Goal: Contribute content: Contribute content

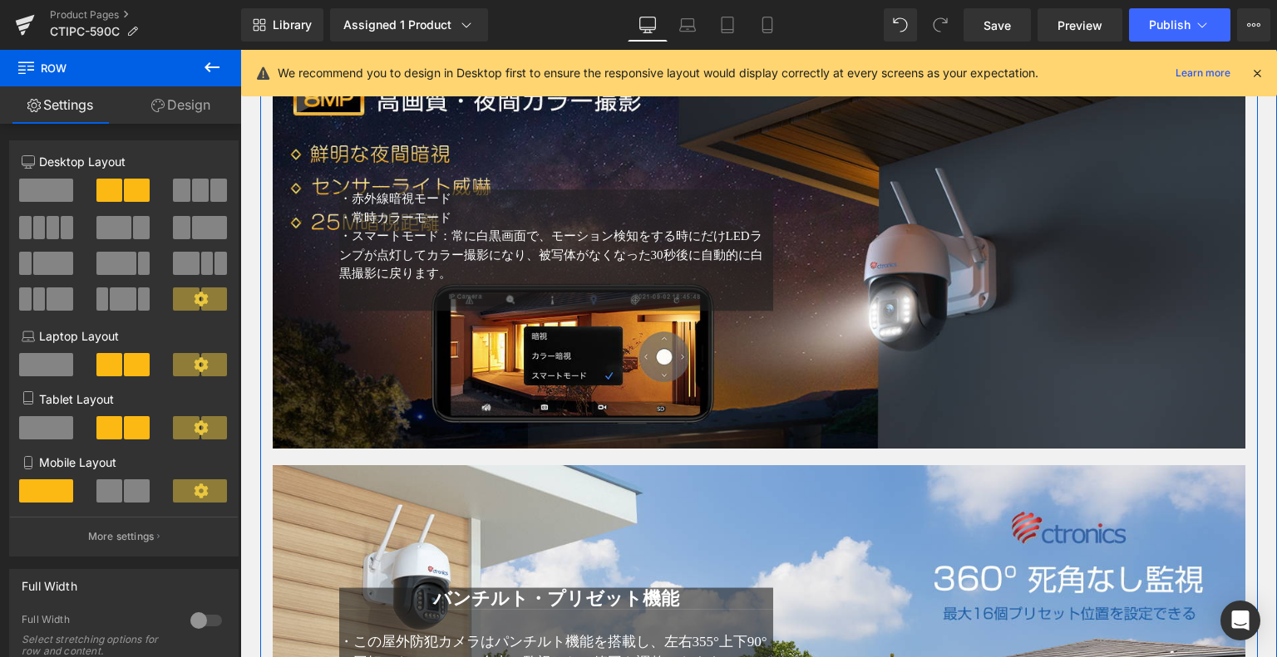
scroll to position [2529, 0]
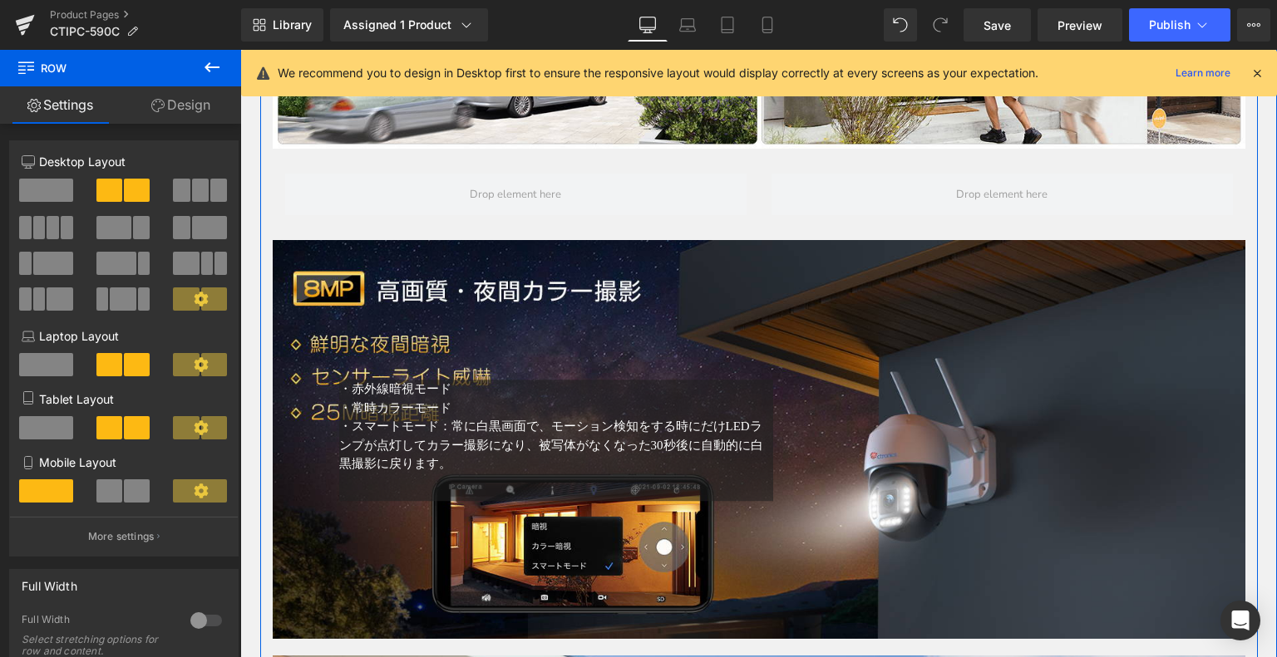
click at [827, 385] on div "・赤 外線暗視モード ・常時カラーモード ・スマートモード：常に白黒画面で、モーション検知をする時にだけLEDランプが点灯してカラー撮影になり、被写体がなくな…" at bounding box center [759, 439] width 972 height 123
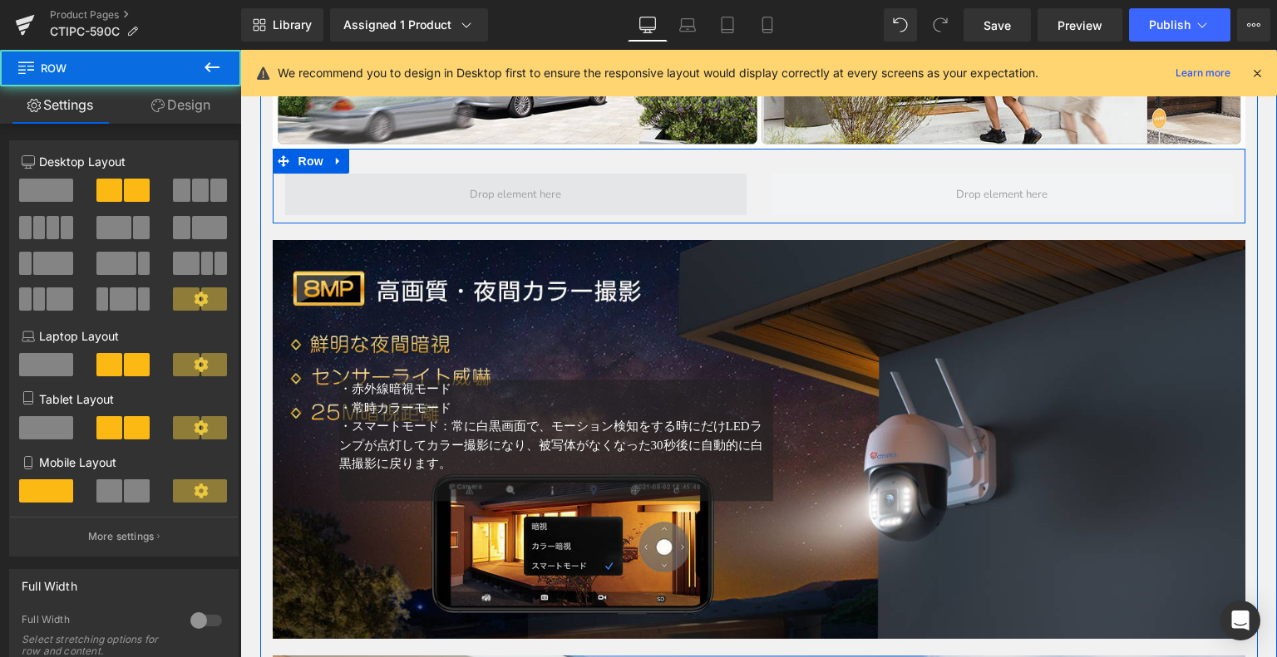
click at [534, 185] on span at bounding box center [515, 195] width 103 height 26
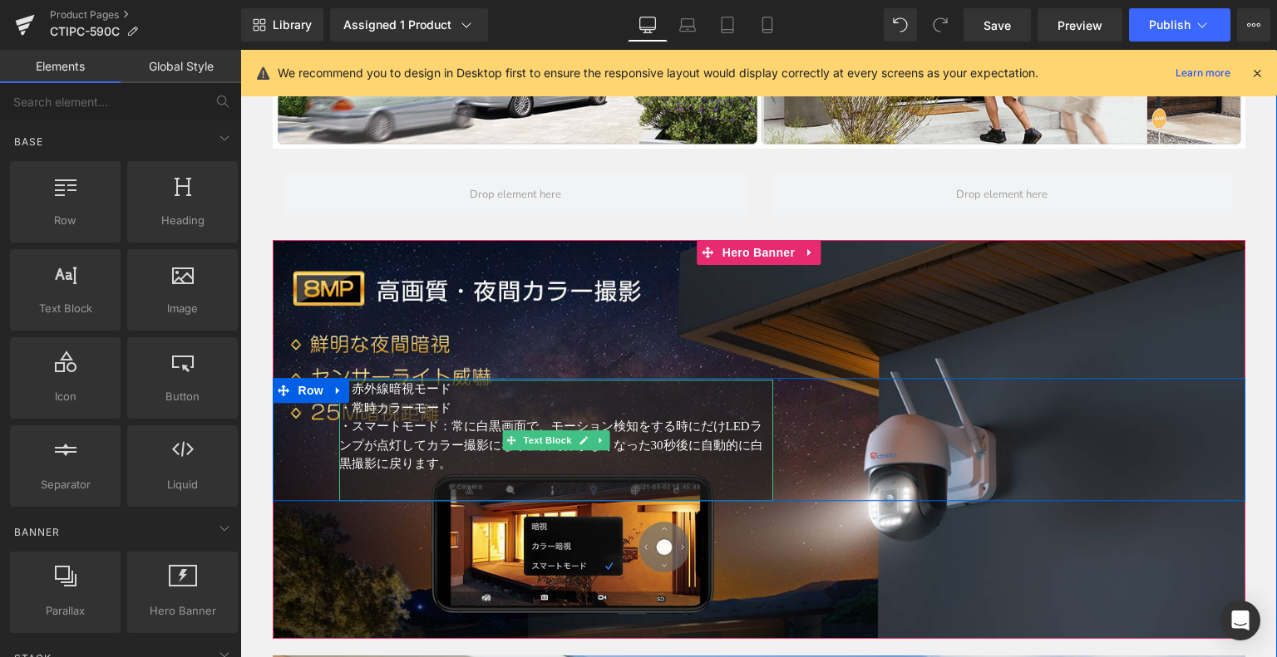
click at [570, 298] on div "・赤 外線暗視モード ・常時カラーモード ・スマートモード：常に白黒画面で、モーション検知をする時にだけLEDランプが点灯してカラー撮影になり、被写体がなくな…" at bounding box center [759, 439] width 972 height 399
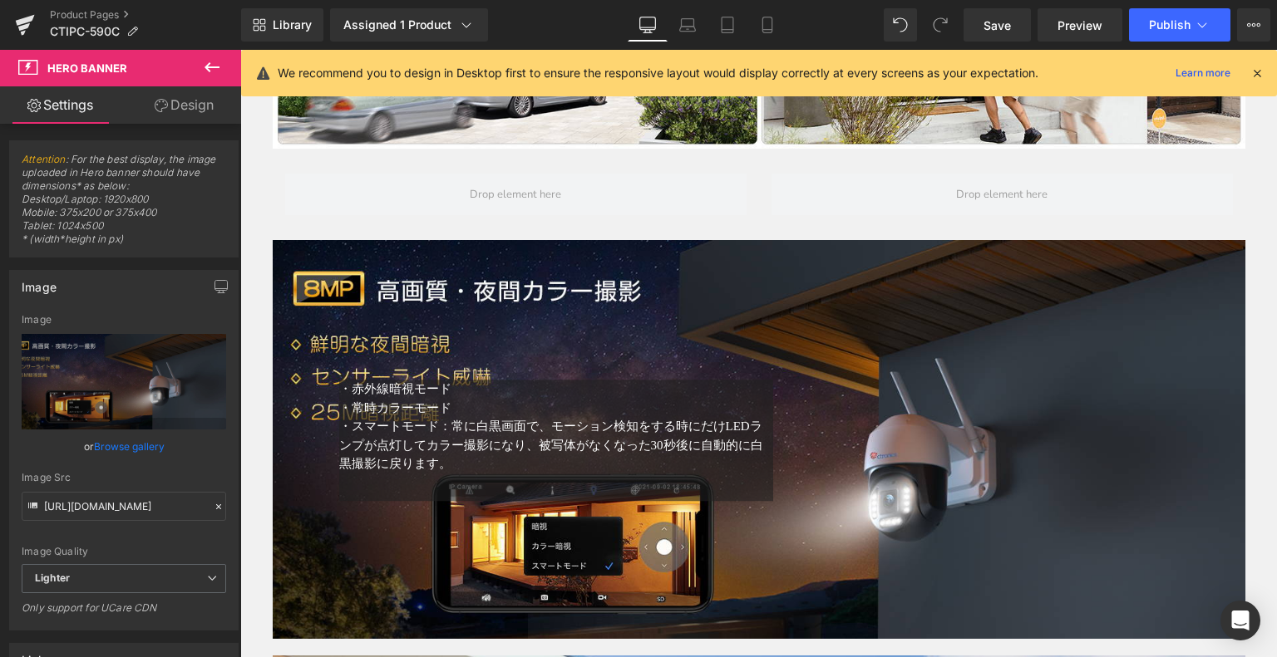
drag, startPoint x: 213, startPoint y: 74, endPoint x: 162, endPoint y: 102, distance: 58.0
click at [211, 74] on icon at bounding box center [212, 67] width 20 height 20
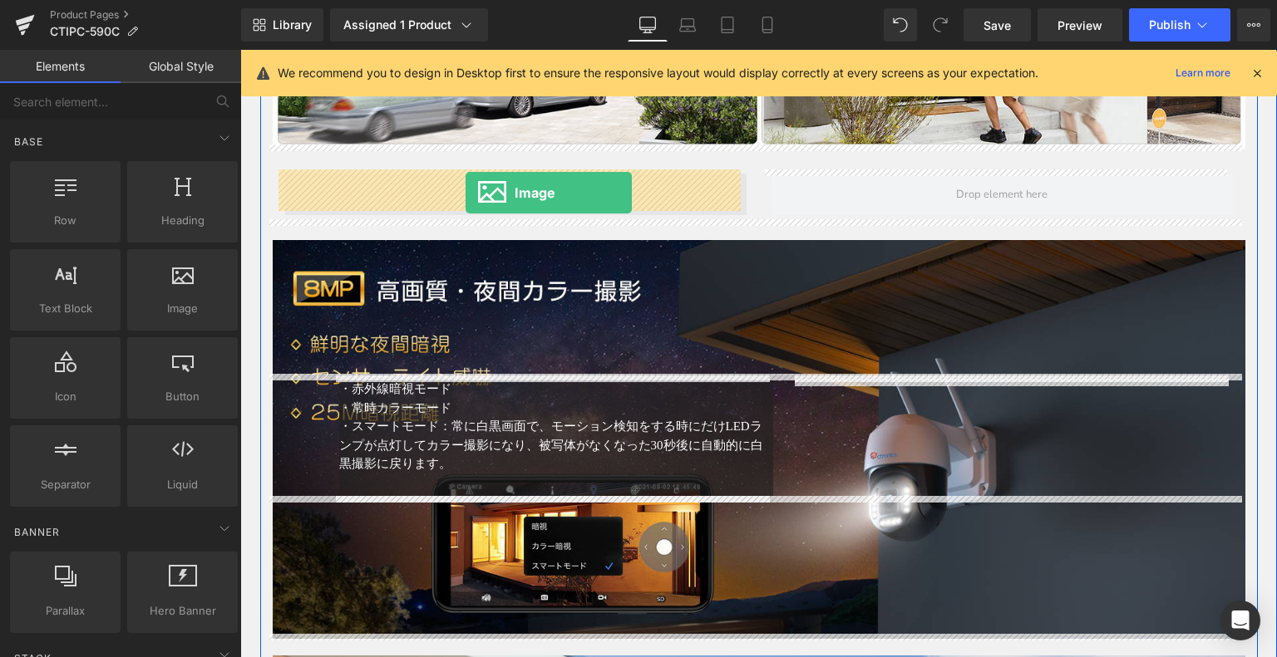
drag, startPoint x: 405, startPoint y: 342, endPoint x: 465, endPoint y: 193, distance: 160.7
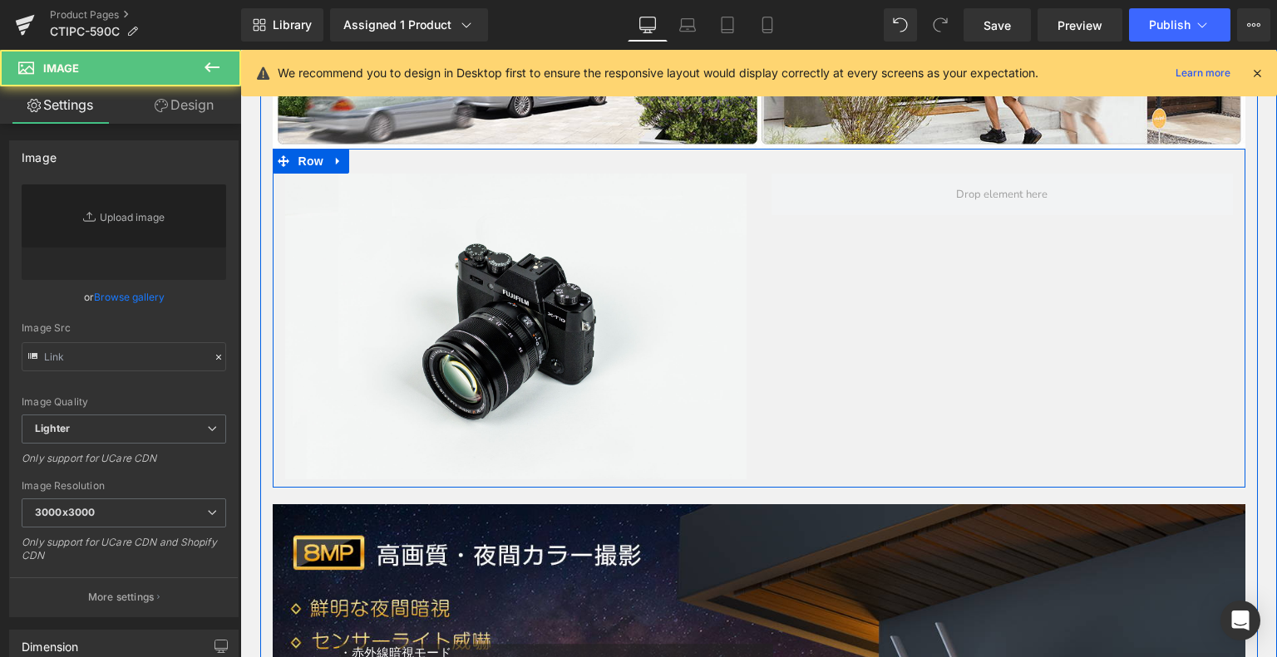
click at [458, 203] on div "Image Row" at bounding box center [759, 318] width 972 height 339
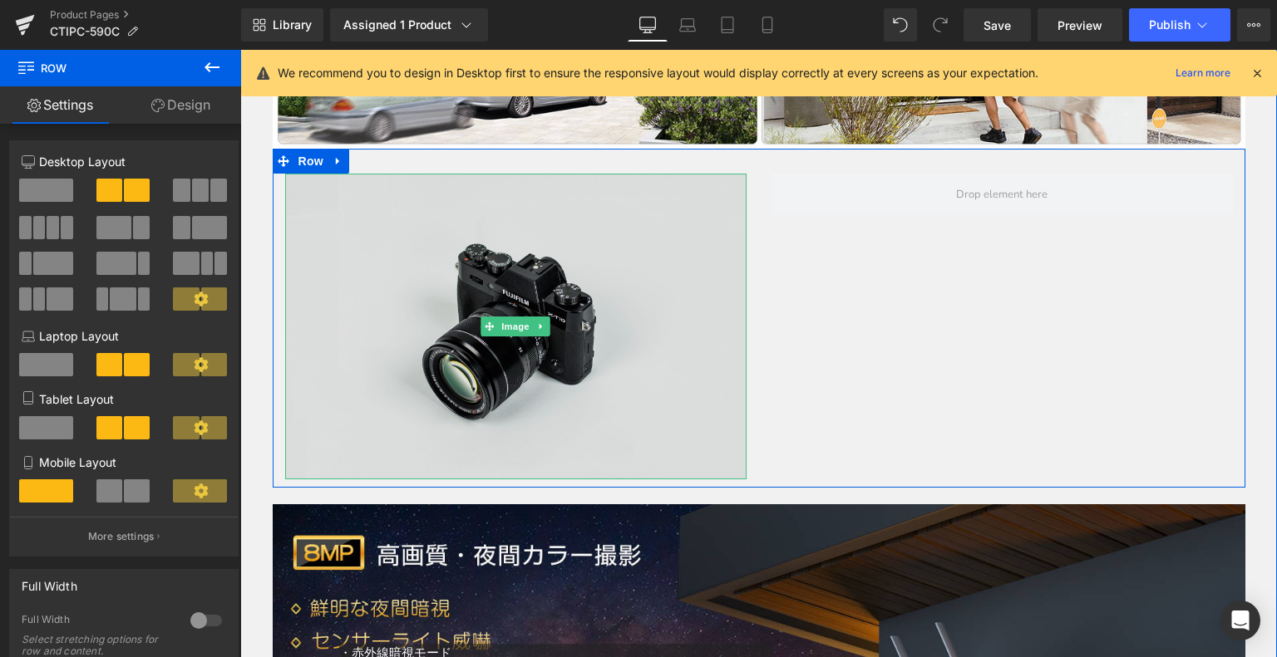
click at [417, 268] on img at bounding box center [515, 327] width 461 height 306
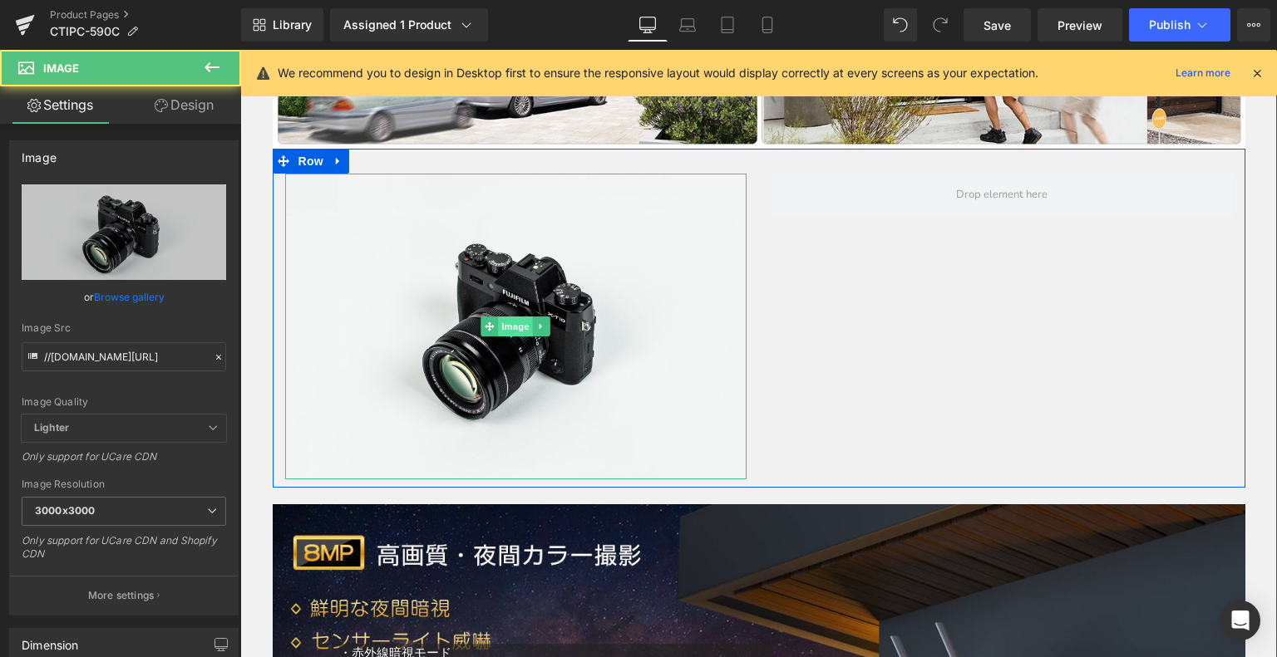
click at [498, 322] on span "Image" at bounding box center [515, 327] width 35 height 20
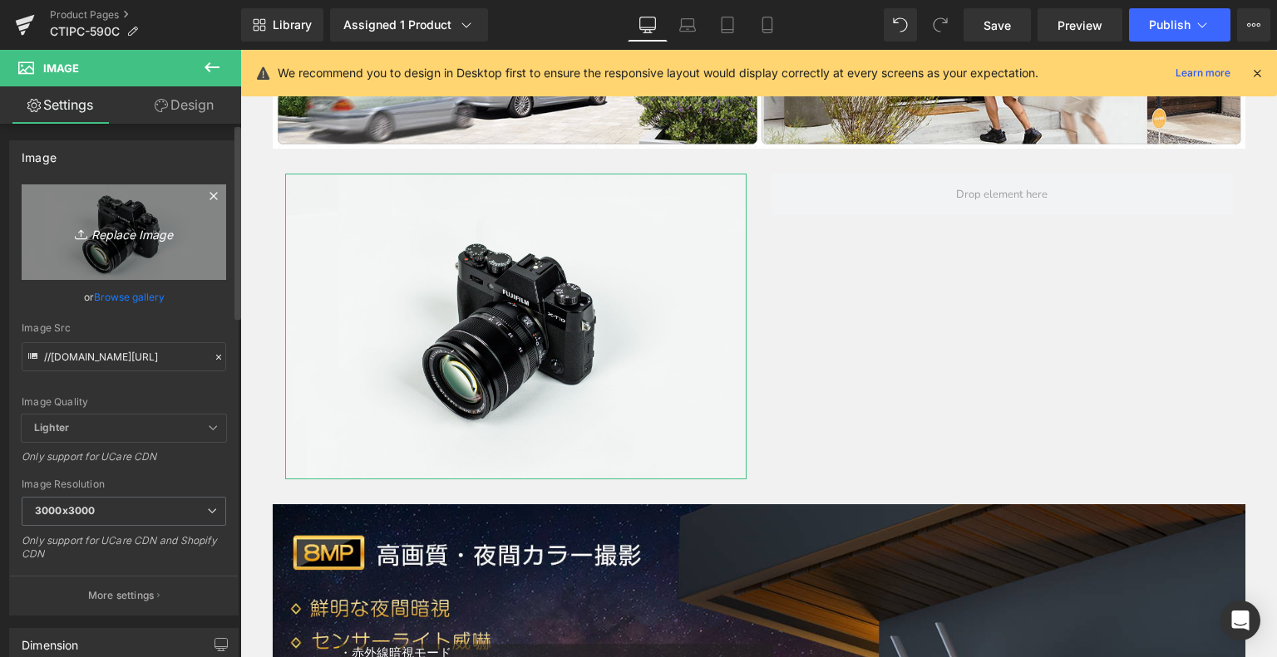
click at [160, 237] on icon "Replace Image" at bounding box center [123, 232] width 133 height 21
type input "C:\fakepath\5.jpg"
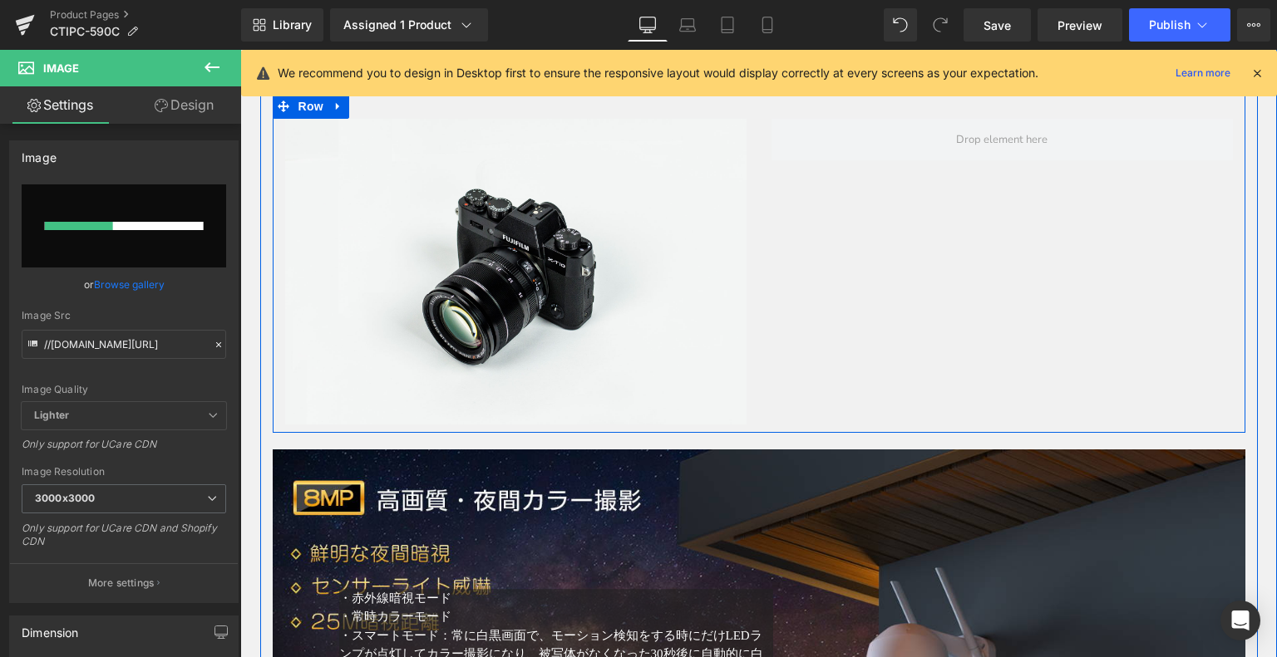
scroll to position [2612, 0]
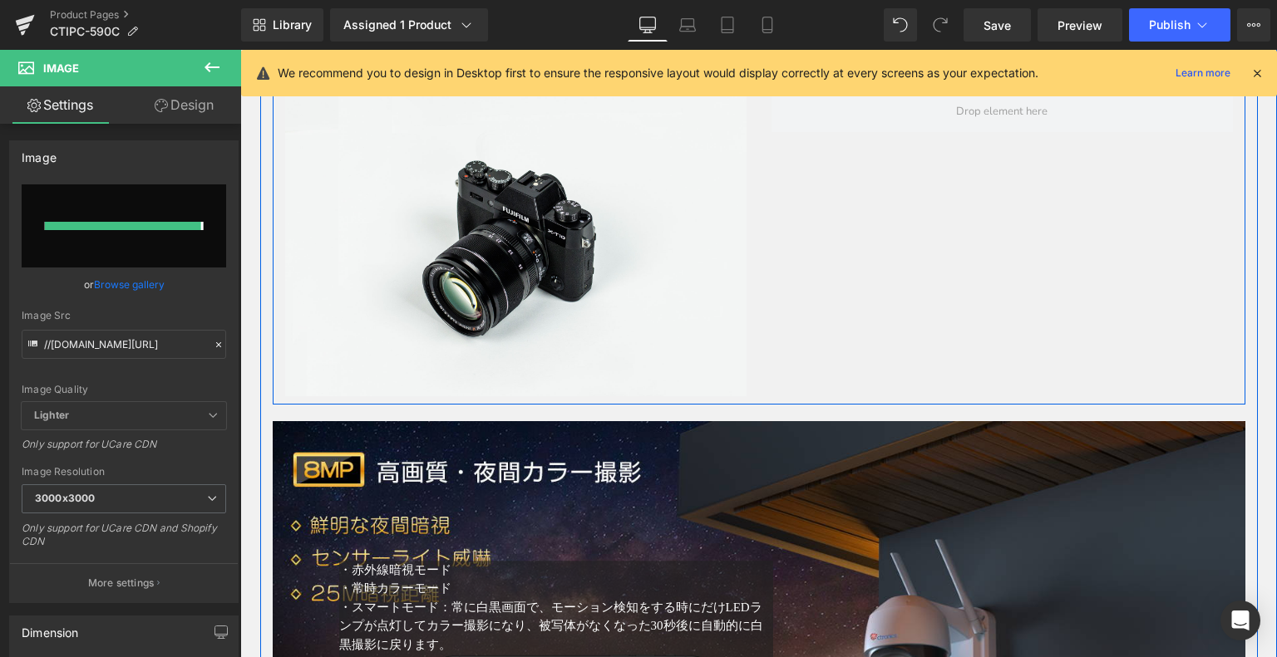
type input "[URL][DOMAIN_NAME]"
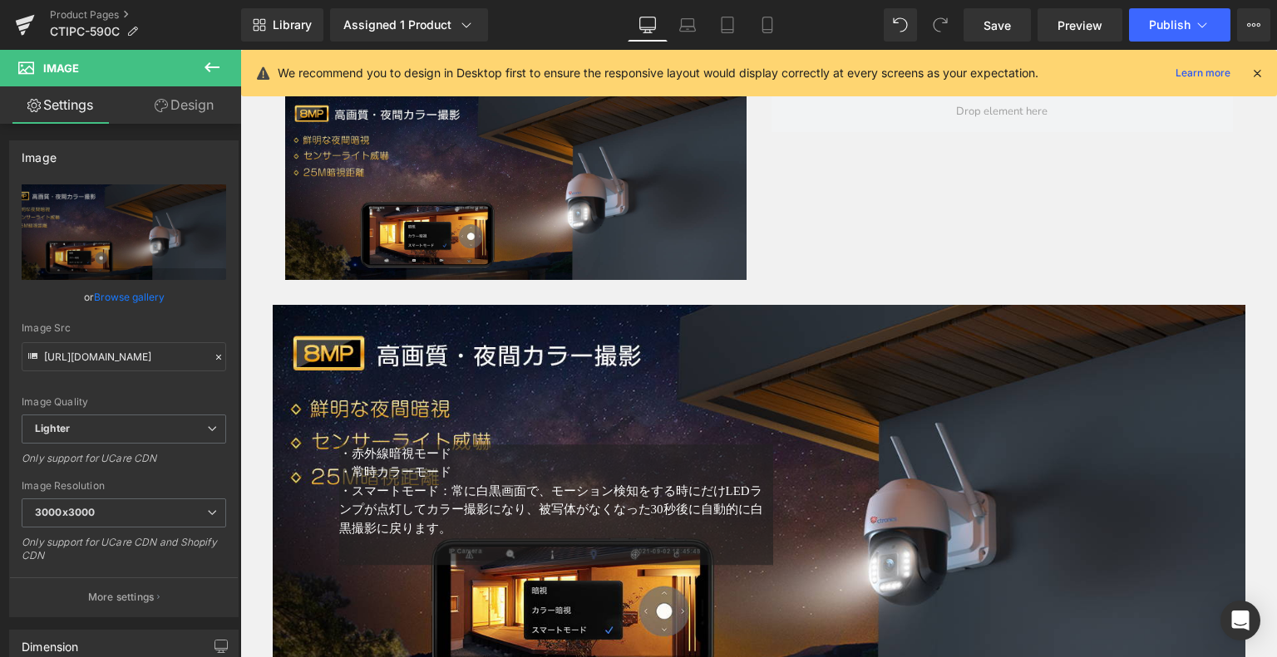
click at [215, 59] on icon at bounding box center [212, 67] width 20 height 20
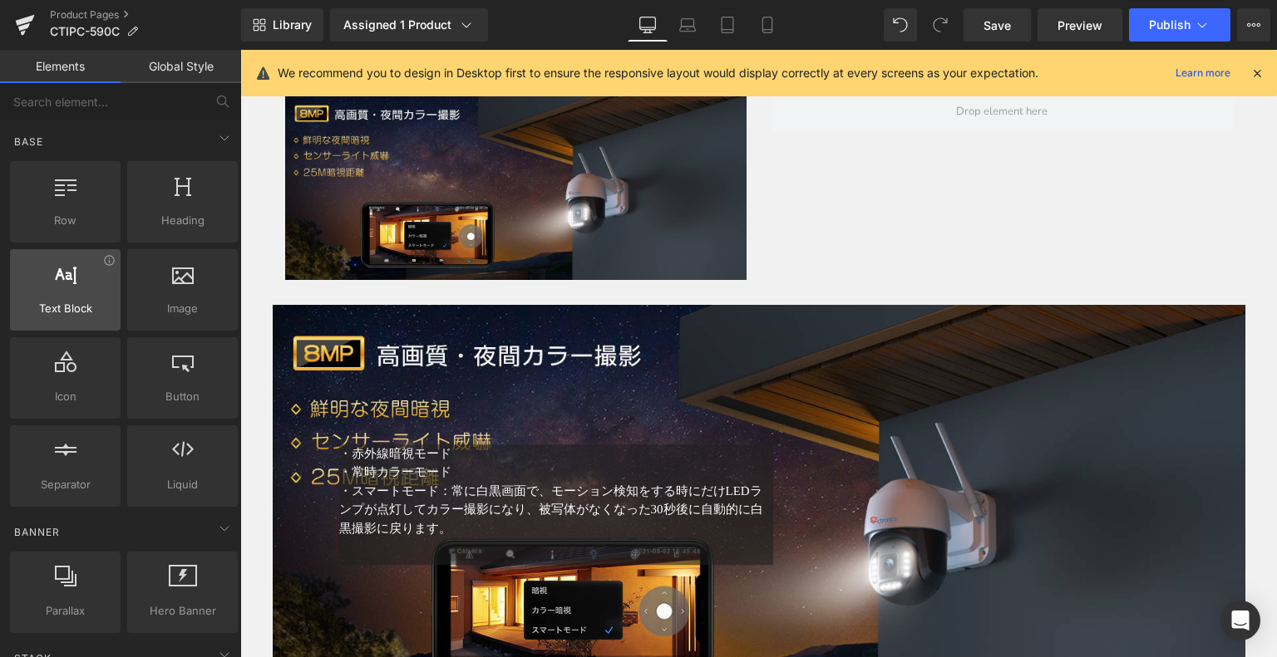
click at [73, 284] on div at bounding box center [65, 281] width 101 height 37
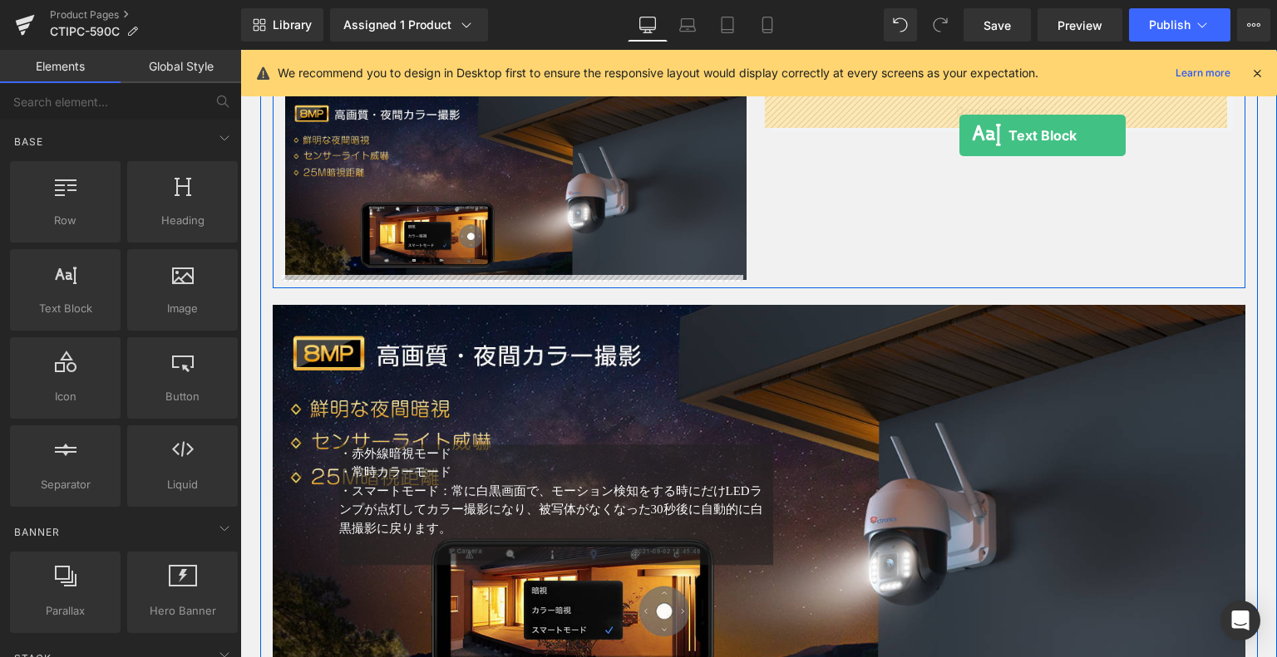
drag, startPoint x: 313, startPoint y: 338, endPoint x: 963, endPoint y: 132, distance: 681.1
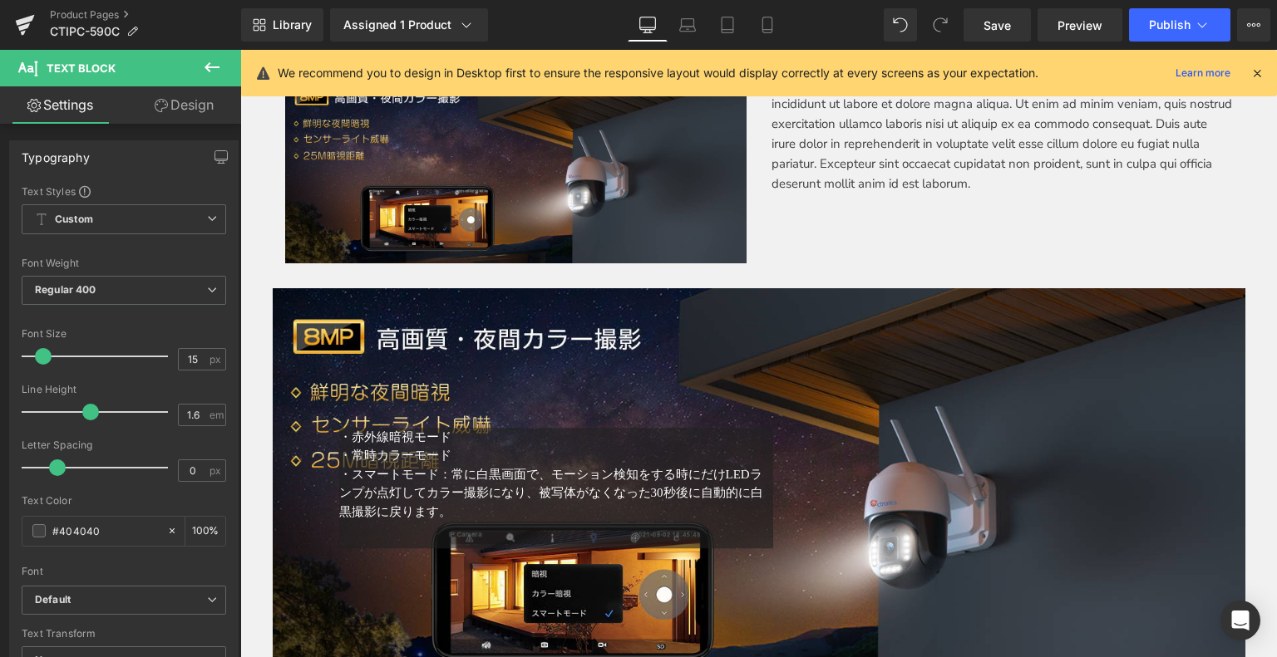
scroll to position [2696, 0]
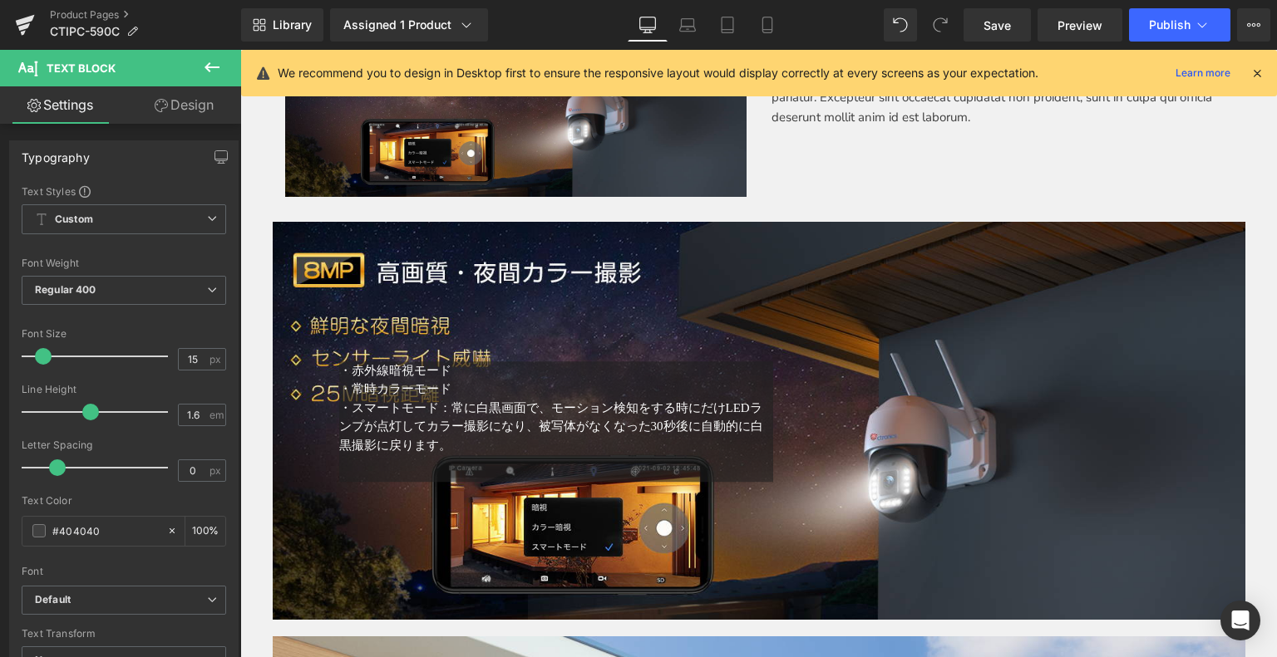
drag, startPoint x: 500, startPoint y: 407, endPoint x: 464, endPoint y: 446, distance: 52.9
click at [502, 412] on span at bounding box center [510, 422] width 17 height 20
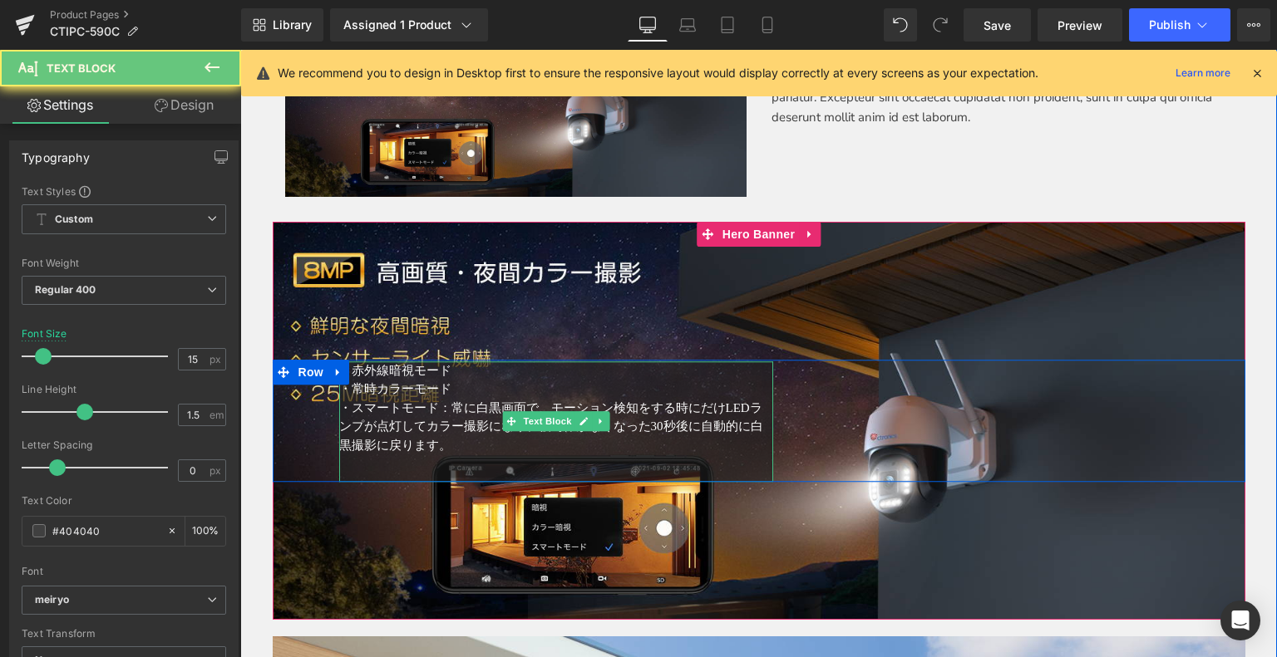
click at [441, 441] on span "・スマートモード：常に白黒画面で、モーション検知をする時にだけLEDランプが点灯してカラー撮影になり、被写体がなくなった30秒後に自動的に白黒撮影に戻ります。" at bounding box center [551, 426] width 424 height 51
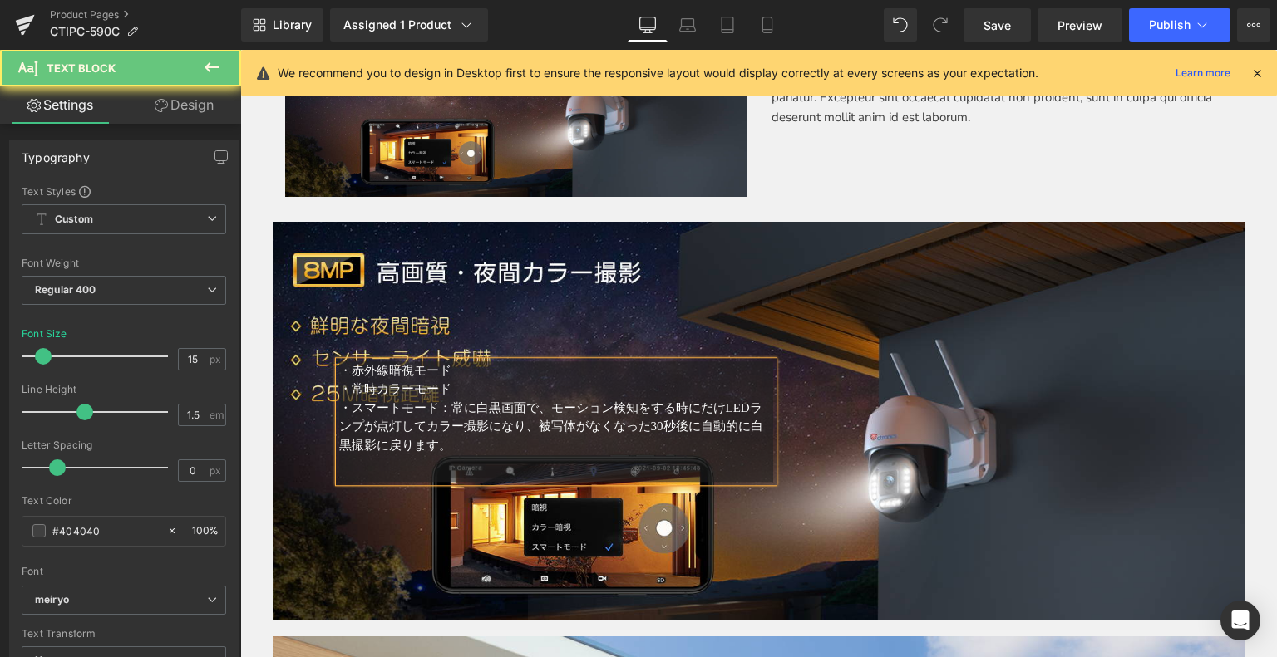
click at [441, 441] on span "・スマートモード：常に白黒画面で、モーション検知をする時にだけLEDランプが点灯してカラー撮影になり、被写体がなくなった30秒後に自動的に白黒撮影に戻ります。" at bounding box center [551, 426] width 424 height 51
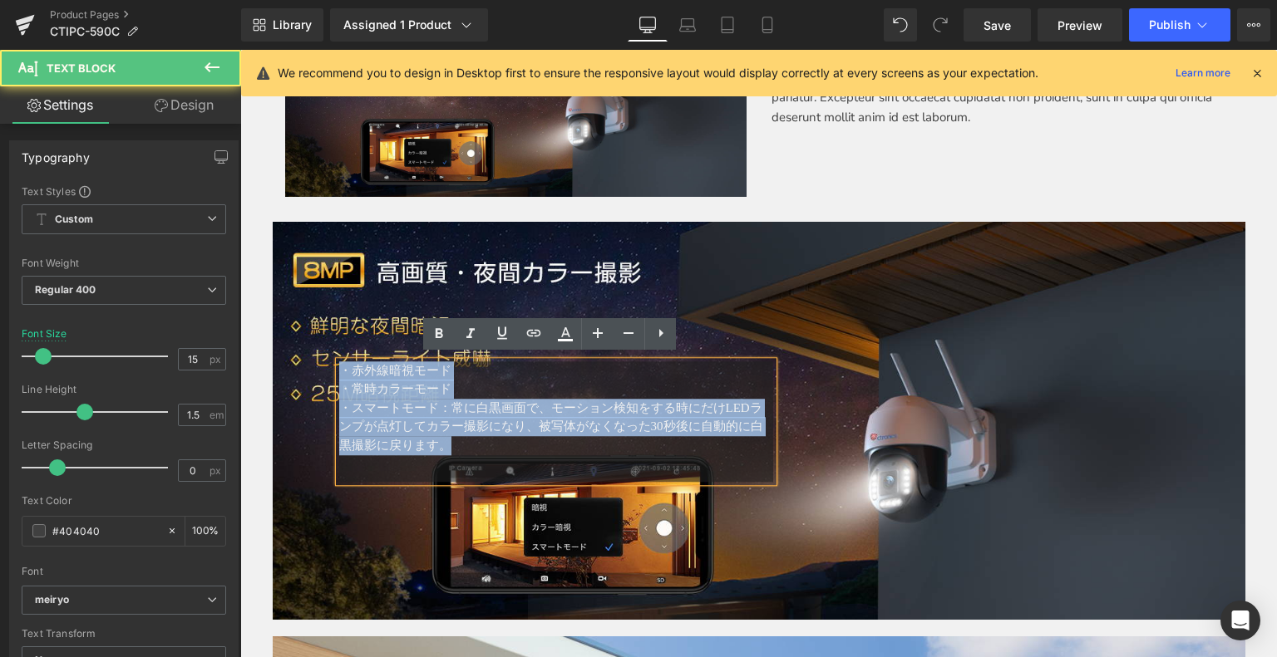
drag, startPoint x: 455, startPoint y: 441, endPoint x: 313, endPoint y: 348, distance: 170.6
click at [308, 348] on div "・赤 外線暗視モード ・常時カラーモード ・スマートモード：常に白黒画面で、モーション検知をする時にだけLEDランプが点灯してカラー撮影になり、被写体がなくな…" at bounding box center [759, 421] width 972 height 399
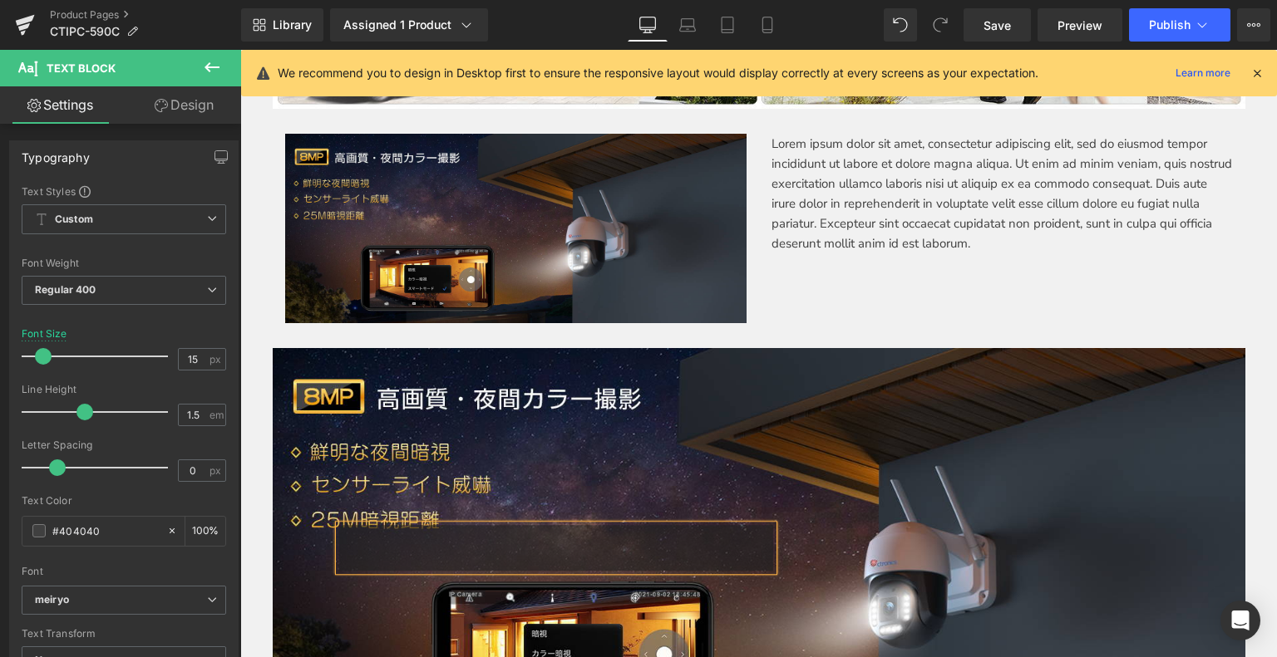
scroll to position [2400, 0]
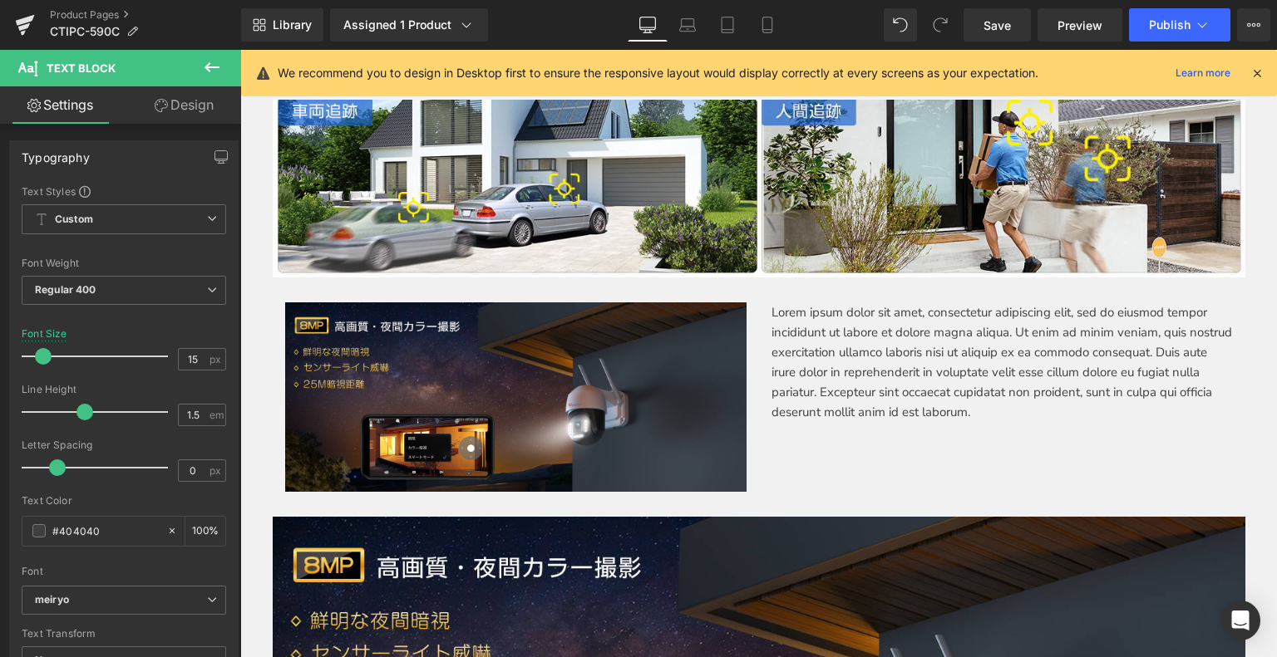
click at [848, 359] on p "Lorem ipsum dolor sit amet, consectetur adipiscing elit, sed do eiusmod tempor …" at bounding box center [1001, 363] width 461 height 120
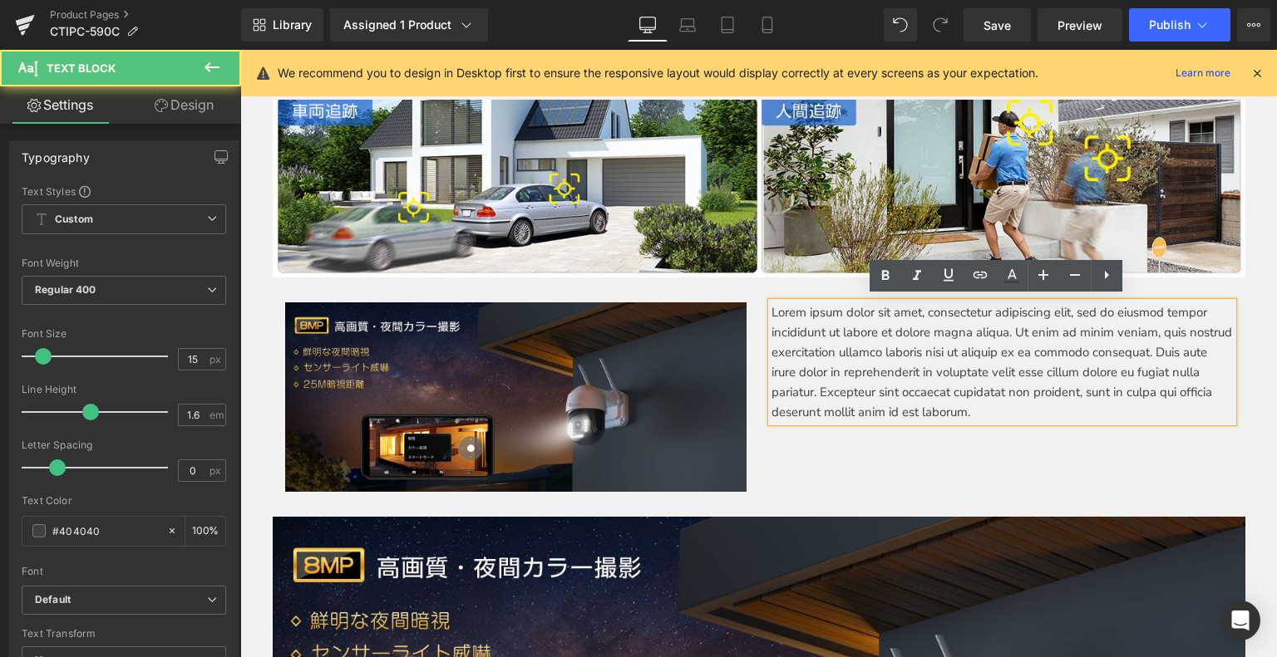
click at [791, 315] on p "Lorem ipsum dolor sit amet, consectetur adipiscing elit, sed do eiusmod tempor …" at bounding box center [1001, 363] width 461 height 120
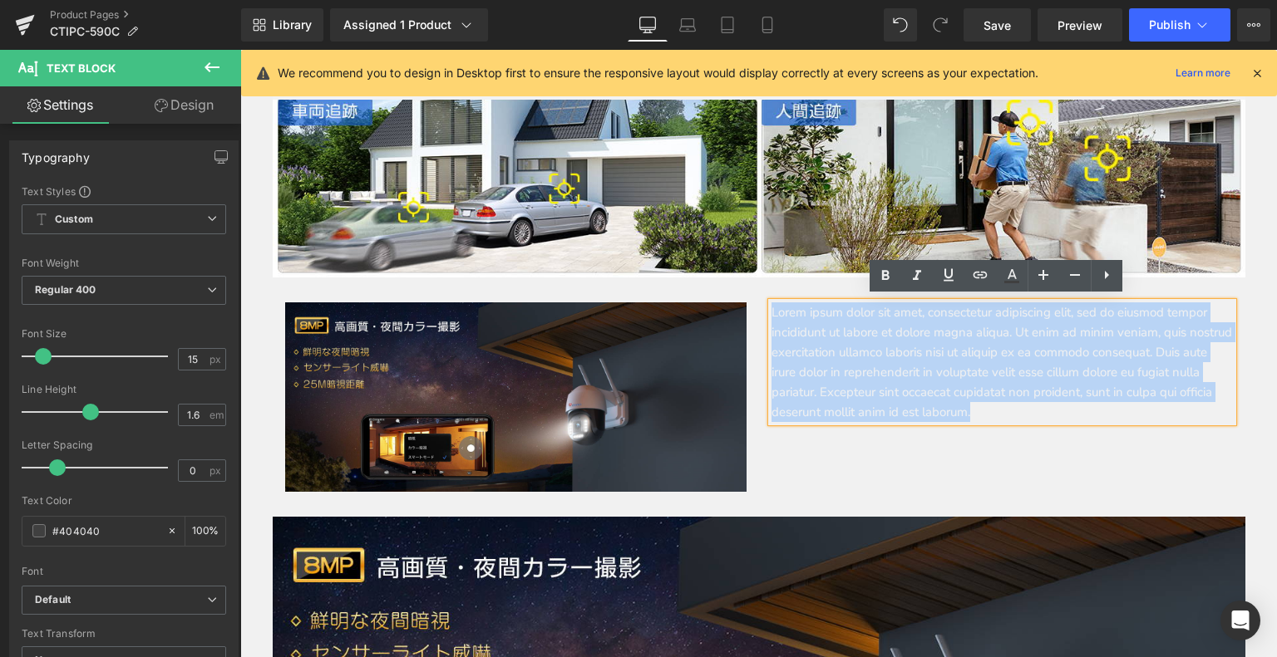
drag, startPoint x: 766, startPoint y: 308, endPoint x: 1145, endPoint y: 420, distance: 395.8
click at [1145, 420] on div "Lorem ipsum dolor sit amet, consectetur adipiscing elit, sed do eiusmod tempor …" at bounding box center [1001, 363] width 461 height 120
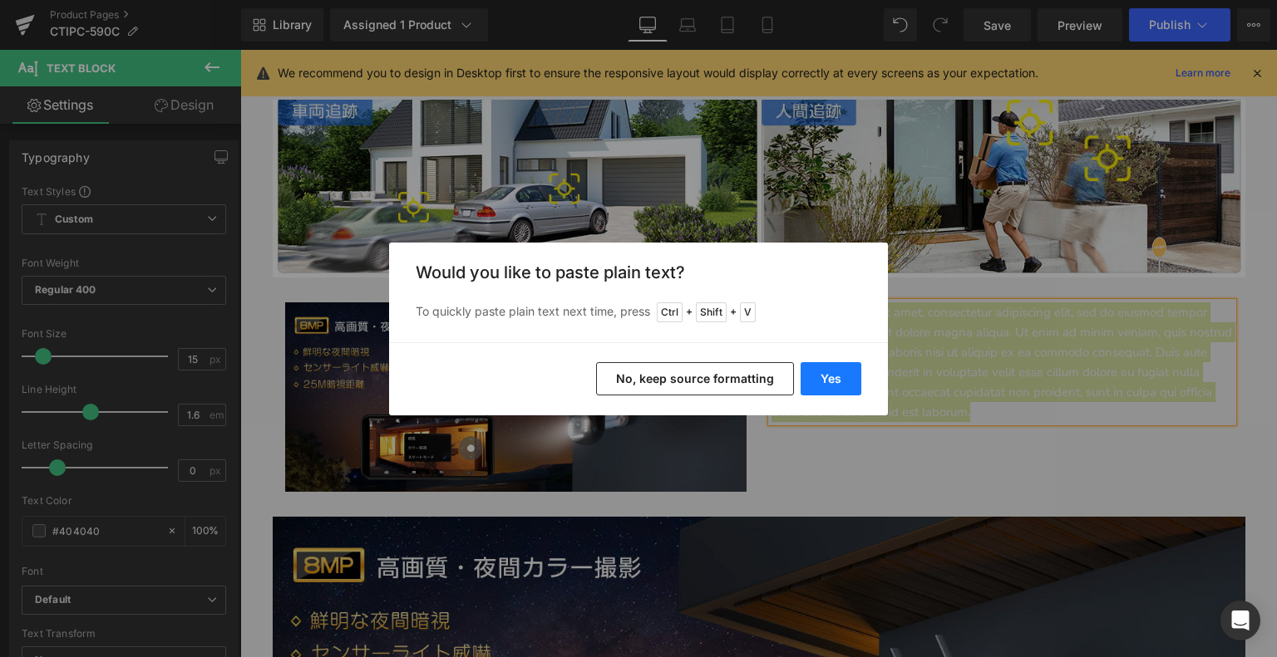
click at [832, 380] on button "Yes" at bounding box center [830, 378] width 61 height 33
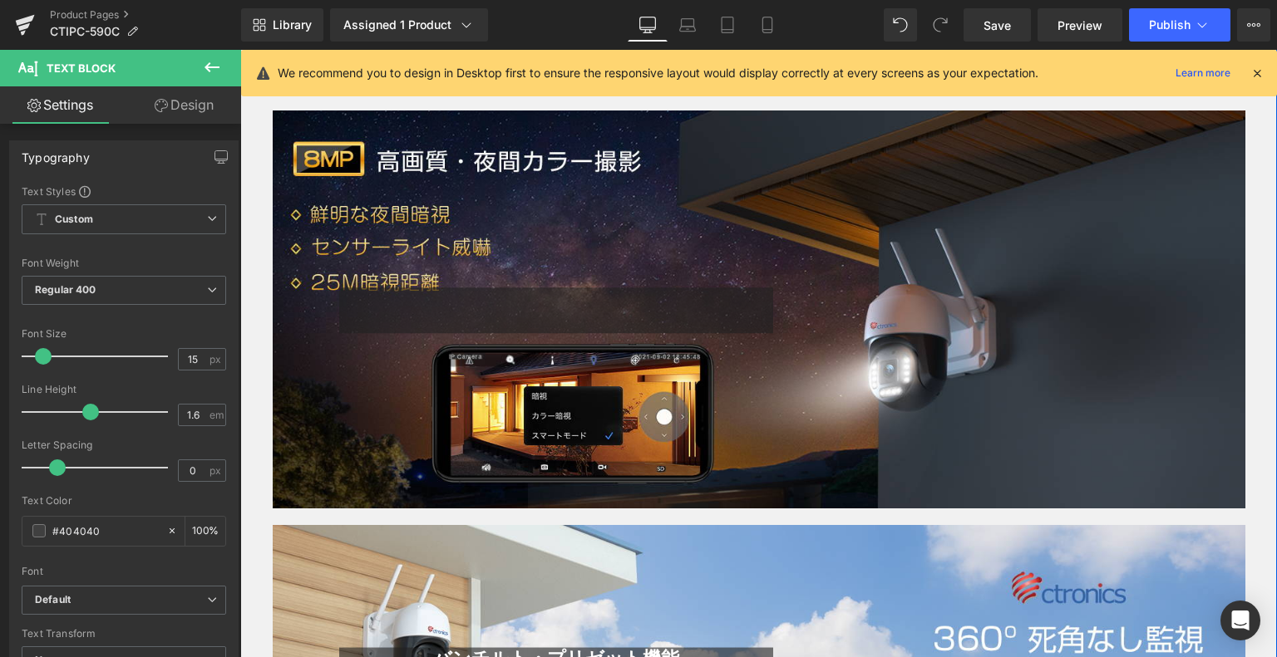
scroll to position [2899, 0]
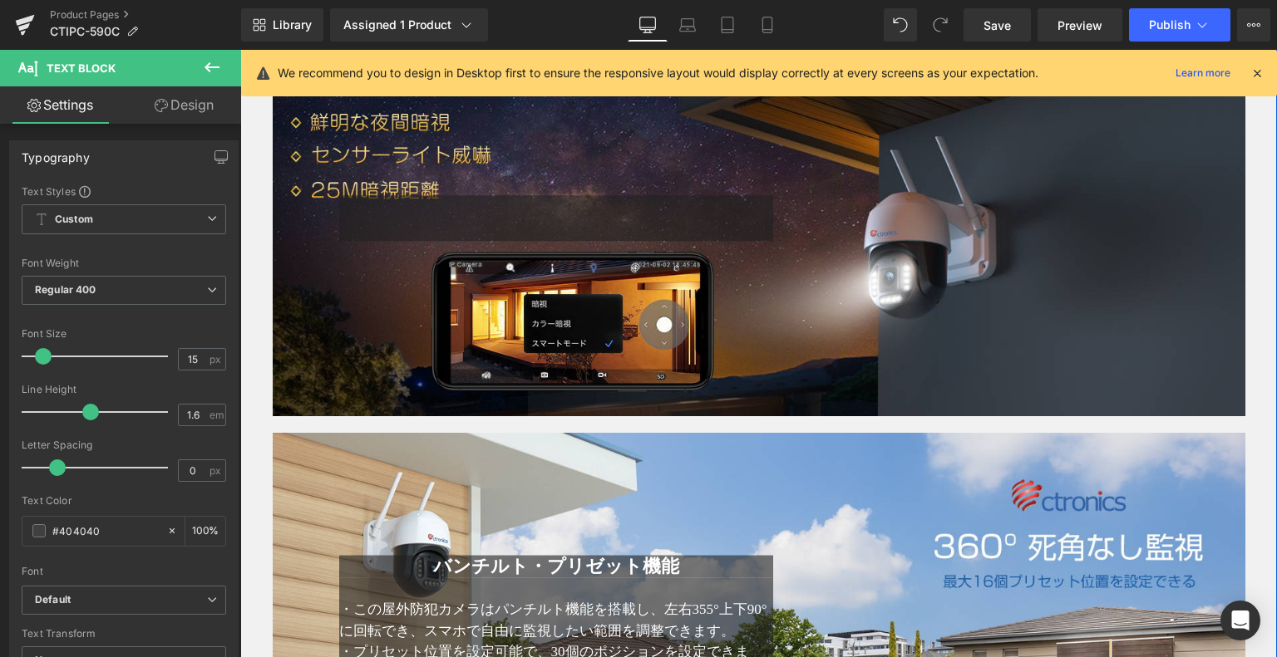
click at [784, 298] on div "Text Block Text Block Row" at bounding box center [759, 217] width 972 height 399
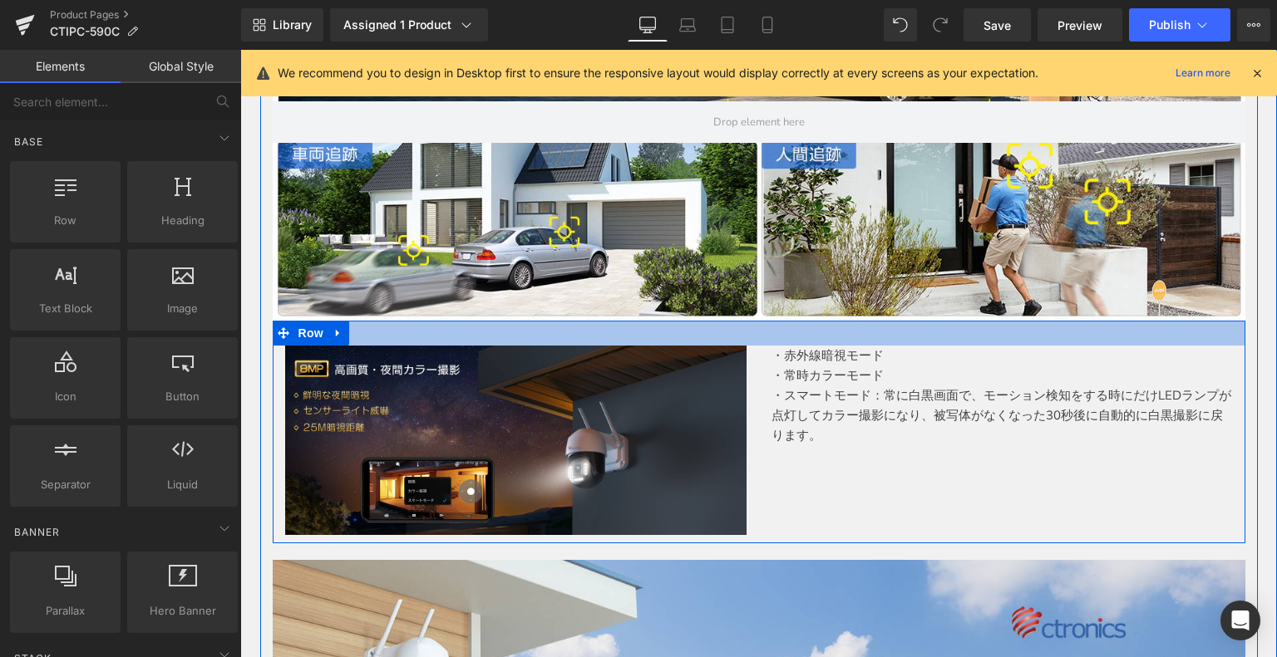
scroll to position [2484, 0]
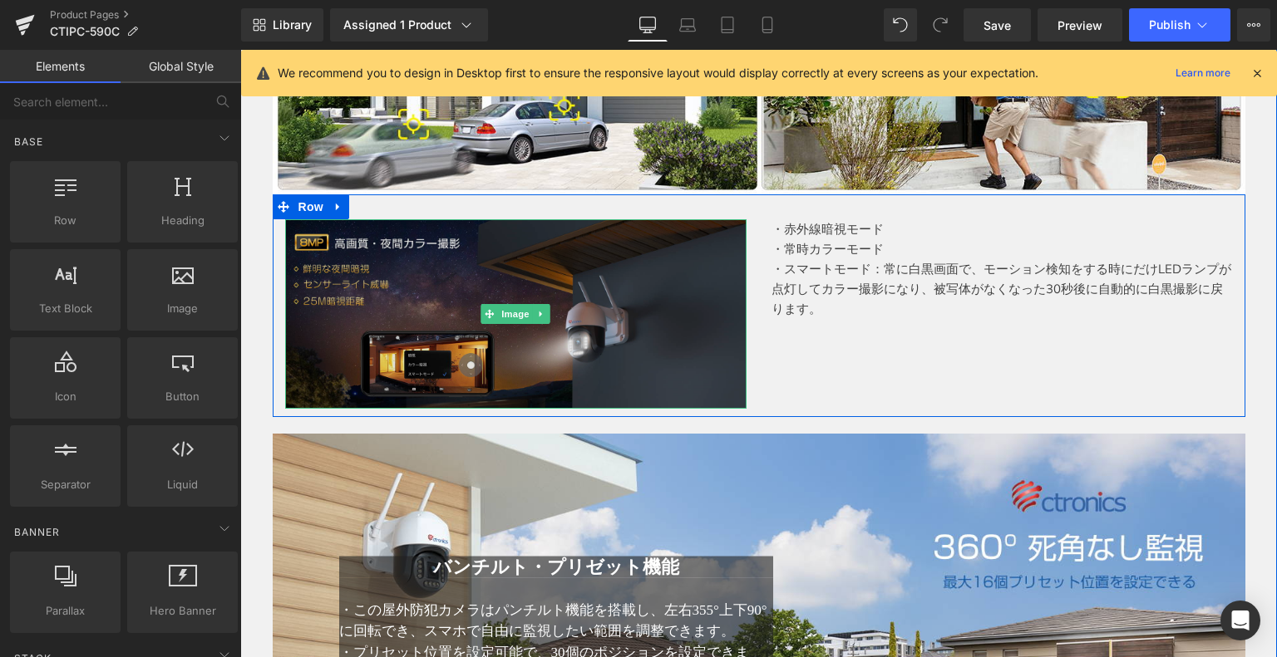
click at [600, 329] on img at bounding box center [515, 313] width 461 height 189
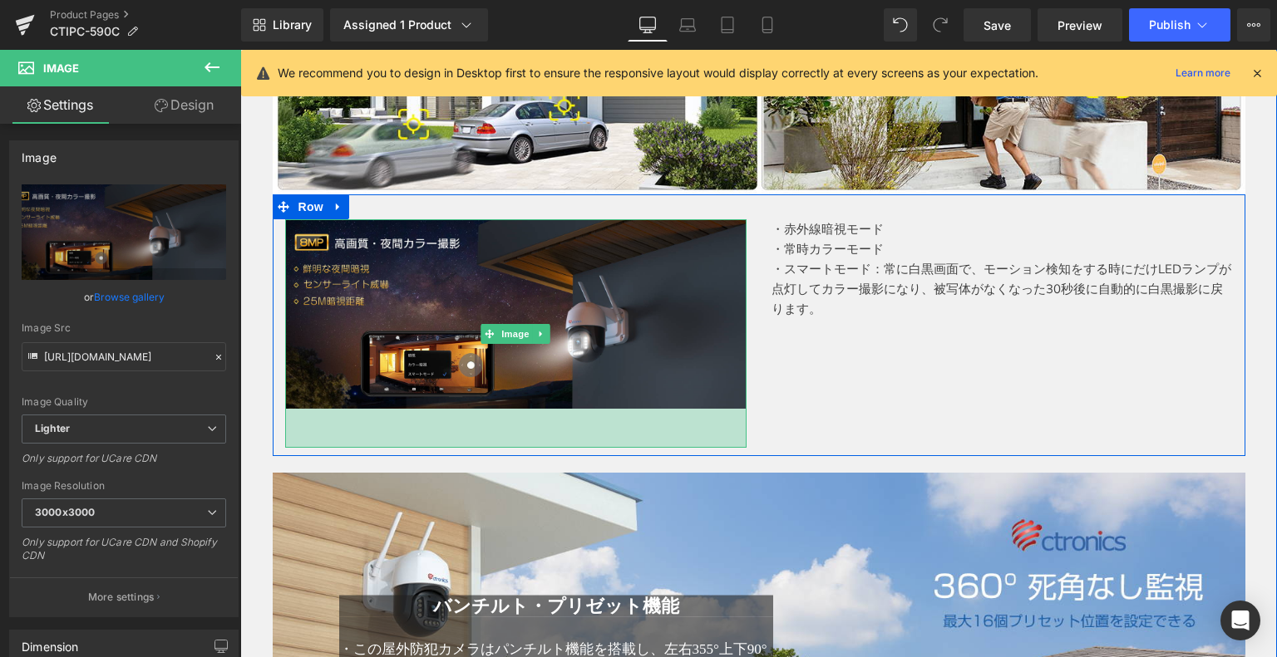
drag, startPoint x: 731, startPoint y: 402, endPoint x: 724, endPoint y: 441, distance: 39.6
click at [724, 441] on div "47px" at bounding box center [515, 428] width 461 height 39
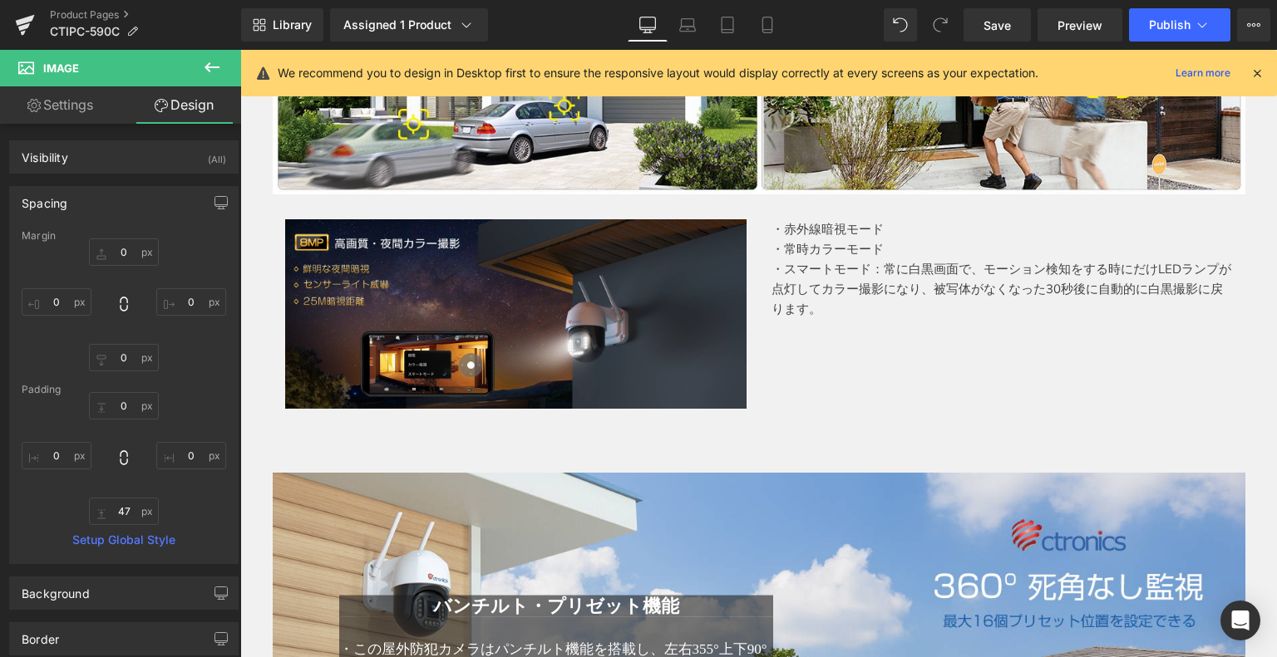
click at [880, 24] on div "Library Assigned 1 Product Product Preview 【 4K・5GWi-Fi対応】Ctronics 防犯カメラ 屋外 800…" at bounding box center [759, 24] width 1036 height 33
type input "0"
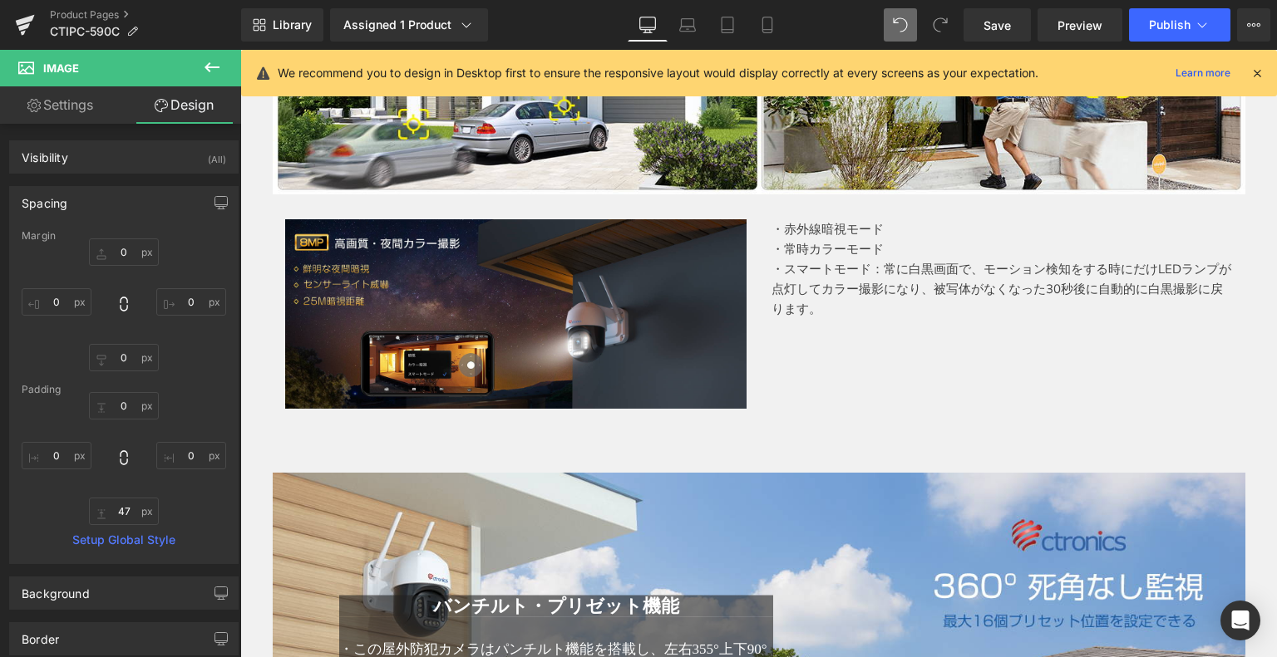
type input "0"
type input "25.0039"
type input "0"
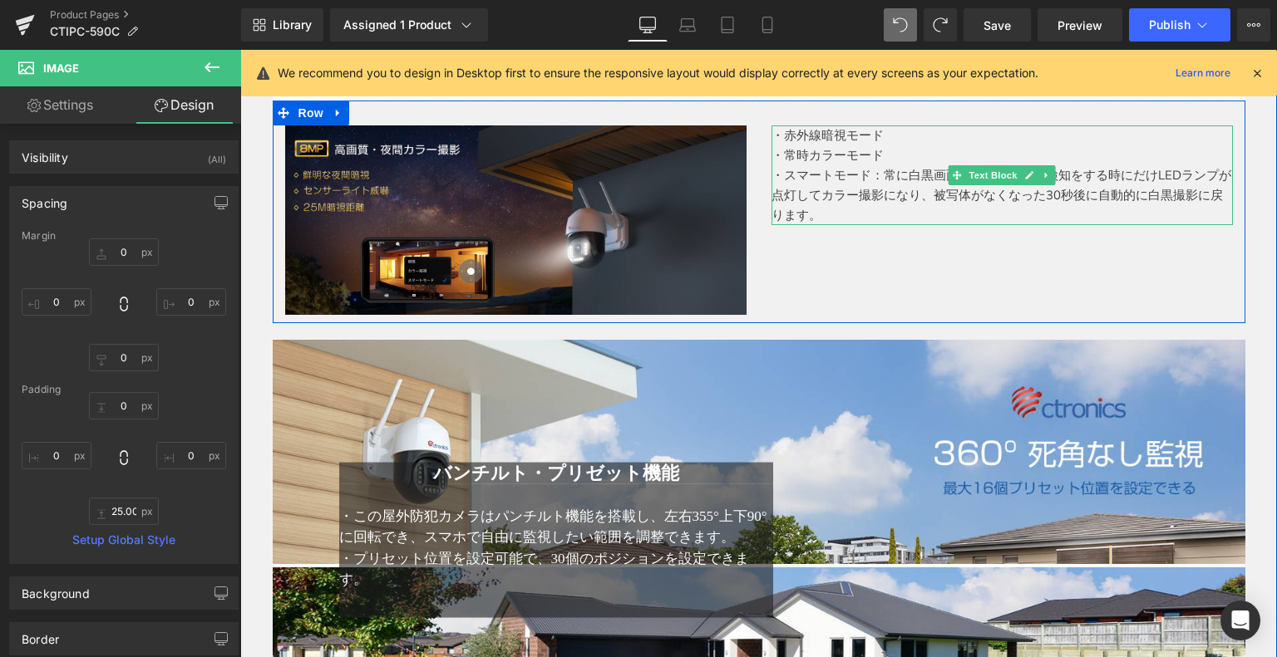
scroll to position [2650, 0]
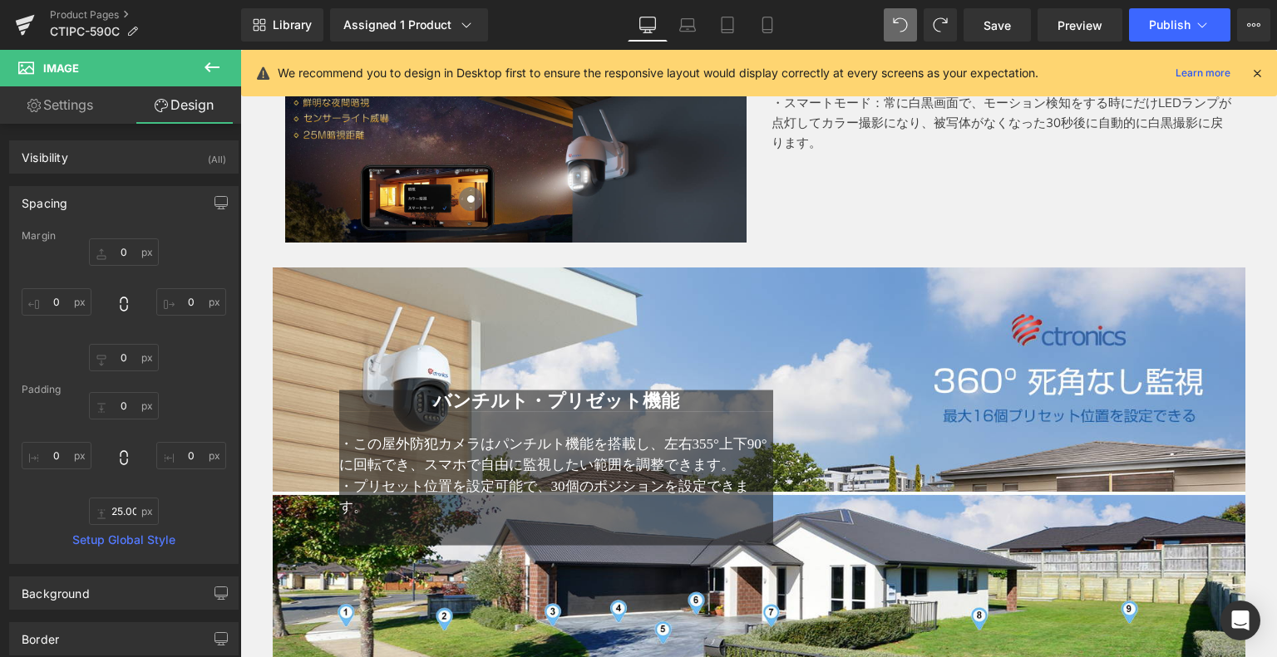
click at [224, 59] on button at bounding box center [212, 68] width 58 height 37
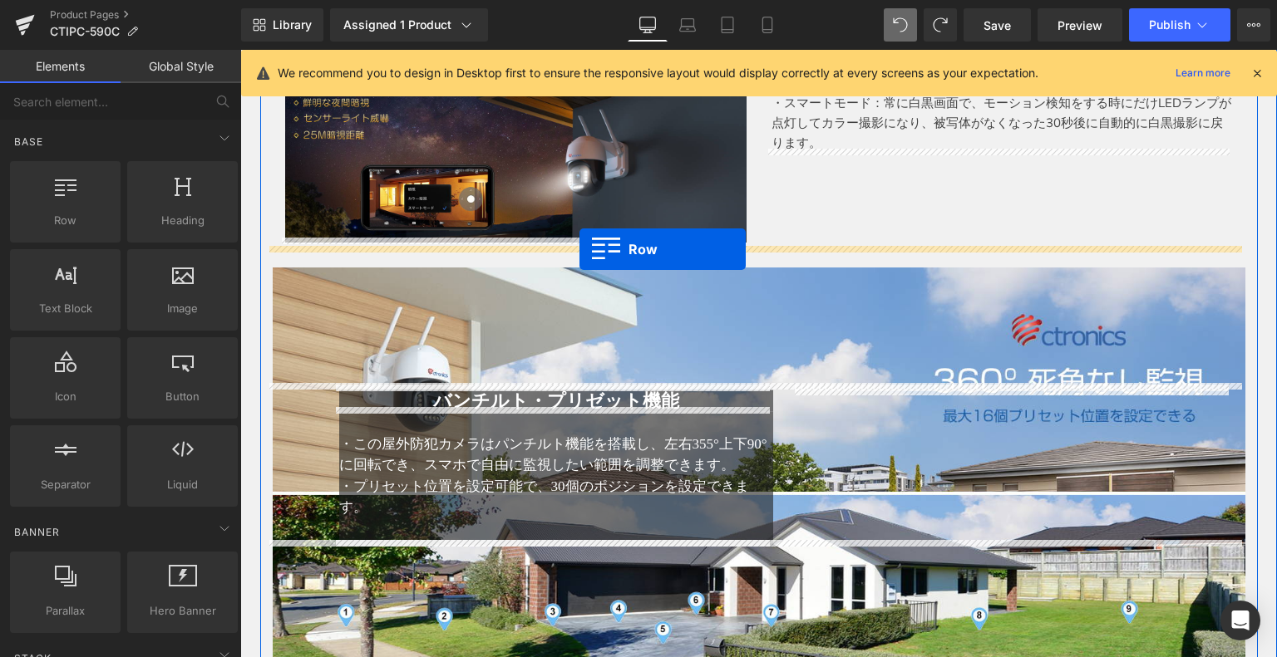
drag, startPoint x: 298, startPoint y: 258, endPoint x: 579, endPoint y: 249, distance: 281.1
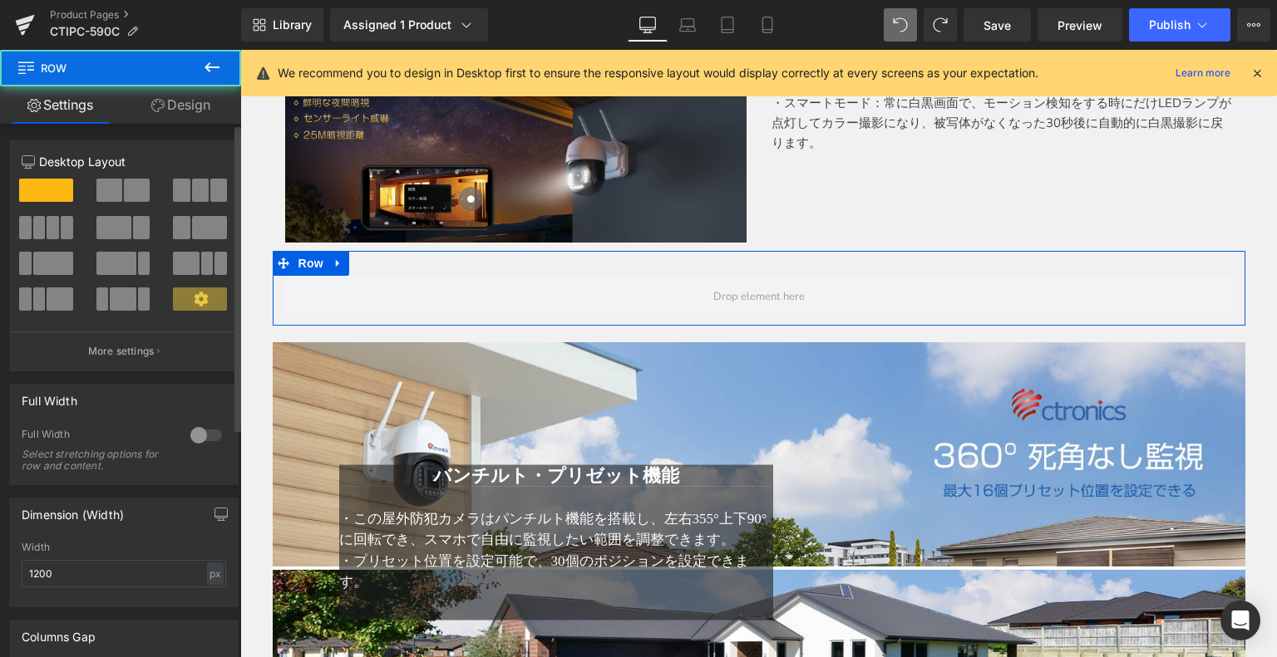
drag, startPoint x: 117, startPoint y: 179, endPoint x: 328, endPoint y: 178, distance: 211.1
click at [117, 179] on span at bounding box center [109, 190] width 26 height 23
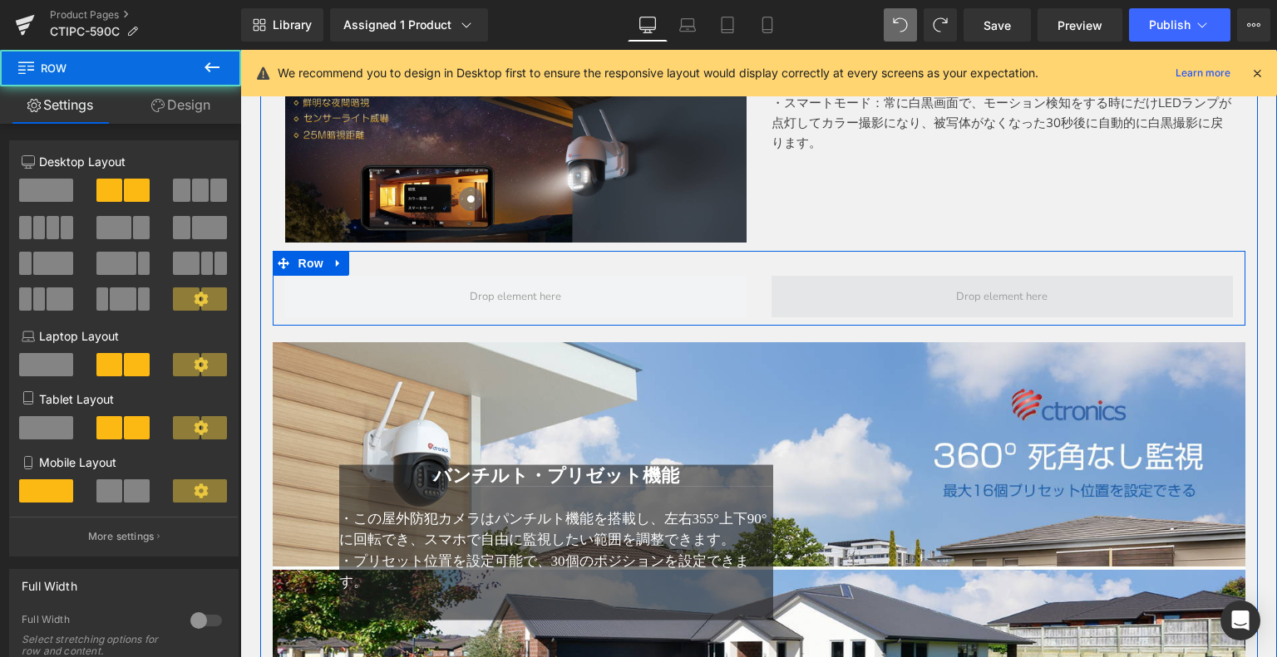
click at [915, 277] on span at bounding box center [1001, 297] width 461 height 42
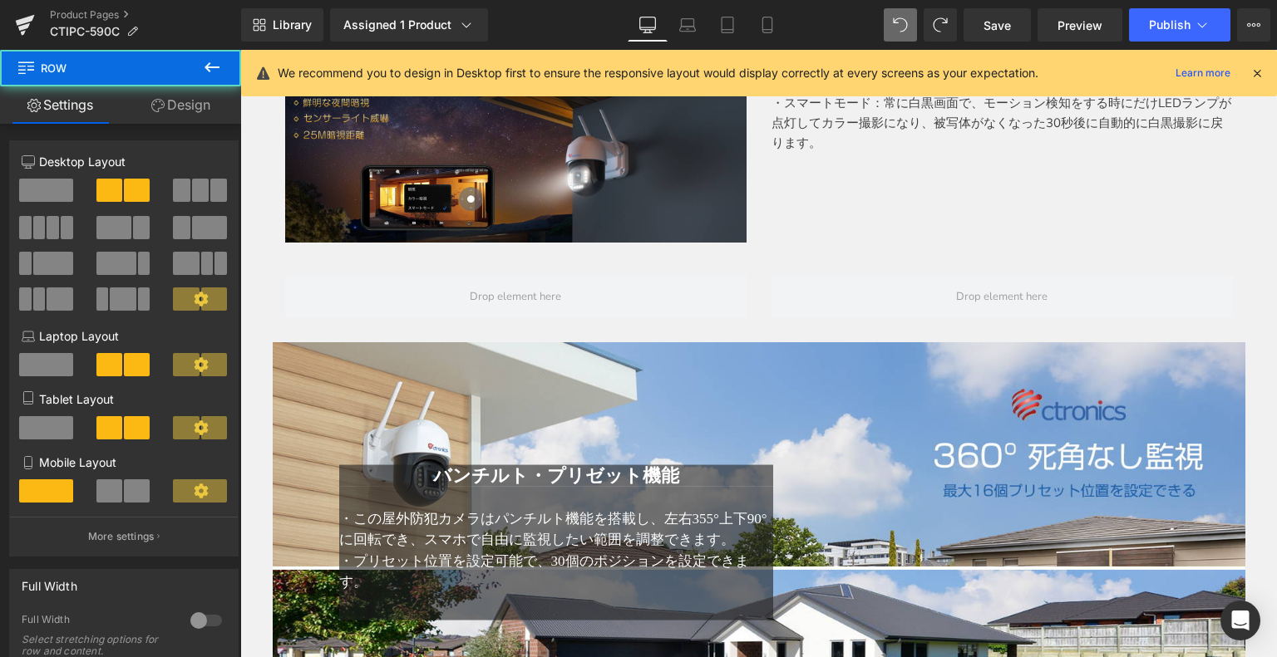
click at [213, 59] on icon at bounding box center [212, 67] width 20 height 20
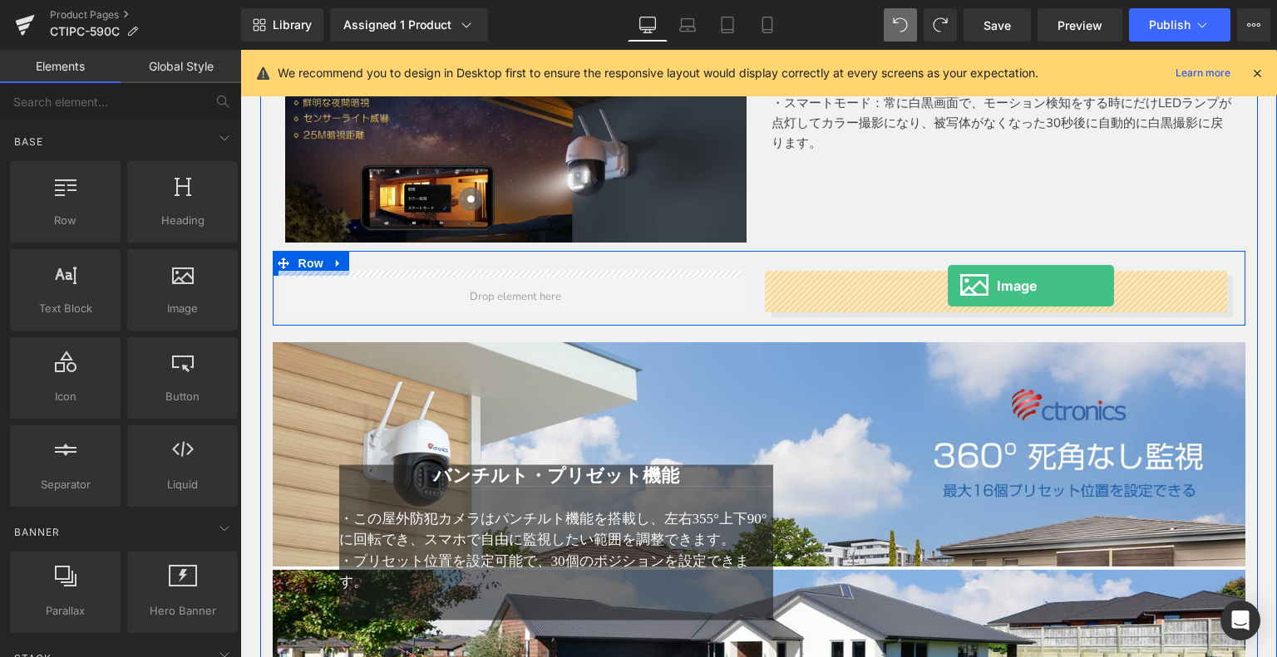
drag, startPoint x: 416, startPoint y: 355, endPoint x: 948, endPoint y: 286, distance: 535.6
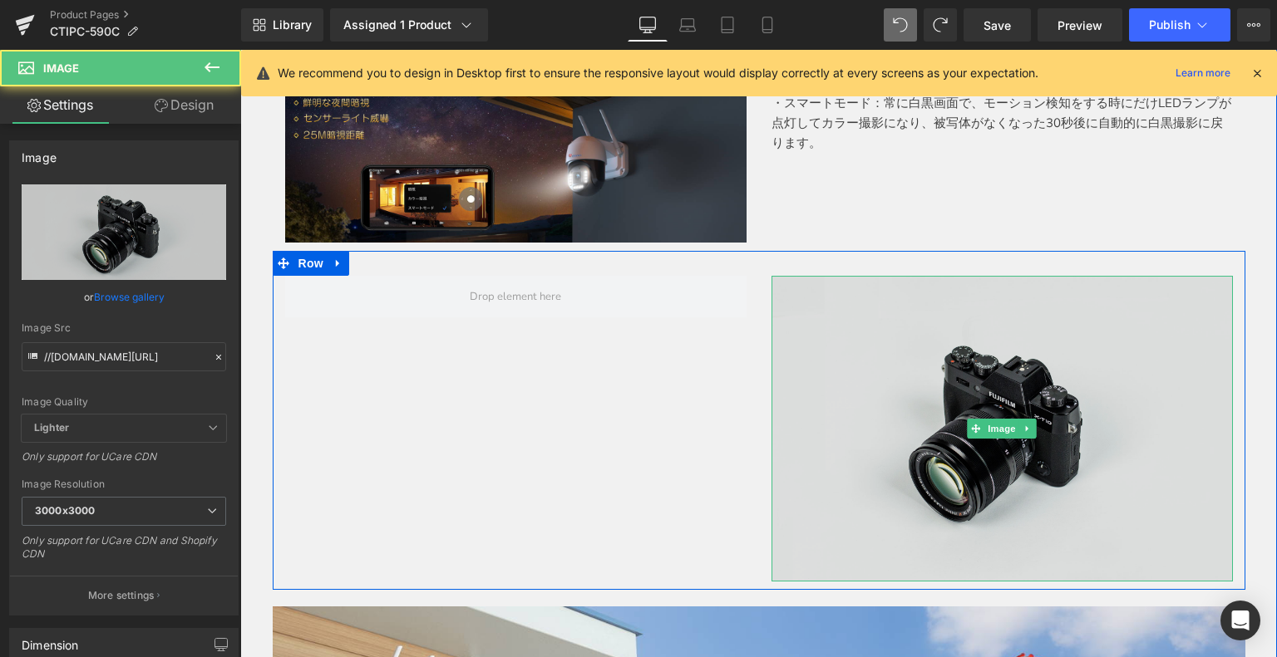
click at [999, 367] on img at bounding box center [1001, 429] width 461 height 306
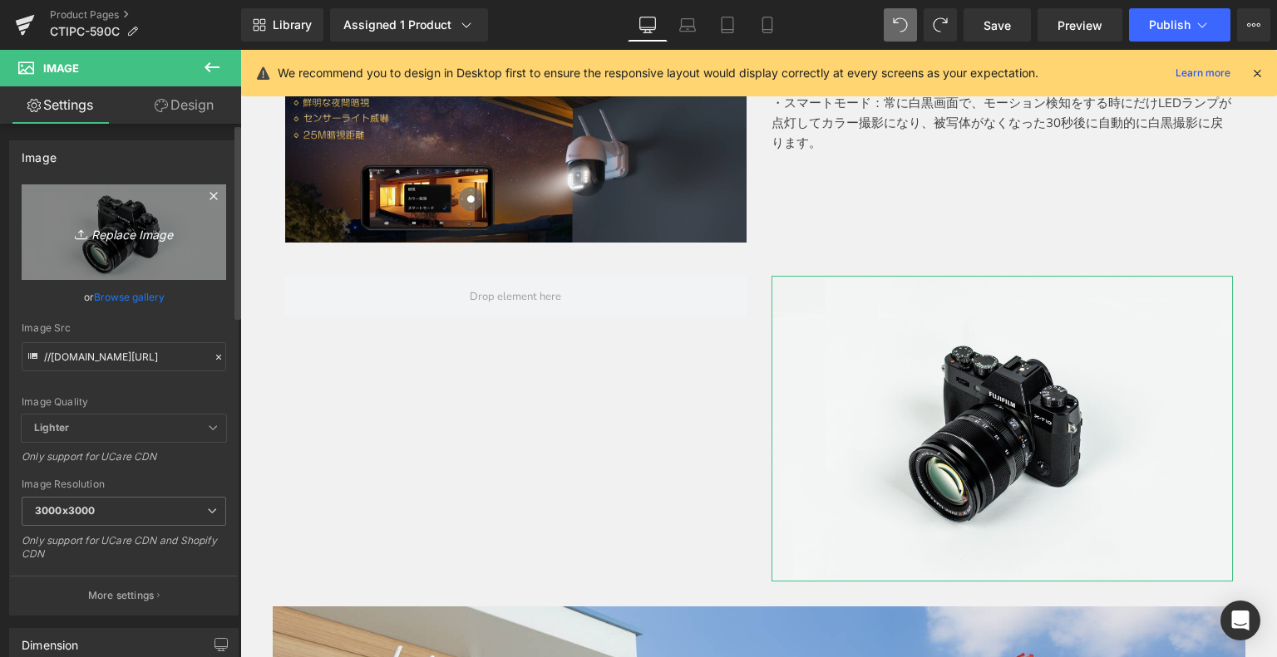
click at [122, 222] on icon "Replace Image" at bounding box center [123, 232] width 133 height 21
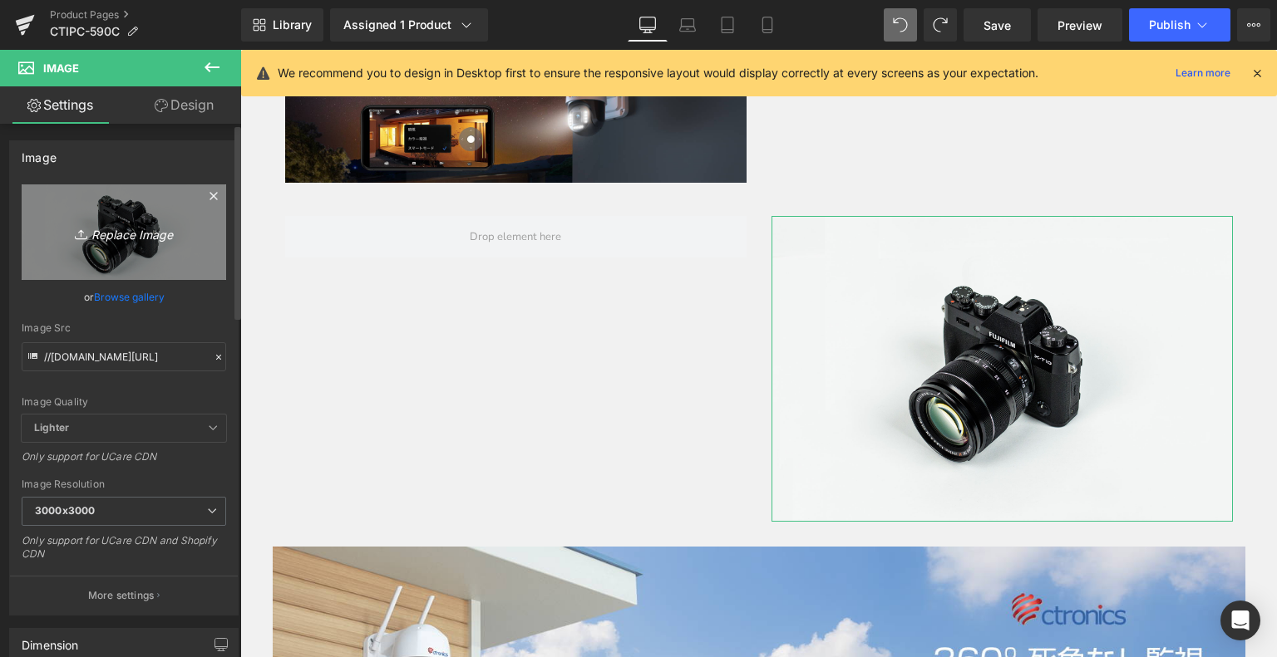
type input "C:\fakepath\6.jpg"
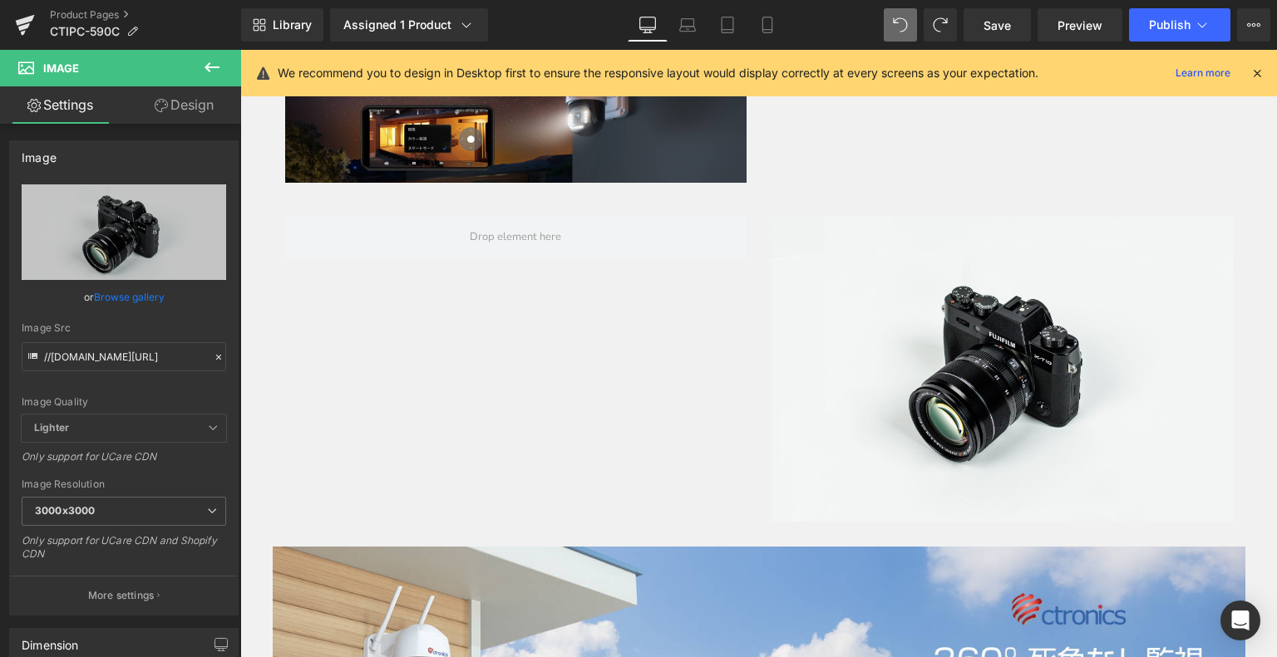
scroll to position [2733, 0]
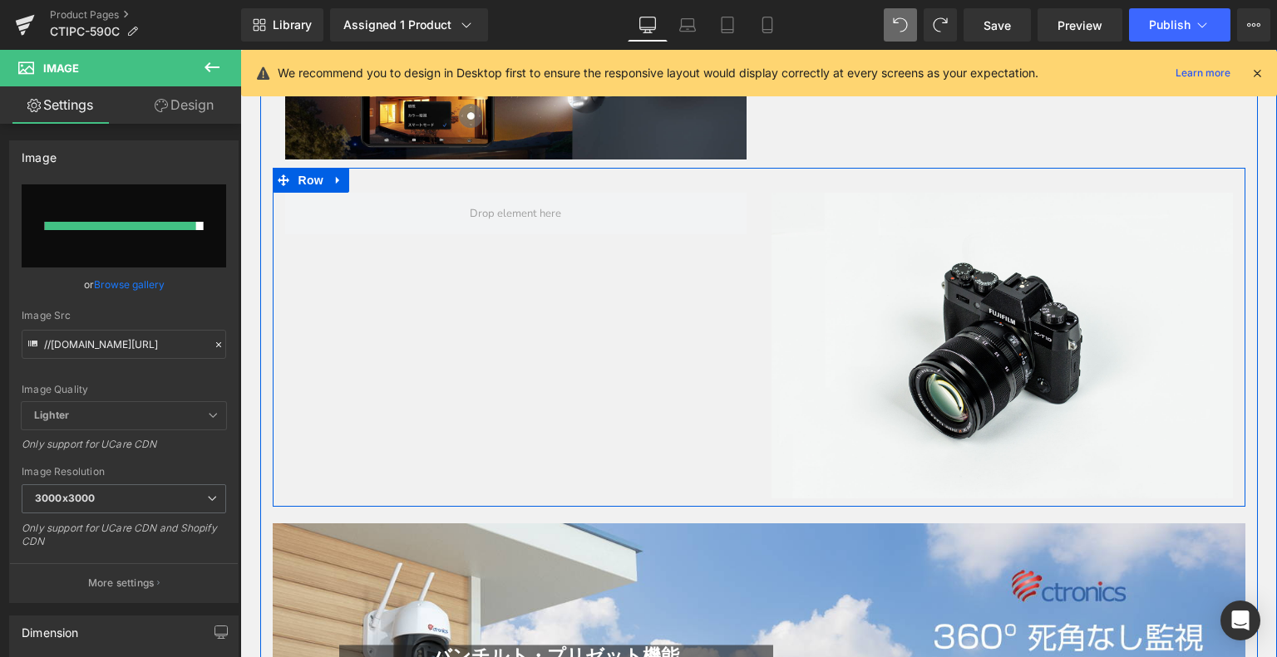
type input "[URL][DOMAIN_NAME]"
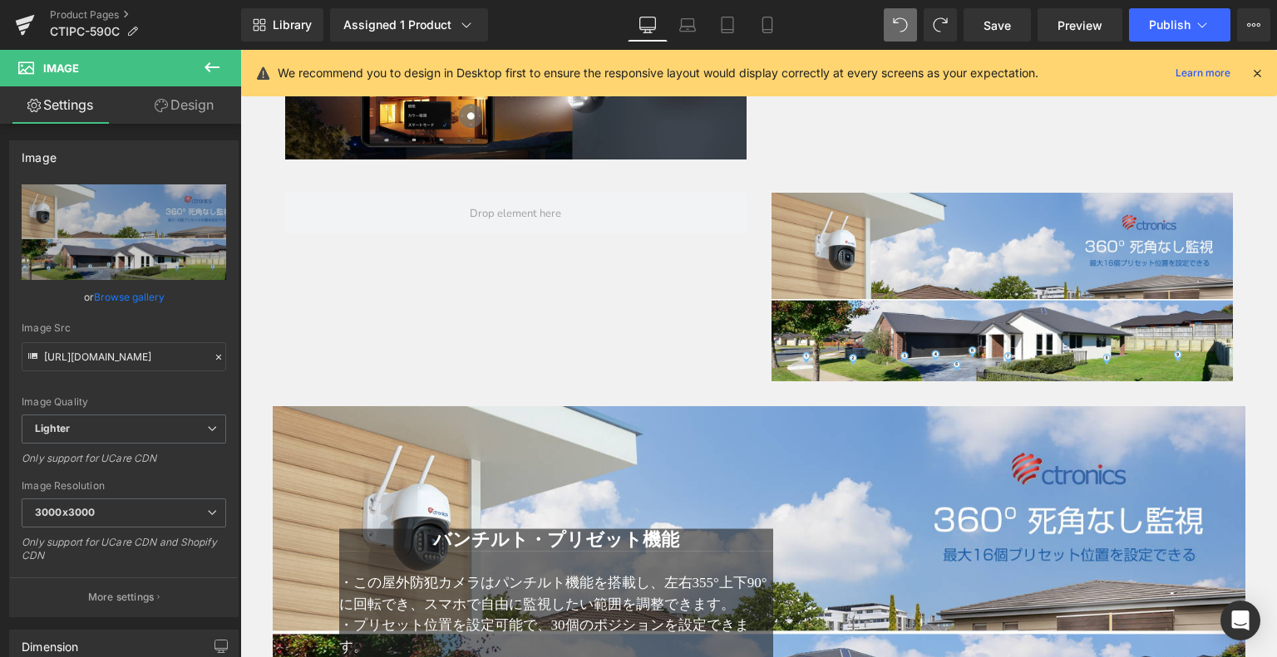
click at [204, 57] on icon at bounding box center [212, 67] width 20 height 20
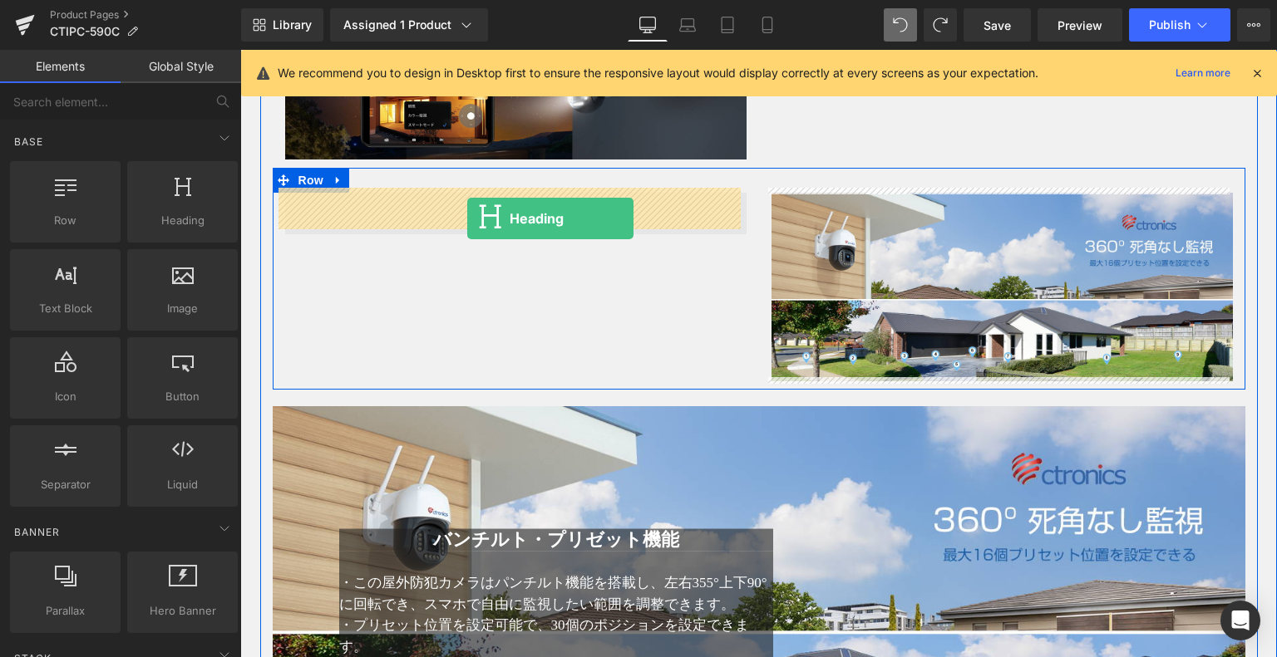
drag, startPoint x: 401, startPoint y: 258, endPoint x: 467, endPoint y: 219, distance: 76.8
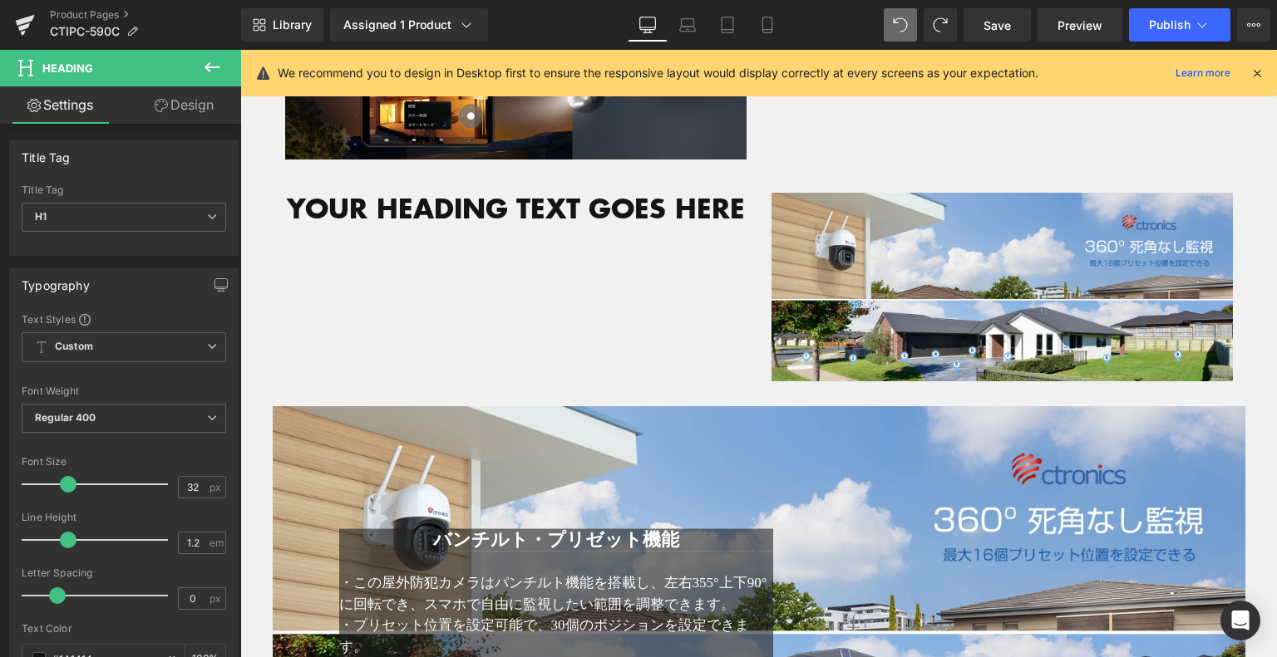
click at [206, 62] on icon at bounding box center [212, 67] width 20 height 20
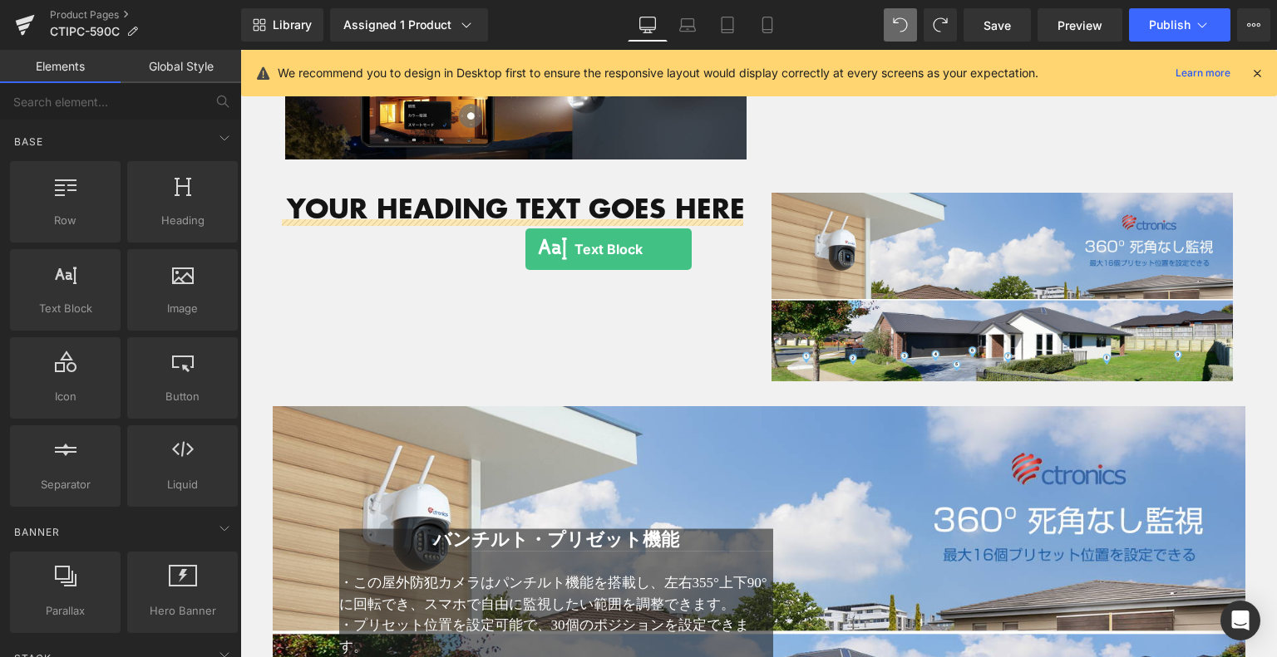
drag, startPoint x: 300, startPoint y: 362, endPoint x: 525, endPoint y: 249, distance: 251.7
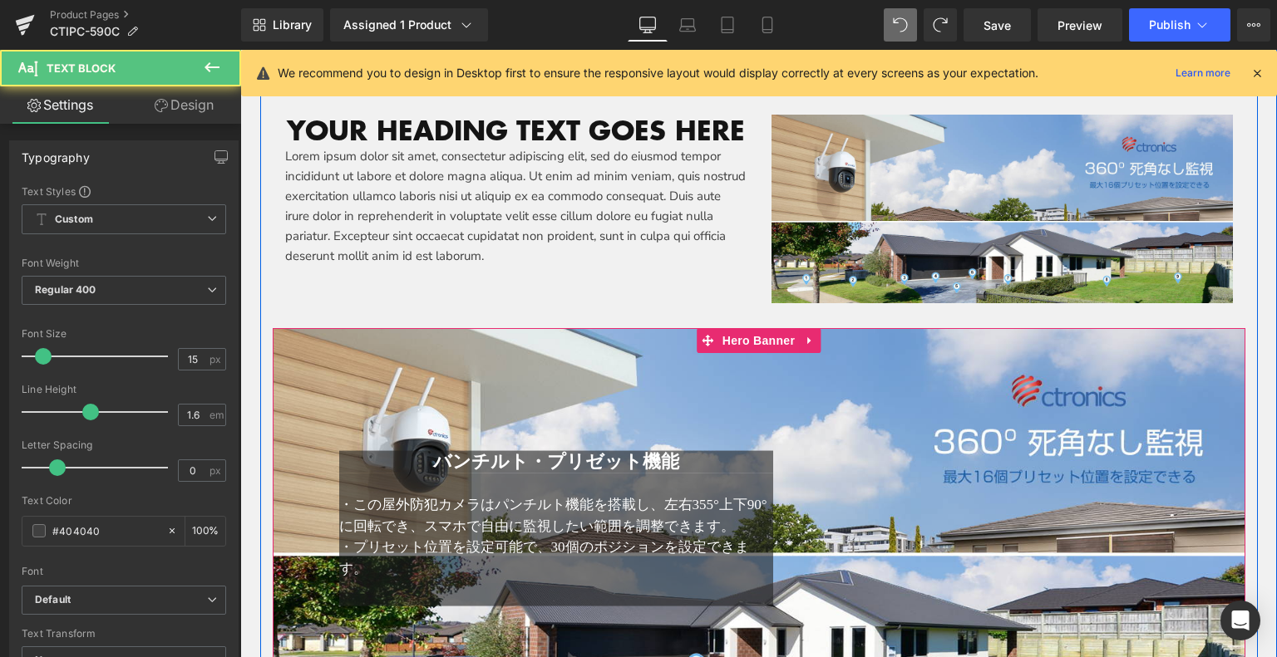
scroll to position [2899, 0]
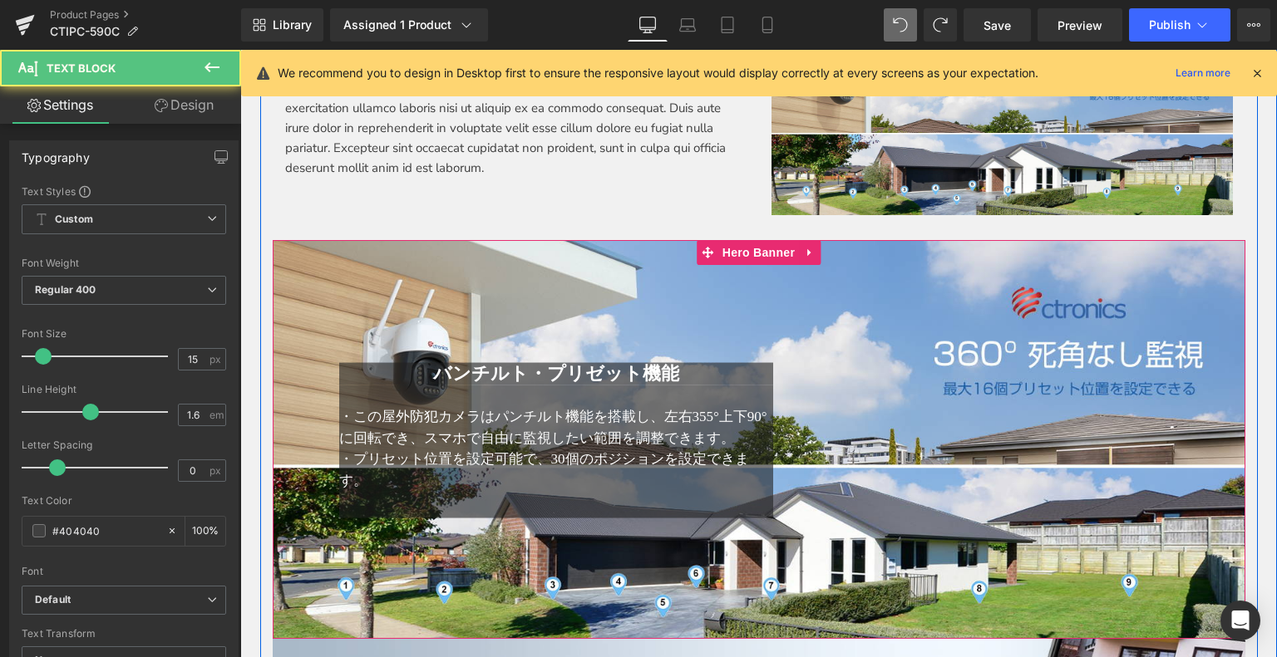
click at [429, 354] on div "バンチルト・プリゼット機能 Heading ・この屋外防犯カメラはパンチルト機能を搭載し、左右355°上下90°に回転でき、スマホで自由に監視したい範囲を調整…" at bounding box center [759, 439] width 972 height 399
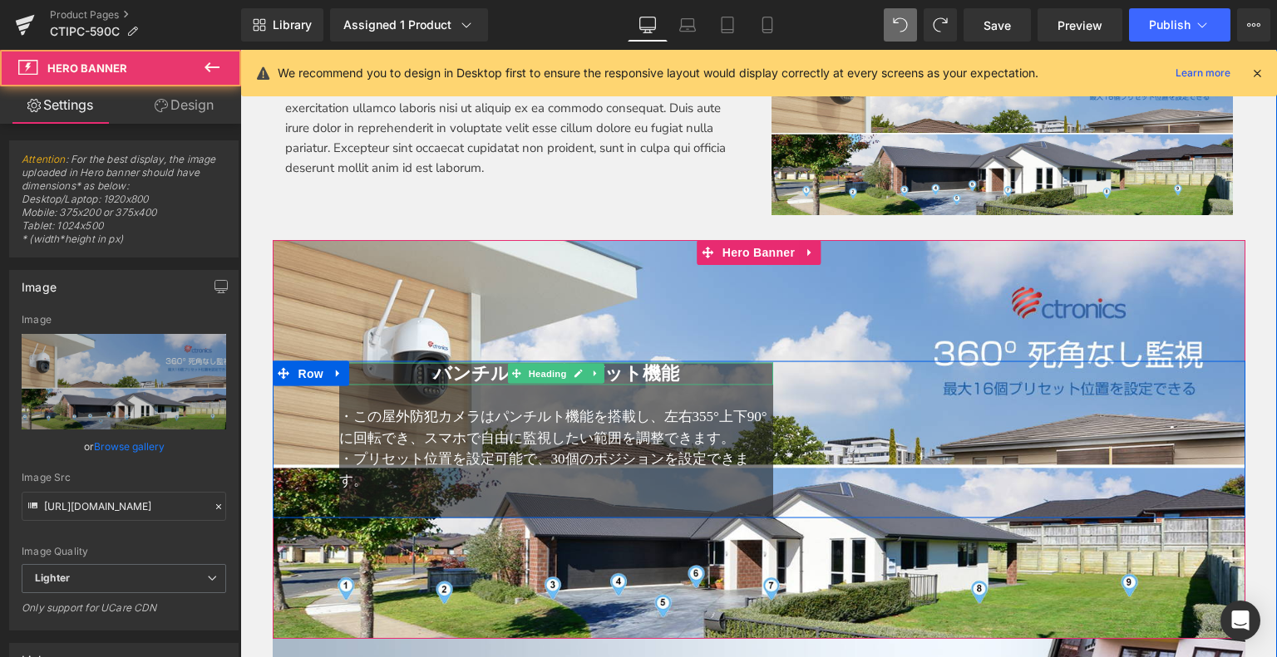
click at [433, 365] on span "バンチルト・プリゼット機能" at bounding box center [556, 373] width 246 height 21
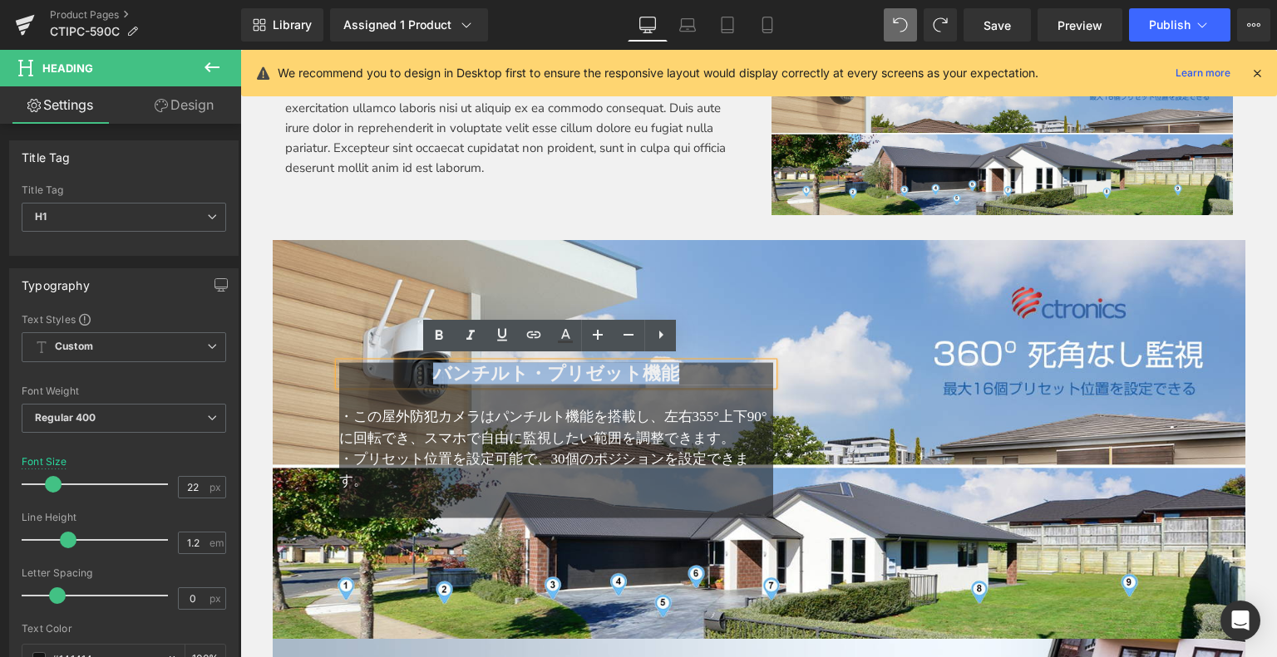
drag, startPoint x: 429, startPoint y: 368, endPoint x: 683, endPoint y: 366, distance: 254.4
click at [683, 366] on h1 "バンチルト・プリゼット機能" at bounding box center [556, 374] width 435 height 22
copy span "バンチルト・プリゼット機能"
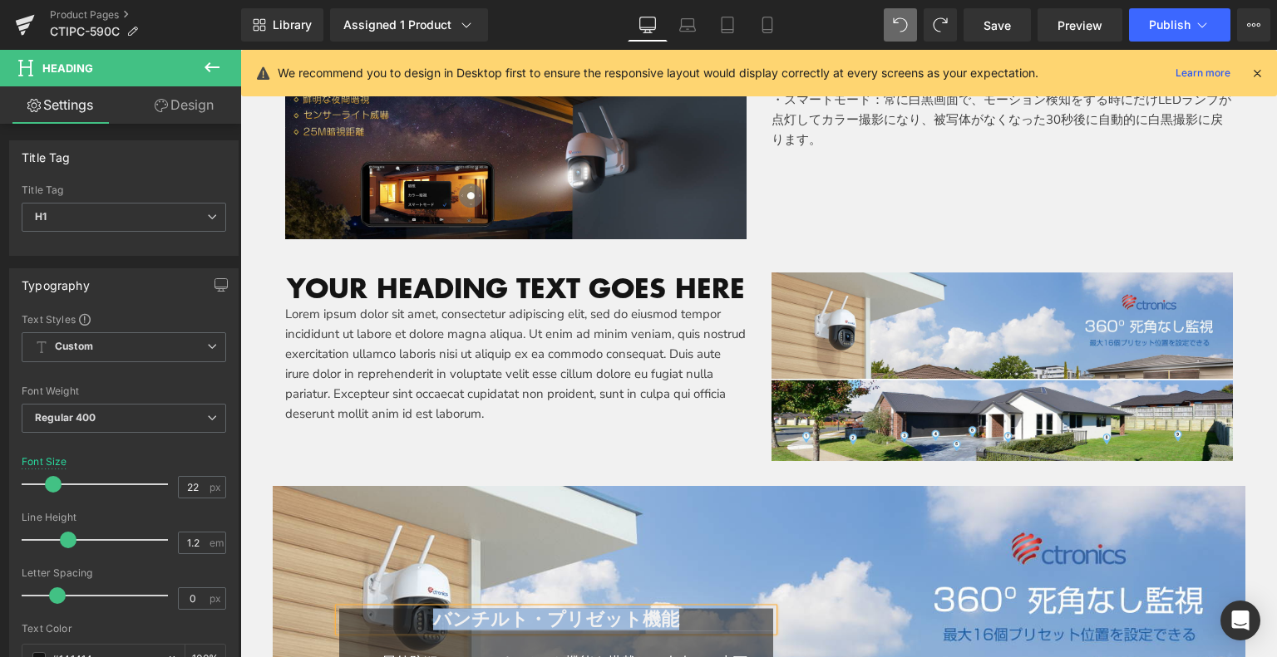
scroll to position [2650, 0]
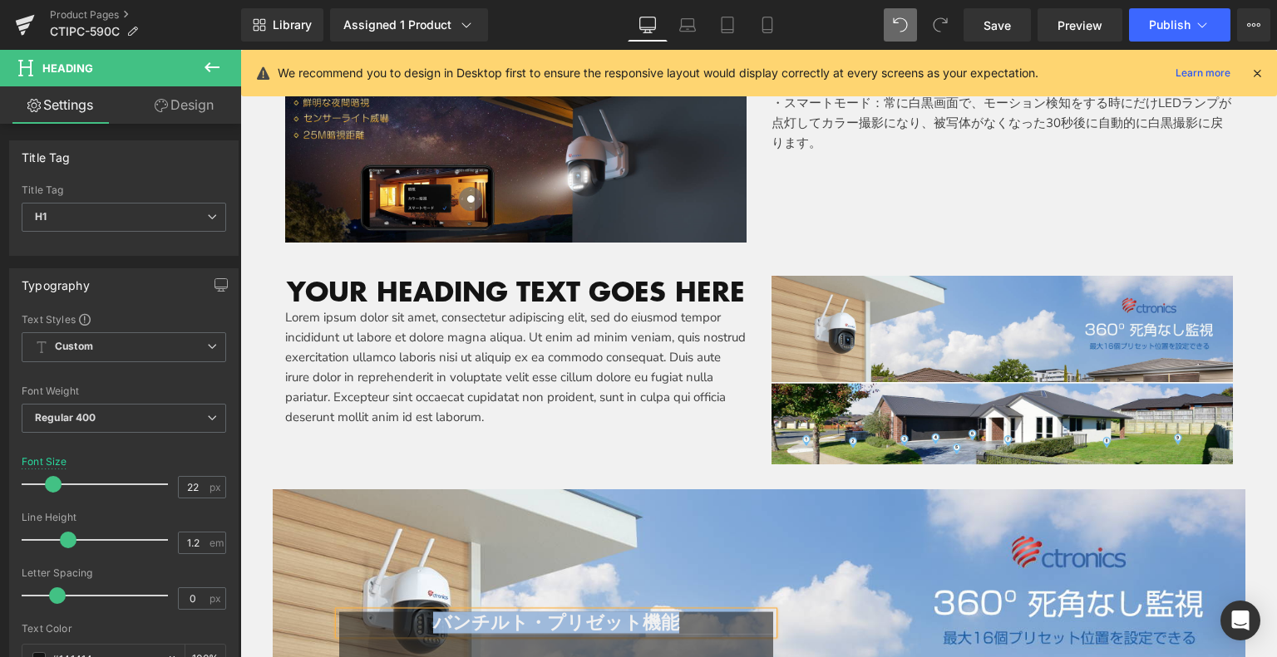
click at [336, 295] on h1 "Your heading text goes here" at bounding box center [515, 292] width 461 height 32
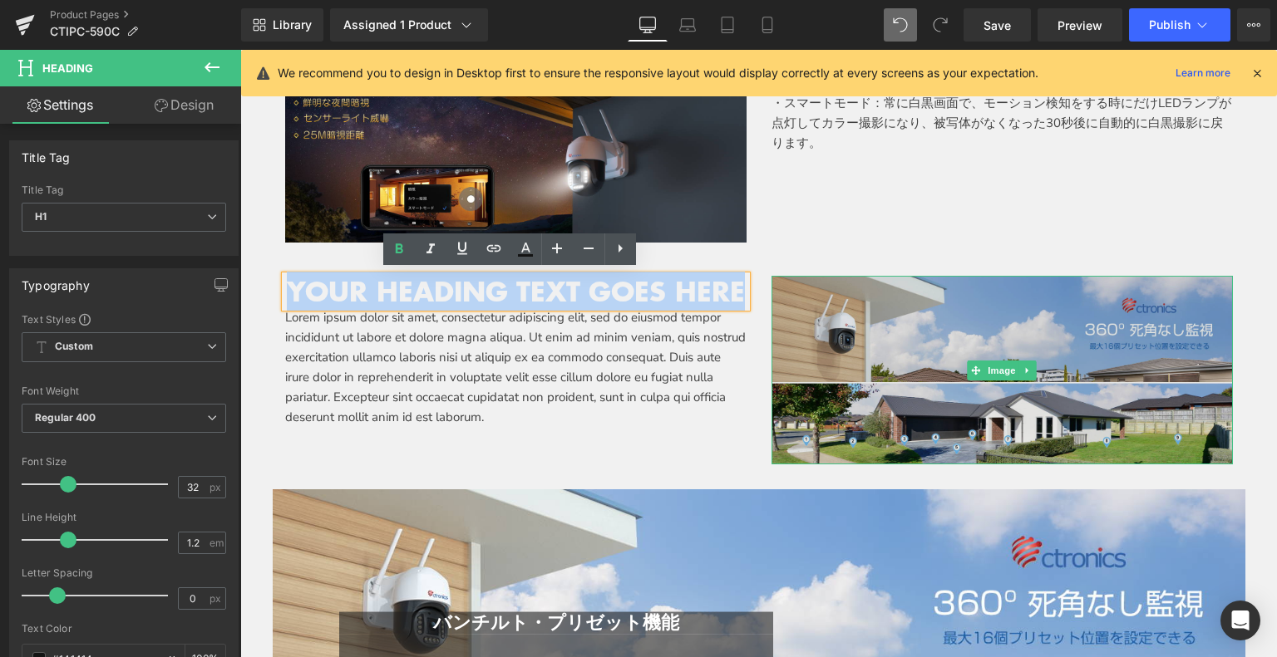
drag, startPoint x: 495, startPoint y: 287, endPoint x: 732, endPoint y: 298, distance: 237.2
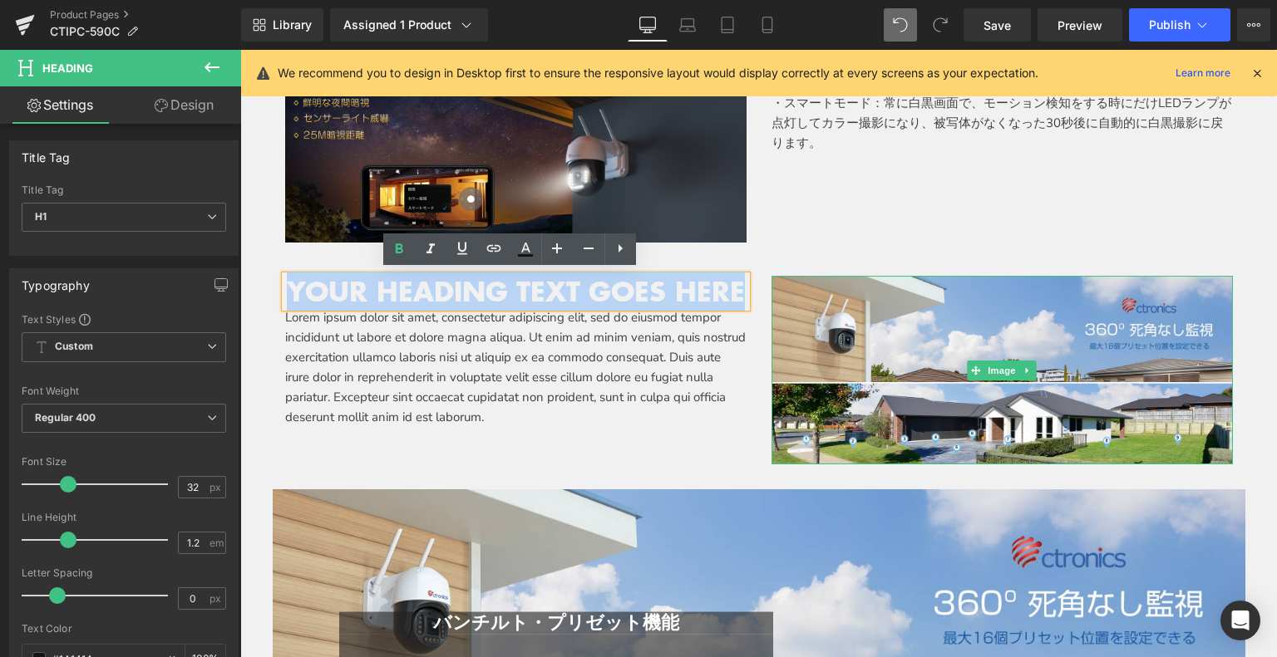
click at [828, 289] on div "Your heading text goes here Heading Lorem ipsum dolor sit amet, consectetur adi…" at bounding box center [759, 362] width 972 height 222
paste div
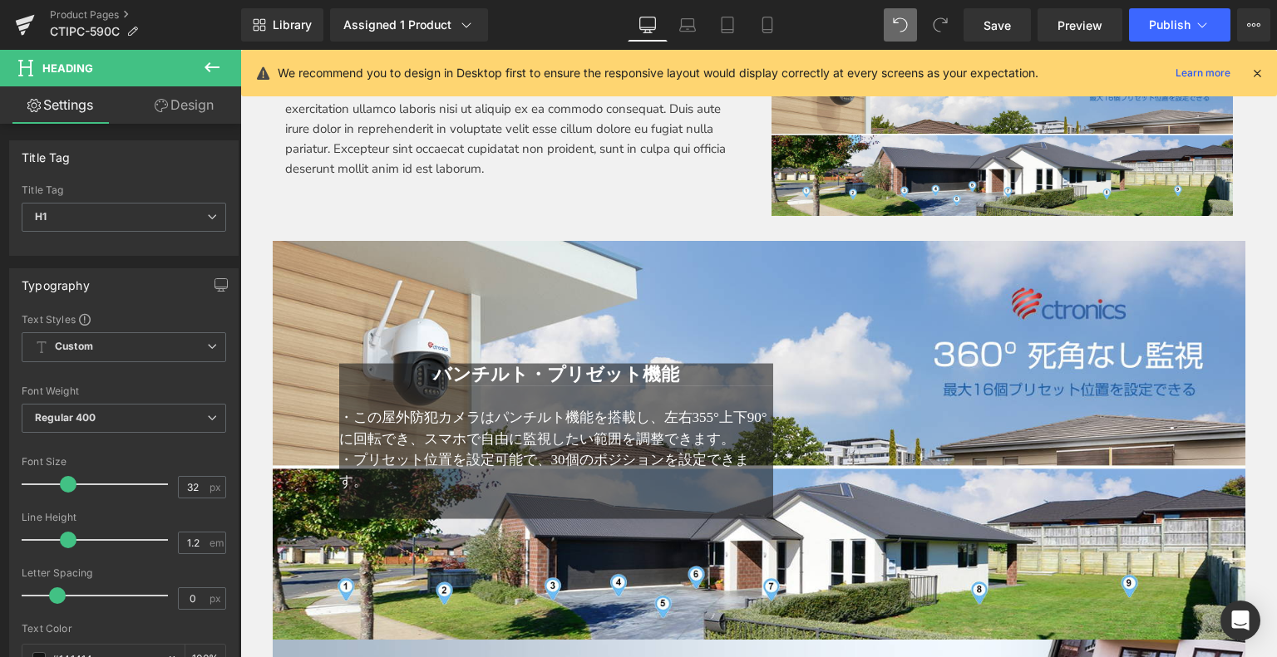
scroll to position [2899, 0]
click at [512, 432] on span "・この屋外防犯カメラはパンチルト機能を搭載し、左右355°上下90°に回転でき、スマホで自由に監視したい範囲を調整できます。" at bounding box center [553, 427] width 428 height 37
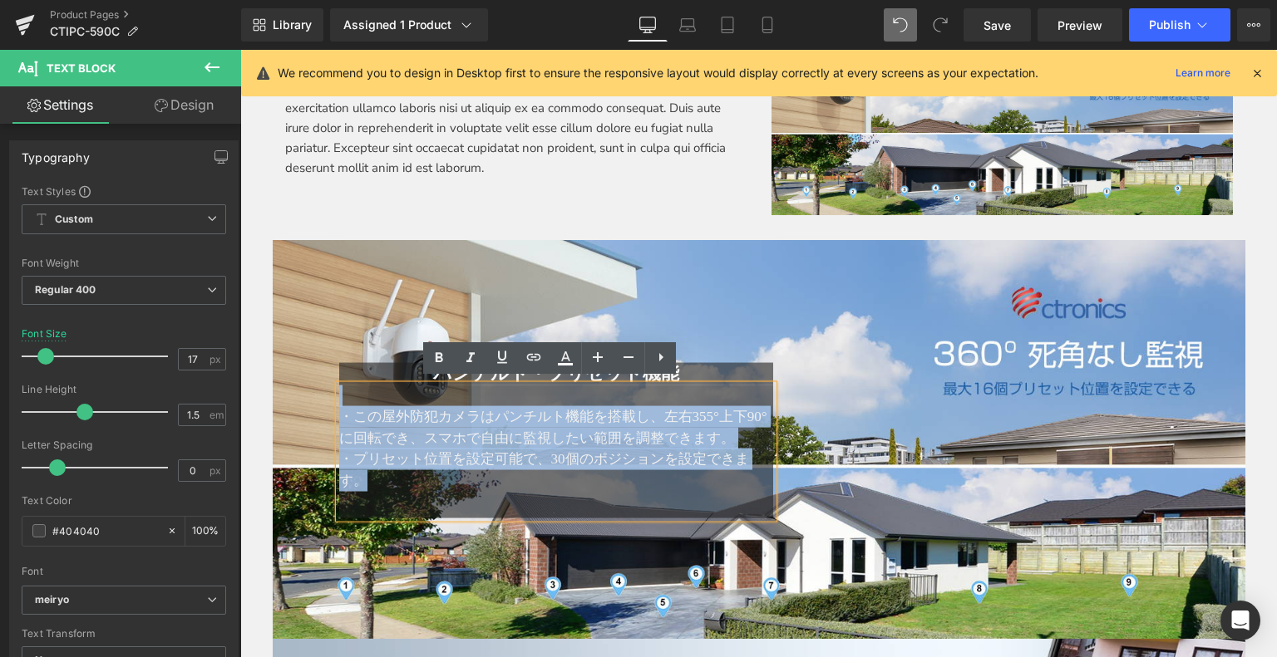
drag, startPoint x: 364, startPoint y: 477, endPoint x: 332, endPoint y: 401, distance: 82.7
click at [339, 401] on div "・この屋外防犯カメラはパンチルト機能を搭載し、左右355°上下90°に回転でき、スマホで自由に監視したい範囲を調整できます。 ・プリセット位置を設定可能で、3…" at bounding box center [556, 452] width 435 height 134
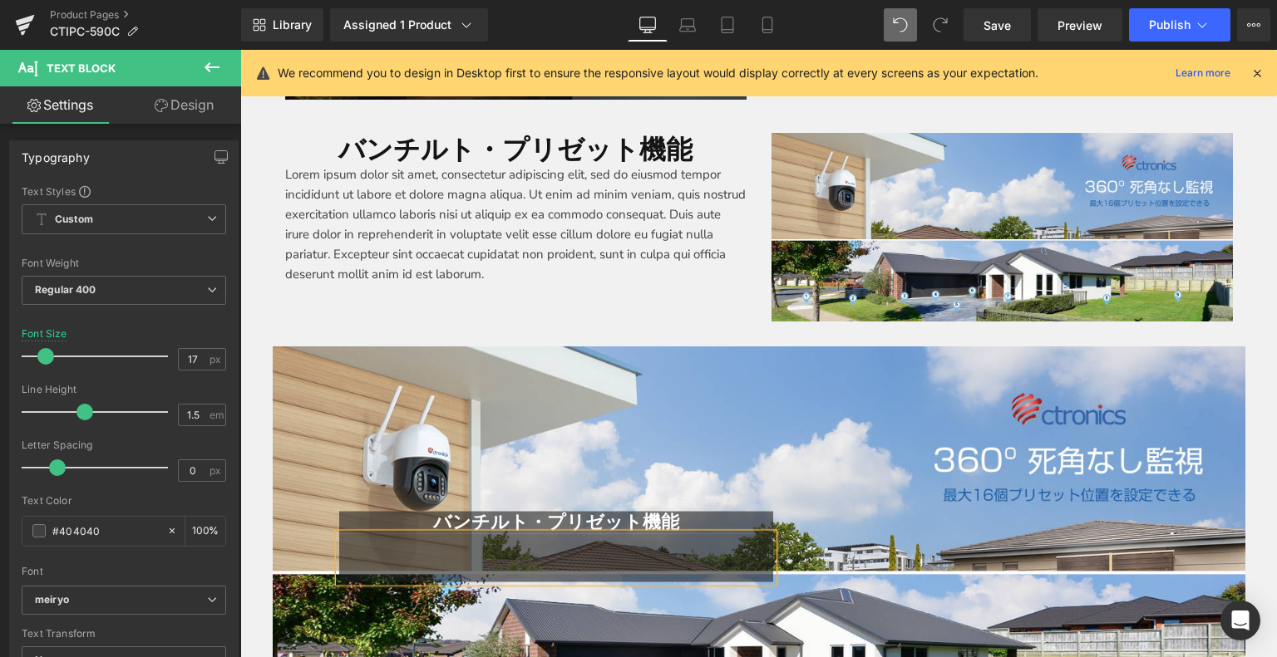
scroll to position [2692, 0]
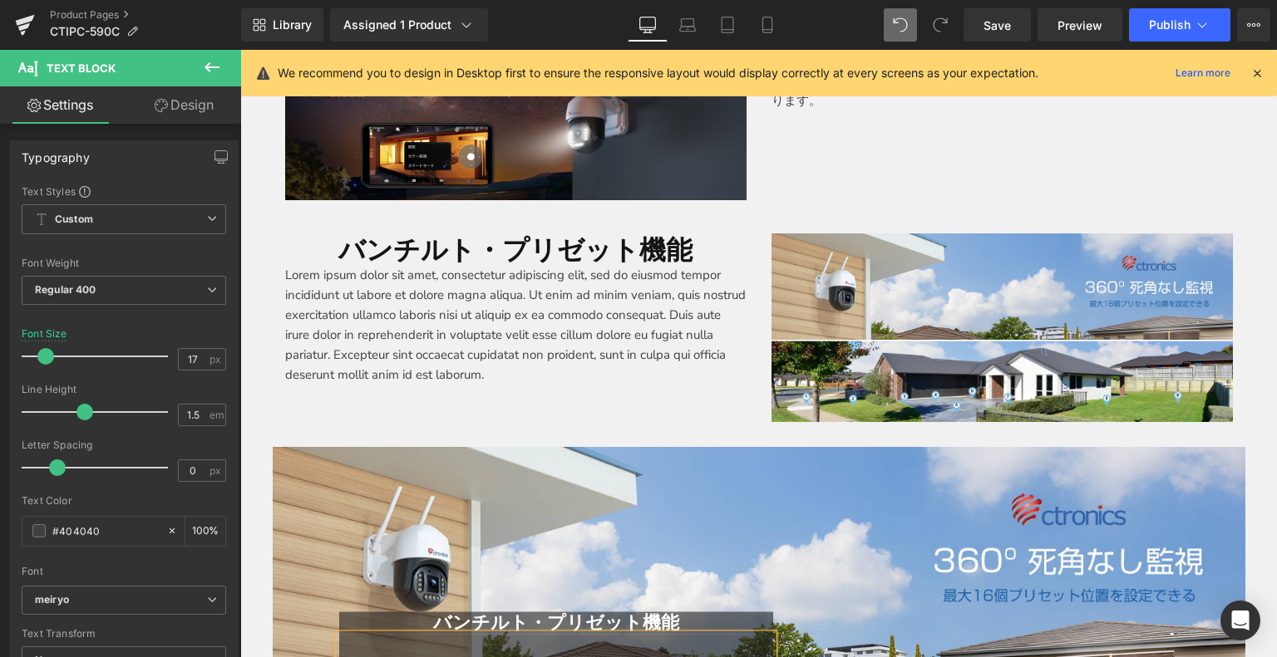
click at [395, 295] on p "Lorem ipsum dolor sit amet, consectetur adipiscing elit, sed do eiusmod tempor …" at bounding box center [515, 325] width 461 height 120
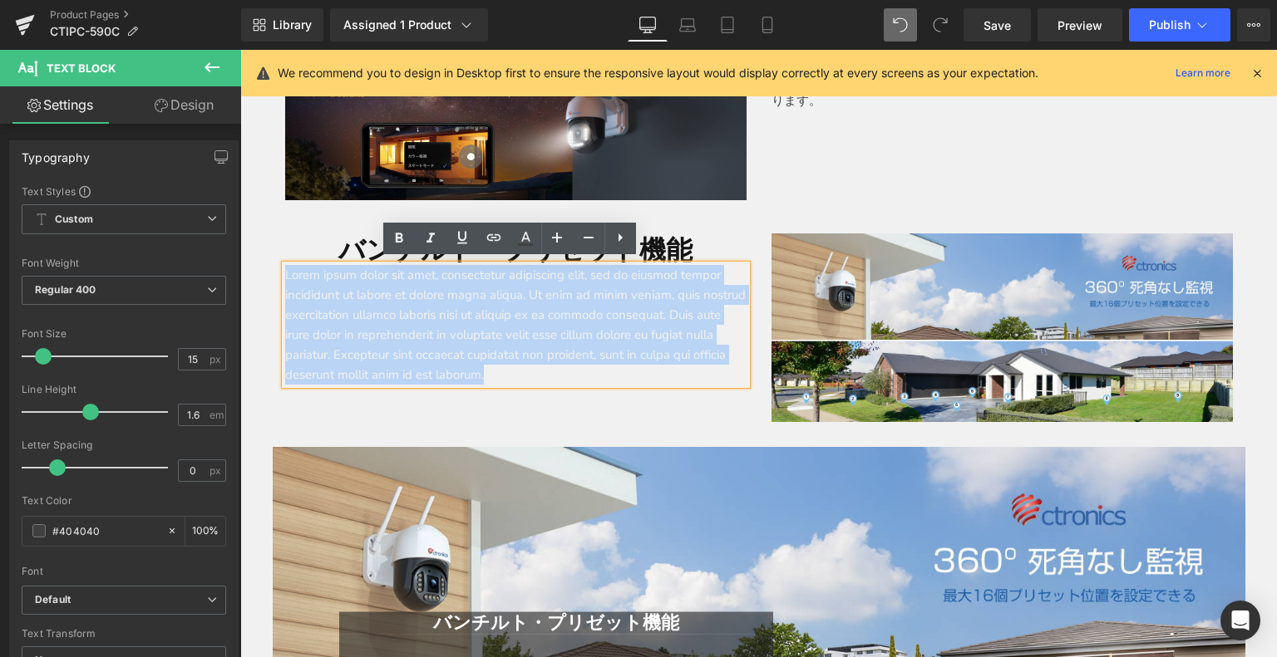
drag, startPoint x: 441, startPoint y: 338, endPoint x: 235, endPoint y: 272, distance: 216.6
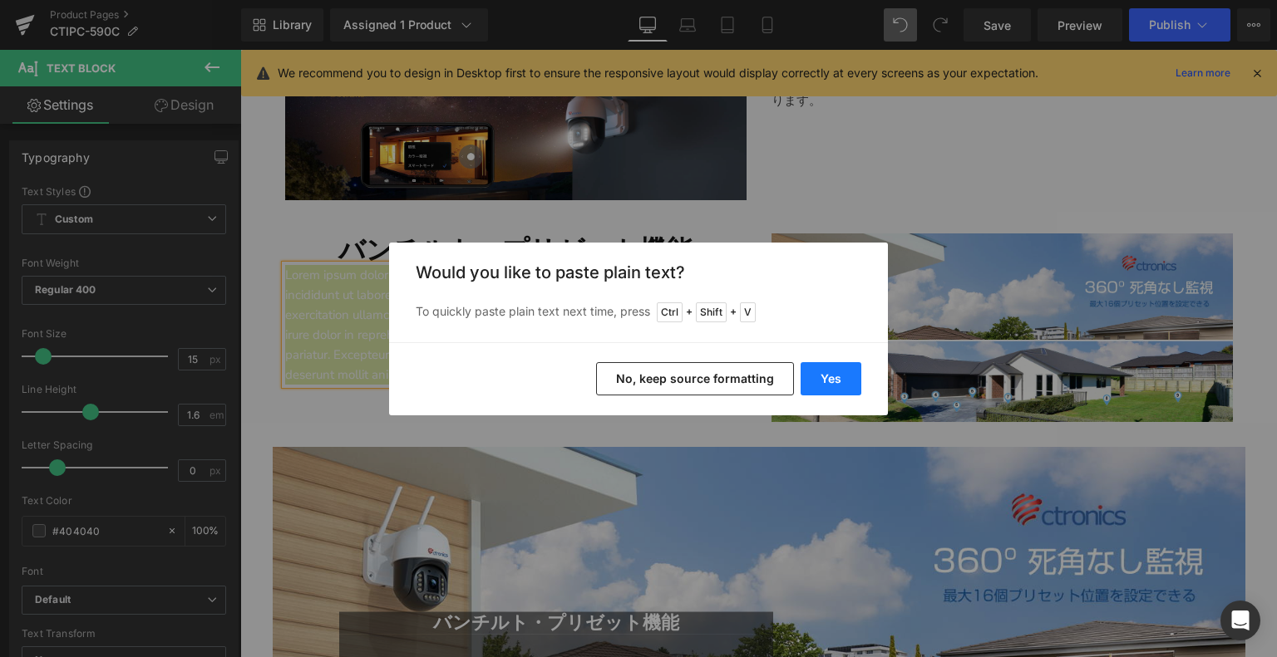
click at [839, 378] on button "Yes" at bounding box center [830, 378] width 61 height 33
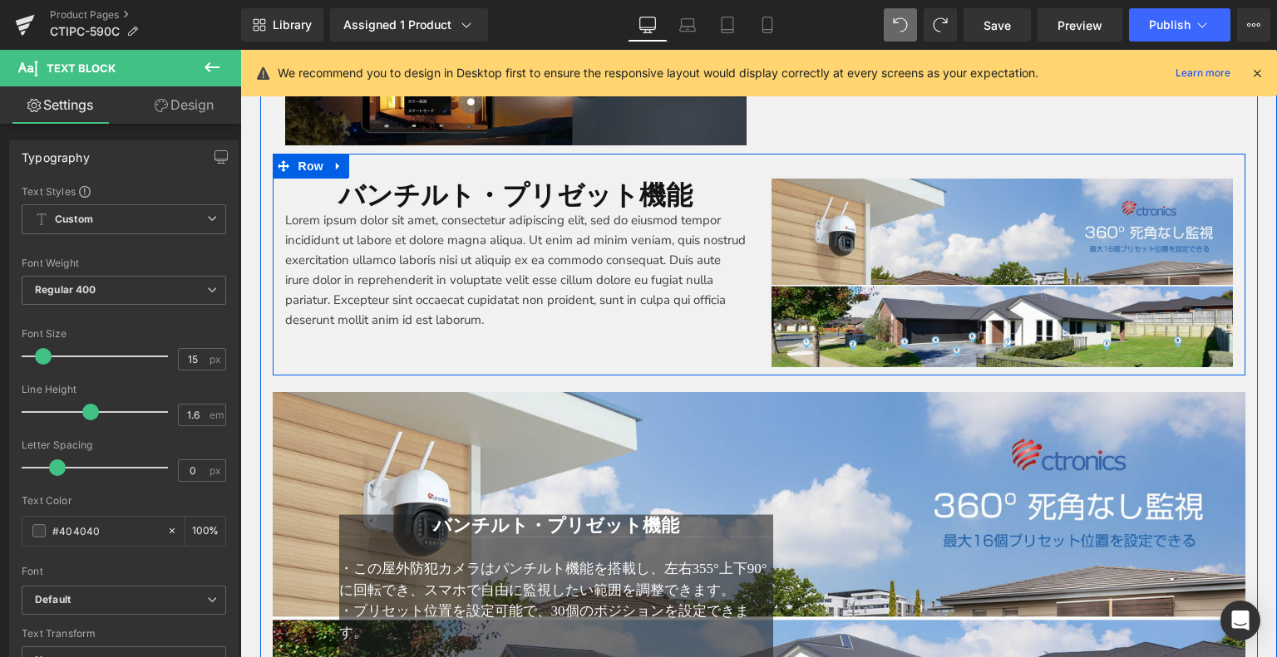
scroll to position [2947, 0]
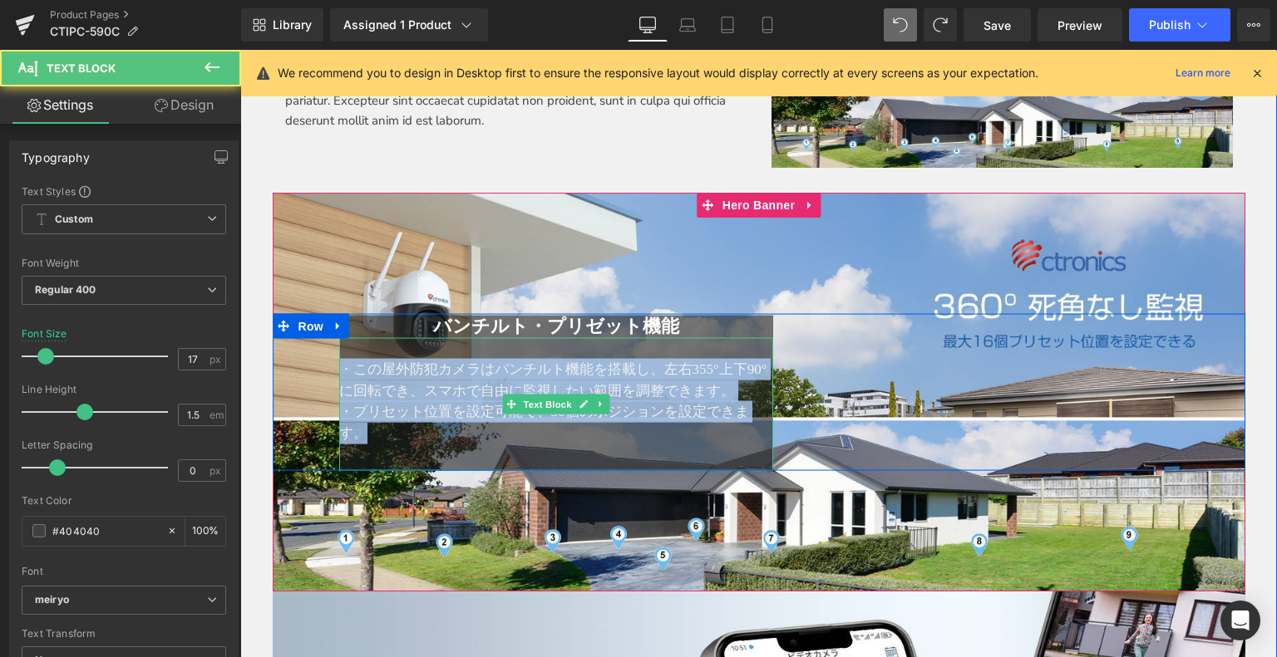
drag, startPoint x: 394, startPoint y: 388, endPoint x: 404, endPoint y: 436, distance: 48.4
click at [406, 437] on div "・この屋外防犯カメラはパンチルト機能を搭載し、左右355°上下90°に回転でき、スマホで自由に監視したい範囲を調整できます。 ・プリセット位置を設定可能で、3…" at bounding box center [556, 404] width 435 height 134
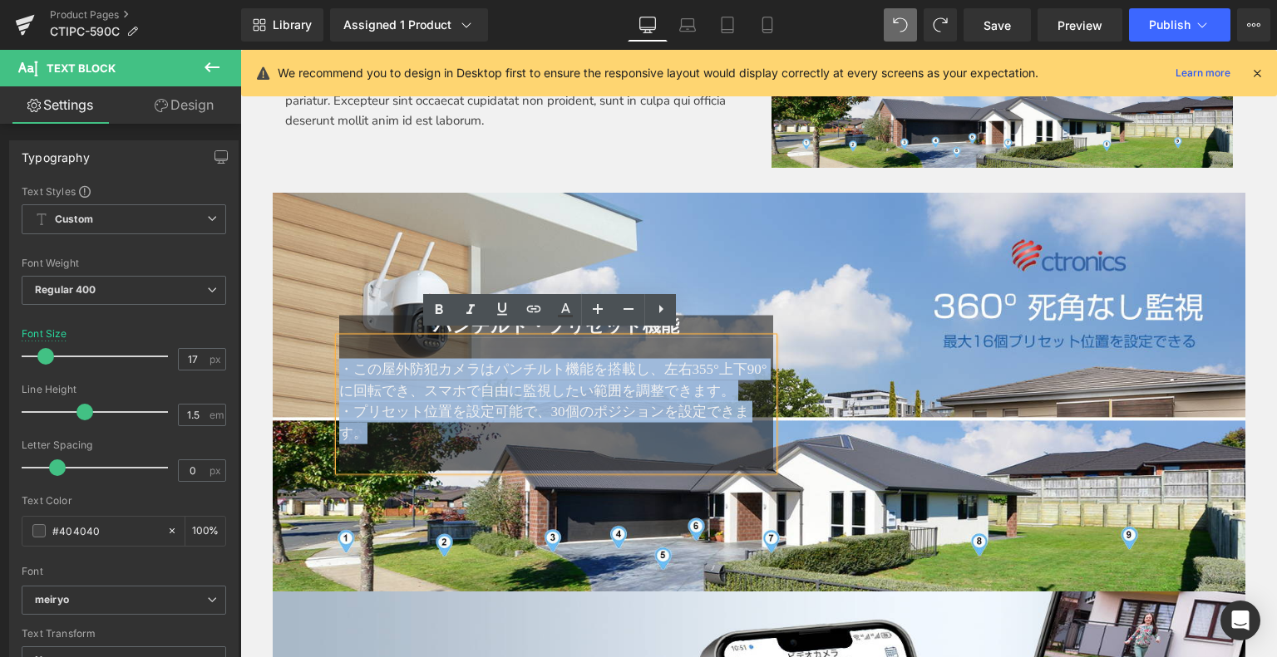
copy div "・この屋外防犯カメラはパンチルト機能を搭載し、左右355°上下90°に回転でき、スマホで自由に監視したい範囲を調整できます。 ・プリセット位置を設定可能で、3…"
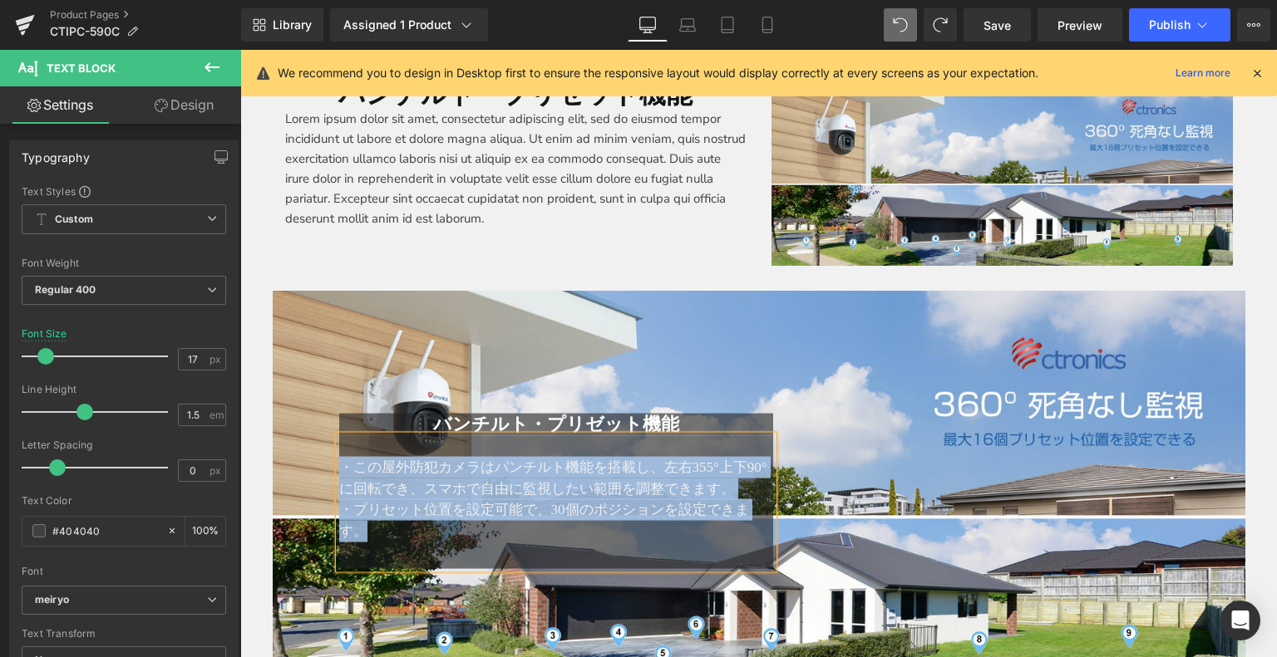
scroll to position [2697, 0]
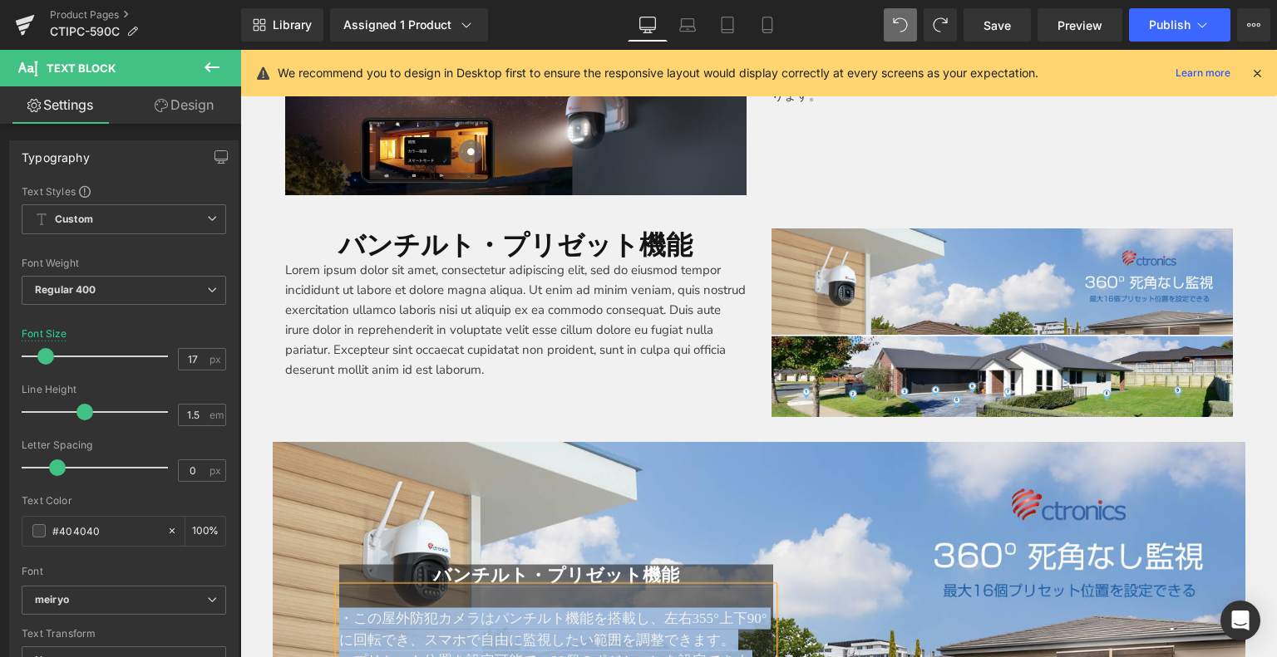
click at [336, 303] on p "Lorem ipsum dolor sit amet, consectetur adipiscing elit, sed do eiusmod tempor …" at bounding box center [515, 320] width 461 height 120
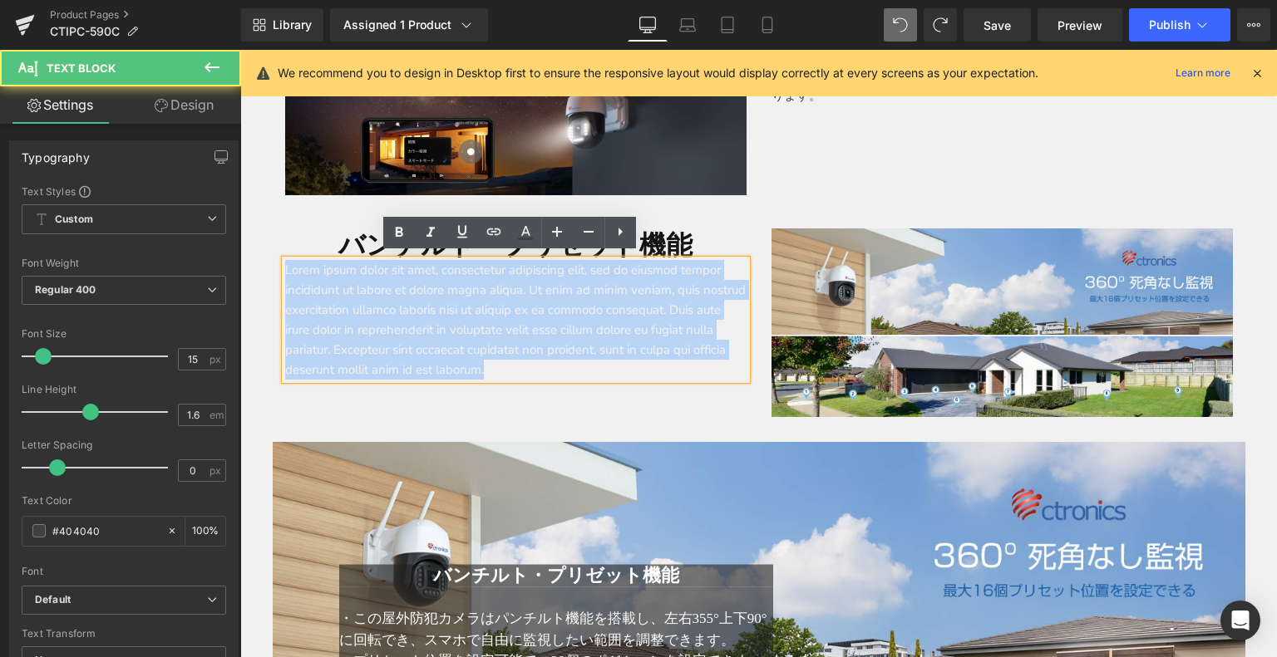
drag, startPoint x: 280, startPoint y: 265, endPoint x: 662, endPoint y: 366, distance: 394.5
click at [666, 366] on p "Lorem ipsum dolor sit amet, consectetur adipiscing elit, sed do eiusmod tempor …" at bounding box center [515, 320] width 461 height 120
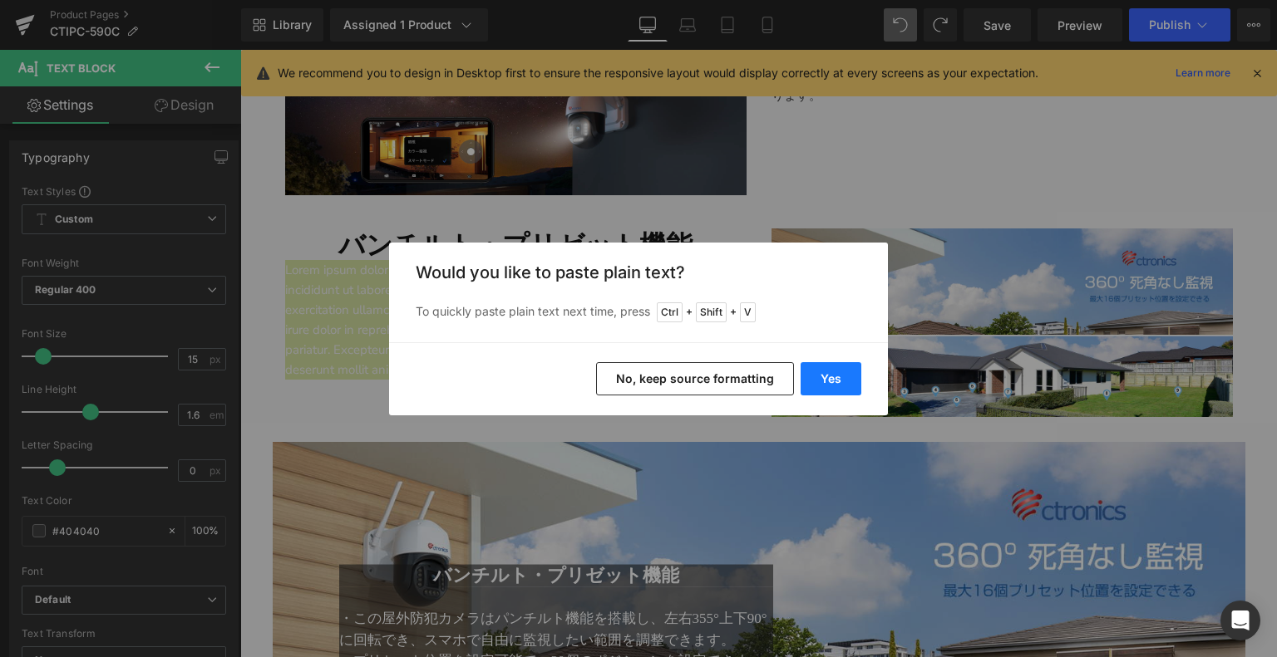
click at [831, 385] on button "Yes" at bounding box center [830, 378] width 61 height 33
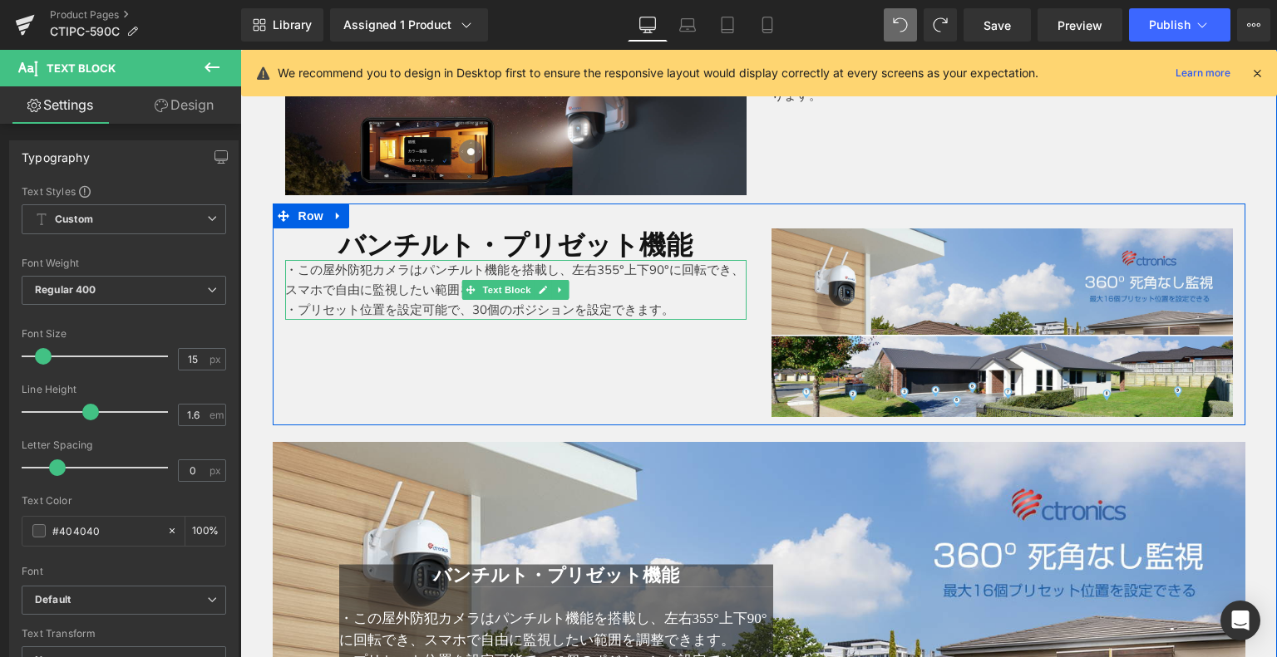
click at [416, 283] on p "・この屋外防犯カメラはパンチルト機能を搭載し、左右355°上下90°に回転でき、スマホで自由に監視したい範囲を調整できます。" at bounding box center [515, 280] width 461 height 40
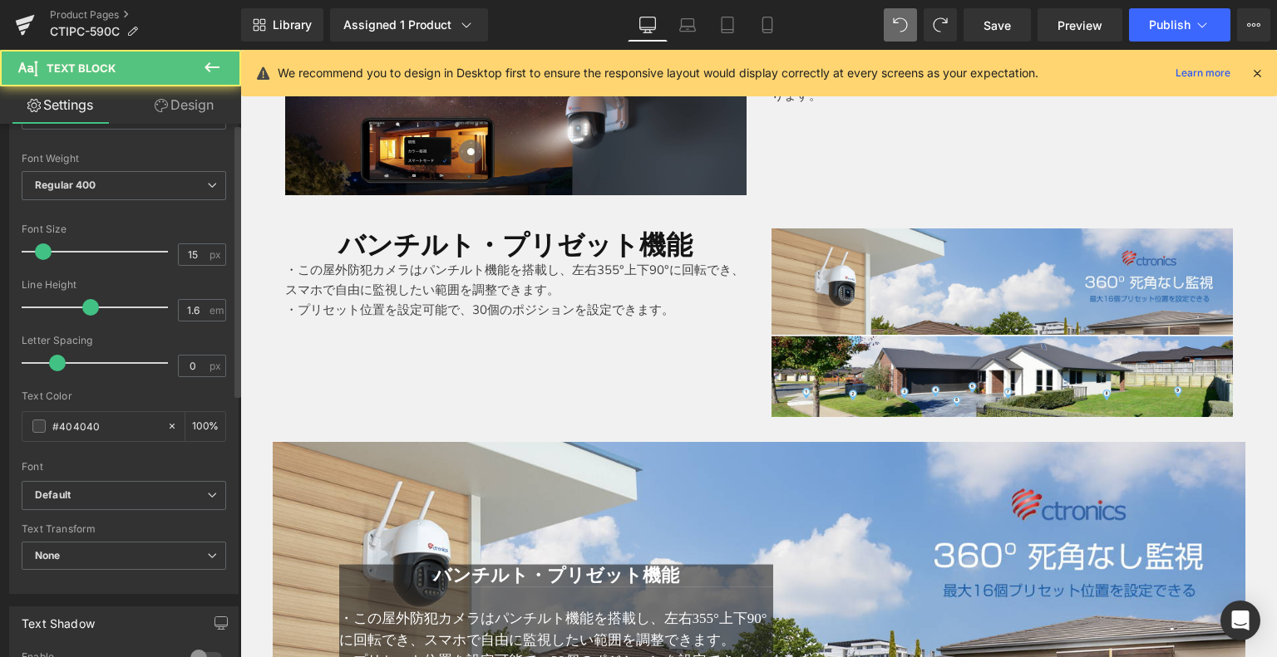
scroll to position [332, 0]
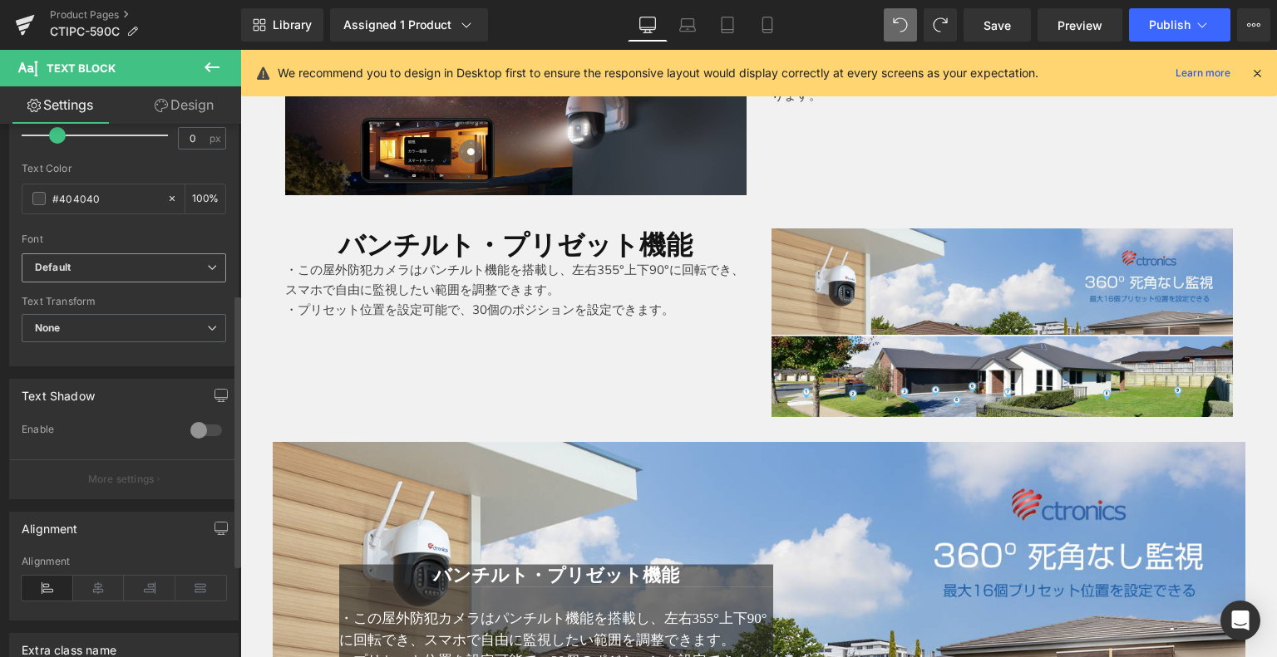
click at [79, 266] on b "Default" at bounding box center [121, 268] width 172 height 14
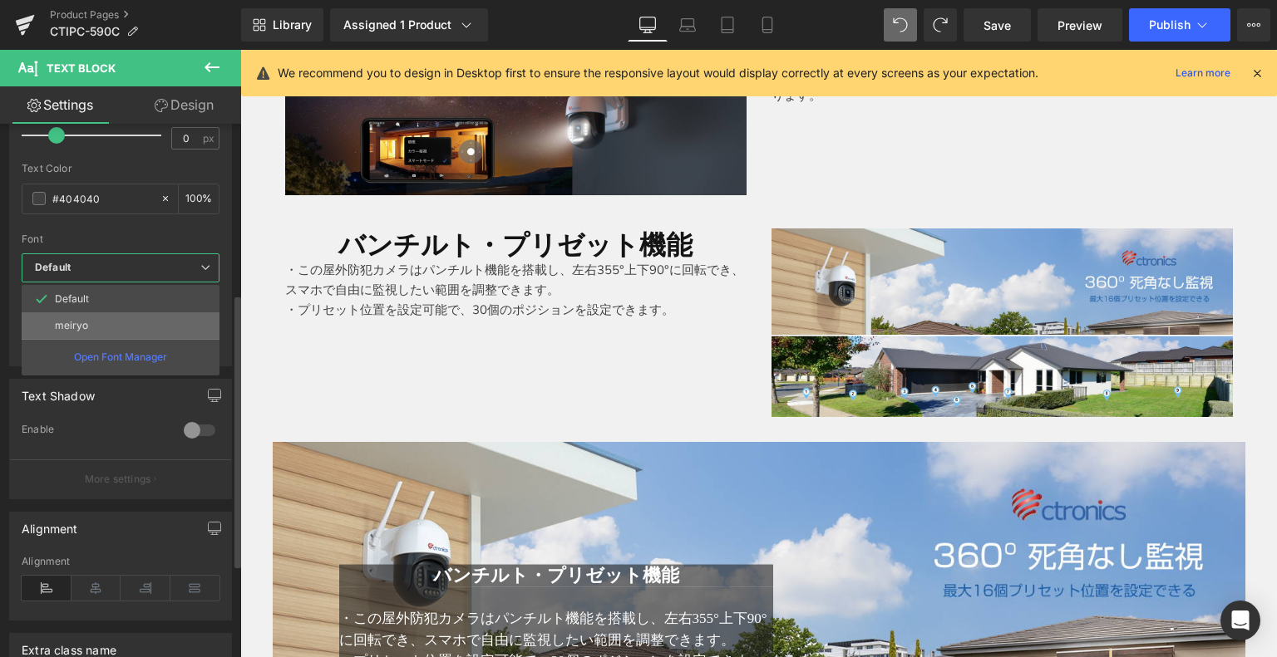
click at [88, 313] on li "meiryo" at bounding box center [121, 326] width 198 height 27
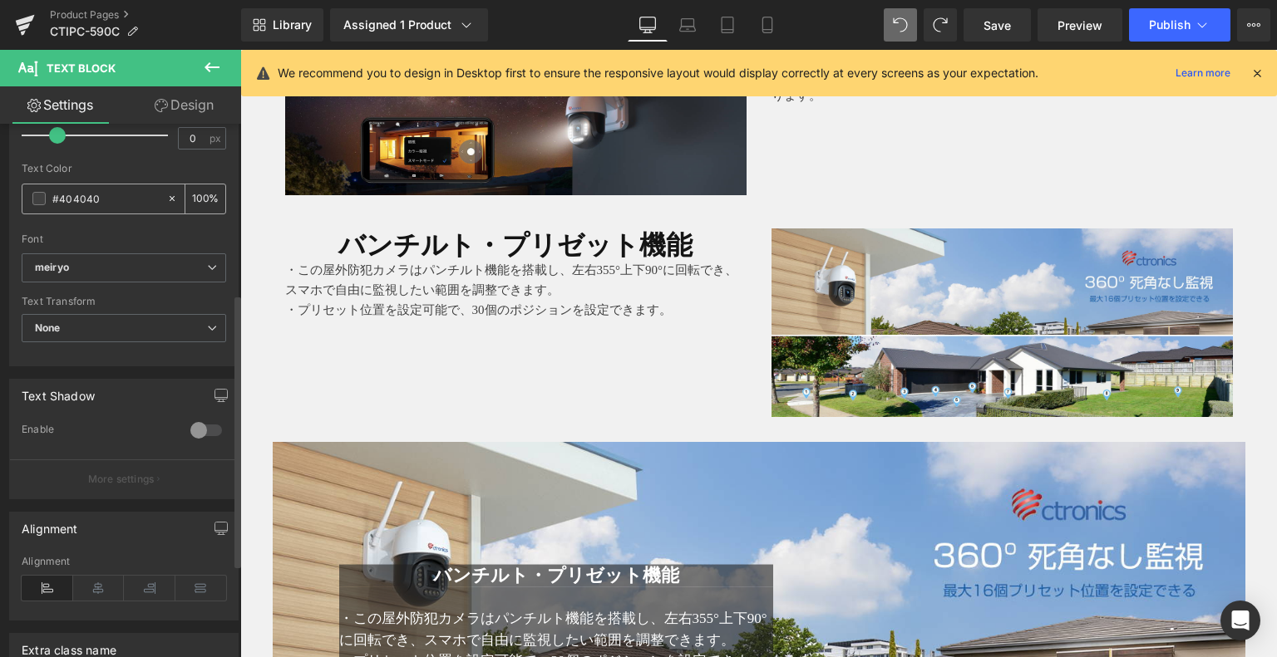
click at [41, 199] on span at bounding box center [38, 198] width 13 height 13
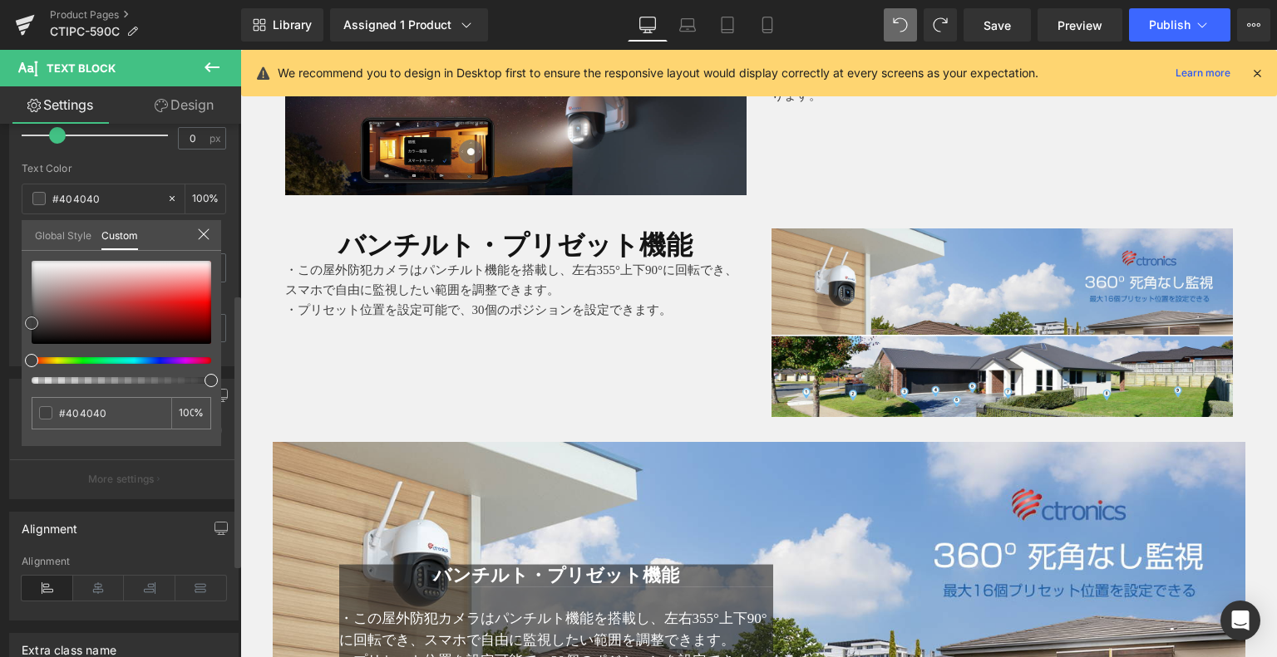
type input "#3d3d3d"
type input "#000000"
drag, startPoint x: 32, startPoint y: 319, endPoint x: 34, endPoint y: 348, distance: 29.2
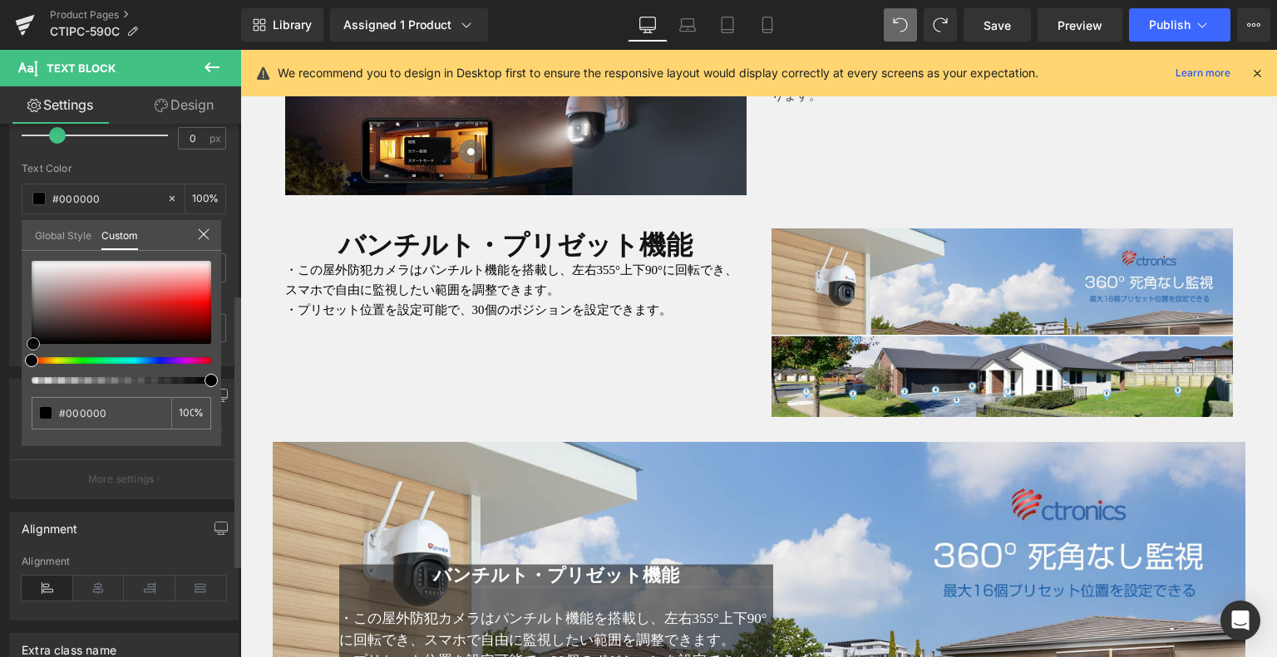
click at [33, 348] on span at bounding box center [33, 343] width 13 height 13
drag, startPoint x: 0, startPoint y: 425, endPoint x: 198, endPoint y: 302, distance: 233.0
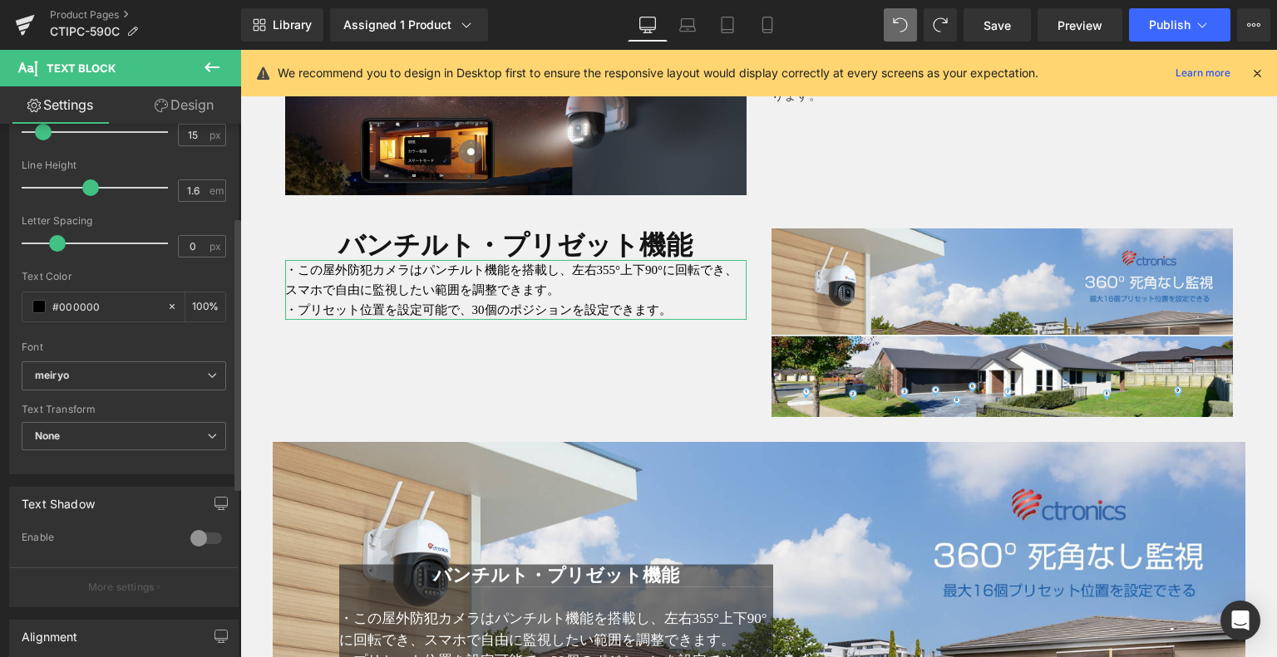
scroll to position [83, 0]
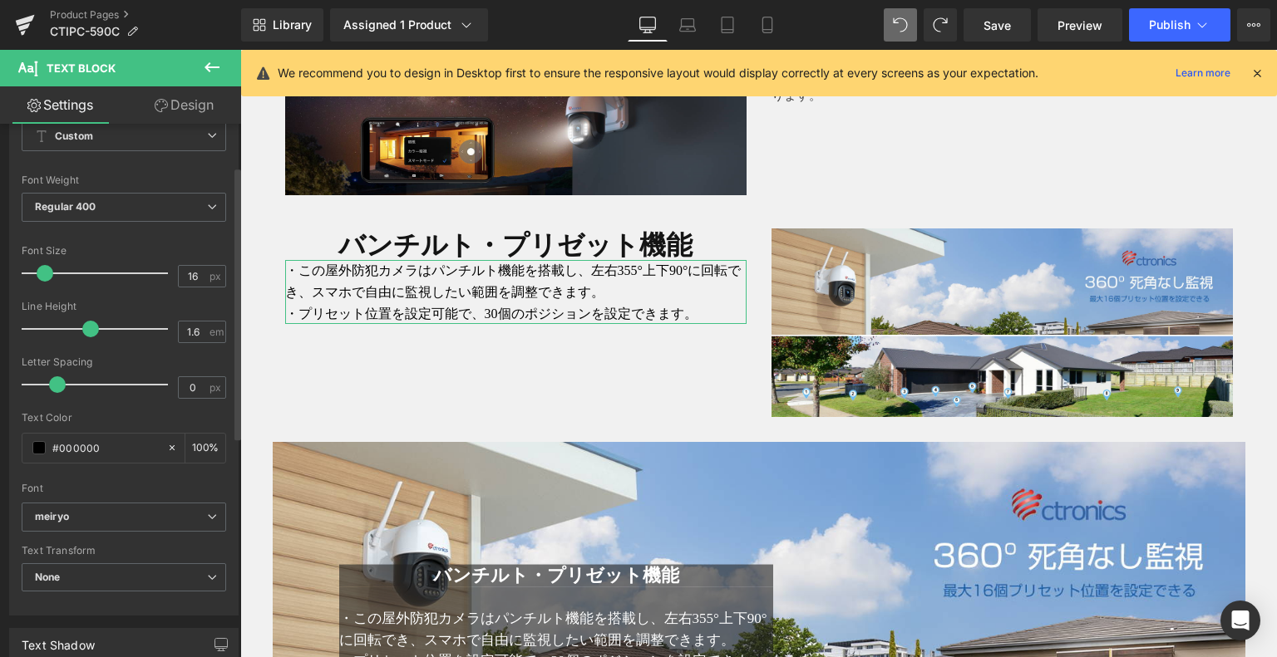
type input "15"
click at [47, 270] on span at bounding box center [43, 273] width 17 height 17
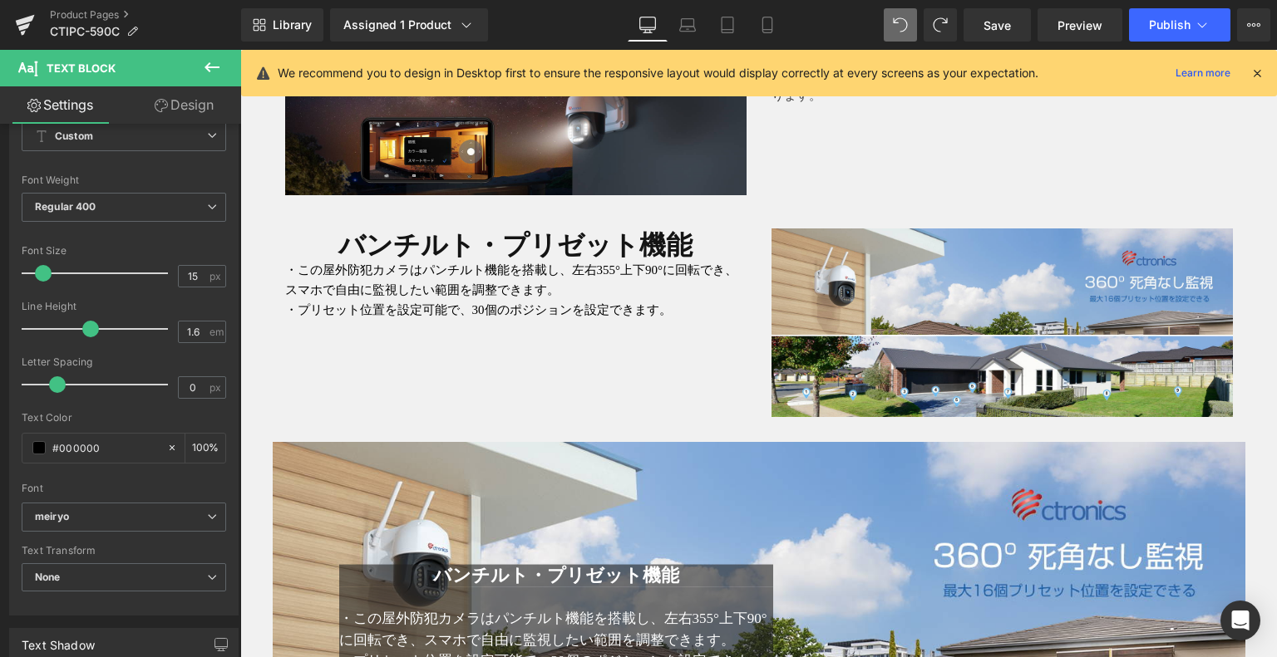
type input "#404040"
type input "100"
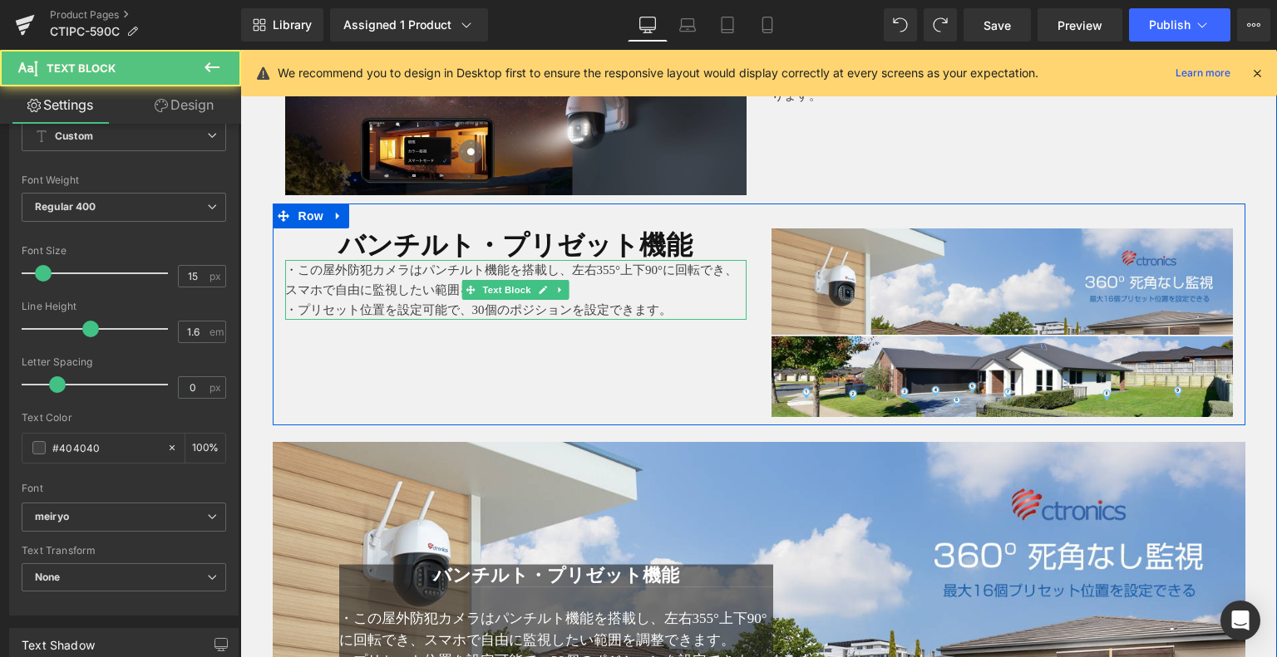
click at [412, 273] on p "・この屋外防犯カメラはパンチルト機能を搭載し、左右355°上下90°に回転でき、スマホで自由に監視したい範囲を調整できます。" at bounding box center [515, 280] width 461 height 40
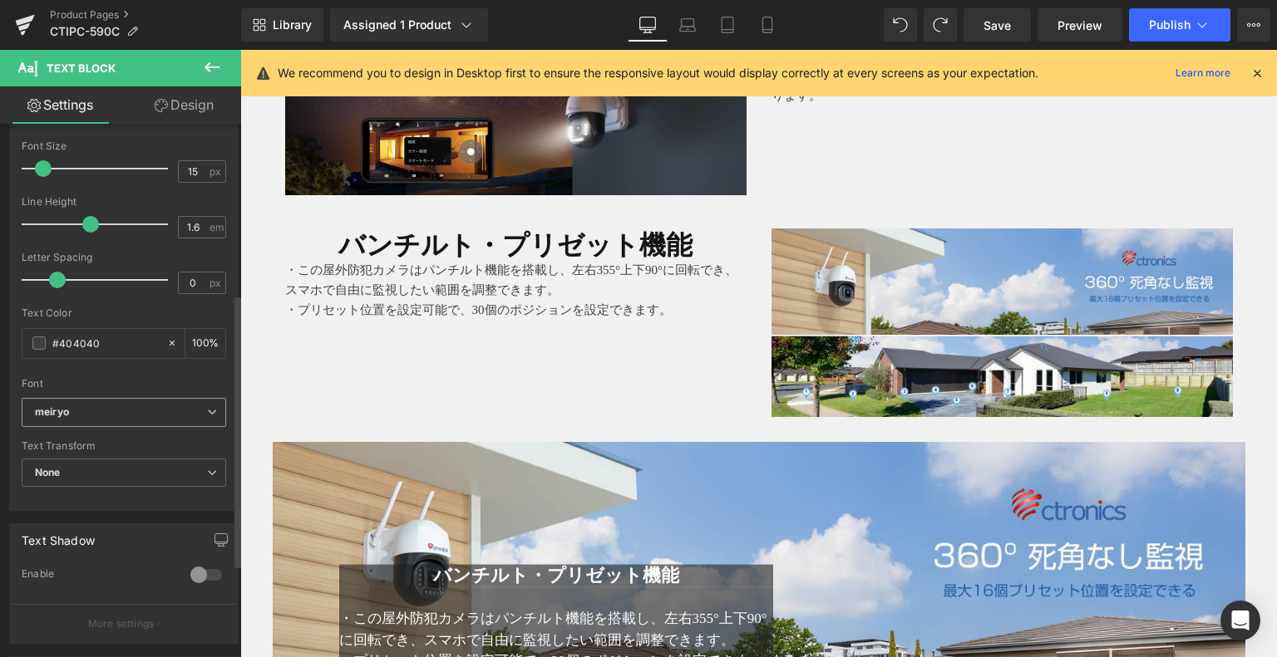
scroll to position [332, 0]
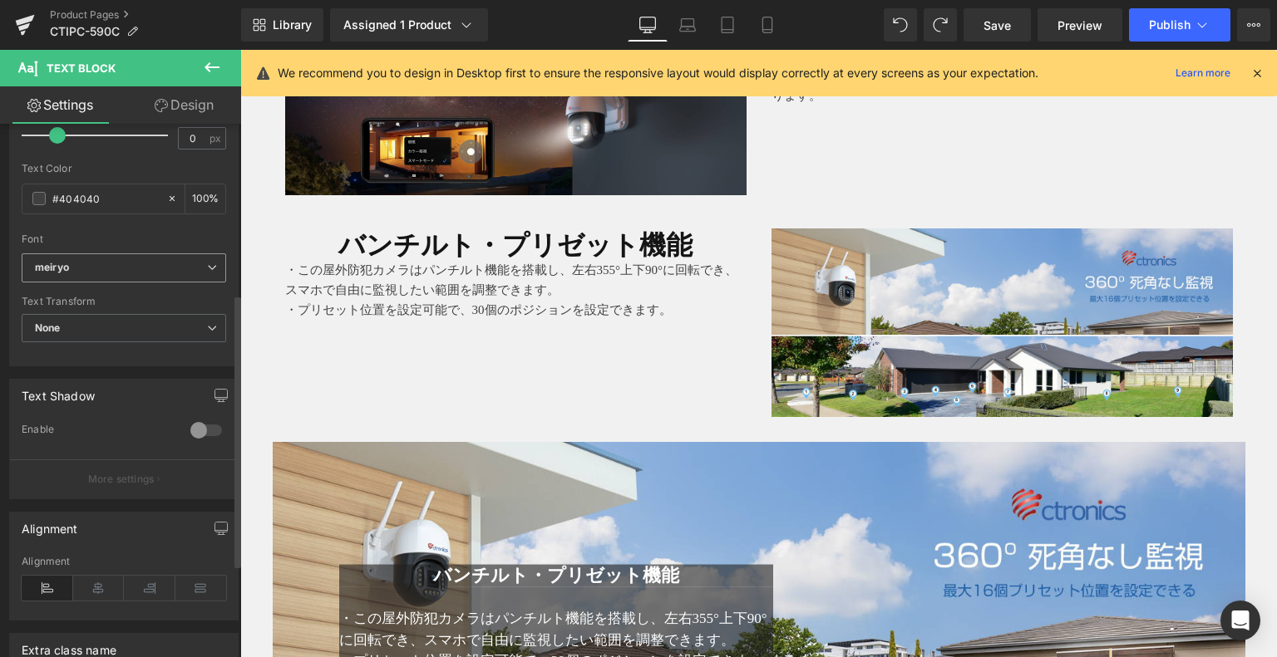
click at [88, 254] on span "meiryo" at bounding box center [124, 268] width 204 height 29
click at [0, 297] on div "Typography Text Styles Custom Custom Setup Global Style Custom Setup Global Sty…" at bounding box center [124, 81] width 249 height 571
click at [43, 195] on span at bounding box center [38, 198] width 13 height 13
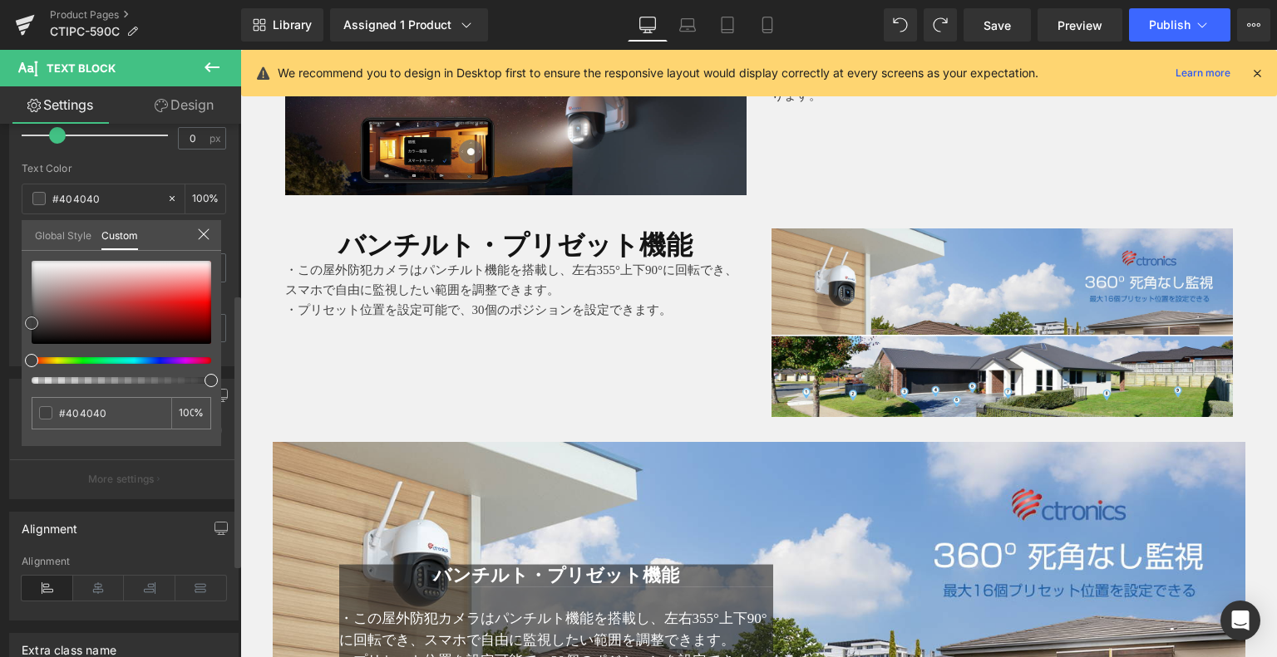
type input "#320000"
click at [204, 335] on div at bounding box center [122, 302] width 180 height 83
type input "#2c0000"
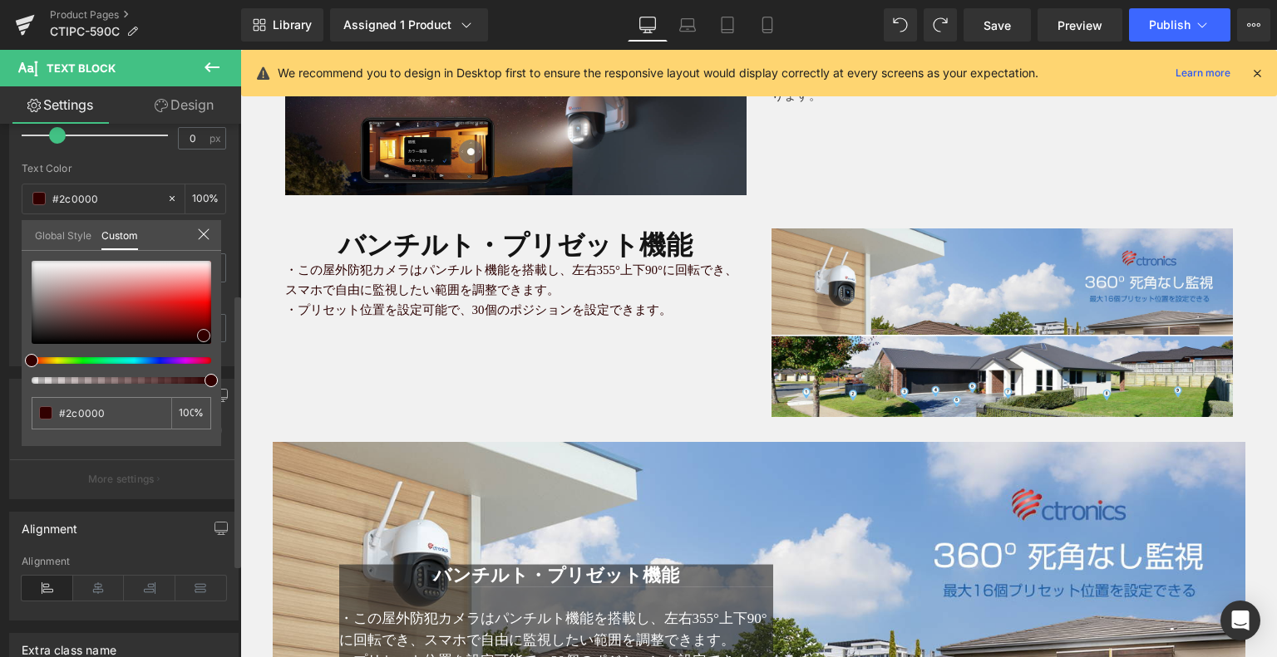
type input "#000000"
drag, startPoint x: 204, startPoint y: 338, endPoint x: 208, endPoint y: 347, distance: 10.0
click at [208, 347] on span at bounding box center [207, 343] width 13 height 13
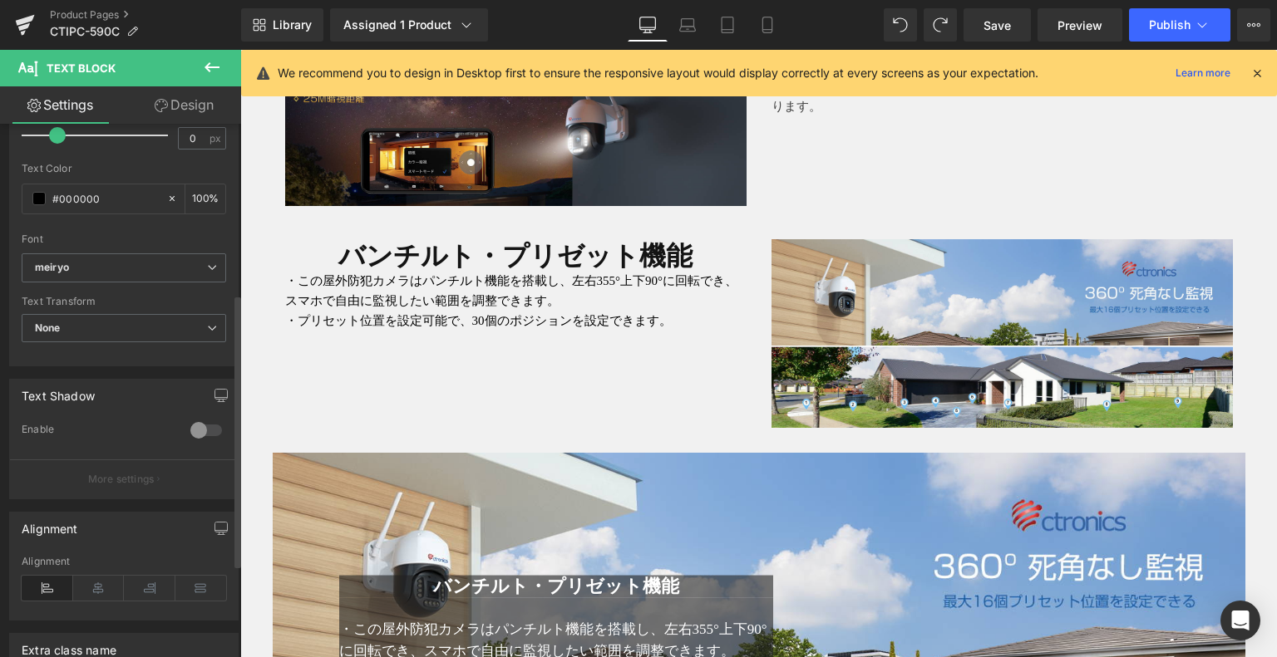
scroll to position [2531, 0]
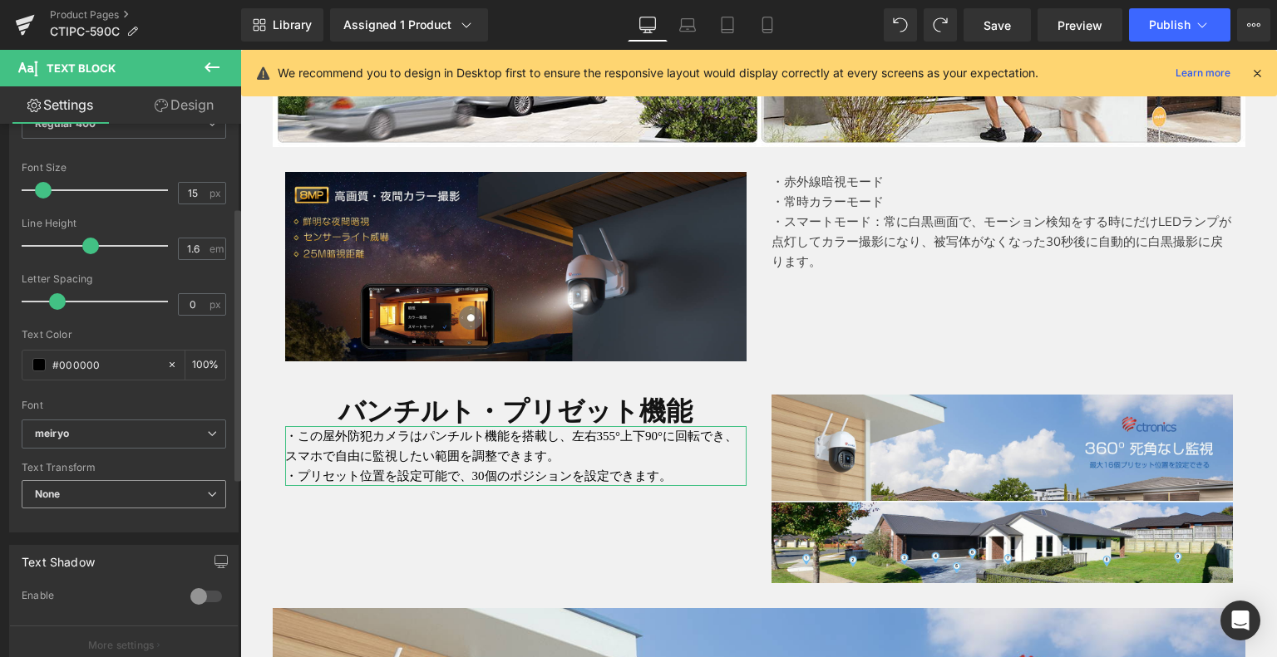
scroll to position [0, 0]
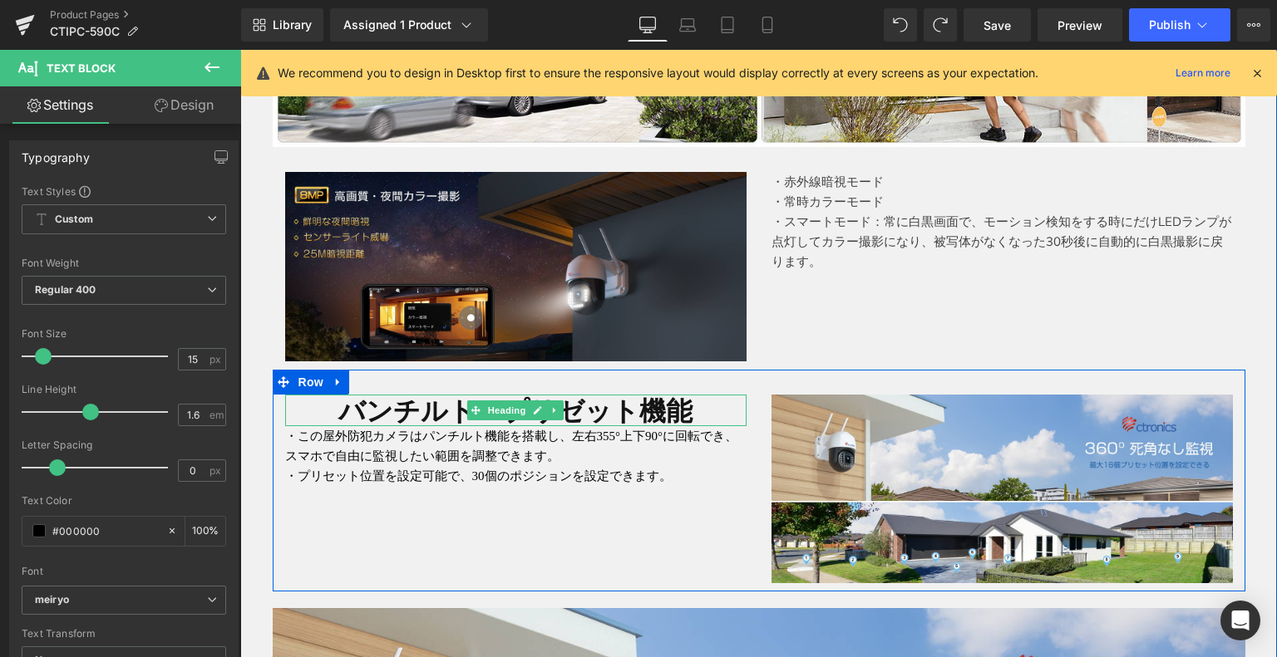
click at [456, 405] on h1 "バンチルト・プリゼット機能" at bounding box center [515, 411] width 461 height 32
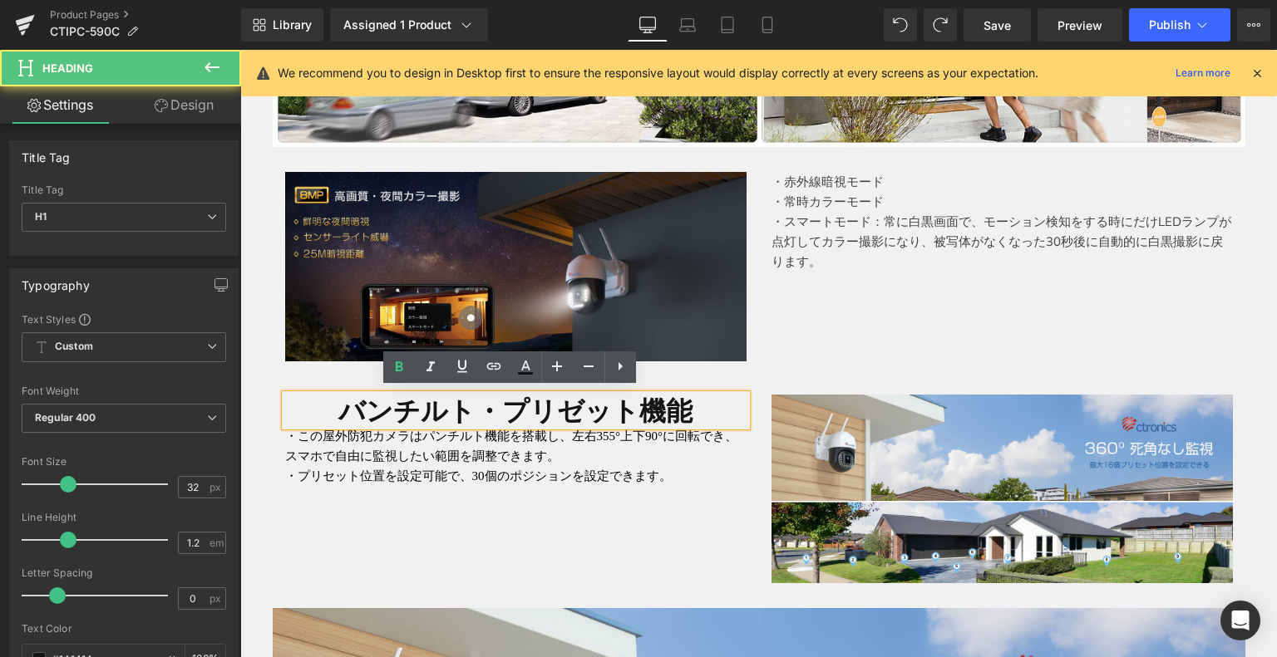
click at [487, 405] on h1 "バンチルト・プリゼット機能" at bounding box center [515, 411] width 461 height 32
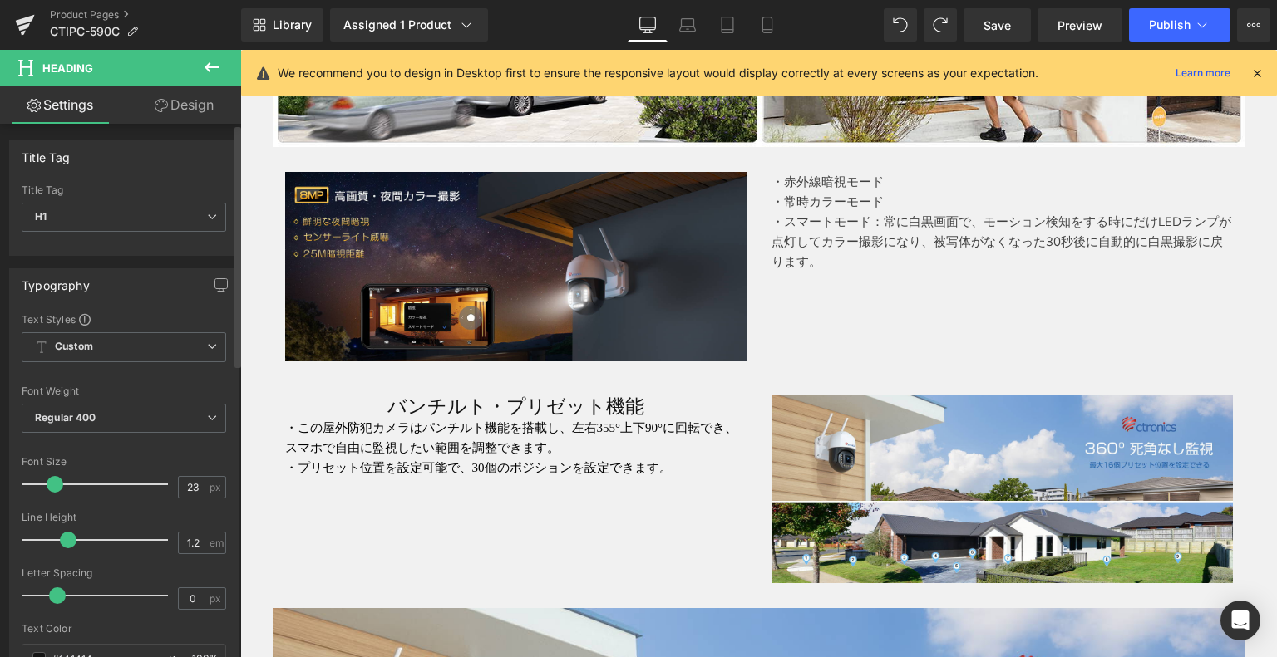
type input "22"
drag, startPoint x: 61, startPoint y: 485, endPoint x: 47, endPoint y: 485, distance: 14.1
click at [47, 485] on span at bounding box center [53, 484] width 17 height 17
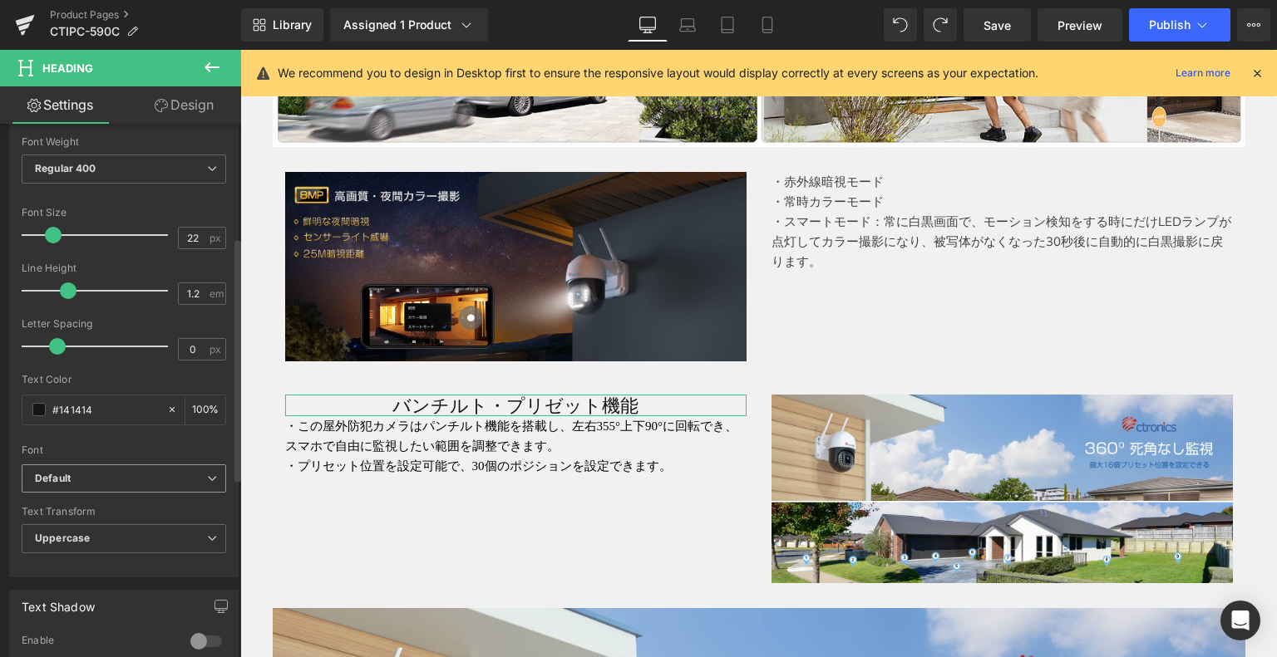
click at [101, 472] on b "Default" at bounding box center [121, 479] width 172 height 14
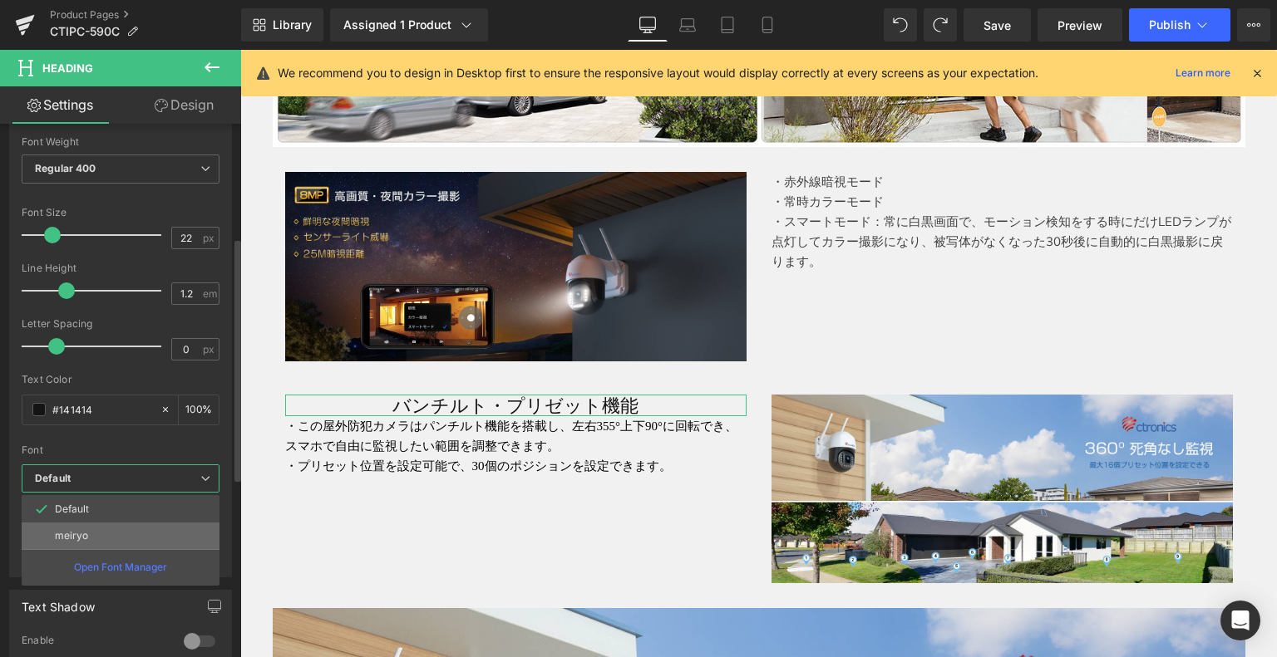
click at [96, 530] on li "meiryo" at bounding box center [121, 536] width 198 height 27
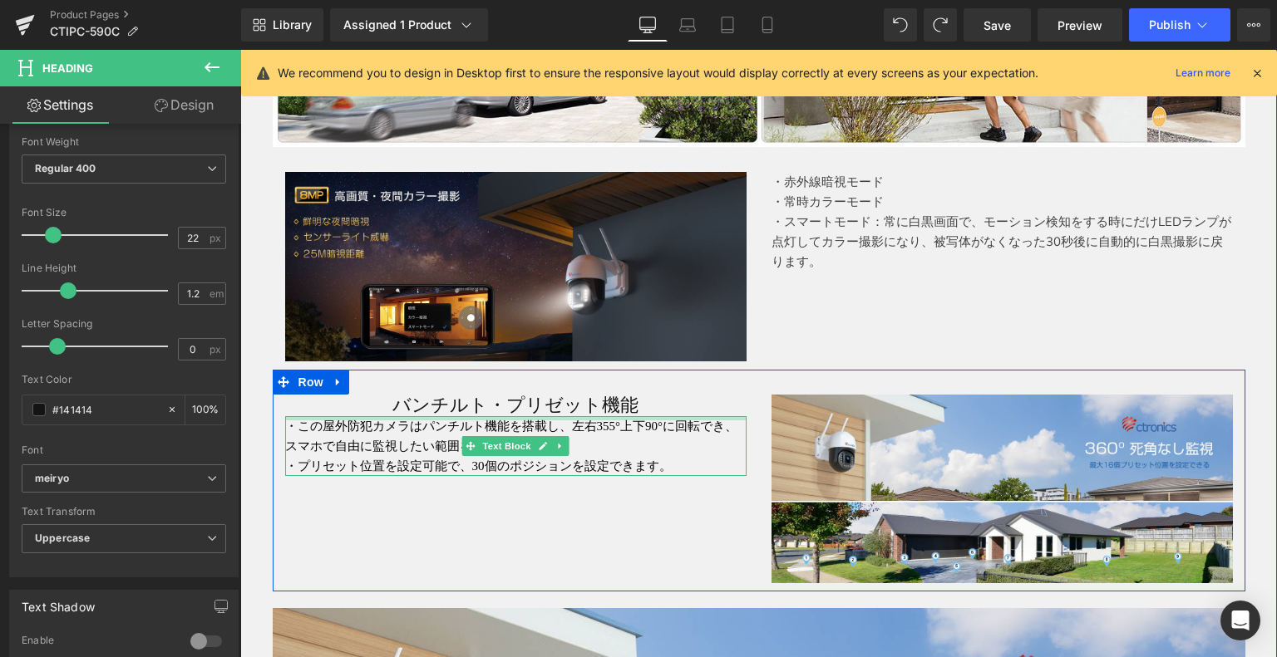
click at [459, 416] on div at bounding box center [515, 418] width 461 height 4
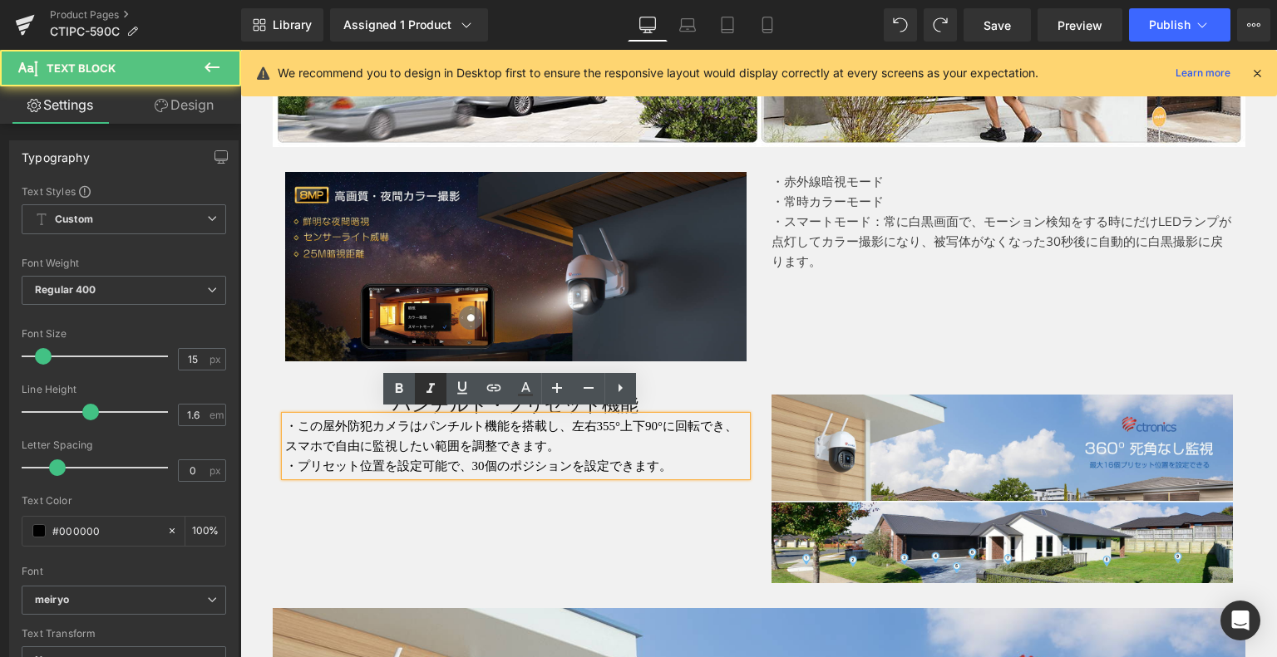
click at [441, 397] on icon at bounding box center [431, 389] width 20 height 20
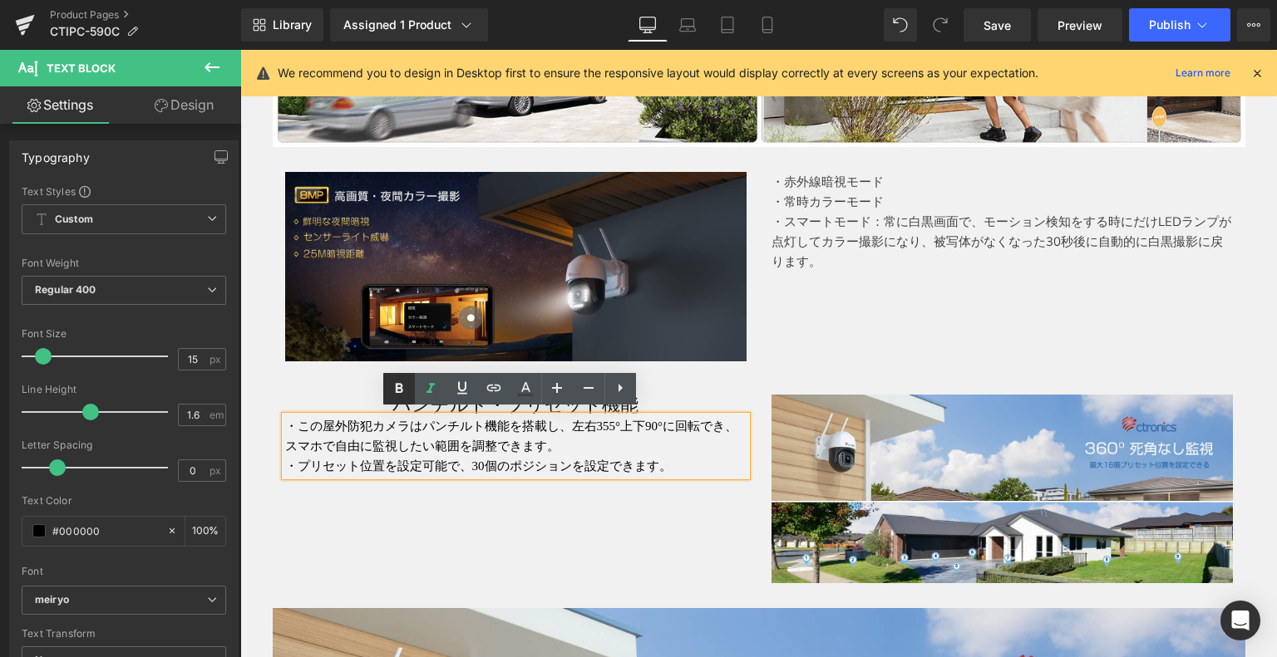
click at [399, 390] on icon at bounding box center [399, 389] width 20 height 20
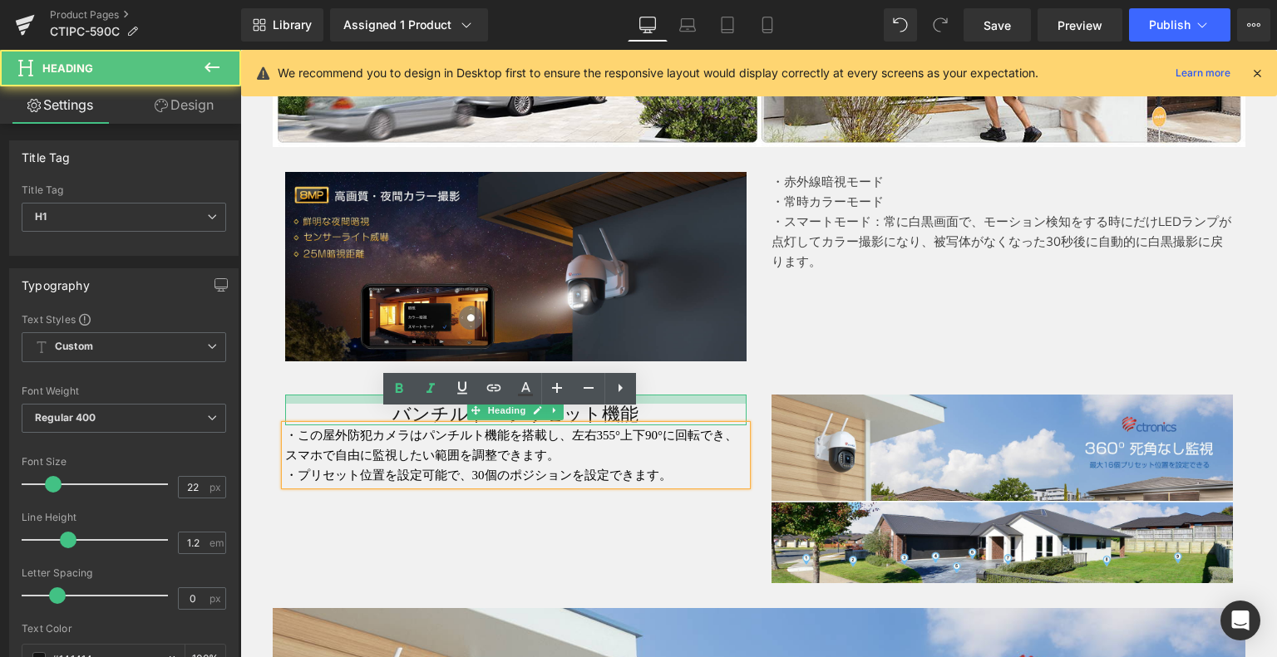
drag, startPoint x: 654, startPoint y: 392, endPoint x: 319, endPoint y: 401, distance: 335.1
click at [319, 401] on div "バンチルト・プリゼット機能 Heading" at bounding box center [515, 410] width 461 height 31
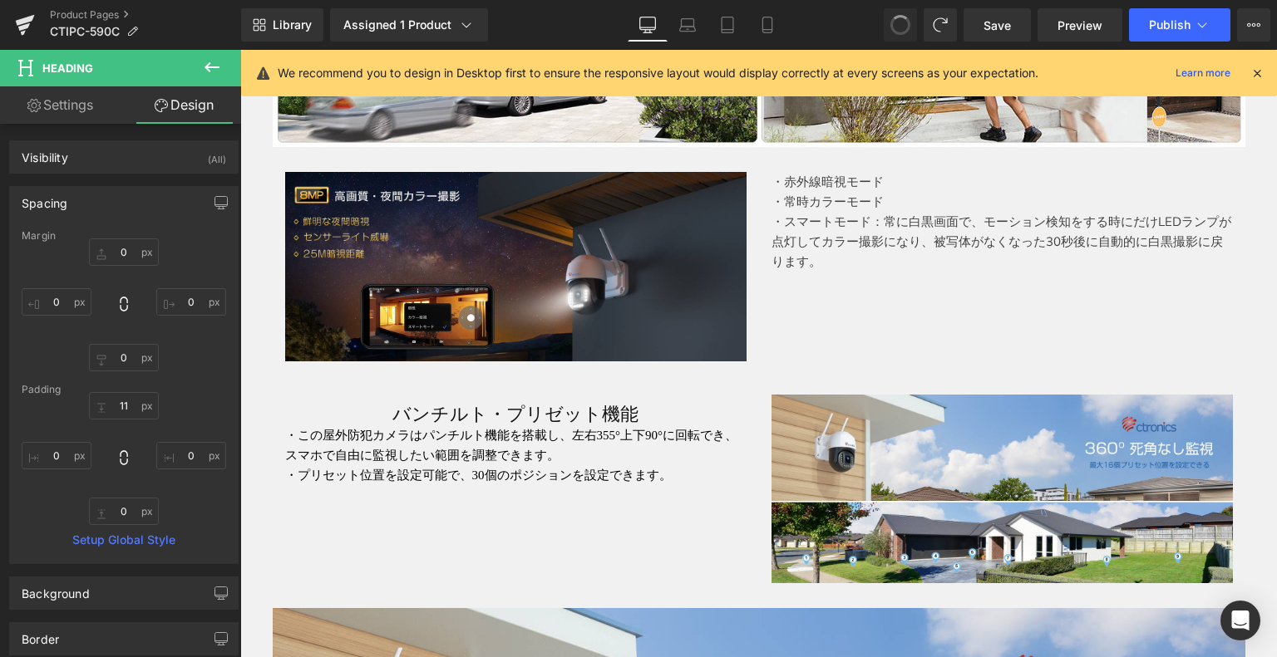
type input "0"
type input "11"
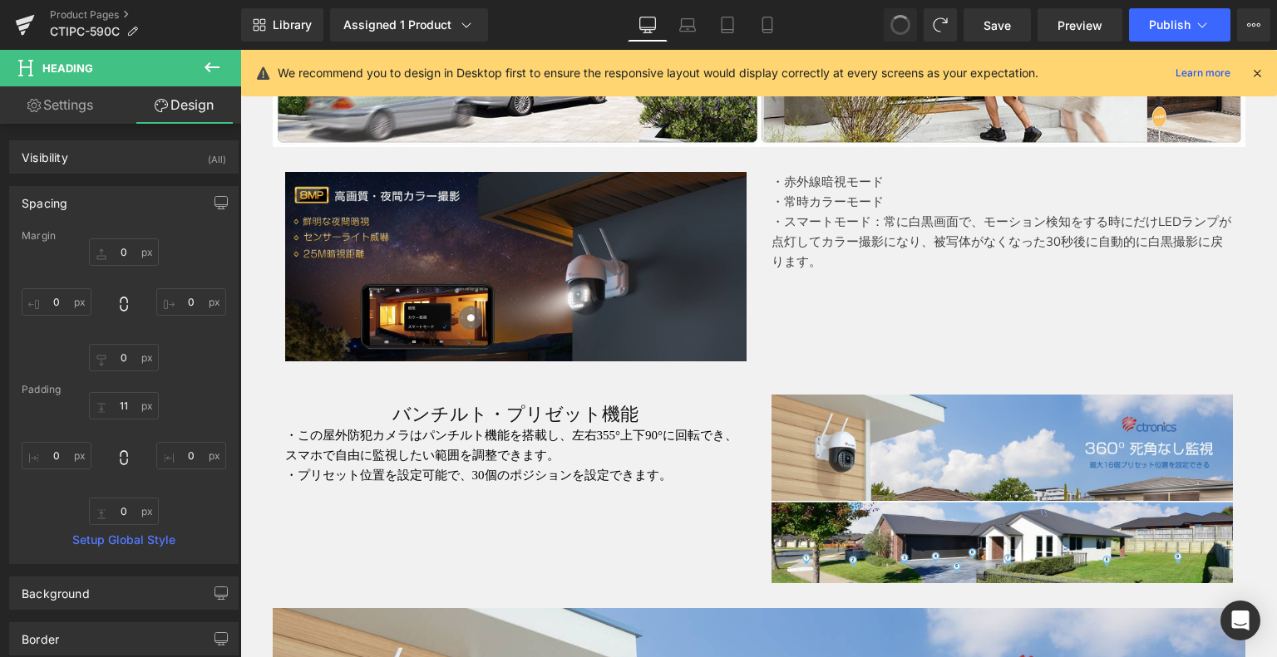
type input "0"
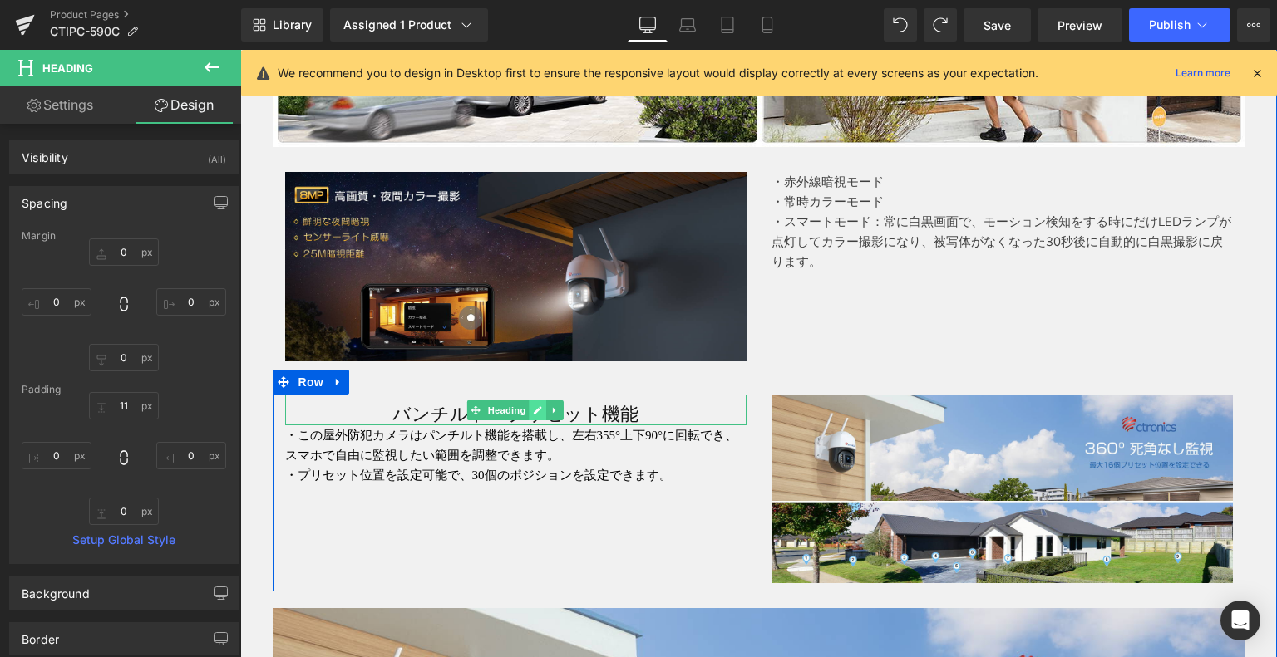
click at [537, 407] on link at bounding box center [537, 411] width 17 height 20
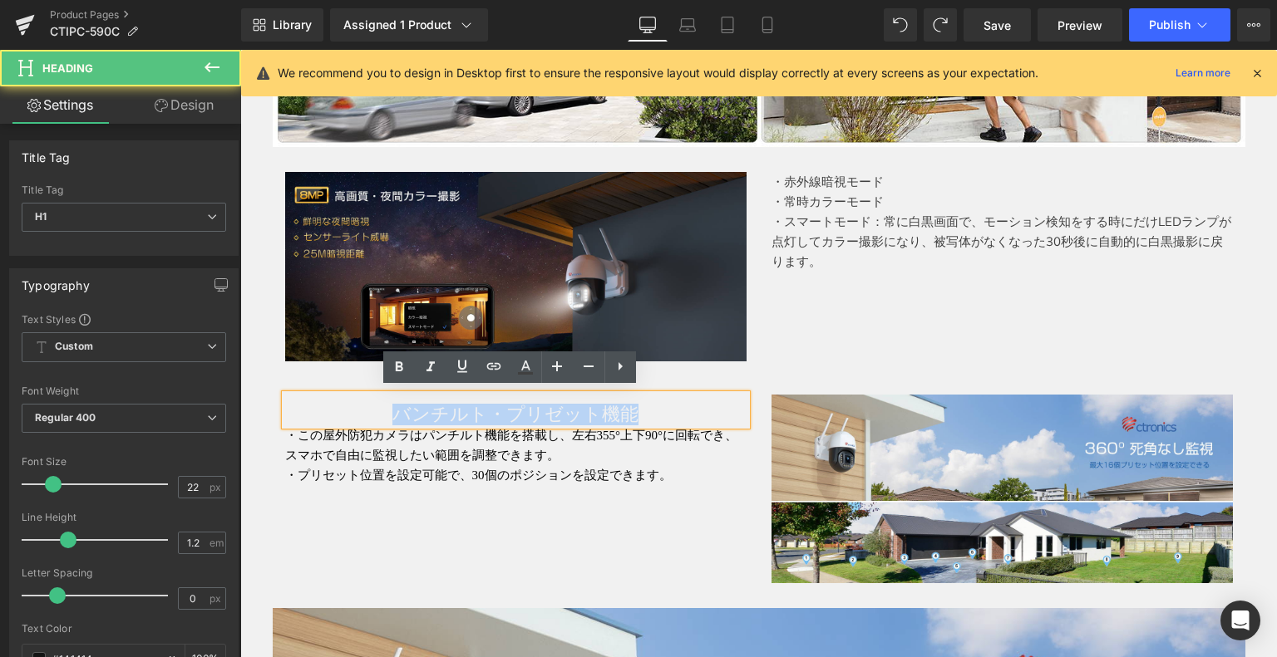
drag, startPoint x: 624, startPoint y: 405, endPoint x: 630, endPoint y: 431, distance: 27.2
click at [372, 404] on h1 "バンチルト・プリゼット機能" at bounding box center [515, 415] width 461 height 22
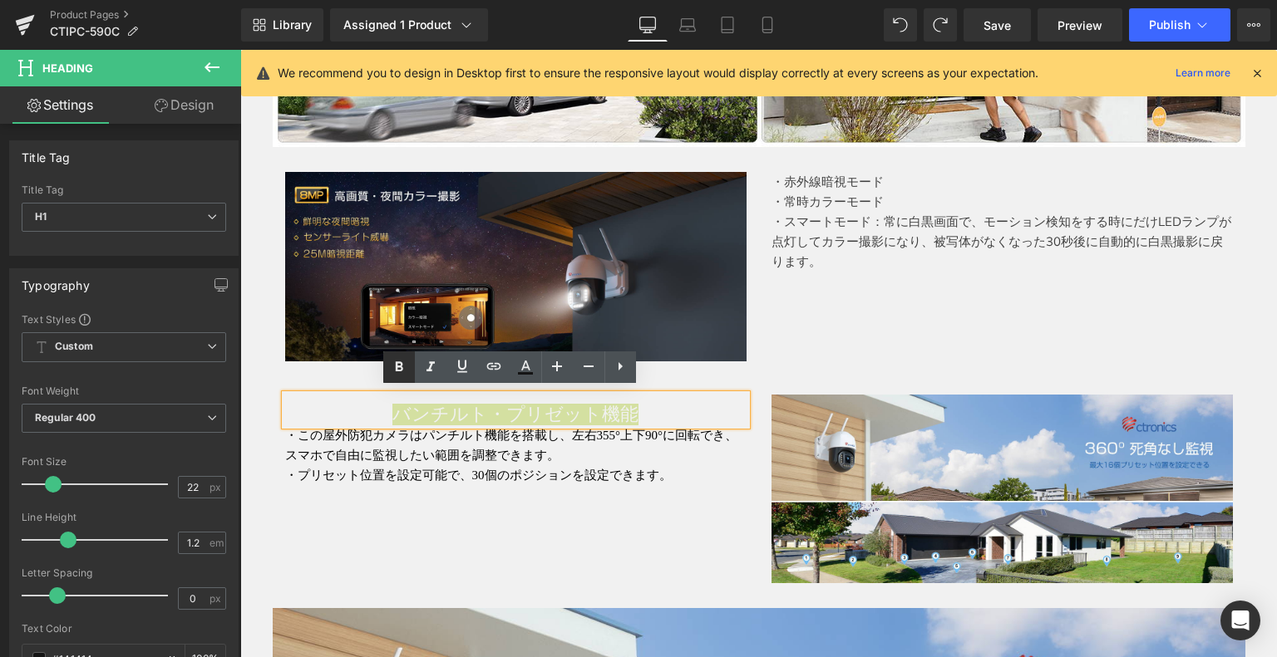
click at [398, 368] on icon at bounding box center [399, 367] width 20 height 20
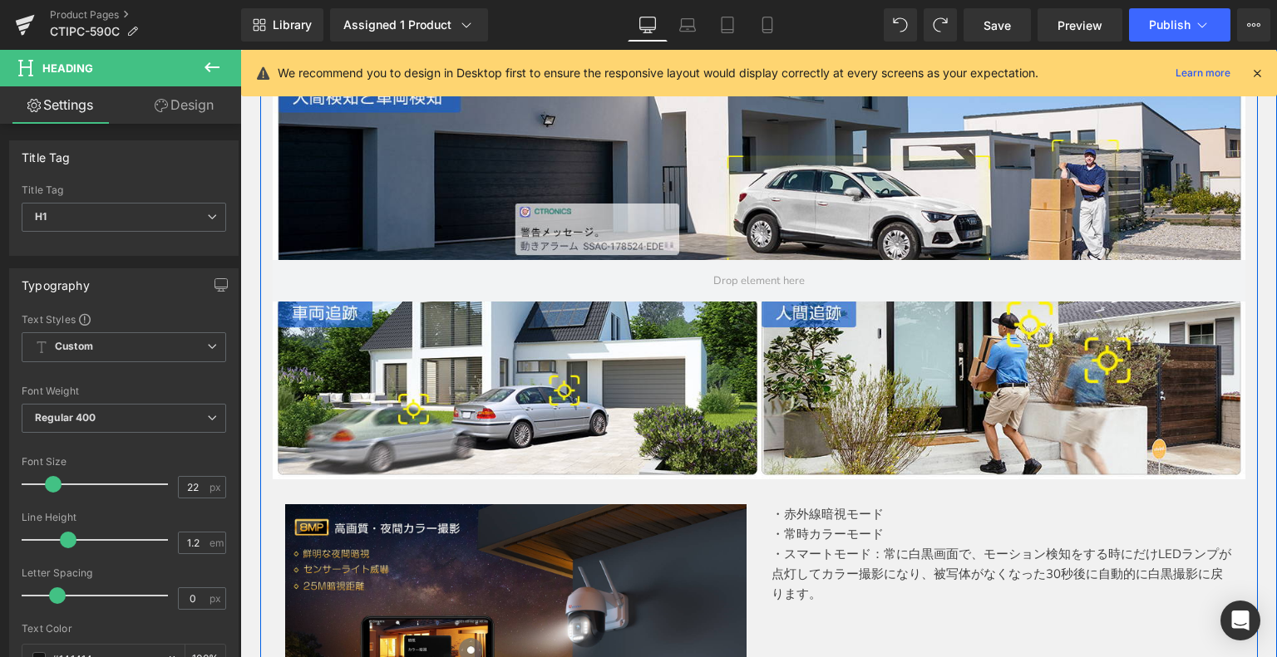
scroll to position [2614, 0]
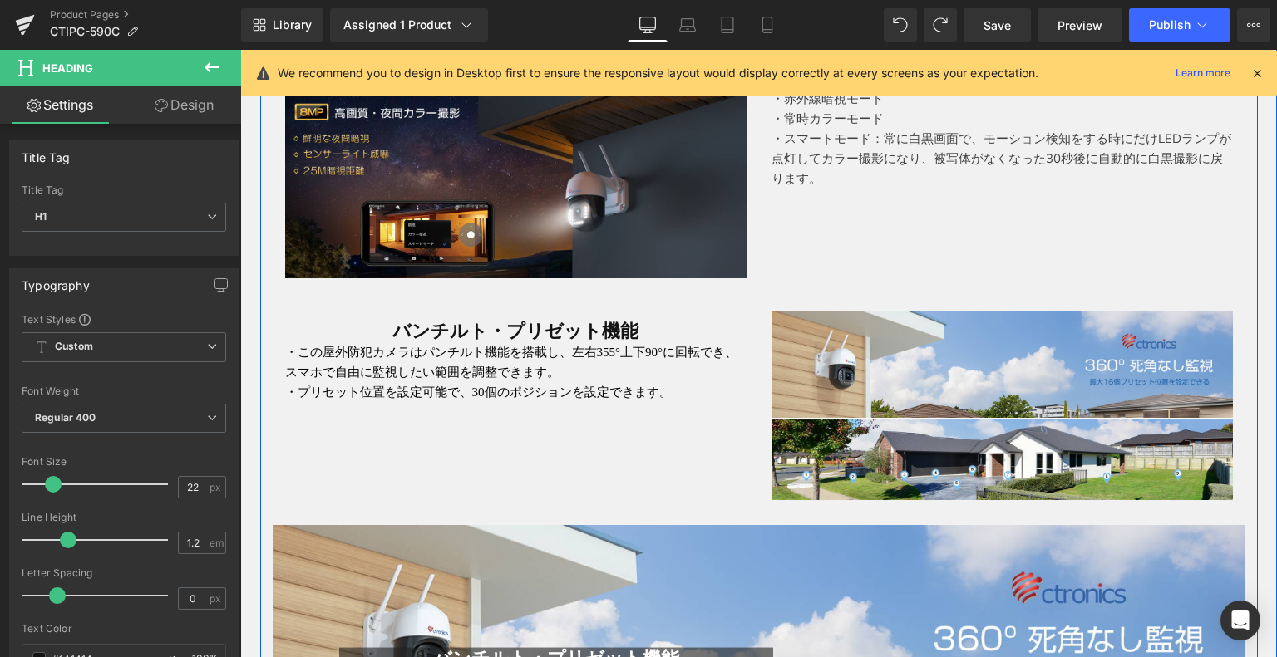
click at [919, 165] on p "・スマートモード：常に白黒画面で、モーション検知をする時にだけLEDランプが点灯してカラー撮影になり、被写体がなくなった30秒後に自動的に白黒撮影に戻ります。" at bounding box center [1001, 159] width 461 height 60
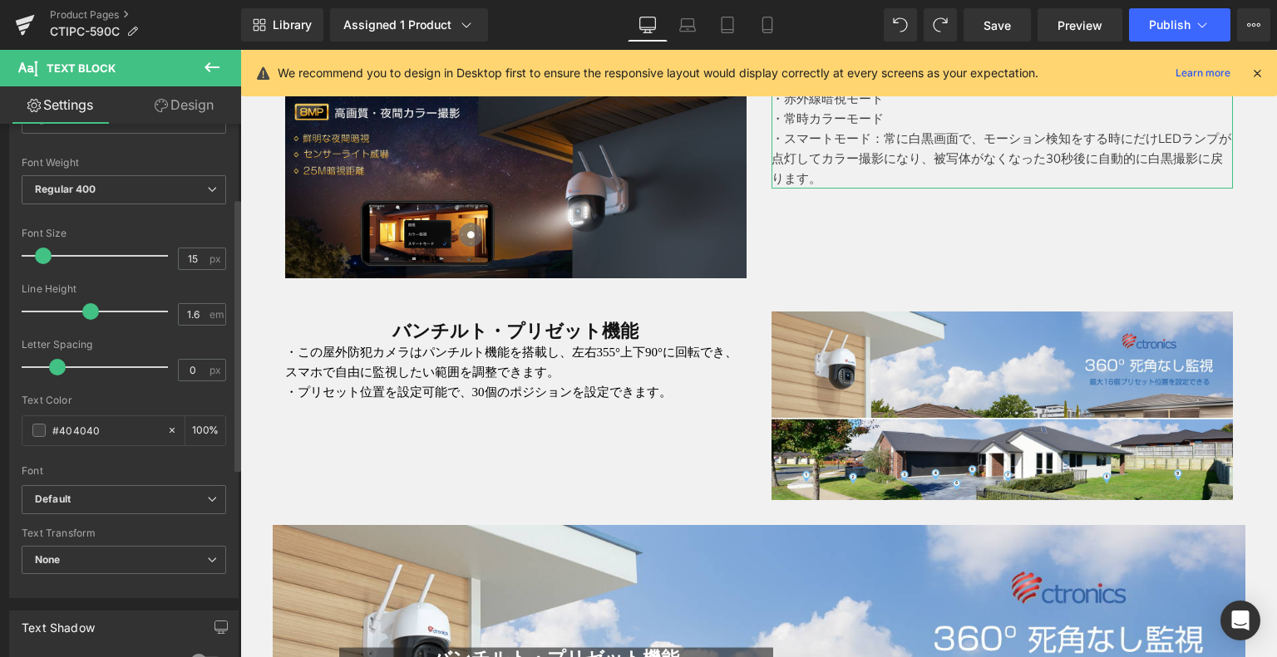
scroll to position [166, 0]
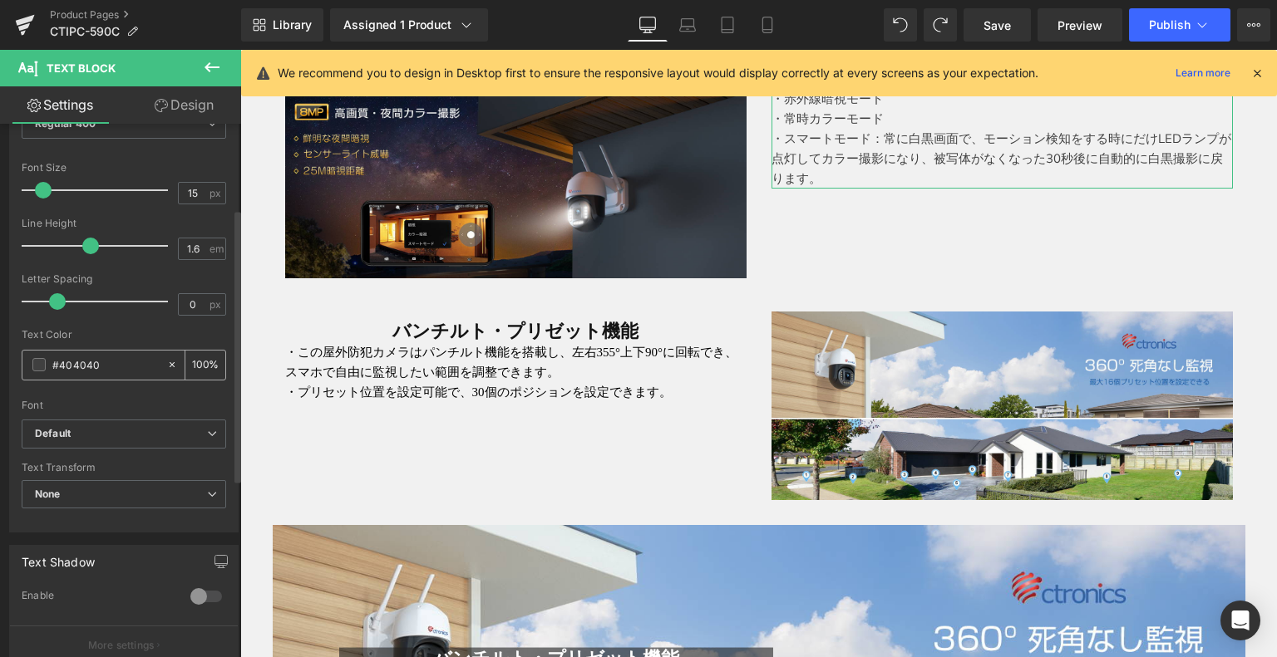
click at [37, 365] on span at bounding box center [38, 364] width 13 height 13
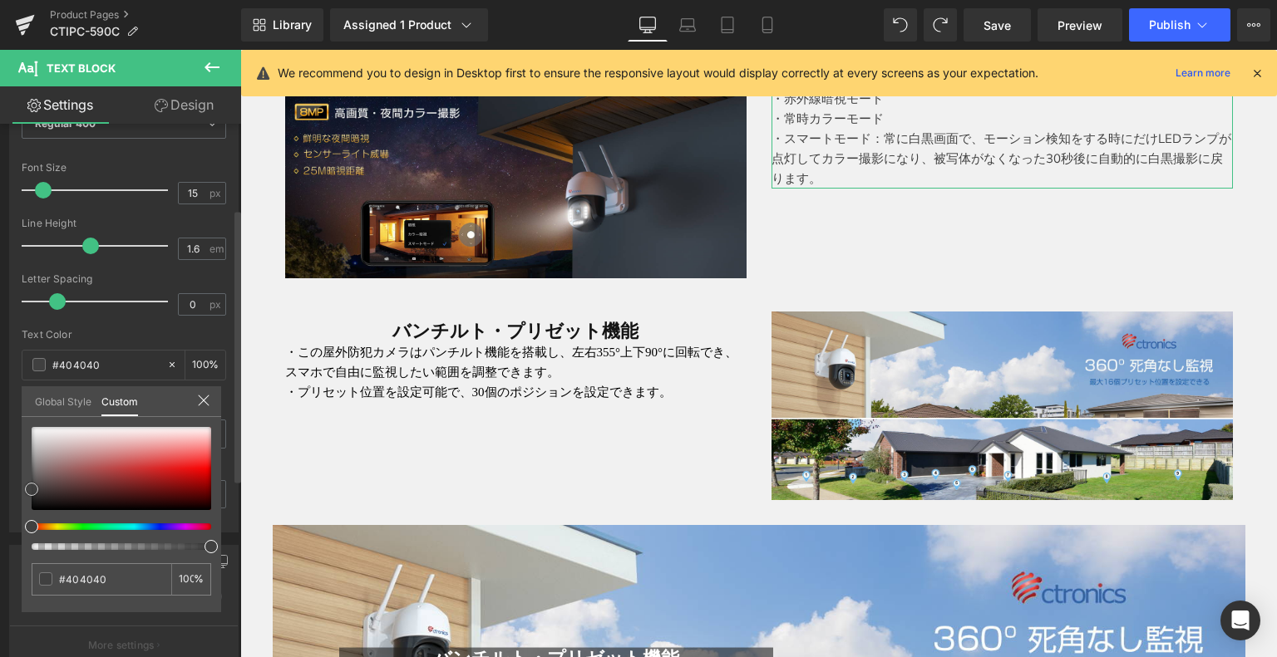
type input "#a91d1d"
type input "#871111"
type input "#000000"
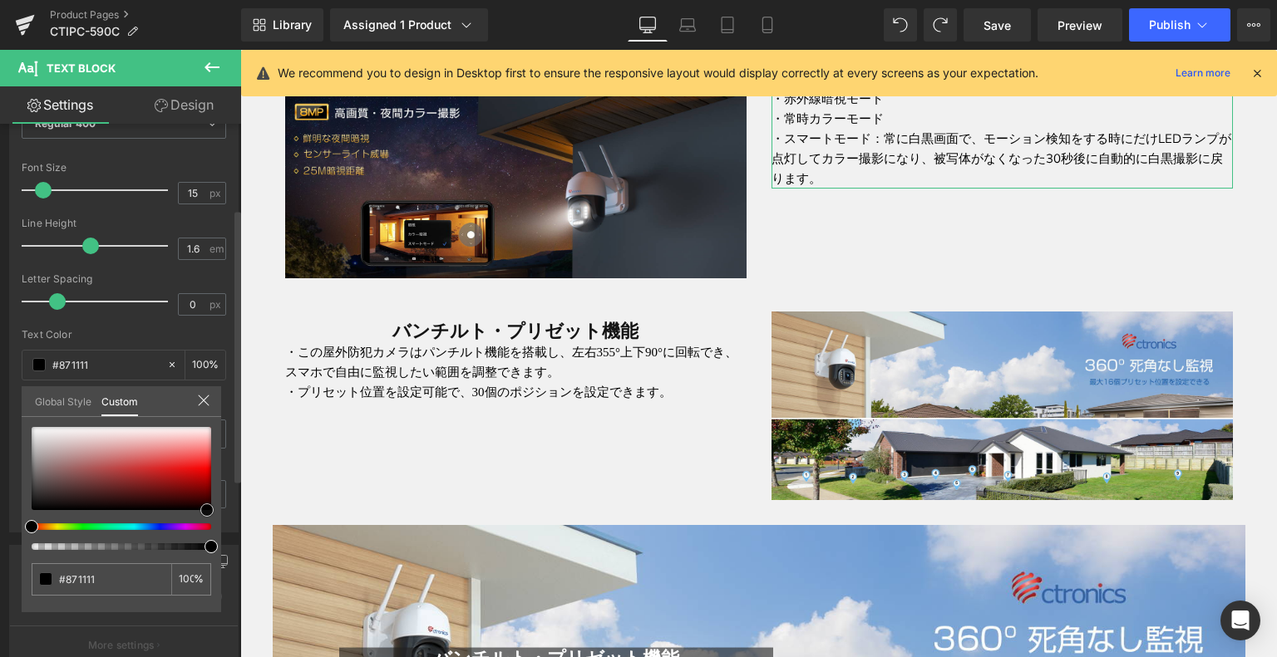
type input "#000000"
drag, startPoint x: 207, startPoint y: 516, endPoint x: 216, endPoint y: 519, distance: 9.7
click at [216, 519] on div "#000000 100 %" at bounding box center [121, 519] width 199 height 185
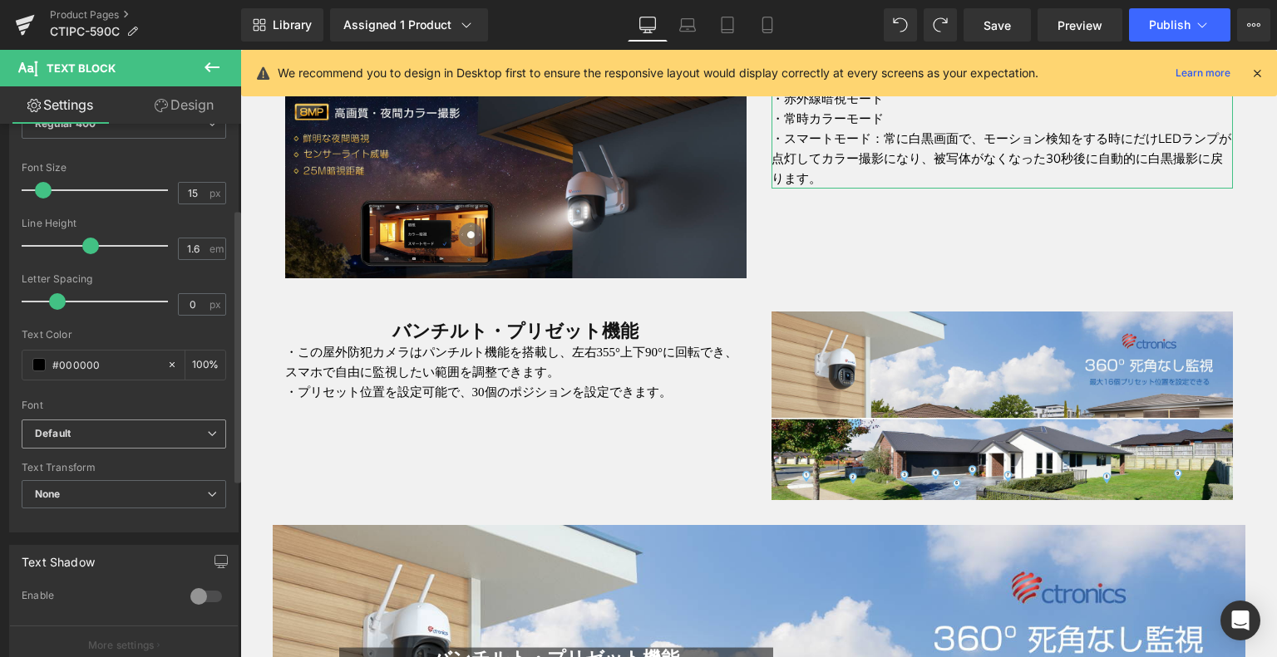
click at [66, 435] on icon "Default" at bounding box center [53, 434] width 36 height 14
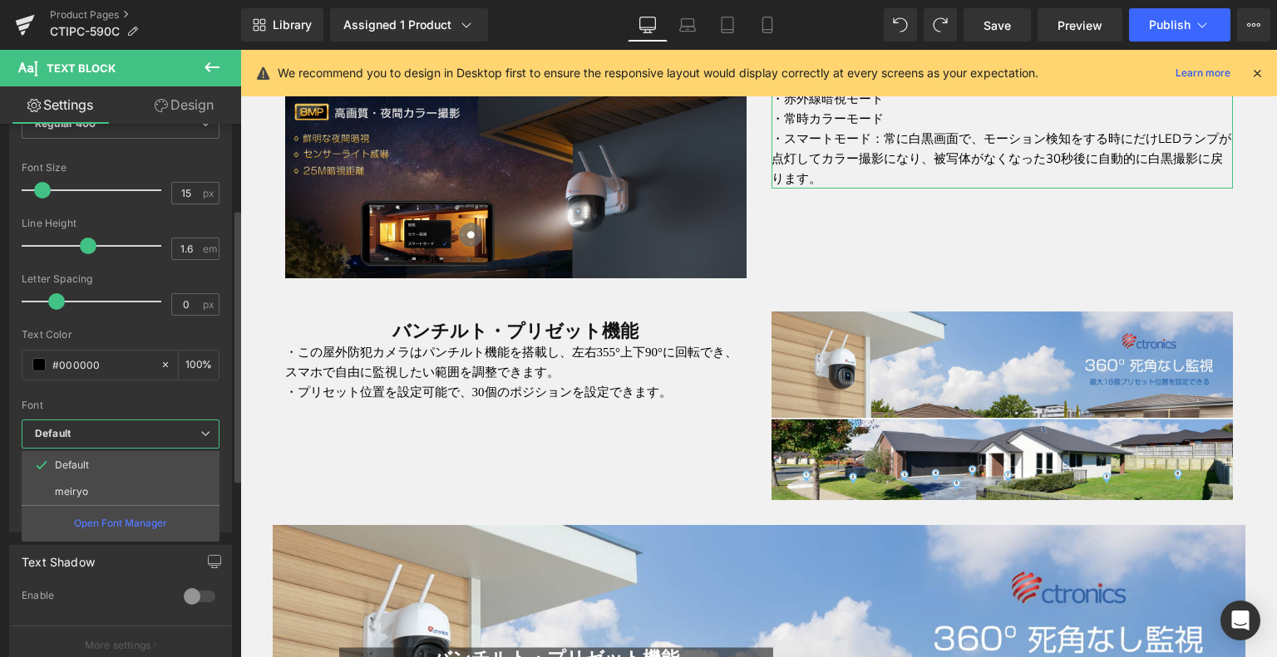
click at [99, 482] on li "meiryo" at bounding box center [121, 492] width 198 height 27
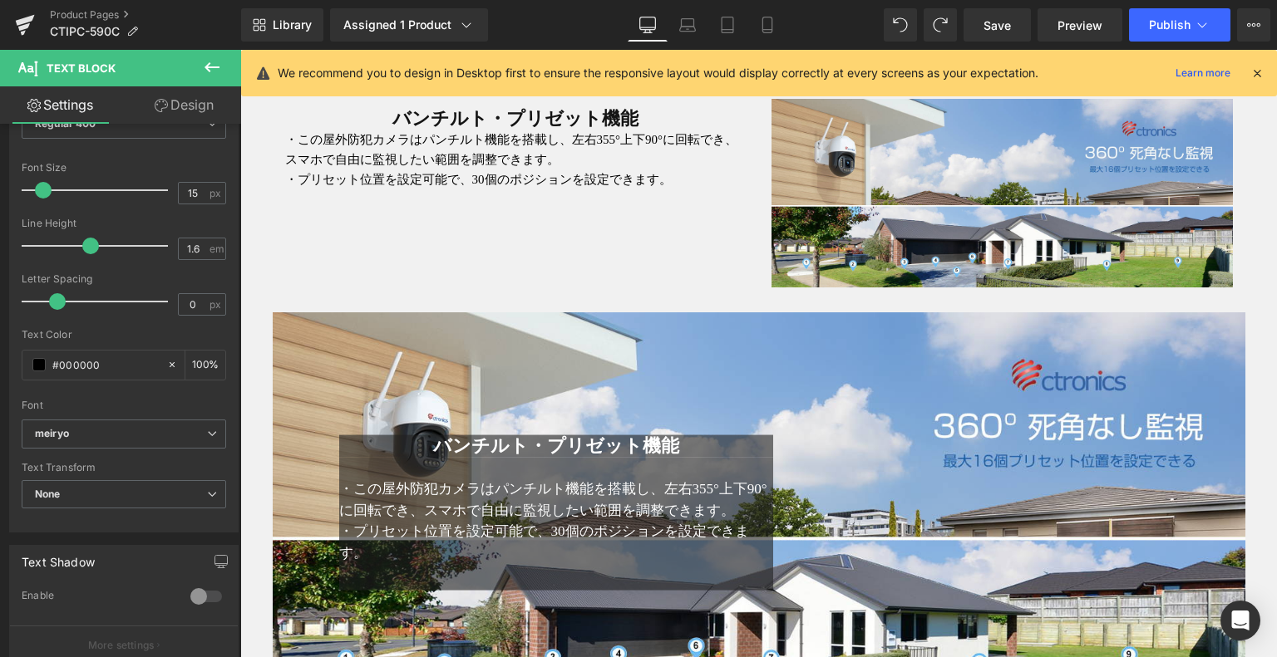
scroll to position [2947, 0]
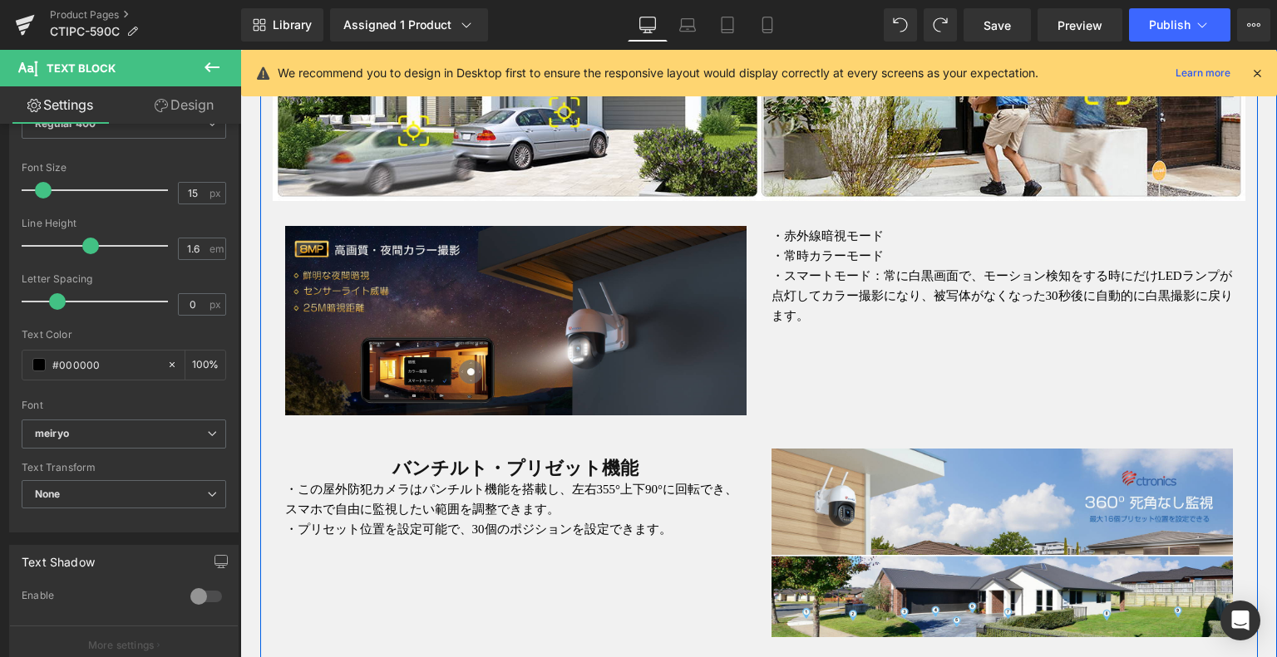
scroll to position [2448, 0]
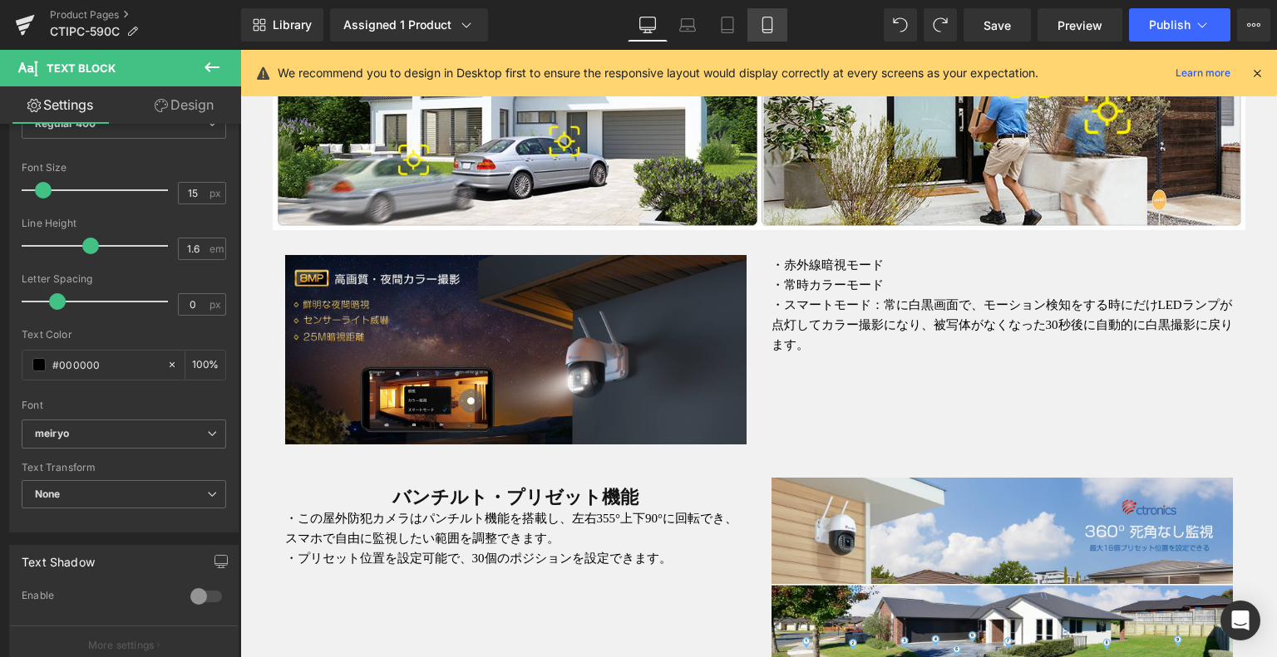
click at [771, 19] on icon at bounding box center [767, 25] width 17 height 17
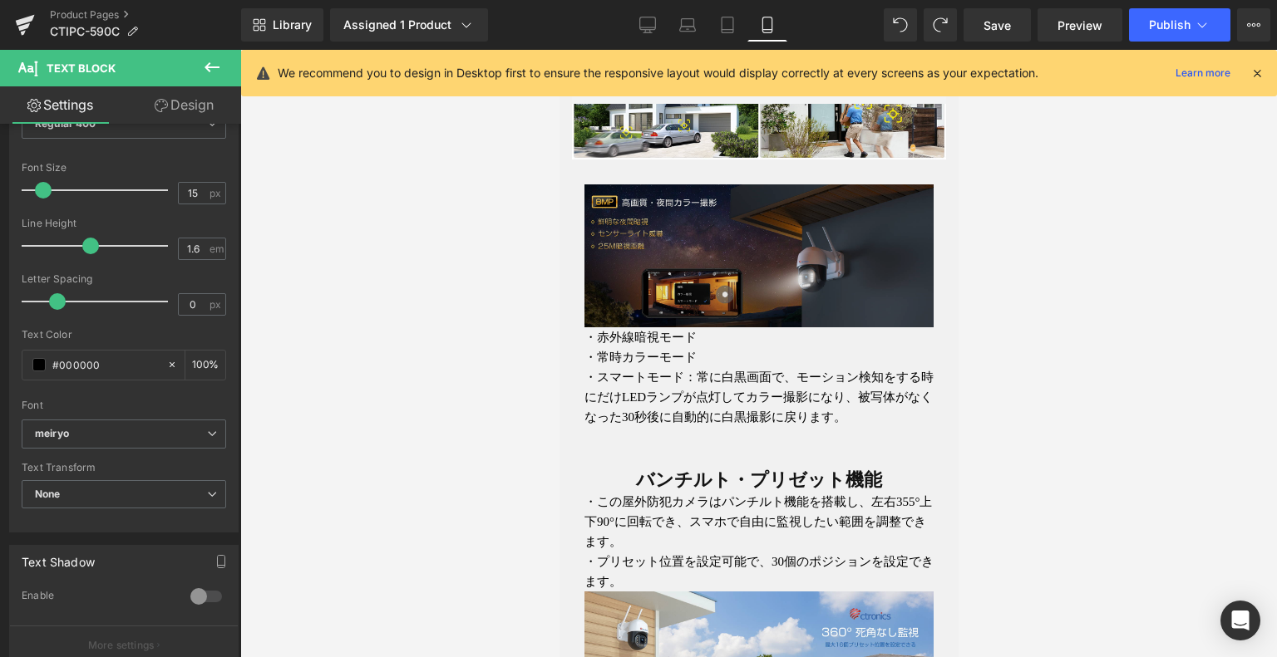
scroll to position [2158, 0]
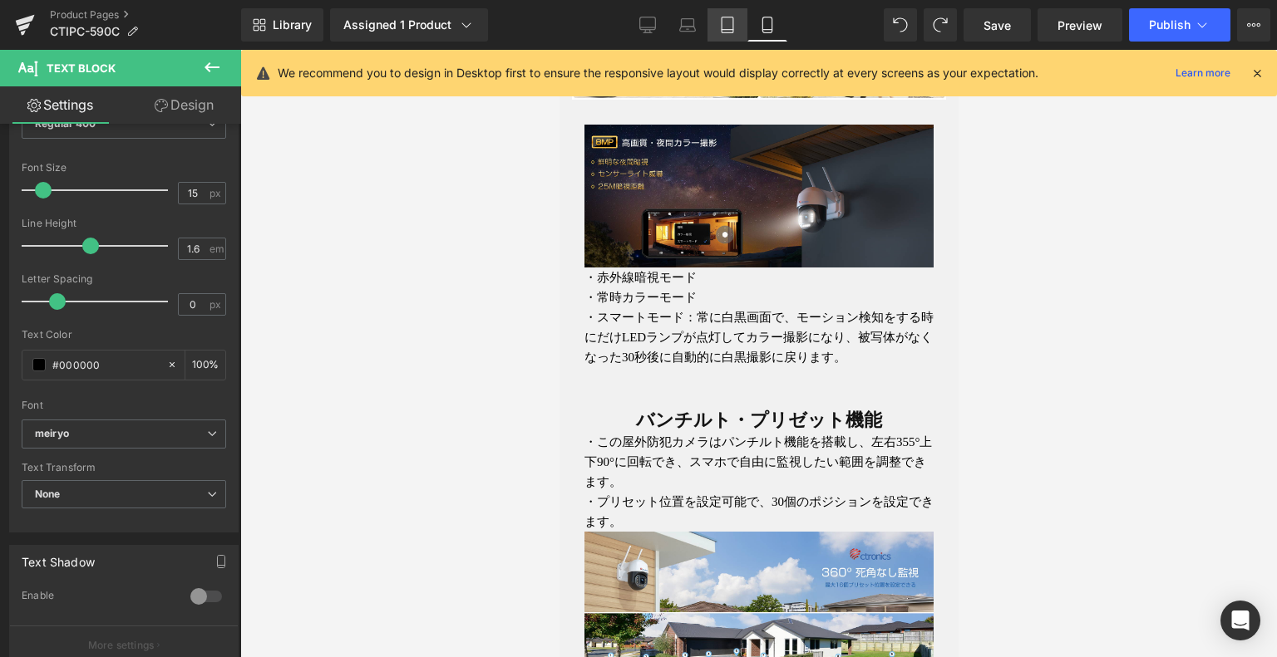
click at [715, 30] on link "Tablet" at bounding box center [727, 24] width 40 height 33
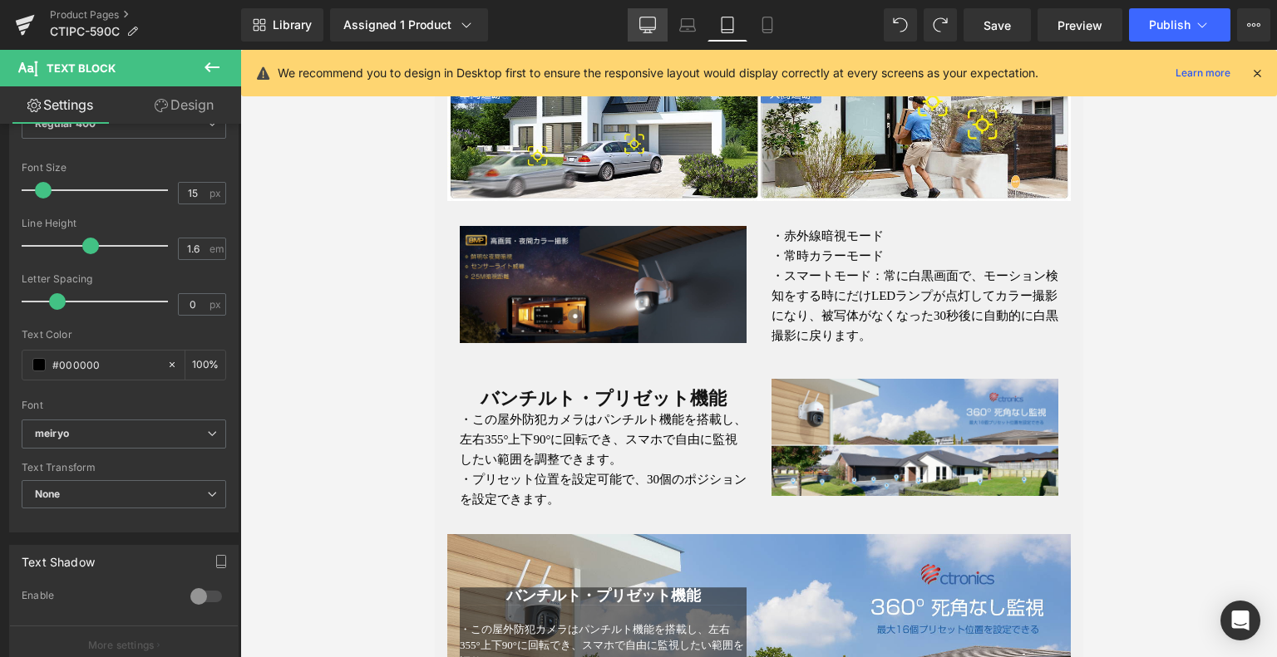
click at [656, 28] on icon at bounding box center [647, 25] width 17 height 17
type input "100"
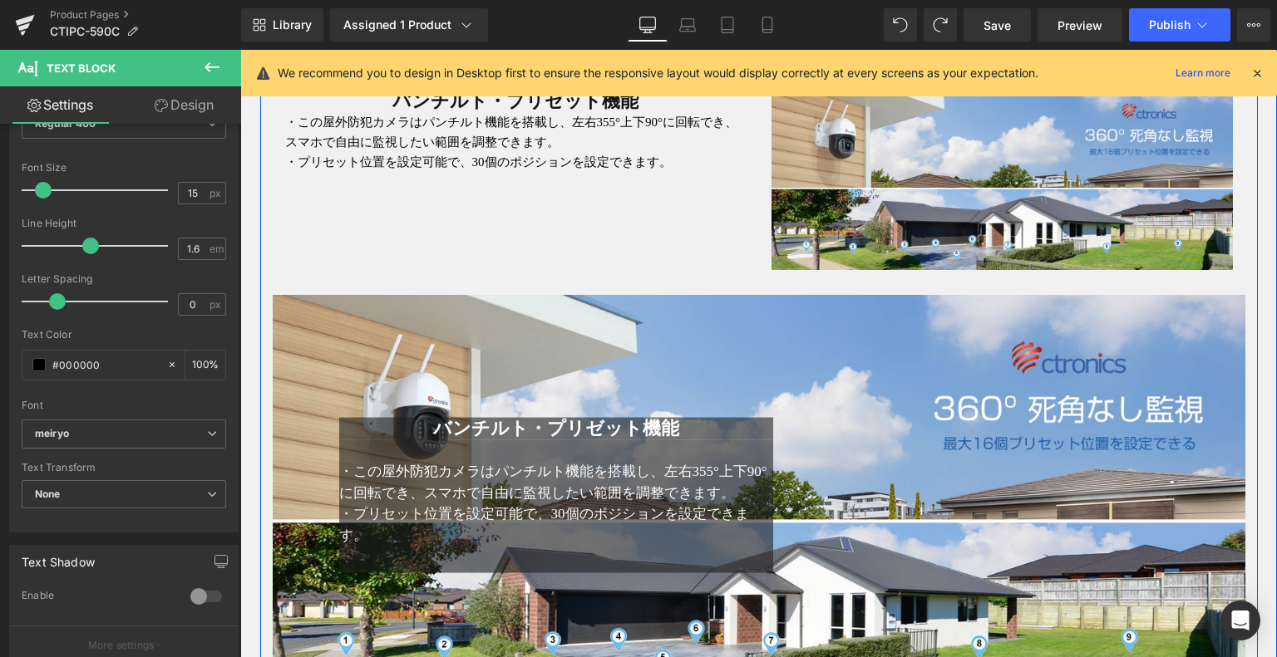
scroll to position [2813, 0]
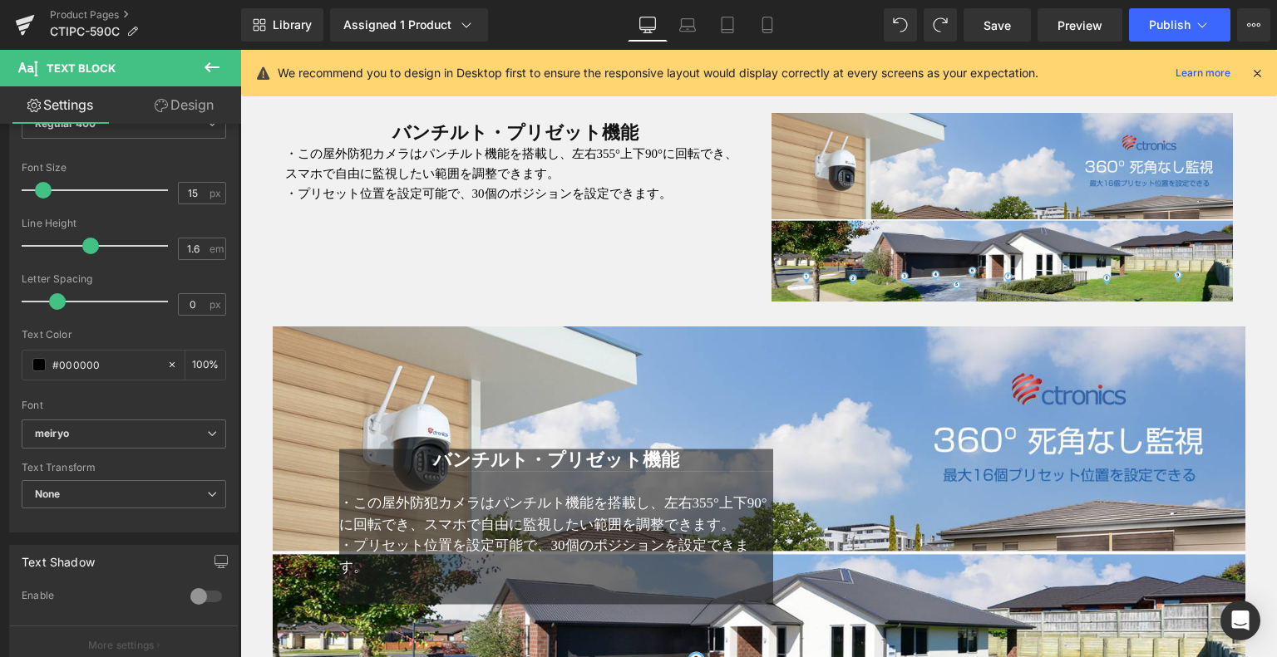
click at [218, 62] on icon at bounding box center [212, 67] width 20 height 20
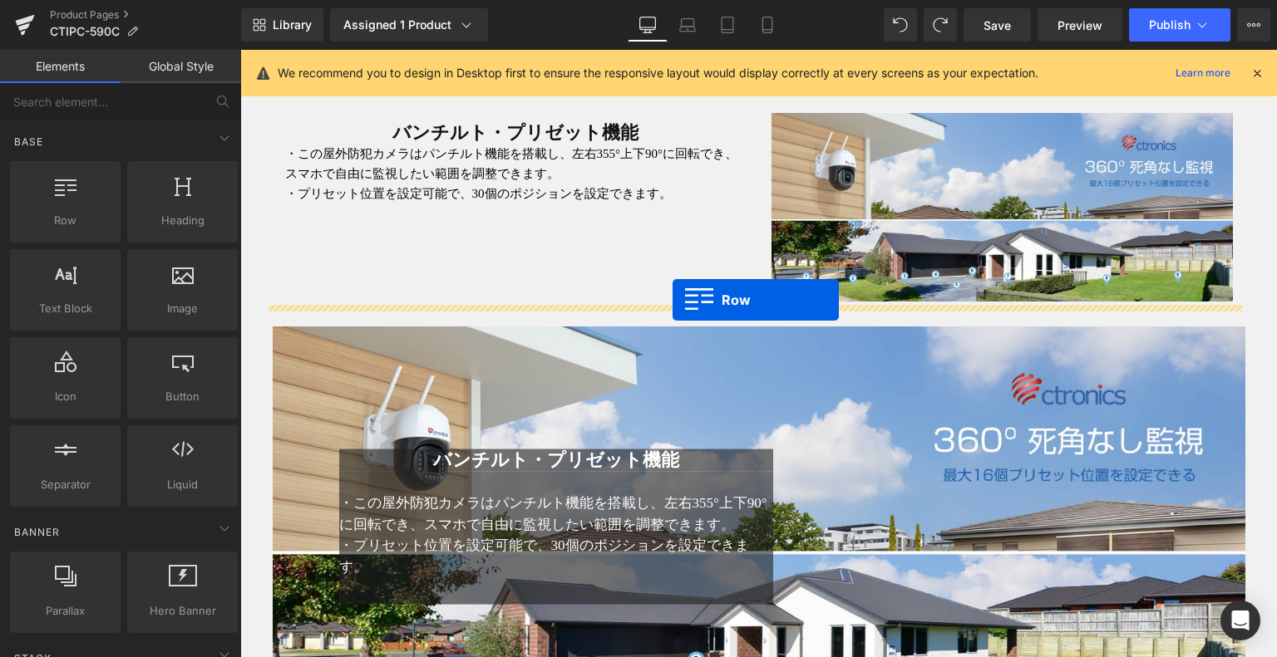
drag, startPoint x: 331, startPoint y: 262, endPoint x: 672, endPoint y: 300, distance: 343.7
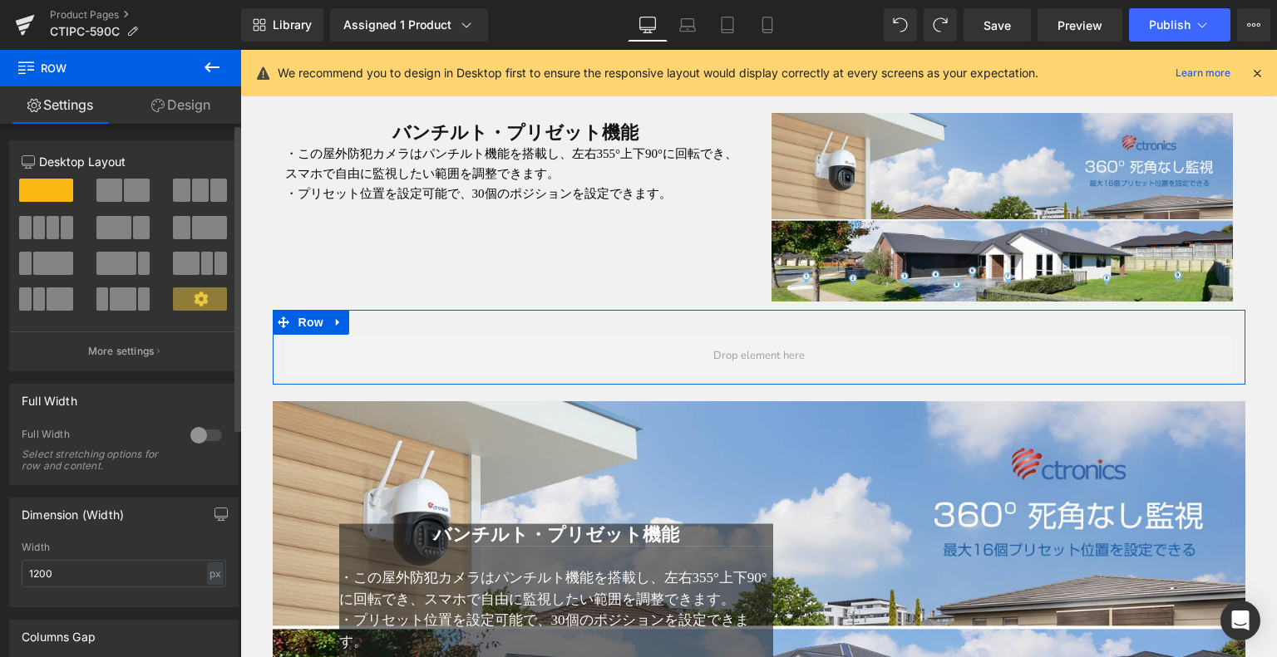
click at [124, 187] on span at bounding box center [137, 190] width 26 height 23
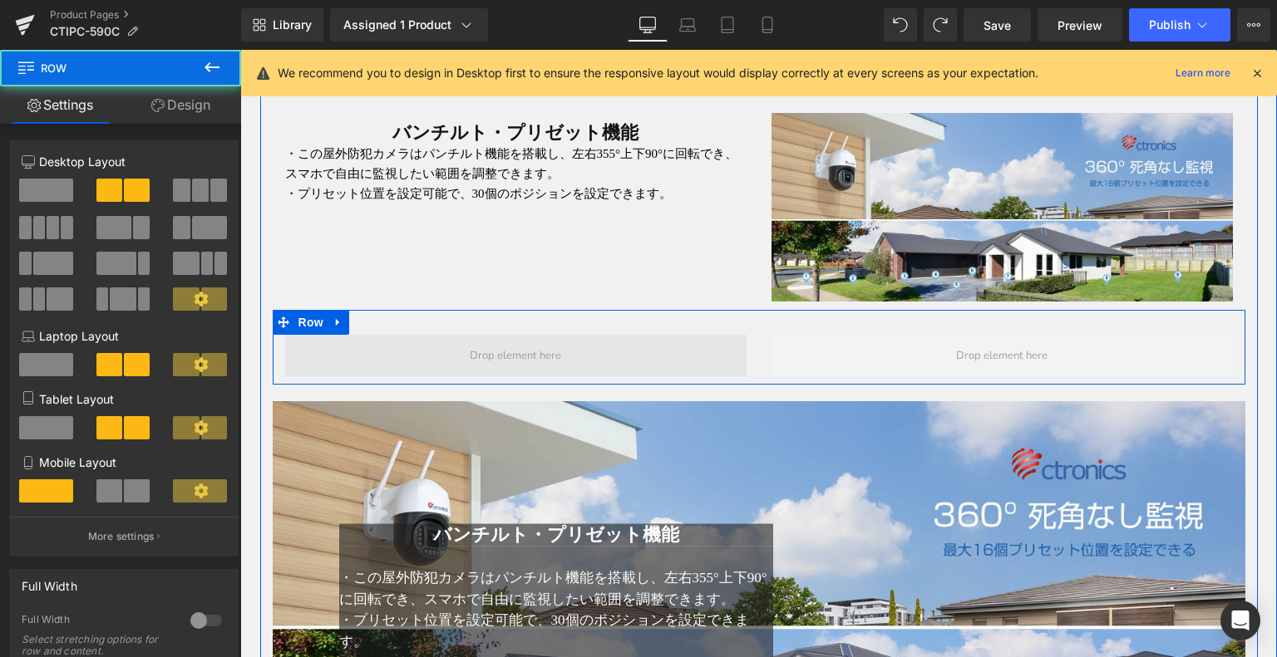
click at [613, 359] on span at bounding box center [515, 356] width 461 height 42
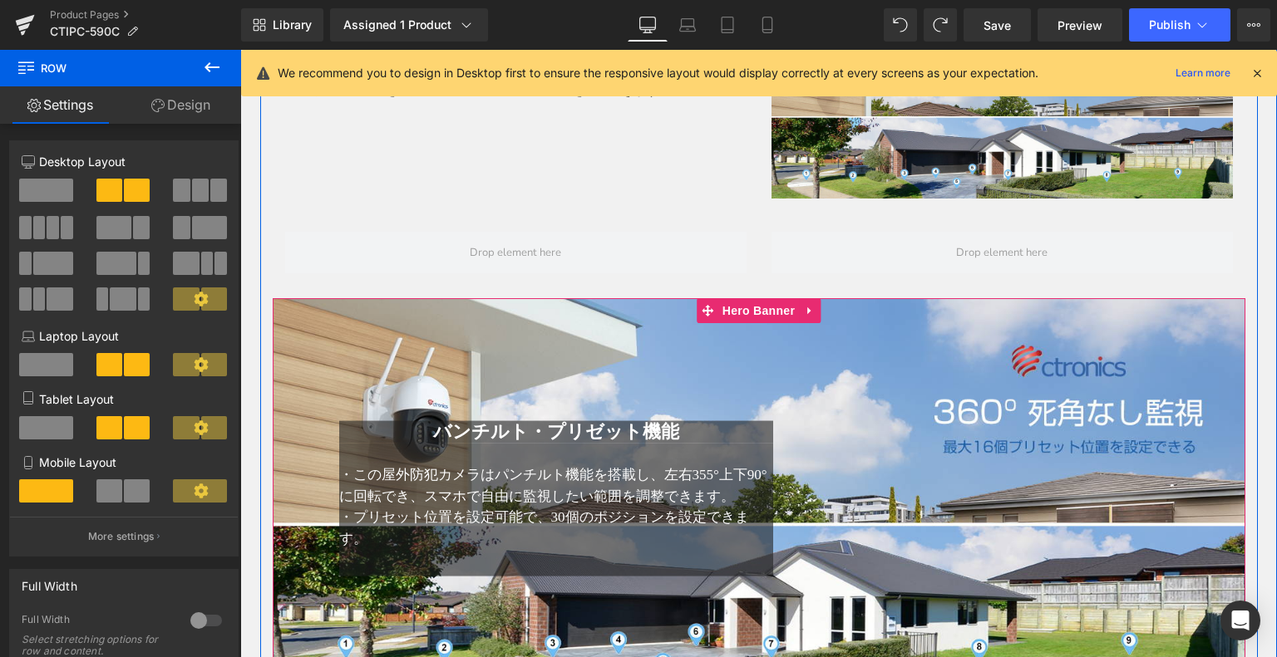
scroll to position [2979, 0]
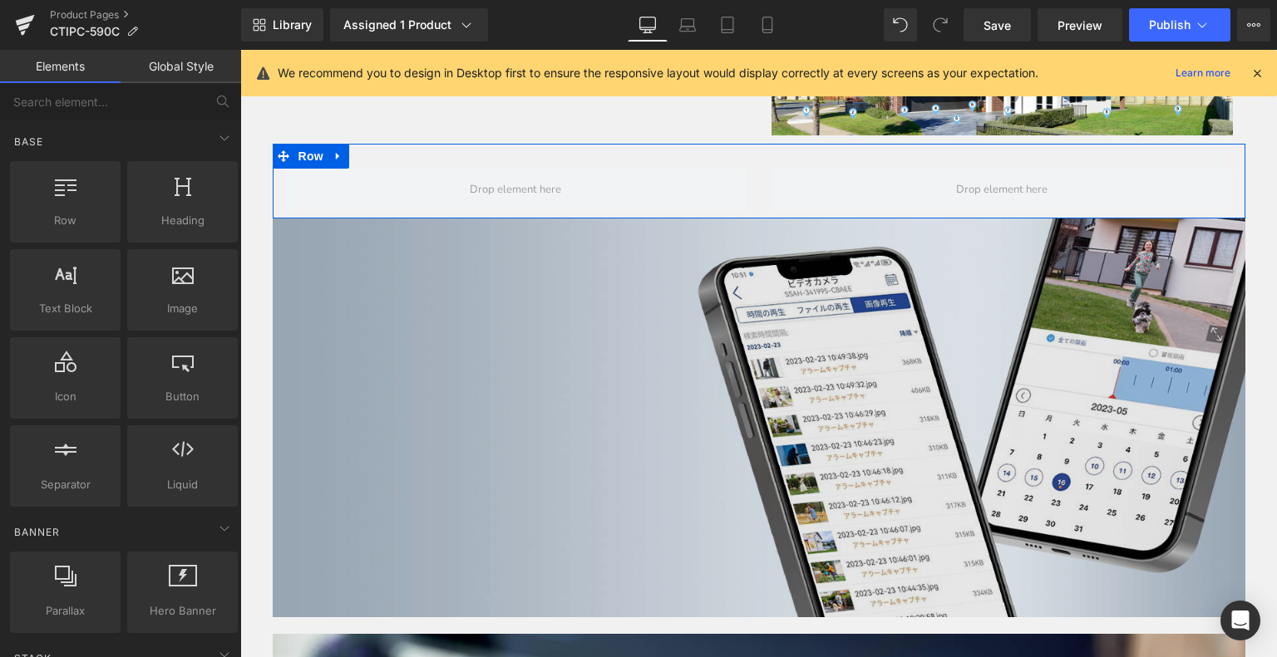
drag, startPoint x: 921, startPoint y: 401, endPoint x: 678, endPoint y: 348, distance: 248.5
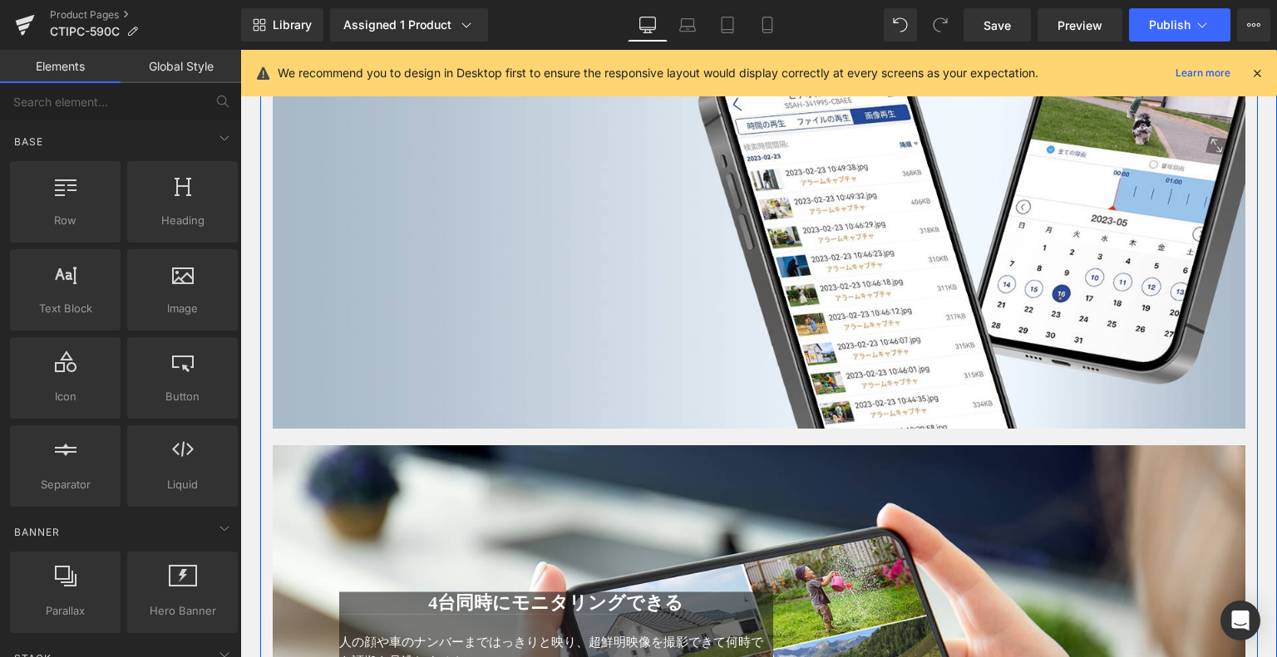
scroll to position [3311, 0]
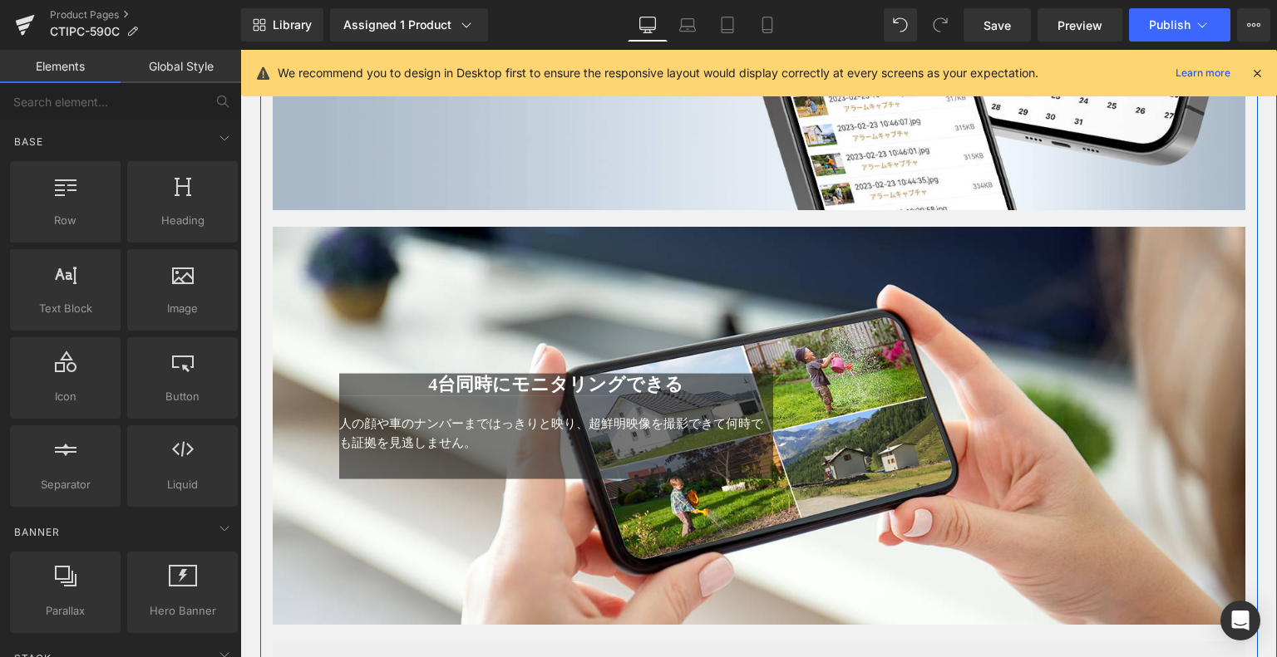
click at [825, 312] on div "4台同時にモニタリングできる Heading 人の顔や車のナンバーまではっきりと映り、超鮮明映像を撮影できて何時でも証拠を見逃しません。 Text Block…" at bounding box center [759, 426] width 972 height 398
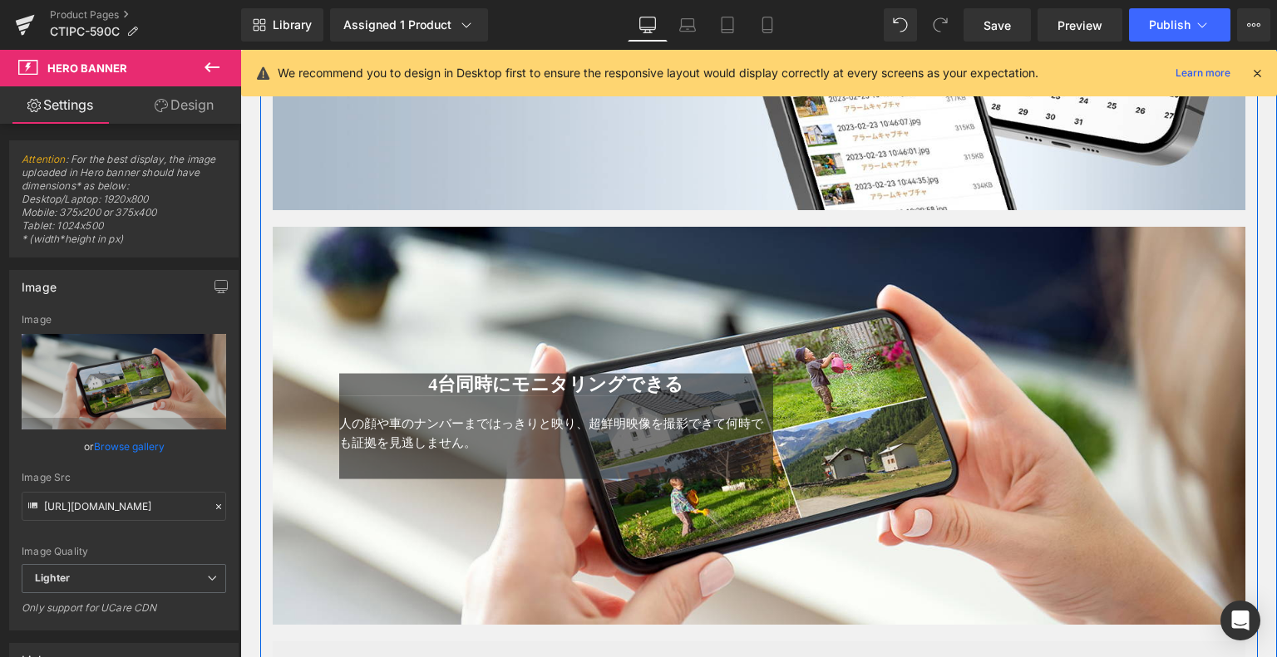
scroll to position [3228, 0]
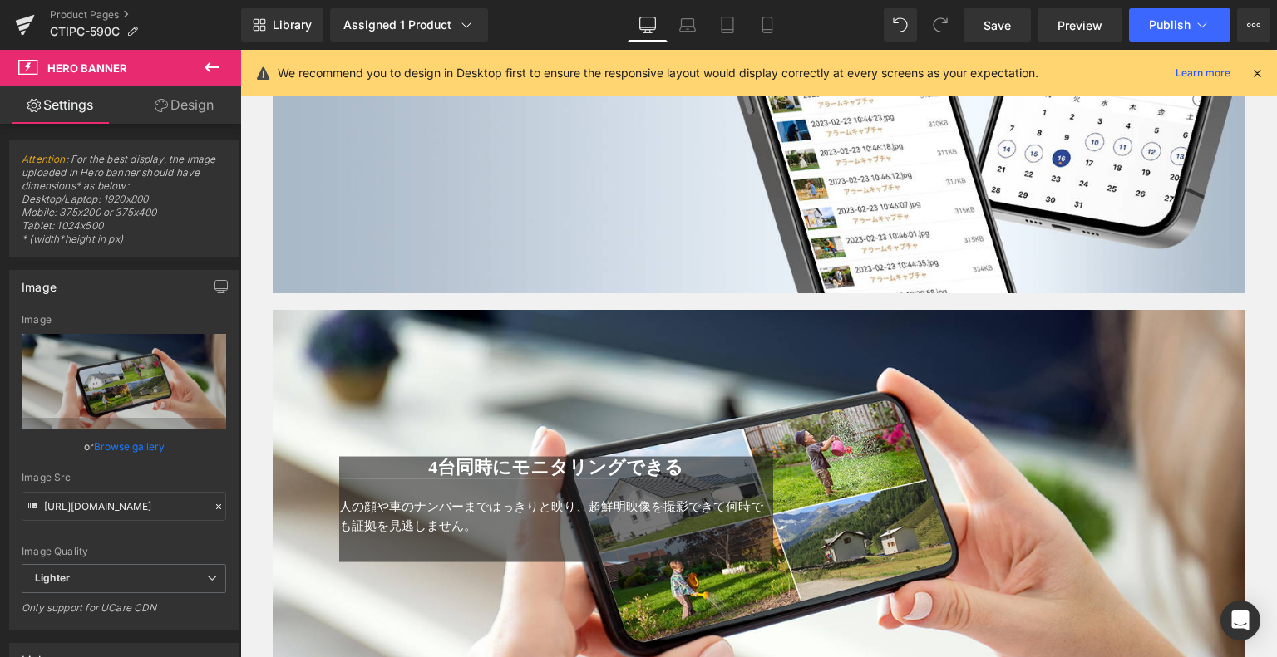
click at [209, 60] on icon at bounding box center [212, 67] width 20 height 20
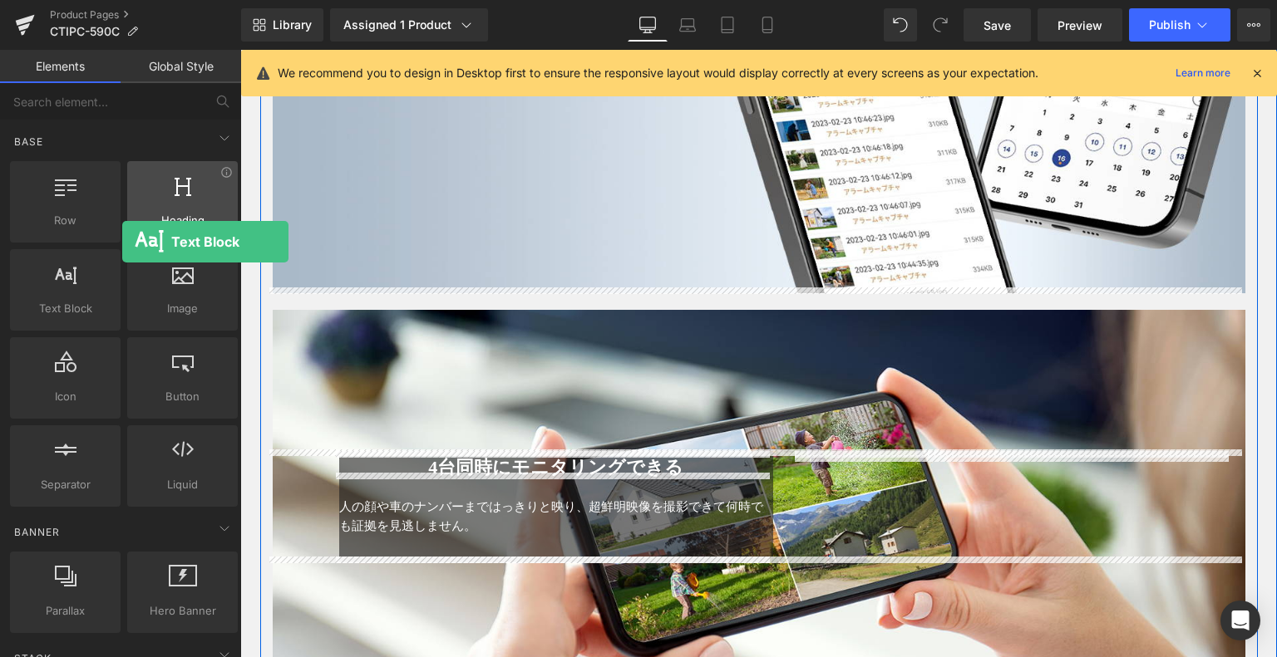
drag, startPoint x: 70, startPoint y: 302, endPoint x: 169, endPoint y: 214, distance: 131.9
click at [121, 242] on div "Row rows, columns, layouts, div Heading headings, titles, h1,h2,h3,h4,h5,h6 Tex…" at bounding box center [124, 334] width 234 height 352
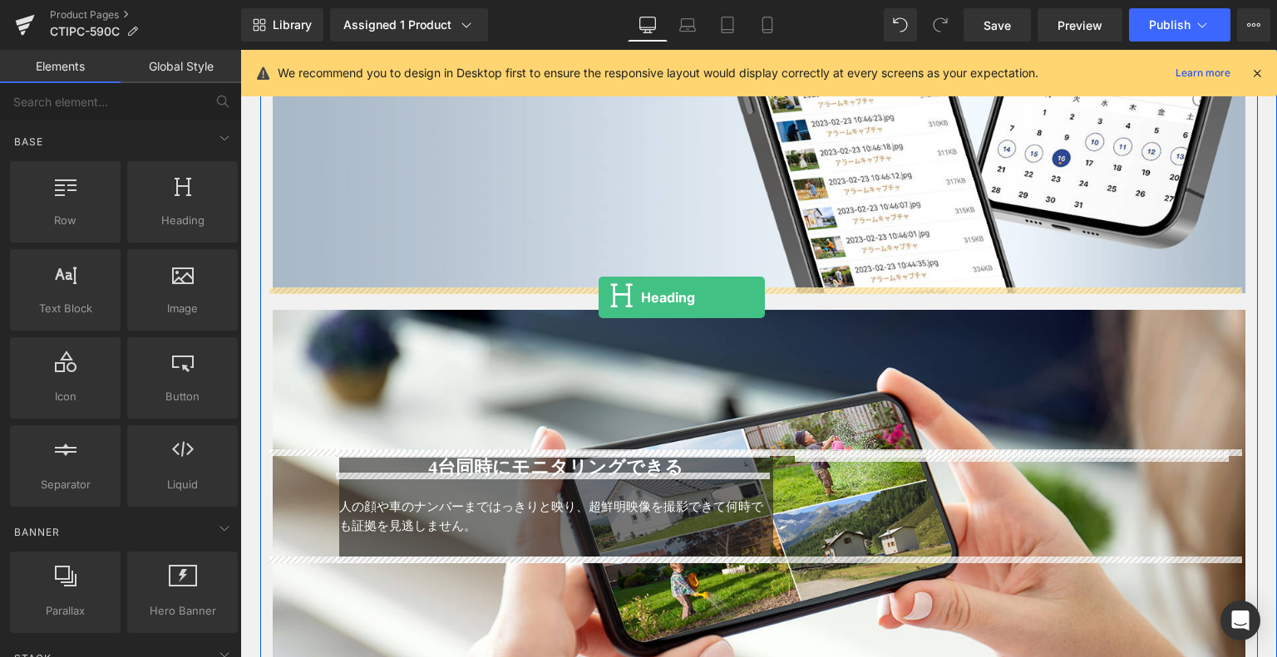
drag, startPoint x: 412, startPoint y: 258, endPoint x: 598, endPoint y: 298, distance: 190.4
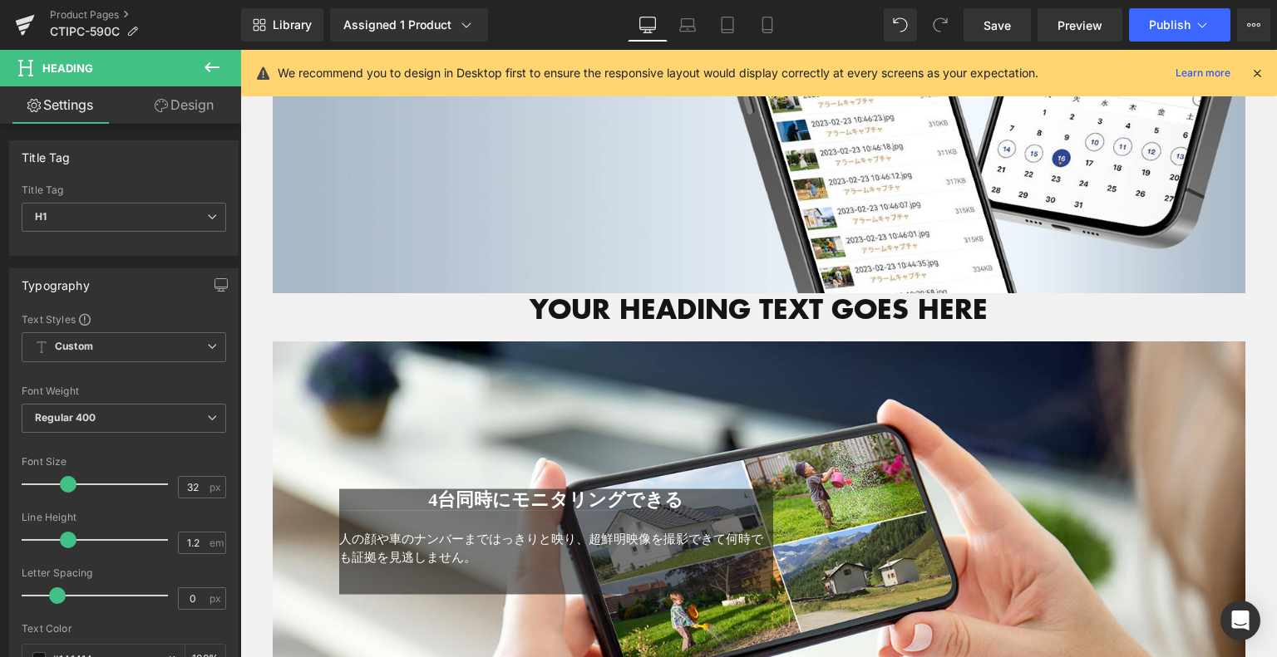
drag, startPoint x: 213, startPoint y: 72, endPoint x: 192, endPoint y: 105, distance: 38.5
click at [213, 72] on icon at bounding box center [212, 67] width 20 height 20
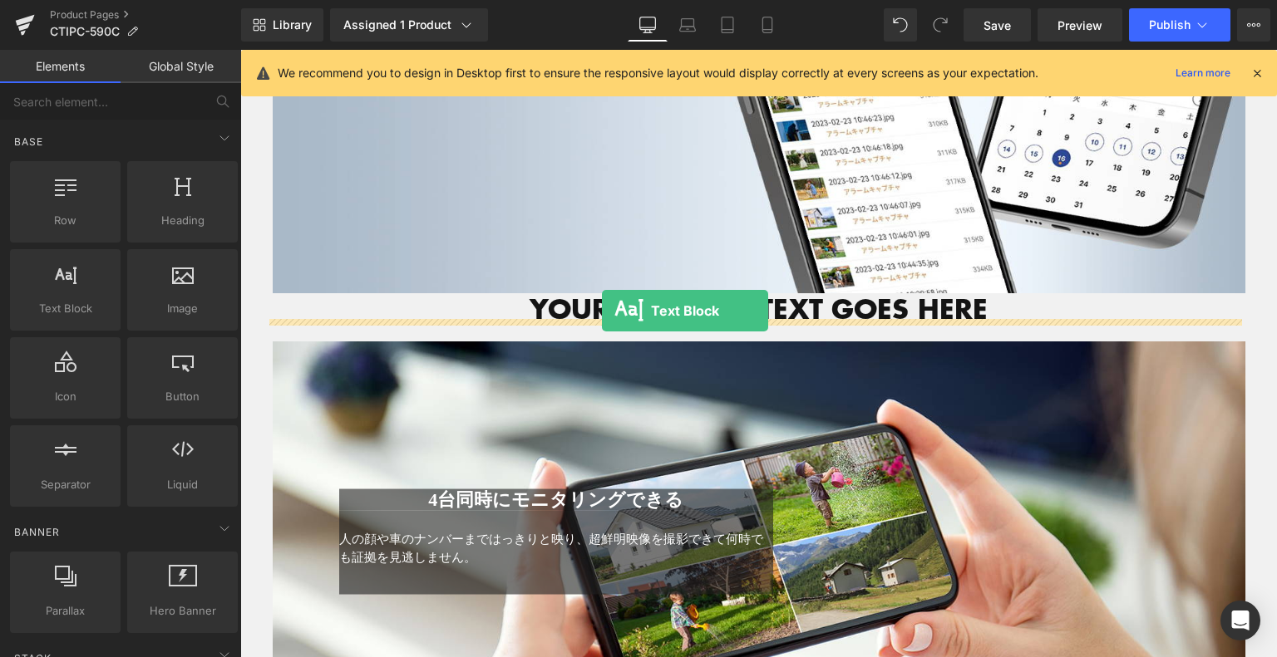
drag, startPoint x: 314, startPoint y: 336, endPoint x: 602, endPoint y: 312, distance: 288.6
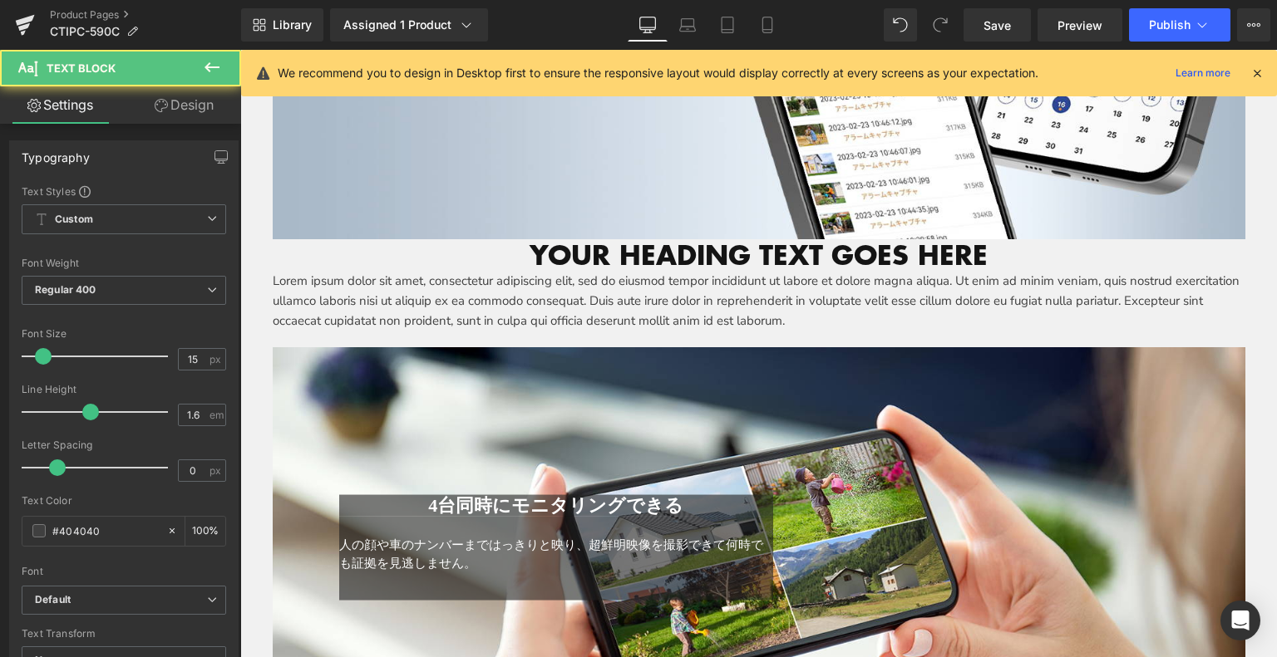
scroll to position [3311, 0]
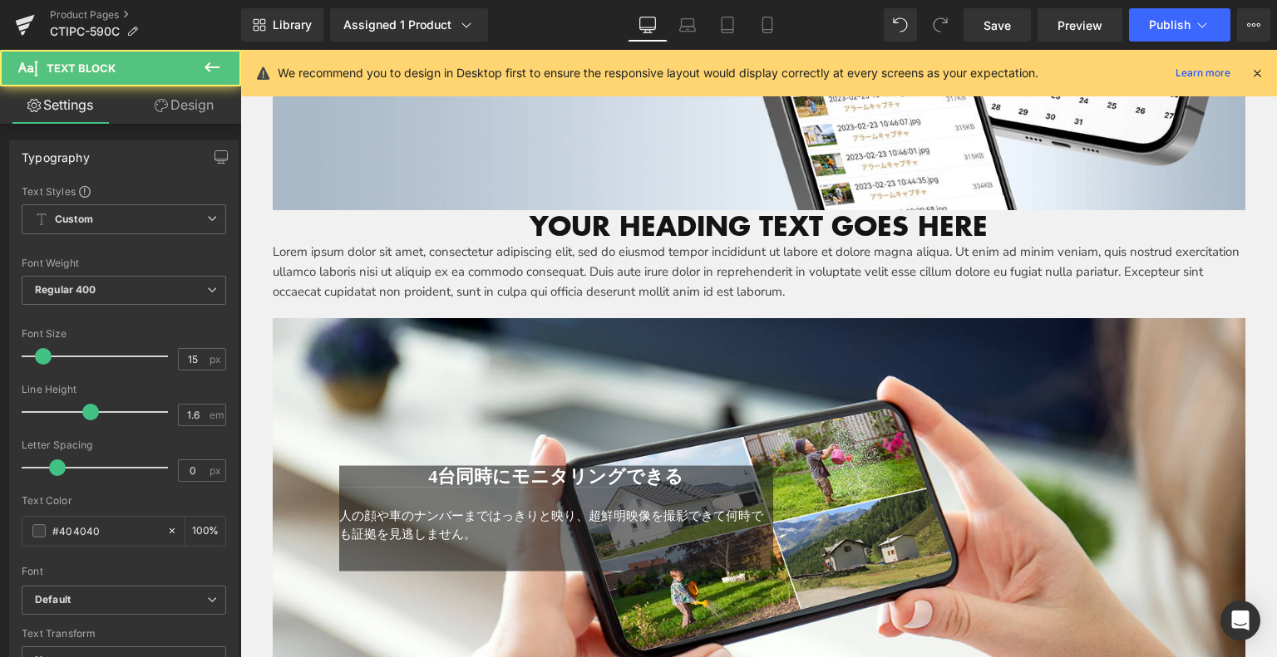
click at [469, 455] on div "4台同時にモニタリングできる Heading 人の顔や車のナンバーまではっきりと映り、超鮮明映像を撮影できて何時でも証拠を見逃しません。 Text Block…" at bounding box center [759, 517] width 972 height 398
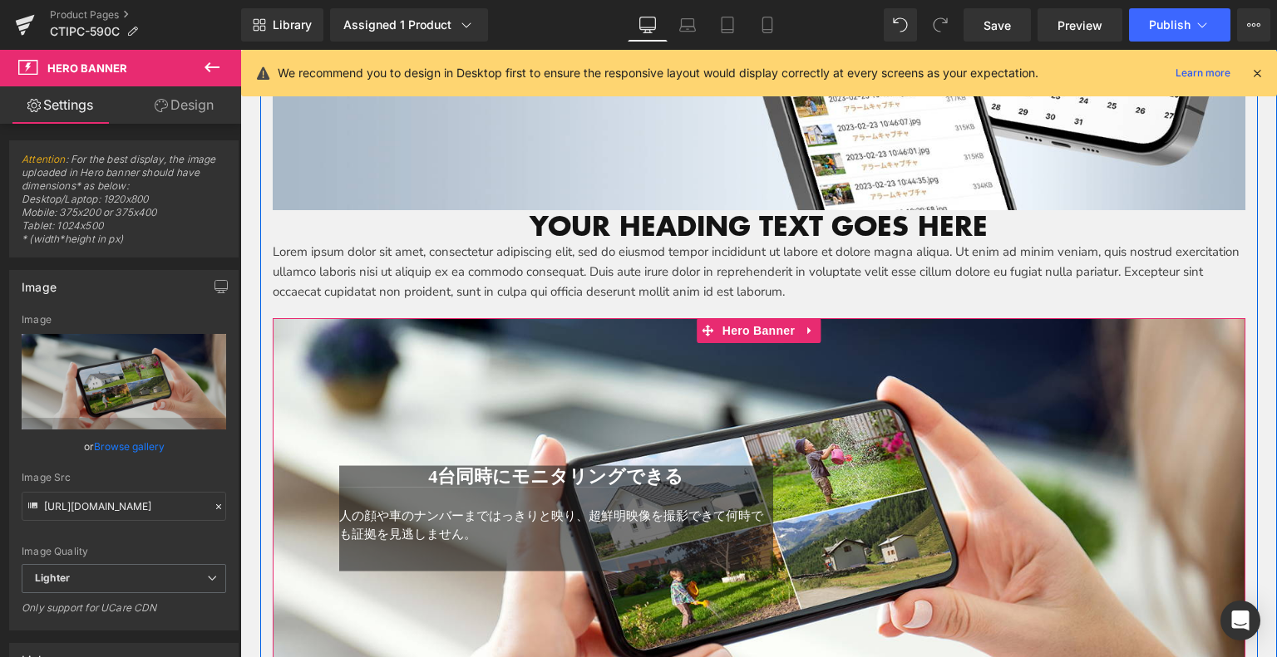
click at [428, 468] on span "4台同時にモニタリングできる" at bounding box center [555, 475] width 255 height 21
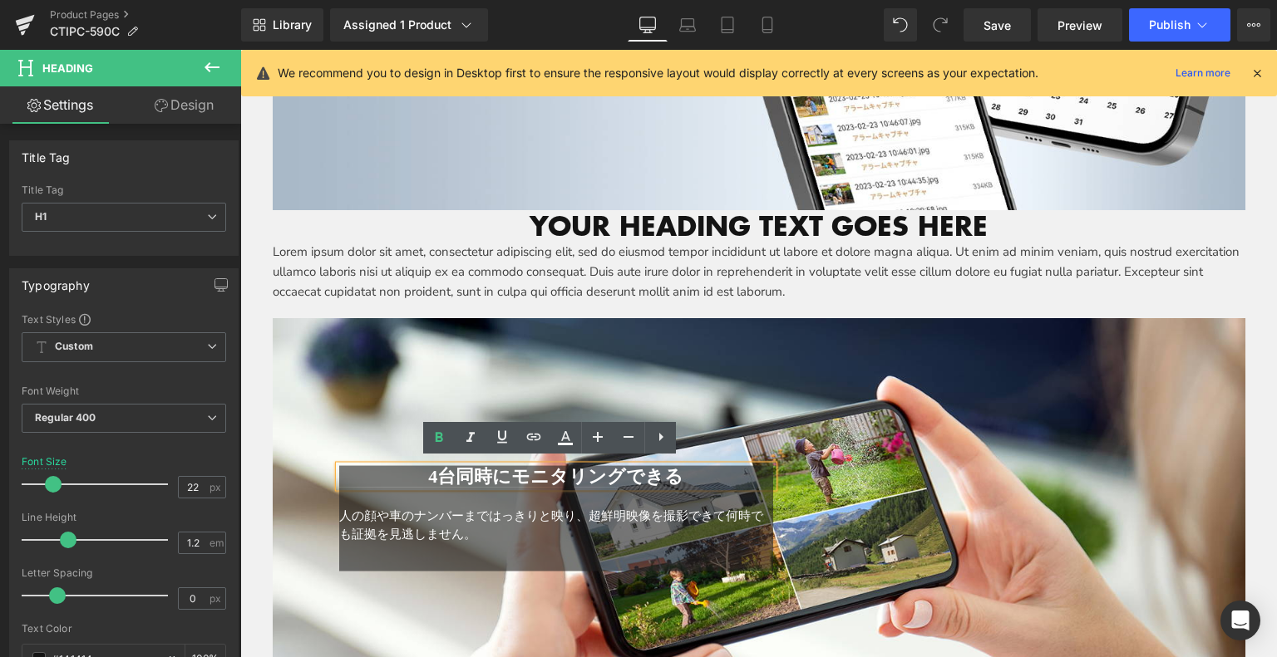
drag, startPoint x: 412, startPoint y: 468, endPoint x: 687, endPoint y: 438, distance: 276.7
click at [693, 465] on h1 "4台同時にモニタリングできる" at bounding box center [556, 476] width 435 height 22
copy span "4台同時にモニタリングできる"
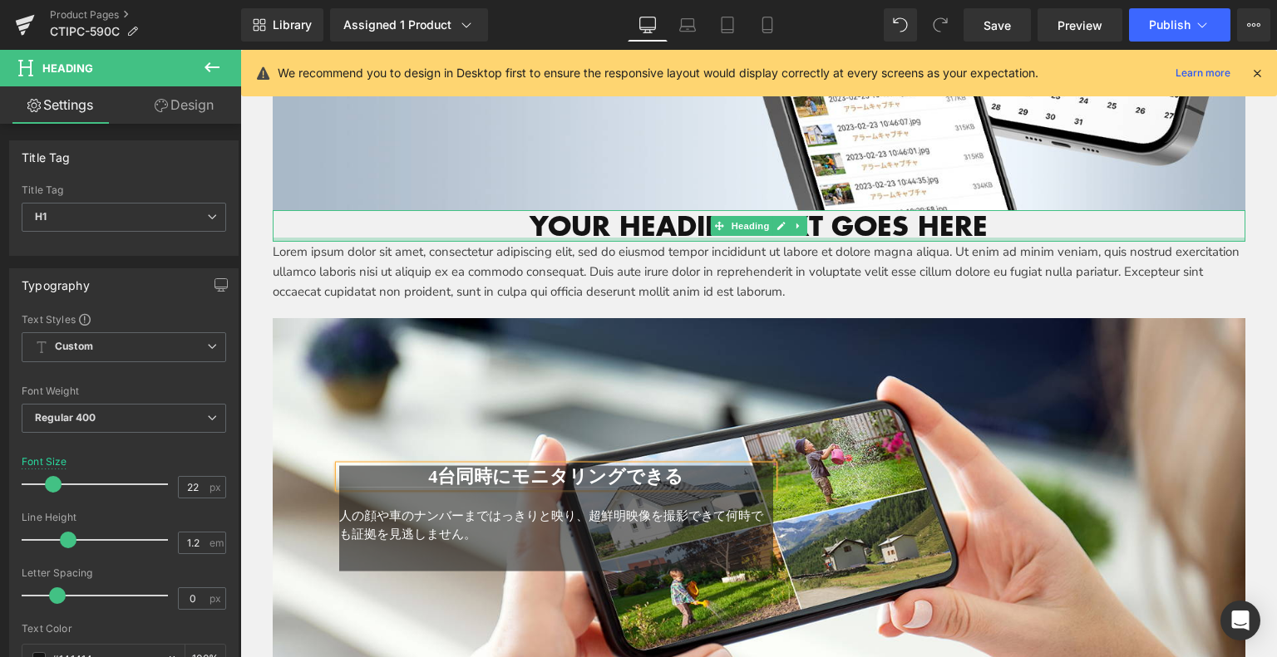
click at [819, 219] on h1 "Your heading text goes here" at bounding box center [759, 226] width 972 height 32
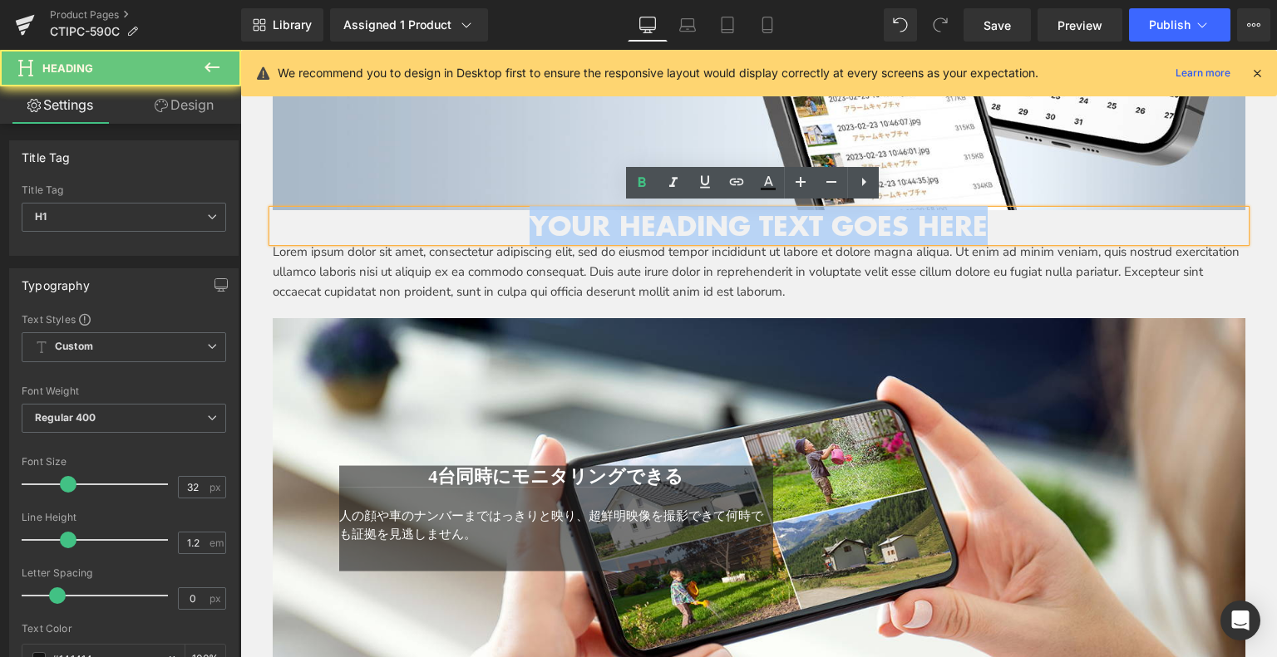
drag, startPoint x: 992, startPoint y: 215, endPoint x: 475, endPoint y: 235, distance: 516.6
click at [469, 236] on div "Image 4K 800万画素屋外防犯力ㄨラ Heading 低解像度の防犯カメラより、有名なソニー1/2.8 "CMOSセンサーを採用して、コマ落ちがない超…" at bounding box center [758, 378] width 997 height 5637
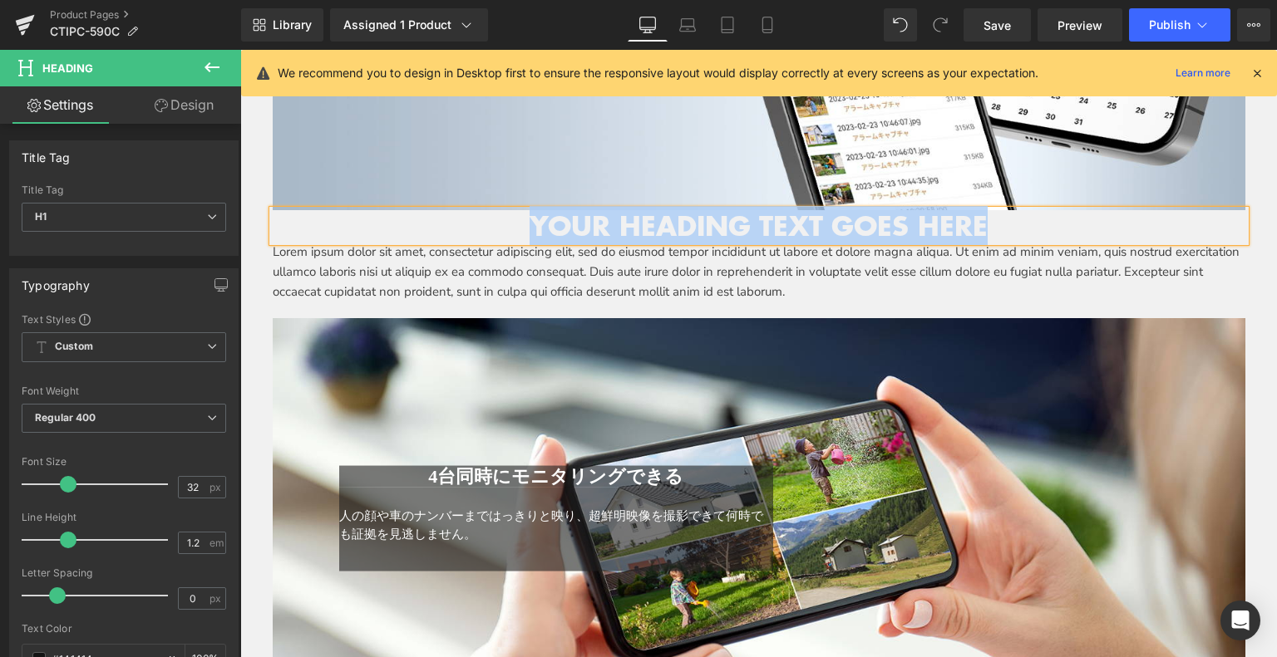
paste div
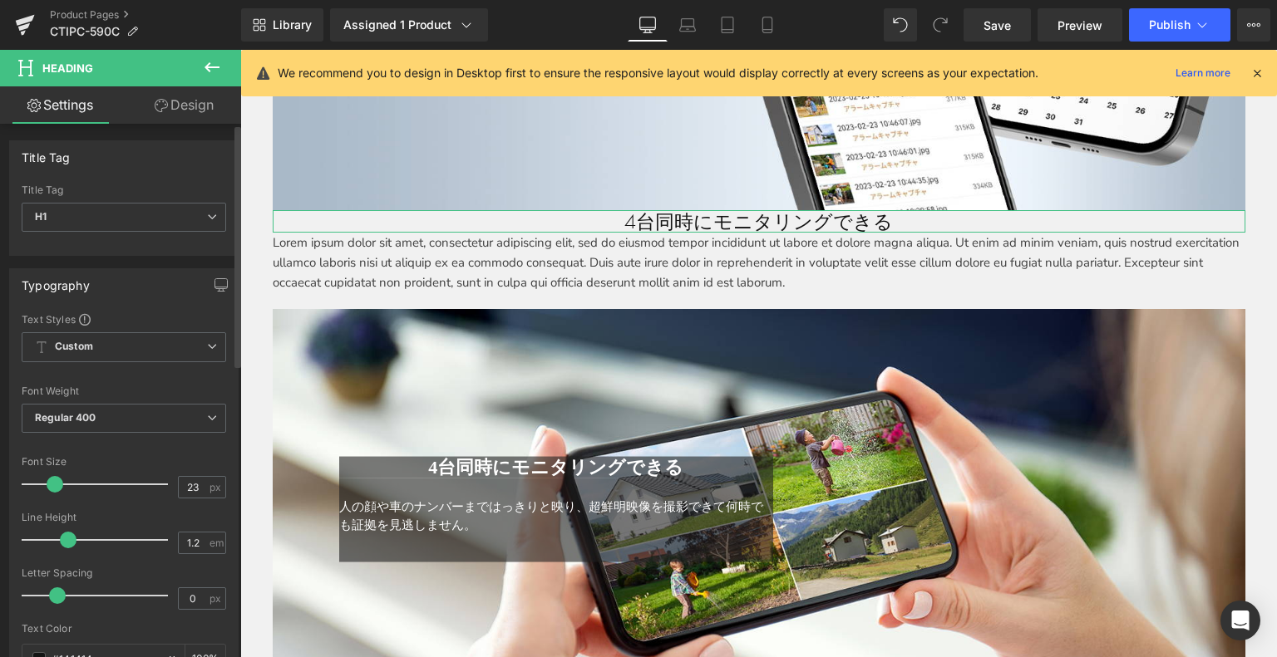
type input "22"
drag, startPoint x: 64, startPoint y: 485, endPoint x: 50, endPoint y: 487, distance: 14.2
click at [50, 487] on span at bounding box center [53, 484] width 17 height 17
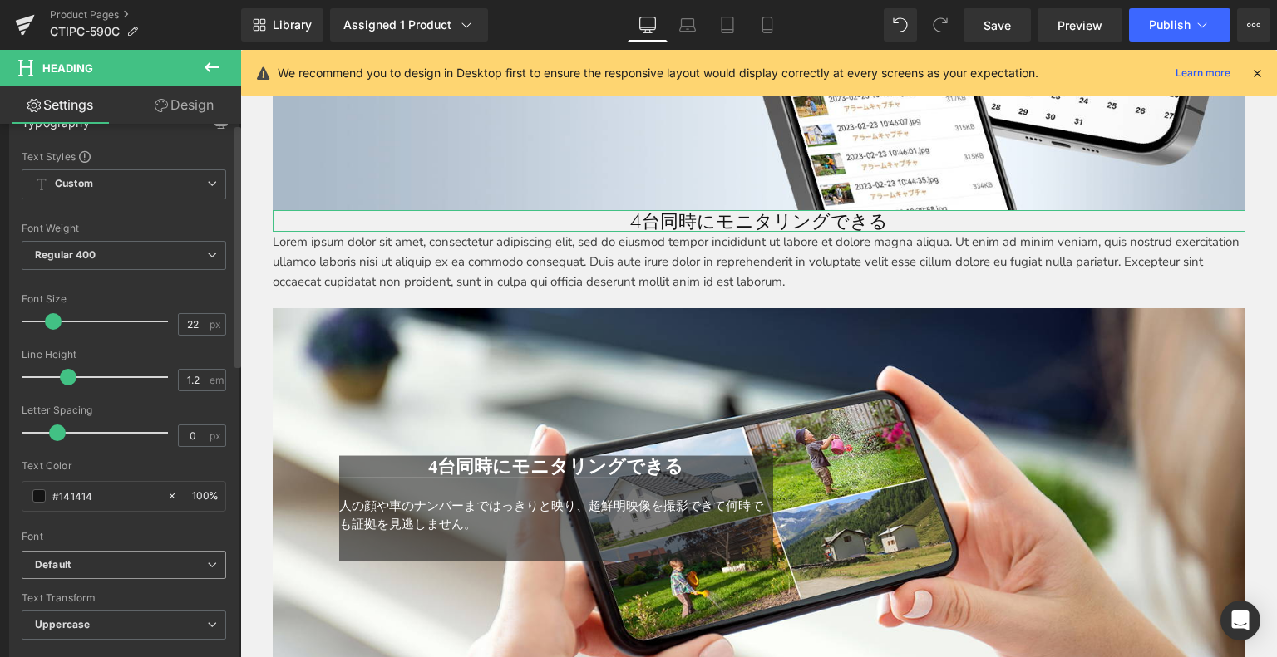
scroll to position [249, 0]
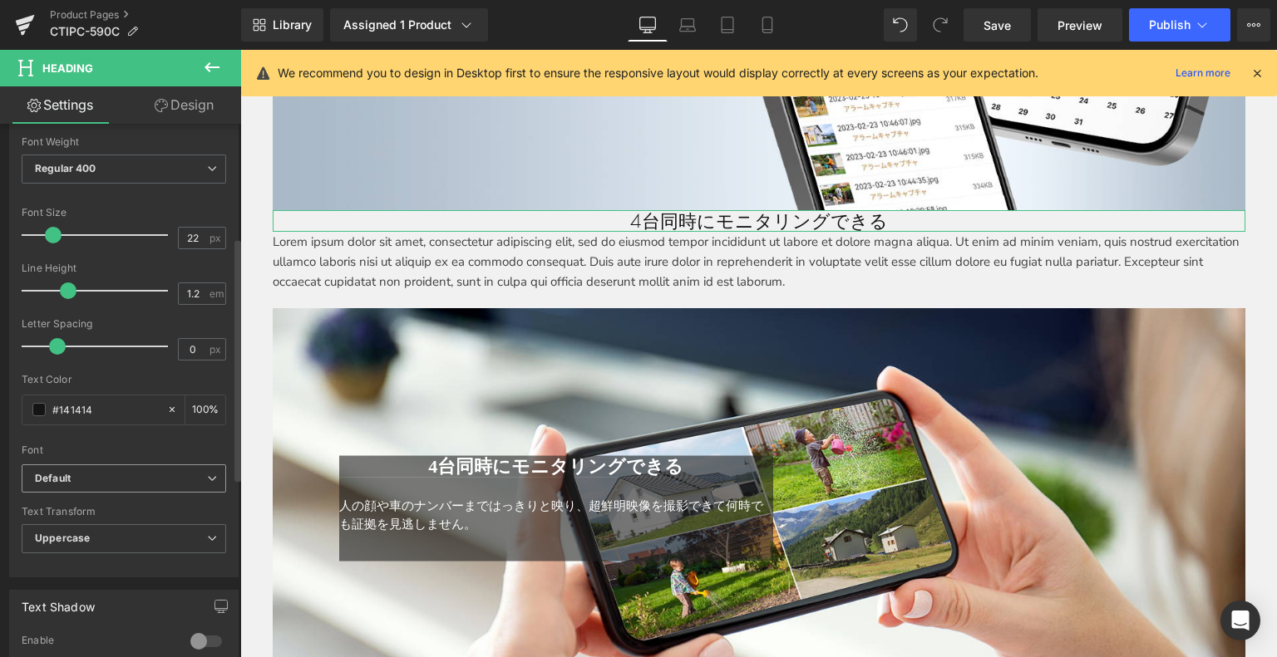
click at [81, 478] on b "Default" at bounding box center [121, 479] width 172 height 14
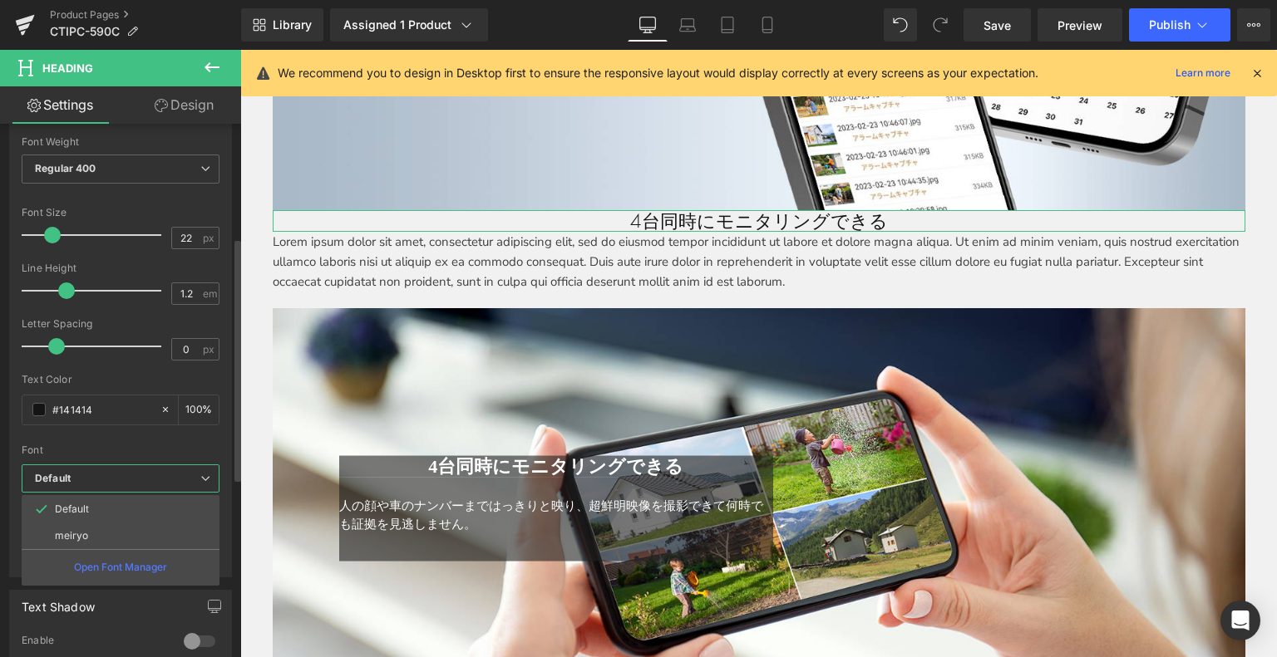
click at [86, 530] on p "meiryo" at bounding box center [71, 536] width 33 height 12
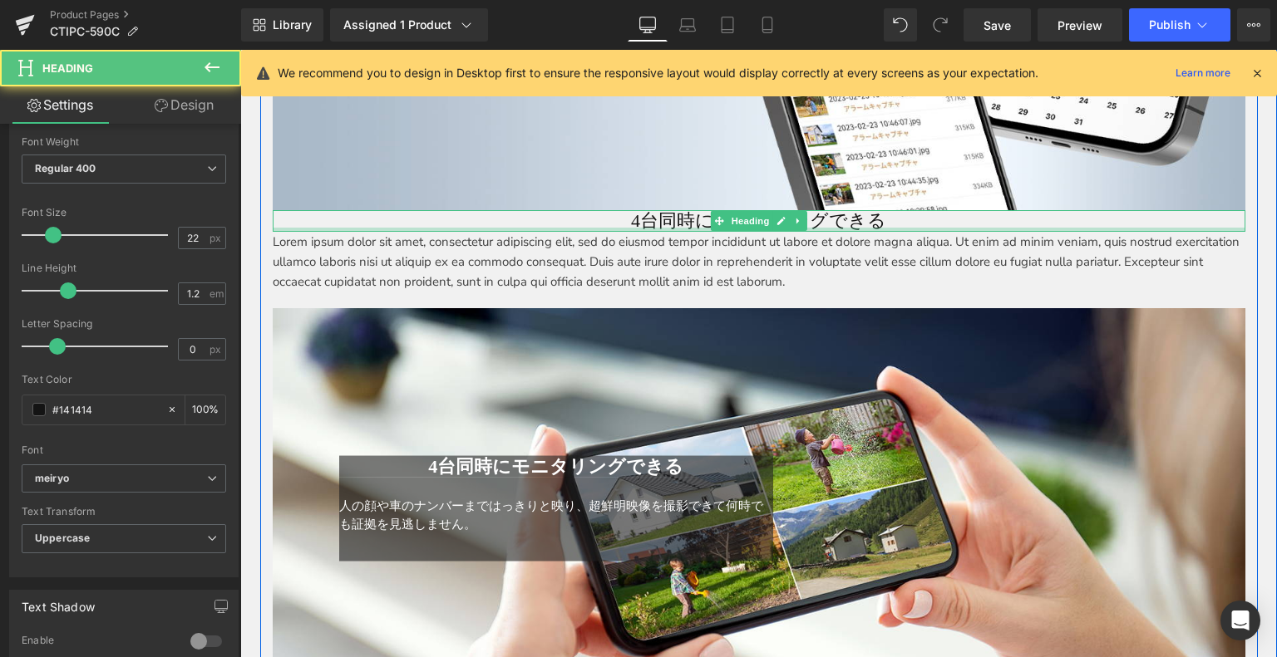
click at [652, 216] on h1 "4台同時にモニタリングできる" at bounding box center [759, 221] width 972 height 22
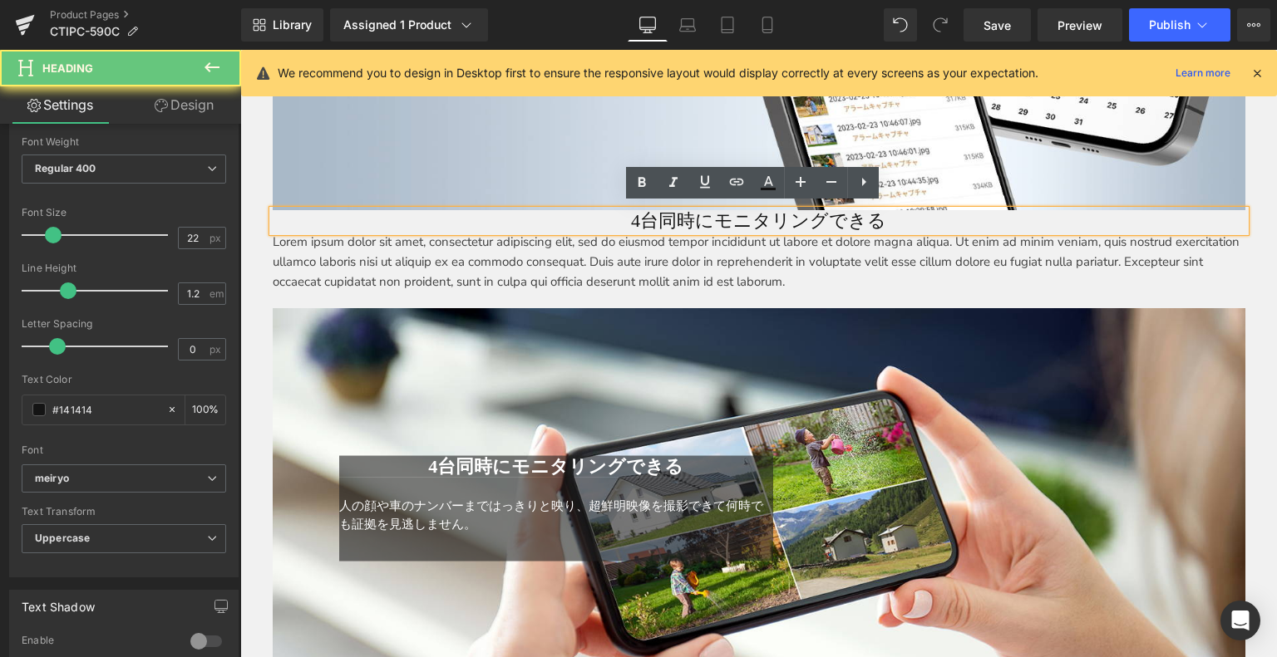
drag, startPoint x: 618, startPoint y: 213, endPoint x: 997, endPoint y: 208, distance: 378.2
click at [1021, 210] on h1 "4台同時にモニタリングできる" at bounding box center [759, 221] width 972 height 22
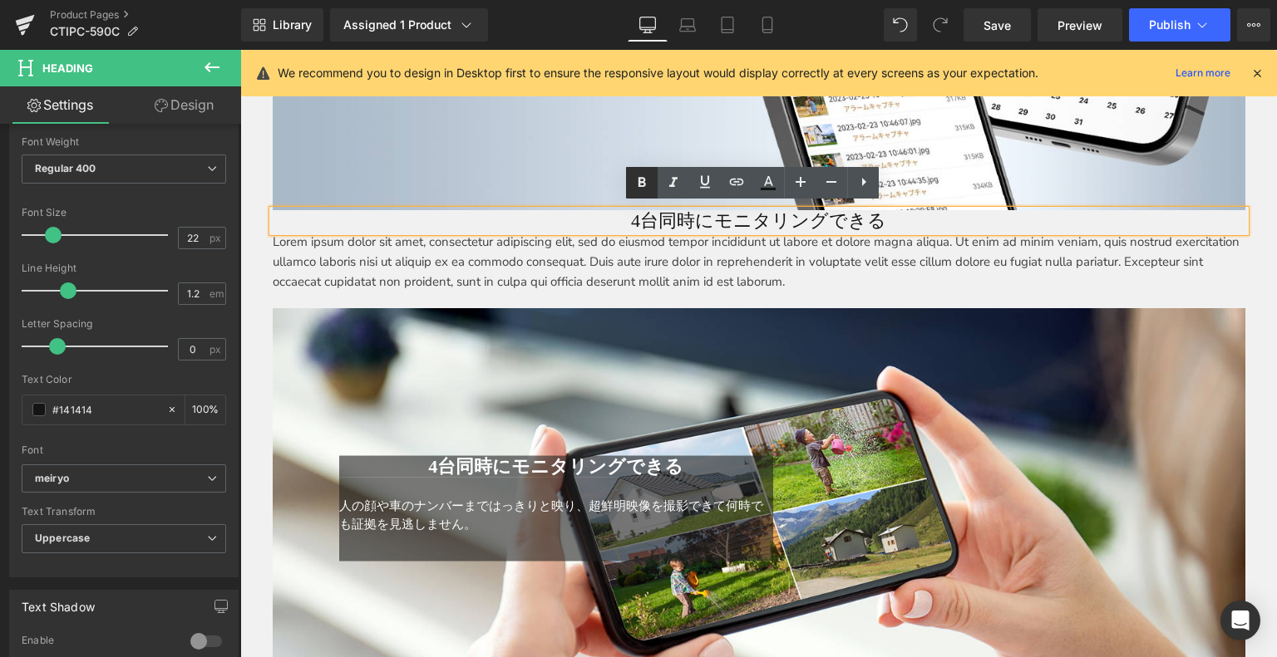
click at [646, 179] on icon at bounding box center [642, 183] width 20 height 20
click at [615, 215] on h1 "4台同時にモニタリングできる" at bounding box center [759, 221] width 972 height 22
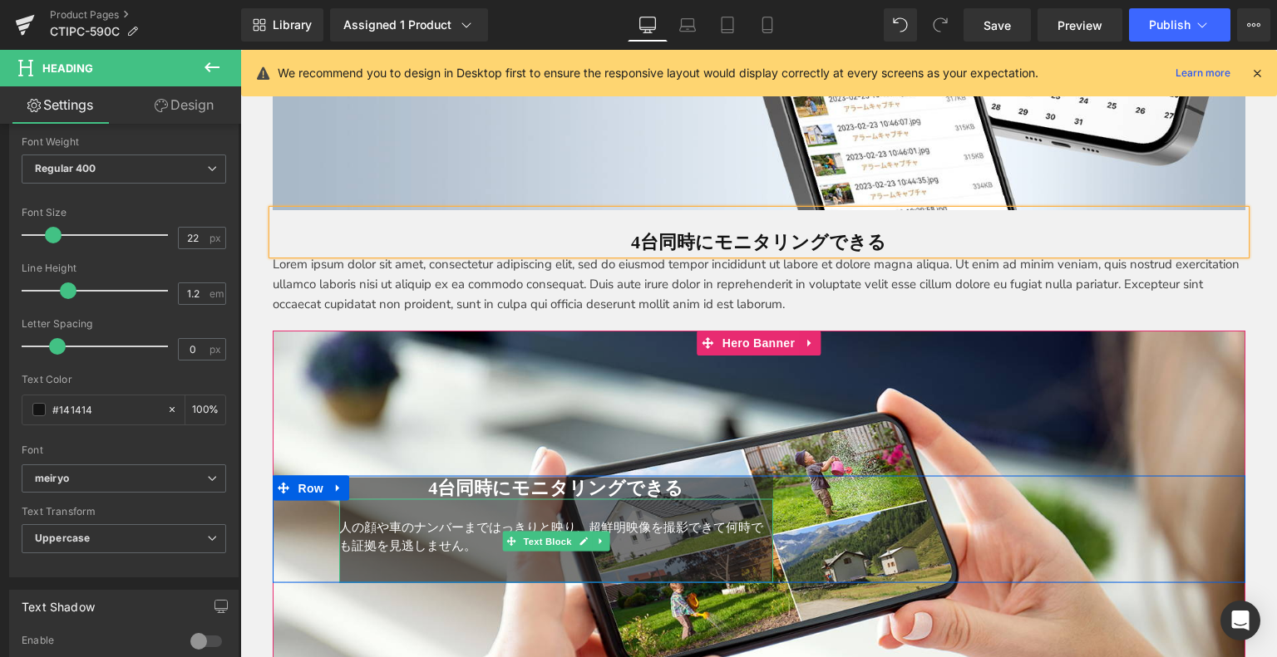
click at [482, 539] on div "人の顔や車のナンバーまではっきりと映り、超鮮明映像を撮影できて何時でも証拠を見逃しません。" at bounding box center [556, 542] width 435 height 84
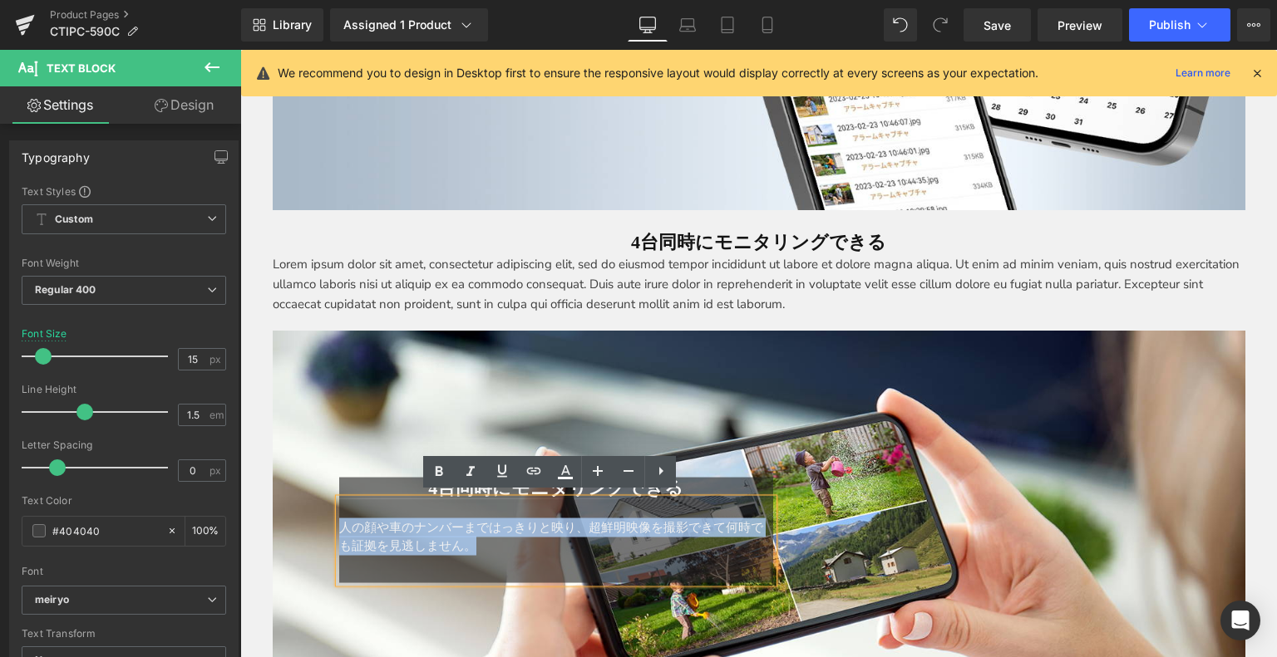
drag, startPoint x: 474, startPoint y: 540, endPoint x: 336, endPoint y: 524, distance: 138.9
click at [339, 524] on div "人の顔や車のナンバーまではっきりと映り、超鮮明映像を撮影できて何時でも証拠を見逃しません。" at bounding box center [556, 542] width 435 height 84
copy span "人の顔や車のナンバーまではっきりと映り、超鮮明映像を撮影できて何時でも証拠を見逃しません。"
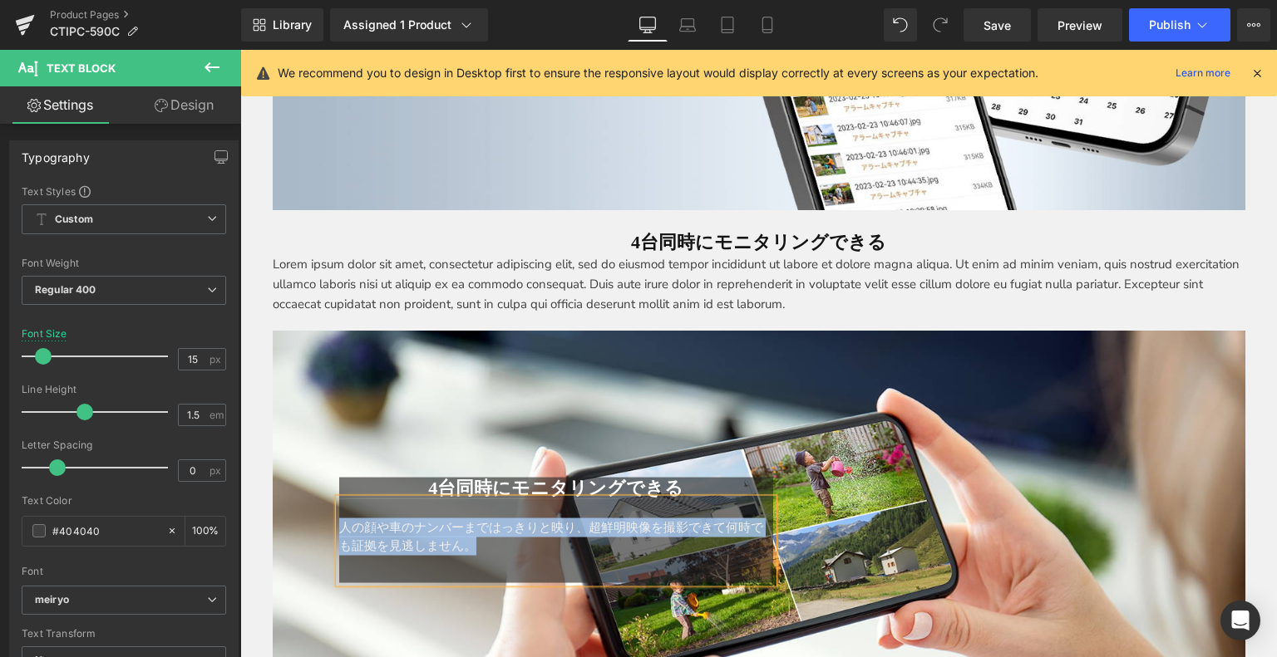
click at [422, 288] on p "Lorem ipsum dolor sit amet, consectetur adipiscing elit, sed do eiusmod tempor …" at bounding box center [759, 284] width 972 height 60
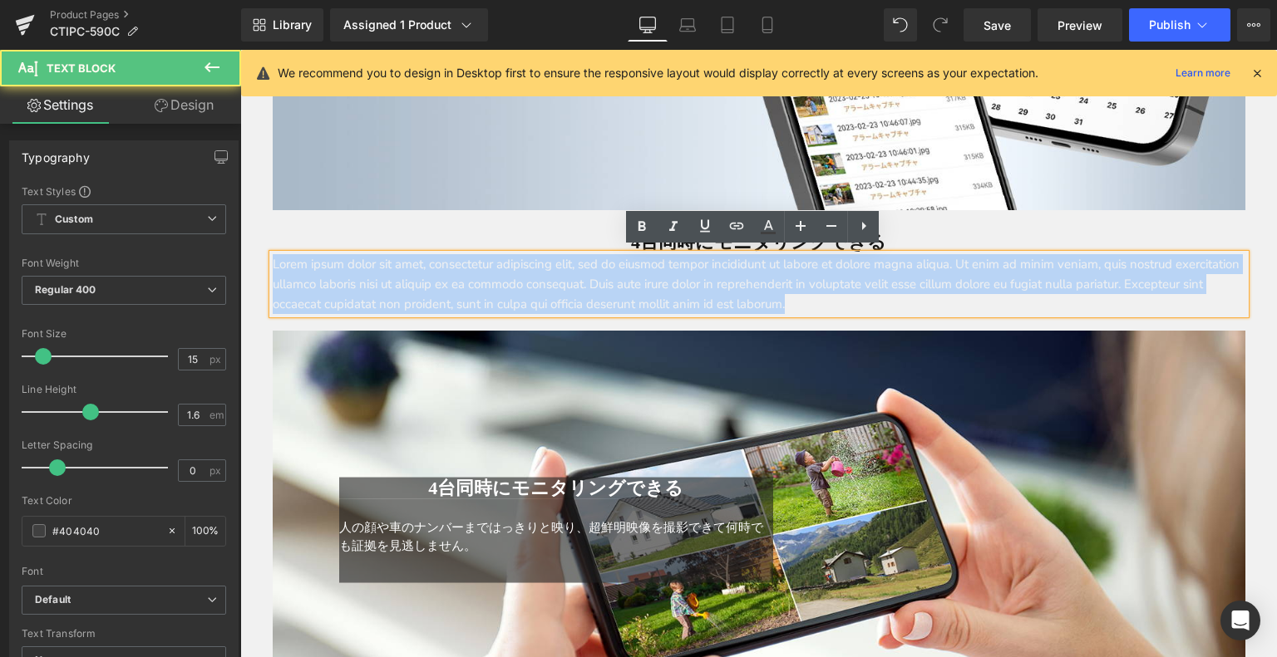
drag, startPoint x: 908, startPoint y: 303, endPoint x: 233, endPoint y: 252, distance: 676.9
click at [240, 252] on html "メインコンテンツへ移動 ショッピングカート 現在カート内に商品はございません。 チェックアウト カートの中の1つ以上のアイテムは、定期購入または後払い購入です…" at bounding box center [758, 292] width 1036 height 7109
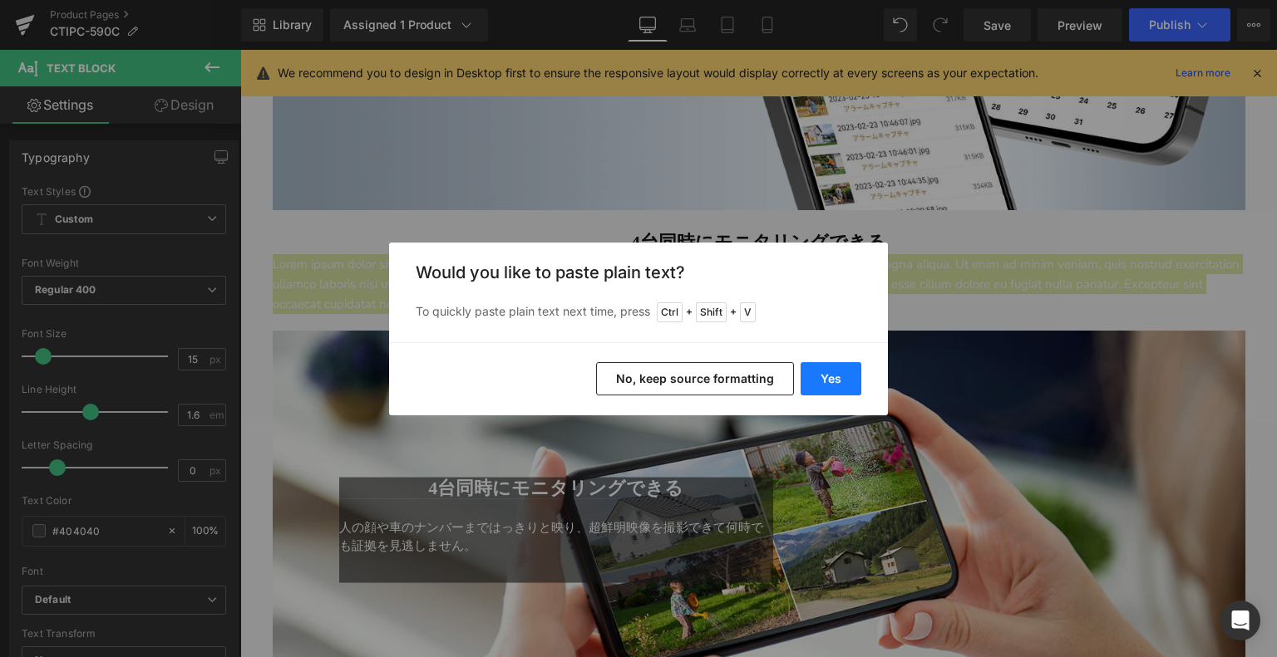
click at [820, 377] on button "Yes" at bounding box center [830, 378] width 61 height 33
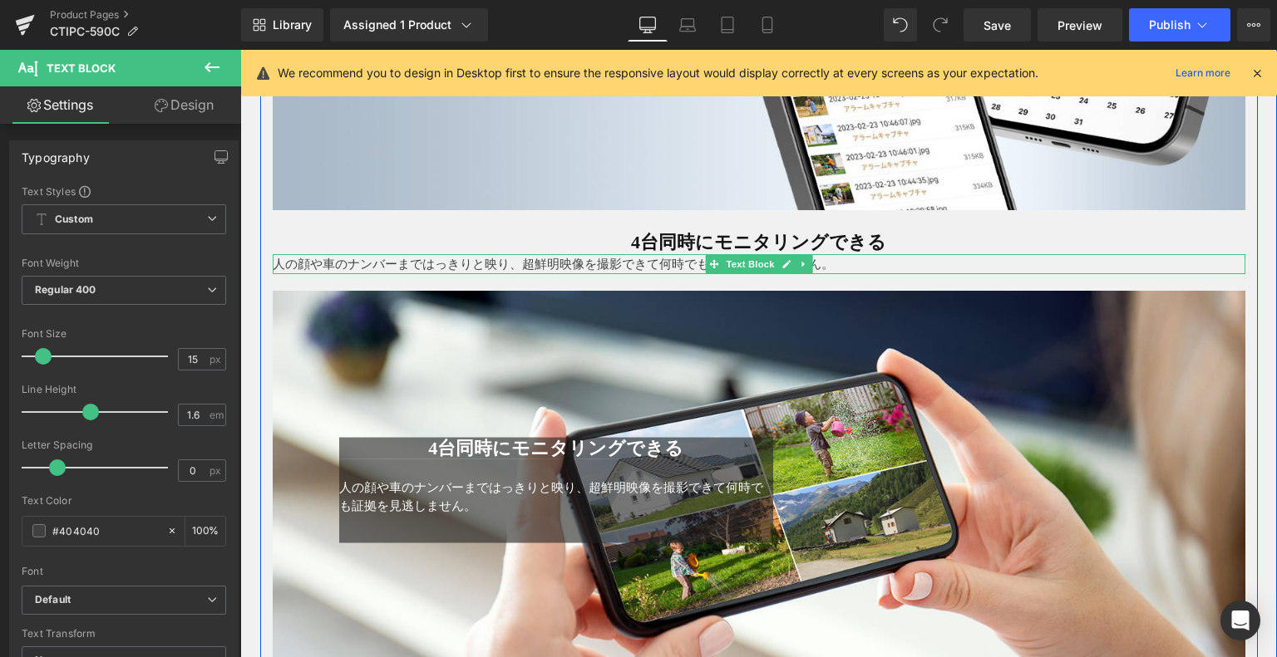
click at [432, 262] on p "人の顔や車のナンバーまではっきりと映り、超鮮明映像を撮影できて何時でも証拠を見逃しません。" at bounding box center [759, 264] width 972 height 20
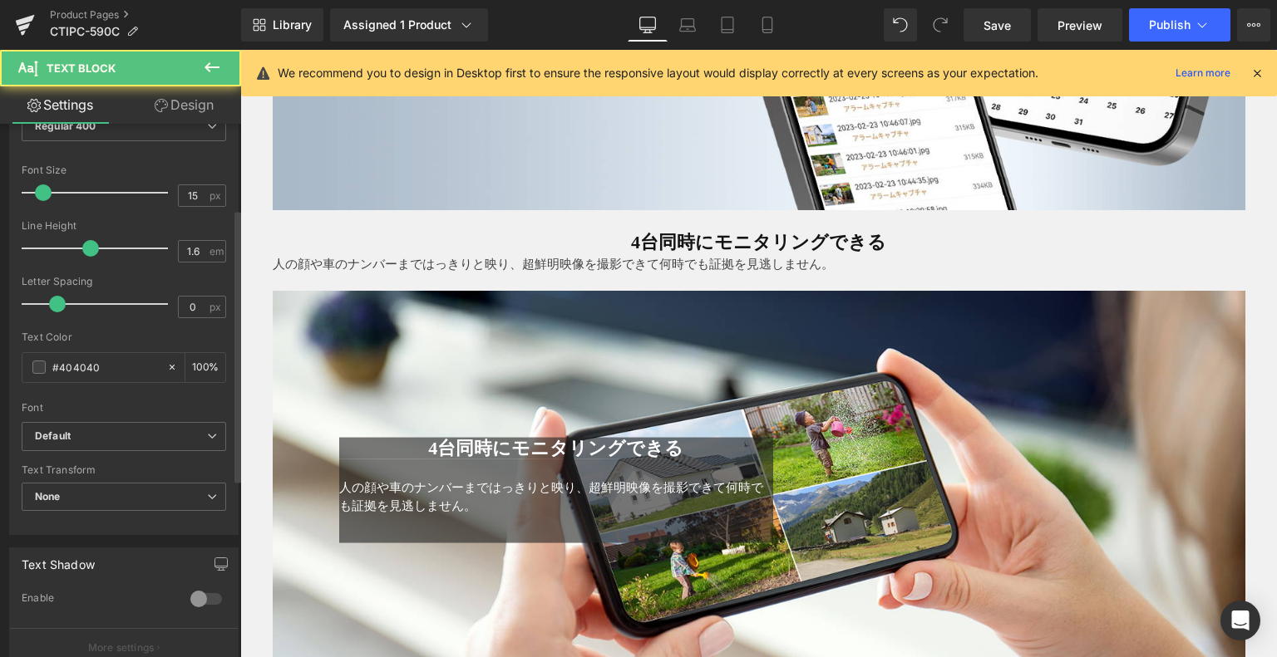
scroll to position [166, 0]
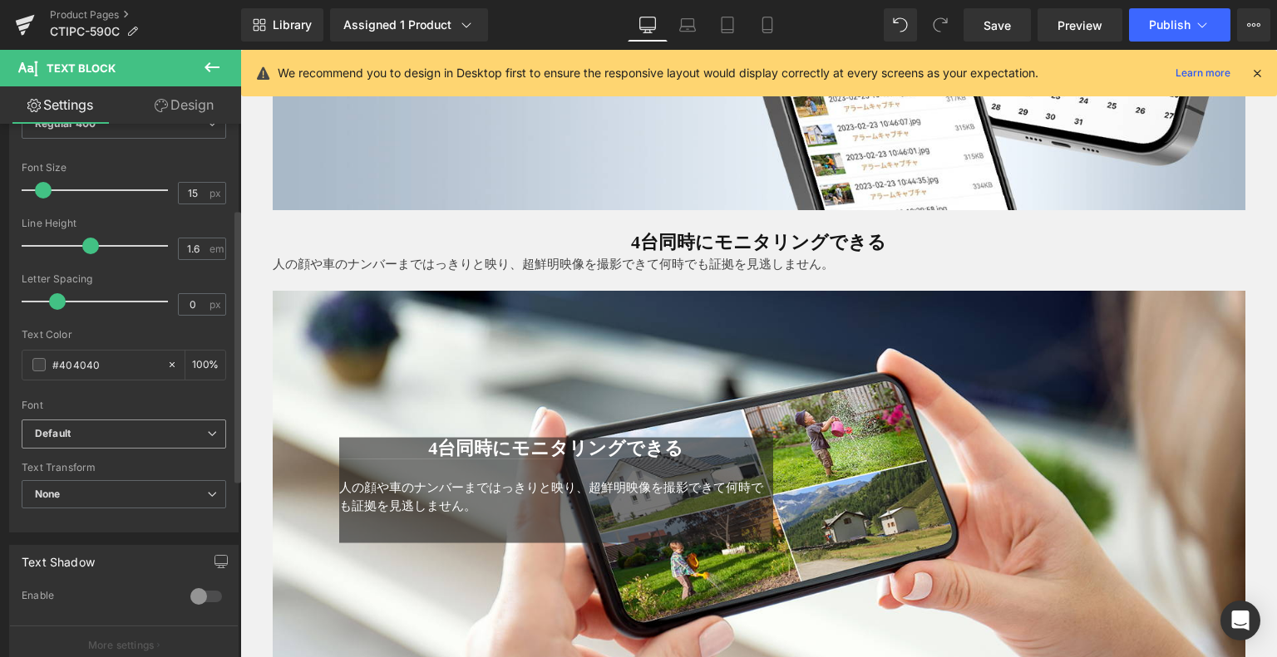
click at [100, 420] on span "Default" at bounding box center [124, 434] width 204 height 29
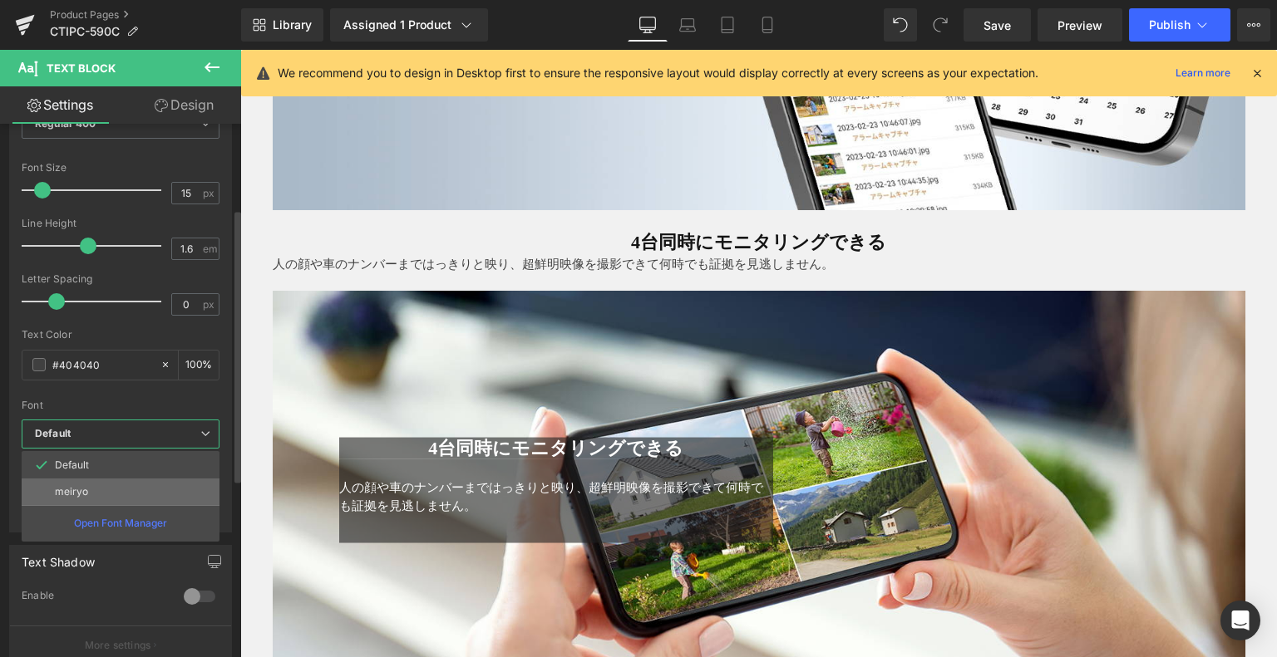
click at [103, 491] on li "meiryo" at bounding box center [121, 492] width 198 height 27
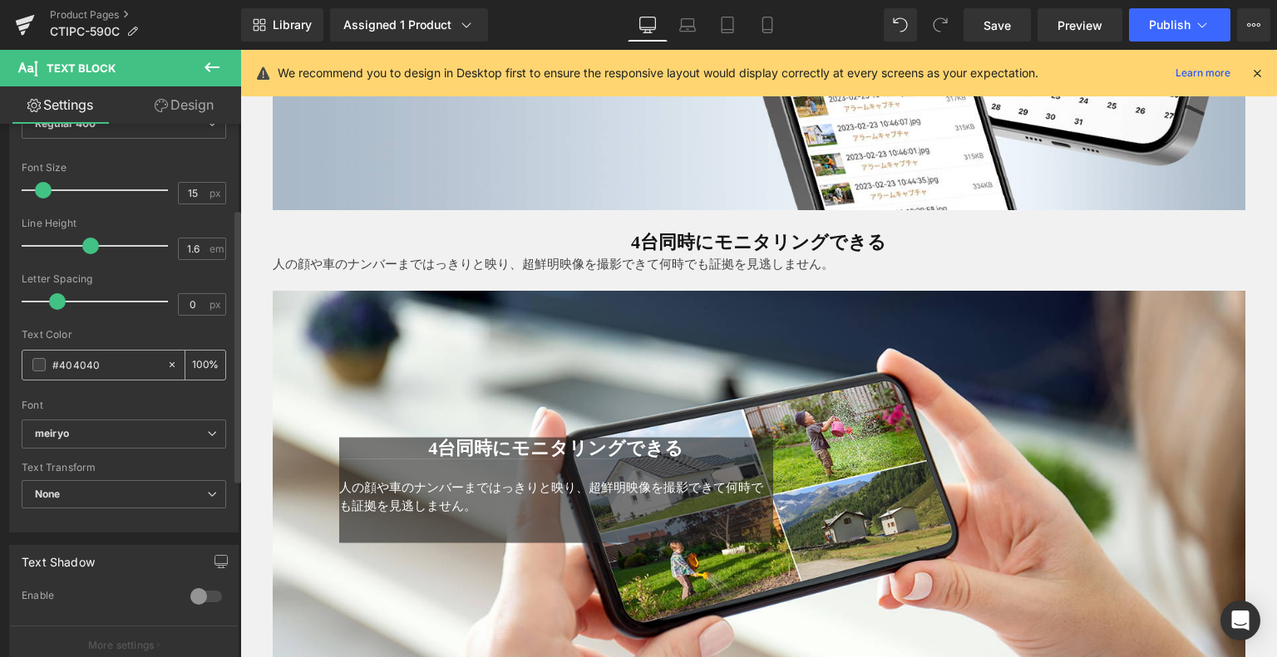
click at [37, 362] on span at bounding box center [38, 364] width 13 height 13
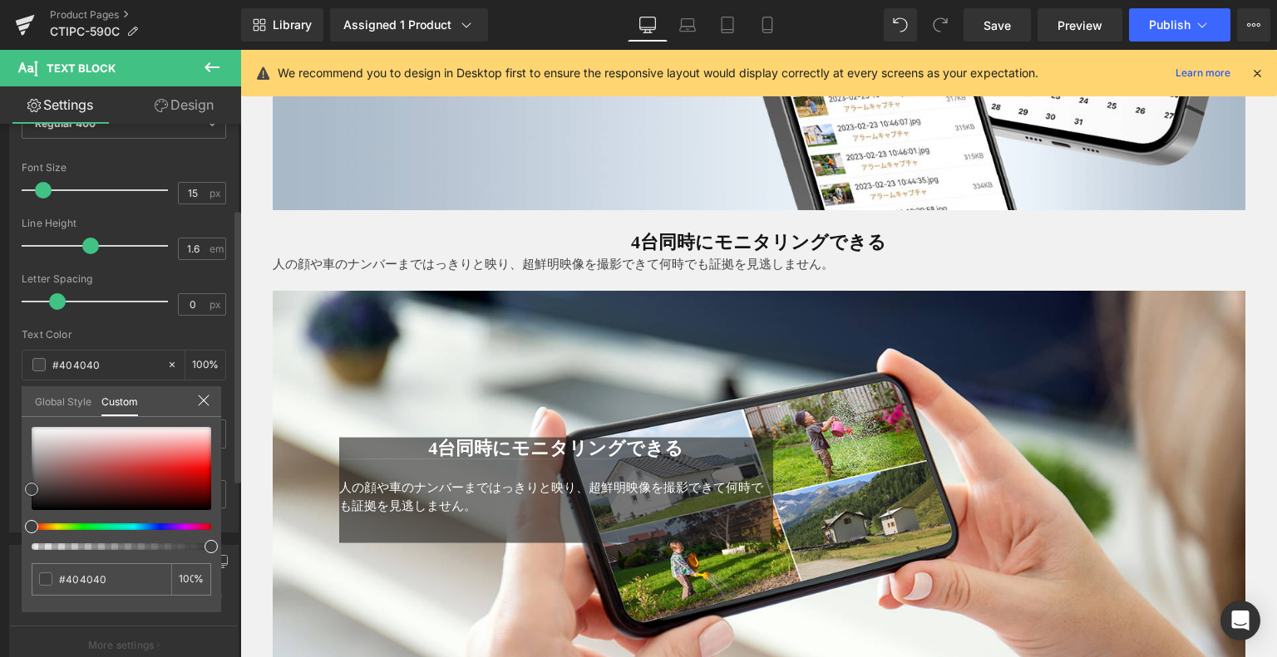
type input "#e82626"
type input "#8b0808"
type input "#330000"
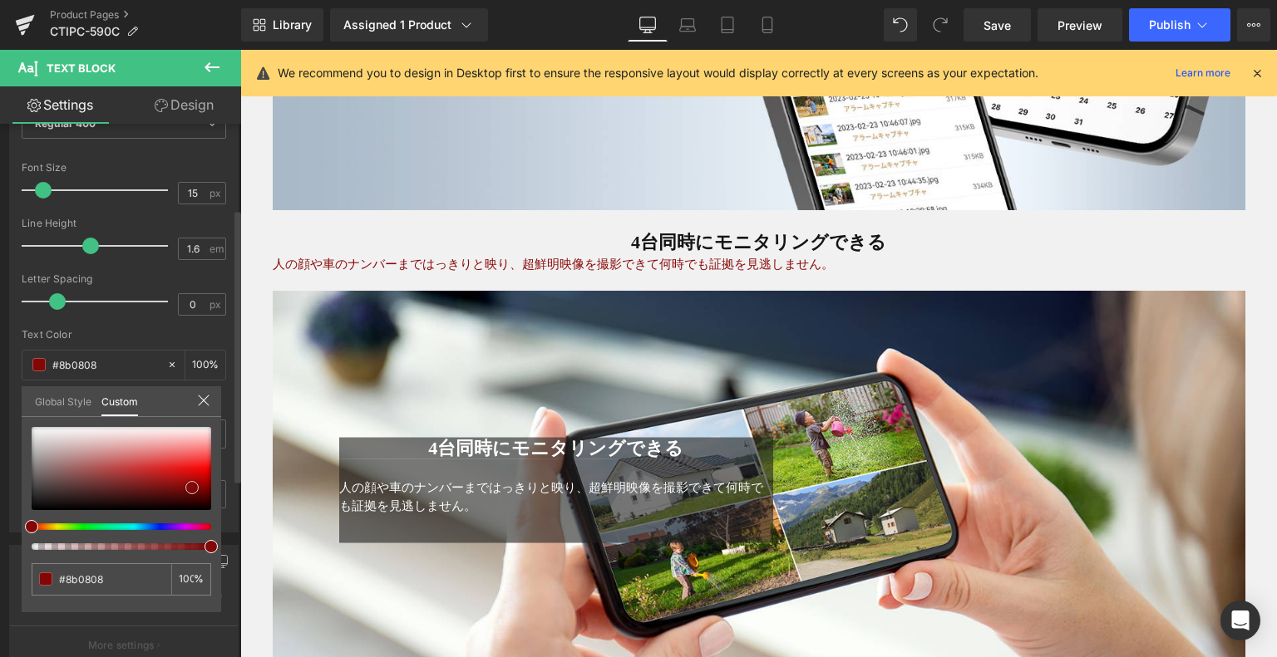
type input "#330000"
type input "#1e0000"
type input "#140000"
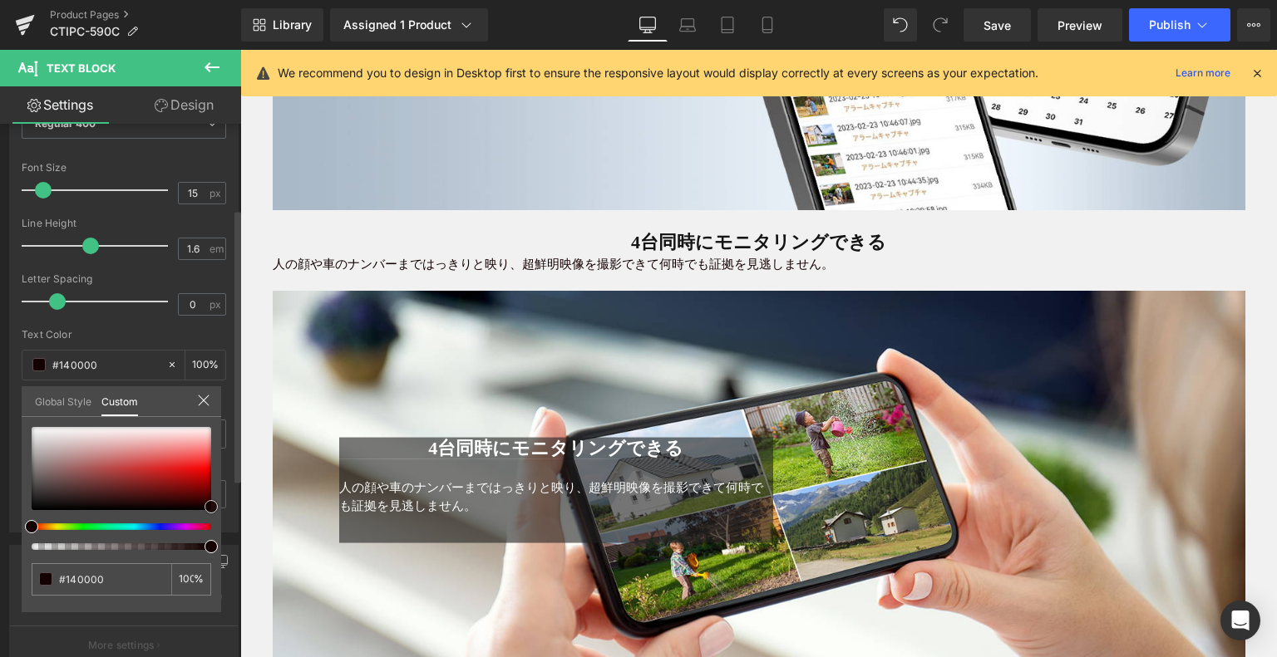
type input "#0a0000"
type input "#000000"
drag, startPoint x: 192, startPoint y: 487, endPoint x: 209, endPoint y: 508, distance: 26.6
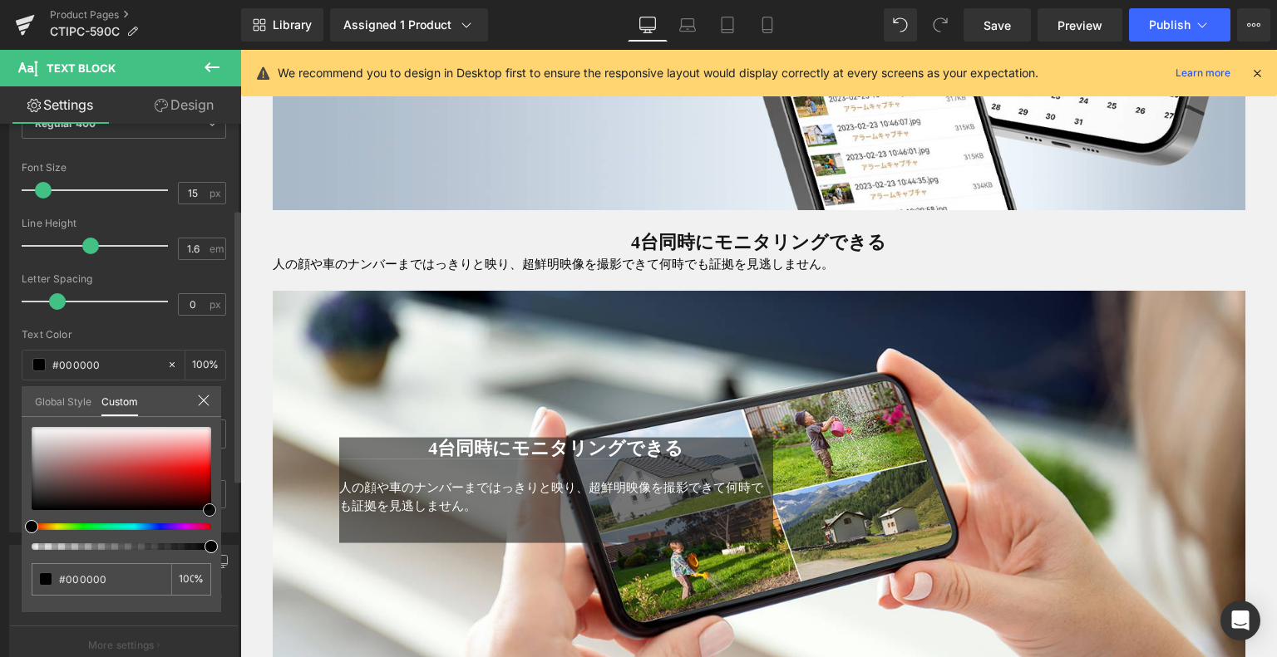
click at [209, 510] on div at bounding box center [122, 468] width 180 height 83
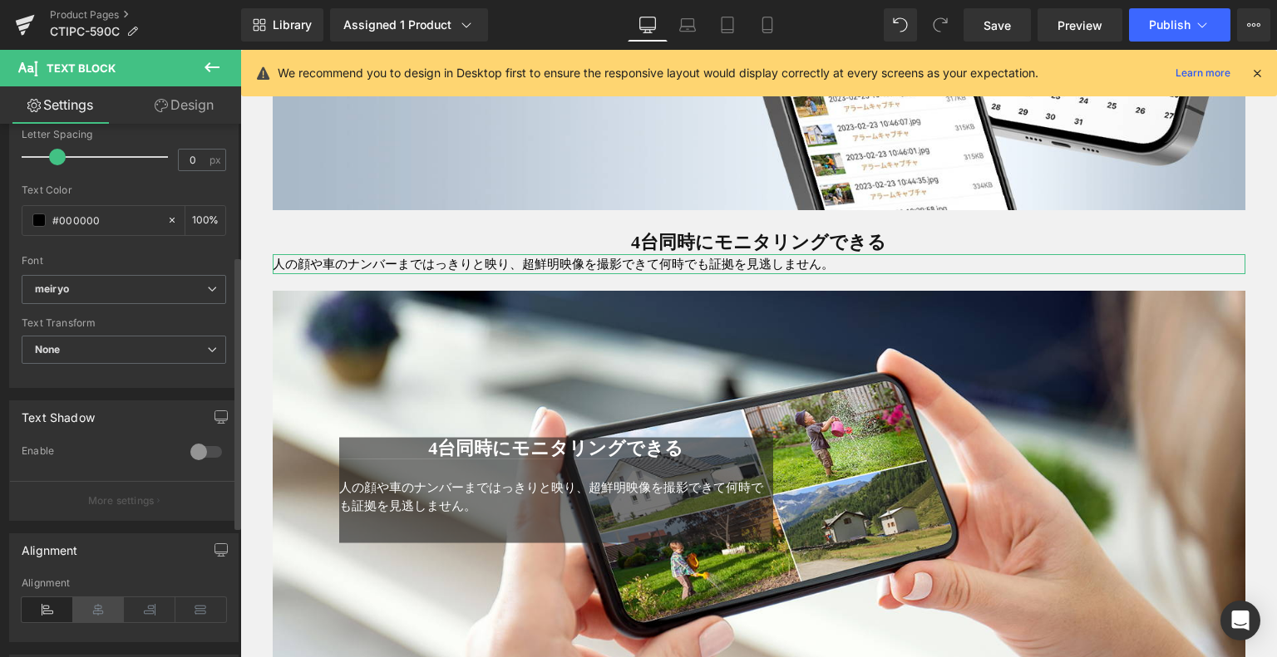
scroll to position [499, 0]
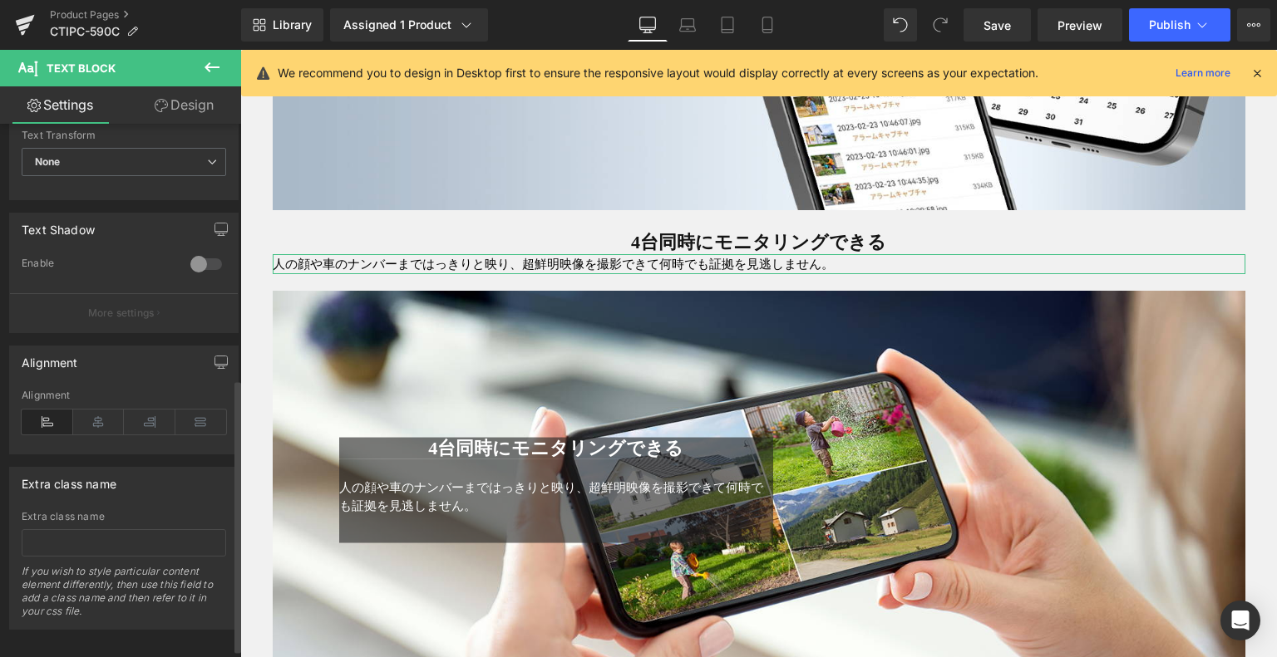
click at [102, 415] on icon at bounding box center [99, 422] width 52 height 25
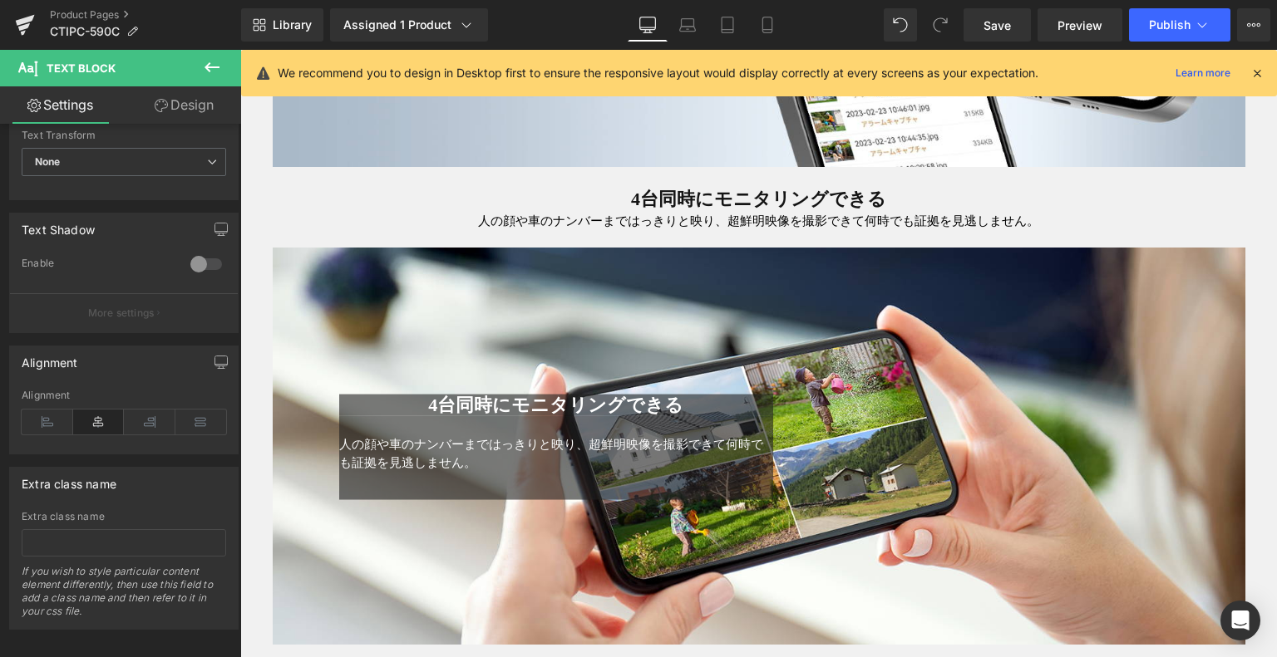
scroll to position [3395, 0]
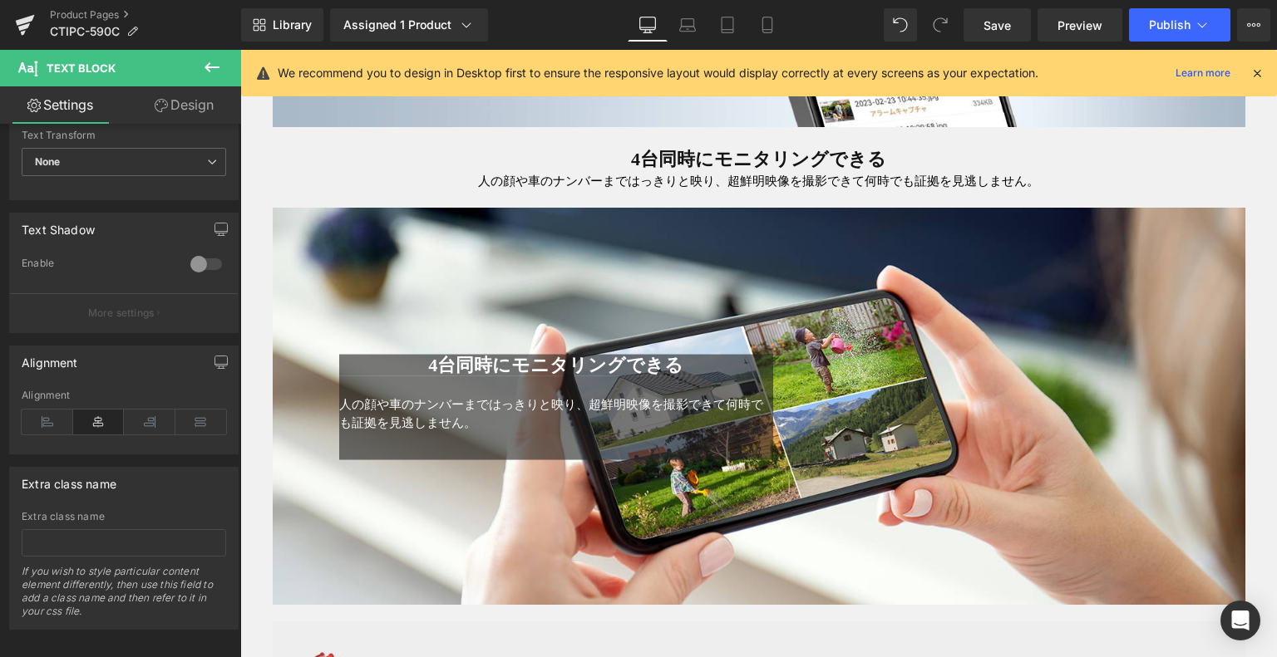
click at [524, 382] on body "メインコンテンツへ移動 ショッピングカート 現在カート内に商品はございません。 チェックアウト カートの中の1つ以上のアイテムは、定期購入または後払い購入です…" at bounding box center [758, 189] width 1036 height 7069
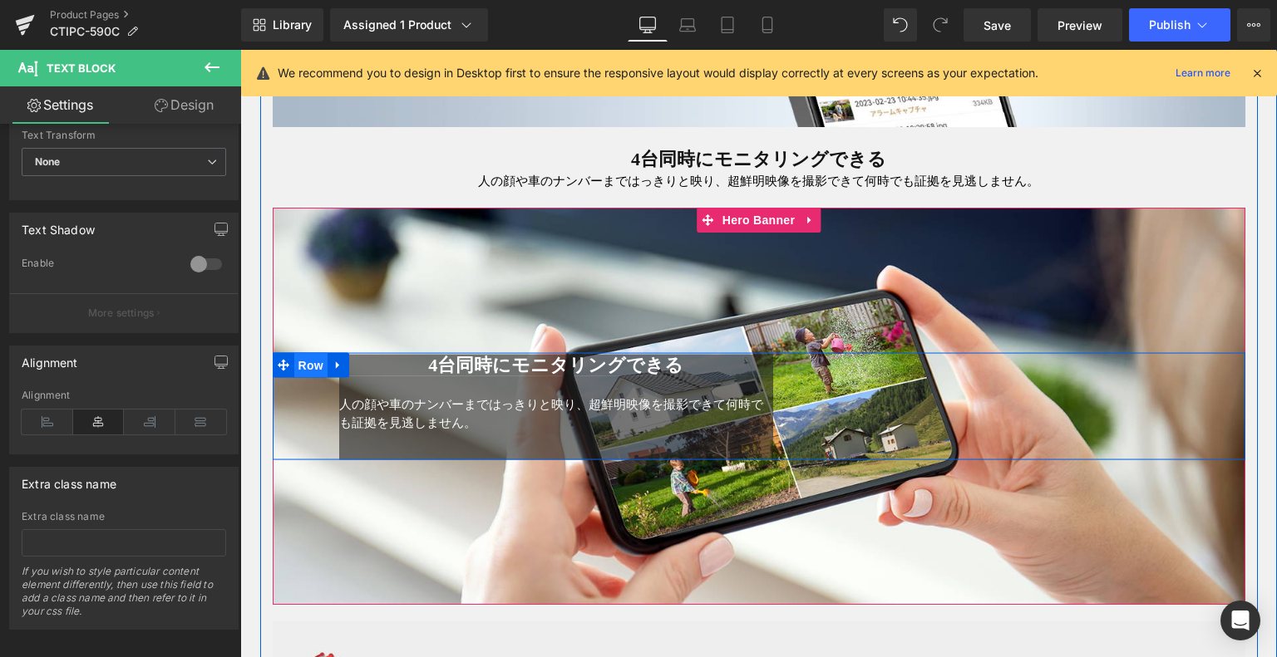
drag, startPoint x: 306, startPoint y: 352, endPoint x: 313, endPoint y: 358, distance: 8.8
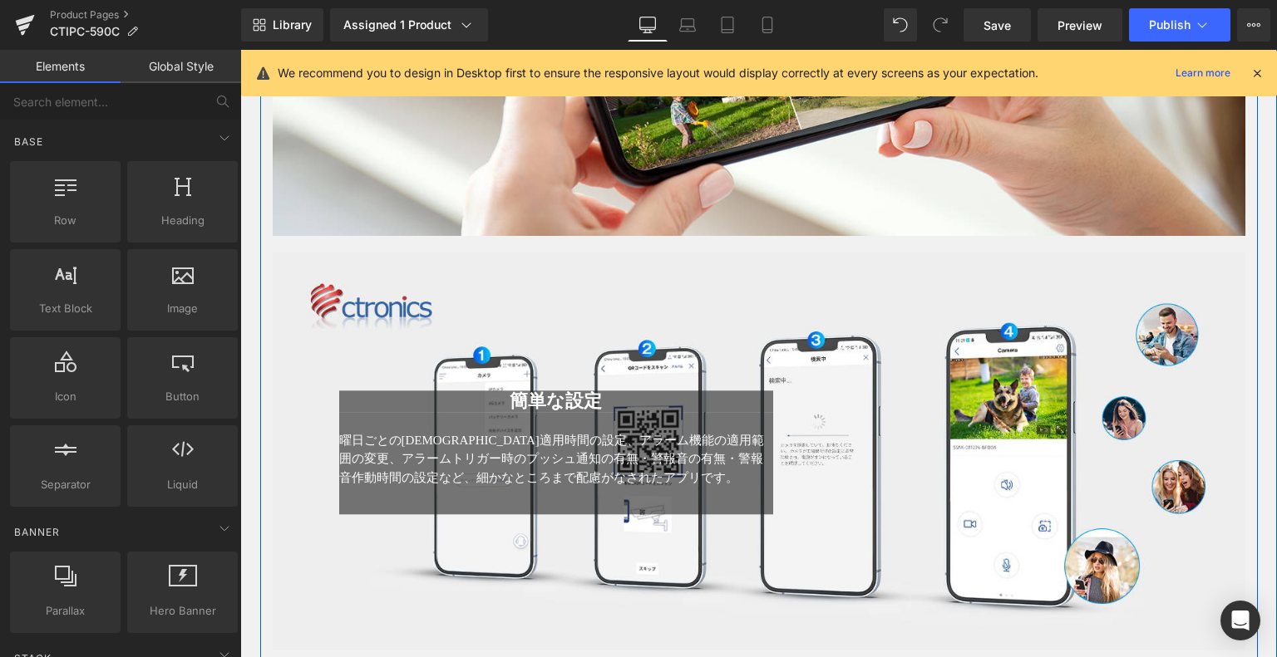
scroll to position [3893, 0]
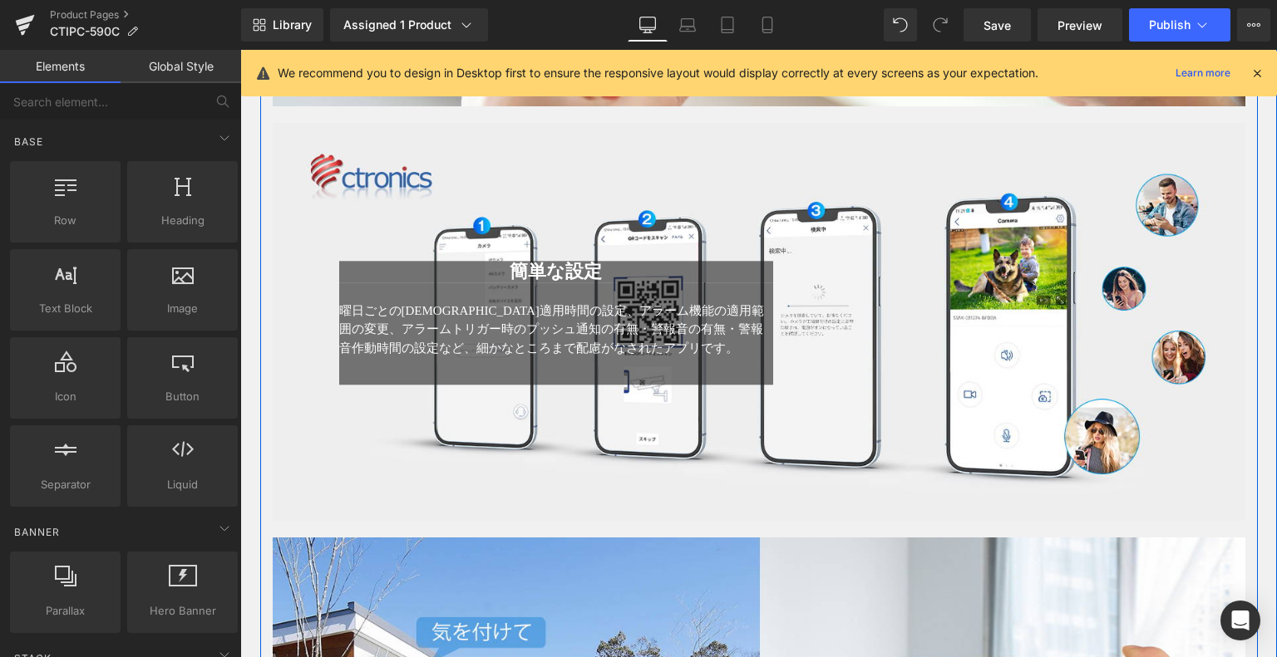
click at [702, 187] on div "簡単な設定 Heading 曜日ごとの[DEMOGRAPHIC_DATA]適用時間の設定、アラーム機能の適用範囲の変更、アラームトリガー時のプッシュ通知の有無…" at bounding box center [759, 322] width 972 height 398
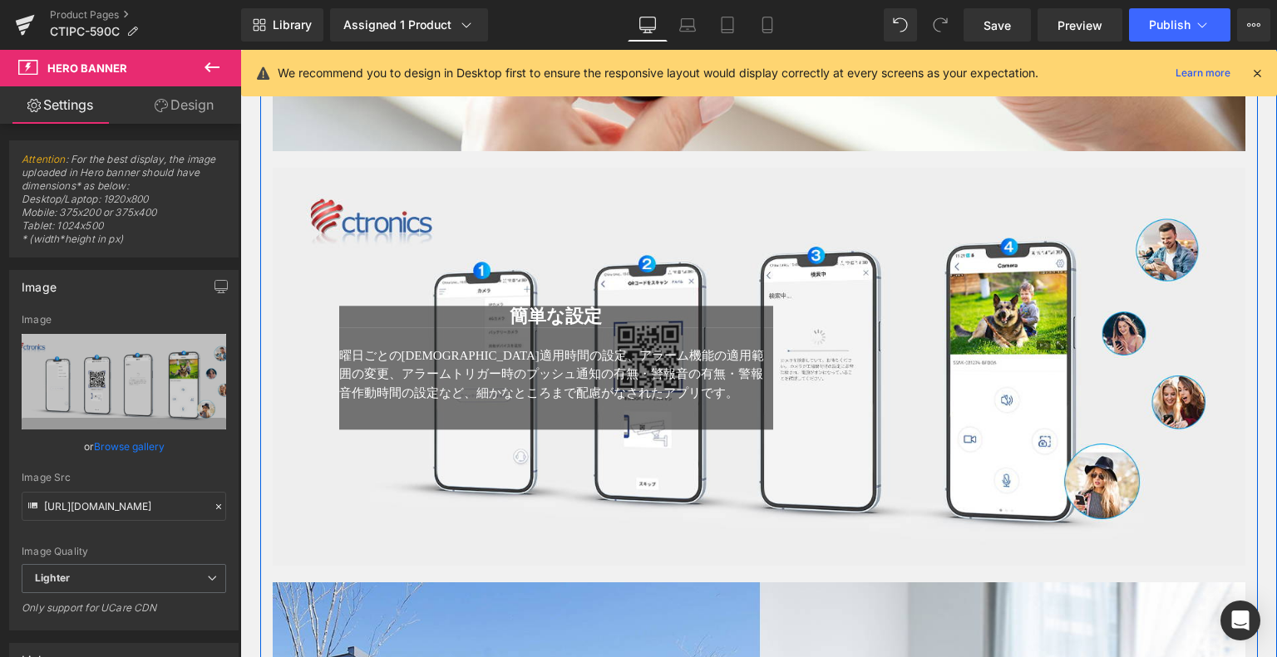
scroll to position [3727, 0]
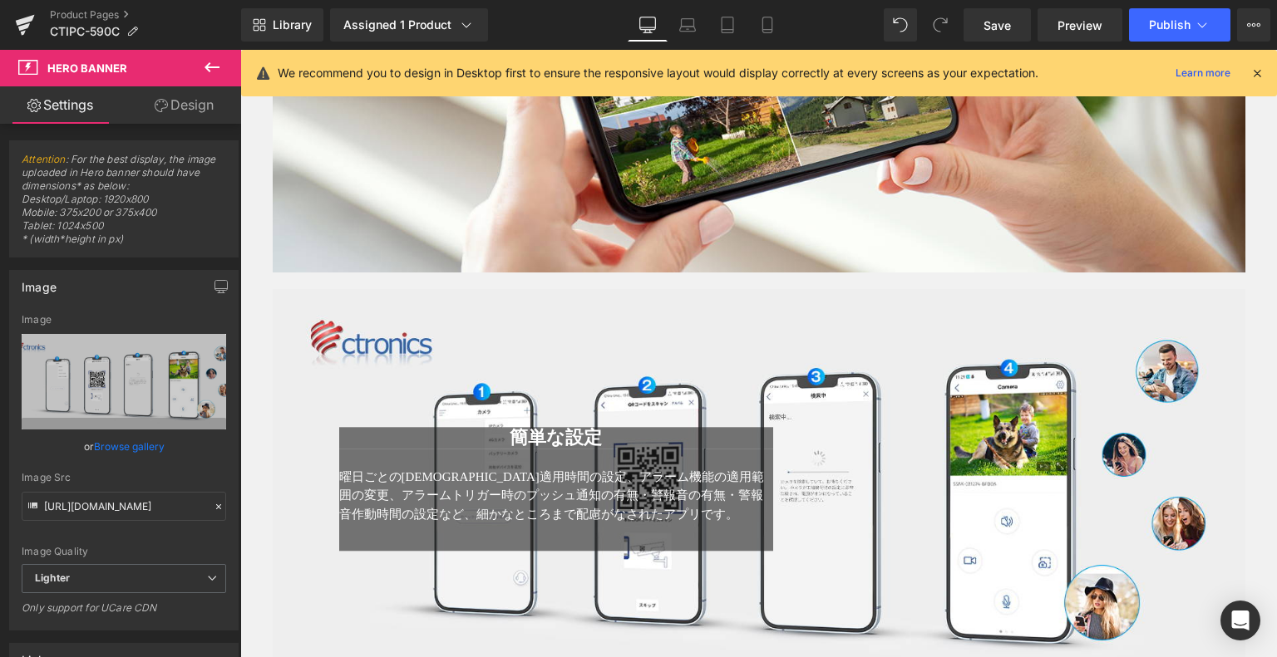
drag, startPoint x: 214, startPoint y: 72, endPoint x: 199, endPoint y: 76, distance: 14.5
click at [213, 72] on icon at bounding box center [212, 67] width 20 height 20
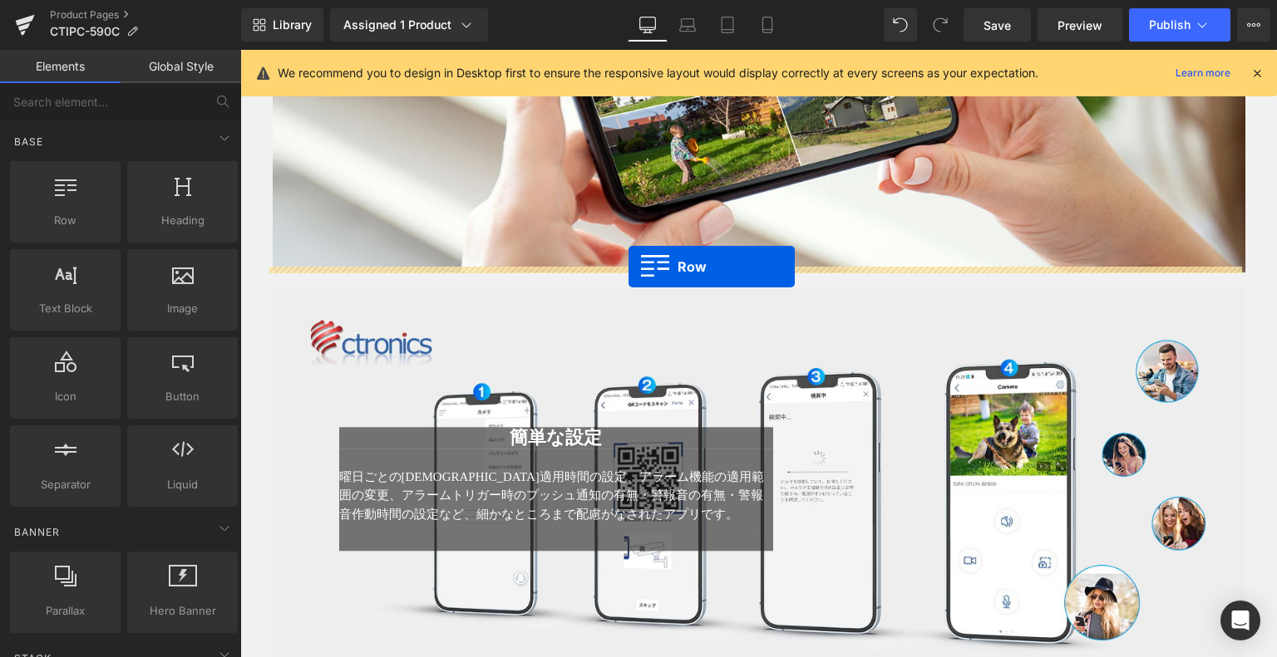
drag, startPoint x: 337, startPoint y: 252, endPoint x: 628, endPoint y: 267, distance: 292.1
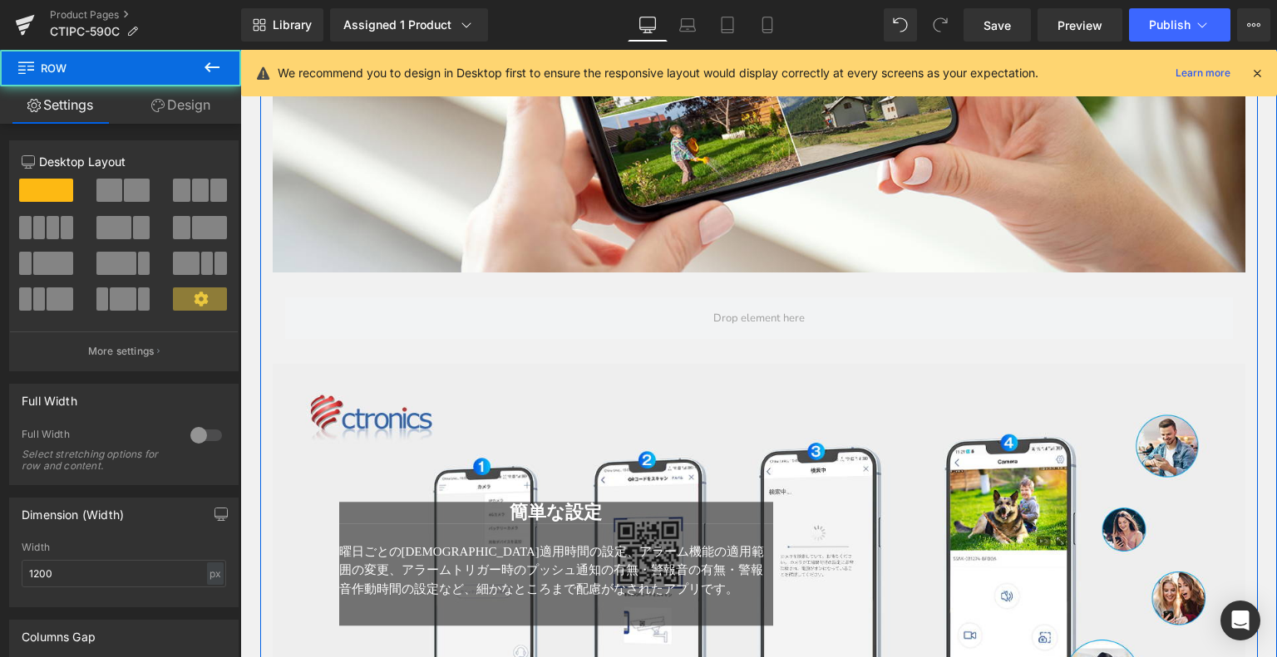
click at [655, 286] on div "Row" at bounding box center [759, 310] width 972 height 75
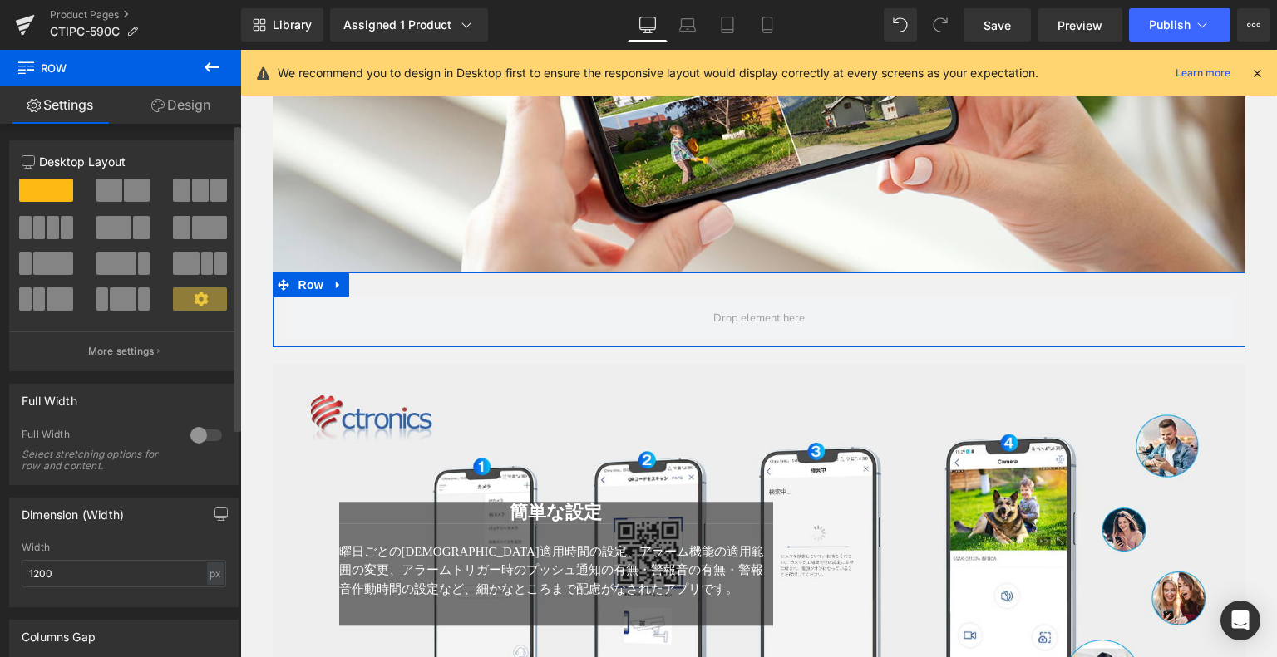
click at [126, 192] on span at bounding box center [137, 190] width 26 height 23
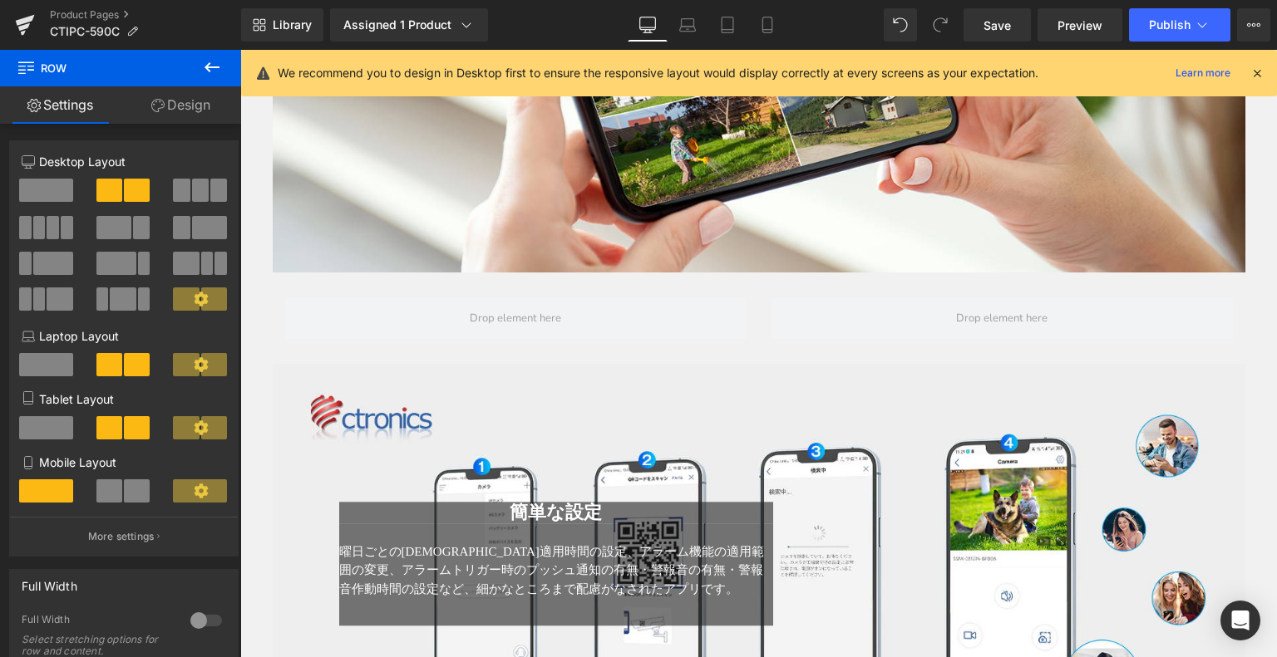
click at [205, 65] on icon at bounding box center [212, 67] width 20 height 20
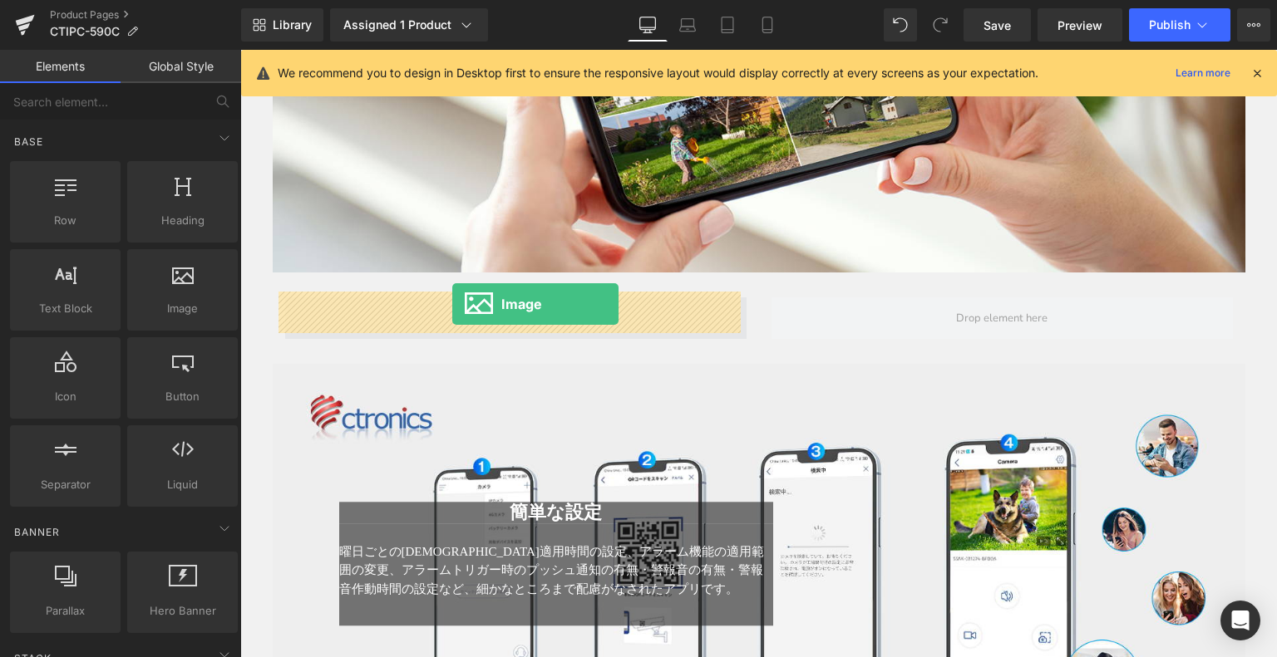
drag, startPoint x: 402, startPoint y: 352, endPoint x: 452, endPoint y: 305, distance: 68.8
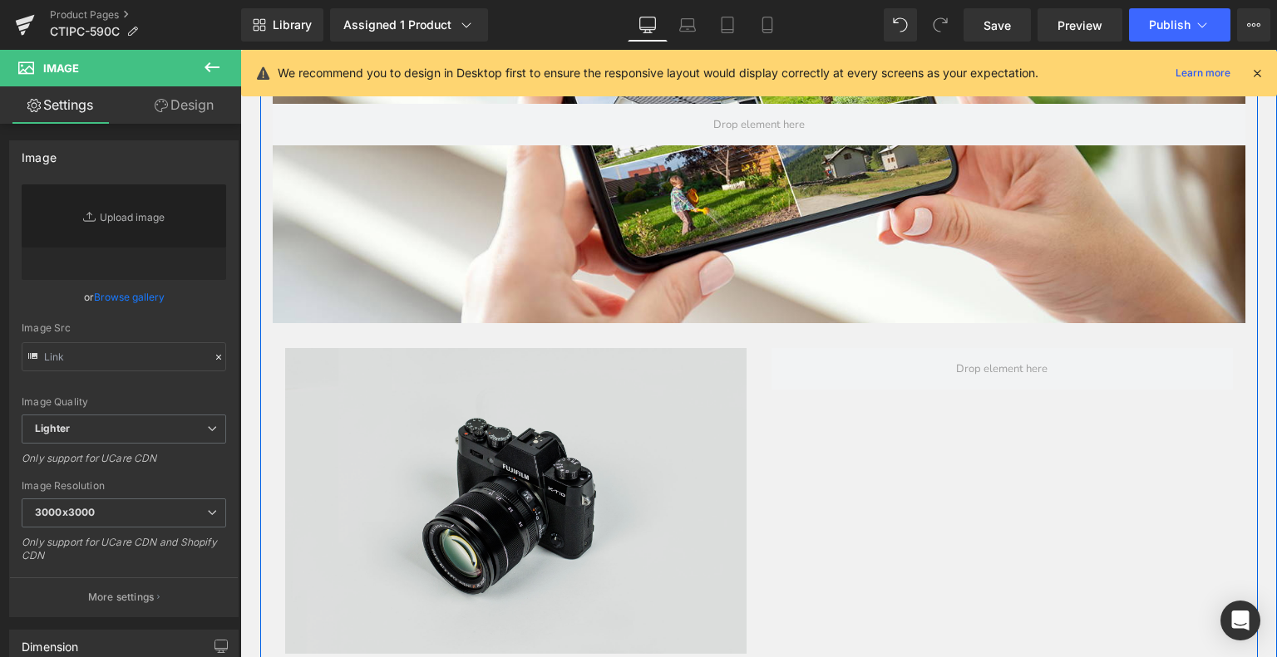
type input "//[DOMAIN_NAME][URL]"
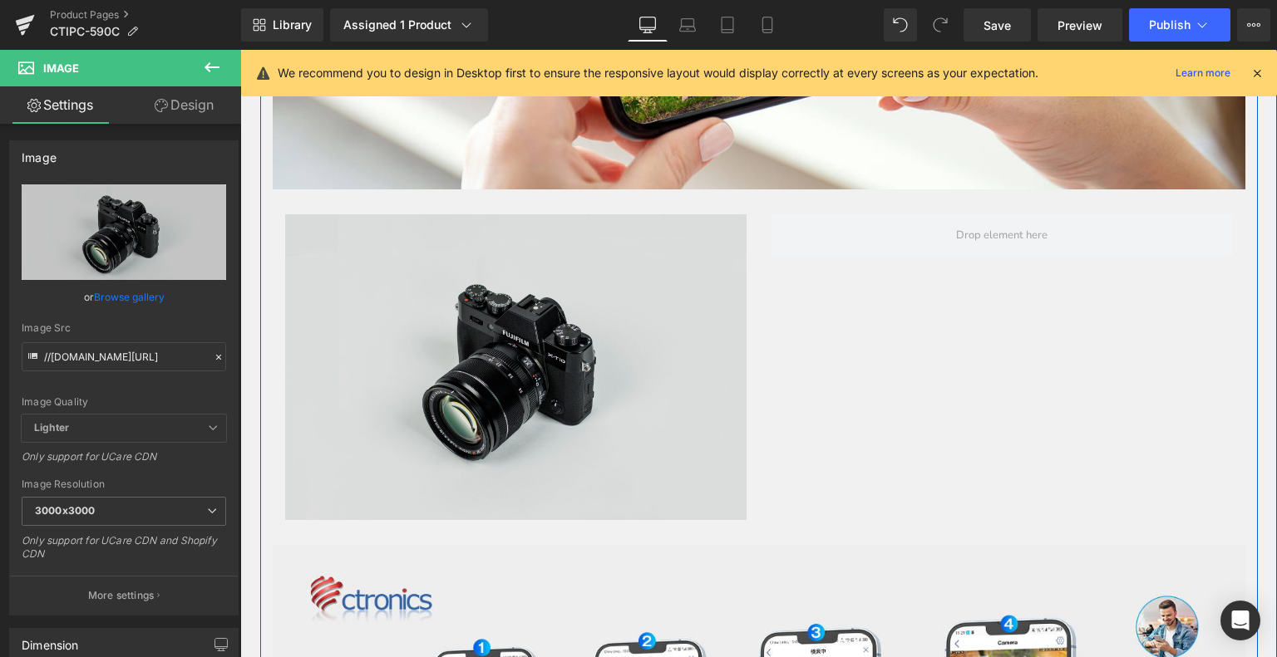
click at [525, 362] on div "Image" at bounding box center [515, 367] width 461 height 306
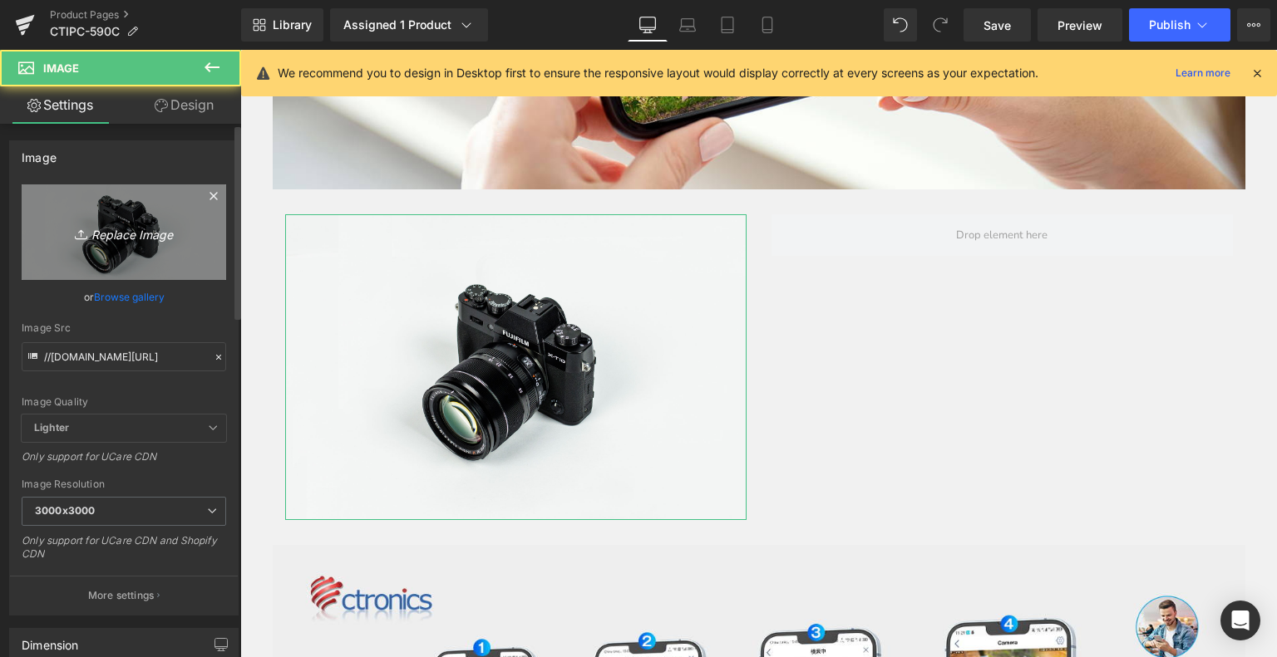
click at [113, 242] on icon "Replace Image" at bounding box center [123, 232] width 133 height 21
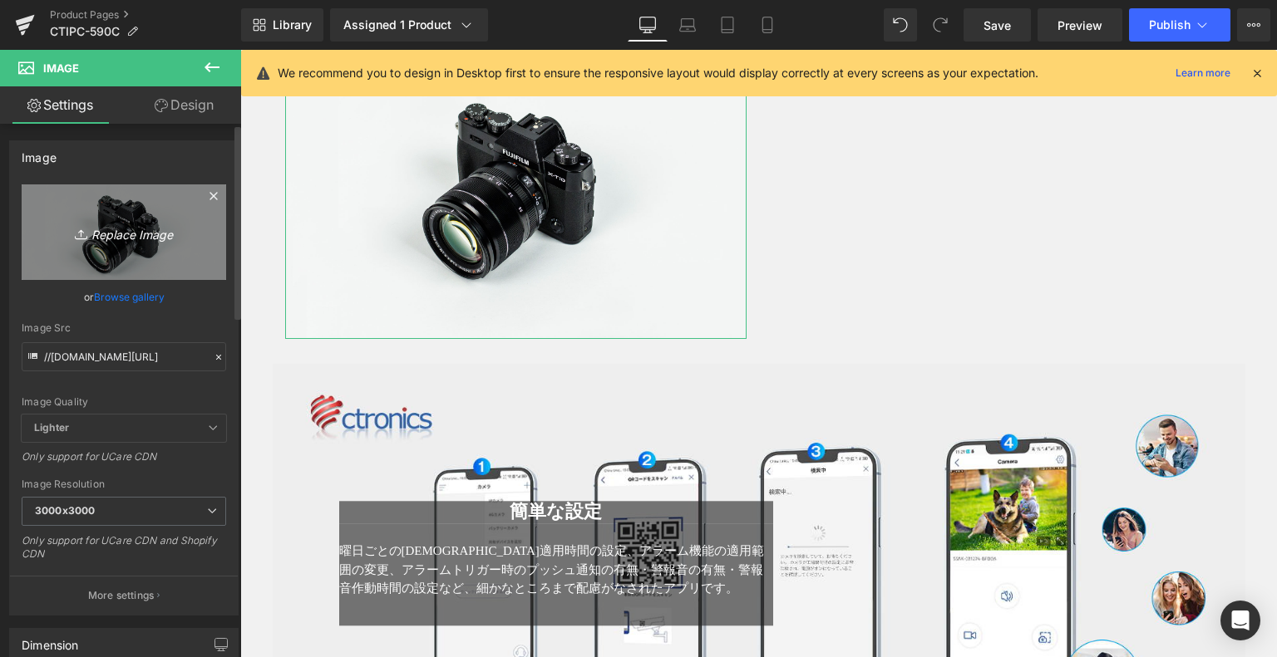
type input "C:\fakepath\10.jpg"
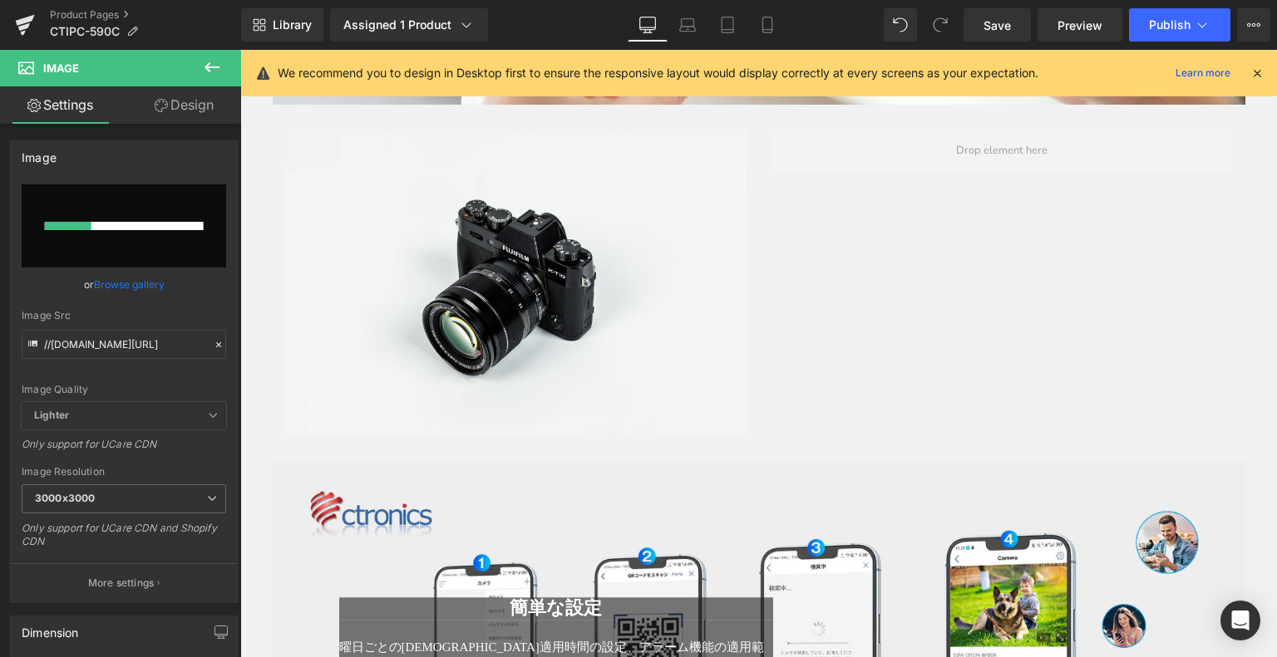
scroll to position [3893, 0]
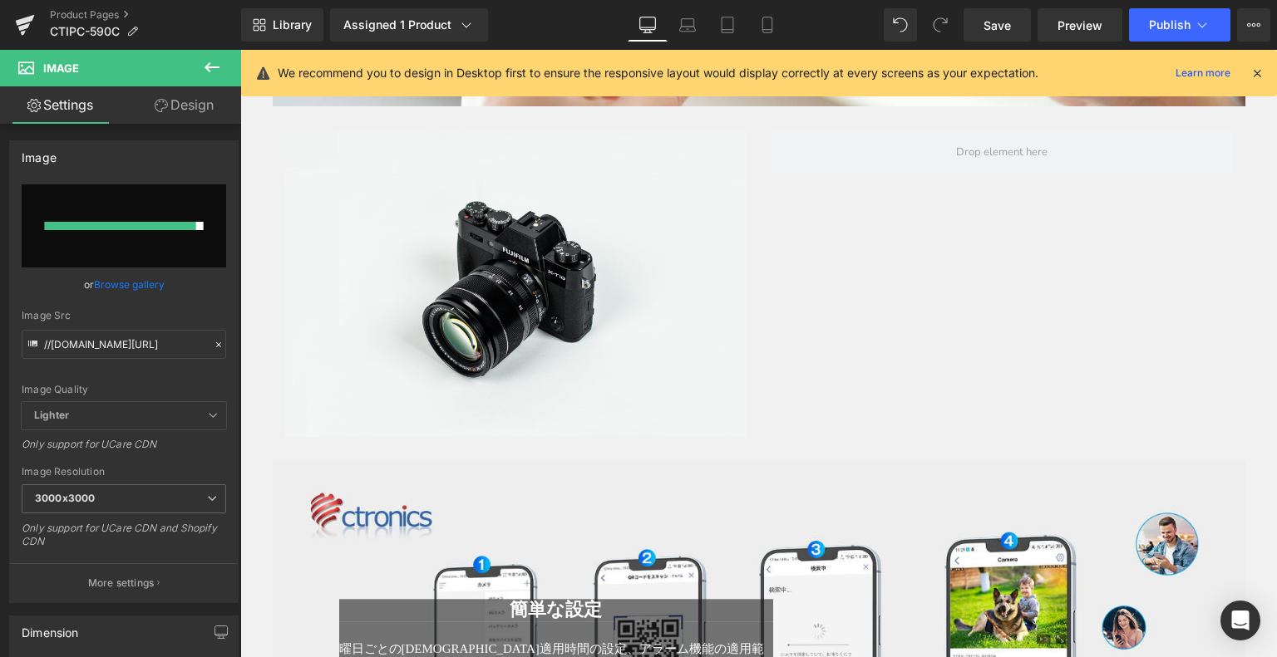
type input "[URL][DOMAIN_NAME]"
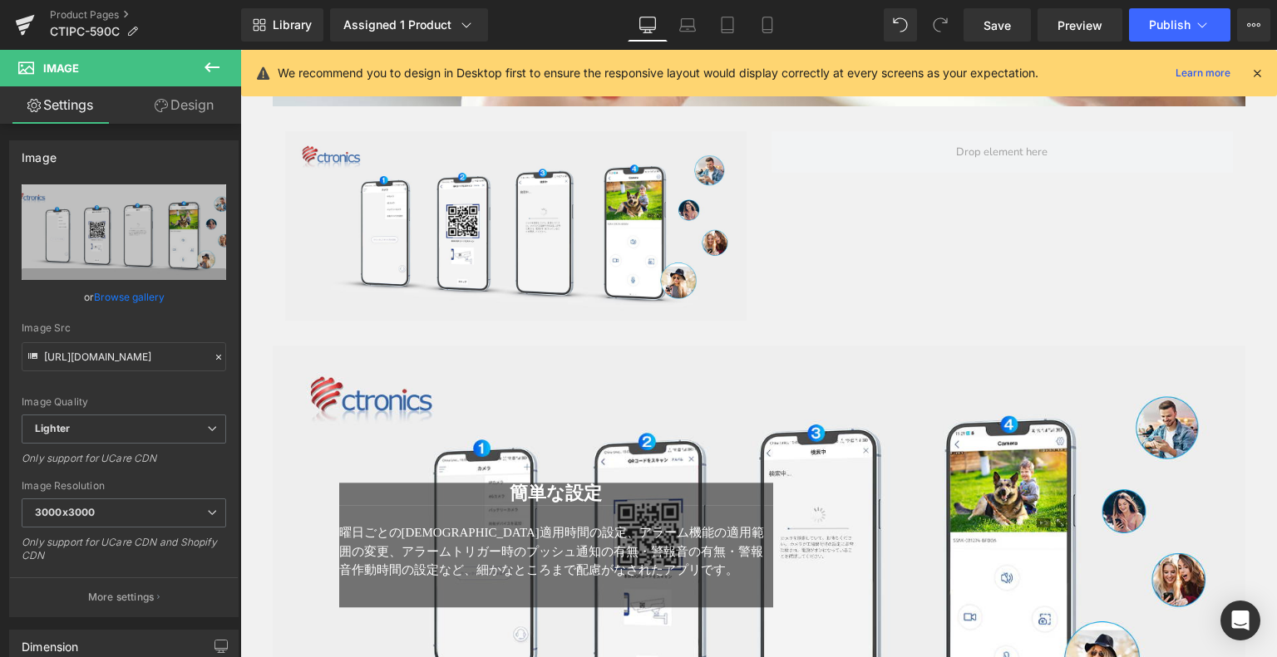
click at [203, 60] on icon at bounding box center [212, 67] width 20 height 20
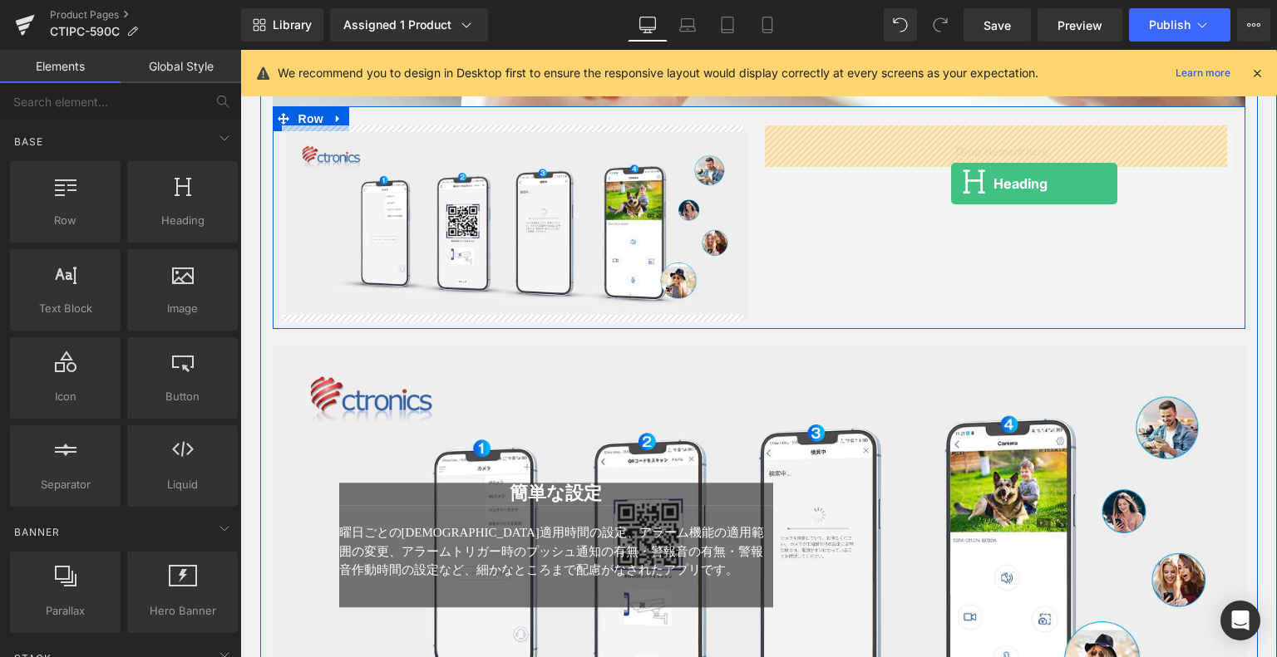
drag, startPoint x: 413, startPoint y: 246, endPoint x: 951, endPoint y: 184, distance: 541.4
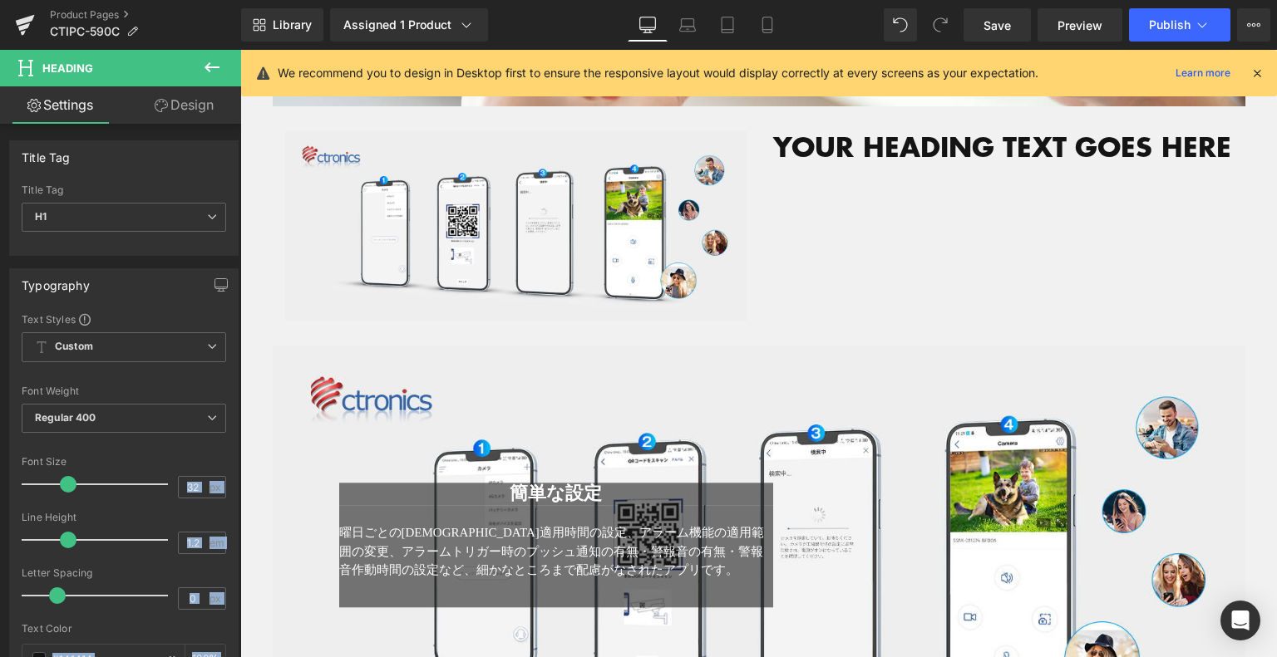
click at [219, 64] on icon at bounding box center [212, 67] width 20 height 20
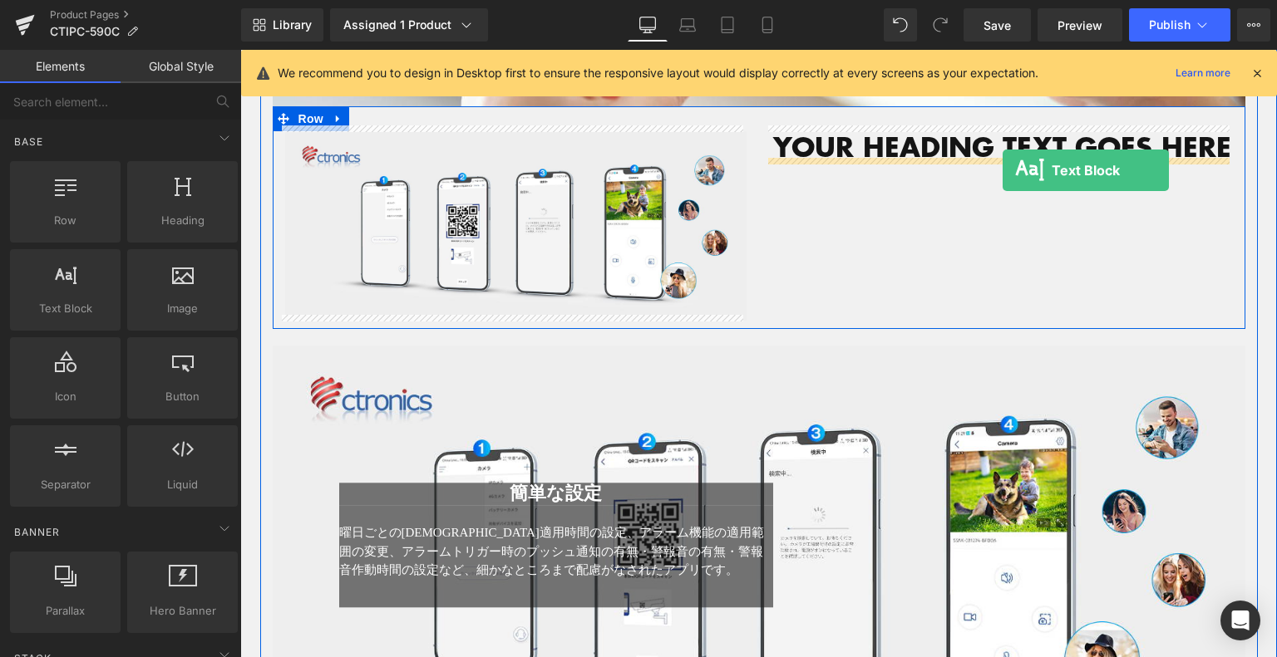
drag, startPoint x: 307, startPoint y: 325, endPoint x: 999, endPoint y: 171, distance: 709.2
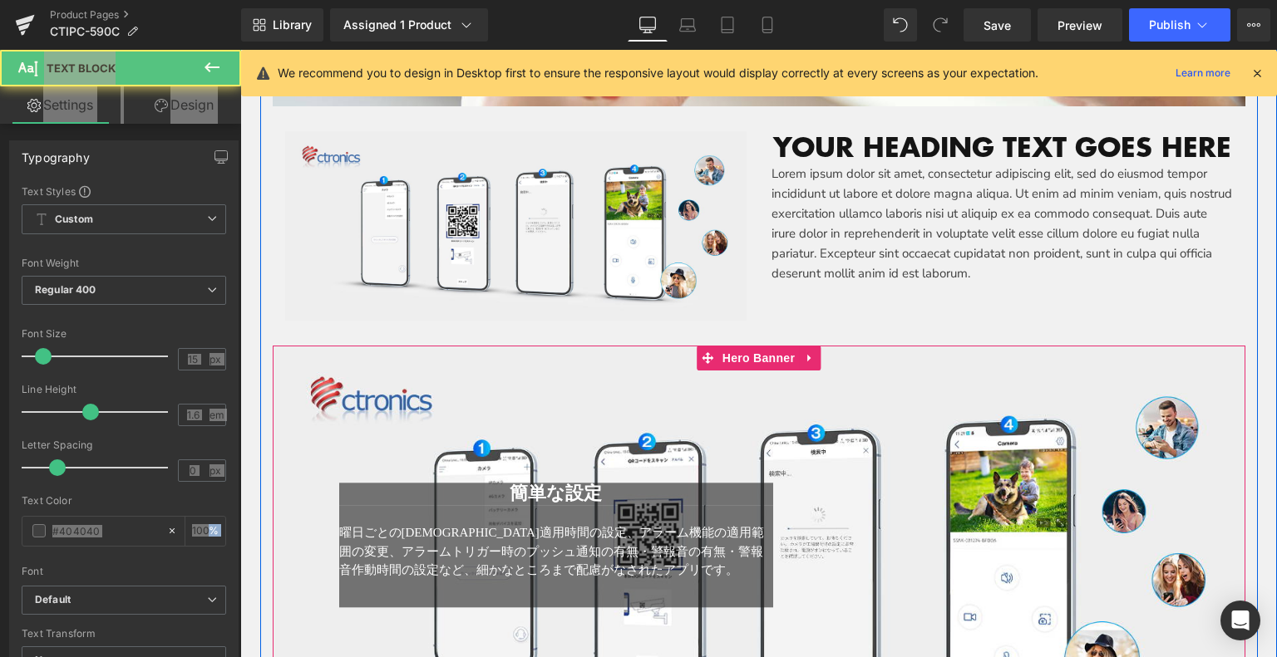
drag, startPoint x: 499, startPoint y: 485, endPoint x: 483, endPoint y: 486, distance: 15.9
click at [499, 485] on h1 "簡単な設定" at bounding box center [556, 494] width 435 height 22
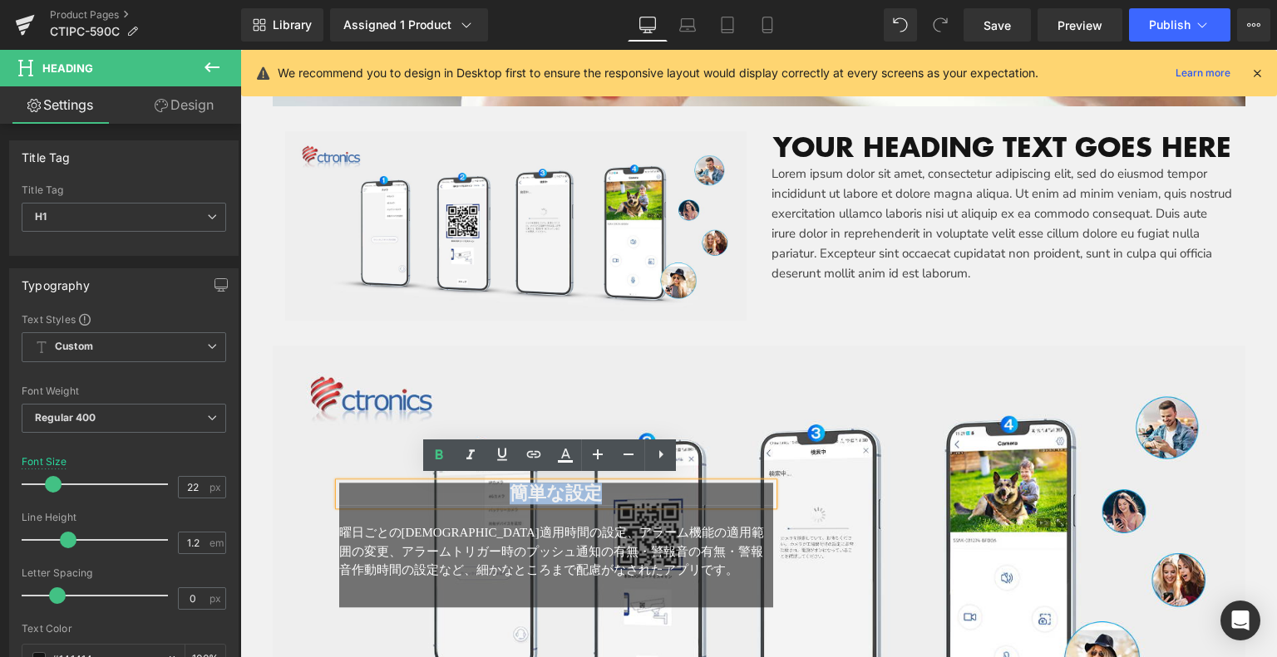
drag, startPoint x: 491, startPoint y: 486, endPoint x: 609, endPoint y: 484, distance: 118.1
click at [608, 490] on h1 "簡単な設定" at bounding box center [556, 494] width 435 height 22
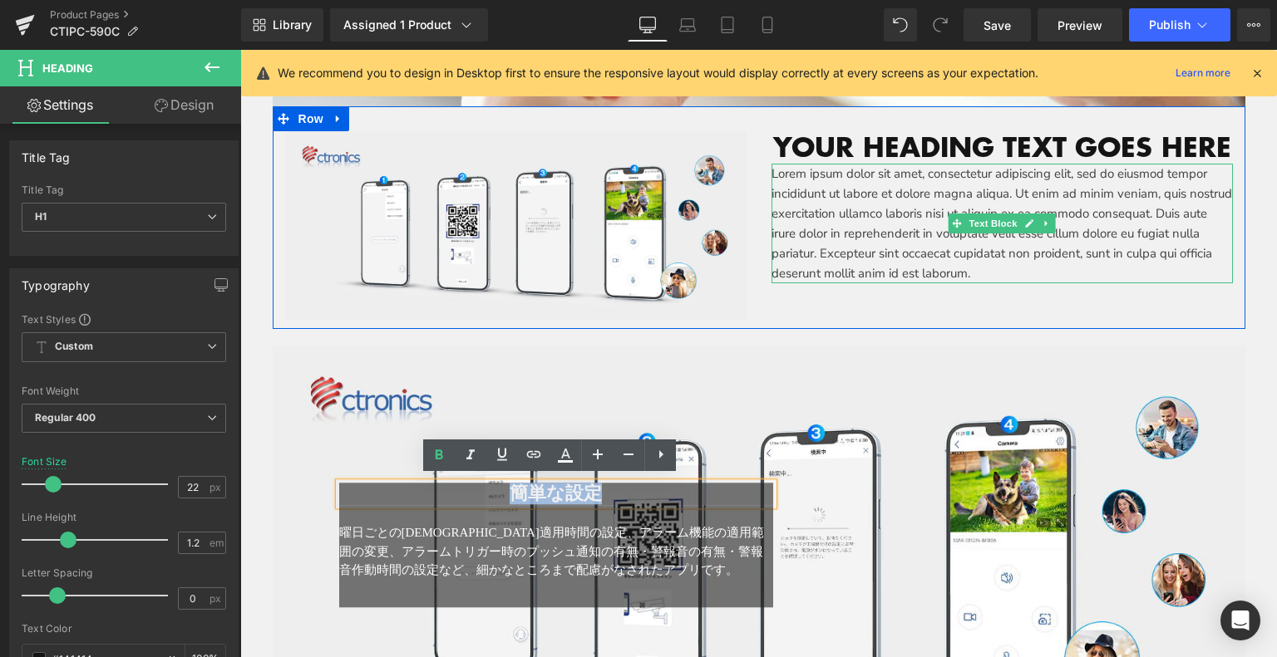
copy span "簡単な設定"
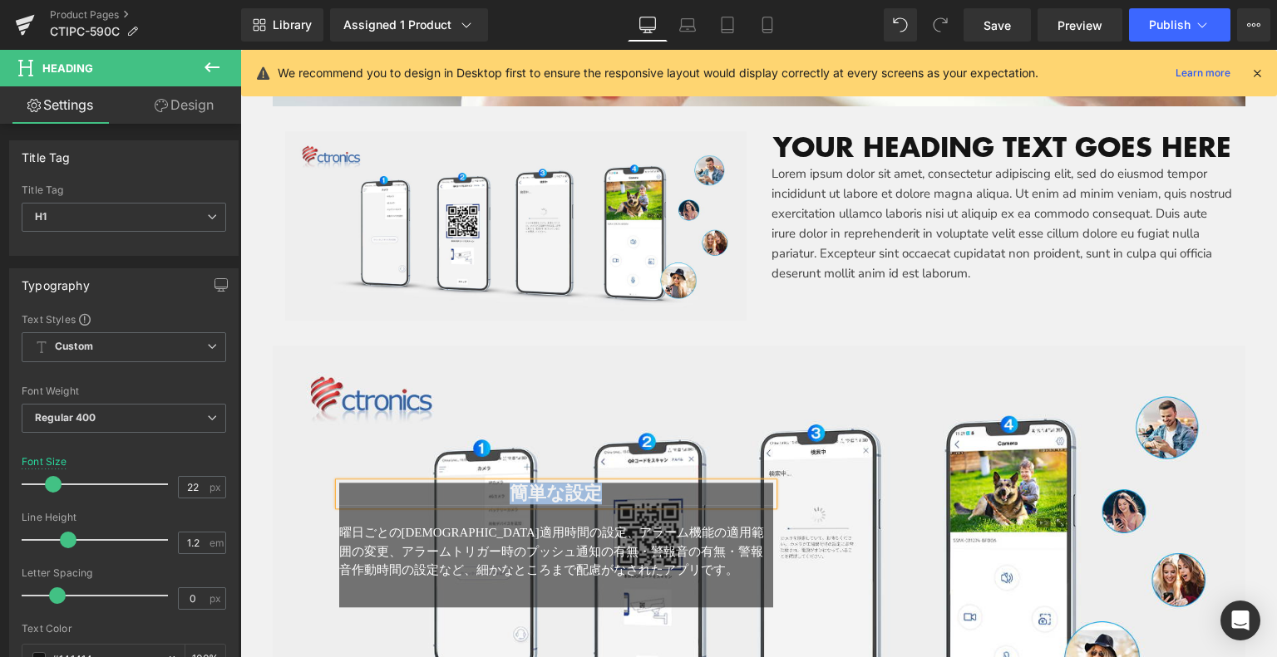
click at [808, 145] on h1 "Your heading text goes here" at bounding box center [1001, 147] width 461 height 32
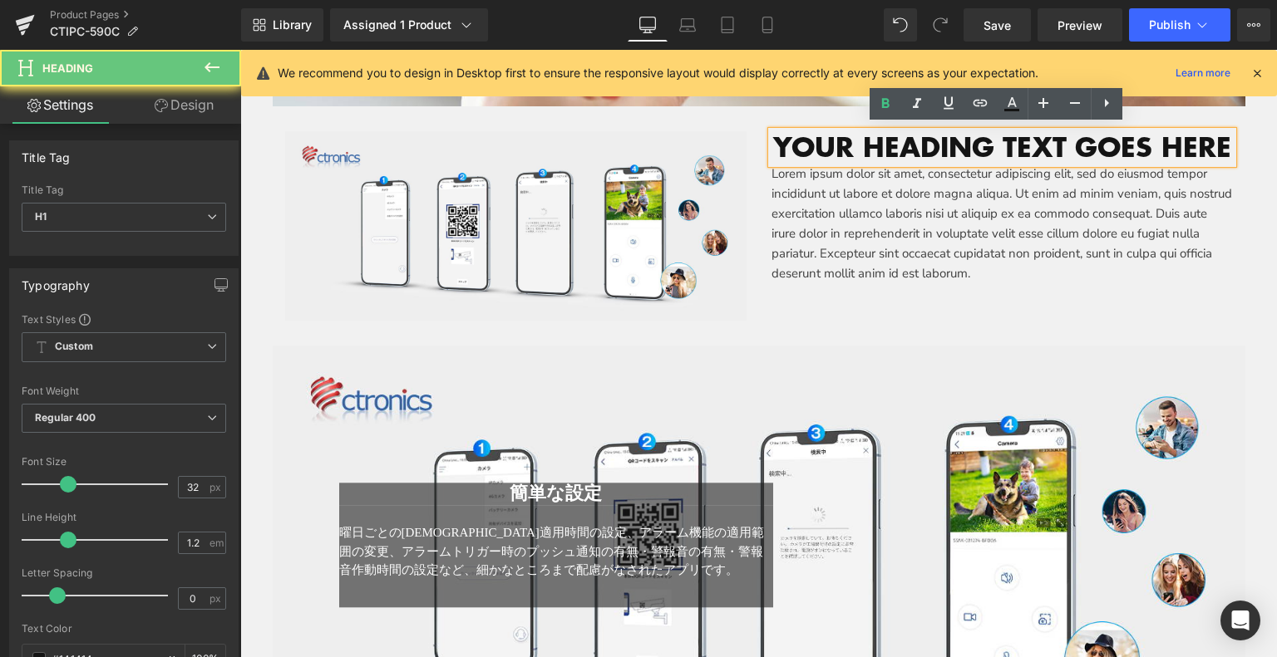
click at [782, 142] on h1 "Your heading text goes here" at bounding box center [1001, 147] width 461 height 32
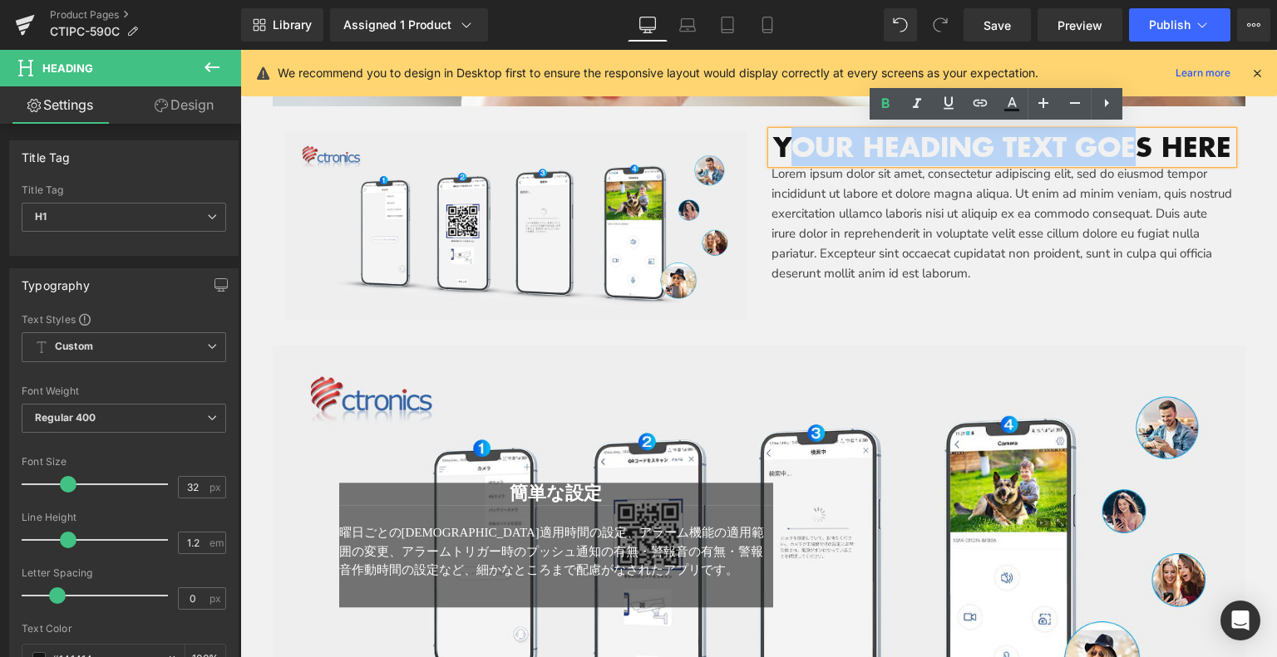
drag, startPoint x: 791, startPoint y: 144, endPoint x: 1123, endPoint y: 145, distance: 331.6
click at [1123, 145] on h1 "Your heading text goes here" at bounding box center [1001, 147] width 461 height 32
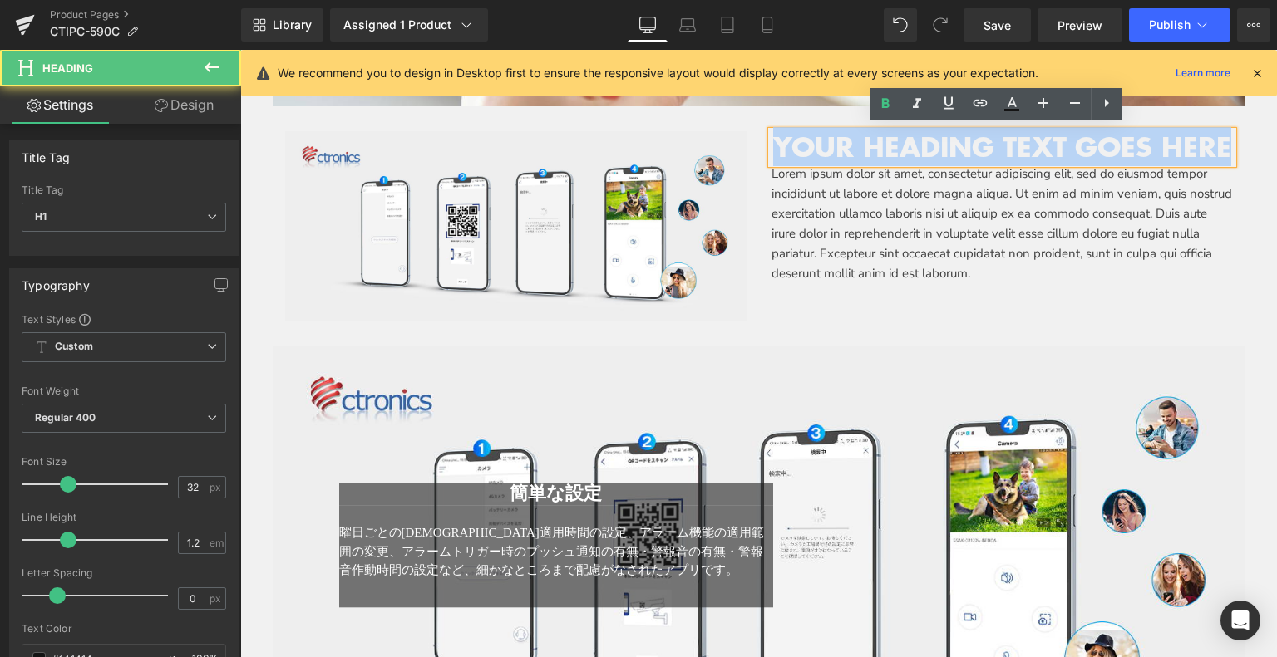
drag, startPoint x: 1214, startPoint y: 139, endPoint x: 808, endPoint y: 158, distance: 406.1
click at [785, 156] on h1 "Your heading text goes here" at bounding box center [1001, 147] width 461 height 32
paste div
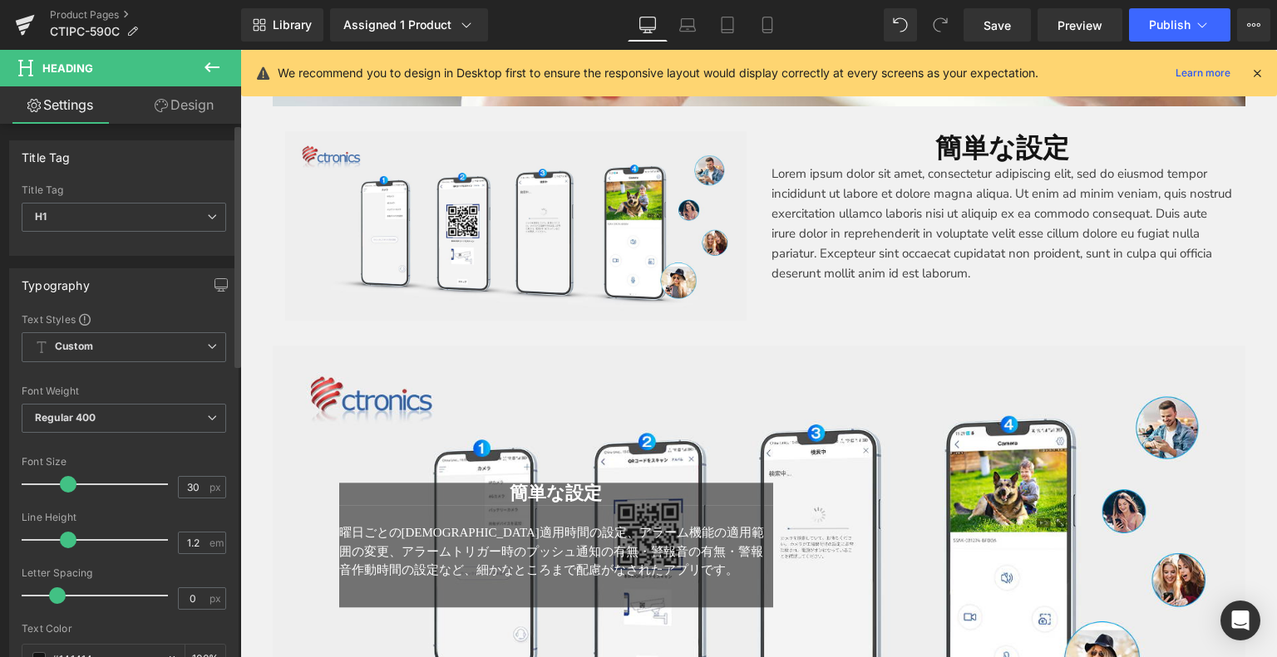
click at [60, 479] on span at bounding box center [68, 484] width 17 height 17
click at [53, 479] on span at bounding box center [60, 484] width 17 height 17
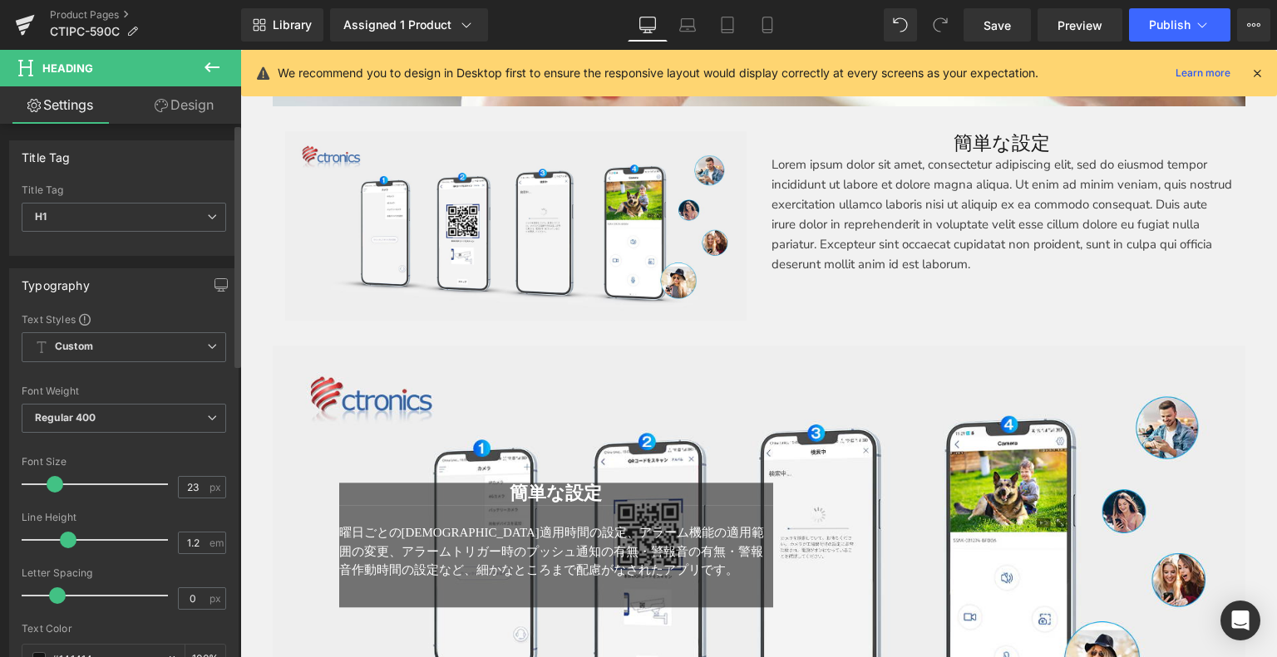
type input "22"
drag, startPoint x: 71, startPoint y: 485, endPoint x: 52, endPoint y: 486, distance: 19.2
click at [52, 486] on div at bounding box center [99, 484] width 138 height 33
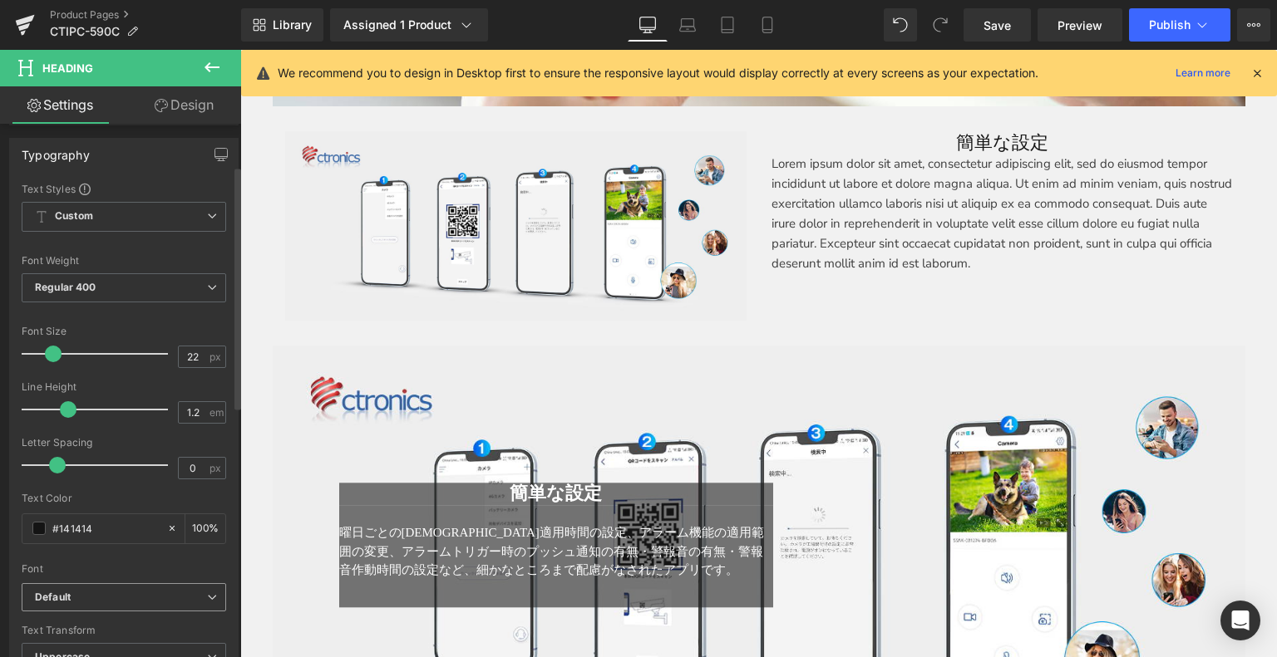
scroll to position [249, 0]
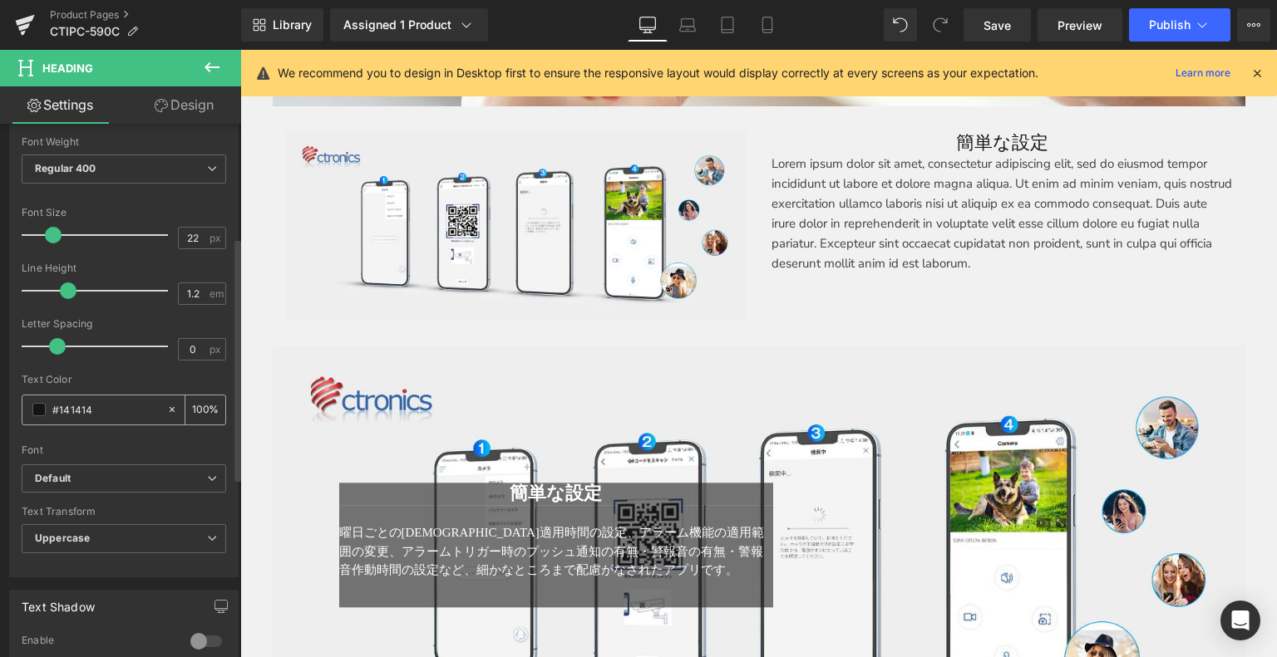
click at [90, 408] on input "#141414" at bounding box center [105, 410] width 106 height 18
click at [62, 477] on icon "Default" at bounding box center [53, 479] width 36 height 14
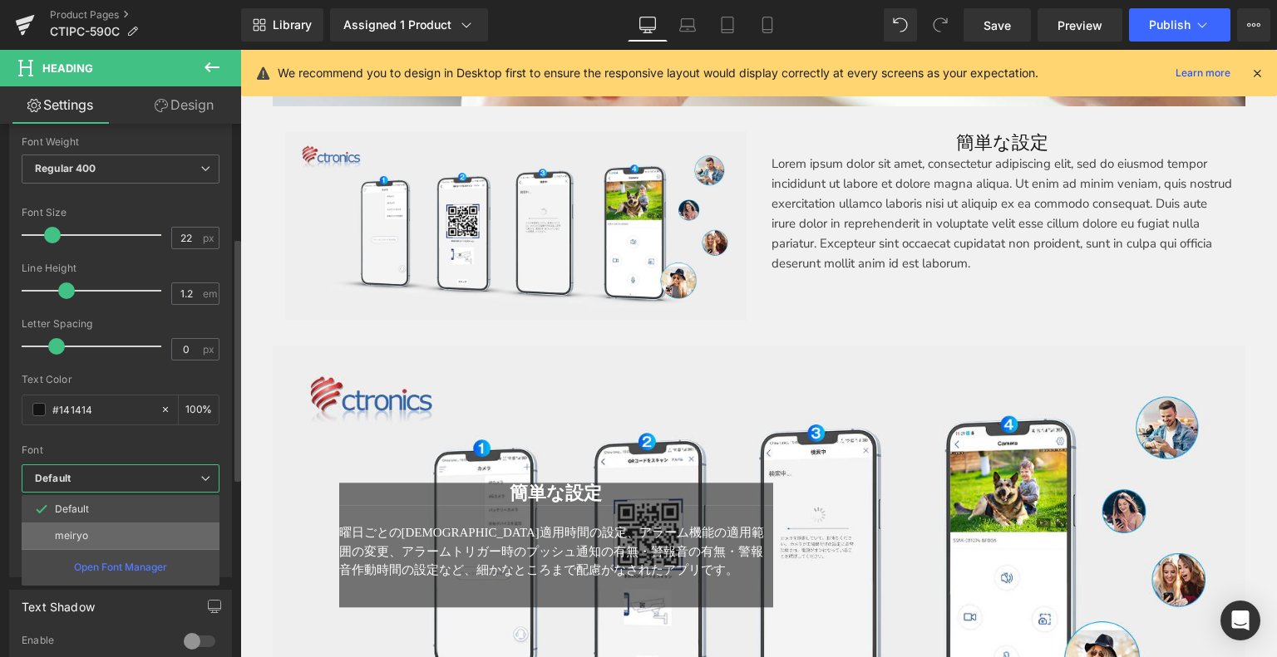
click at [80, 531] on p "meiryo" at bounding box center [71, 536] width 33 height 12
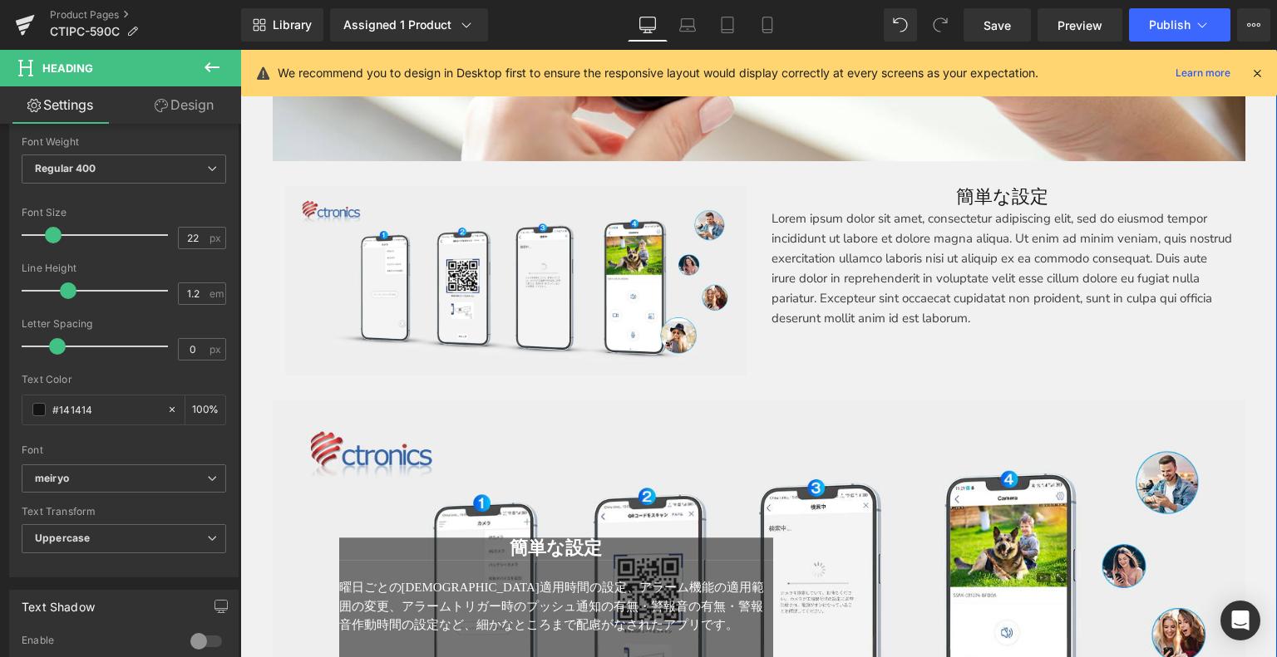
scroll to position [3727, 0]
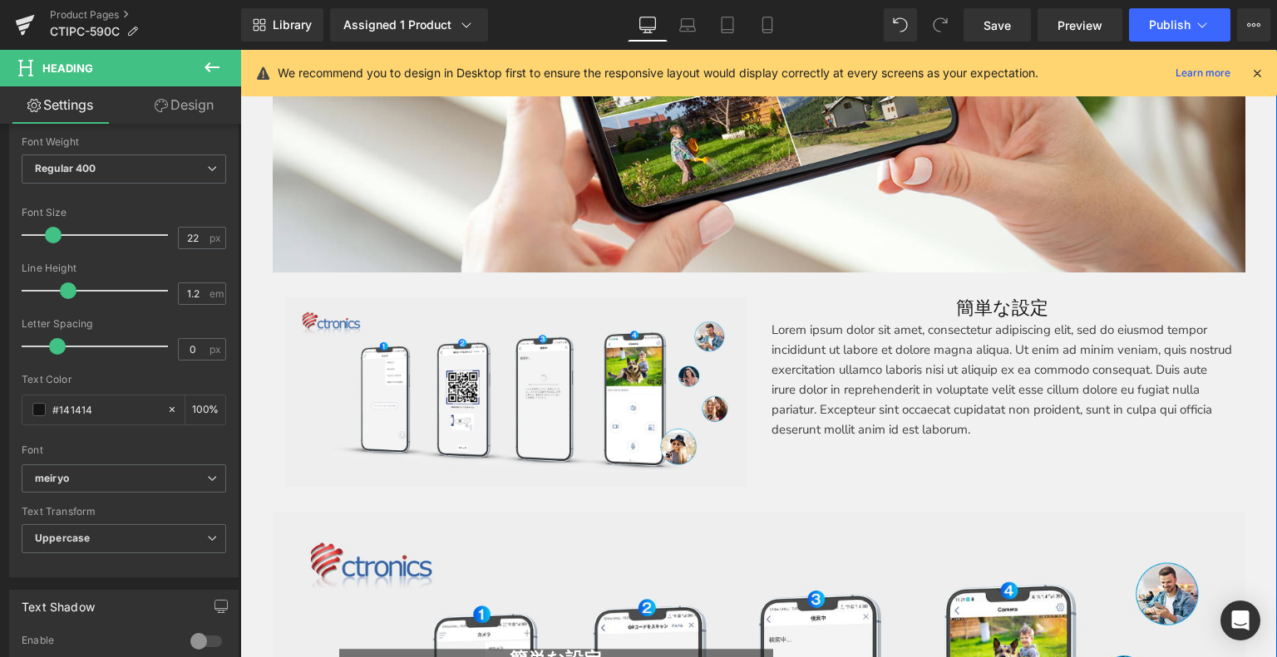
click at [1003, 304] on div "簡単な設定 Heading" at bounding box center [1001, 309] width 461 height 22
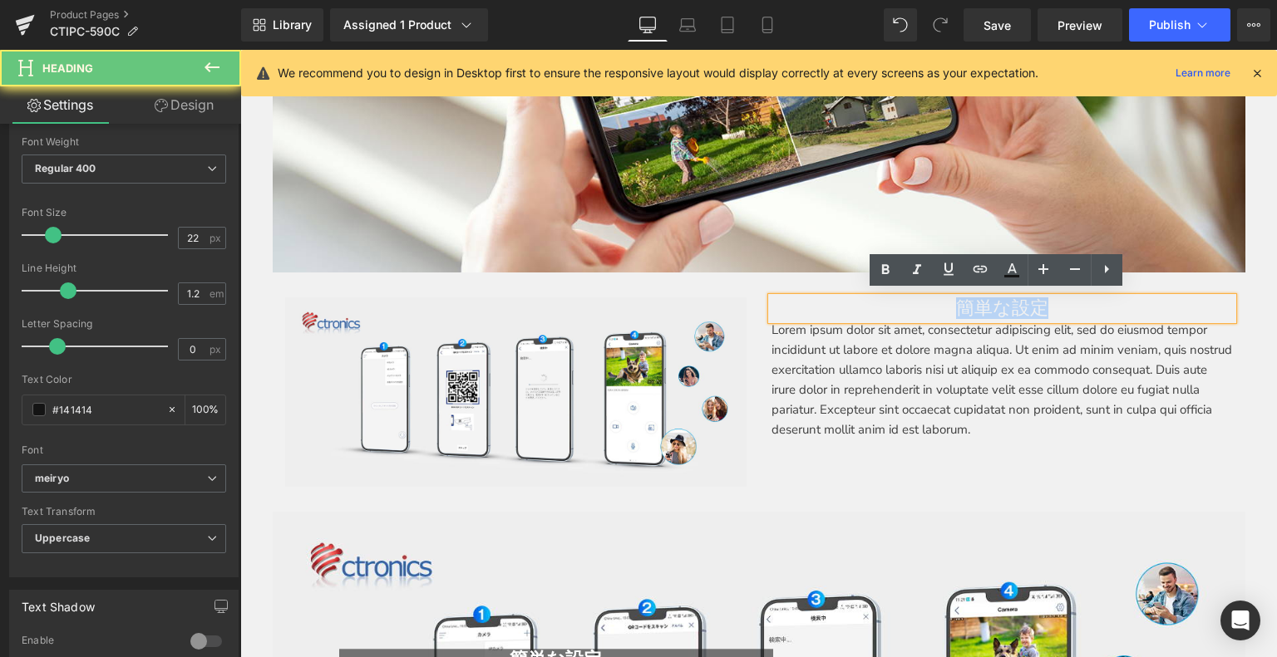
drag, startPoint x: 1051, startPoint y: 304, endPoint x: 911, endPoint y: 308, distance: 139.7
click at [911, 308] on h1 "簡単な設定" at bounding box center [1001, 309] width 461 height 22
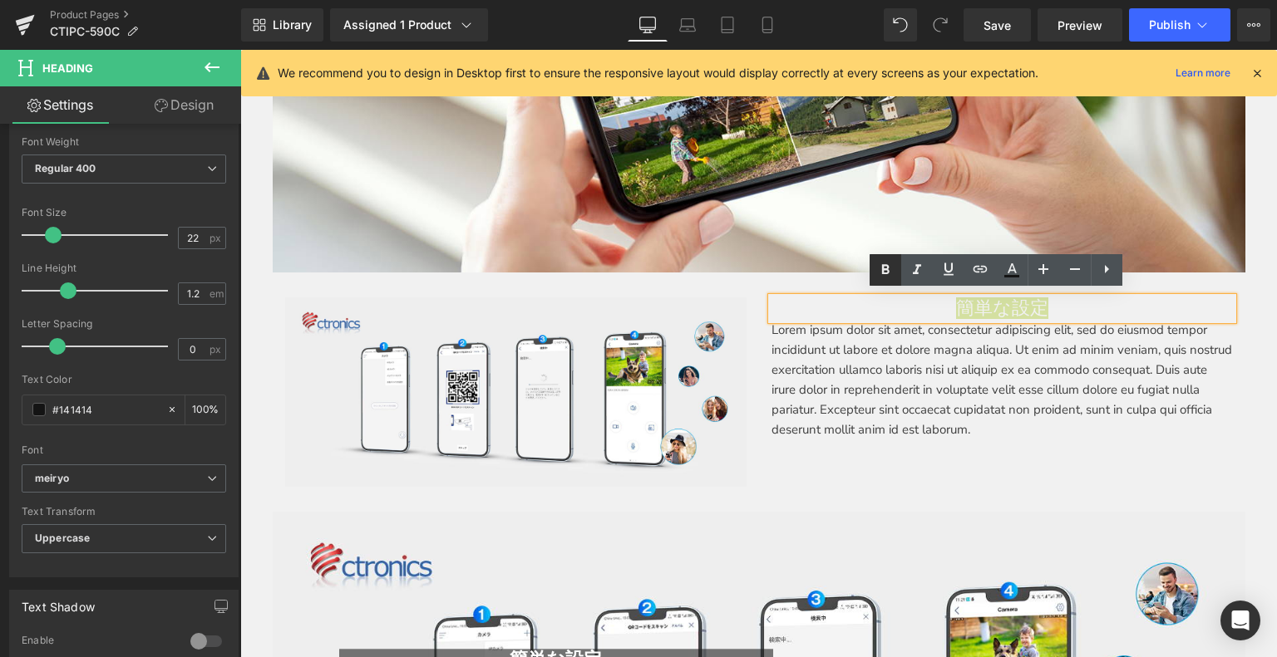
click at [886, 266] on icon at bounding box center [884, 270] width 7 height 10
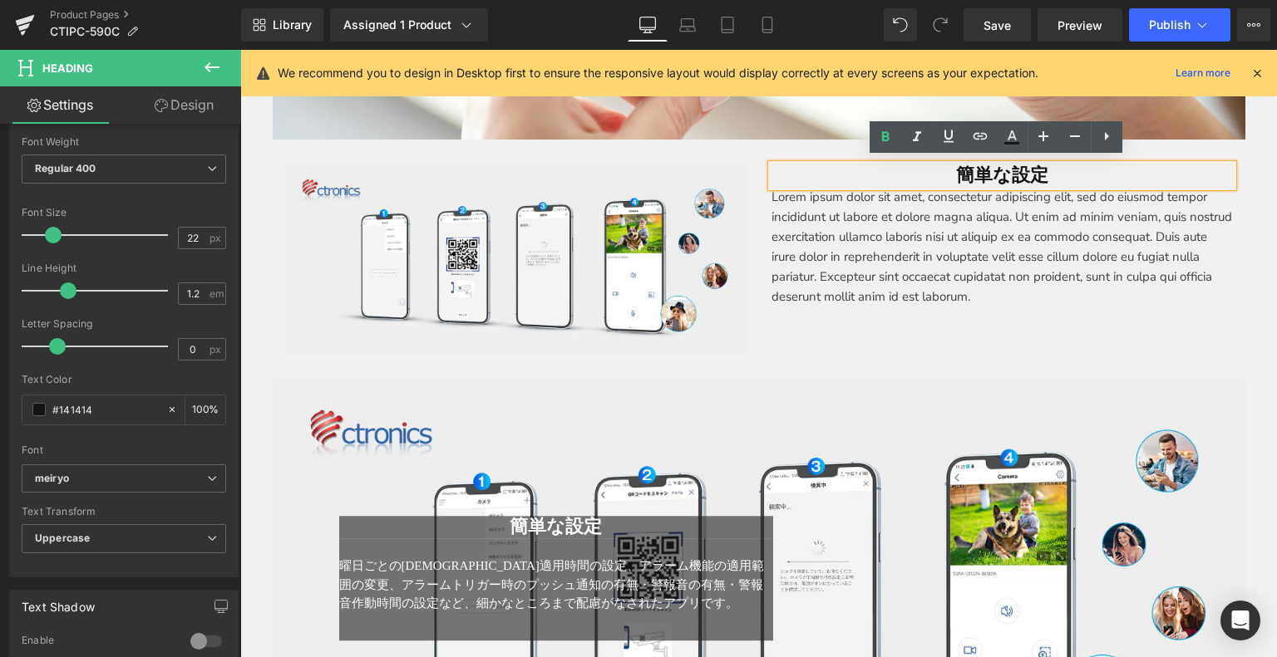
scroll to position [3976, 0]
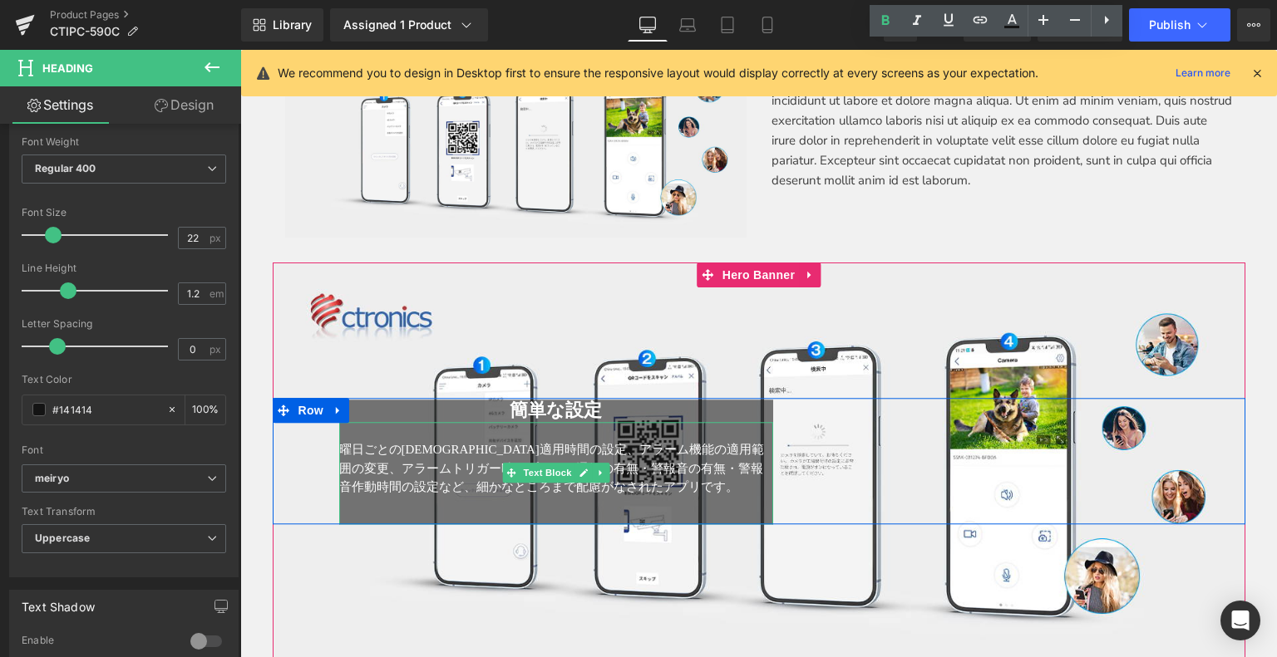
click at [420, 443] on span "曜日ごとの[DEMOGRAPHIC_DATA]適用時間の設定、アラーム機能の適用範囲の変更、アラームトリガー時のプッシュ通知の有無・警報音の有無・警報音作動時…" at bounding box center [551, 468] width 425 height 51
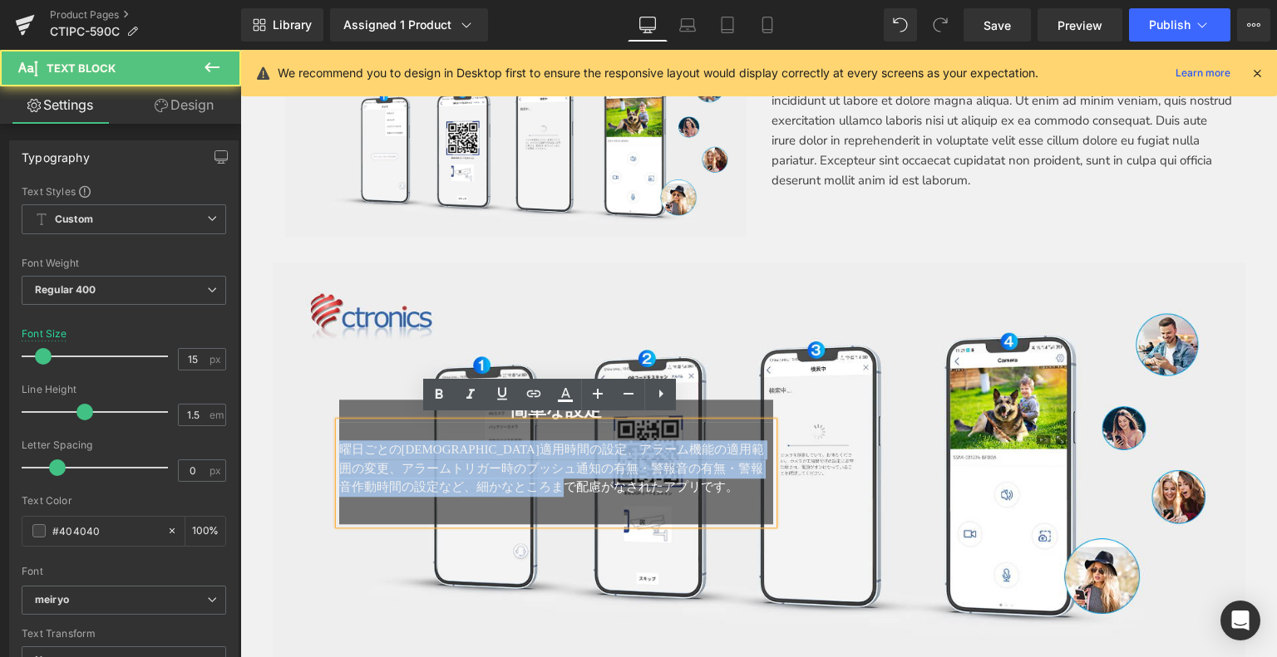
drag, startPoint x: 664, startPoint y: 482, endPoint x: 302, endPoint y: 443, distance: 364.5
click at [302, 443] on div "簡単な設定 Heading 曜日ごとの[DEMOGRAPHIC_DATA]適用時間の設定、アラーム機能の適用範囲の変更、アラームトリガー時のプッシュ通知の有無…" at bounding box center [759, 461] width 972 height 126
copy span "曜日ごとの[DEMOGRAPHIC_DATA]適用時間の設定、アラーム機能の適用範囲の変更、アラームトリガー時のプッシュ通知の有無・警報音の有無・警報音作動時…"
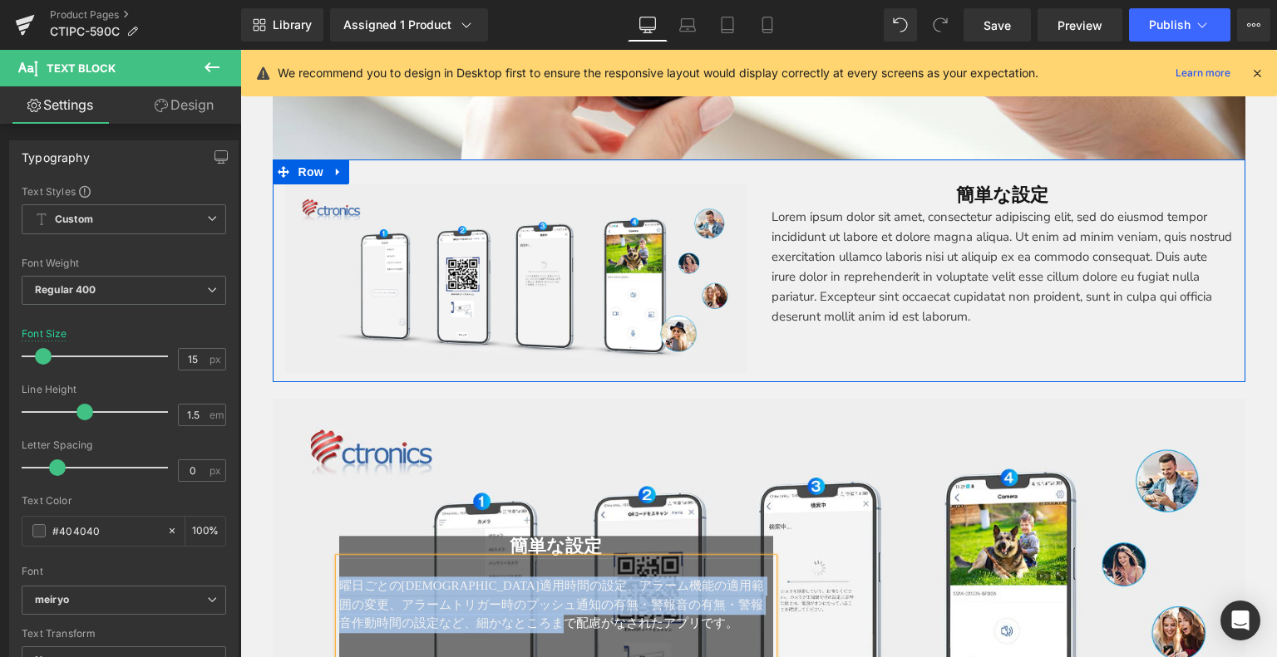
scroll to position [3727, 0]
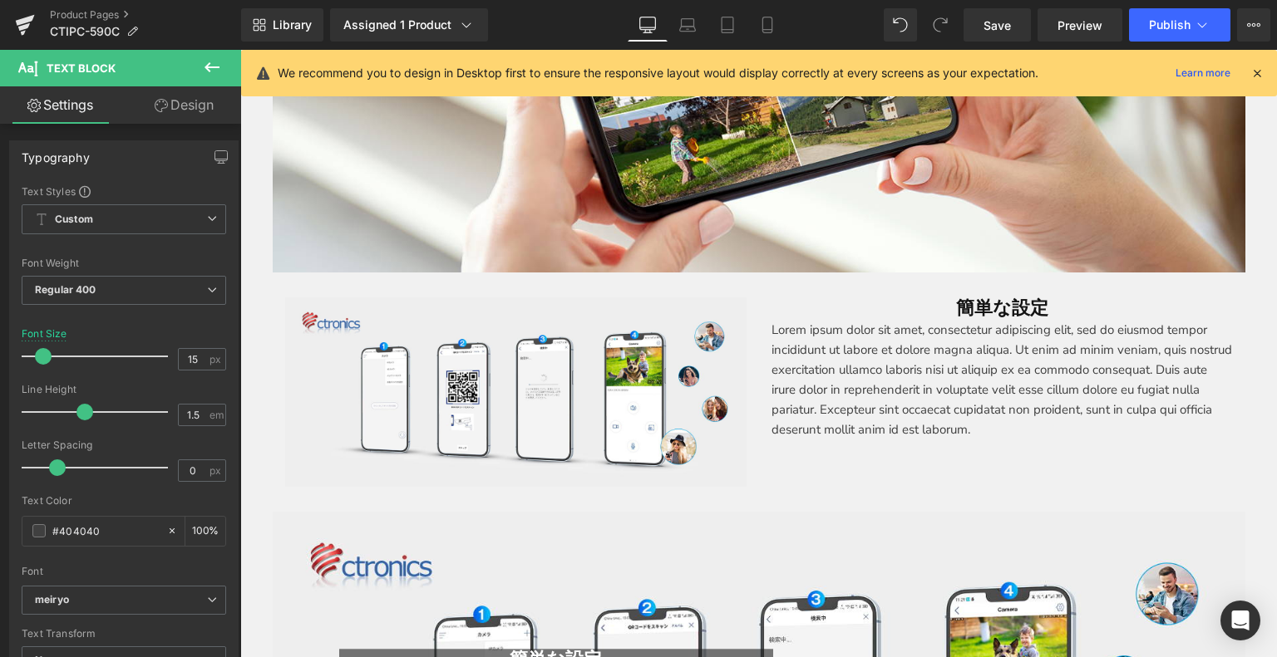
click at [823, 372] on p "Lorem ipsum dolor sit amet, consectetur adipiscing elit, sed do eiusmod tempor …" at bounding box center [1001, 380] width 461 height 120
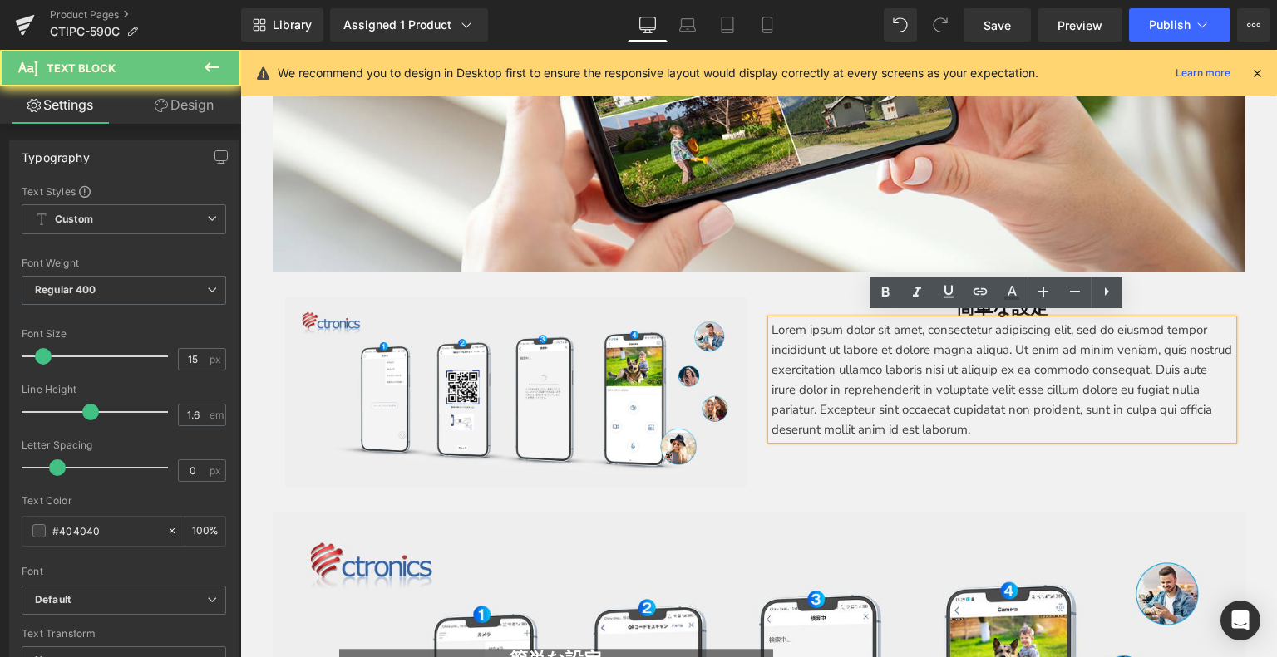
click at [771, 327] on p "Lorem ipsum dolor sit amet, consectetur adipiscing elit, sed do eiusmod tempor …" at bounding box center [1001, 380] width 461 height 120
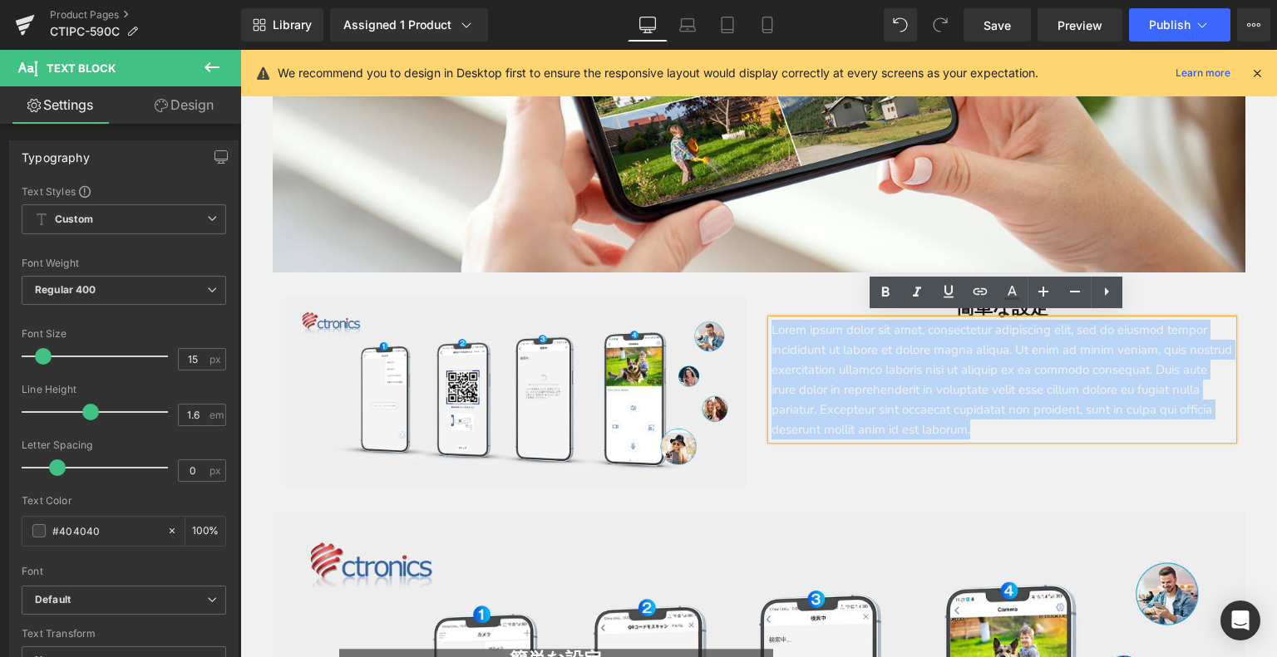
drag, startPoint x: 765, startPoint y: 327, endPoint x: 1130, endPoint y: 426, distance: 378.9
click at [1130, 426] on p "Lorem ipsum dolor sit amet, consectetur adipiscing elit, sed do eiusmod tempor …" at bounding box center [1001, 380] width 461 height 120
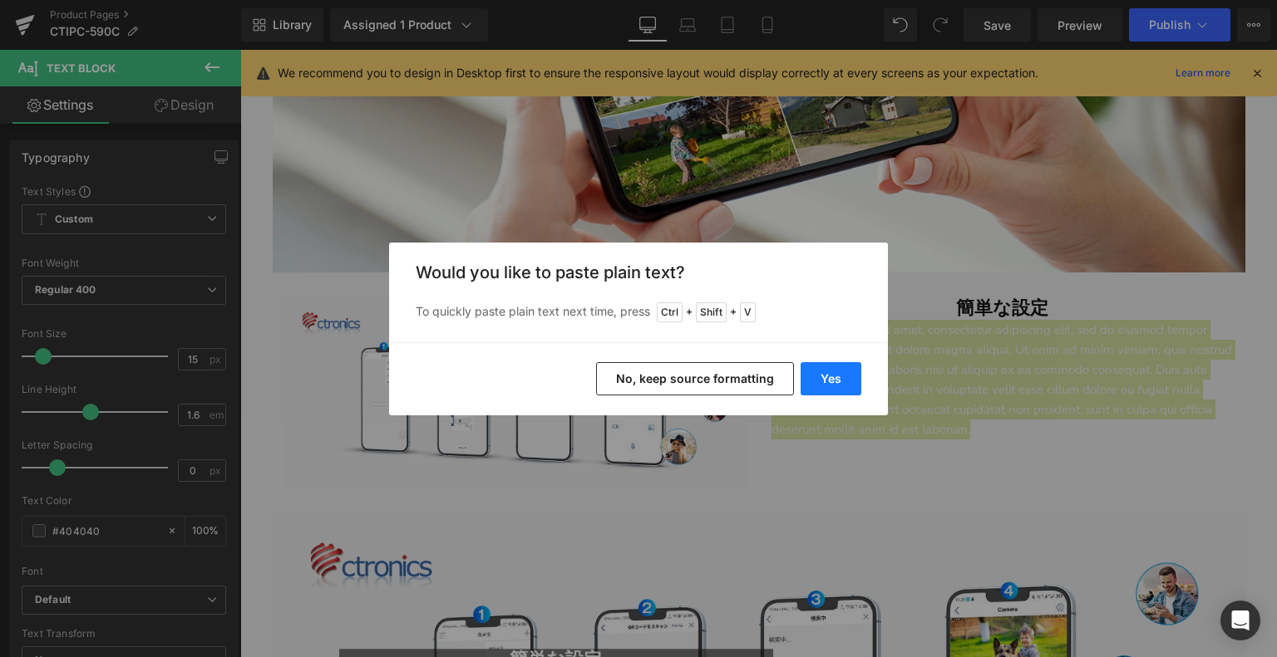
click at [838, 373] on button "Yes" at bounding box center [830, 378] width 61 height 33
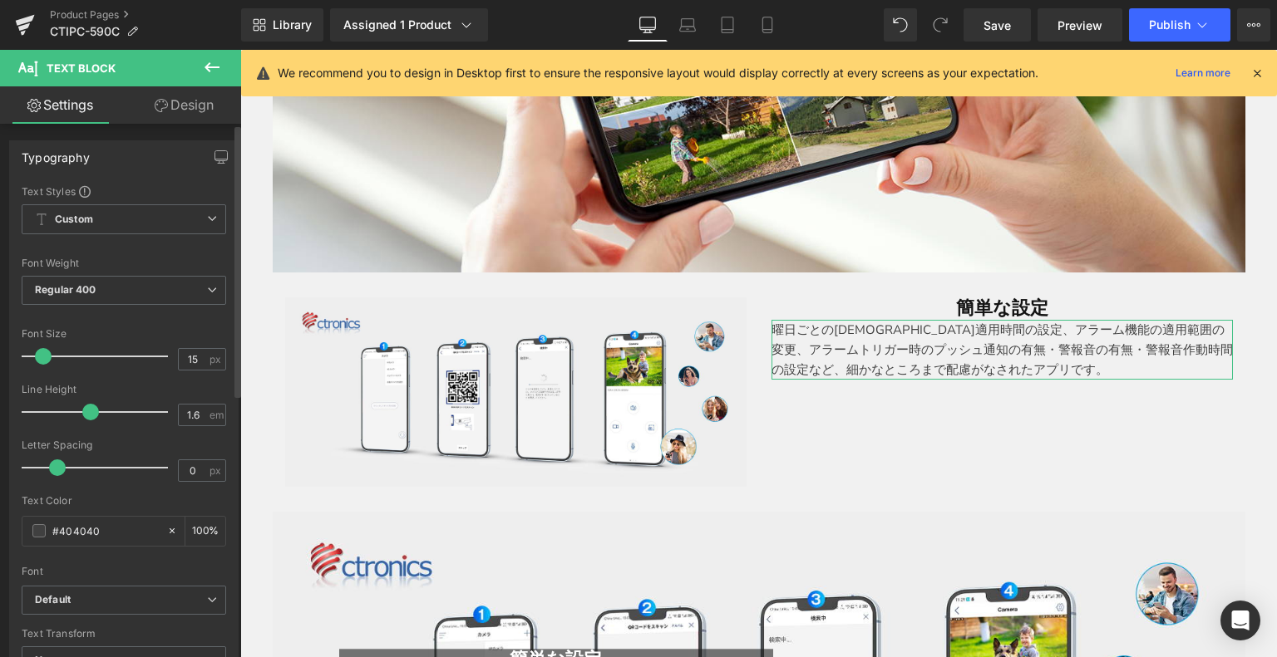
scroll to position [83, 0]
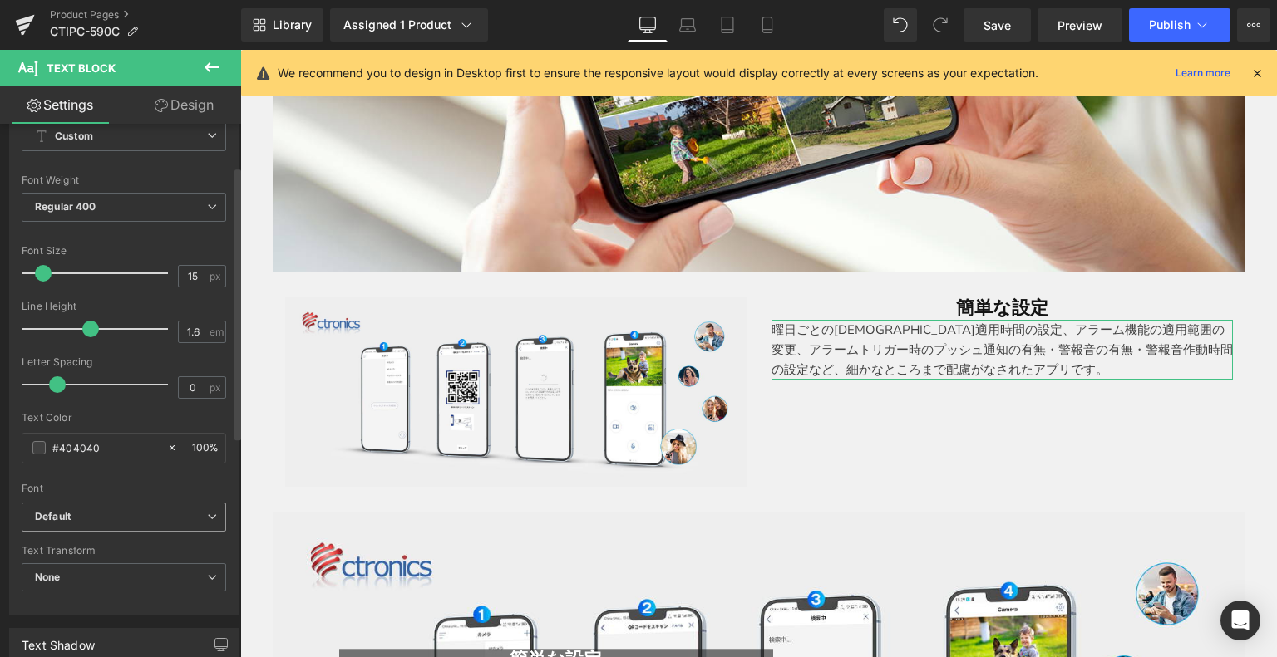
click at [73, 528] on span "Default" at bounding box center [124, 517] width 204 height 29
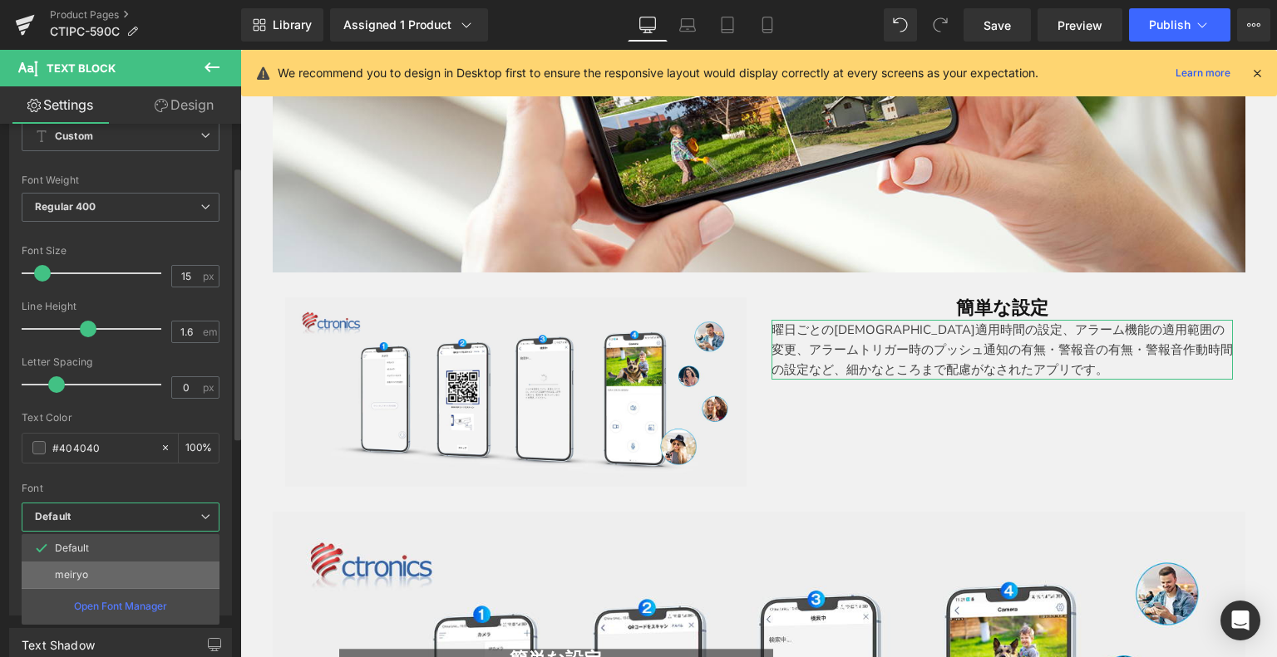
click at [83, 580] on li "meiryo" at bounding box center [121, 575] width 198 height 27
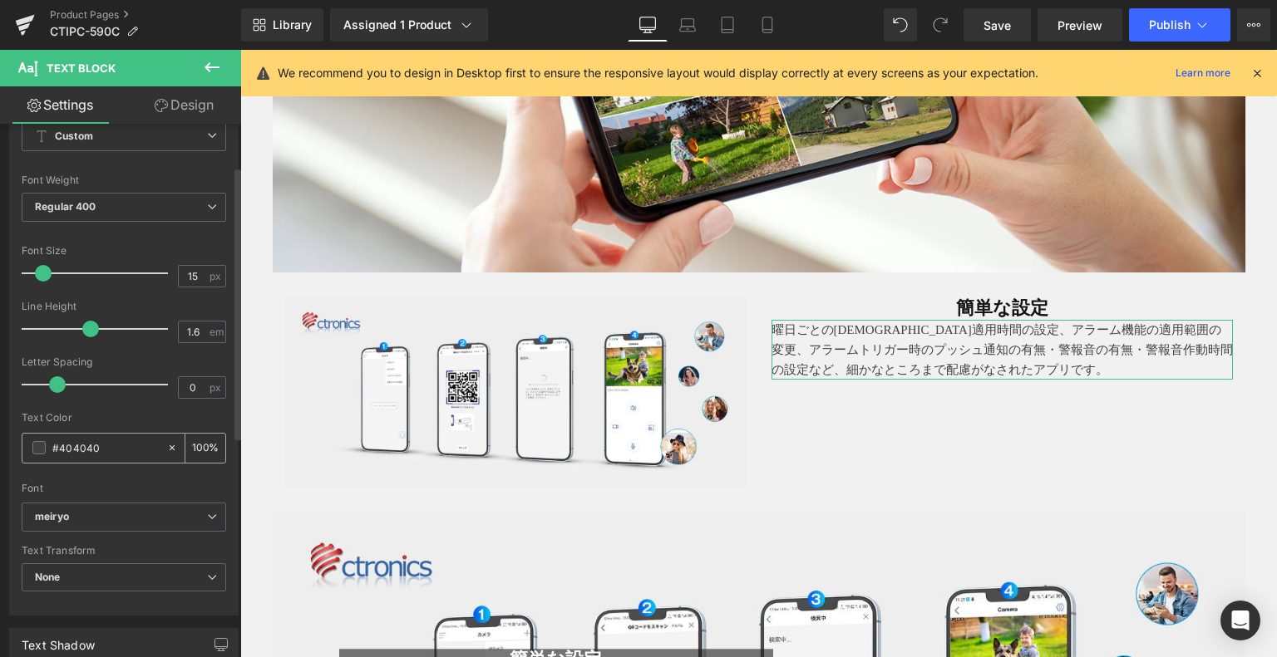
click at [42, 440] on div "#404040" at bounding box center [94, 448] width 144 height 29
click at [40, 445] on span at bounding box center [38, 447] width 13 height 13
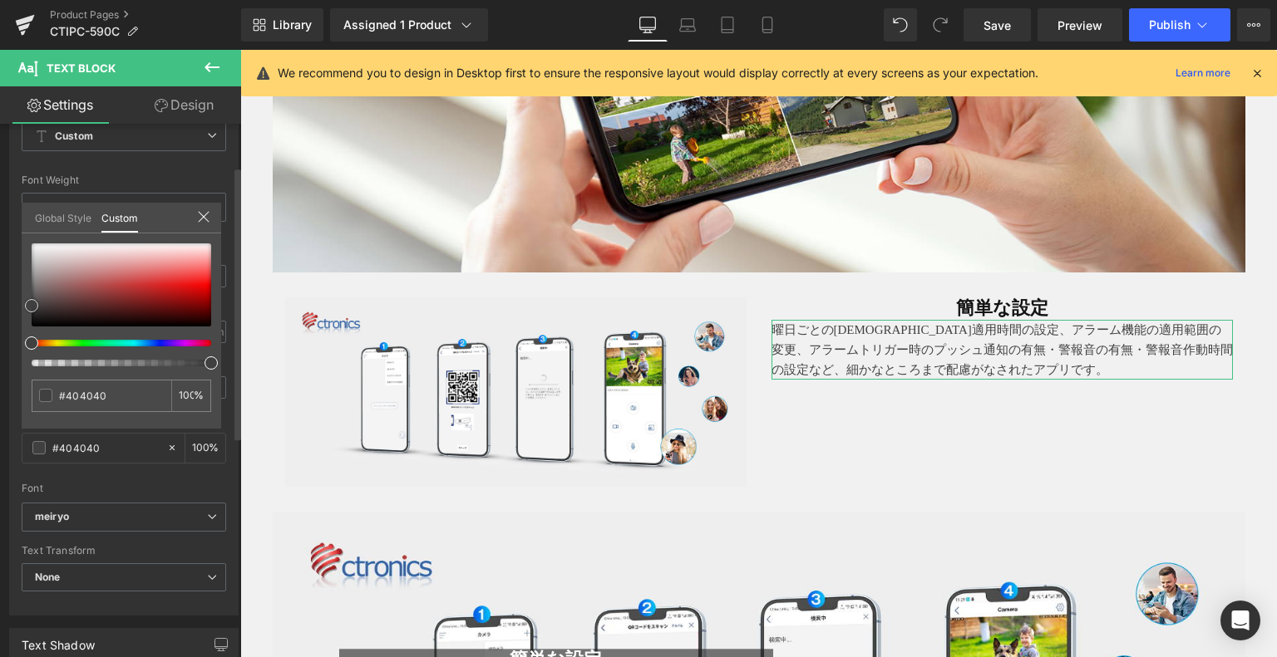
type input "#270101"
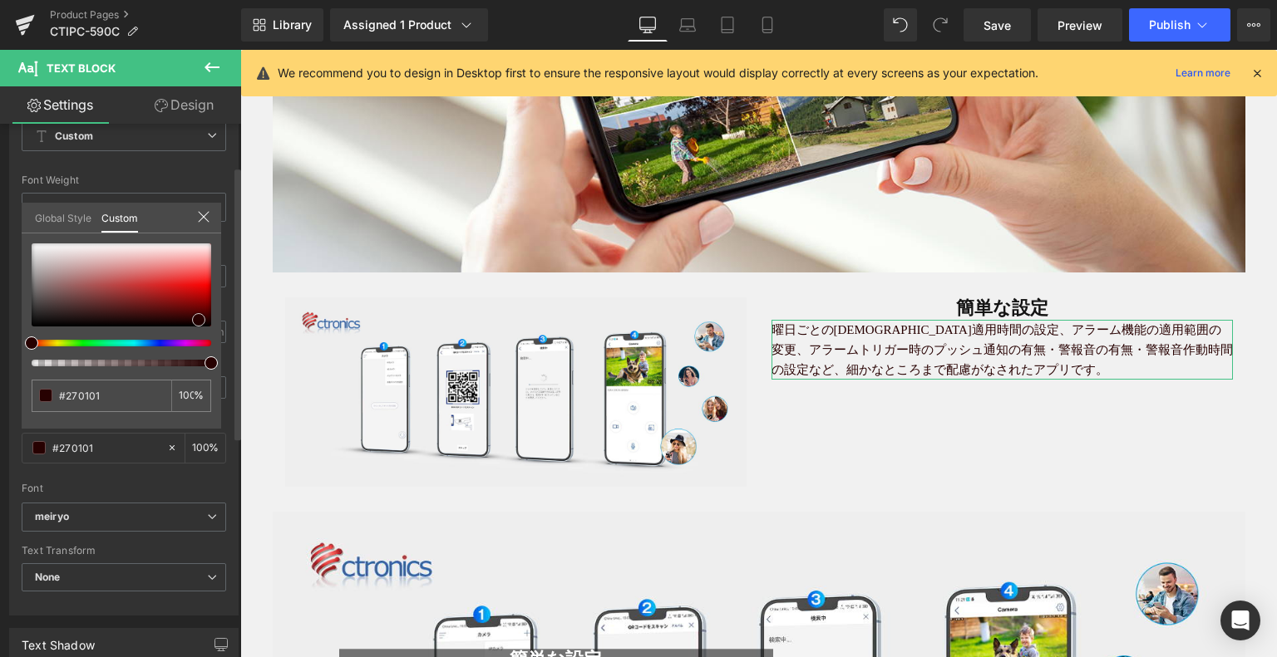
type input "#190000"
type input "#0a0000"
drag, startPoint x: 199, startPoint y: 319, endPoint x: 226, endPoint y: 324, distance: 27.9
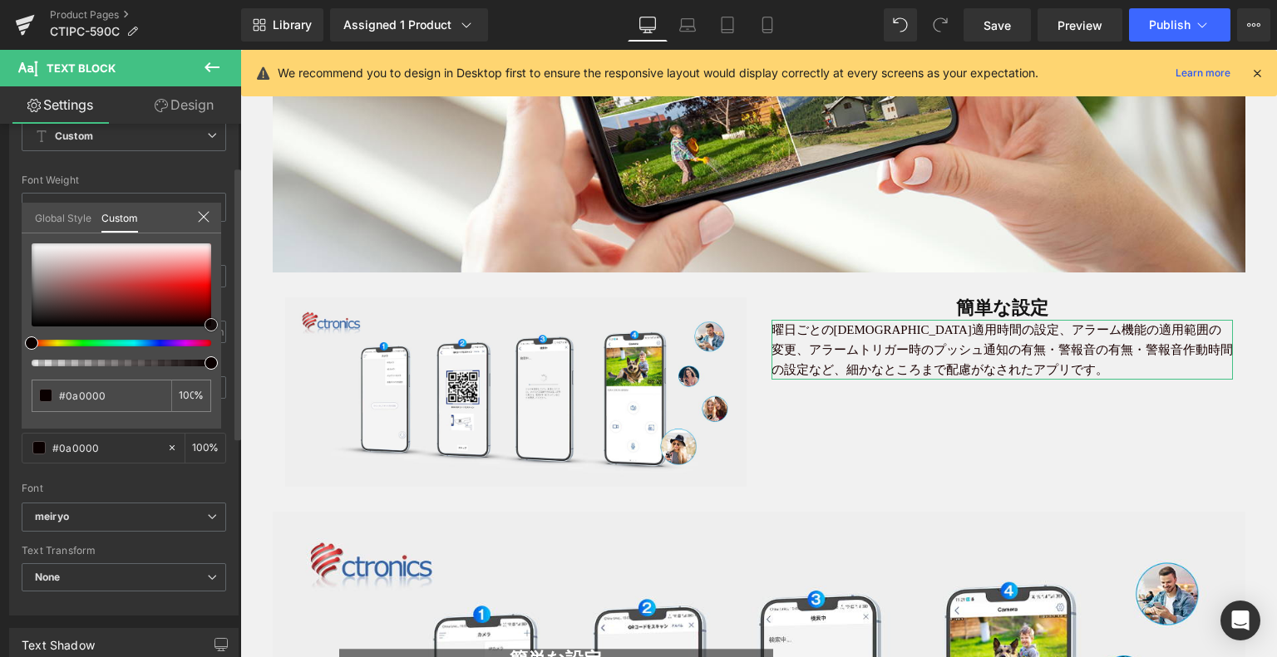
click at [226, 324] on div "Typography Text Styles Custom Custom Setup Global Style Custom Setup Global Sty…" at bounding box center [124, 330] width 249 height 571
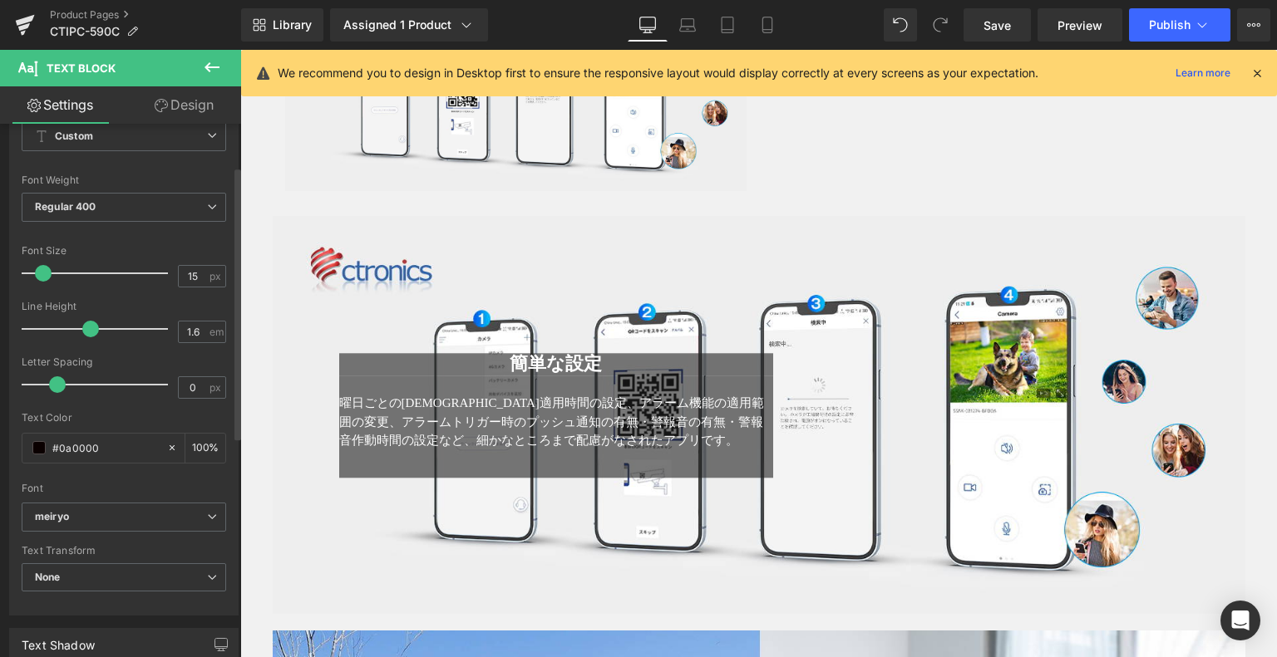
scroll to position [4143, 0]
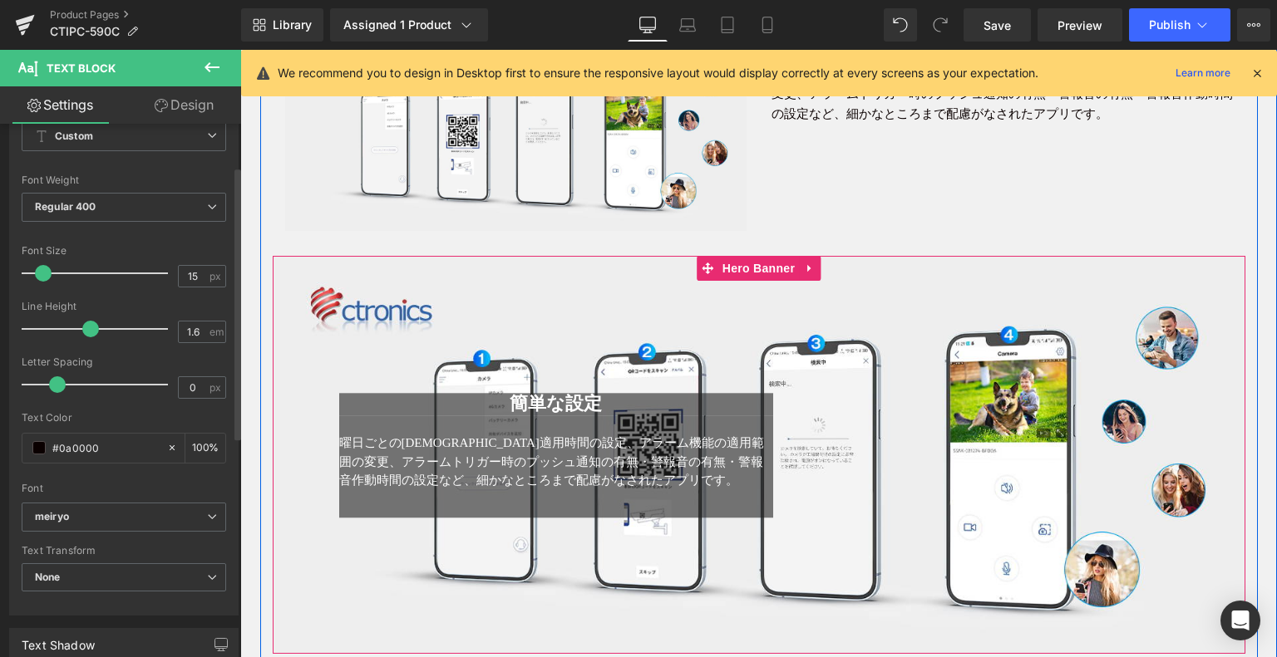
scroll to position [3976, 0]
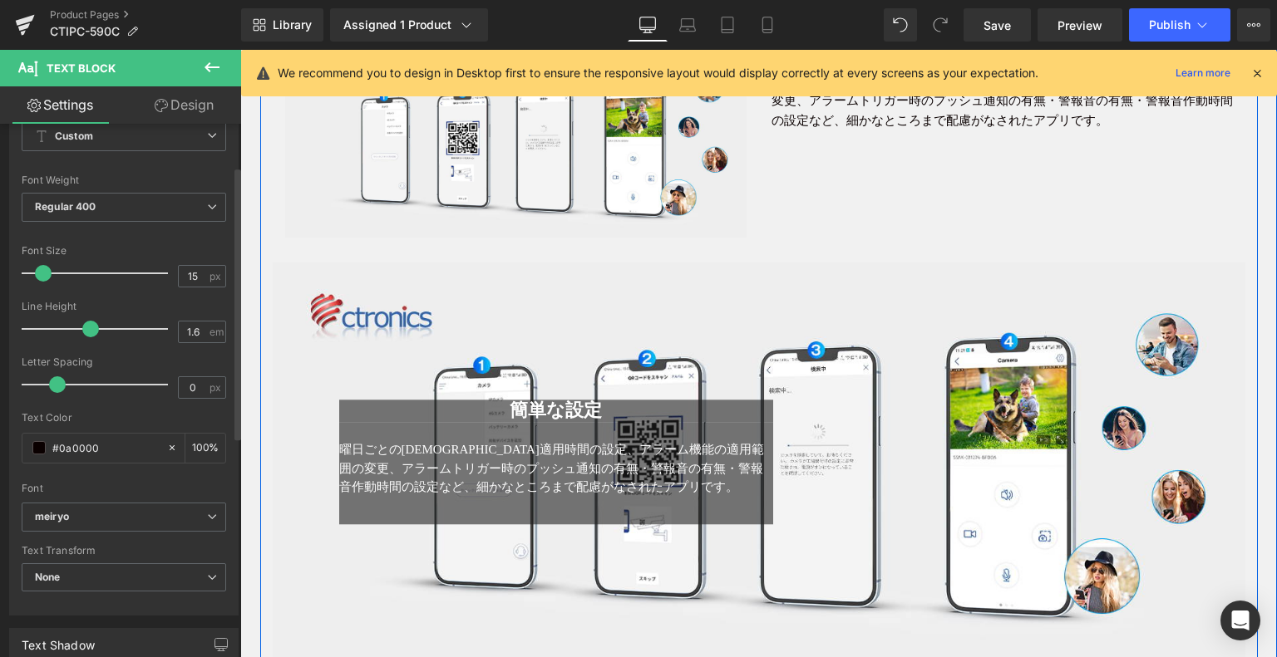
click at [748, 278] on div "簡単な設定 Heading 曜日ごとの[DEMOGRAPHIC_DATA]適用時間の設定、アラーム機能の適用範囲の変更、アラームトリガー時のプッシュ通知の有無…" at bounding box center [759, 462] width 972 height 398
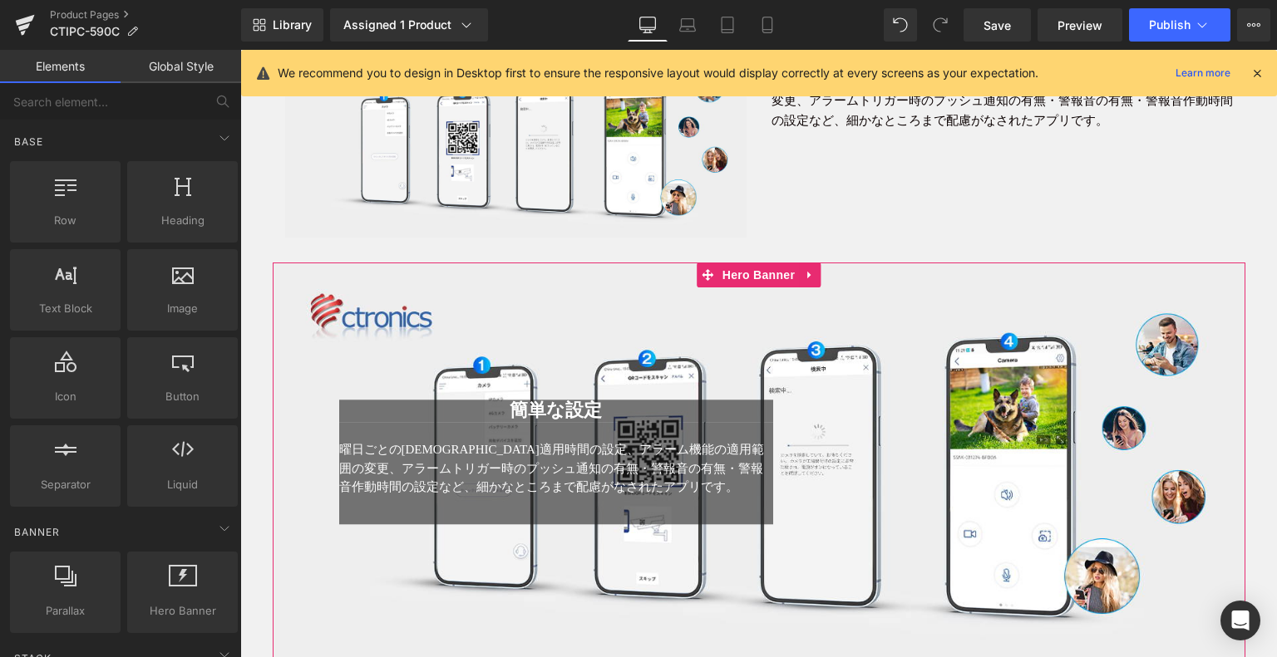
drag, startPoint x: 985, startPoint y: 502, endPoint x: 747, endPoint y: 431, distance: 248.2
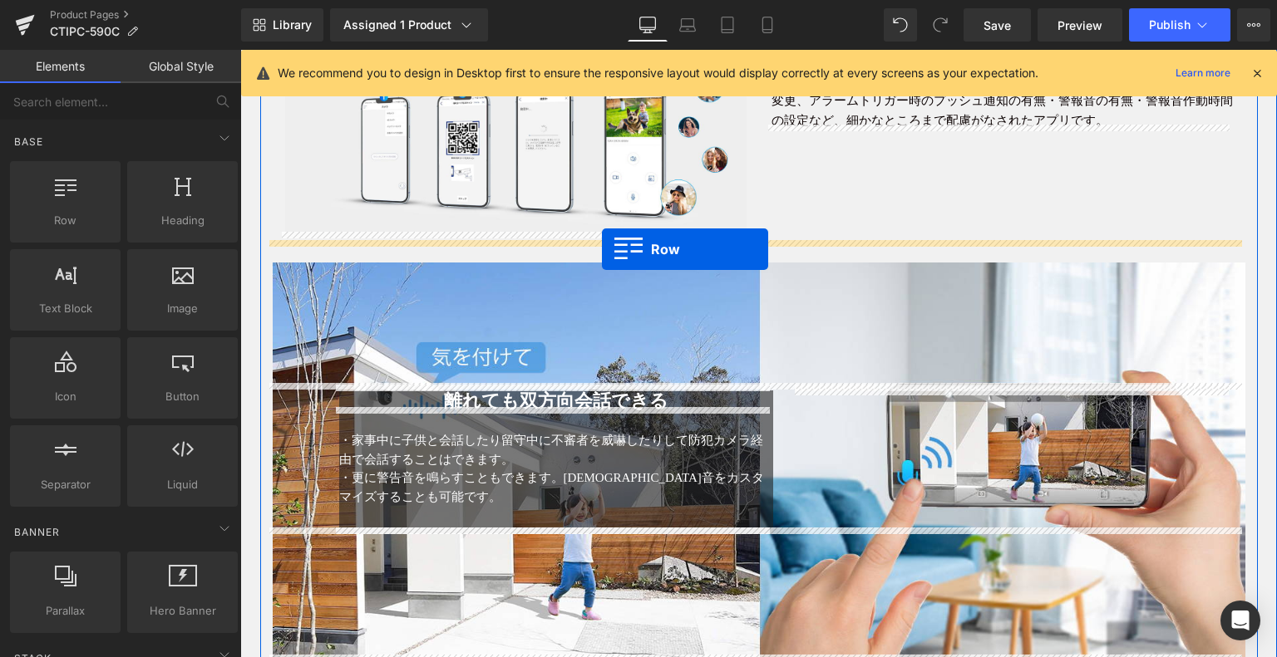
drag, startPoint x: 326, startPoint y: 252, endPoint x: 602, endPoint y: 249, distance: 276.0
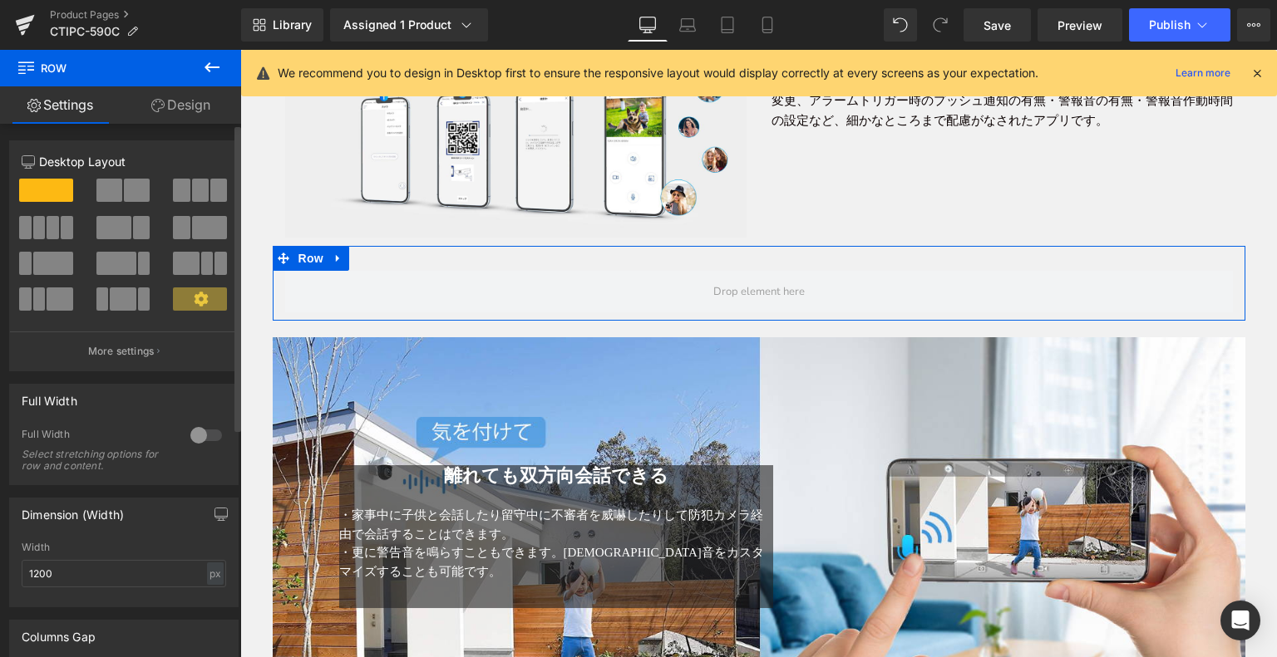
click at [125, 175] on div at bounding box center [124, 250] width 204 height 161
click at [124, 182] on span at bounding box center [137, 190] width 26 height 23
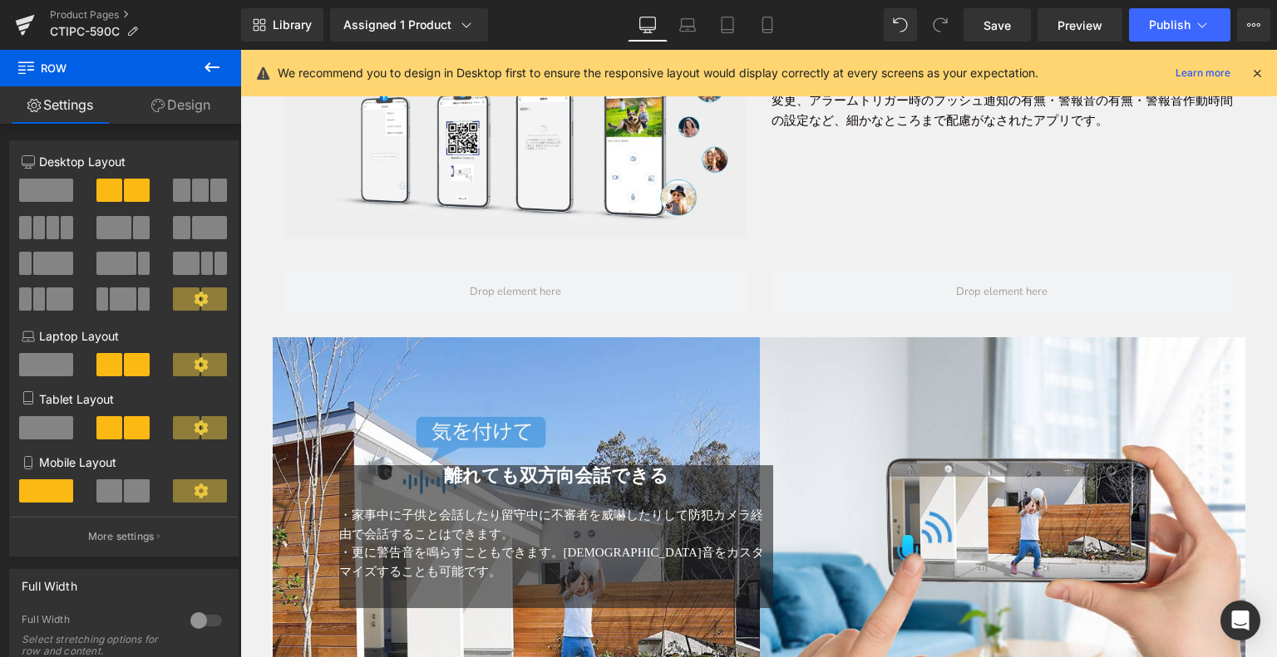
click at [215, 66] on icon at bounding box center [212, 67] width 20 height 20
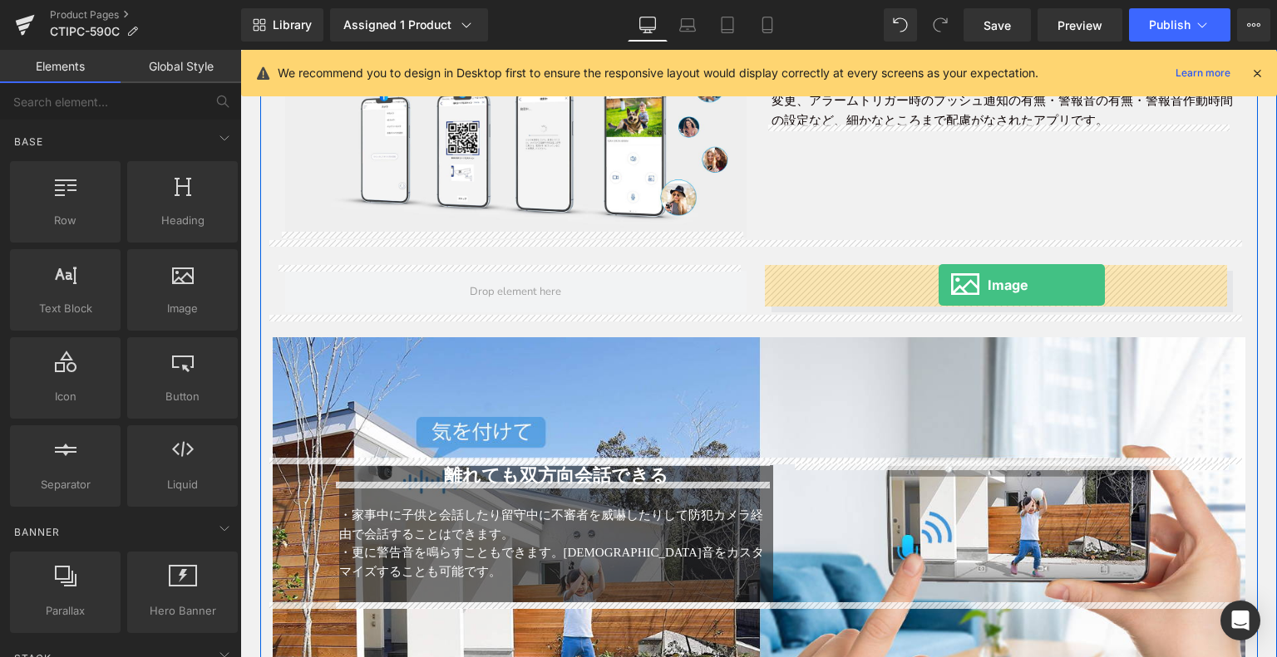
drag, startPoint x: 426, startPoint y: 355, endPoint x: 938, endPoint y: 285, distance: 517.6
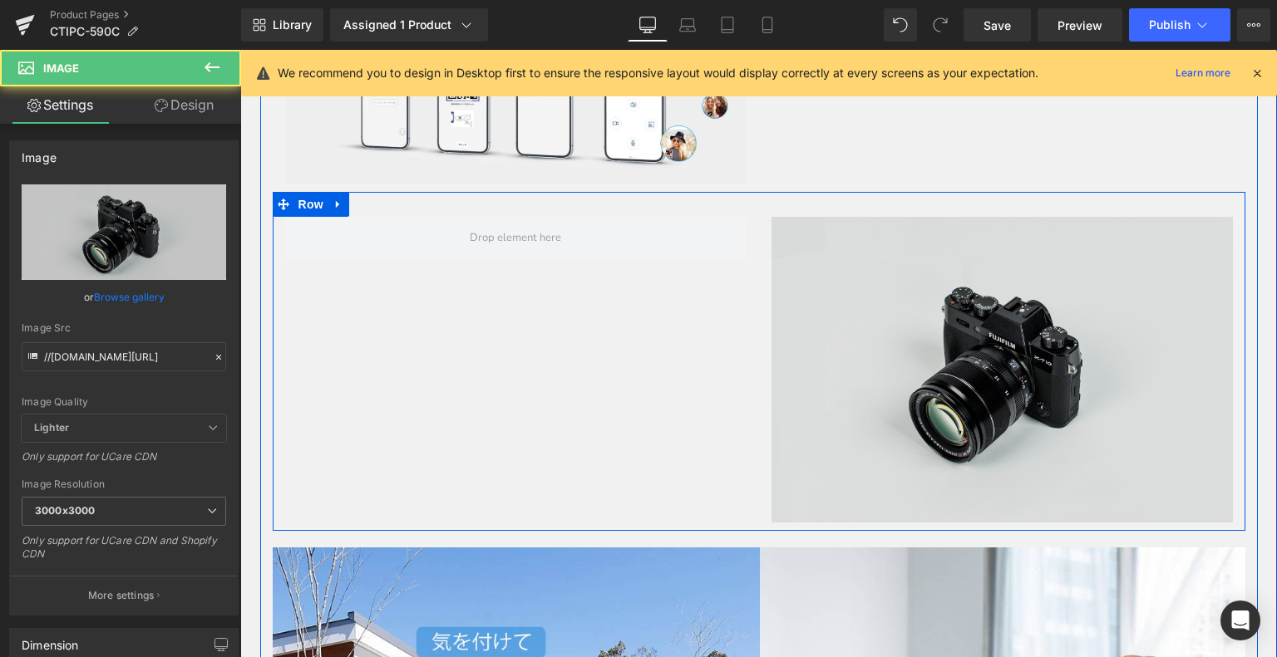
scroll to position [4060, 0]
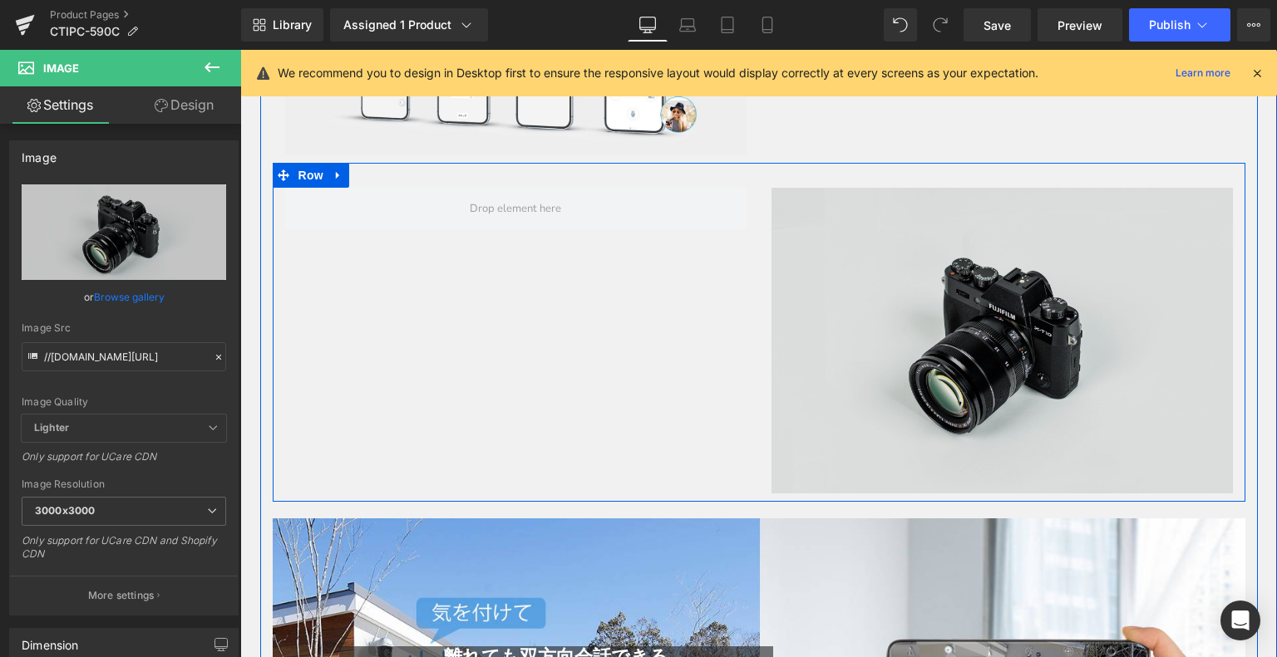
click at [1007, 298] on img at bounding box center [1001, 341] width 461 height 306
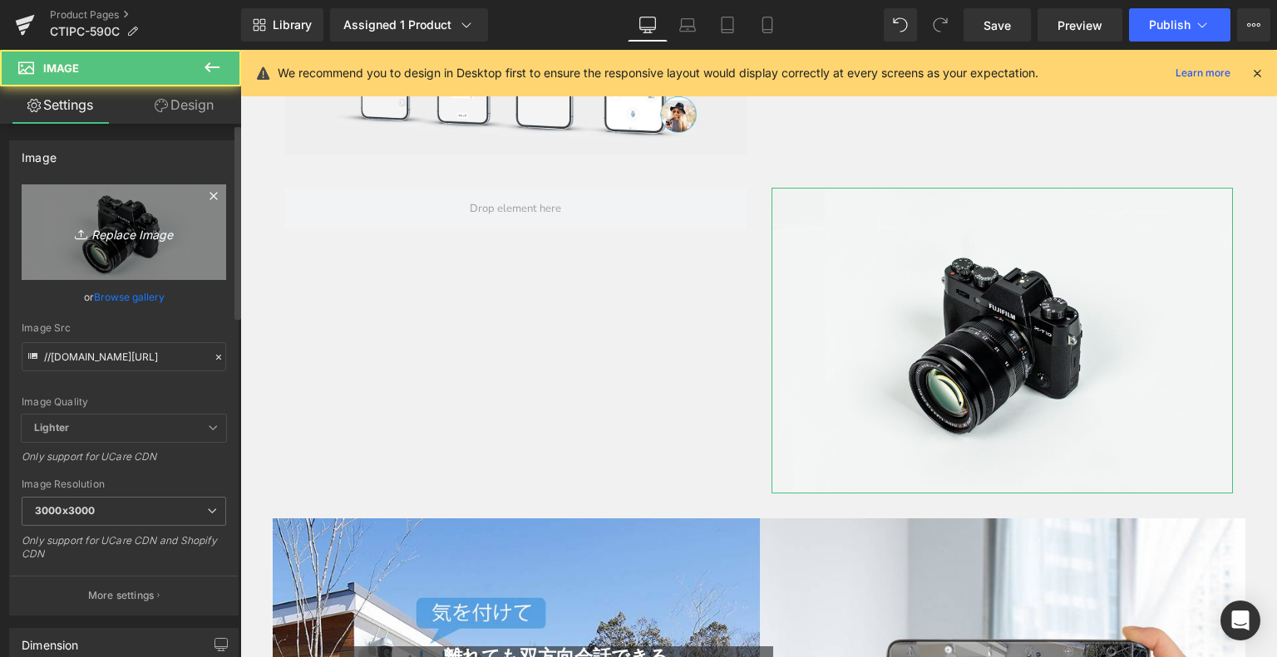
click at [121, 230] on icon "Replace Image" at bounding box center [123, 232] width 133 height 21
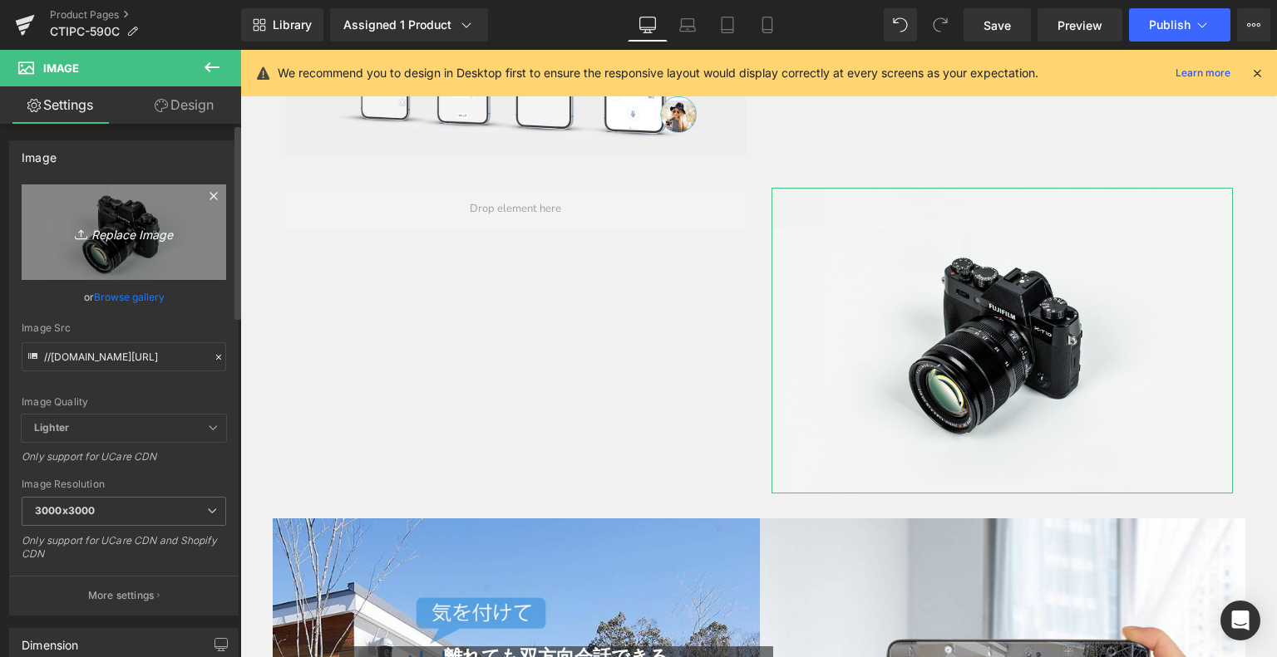
scroll to position [4309, 0]
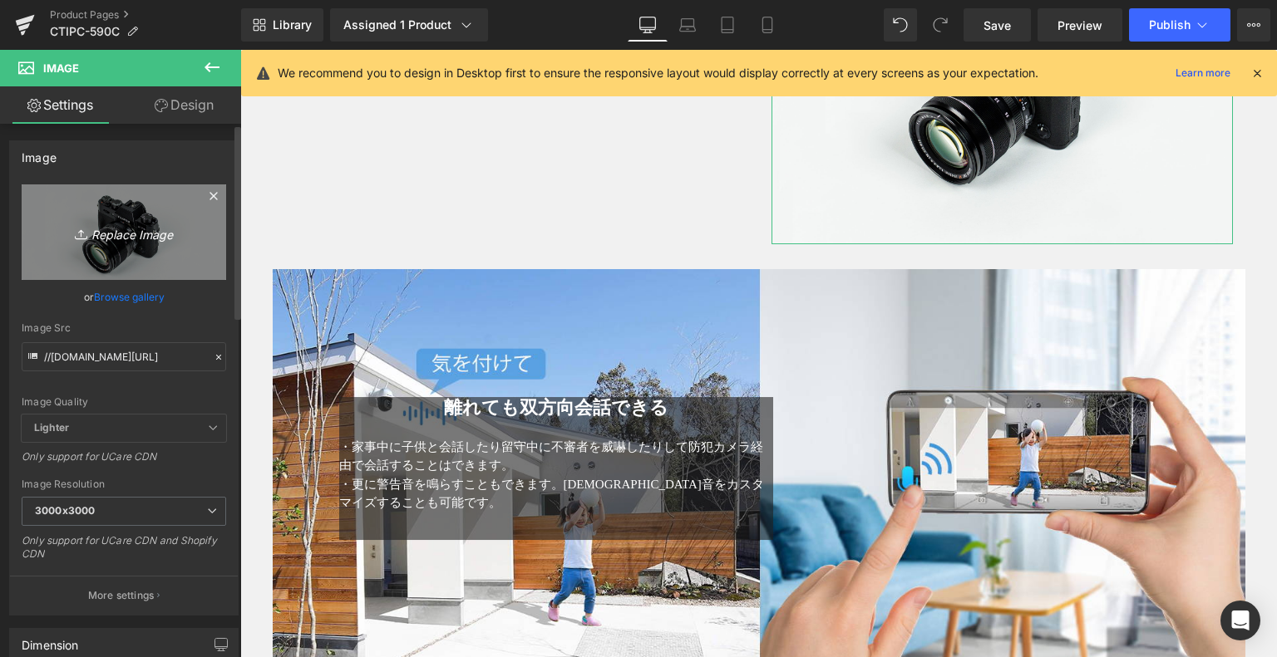
type input "C:\fakepath\11.jpg"
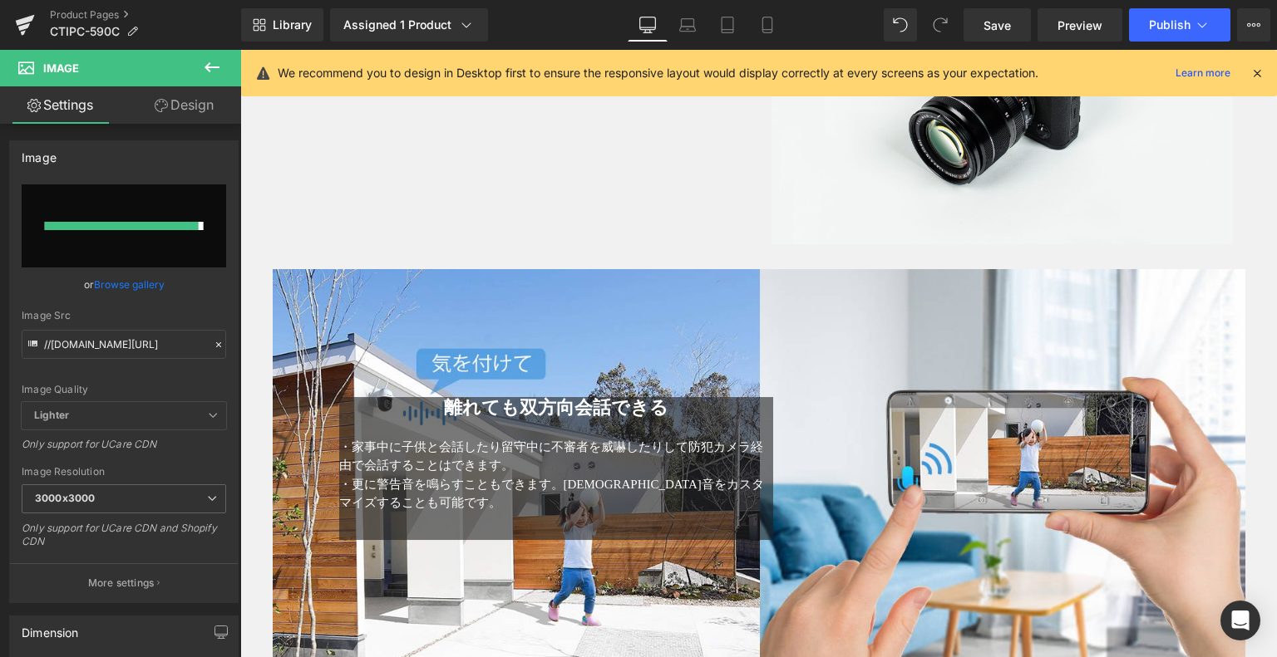
type input "[URL][DOMAIN_NAME]"
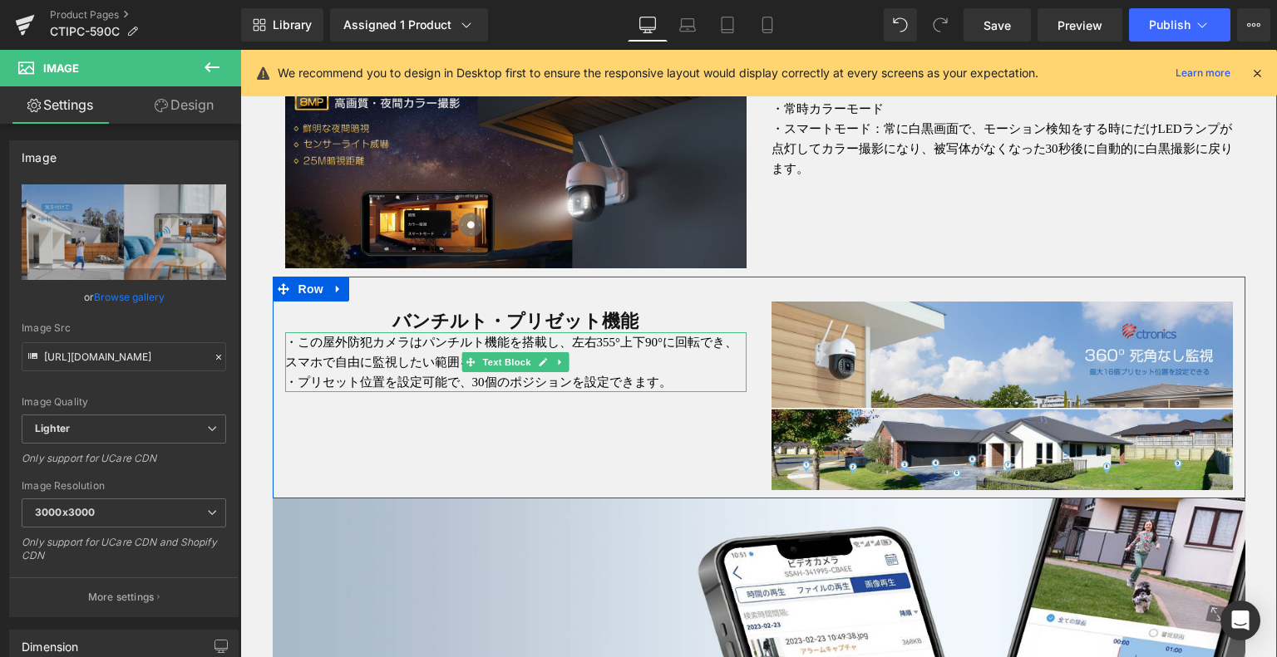
scroll to position [2730, 0]
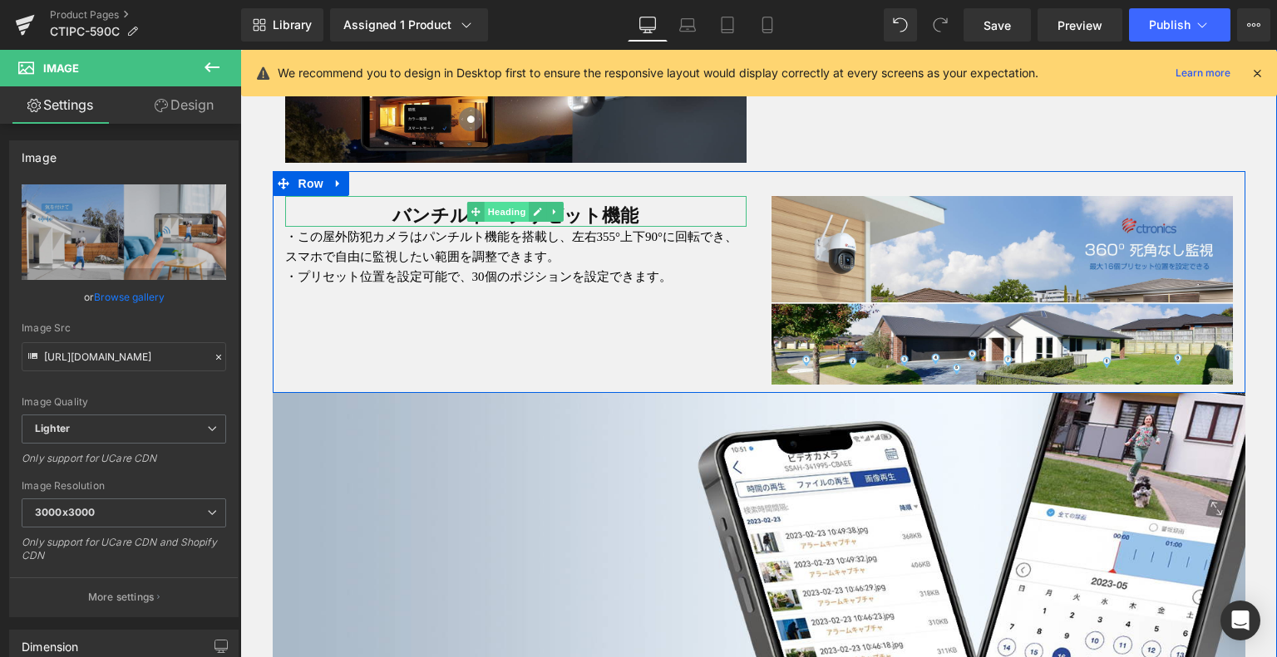
click at [485, 203] on span "Heading" at bounding box center [507, 212] width 45 height 20
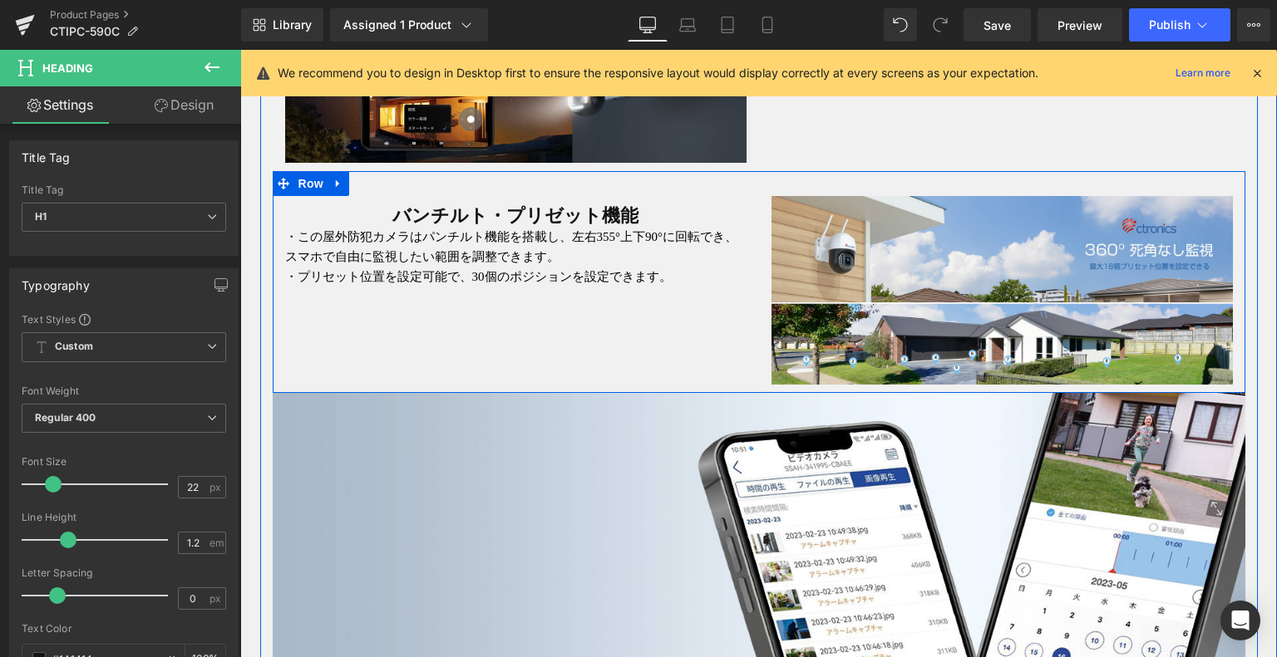
click at [396, 251] on p "・この屋外防犯カメラはパンチルト機能を搭載し、左右355°上下90°に回転でき、スマホで自由に監視したい範囲を調整できます。" at bounding box center [515, 247] width 461 height 40
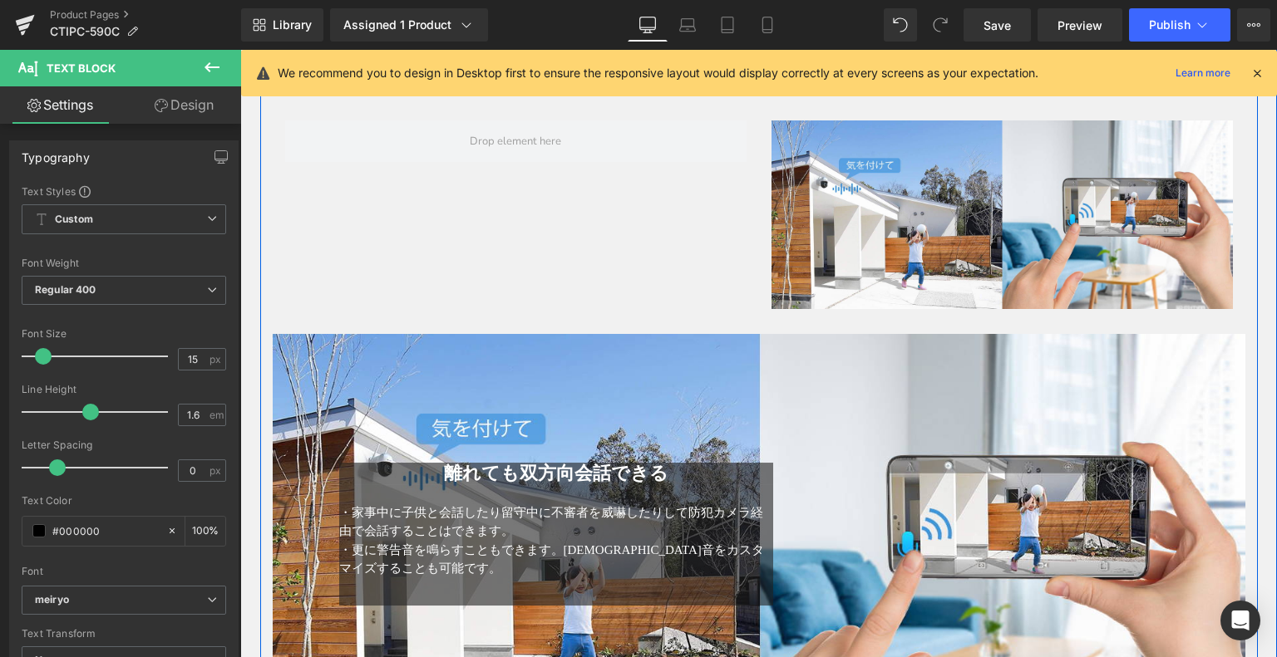
scroll to position [4060, 0]
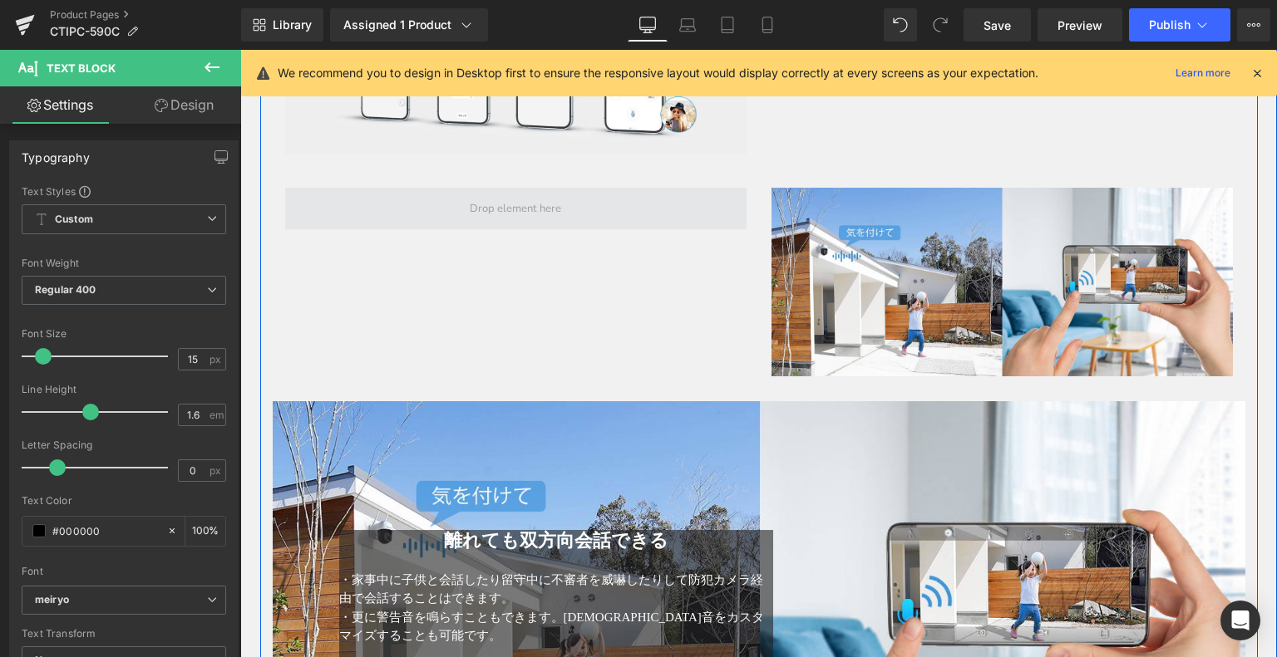
click at [505, 219] on span at bounding box center [515, 209] width 461 height 42
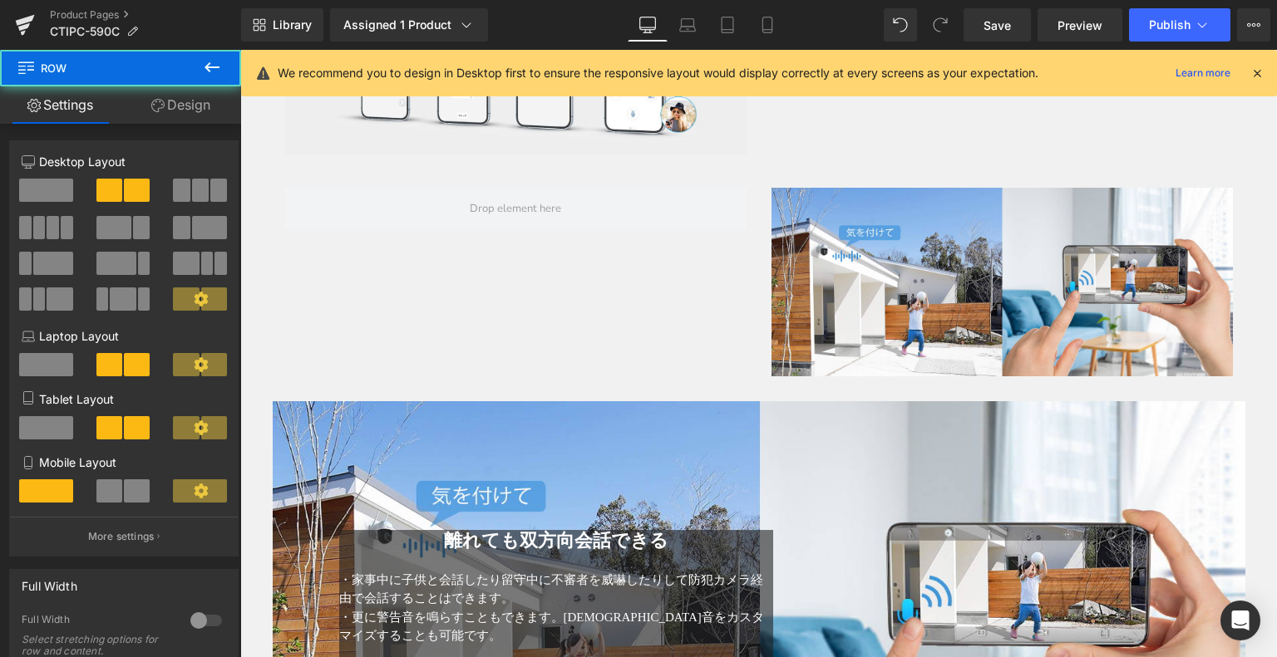
click at [207, 57] on icon at bounding box center [212, 67] width 20 height 20
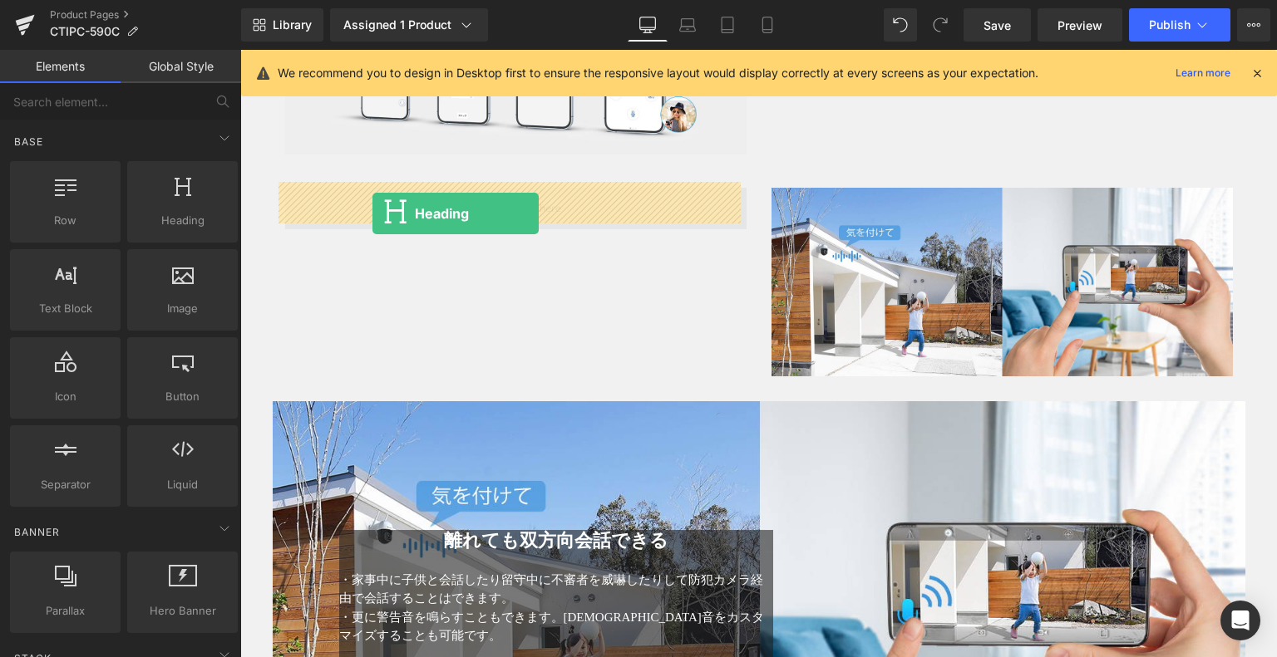
drag, startPoint x: 406, startPoint y: 258, endPoint x: 372, endPoint y: 214, distance: 56.4
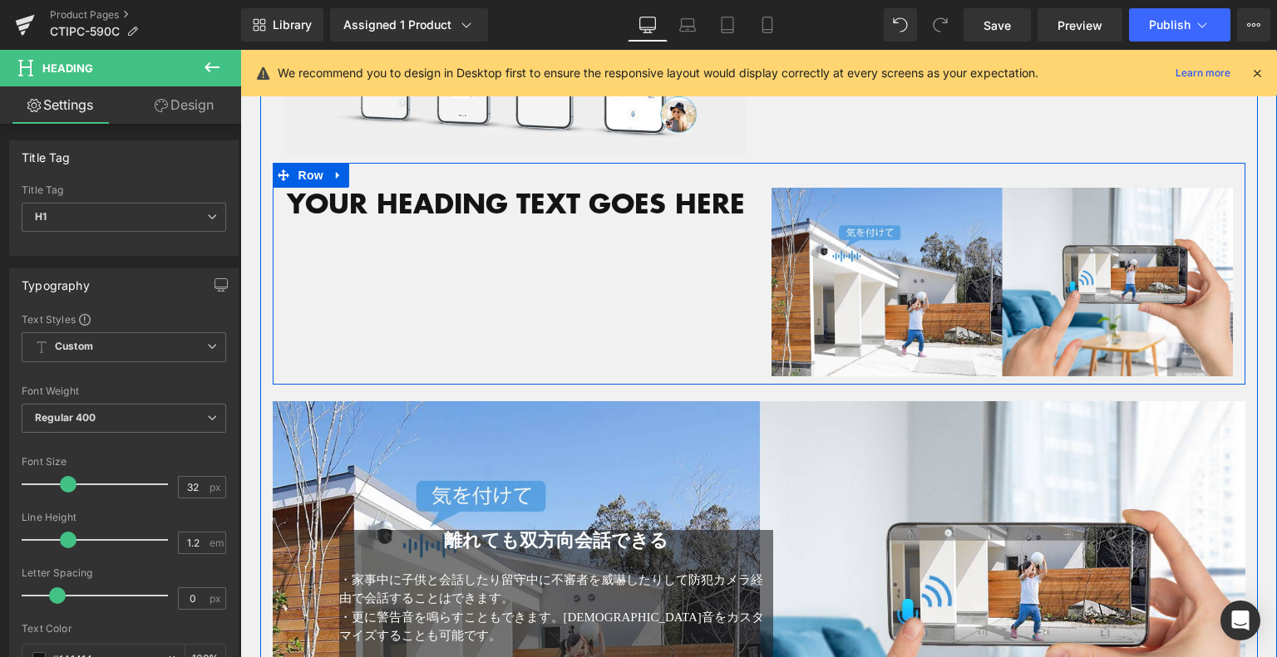
drag, startPoint x: 313, startPoint y: 262, endPoint x: 318, endPoint y: 254, distance: 9.7
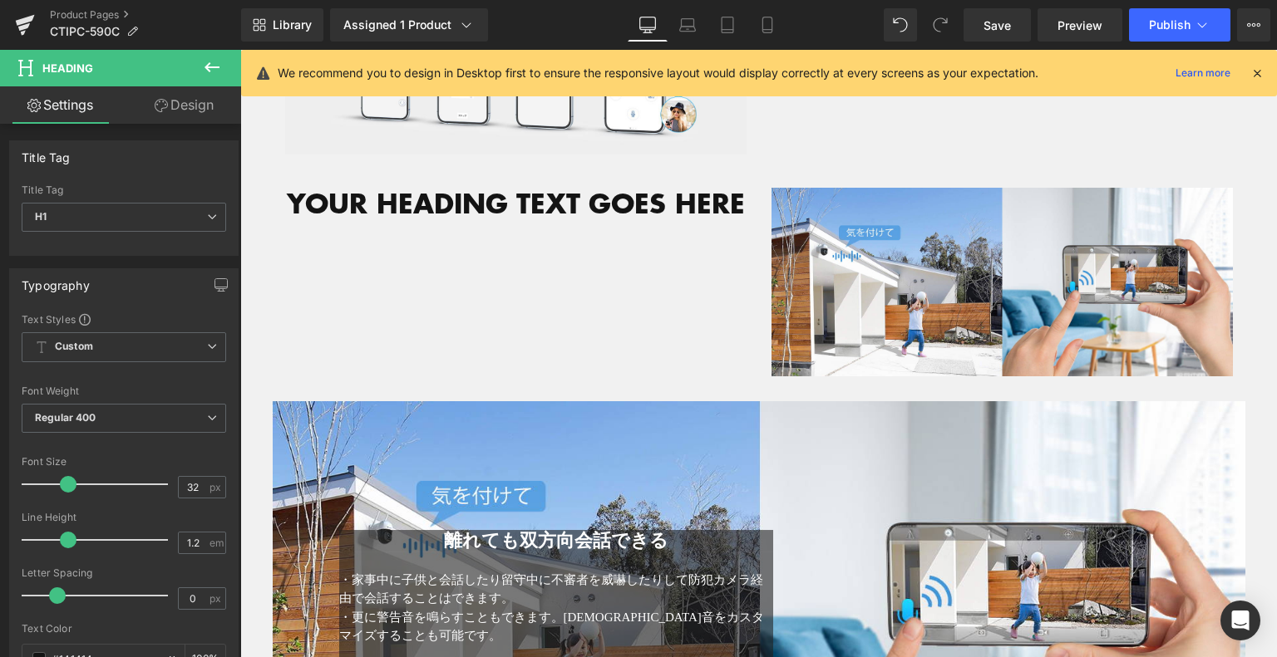
click at [232, 66] on button at bounding box center [212, 68] width 58 height 37
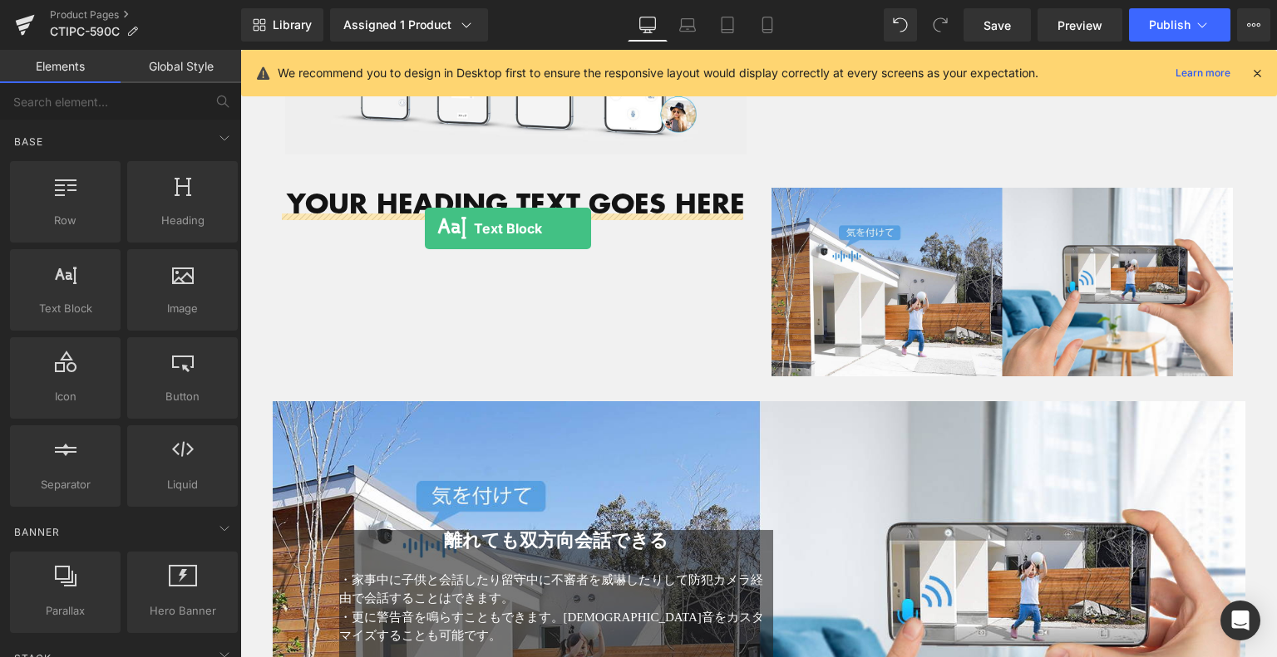
drag, startPoint x: 328, startPoint y: 335, endPoint x: 425, endPoint y: 229, distance: 143.6
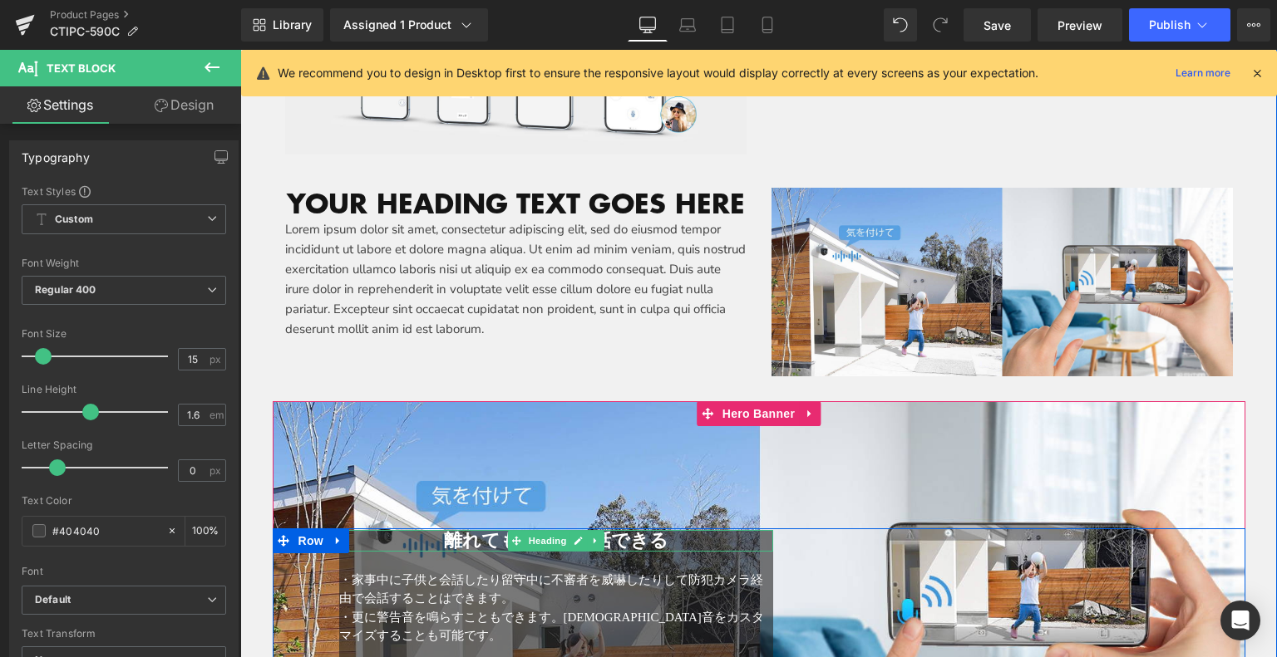
click at [444, 534] on span "離れても双方向会話できる" at bounding box center [556, 540] width 224 height 21
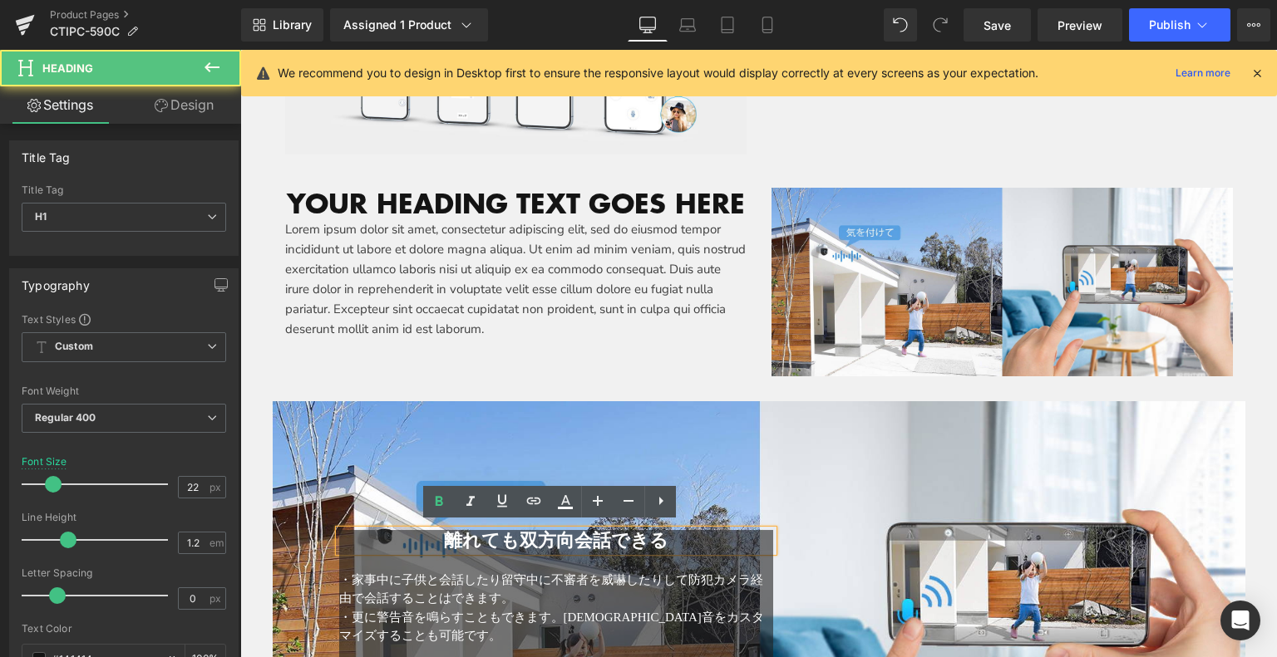
drag, startPoint x: 436, startPoint y: 534, endPoint x: 656, endPoint y: 534, distance: 220.3
click at [678, 546] on div "離れても双方向会話できる Heading ・家事中に子供と会話したり留守中に不審者を威嚇したりして防犯カメラ経由で会話することはできます。 ・更に警告音を鳴ら…" at bounding box center [557, 601] width 460 height 143
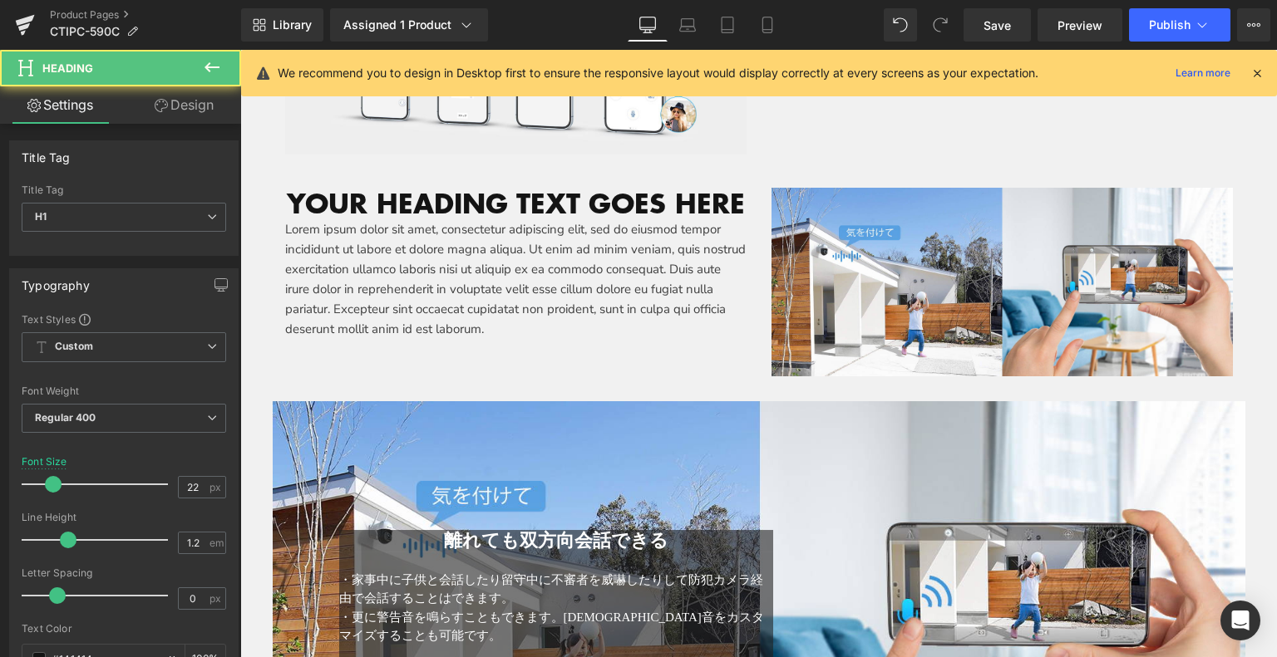
copy span "離れても双方向会話できる"
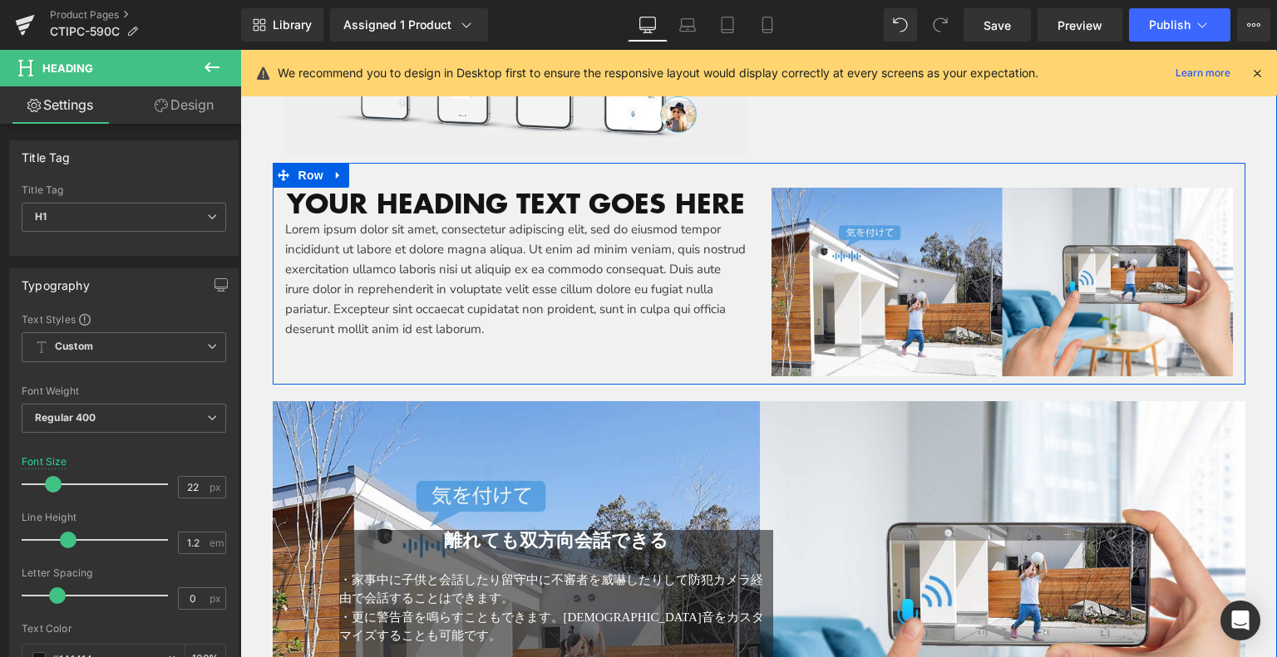
click at [368, 198] on h1 "Your heading text goes here" at bounding box center [515, 204] width 461 height 32
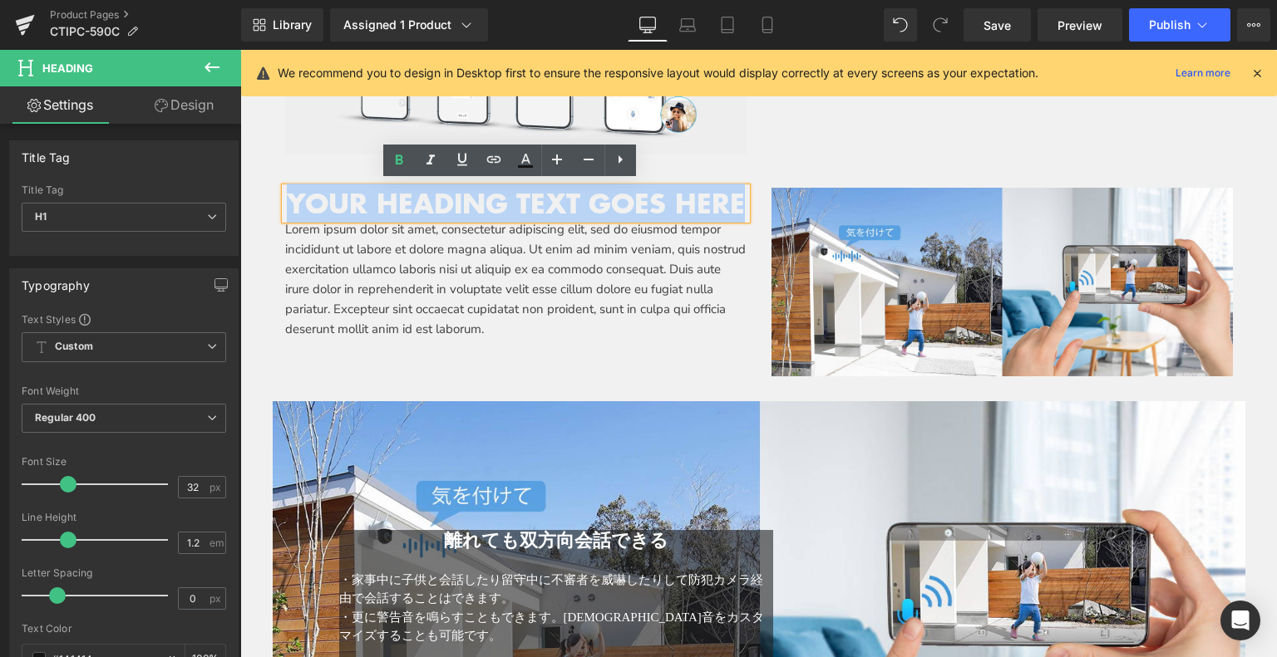
drag, startPoint x: 302, startPoint y: 200, endPoint x: 733, endPoint y: 207, distance: 431.4
click at [733, 207] on h1 "Your heading text goes here" at bounding box center [515, 204] width 461 height 32
paste div
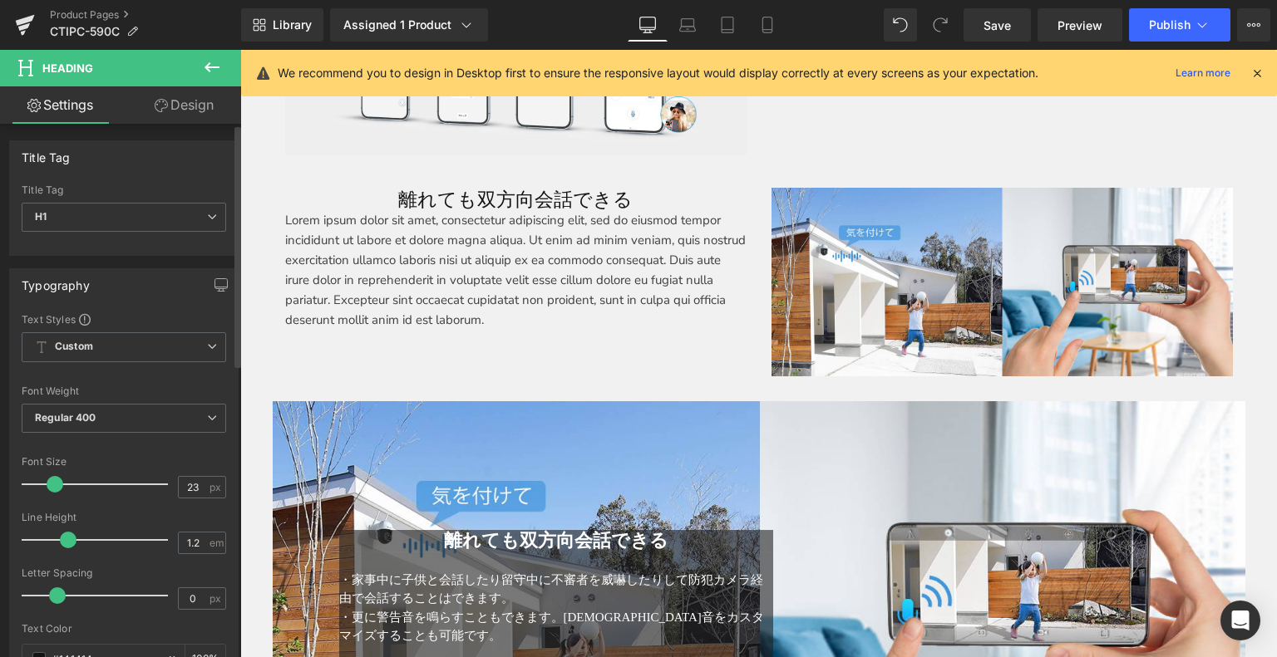
type input "22"
drag, startPoint x: 68, startPoint y: 483, endPoint x: 54, endPoint y: 485, distance: 14.2
click at [54, 485] on span at bounding box center [53, 484] width 17 height 17
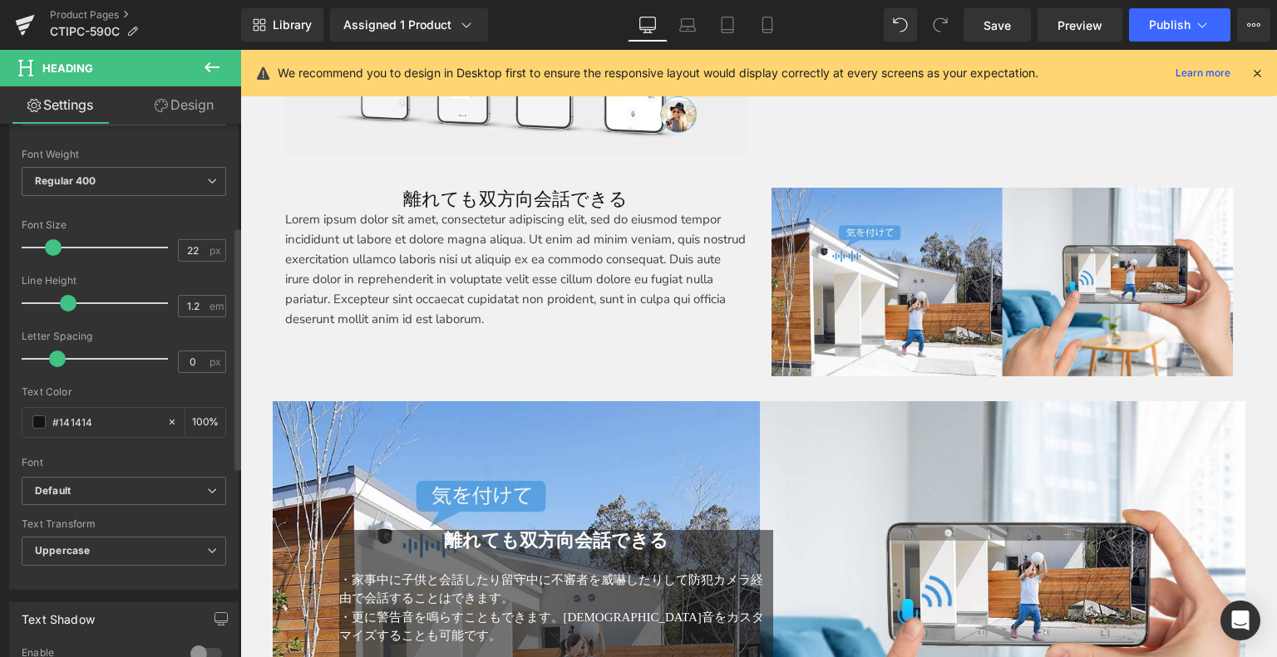
scroll to position [249, 0]
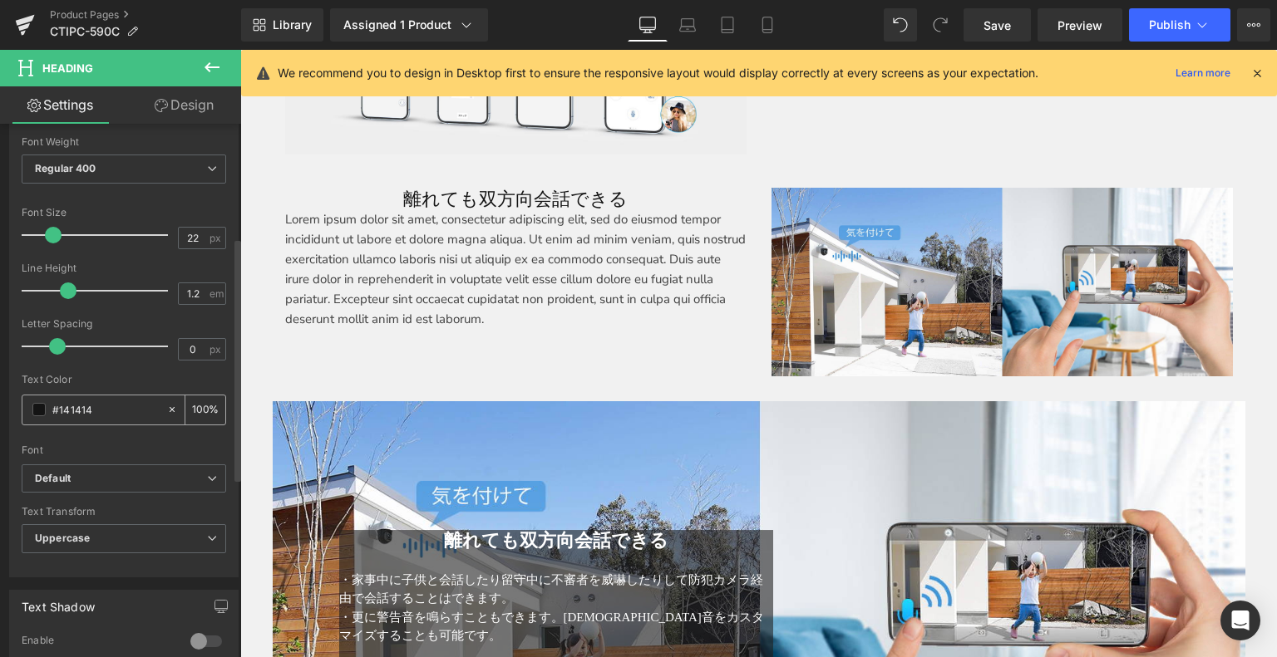
drag, startPoint x: 86, startPoint y: 405, endPoint x: 69, endPoint y: 411, distance: 17.9
click at [84, 405] on input "#141414" at bounding box center [105, 410] width 106 height 18
click at [69, 484] on span "Default" at bounding box center [124, 479] width 204 height 29
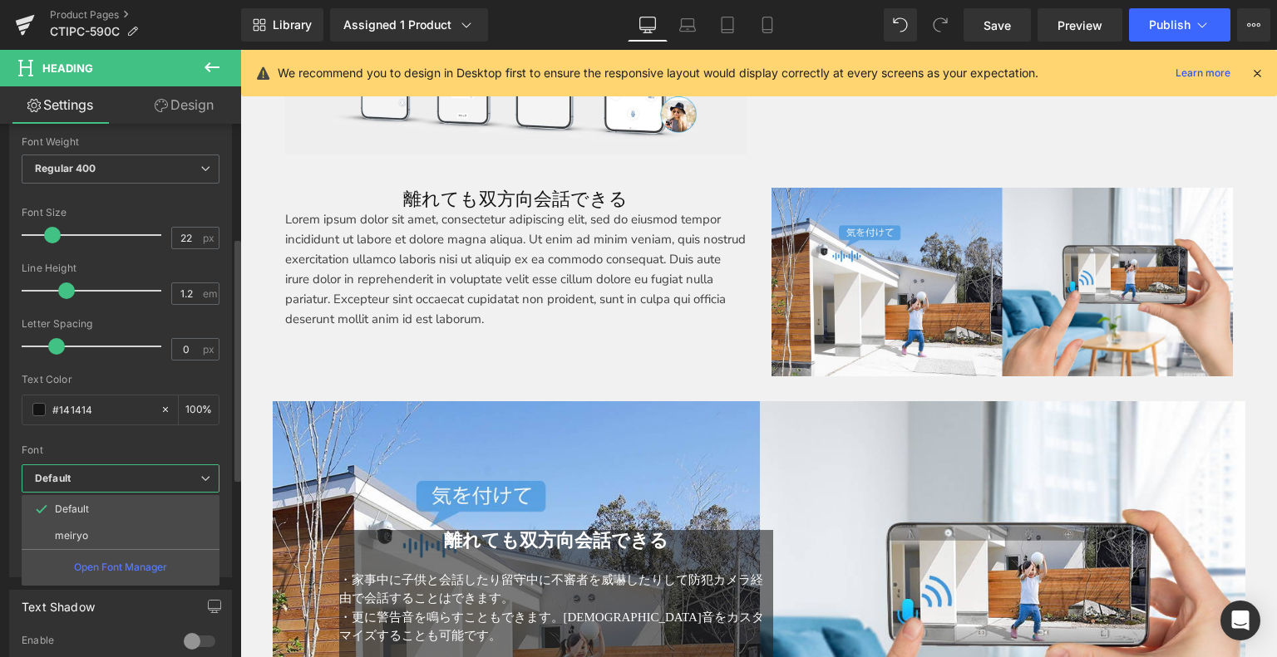
drag, startPoint x: 88, startPoint y: 534, endPoint x: 190, endPoint y: 423, distance: 150.6
click at [88, 533] on li "meiryo" at bounding box center [121, 536] width 198 height 27
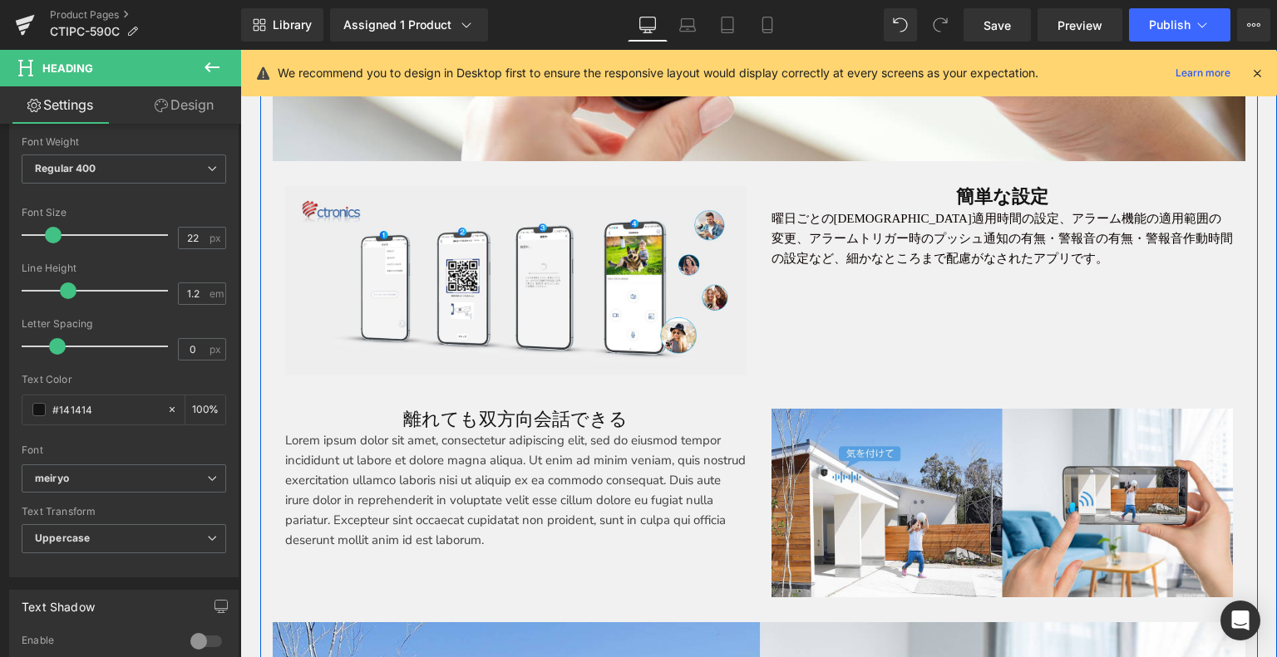
scroll to position [3976, 0]
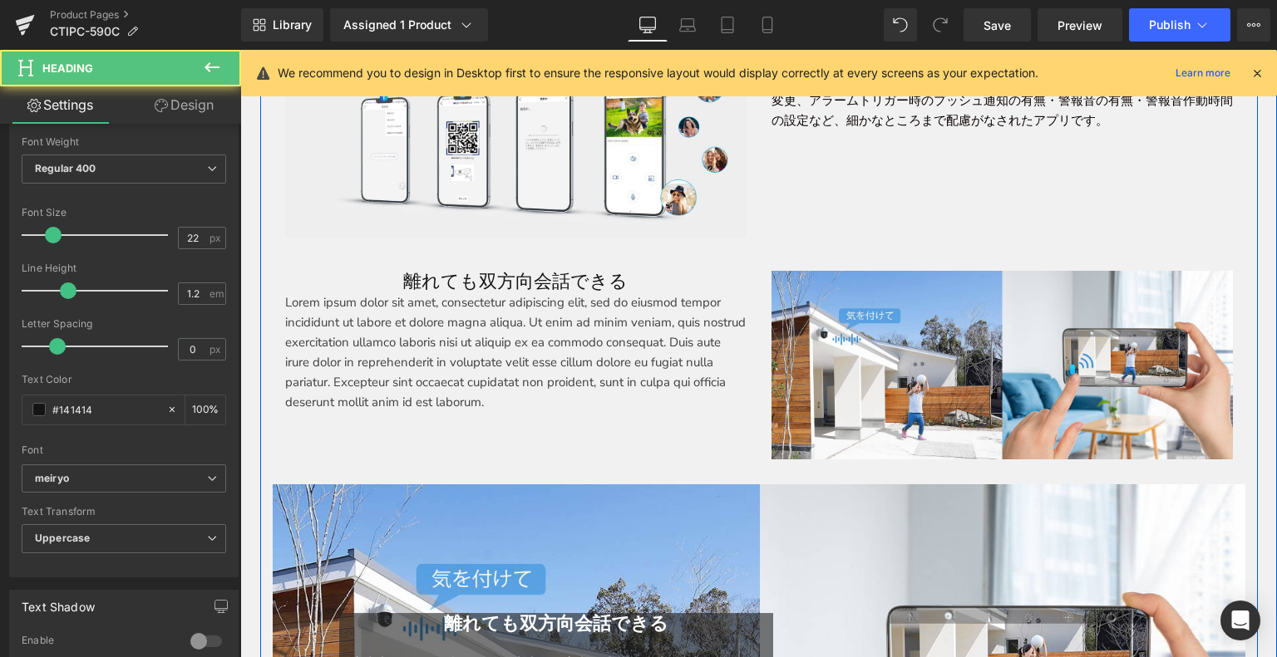
click at [429, 281] on h1 "離れても双方向会話できる" at bounding box center [515, 282] width 461 height 22
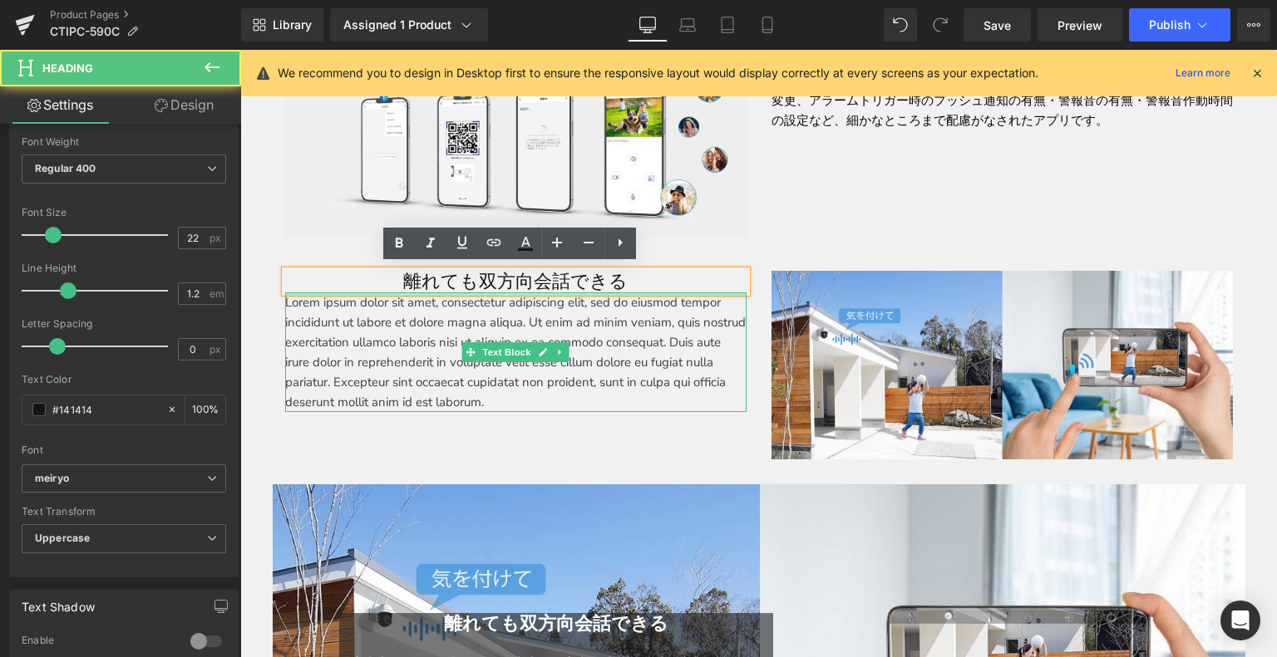
click at [422, 281] on div "離れても双方向会話できる Heading Lorem ipsum dolor sit amet, consectetur adipiscing elit, s…" at bounding box center [516, 341] width 486 height 141
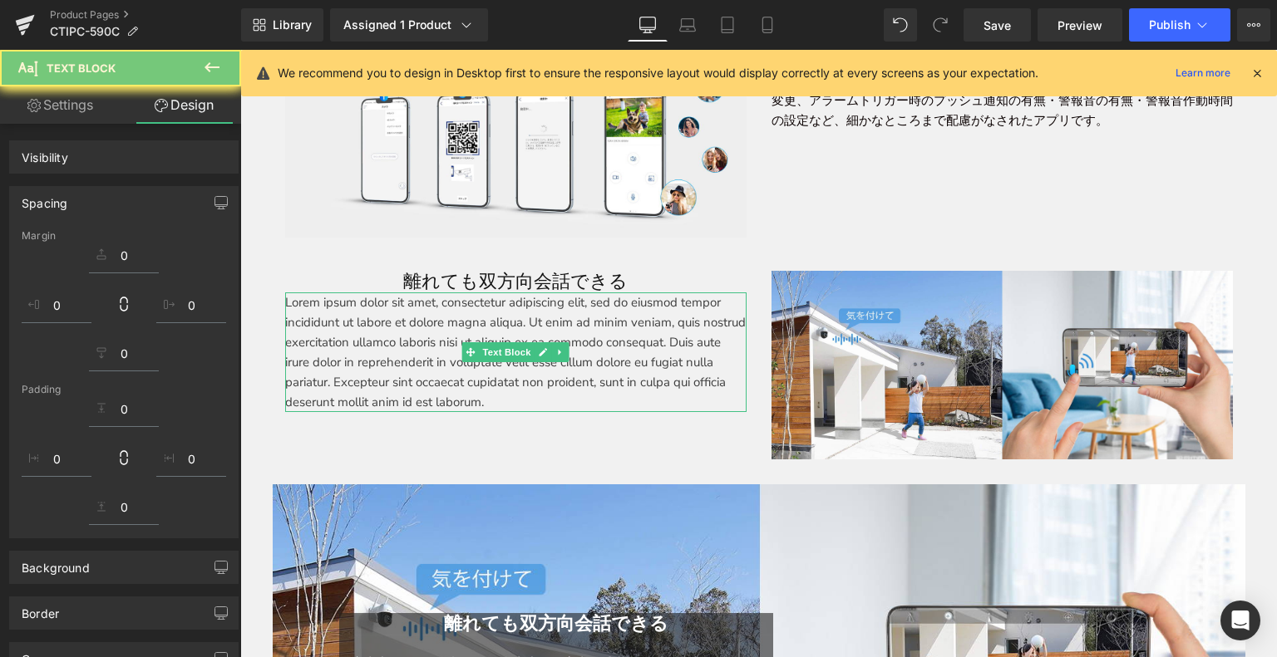
drag, startPoint x: 391, startPoint y: 272, endPoint x: 519, endPoint y: 315, distance: 134.3
click at [598, 271] on h1 "離れても双方向会話できる" at bounding box center [515, 282] width 461 height 22
click at [612, 274] on h1 "離れても双方向会話できる" at bounding box center [515, 282] width 461 height 22
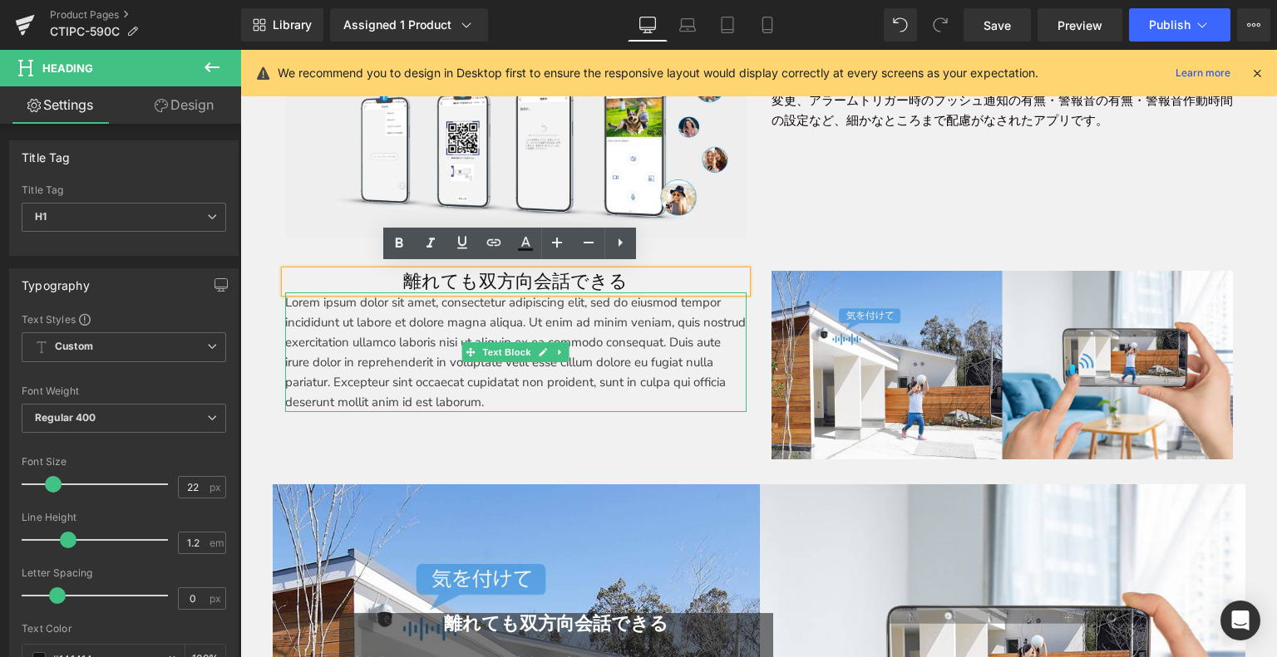
click at [576, 380] on p "Lorem ipsum dolor sit amet, consectetur adipiscing elit, sed do eiusmod tempor …" at bounding box center [515, 353] width 461 height 120
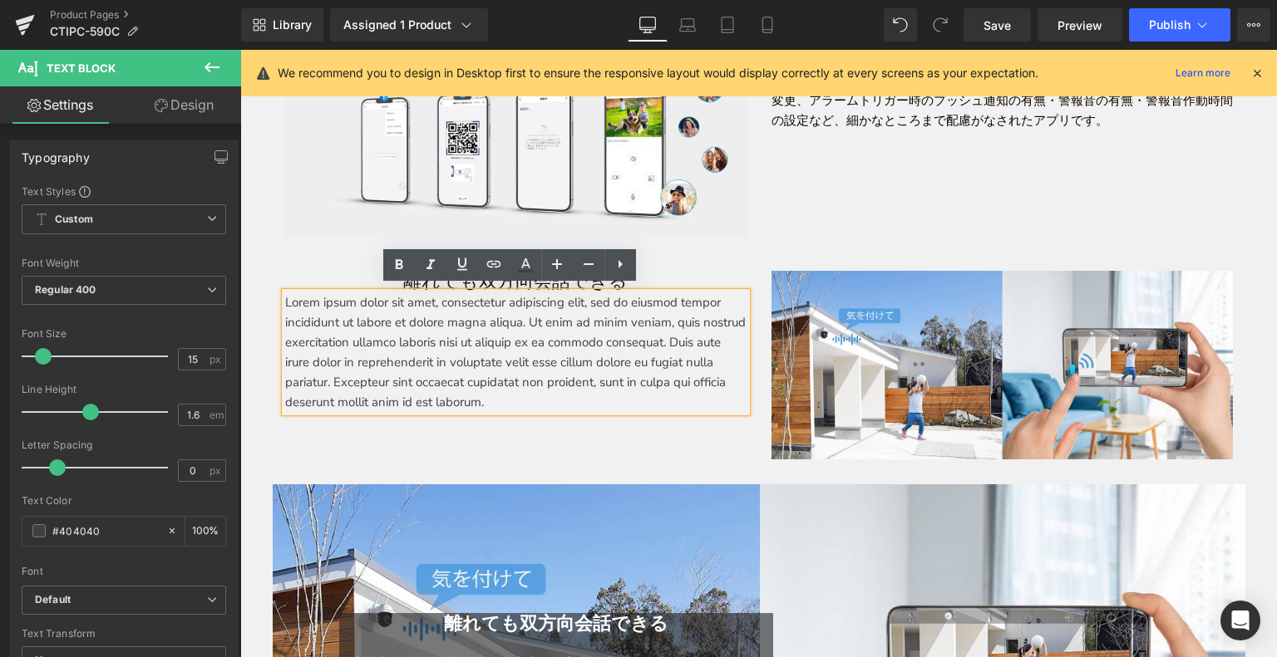
drag, startPoint x: 672, startPoint y: 252, endPoint x: 628, endPoint y: 273, distance: 48.3
click at [672, 252] on div "離れても双方向会話できる Heading Lorem ipsum dolor sit amet, consectetur adipiscing elit, s…" at bounding box center [759, 357] width 972 height 222
click at [664, 271] on div "離れても双方向会話できる Heading" at bounding box center [515, 282] width 461 height 22
click at [631, 273] on h1 "離れても双方向会話できる" at bounding box center [515, 282] width 461 height 22
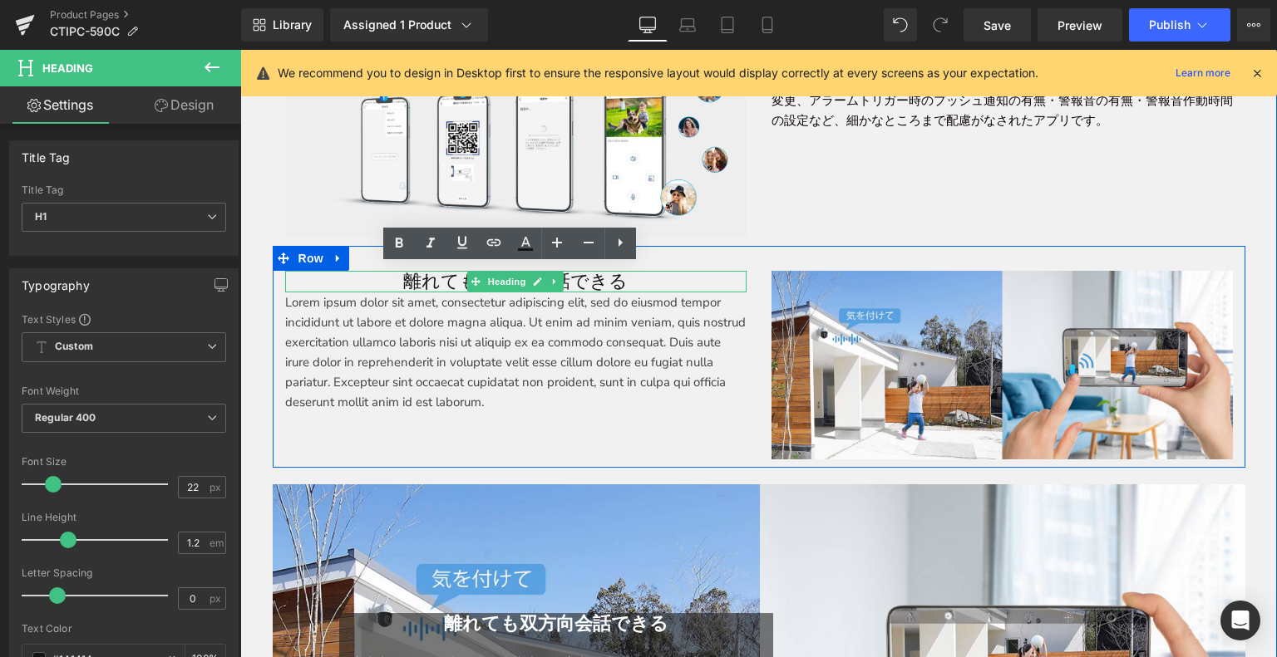
drag, startPoint x: 623, startPoint y: 274, endPoint x: 401, endPoint y: 269, distance: 222.0
click at [397, 272] on h1 "離れても双方向会話できる" at bounding box center [515, 282] width 461 height 22
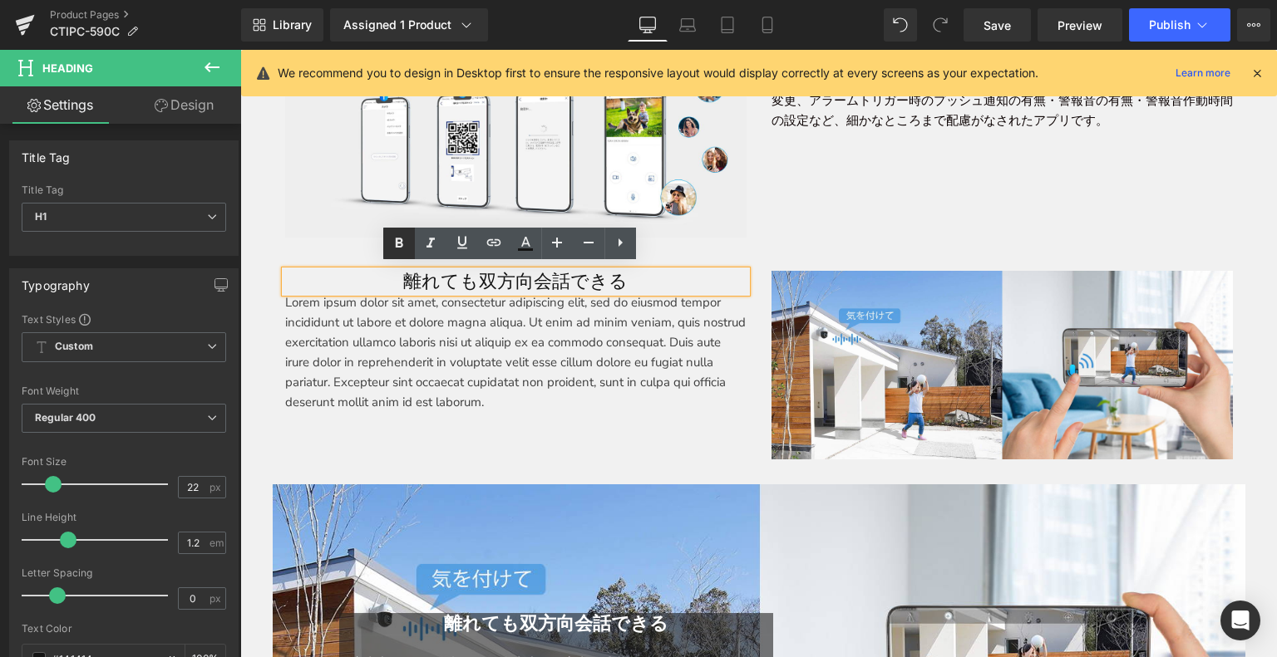
click at [404, 239] on icon at bounding box center [399, 244] width 20 height 20
click at [450, 348] on p "Lorem ipsum dolor sit amet, consectetur adipiscing elit, sed do eiusmod tempor …" at bounding box center [515, 353] width 461 height 120
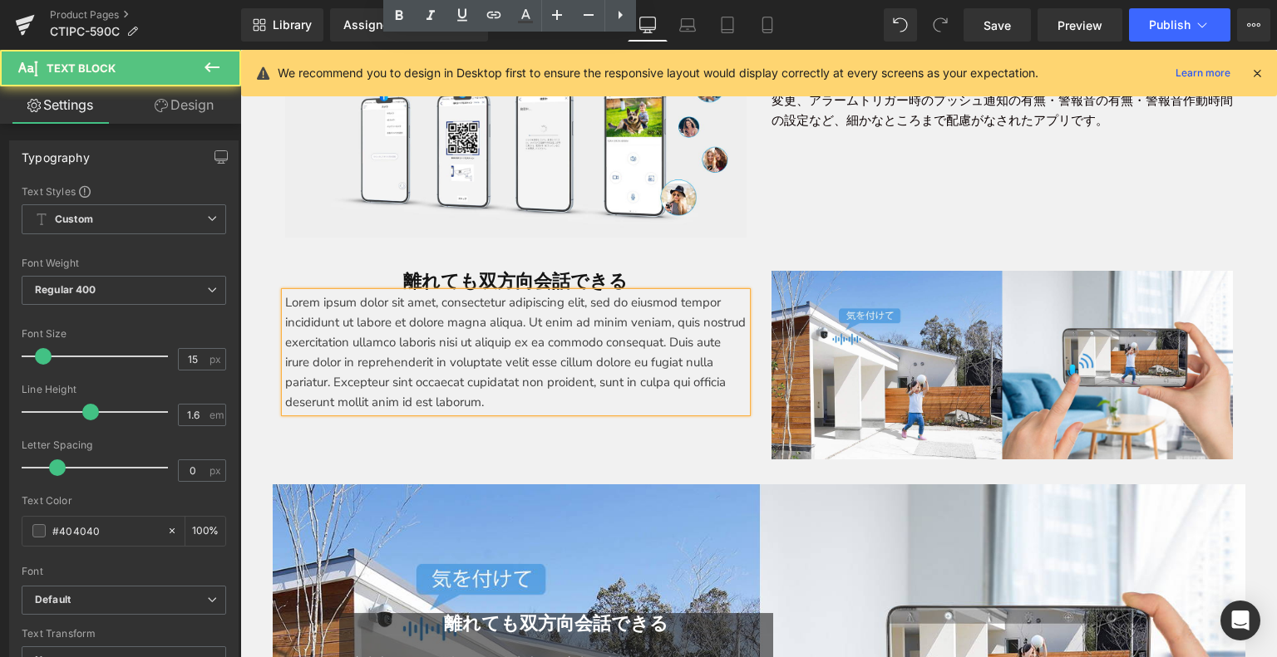
scroll to position [4226, 0]
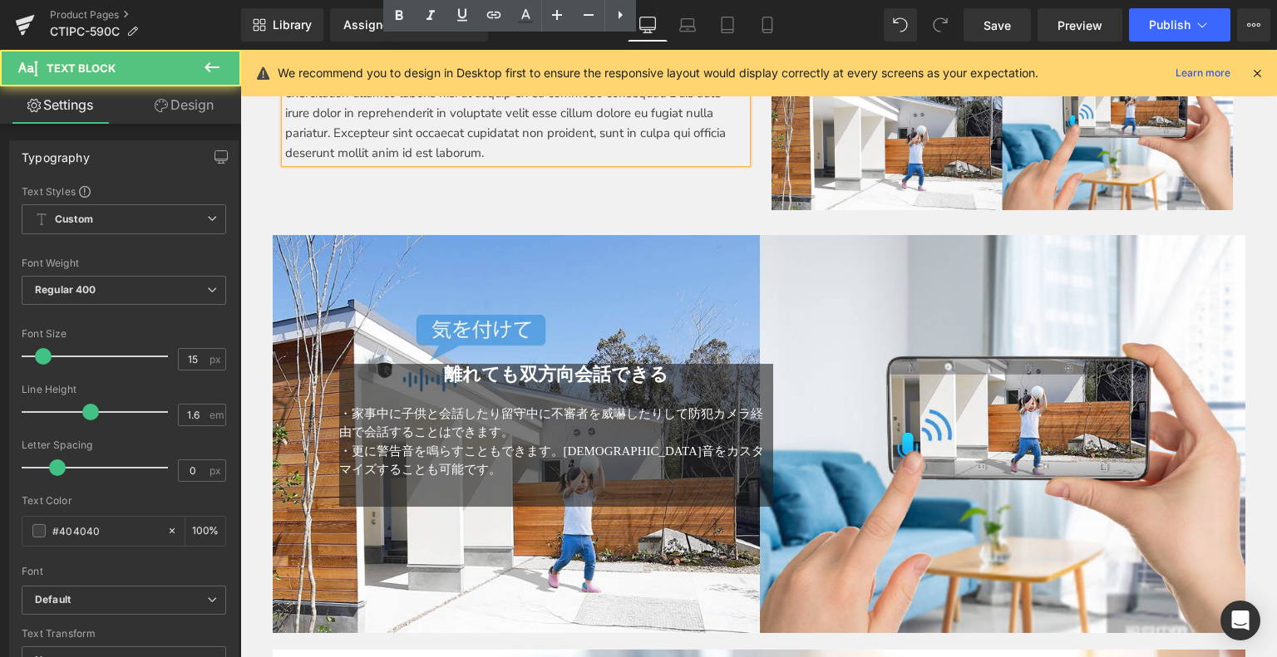
click at [406, 407] on span "・家事中に子供と会話したり留守中に不審者を威嚇したりして防犯カメラ経由で会話することはできます。" at bounding box center [551, 423] width 424 height 32
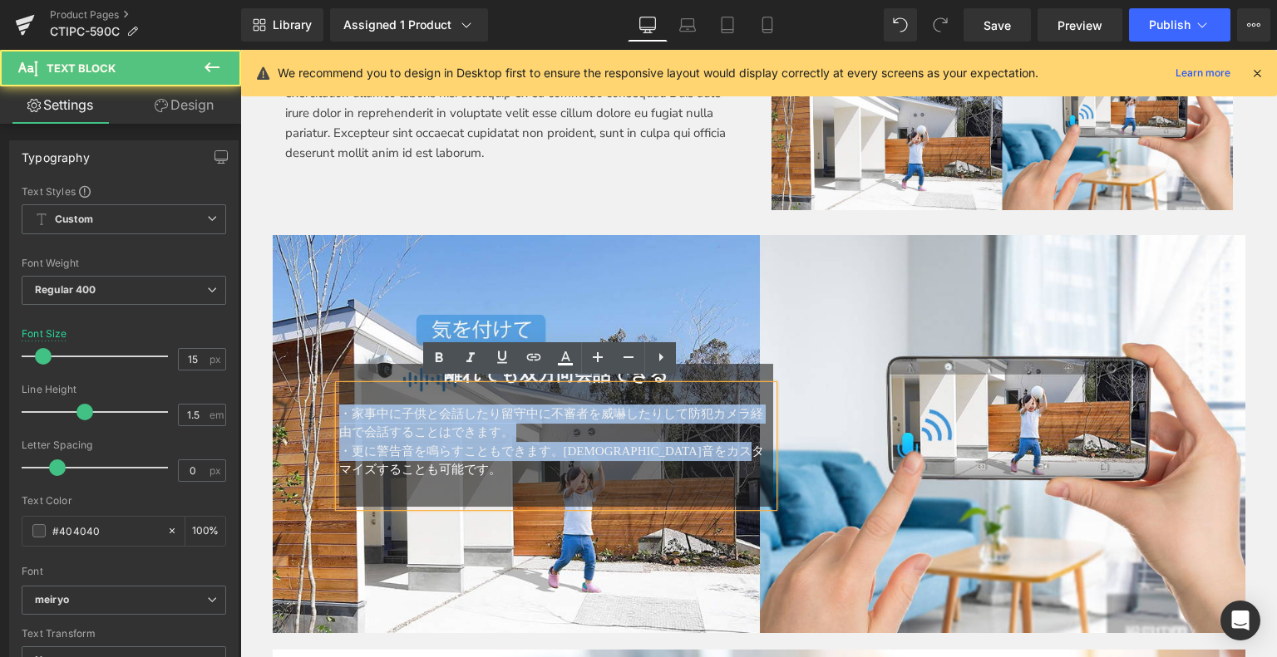
drag, startPoint x: 336, startPoint y: 406, endPoint x: 426, endPoint y: 479, distance: 115.8
click at [426, 479] on div "・家事中に子供と会話したり留守中に不審者を威嚇したりして防犯カメラ経由で会話することはできます。 ・更に警告音を鳴らすこともできます。[DEMOGRAPHIC…" at bounding box center [556, 446] width 435 height 121
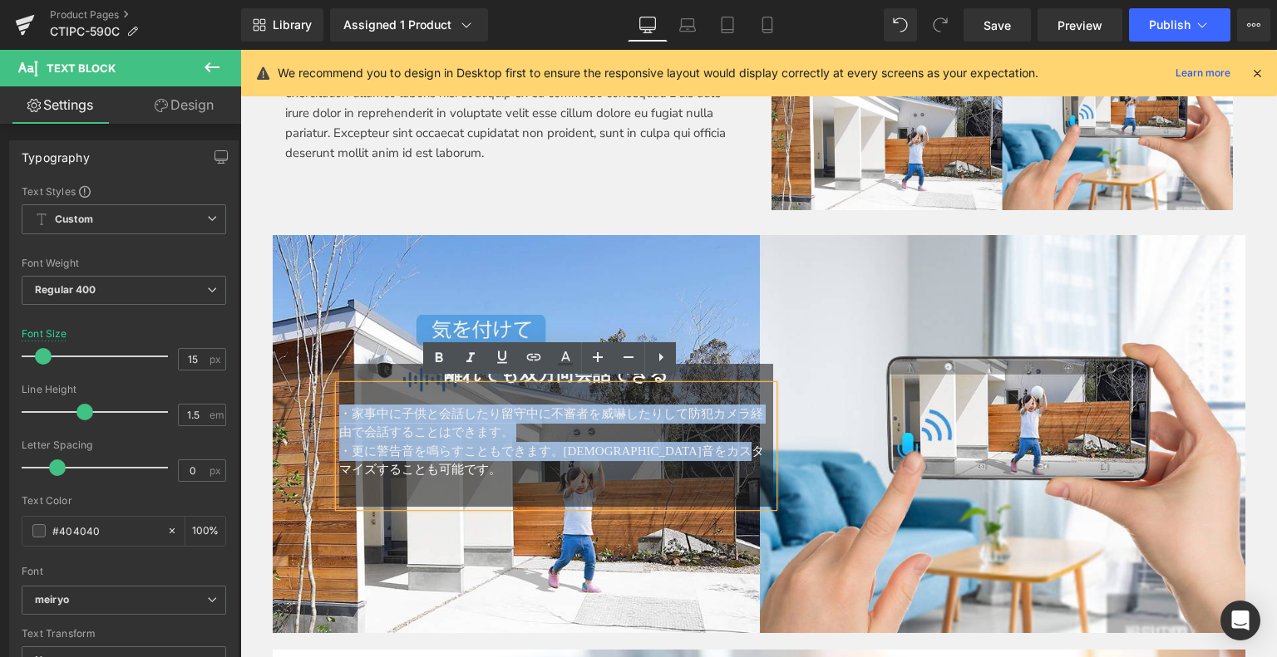
copy div "・家事中に子供と会話したり留守中に不審者を威嚇したりして防犯カメラ経由で会話することはできます。 ・更に警告音を鳴らすこともできます。[DEMOGRAPHIC…"
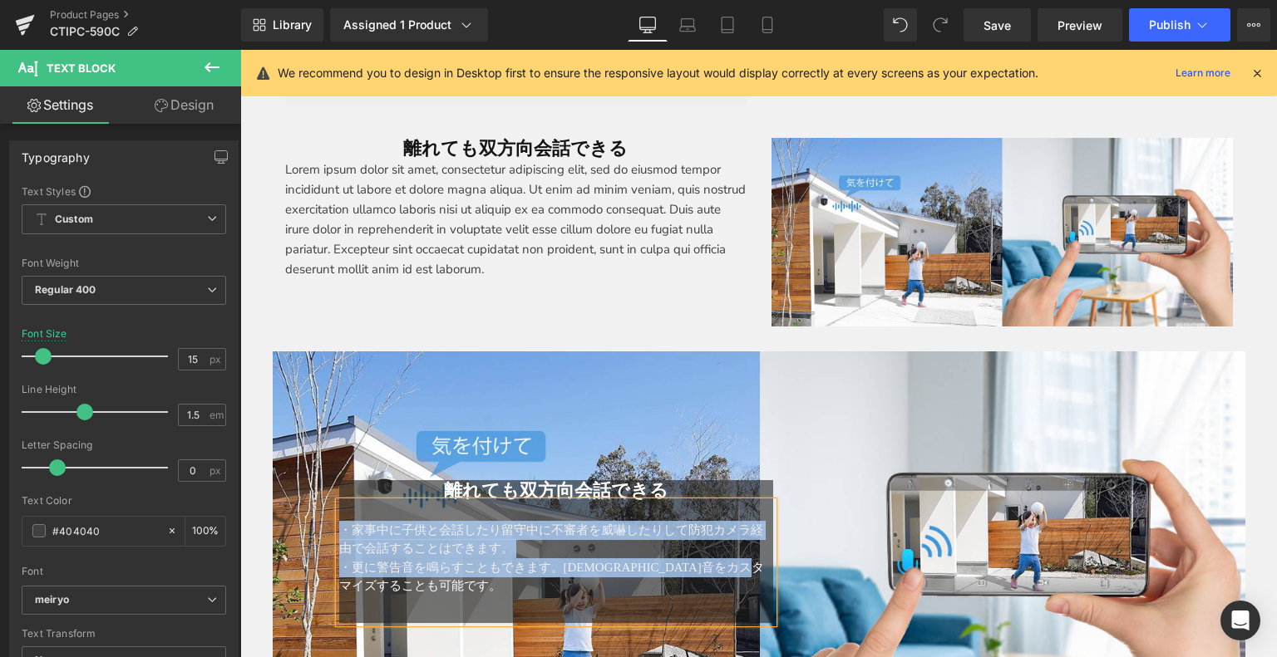
scroll to position [3976, 0]
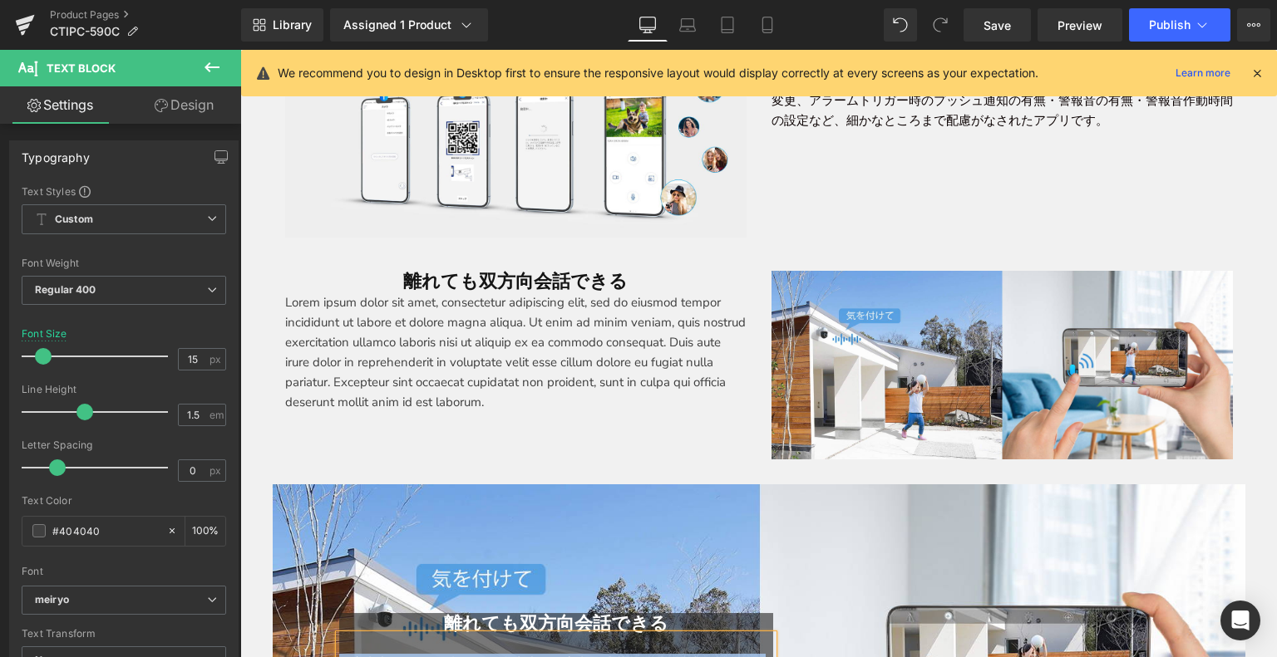
click at [317, 324] on p "Lorem ipsum dolor sit amet, consectetur adipiscing elit, sed do eiusmod tempor …" at bounding box center [515, 353] width 461 height 120
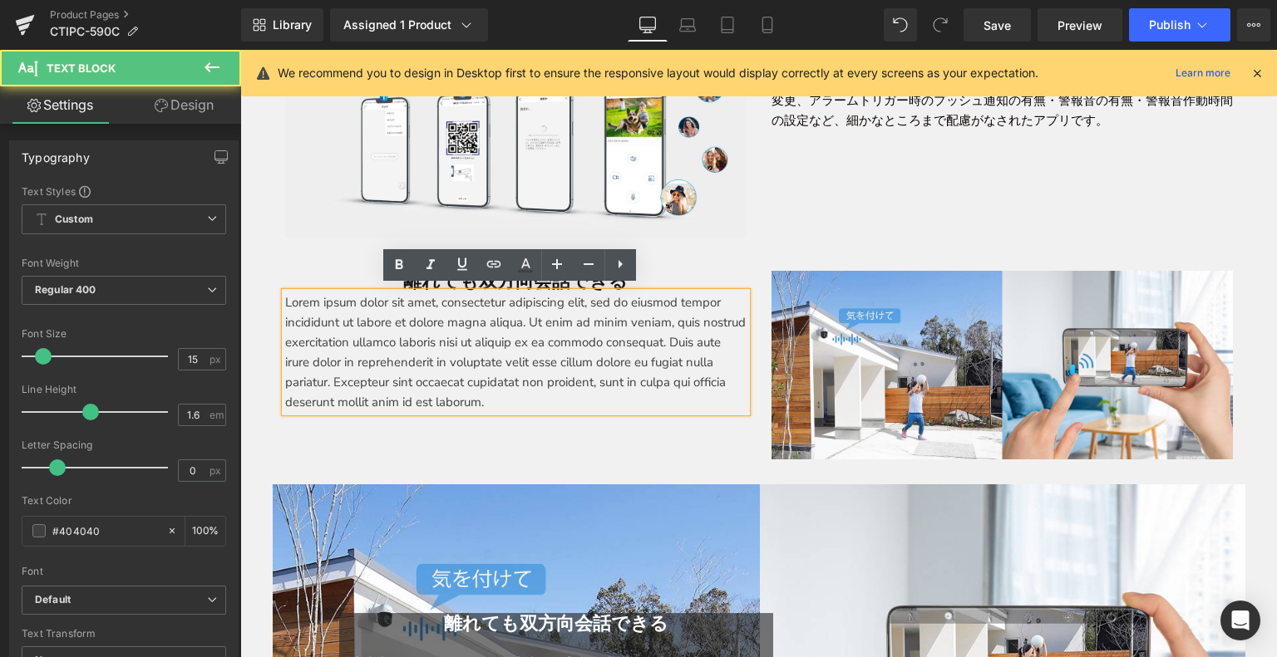
click at [286, 302] on p "Lorem ipsum dolor sit amet, consectetur adipiscing elit, sed do eiusmod tempor …" at bounding box center [515, 353] width 461 height 120
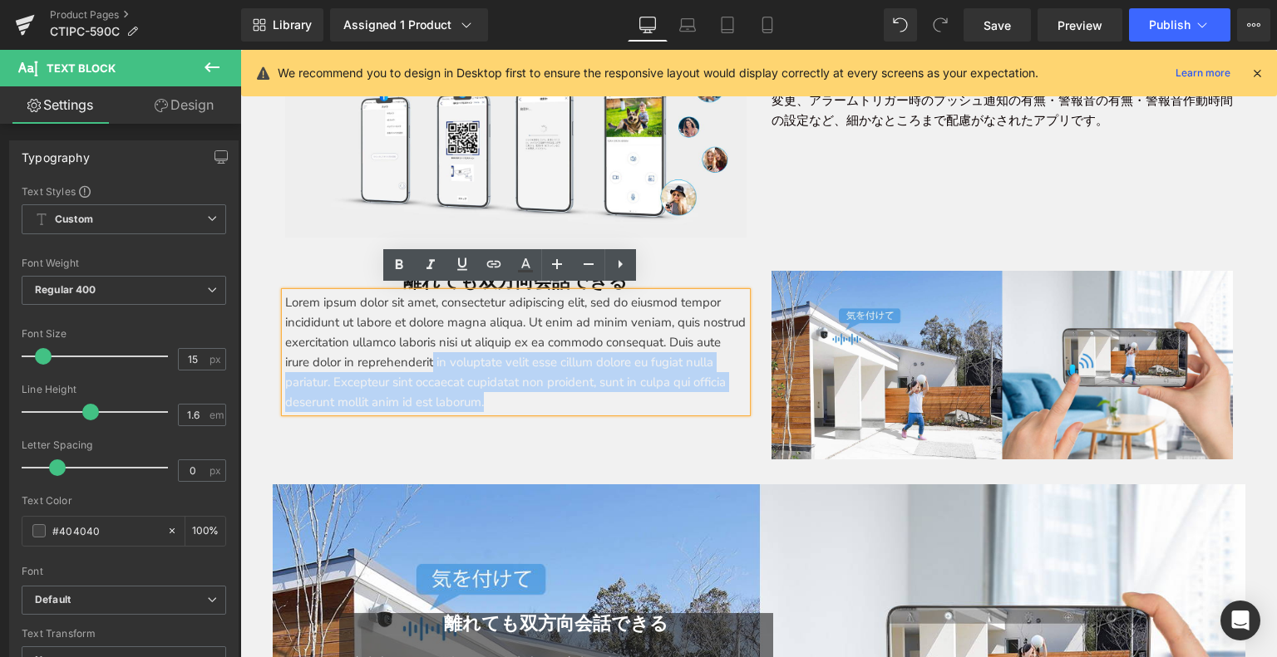
drag, startPoint x: 276, startPoint y: 299, endPoint x: 545, endPoint y: 362, distance: 276.4
click at [551, 362] on div "Lorem ipsum dolor sit amet, consectetur adipiscing elit, sed do eiusmod tempor …" at bounding box center [515, 353] width 461 height 120
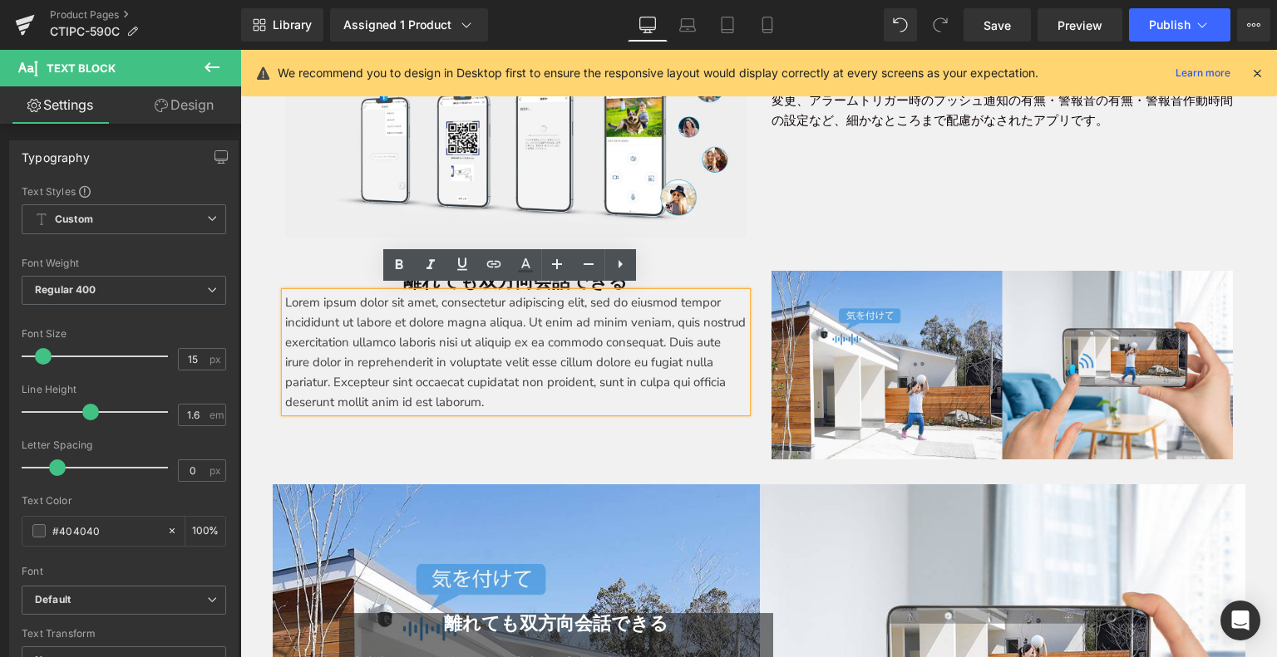
click at [285, 298] on p "Lorem ipsum dolor sit amet, consectetur adipiscing elit, sed do eiusmod tempor …" at bounding box center [515, 353] width 461 height 120
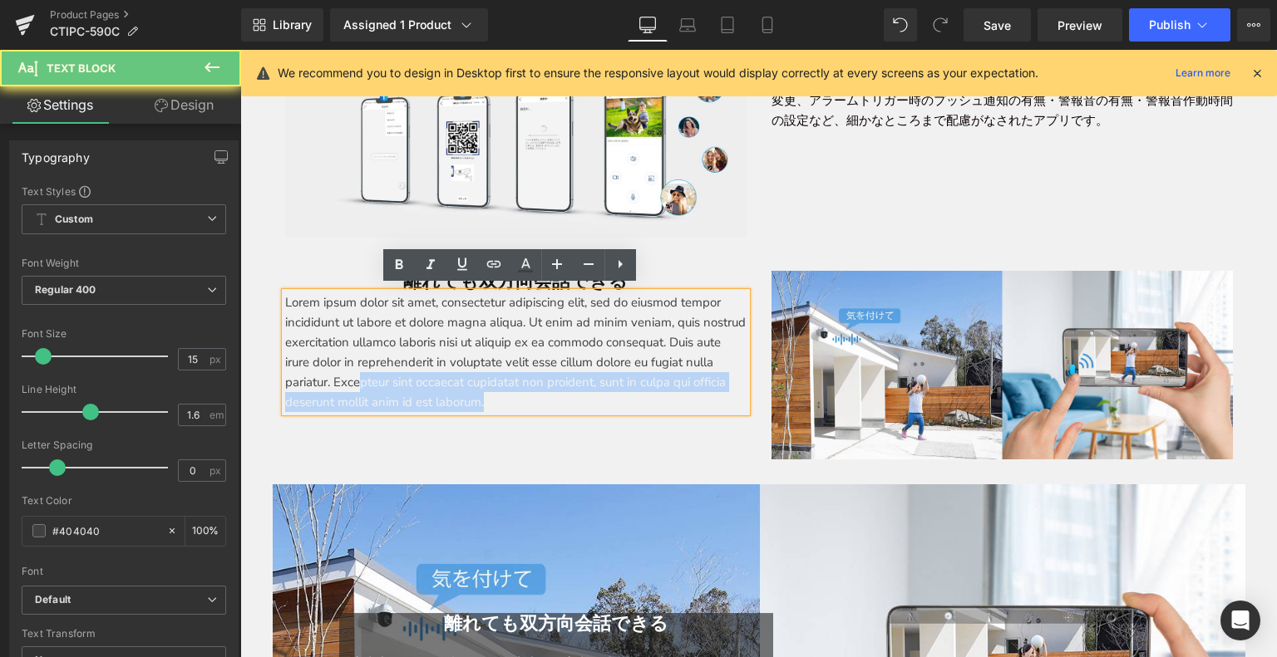
drag, startPoint x: 277, startPoint y: 299, endPoint x: 325, endPoint y: 318, distance: 51.9
click at [472, 359] on div "Lorem ipsum dolor sit amet, consectetur adipiscing elit, sed do eiusmod tempor …" at bounding box center [515, 353] width 461 height 120
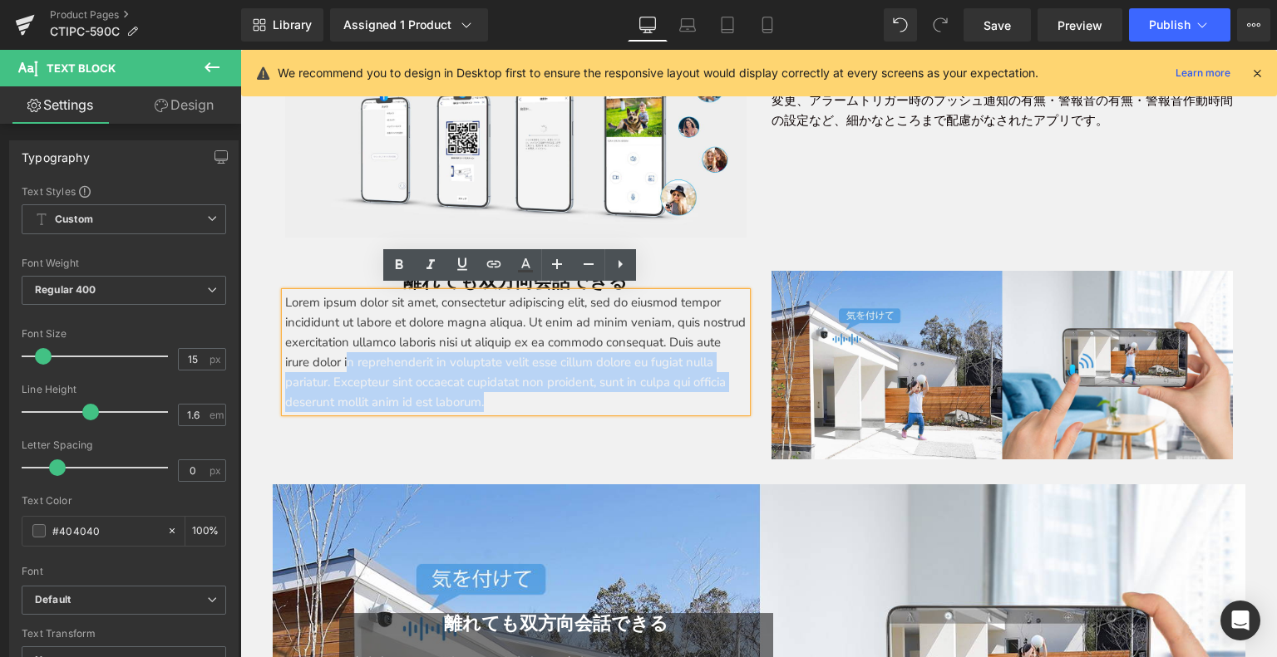
click at [293, 297] on p "Lorem ipsum dolor sit amet, consectetur adipiscing elit, sed do eiusmod tempor …" at bounding box center [515, 353] width 461 height 120
click at [285, 294] on p "Lorem ipsum dolor sit amet, consectetur adipiscing elit, sed do eiusmod tempor …" at bounding box center [515, 353] width 461 height 120
click at [309, 301] on p "Lorem ipsum dolor sit amet, consectetur adipiscing elit, sed do eiusmod tempor …" at bounding box center [515, 353] width 461 height 120
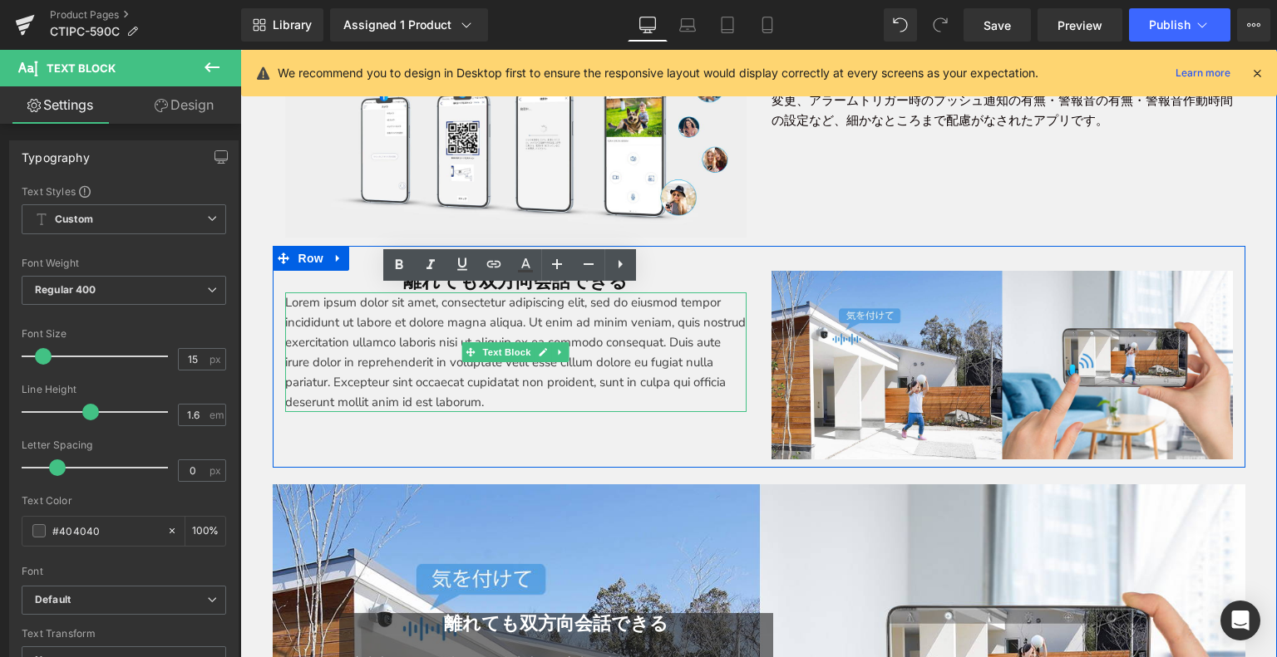
click at [290, 302] on p "Lorem ipsum dolor sit amet, consectetur adipiscing elit, sed do eiusmod tempor …" at bounding box center [515, 353] width 461 height 120
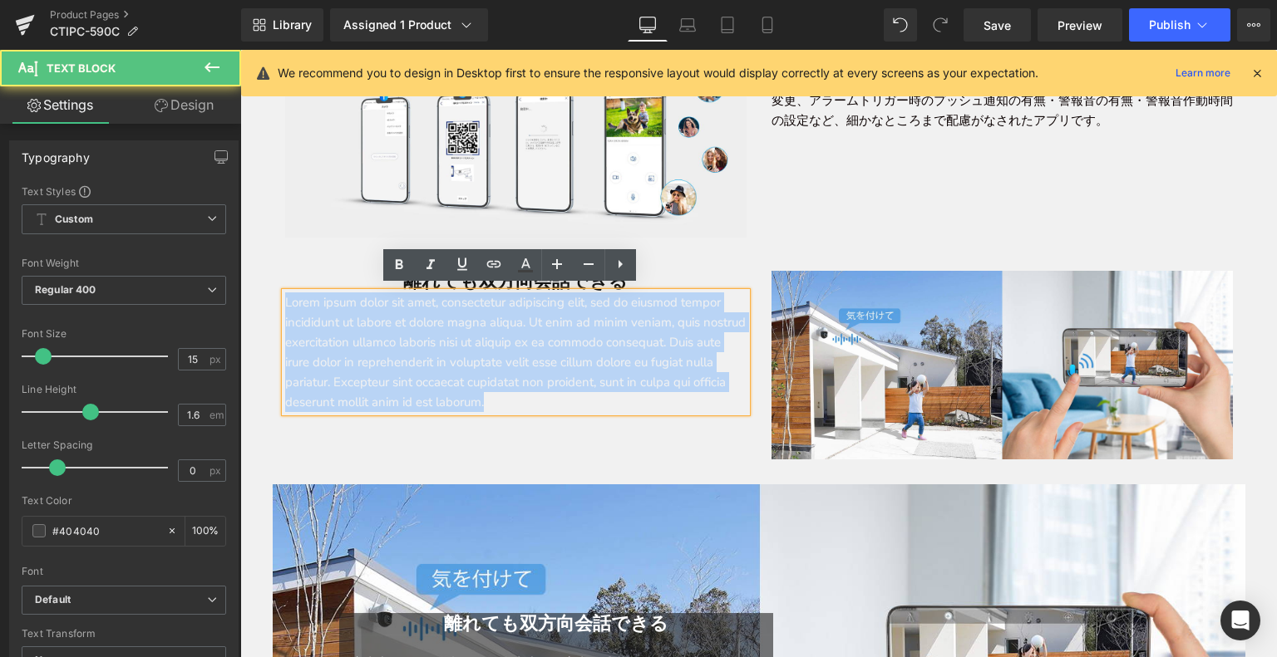
drag, startPoint x: 280, startPoint y: 299, endPoint x: 629, endPoint y: 395, distance: 361.9
click at [637, 396] on p "Lorem ipsum dolor sit amet, consectetur adipiscing elit, sed do eiusmod tempor …" at bounding box center [515, 353] width 461 height 120
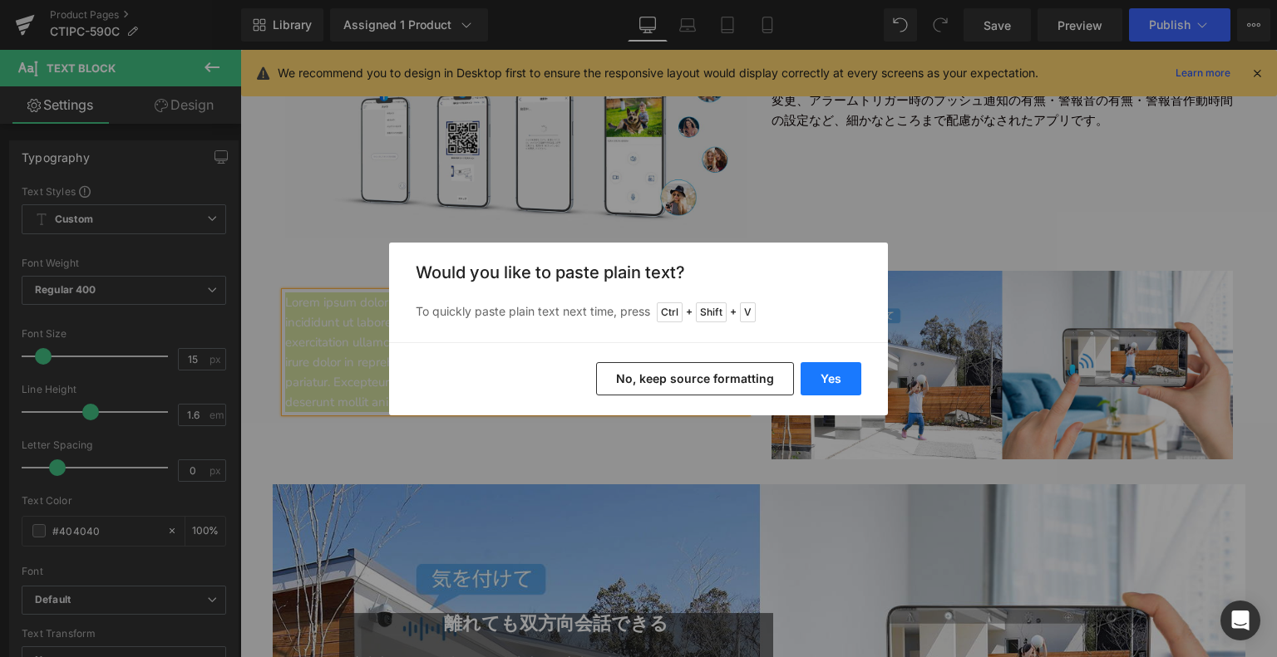
click at [831, 373] on button "Yes" at bounding box center [830, 378] width 61 height 33
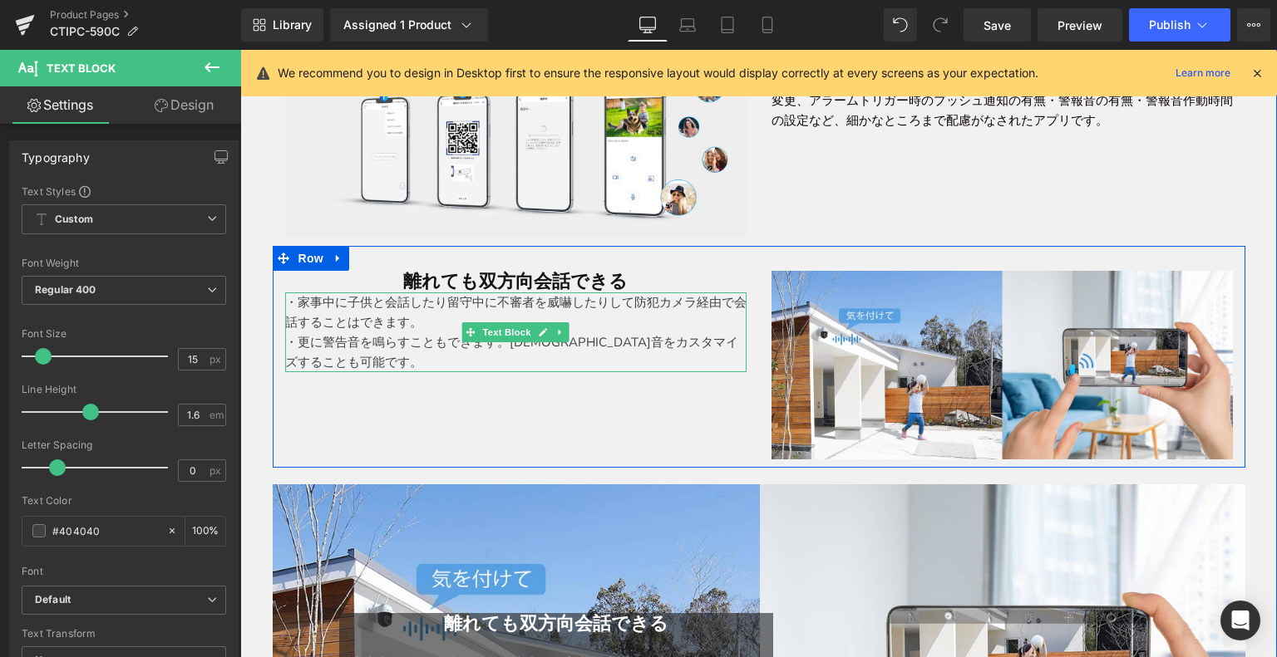
click at [332, 313] on p "・家事中に子供と会話したり留守中に不審者を威嚇したりして防犯カメラ経由で会話することはできます。" at bounding box center [515, 313] width 461 height 40
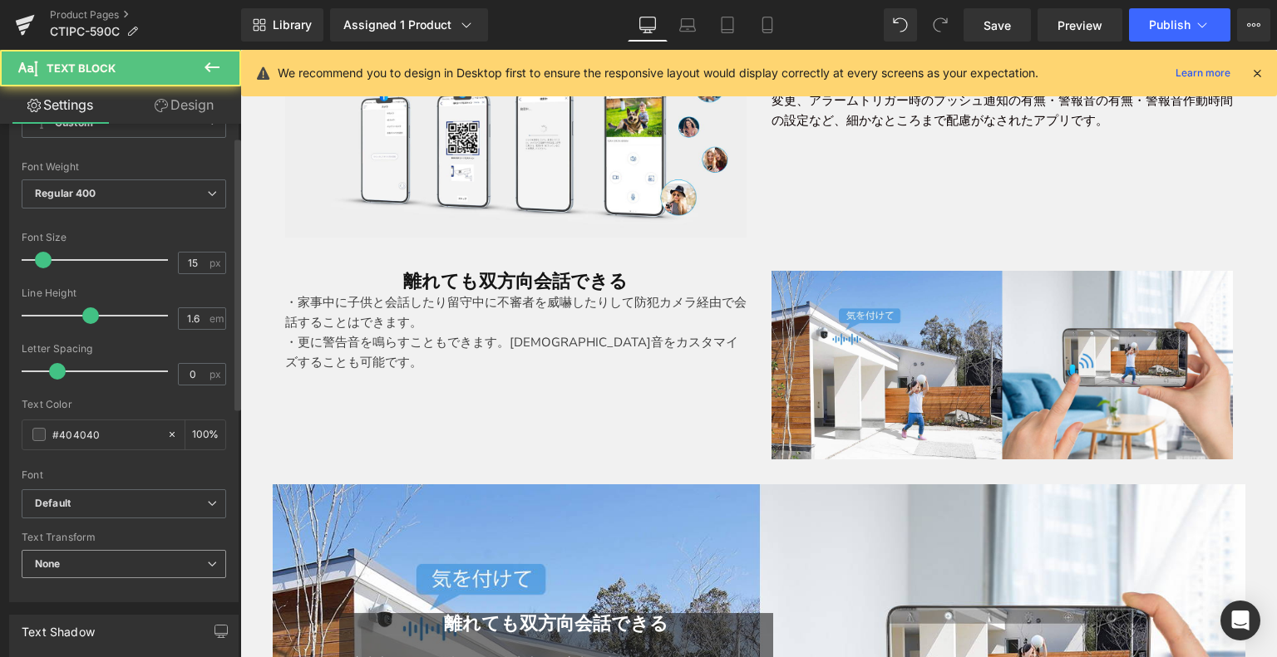
scroll to position [249, 0]
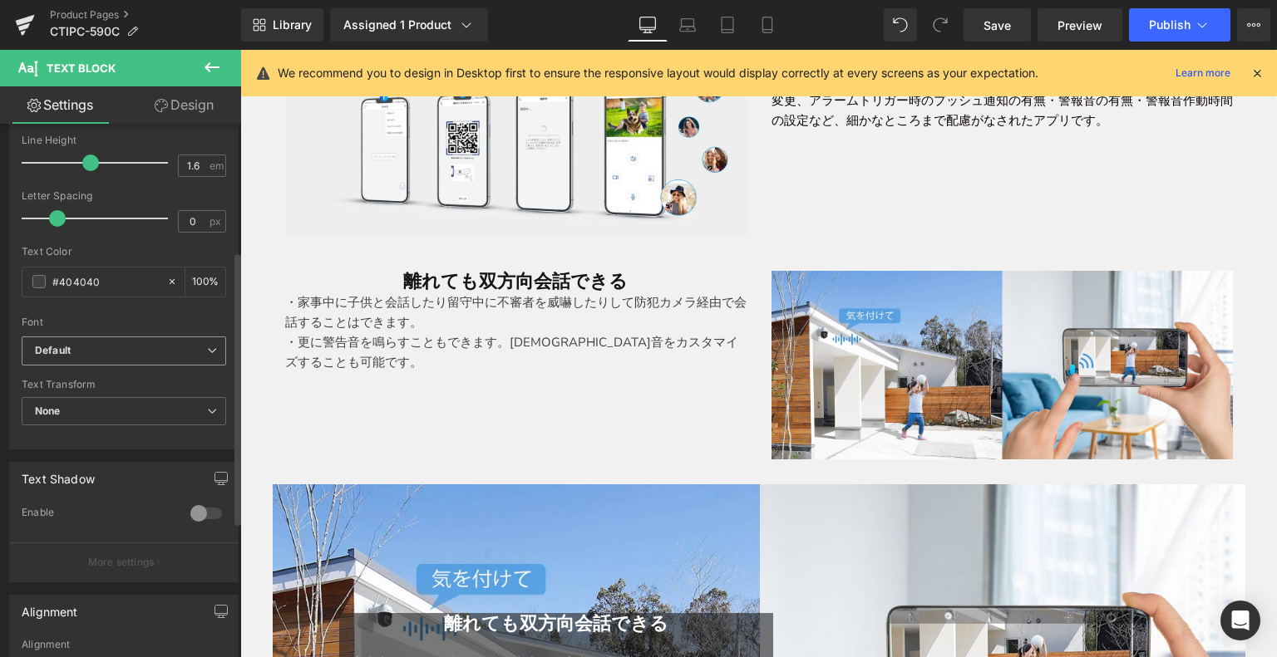
click at [93, 358] on span "Default" at bounding box center [124, 351] width 204 height 29
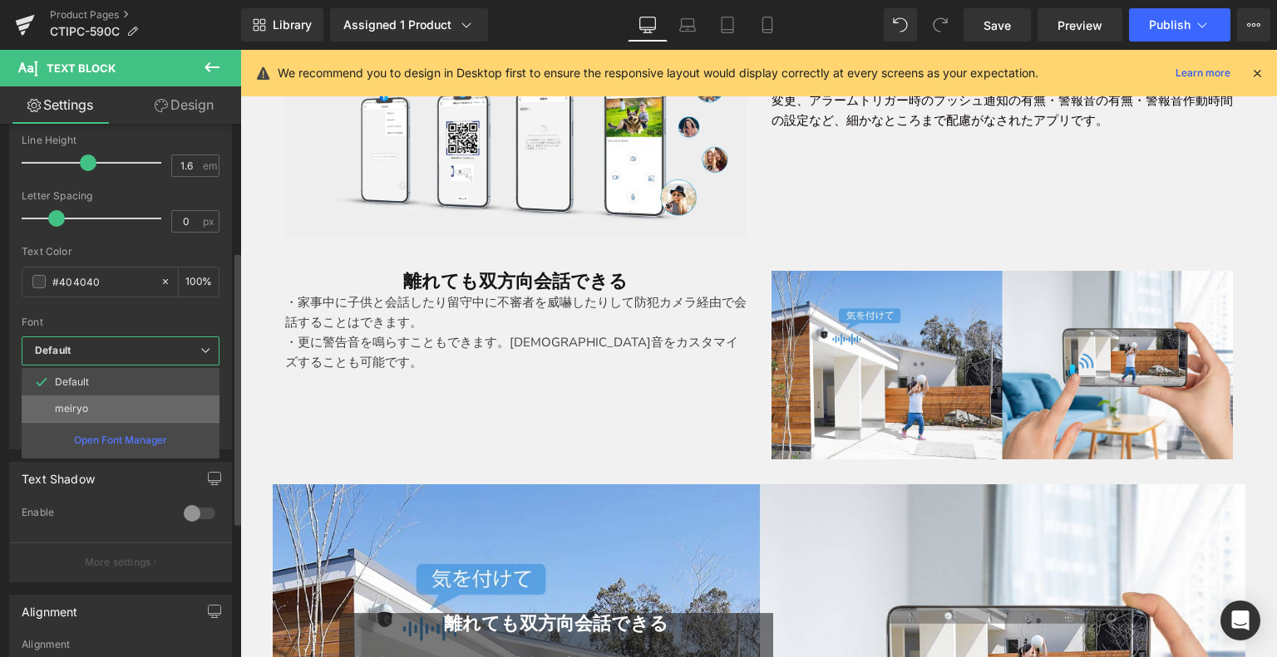
click at [111, 408] on li "meiryo" at bounding box center [121, 409] width 198 height 27
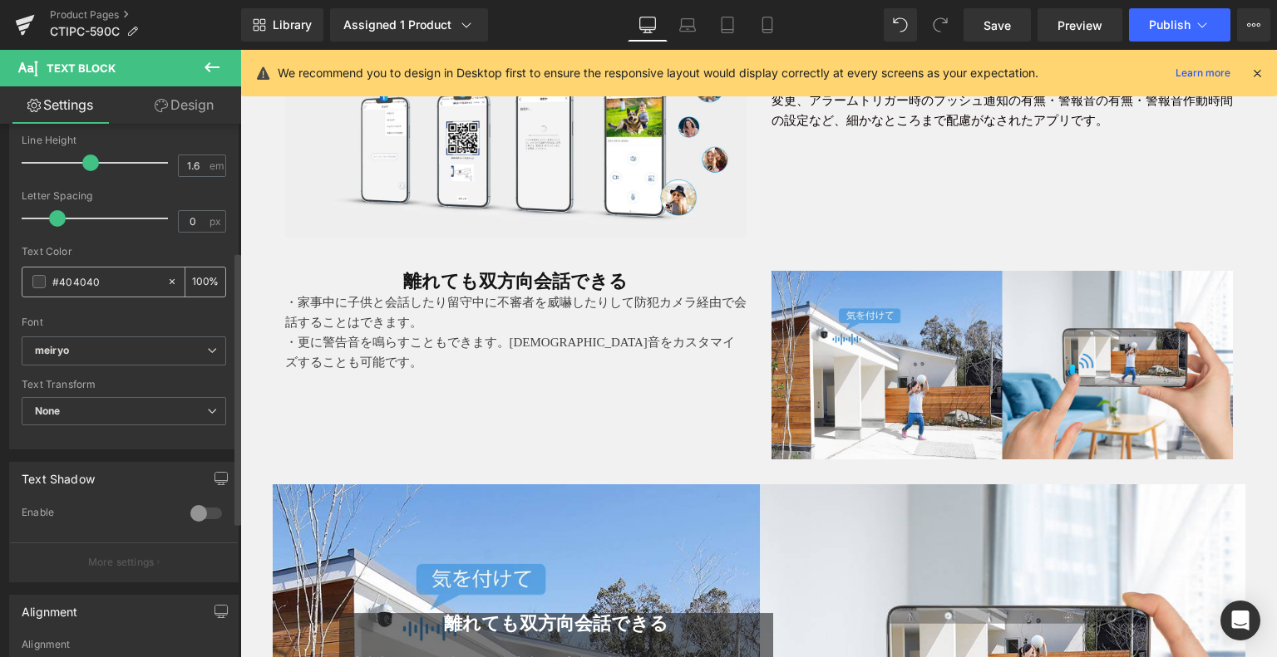
click at [43, 281] on span at bounding box center [38, 281] width 13 height 13
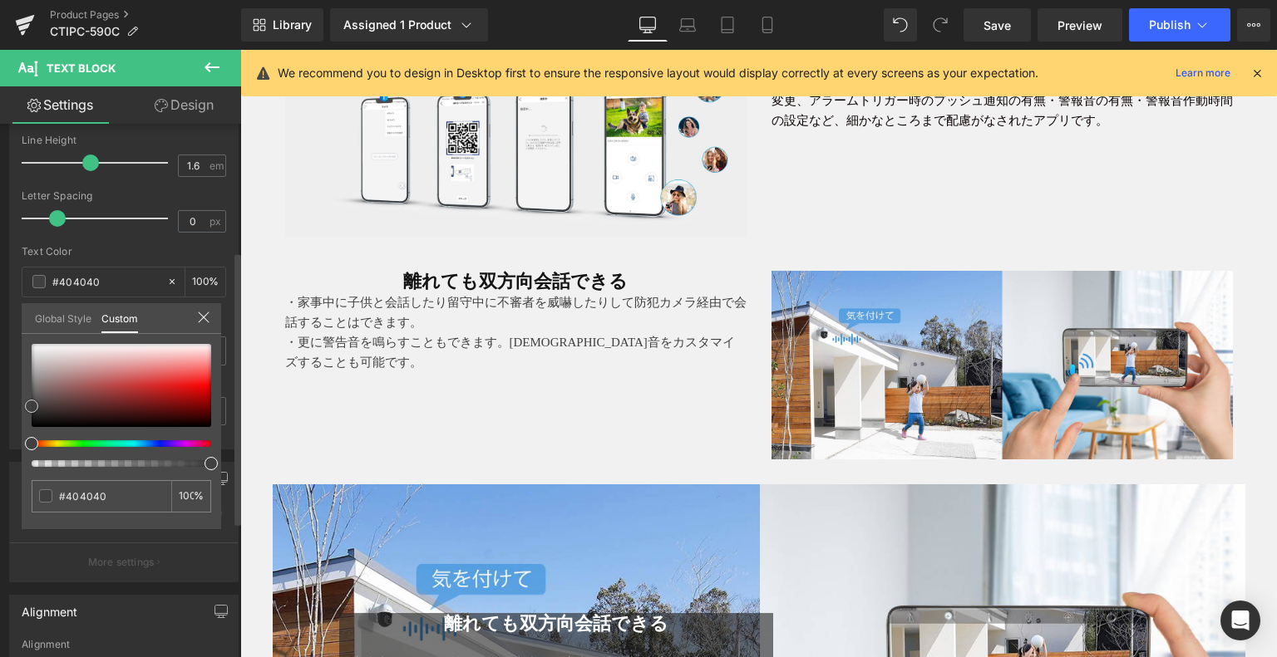
type input "#500101"
drag, startPoint x: 204, startPoint y: 413, endPoint x: 222, endPoint y: 426, distance: 21.9
click at [213, 432] on div "#500101 100 %" at bounding box center [121, 436] width 199 height 185
type input "#000000"
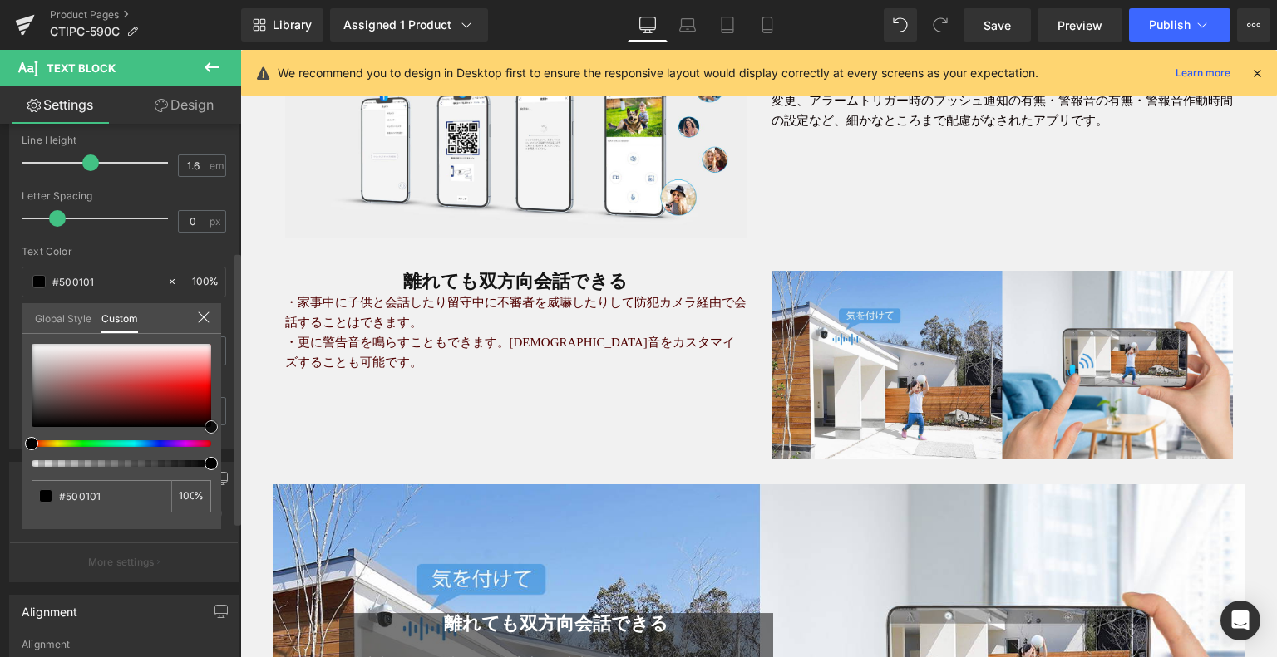
type input "#000000"
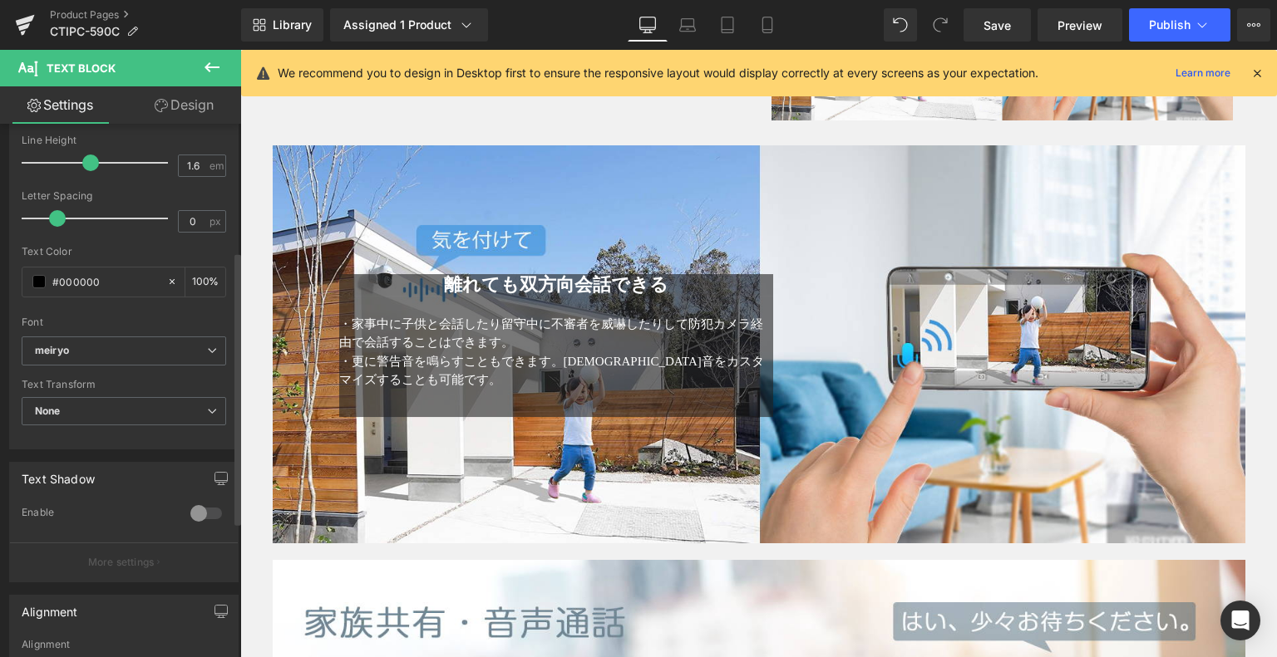
scroll to position [4226, 0]
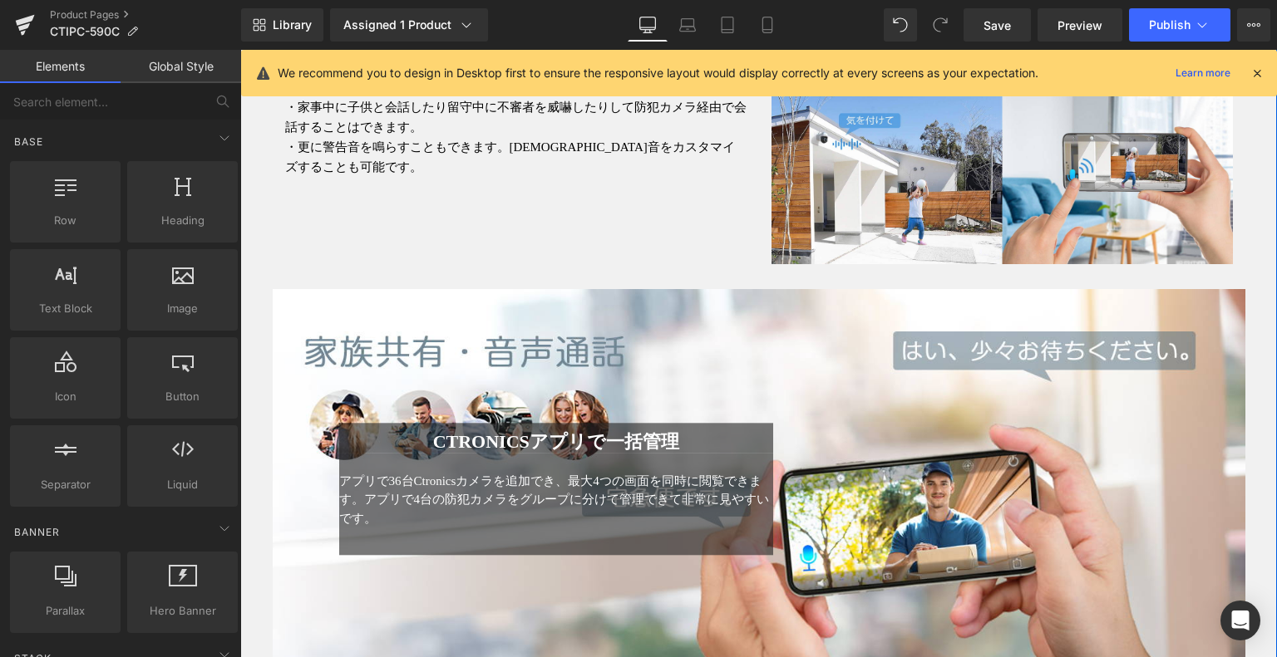
scroll to position [4143, 0]
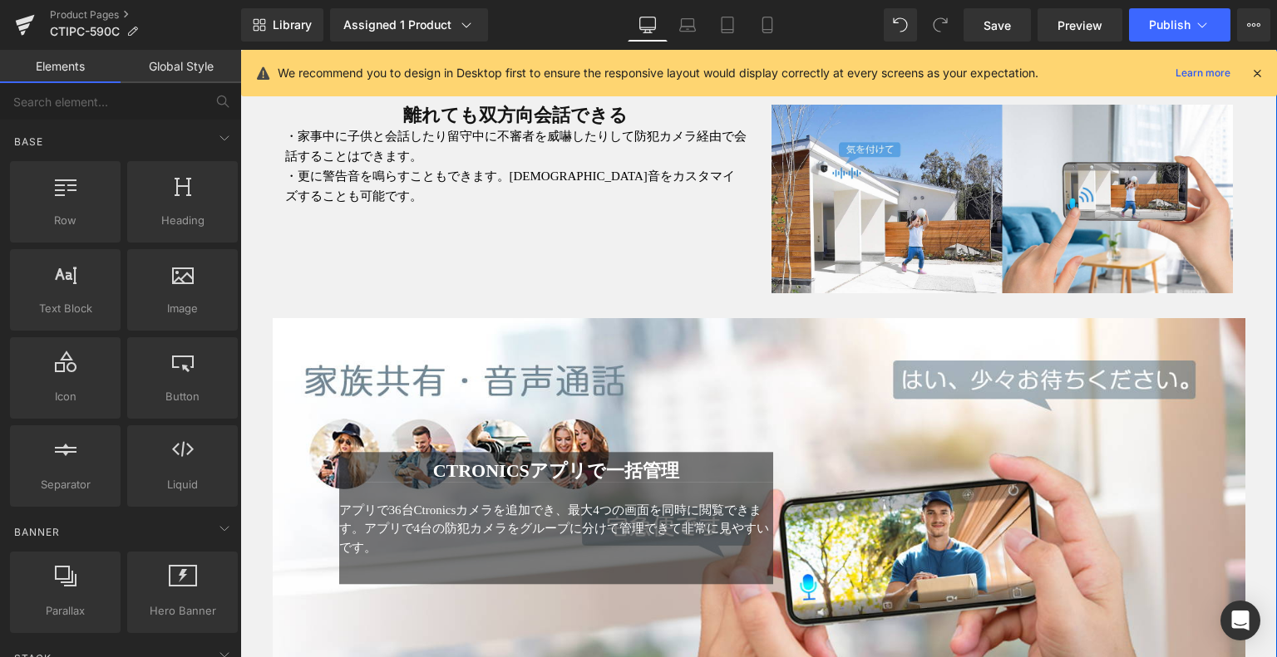
drag, startPoint x: 727, startPoint y: 348, endPoint x: 632, endPoint y: 284, distance: 115.0
click at [725, 348] on div "Ctronicsアプリで一括管理 Heading アプリで36台Ctronicsカメラを追加でき、最大4つの画面を同時に閲覧できます。アプリで4台の防犯カメラ…" at bounding box center [759, 517] width 972 height 398
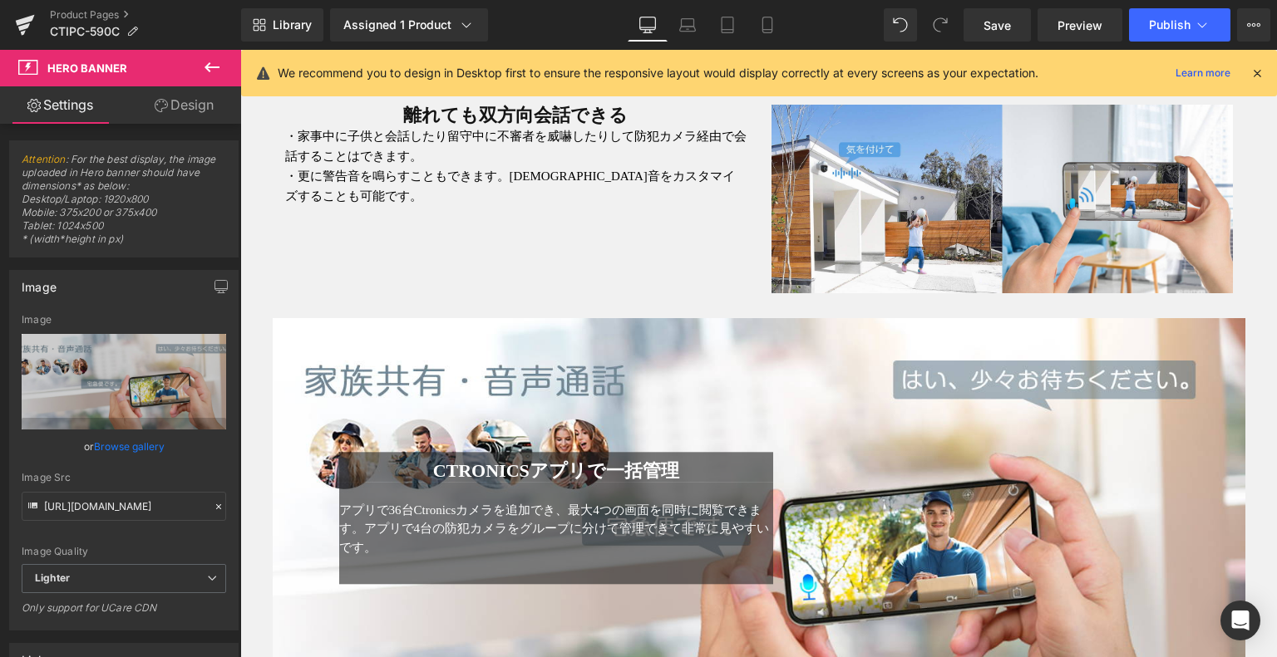
click at [202, 66] on icon at bounding box center [212, 67] width 20 height 20
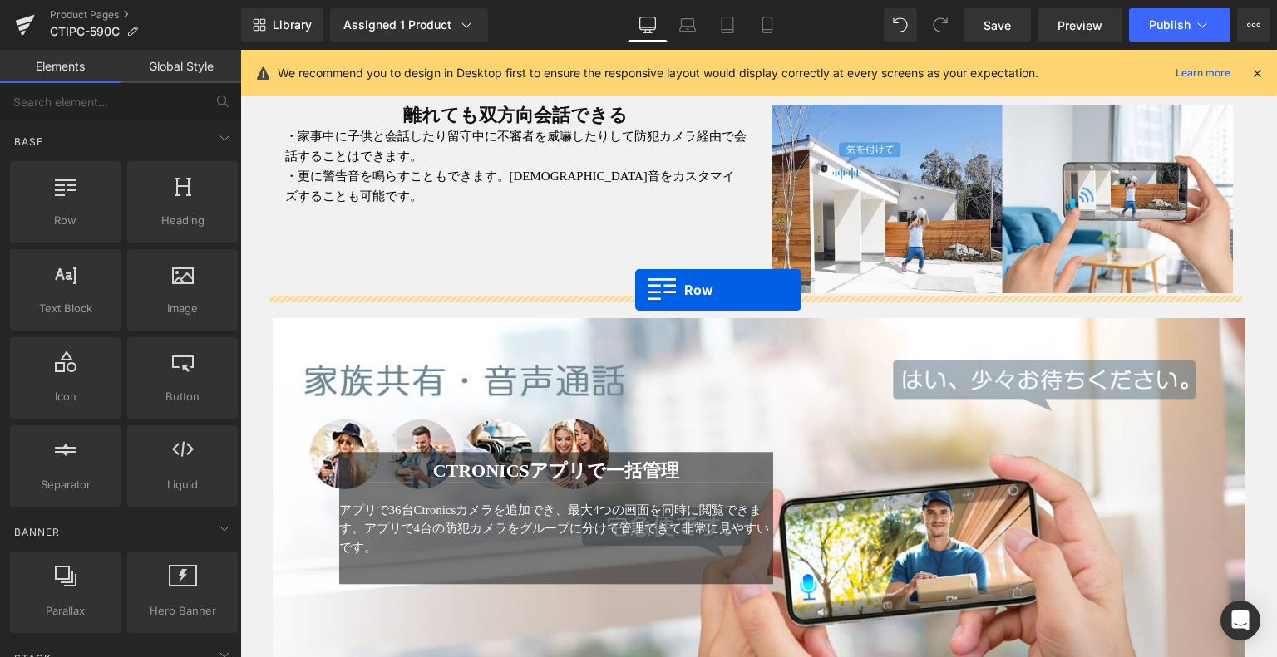
drag, startPoint x: 329, startPoint y: 263, endPoint x: 635, endPoint y: 290, distance: 307.0
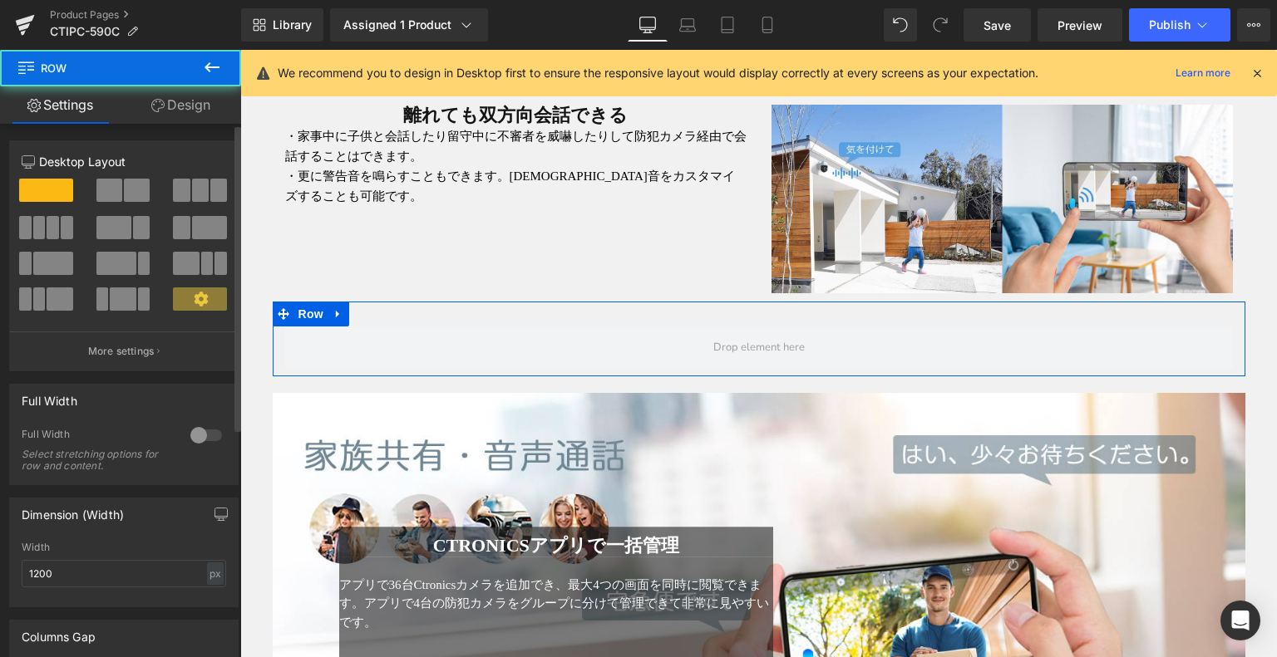
click at [111, 185] on span at bounding box center [109, 190] width 26 height 23
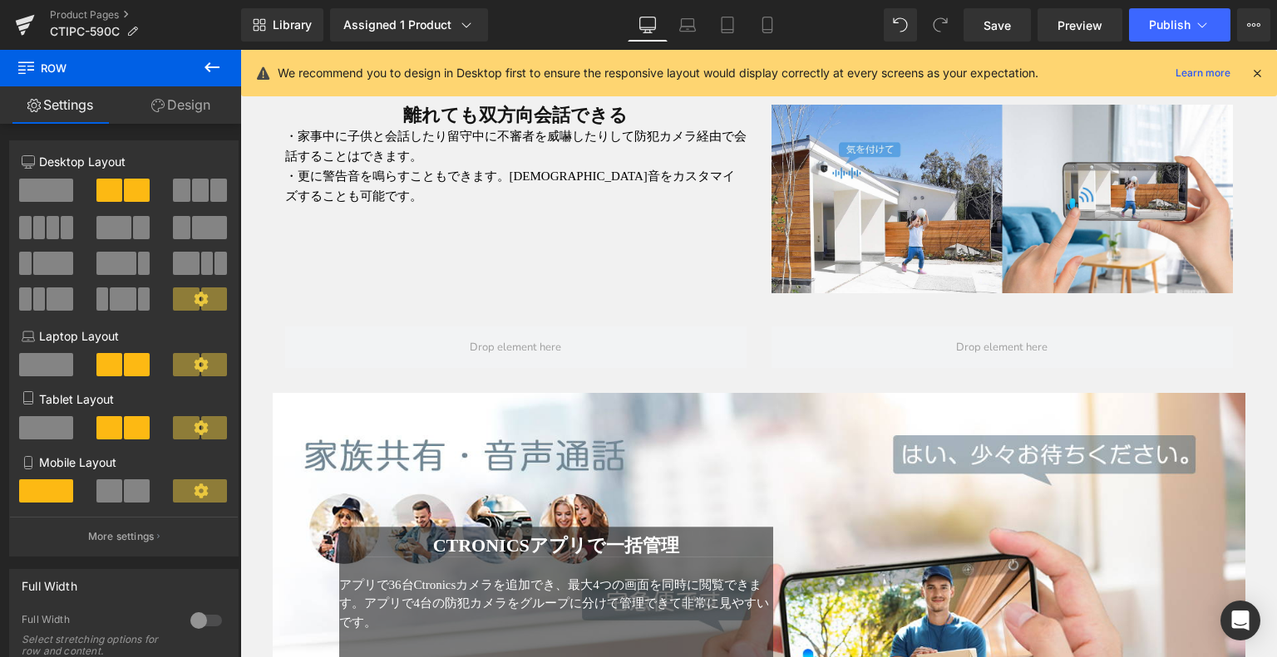
click at [213, 70] on icon at bounding box center [212, 67] width 20 height 20
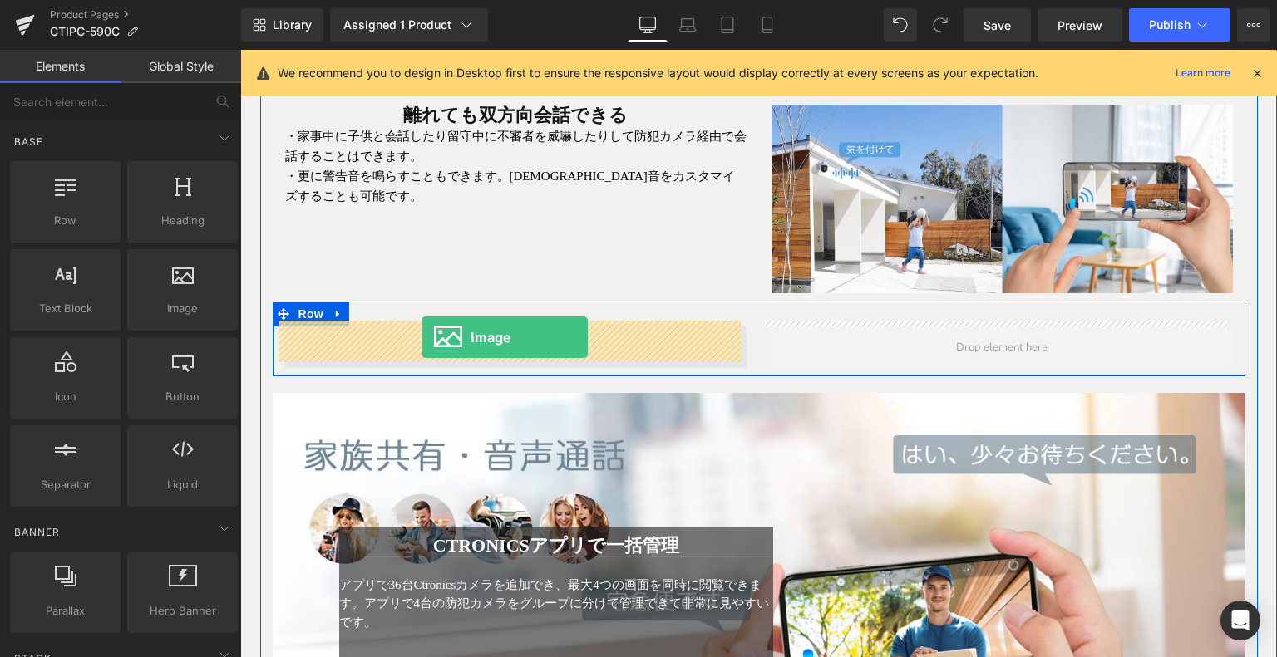
drag, startPoint x: 406, startPoint y: 342, endPoint x: 421, endPoint y: 338, distance: 15.3
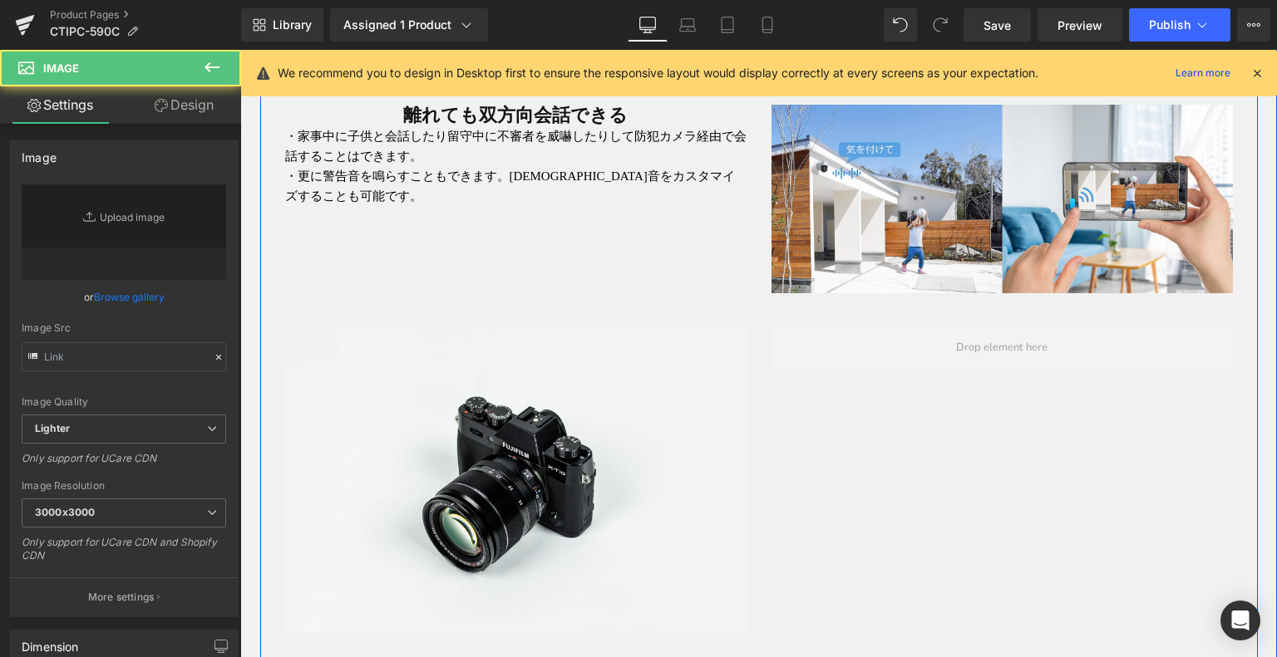
scroll to position [4226, 0]
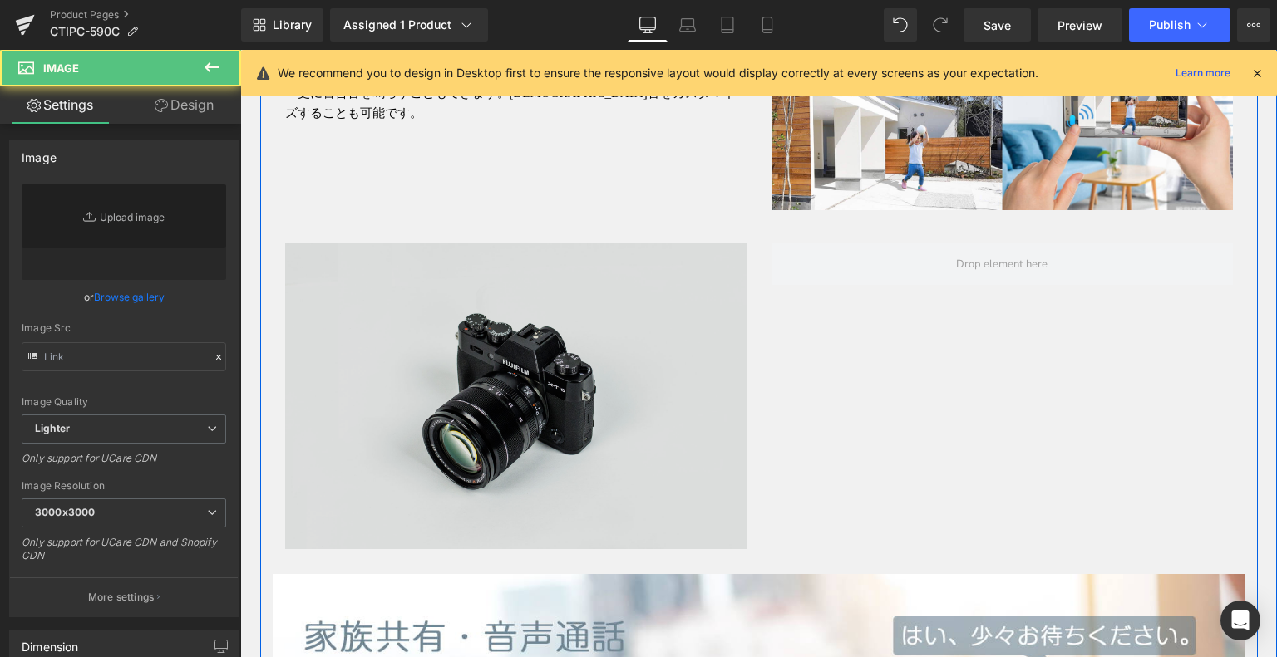
type input "//[DOMAIN_NAME][URL]"
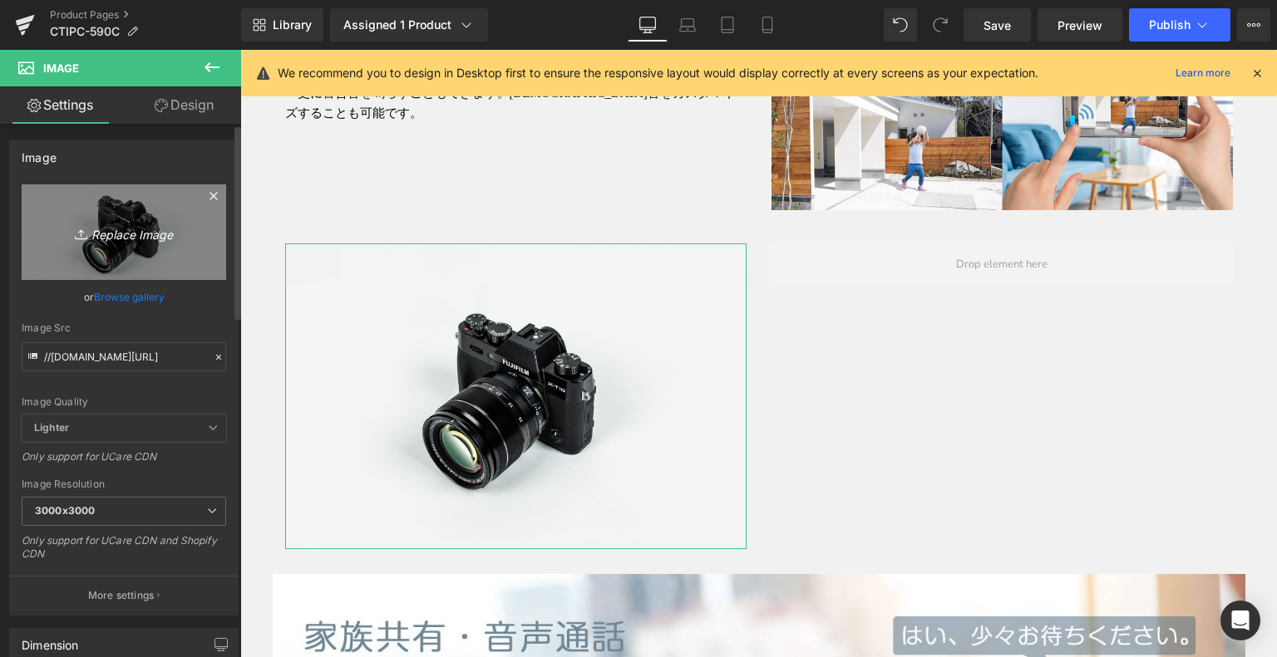
click at [111, 223] on icon "Replace Image" at bounding box center [123, 232] width 133 height 21
type input "C:\fakepath\12.jpg"
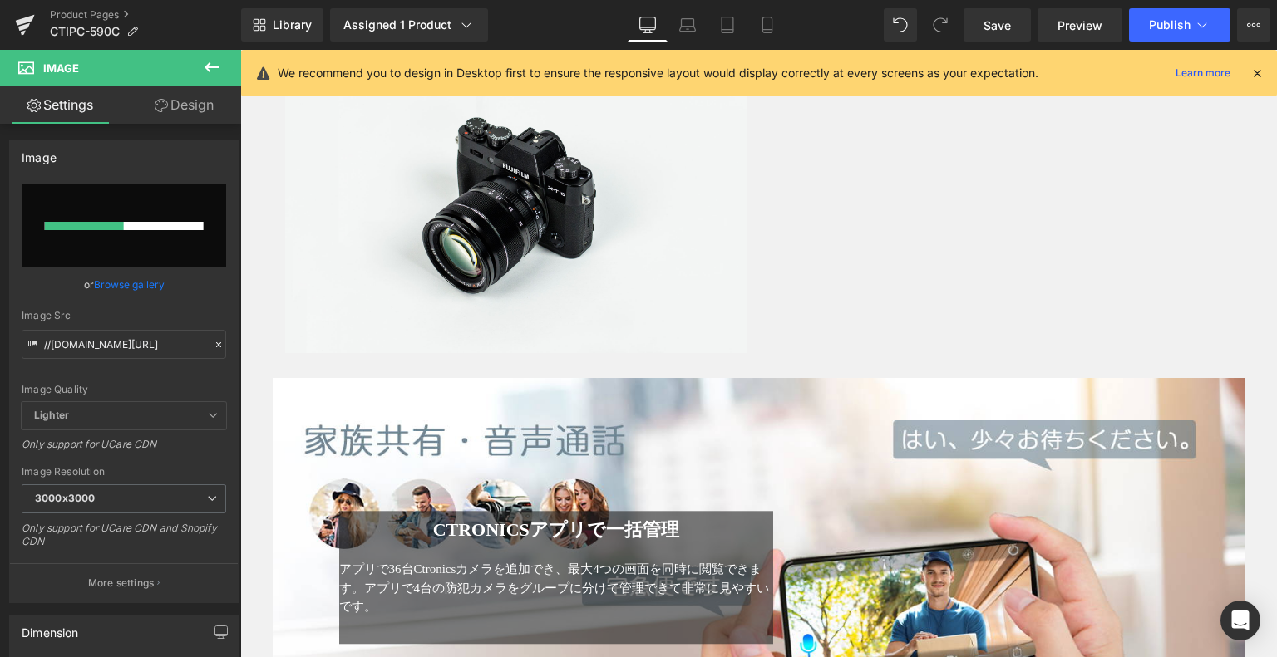
scroll to position [4392, 0]
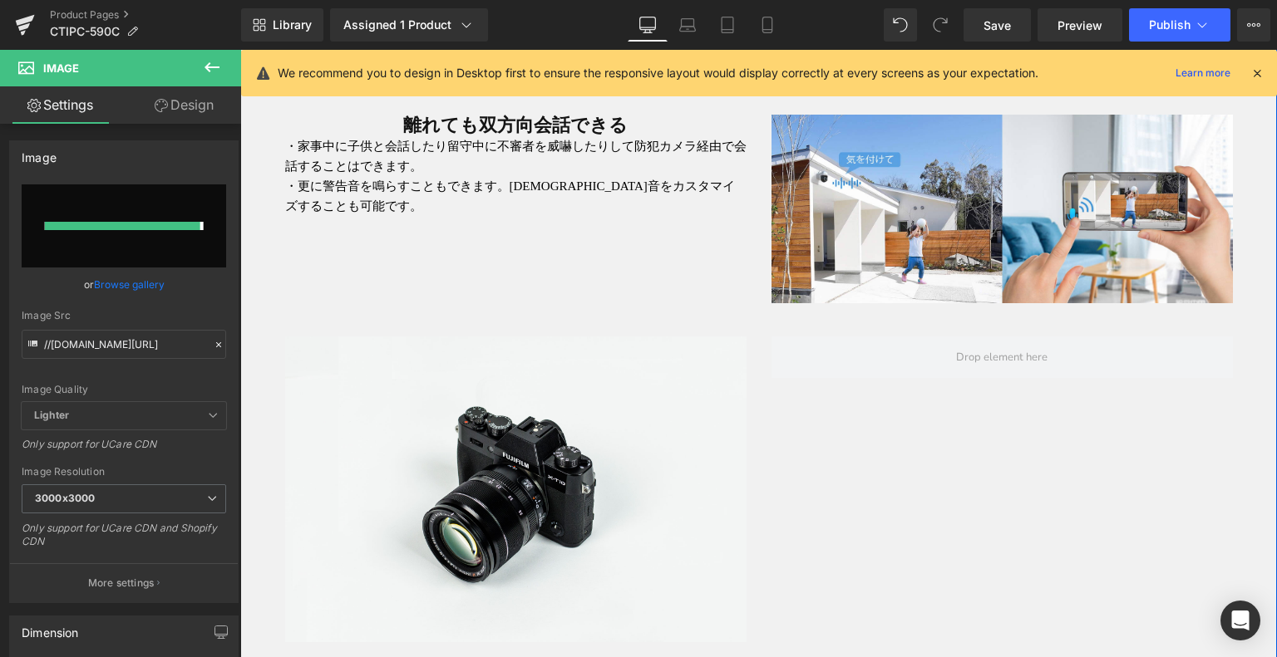
type input "[URL][DOMAIN_NAME]"
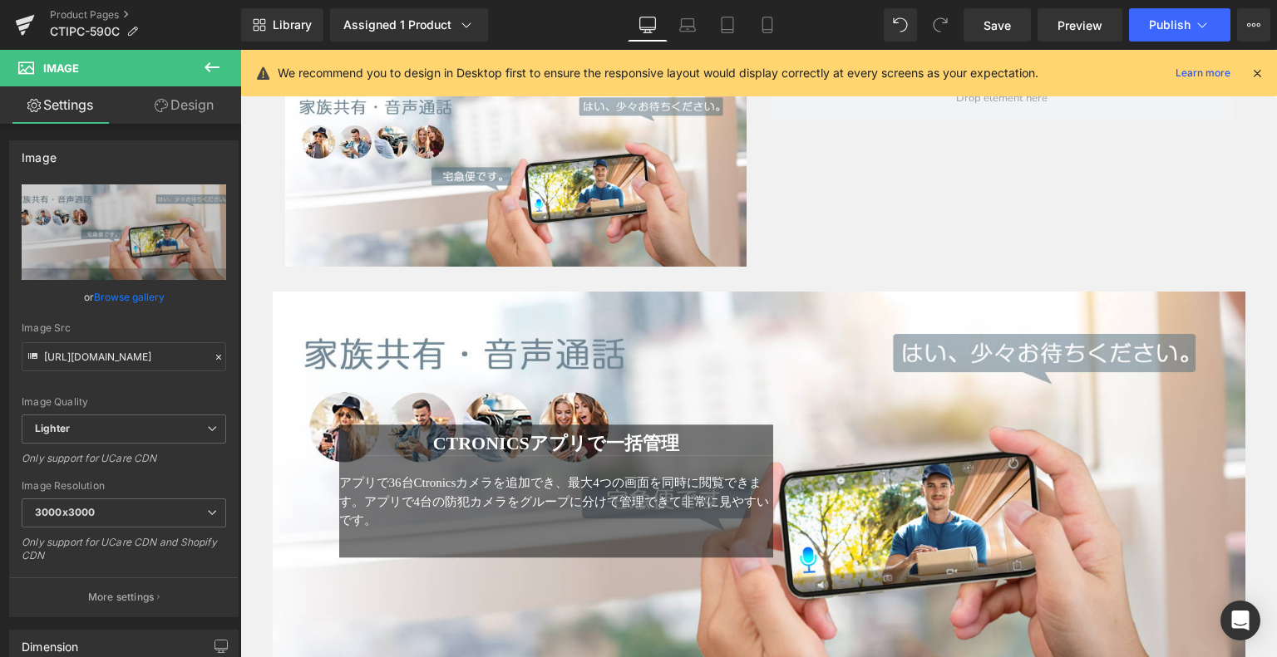
click at [211, 56] on button at bounding box center [212, 68] width 58 height 37
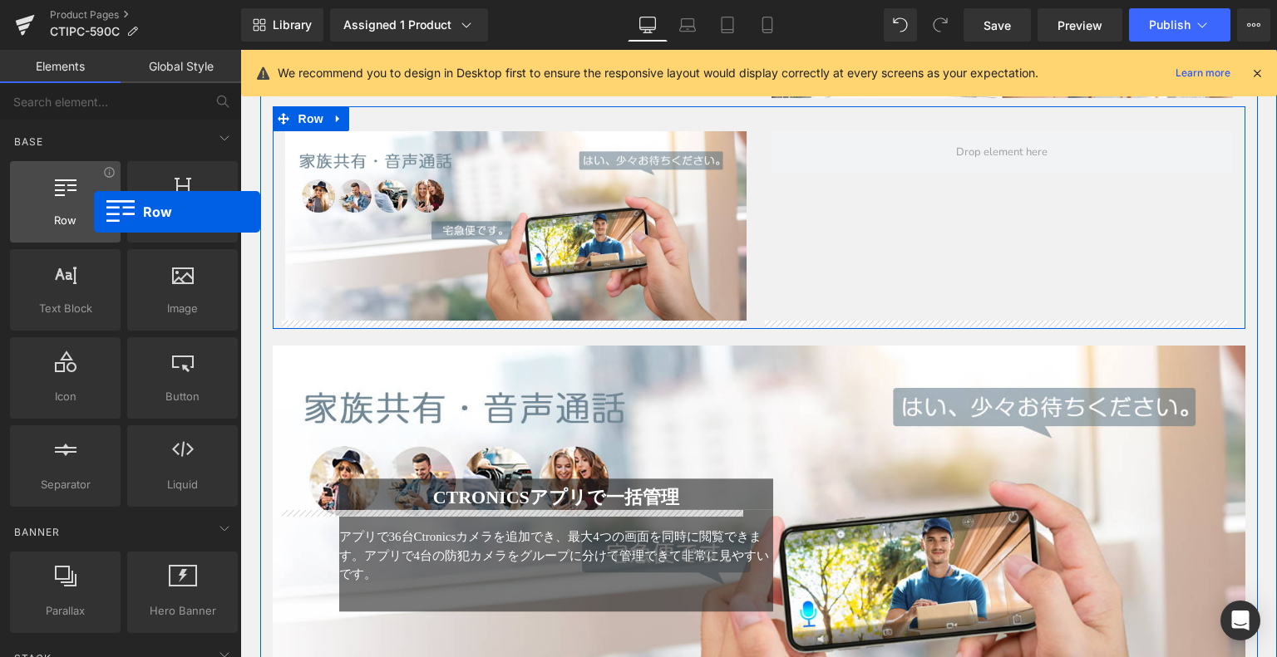
scroll to position [4143, 0]
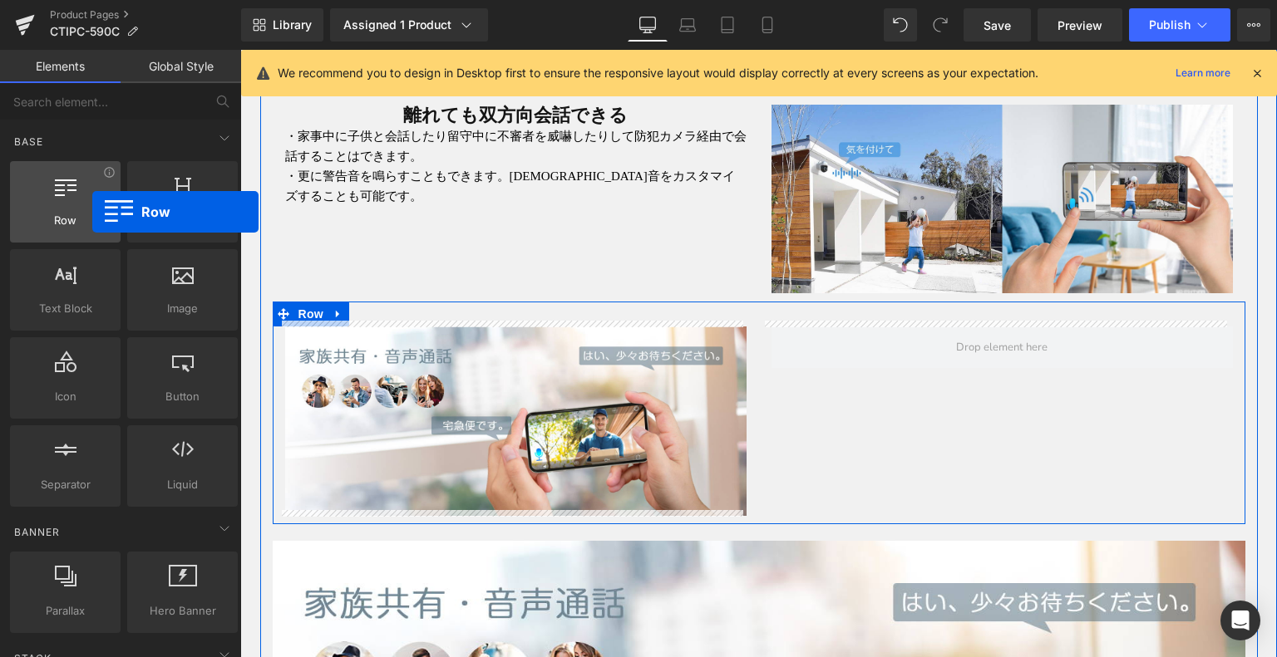
drag, startPoint x: 71, startPoint y: 212, endPoint x: 90, endPoint y: 212, distance: 18.3
click at [90, 212] on span "Row" at bounding box center [65, 220] width 101 height 17
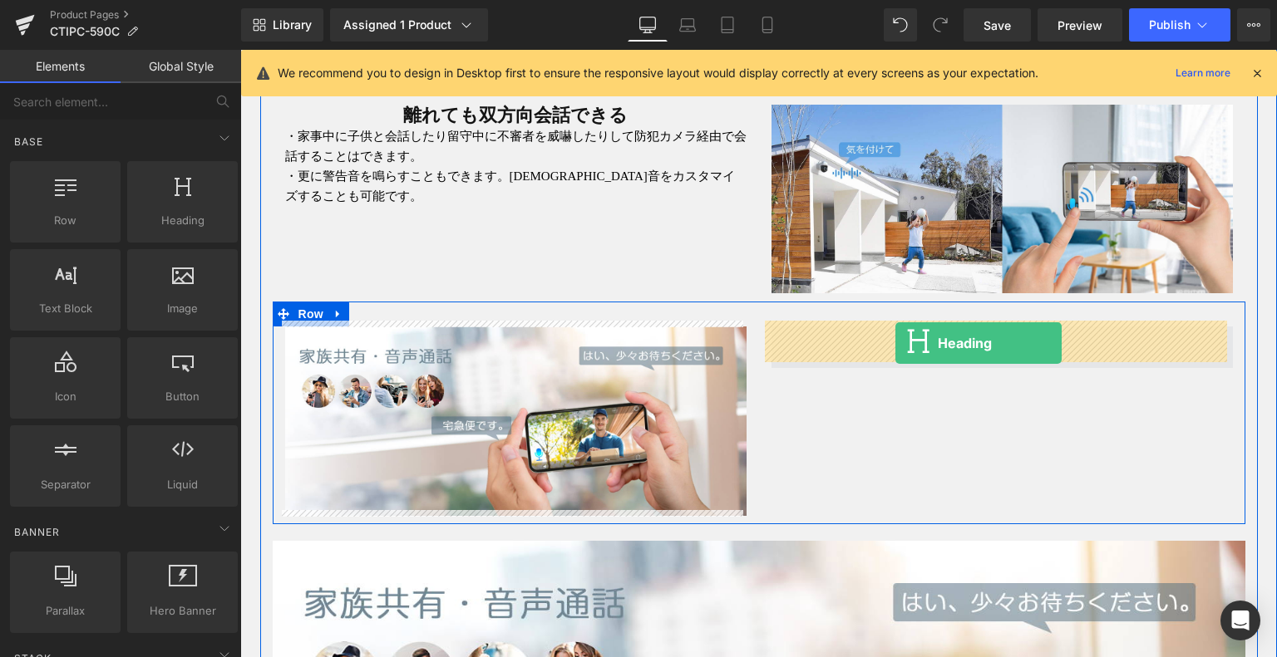
drag, startPoint x: 418, startPoint y: 266, endPoint x: 895, endPoint y: 344, distance: 483.5
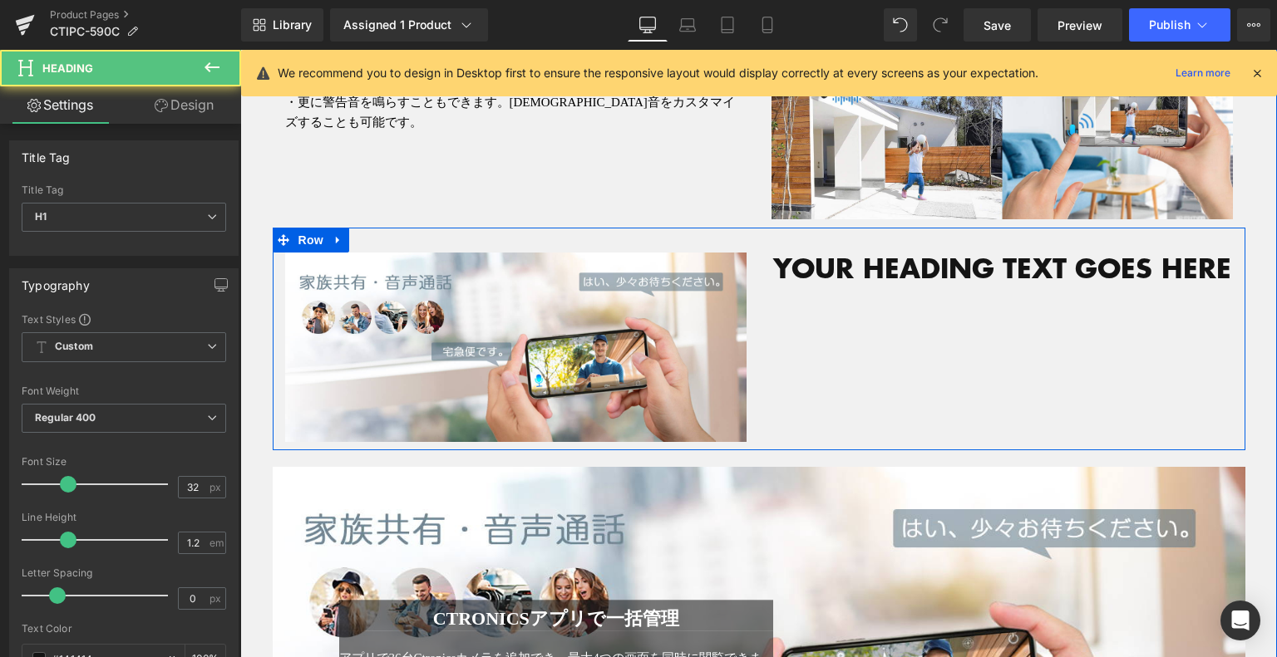
scroll to position [4226, 0]
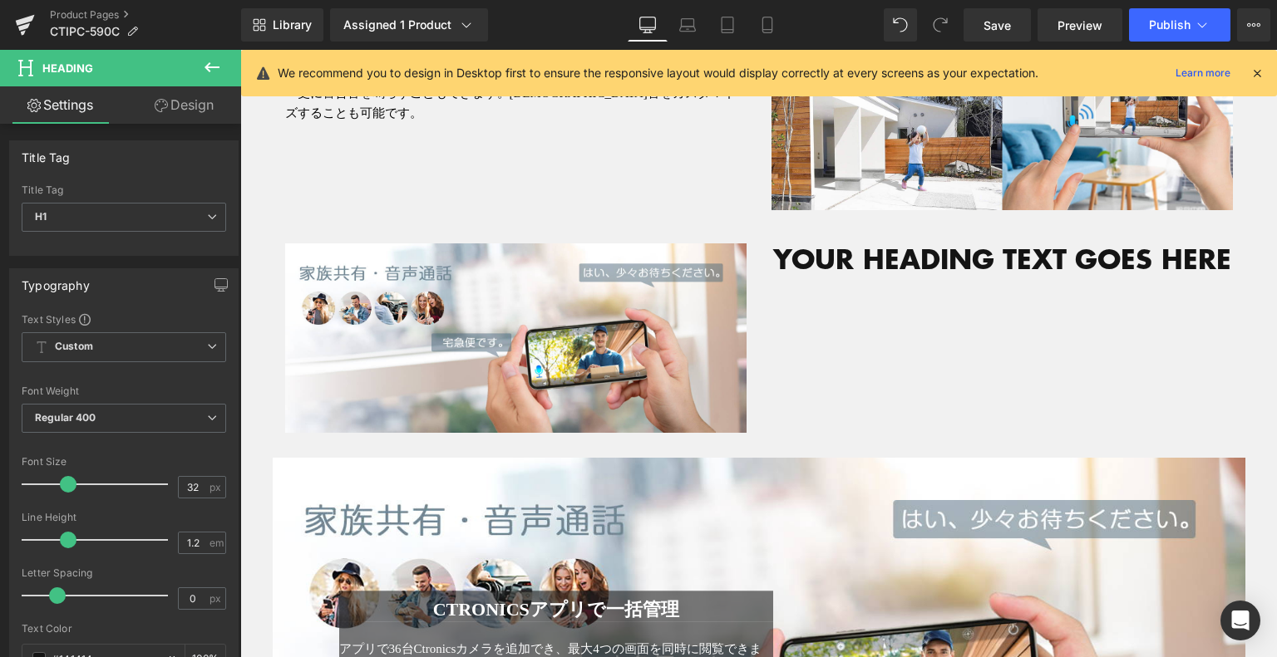
click at [204, 73] on icon at bounding box center [212, 67] width 20 height 20
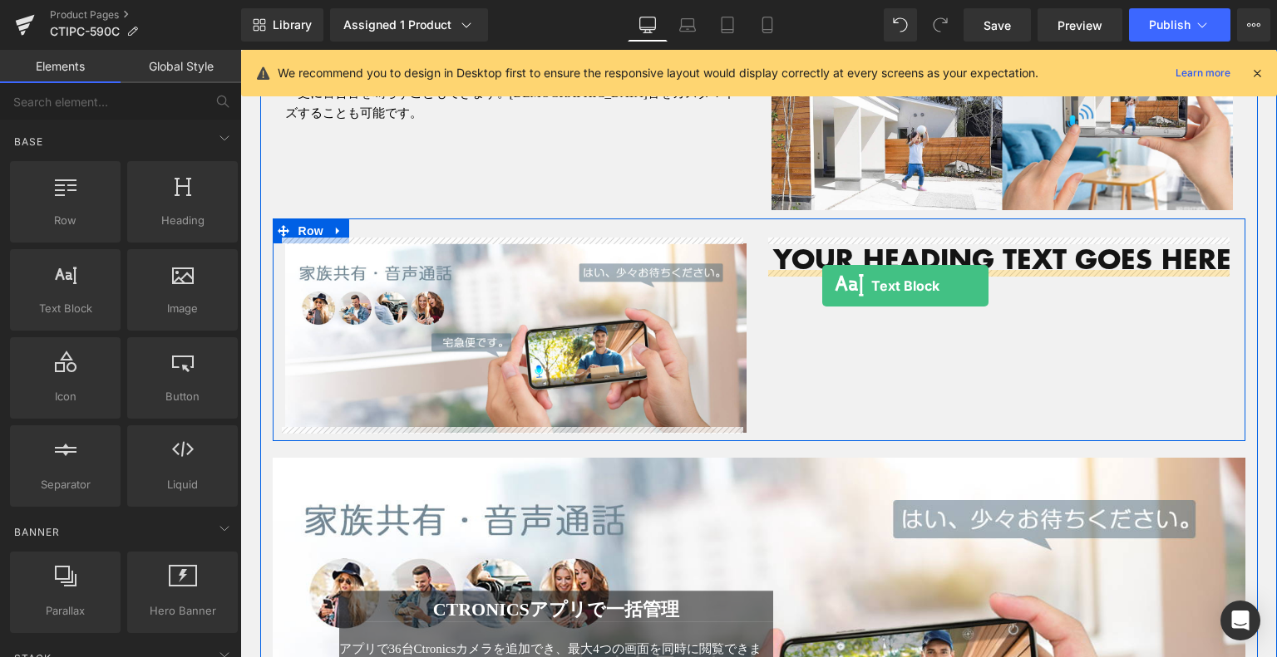
drag, startPoint x: 308, startPoint y: 332, endPoint x: 822, endPoint y: 287, distance: 516.5
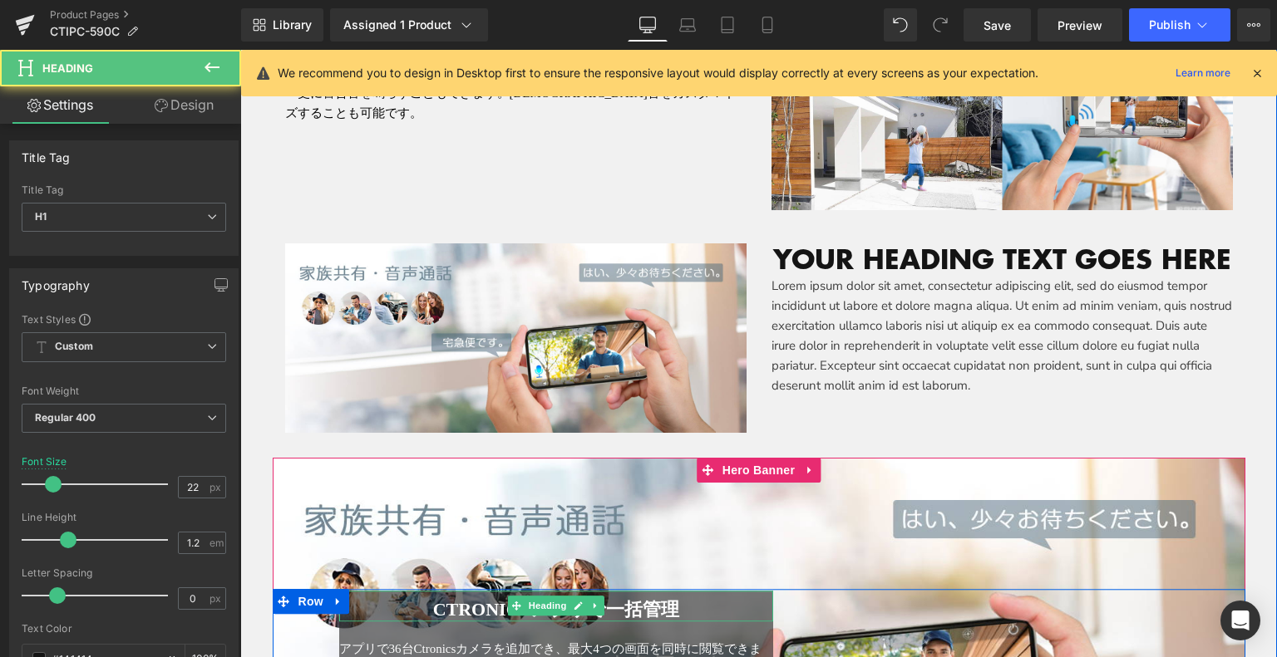
drag, startPoint x: 429, startPoint y: 603, endPoint x: 716, endPoint y: 604, distance: 287.6
click at [716, 604] on h1 "Ctronicsアプリで一括管理" at bounding box center [556, 610] width 435 height 22
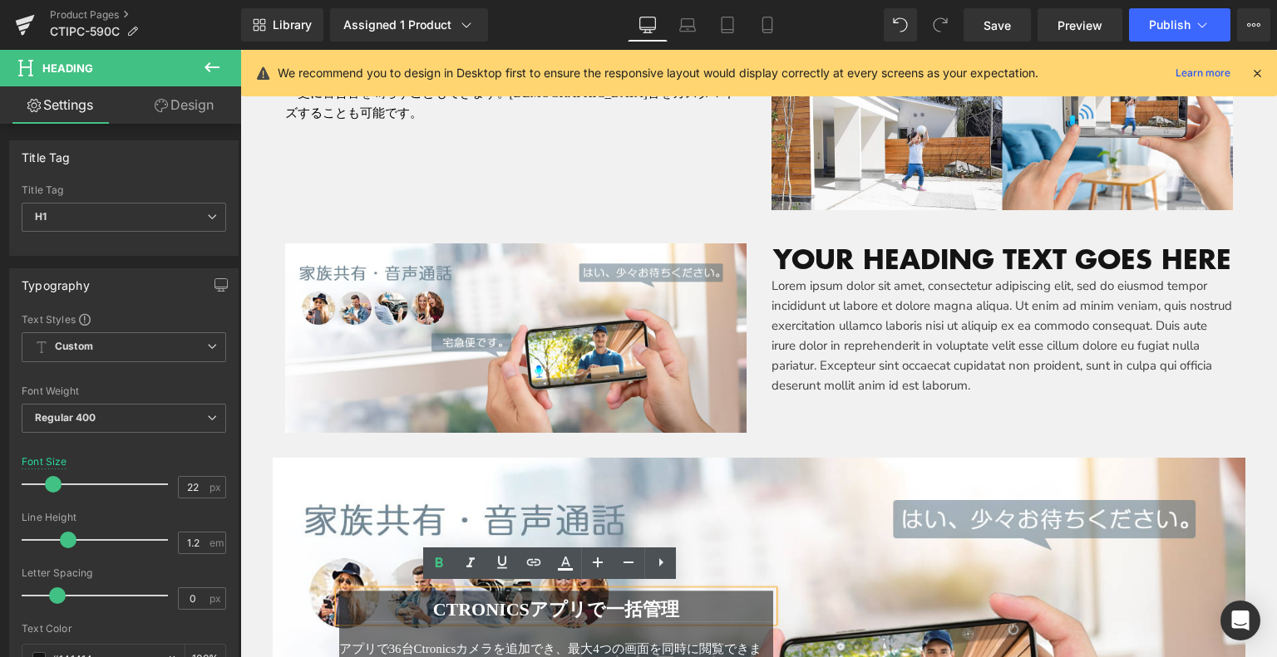
copy span "Ctronicsアプリで一括管理"
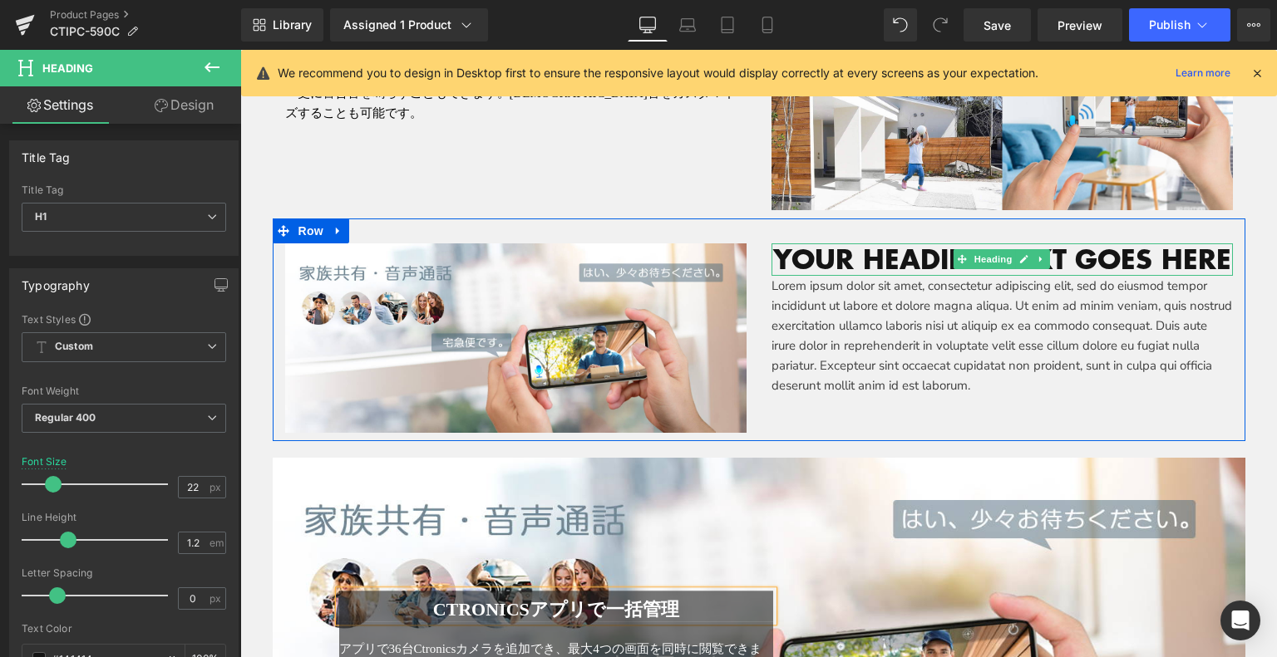
click at [812, 257] on h1 "Your heading text goes here" at bounding box center [1001, 260] width 461 height 32
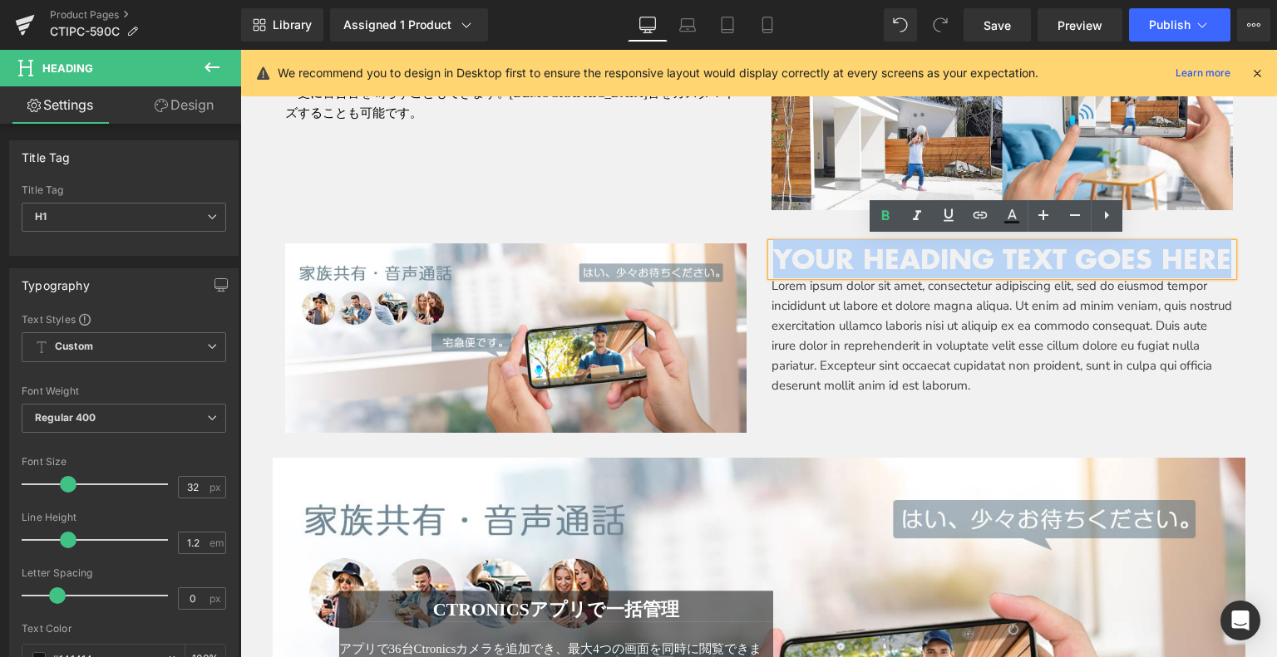
drag, startPoint x: 780, startPoint y: 253, endPoint x: 1148, endPoint y: 267, distance: 367.7
click at [1202, 255] on h1 "Your heading text goes here" at bounding box center [1001, 260] width 461 height 32
paste div
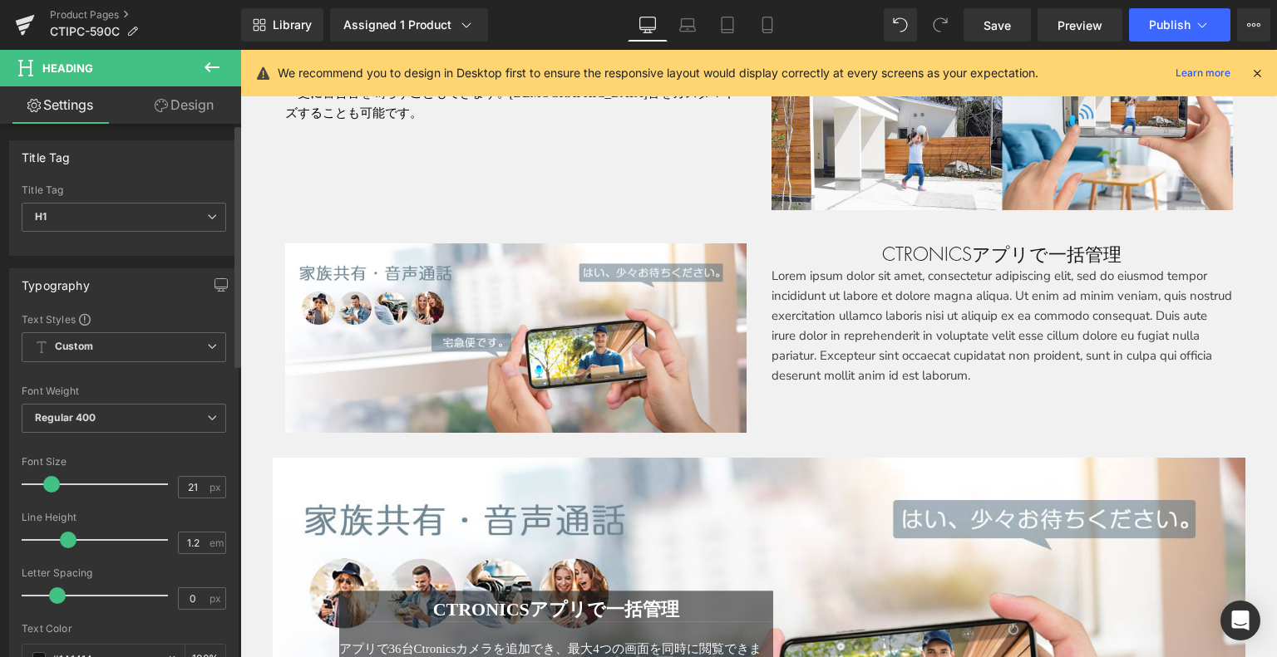
drag, startPoint x: 62, startPoint y: 480, endPoint x: 47, endPoint y: 482, distance: 15.1
click at [47, 482] on span at bounding box center [51, 484] width 17 height 17
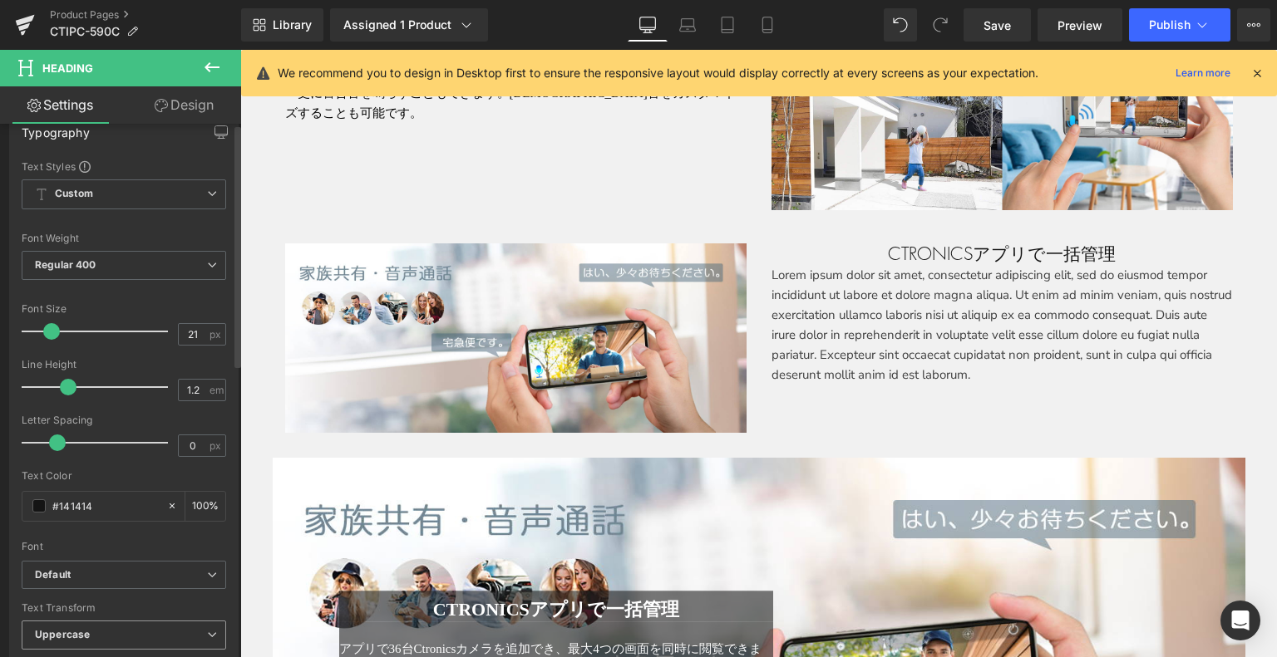
scroll to position [332, 0]
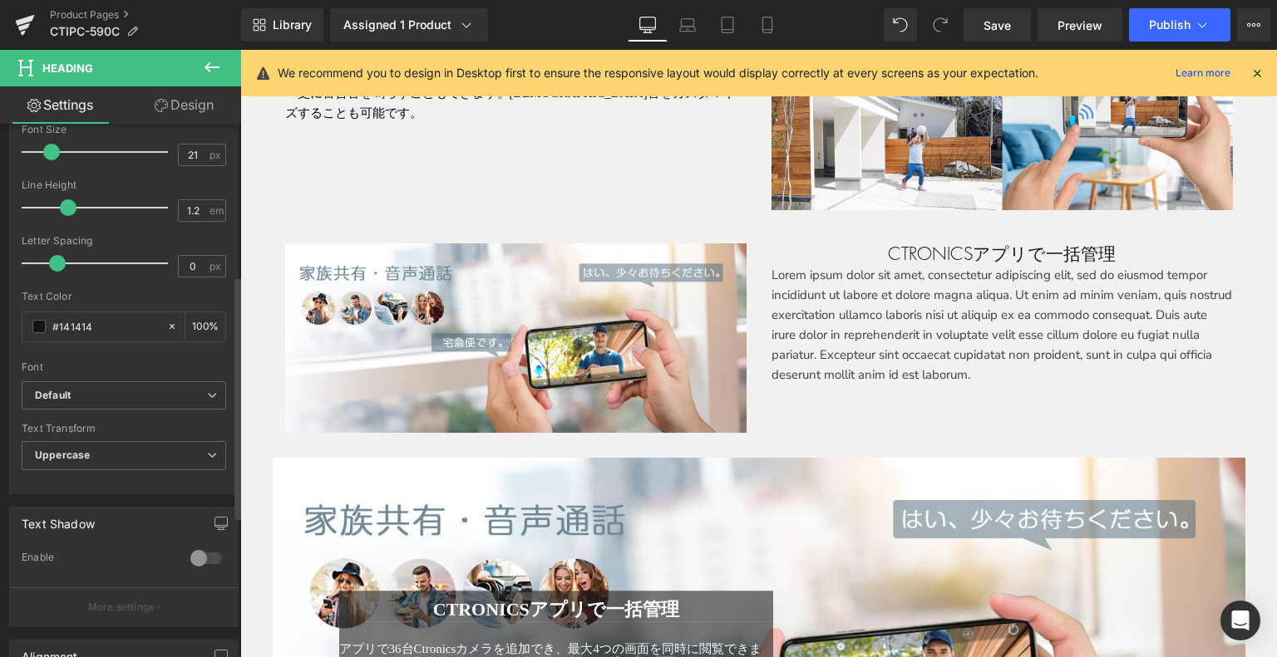
type input "22"
click at [52, 151] on span at bounding box center [53, 152] width 17 height 17
click at [53, 402] on span "Default" at bounding box center [124, 396] width 204 height 29
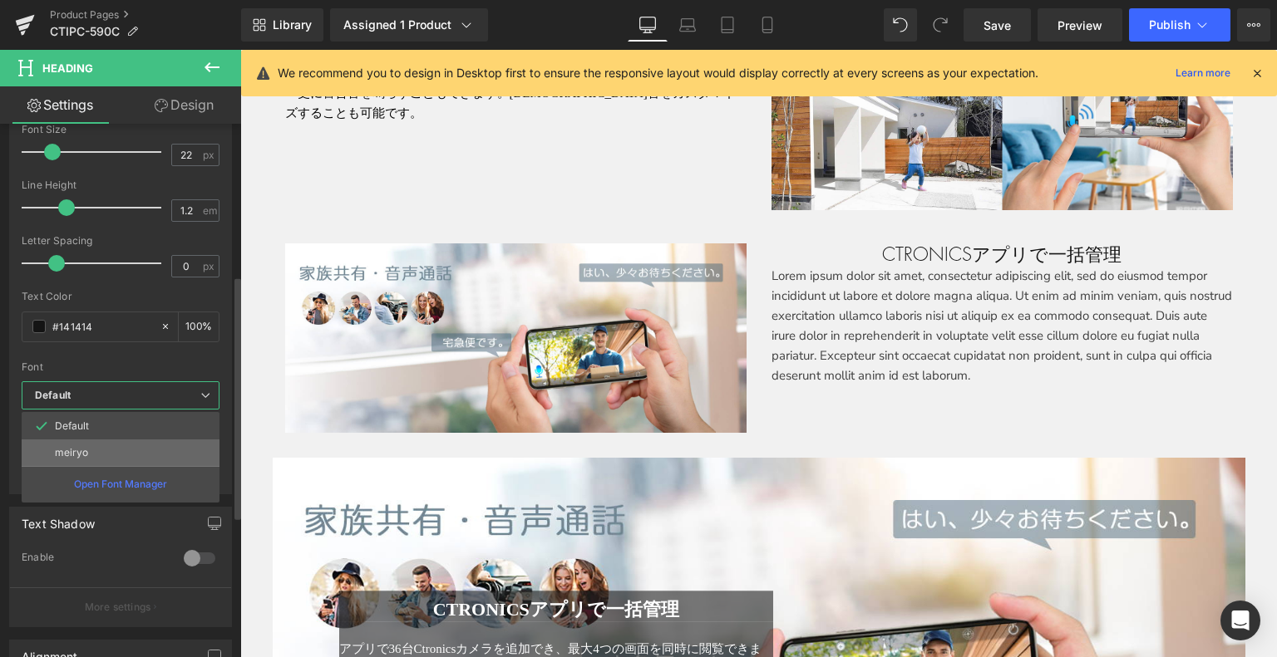
click at [81, 448] on p "meiryo" at bounding box center [71, 453] width 33 height 12
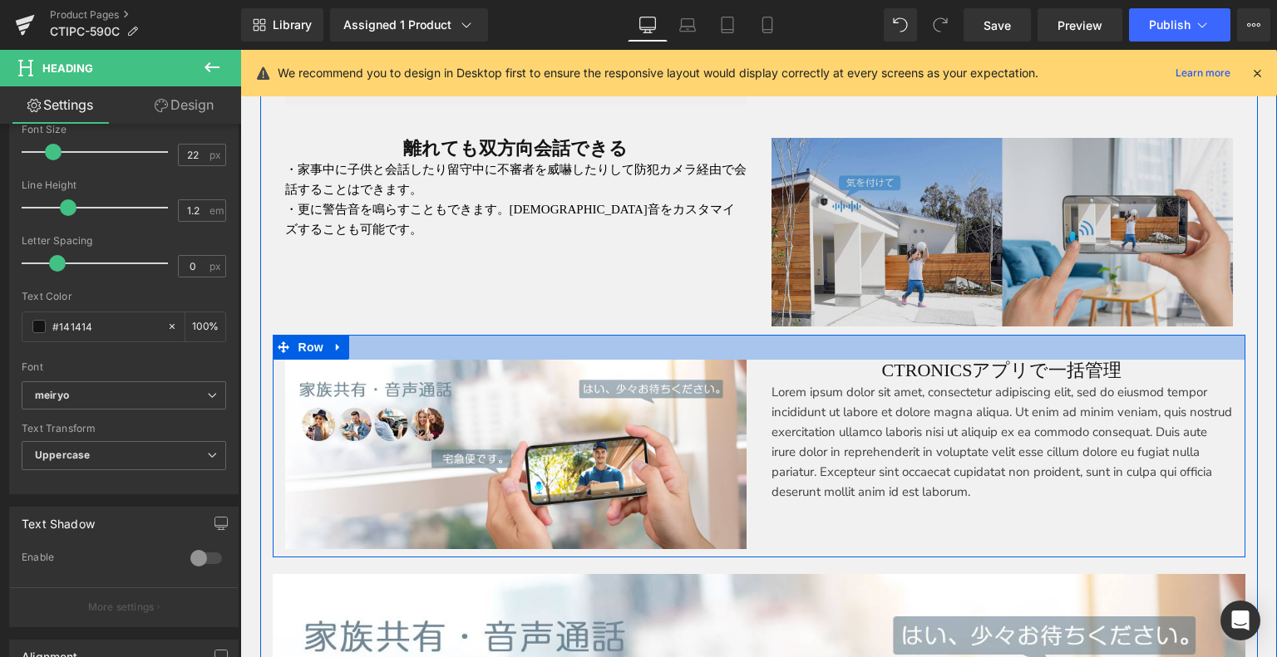
scroll to position [4060, 0]
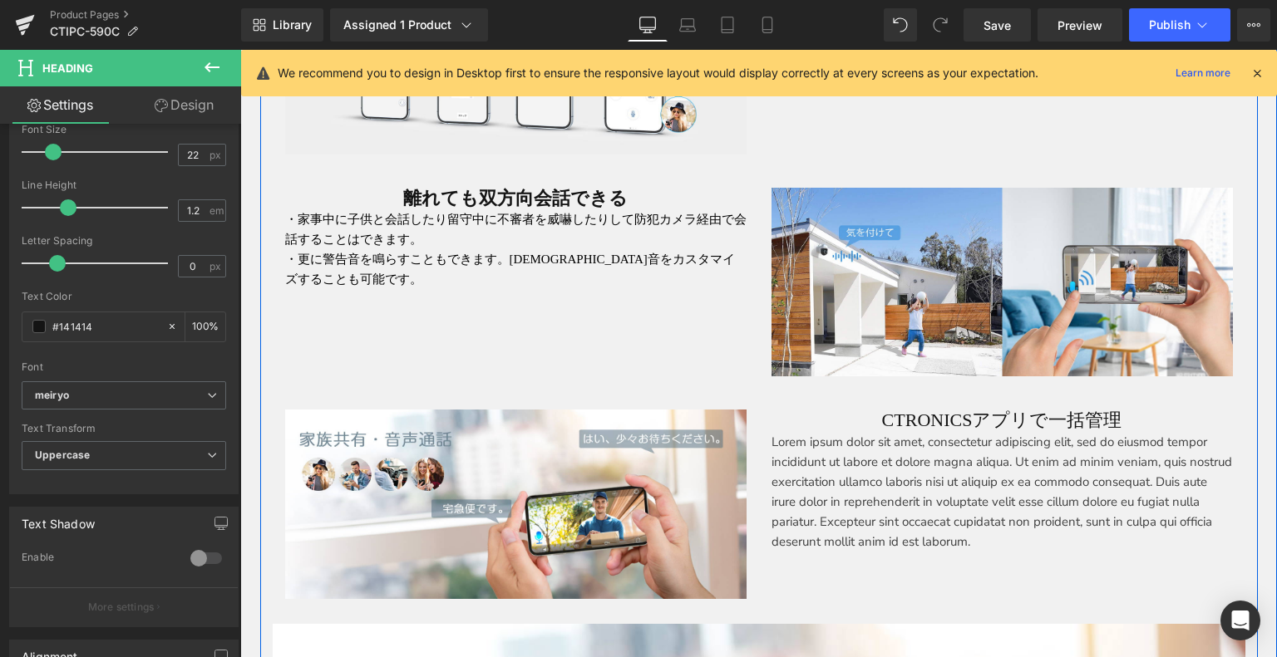
click at [960, 421] on span at bounding box center [961, 421] width 17 height 20
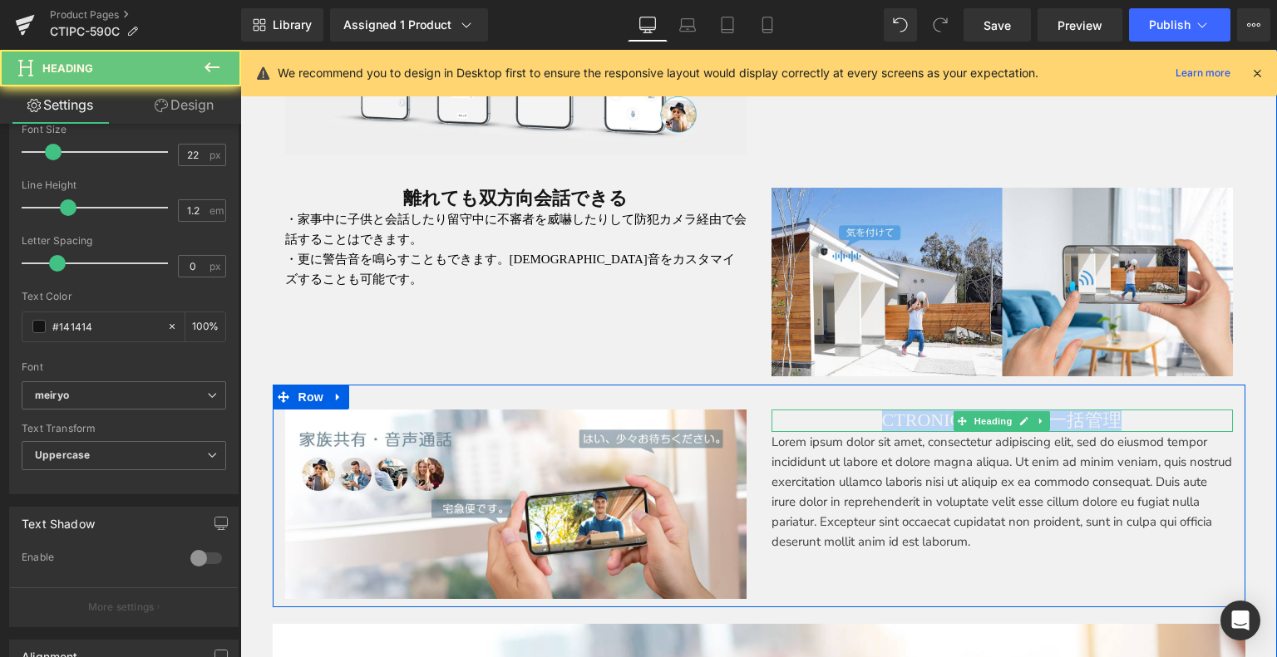
drag, startPoint x: 1115, startPoint y: 413, endPoint x: 959, endPoint y: 401, distance: 155.9
click at [867, 414] on h1 "Ctronicsアプリで一括管理" at bounding box center [1001, 421] width 461 height 22
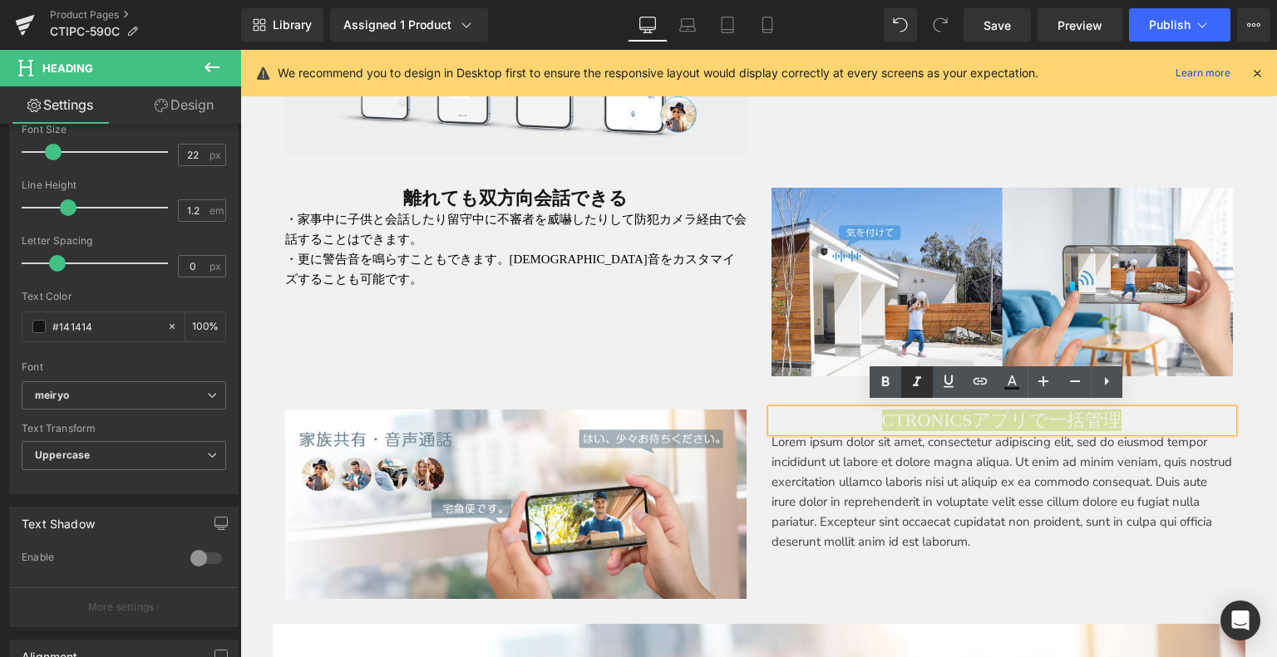
drag, startPoint x: 889, startPoint y: 385, endPoint x: 908, endPoint y: 396, distance: 23.1
click at [889, 385] on icon at bounding box center [885, 382] width 20 height 20
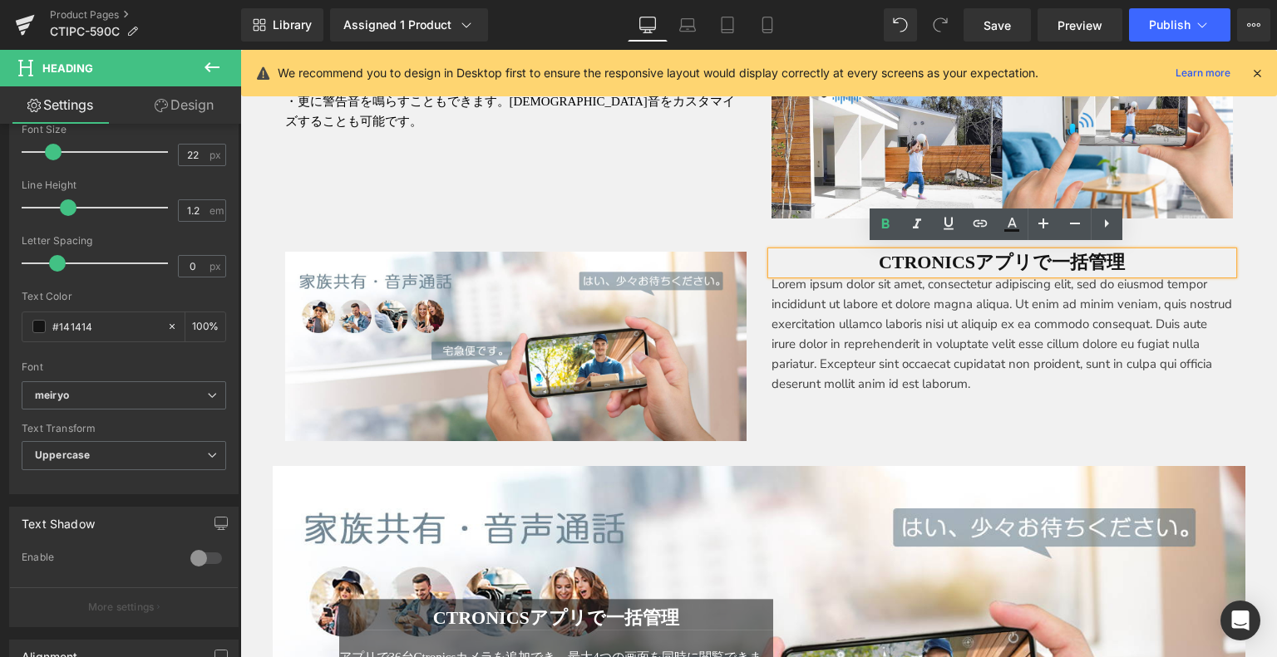
scroll to position [4226, 0]
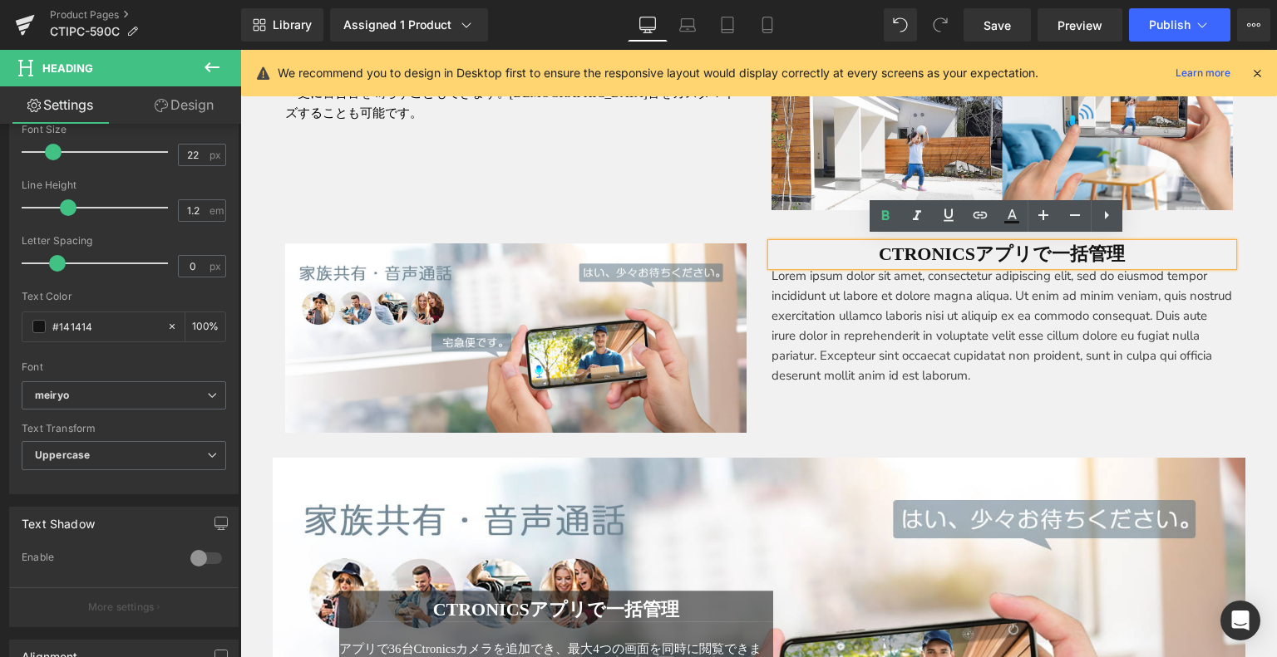
click at [865, 331] on p "Lorem ipsum dolor sit amet, consectetur adipiscing elit, sed do eiusmod tempor …" at bounding box center [1001, 326] width 461 height 120
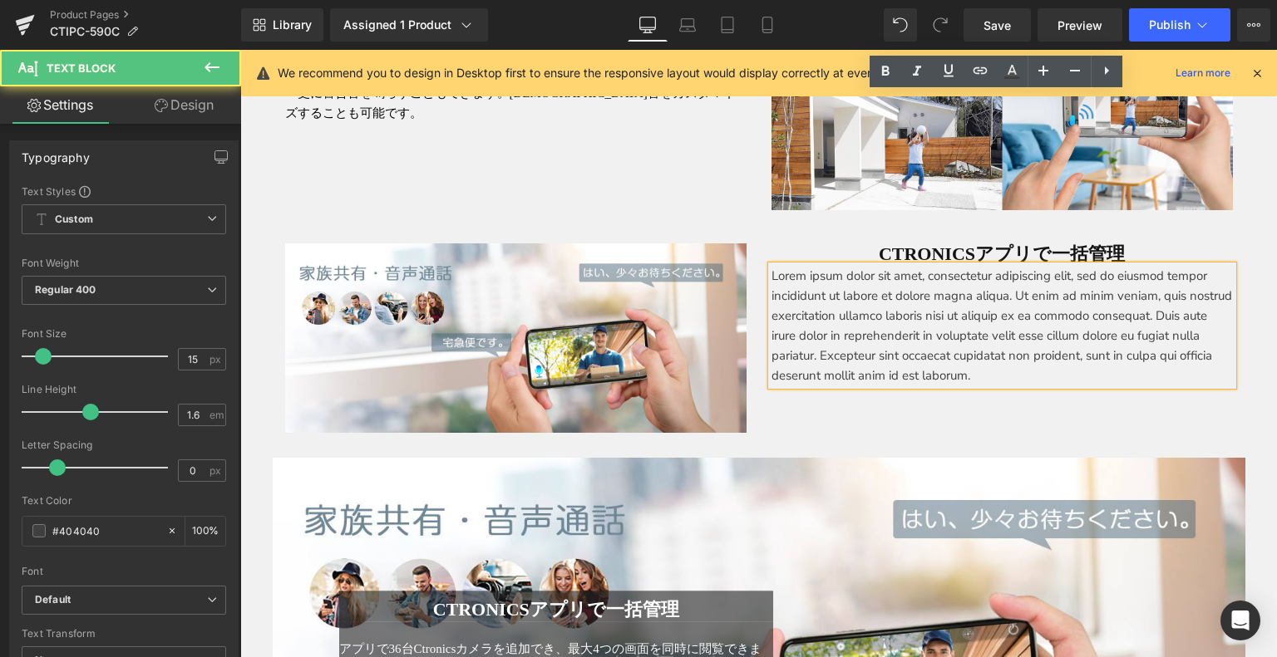
scroll to position [4392, 0]
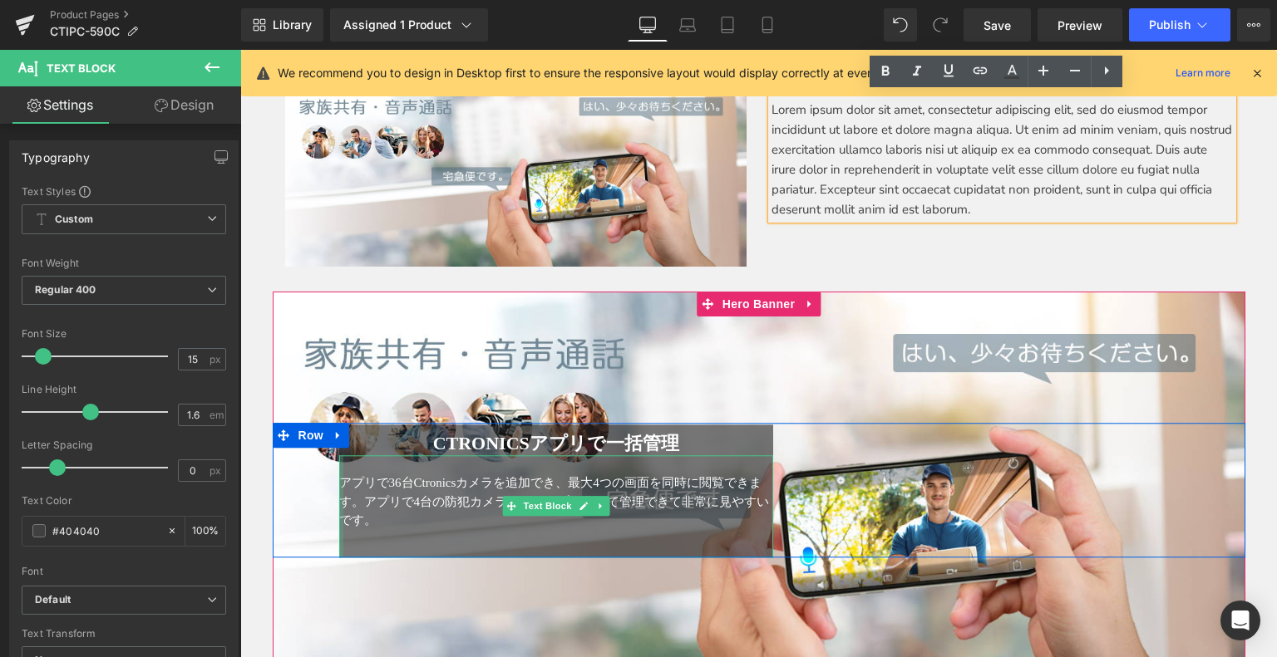
click at [341, 475] on div "アプリで36台Ctronicsカメラを追加でき、最大4つの画面を同時に閲覧できます。アプリで4台の防犯カメラをグループに分けて管理できて非常に見やすいです。 …" at bounding box center [556, 506] width 435 height 102
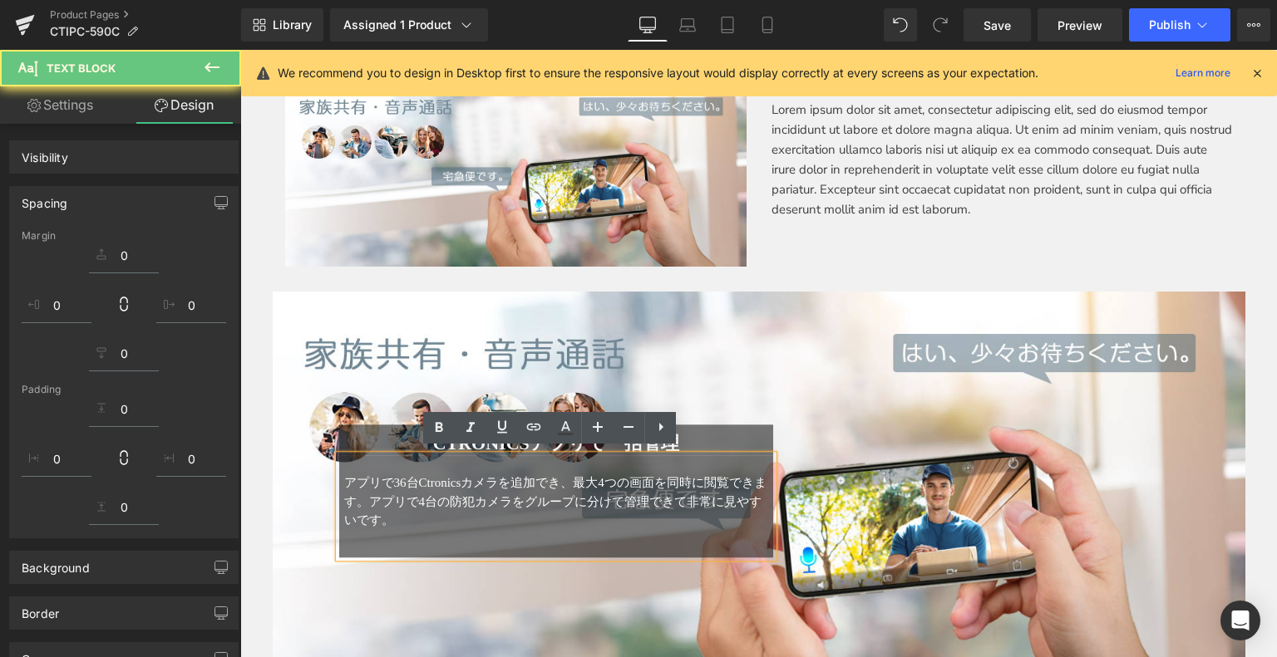
drag, startPoint x: 339, startPoint y: 478, endPoint x: 352, endPoint y: 475, distance: 13.7
click at [377, 498] on span "アプリで36台Ctronicsカメラを追加でき、最大4つの画面を同時に閲覧できます。アプリで4台の防犯カメラをグループに分けて管理できて非常に見やすいです。" at bounding box center [555, 501] width 422 height 51
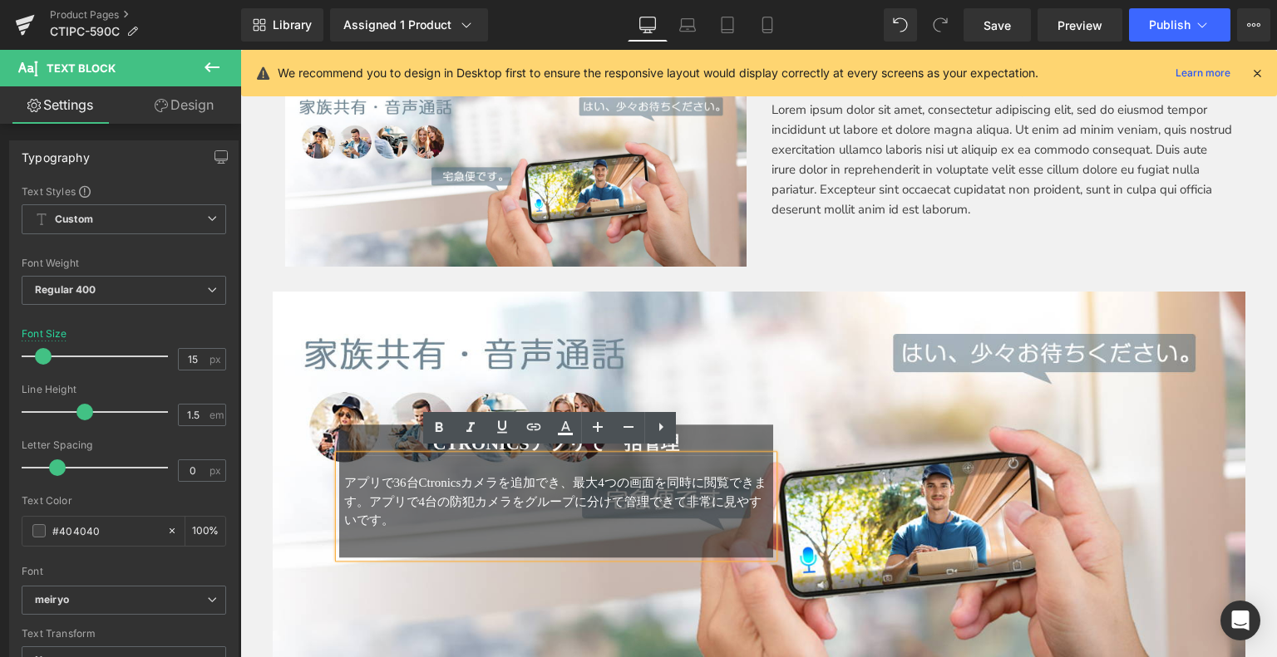
click at [388, 501] on span "アプリで36台Ctronicsカメラを追加でき、最大4つの画面を同時に閲覧できます。アプリで4台の防犯カメラをグループに分けて管理できて非常に見やすいです。" at bounding box center [555, 501] width 422 height 51
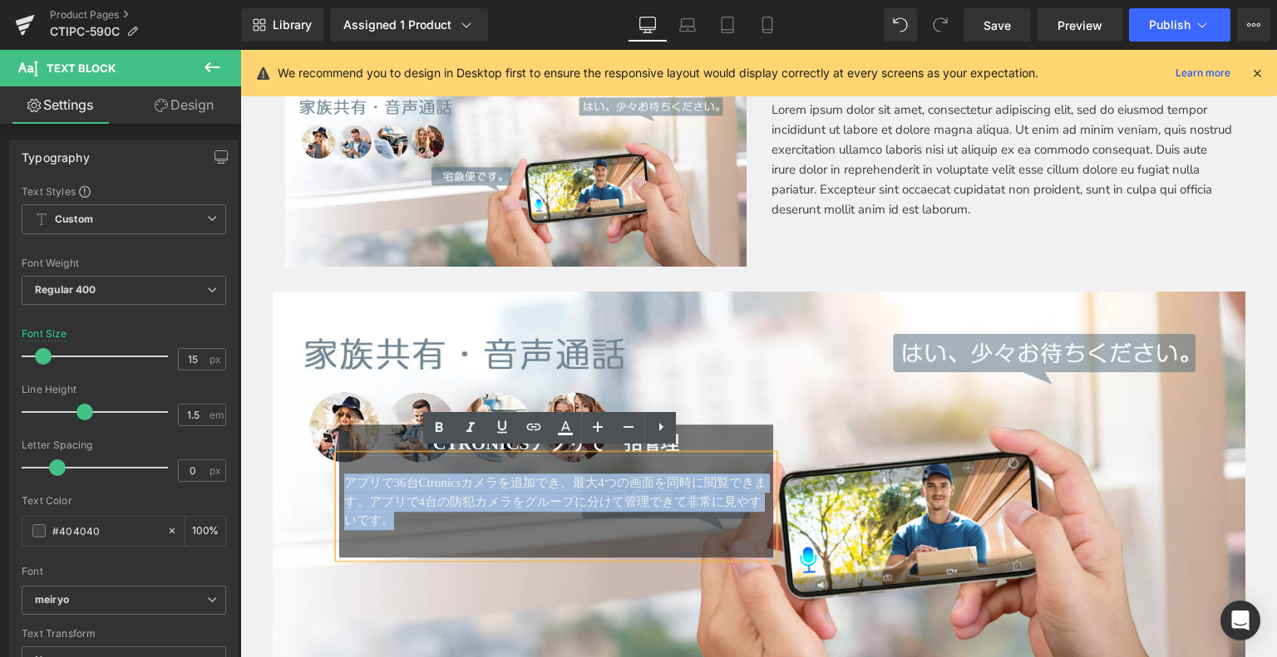
drag, startPoint x: 339, startPoint y: 474, endPoint x: 431, endPoint y: 526, distance: 106.1
click at [432, 527] on div "アプリで36台Ctronicsカメラを追加でき、最大4つの画面を同時に閲覧できます。アプリで4台の防犯カメラをグループに分けて管理できて非常に見やすいです。" at bounding box center [556, 506] width 435 height 102
copy span "アプリで36台Ctronicsカメラを追加でき、最大4つの画面を同時に閲覧できます。アプリで4台の防犯カメラをグループに分けて管理できて非常に見やすいです。"
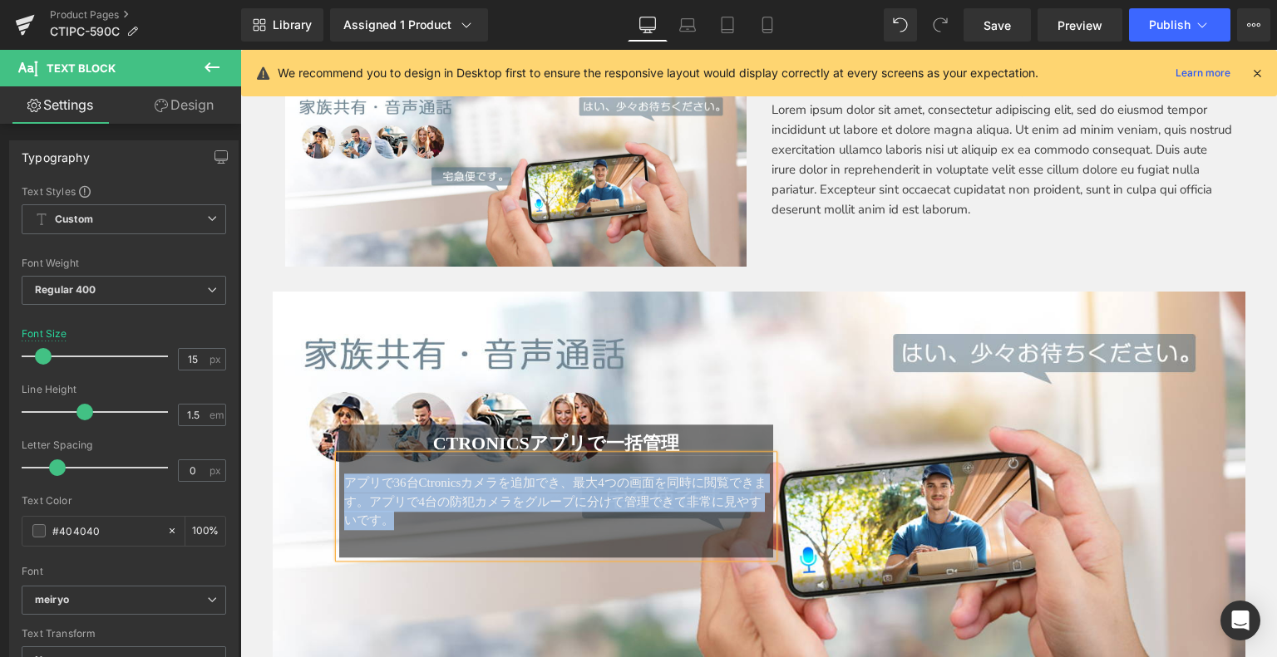
click at [906, 165] on p "Lorem ipsum dolor sit amet, consectetur adipiscing elit, sed do eiusmod tempor …" at bounding box center [1001, 160] width 461 height 120
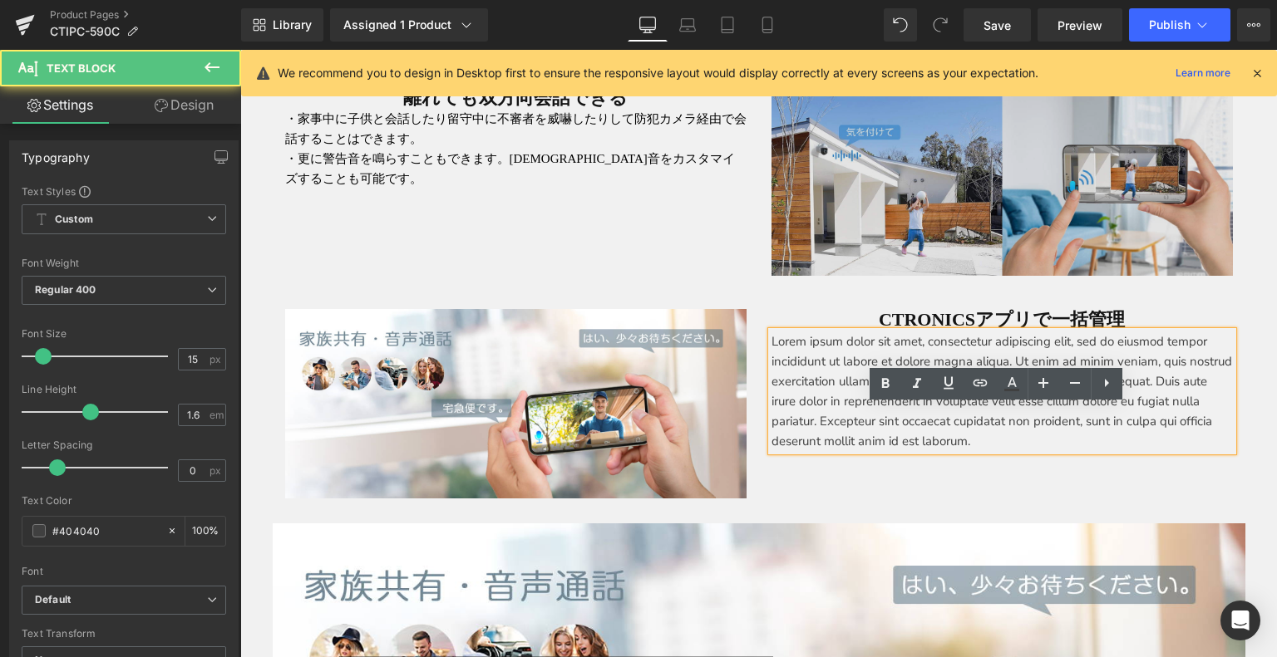
scroll to position [4060, 0]
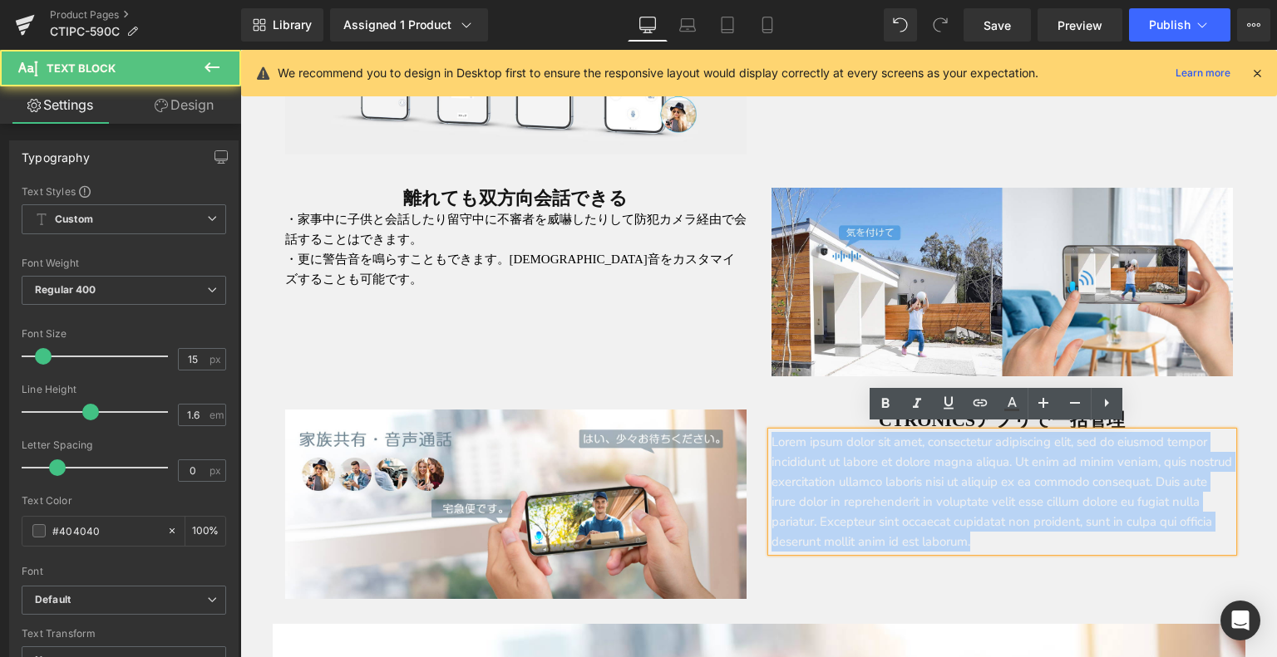
drag, startPoint x: 766, startPoint y: 436, endPoint x: 1134, endPoint y: 527, distance: 379.4
click at [1140, 528] on p "Lorem ipsum dolor sit amet, consectetur adipiscing elit, sed do eiusmod tempor …" at bounding box center [1001, 492] width 461 height 120
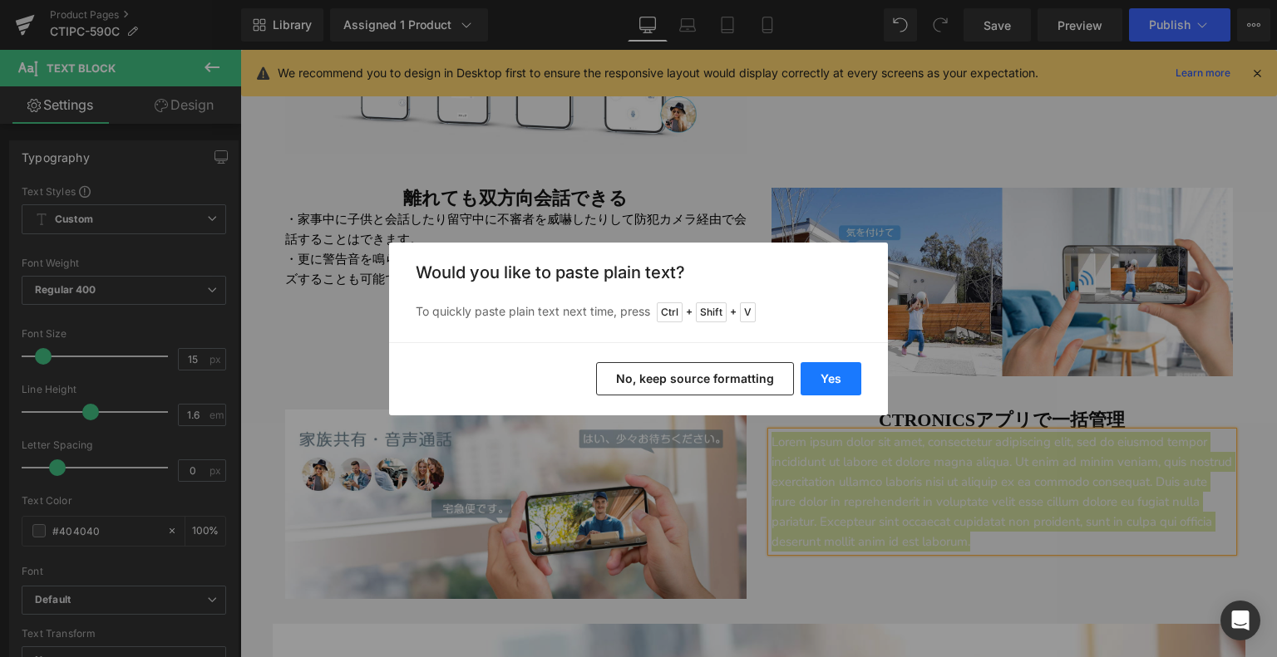
drag, startPoint x: 842, startPoint y: 382, endPoint x: 612, endPoint y: 332, distance: 235.4
click at [842, 382] on button "Yes" at bounding box center [830, 378] width 61 height 33
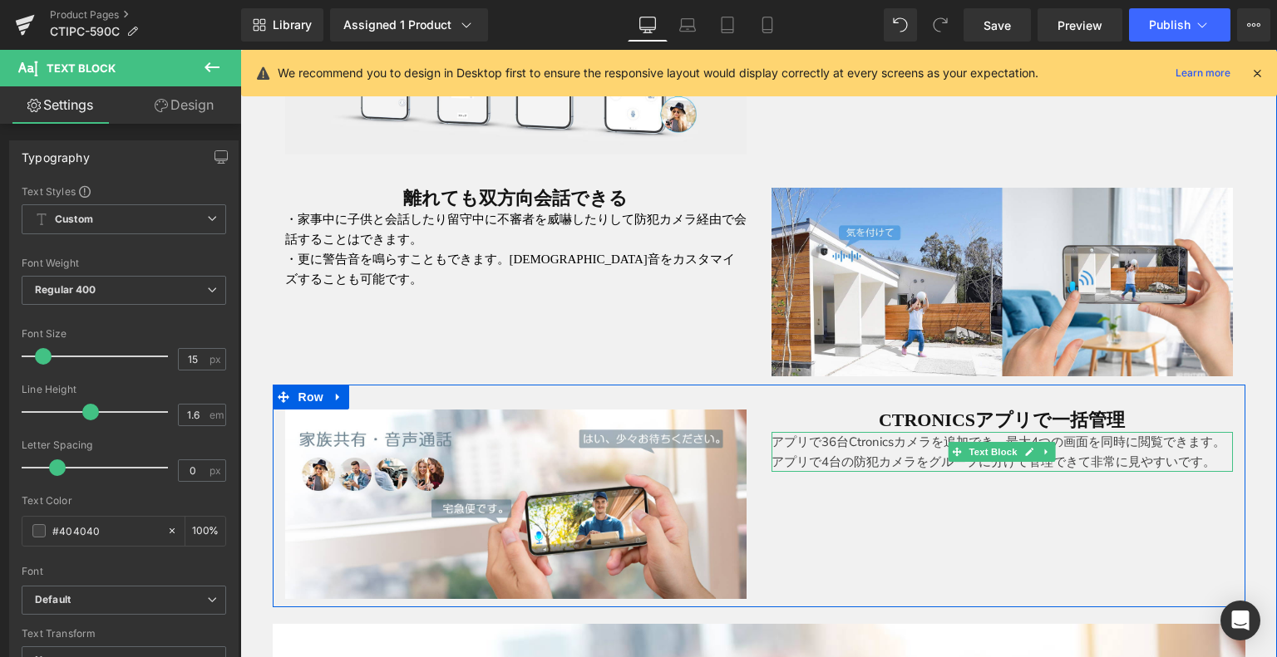
click at [858, 451] on p "アプリで36台Ctronicsカメラを追加でき、最大4つの画面を同時に閲覧できます。アプリで4台の防犯カメラをグループに分けて管理できて非常に見やすいです。" at bounding box center [1001, 452] width 461 height 40
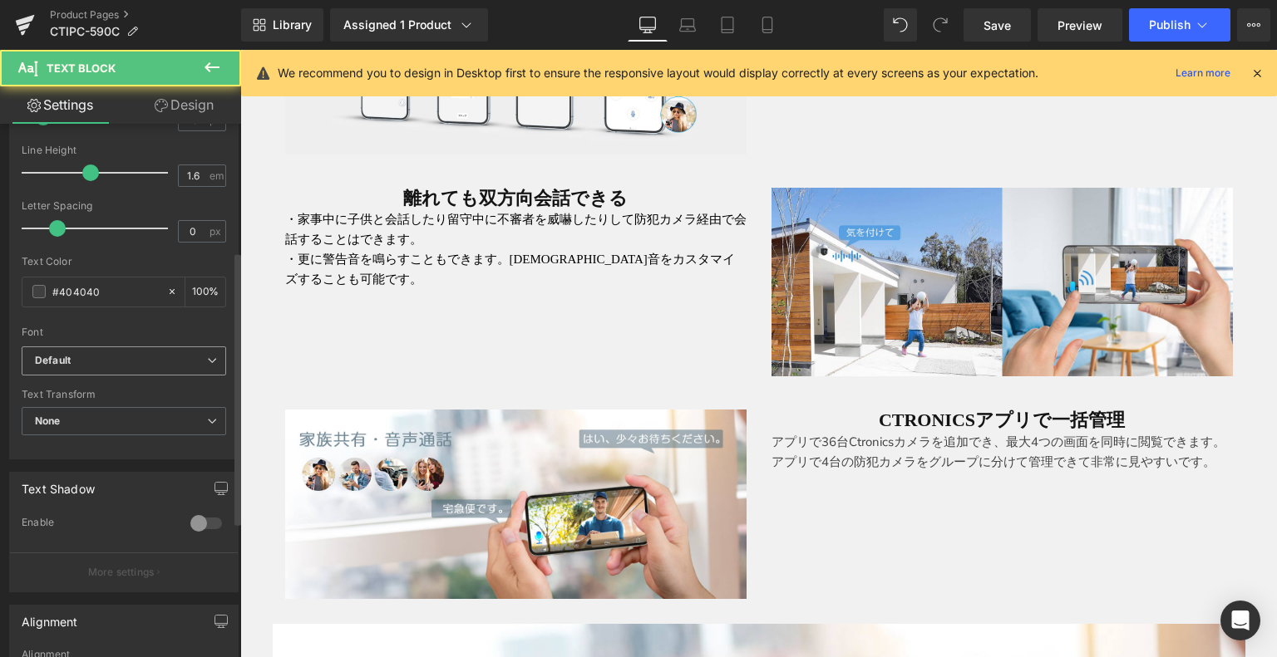
scroll to position [249, 0]
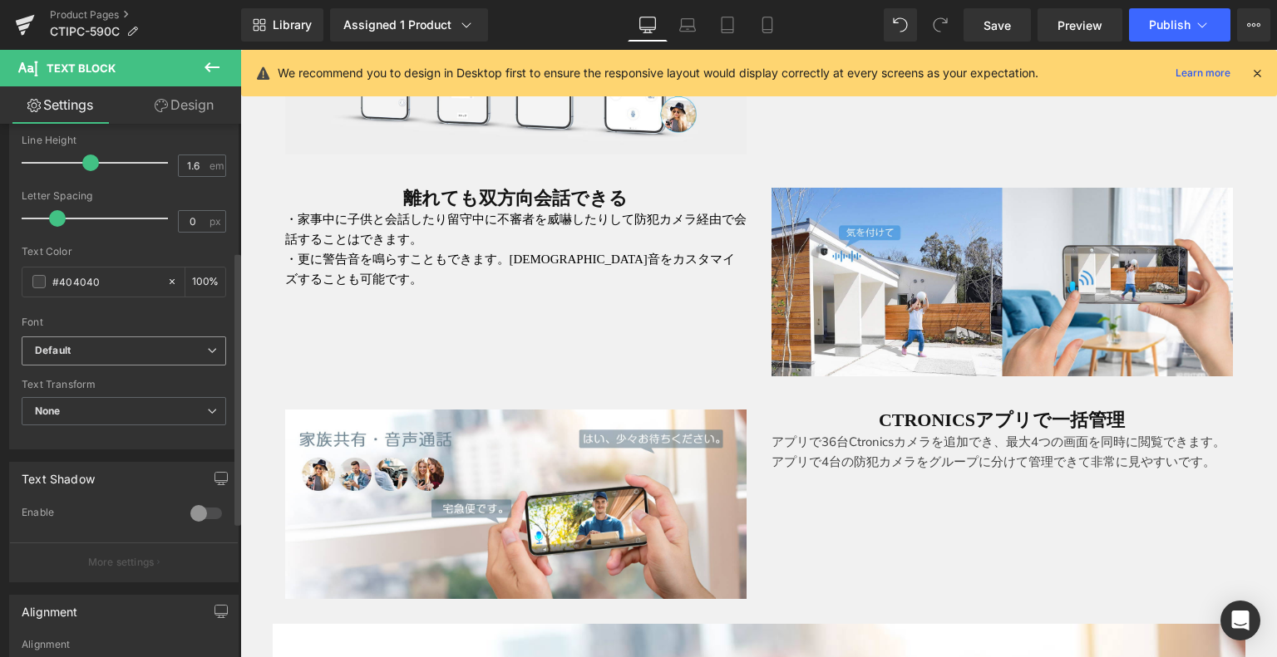
click at [66, 344] on icon "Default" at bounding box center [53, 351] width 36 height 14
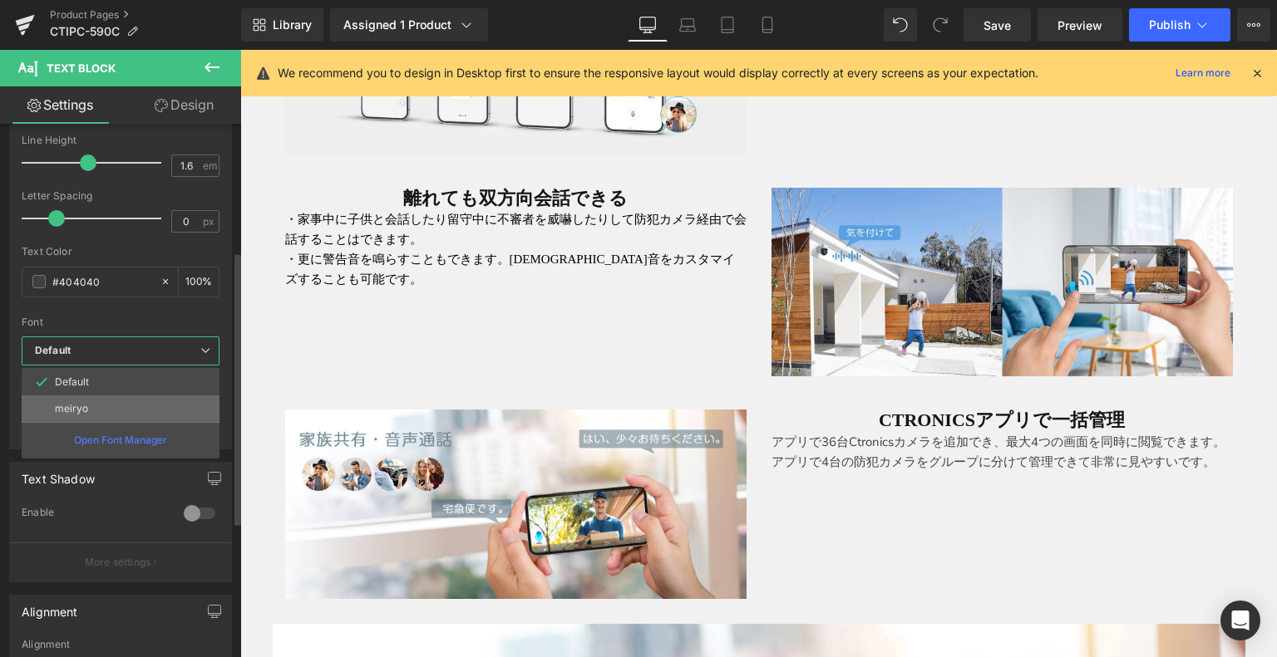
click at [95, 396] on li "meiryo" at bounding box center [121, 409] width 198 height 27
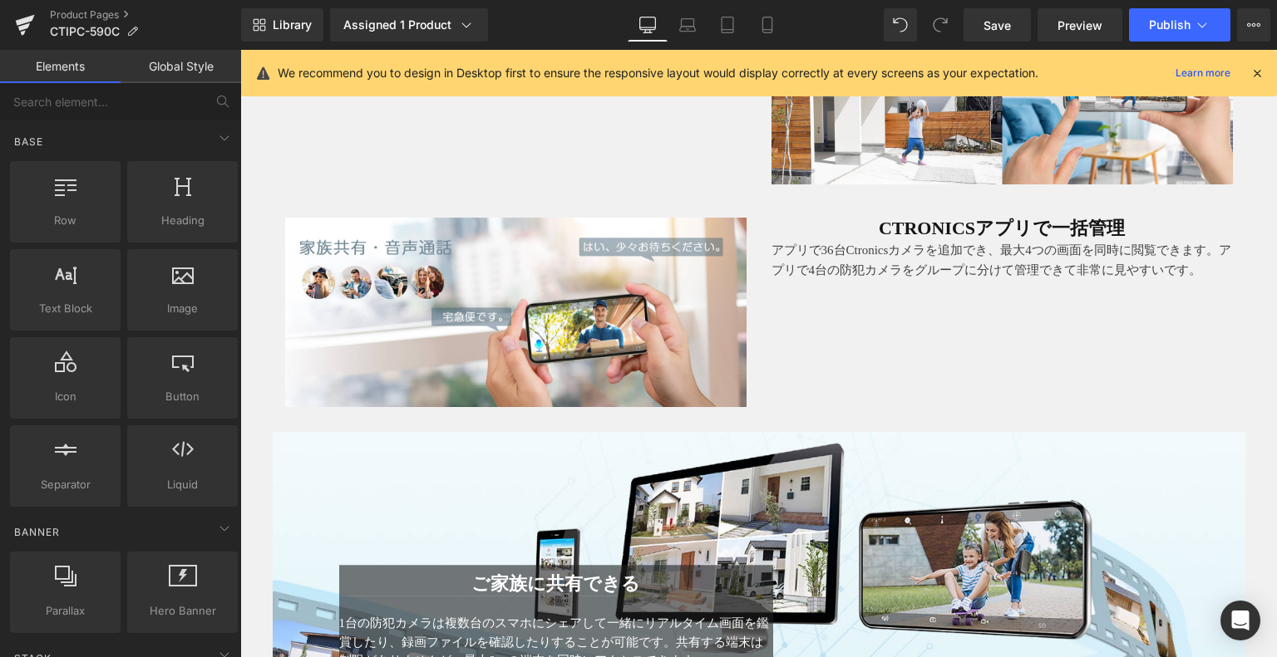
scroll to position [4392, 0]
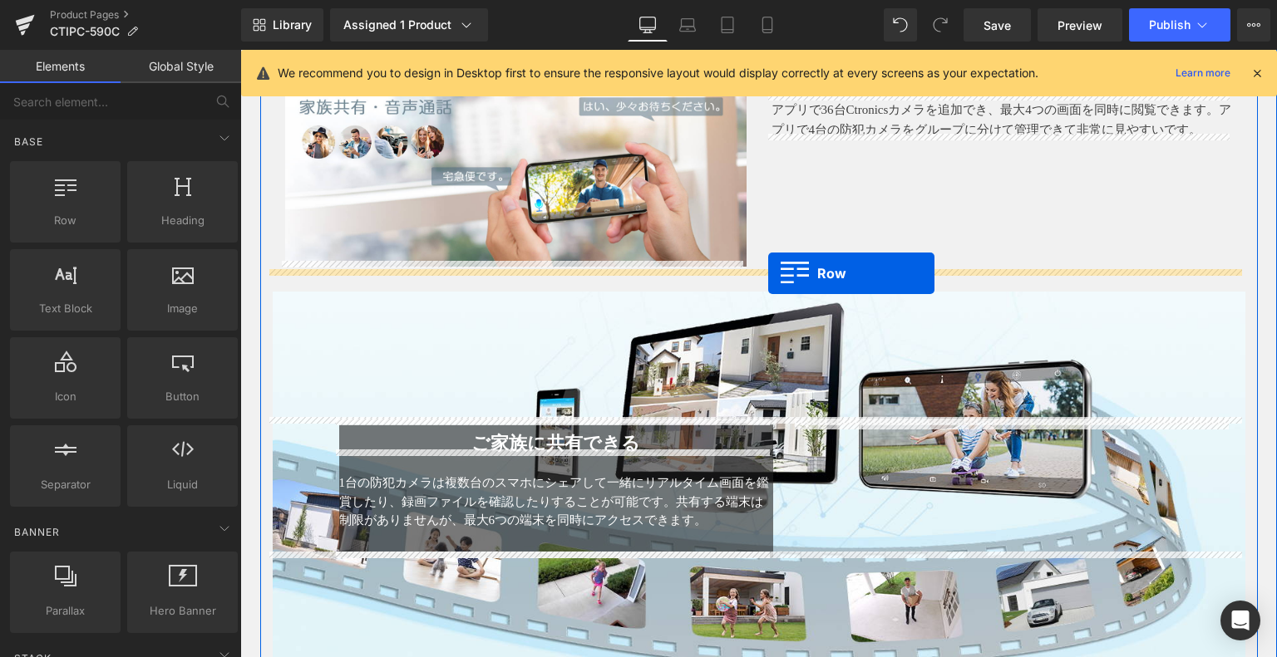
drag, startPoint x: 300, startPoint y: 241, endPoint x: 768, endPoint y: 274, distance: 469.1
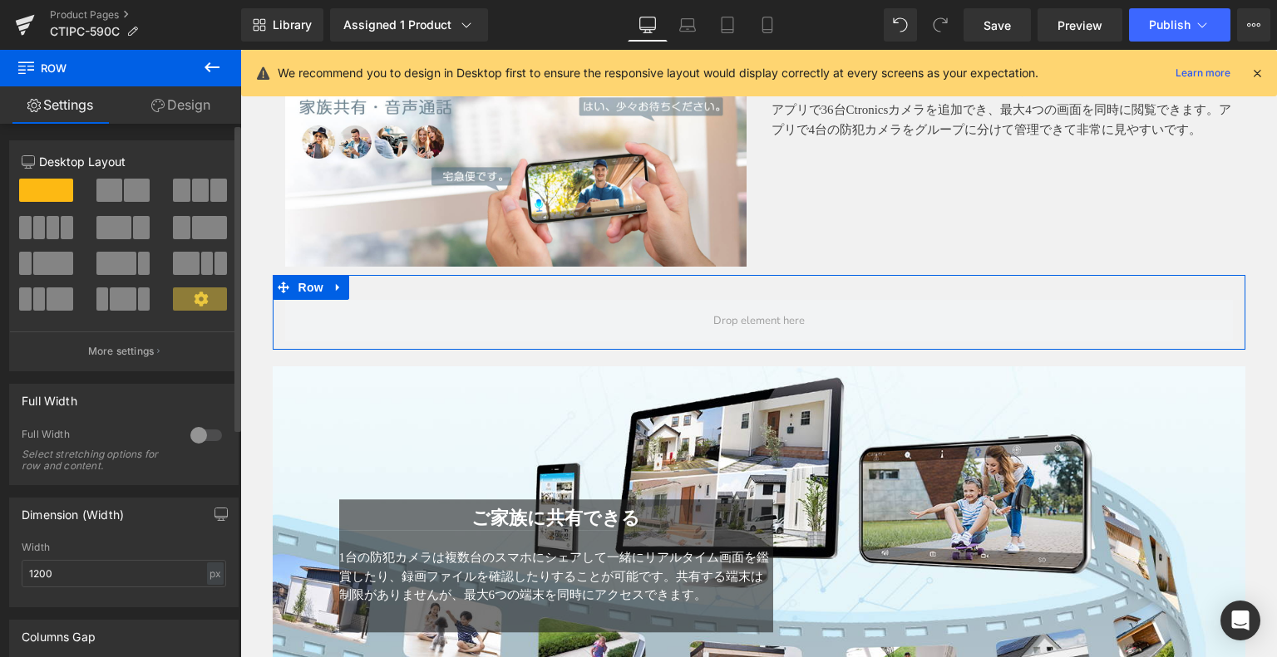
click at [115, 193] on span at bounding box center [109, 190] width 26 height 23
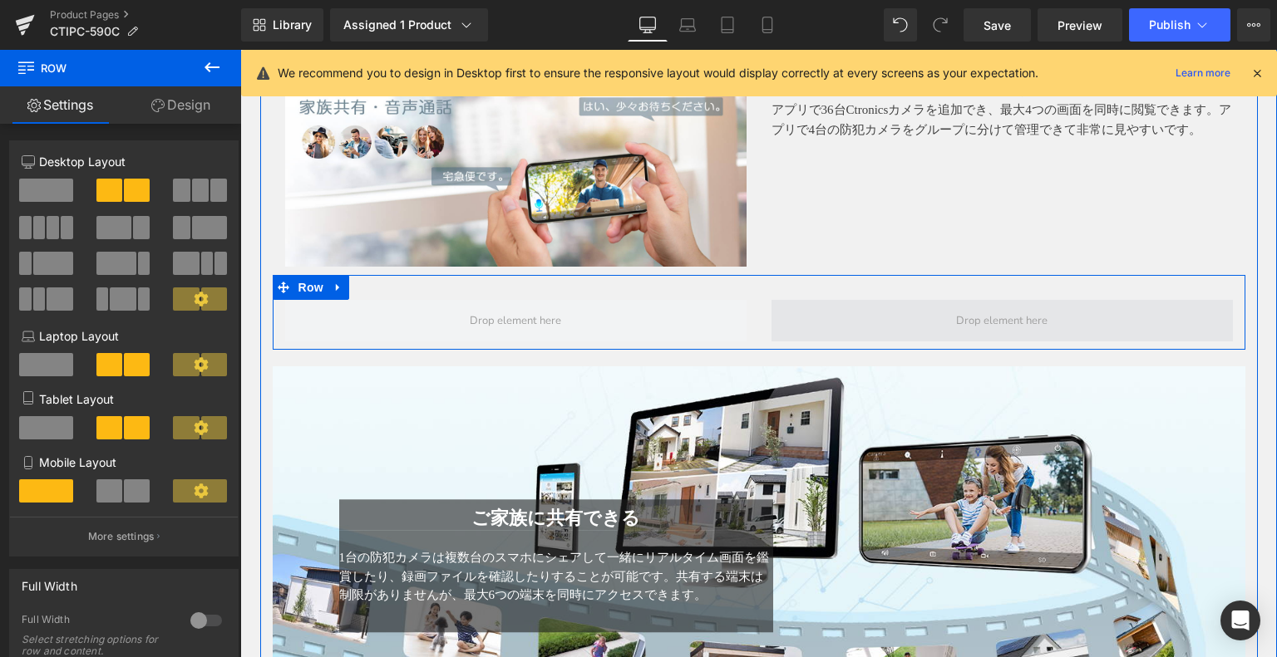
drag, startPoint x: 967, startPoint y: 313, endPoint x: 939, endPoint y: 313, distance: 28.3
click at [967, 313] on span at bounding box center [1001, 321] width 103 height 26
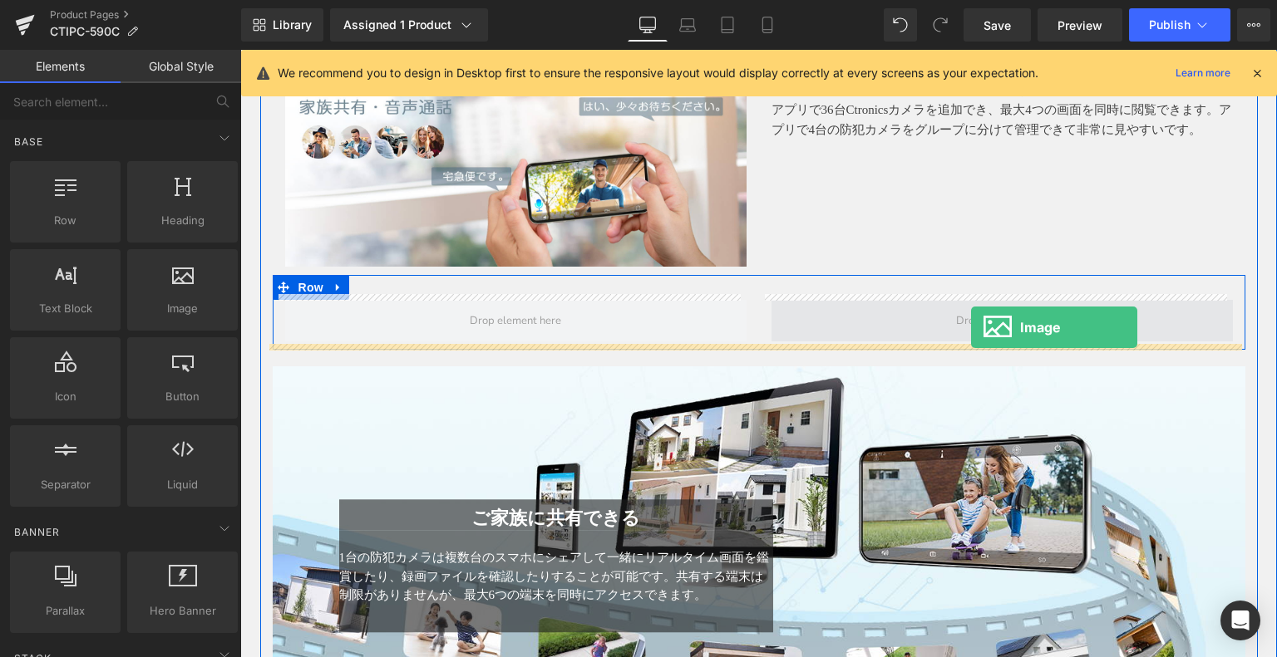
drag, startPoint x: 391, startPoint y: 338, endPoint x: 971, endPoint y: 328, distance: 580.3
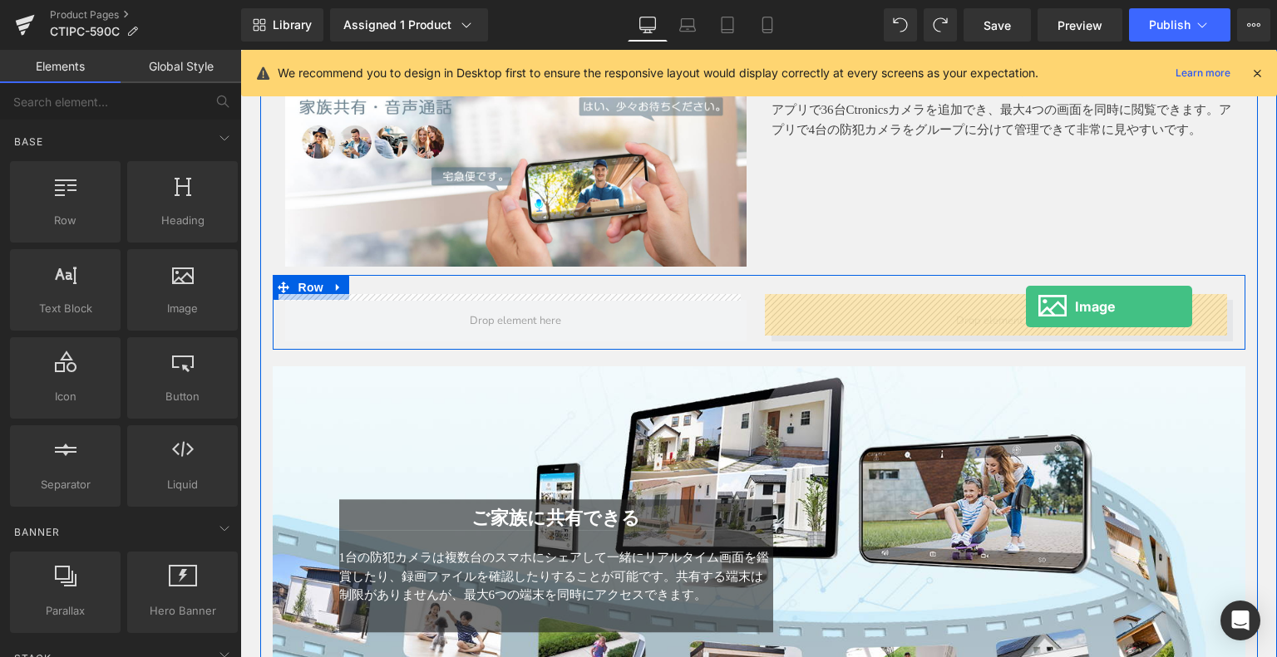
drag, startPoint x: 429, startPoint y: 351, endPoint x: 1026, endPoint y: 308, distance: 598.4
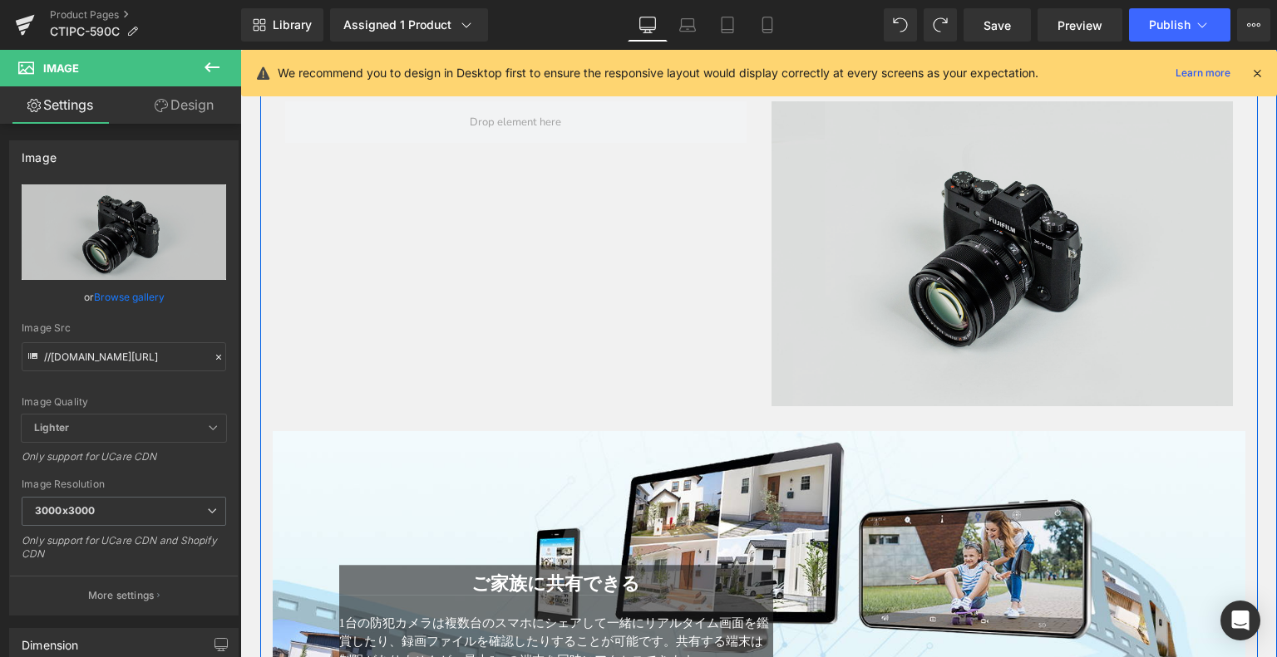
scroll to position [4475, 0]
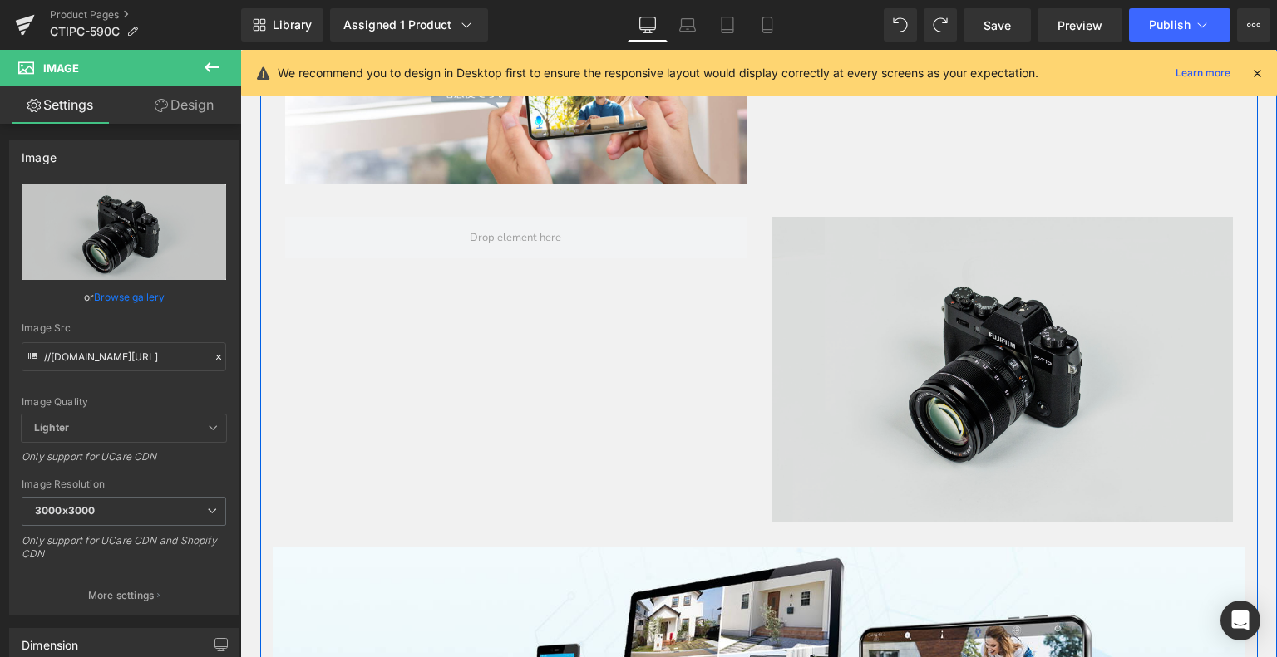
click at [948, 367] on img at bounding box center [1001, 370] width 461 height 306
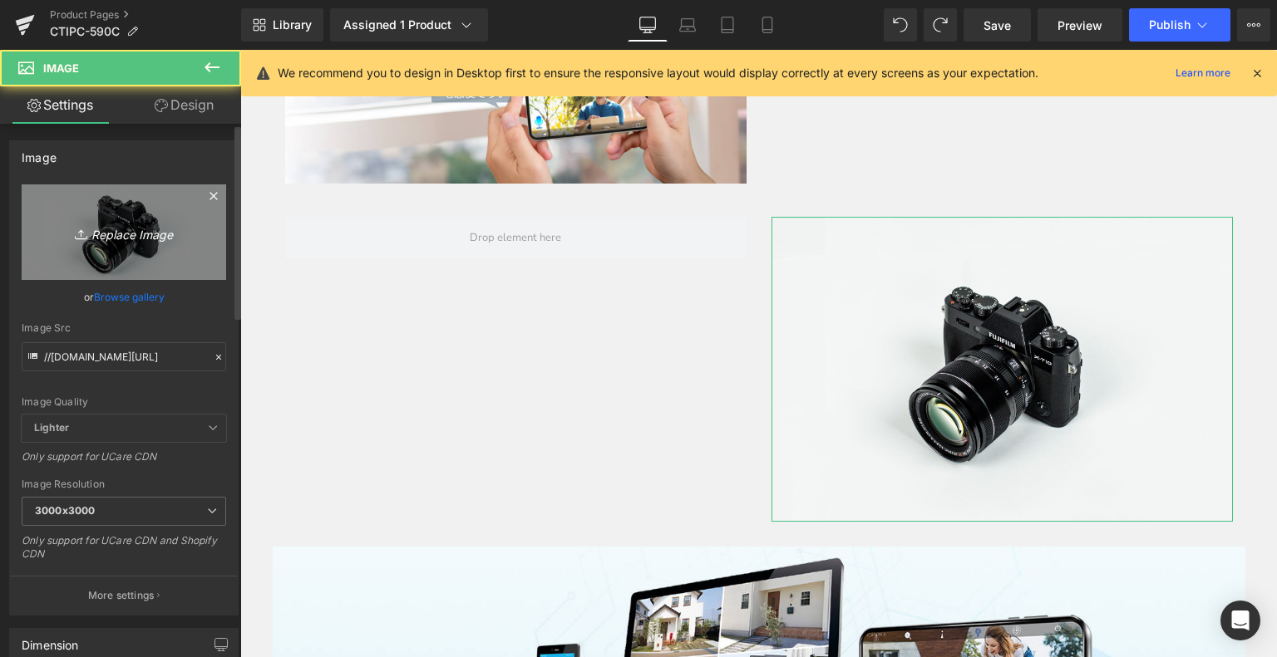
click at [103, 236] on icon "Replace Image" at bounding box center [123, 232] width 133 height 21
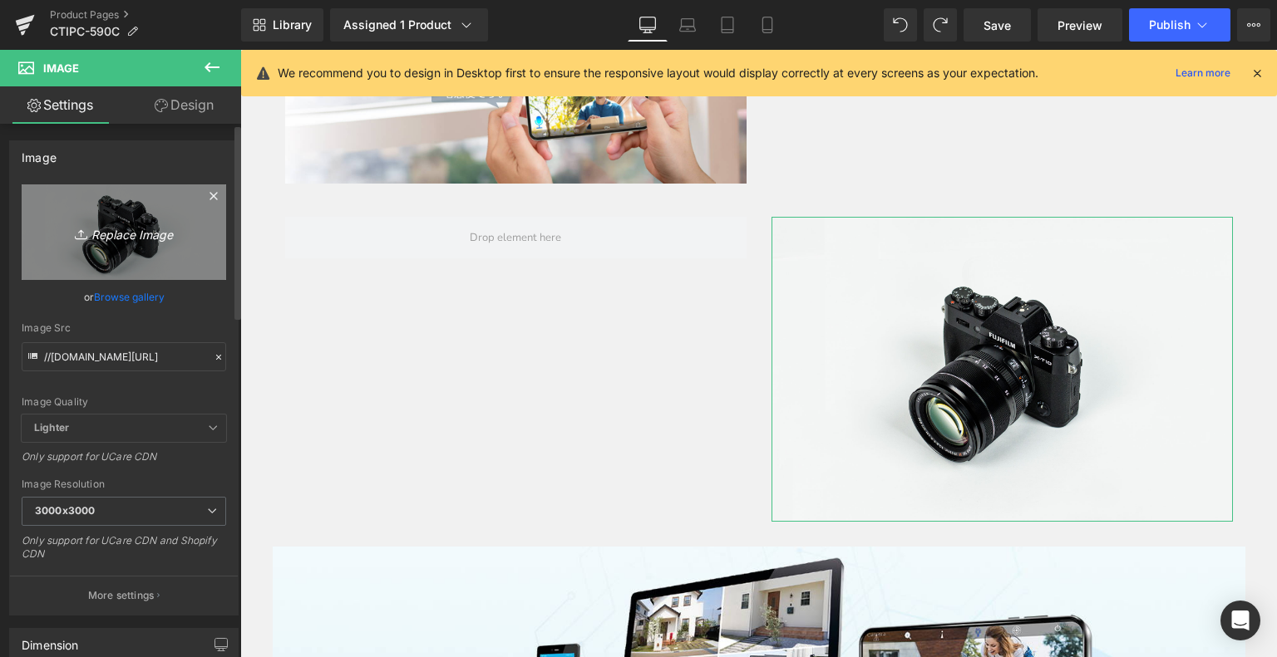
type input "C:\fakepath\13.jpg"
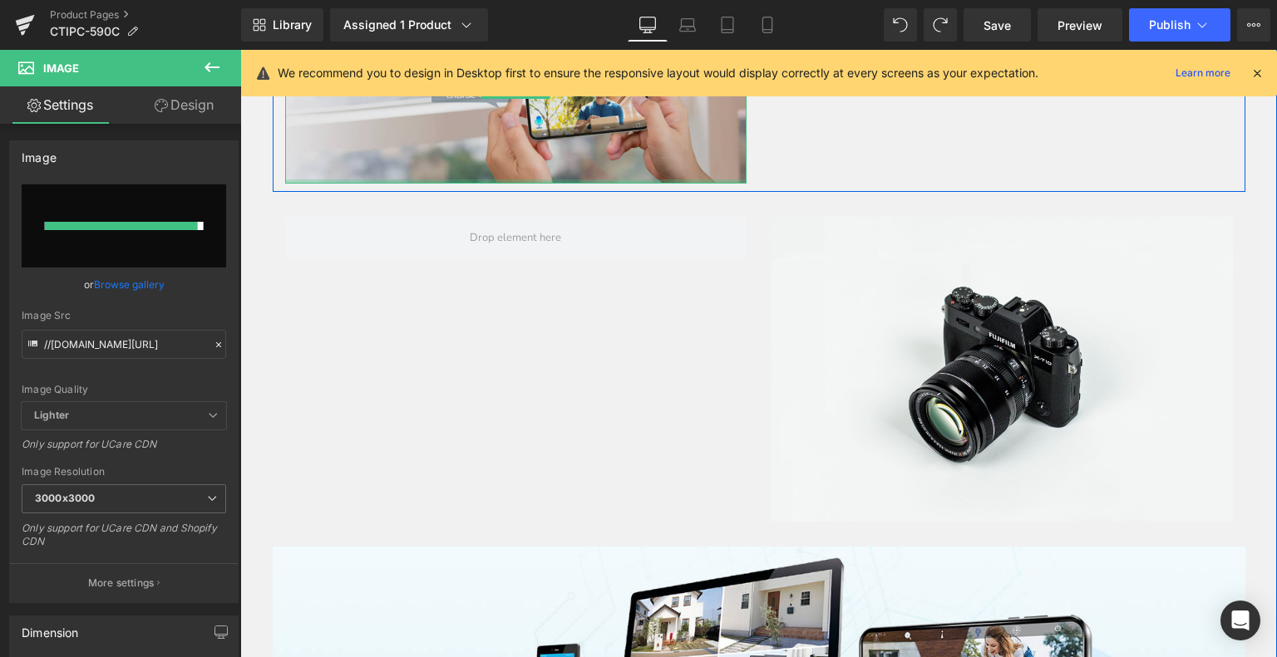
type input "[URL][DOMAIN_NAME]"
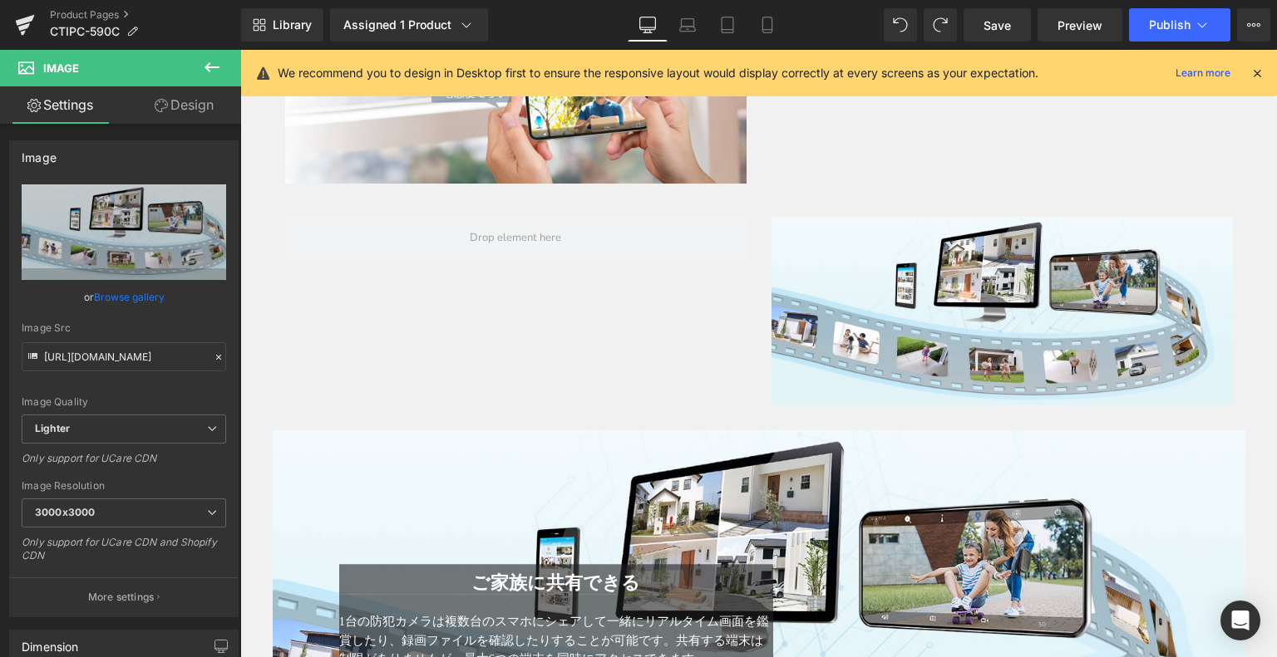
click at [216, 63] on icon at bounding box center [212, 67] width 20 height 20
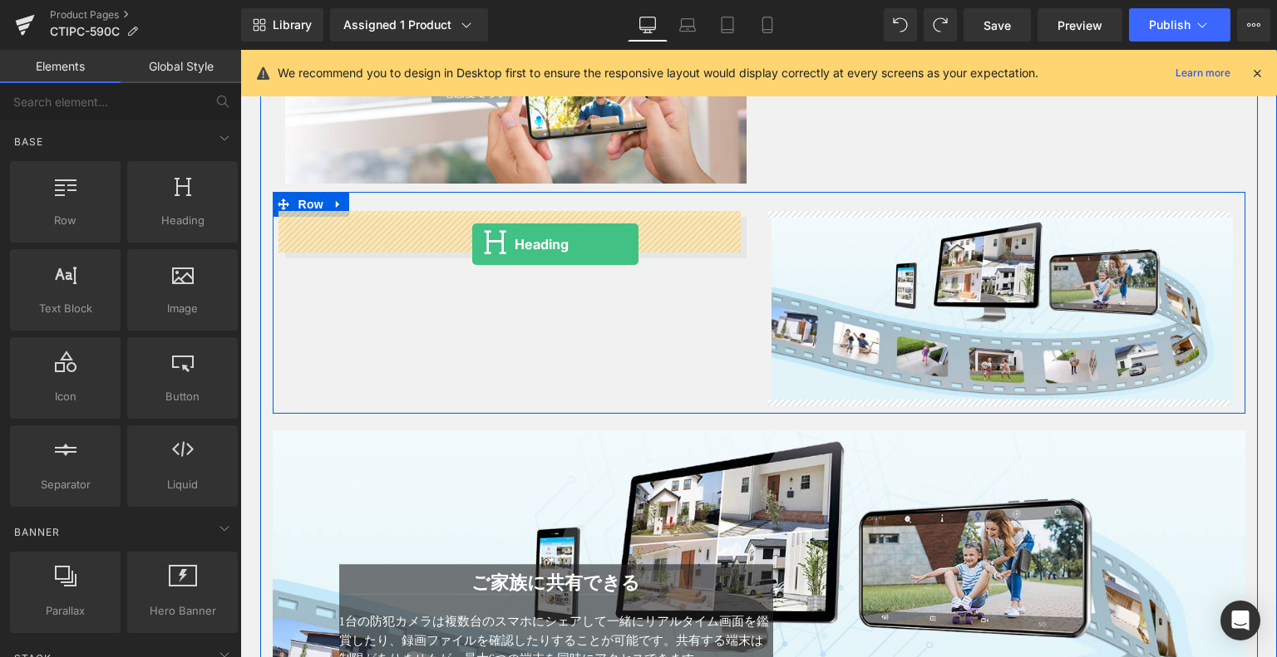
drag, startPoint x: 416, startPoint y: 268, endPoint x: 473, endPoint y: 239, distance: 63.6
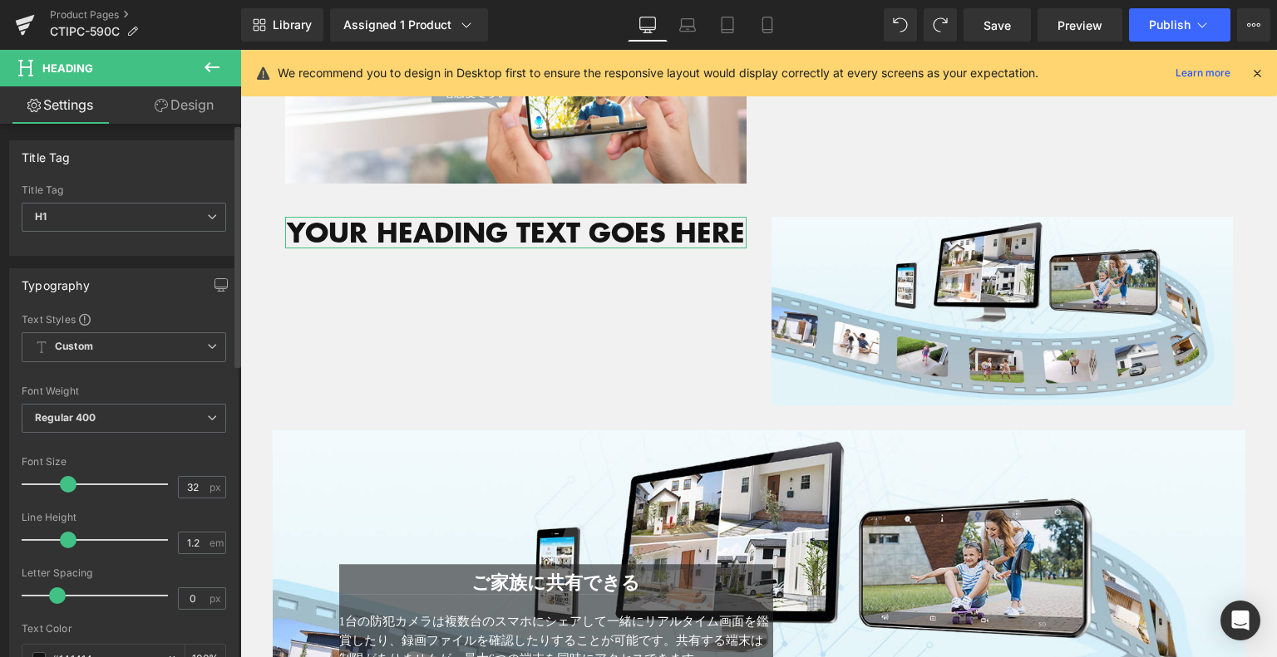
drag, startPoint x: 84, startPoint y: 300, endPoint x: 158, endPoint y: 297, distance: 74.1
click at [158, 297] on div "Typography Text Styles Custom Custom Setup Global Style Custom Setup Global Sty…" at bounding box center [123, 547] width 229 height 559
click at [220, 67] on icon at bounding box center [212, 67] width 20 height 20
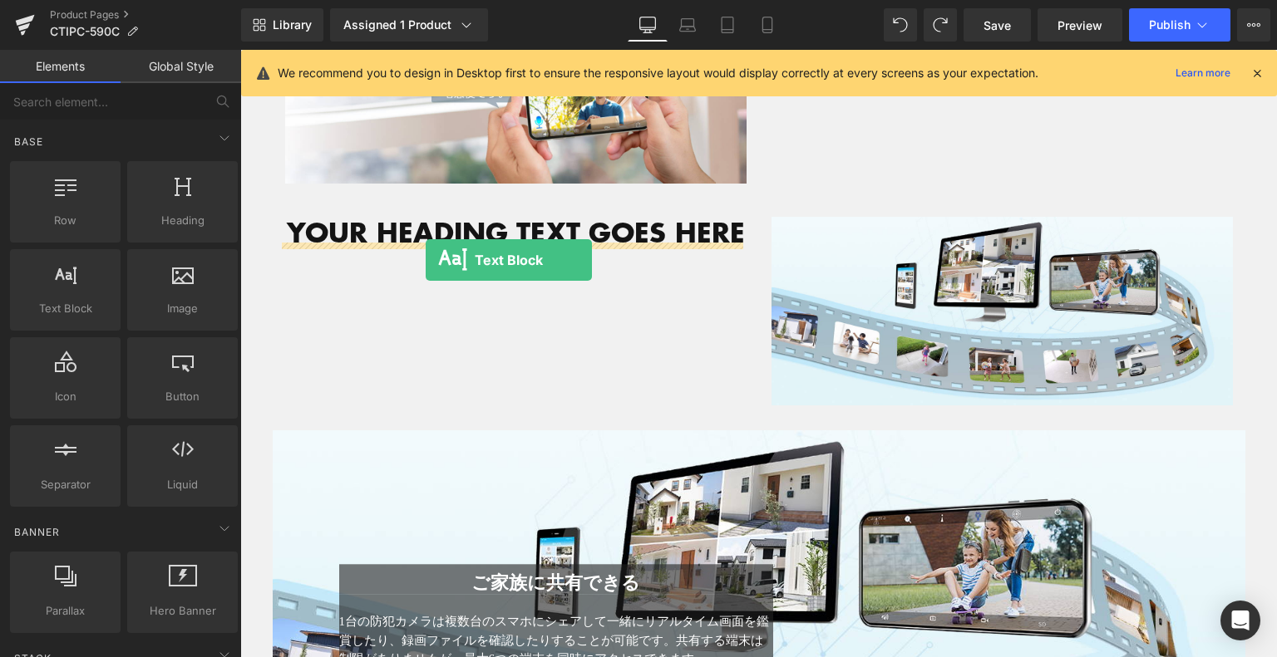
drag, startPoint x: 313, startPoint y: 352, endPoint x: 426, endPoint y: 261, distance: 144.2
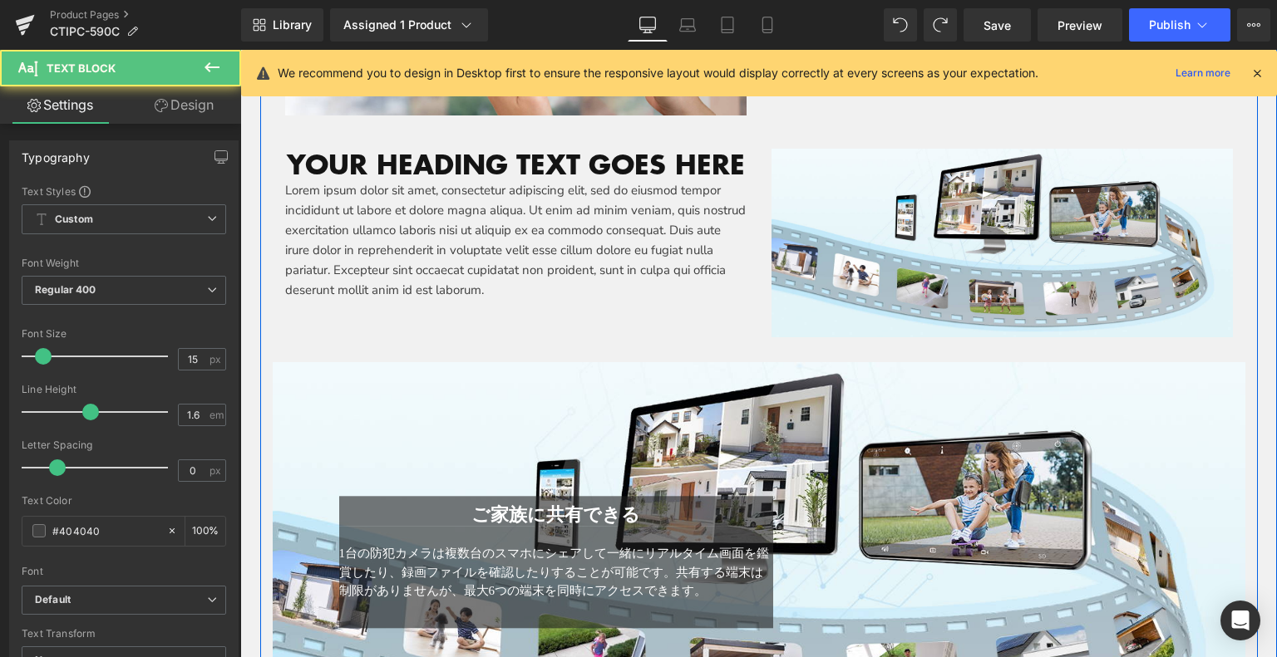
scroll to position [4558, 0]
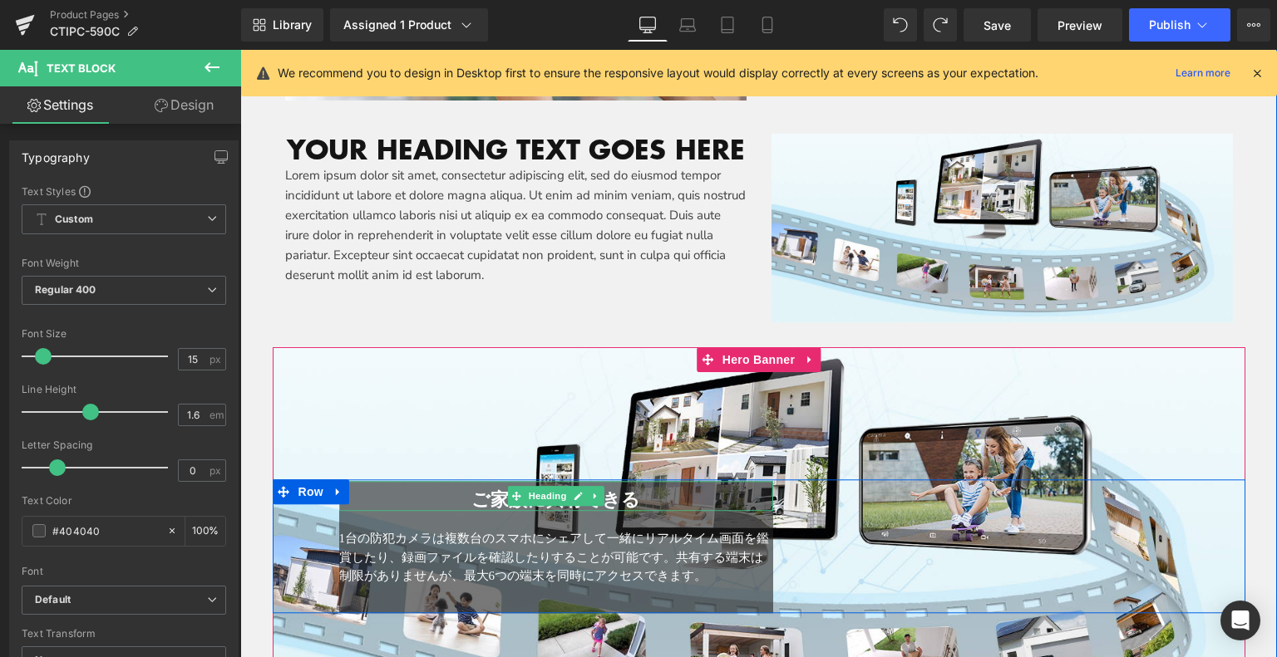
click at [468, 490] on h1 "ご家族に共有できる" at bounding box center [556, 501] width 435 height 22
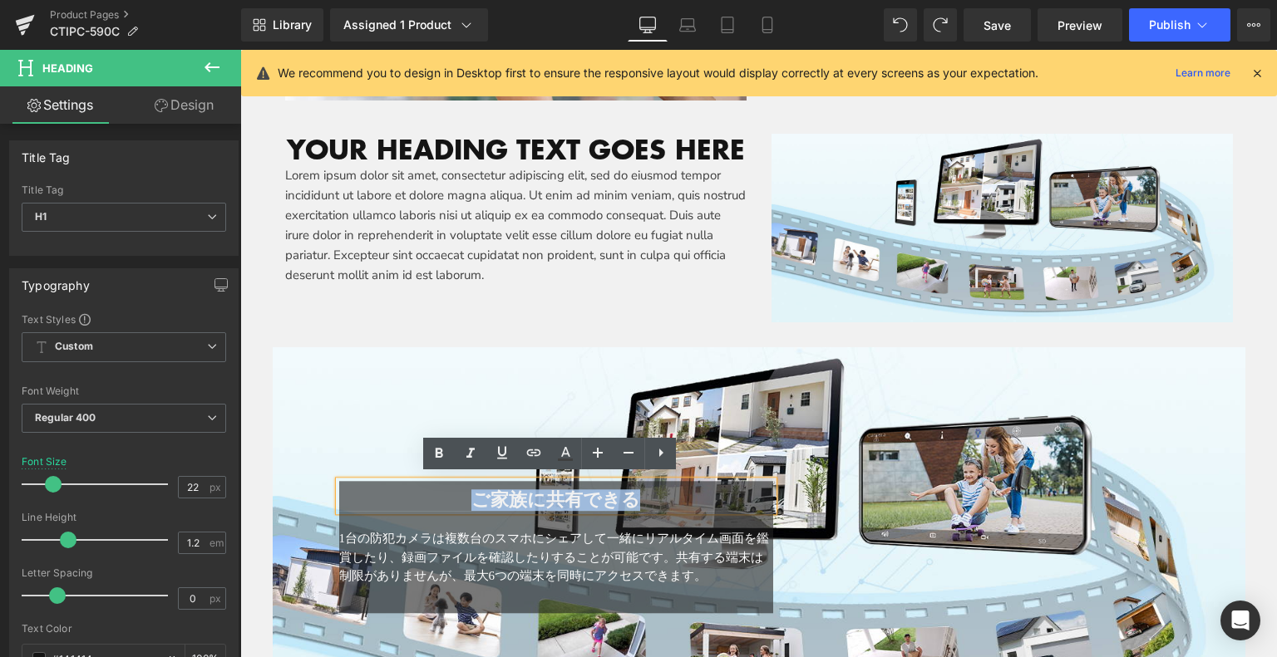
drag, startPoint x: 465, startPoint y: 490, endPoint x: 658, endPoint y: 488, distance: 192.9
click at [663, 490] on h1 "ご家族に共有できる" at bounding box center [556, 501] width 435 height 22
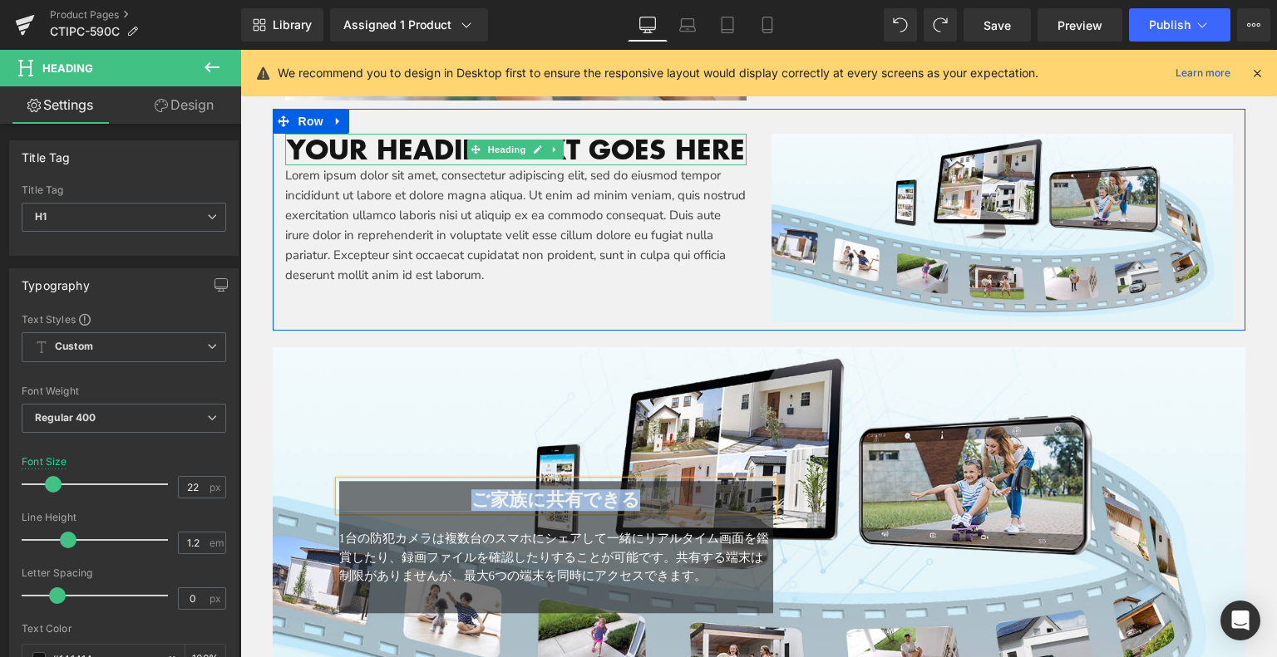
click at [395, 150] on h1 "Your heading text goes here" at bounding box center [515, 150] width 461 height 32
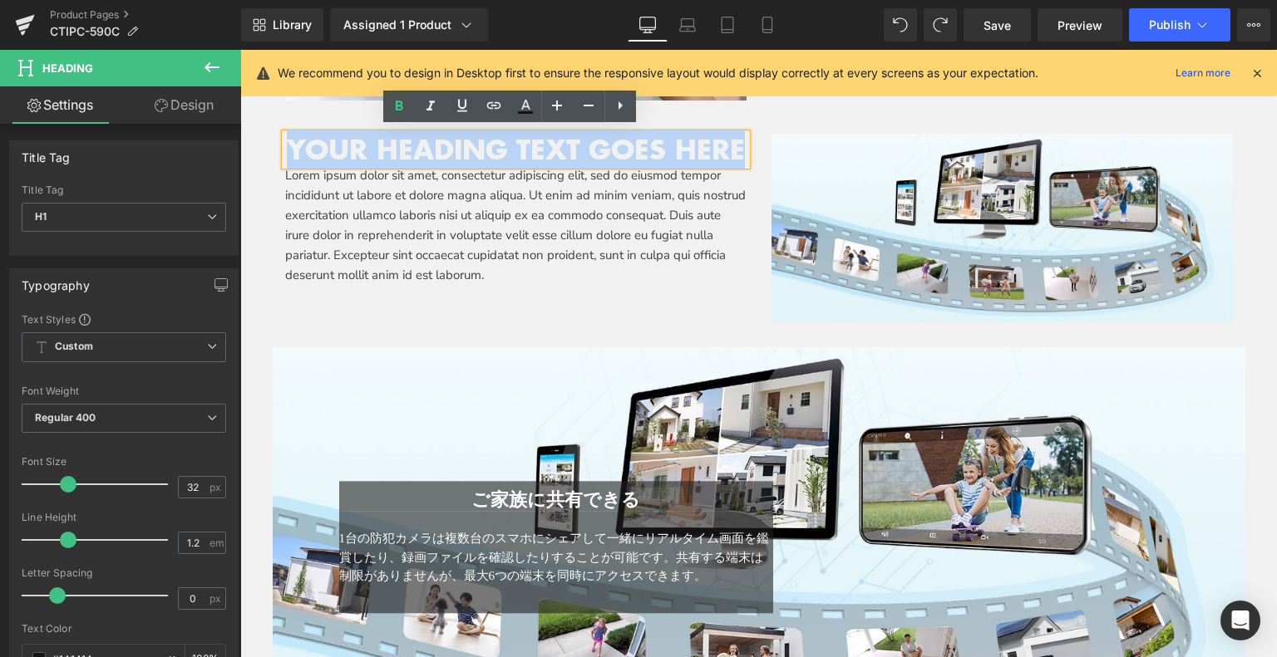
drag, startPoint x: 302, startPoint y: 149, endPoint x: 716, endPoint y: 156, distance: 414.0
click at [716, 156] on h1 "Your heading text goes here" at bounding box center [515, 150] width 461 height 32
paste div
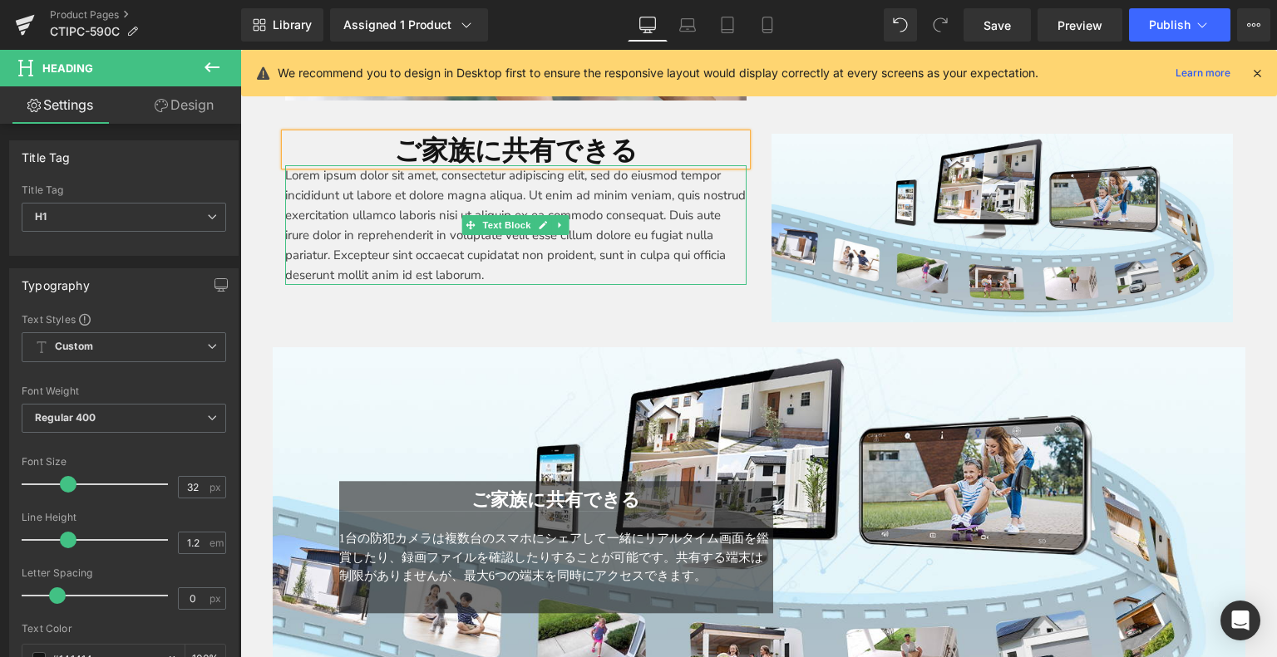
click at [372, 205] on p "Lorem ipsum dolor sit amet, consectetur adipiscing elit, sed do eiusmod tempor …" at bounding box center [515, 225] width 461 height 120
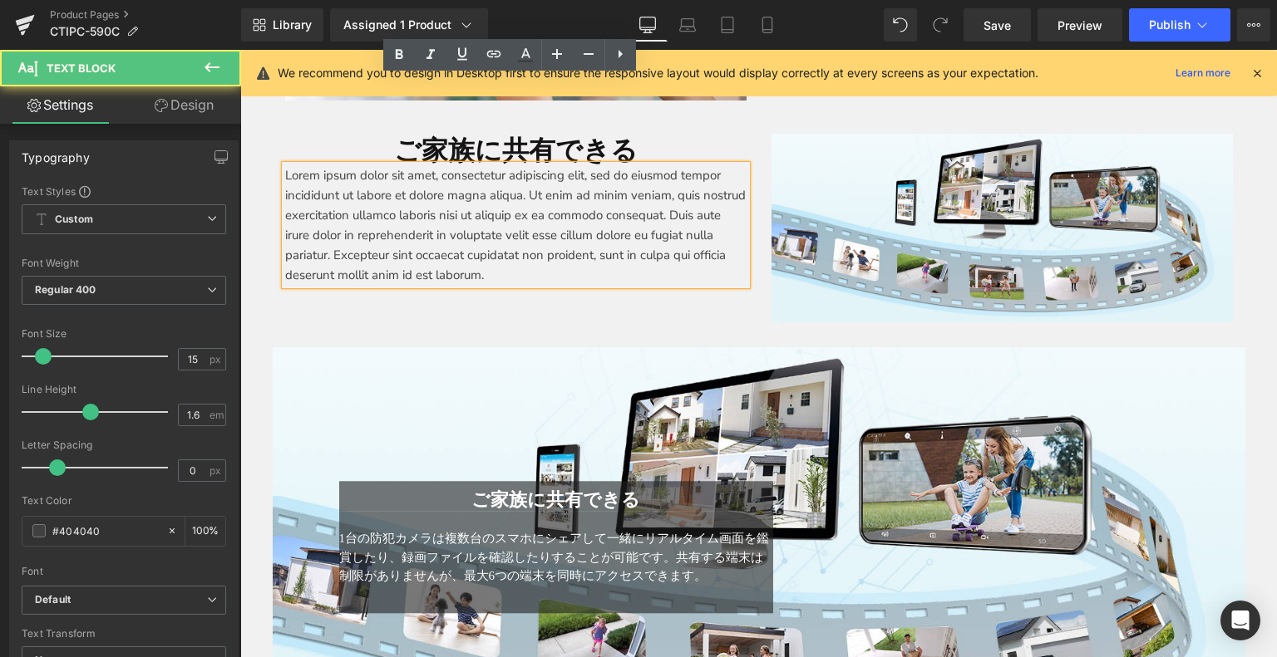
scroll to position [4641, 0]
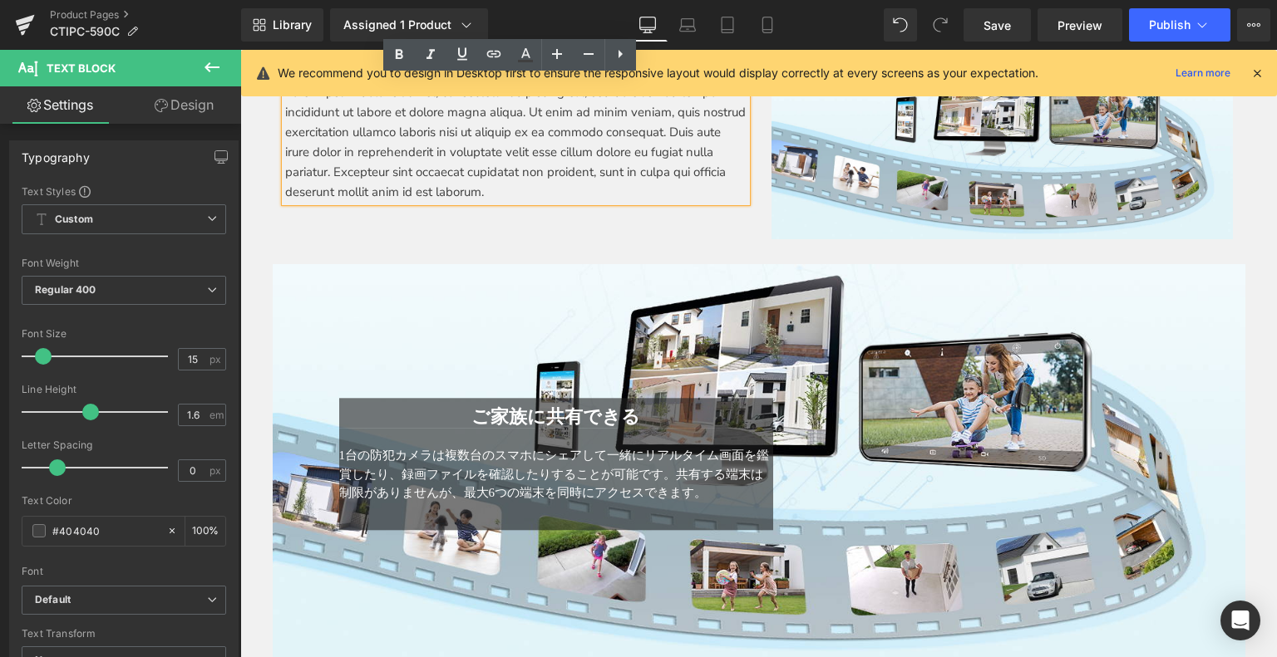
drag, startPoint x: 604, startPoint y: 475, endPoint x: 719, endPoint y: 484, distance: 115.1
click at [605, 475] on span "1台の防犯カメラは複数台のスマホにシェアして一緒にリアルタイム画面を鑑賞したり、録画ファイルを確認したりすることが可能です。共有する端末は制限がありませんが、…" at bounding box center [554, 475] width 431 height 51
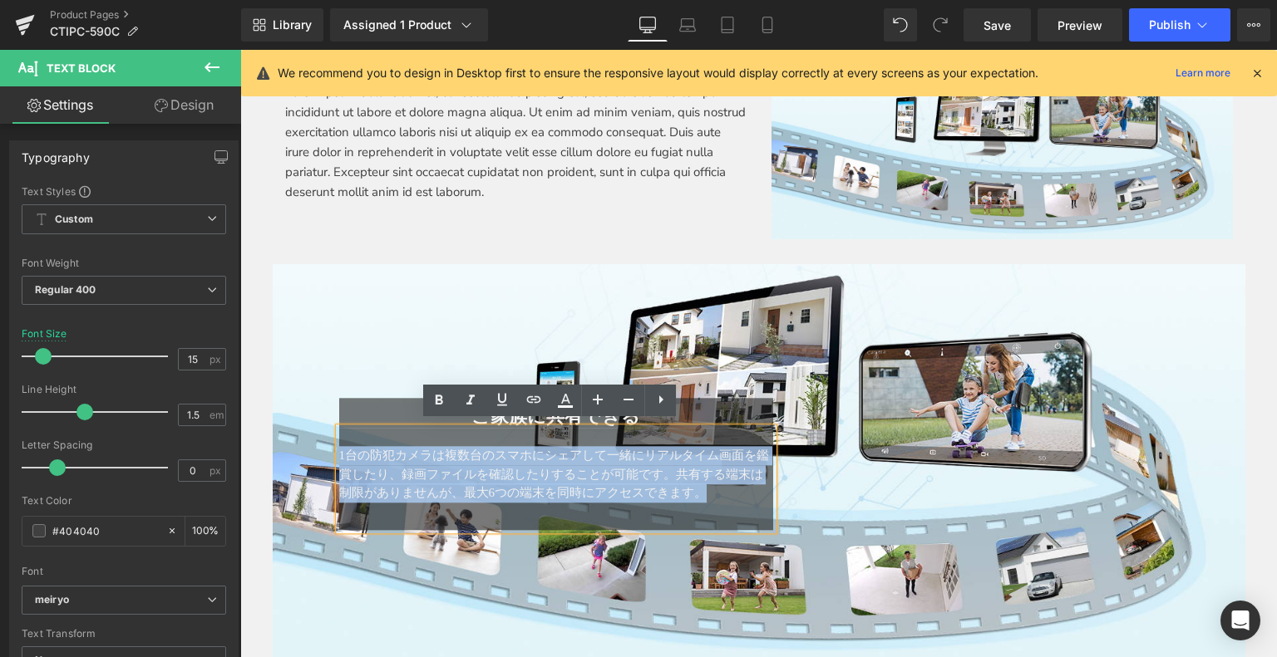
drag, startPoint x: 718, startPoint y: 488, endPoint x: 332, endPoint y: 453, distance: 387.2
click at [339, 453] on div "1台の防犯カメラは複数台のスマホにシェアして一緒にリアルタイム画面を鑑賞したり、録画ファイルを確認したりすることが可能です。共有する端末は制限がありませんが、…" at bounding box center [556, 479] width 435 height 102
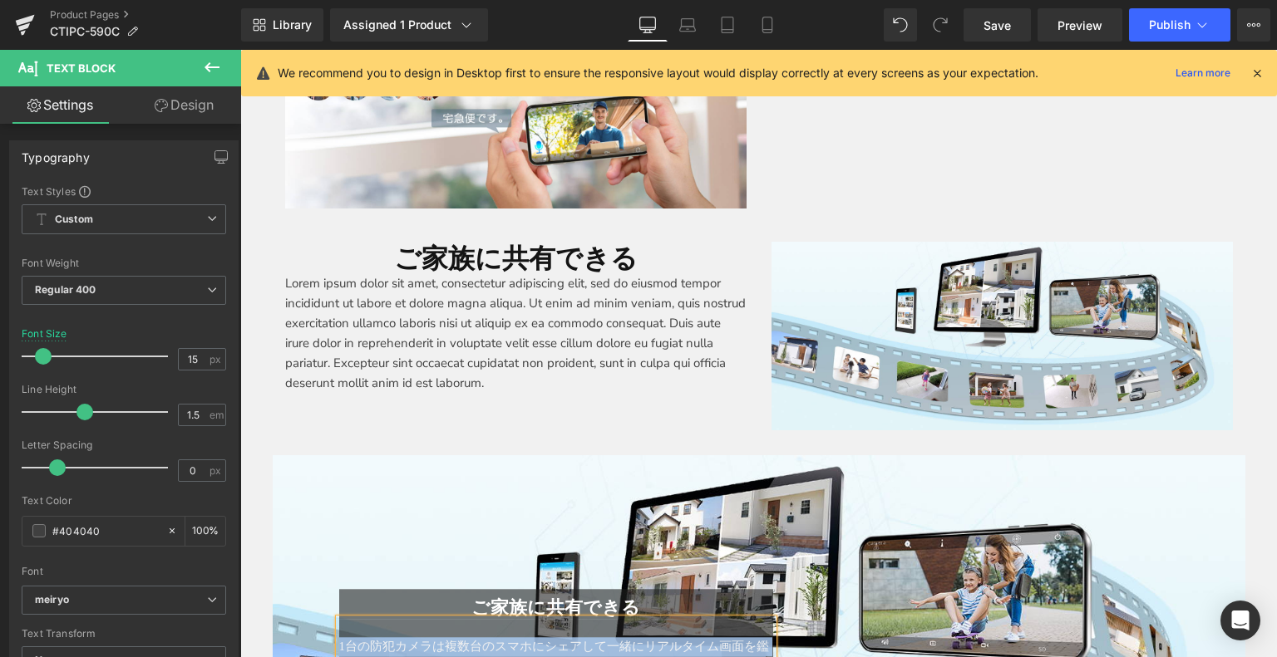
scroll to position [4392, 0]
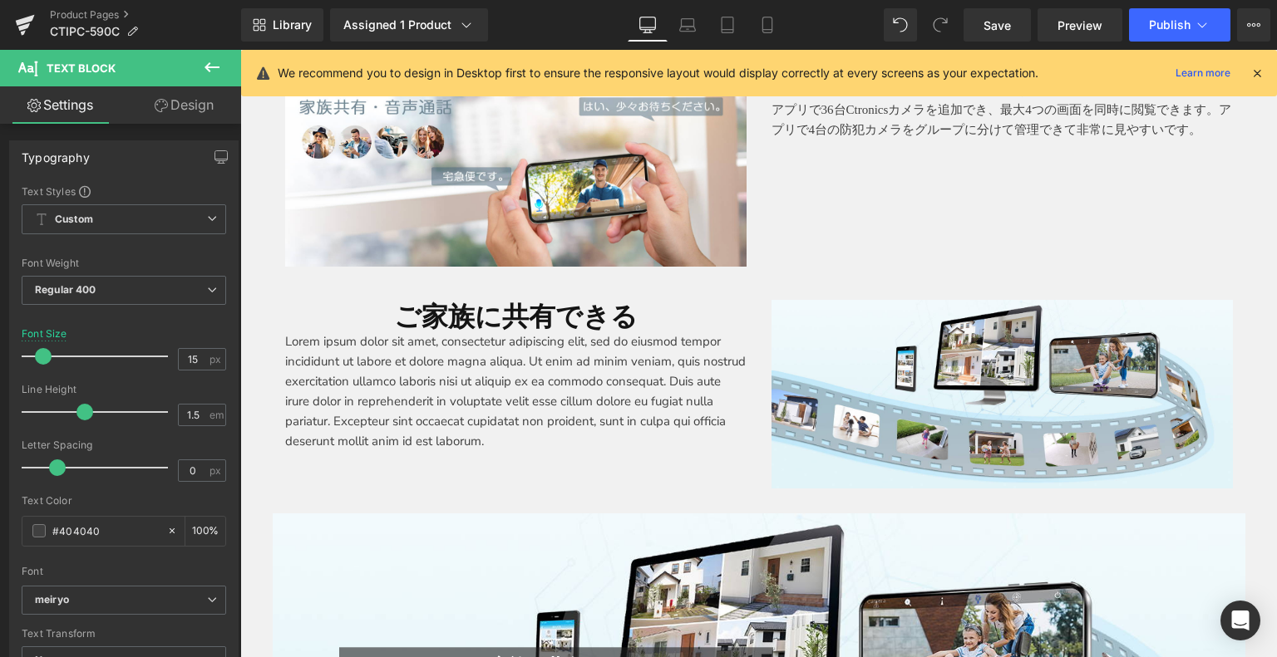
click at [318, 373] on p "Lorem ipsum dolor sit amet, consectetur adipiscing elit, sed do eiusmod tempor …" at bounding box center [515, 392] width 461 height 120
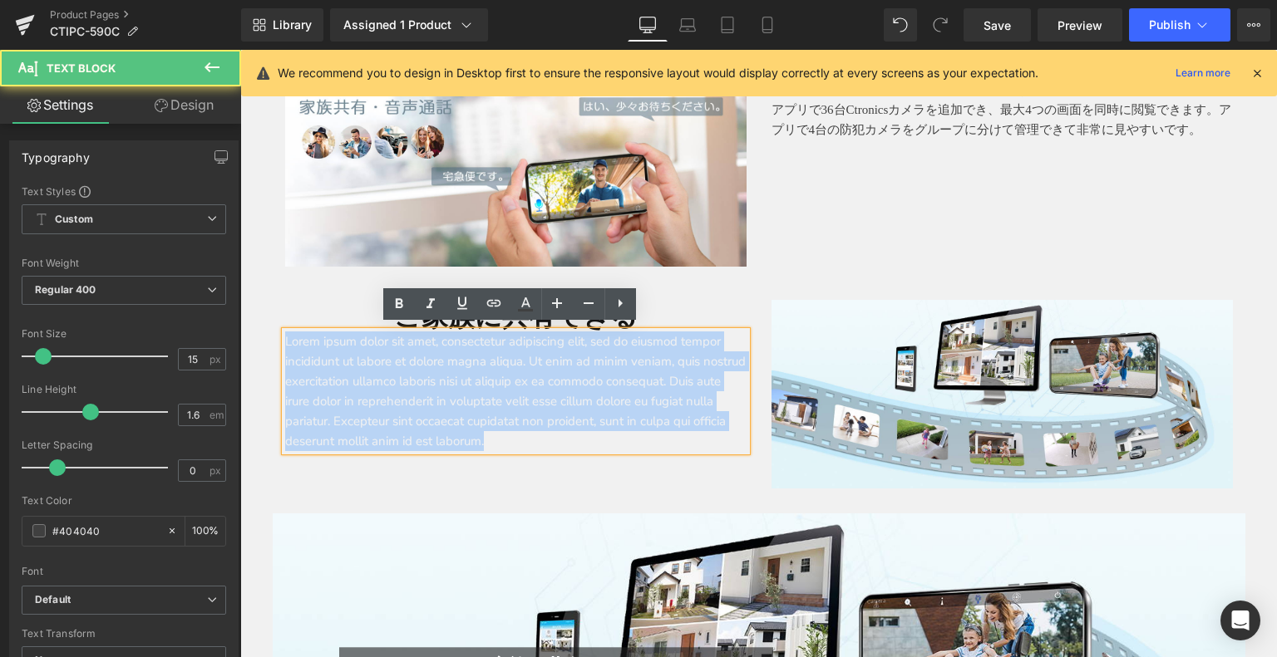
click at [285, 337] on div "Lorem ipsum dolor sit amet, consectetur adipiscing elit, sed do eiusmod tempor …" at bounding box center [515, 392] width 461 height 120
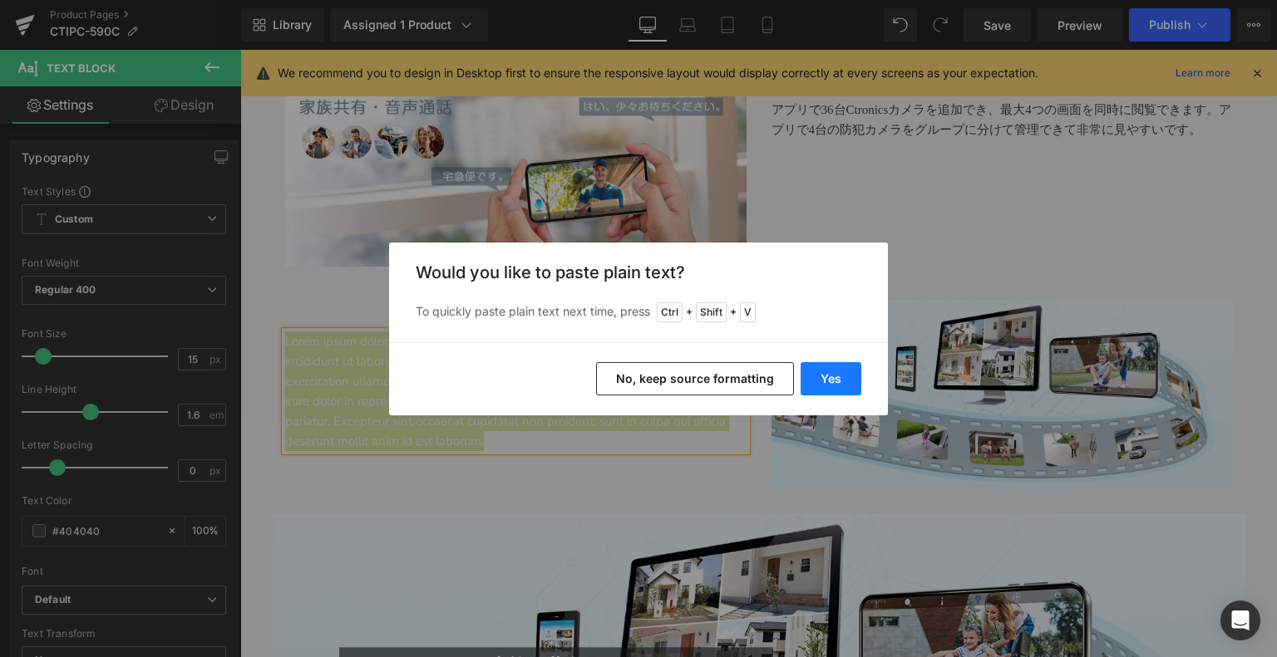
click at [863, 377] on div "Yes No, keep source formatting" at bounding box center [638, 378] width 499 height 73
click at [820, 382] on button "Yes" at bounding box center [830, 378] width 61 height 33
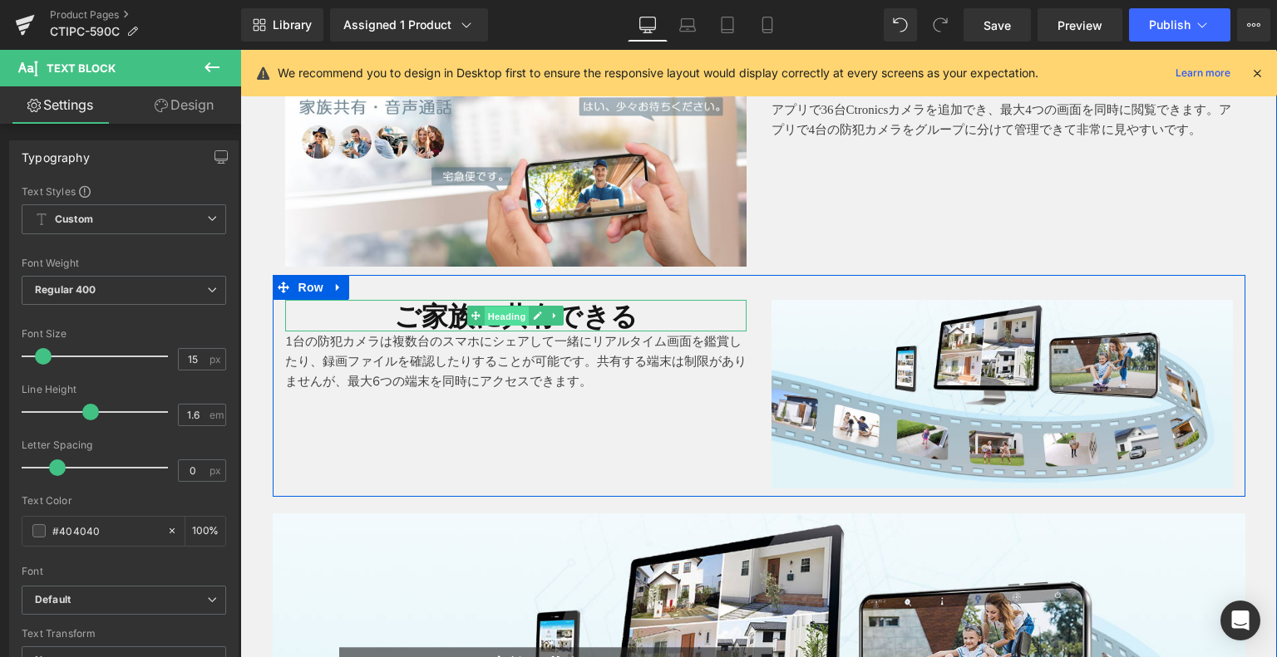
click at [485, 310] on span "Heading" at bounding box center [507, 317] width 45 height 20
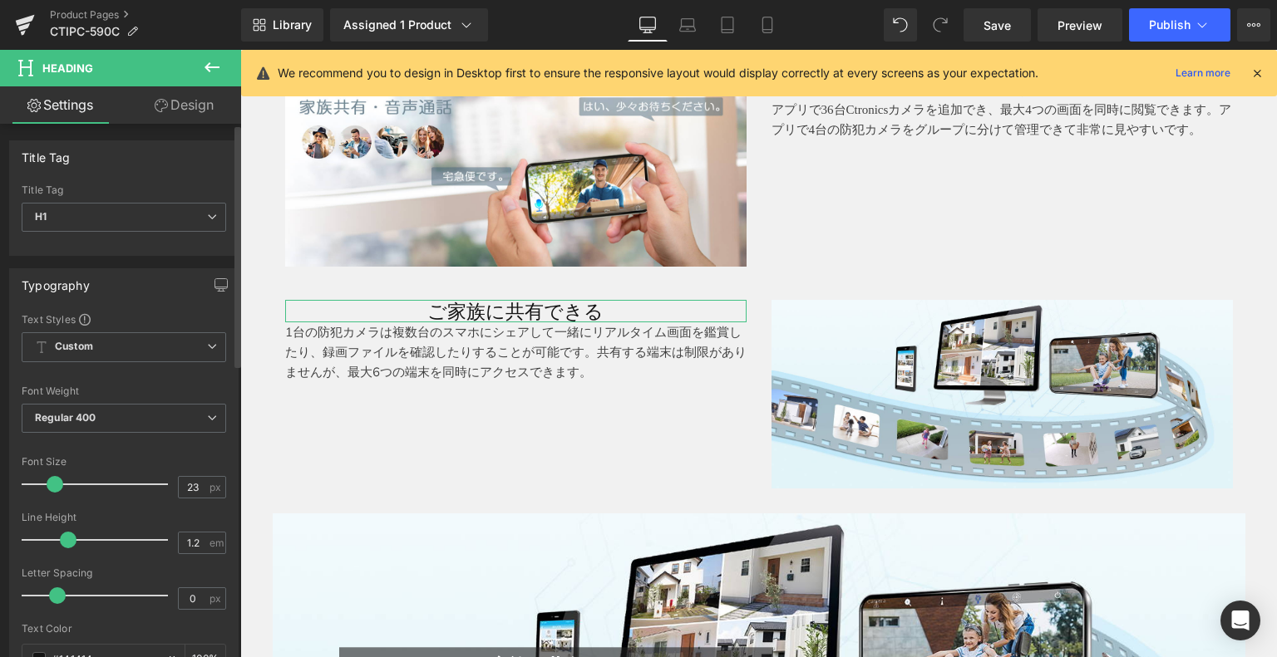
type input "22"
drag, startPoint x: 67, startPoint y: 484, endPoint x: 53, endPoint y: 485, distance: 14.2
click at [53, 485] on span at bounding box center [53, 484] width 17 height 17
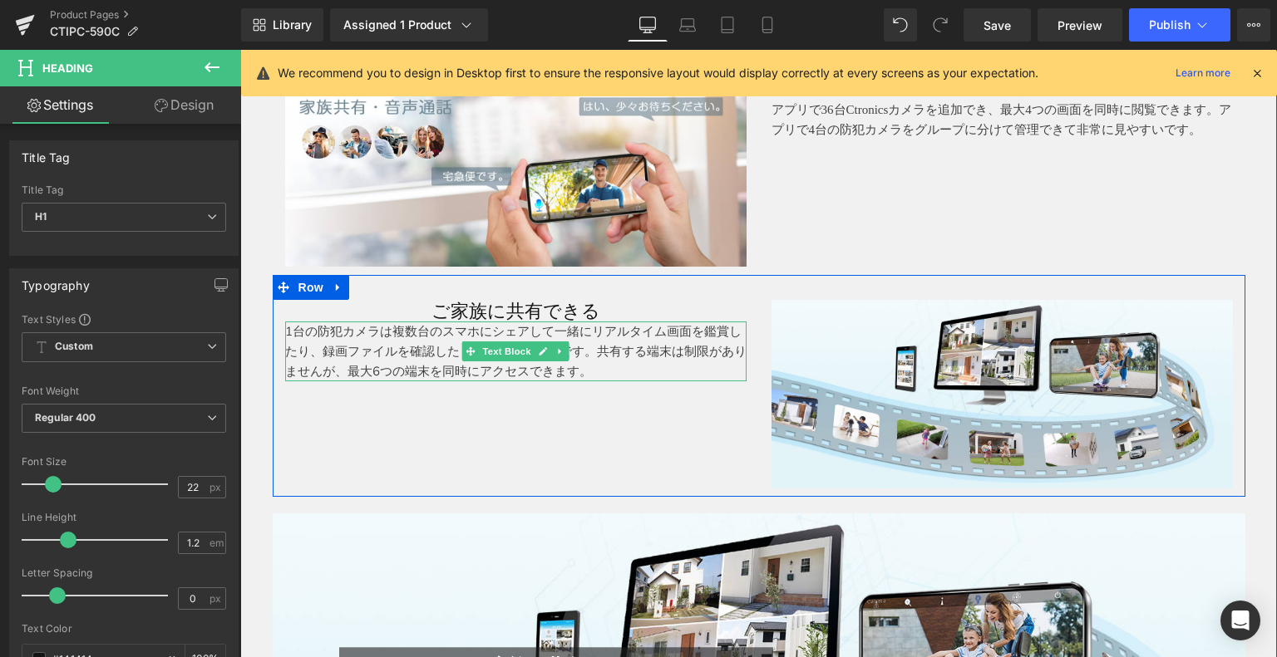
click at [418, 353] on p "1台の防犯カメラは複数台のスマホにシェアして一緒にリアルタイム画面を鑑賞したり、録画ファイルを確認したりすることが可能です。共有する端末は制限がありませんが、…" at bounding box center [515, 352] width 461 height 60
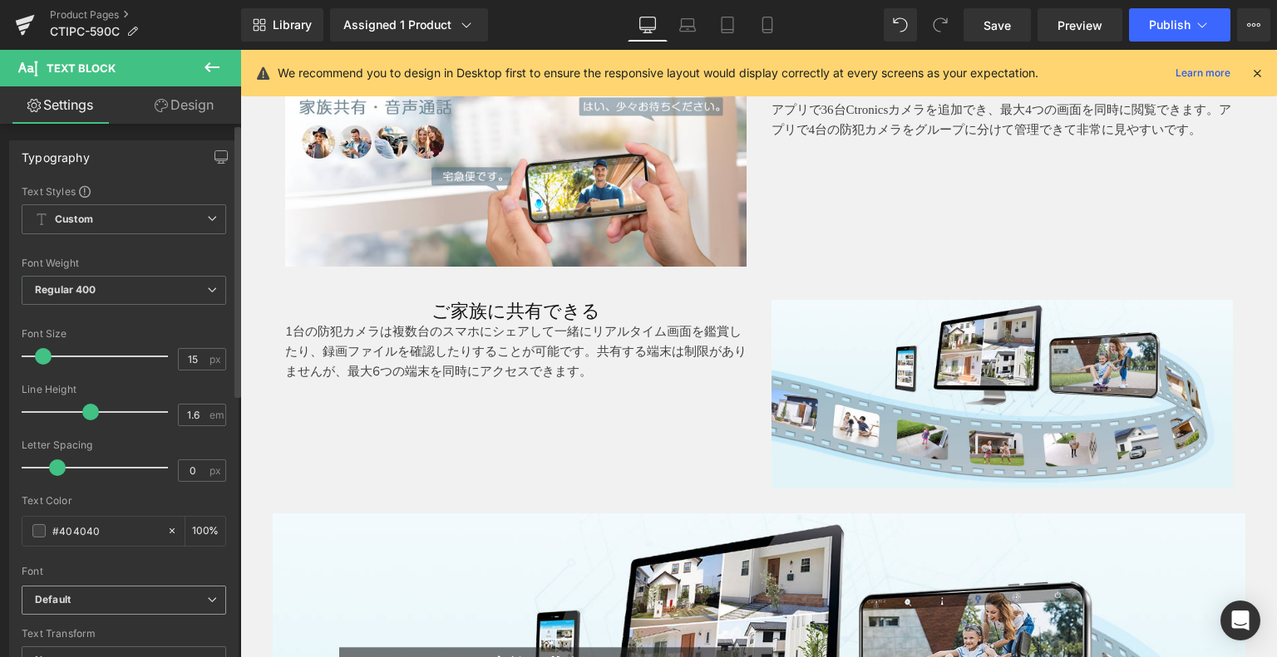
click at [74, 588] on span "Default" at bounding box center [124, 600] width 204 height 29
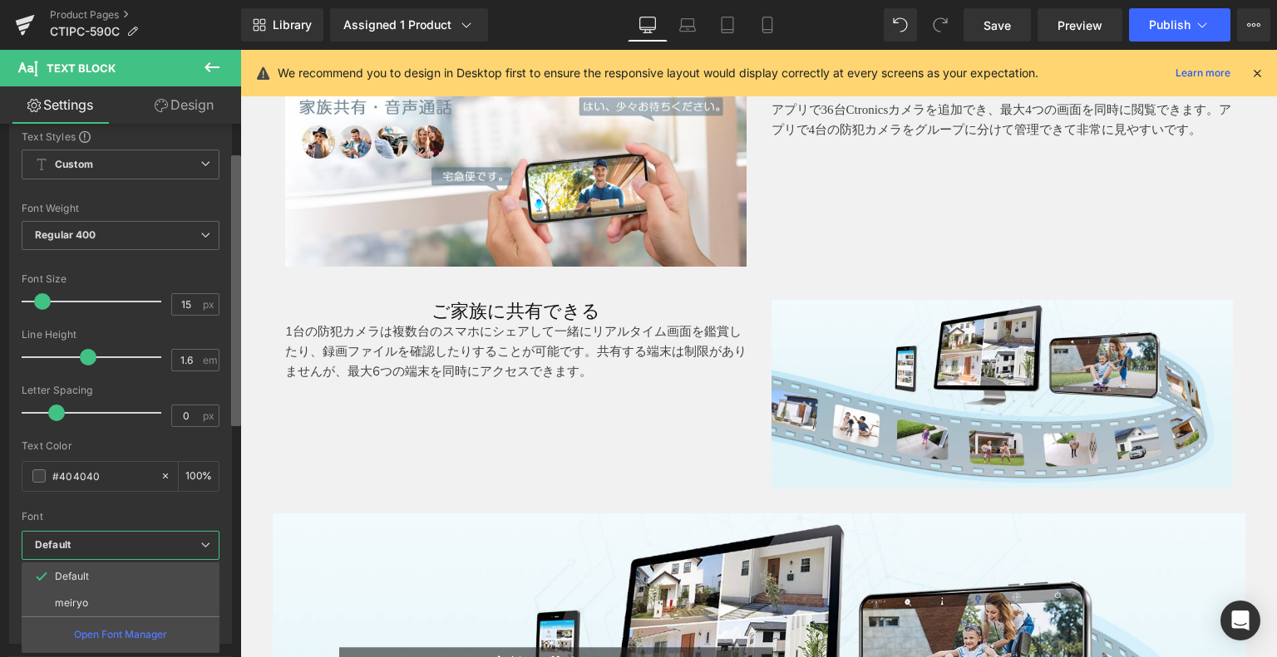
click at [234, 413] on b at bounding box center [236, 290] width 10 height 271
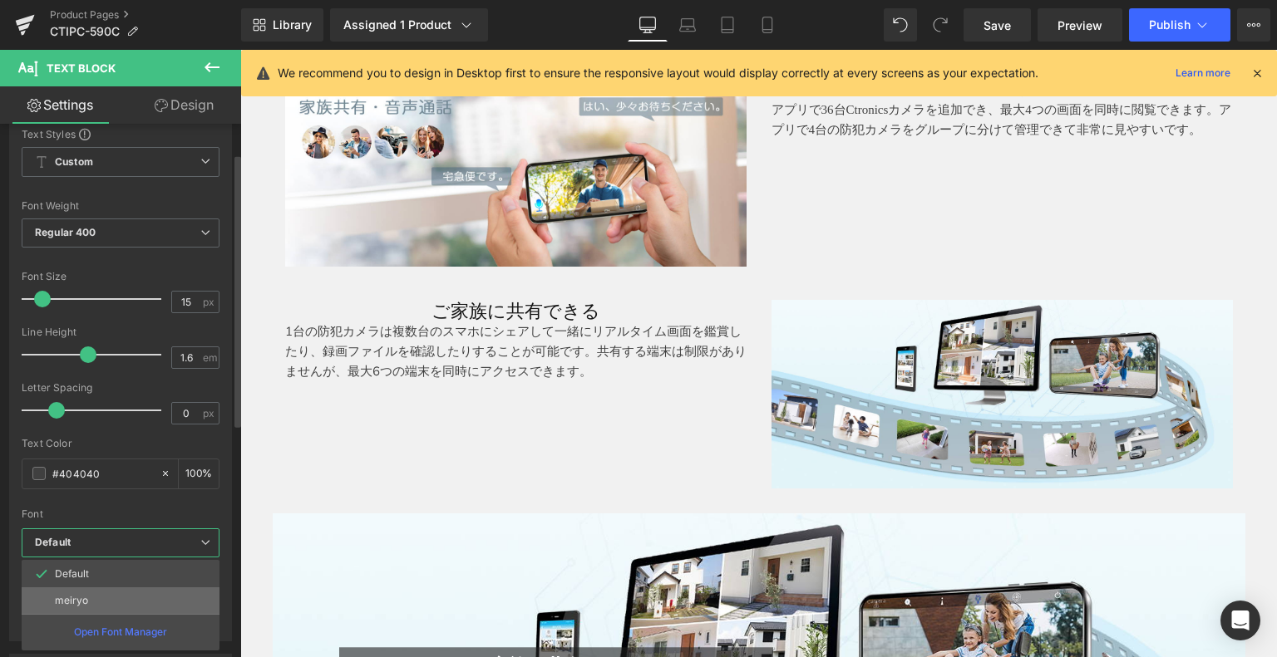
click at [129, 595] on li "meiryo" at bounding box center [121, 601] width 198 height 27
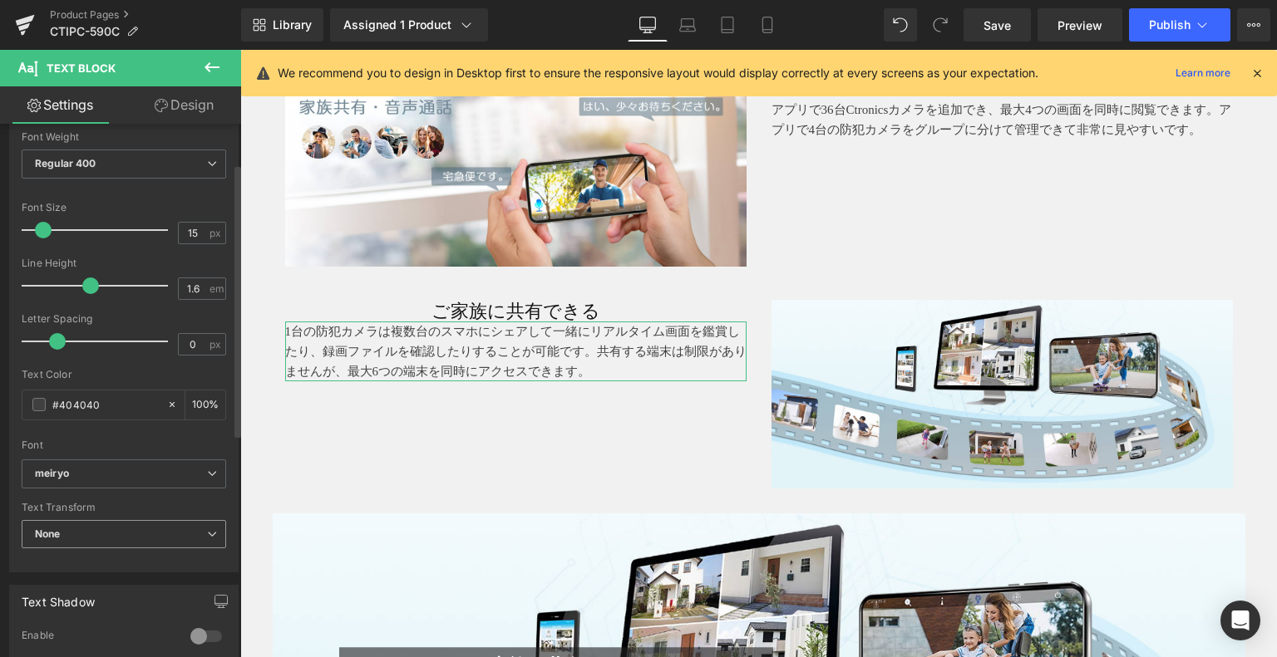
scroll to position [224, 0]
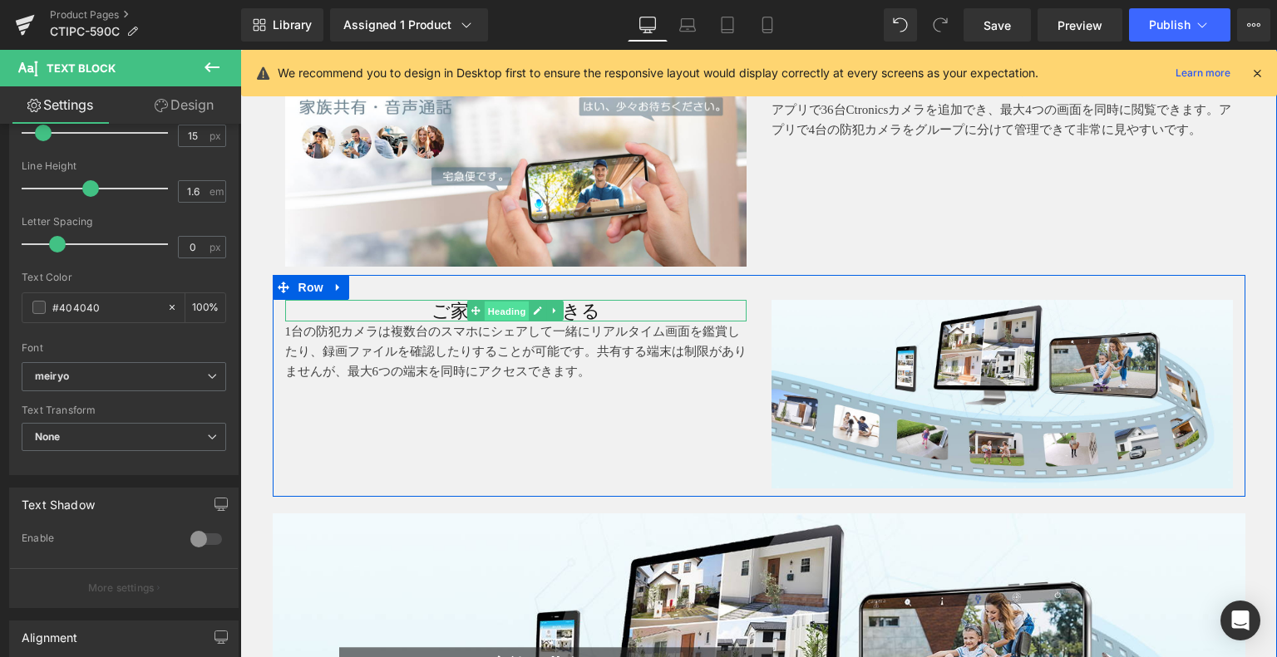
click at [485, 307] on span "Heading" at bounding box center [507, 312] width 45 height 20
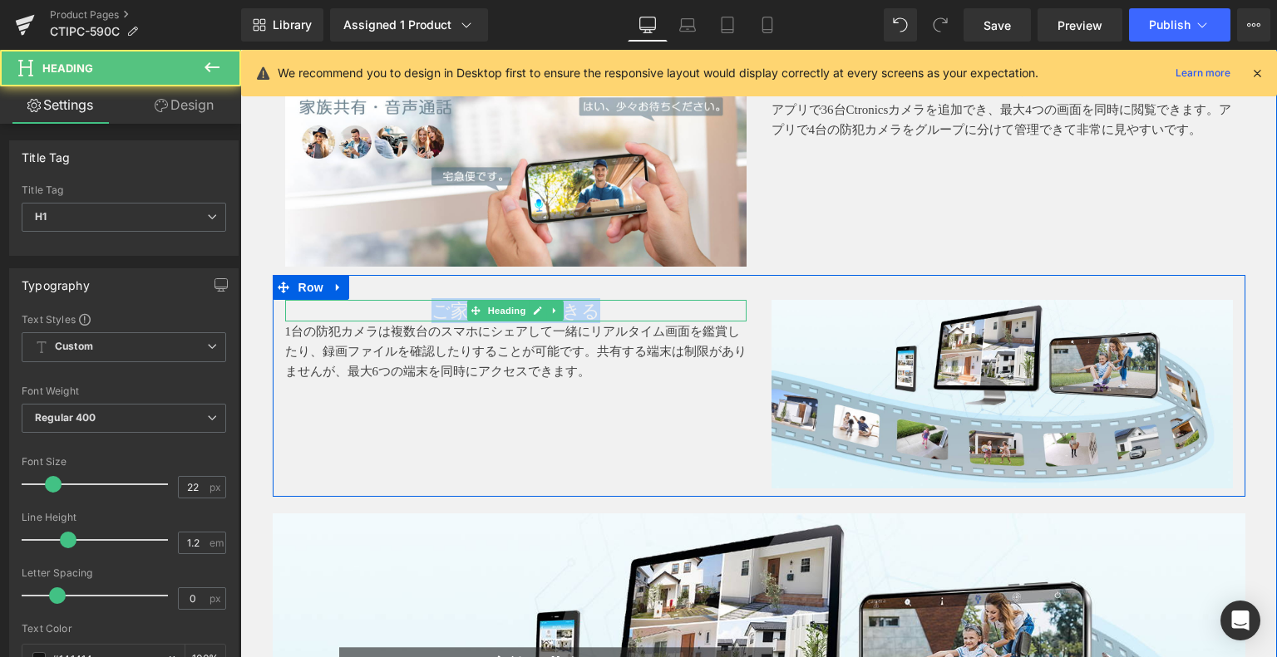
drag, startPoint x: 545, startPoint y: 308, endPoint x: 431, endPoint y: 305, distance: 113.9
click at [402, 306] on h1 "ご家族に共有できる" at bounding box center [515, 311] width 461 height 22
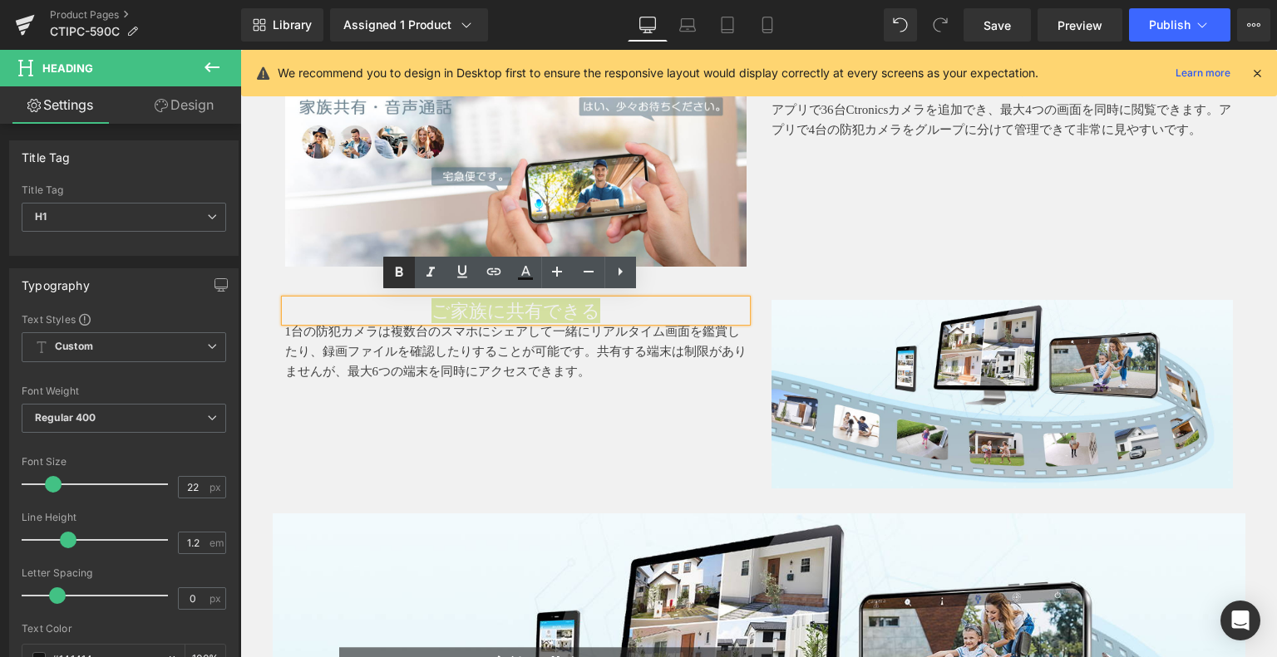
click at [397, 274] on icon at bounding box center [399, 273] width 20 height 20
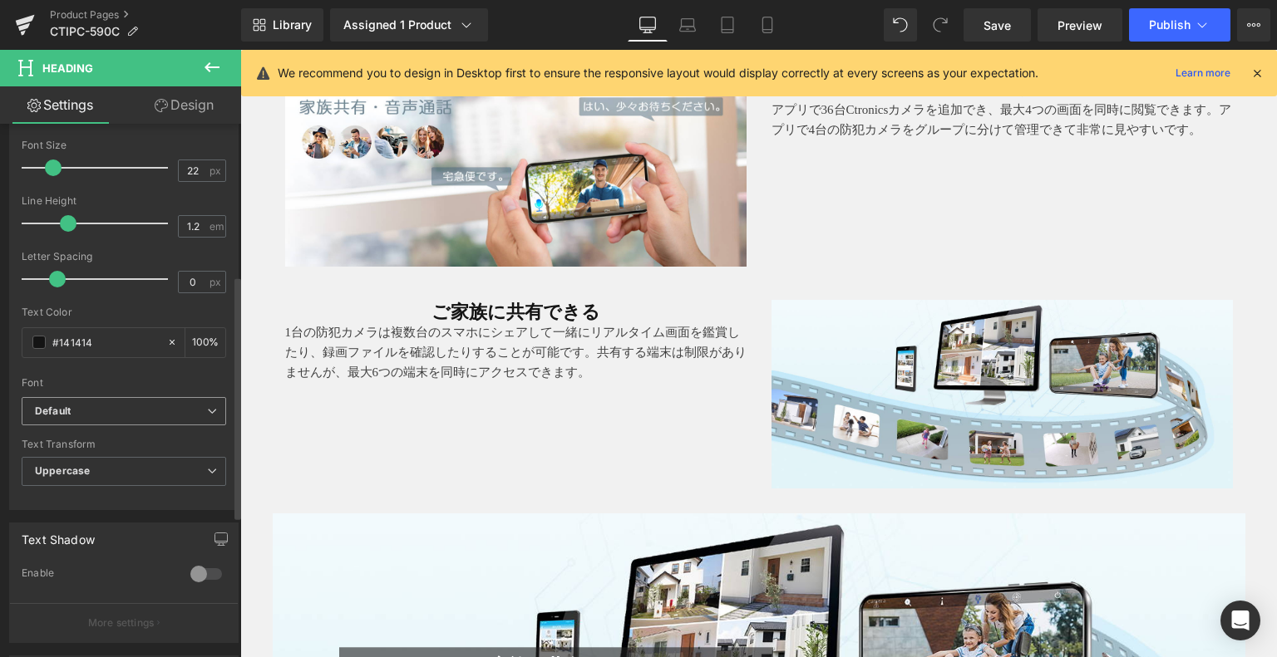
scroll to position [332, 0]
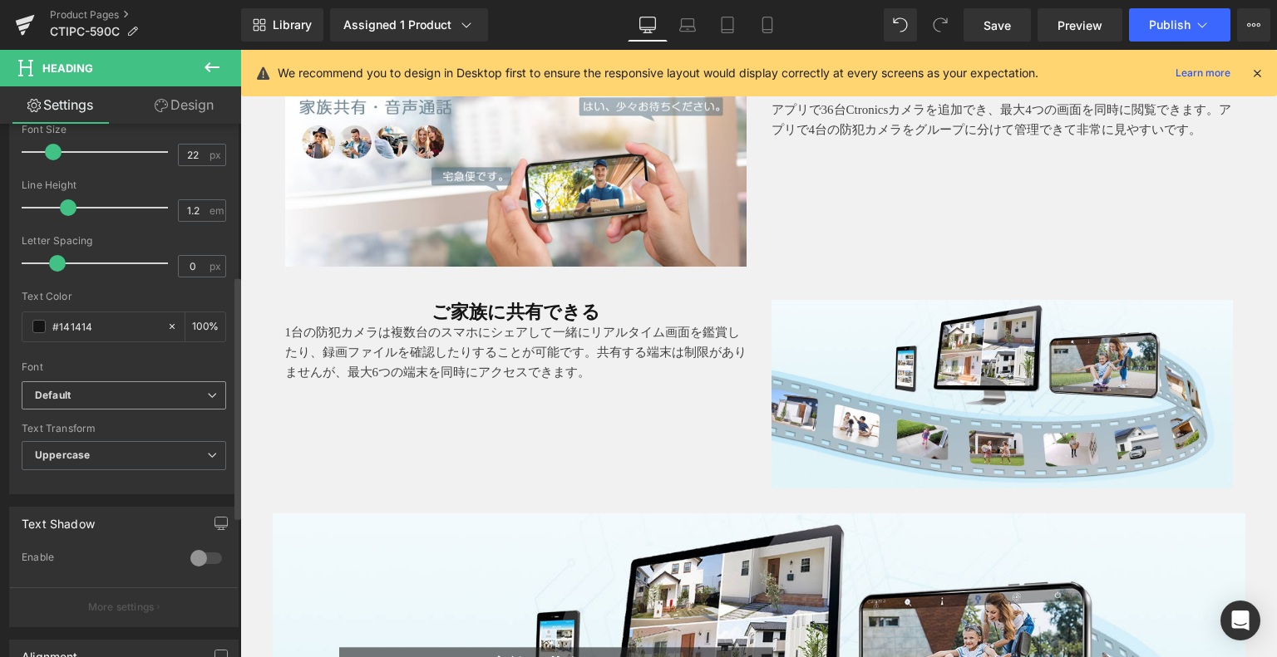
click at [110, 407] on span "Default" at bounding box center [124, 396] width 204 height 29
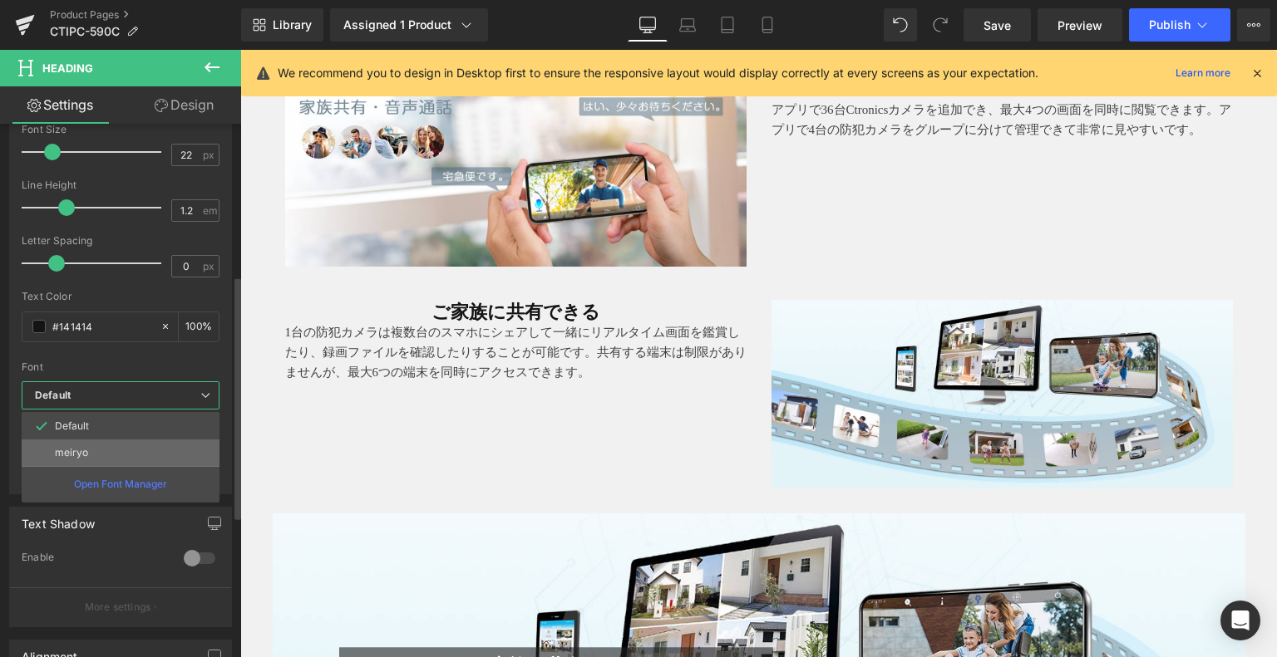
click at [112, 448] on li "meiryo" at bounding box center [121, 453] width 198 height 27
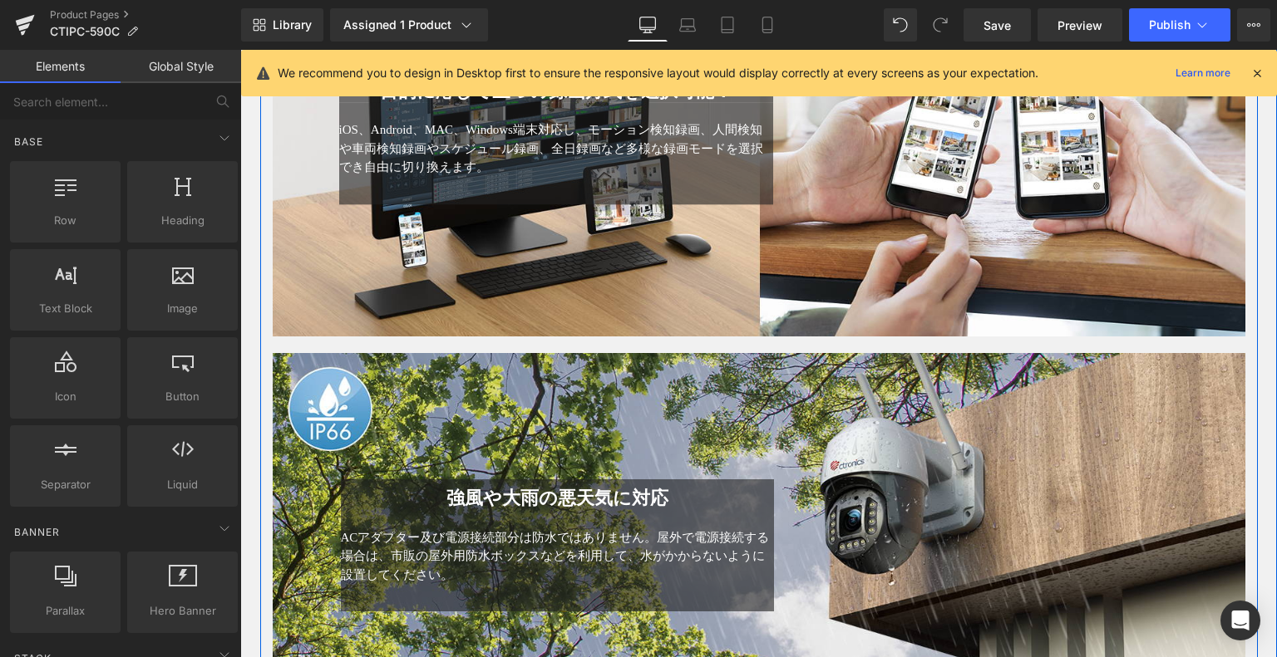
scroll to position [4641, 0]
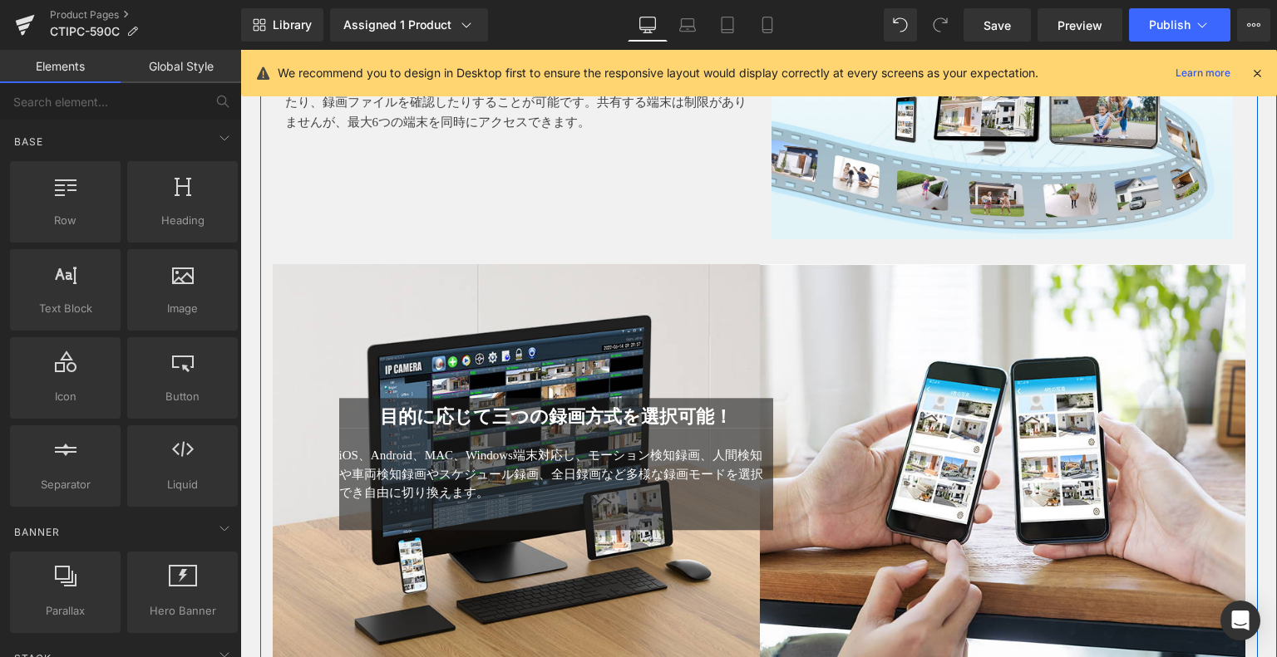
click at [745, 320] on div "目的に応じて三つの録画方式を選択可能！ Heading iOS、Android、MAC、Windows端末対応し、モーション検知録画、人間検知や車両検知録画や…" at bounding box center [759, 463] width 972 height 398
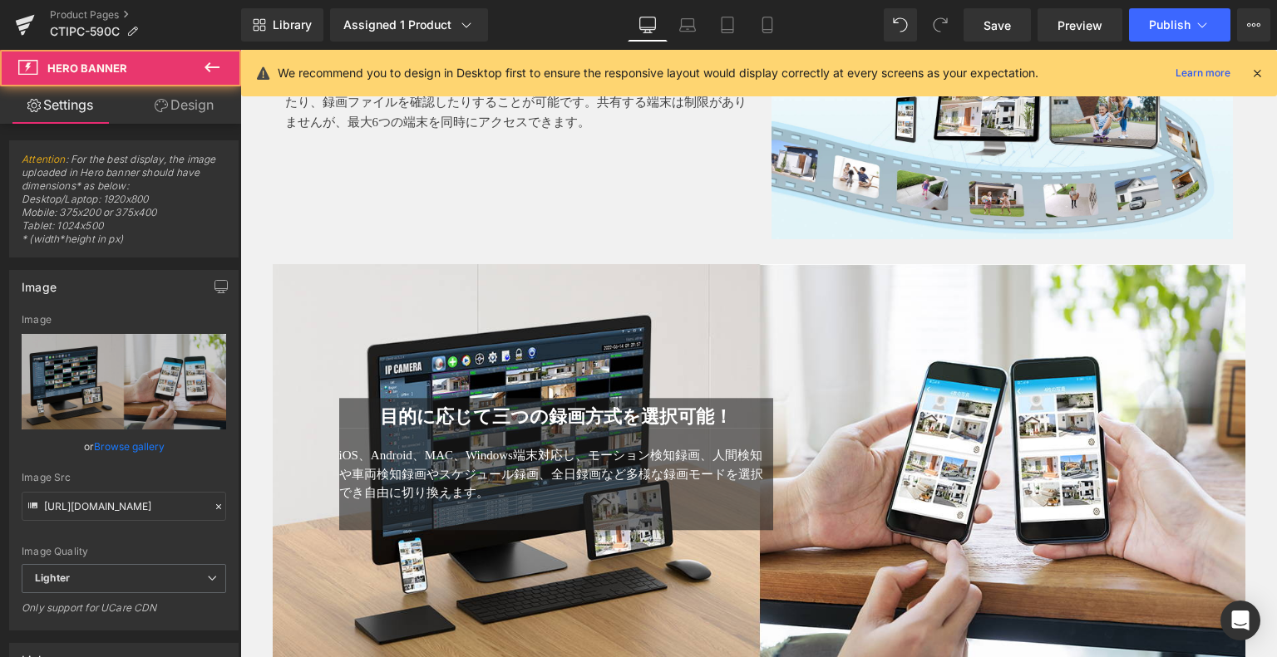
drag, startPoint x: 215, startPoint y: 64, endPoint x: 207, endPoint y: 81, distance: 19.3
click at [215, 64] on icon at bounding box center [212, 67] width 20 height 20
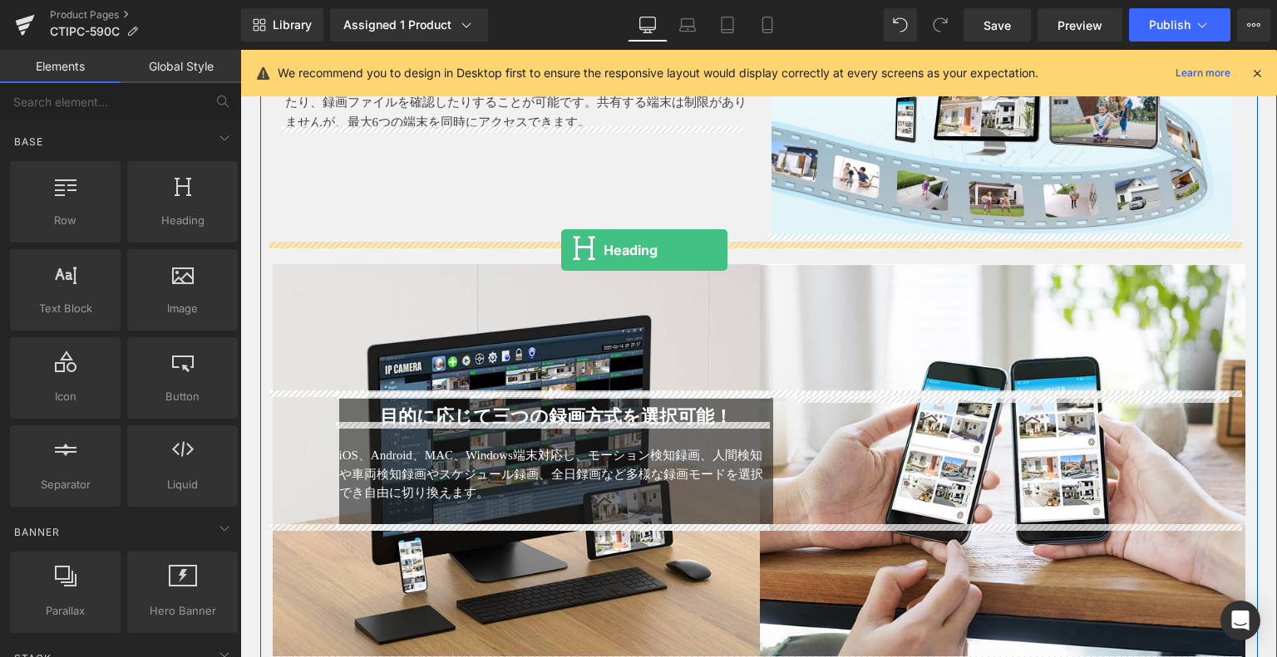
drag, startPoint x: 420, startPoint y: 259, endPoint x: 561, endPoint y: 250, distance: 141.6
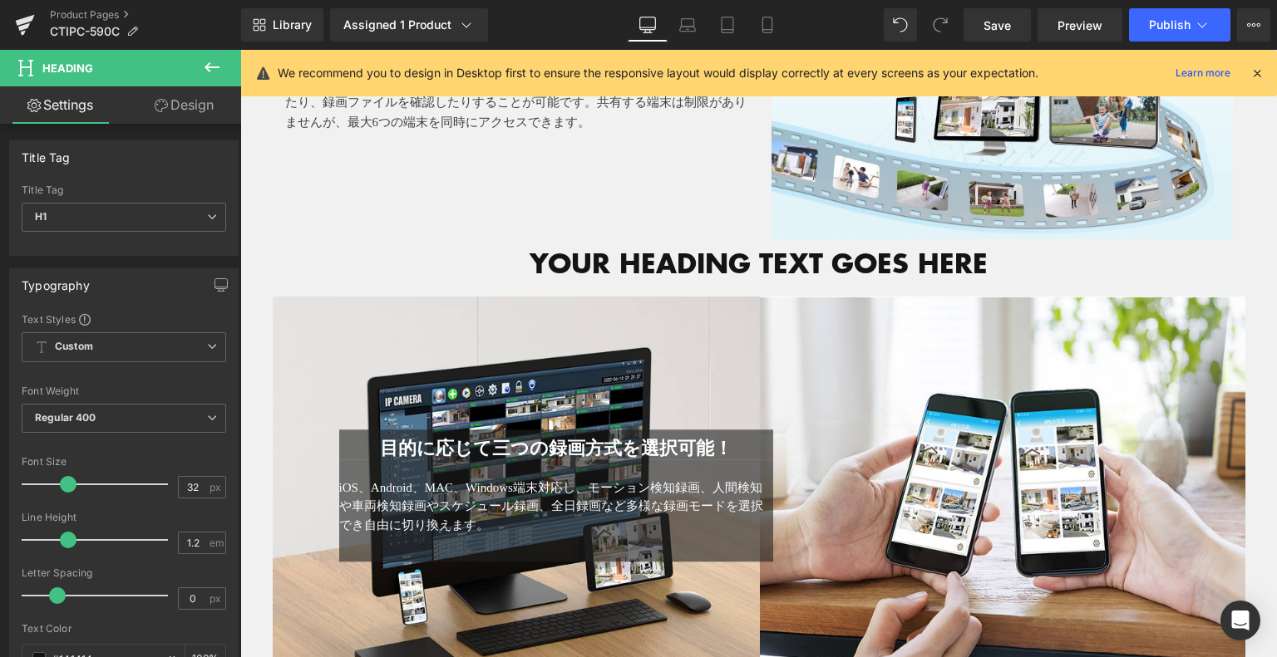
click at [208, 52] on button at bounding box center [212, 68] width 58 height 37
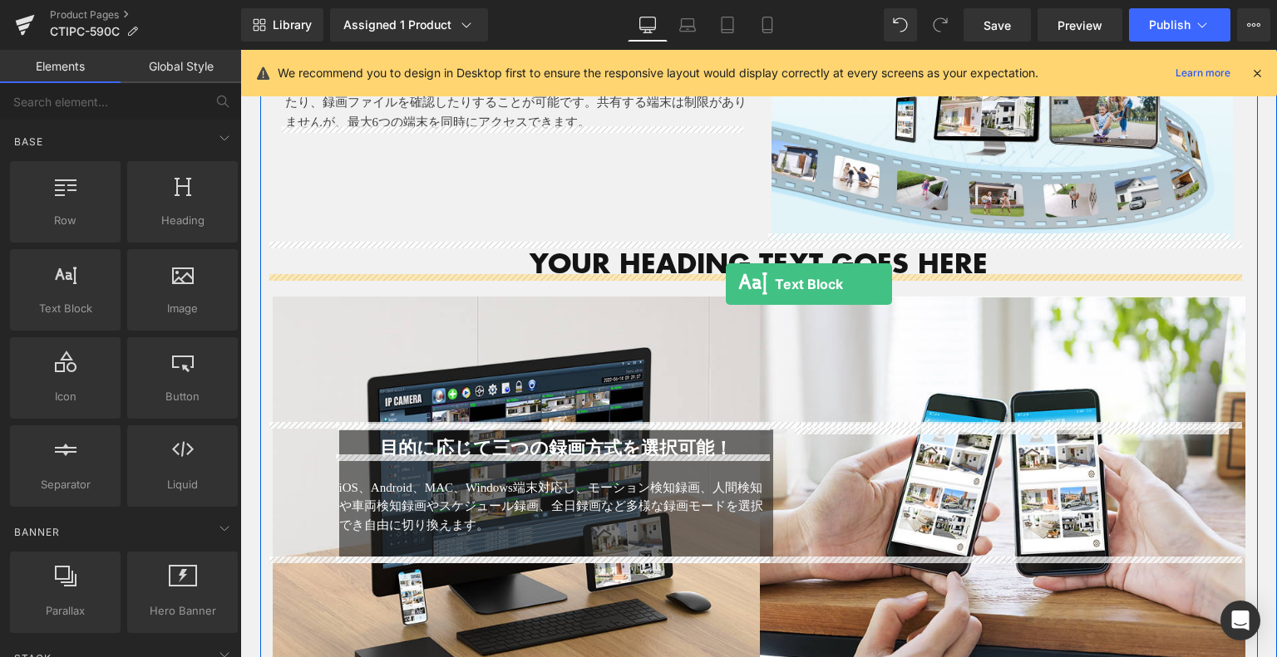
drag, startPoint x: 392, startPoint y: 333, endPoint x: 726, endPoint y: 285, distance: 336.8
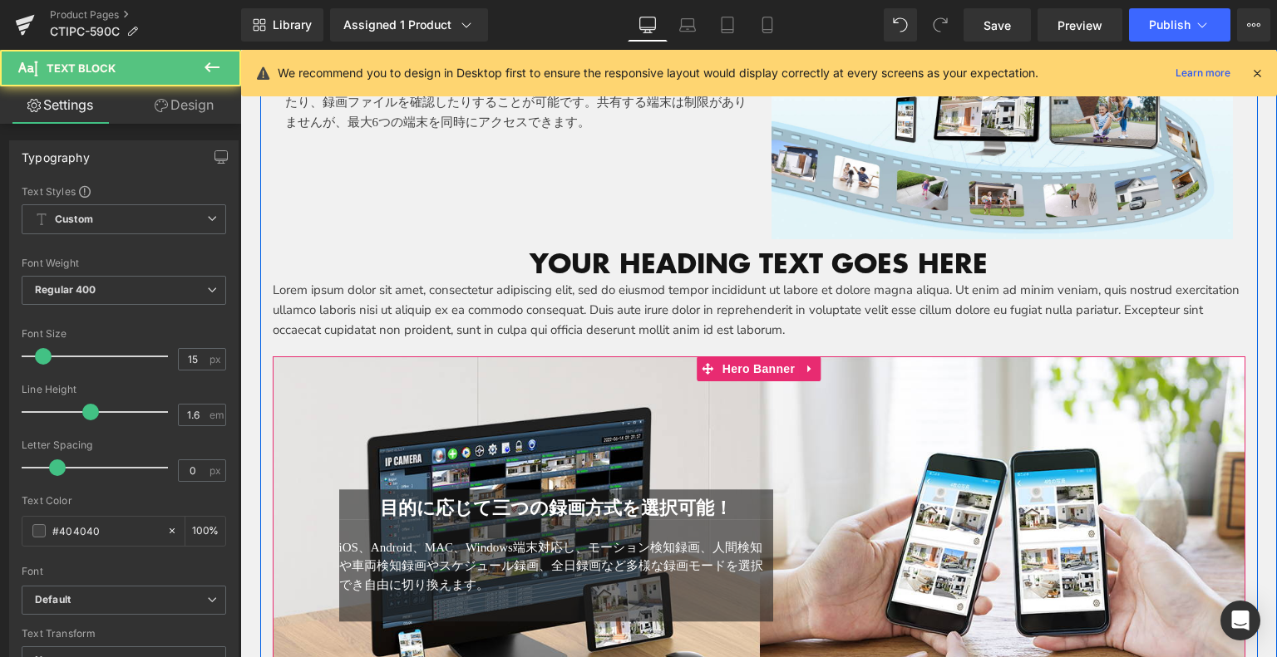
click at [420, 513] on div "目的に応じて三つの録画方式を選択可能！ Heading" at bounding box center [556, 505] width 435 height 30
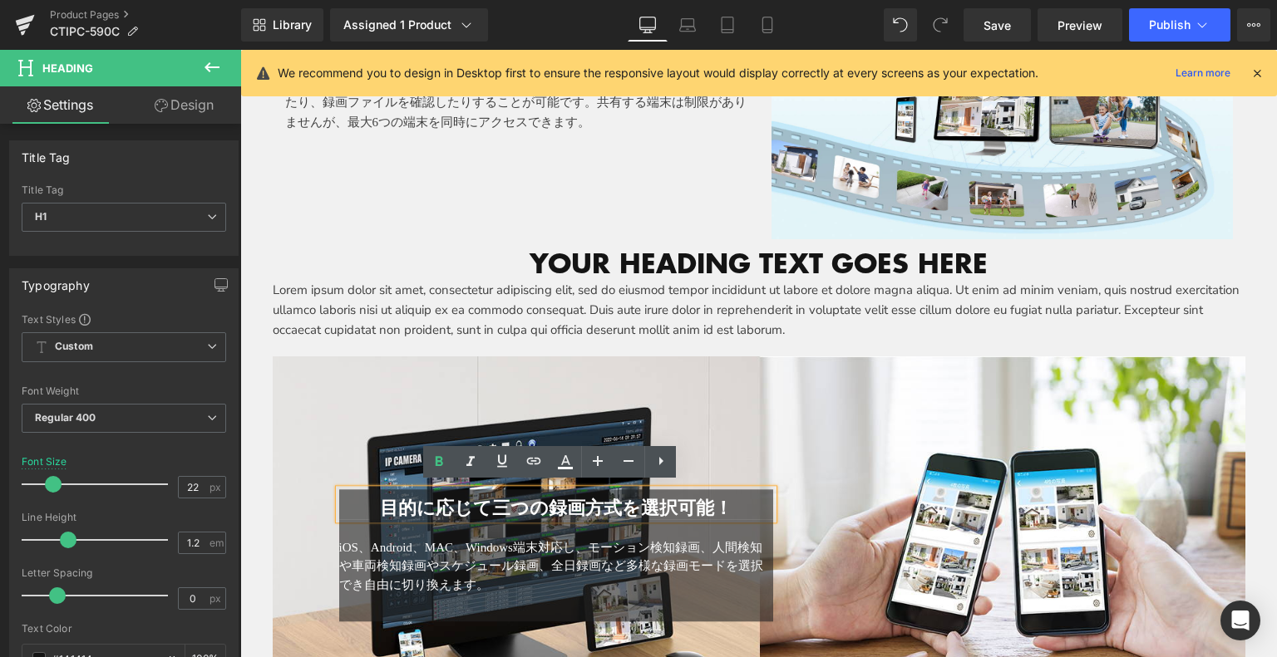
drag, startPoint x: 382, startPoint y: 498, endPoint x: 738, endPoint y: 491, distance: 355.8
click at [738, 491] on div "目的に応じて三つの録画方式を選択可能！" at bounding box center [556, 505] width 435 height 30
click at [602, 260] on h1 "Your heading text goes here" at bounding box center [759, 264] width 972 height 32
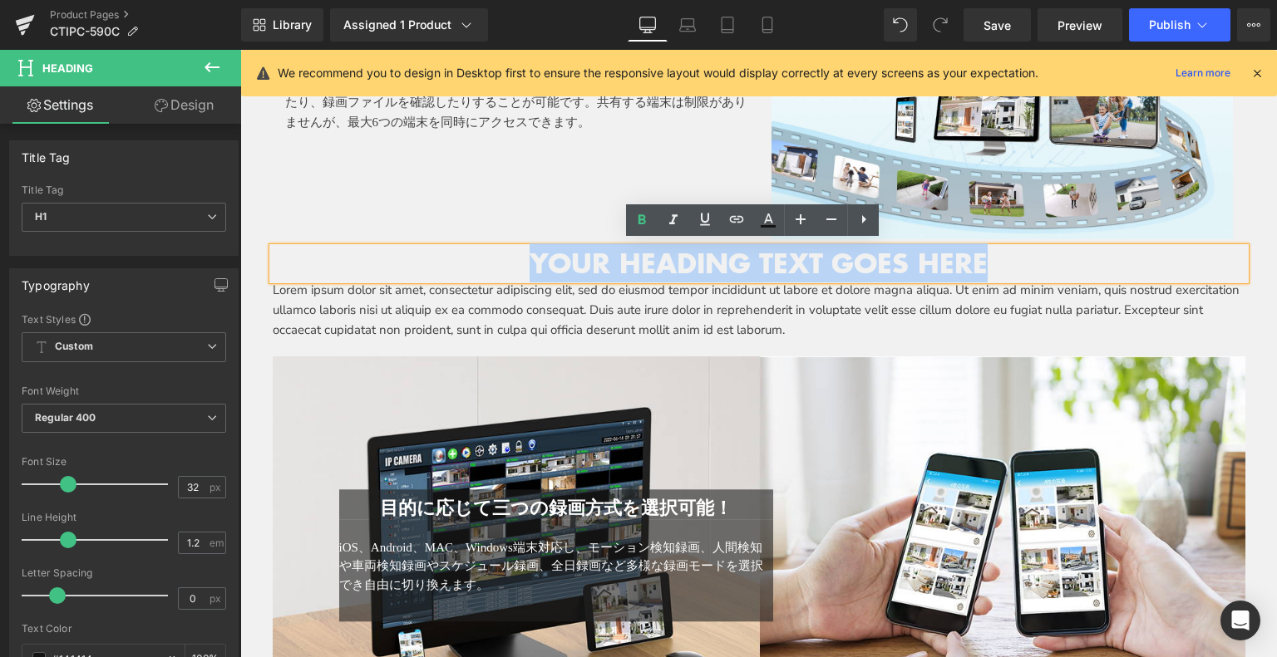
drag, startPoint x: 749, startPoint y: 256, endPoint x: 994, endPoint y: 258, distance: 245.2
click at [994, 258] on h1 "Your heading text goes here" at bounding box center [759, 264] width 972 height 32
paste div
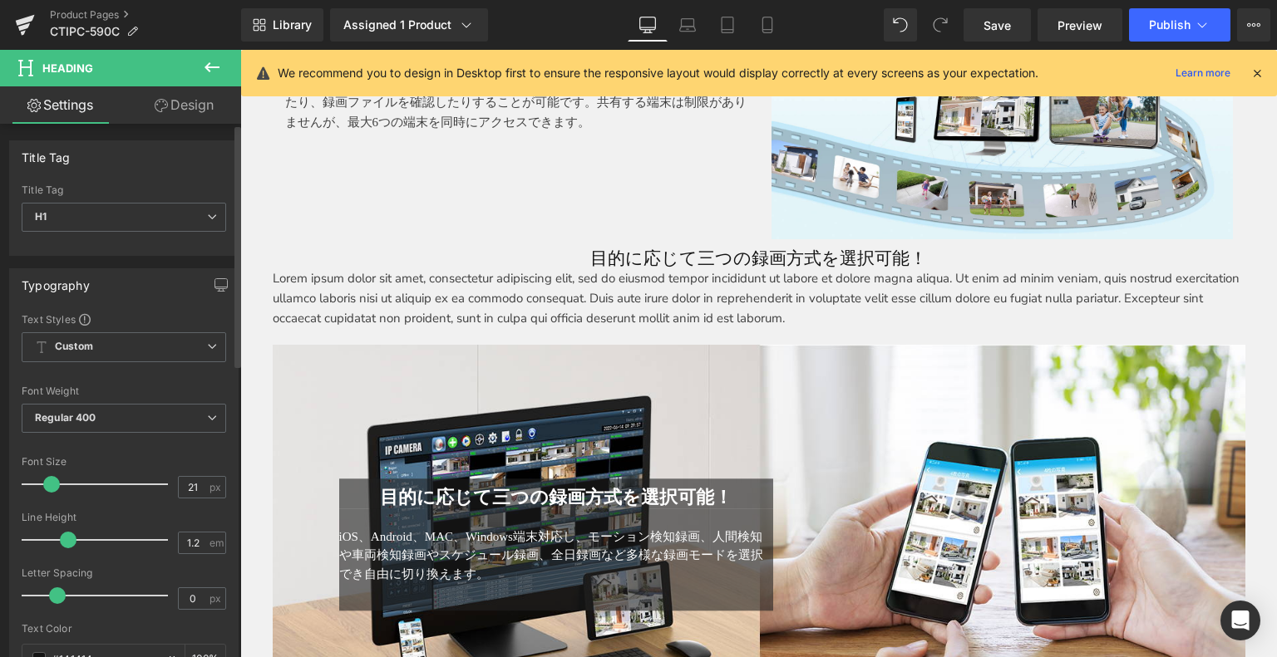
type input "22"
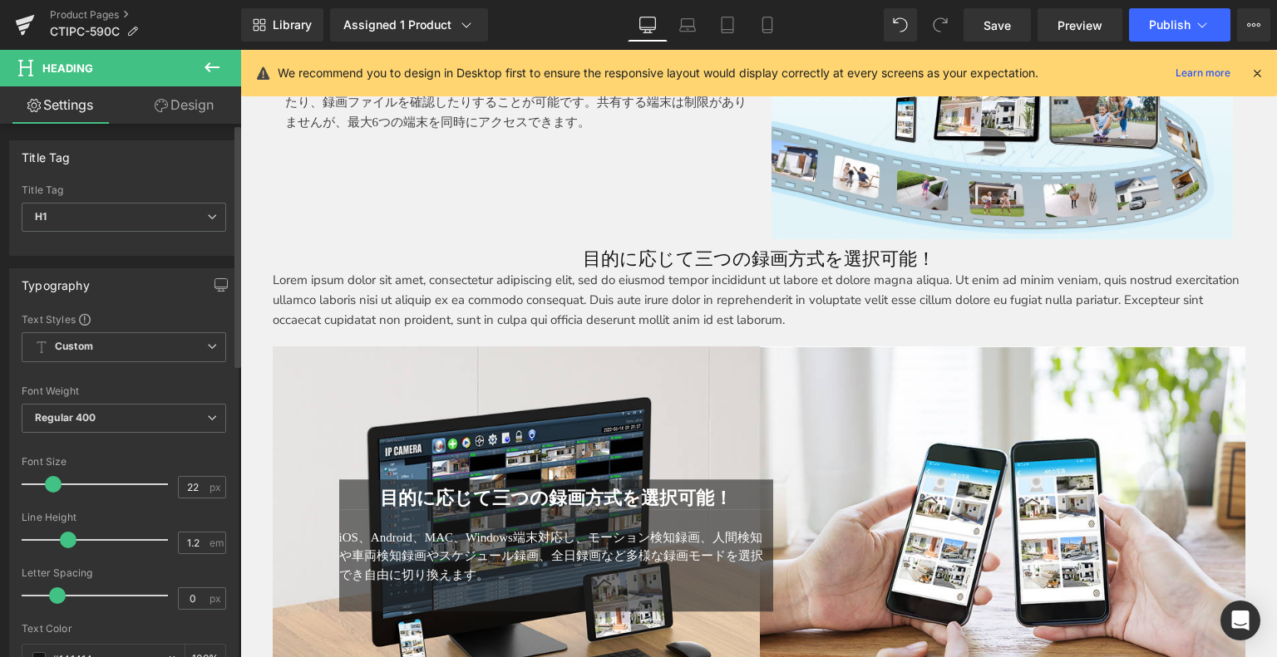
drag, startPoint x: 66, startPoint y: 484, endPoint x: 52, endPoint y: 485, distance: 14.2
click at [52, 485] on span at bounding box center [53, 484] width 17 height 17
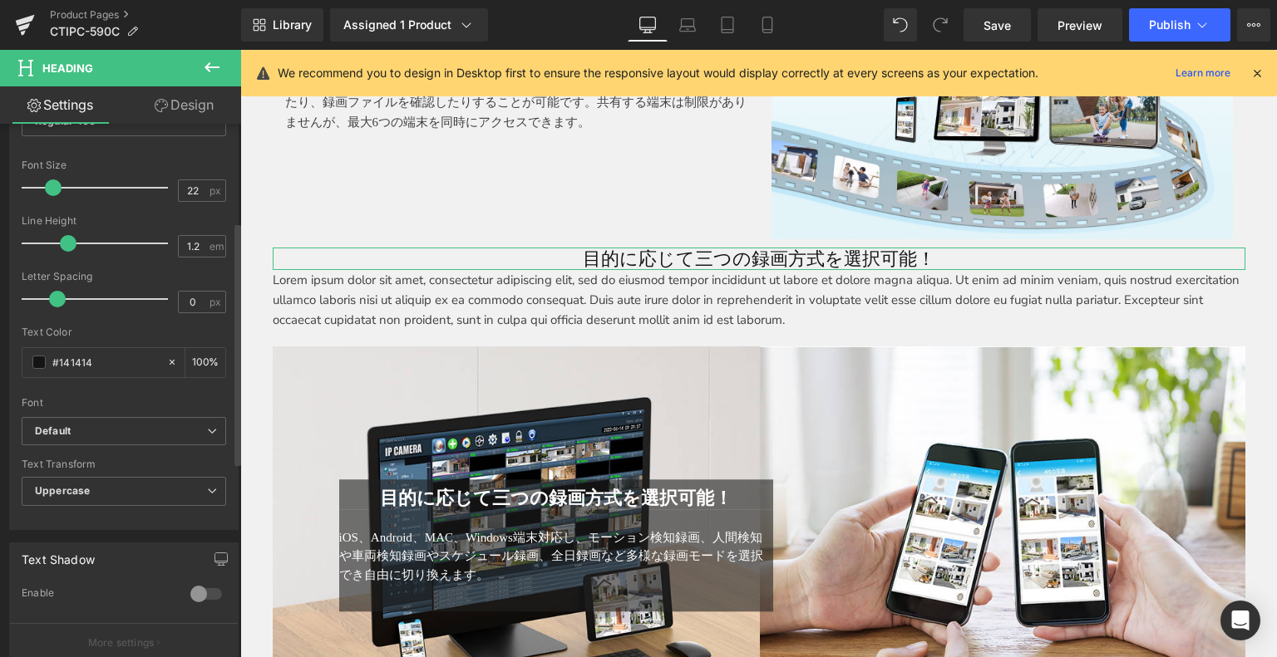
scroll to position [416, 0]
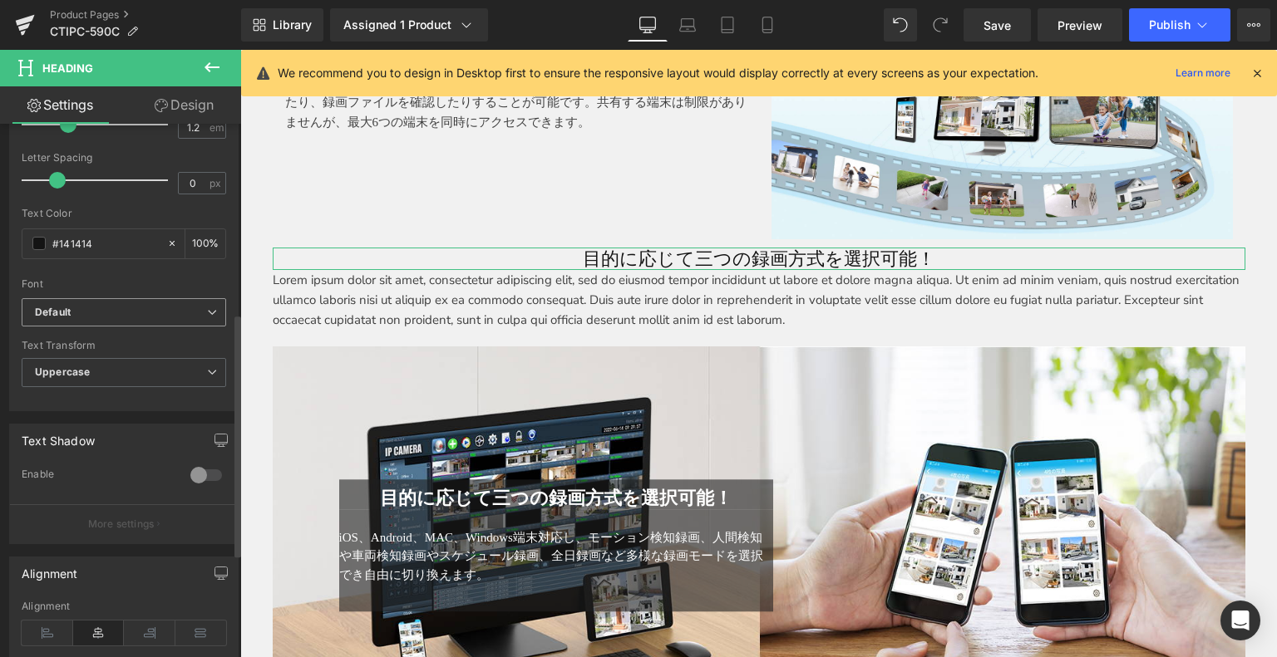
click at [100, 298] on span "Default" at bounding box center [124, 312] width 204 height 29
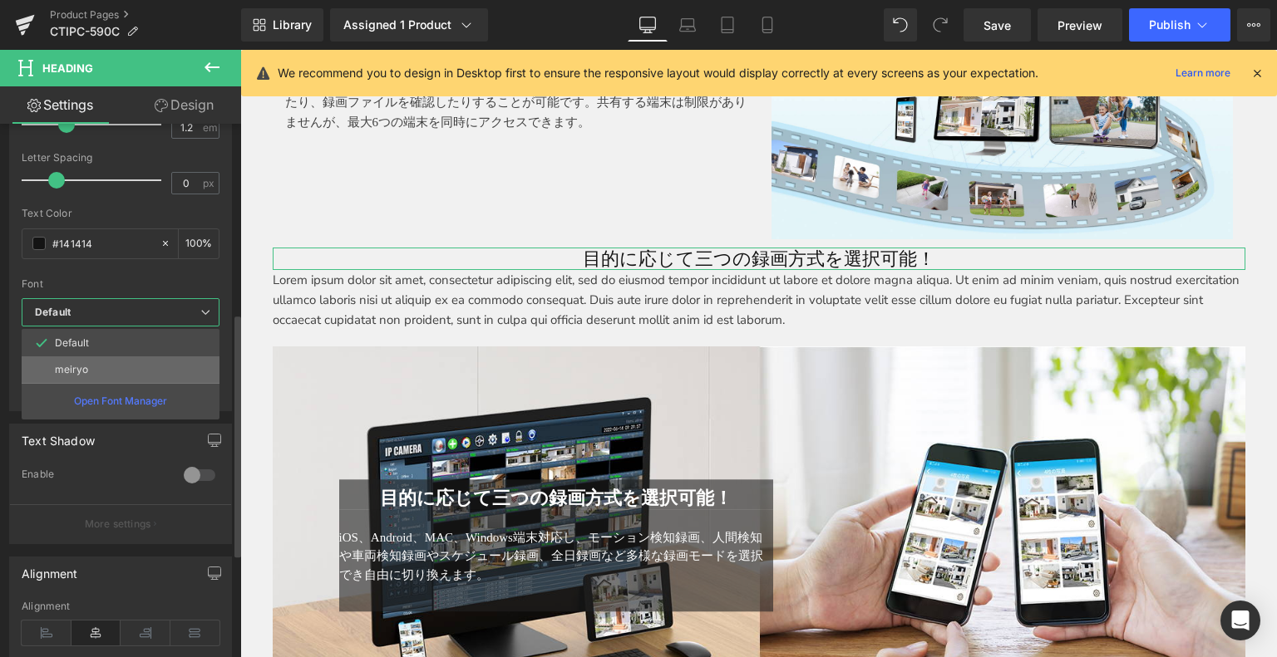
click at [129, 378] on li "meiryo" at bounding box center [121, 370] width 198 height 27
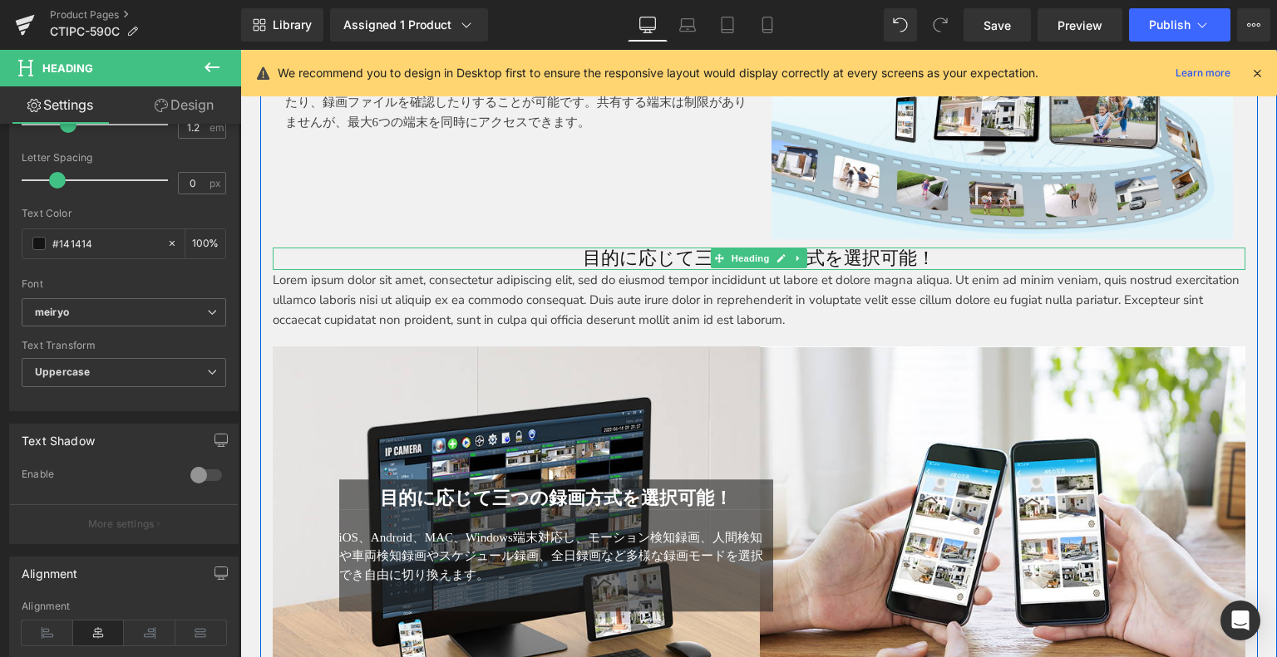
click at [843, 249] on h1 "目的に応じて三つの録画方式を選択可能！" at bounding box center [759, 259] width 972 height 22
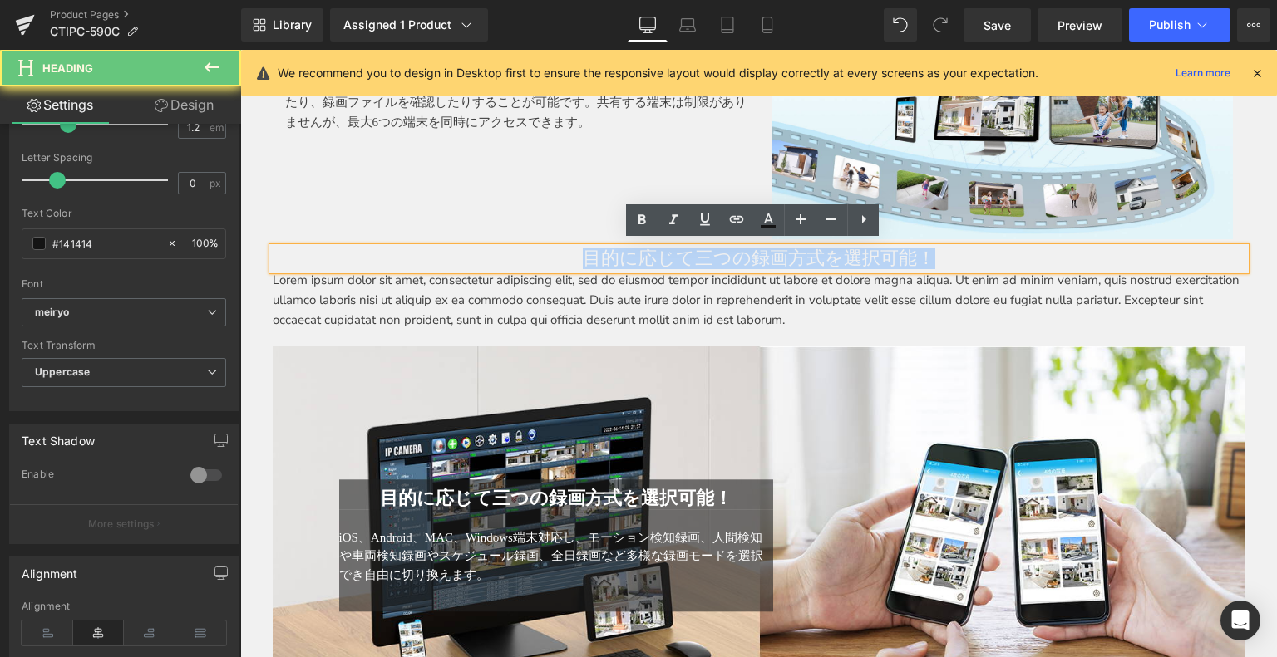
drag, startPoint x: 940, startPoint y: 249, endPoint x: 448, endPoint y: 245, distance: 492.1
click at [448, 248] on h1 "目的に応じて三つの録画方式を選択可能！" at bounding box center [759, 259] width 972 height 22
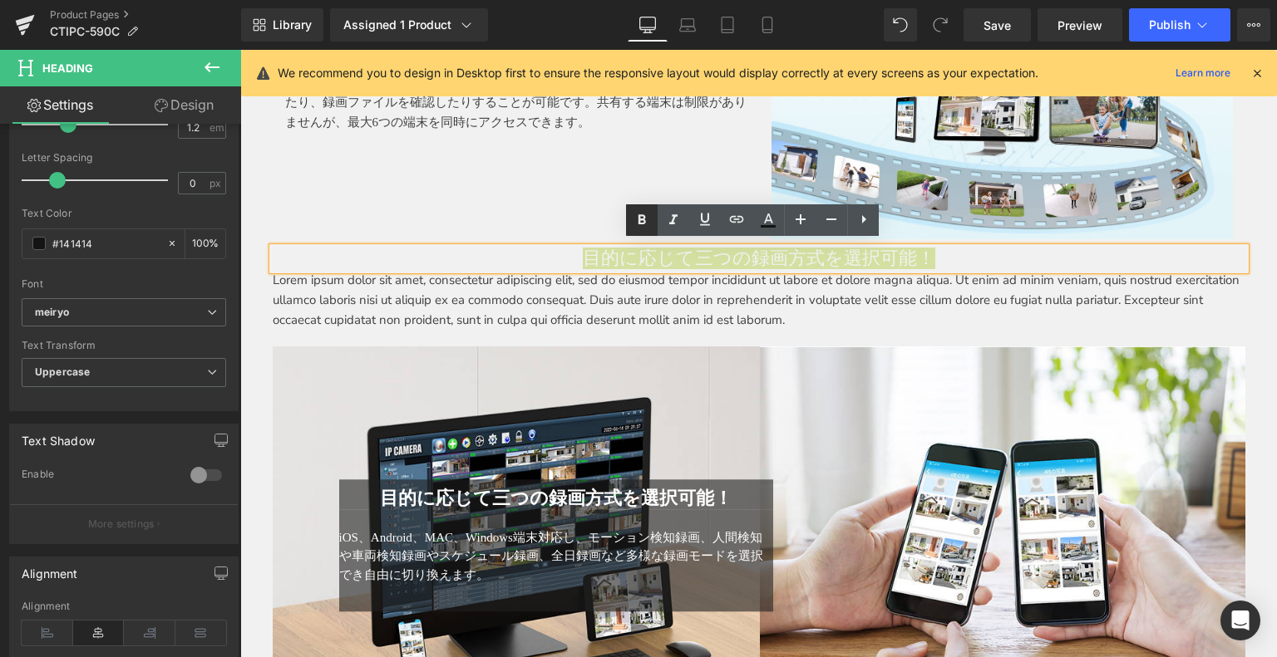
click at [641, 215] on icon at bounding box center [641, 219] width 7 height 10
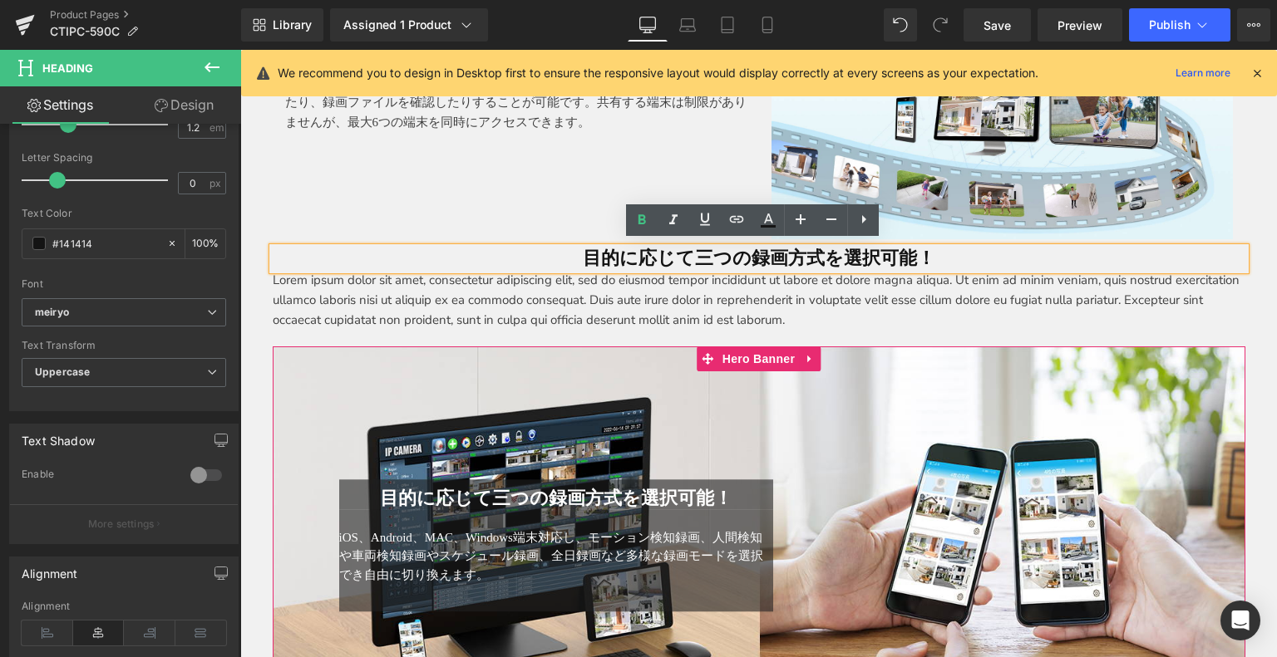
drag, startPoint x: 423, startPoint y: 571, endPoint x: 330, endPoint y: 531, distance: 101.3
click at [423, 571] on span "iOS、Android、MAC、Windows端末対応し、モーション検知録画、人間検知や車両検知録画やスケジュール録画、全日録画など多様な録画モードを選択でき…" at bounding box center [551, 556] width 424 height 51
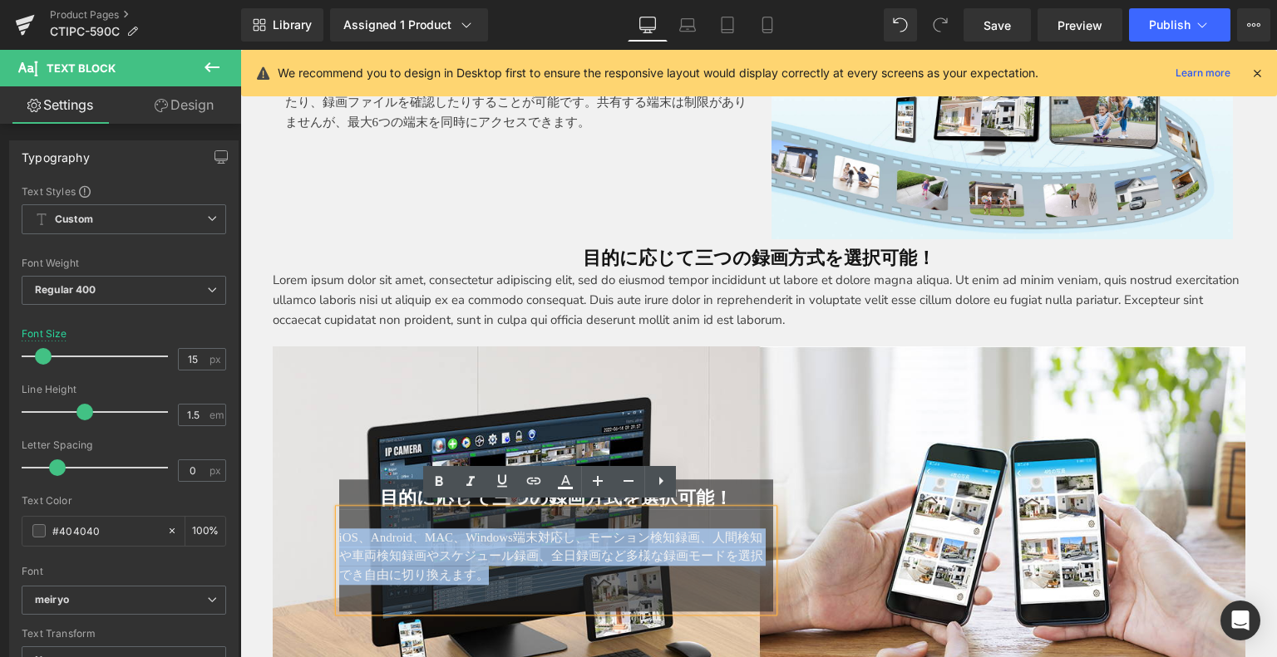
drag, startPoint x: 330, startPoint y: 531, endPoint x: 322, endPoint y: 528, distance: 9.0
click at [327, 528] on div "目的に応じて三つの録画方式を選択可能！ Heading iOS、Android、MAC、Windows端末対応し、モーション検知録画、人間検知や車両検知録画や…" at bounding box center [557, 546] width 460 height 132
click at [327, 308] on p "Lorem ipsum dolor sit amet, consectetur adipiscing elit, sed do eiusmod tempor …" at bounding box center [759, 300] width 972 height 60
click at [273, 276] on p "Lorem ipsum dolor sit amet, consectetur adipiscing elit, sed do eiusmod tempor …" at bounding box center [759, 300] width 972 height 60
click at [293, 272] on p "Lorem ipsum dolor sit amet, consectetur adipiscing elit, sed do eiusmod tempor …" at bounding box center [759, 300] width 972 height 60
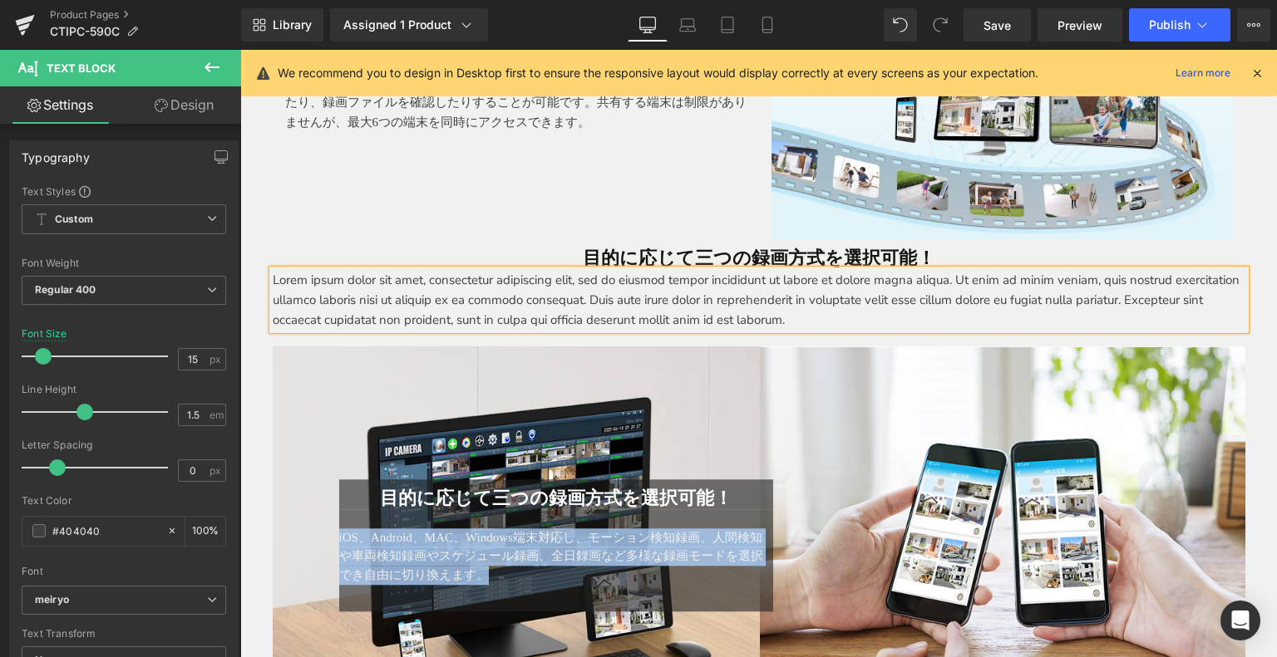
click at [688, 288] on p "Lorem ipsum dolor sit amet, consectetur adipiscing elit, sed do eiusmod tempor …" at bounding box center [759, 300] width 972 height 60
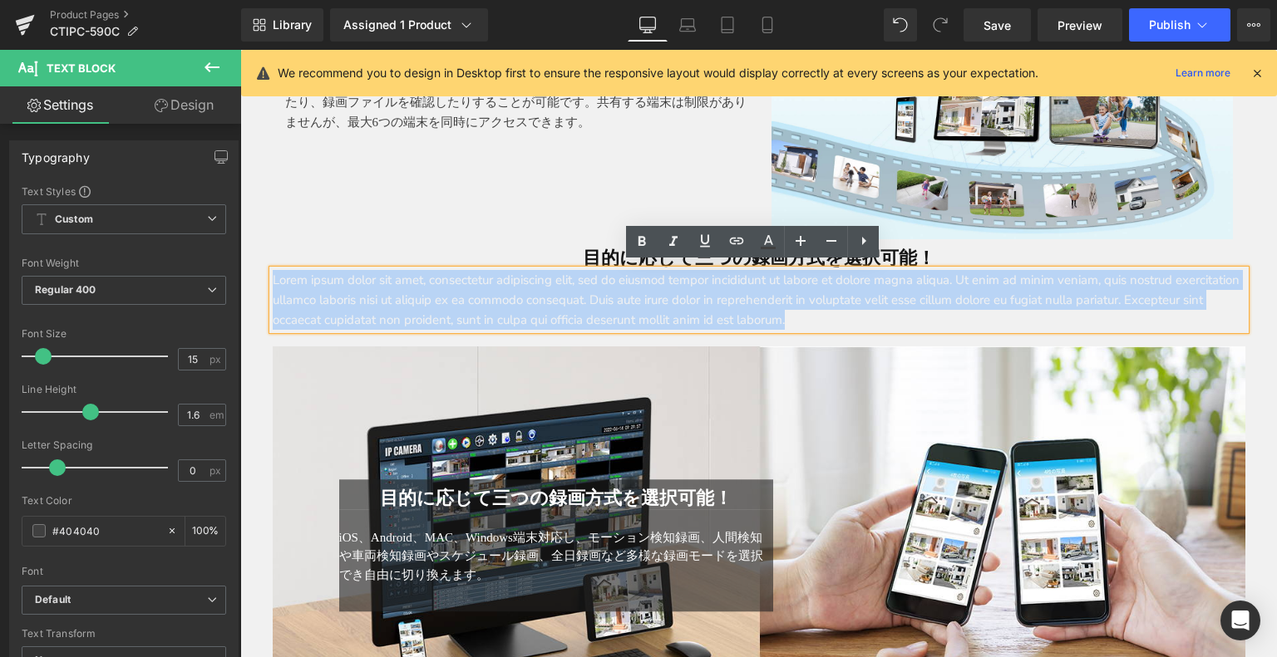
drag, startPoint x: 917, startPoint y: 318, endPoint x: 289, endPoint y: 269, distance: 629.5
click at [273, 270] on div "Lorem ipsum dolor sit amet, consectetur adipiscing elit, sed do eiusmod tempor …" at bounding box center [759, 300] width 972 height 60
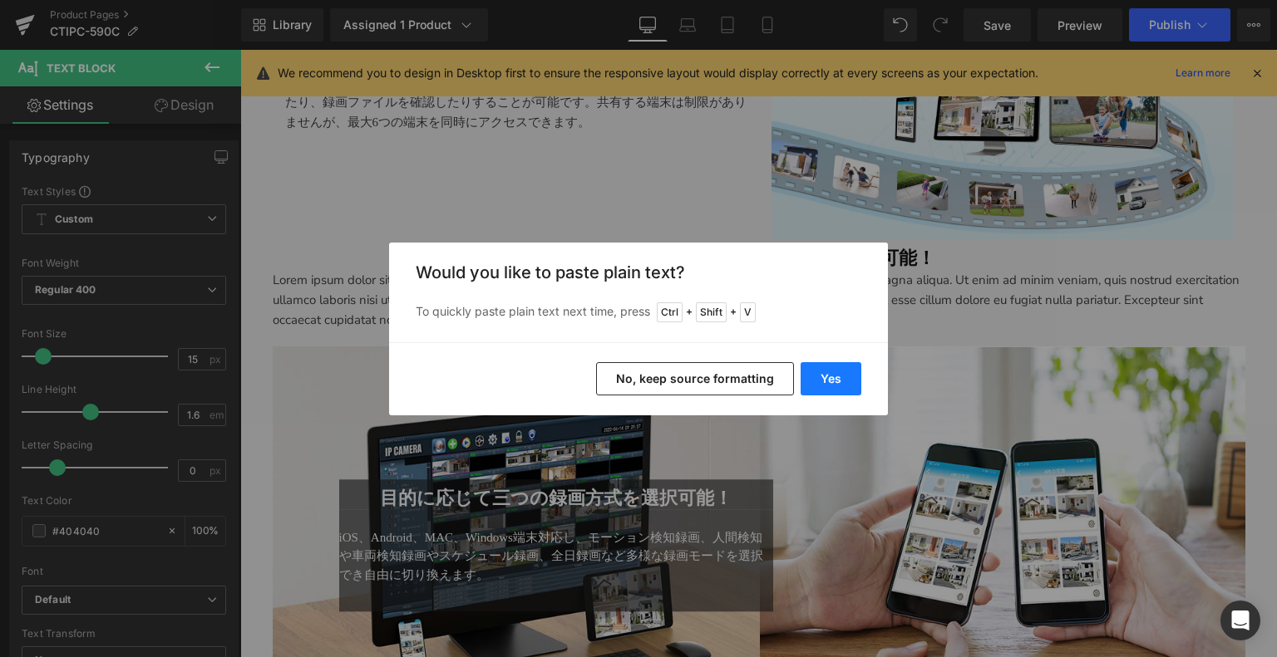
click at [840, 378] on button "Yes" at bounding box center [830, 378] width 61 height 33
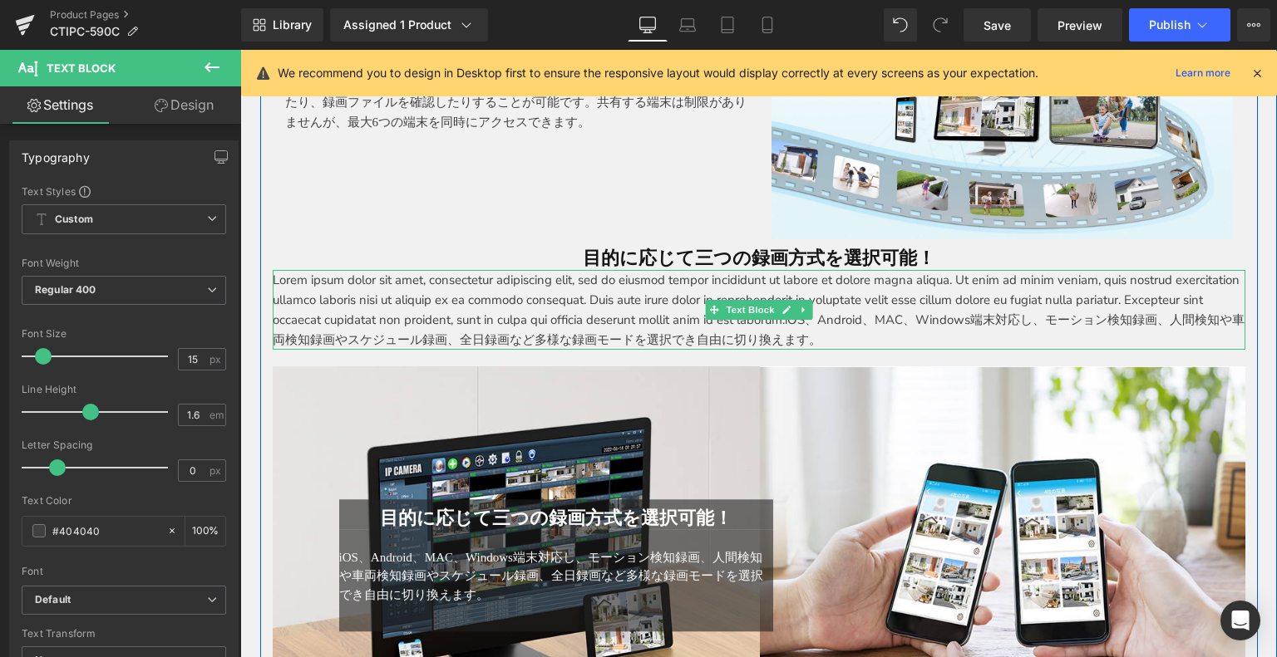
click at [1037, 313] on p "Lorem ipsum dolor sit amet, consectetur adipiscing elit, sed do eiusmod tempor …" at bounding box center [759, 310] width 972 height 80
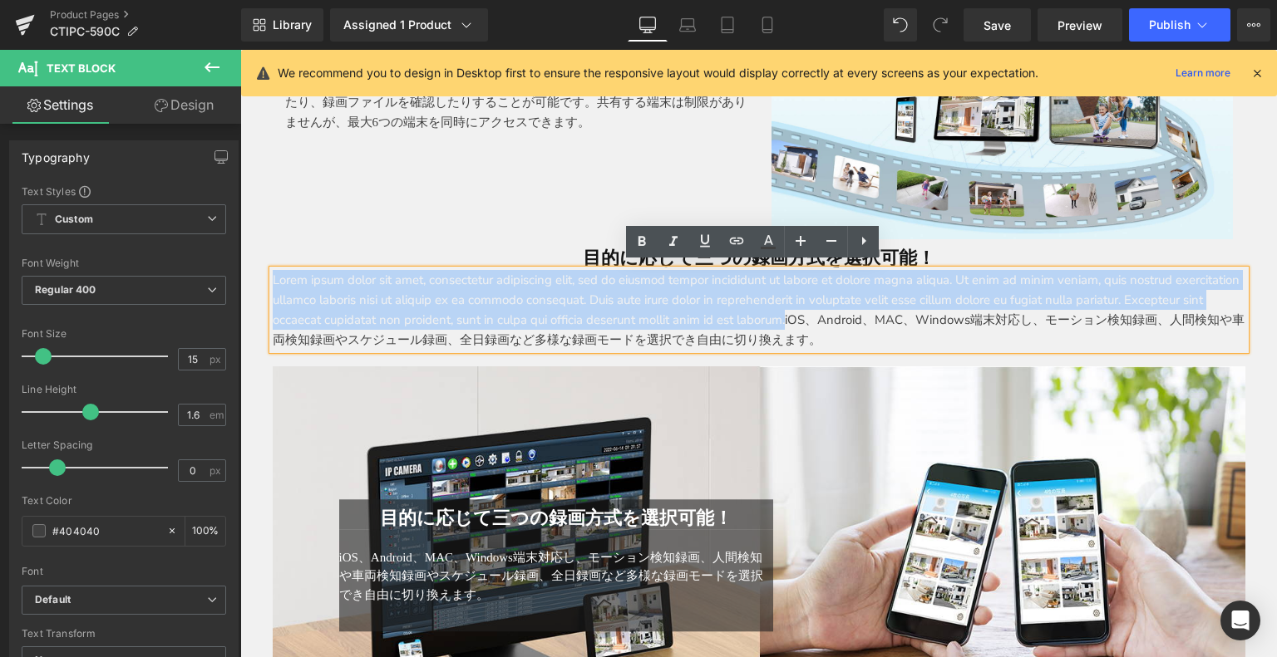
drag, startPoint x: 893, startPoint y: 315, endPoint x: 245, endPoint y: 247, distance: 651.1
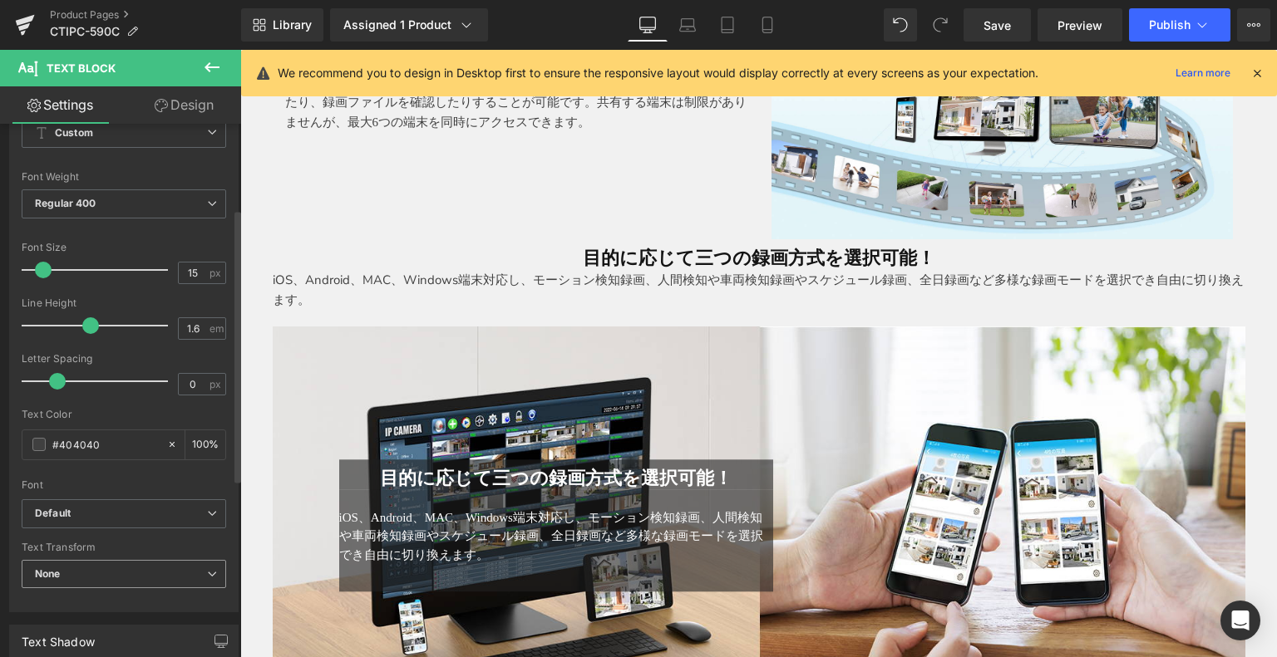
scroll to position [166, 0]
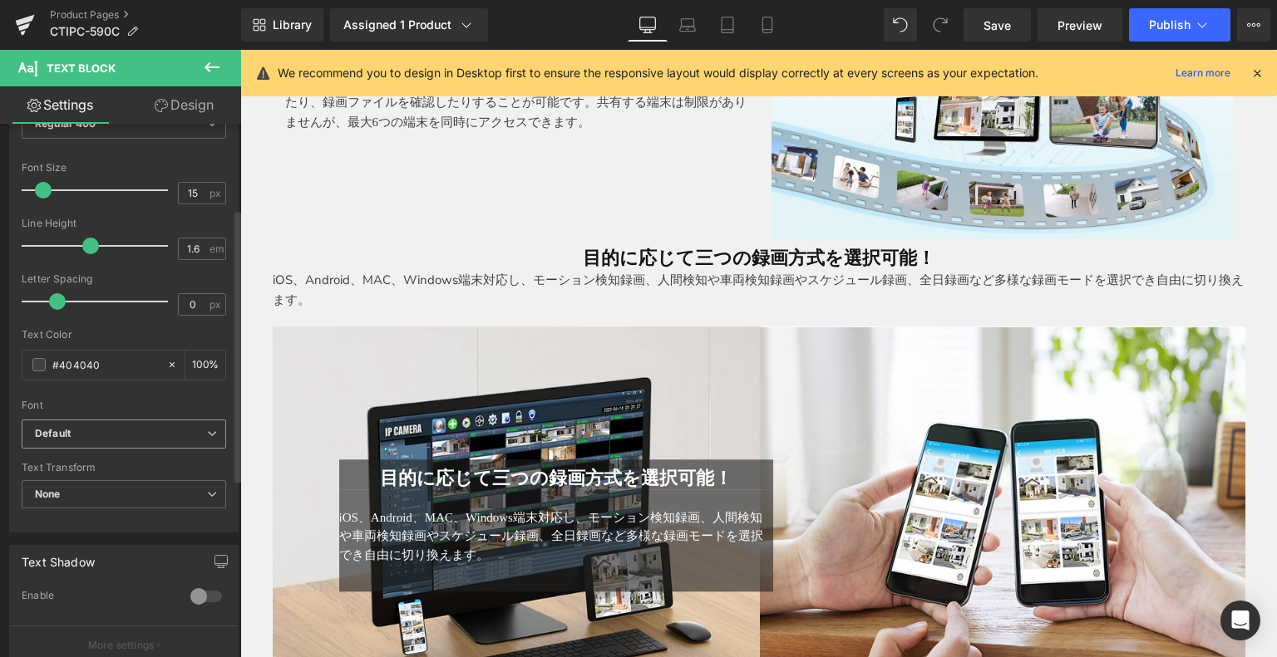
click at [100, 427] on b "Default" at bounding box center [121, 434] width 172 height 14
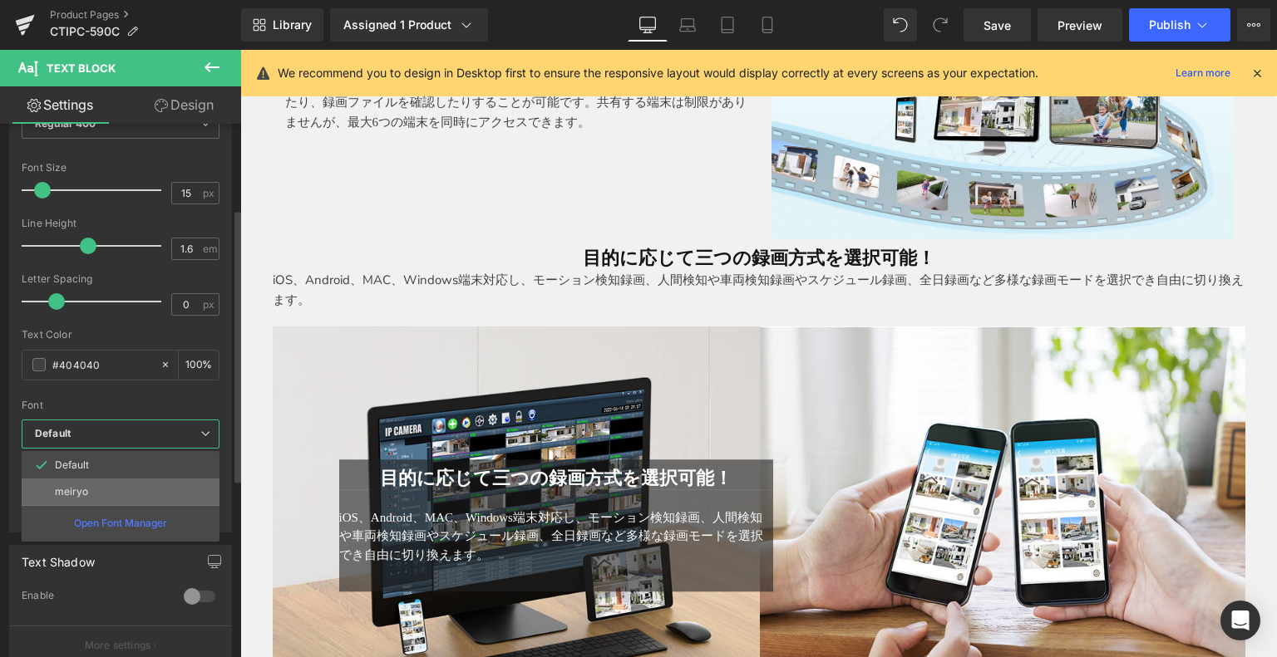
drag, startPoint x: 103, startPoint y: 489, endPoint x: 200, endPoint y: 362, distance: 160.1
click at [103, 489] on li "meiryo" at bounding box center [121, 492] width 198 height 27
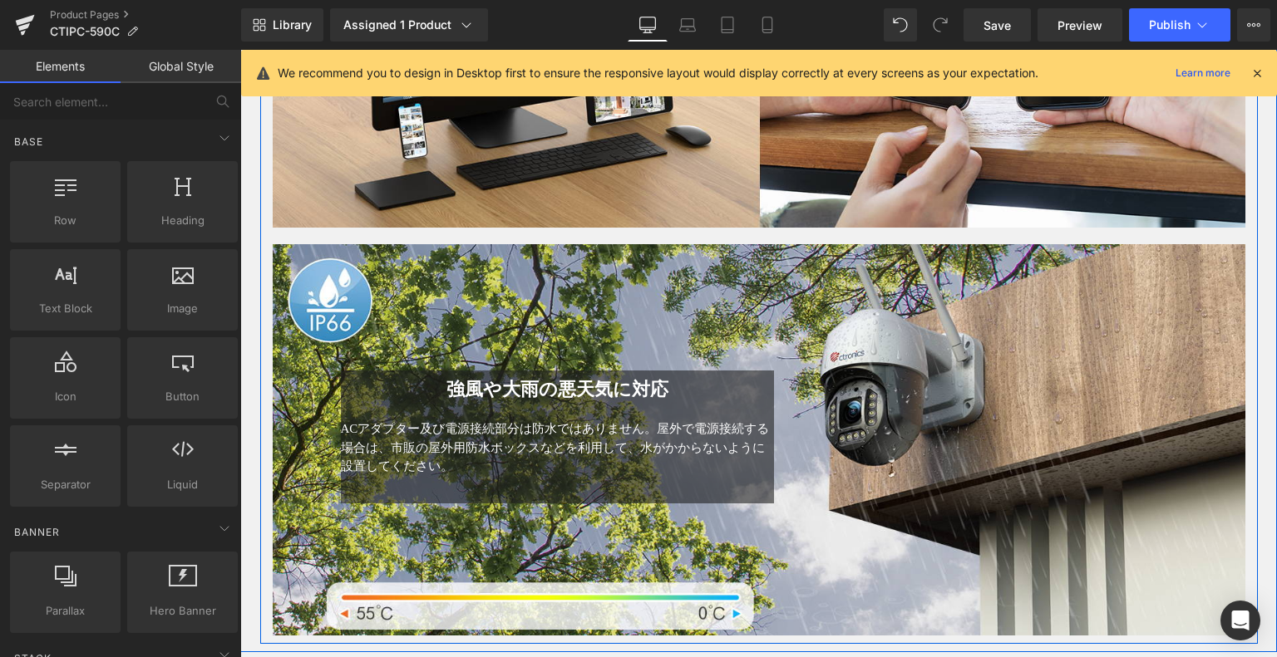
scroll to position [5140, 0]
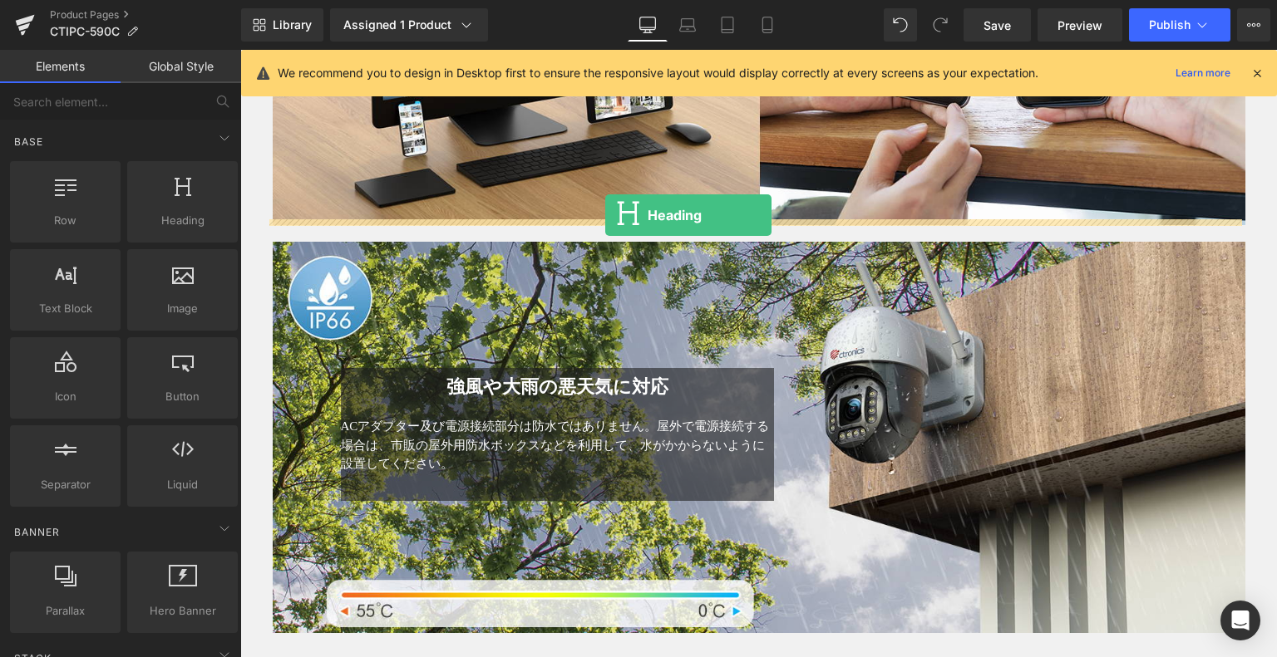
drag, startPoint x: 428, startPoint y: 234, endPoint x: 605, endPoint y: 215, distance: 178.1
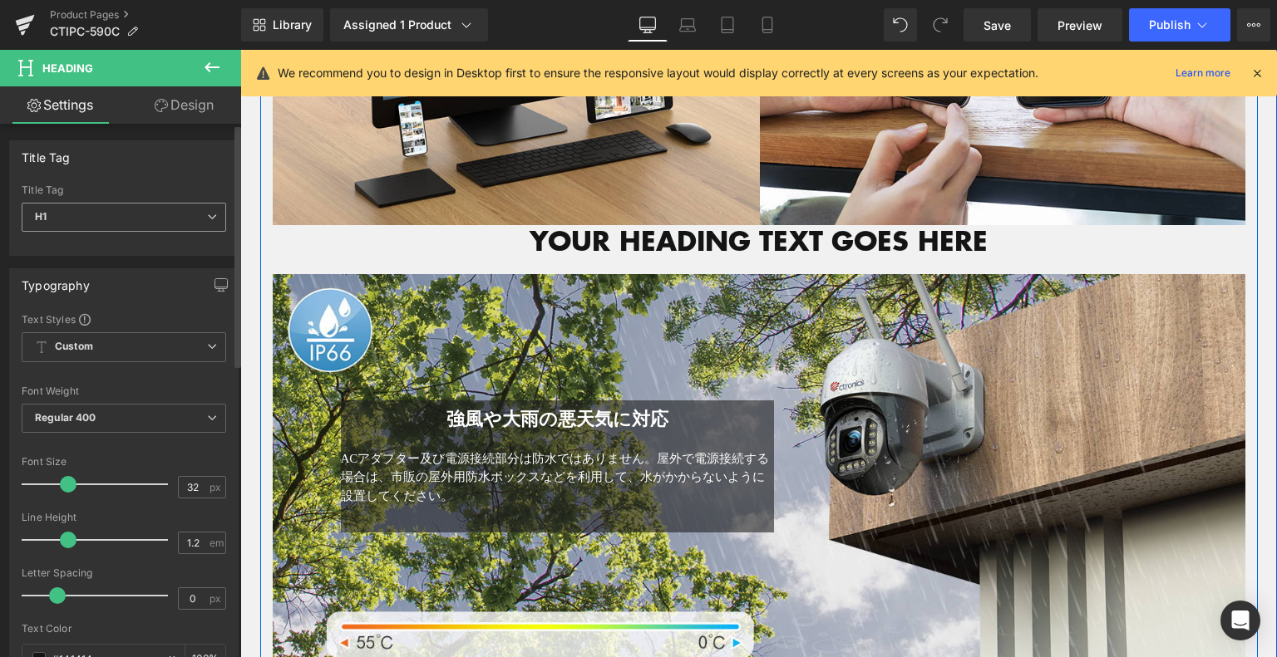
click at [236, 249] on div "Title Tag H1 H2 H3 H4 H5 H6 Title Tag H1 H1 H2 H3 H4 H5 H6 Typography Text Styl…" at bounding box center [120, 394] width 241 height 541
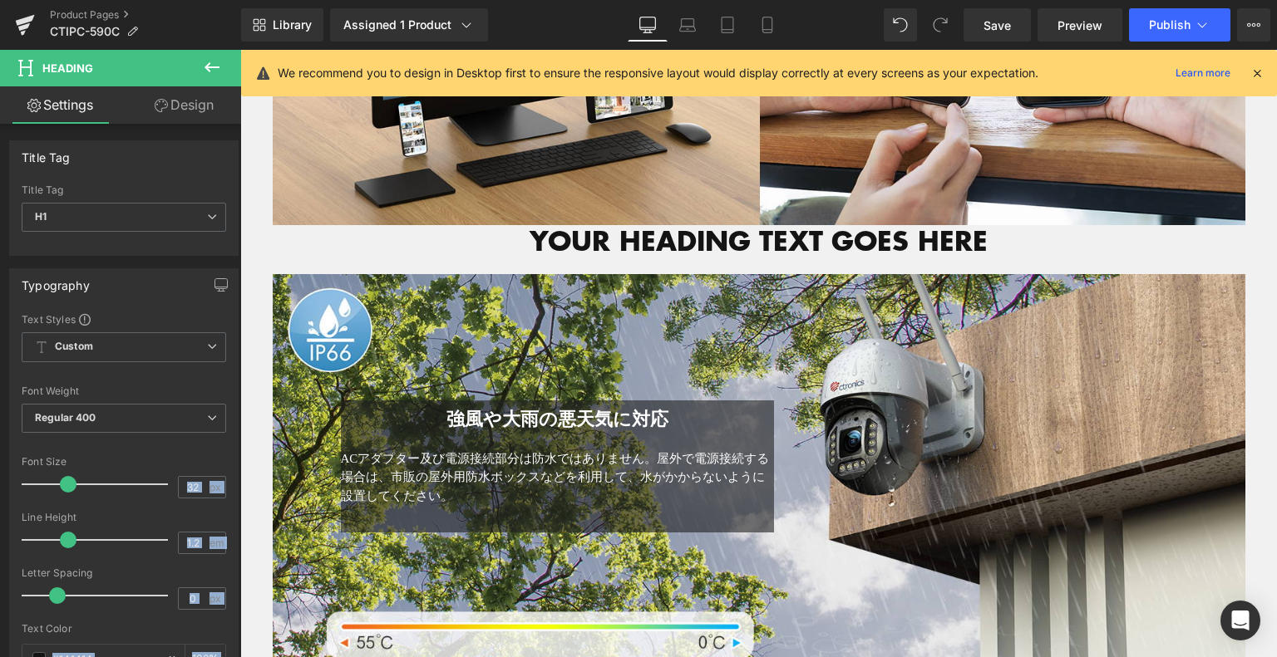
click at [213, 66] on icon at bounding box center [212, 67] width 20 height 20
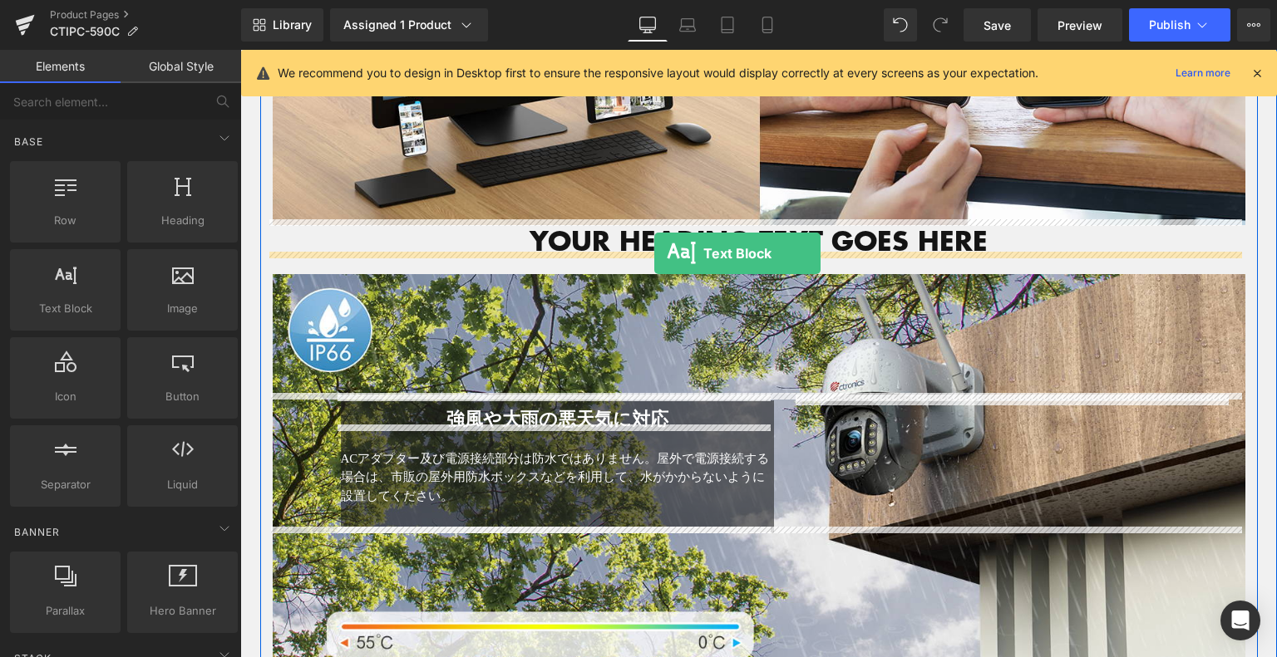
drag, startPoint x: 333, startPoint y: 342, endPoint x: 654, endPoint y: 254, distance: 332.5
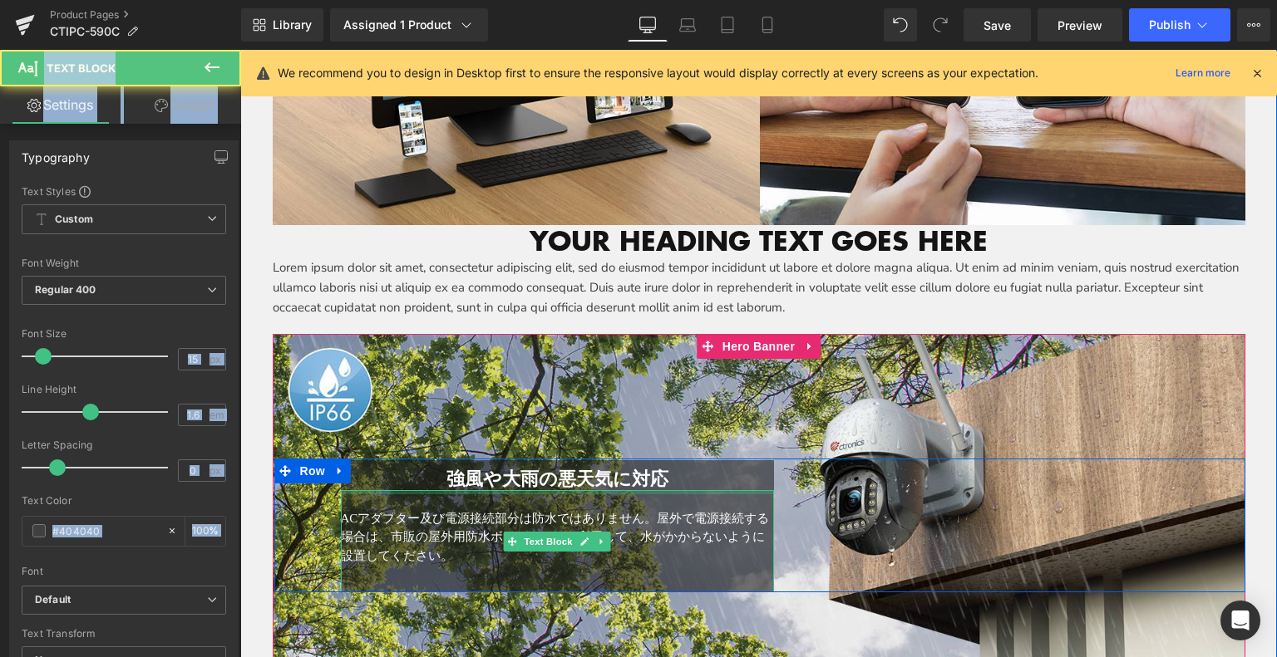
click at [452, 490] on div at bounding box center [558, 492] width 434 height 4
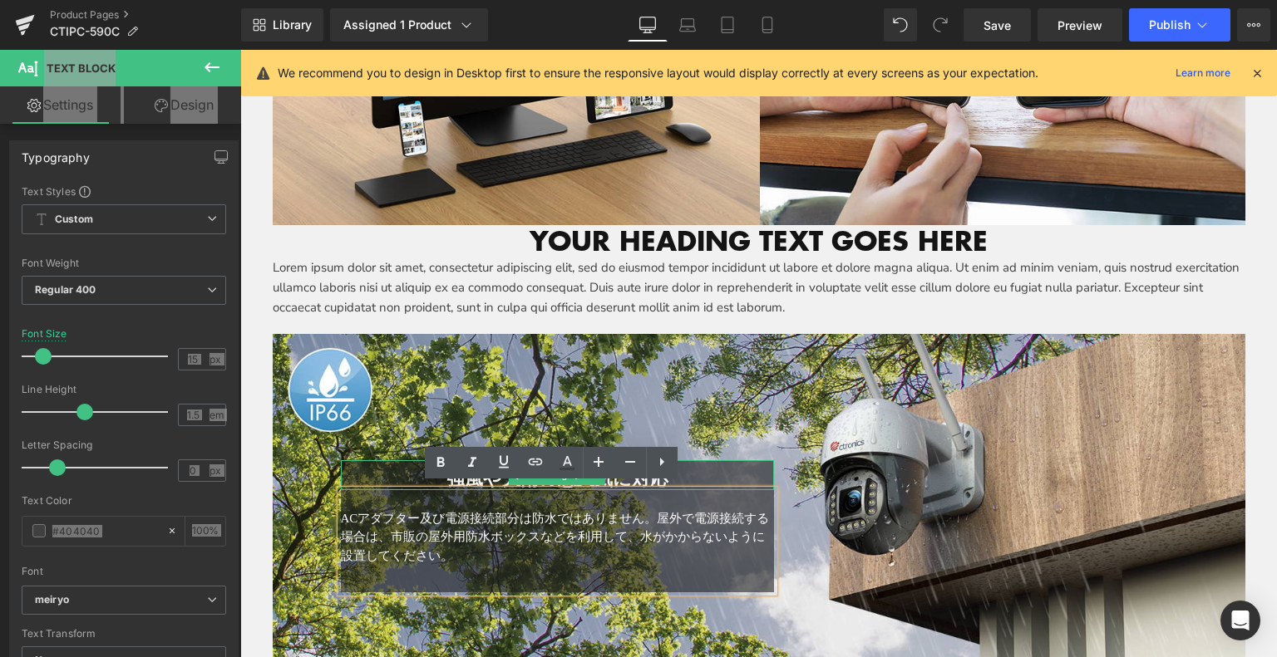
click at [405, 475] on h1 "強風や大雨の悪天気に対応" at bounding box center [558, 480] width 434 height 22
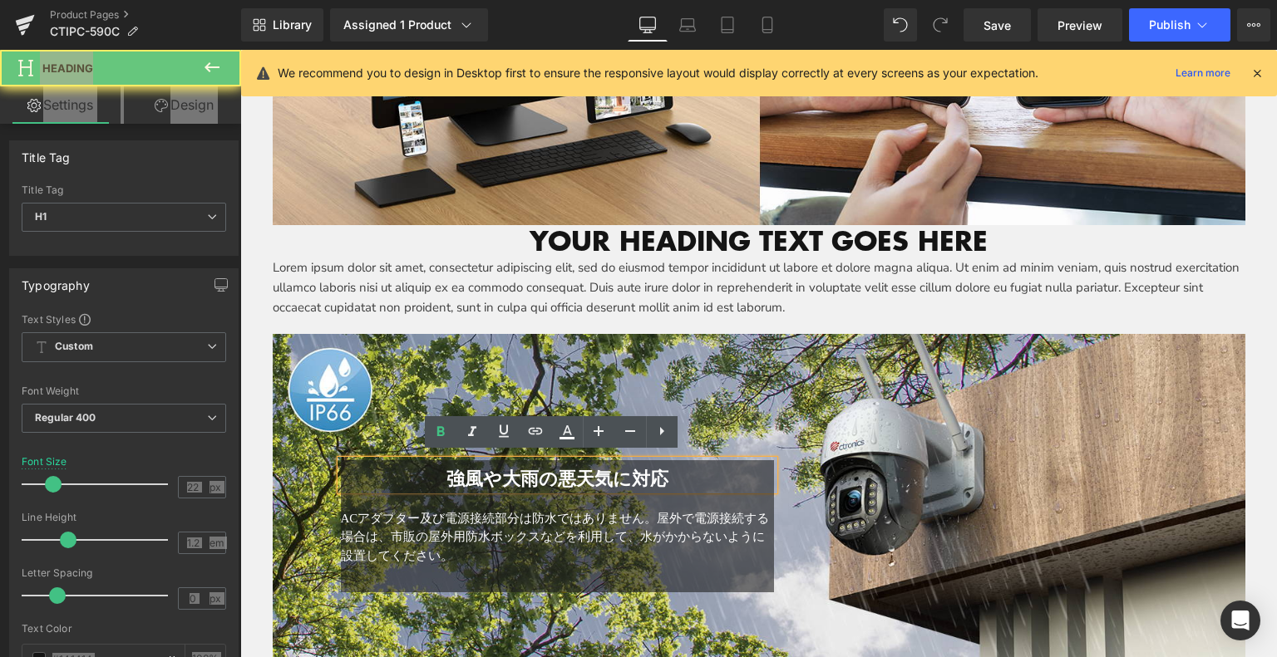
click at [386, 469] on h1 "強風や大雨の悪天気に対応" at bounding box center [558, 480] width 434 height 22
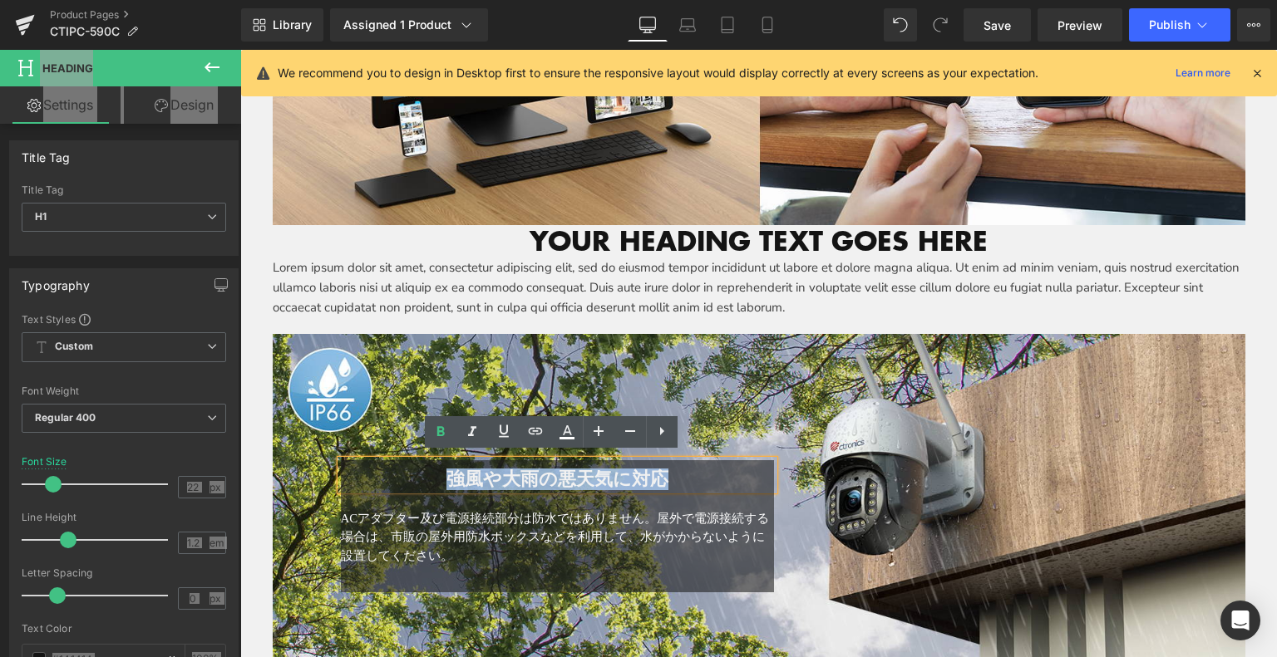
drag, startPoint x: 431, startPoint y: 468, endPoint x: 707, endPoint y: 466, distance: 276.0
click at [707, 469] on h1 "強風や大雨の悪天気に対応" at bounding box center [558, 480] width 434 height 22
click at [240, 50] on div at bounding box center [240, 50] width 0 height 0
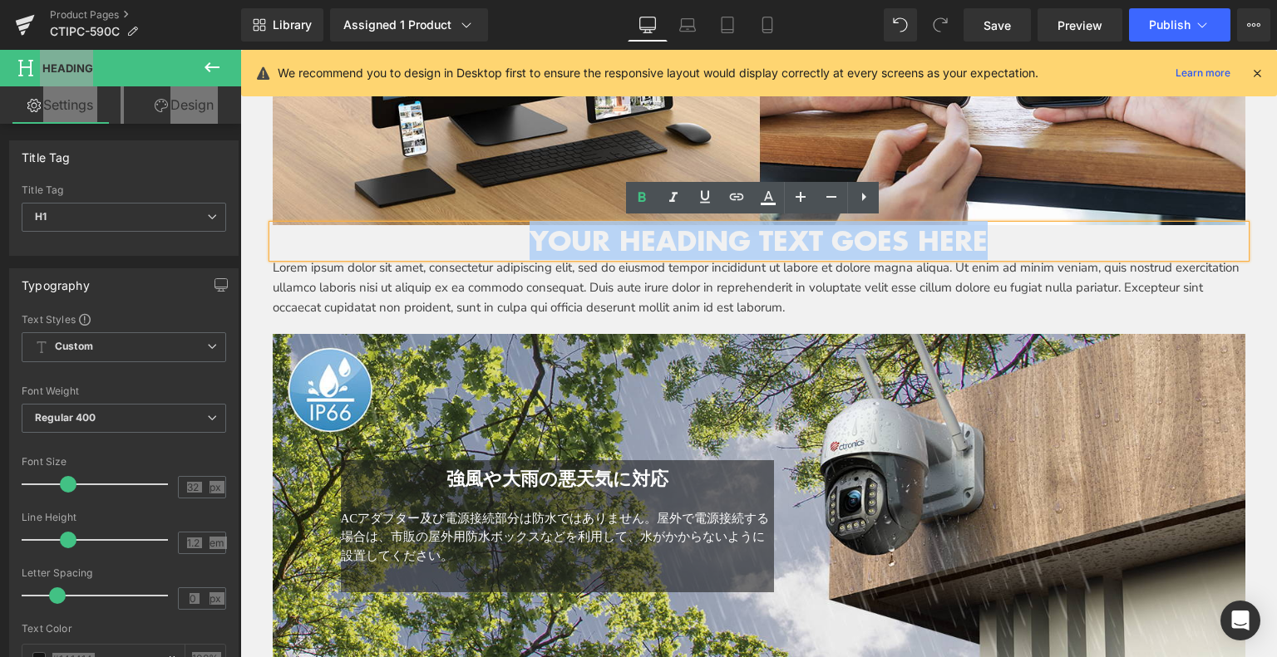
drag, startPoint x: 660, startPoint y: 232, endPoint x: 970, endPoint y: 239, distance: 310.1
click at [972, 239] on h1 "Your heading text goes here" at bounding box center [759, 241] width 972 height 32
paste div
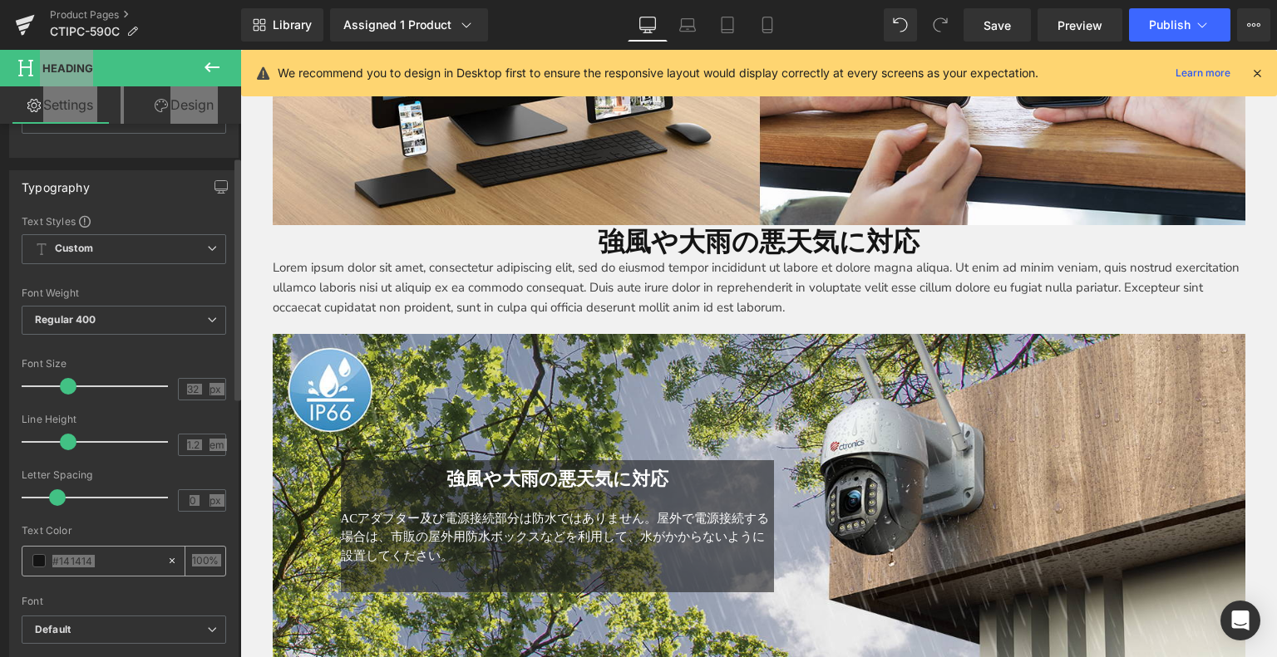
scroll to position [166, 0]
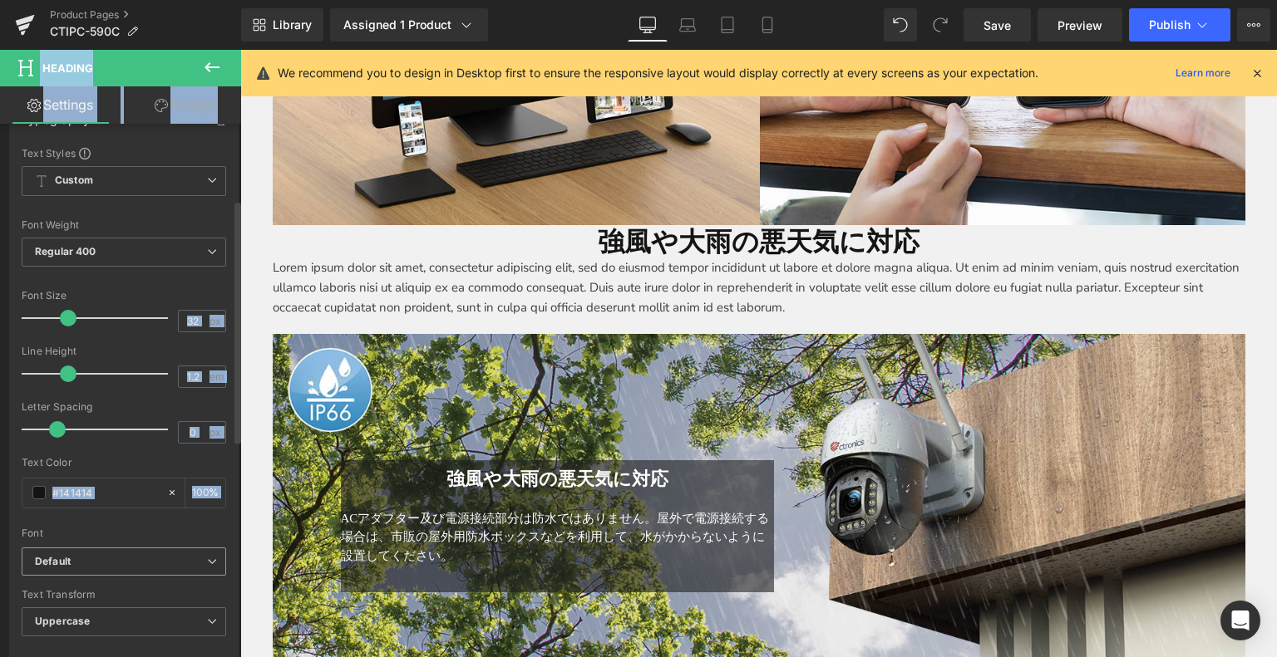
click at [93, 568] on span "Default" at bounding box center [124, 562] width 204 height 29
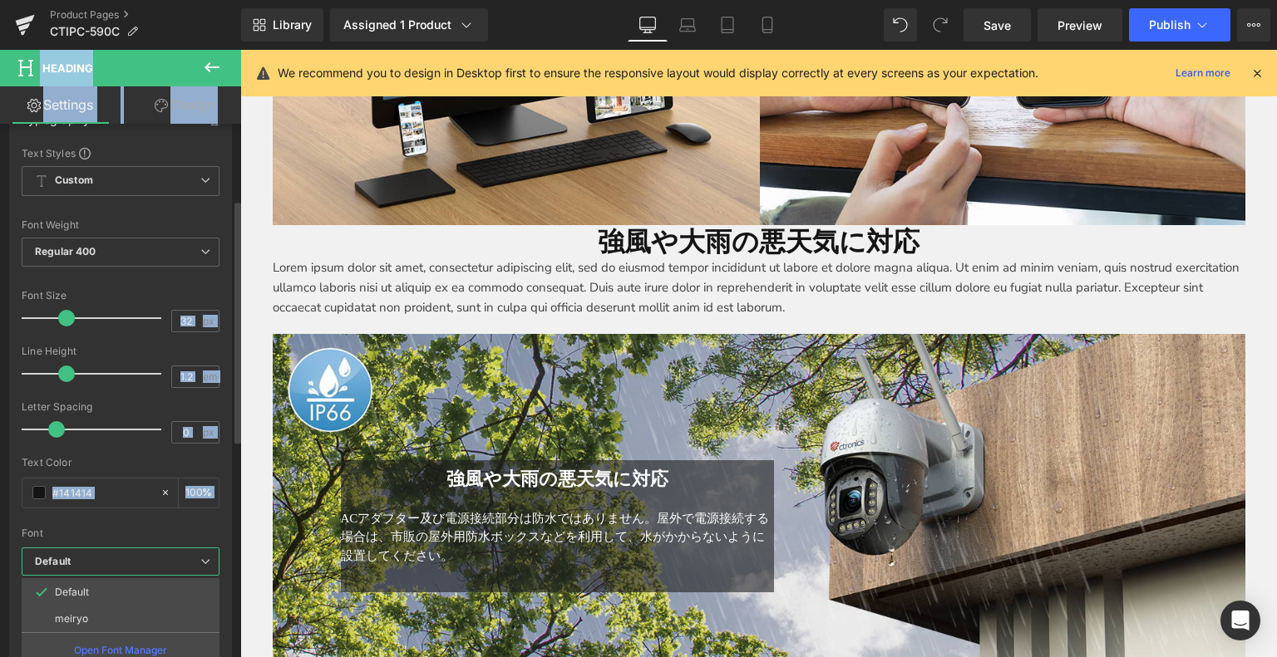
click at [88, 608] on li "meiryo" at bounding box center [121, 619] width 198 height 27
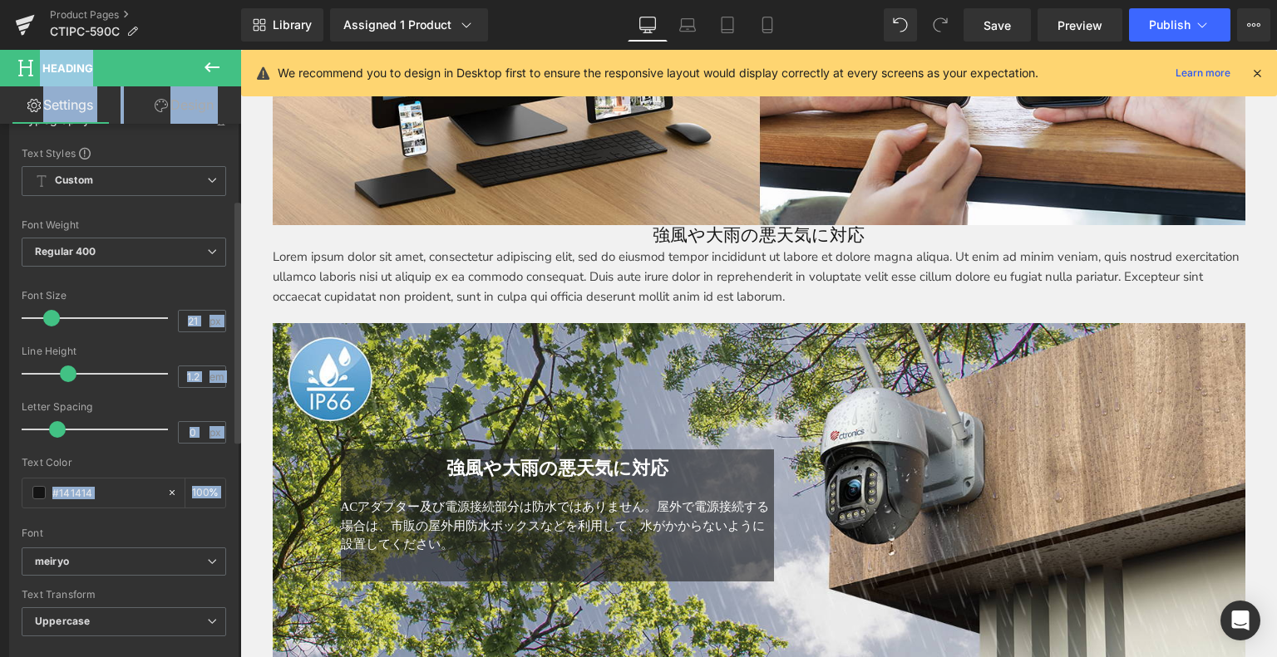
type input "22"
click at [52, 319] on div at bounding box center [99, 318] width 138 height 33
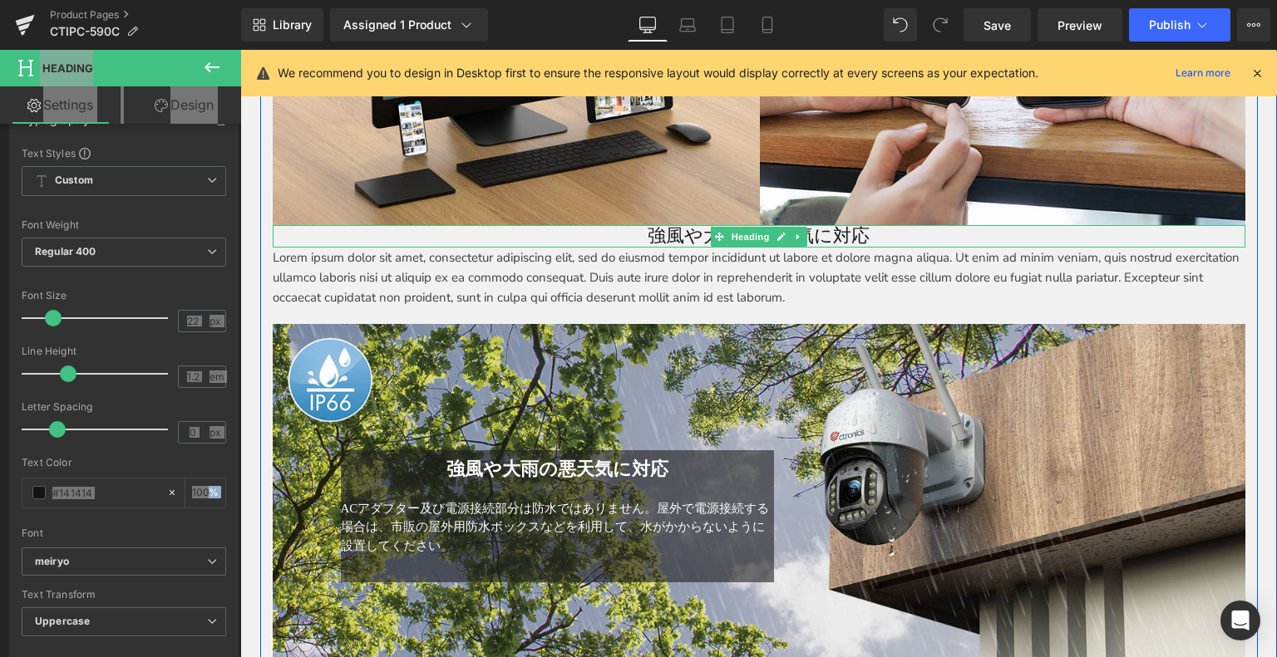
click at [645, 229] on h1 "強風や大雨の悪天気に対応" at bounding box center [759, 236] width 972 height 22
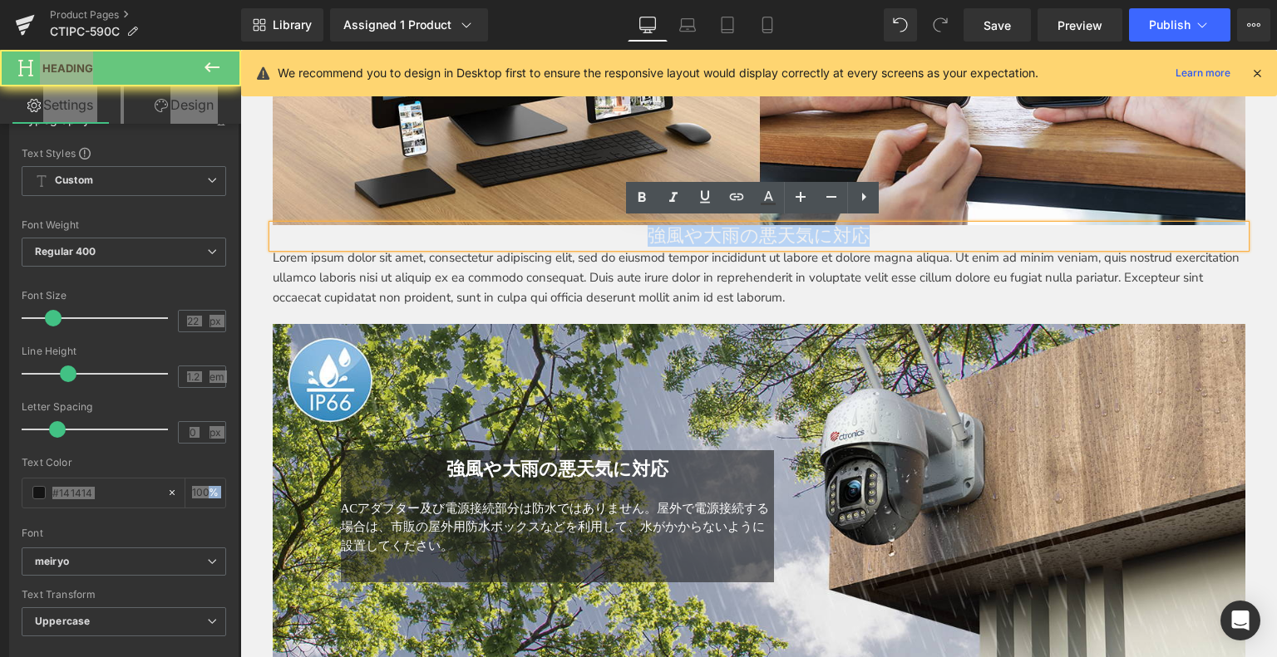
drag, startPoint x: 633, startPoint y: 229, endPoint x: 981, endPoint y: 223, distance: 347.5
click at [981, 225] on h1 "強風や大雨の悪天気に対応" at bounding box center [759, 236] width 972 height 22
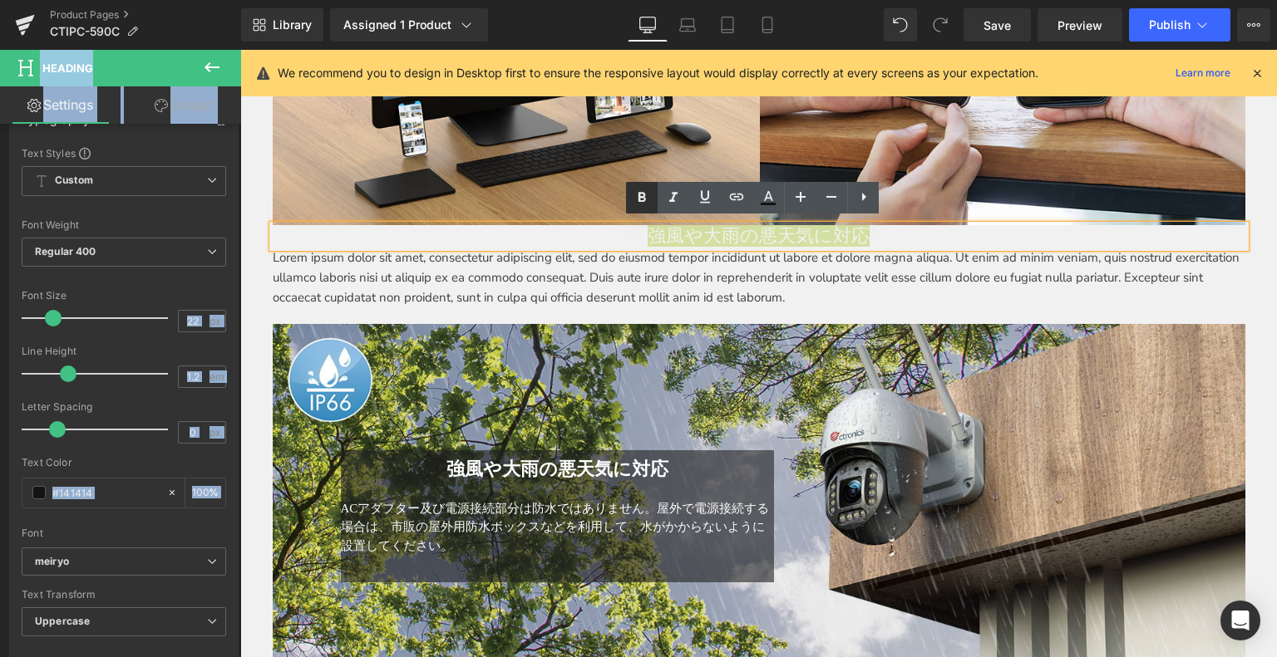
click at [646, 202] on icon at bounding box center [642, 198] width 20 height 20
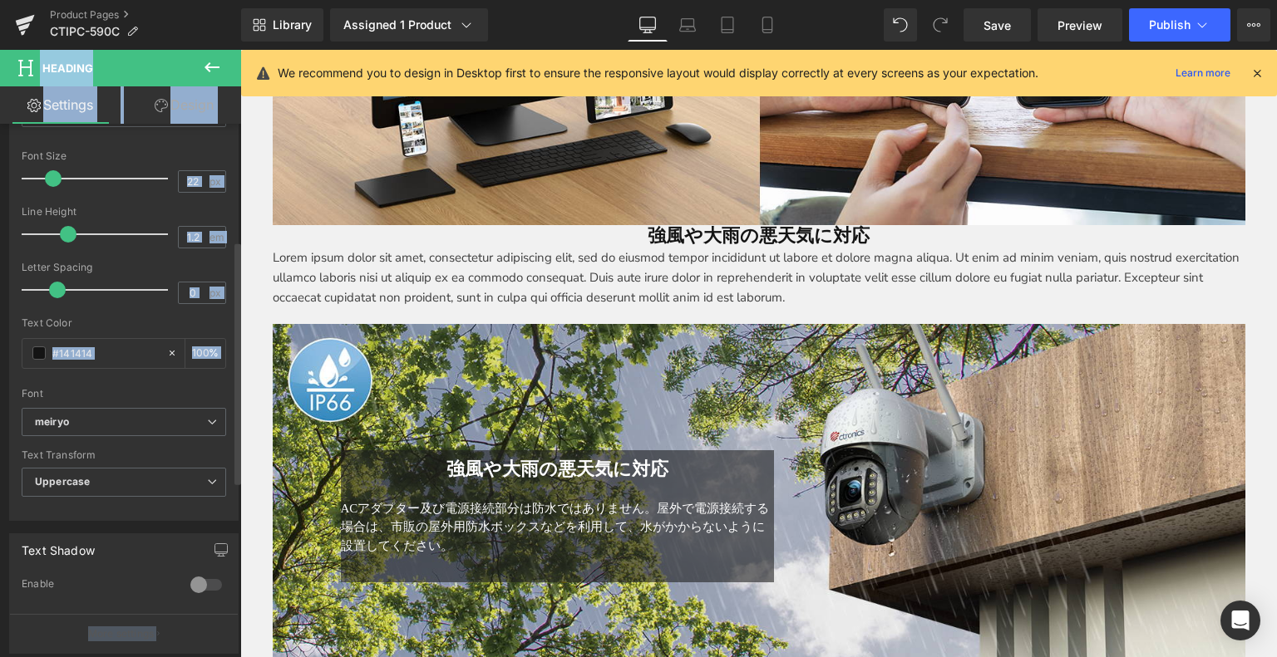
scroll to position [332, 0]
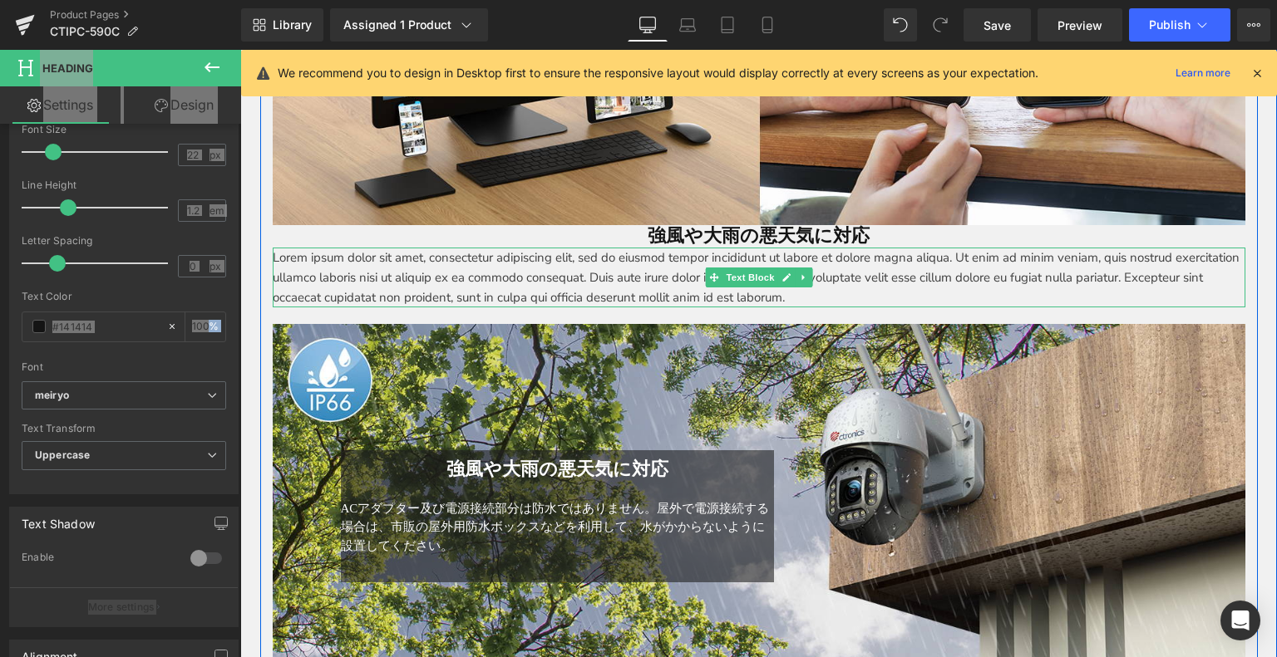
drag, startPoint x: 532, startPoint y: 282, endPoint x: 352, endPoint y: 505, distance: 286.6
click at [532, 282] on p "Lorem ipsum dolor sit amet, consectetur adipiscing elit, sed do eiusmod tempor …" at bounding box center [759, 278] width 972 height 60
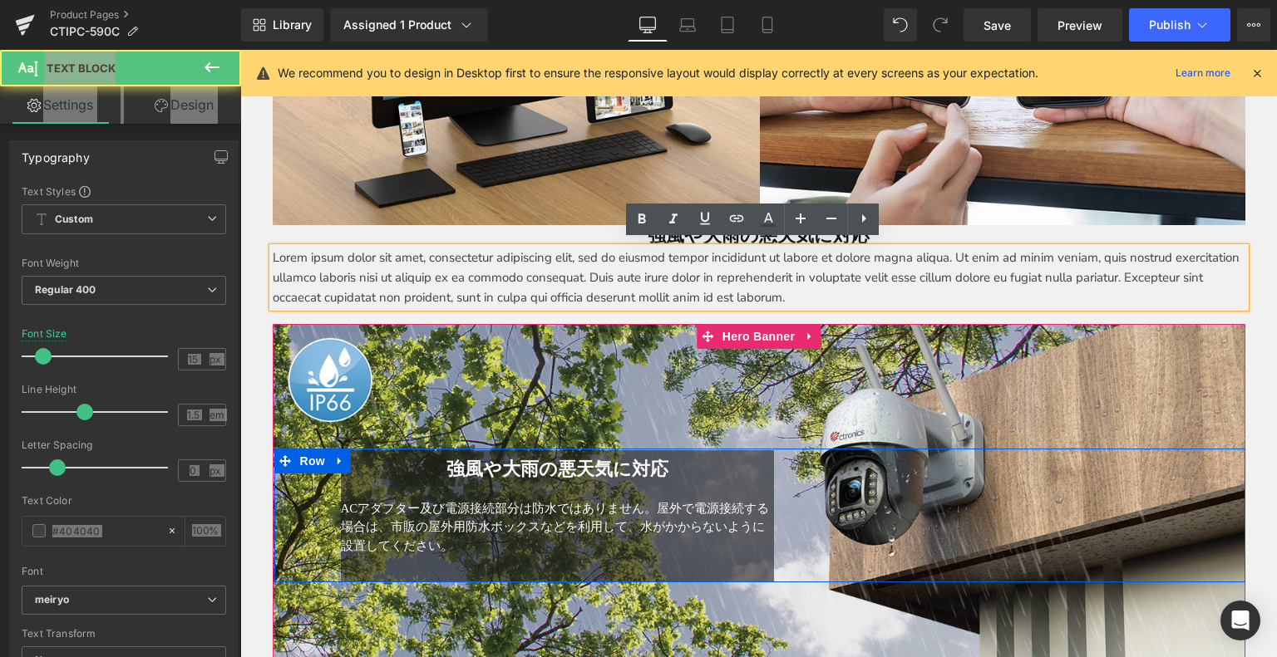
drag, startPoint x: 454, startPoint y: 542, endPoint x: 329, endPoint y: 508, distance: 129.3
click at [328, 510] on div "強風や大雨の悪天気に対応 Heading ACアダプター及び電源接続部分は防水ではありません。屋外で電源接続する場合は、市販の屋外用防水ボックスなどを利用して…" at bounding box center [557, 517] width 459 height 132
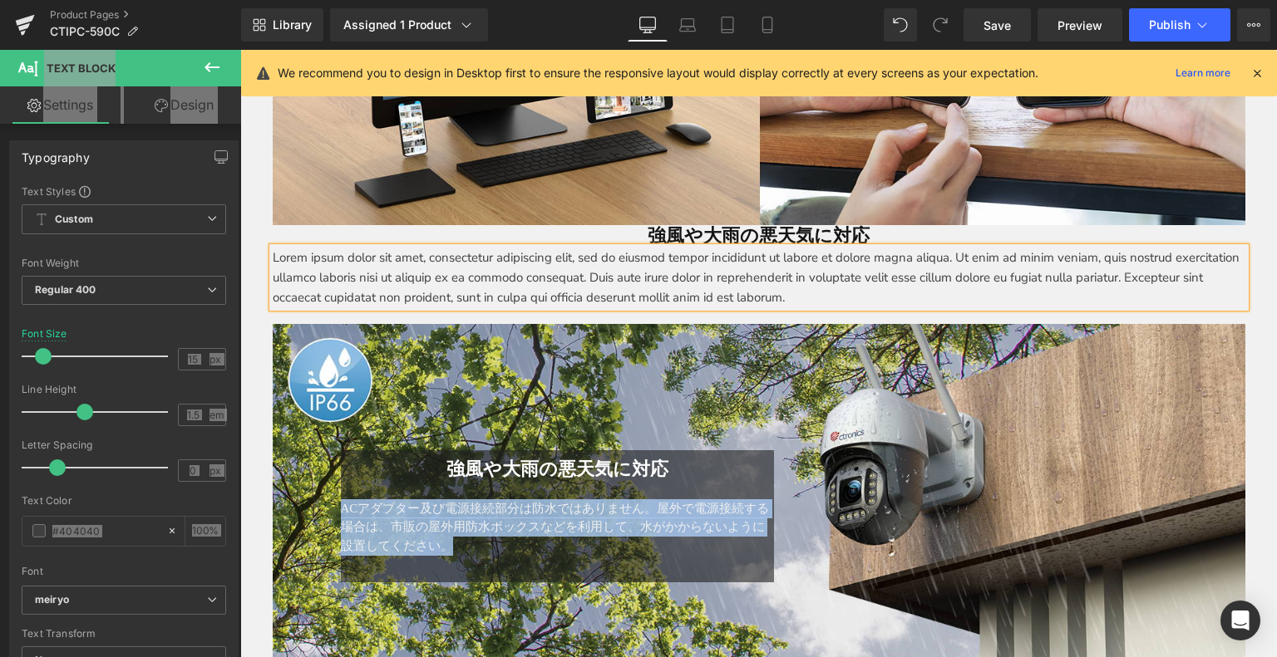
click at [528, 285] on p "Lorem ipsum dolor sit amet, consectetur adipiscing elit, sed do eiusmod tempor …" at bounding box center [759, 278] width 972 height 60
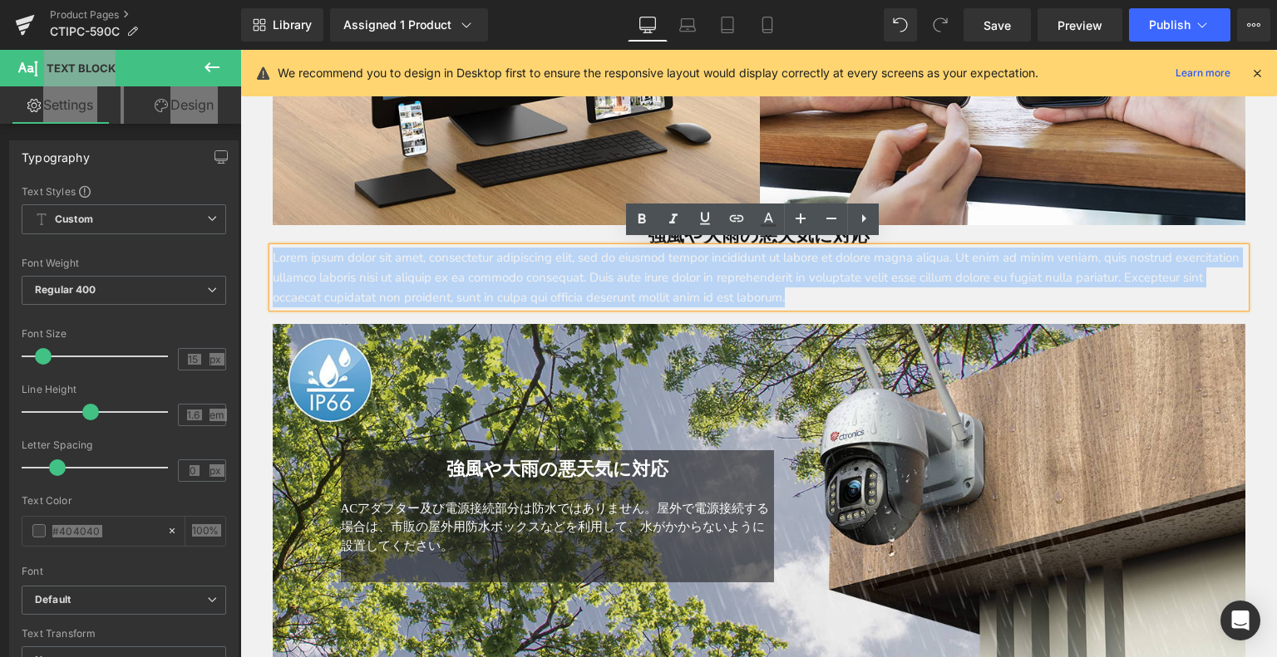
drag, startPoint x: 908, startPoint y: 289, endPoint x: 253, endPoint y: 244, distance: 657.4
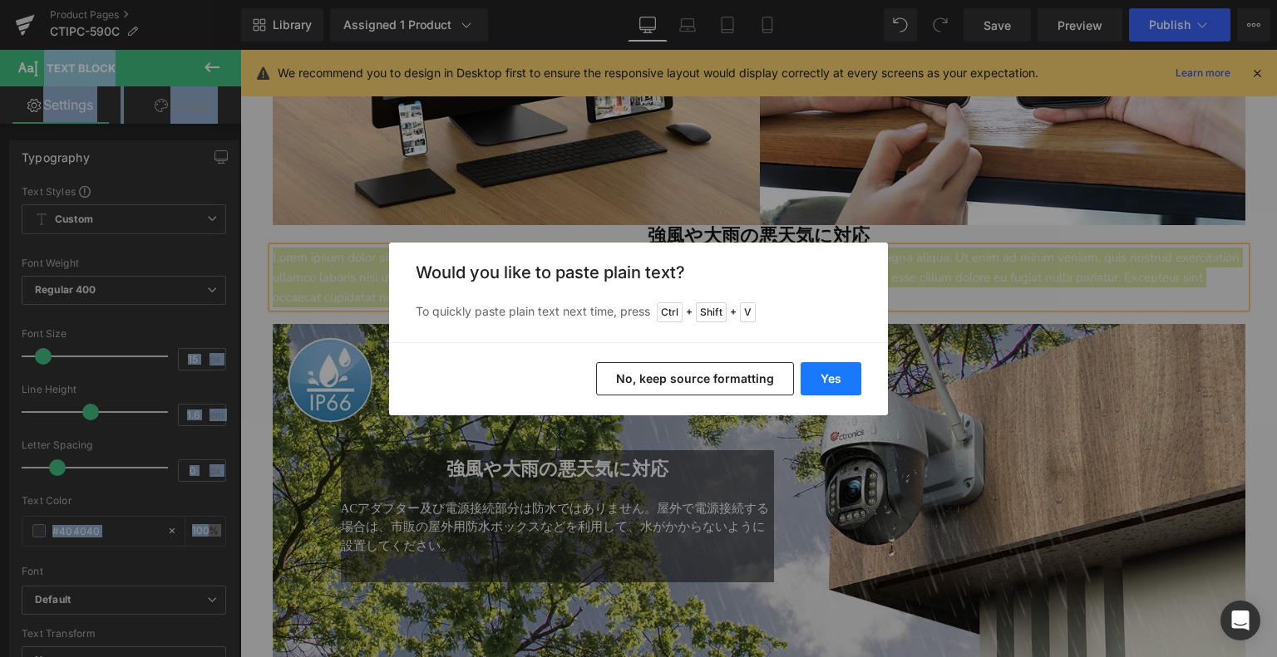
click at [825, 372] on button "Yes" at bounding box center [830, 378] width 61 height 33
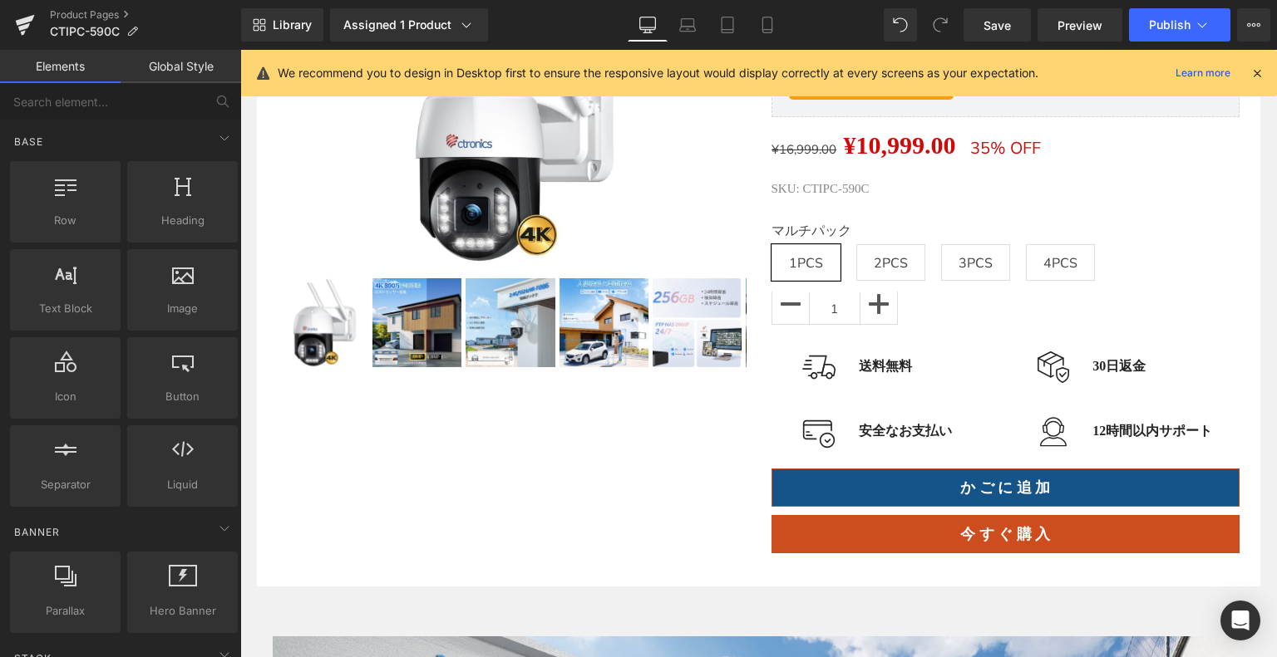
scroll to position [319, 0]
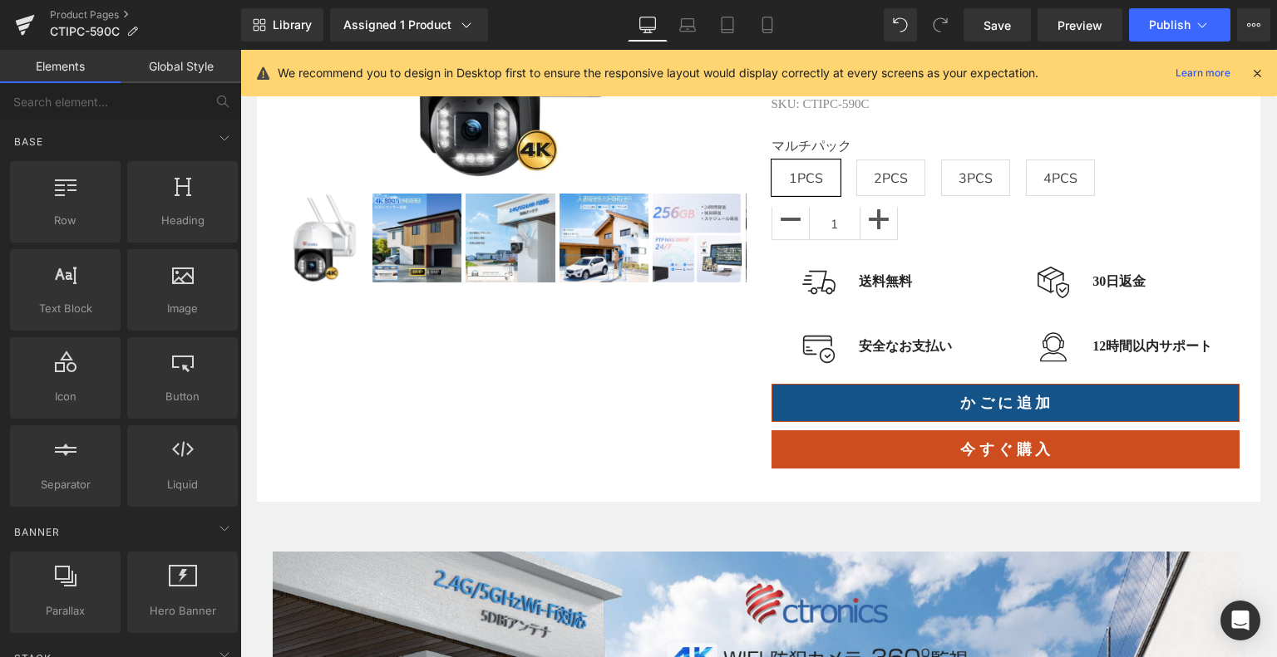
click at [961, 406] on div "か ご に 追 加 (P) Cart Button" at bounding box center [1005, 403] width 469 height 38
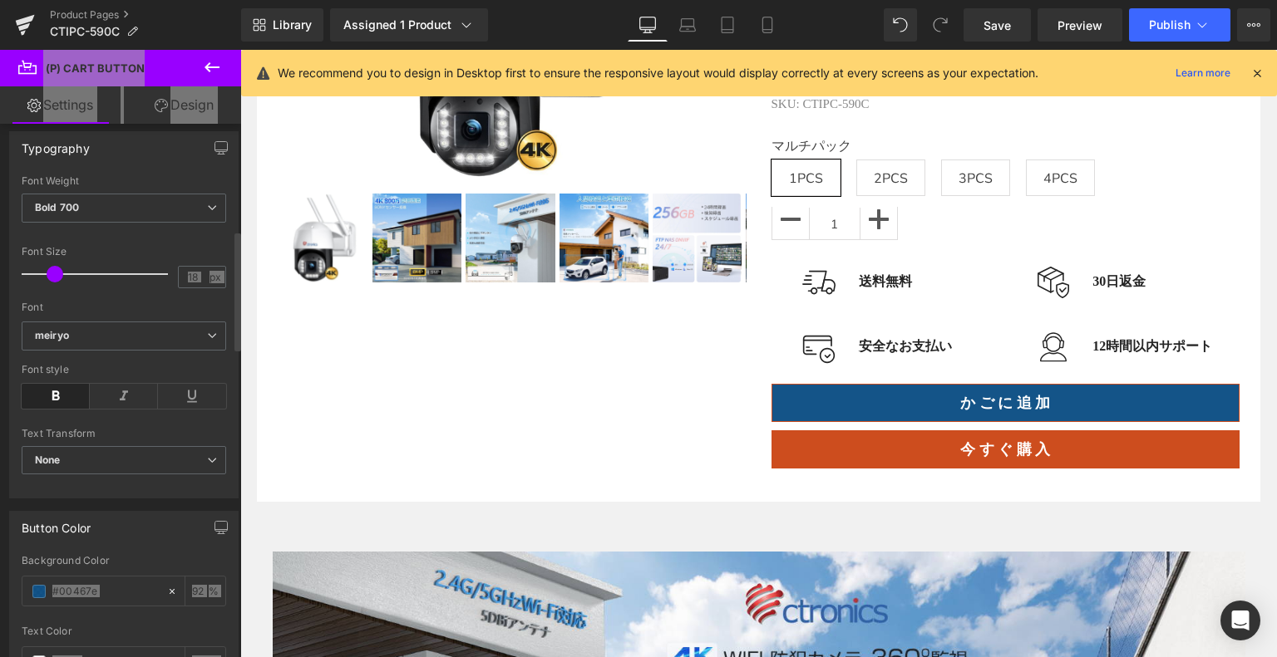
scroll to position [582, 0]
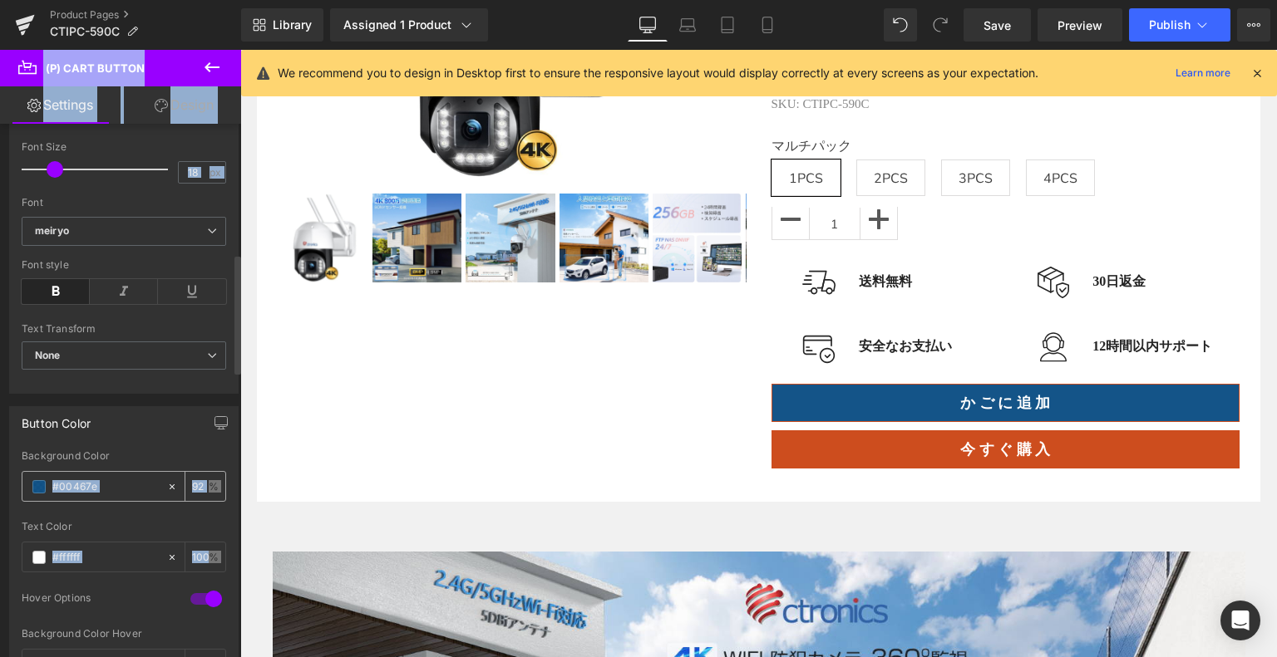
click at [114, 487] on input "#00467e" at bounding box center [105, 487] width 106 height 18
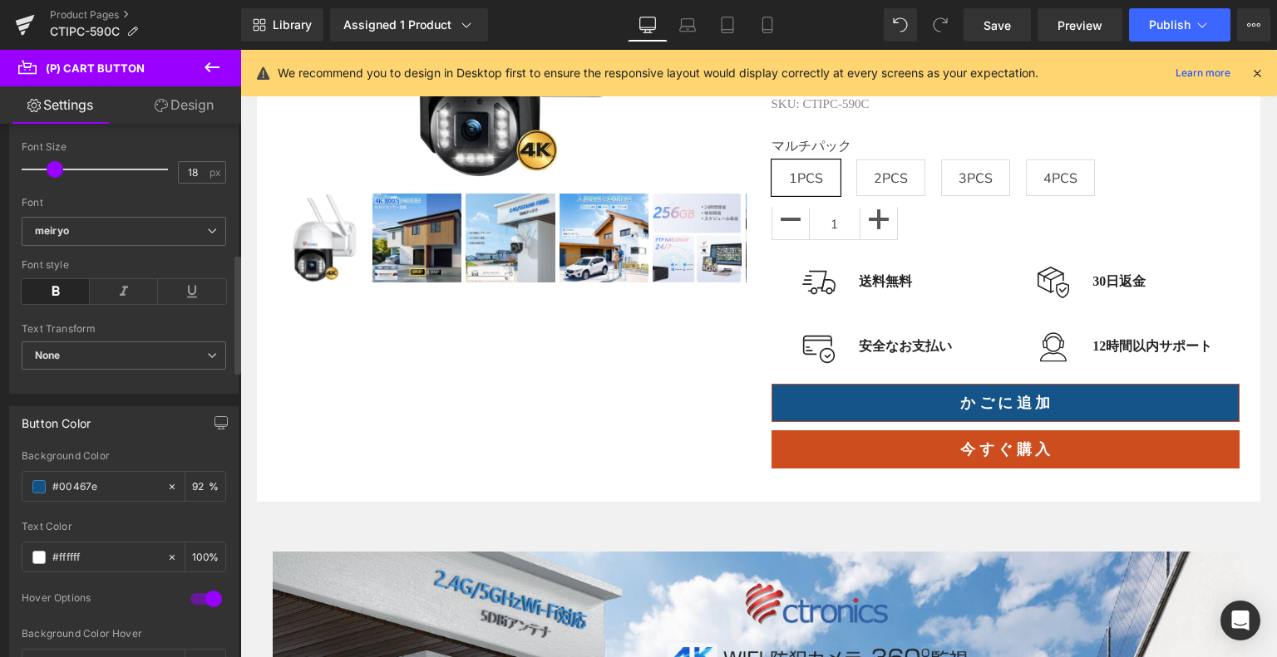
drag, startPoint x: 123, startPoint y: 482, endPoint x: 0, endPoint y: 488, distance: 123.2
click at [0, 488] on div "Button Color rgba(0, 70, 126, 0.92) Background Color #00467e 92 % #ffffff Text …" at bounding box center [124, 582] width 249 height 377
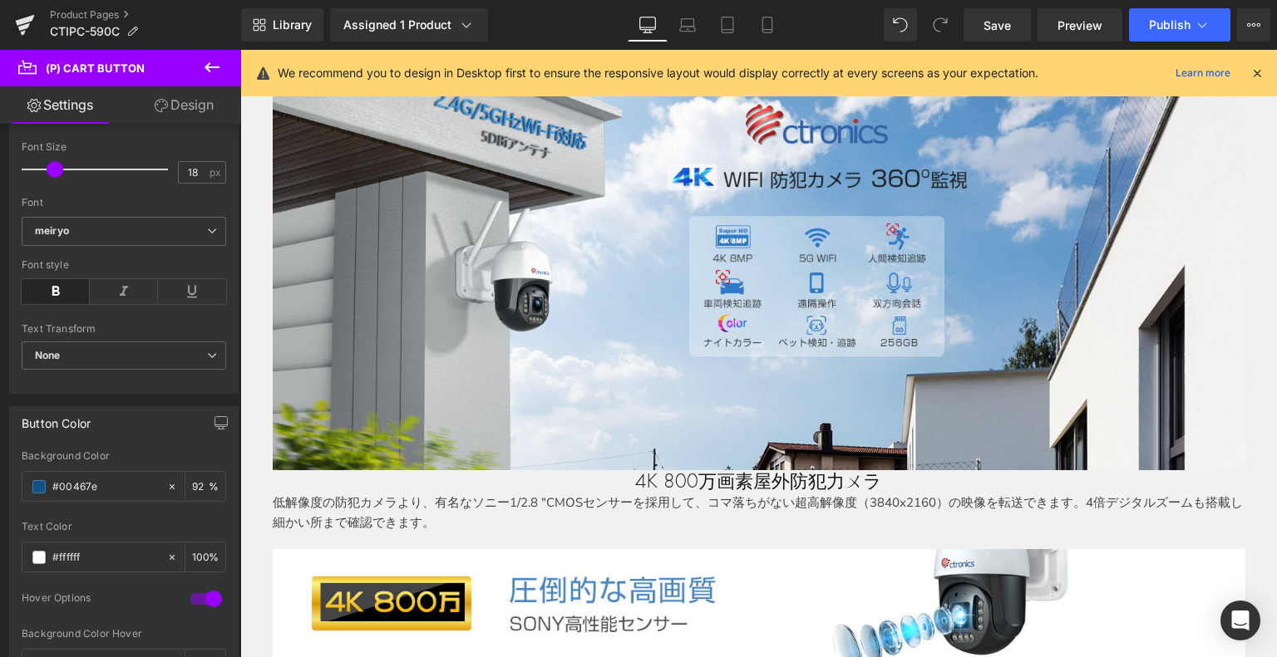
scroll to position [984, 0]
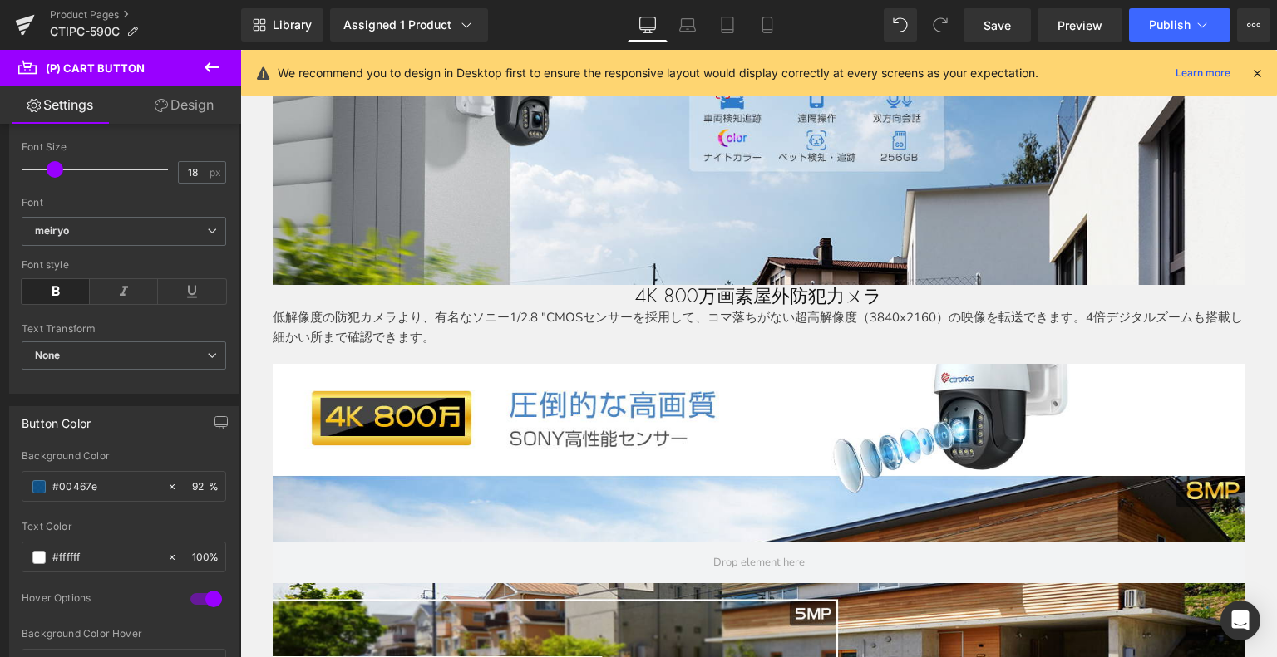
click at [657, 293] on h1 "4K 800万画素屋外防犯力ㄨラ" at bounding box center [759, 296] width 972 height 22
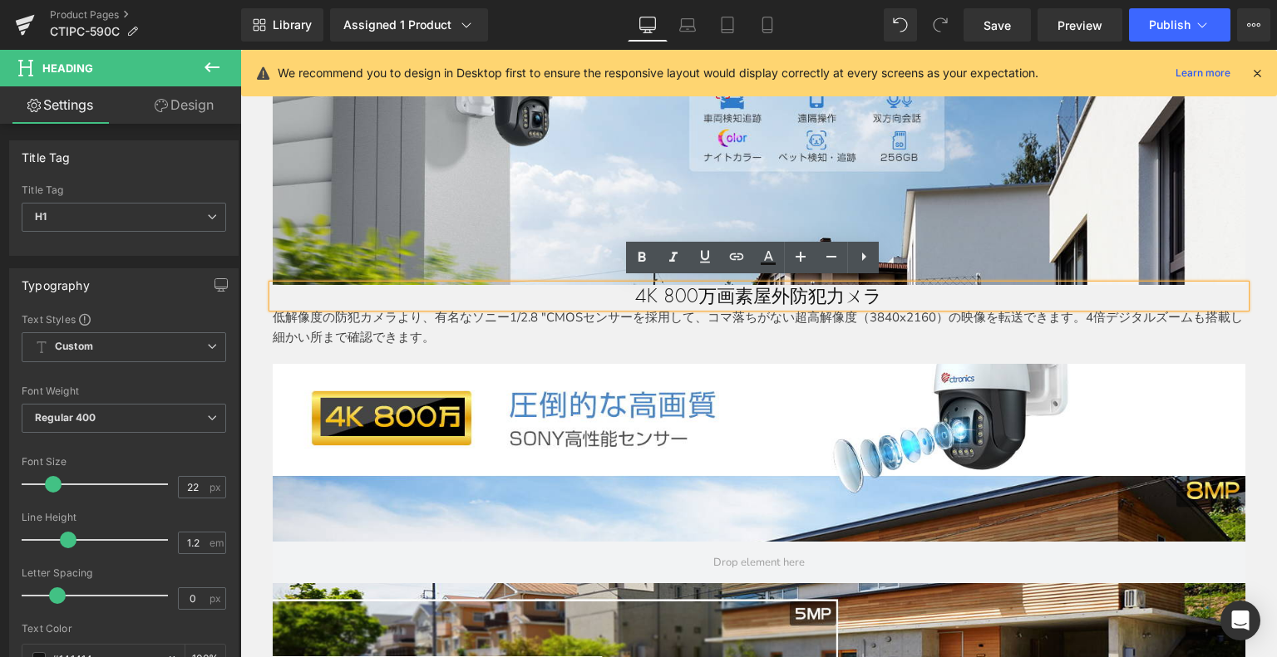
drag, startPoint x: 620, startPoint y: 287, endPoint x: 900, endPoint y: 290, distance: 280.1
click at [914, 289] on h1 "4K 800万画素屋外防犯力ㄨラ" at bounding box center [759, 296] width 972 height 22
drag, startPoint x: 376, startPoint y: 214, endPoint x: 628, endPoint y: 261, distance: 256.3
click at [632, 261] on icon at bounding box center [642, 258] width 20 height 20
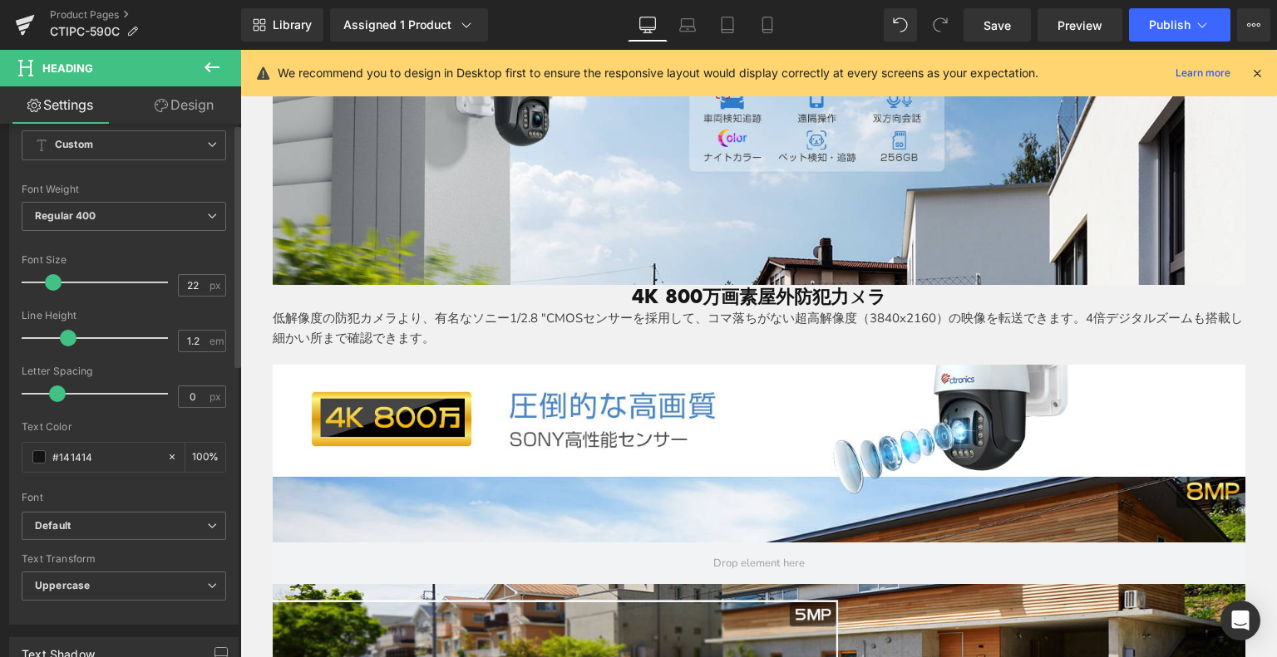
scroll to position [332, 0]
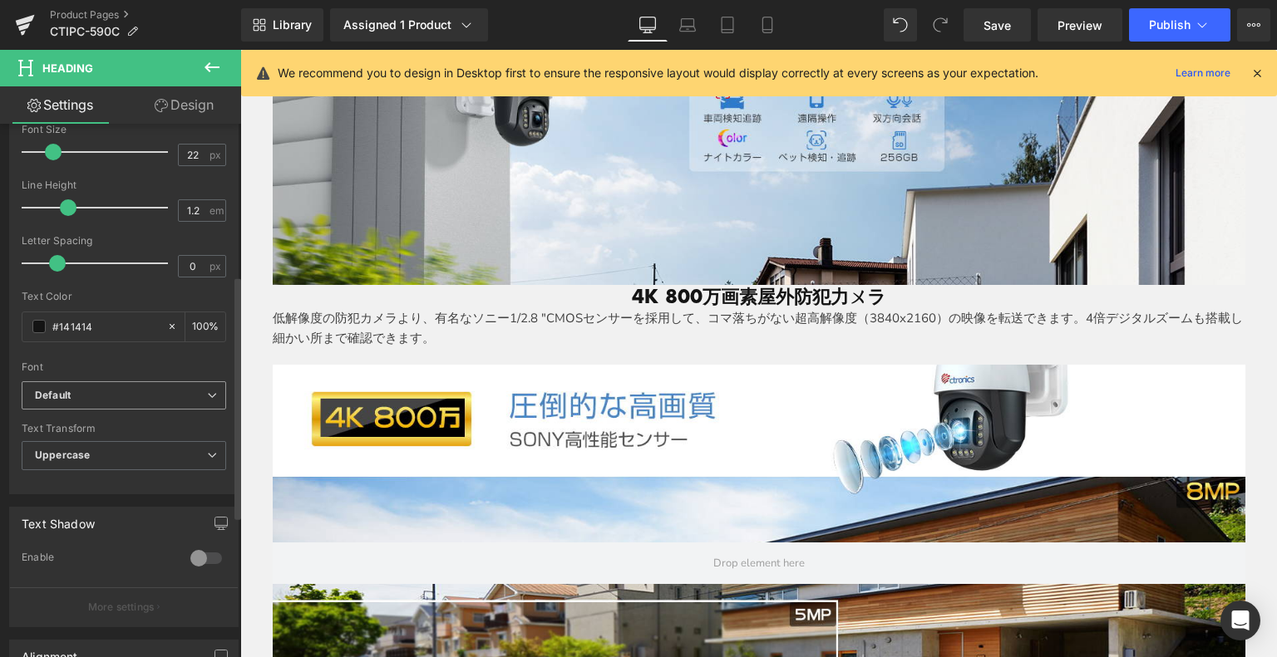
drag, startPoint x: 81, startPoint y: 385, endPoint x: 82, endPoint y: 415, distance: 30.0
click at [81, 385] on span "Default" at bounding box center [124, 396] width 204 height 29
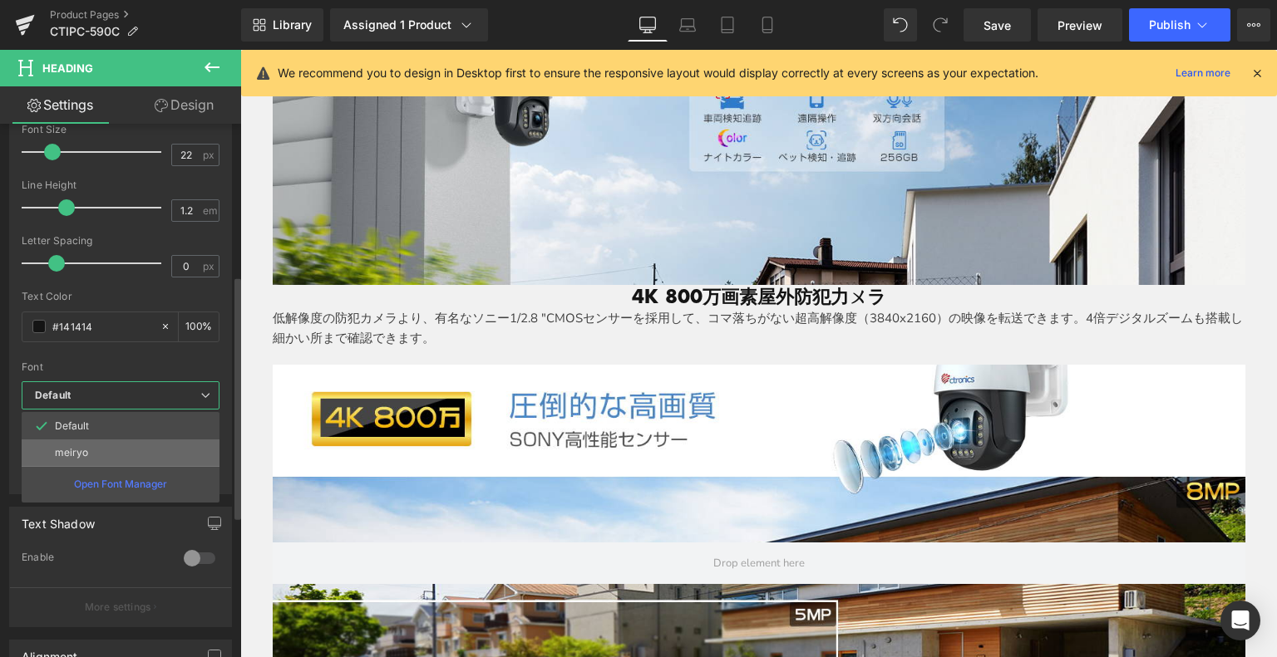
click at [62, 455] on p "meiryo" at bounding box center [71, 453] width 33 height 12
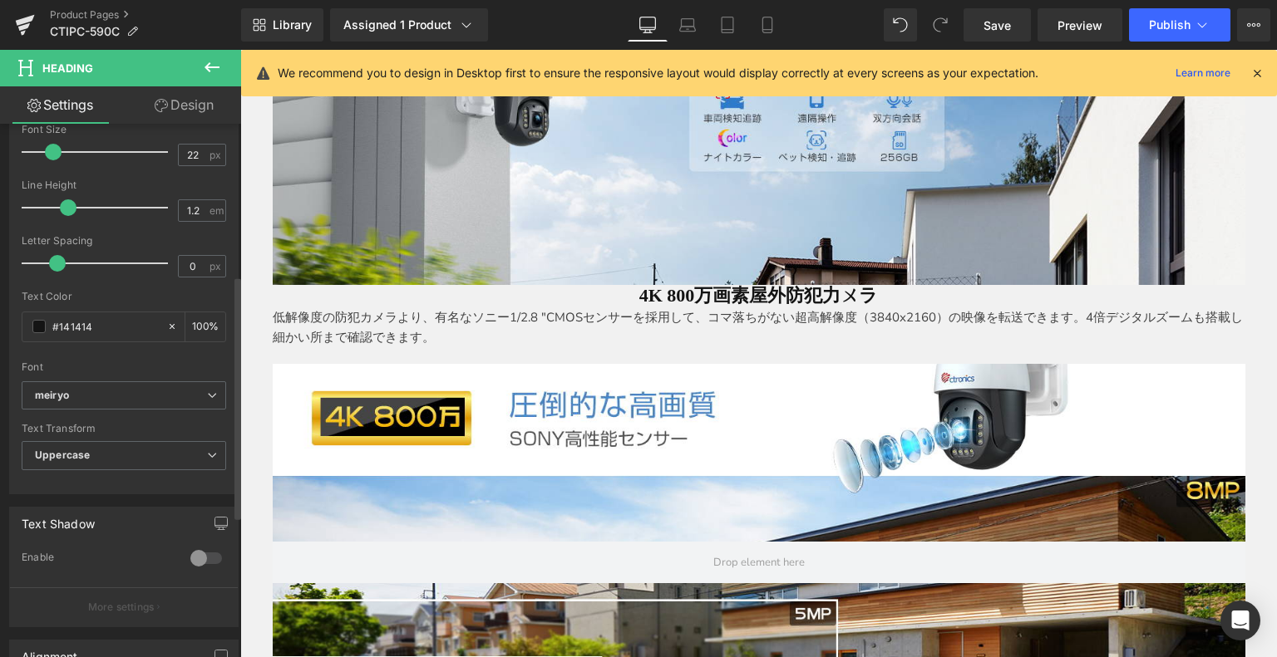
drag, startPoint x: 111, startPoint y: 328, endPoint x: 0, endPoint y: 325, distance: 110.6
click at [0, 325] on div "Typography Text Styles Custom Custom Setup Global Style Custom Setup Global Sty…" at bounding box center [124, 209] width 249 height 571
paste input "00467e"
type input "#00467e"
click at [119, 347] on div "Text Color #00467e 100 %" at bounding box center [124, 326] width 204 height 71
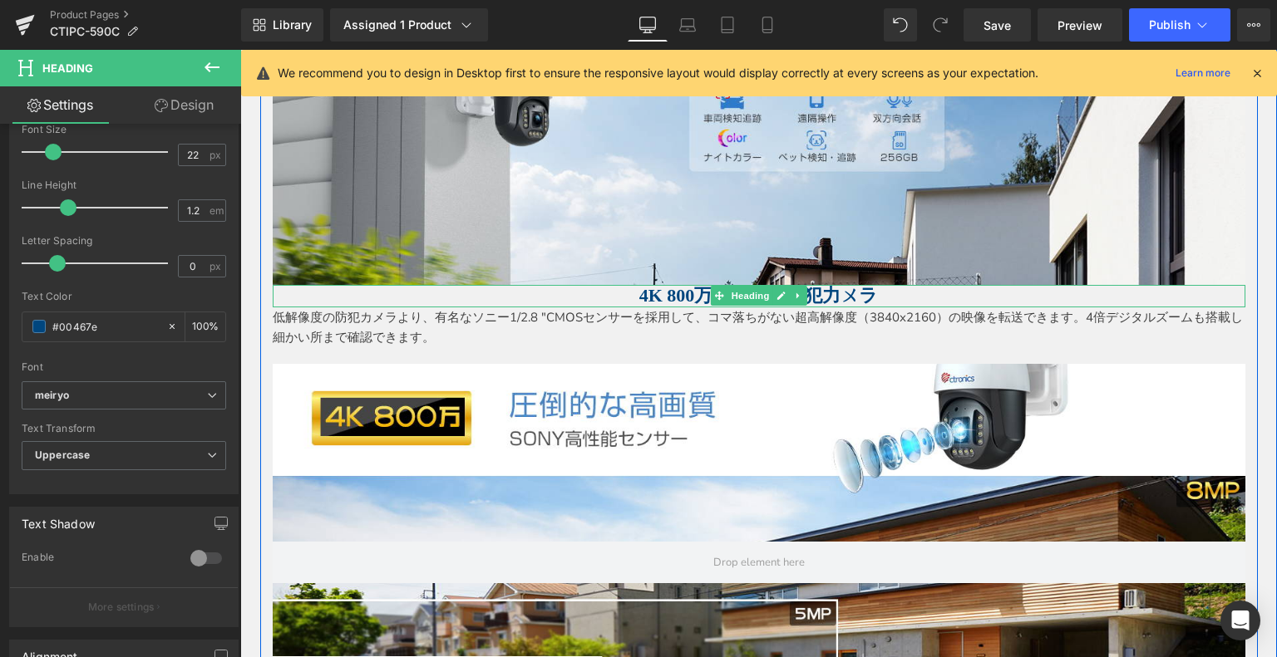
click at [639, 286] on strong "4K 800万画素屋外防犯力ㄨラ" at bounding box center [758, 295] width 239 height 21
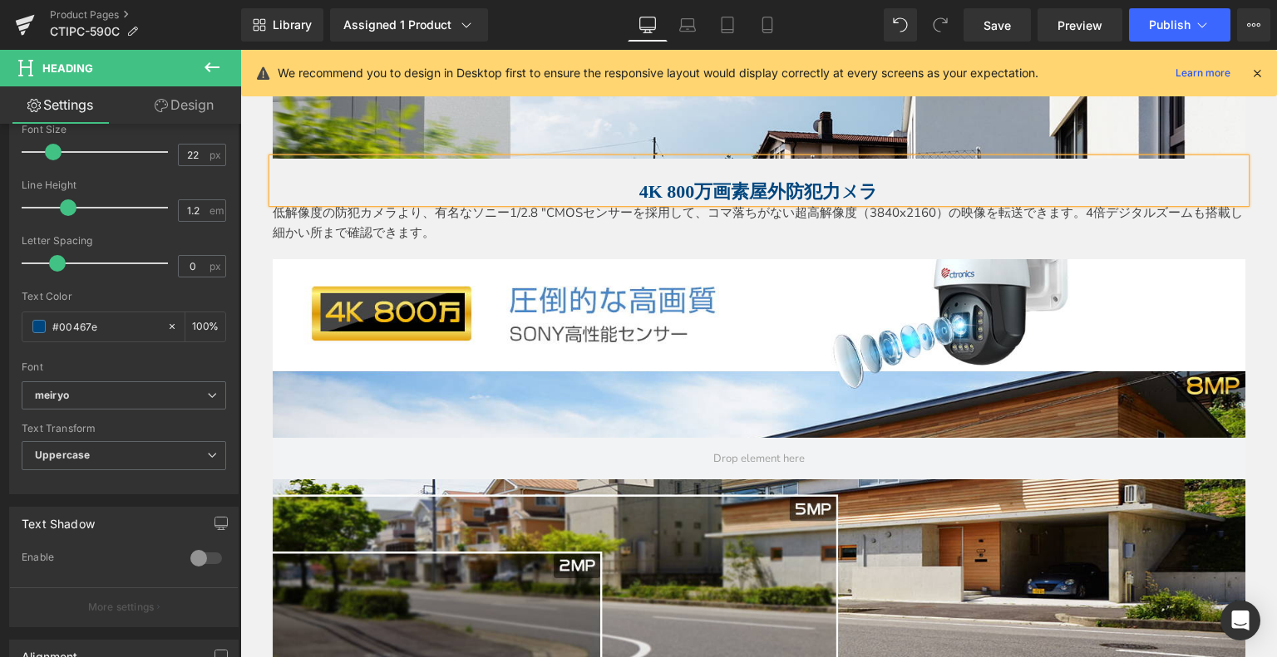
scroll to position [984, 0]
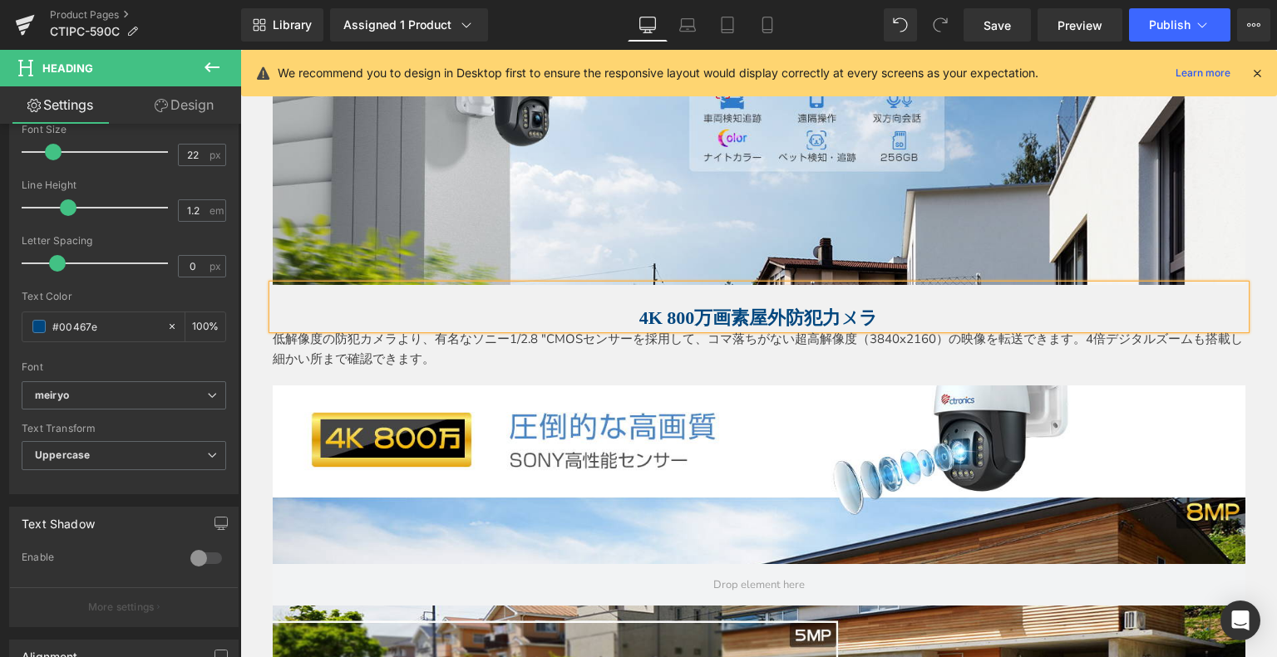
click at [542, 343] on p "低解像度の防犯カメラより、有名なソニー1/2.8 "CMOSセンサーを採用して、コマ落ちがない超高解像度（3840x2160）の映像を転送できます。4倍デジタ…" at bounding box center [759, 349] width 972 height 40
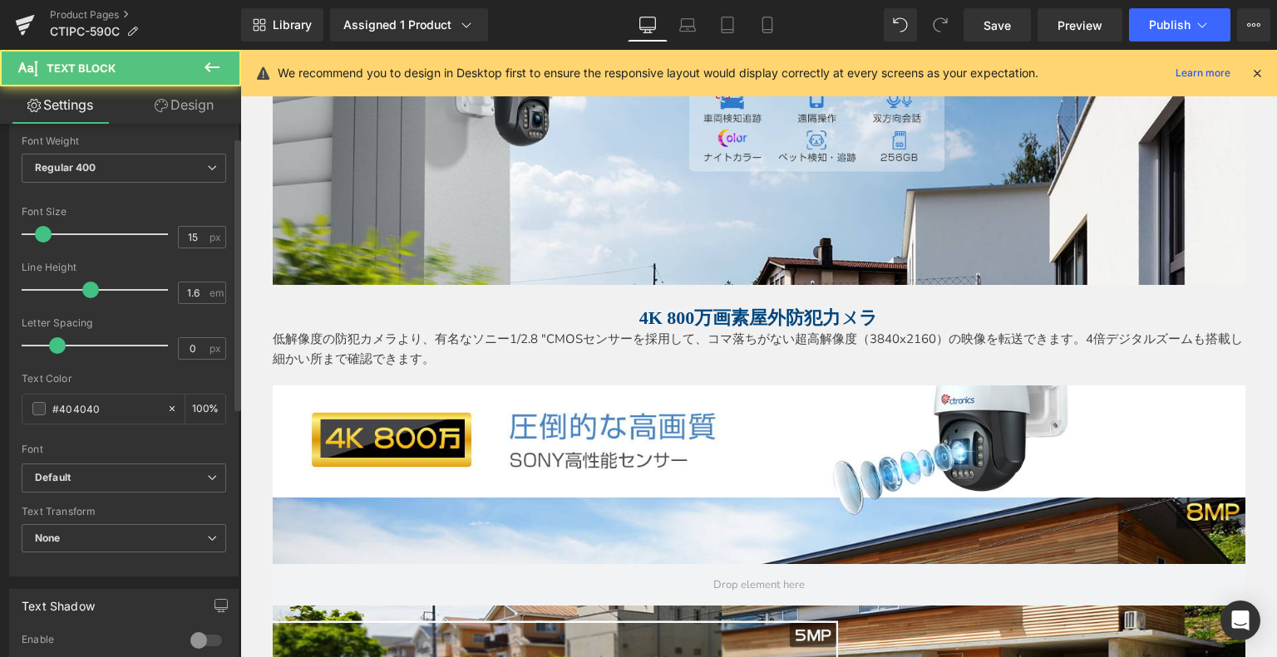
scroll to position [249, 0]
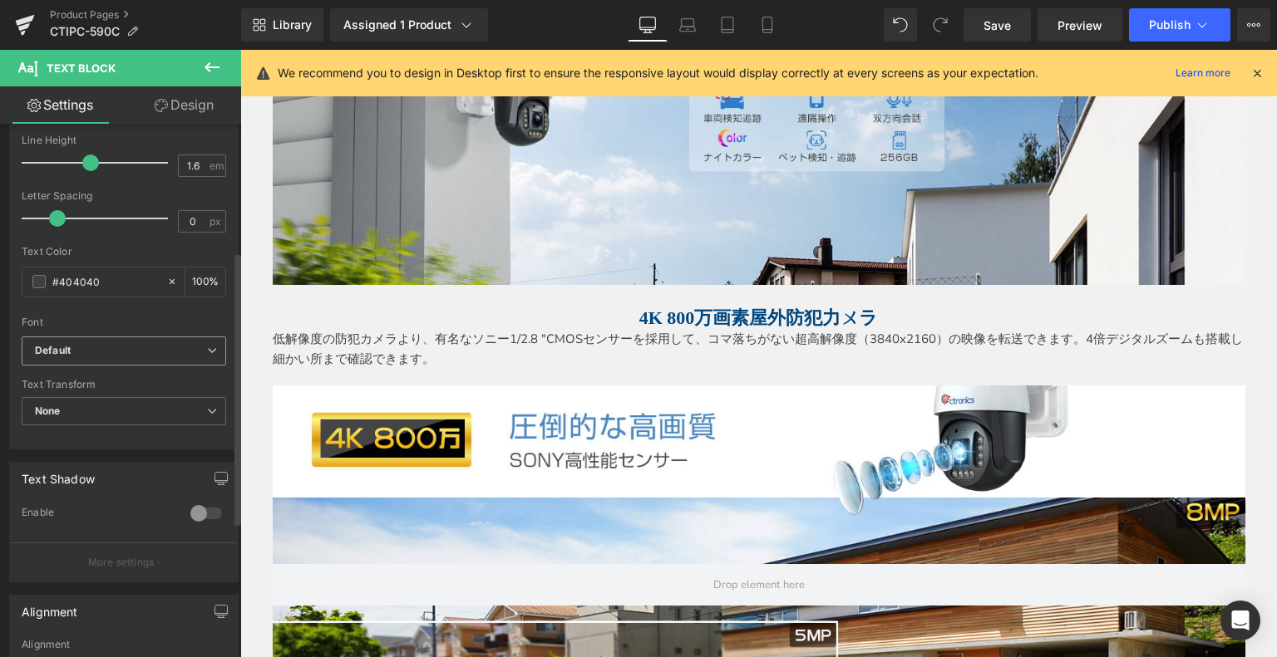
click at [101, 352] on b "Default" at bounding box center [121, 351] width 172 height 14
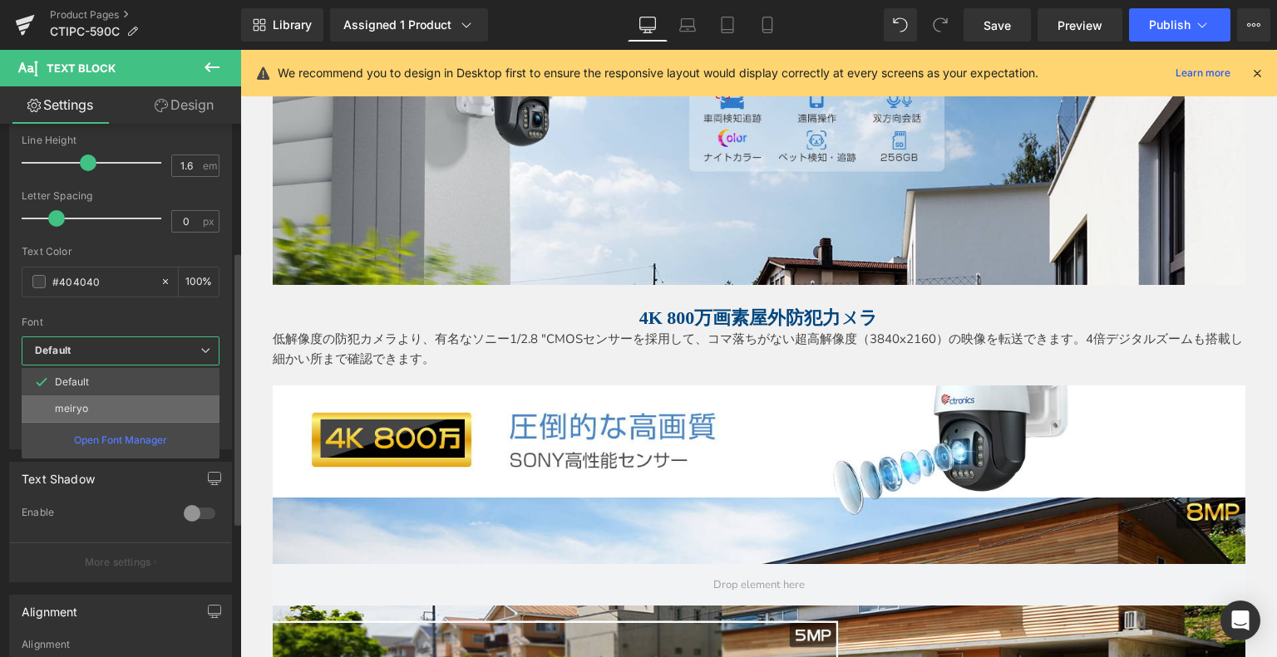
click at [89, 414] on li "meiryo" at bounding box center [121, 409] width 198 height 27
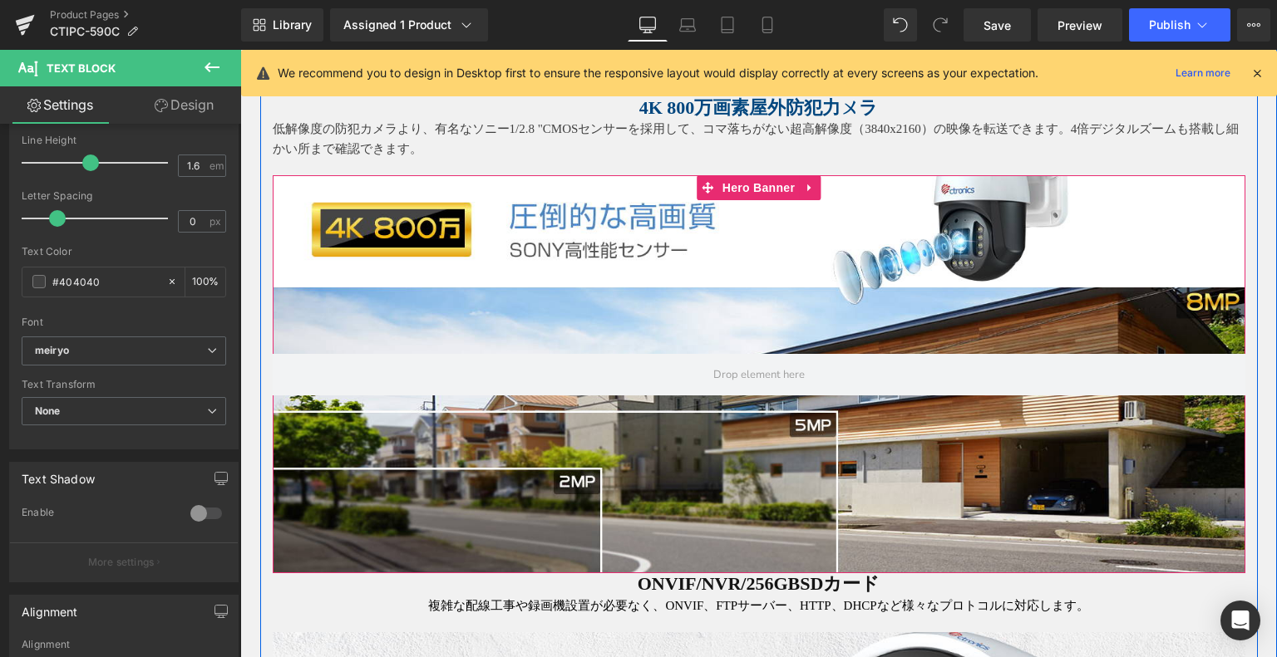
scroll to position [1317, 0]
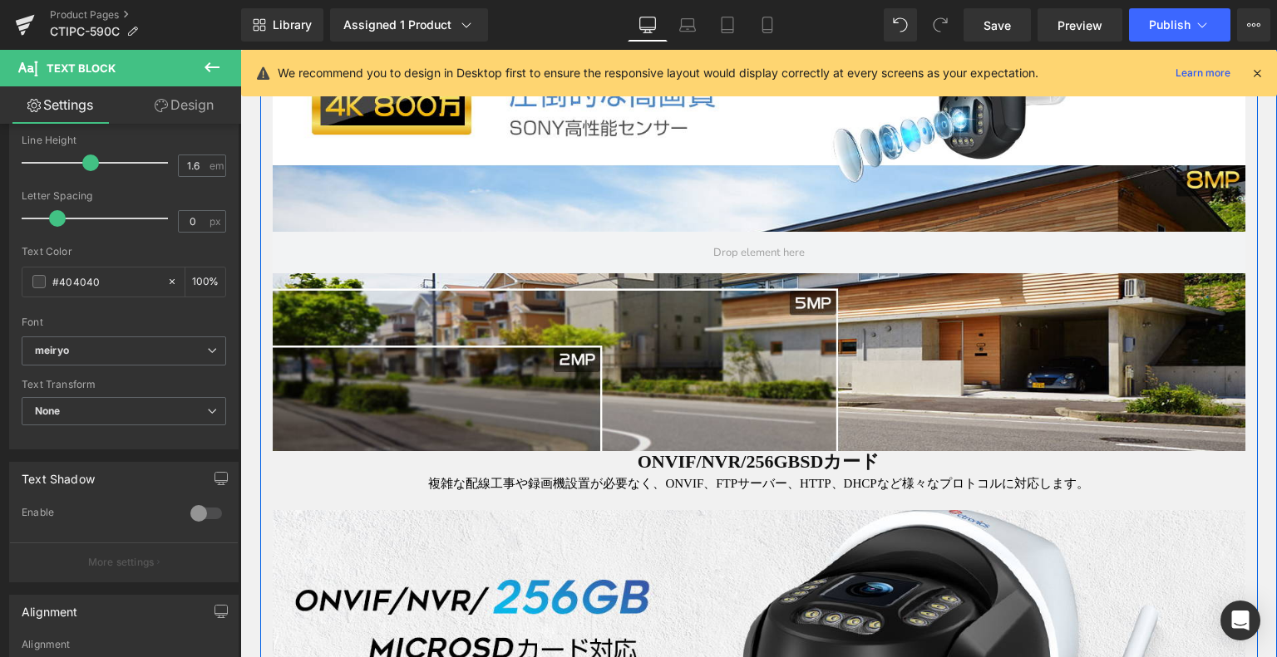
drag, startPoint x: 689, startPoint y: 465, endPoint x: 612, endPoint y: 455, distance: 77.9
click at [688, 465] on div "ONVIF/NVR/256GBSDカード Heading" at bounding box center [759, 462] width 972 height 22
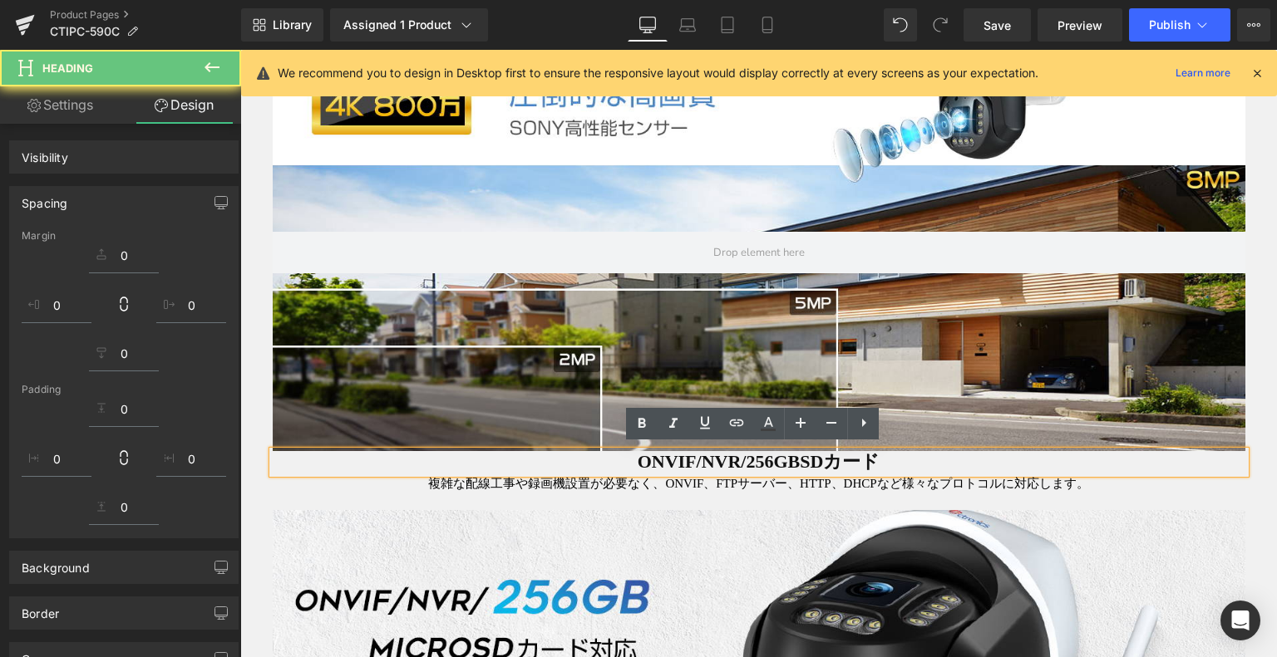
click at [612, 455] on h1 "ONVIF/NVR/256GBSDカード" at bounding box center [759, 462] width 972 height 22
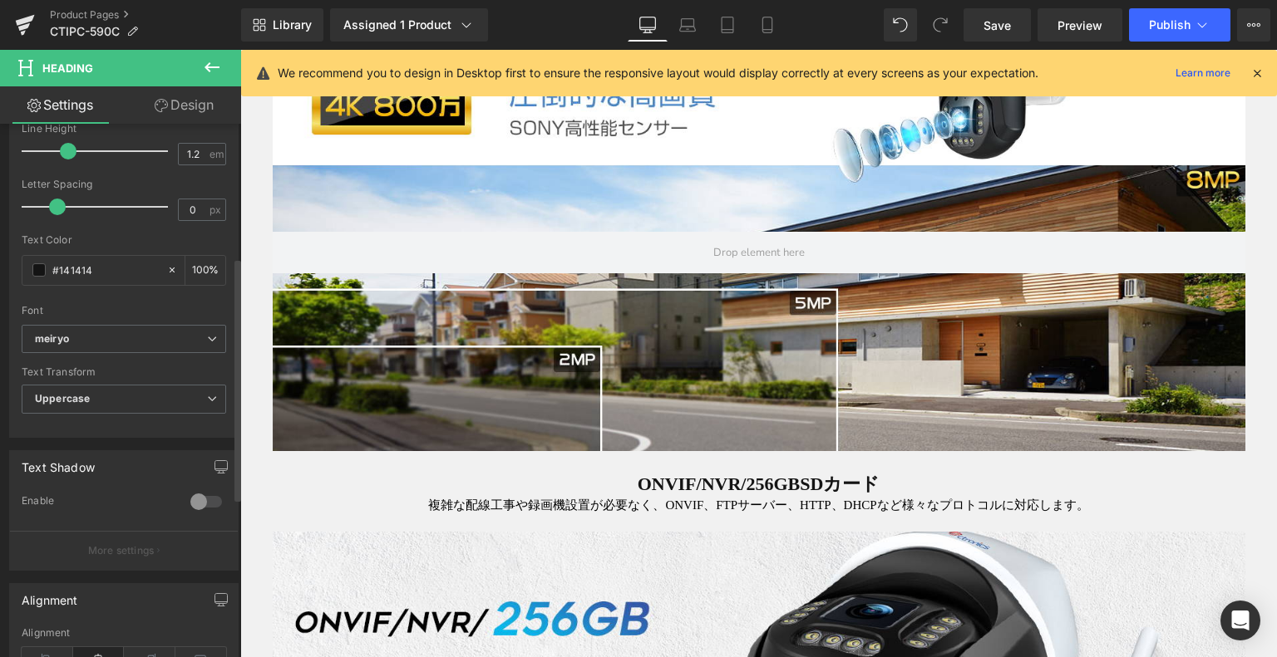
scroll to position [416, 0]
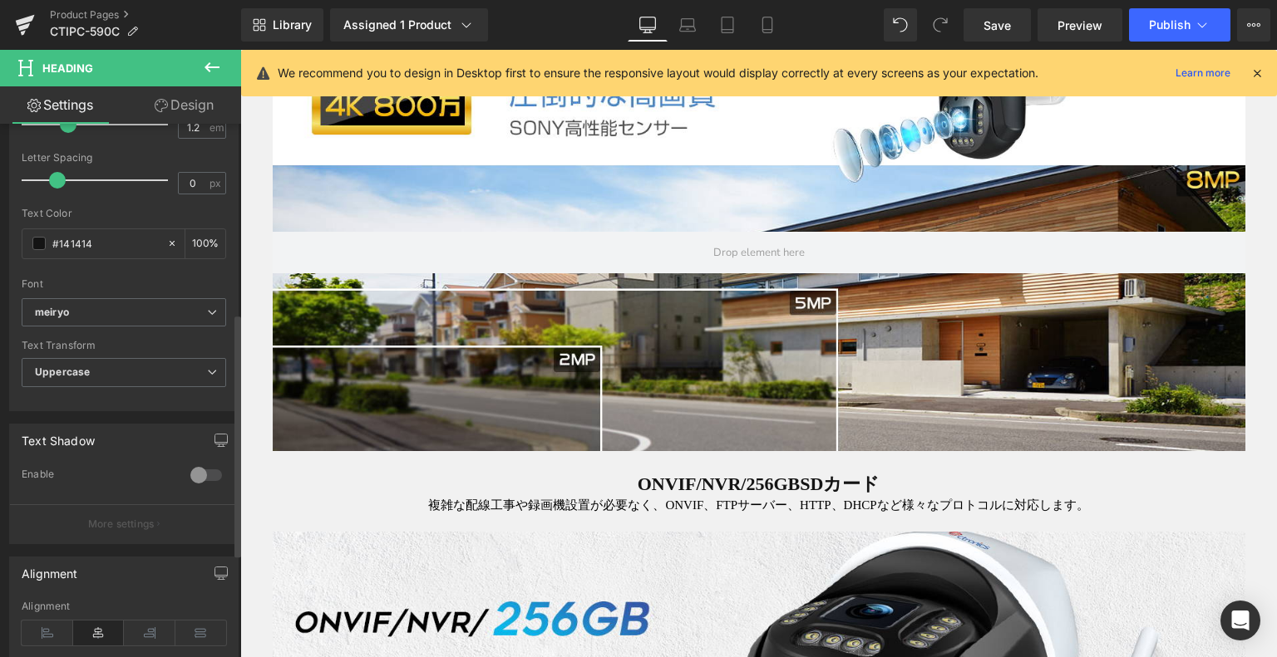
drag, startPoint x: 110, startPoint y: 239, endPoint x: 0, endPoint y: 239, distance: 109.7
click at [0, 239] on div "Typography Text Styles Custom Custom Setup Global Style Custom Setup Global Sty…" at bounding box center [124, 125] width 249 height 571
type input "#00467e"
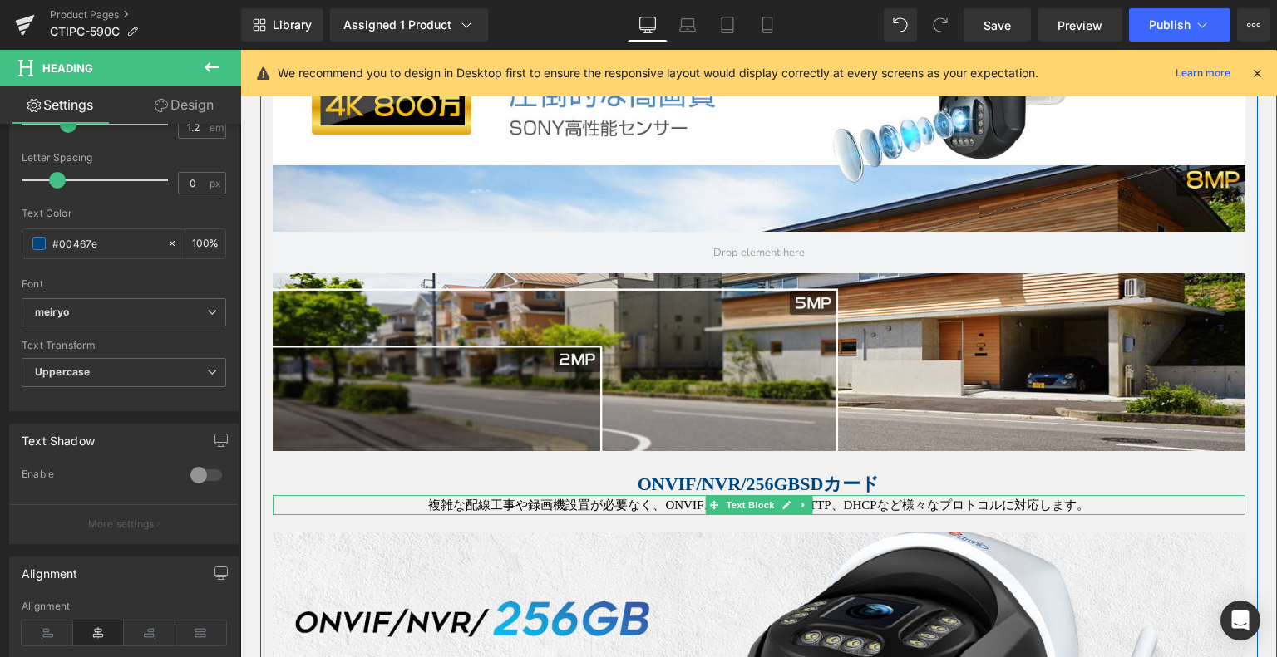
click at [509, 500] on p "複雑な配線工事や録画機設置が必要なく、ONVIF、FTPサーバー、HTTP、DHCPなど様々なプロトコルに対応します。" at bounding box center [759, 505] width 972 height 20
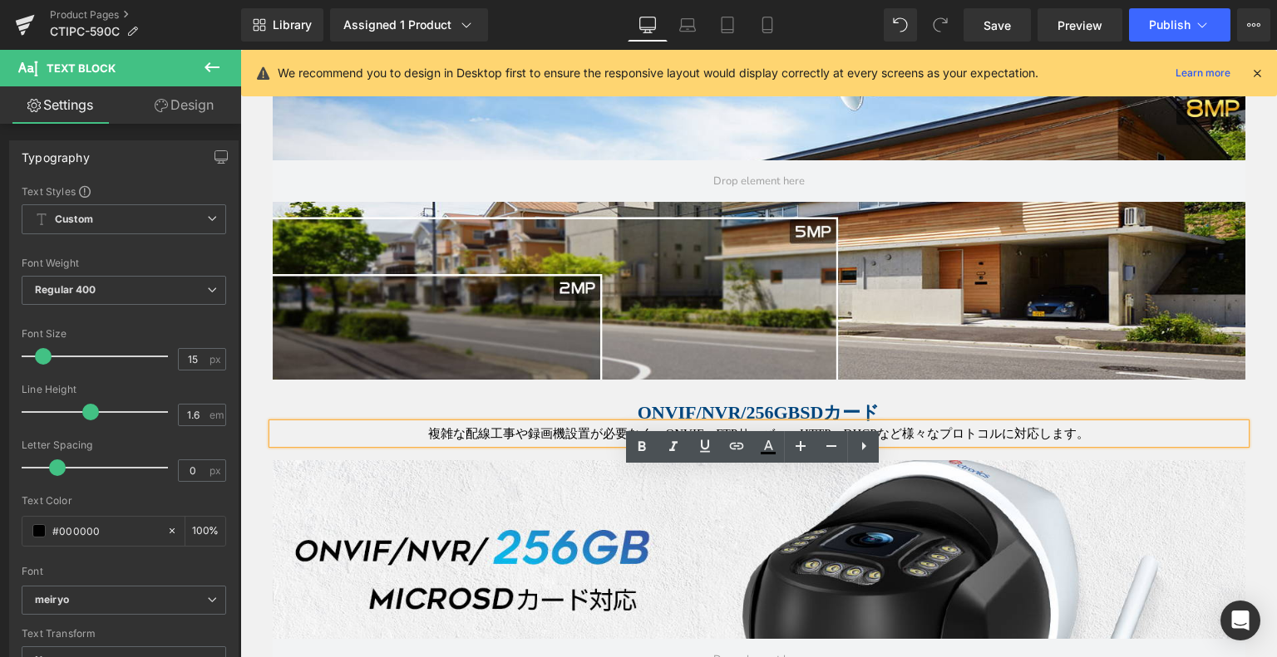
scroll to position [1483, 0]
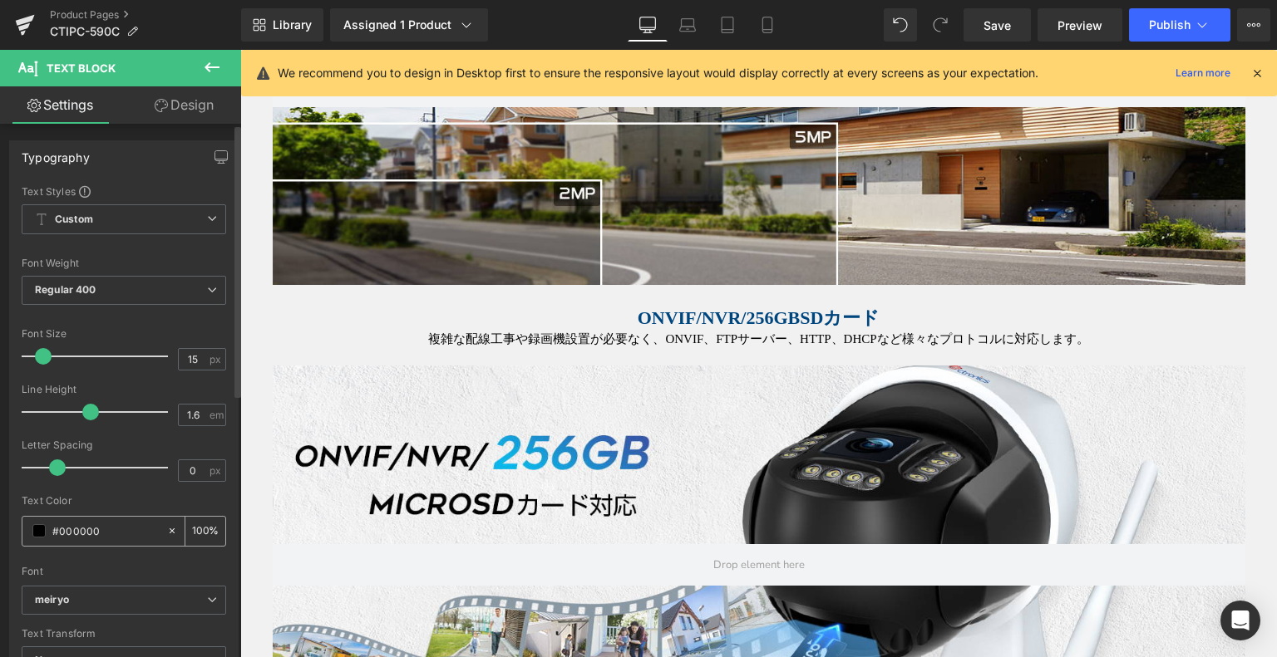
click at [37, 532] on span at bounding box center [38, 530] width 13 height 13
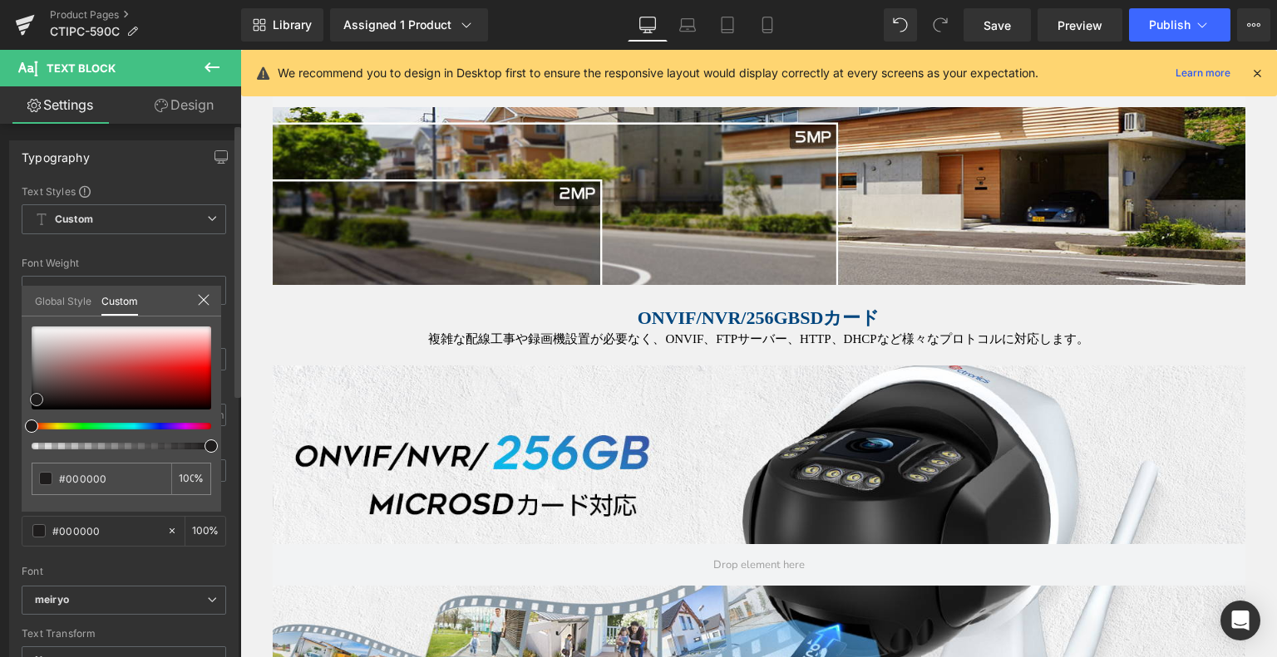
drag, startPoint x: 30, startPoint y: 406, endPoint x: 37, endPoint y: 393, distance: 14.1
click at [37, 393] on span at bounding box center [36, 399] width 13 height 13
type input "#1a1818"
type input "#2a2727"
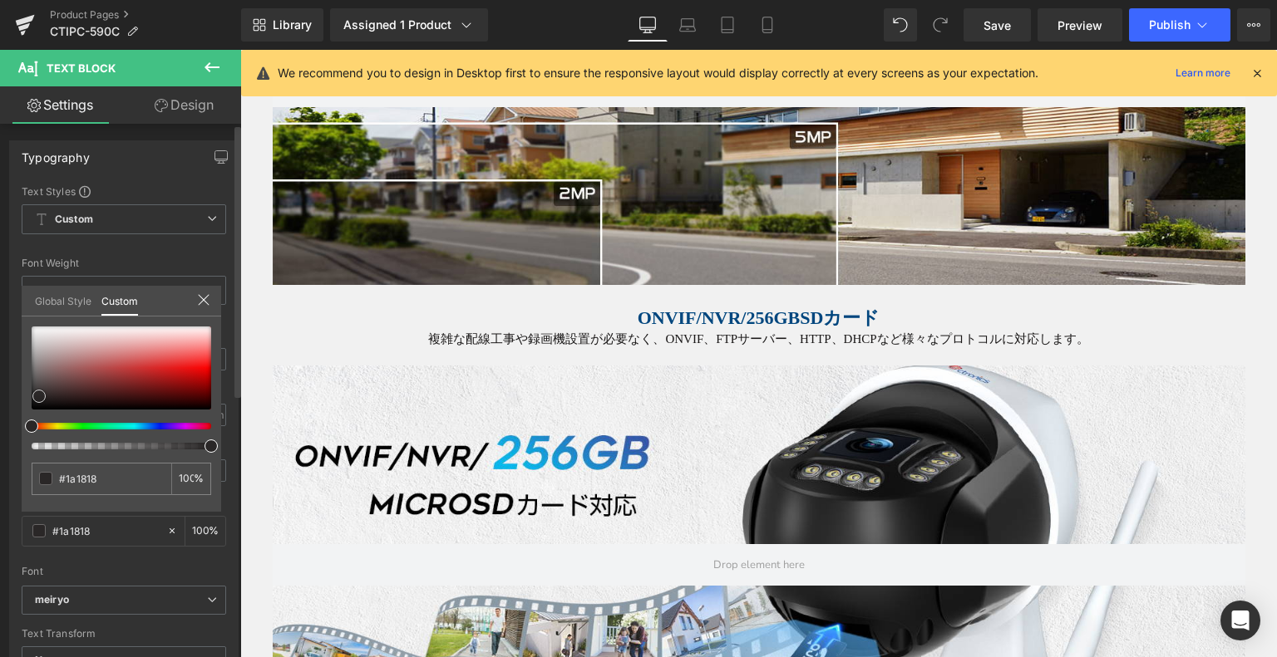
type input "#2a2727"
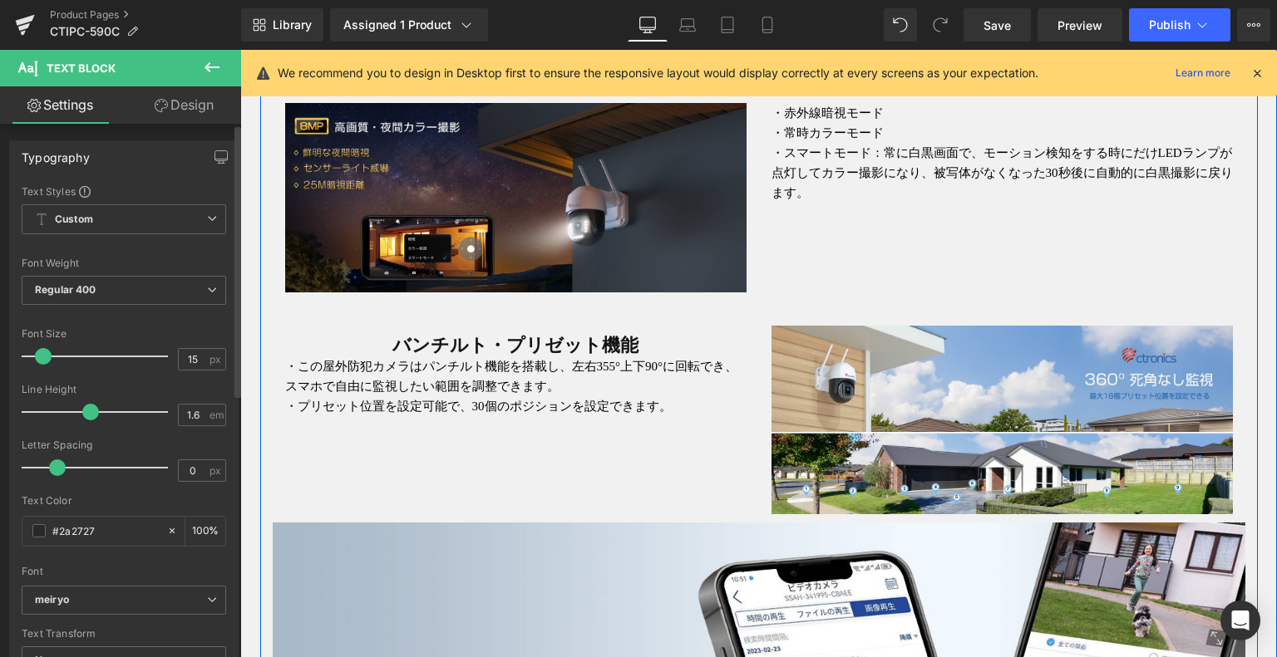
scroll to position [2646, 0]
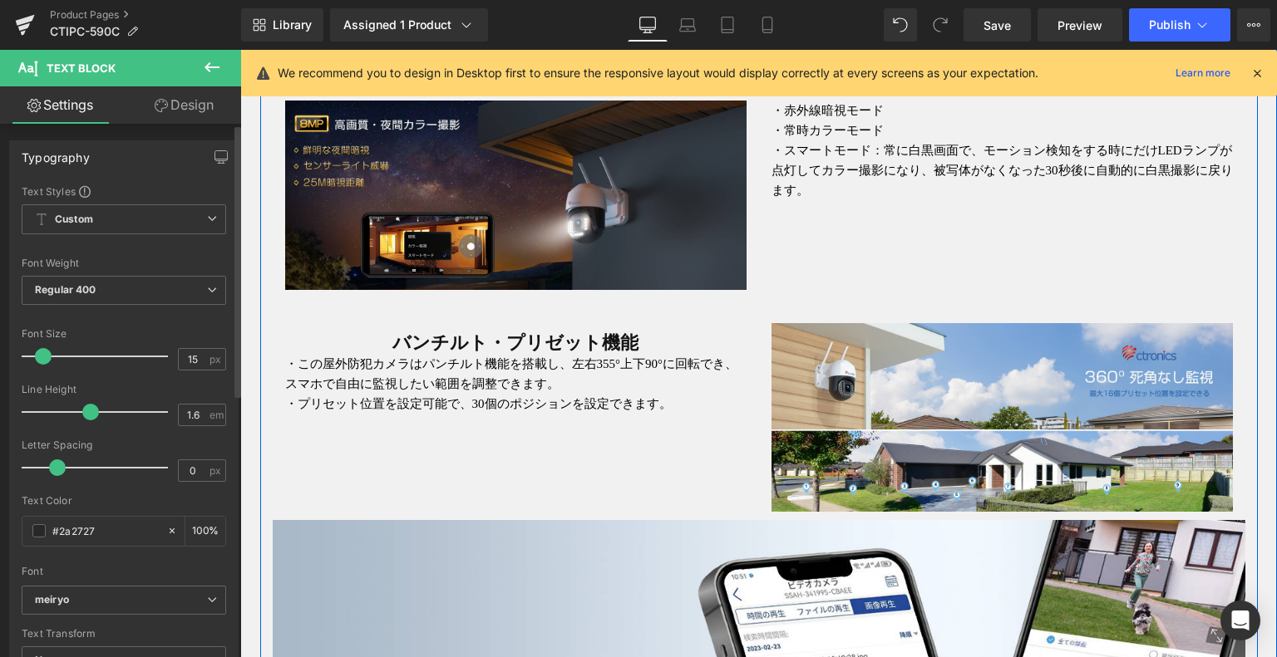
click at [497, 341] on span "Heading" at bounding box center [507, 338] width 45 height 20
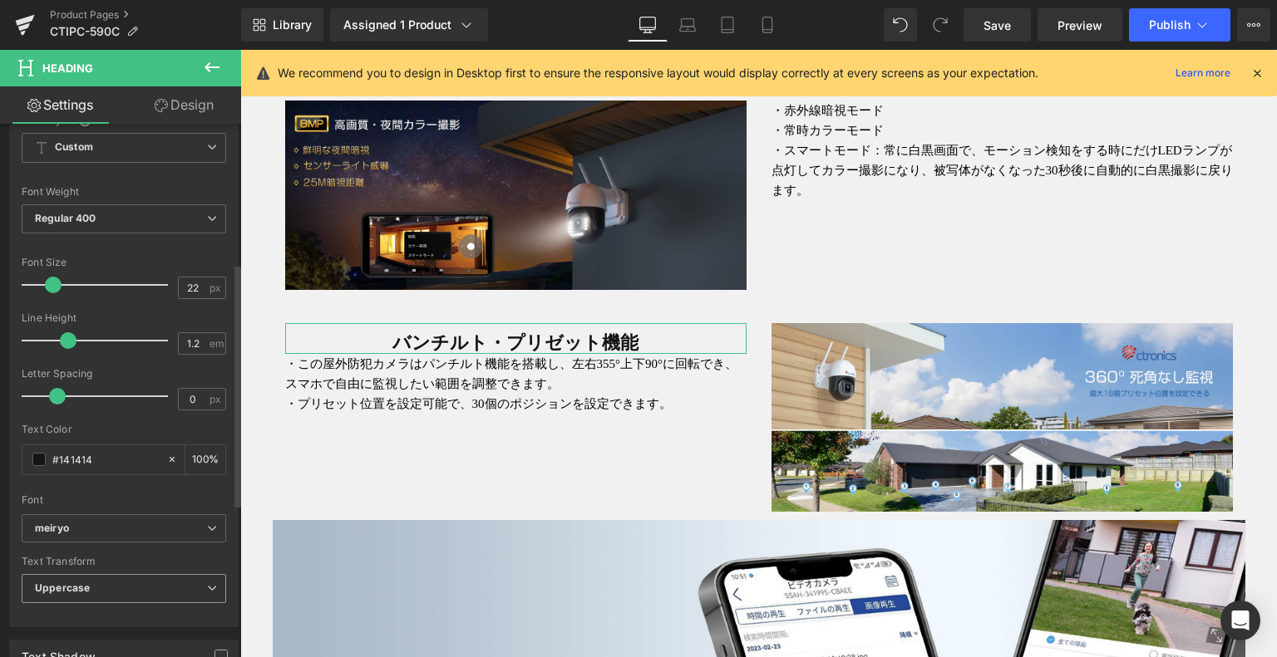
scroll to position [332, 0]
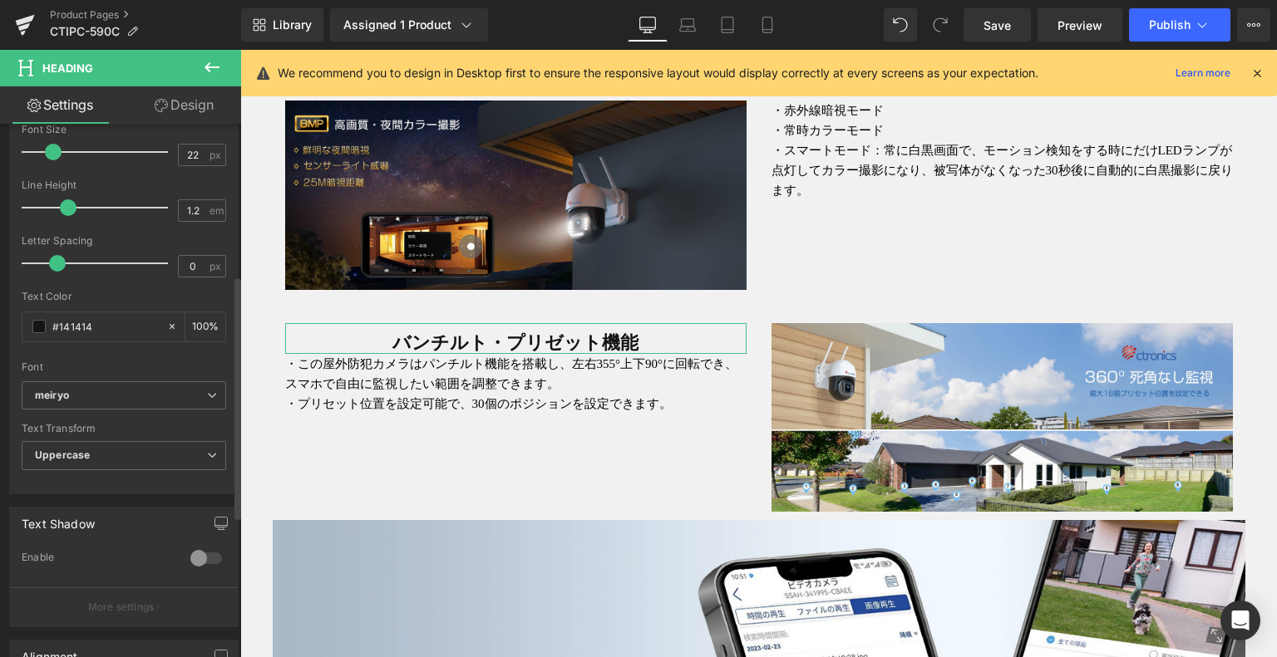
drag, startPoint x: 103, startPoint y: 322, endPoint x: 0, endPoint y: 318, distance: 103.1
click at [0, 318] on div "Typography Text Styles Custom Custom Setup Global Style Custom Setup Global Sty…" at bounding box center [124, 209] width 249 height 571
paste input "00467e"
type input "#00467e"
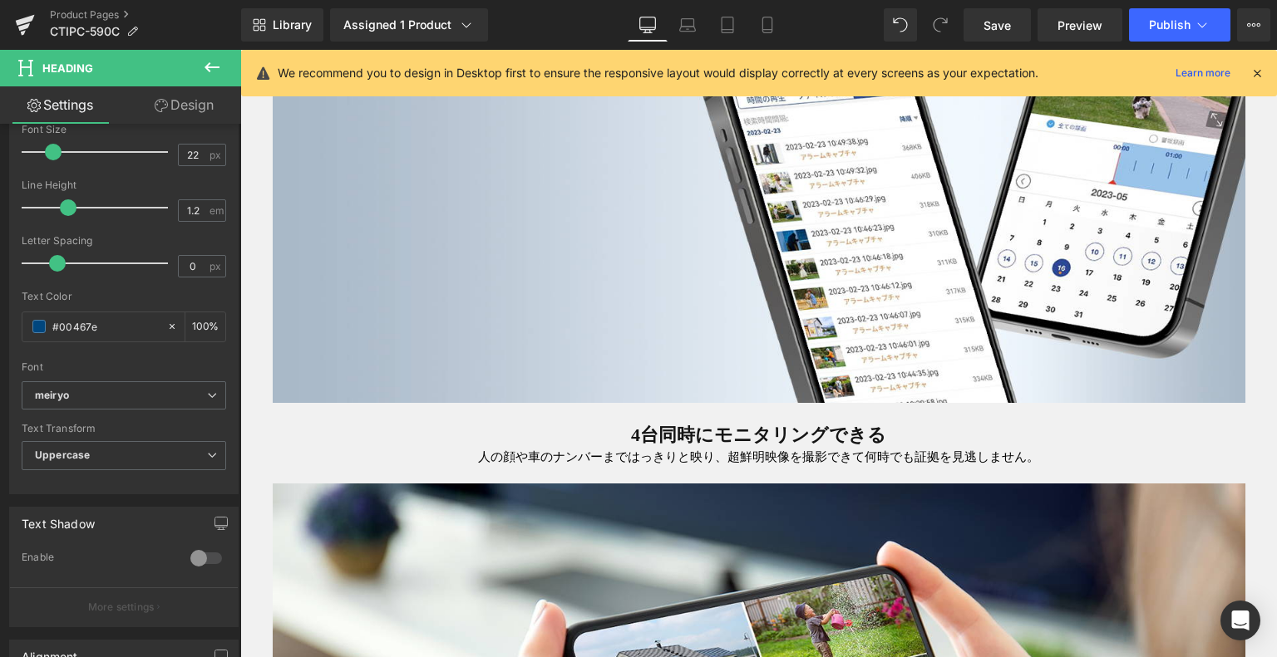
scroll to position [3311, 0]
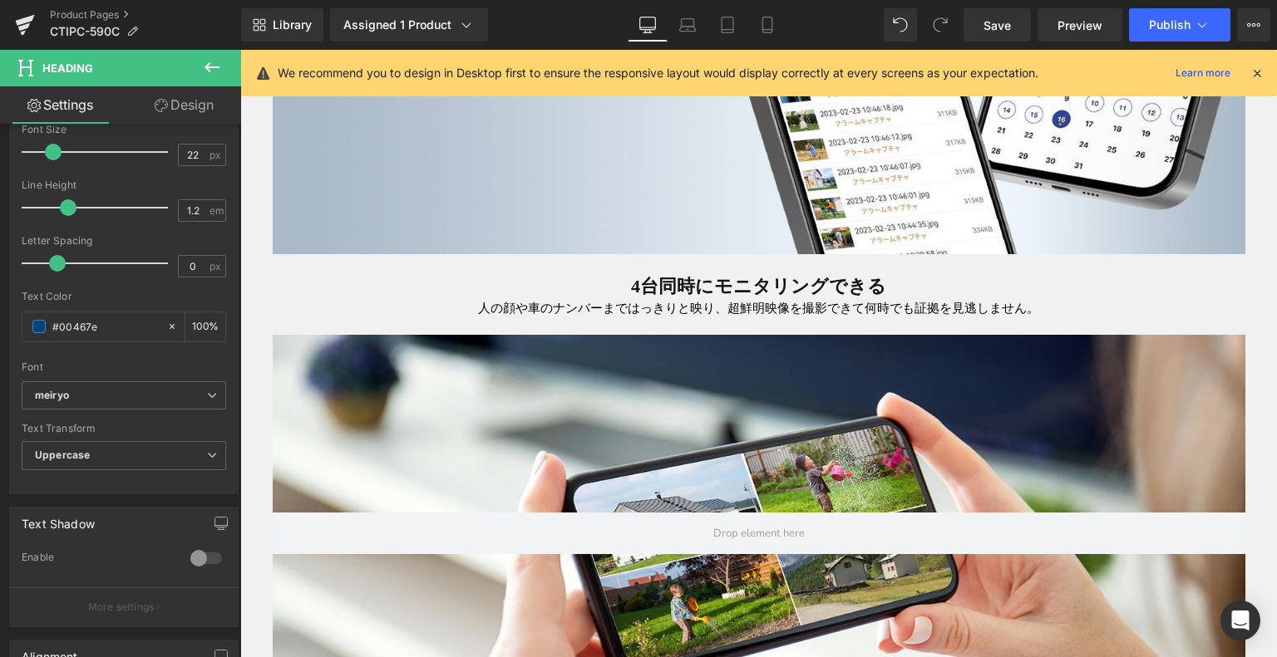
click at [715, 288] on strong "4台同時にモニタリングできる" at bounding box center [758, 286] width 255 height 21
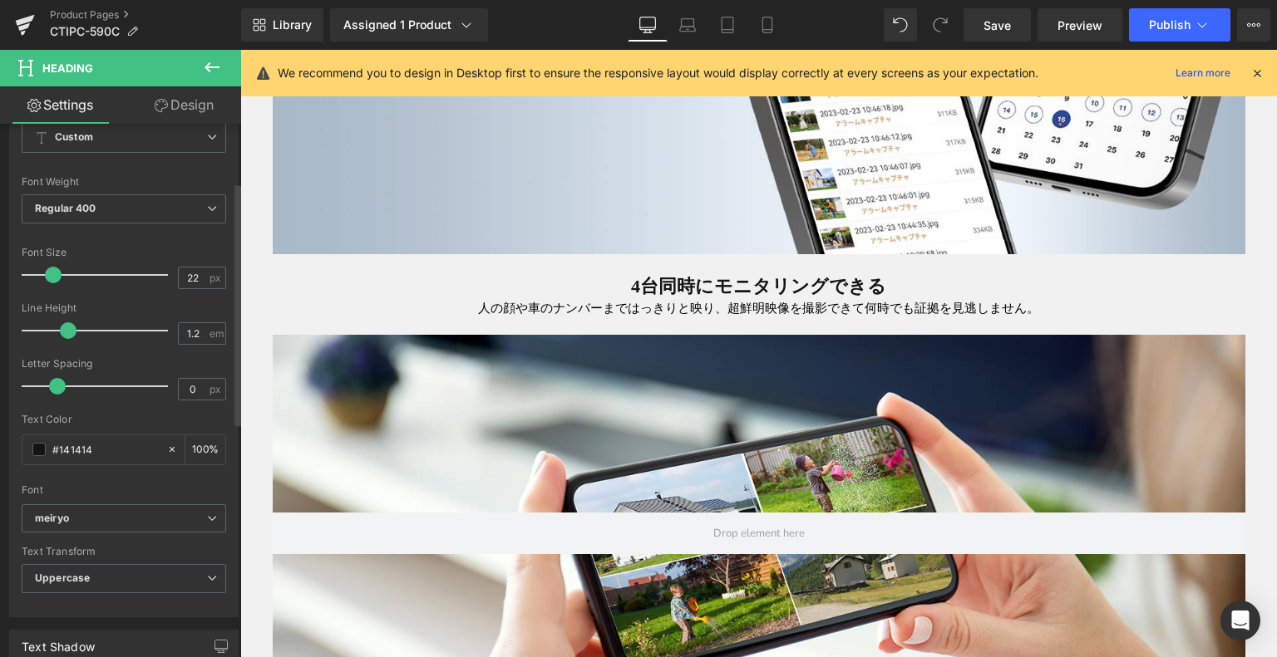
scroll to position [249, 0]
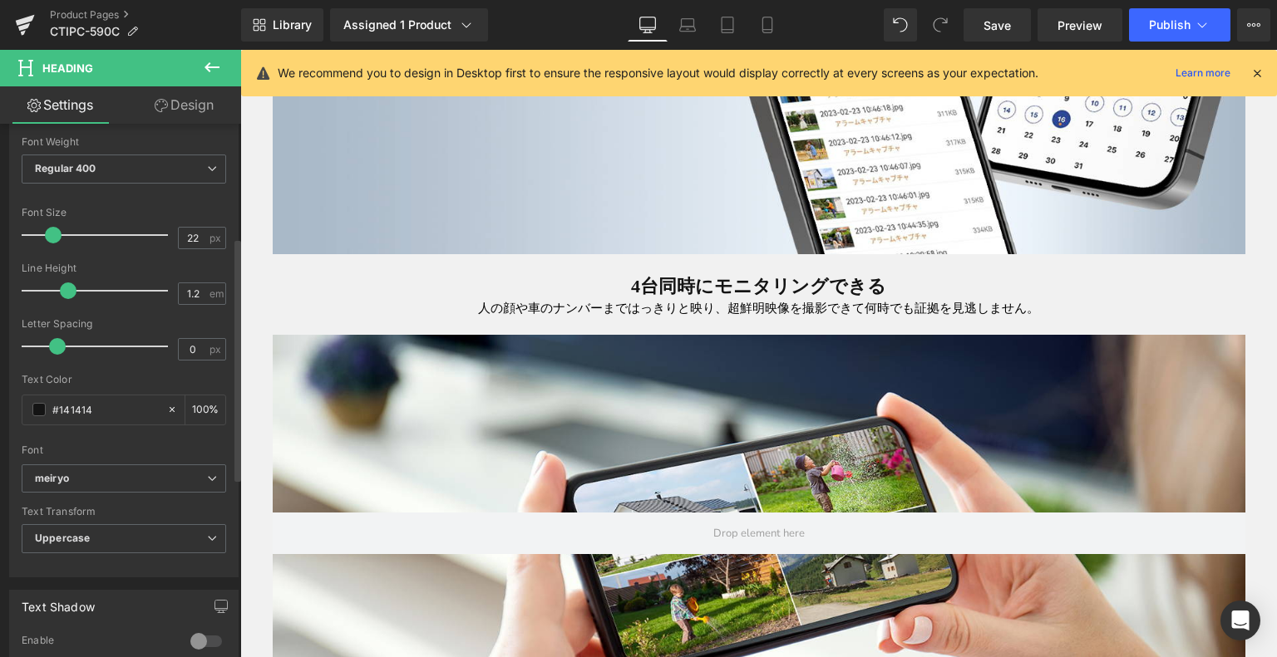
drag, startPoint x: 114, startPoint y: 406, endPoint x: 0, endPoint y: 408, distance: 113.9
click at [0, 408] on div "Typography Text Styles Custom Custom Setup Global Style Custom Setup Global Sty…" at bounding box center [124, 292] width 249 height 571
type input "#00467e"
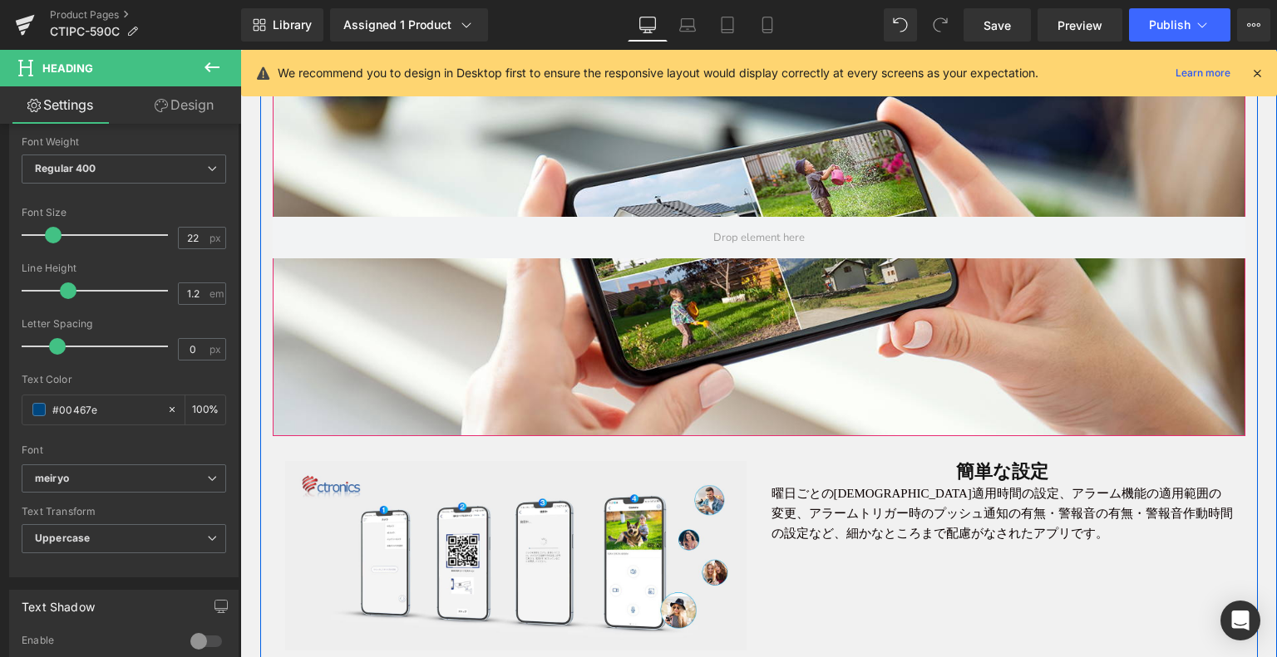
scroll to position [3810, 0]
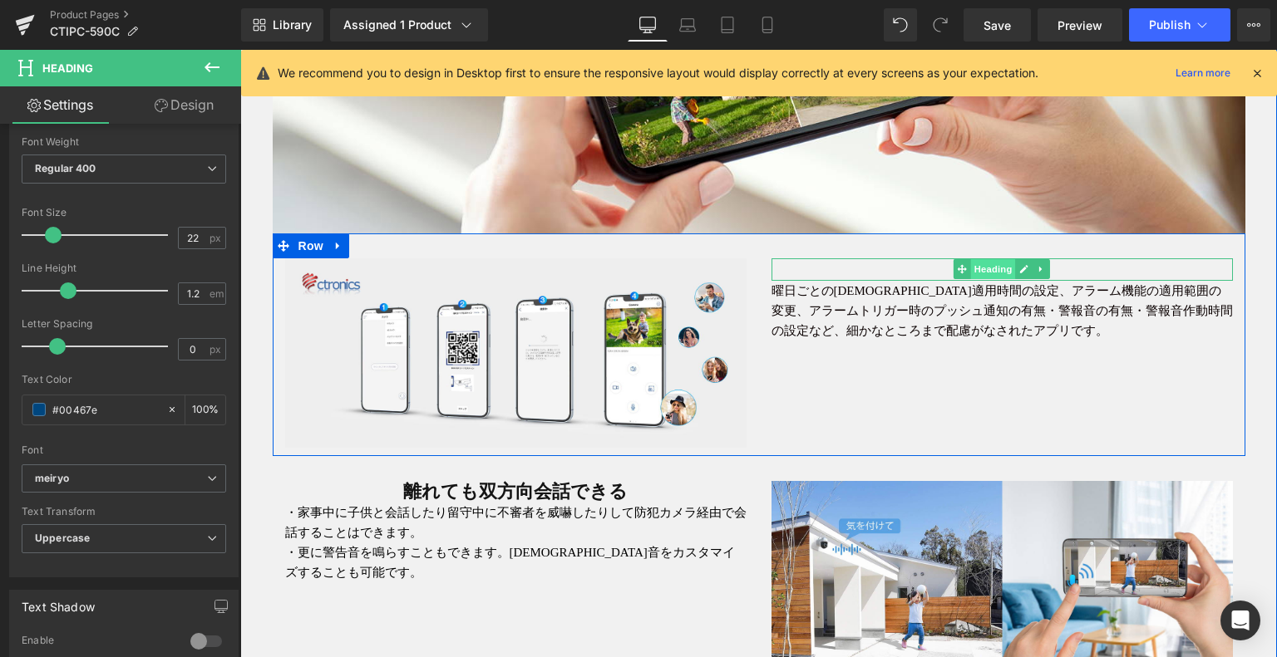
click at [991, 259] on span "Heading" at bounding box center [993, 269] width 45 height 20
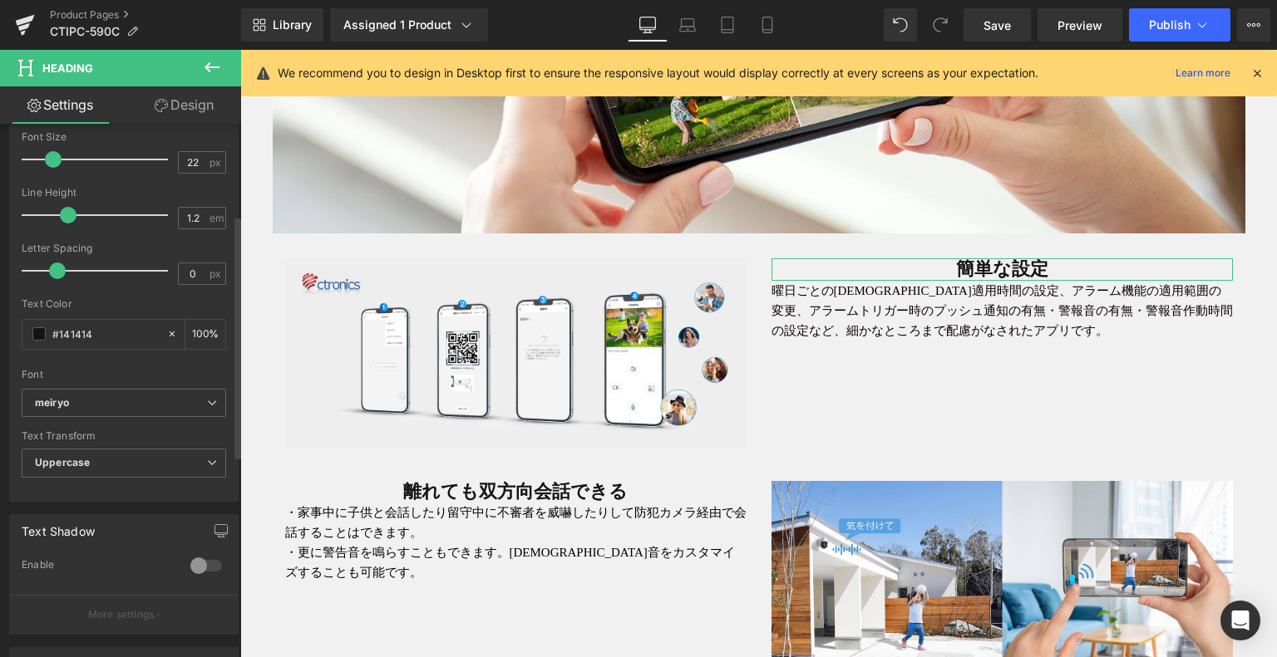
scroll to position [332, 0]
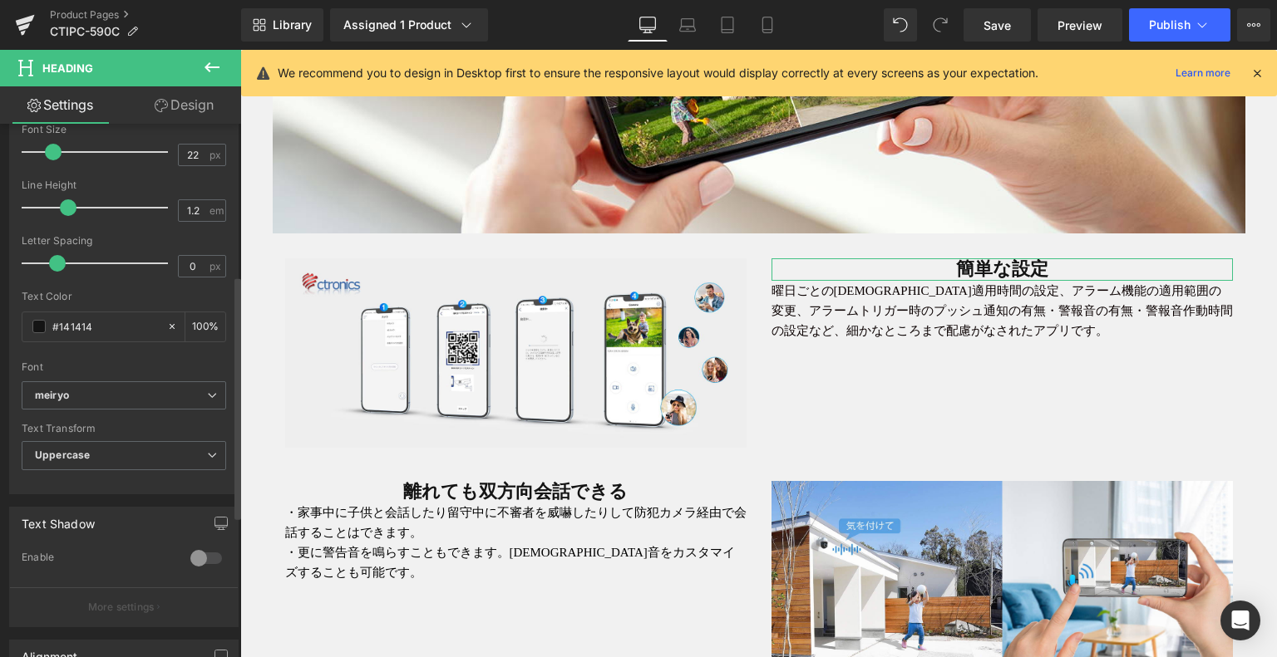
drag, startPoint x: 106, startPoint y: 325, endPoint x: 0, endPoint y: 323, distance: 106.4
click at [0, 323] on div "Typography Text Styles Custom Custom Setup Global Style Custom Setup Global Sty…" at bounding box center [124, 209] width 249 height 571
paste input "00467e"
type input "#00467e"
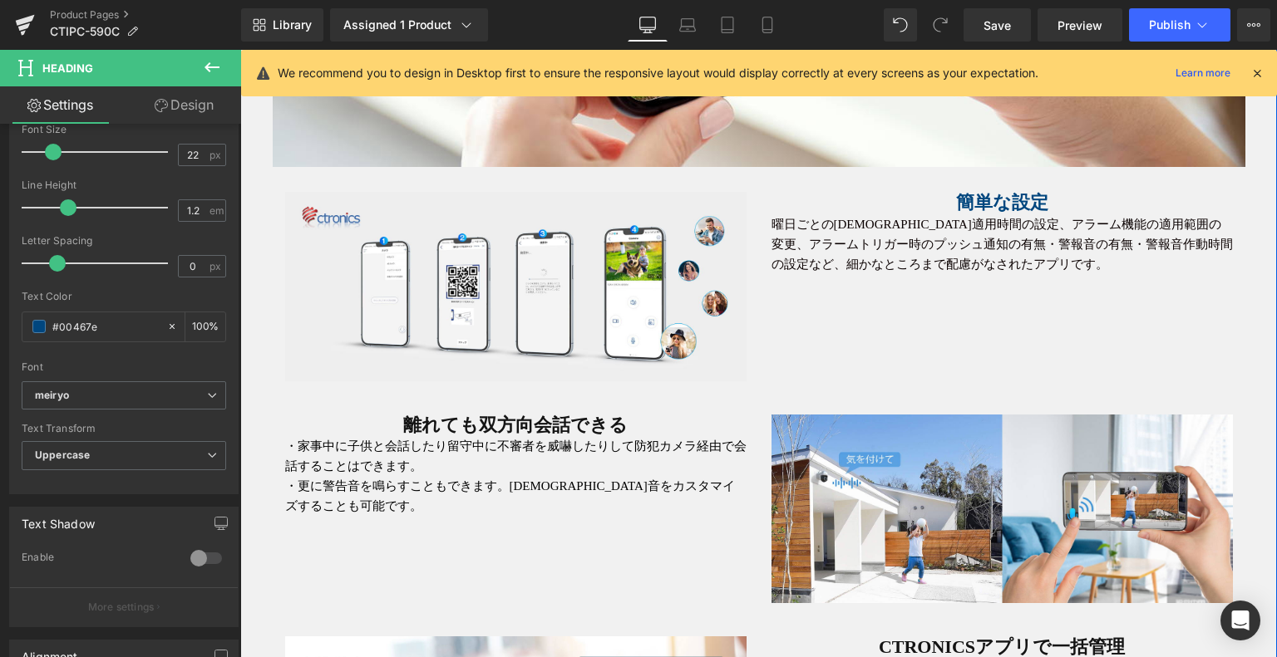
scroll to position [3976, 0]
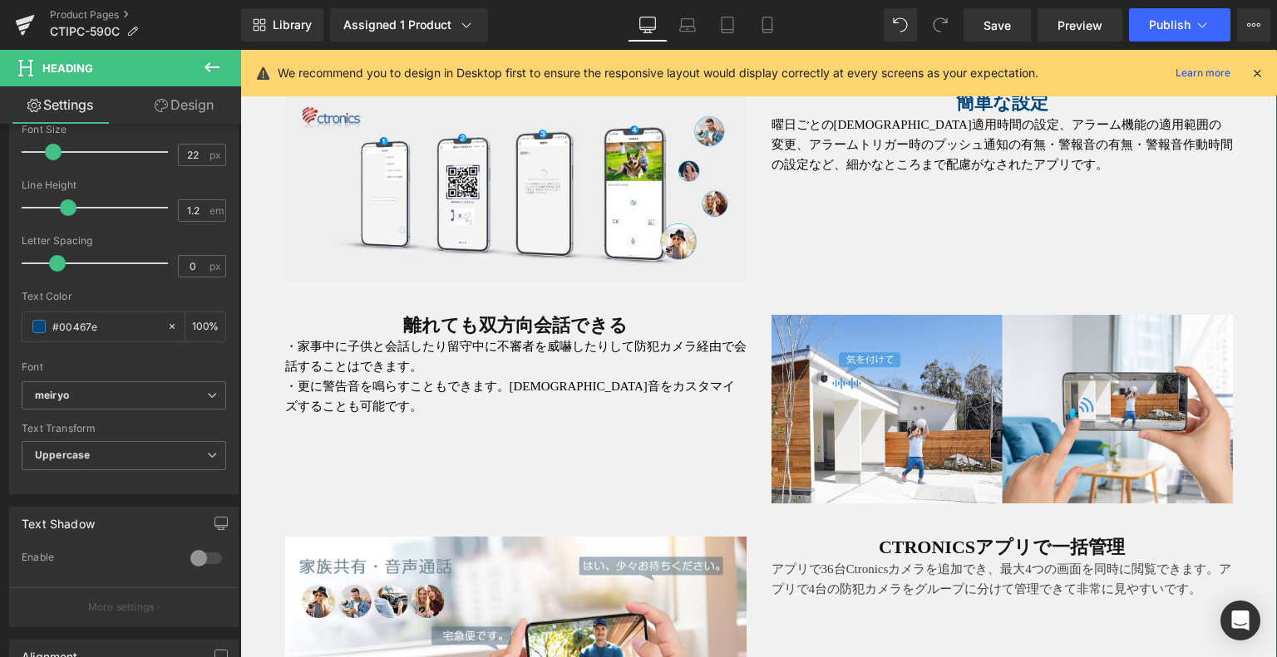
click at [452, 322] on strong "離れても双方向会話できる" at bounding box center [515, 325] width 224 height 21
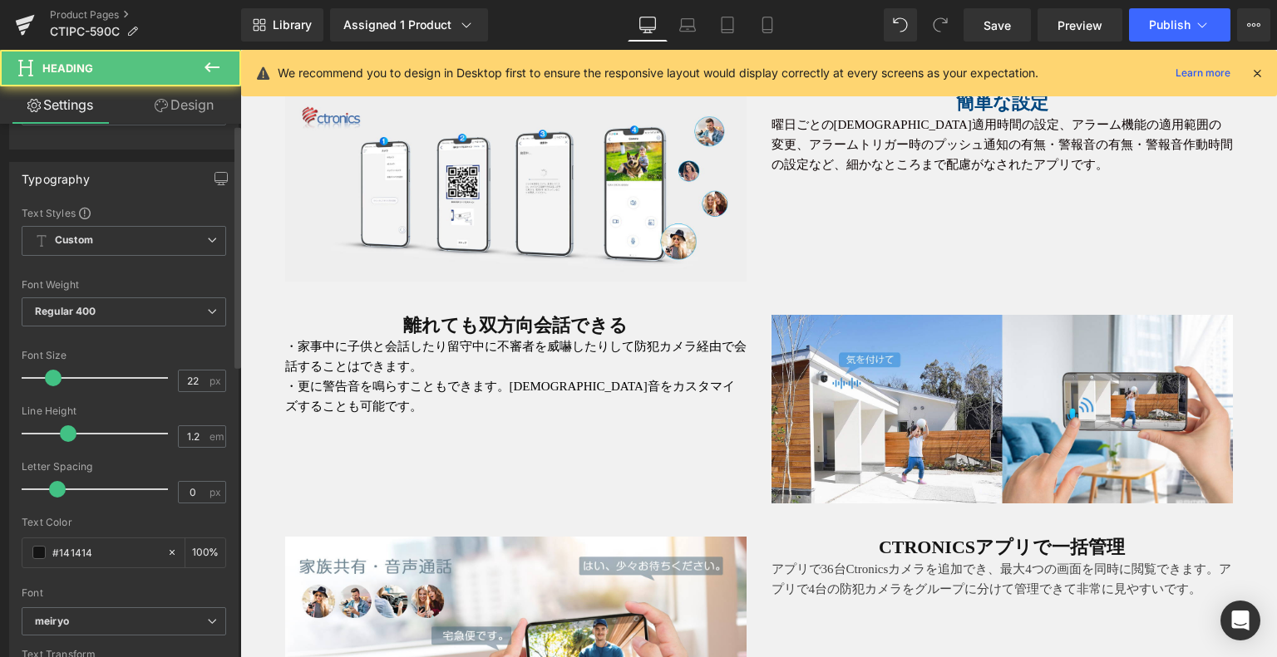
scroll to position [249, 0]
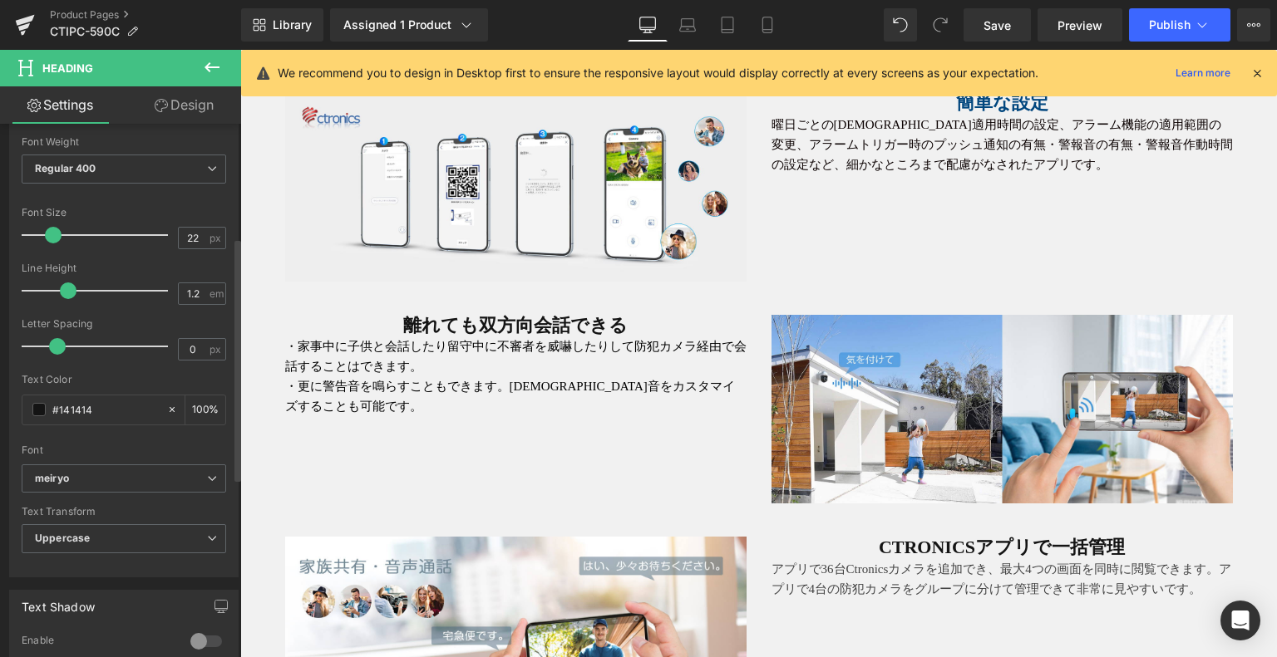
drag, startPoint x: 118, startPoint y: 406, endPoint x: 0, endPoint y: 408, distance: 118.0
click at [0, 408] on div "Typography Text Styles Custom Custom Setup Global Style Custom Setup Global Sty…" at bounding box center [124, 292] width 249 height 571
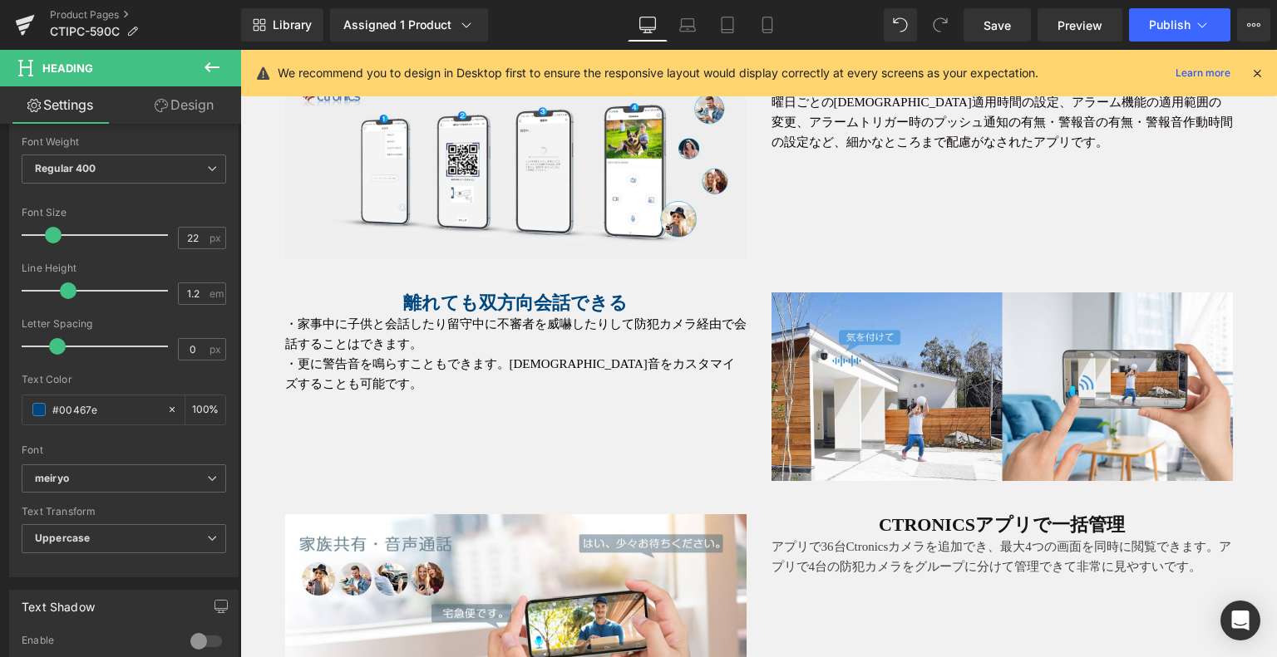
scroll to position [4143, 0]
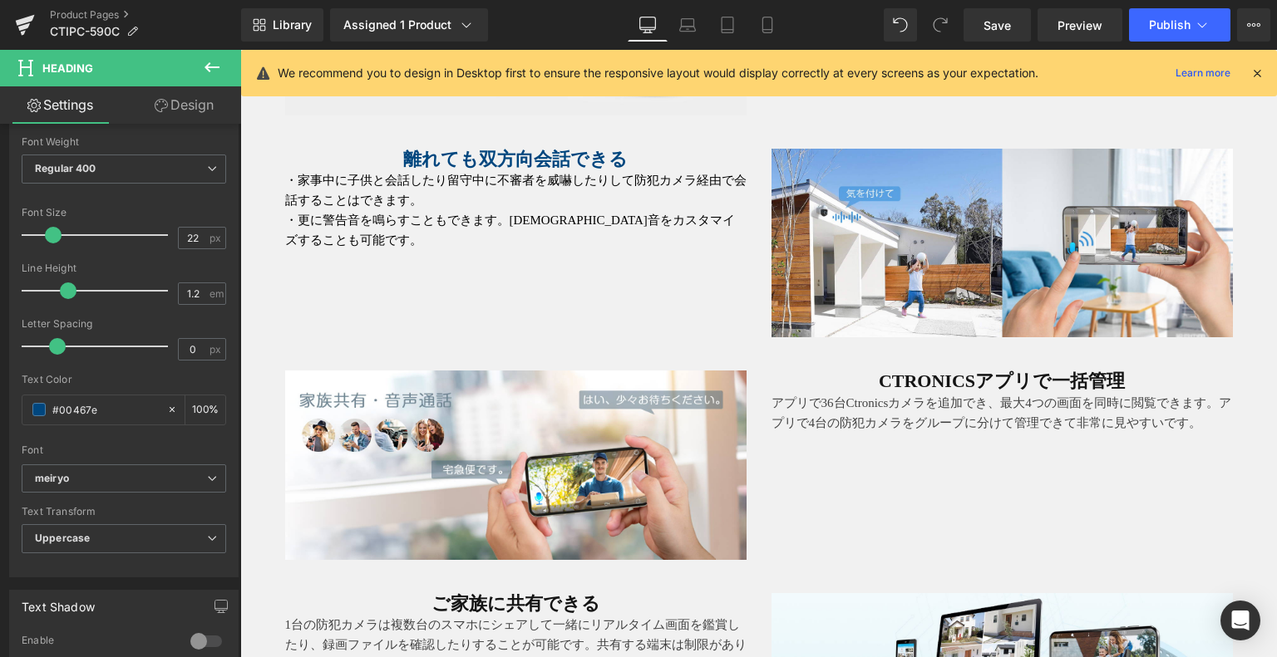
type input "#00467e"
click at [1019, 377] on icon at bounding box center [1023, 382] width 9 height 10
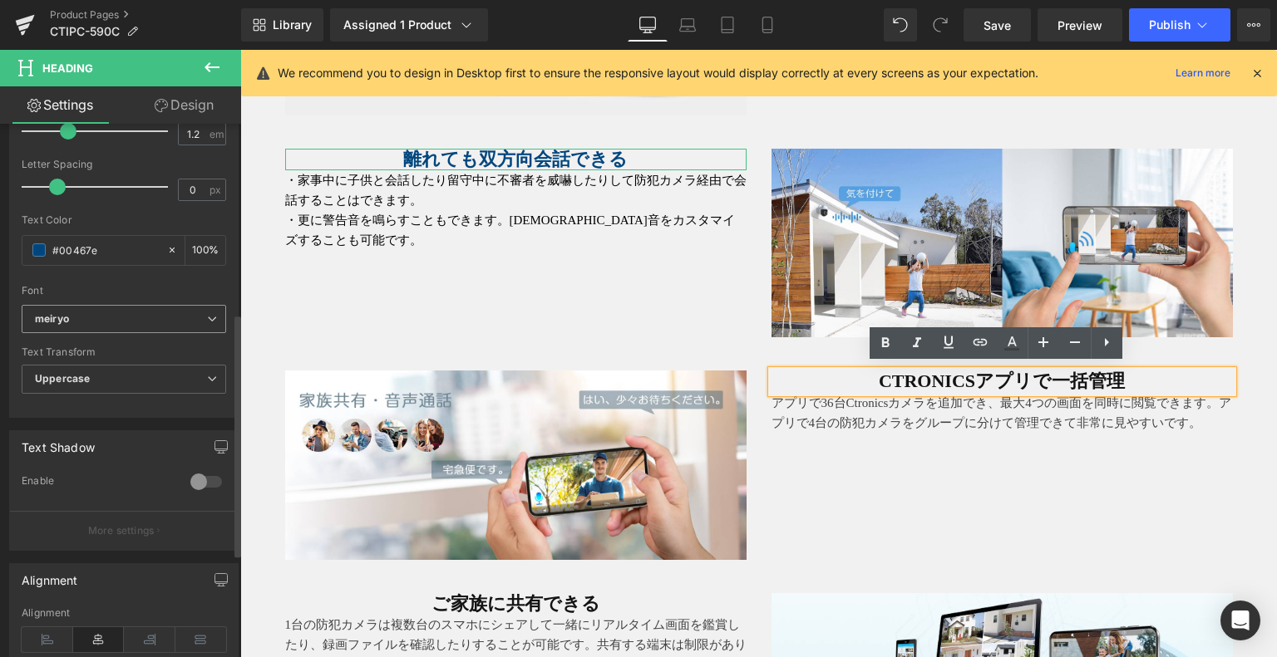
scroll to position [416, 0]
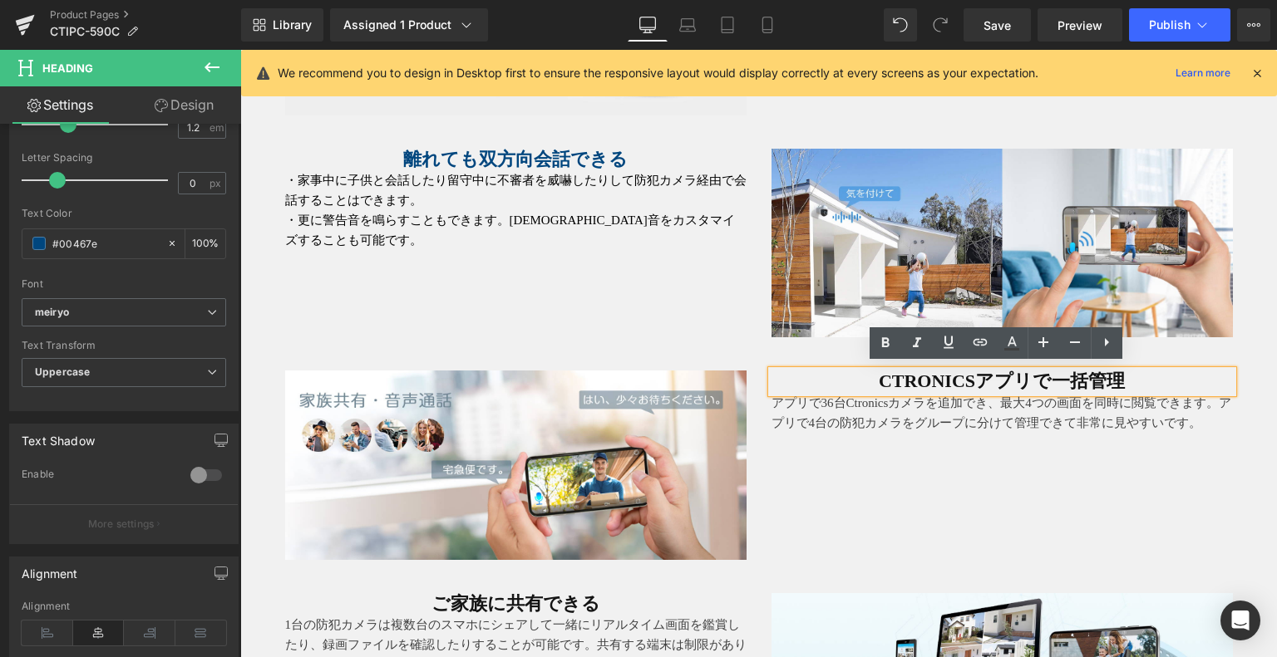
click at [1049, 374] on strong "Ctronicsアプリで一括管理" at bounding box center [1002, 381] width 246 height 21
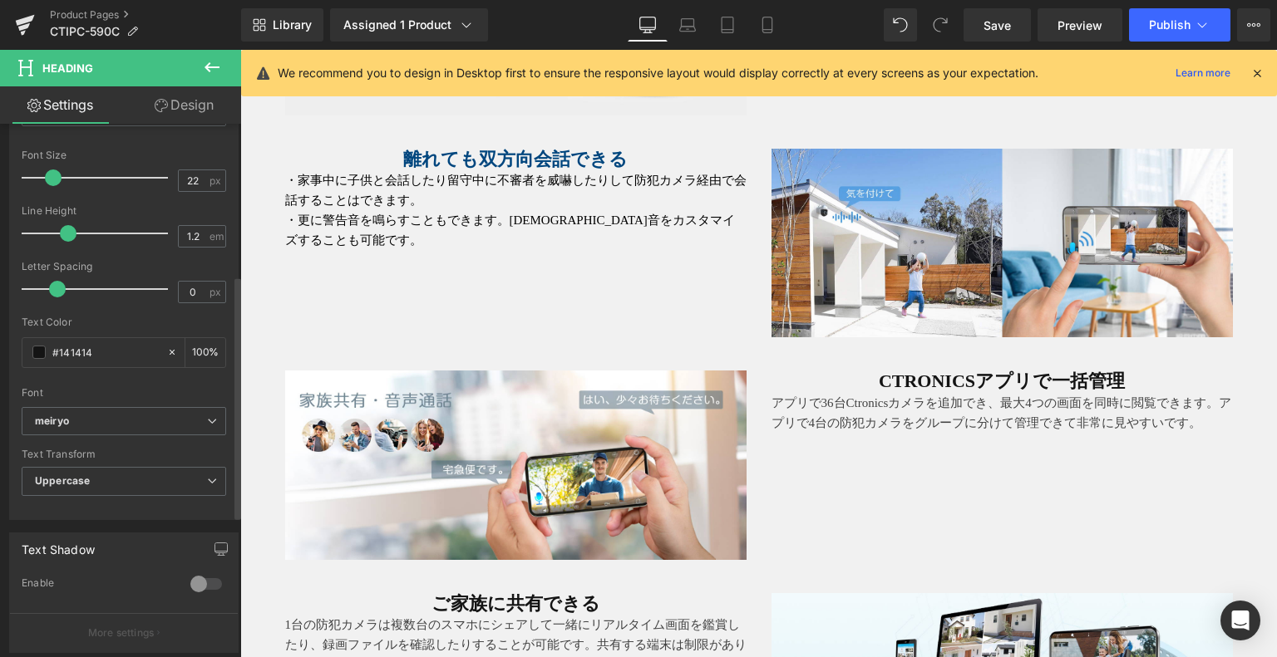
scroll to position [332, 0]
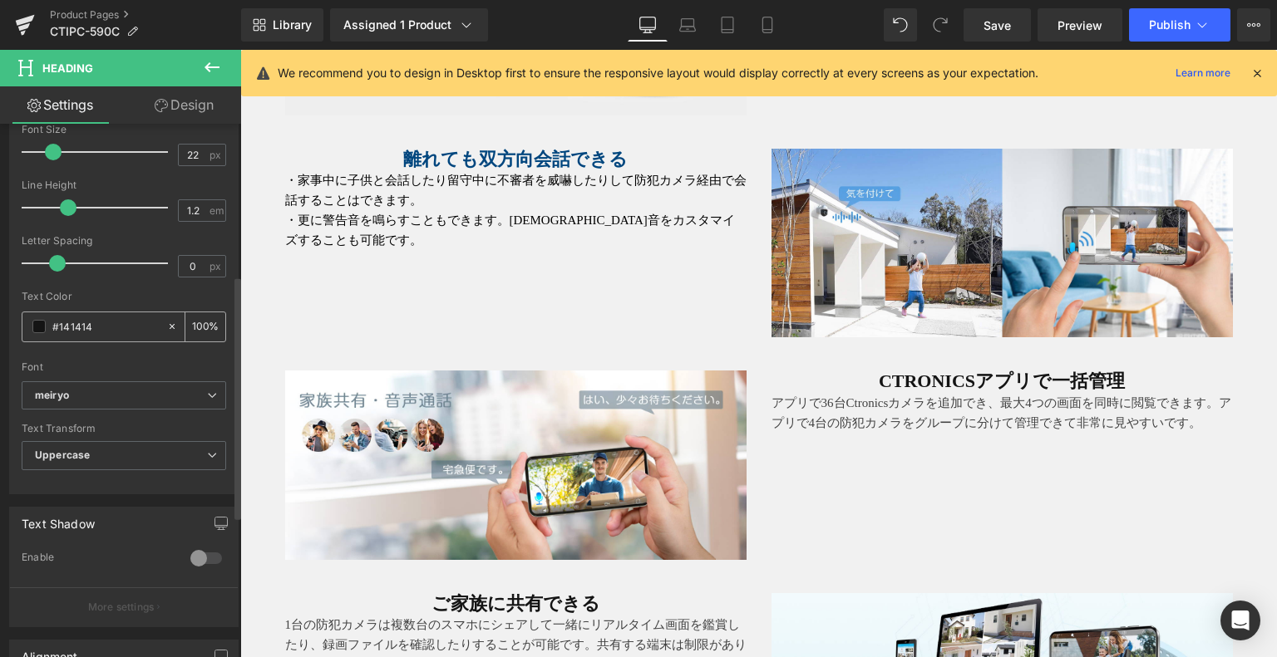
drag, startPoint x: 120, startPoint y: 327, endPoint x: 60, endPoint y: 330, distance: 59.9
click at [0, 332] on div "Typography Text Styles Custom Custom Setup Global Style Custom Setup Global Sty…" at bounding box center [124, 209] width 249 height 571
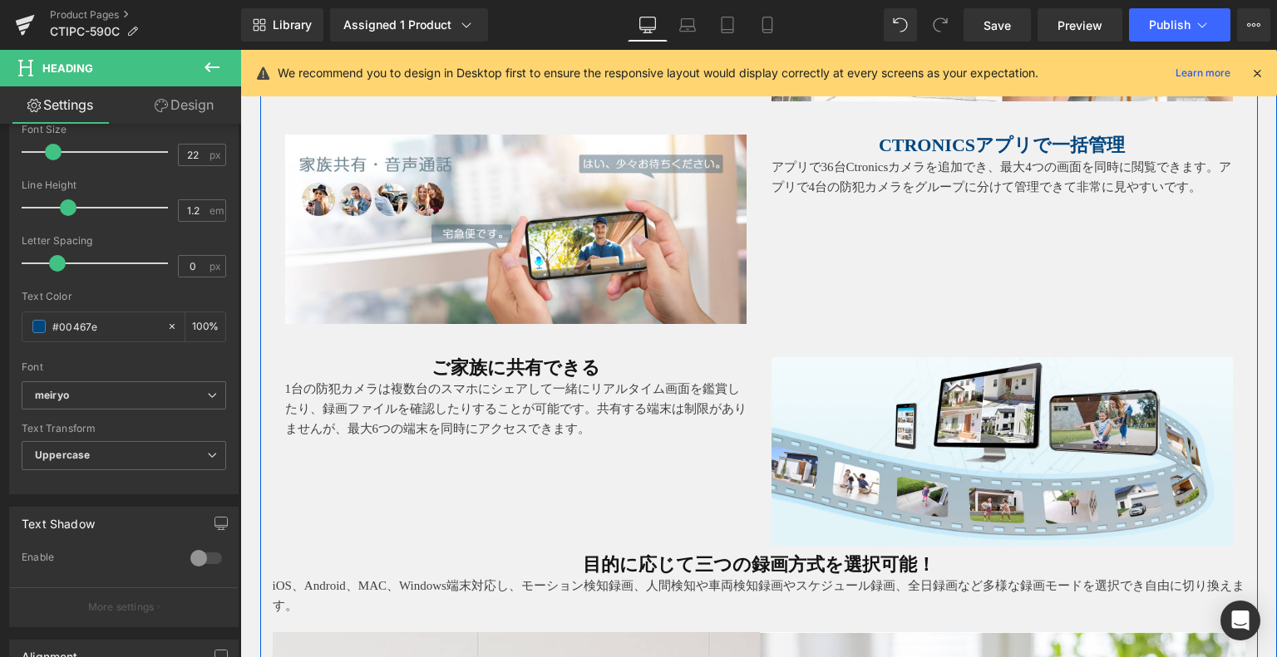
scroll to position [4392, 0]
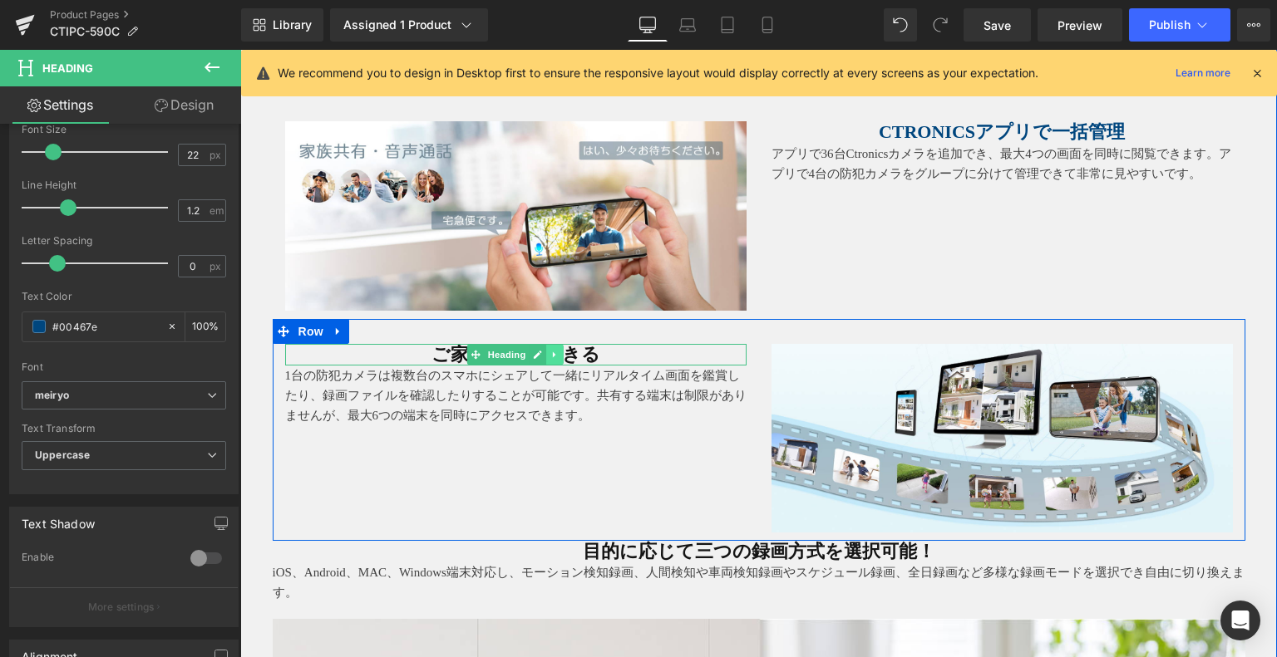
type input "#00467e"
click at [546, 345] on link at bounding box center [554, 355] width 17 height 20
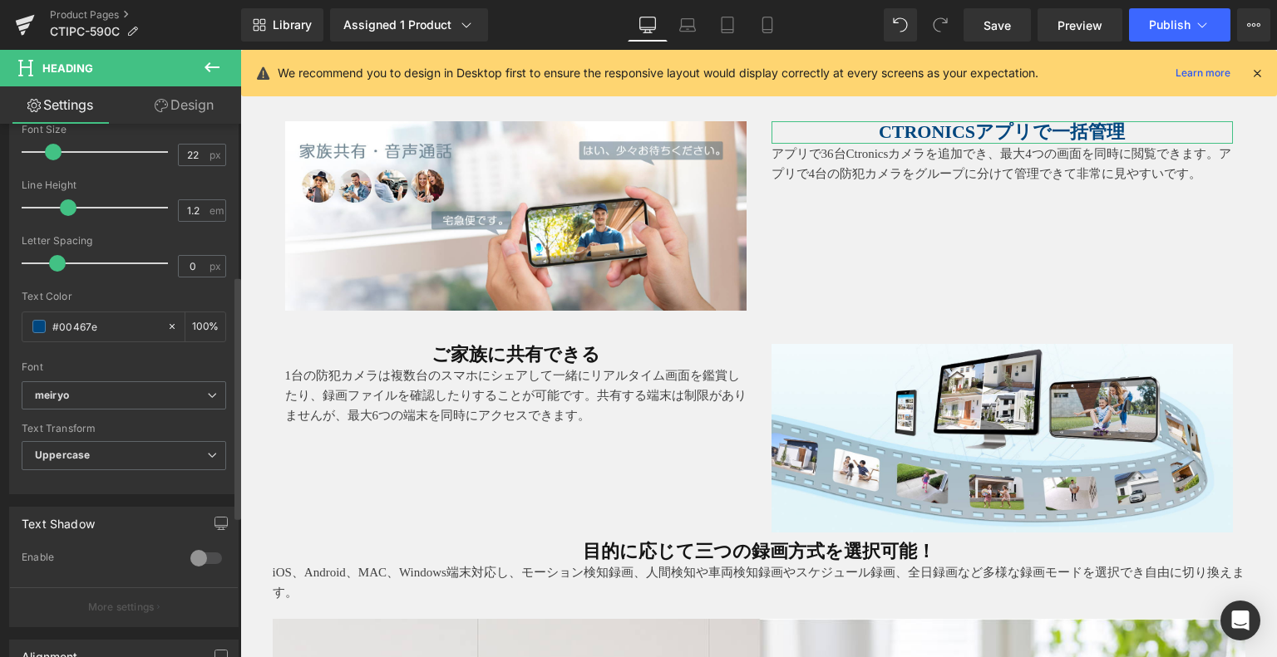
click at [120, 351] on div at bounding box center [124, 356] width 204 height 11
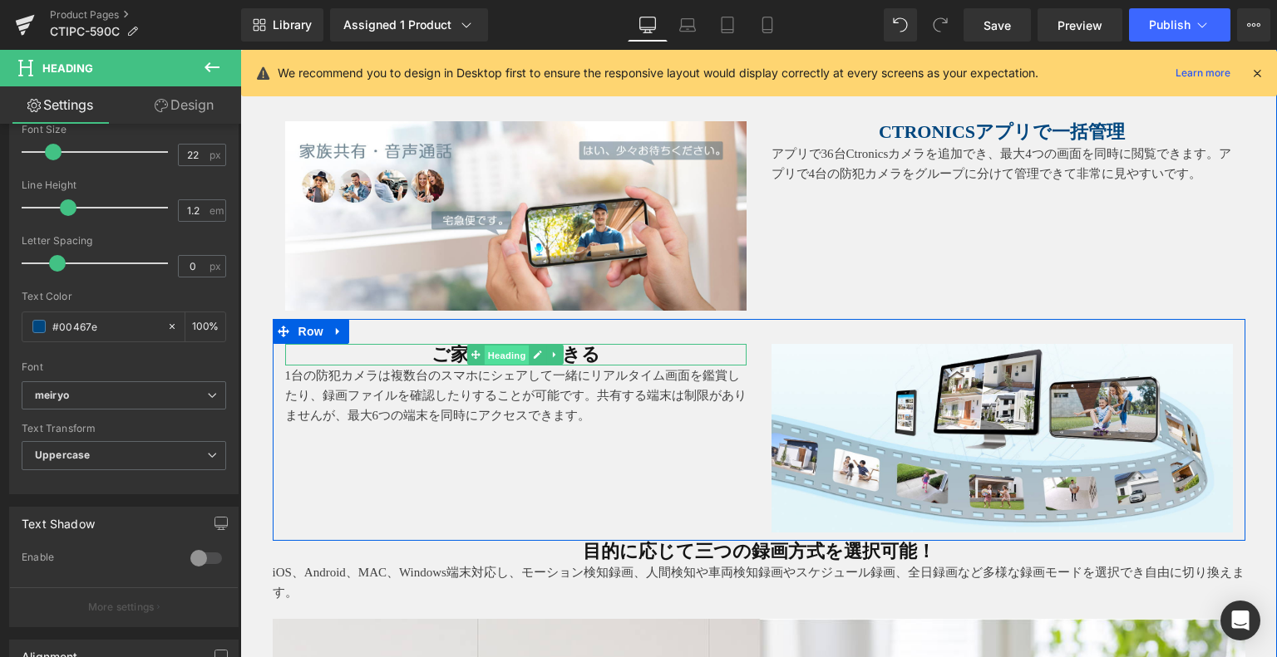
click at [455, 350] on div "ご家族に共有できる Heading" at bounding box center [515, 355] width 461 height 22
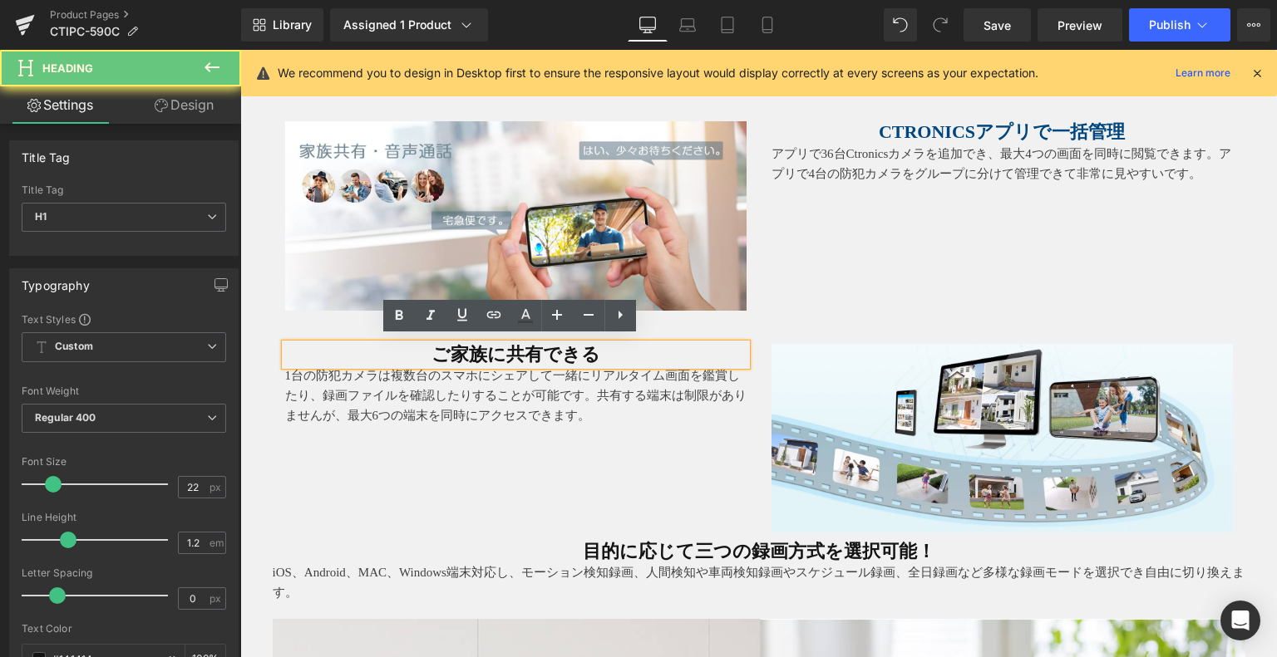
click at [422, 349] on h1 "ご家族に共有できる" at bounding box center [515, 355] width 461 height 22
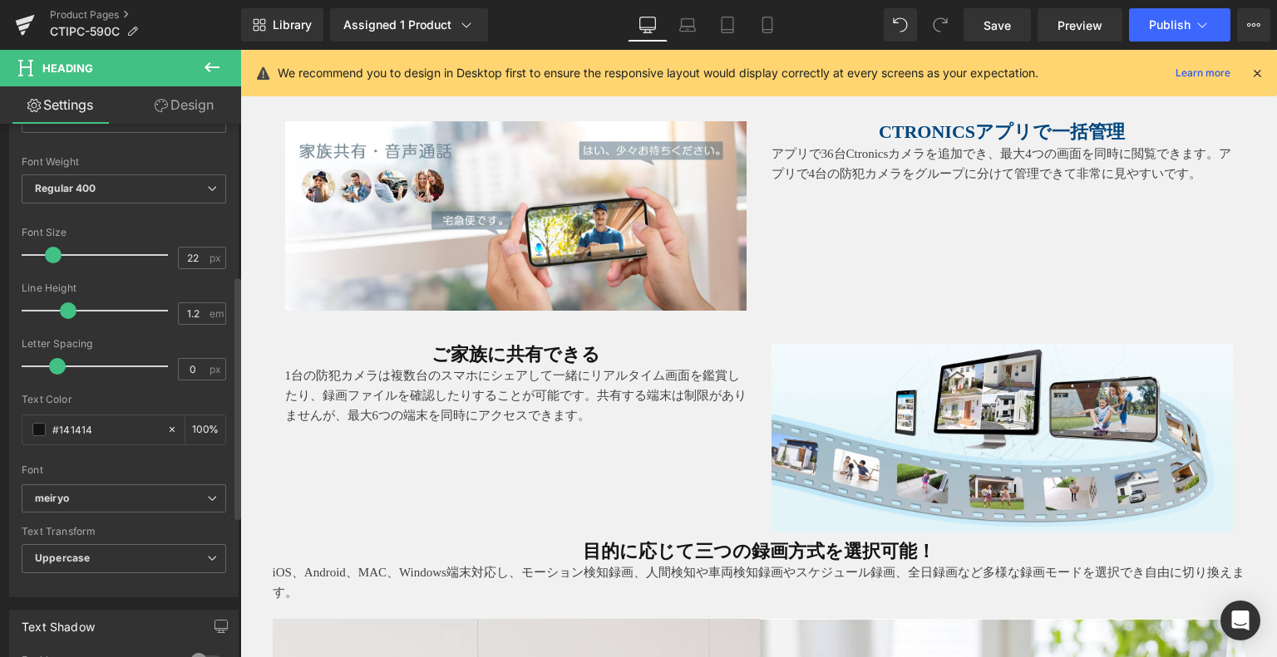
scroll to position [332, 0]
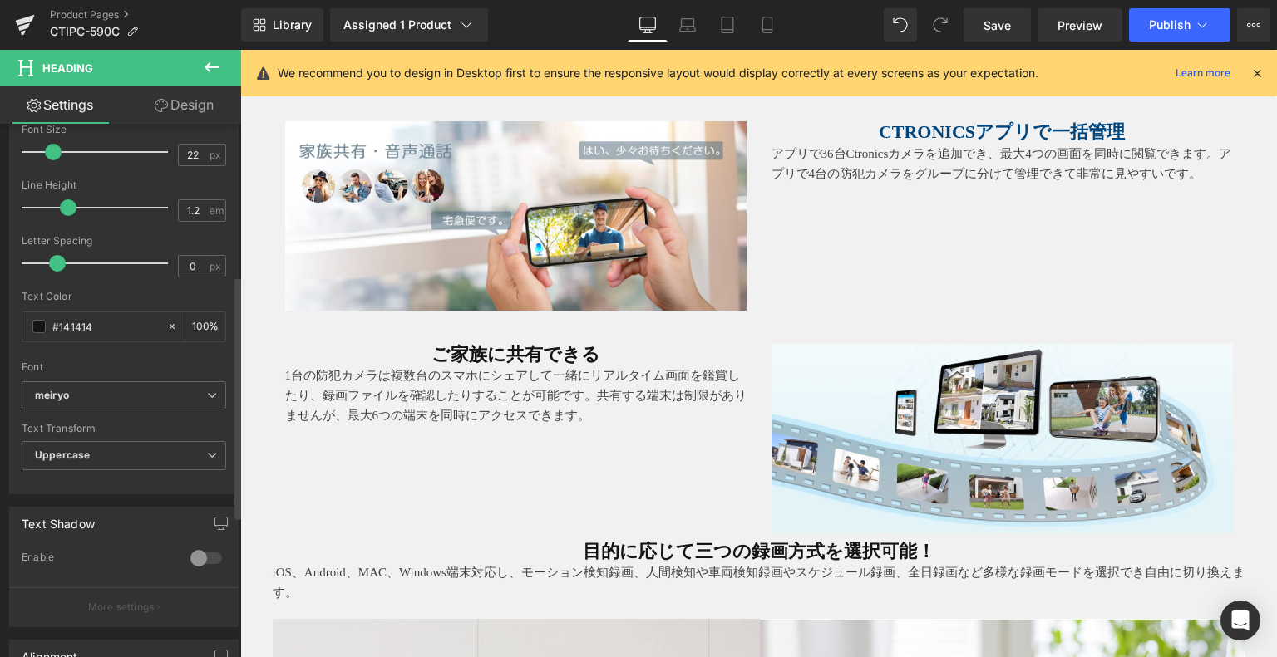
drag, startPoint x: 111, startPoint y: 317, endPoint x: 479, endPoint y: 406, distance: 379.0
click at [0, 316] on div "Typography Text Styles Custom Custom Setup Global Style Custom Setup Global Sty…" at bounding box center [124, 209] width 249 height 571
paste input "00467e"
type input "#00467e"
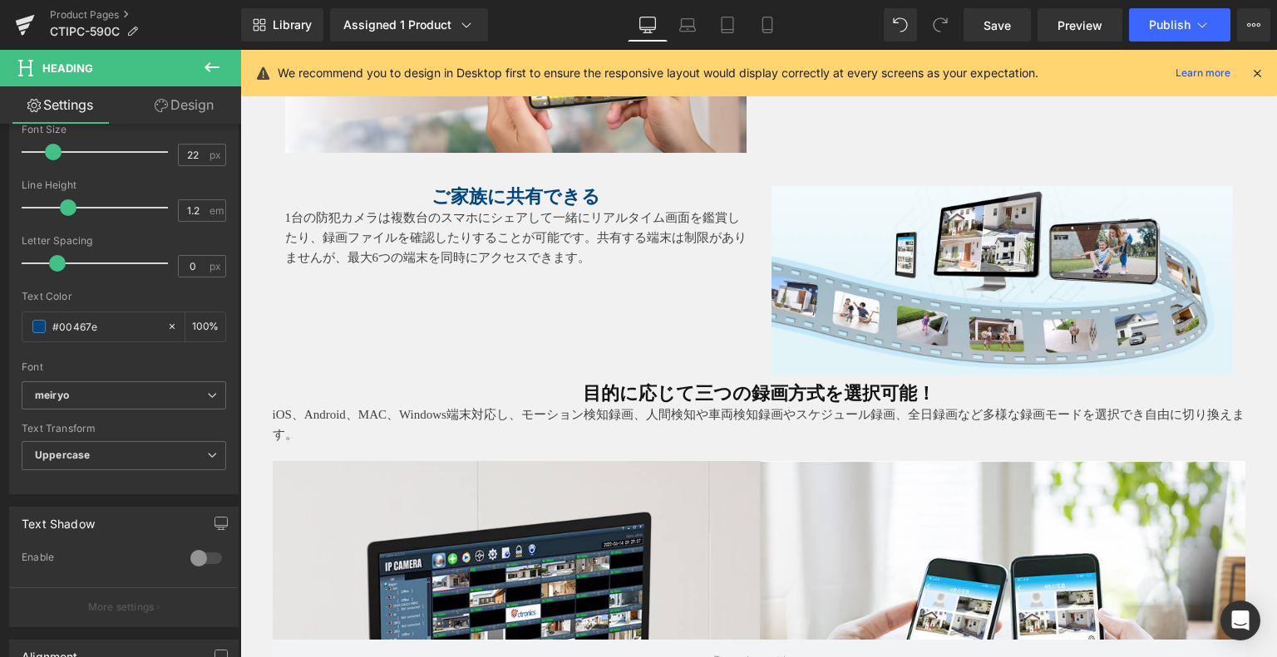
scroll to position [4558, 0]
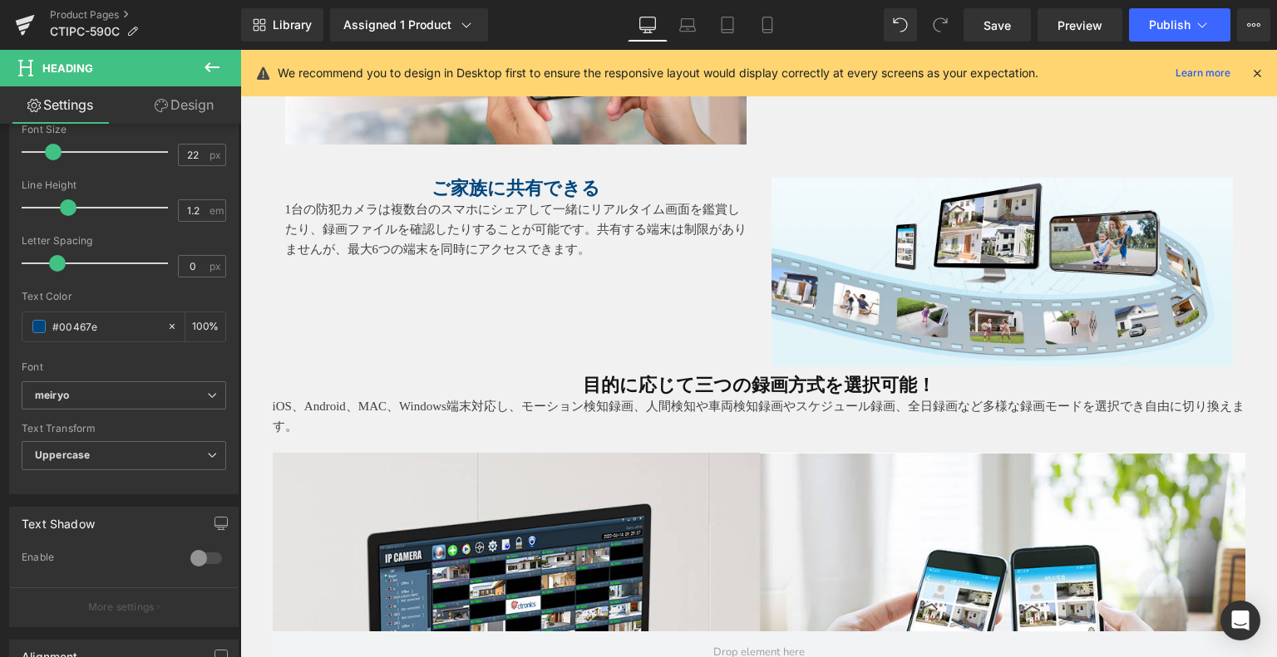
click at [668, 382] on strong "目的に応じて三つの録画方式を選択可能！" at bounding box center [759, 385] width 352 height 21
click at [750, 375] on strong "目的に応じて三つの録画方式を選択可能！" at bounding box center [759, 385] width 352 height 21
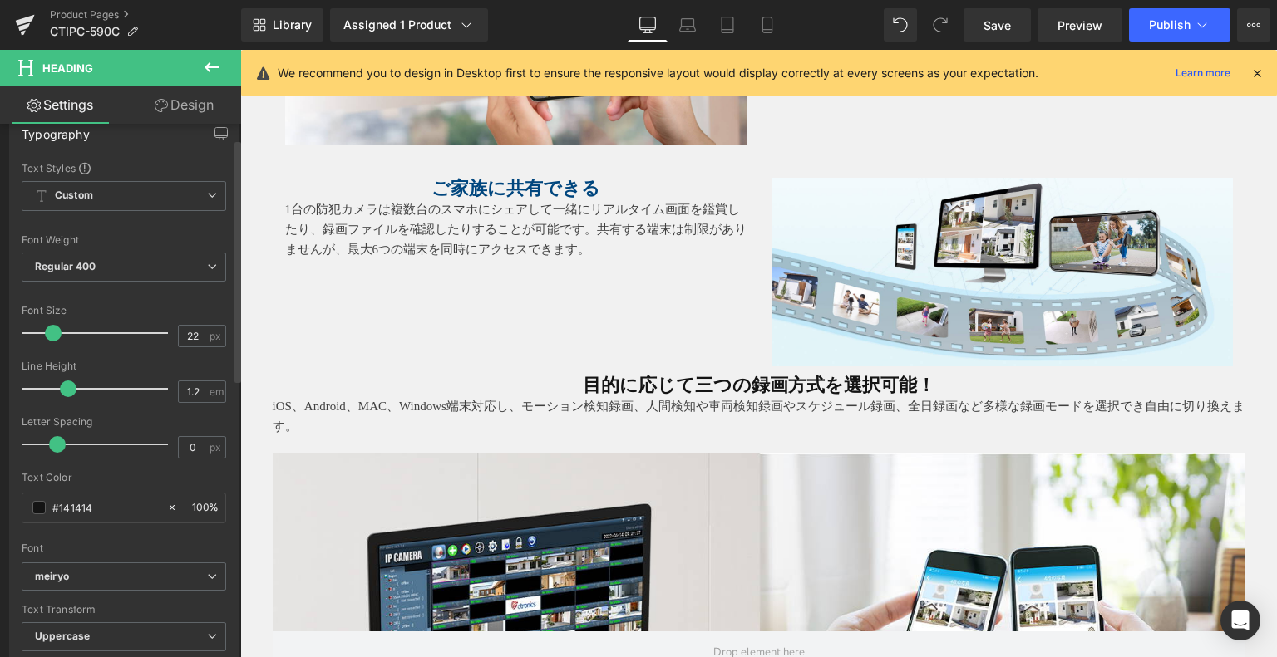
scroll to position [249, 0]
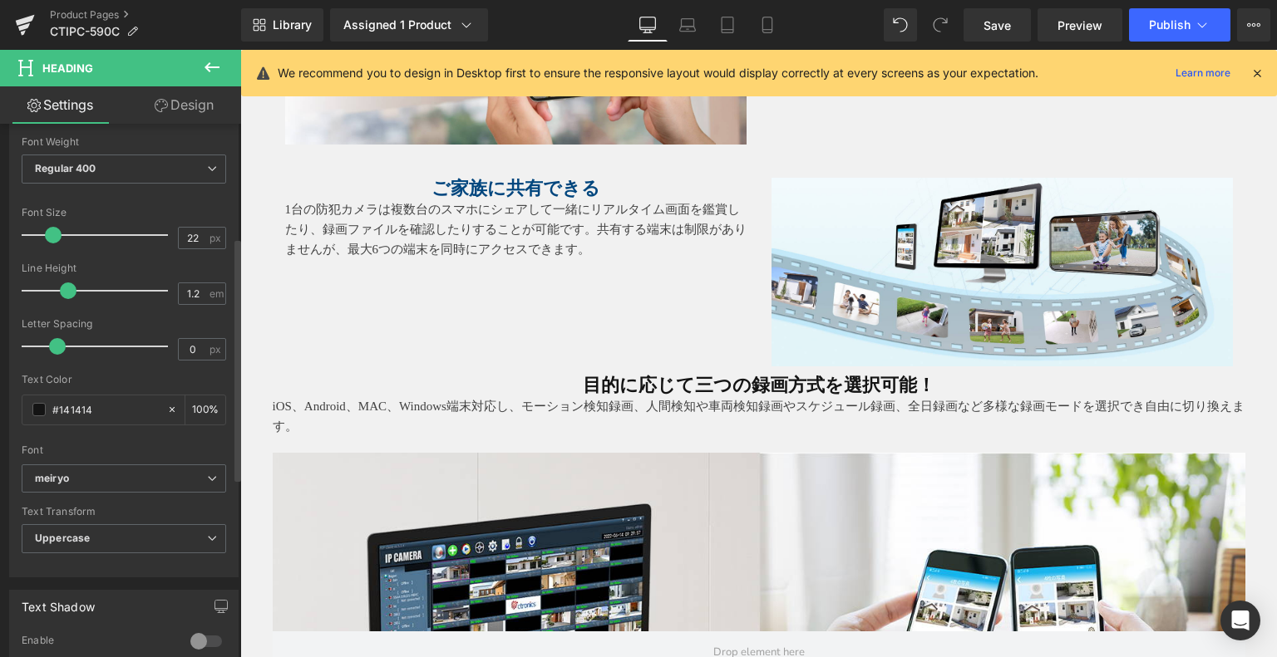
drag, startPoint x: 121, startPoint y: 405, endPoint x: 0, endPoint y: 404, distance: 120.5
click at [0, 404] on div "Typography Text Styles Custom Custom Setup Global Style Custom Setup Global Sty…" at bounding box center [124, 292] width 249 height 571
type input "#00467e"
click at [462, 396] on p "iOS、Android、MAC、Windows端末対応し、モーション検知録画、人間検知や車両検知録画やスケジュール録画、全日録画など多様な録画モードを選択でき…" at bounding box center [759, 416] width 972 height 40
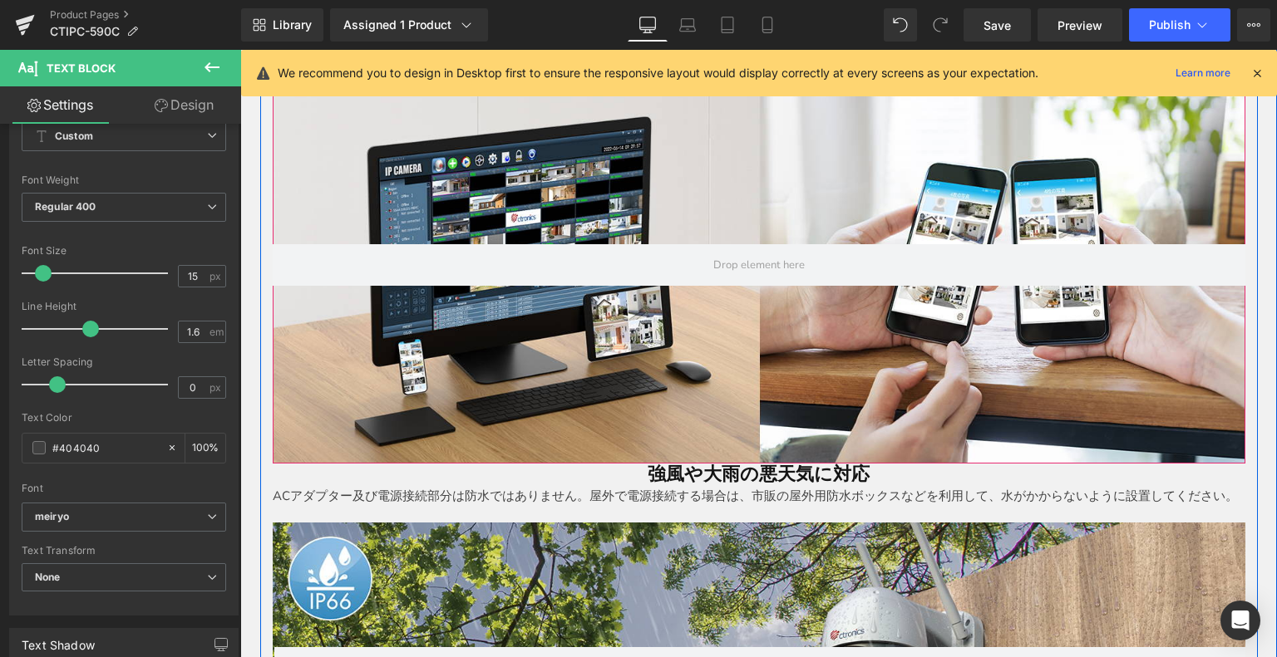
scroll to position [5057, 0]
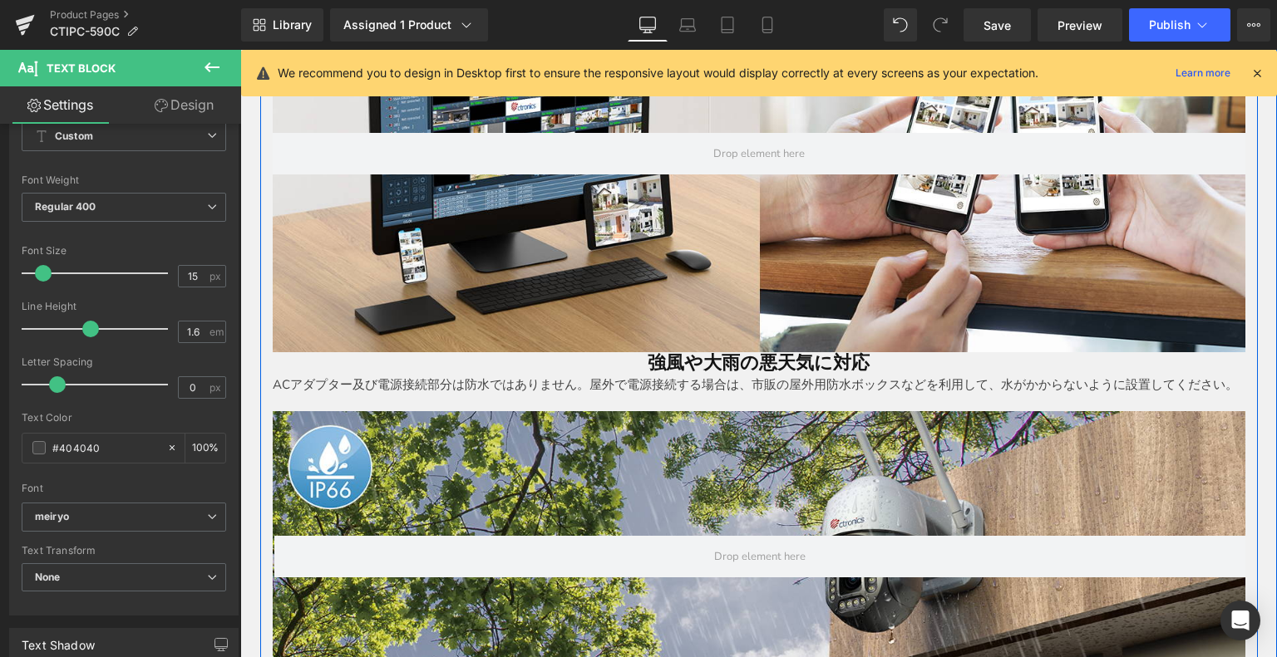
drag, startPoint x: 792, startPoint y: 348, endPoint x: 800, endPoint y: 379, distance: 31.9
click at [791, 352] on div "強風や大雨の悪天気に対応 Heading" at bounding box center [759, 363] width 972 height 22
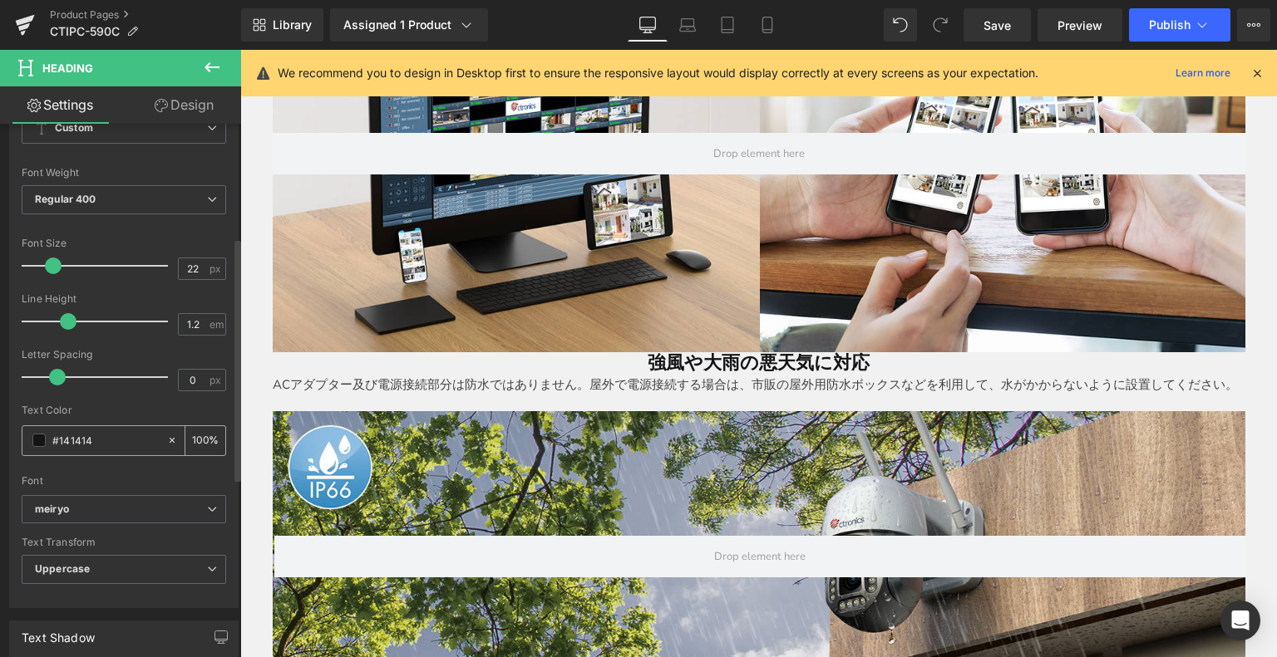
scroll to position [249, 0]
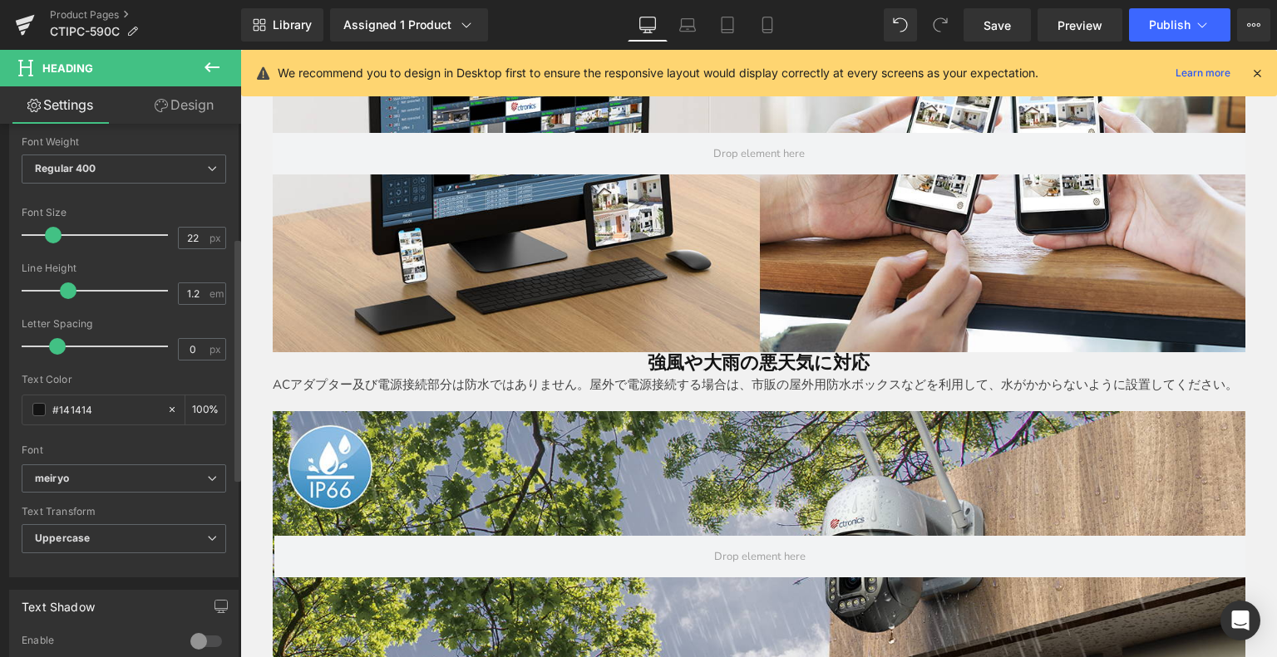
drag, startPoint x: 104, startPoint y: 401, endPoint x: 0, endPoint y: 400, distance: 103.9
click at [0, 400] on div "Typography Text Styles Custom Custom Setup Global Style Custom Setup Global Sty…" at bounding box center [124, 292] width 249 height 571
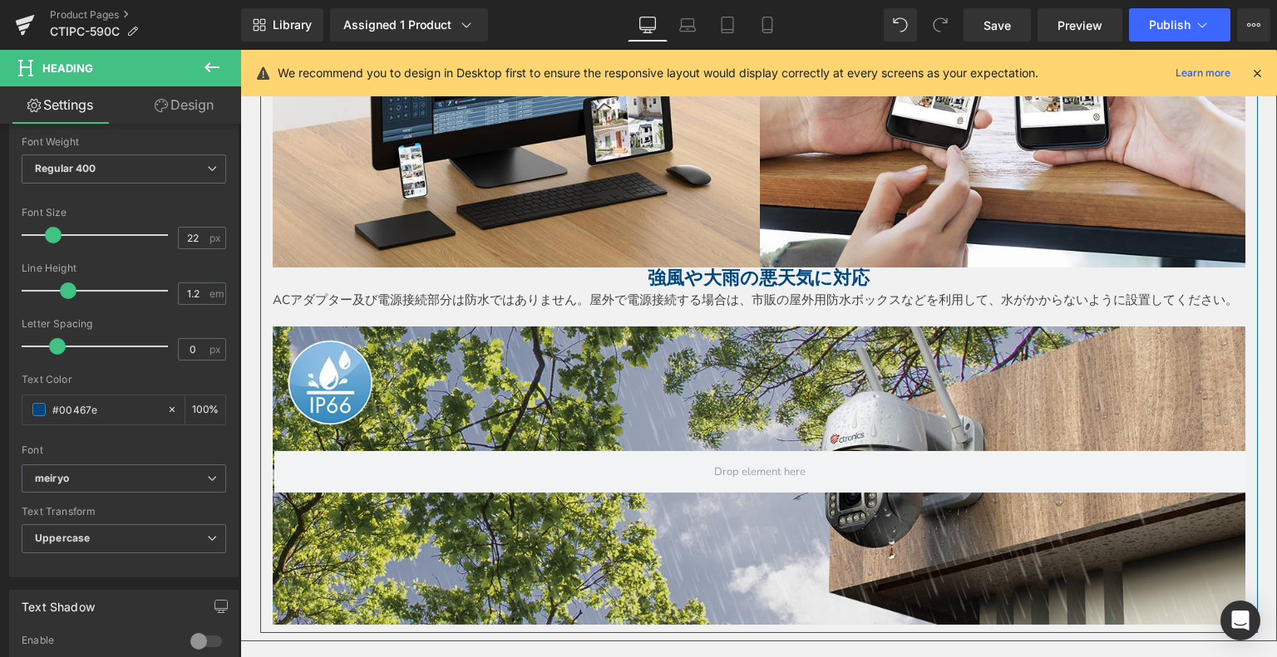
scroll to position [5140, 0]
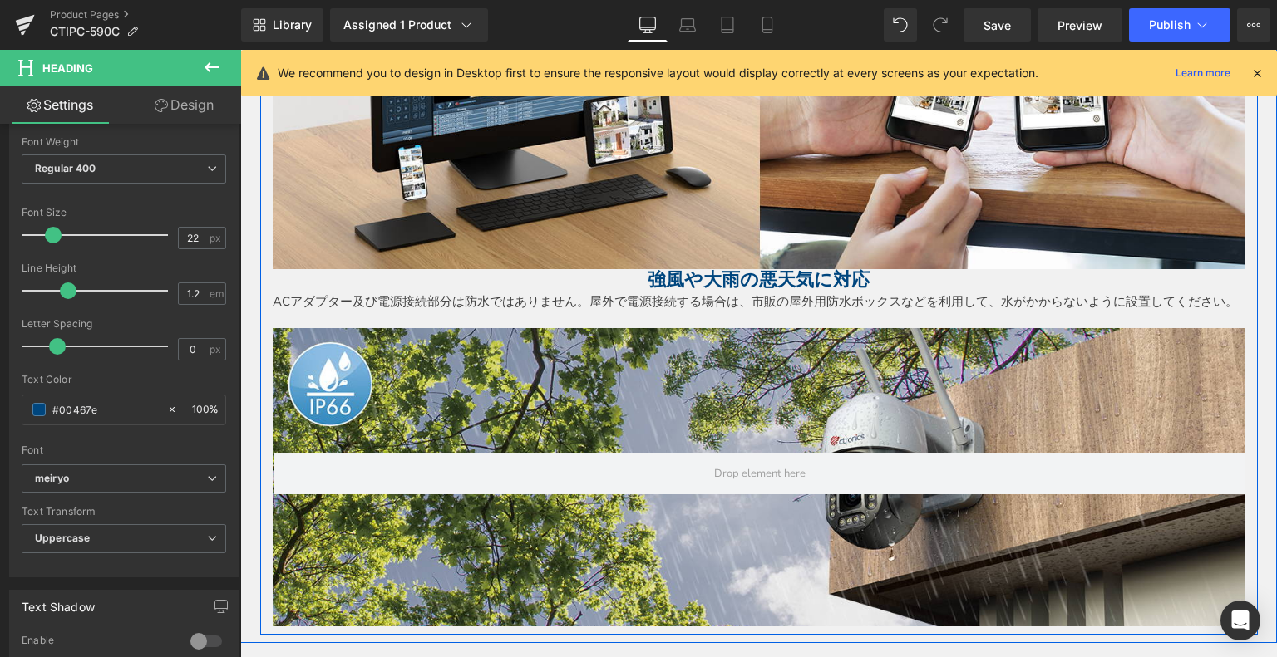
type input "#00467e"
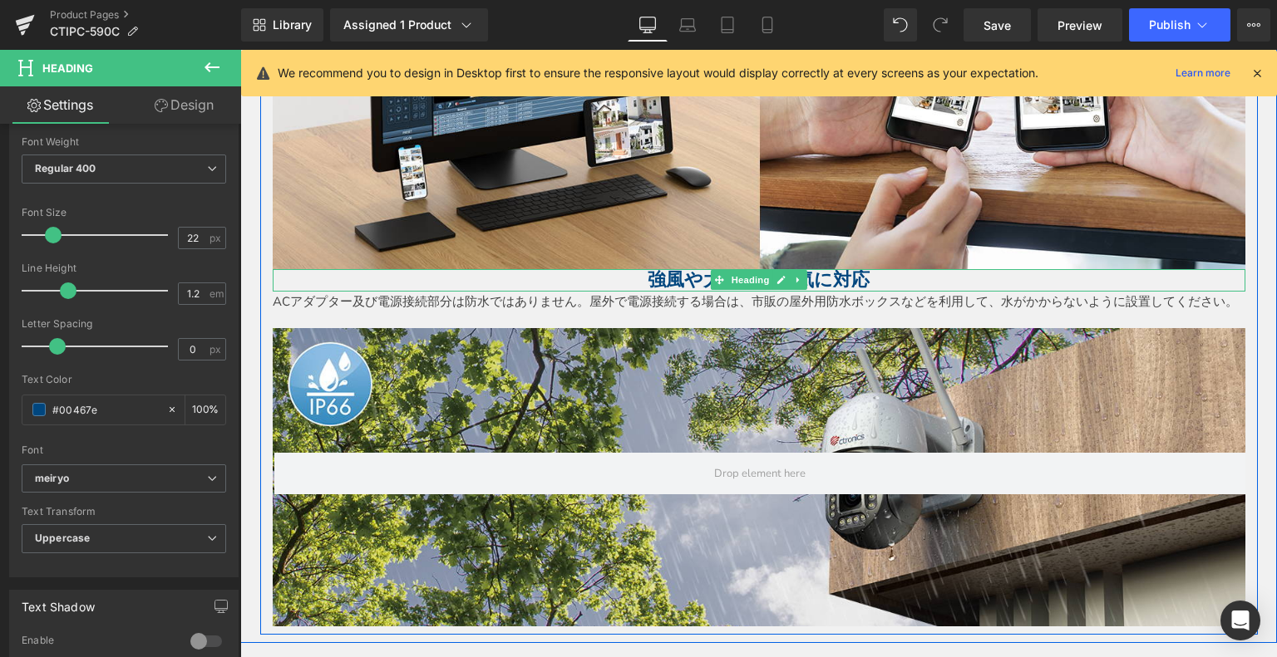
click at [647, 273] on strong "強風や大雨の悪天気に対応" at bounding box center [758, 279] width 222 height 21
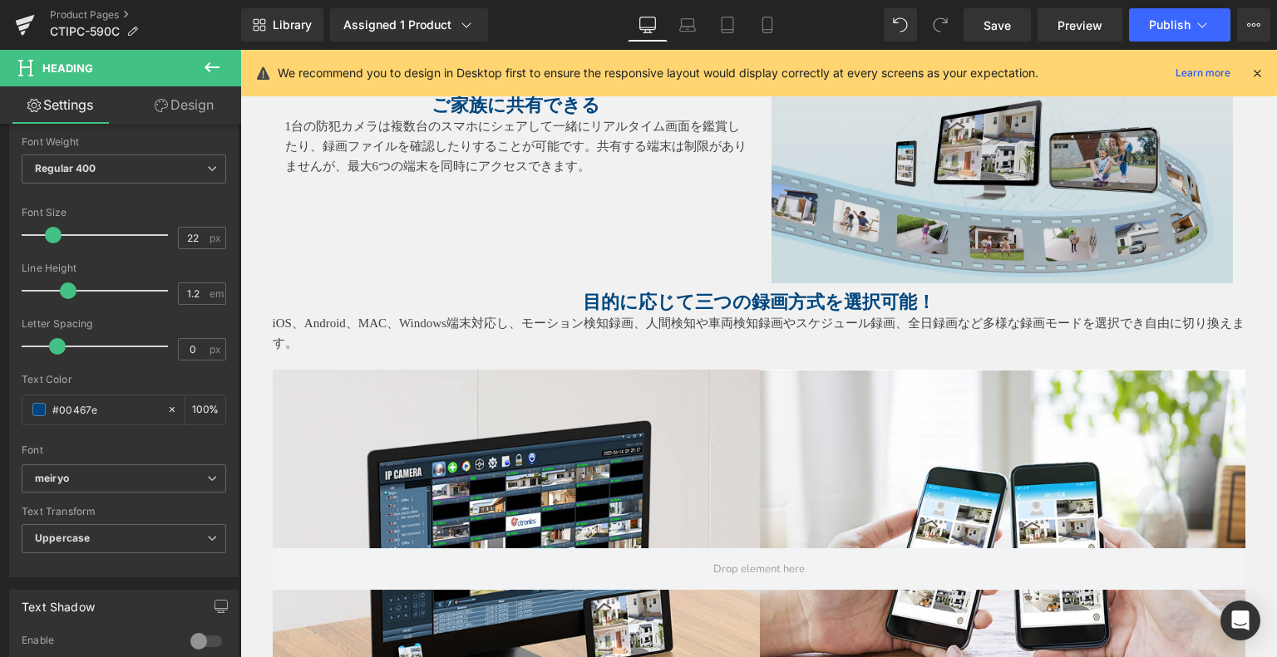
scroll to position [4475, 0]
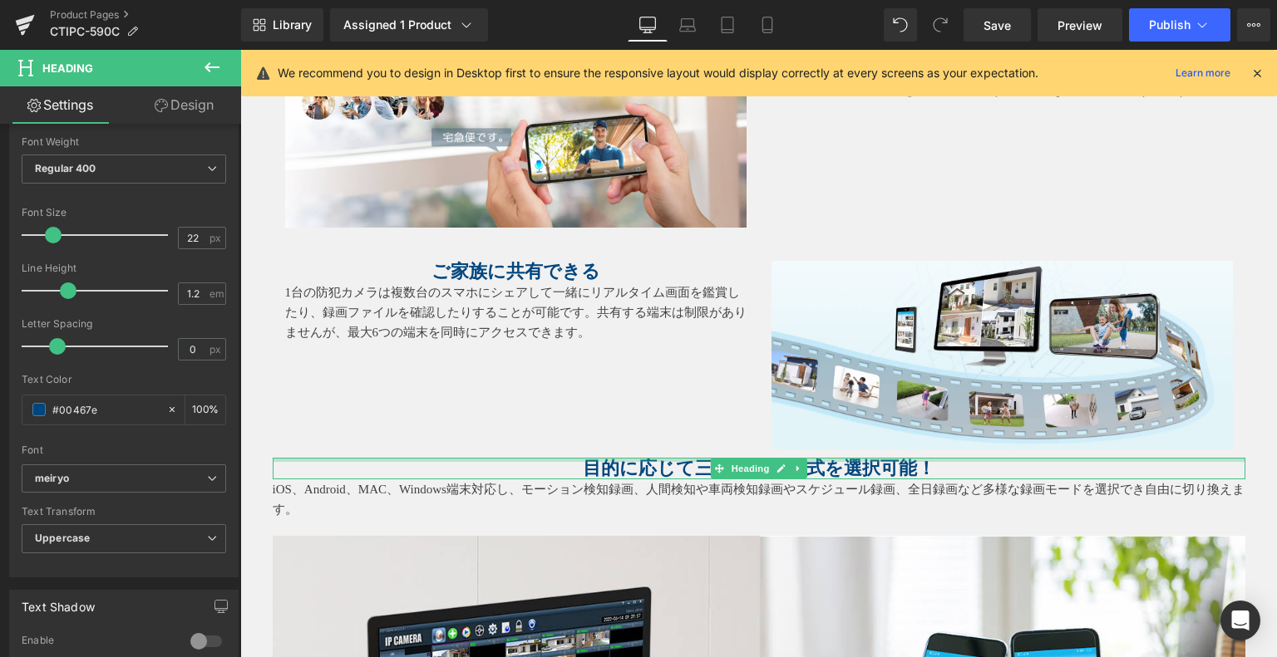
drag, startPoint x: 579, startPoint y: 456, endPoint x: 635, endPoint y: 495, distance: 68.2
click at [578, 458] on div "目的に応じて三つの録画方式を選択可能！ Heading" at bounding box center [759, 469] width 972 height 22
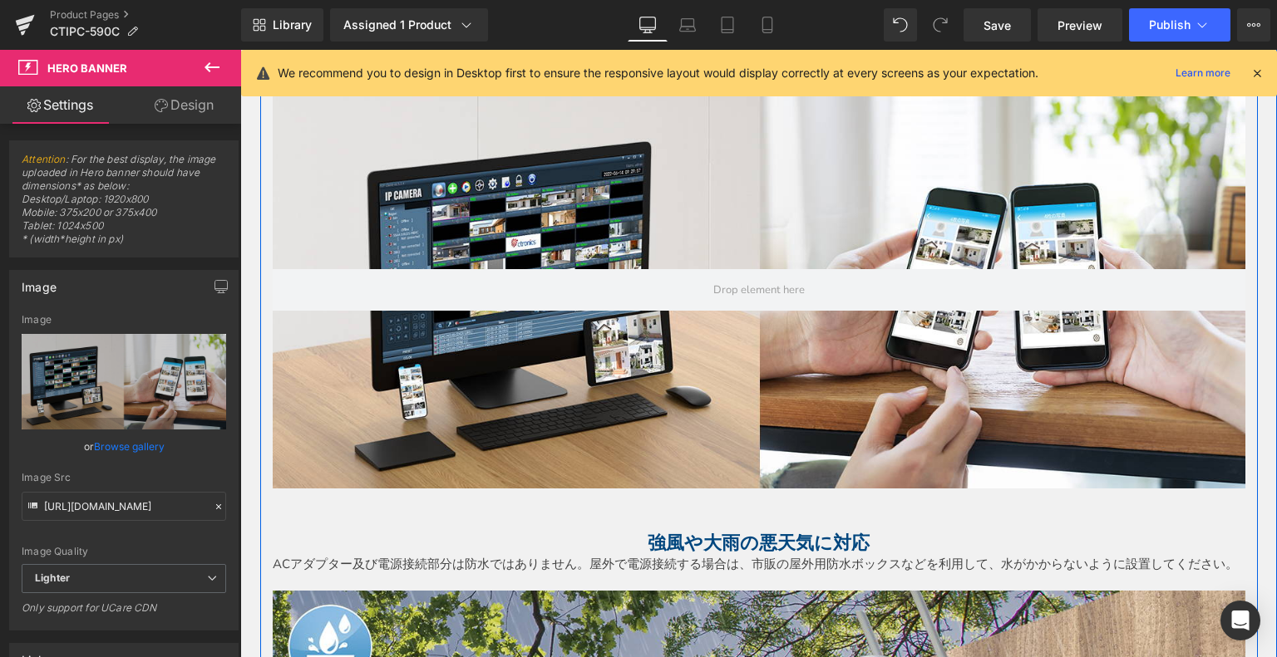
scroll to position [4982, 0]
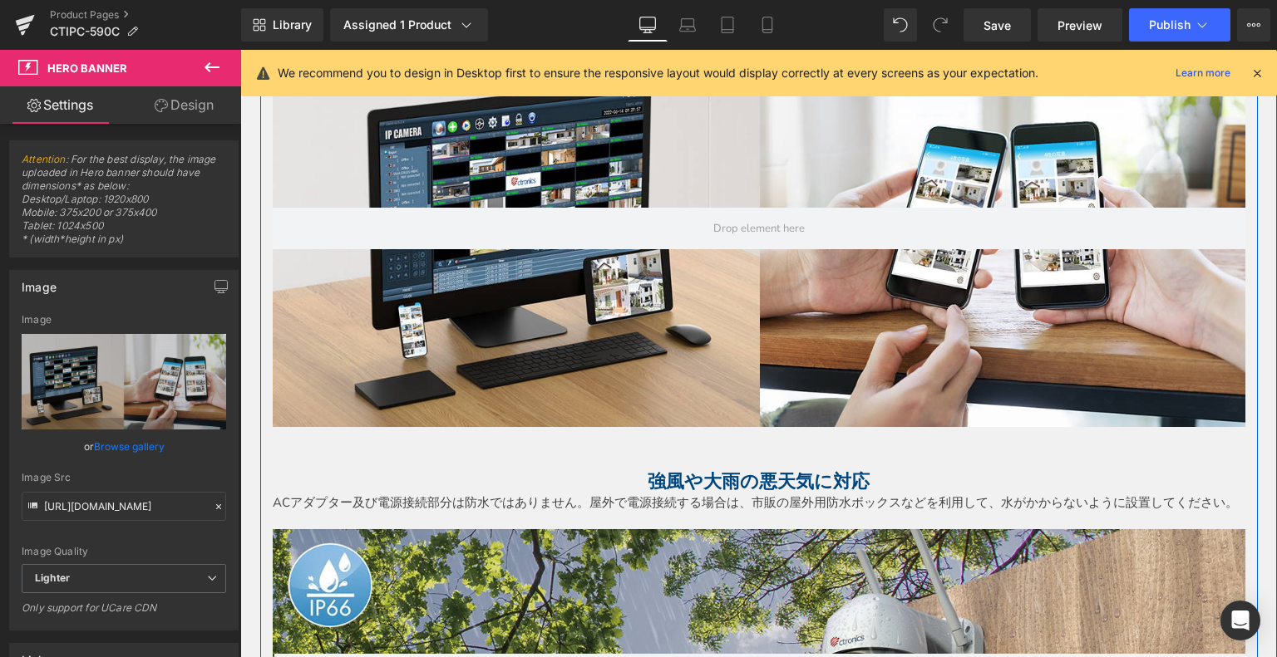
click at [664, 460] on h1 at bounding box center [759, 461] width 972 height 22
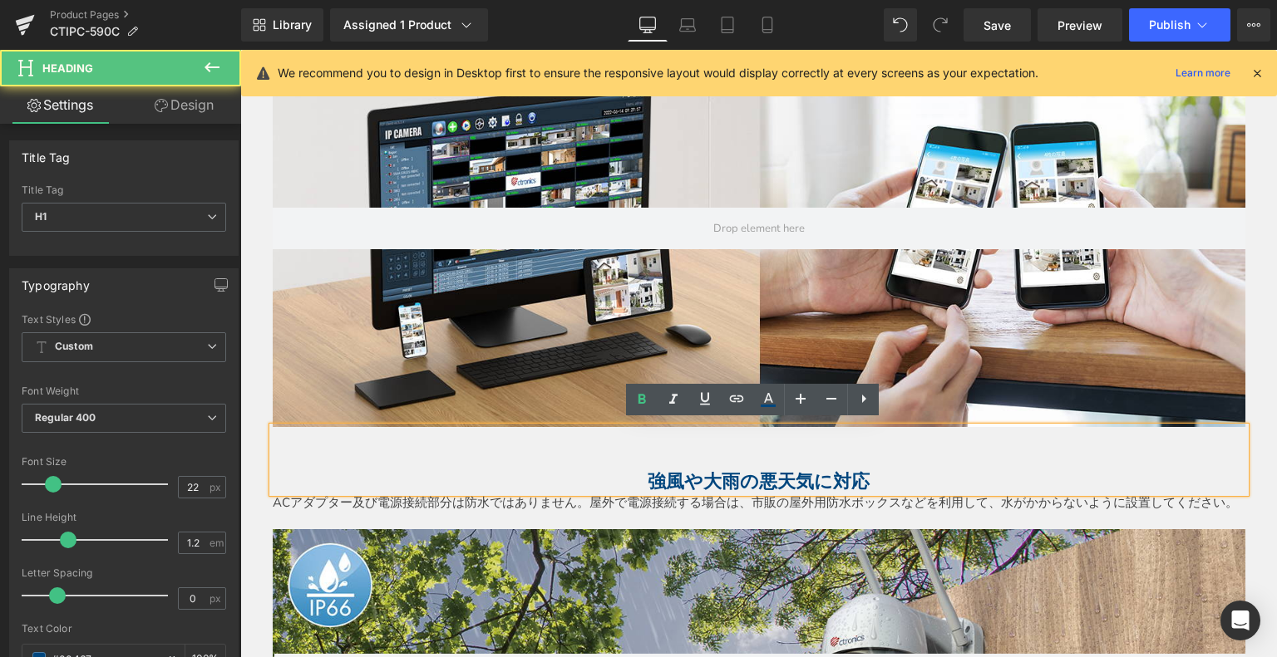
click at [632, 462] on h1 at bounding box center [759, 461] width 972 height 22
click at [635, 471] on h1 "強風や大雨の悪天気に対応" at bounding box center [759, 482] width 972 height 22
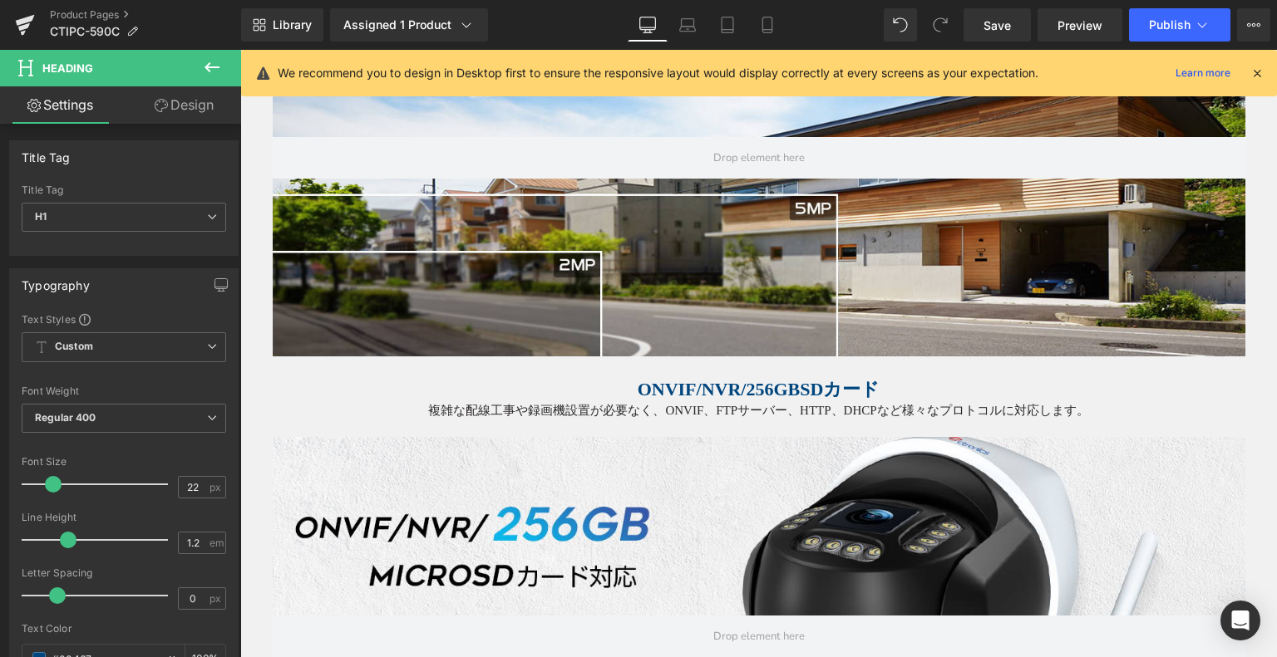
scroll to position [1408, 0]
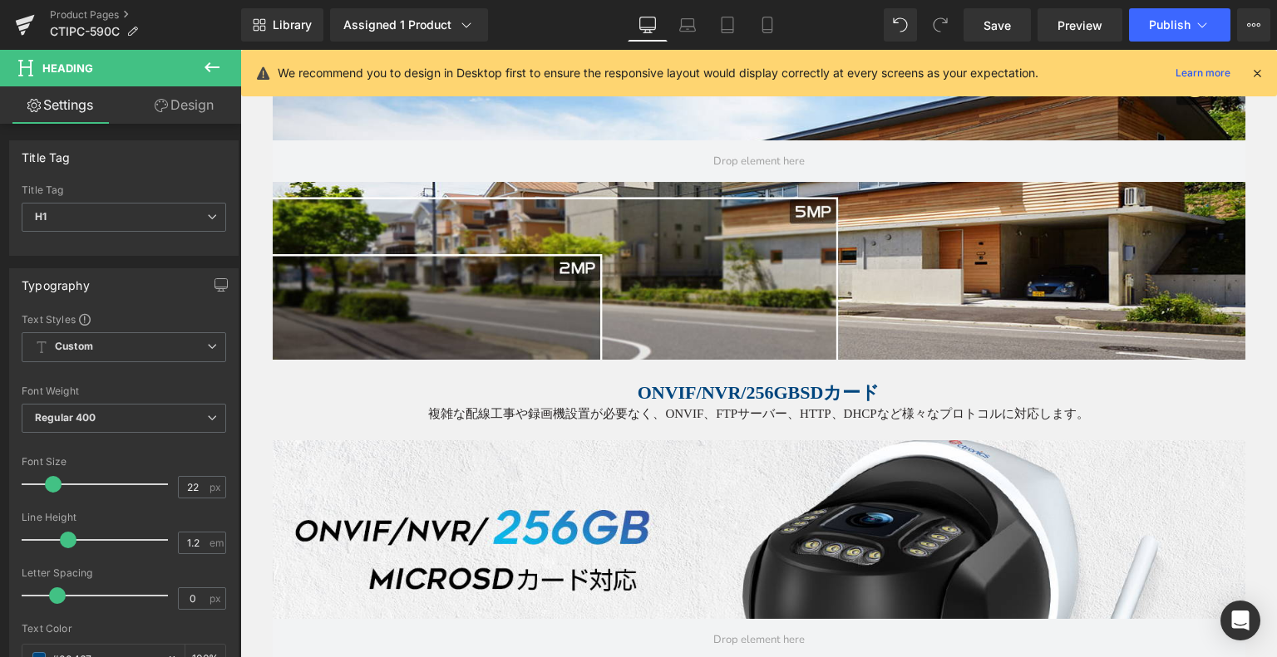
click at [692, 396] on strong "ONVIF/NVR/256GBSDカード" at bounding box center [759, 392] width 243 height 21
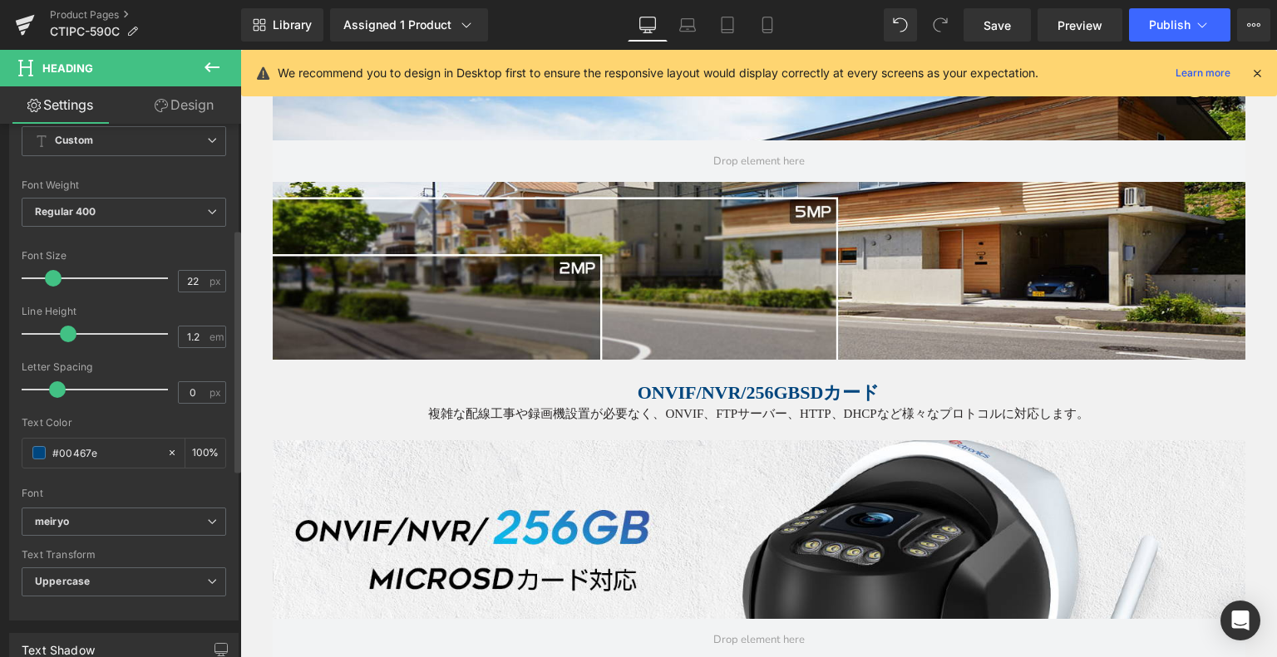
scroll to position [249, 0]
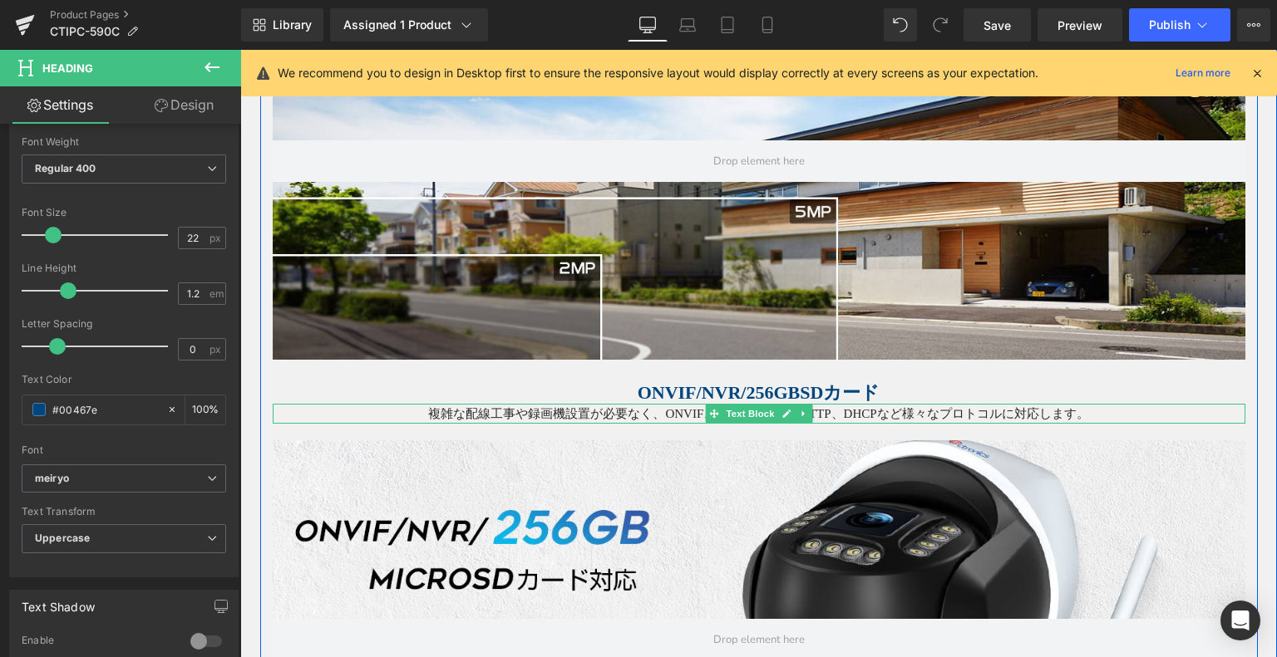
click at [583, 412] on p "複雑な配線工事や録画機設置が必要なく、ONVIF、FTPサーバー、HTTP、DHCPなど様々なプロトコルに対応します。" at bounding box center [759, 414] width 972 height 20
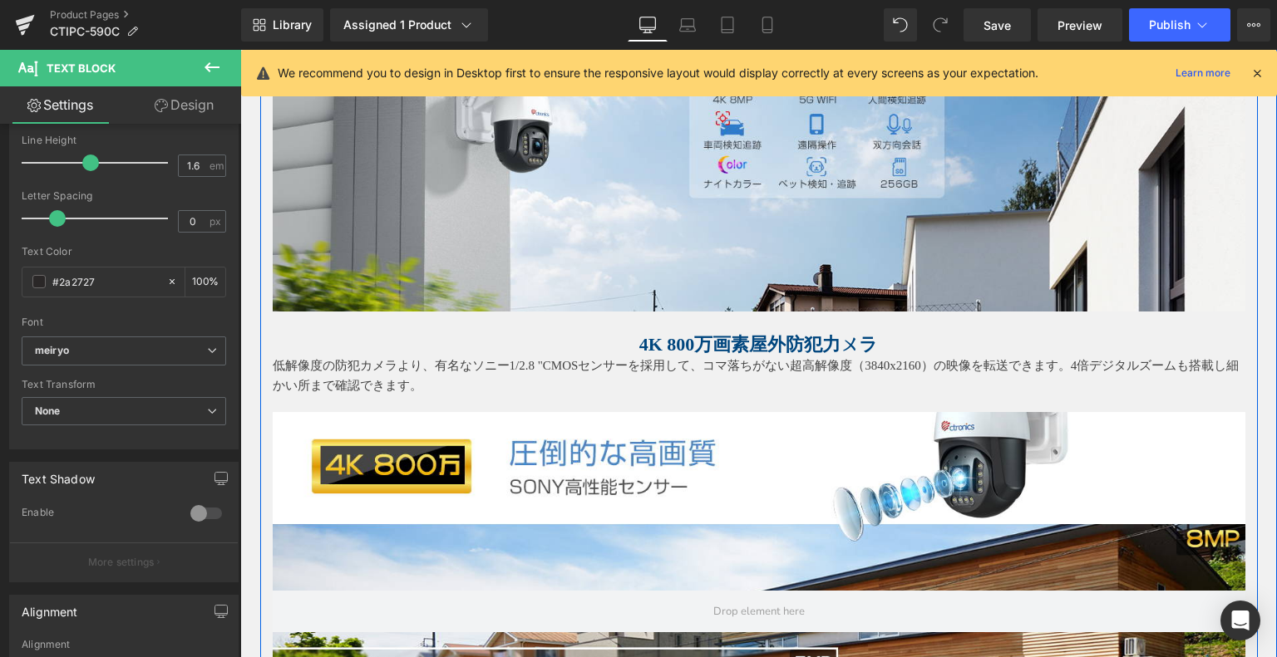
scroll to position [909, 0]
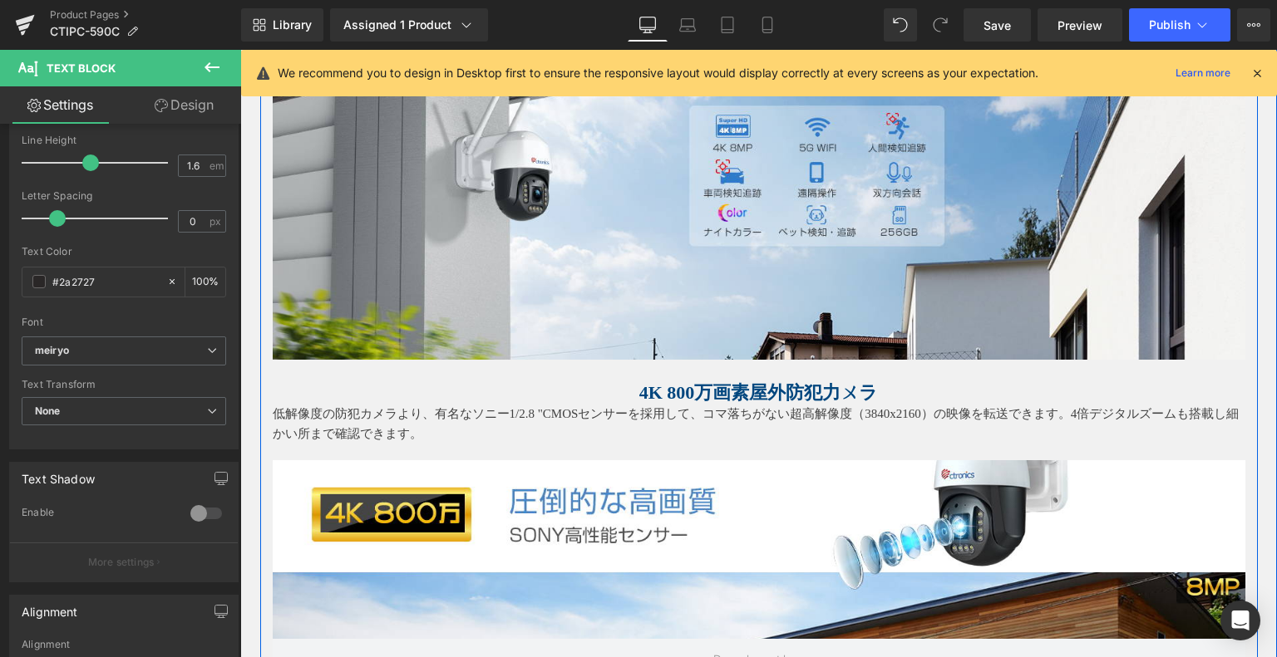
drag, startPoint x: 616, startPoint y: 415, endPoint x: 338, endPoint y: 427, distance: 277.9
click at [617, 415] on p "低解像度の防犯カメラより、有名なソニー1/2.8 "CMOSセンサーを採用して、コマ落ちがない超高解像度（3840x2160）の映像を転送できます。4倍デジタ…" at bounding box center [759, 424] width 972 height 40
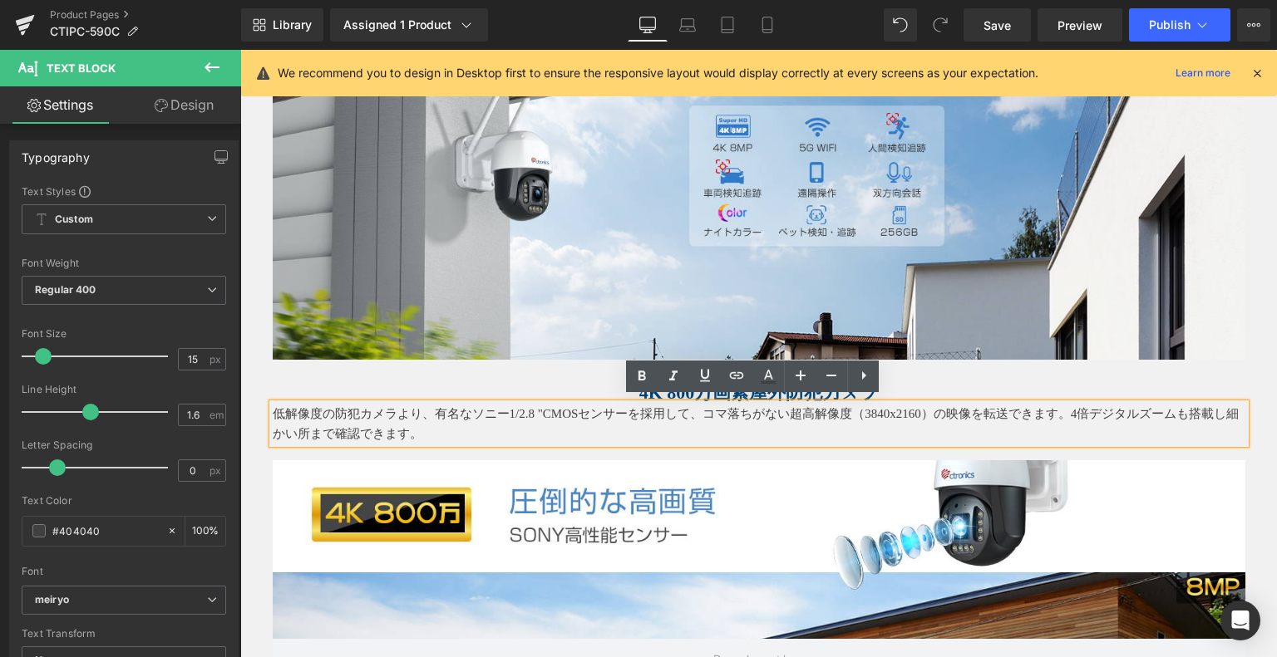
click at [338, 426] on p "低解像度の防犯カメラより、有名なソニー1/2.8 "CMOSセンサーを採用して、コマ落ちがない超高解像度（3840x2160）の映像を転送できます。4倍デジタ…" at bounding box center [759, 424] width 972 height 40
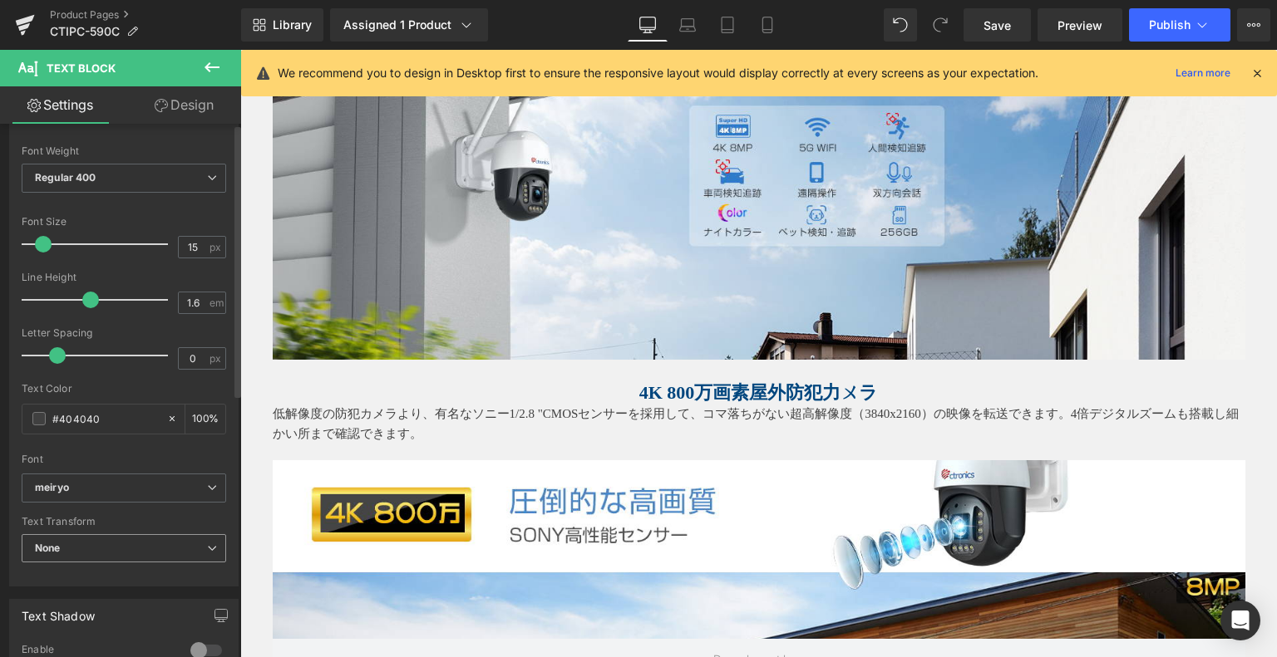
scroll to position [249, 0]
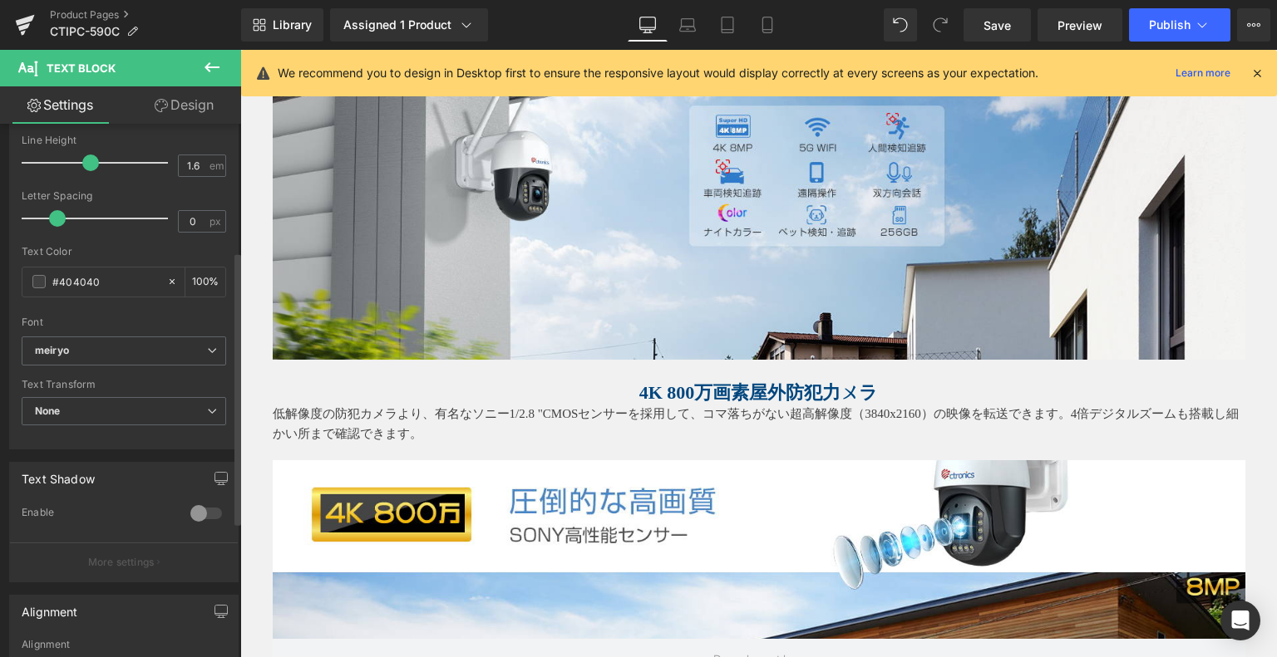
drag, startPoint x: 114, startPoint y: 272, endPoint x: 0, endPoint y: 273, distance: 113.9
click at [0, 273] on div "Typography Text Styles Custom Custom Setup Global Style Custom Setup Global Sty…" at bounding box center [124, 164] width 249 height 571
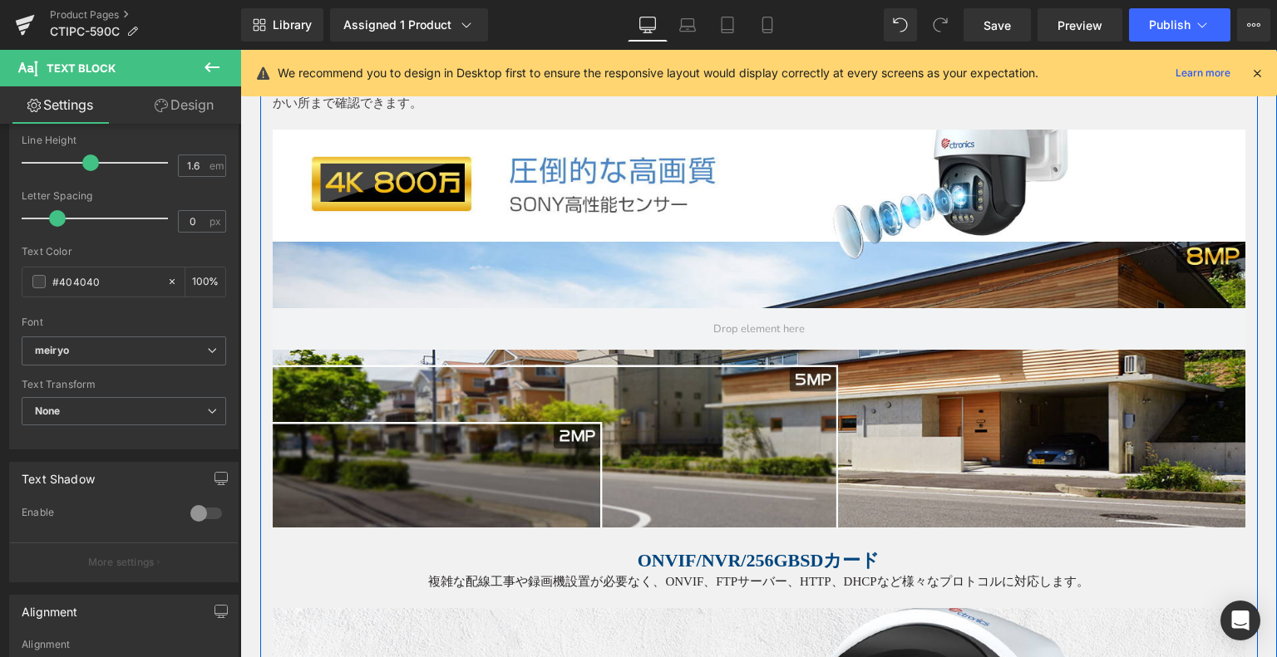
scroll to position [1242, 0]
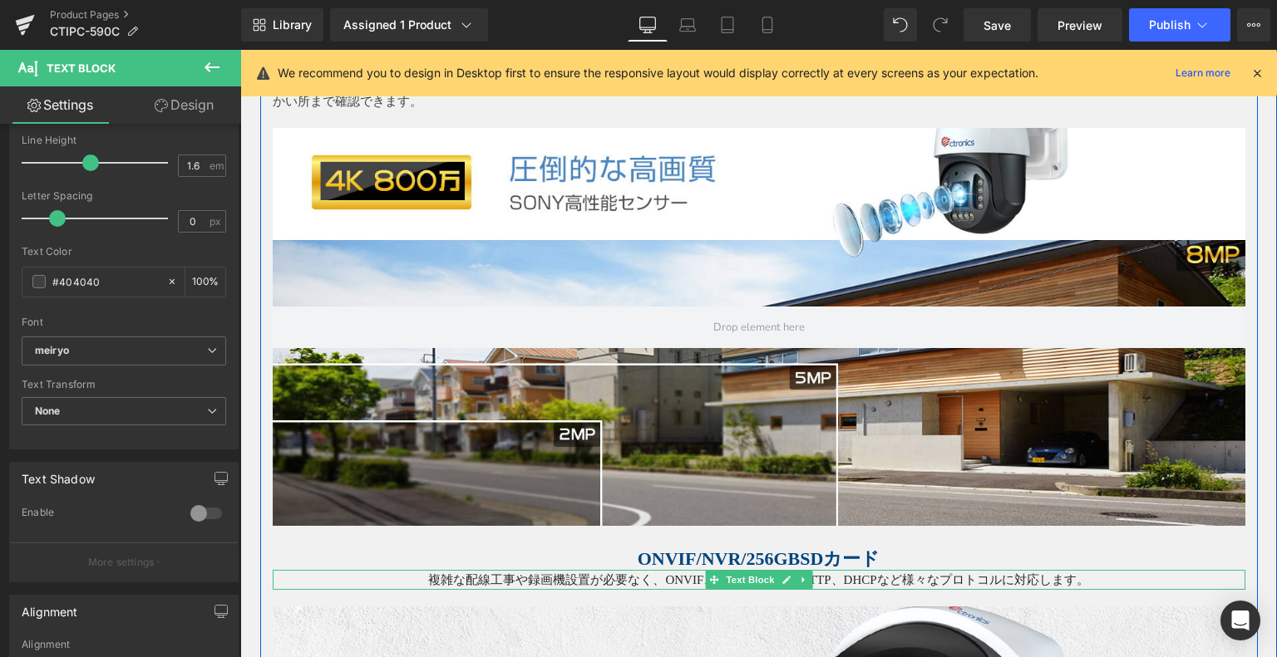
click at [689, 577] on p "複雑な配線工事や録画機設置が必要なく、ONVIF、FTPサーバー、HTTP、DHCPなど様々なプロトコルに対応します。" at bounding box center [759, 580] width 972 height 20
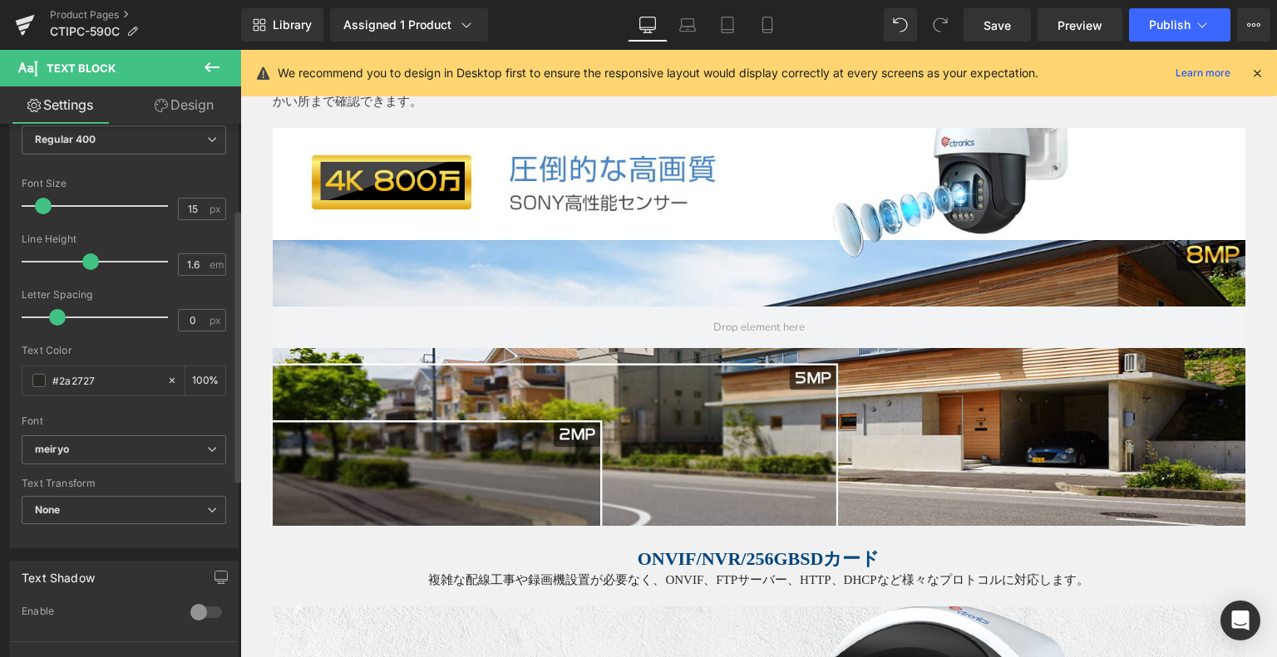
scroll to position [166, 0]
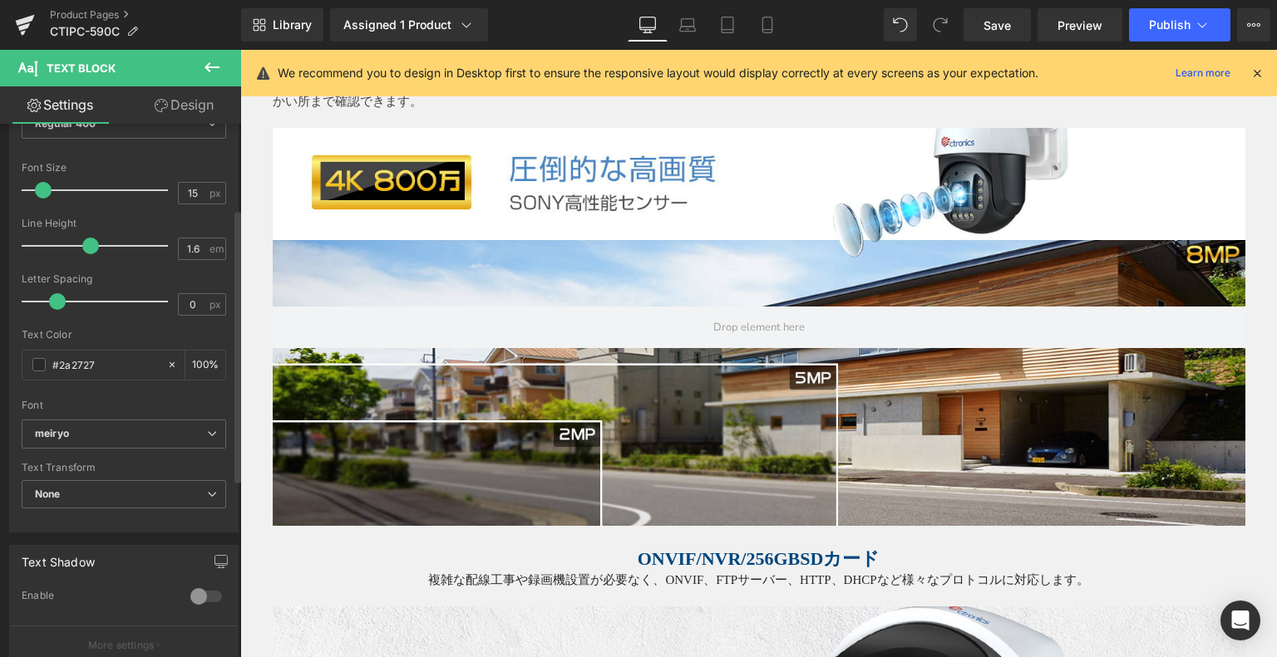
drag, startPoint x: 114, startPoint y: 361, endPoint x: 131, endPoint y: 355, distance: 18.4
click at [2, 352] on div "Typography Text Styles Custom Custom Setup Global Style Custom Setup Global Sty…" at bounding box center [124, 247] width 249 height 571
type input "#404040"
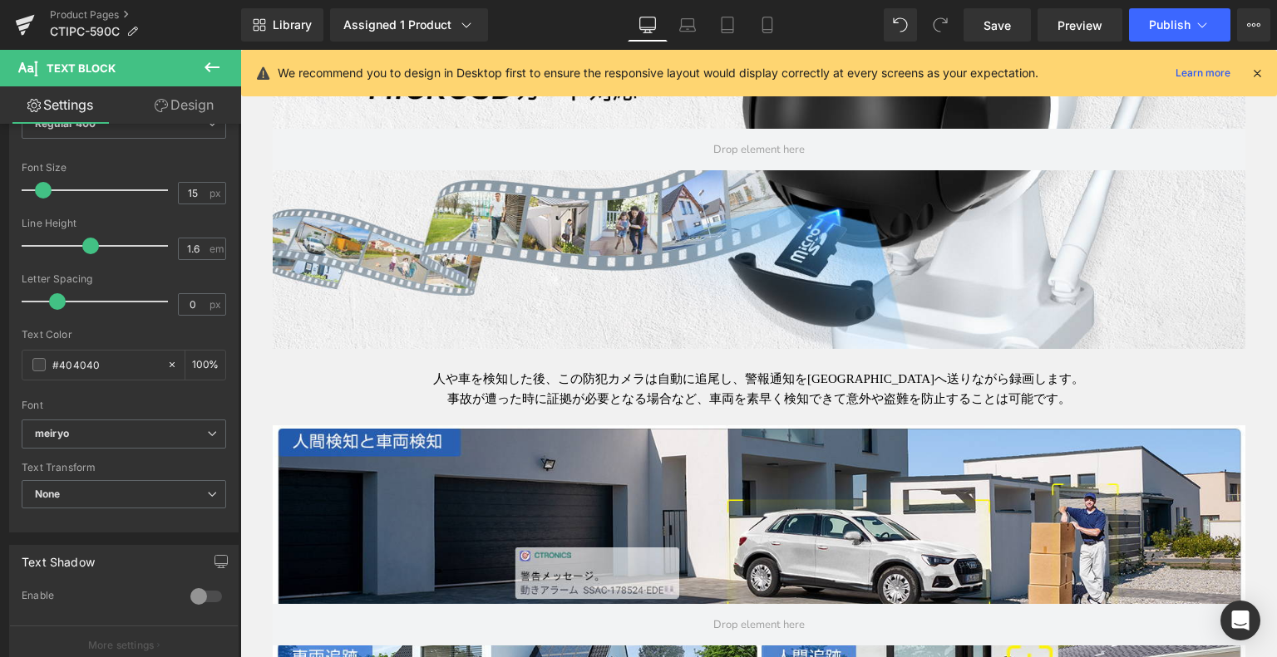
scroll to position [1907, 0]
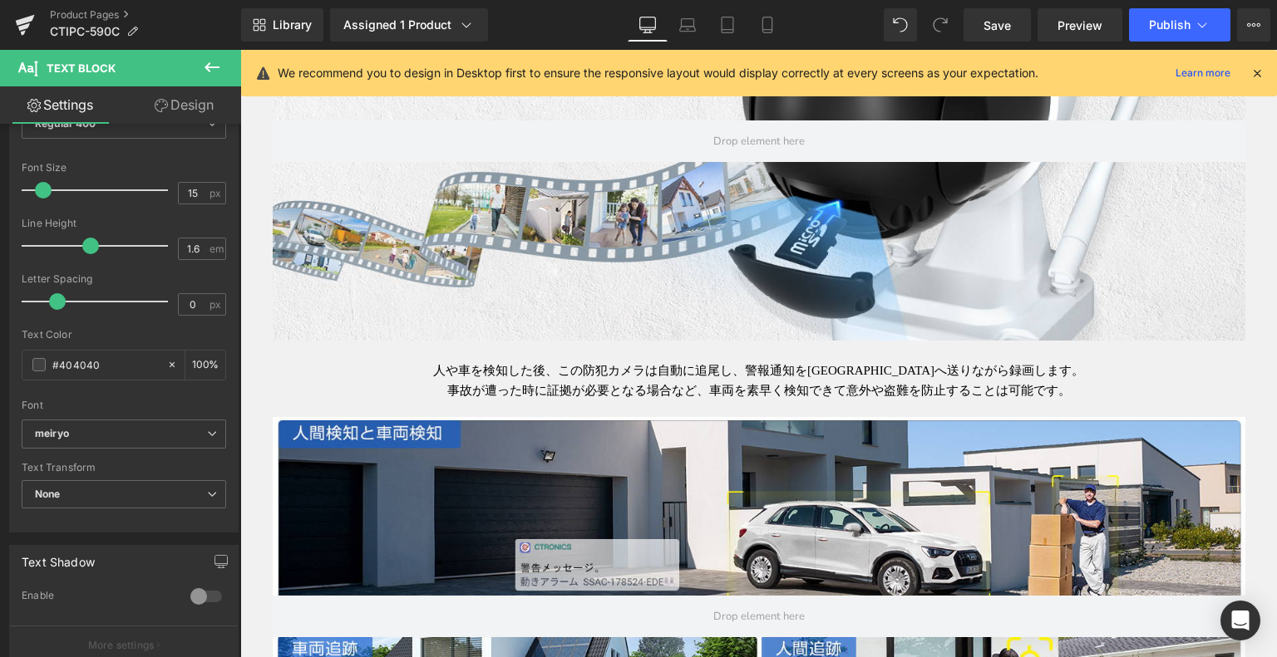
click at [693, 382] on p "事故が遭った時に証拠が必要となる場合など、車両を素早く検知できて意外や盗難を防止することは可能です。" at bounding box center [759, 391] width 972 height 20
click at [674, 372] on p "人や車を検知した後、この防犯カメラは自動に追尾し、警報通知を[GEOGRAPHIC_DATA]へ送りながら録画します。" at bounding box center [759, 371] width 972 height 20
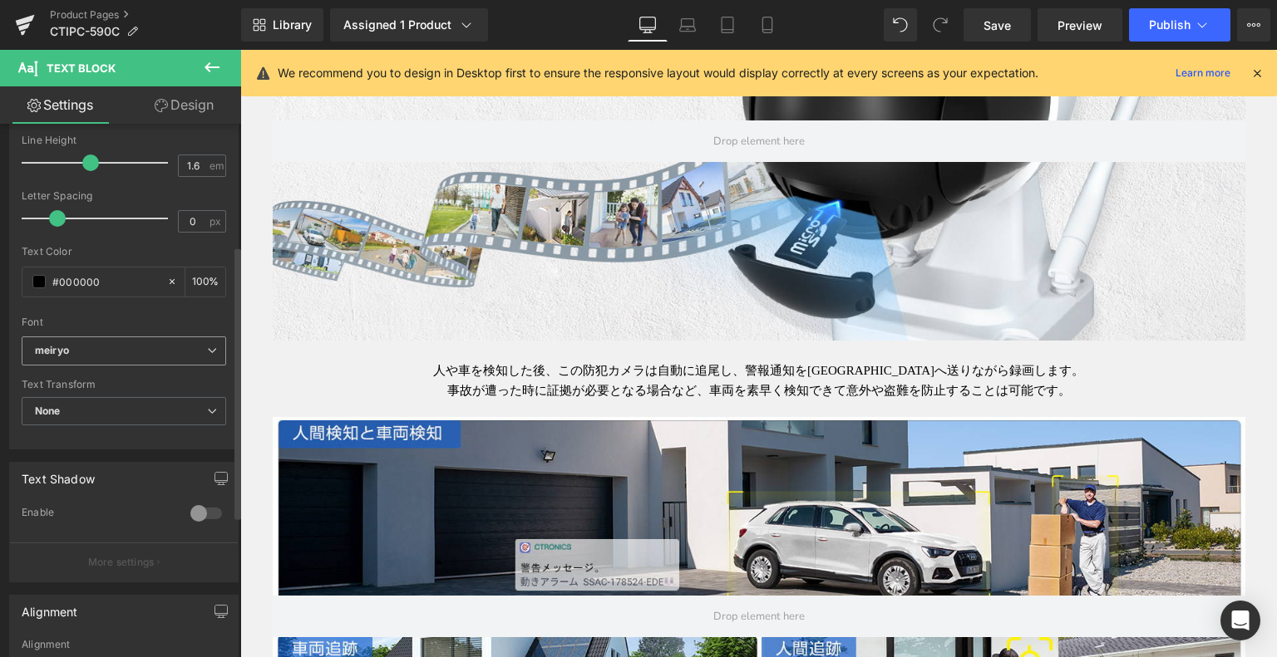
scroll to position [83, 0]
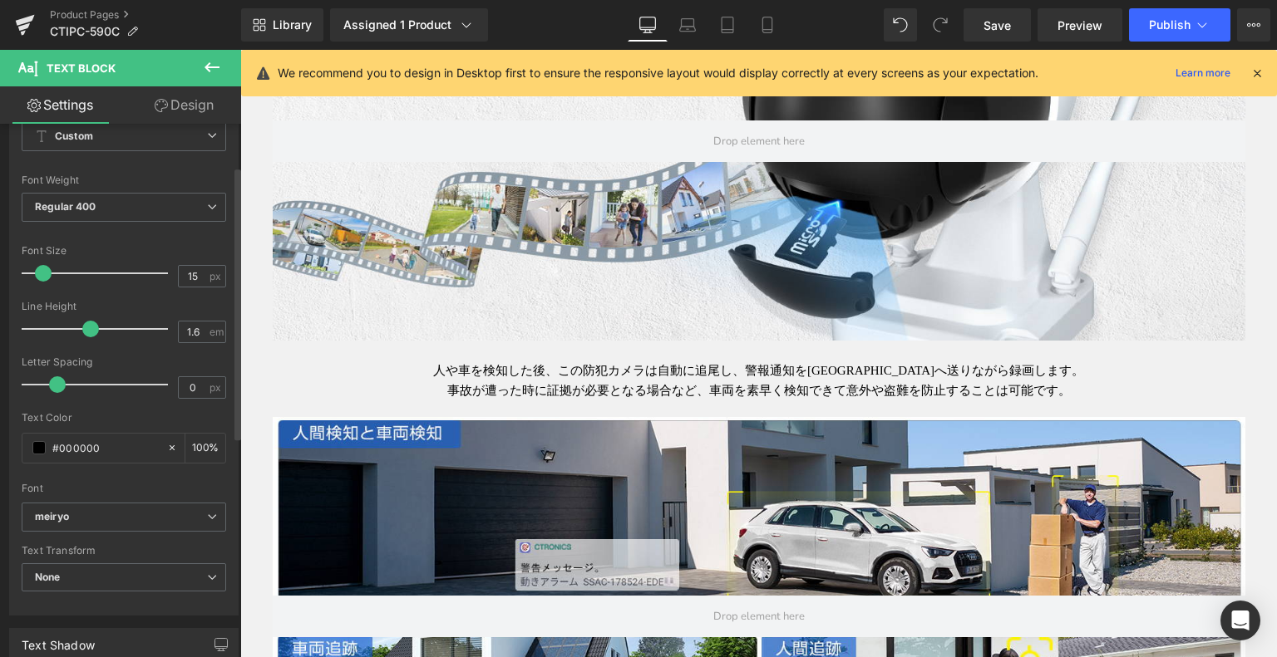
drag, startPoint x: 59, startPoint y: 441, endPoint x: 3, endPoint y: 444, distance: 55.7
click at [0, 446] on div "Typography Text Styles Custom Custom Setup Global Style Custom Setup Global Sty…" at bounding box center [124, 330] width 249 height 571
type input "#404040"
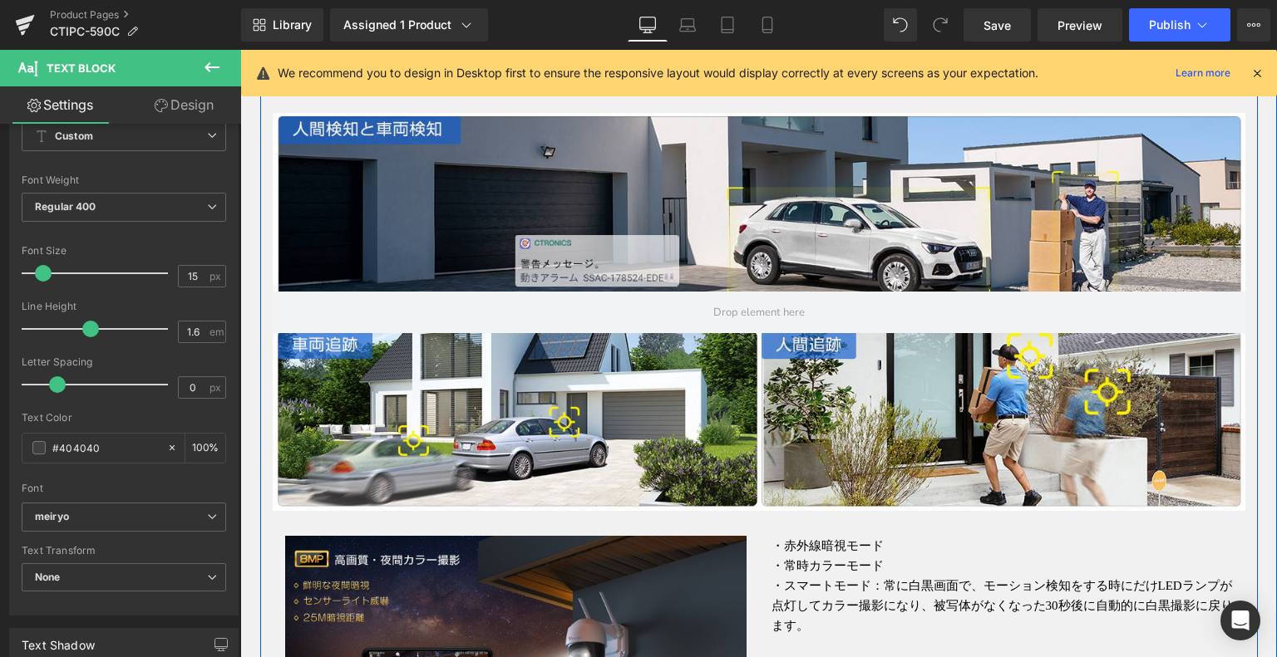
scroll to position [2322, 0]
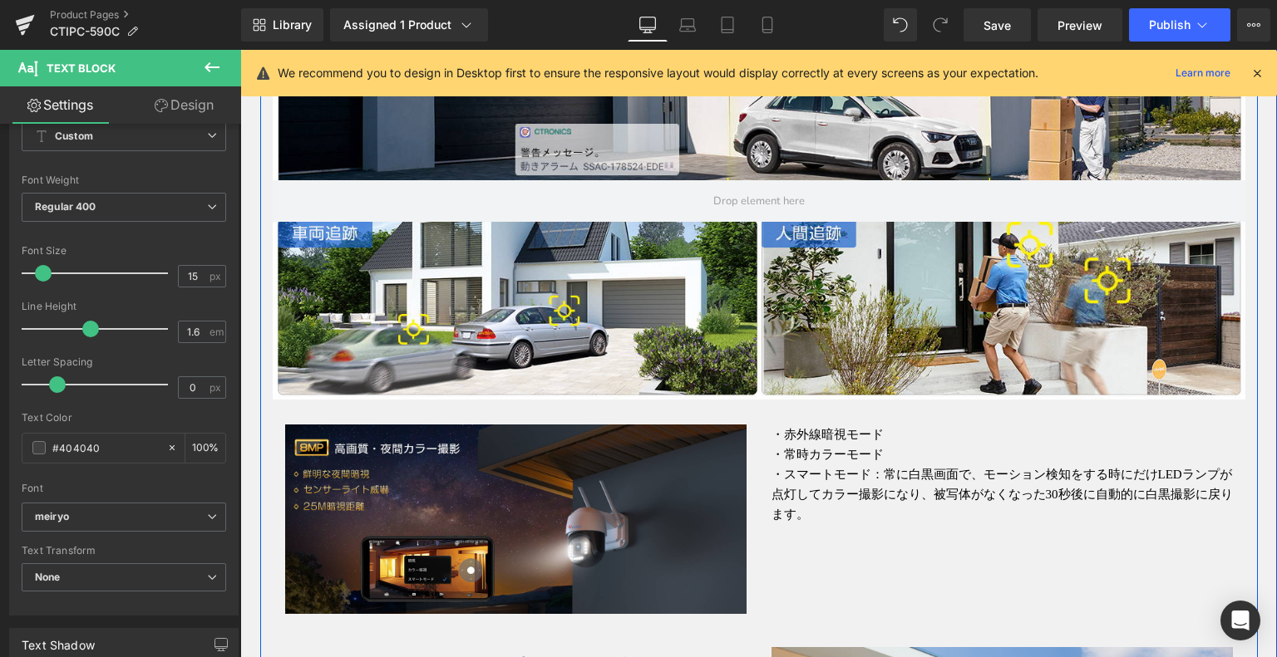
click at [828, 473] on p "・スマートモード：常に白黒画面で、モーション検知をする時にだけLEDランプが点灯してカラー撮影になり、被写体がなくなった30秒後に自動的に白黒撮影に戻ります。" at bounding box center [1001, 495] width 461 height 60
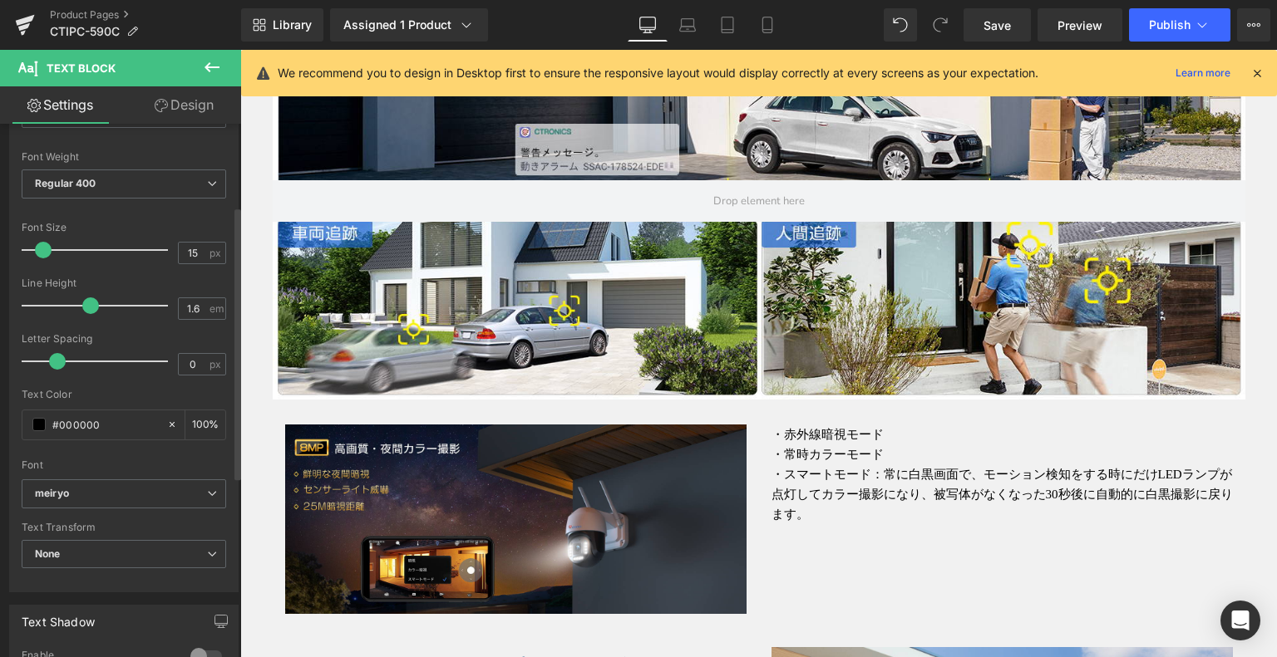
scroll to position [166, 0]
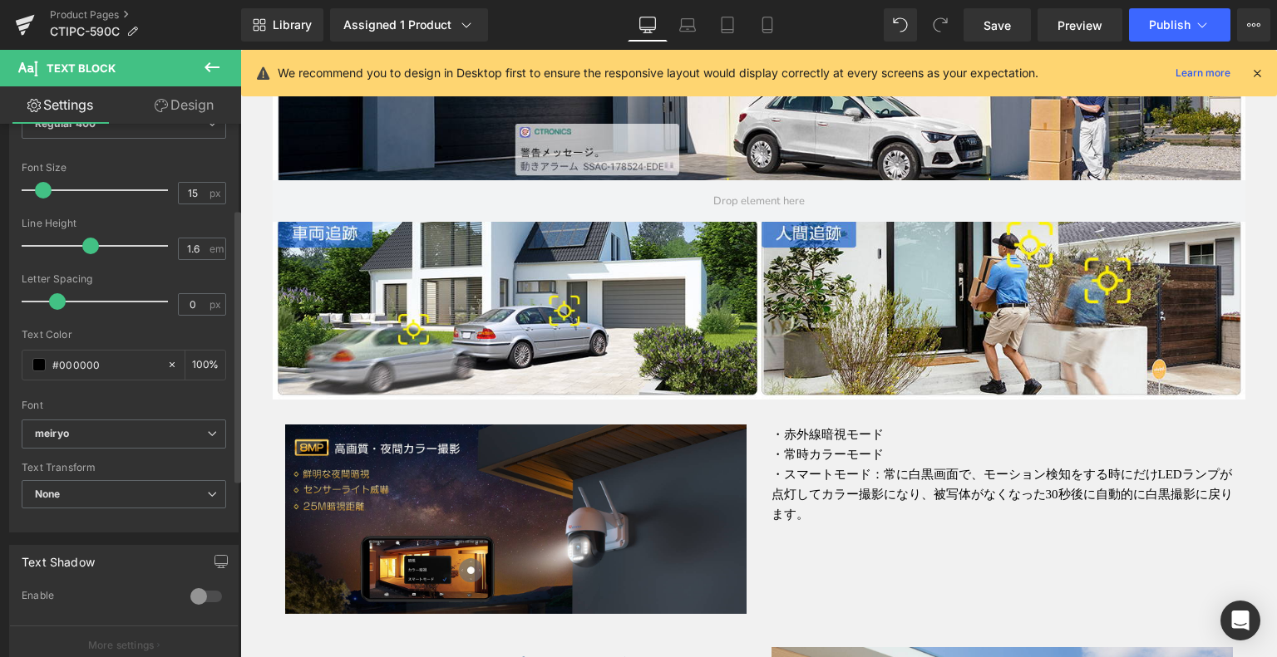
drag, startPoint x: 128, startPoint y: 360, endPoint x: 0, endPoint y: 353, distance: 128.2
click at [0, 353] on div "Typography Text Styles Custom Custom Setup Global Style Custom Setup Global Sty…" at bounding box center [124, 247] width 249 height 571
paste input "40404"
type input "#404040"
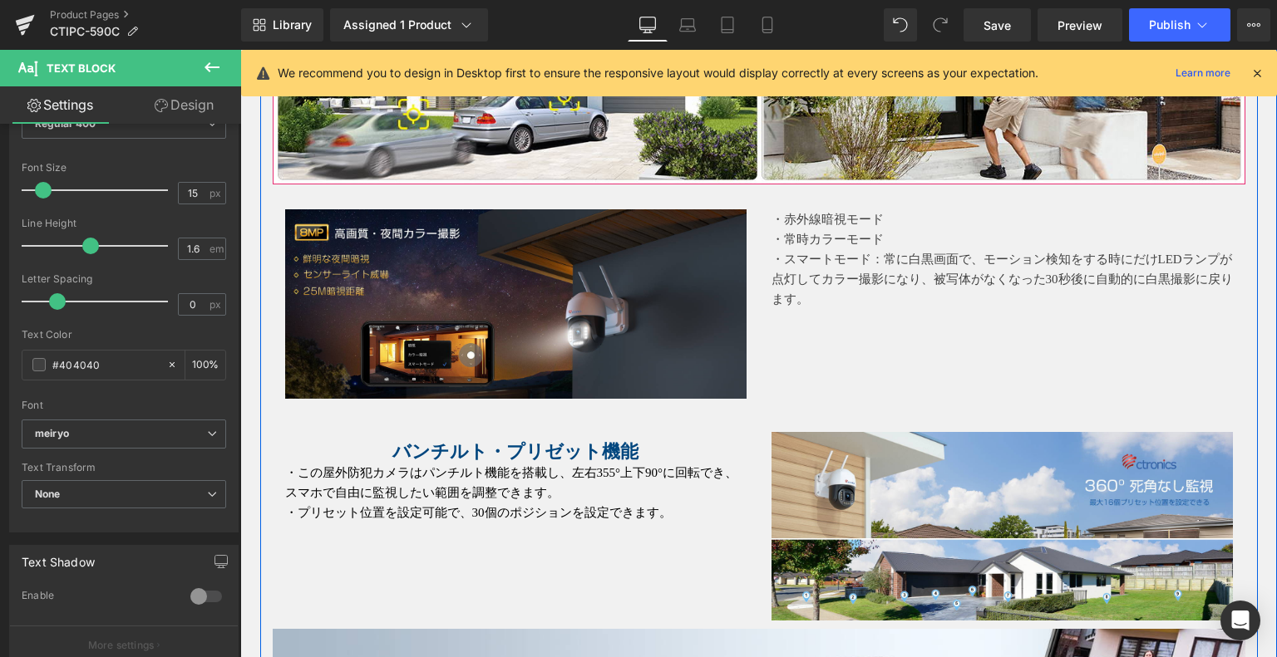
scroll to position [2572, 0]
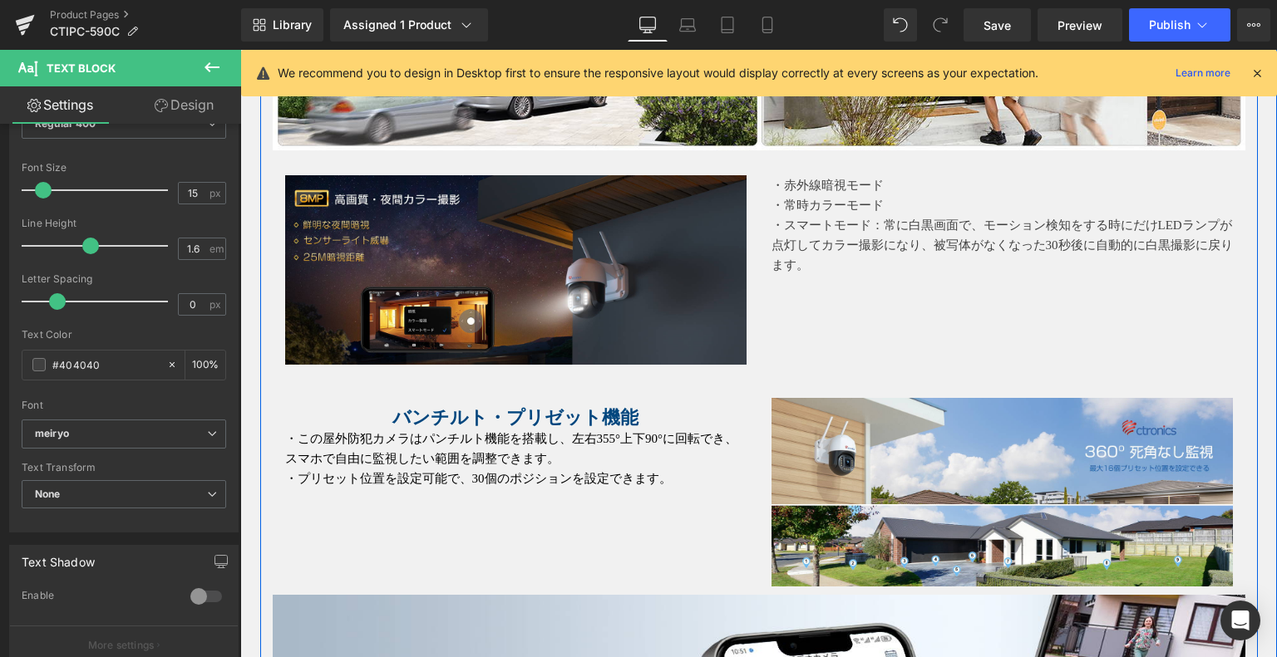
click at [436, 460] on p "・この屋外防犯カメラはパンチルト機能を搭載し、左右355°上下90°に回転でき、スマホで自由に監視したい範囲を調整できます。" at bounding box center [515, 449] width 461 height 40
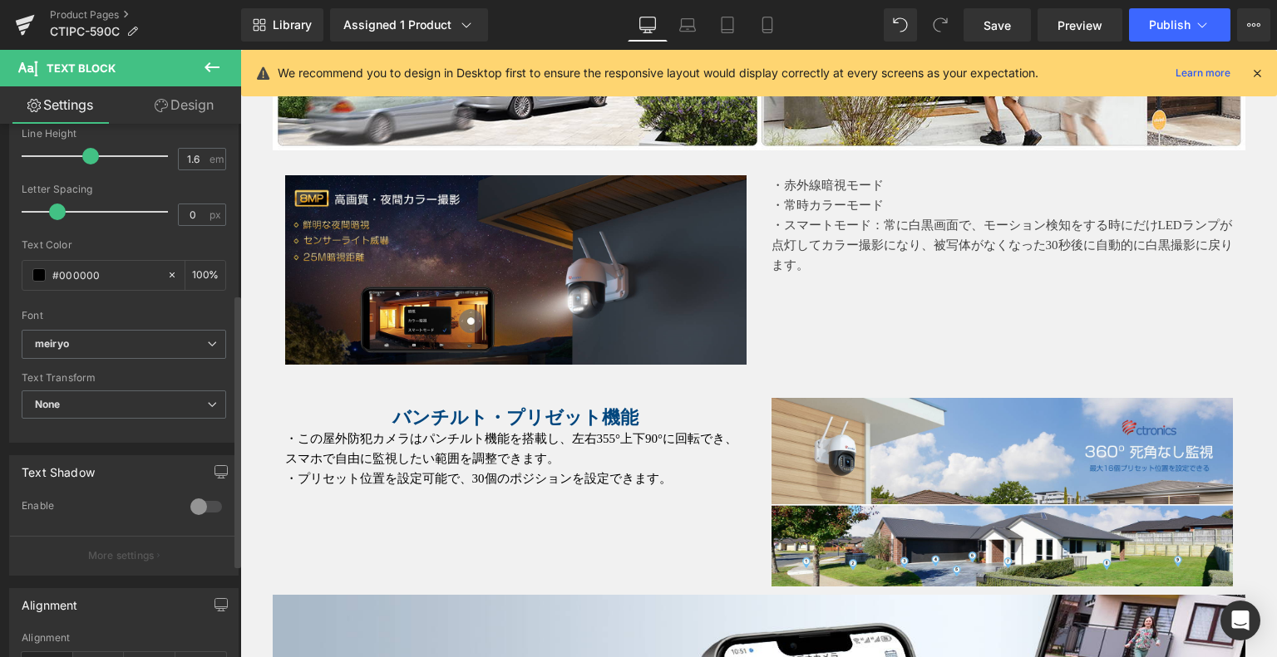
scroll to position [166, 0]
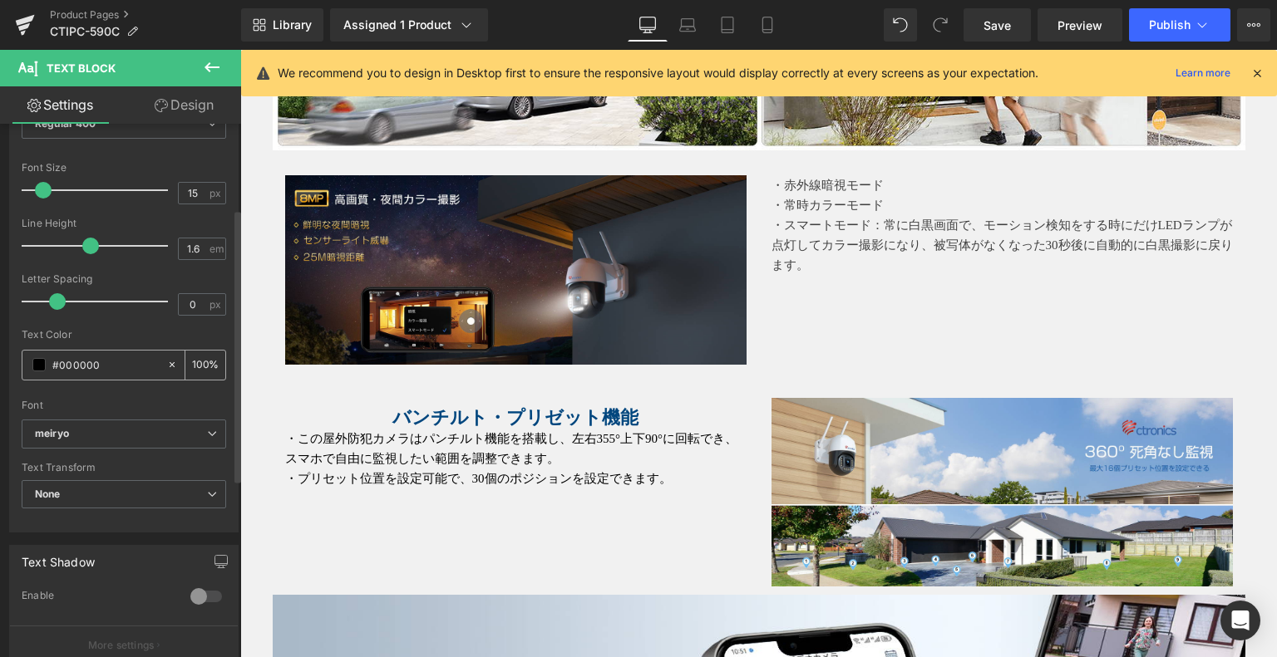
click at [120, 362] on input "#000000" at bounding box center [105, 365] width 106 height 18
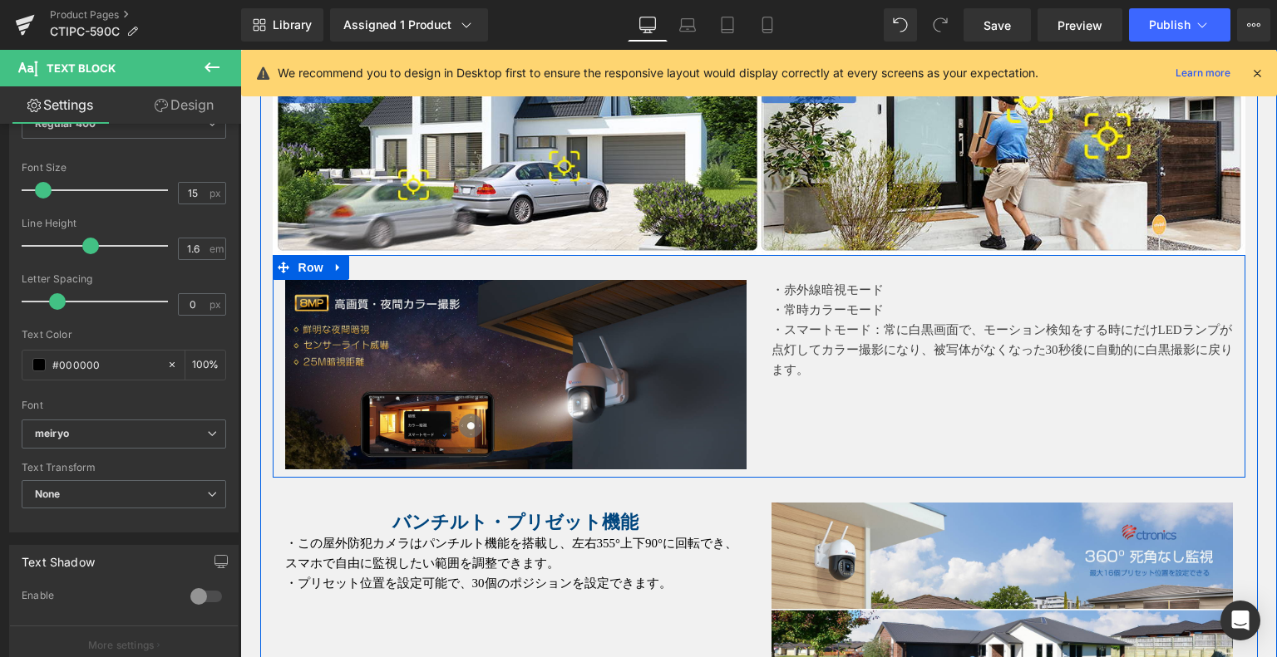
scroll to position [2405, 0]
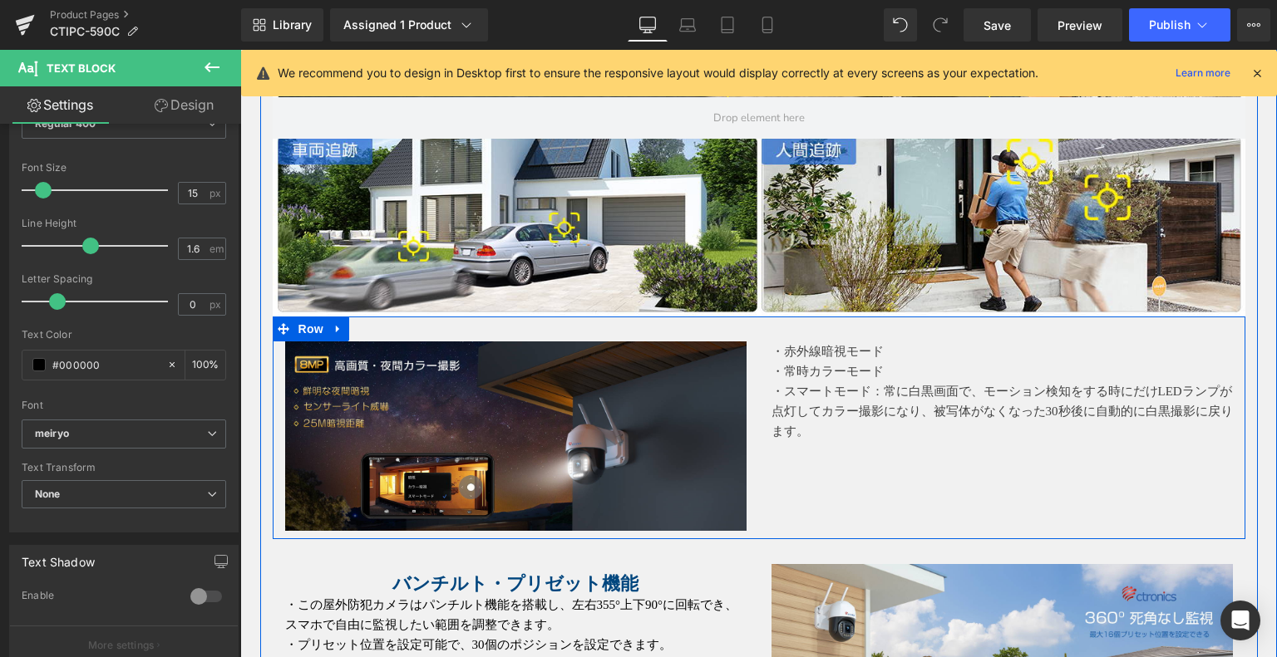
click at [889, 382] on p "・スマートモード：常に白黒画面で、モーション検知をする時にだけLEDランプが点灯してカラー撮影になり、被写体がなくなった30秒後に自動的に白黒撮影に戻ります。" at bounding box center [1001, 412] width 461 height 60
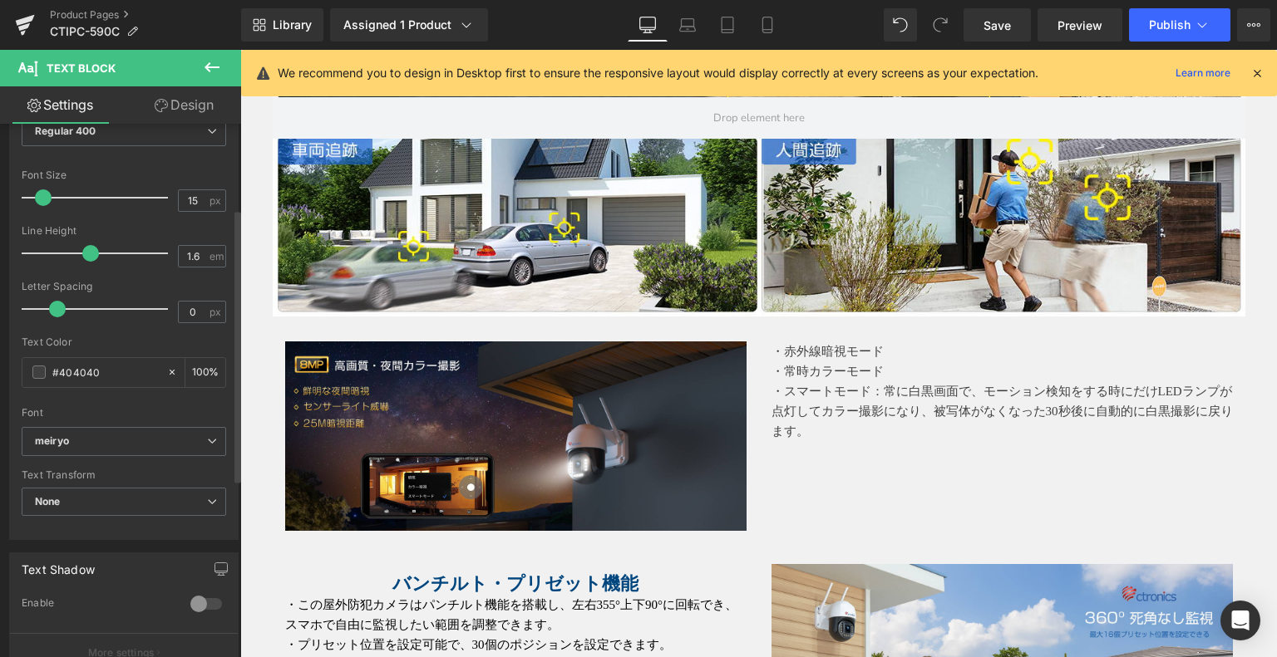
scroll to position [166, 0]
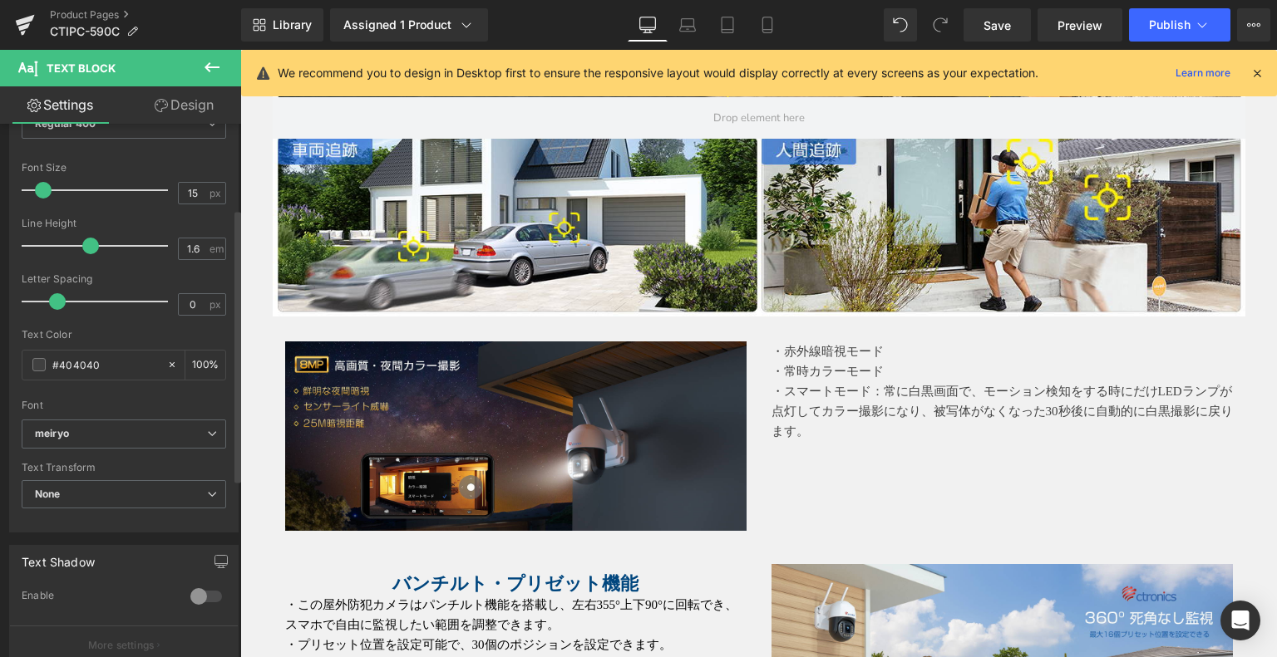
drag, startPoint x: 126, startPoint y: 368, endPoint x: 0, endPoint y: 361, distance: 126.6
click at [0, 361] on div "Typography Text Styles Custom Custom Setup Global Style Custom Setup Global Sty…" at bounding box center [124, 247] width 249 height 571
click at [33, 366] on span at bounding box center [38, 364] width 13 height 13
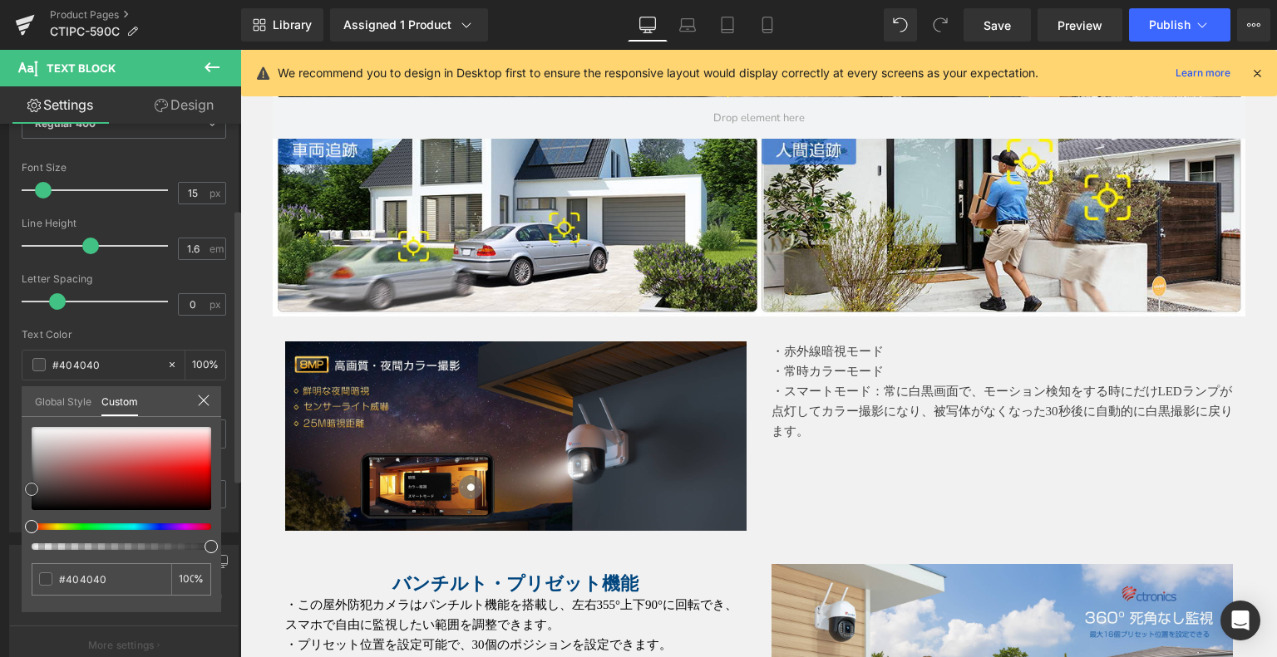
type input "#130000"
type input "#140000"
drag, startPoint x: 202, startPoint y: 506, endPoint x: 106, endPoint y: 328, distance: 202.3
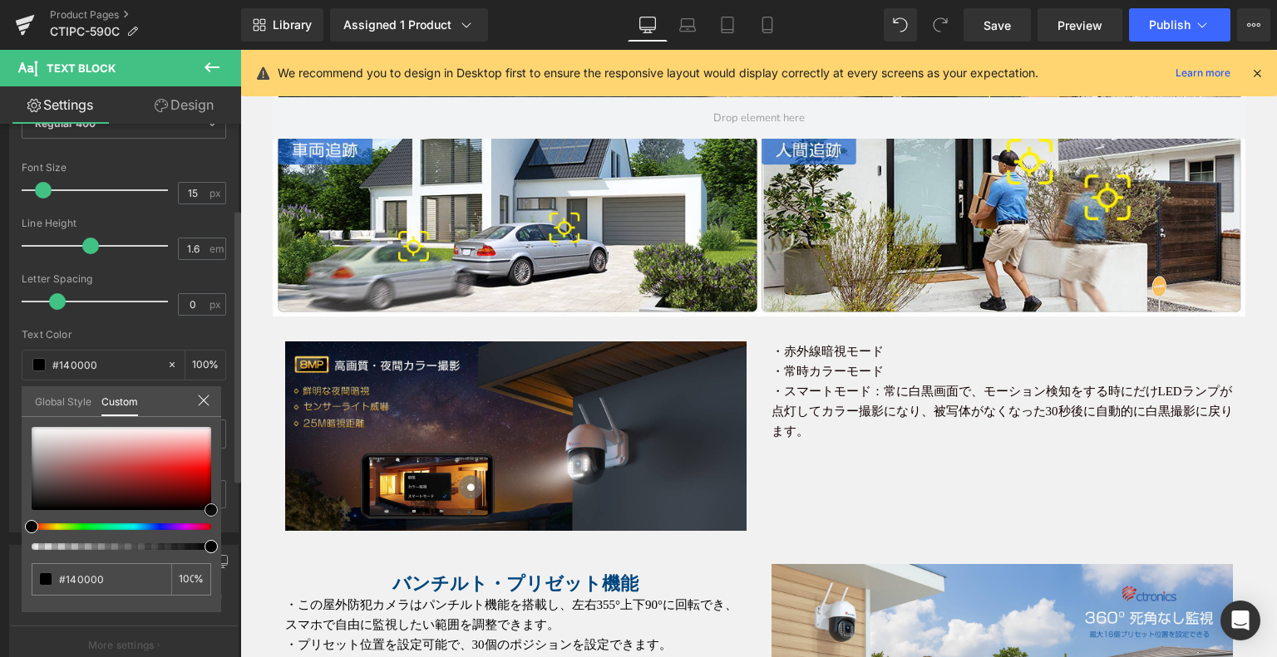
click at [219, 518] on div "#140000 100 %" at bounding box center [121, 519] width 199 height 185
type input "#000000"
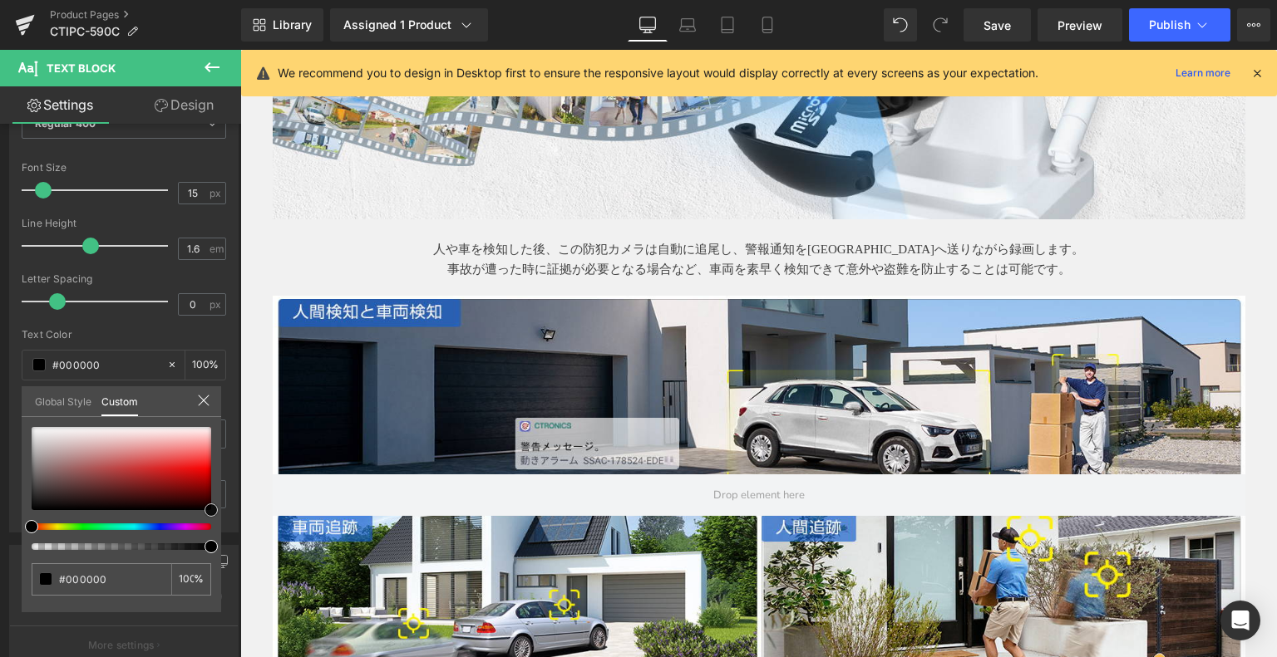
scroll to position [1907, 0]
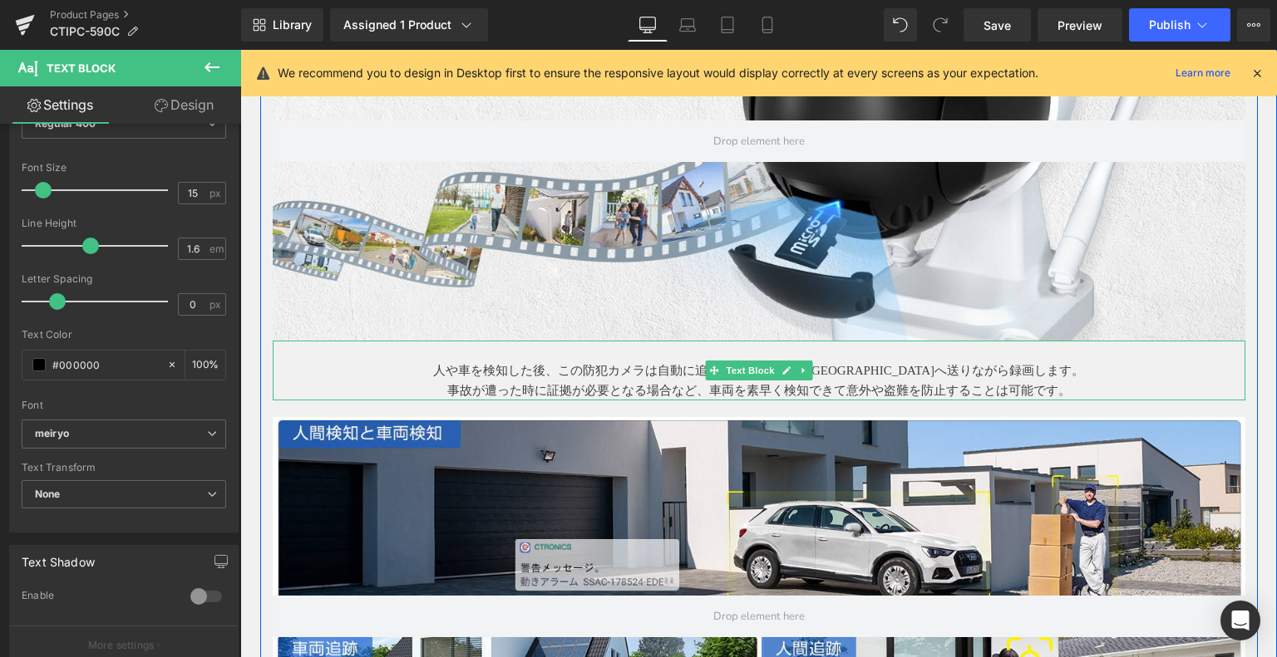
click at [697, 382] on p "事故が遭った時に証拠が必要となる場合など、車両を素早く検知できて意外や盗難を防止することは可能です。" at bounding box center [759, 391] width 972 height 20
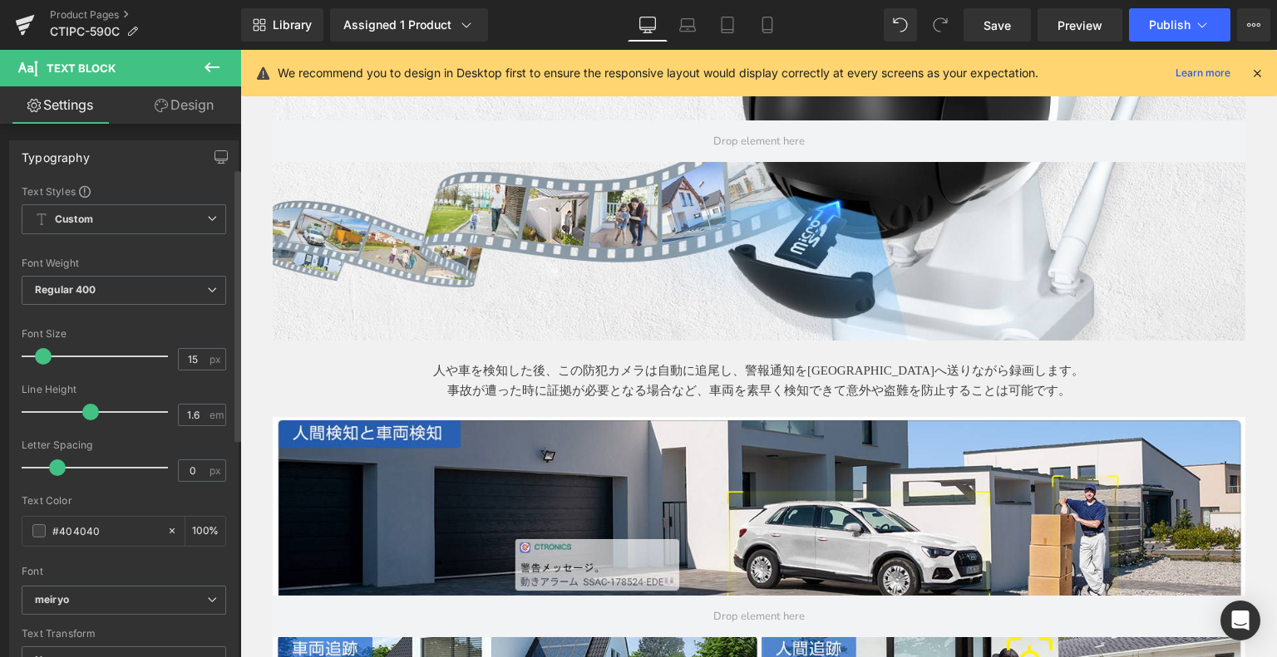
scroll to position [166, 0]
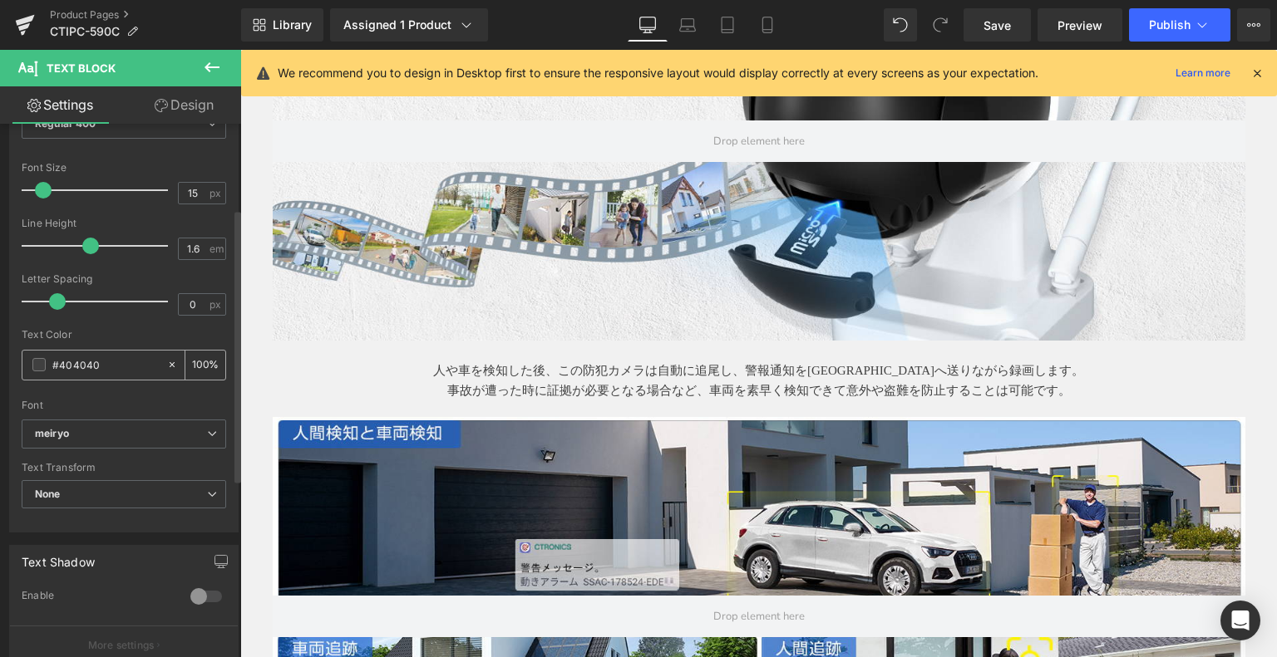
click at [32, 361] on span at bounding box center [38, 364] width 13 height 13
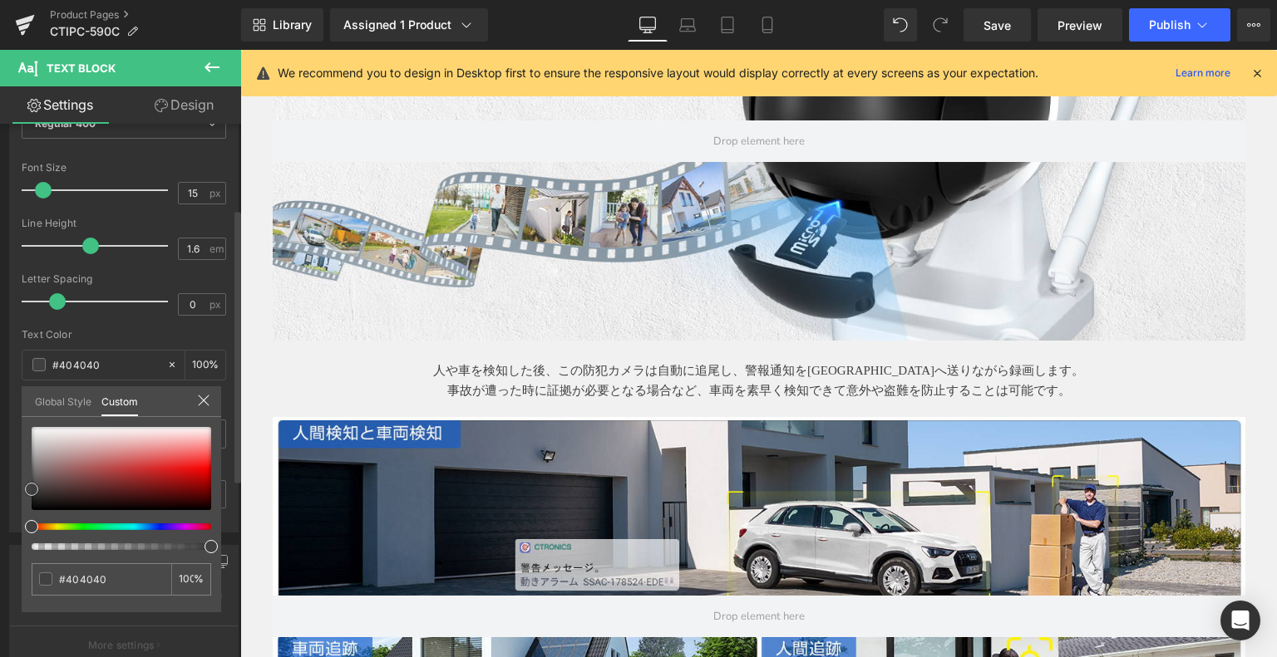
type input "#db1d1d"
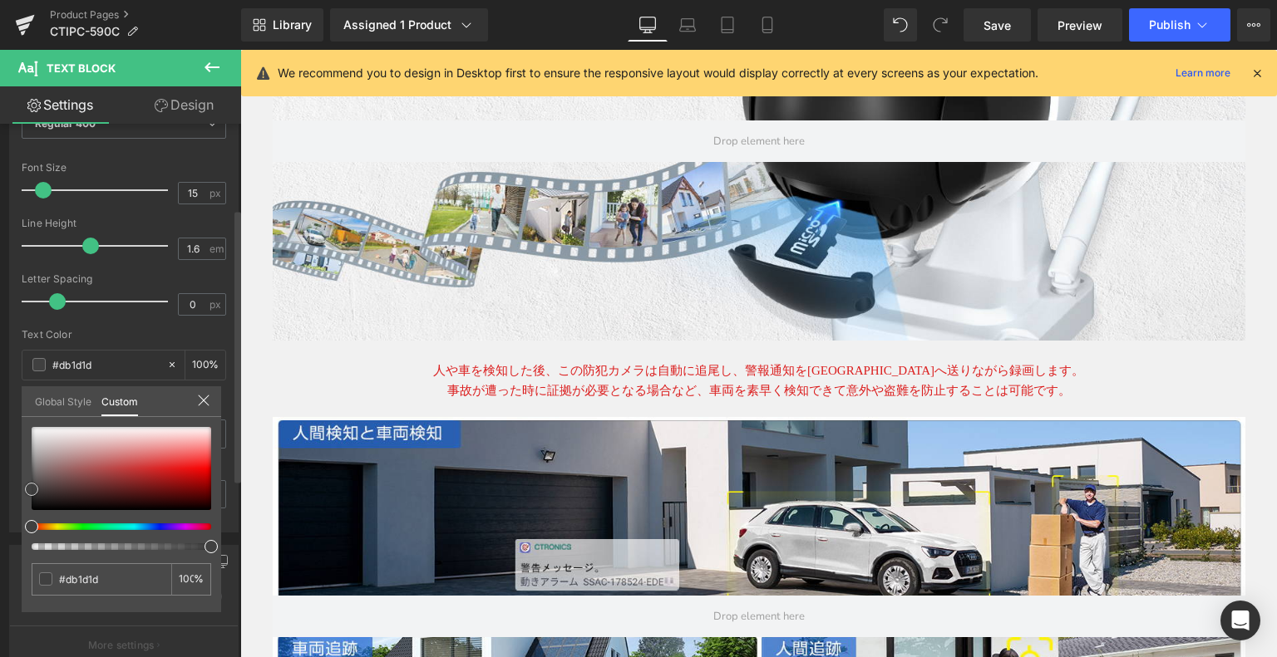
type input "#000000"
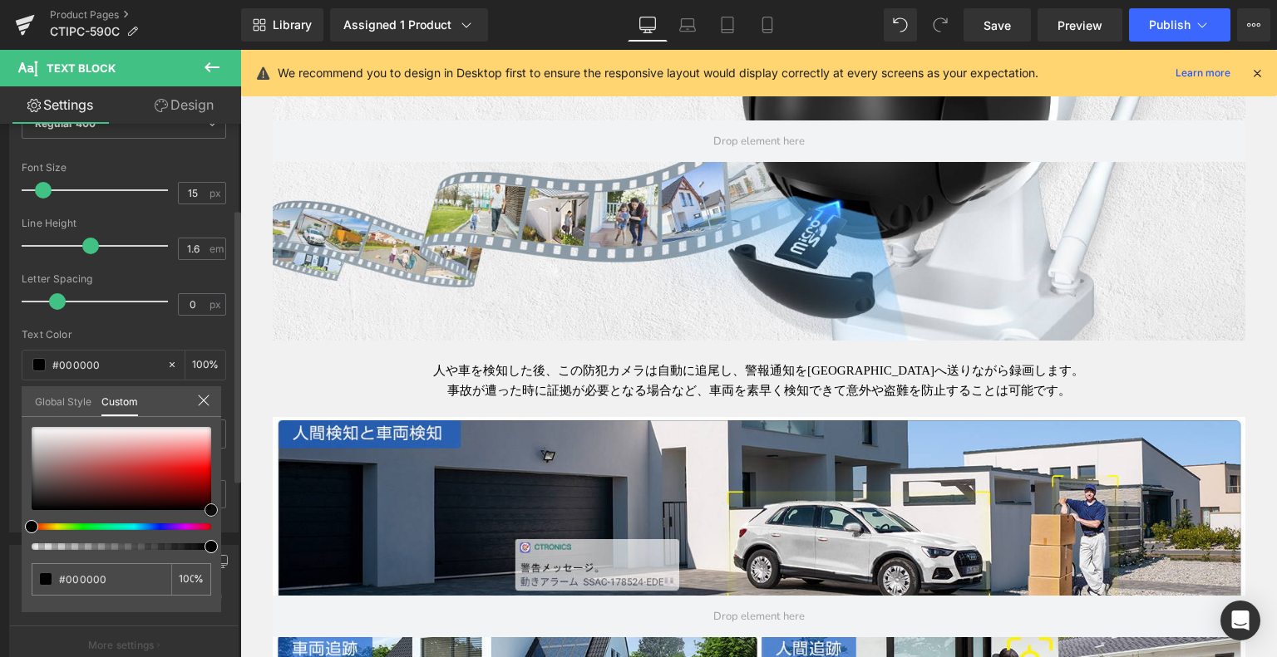
click at [211, 510] on div at bounding box center [122, 468] width 180 height 83
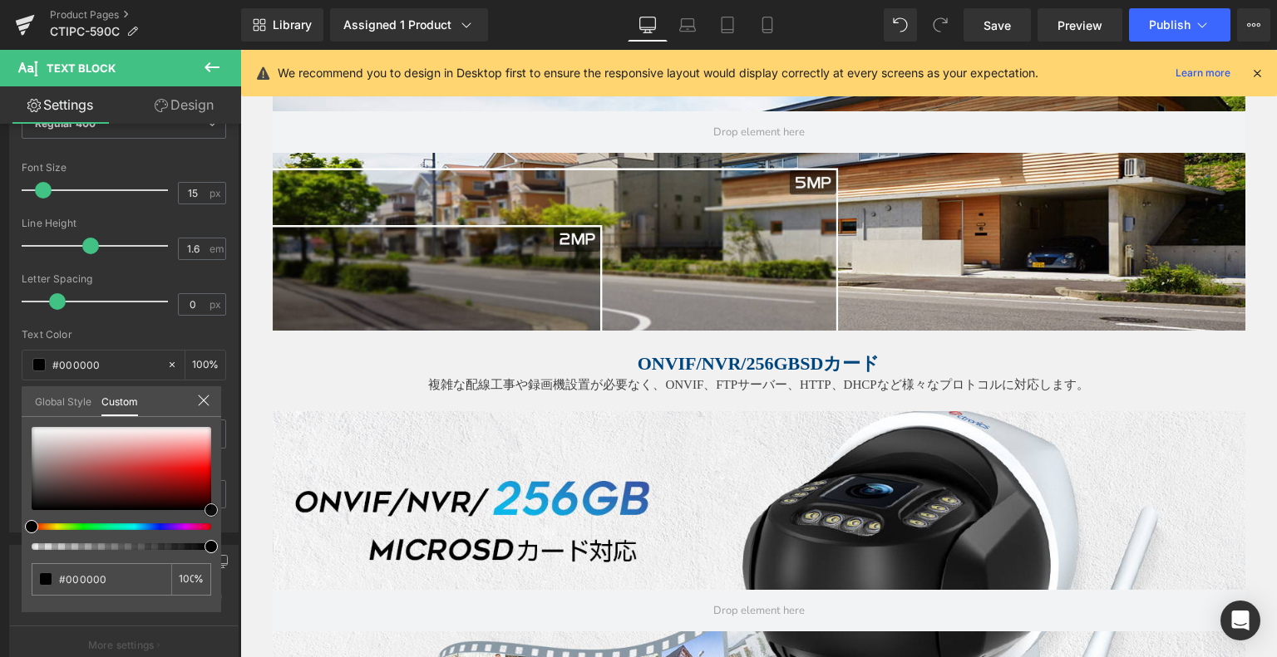
scroll to position [1408, 0]
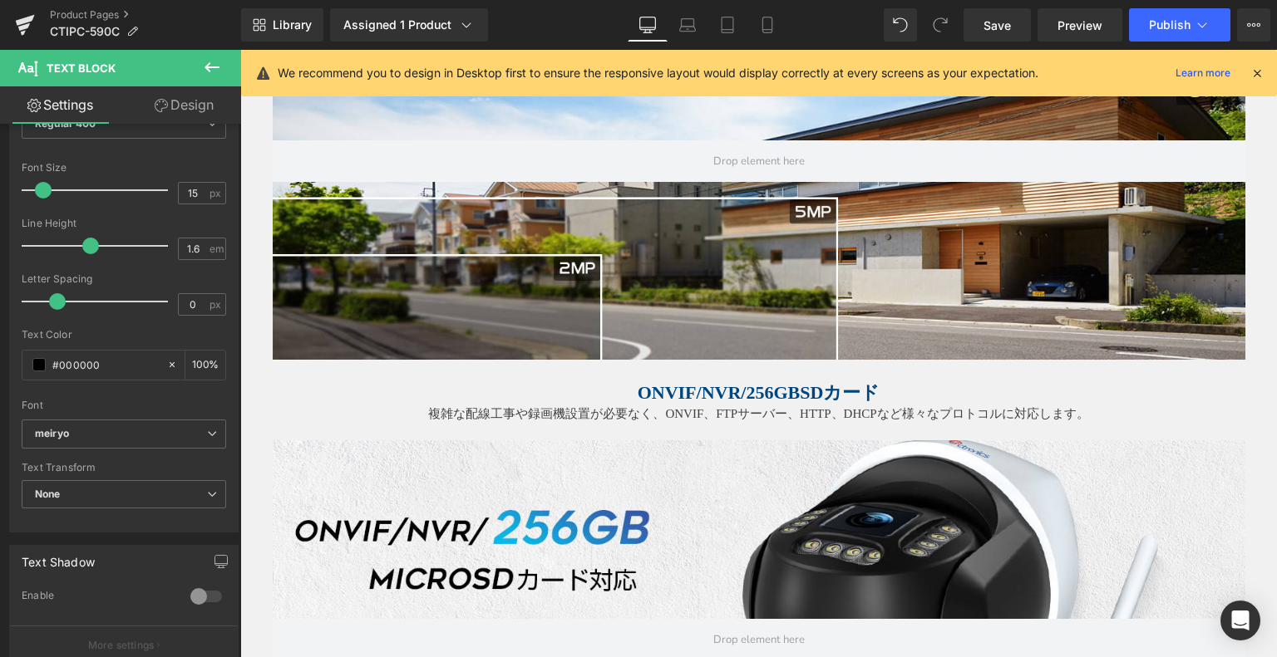
click at [569, 405] on p "複雑な配線工事や録画機設置が必要なく、ONVIF、FTPサーバー、HTTP、DHCPなど様々なプロトコルに対応します。" at bounding box center [759, 414] width 972 height 20
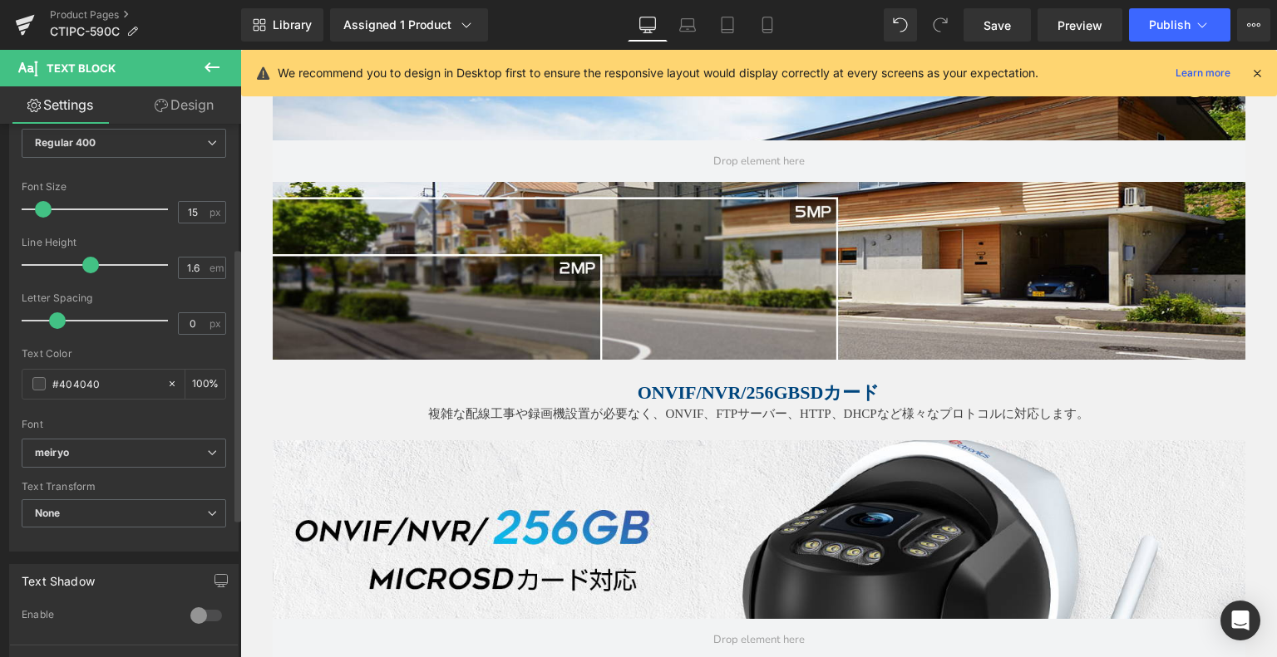
scroll to position [249, 0]
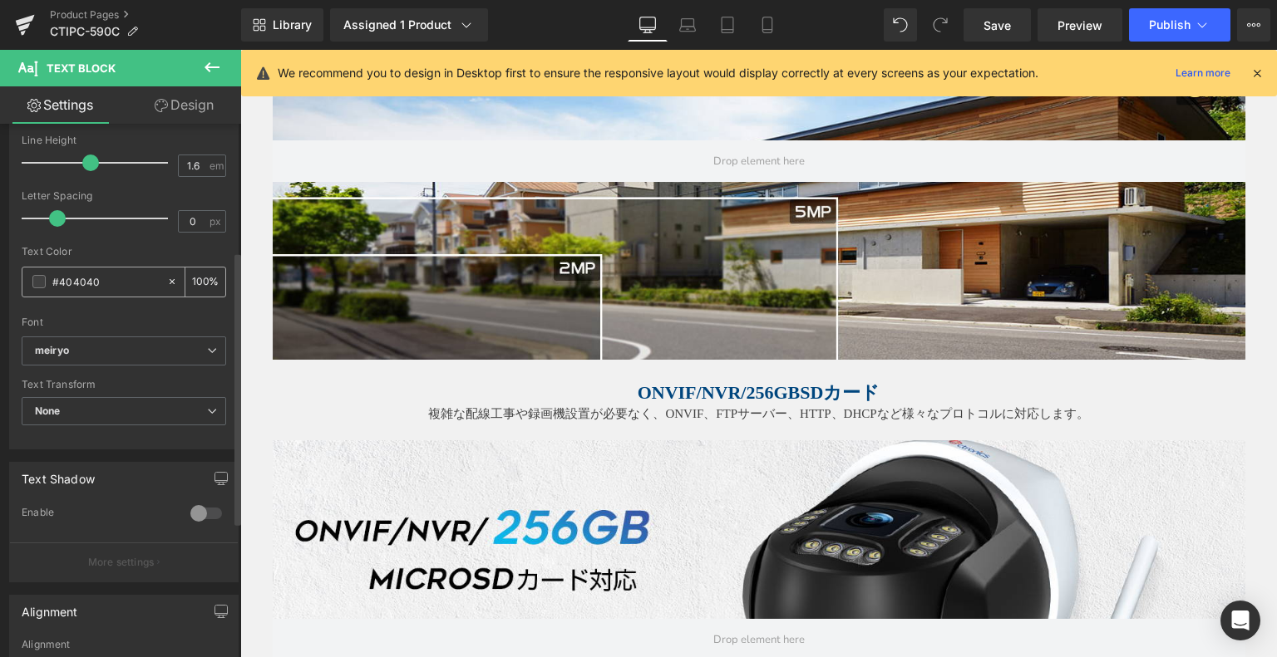
click at [40, 282] on span at bounding box center [38, 281] width 13 height 13
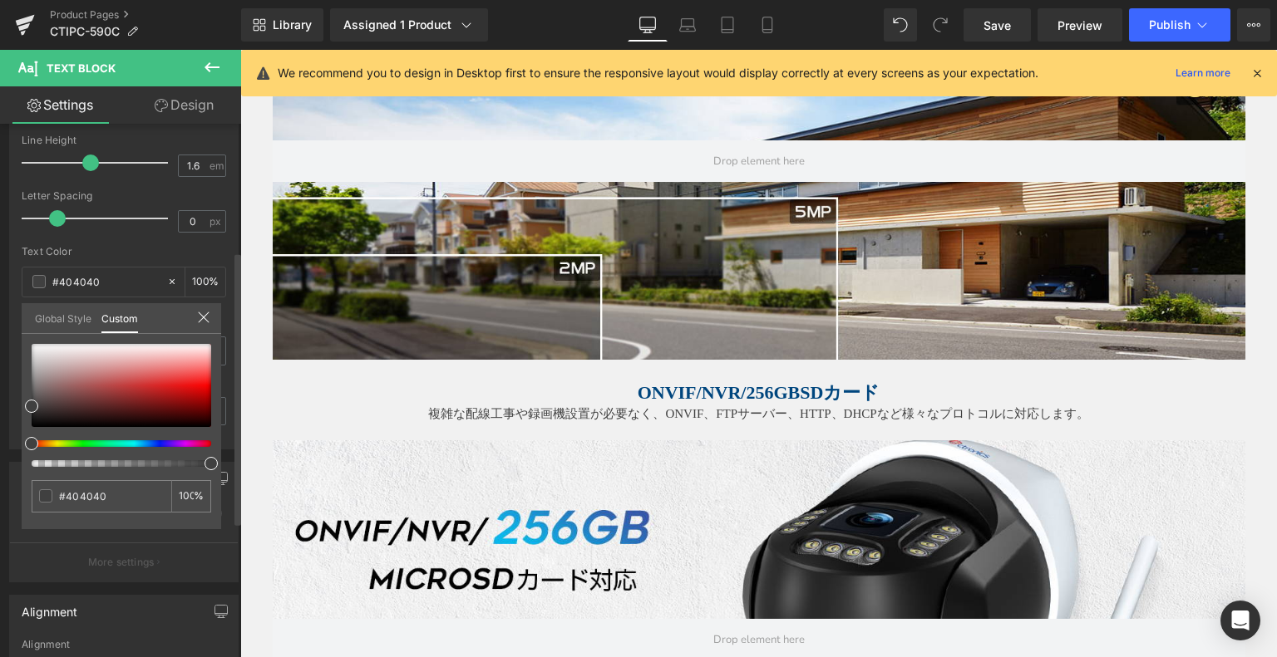
drag, startPoint x: 27, startPoint y: 392, endPoint x: 203, endPoint y: 434, distance: 181.0
click at [207, 434] on div "#404040 100 %" at bounding box center [121, 436] width 199 height 185
type input "#3f3f3f"
type input "#1e0000"
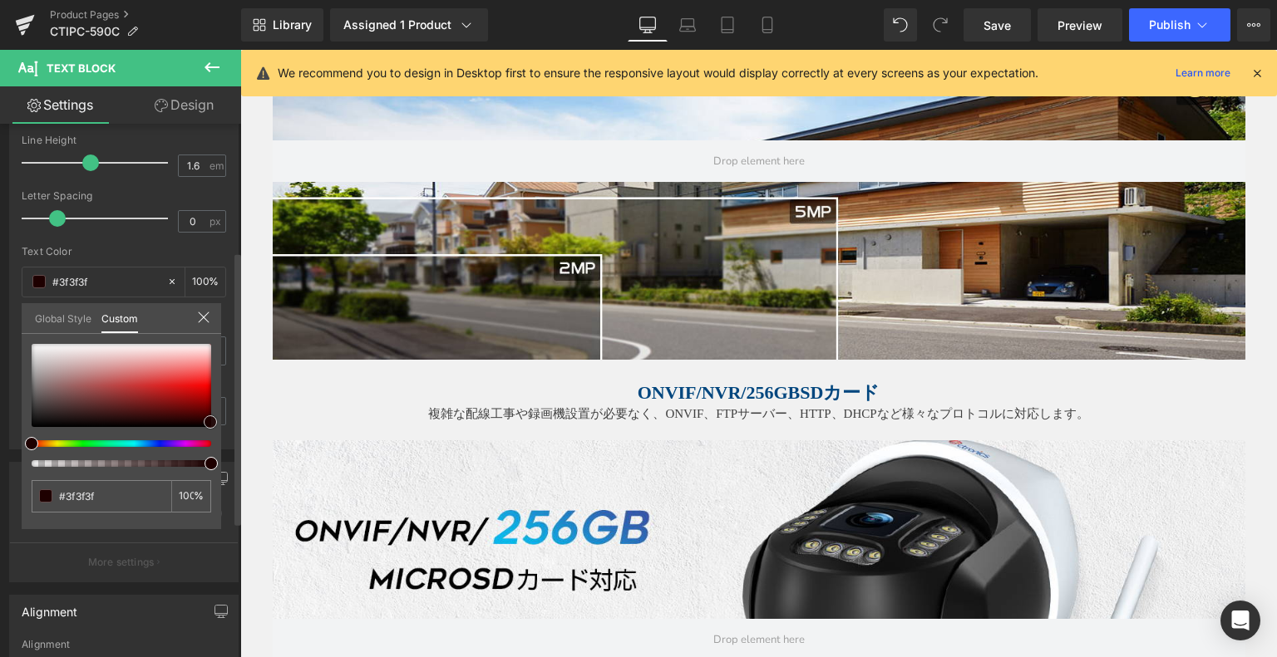
type input "#1e0000"
drag, startPoint x: 28, startPoint y: 405, endPoint x: 214, endPoint y: 423, distance: 186.3
click at [214, 422] on span at bounding box center [210, 423] width 13 height 13
type input "#140000"
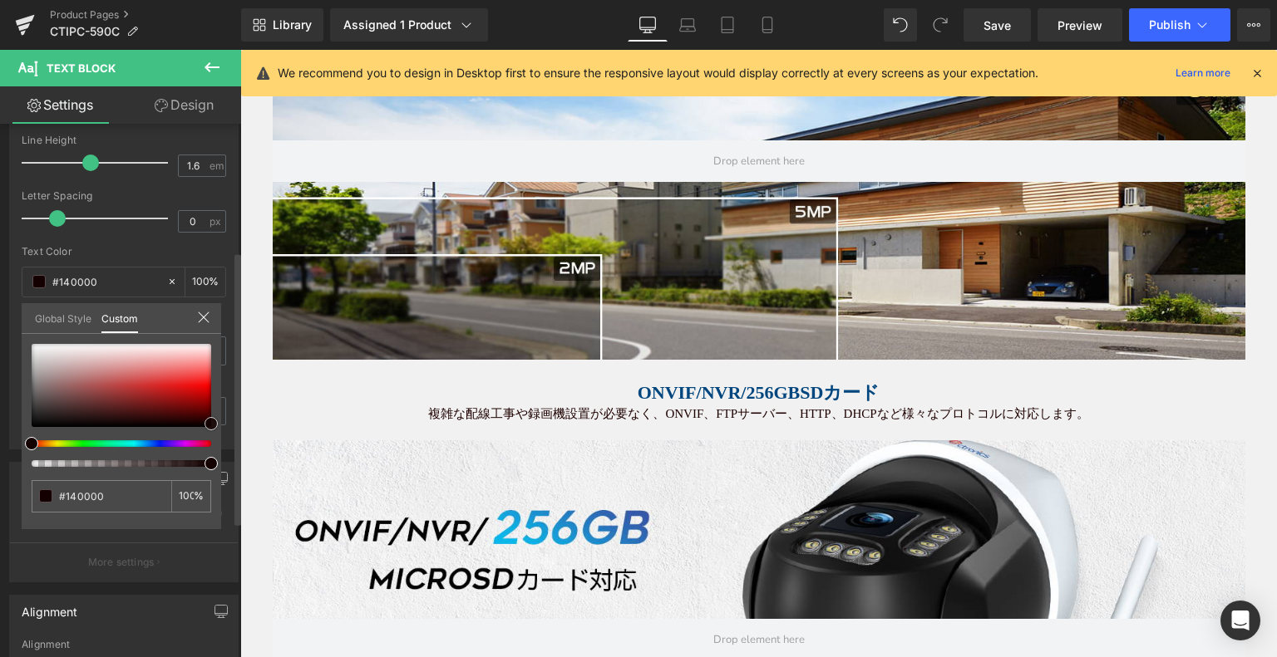
drag, startPoint x: 56, startPoint y: 344, endPoint x: 212, endPoint y: 425, distance: 175.8
click at [212, 425] on span at bounding box center [210, 423] width 13 height 13
type input "#0a0000"
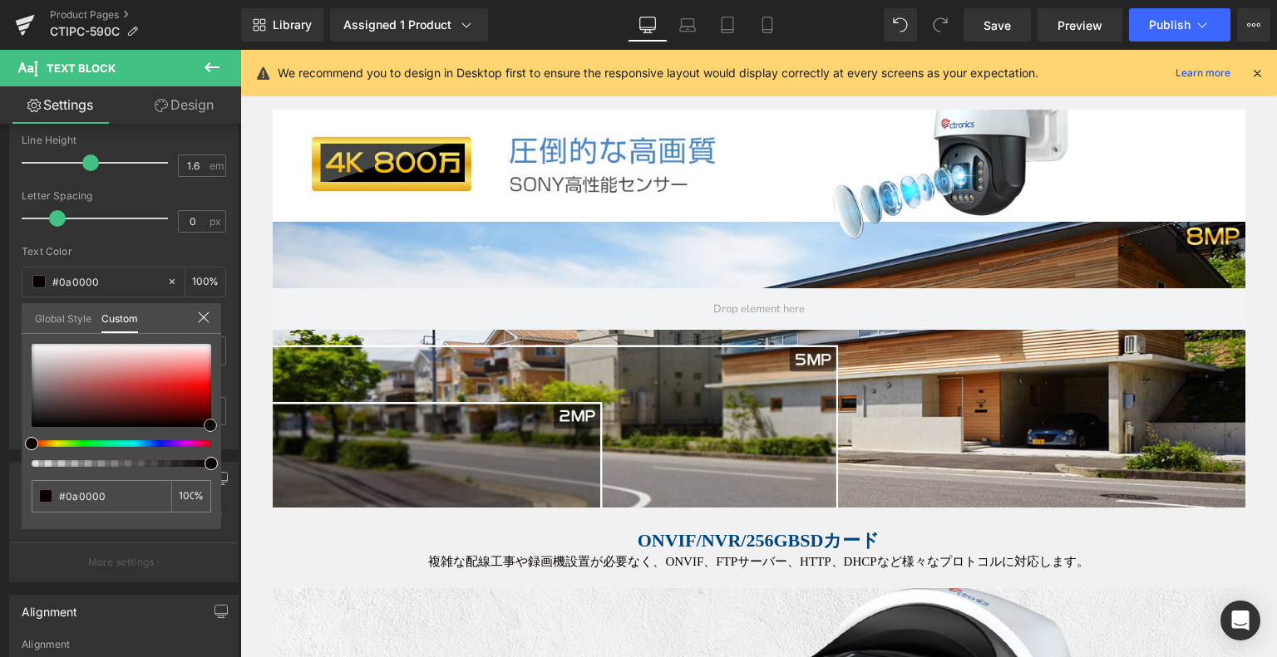
scroll to position [1076, 0]
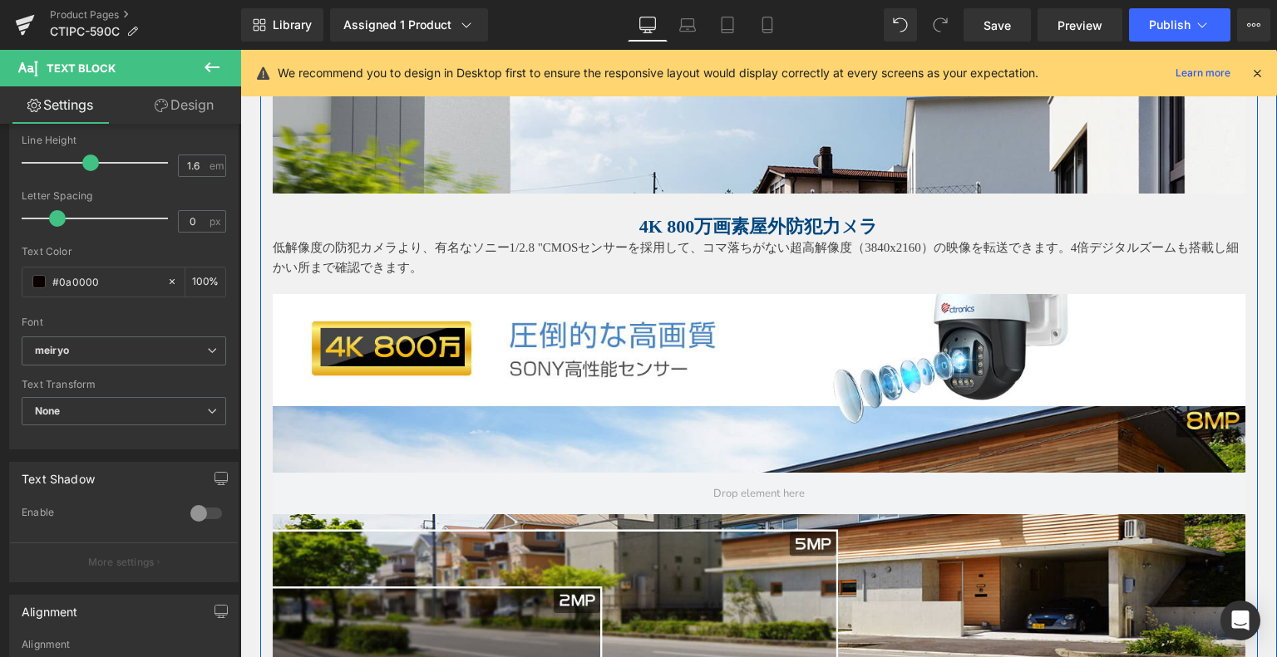
click at [369, 252] on p "低解像度の防犯カメラより、有名なソニー1/2.8 "CMOSセンサーを採用して、コマ落ちがない超高解像度（3840x2160）の映像を転送できます。4倍デジタ…" at bounding box center [759, 258] width 972 height 40
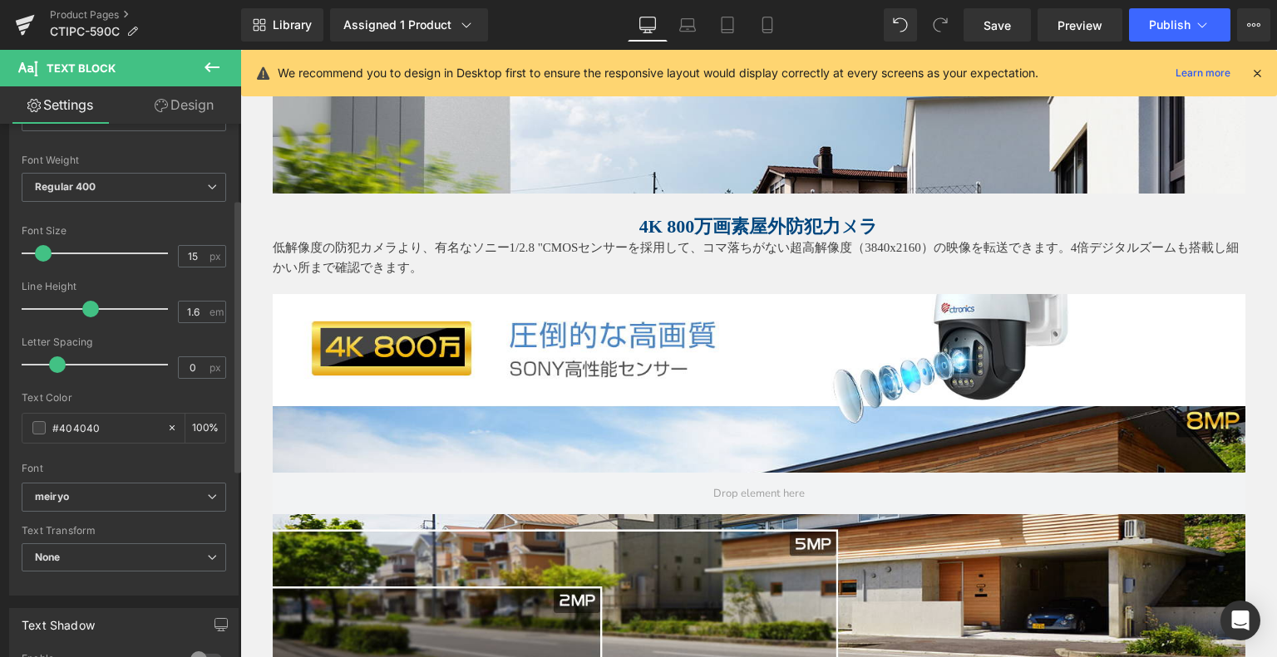
scroll to position [166, 0]
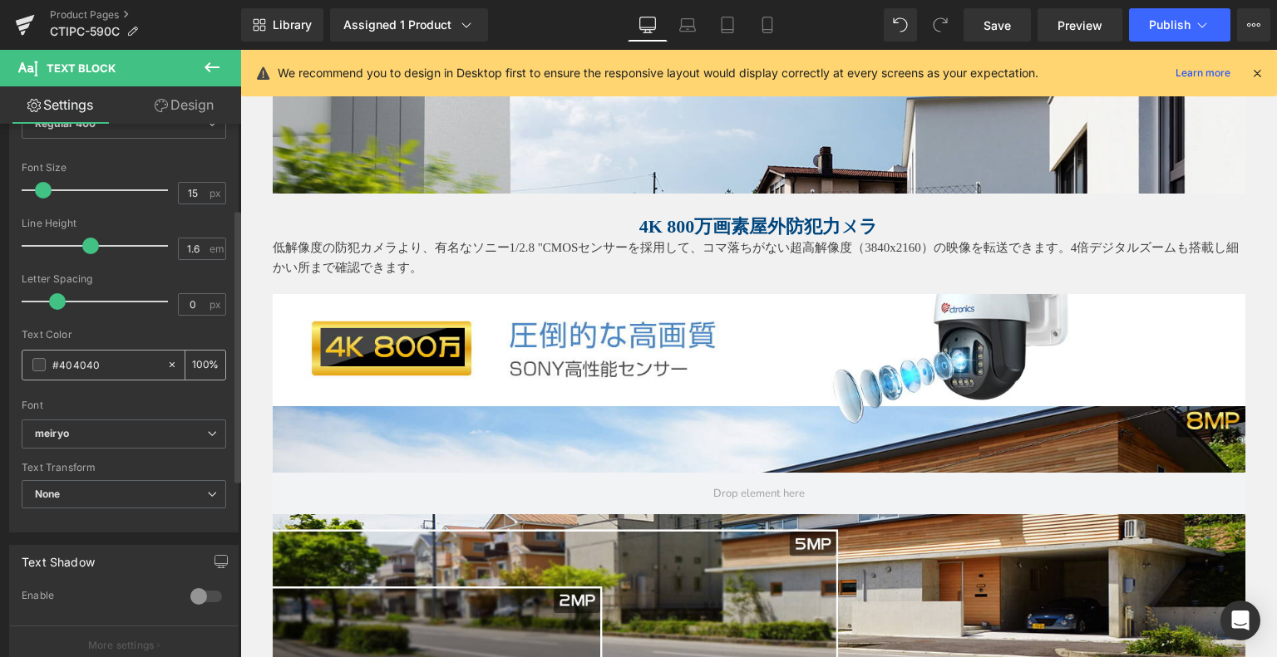
click at [37, 363] on span at bounding box center [38, 364] width 13 height 13
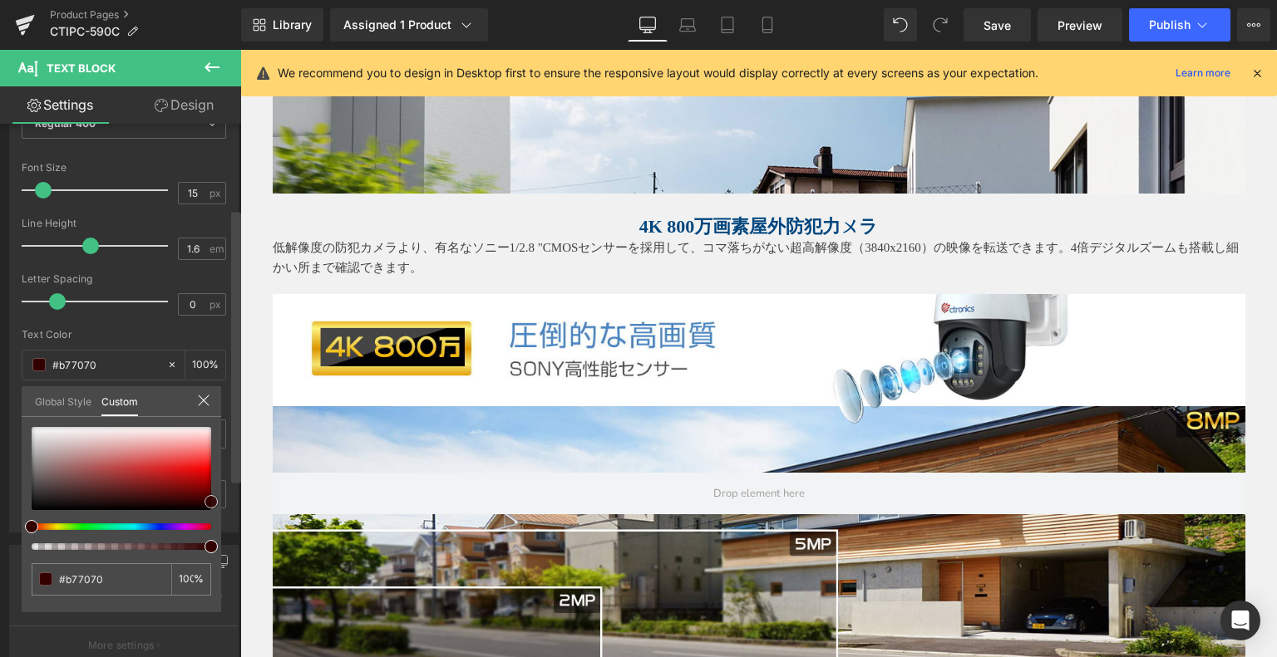
type input "#b77070"
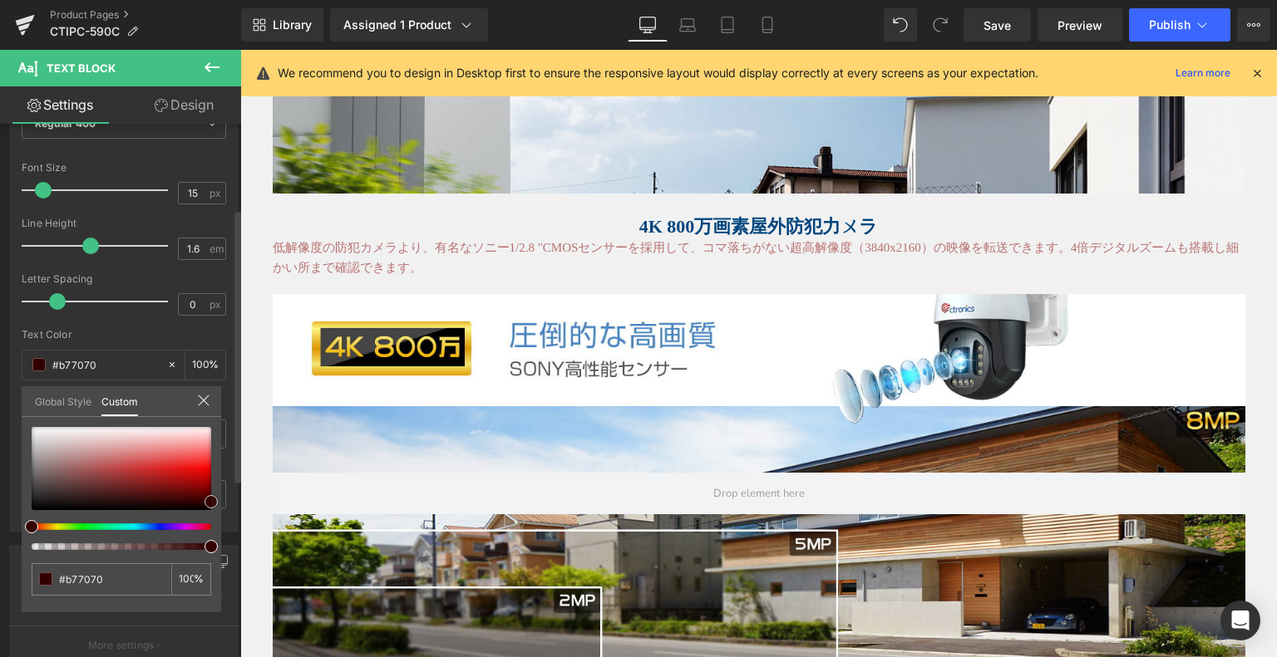
type input "#330000"
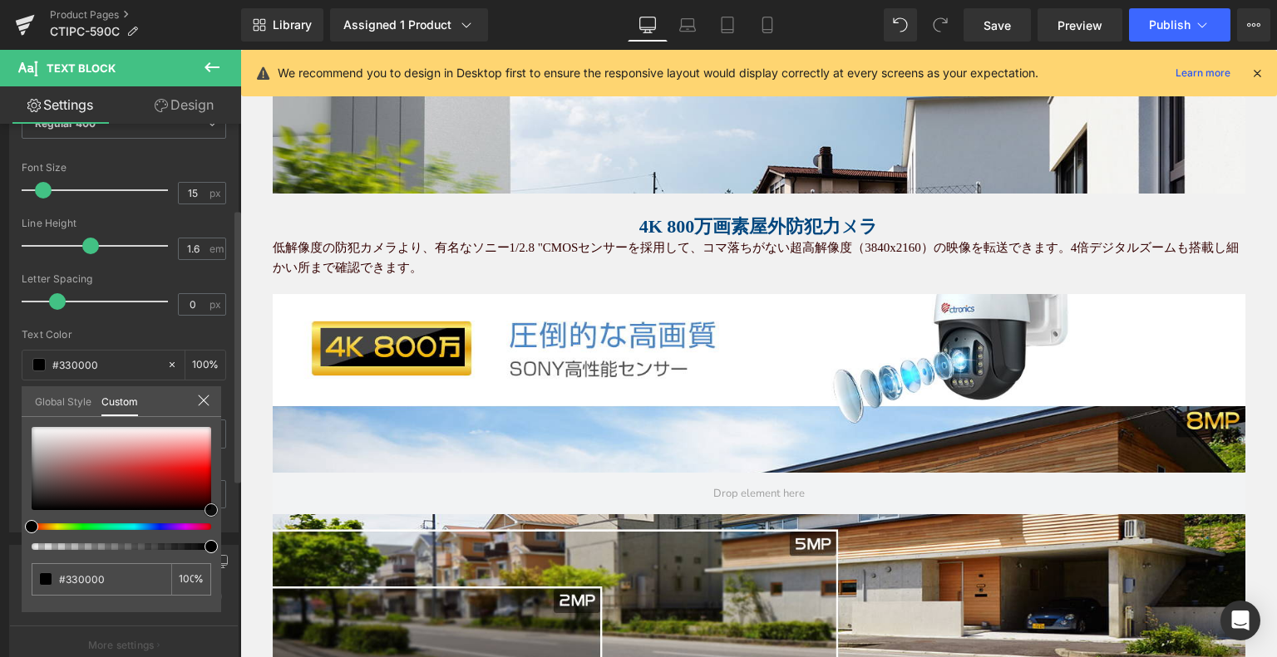
type input "#000000"
drag, startPoint x: 91, startPoint y: 461, endPoint x: 222, endPoint y: 517, distance: 142.6
click at [222, 517] on div "Typography Text Styles Custom Custom Setup Global Style Custom Setup Global Sty…" at bounding box center [124, 247] width 249 height 571
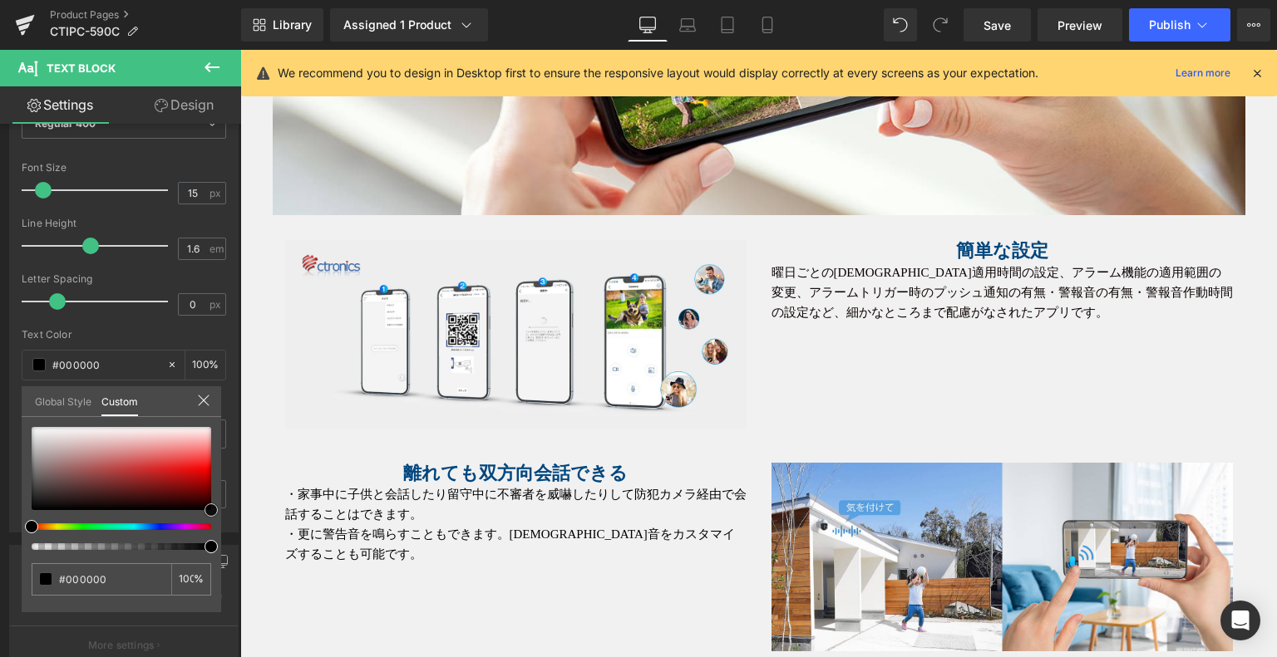
scroll to position [3735, 0]
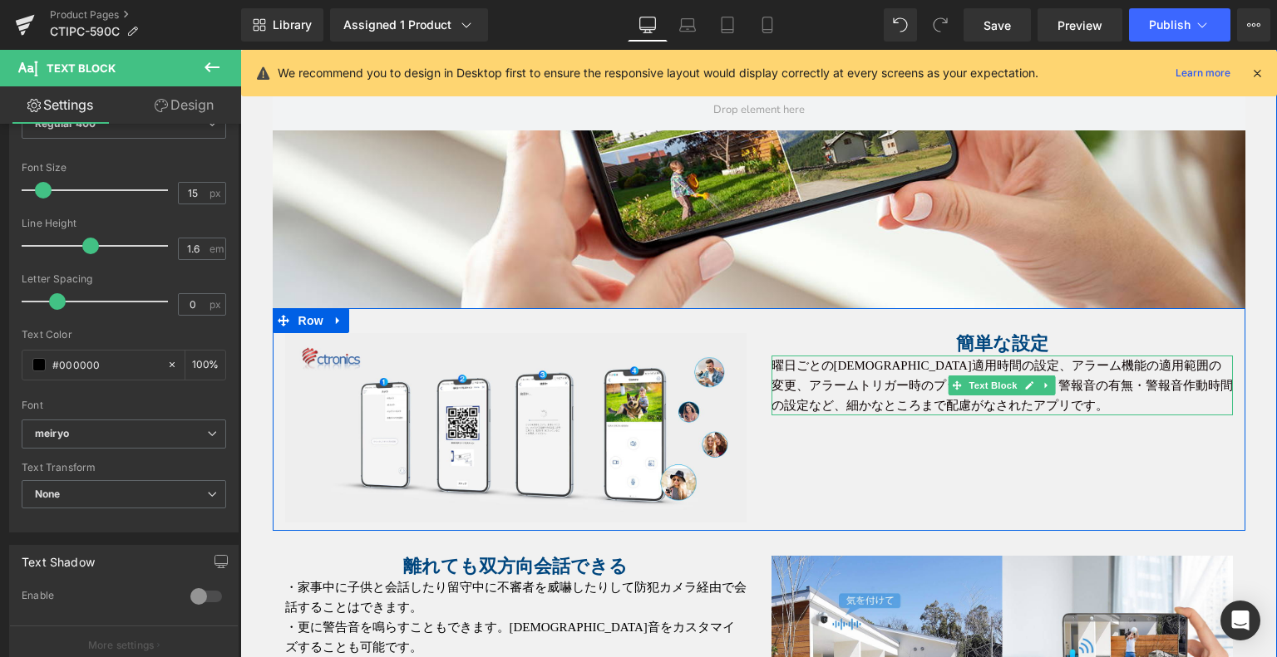
click at [894, 372] on p "曜日ごとの[DEMOGRAPHIC_DATA]適用時間の設定、アラーム機能の適用範囲の変更、アラームトリガー時のプッシュ通知の有無・警報音の有無・警報音作動時…" at bounding box center [1001, 386] width 461 height 60
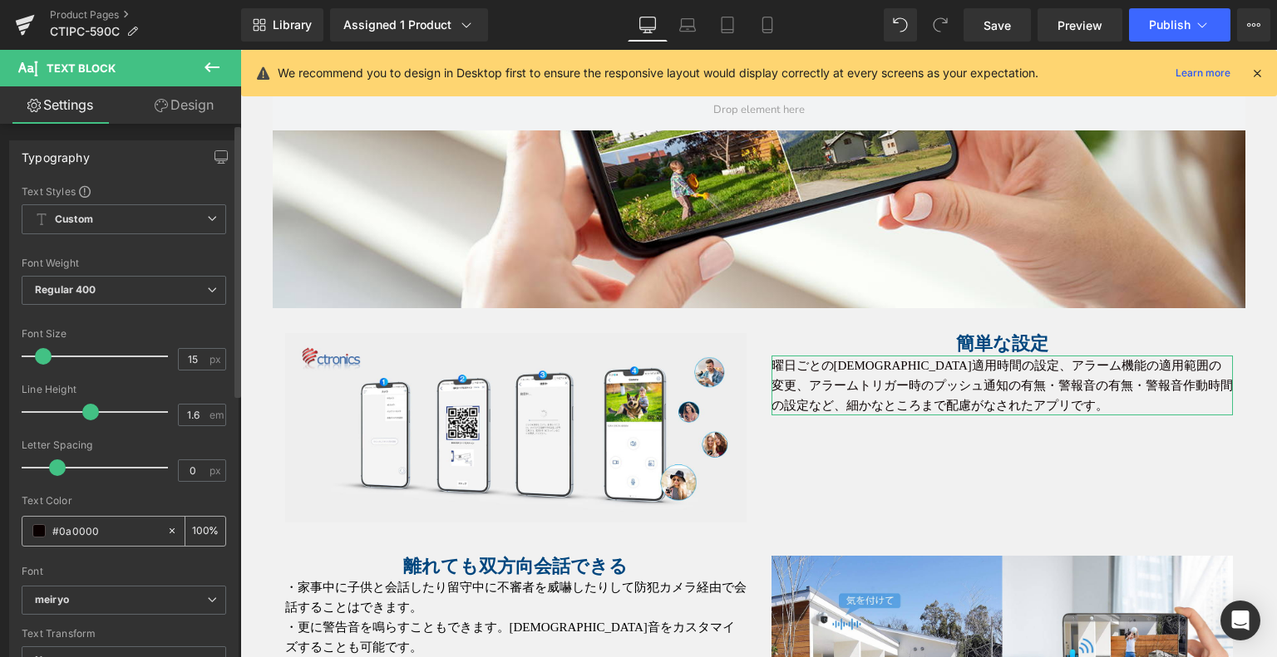
click at [35, 531] on span at bounding box center [38, 530] width 13 height 13
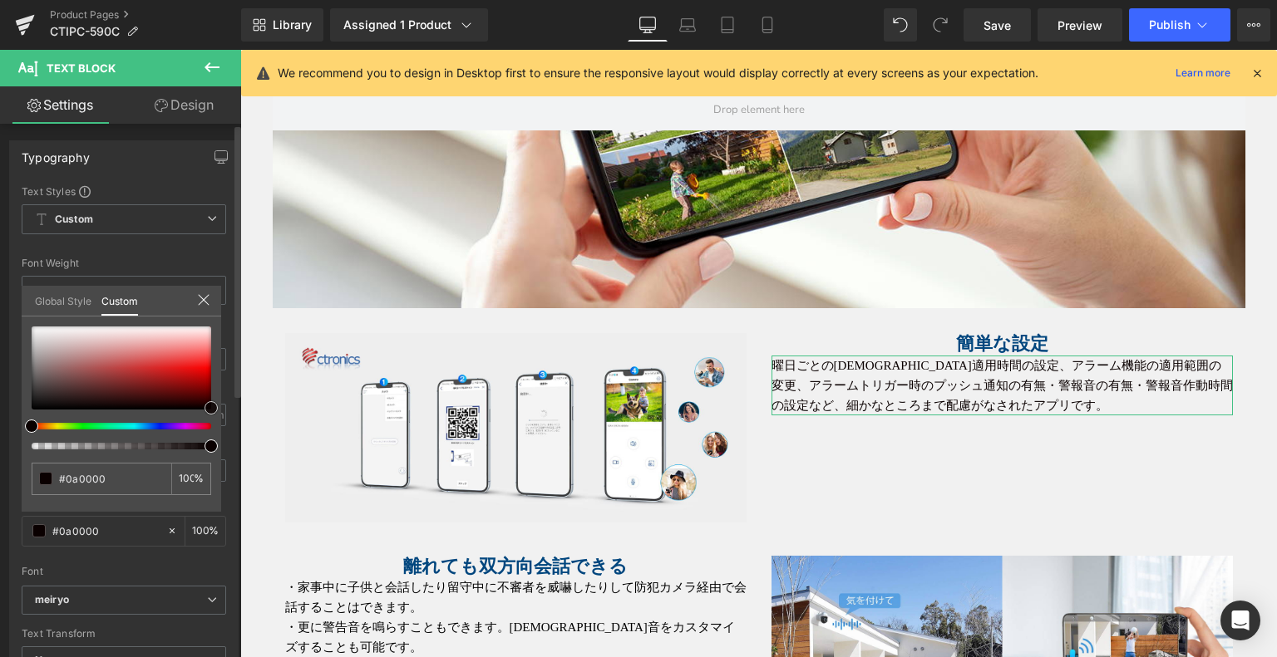
type input "#000000"
drag, startPoint x: 211, startPoint y: 407, endPoint x: 238, endPoint y: 426, distance: 32.3
click at [238, 426] on div "Typography Text Styles Custom Custom Setup Global Style Custom Setup Global Sty…" at bounding box center [120, 394] width 241 height 541
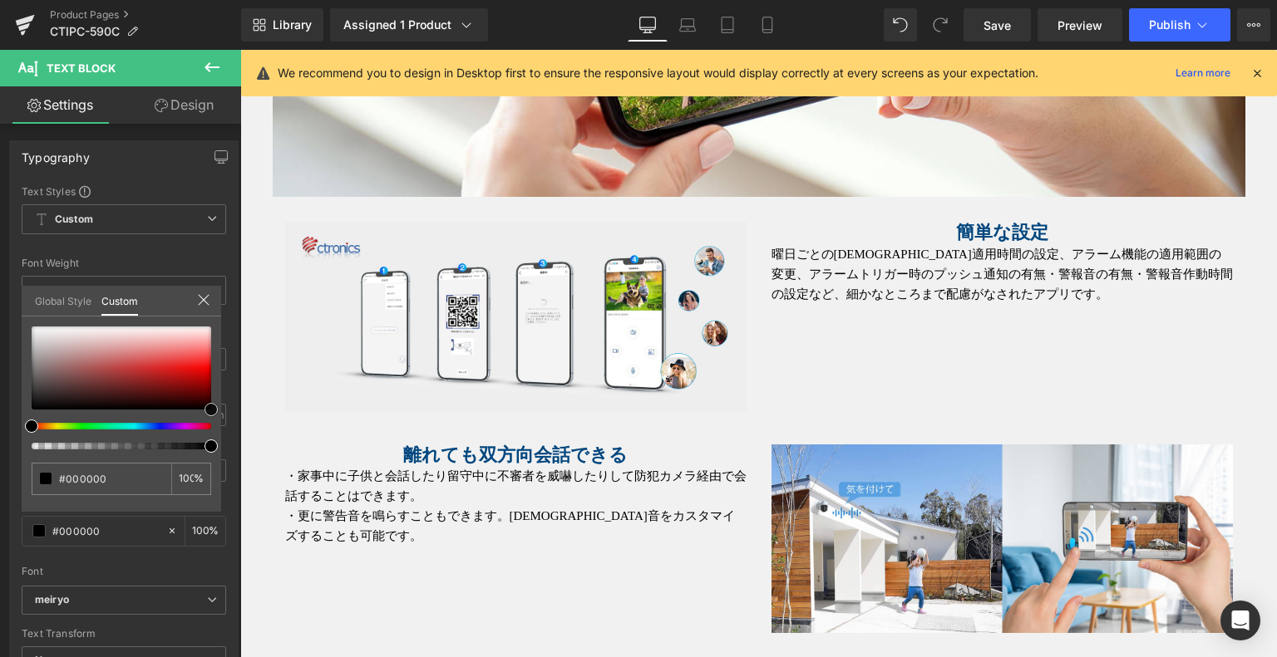
scroll to position [3985, 0]
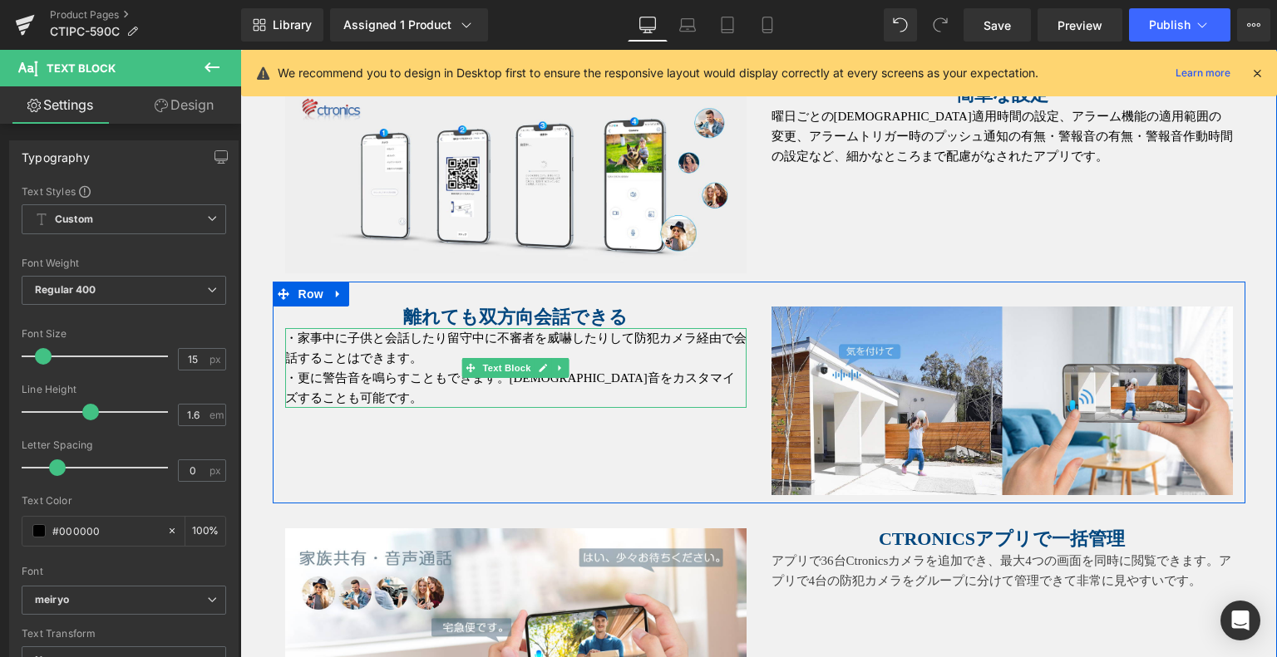
drag, startPoint x: 417, startPoint y: 356, endPoint x: 549, endPoint y: 405, distance: 141.0
click at [417, 357] on p "・家事中に子供と会話したり留守中に不審者を威嚇したりして防犯カメラ経由で会話することはできます。" at bounding box center [515, 348] width 461 height 40
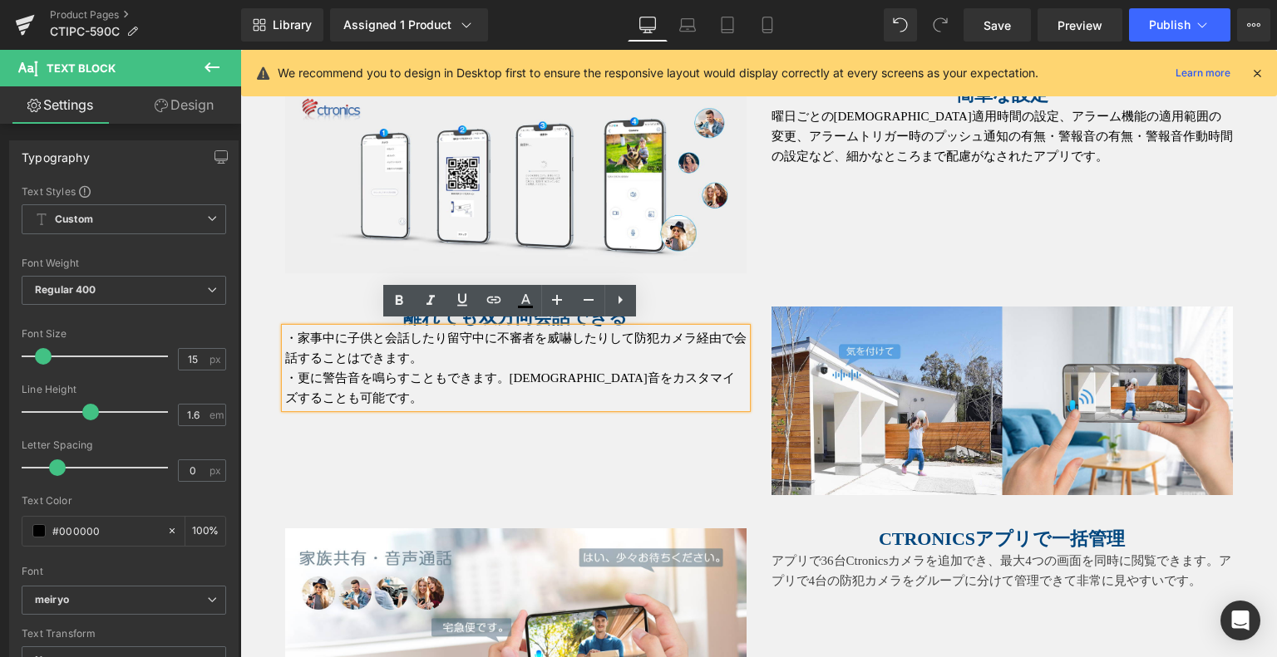
click at [421, 368] on p "・更に警告音を鳴らすこともできます。[DEMOGRAPHIC_DATA]音をカスタマイズすることも可能です。" at bounding box center [515, 388] width 461 height 40
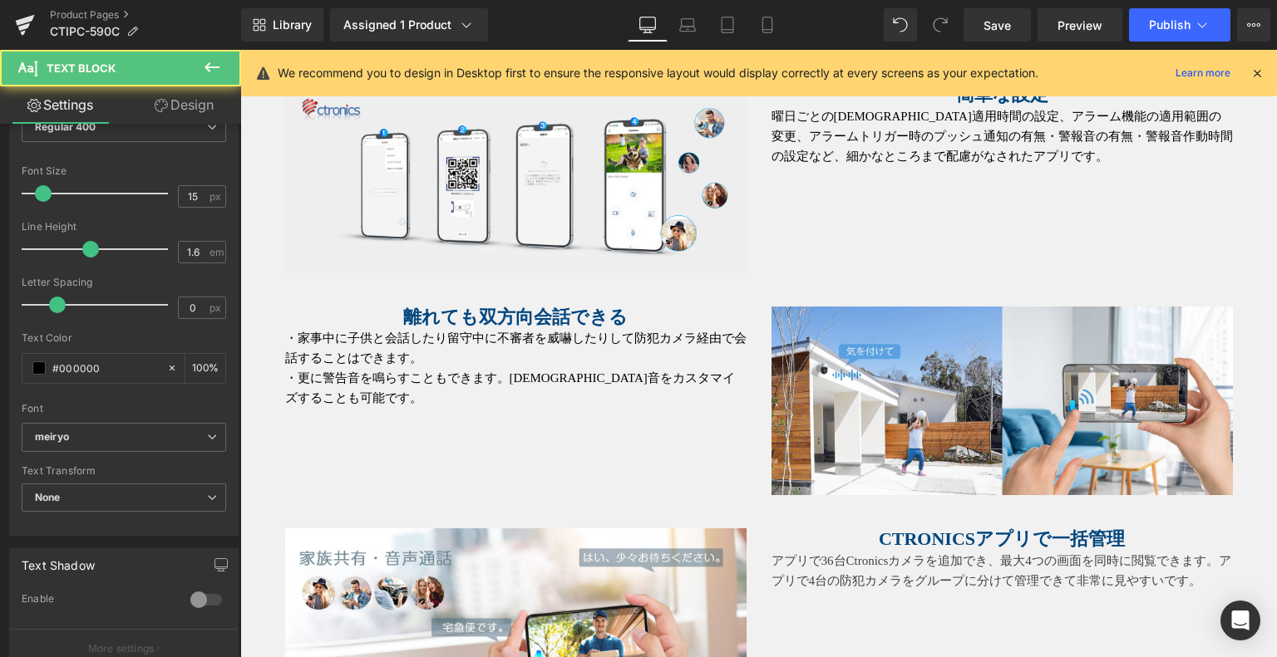
scroll to position [166, 0]
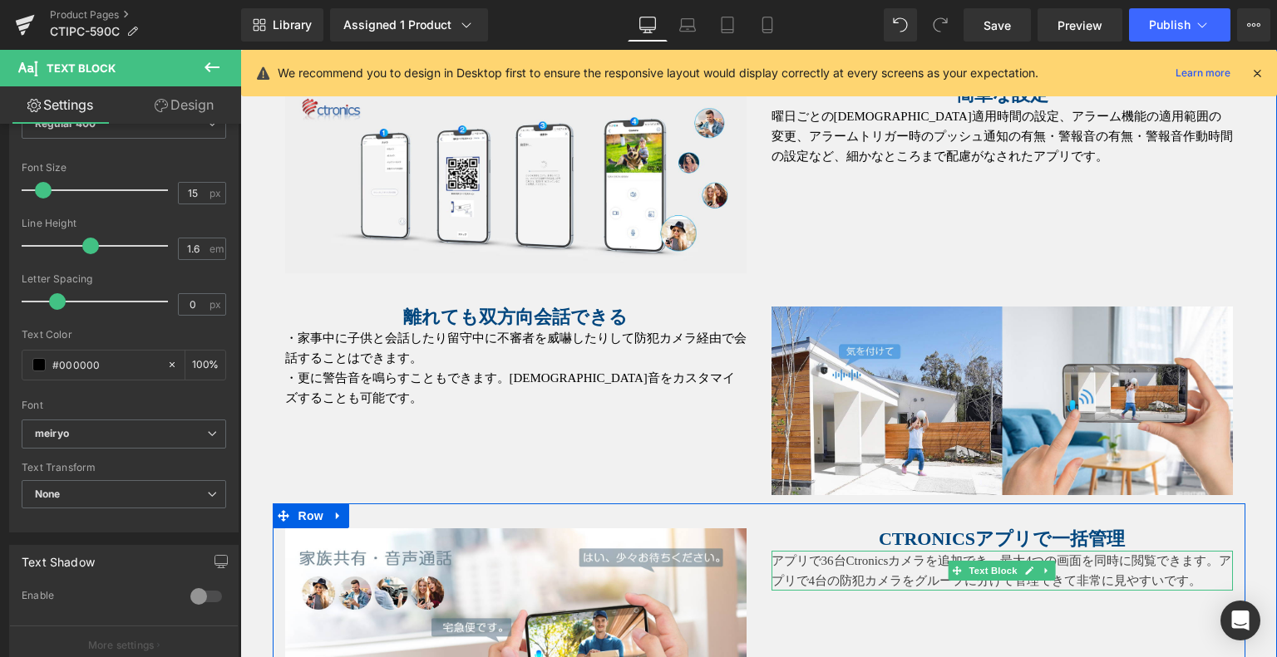
click at [894, 575] on p "アプリで36台Ctronicsカメラを追加でき、最大4つの画面を同時に閲覧できます。アプリで4台の防犯カメラをグループに分けて管理できて非常に見やすいです。" at bounding box center [1001, 571] width 461 height 40
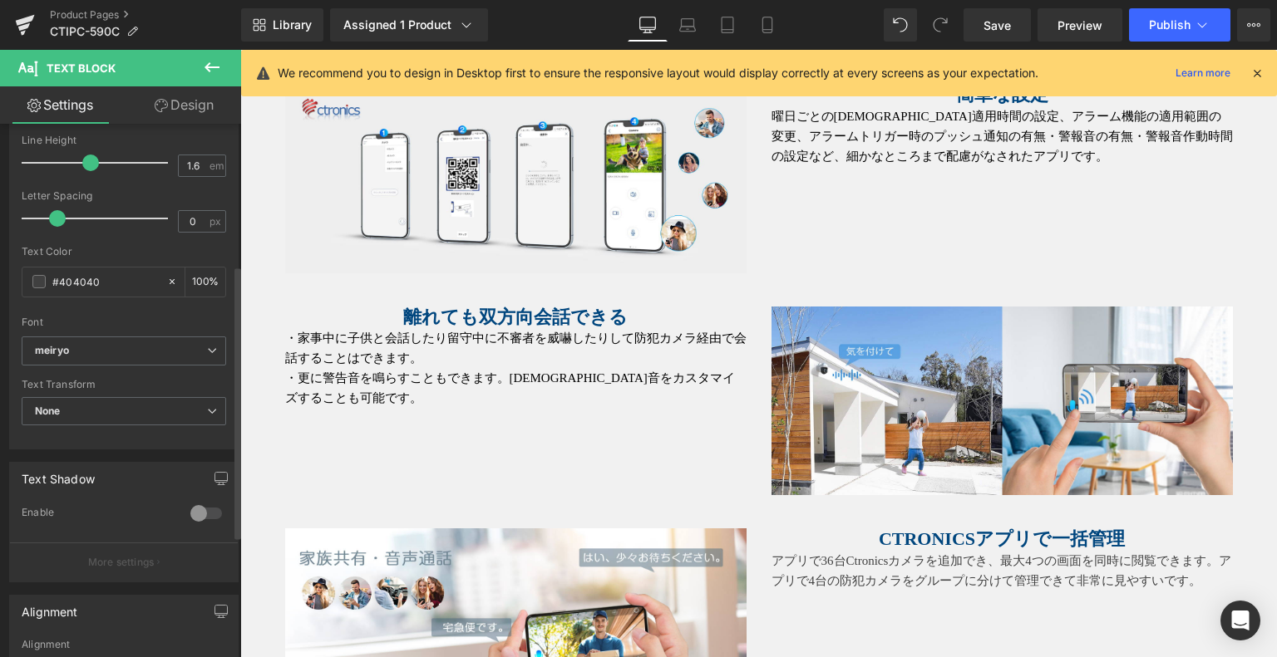
scroll to position [249, 0]
click at [27, 282] on div "#404040" at bounding box center [94, 282] width 144 height 29
click at [40, 282] on span at bounding box center [38, 281] width 13 height 13
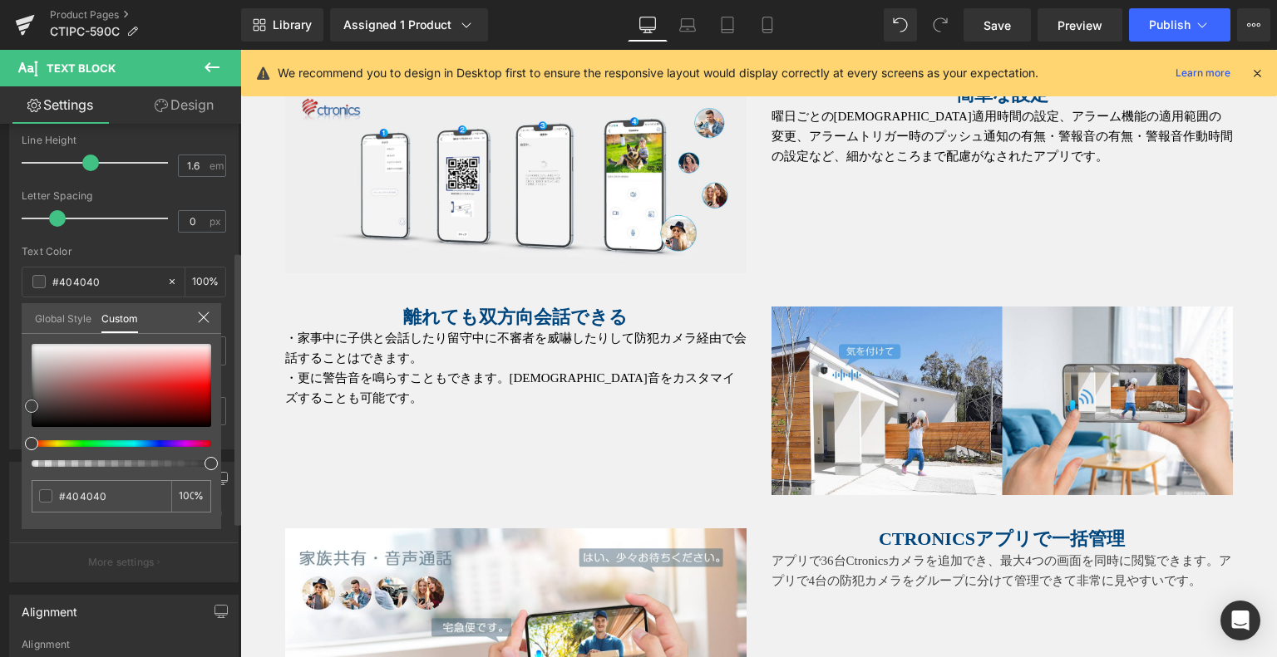
type input "#552f2f"
type input "#402525"
type input "#120606"
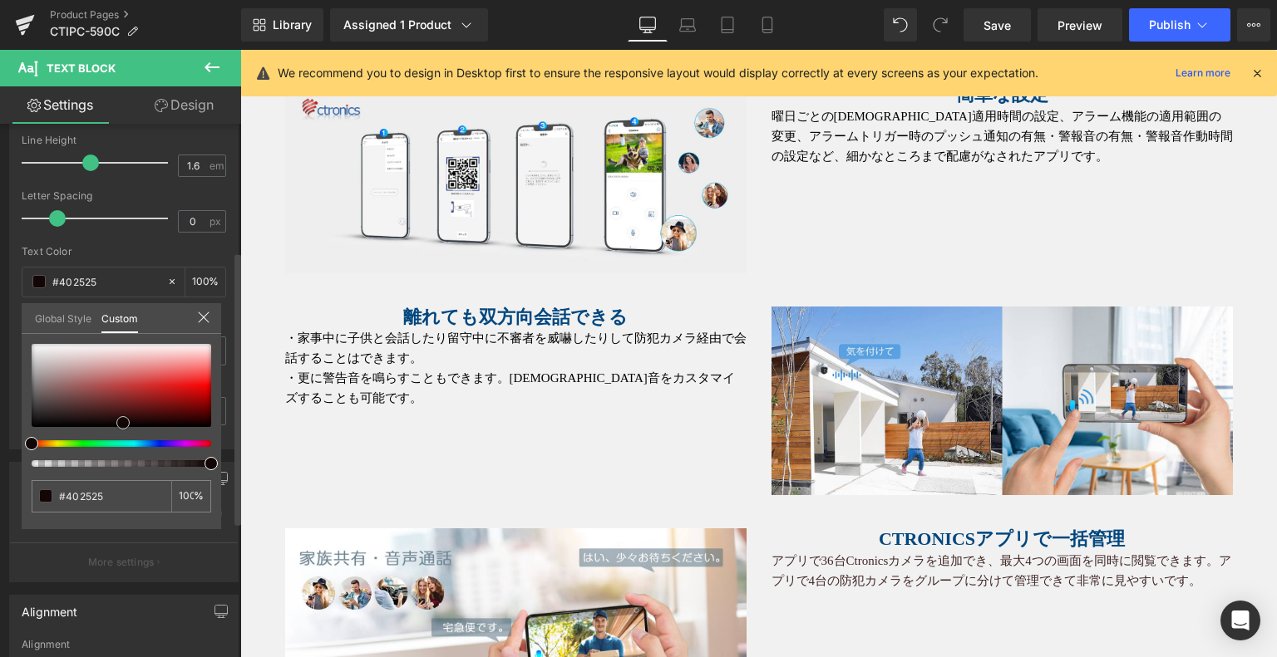
type input "#120606"
type input "#090000"
type input "#000000"
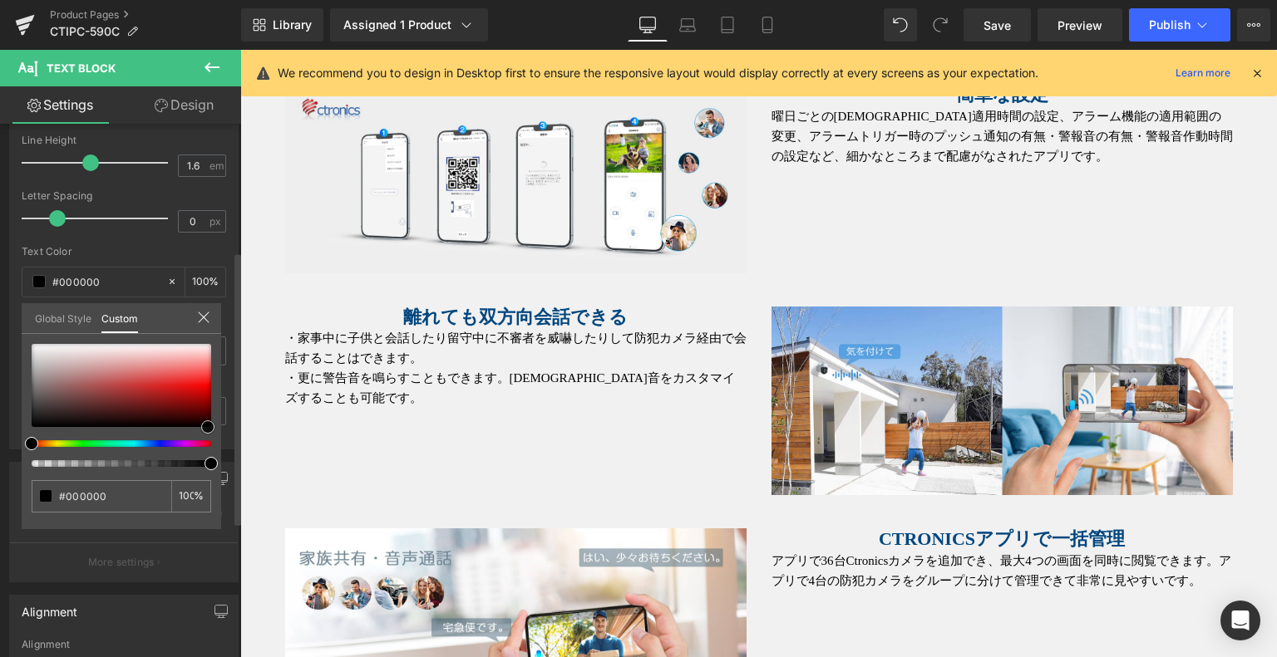
drag, startPoint x: 81, startPoint y: 410, endPoint x: 213, endPoint y: 428, distance: 133.4
click at [208, 427] on div at bounding box center [122, 385] width 180 height 83
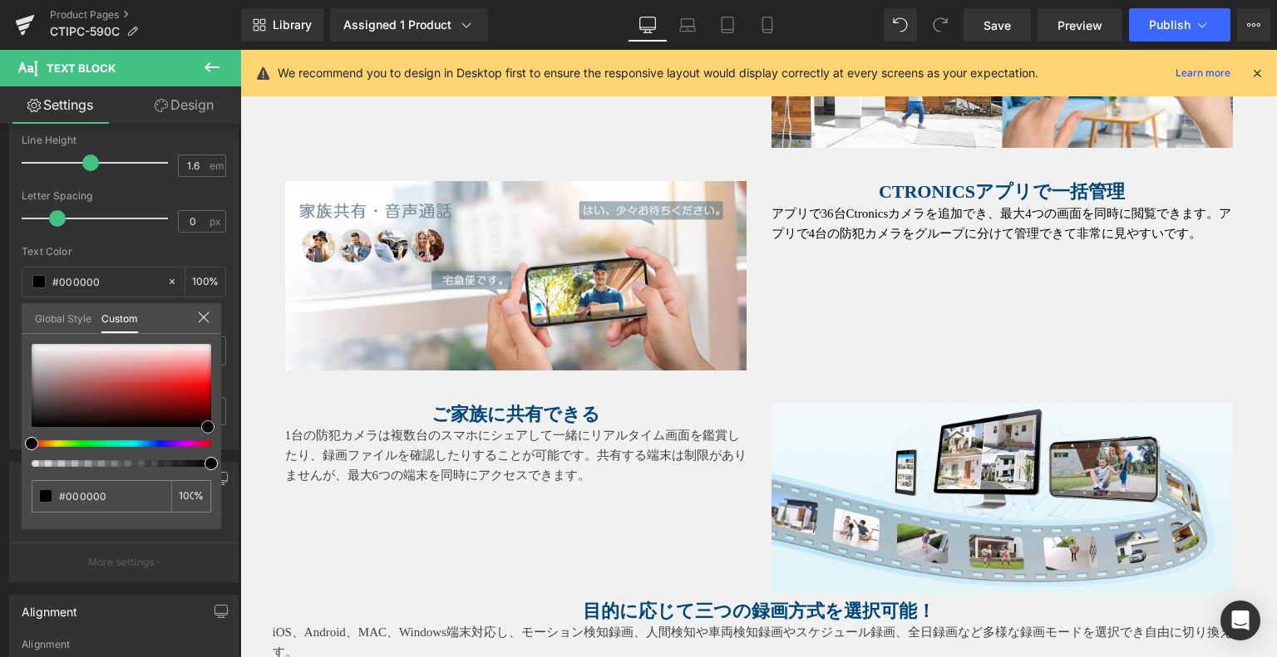
scroll to position [4400, 0]
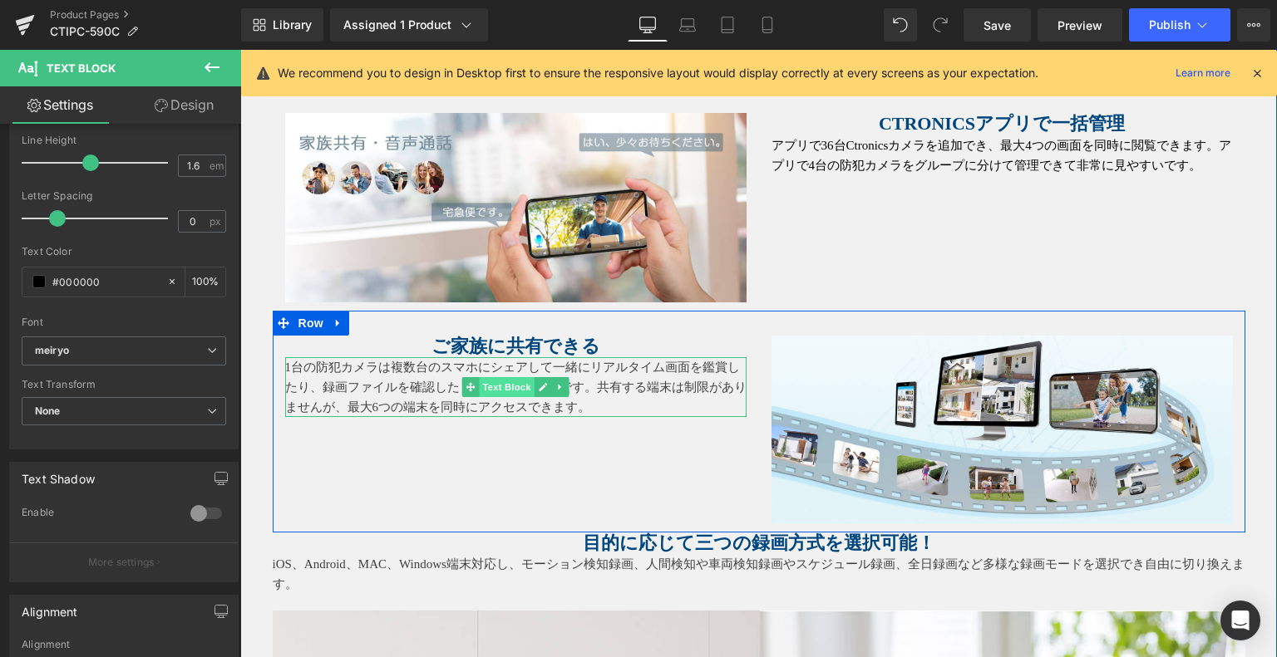
click at [479, 384] on span "Text Block" at bounding box center [506, 387] width 55 height 20
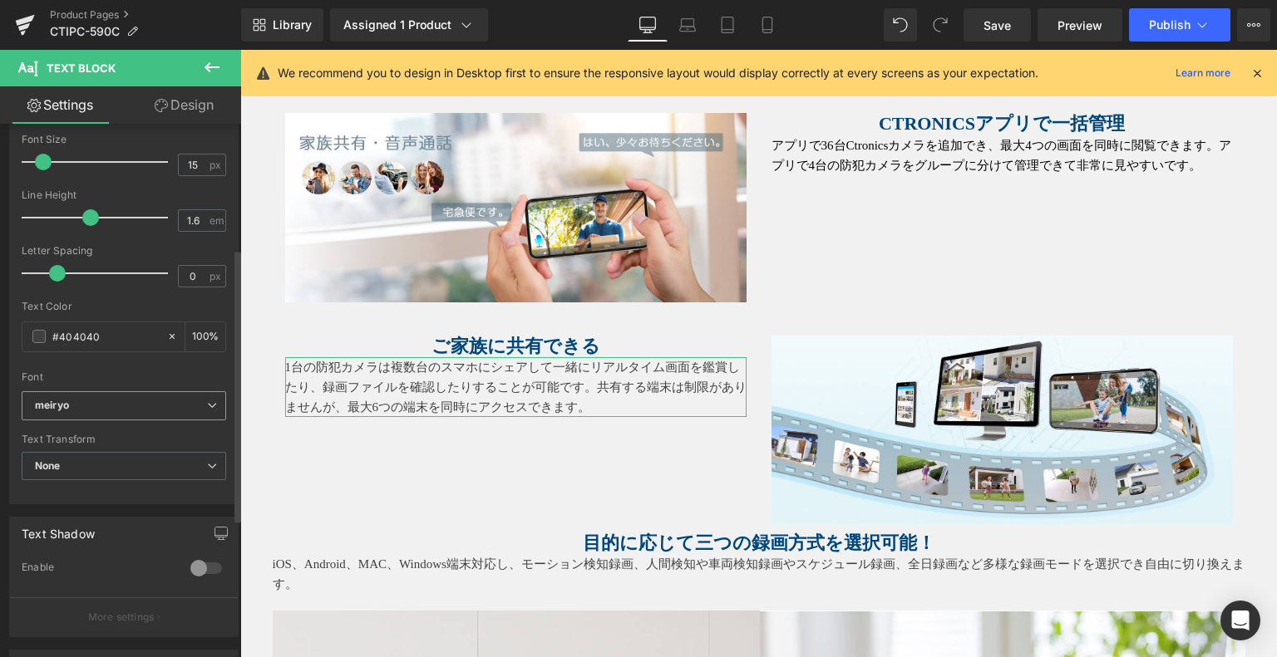
scroll to position [249, 0]
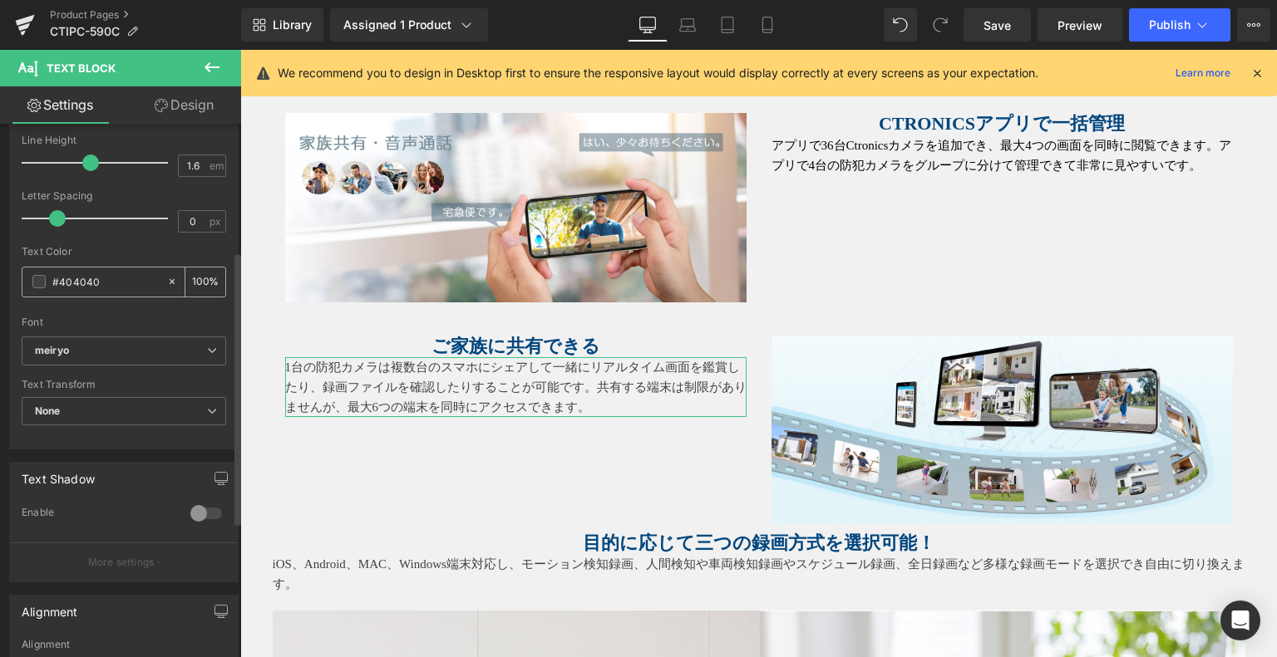
click at [40, 284] on span at bounding box center [38, 281] width 13 height 13
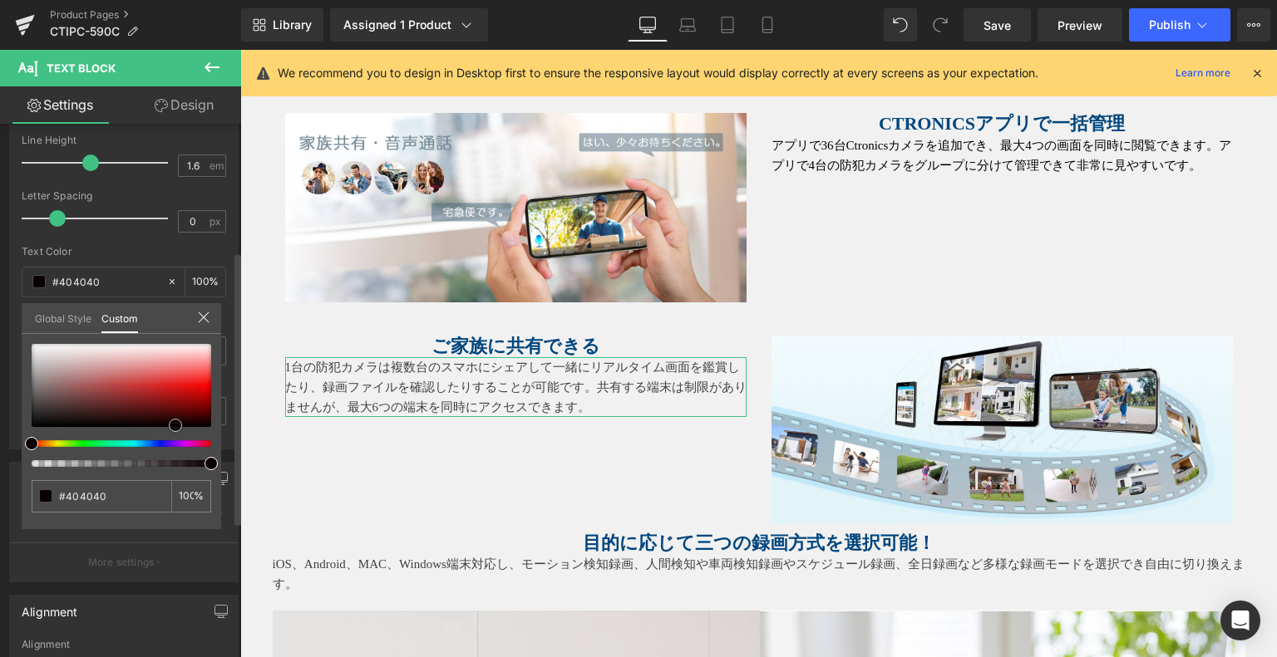
type input "#faf3f3"
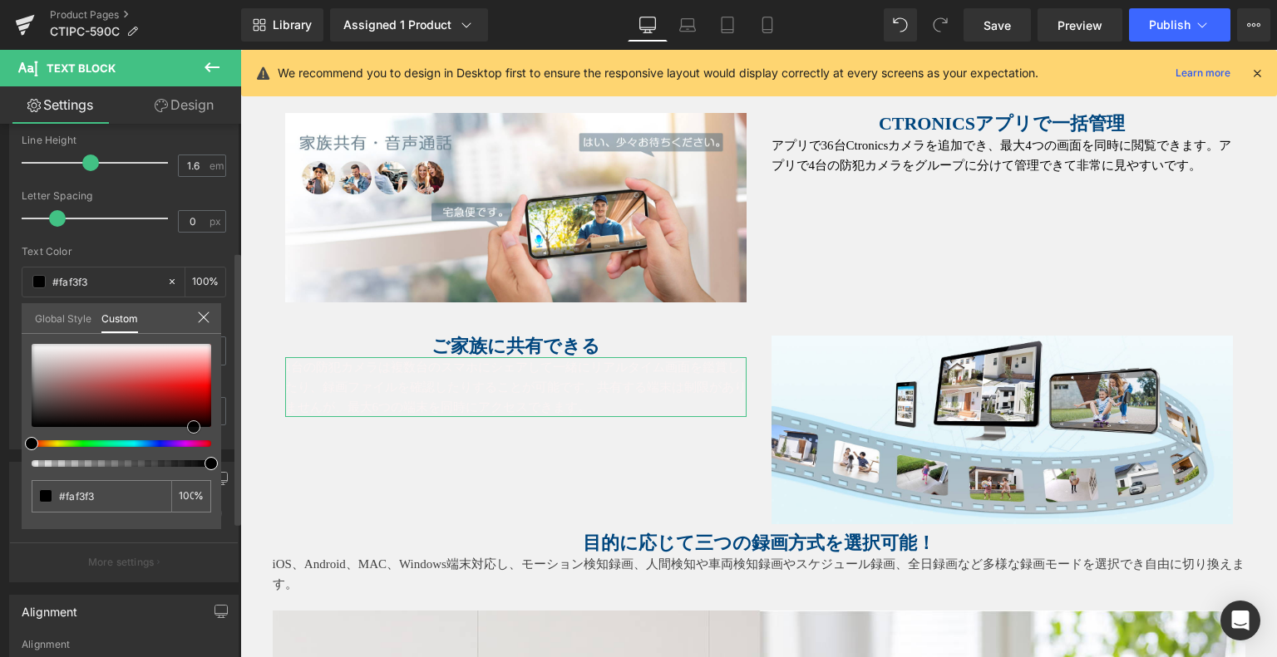
type input "#000000"
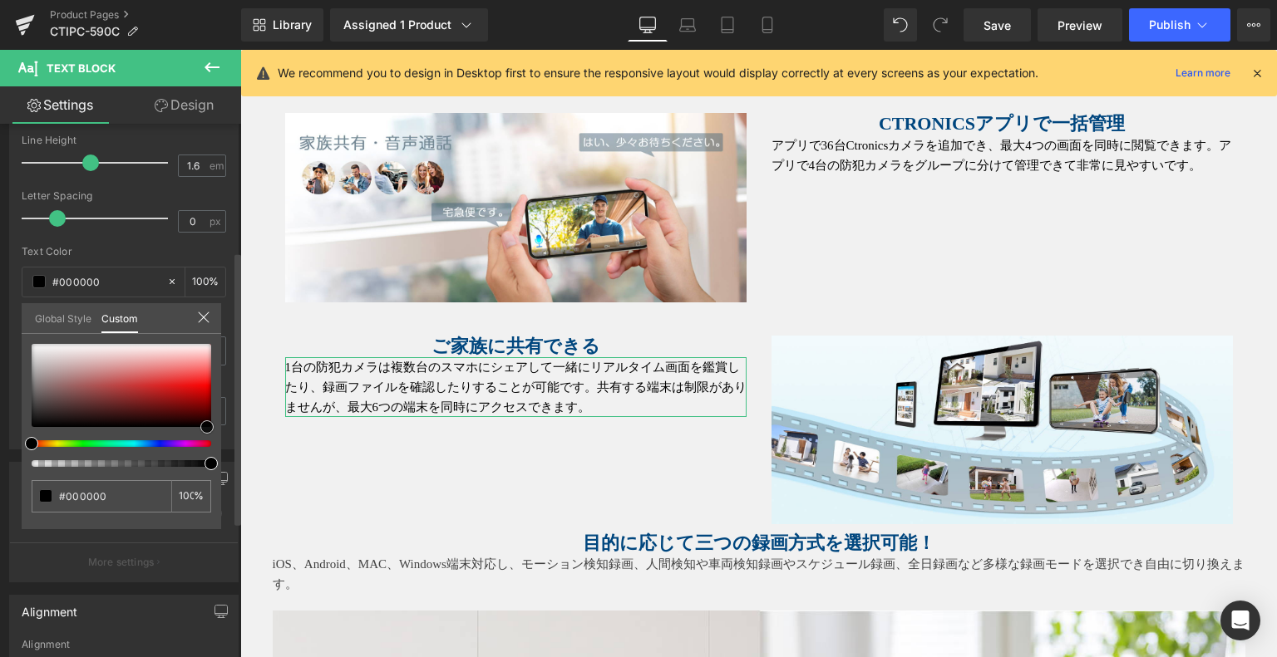
drag, startPoint x: 175, startPoint y: 425, endPoint x: 207, endPoint y: 431, distance: 32.1
click at [207, 427] on div at bounding box center [122, 385] width 180 height 83
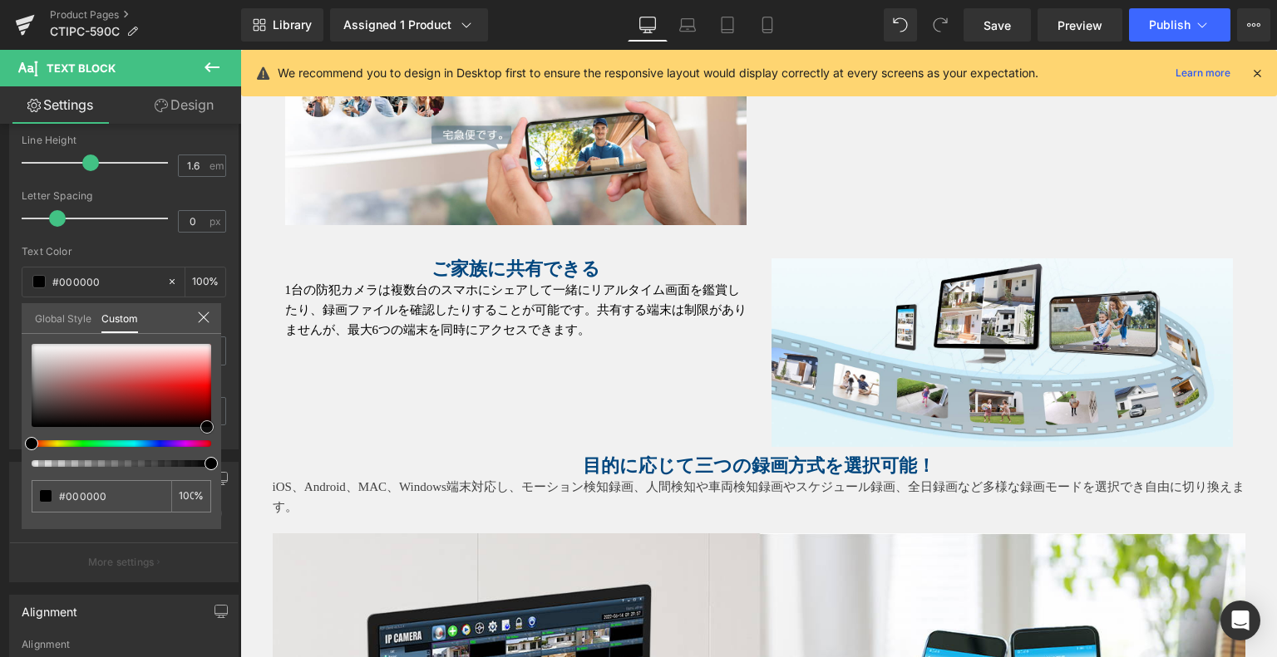
scroll to position [4650, 0]
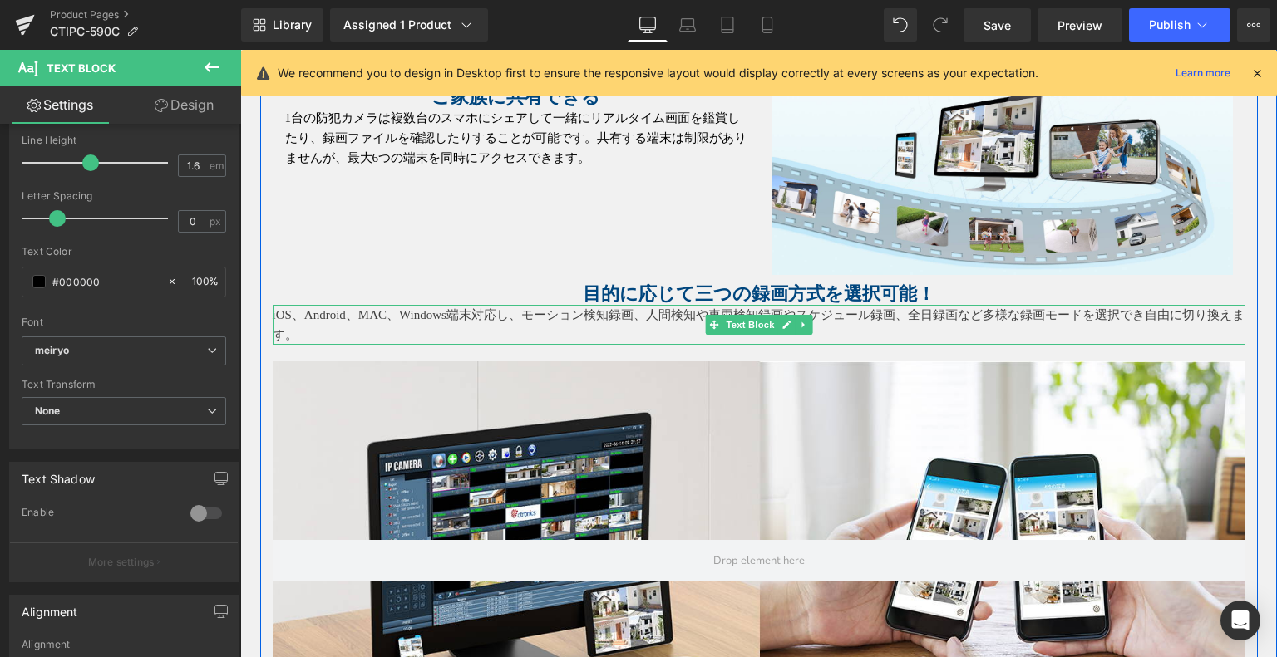
click at [664, 314] on p "iOS、Android、MAC、Windows端末対応し、モーション検知録画、人間検知や車両検知録画やスケジュール録画、全日録画など多様な録画モードを選択でき…" at bounding box center [759, 325] width 972 height 40
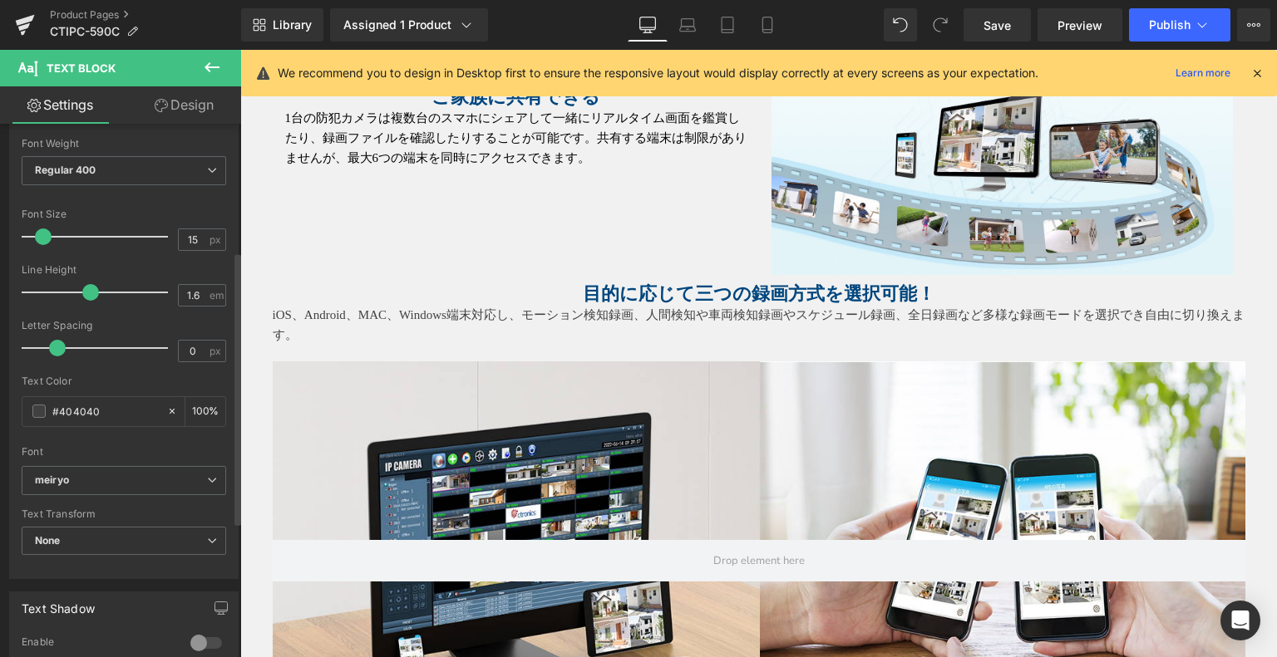
scroll to position [249, 0]
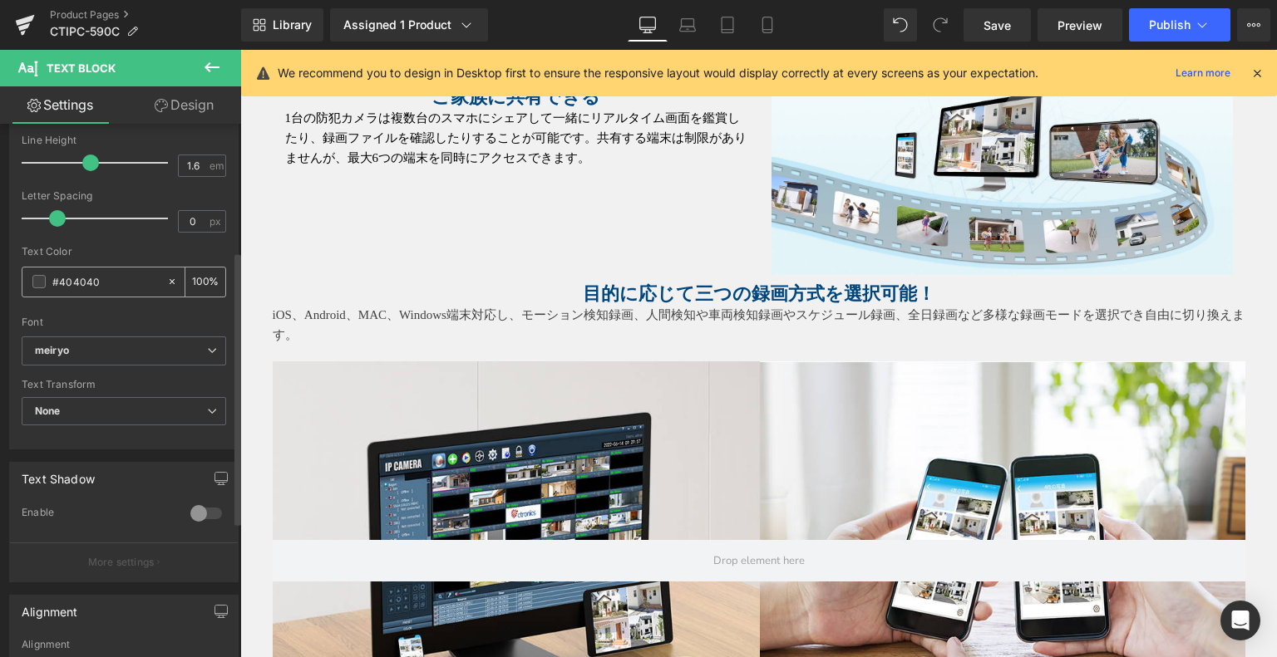
click at [35, 273] on div "#404040" at bounding box center [94, 282] width 144 height 29
click at [42, 282] on span at bounding box center [38, 281] width 13 height 13
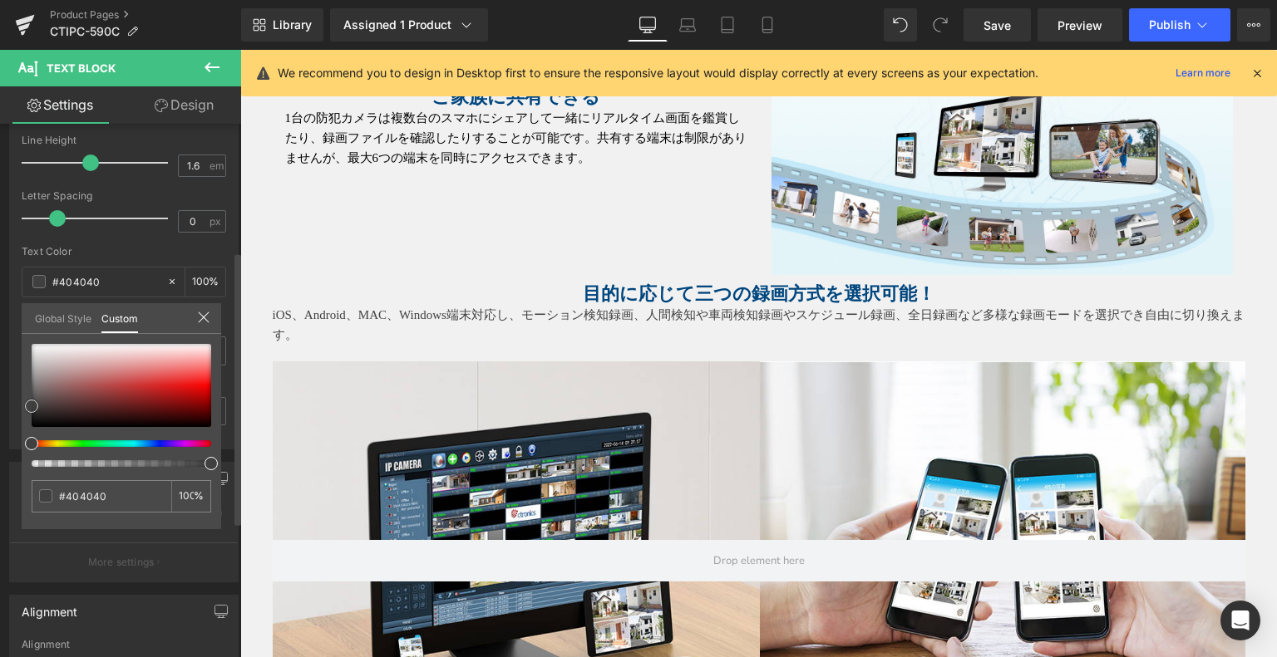
type input "#8b7d7d"
type input "#1a1818"
type input "#000000"
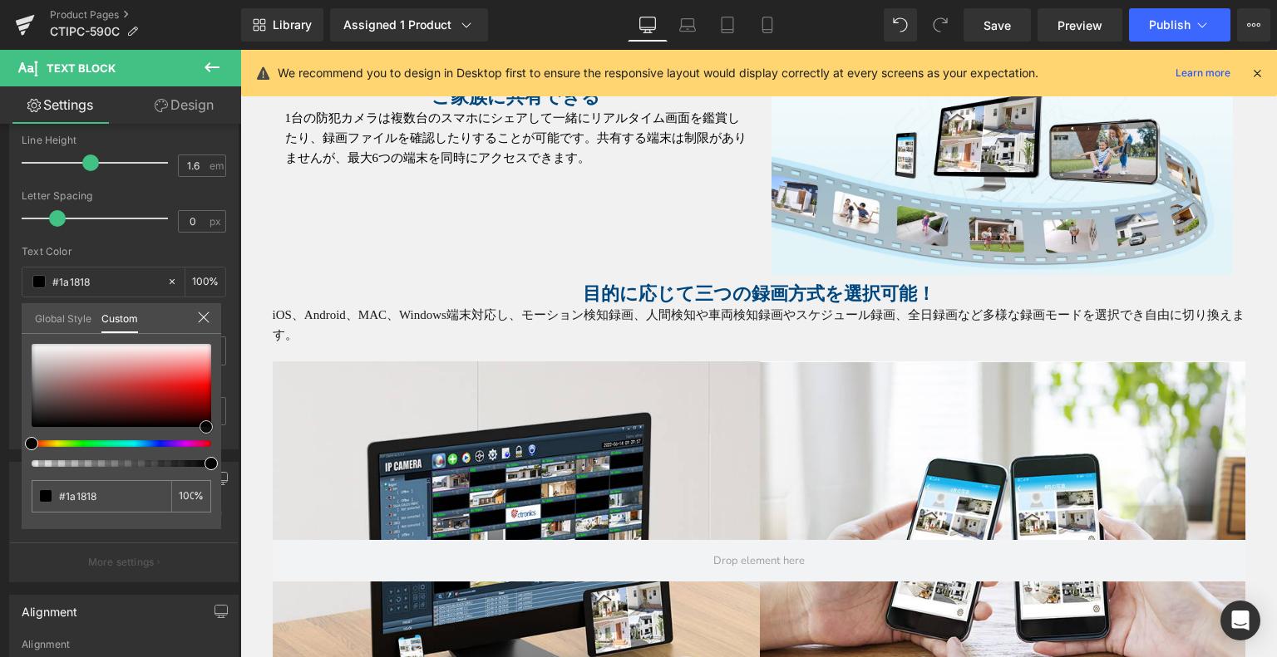
type input "#000000"
drag, startPoint x: 280, startPoint y: 469, endPoint x: 261, endPoint y: 436, distance: 38.4
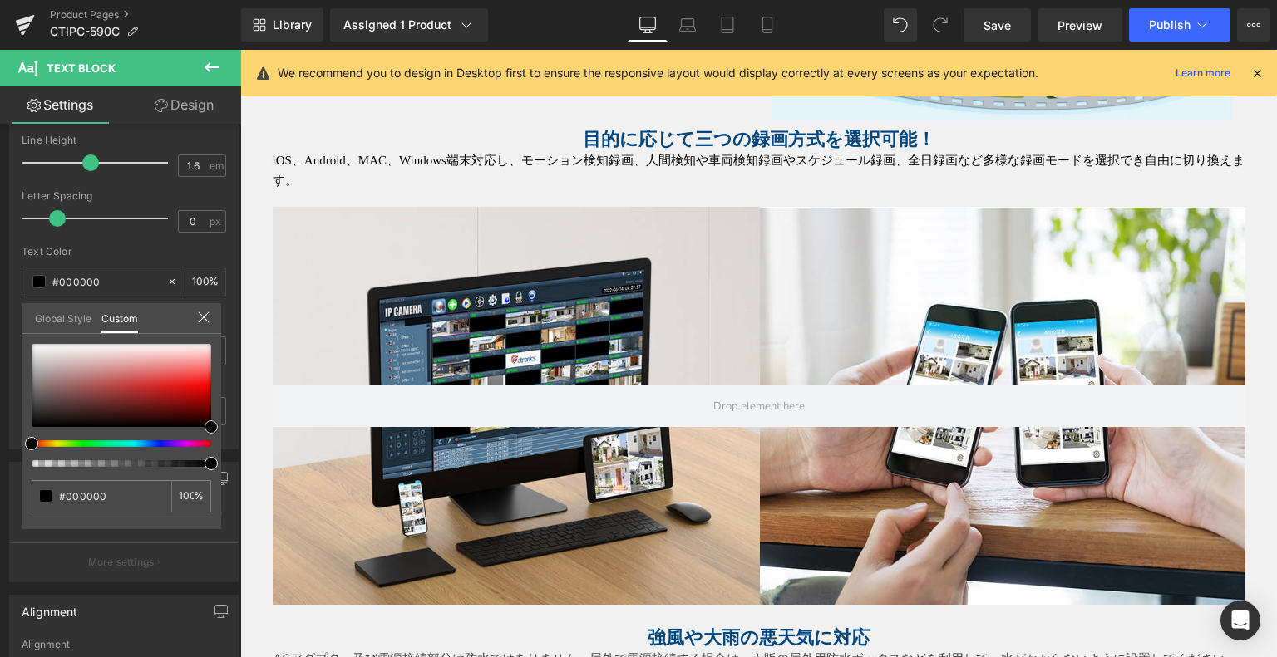
scroll to position [4982, 0]
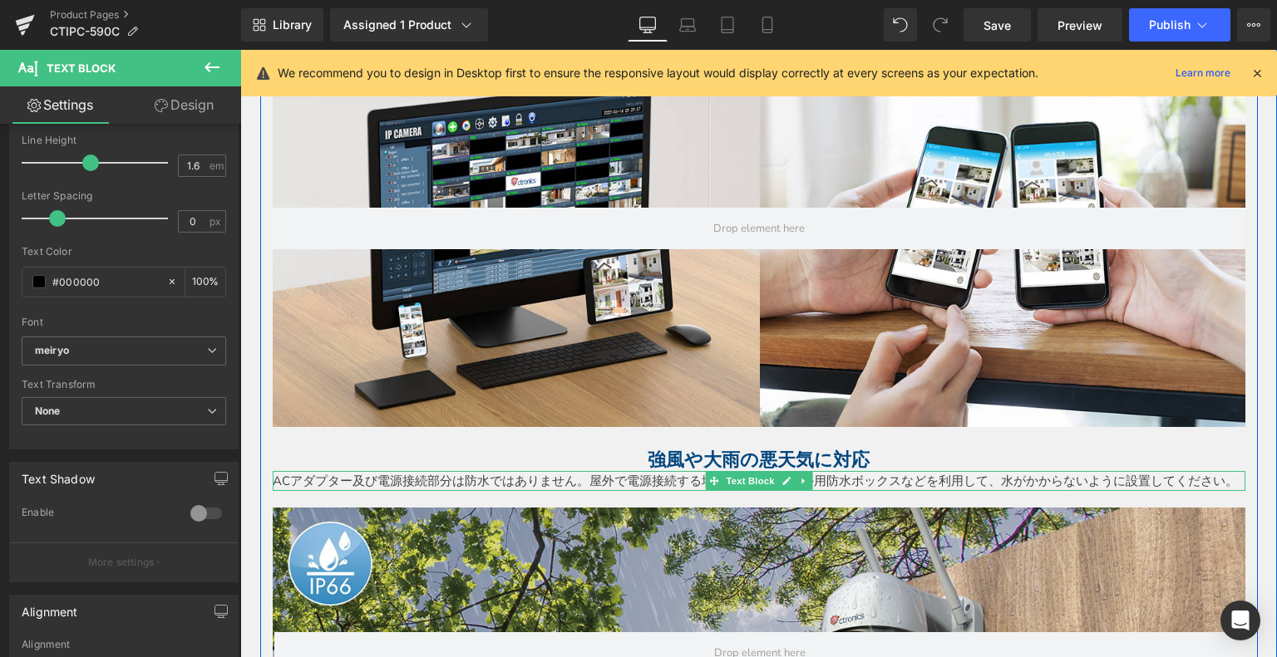
click at [495, 480] on p "ACアダプター及び電源接続部分は防水ではありません。屋外で電源接続する場合は、市販の屋外用防水ボックスなどを利用して、水がかからないように設置してください。" at bounding box center [759, 481] width 972 height 20
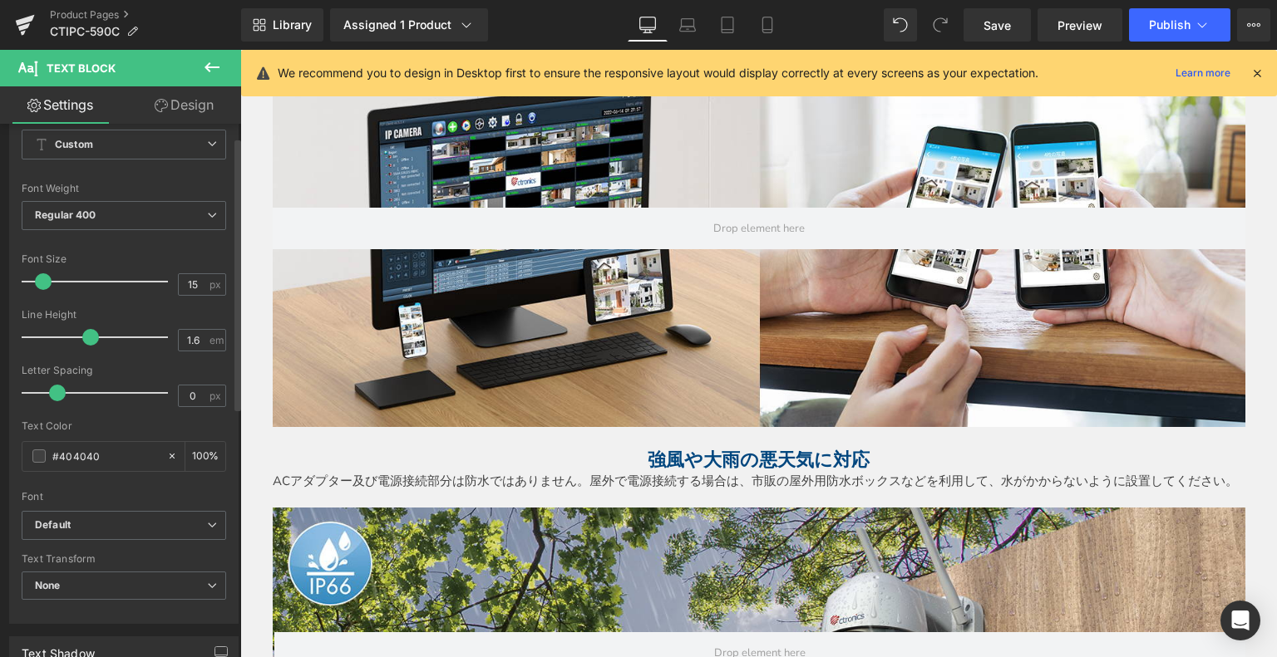
scroll to position [249, 0]
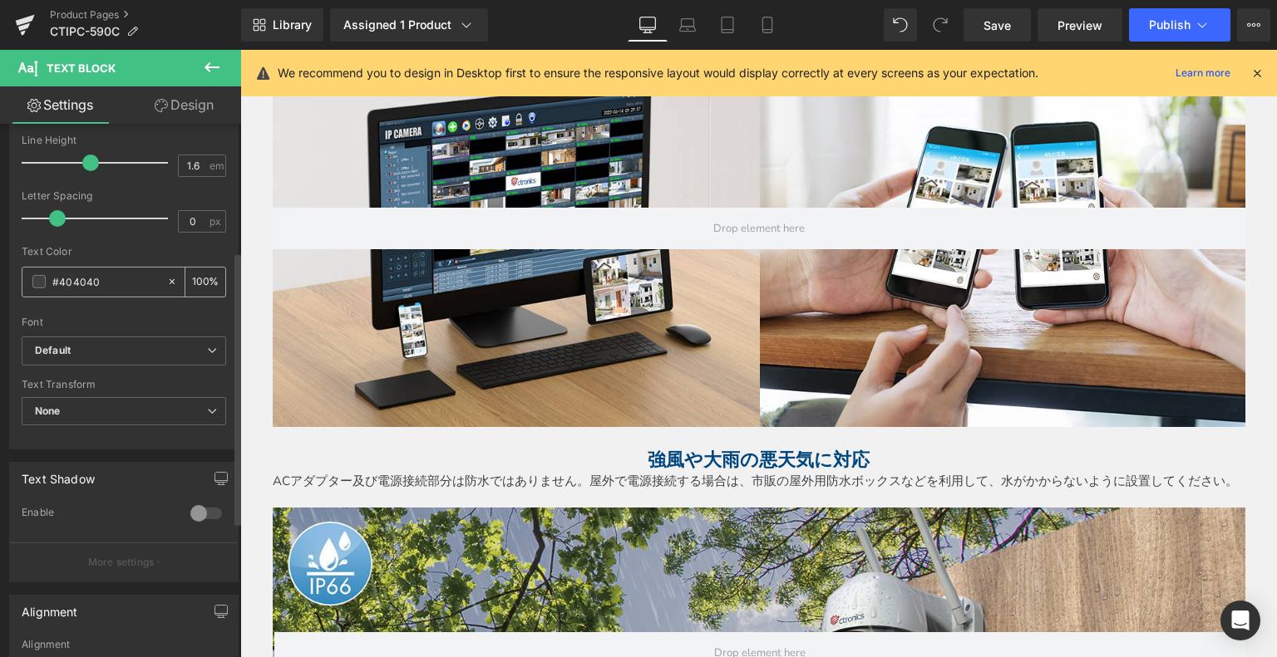
click at [42, 279] on span at bounding box center [38, 281] width 13 height 13
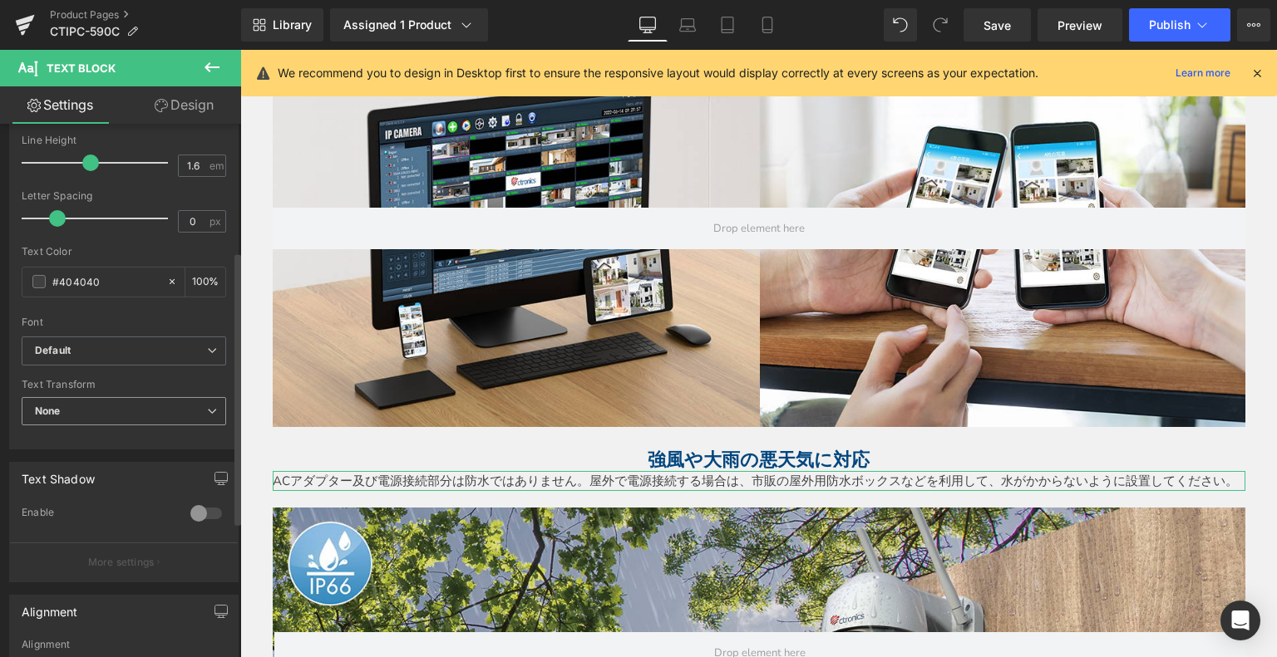
drag, startPoint x: 11, startPoint y: 396, endPoint x: 66, endPoint y: 423, distance: 61.3
click at [51, 276] on div "#404040" at bounding box center [94, 282] width 144 height 29
click at [39, 288] on div "#404040" at bounding box center [94, 282] width 144 height 29
click at [30, 270] on div "#404040" at bounding box center [94, 282] width 144 height 29
click at [34, 275] on span at bounding box center [38, 281] width 13 height 13
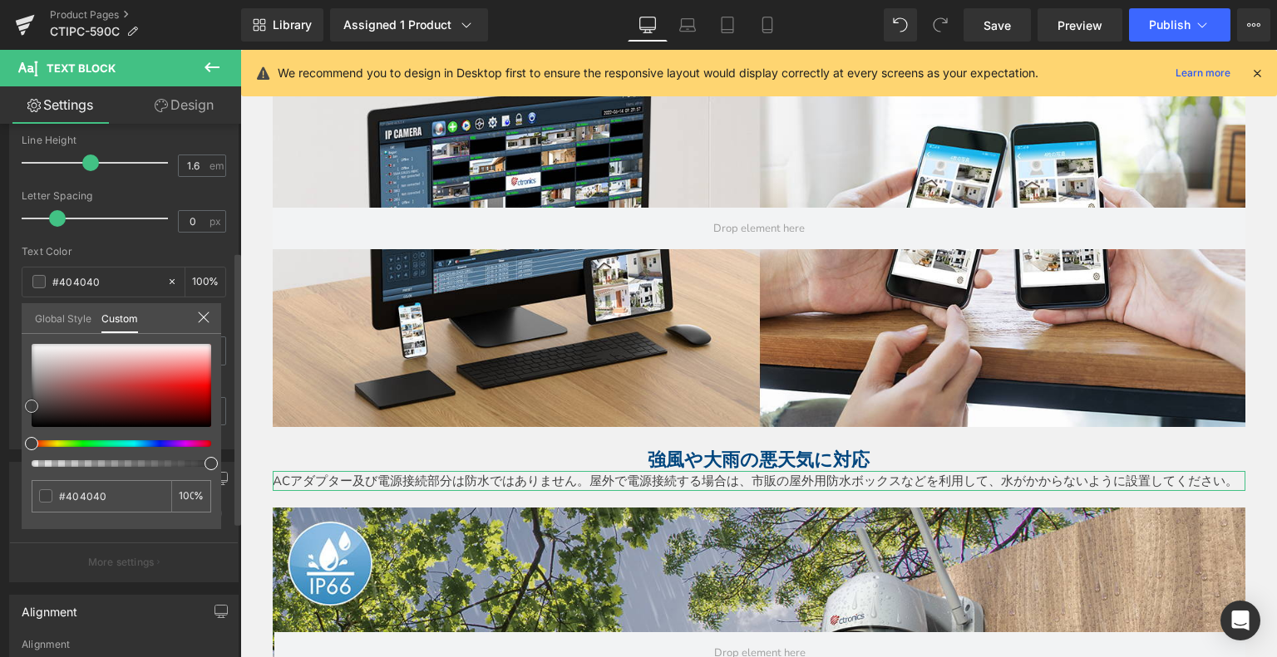
type input "#554d4d"
type input "#030101"
type input "#000000"
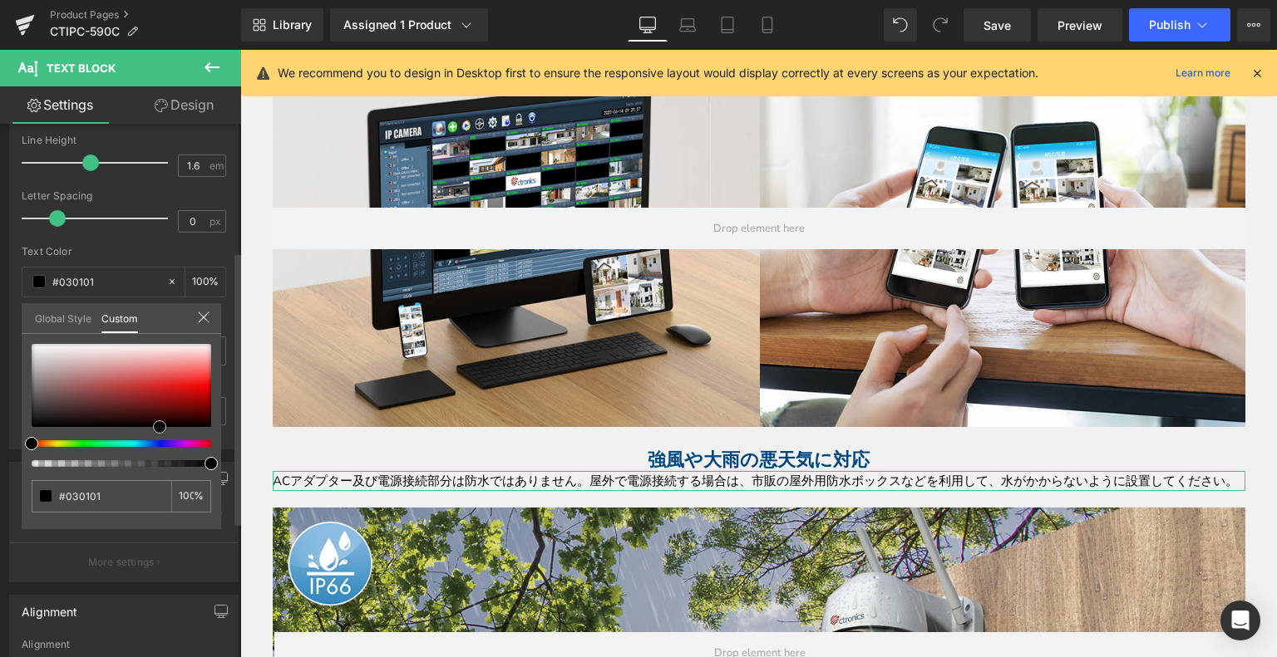
type input "#000000"
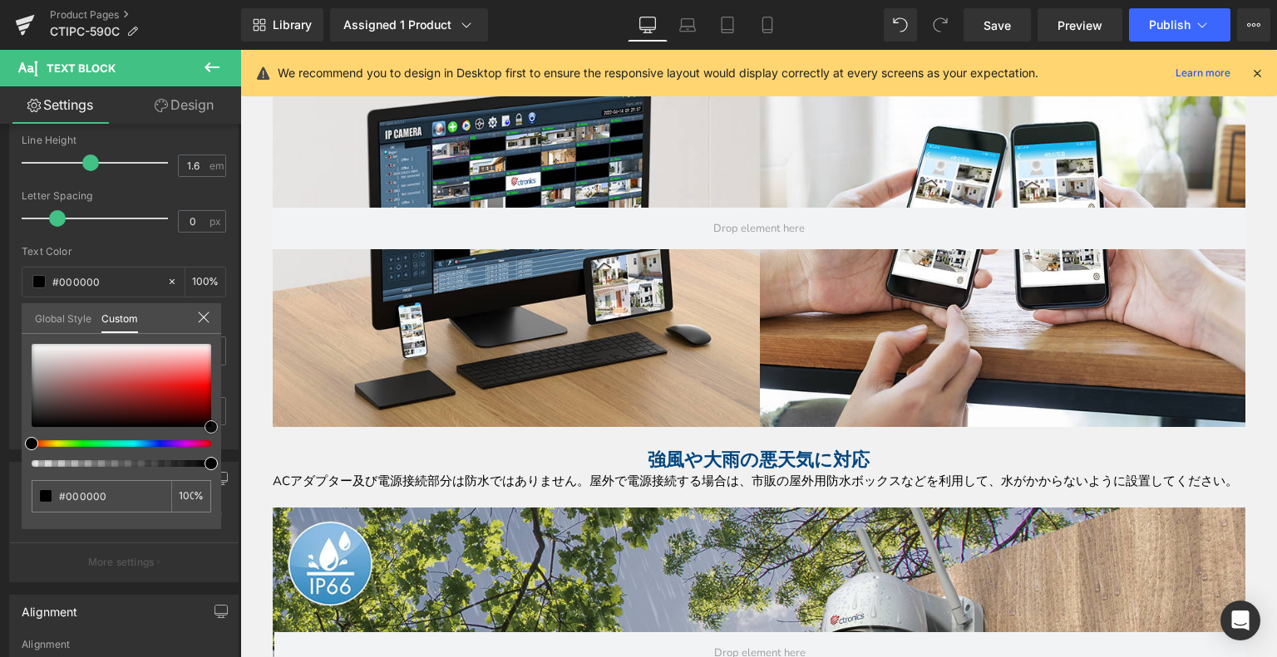
drag, startPoint x: 315, startPoint y: 478, endPoint x: 253, endPoint y: 445, distance: 70.7
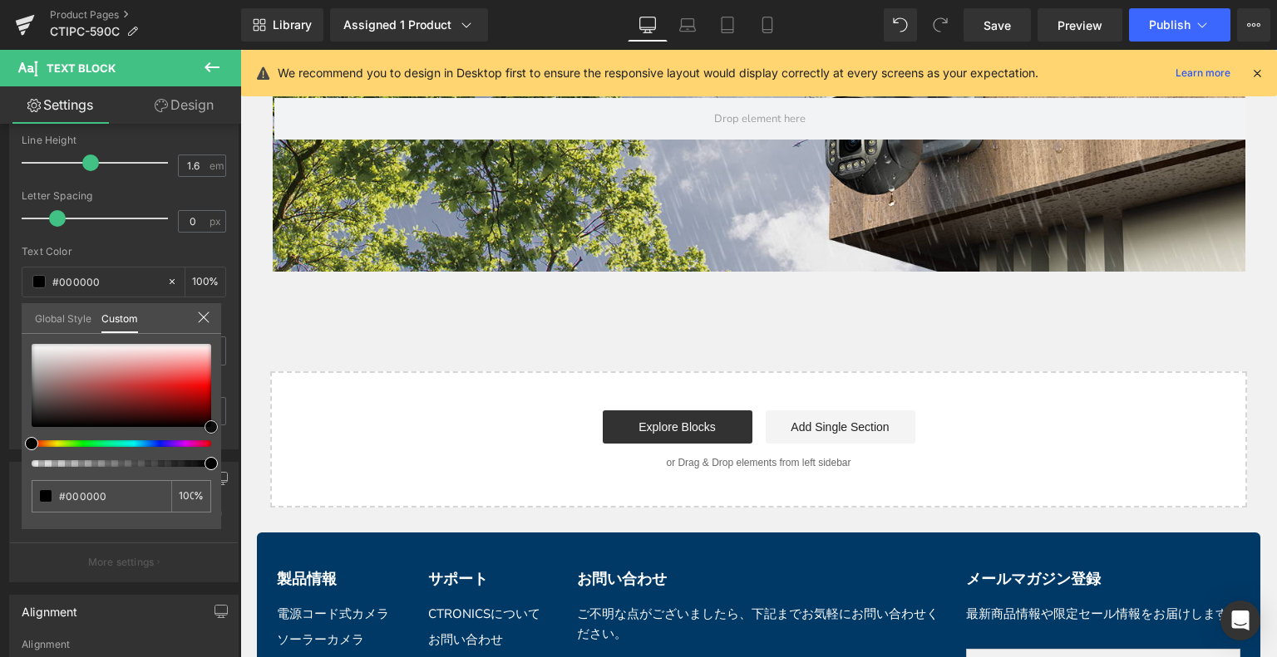
scroll to position [5647, 0]
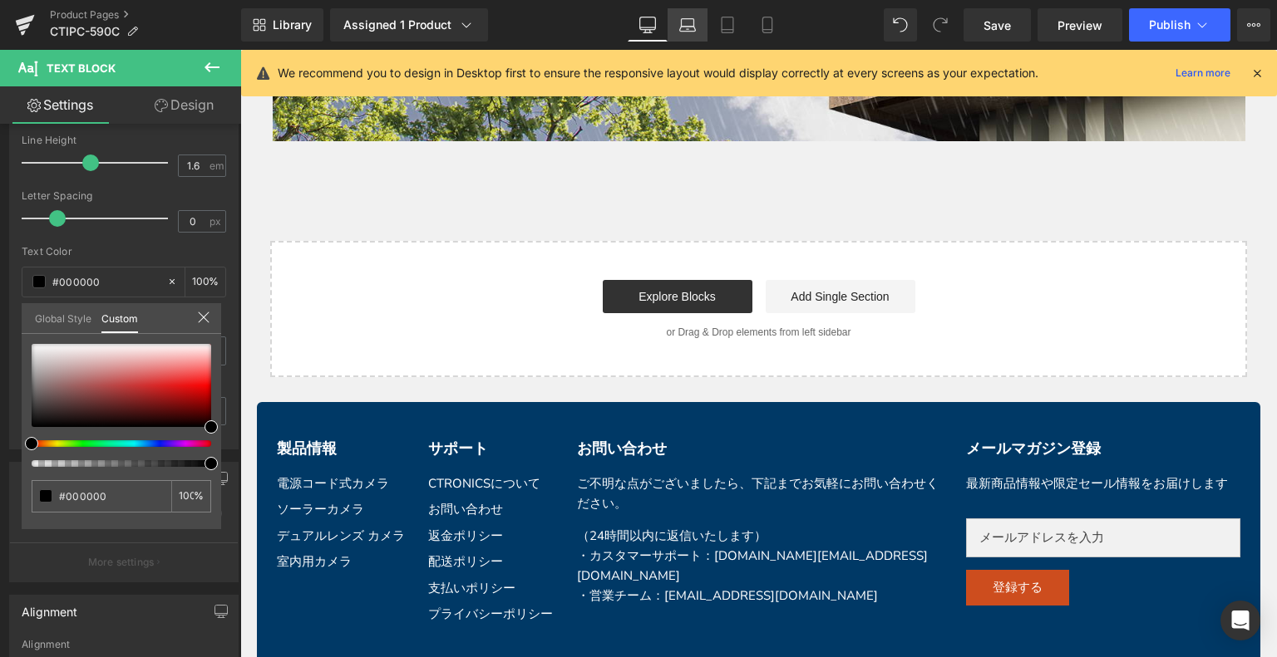
drag, startPoint x: 676, startPoint y: 20, endPoint x: 455, endPoint y: 80, distance: 229.1
click at [676, 20] on link "Laptop" at bounding box center [687, 24] width 40 height 33
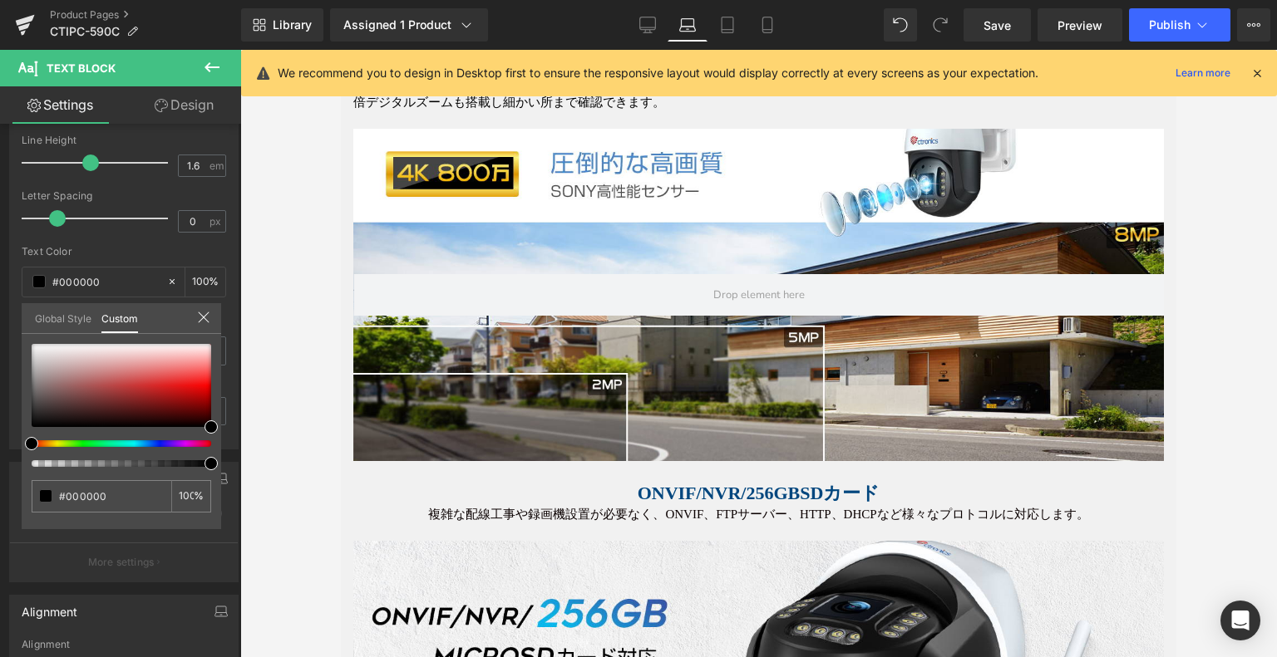
scroll to position [1330, 0]
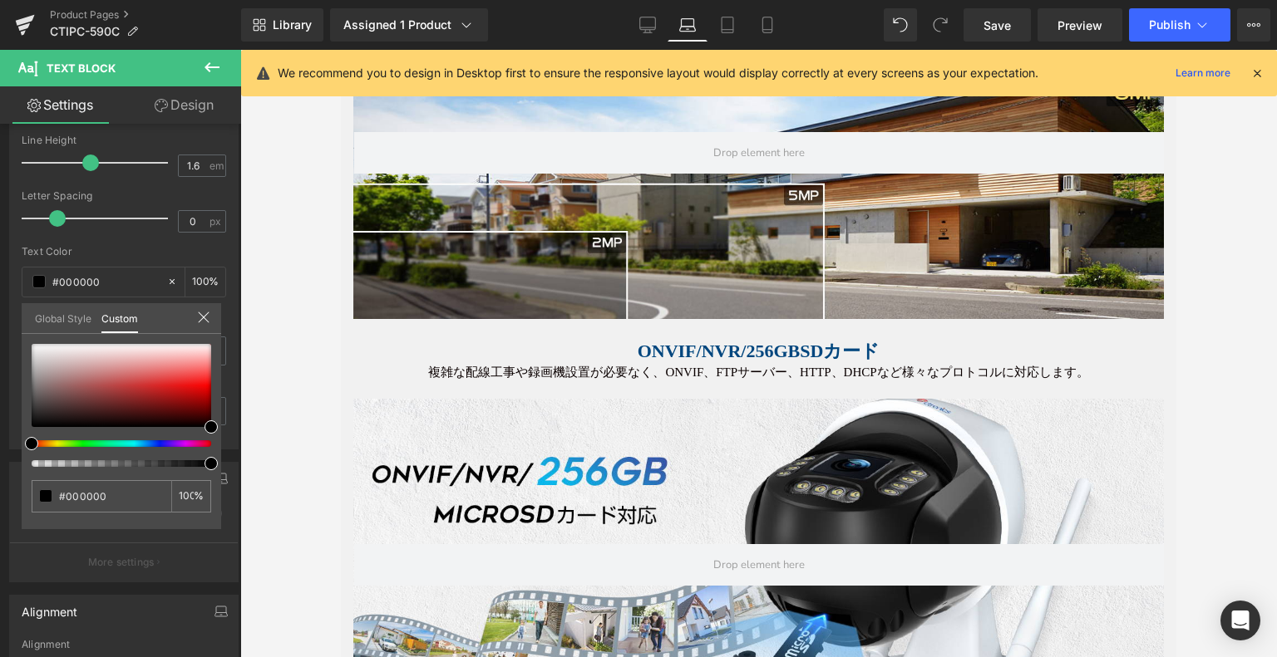
click at [722, 15] on link "Tablet" at bounding box center [727, 24] width 40 height 33
type input "100"
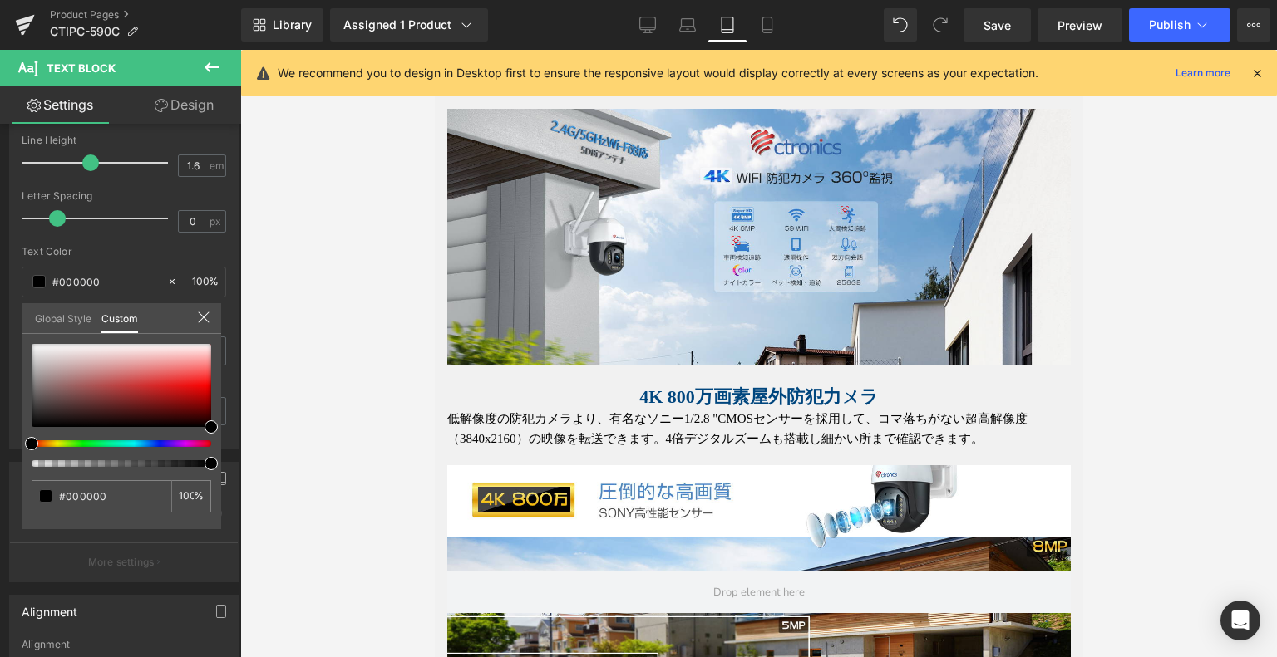
scroll to position [1084, 0]
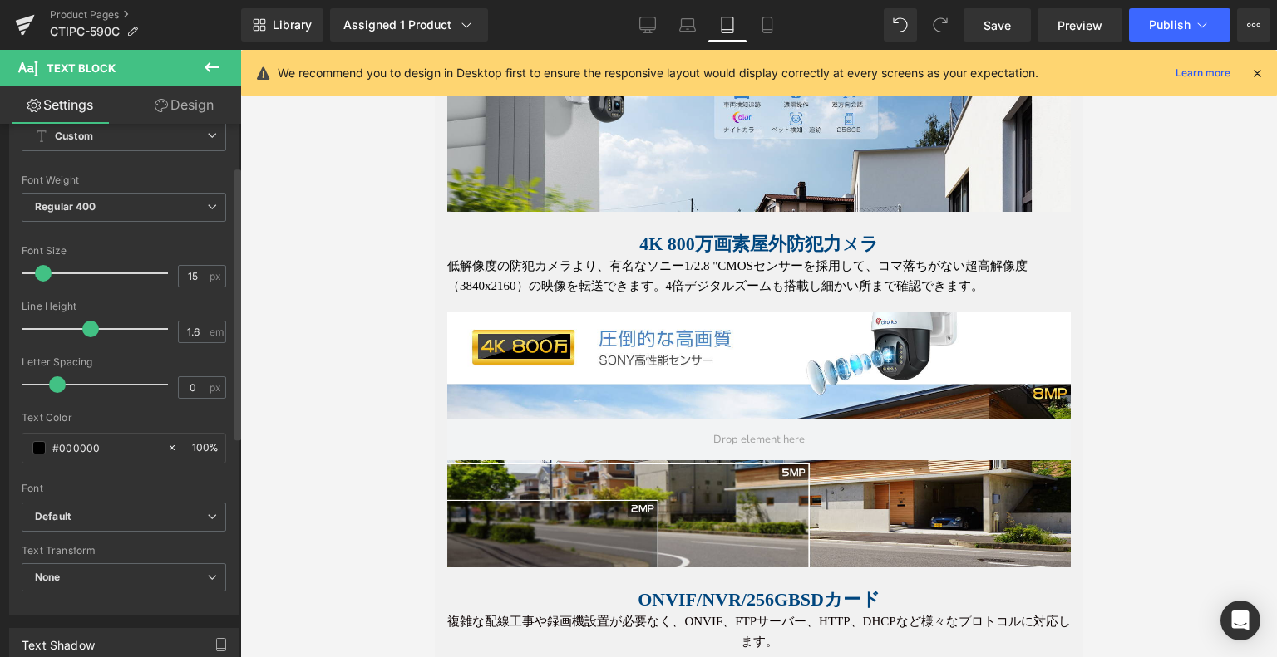
scroll to position [83, 0]
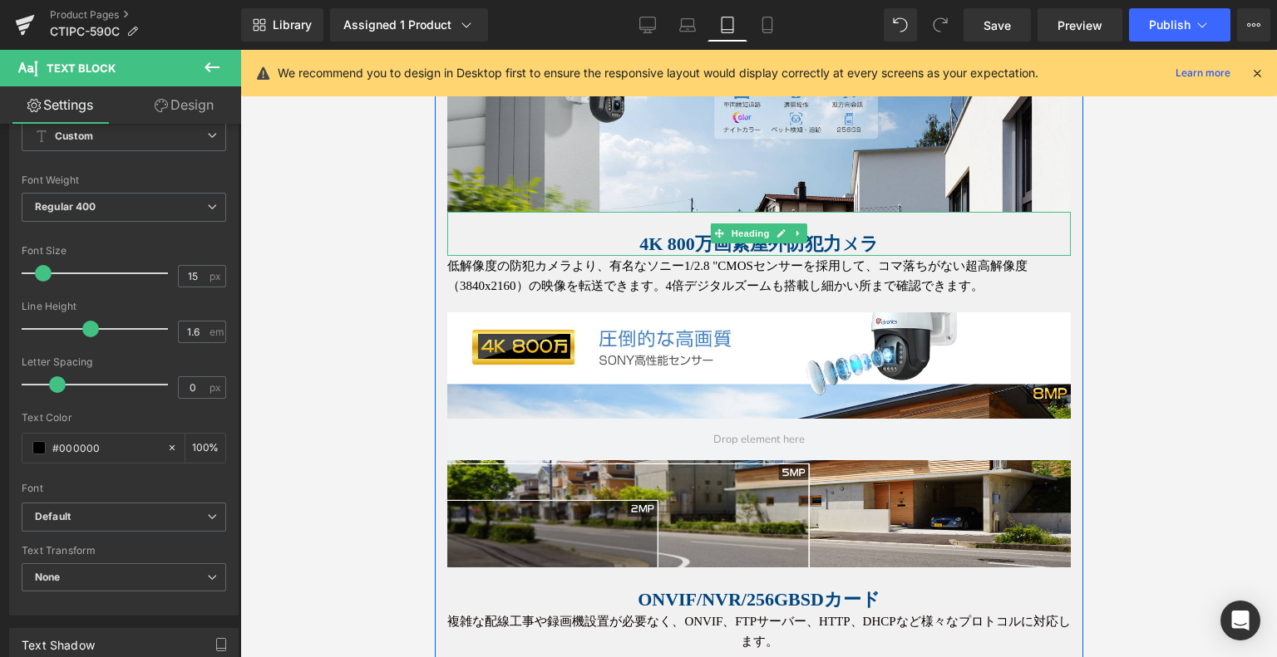
drag, startPoint x: 669, startPoint y: 228, endPoint x: 659, endPoint y: 249, distance: 23.0
click at [669, 234] on strong "4K 800万画素屋外防犯力ㄨラ" at bounding box center [757, 244] width 239 height 21
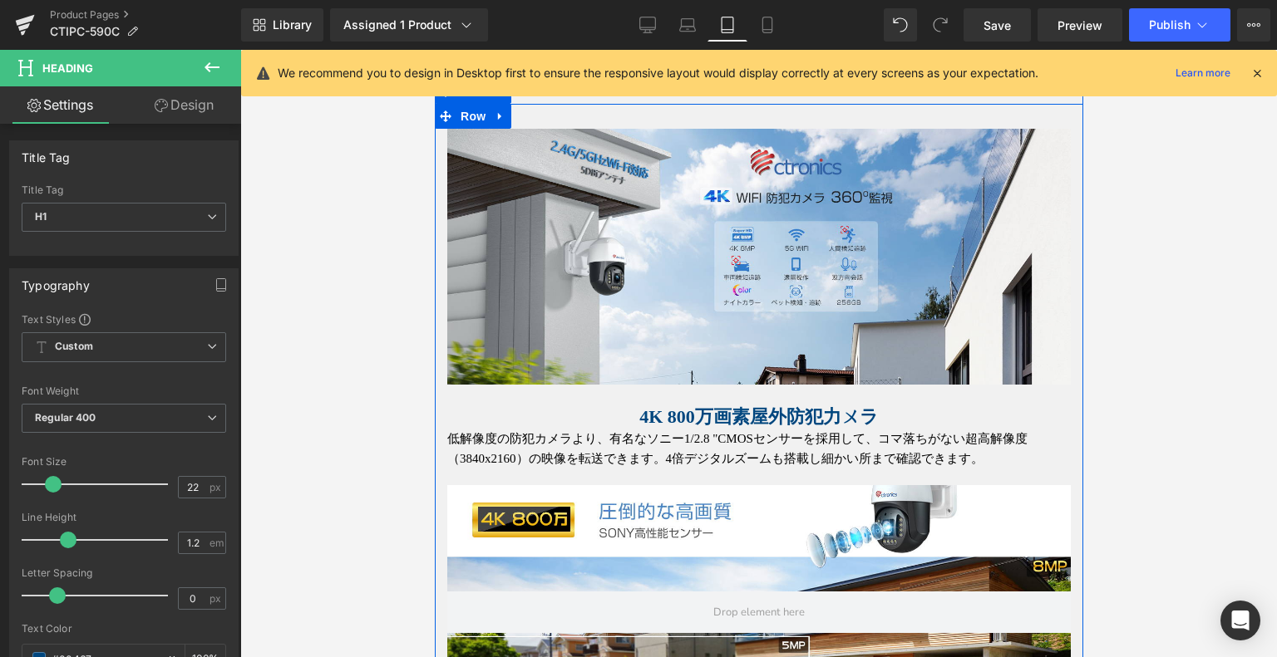
scroll to position [918, 0]
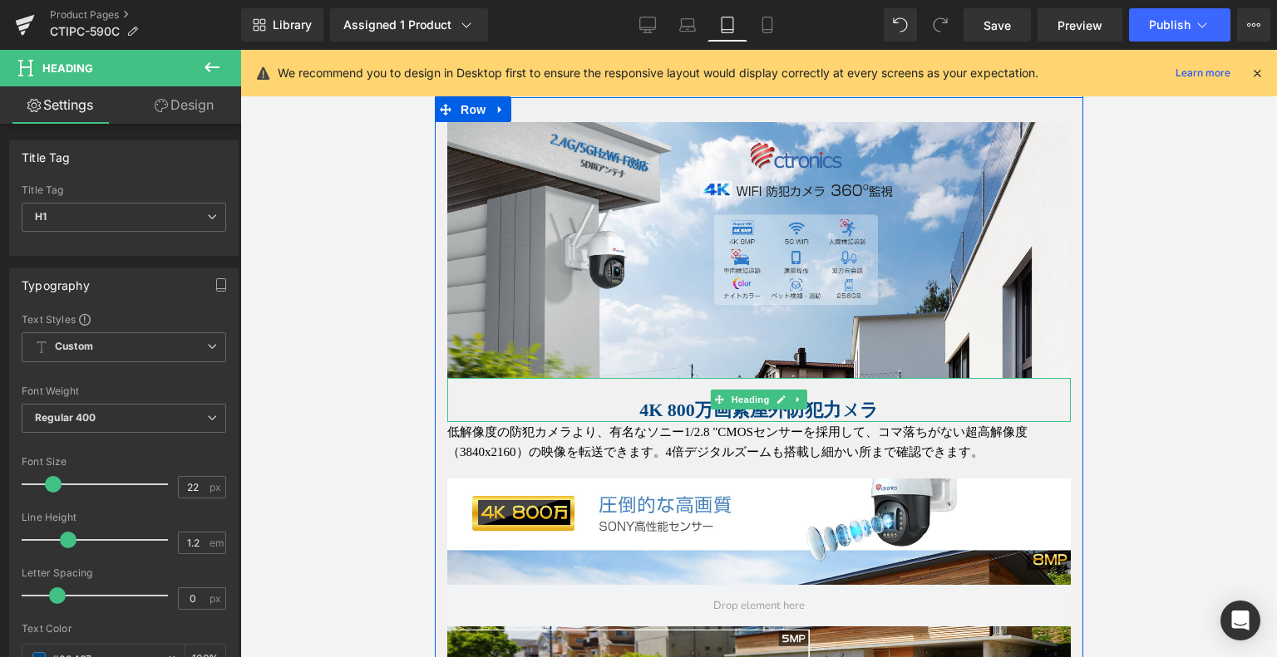
click at [711, 408] on strong "4K 800万画素屋外防犯力ㄨラ" at bounding box center [757, 410] width 239 height 21
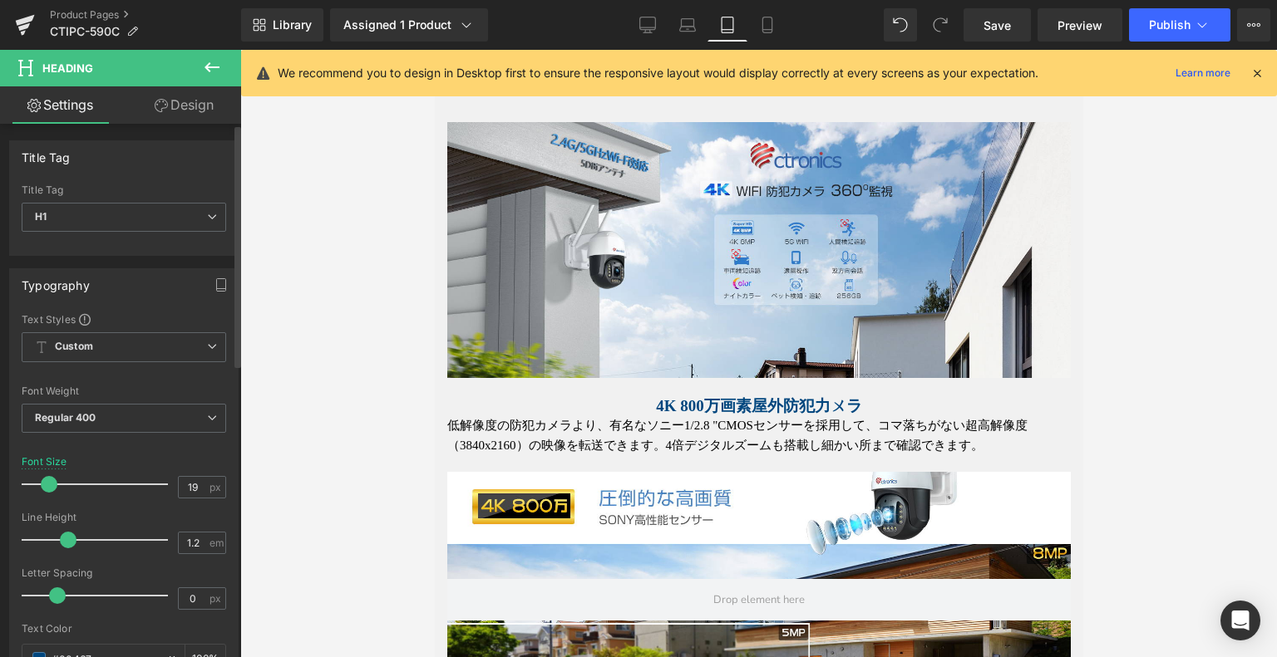
type input "18"
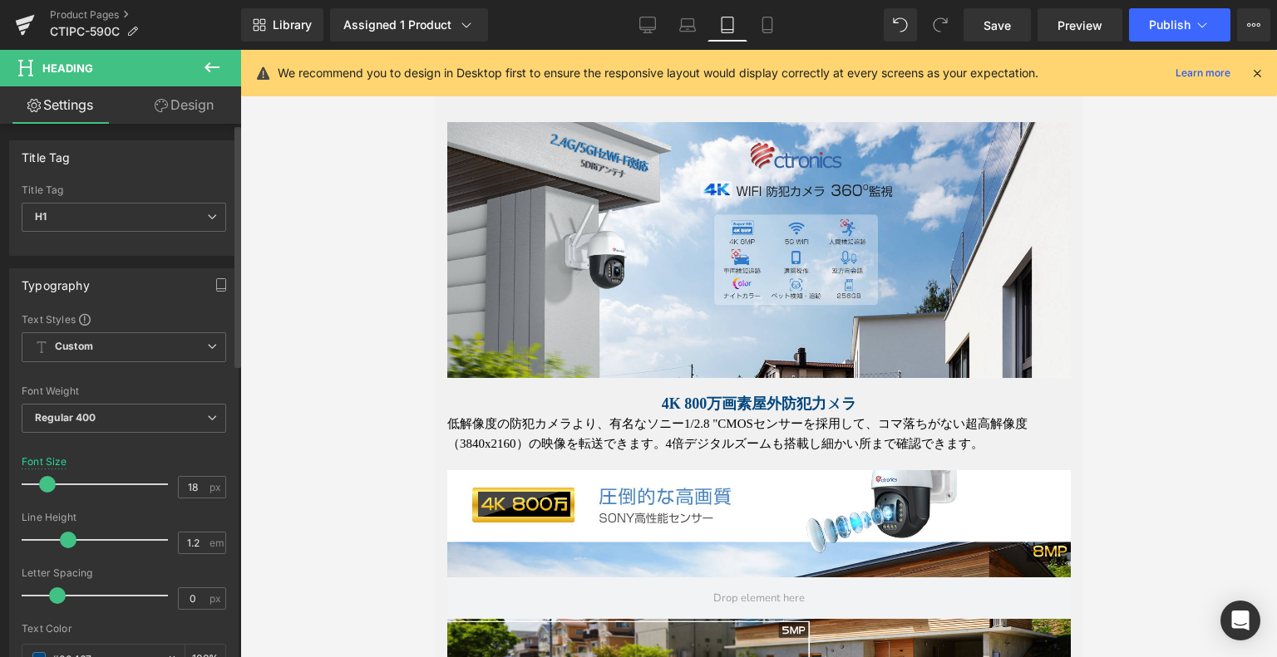
click at [50, 481] on span at bounding box center [47, 484] width 17 height 17
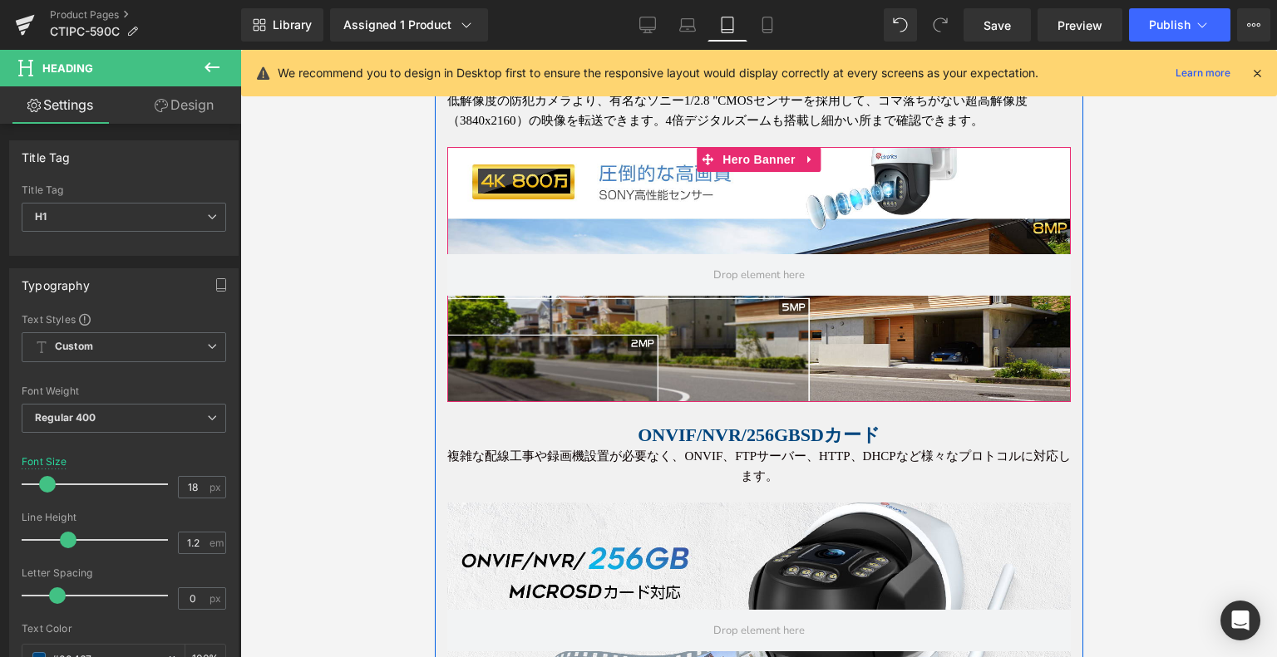
scroll to position [1250, 0]
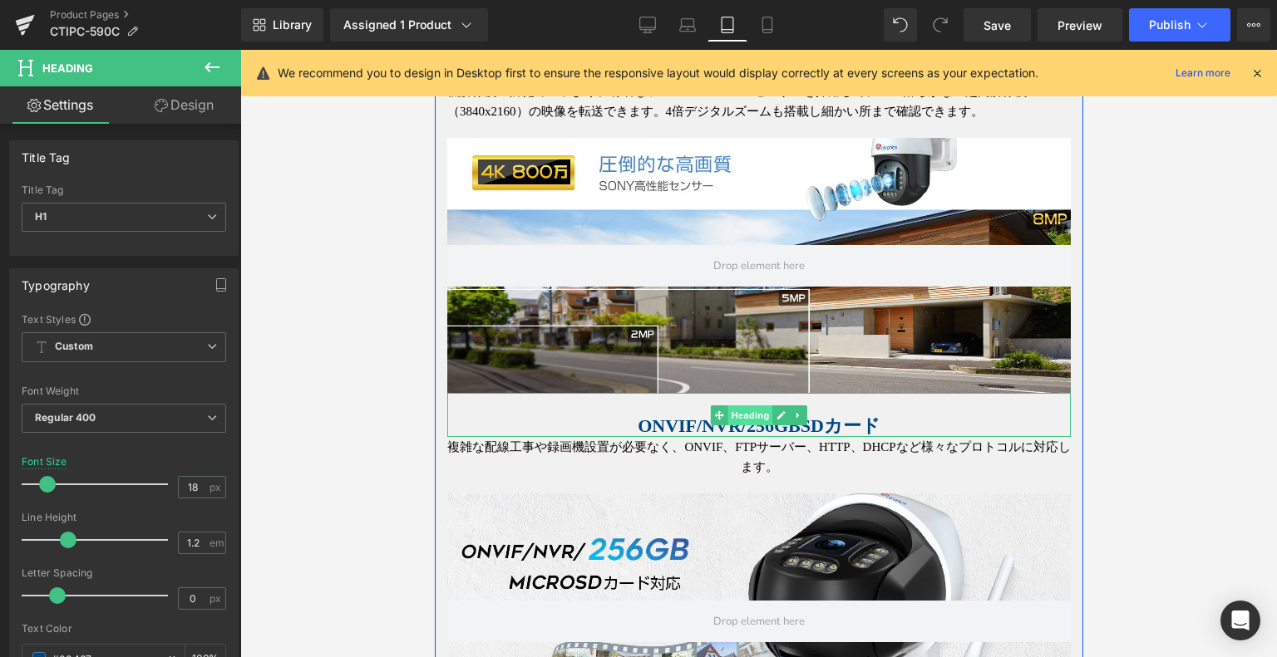
click at [745, 418] on span "Heading" at bounding box center [749, 416] width 45 height 20
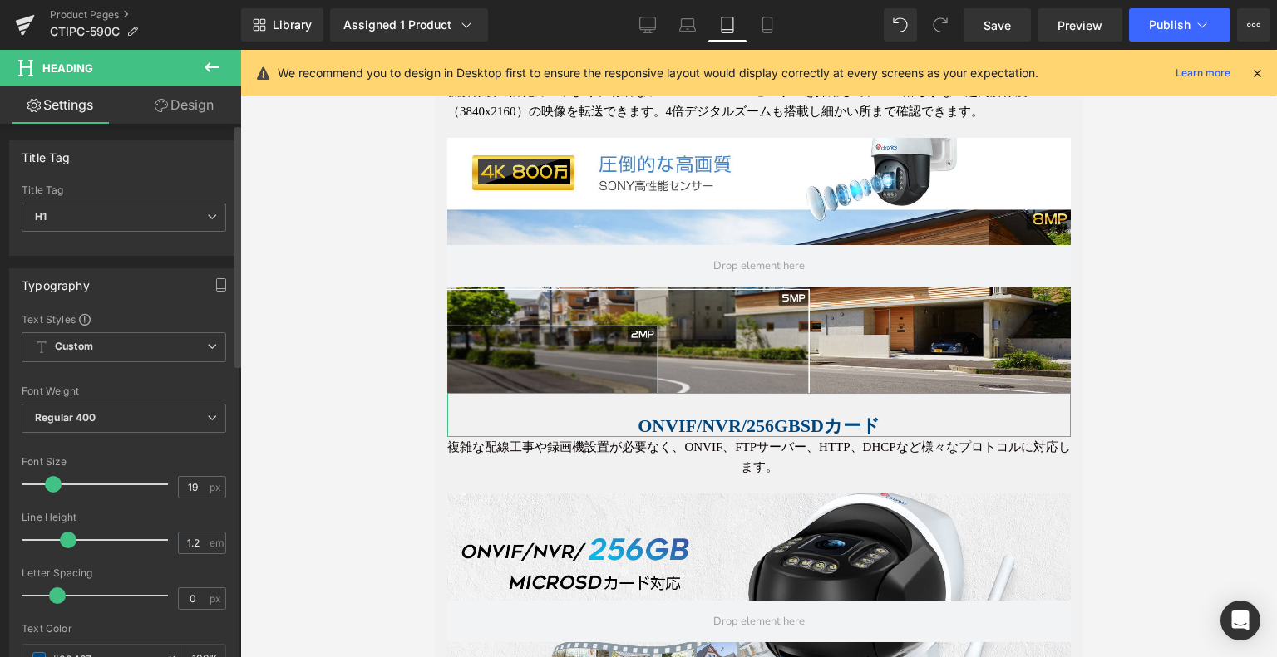
type input "18"
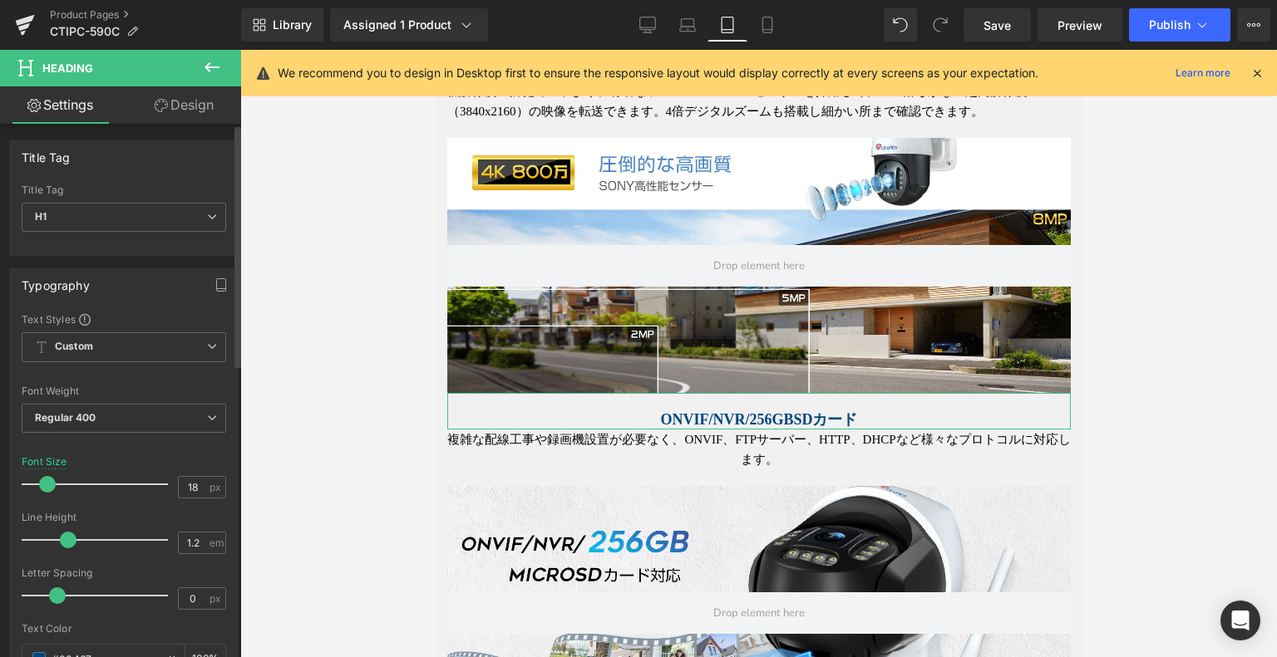
click at [51, 481] on span at bounding box center [47, 484] width 17 height 17
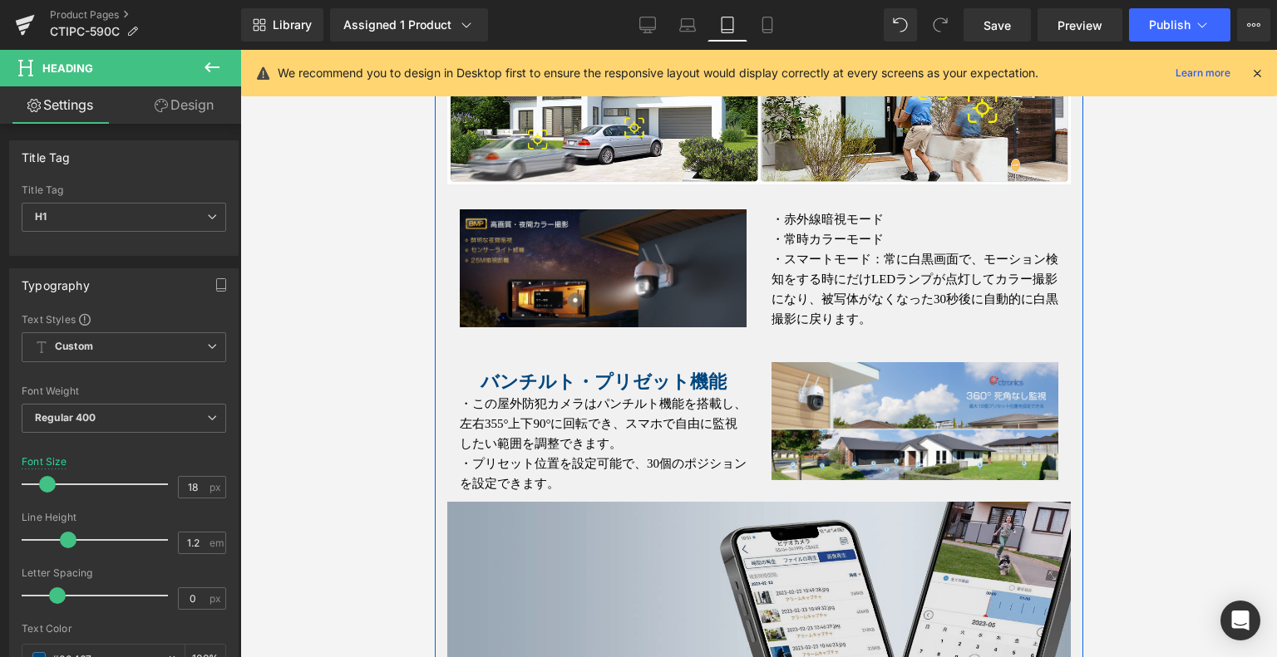
scroll to position [2248, 0]
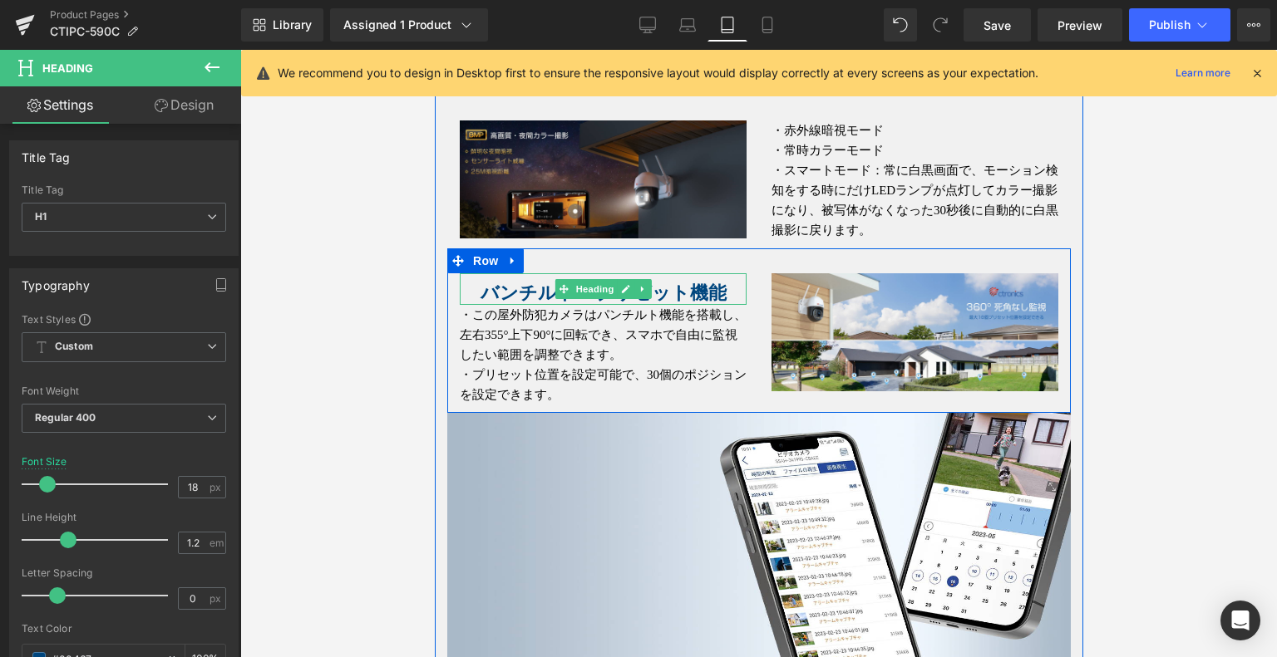
click at [562, 279] on span at bounding box center [562, 289] width 17 height 20
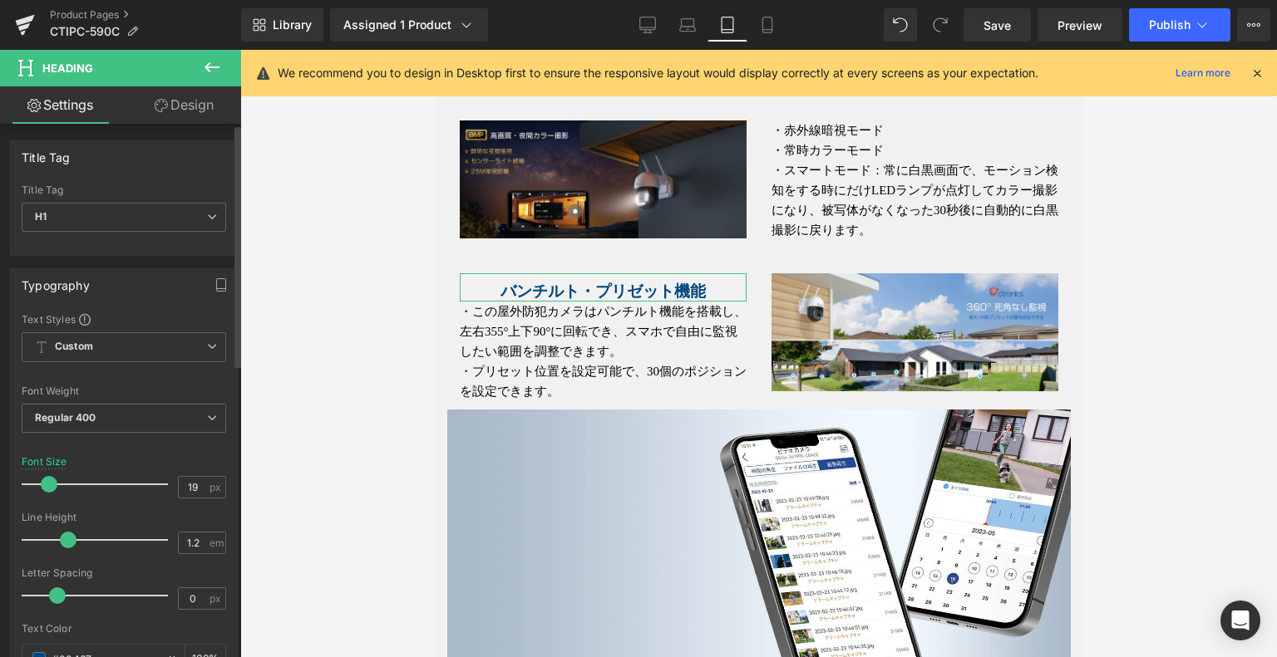
type input "18"
click at [49, 488] on span at bounding box center [47, 484] width 17 height 17
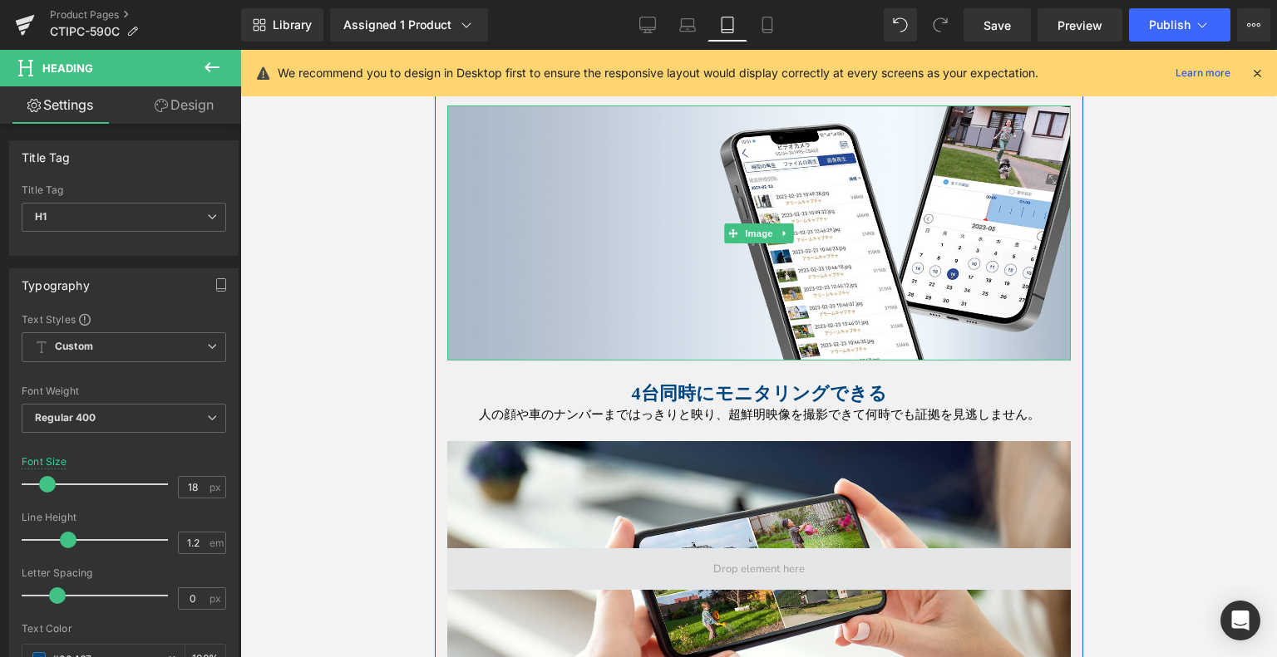
scroll to position [2663, 0]
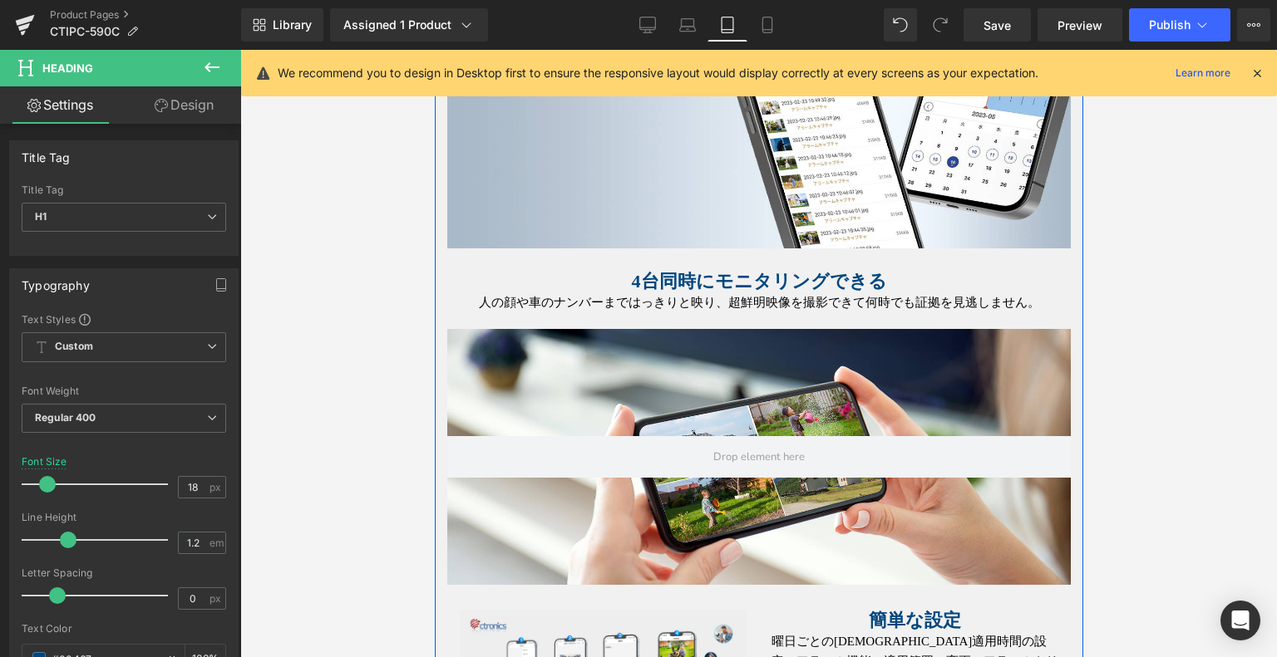
click at [902, 261] on span "Heading" at bounding box center [924, 271] width 45 height 20
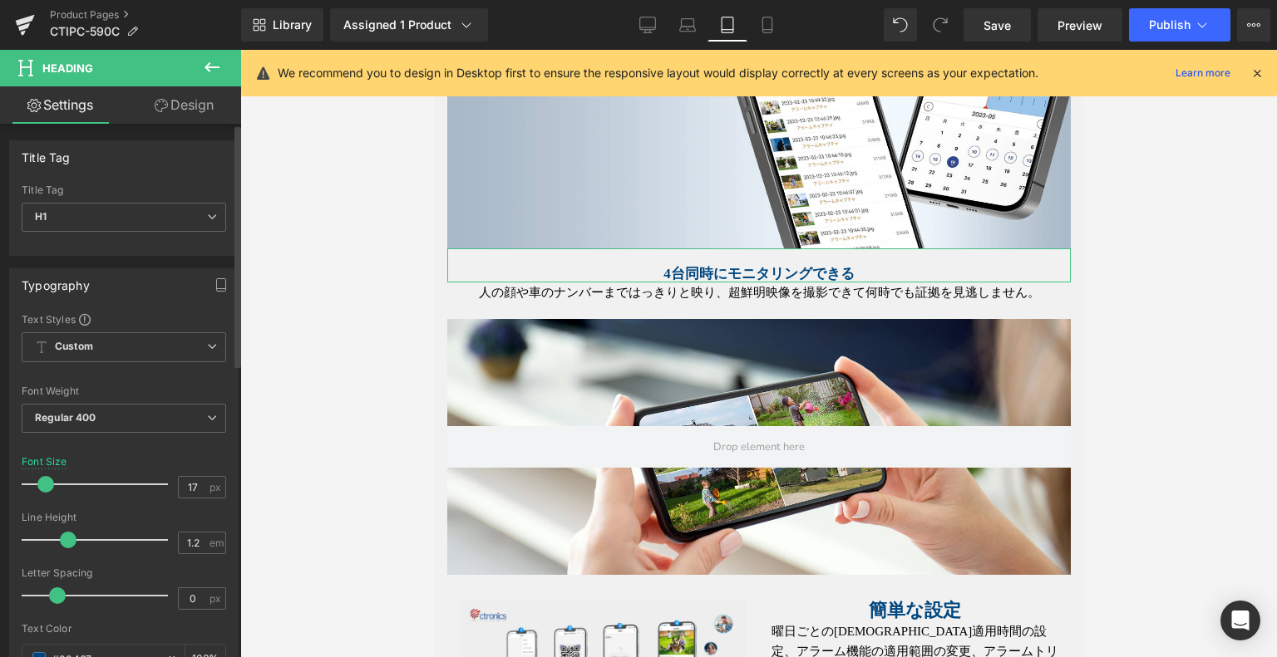
type input "18"
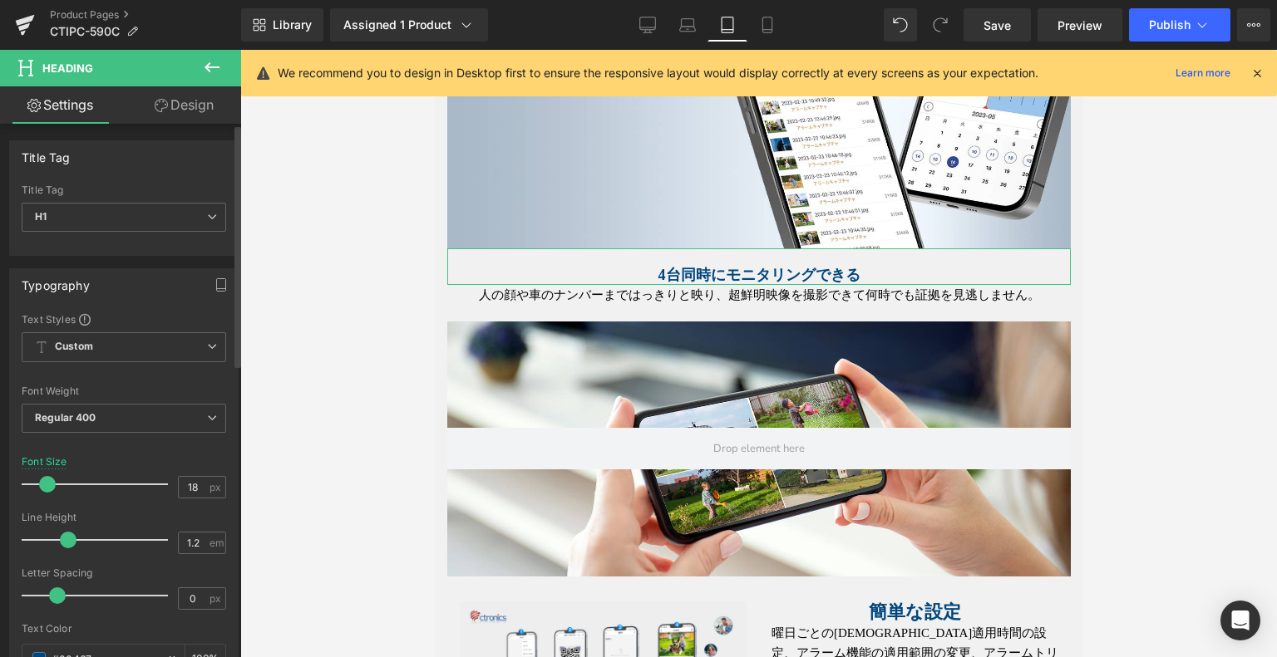
click at [47, 485] on span at bounding box center [47, 484] width 17 height 17
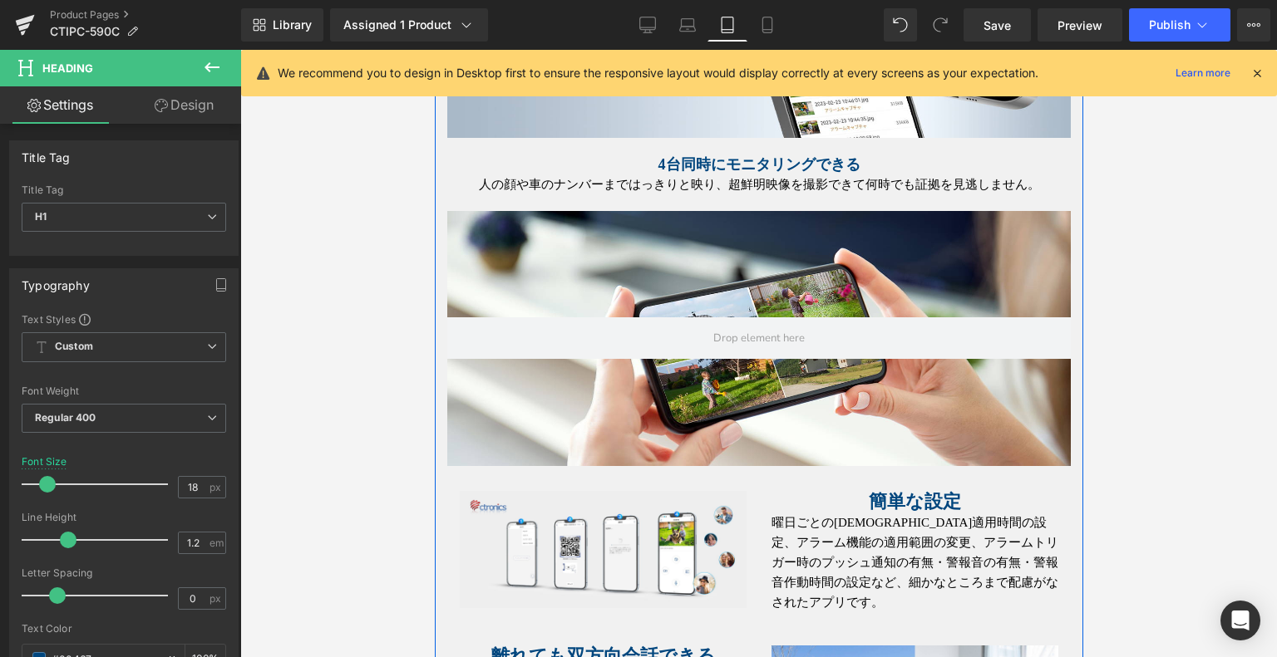
scroll to position [2912, 0]
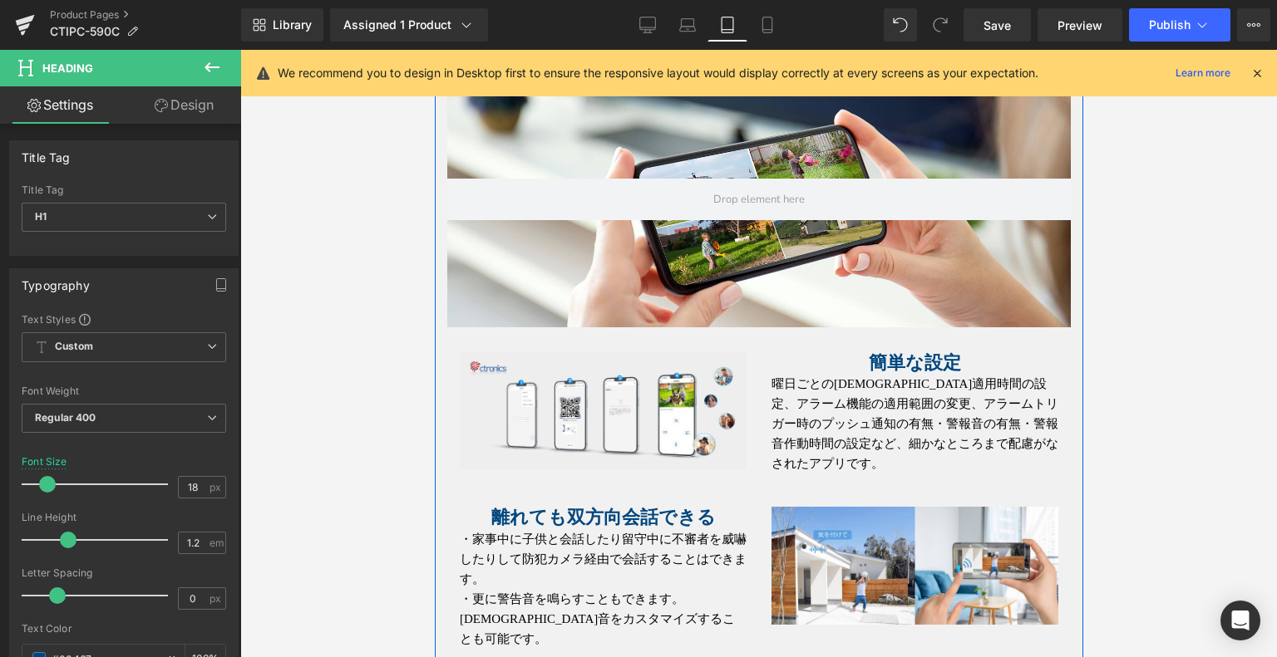
click at [904, 327] on div "Image 簡単な設定 Heading 曜日ごとの[DEMOGRAPHIC_DATA]適用時間の設定、アラーム機能の適用範囲の変更、アラームトリガー時のプッシ…" at bounding box center [757, 404] width 623 height 155
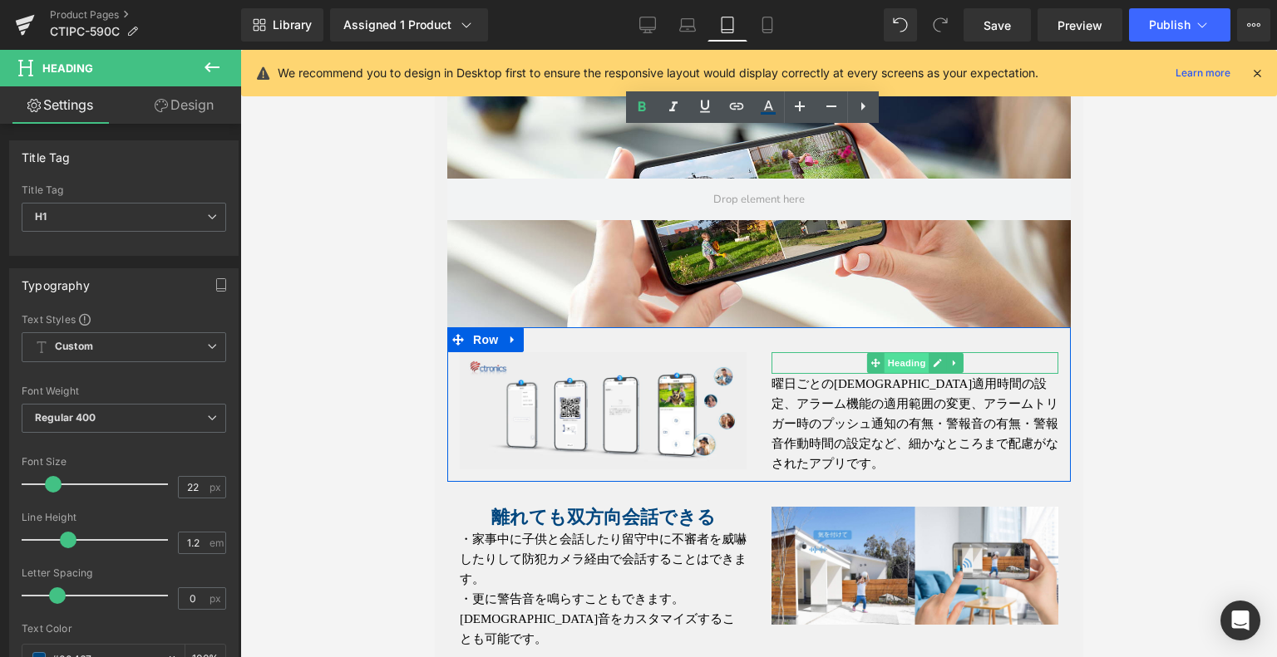
click at [883, 353] on span "Heading" at bounding box center [905, 363] width 45 height 20
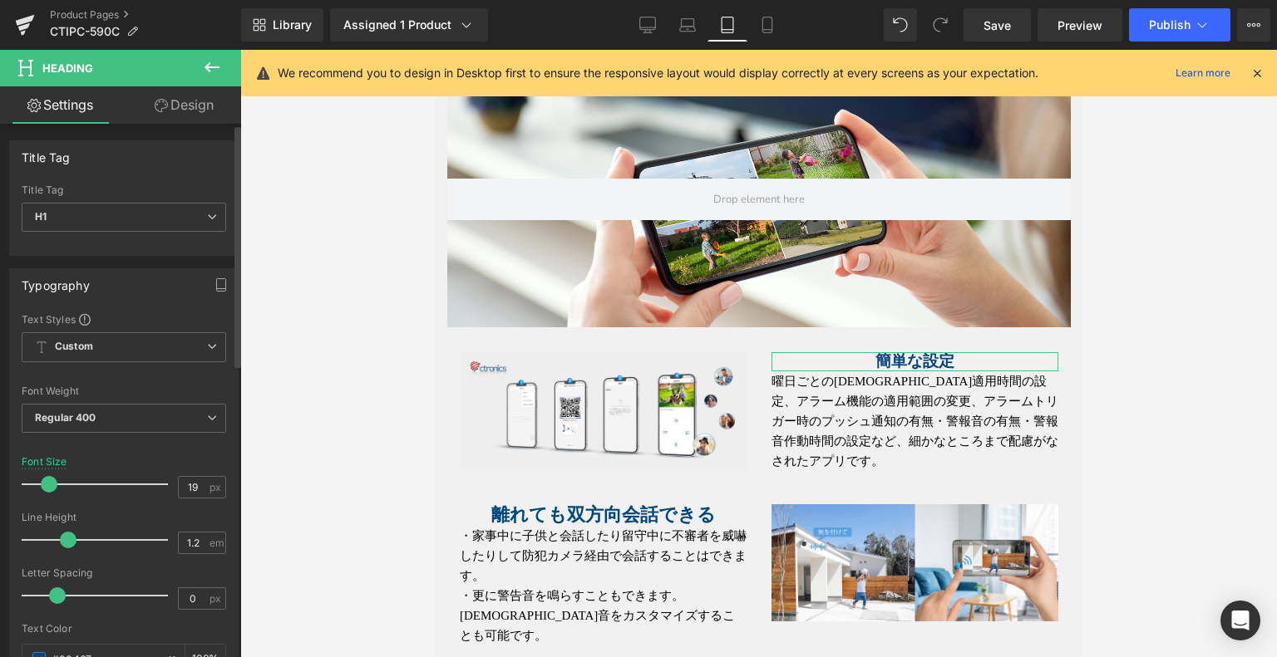
type input "18"
click at [40, 484] on span at bounding box center [47, 484] width 17 height 17
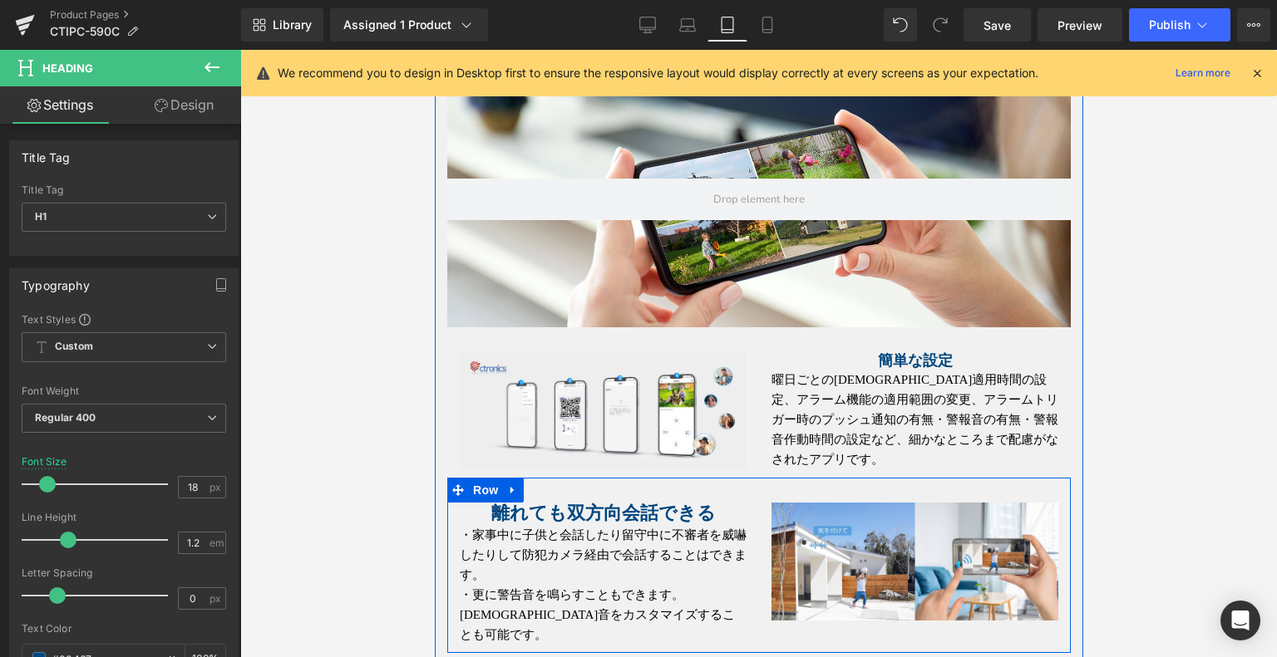
click at [434, 50] on div at bounding box center [434, 50] width 0 height 0
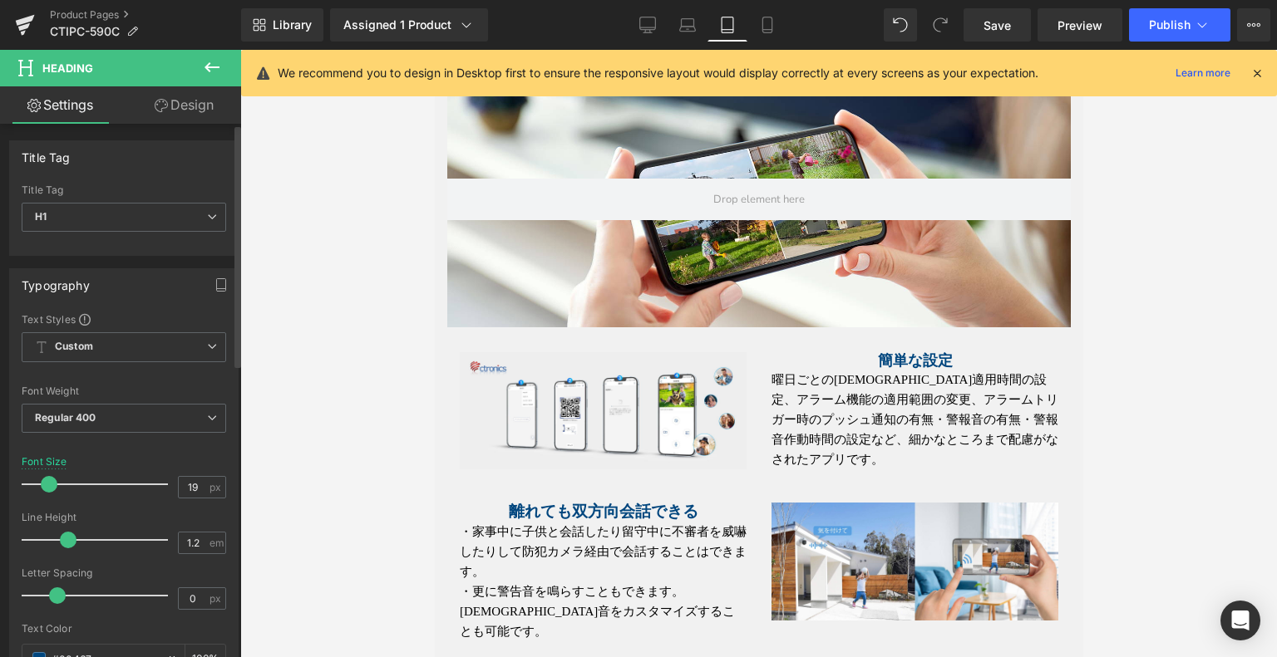
type input "18"
click at [44, 484] on span at bounding box center [47, 484] width 17 height 17
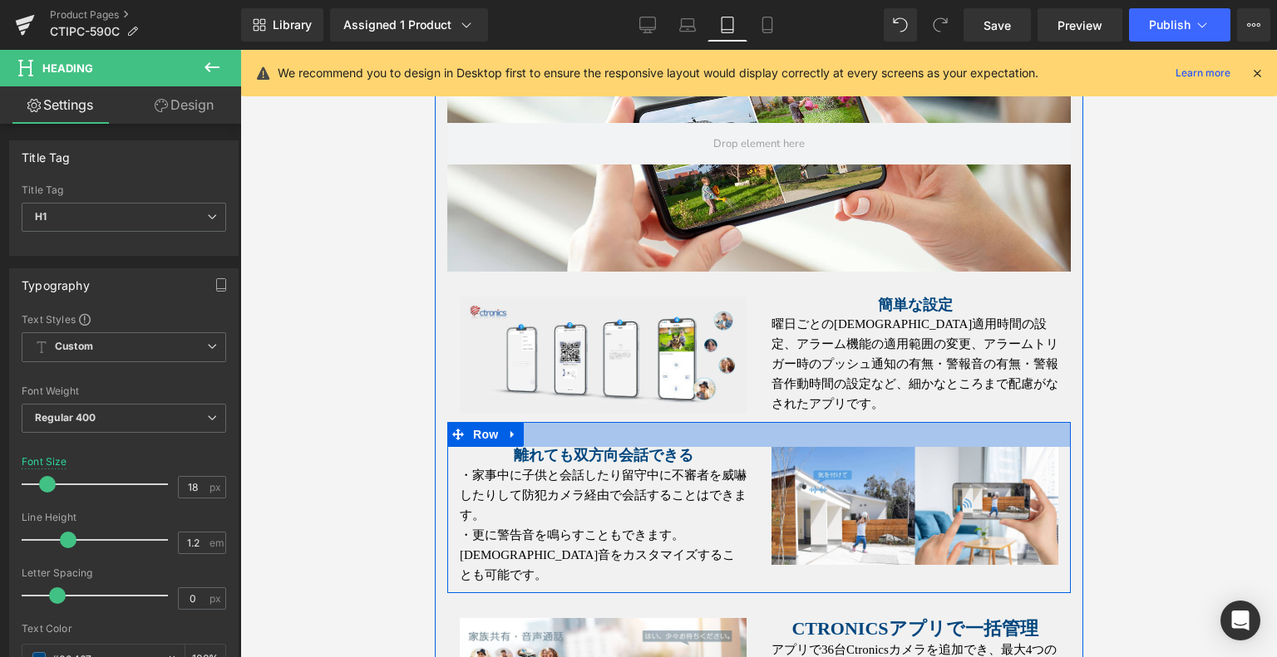
scroll to position [3162, 0]
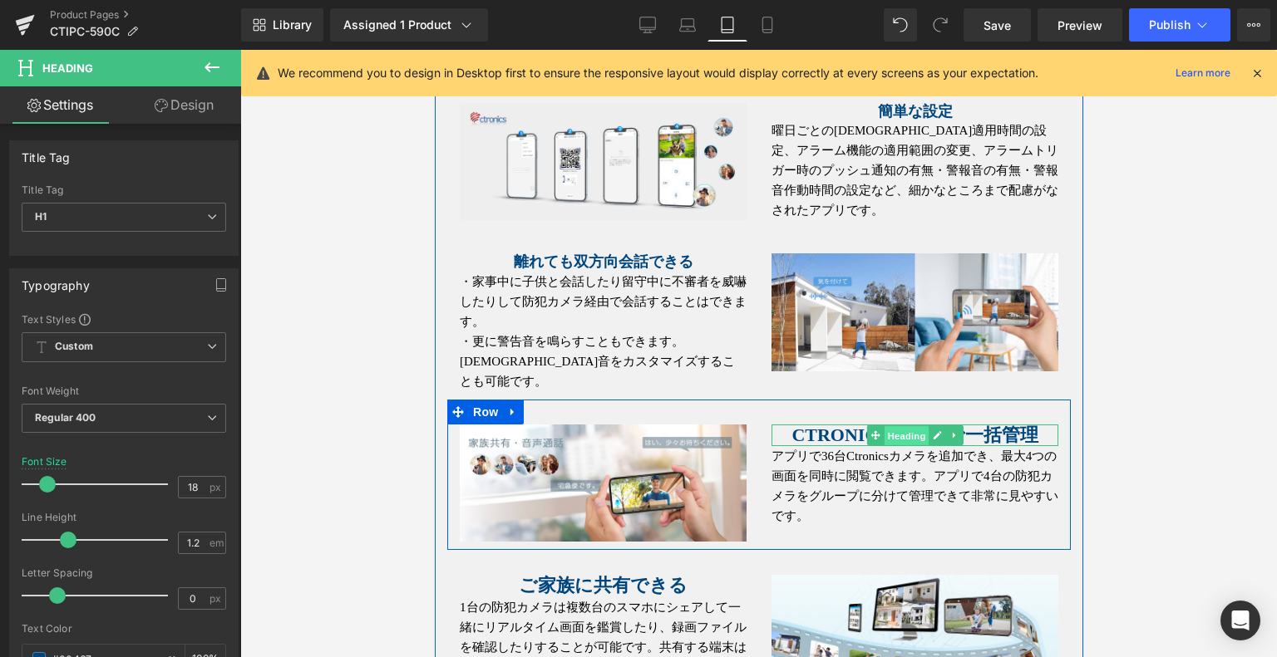
click at [899, 426] on span "Heading" at bounding box center [905, 436] width 45 height 20
click at [894, 426] on span "Heading" at bounding box center [905, 436] width 45 height 20
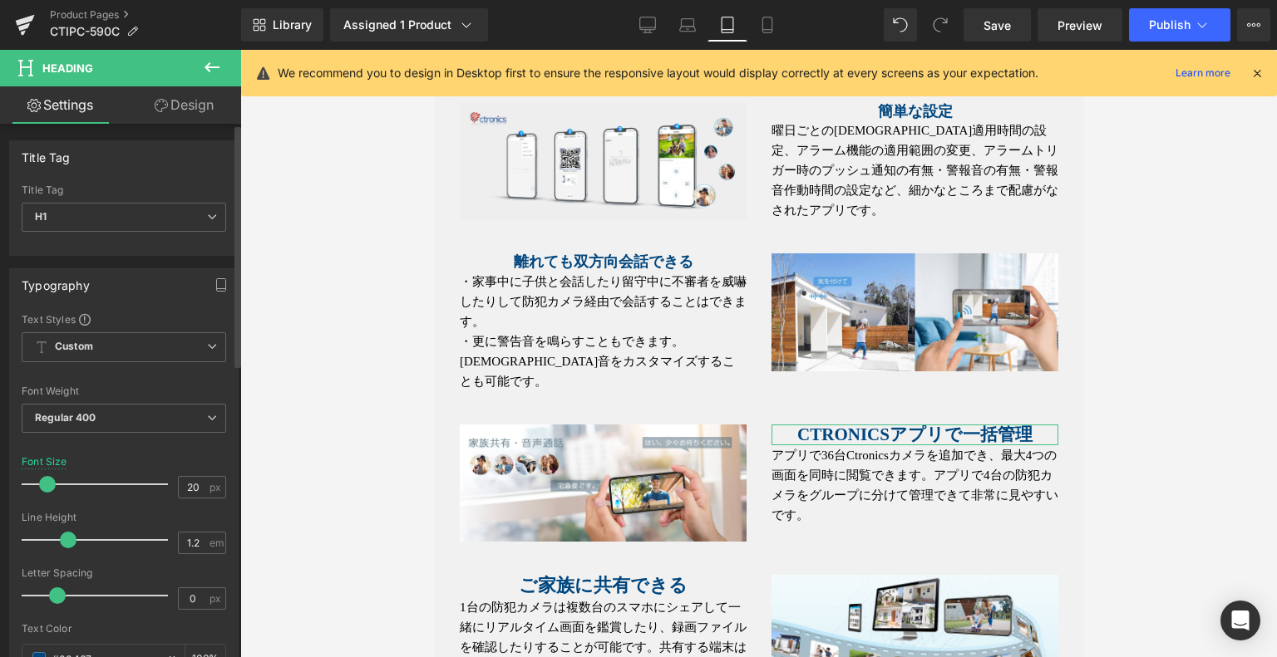
type input "18"
click at [48, 486] on span at bounding box center [47, 484] width 17 height 17
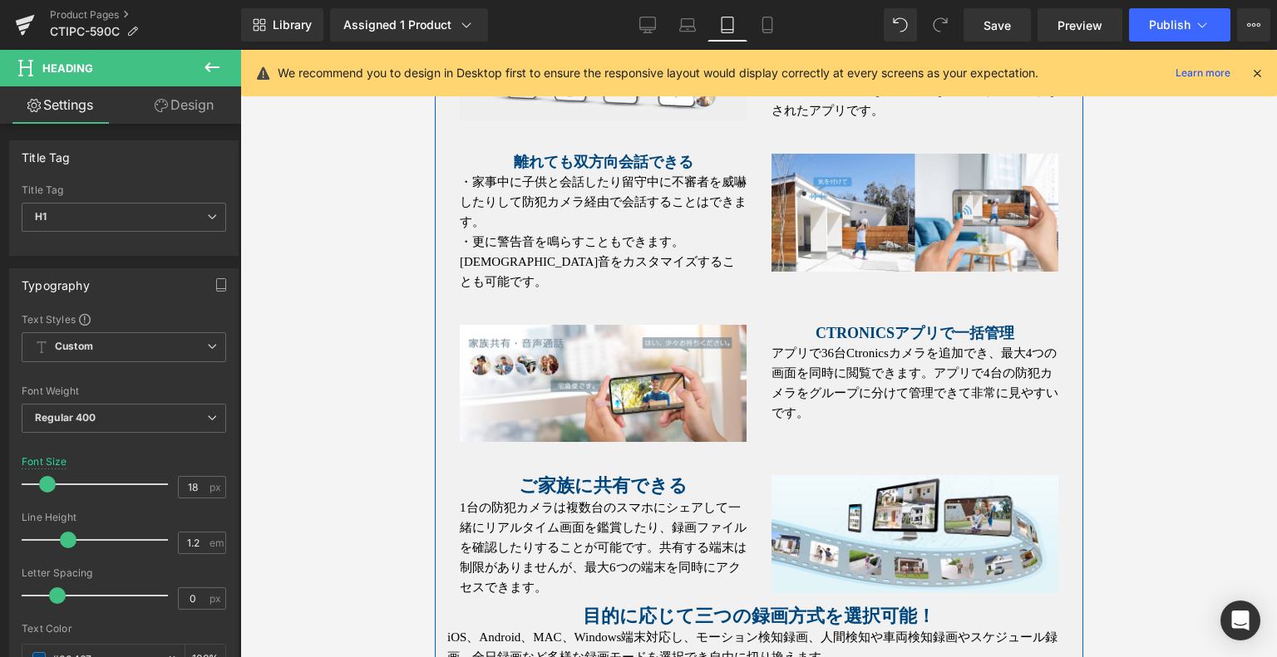
scroll to position [3328, 0]
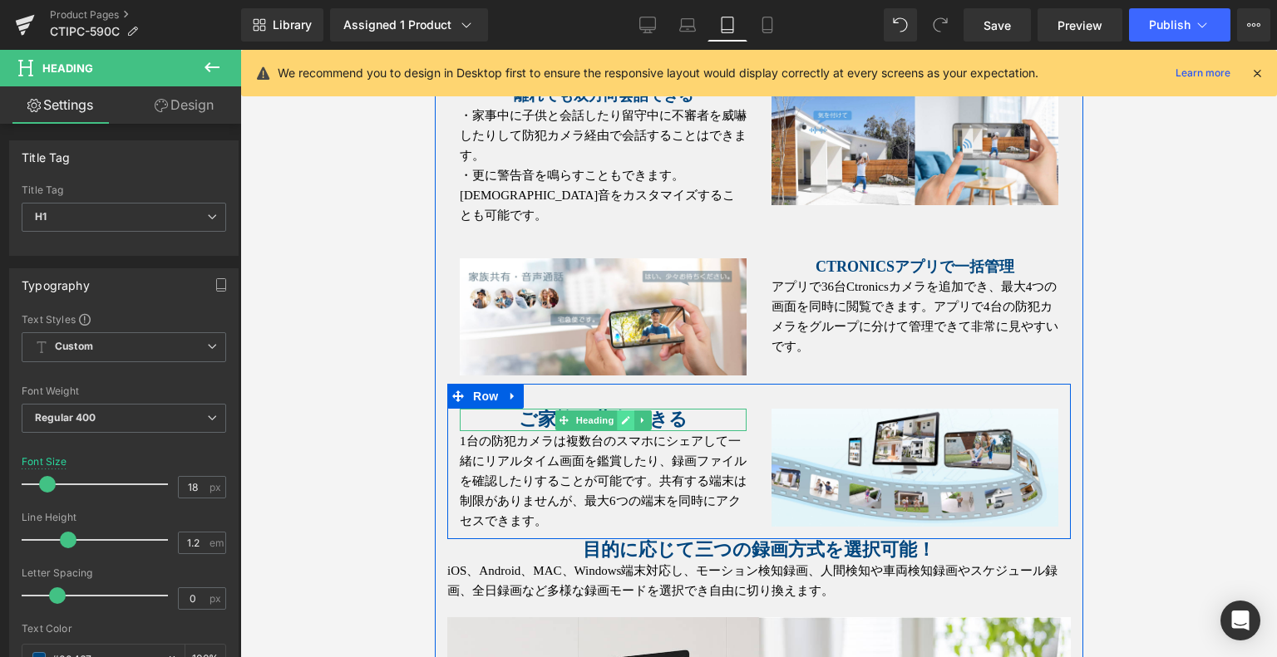
click at [623, 411] on link at bounding box center [624, 421] width 17 height 20
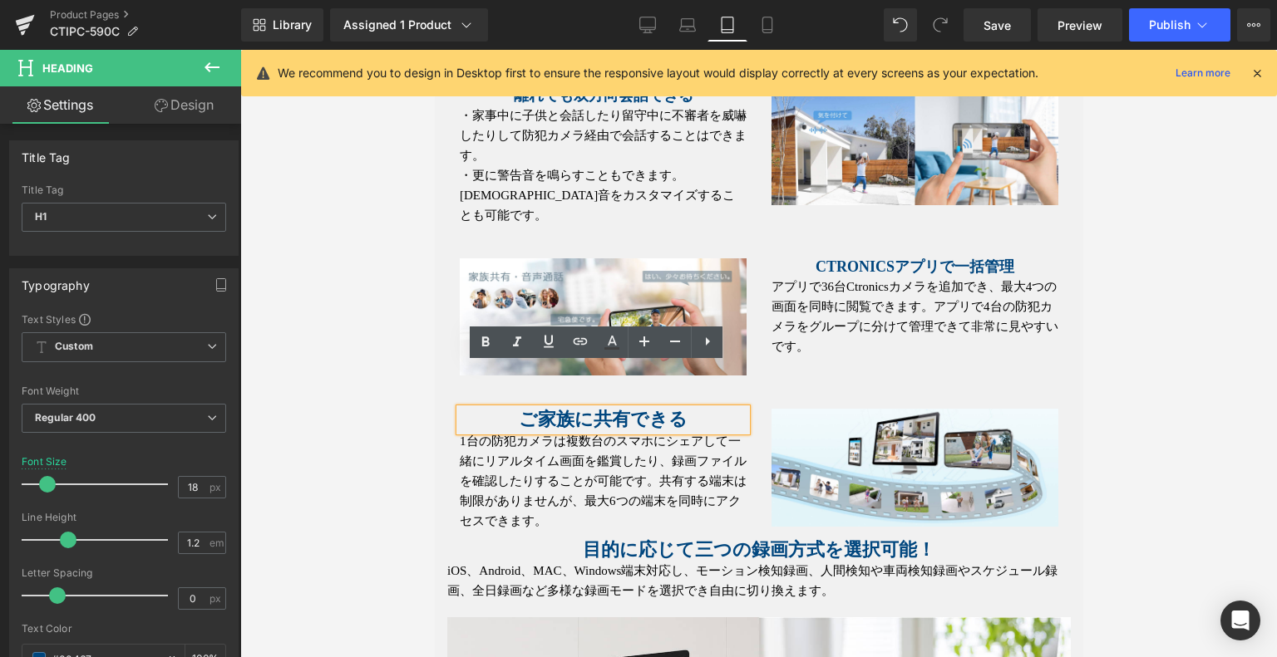
click at [564, 409] on strong "ご家族に共有できる" at bounding box center [602, 419] width 169 height 21
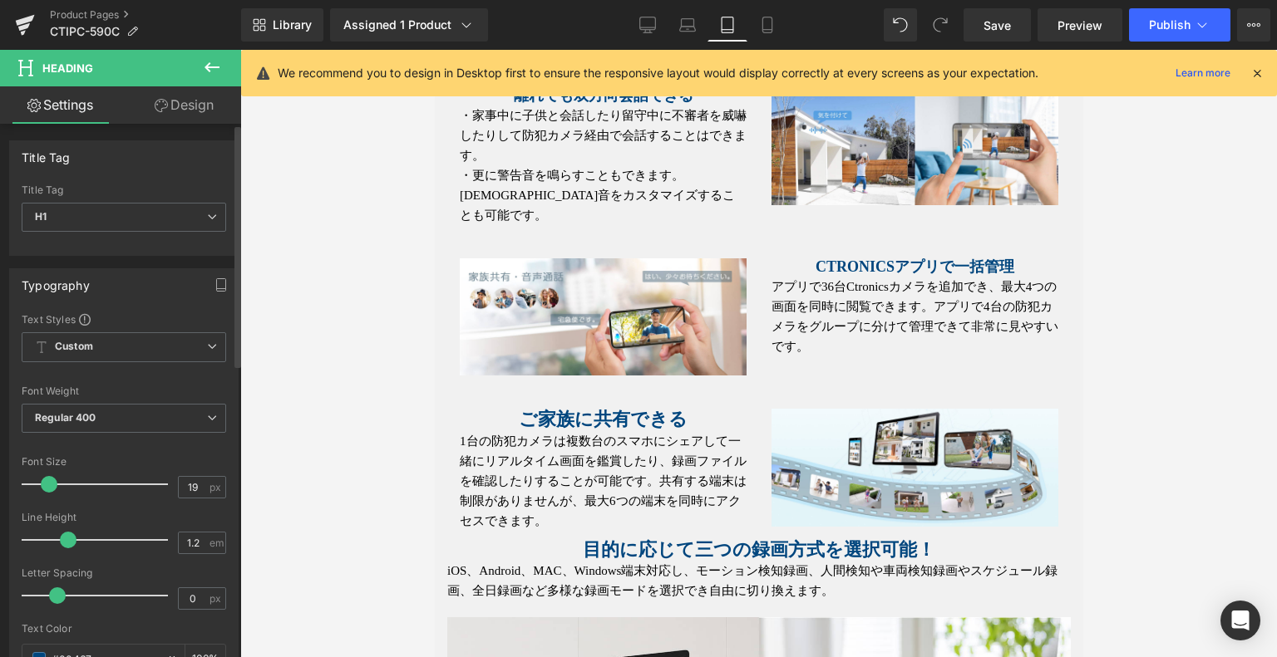
type input "18"
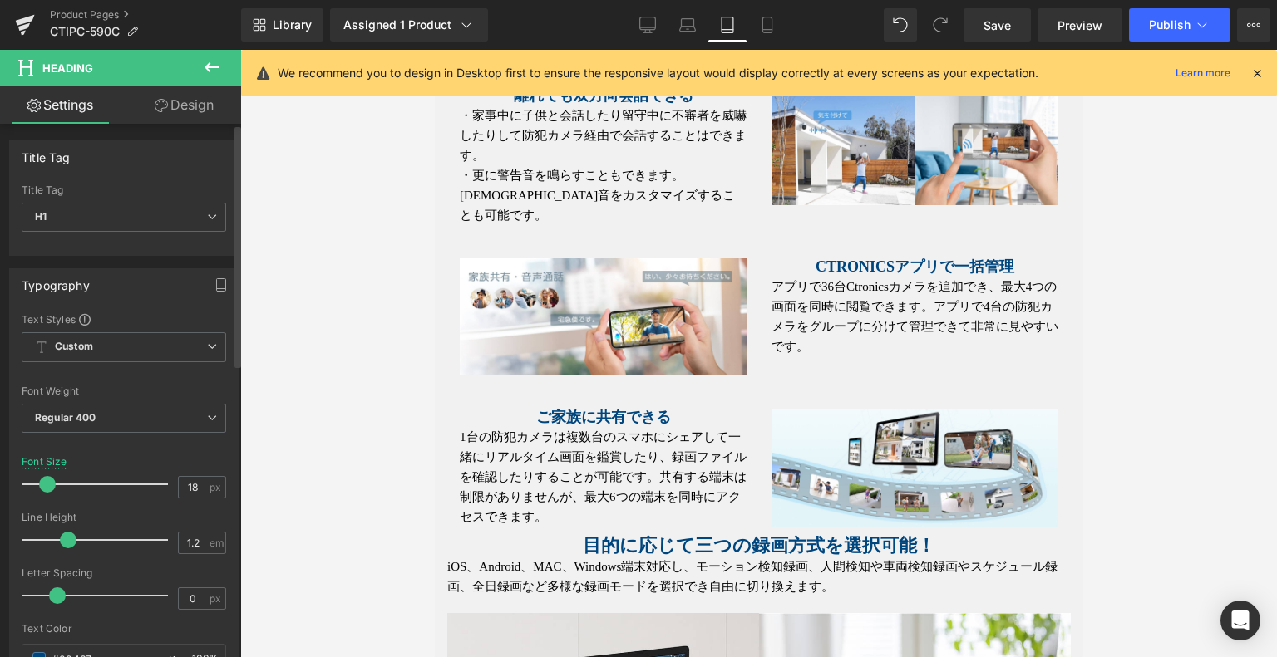
click at [49, 488] on span at bounding box center [47, 484] width 17 height 17
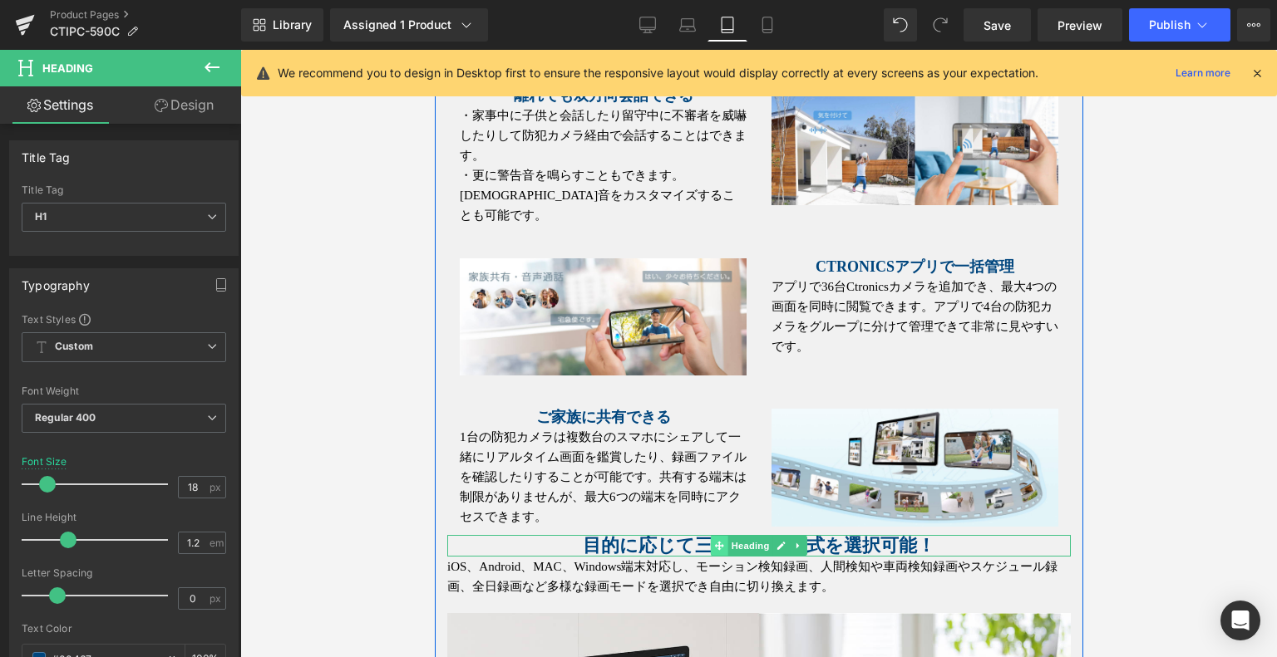
click at [714, 542] on icon at bounding box center [718, 546] width 9 height 9
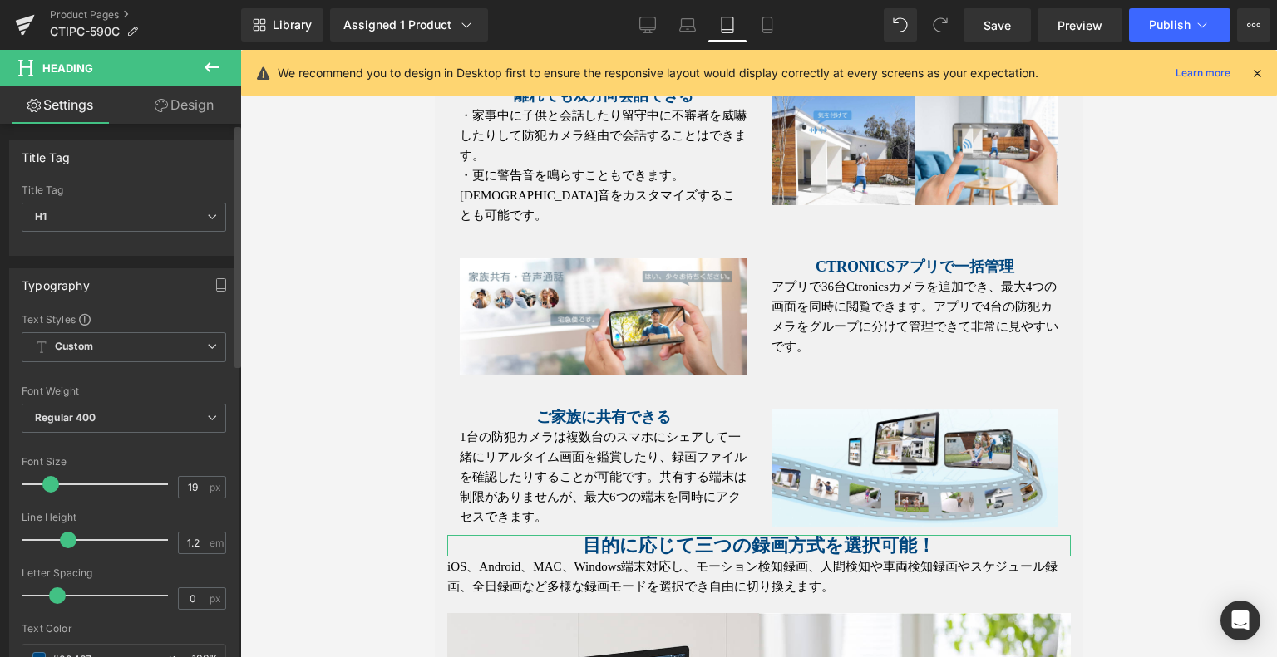
type input "18"
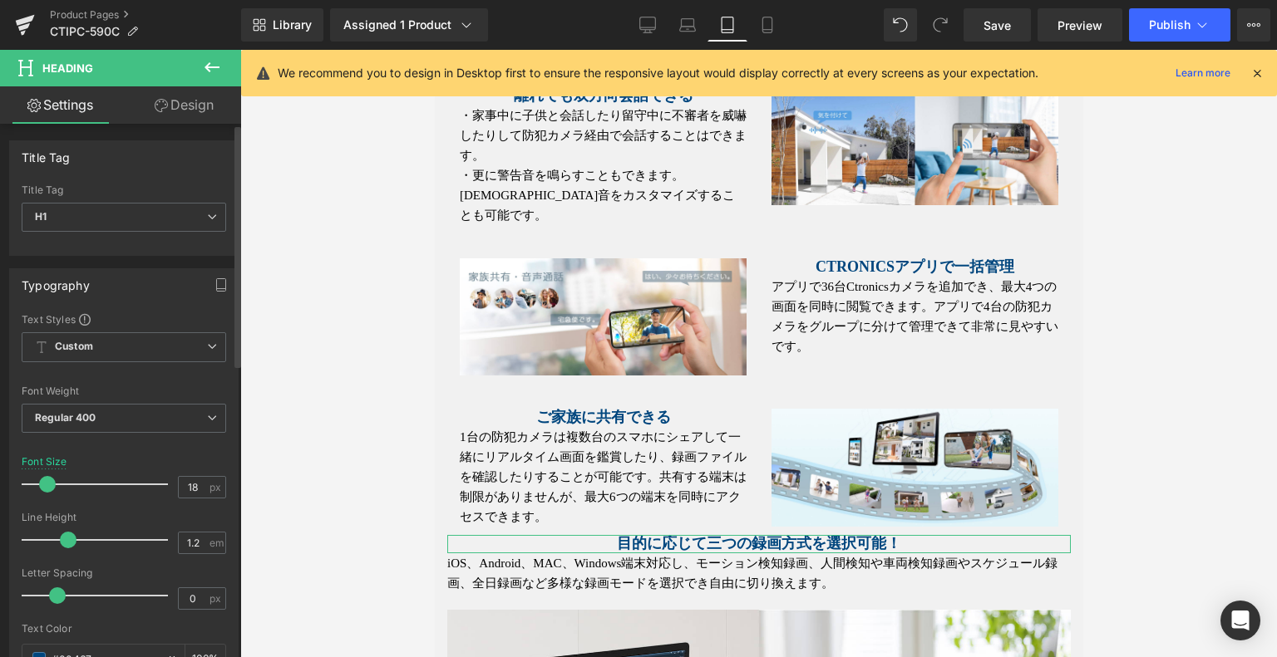
click at [45, 482] on span at bounding box center [47, 484] width 17 height 17
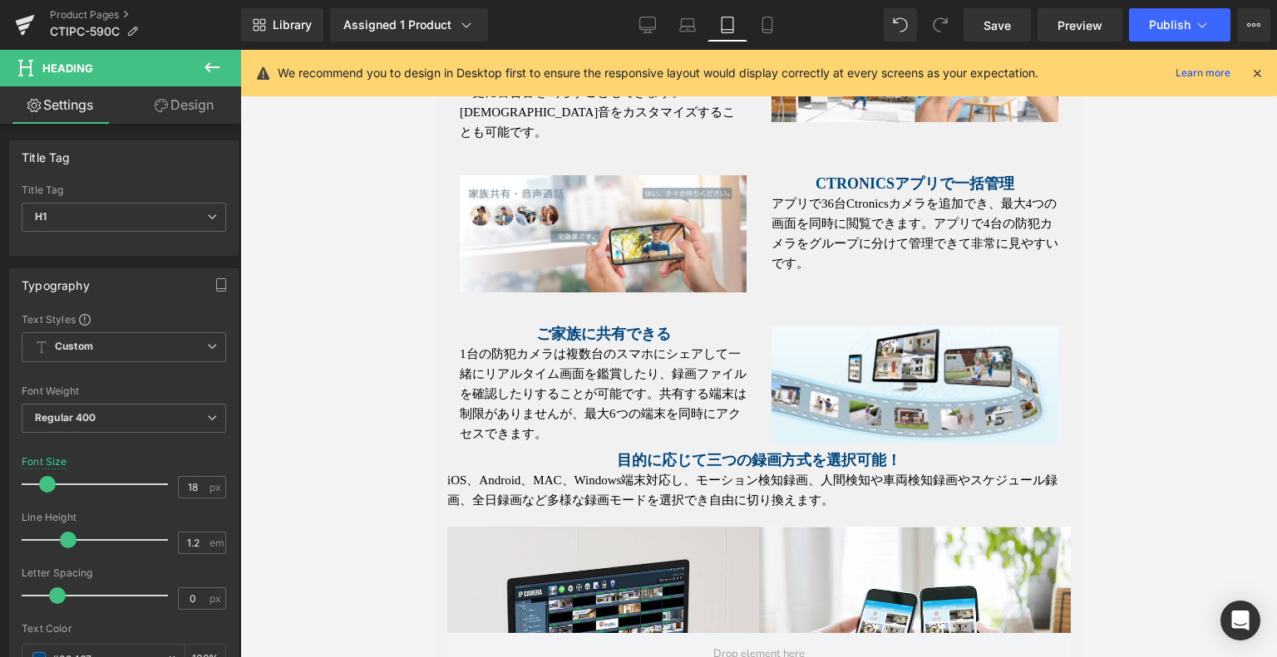
scroll to position [3661, 0]
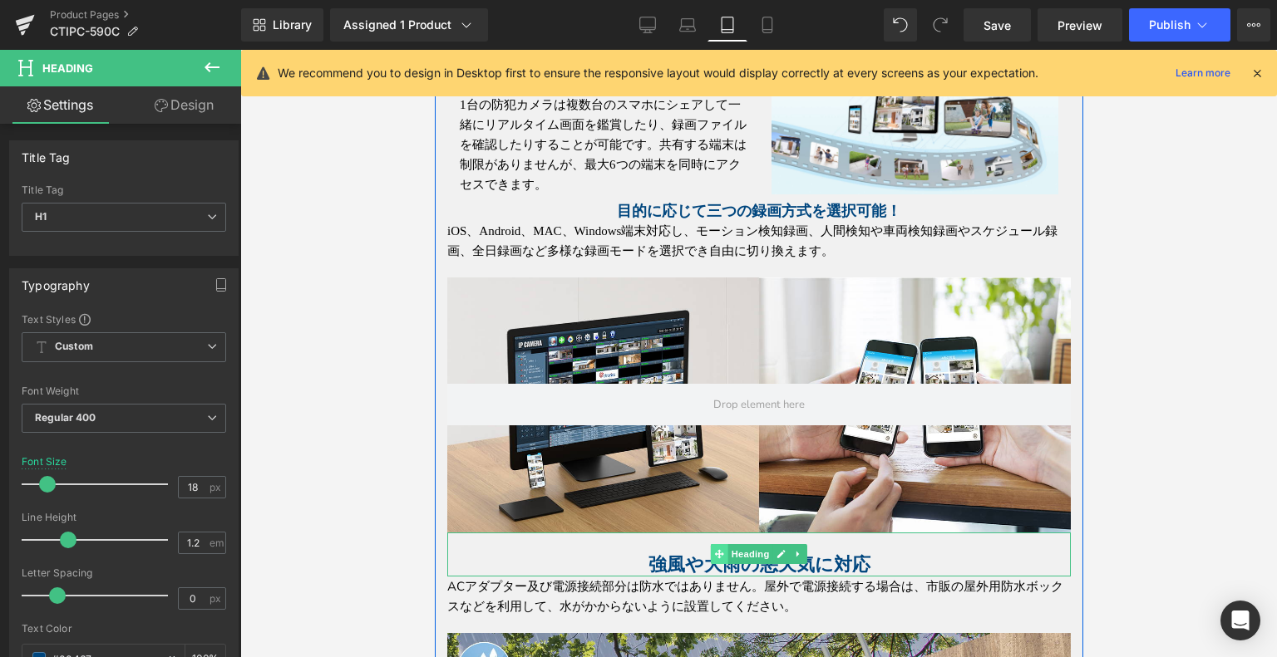
click at [714, 549] on icon at bounding box center [718, 554] width 9 height 10
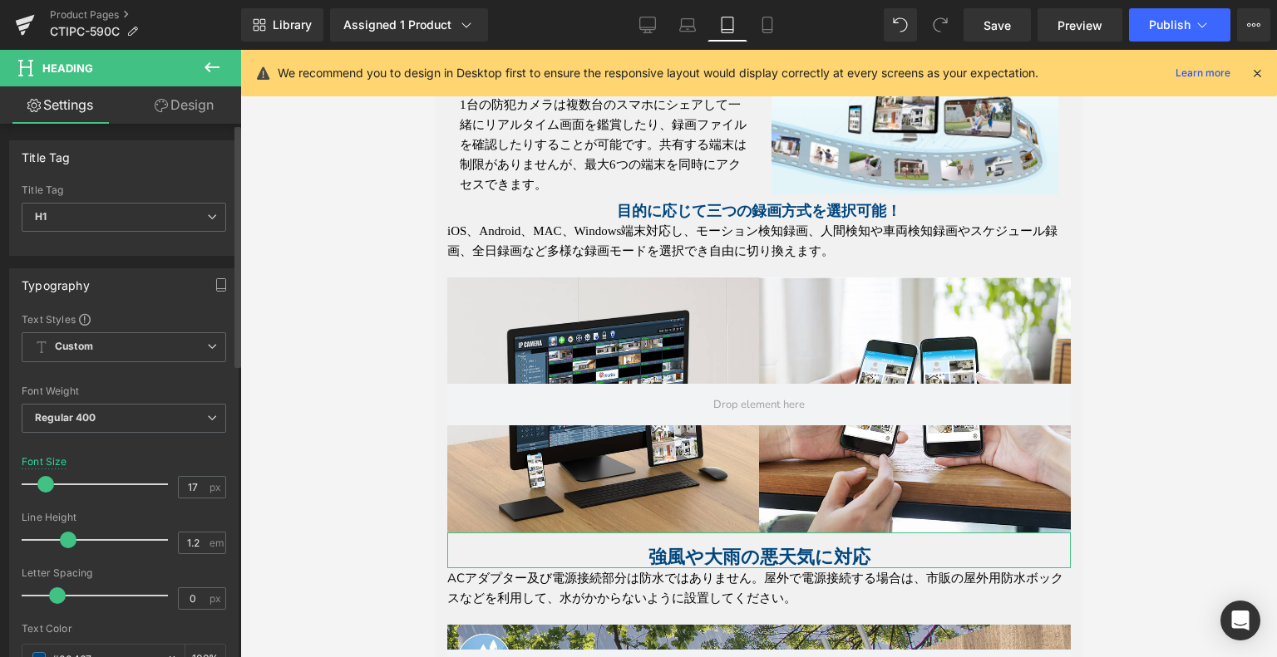
type input "18"
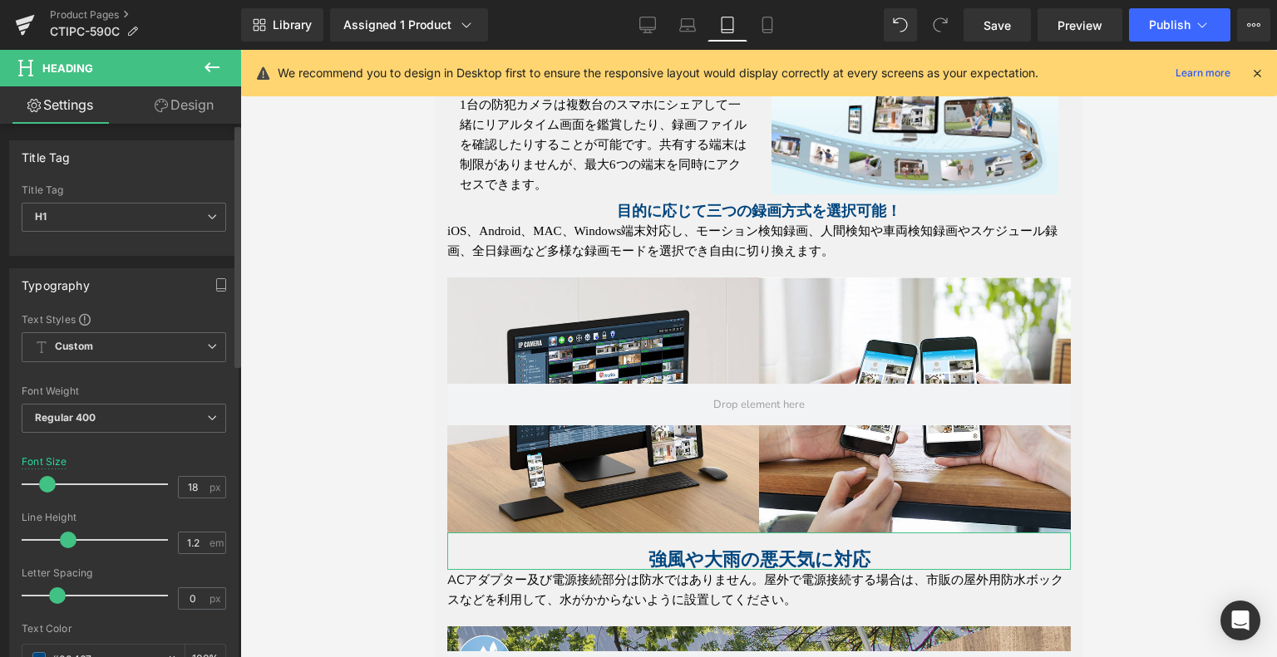
click at [45, 485] on span at bounding box center [47, 484] width 17 height 17
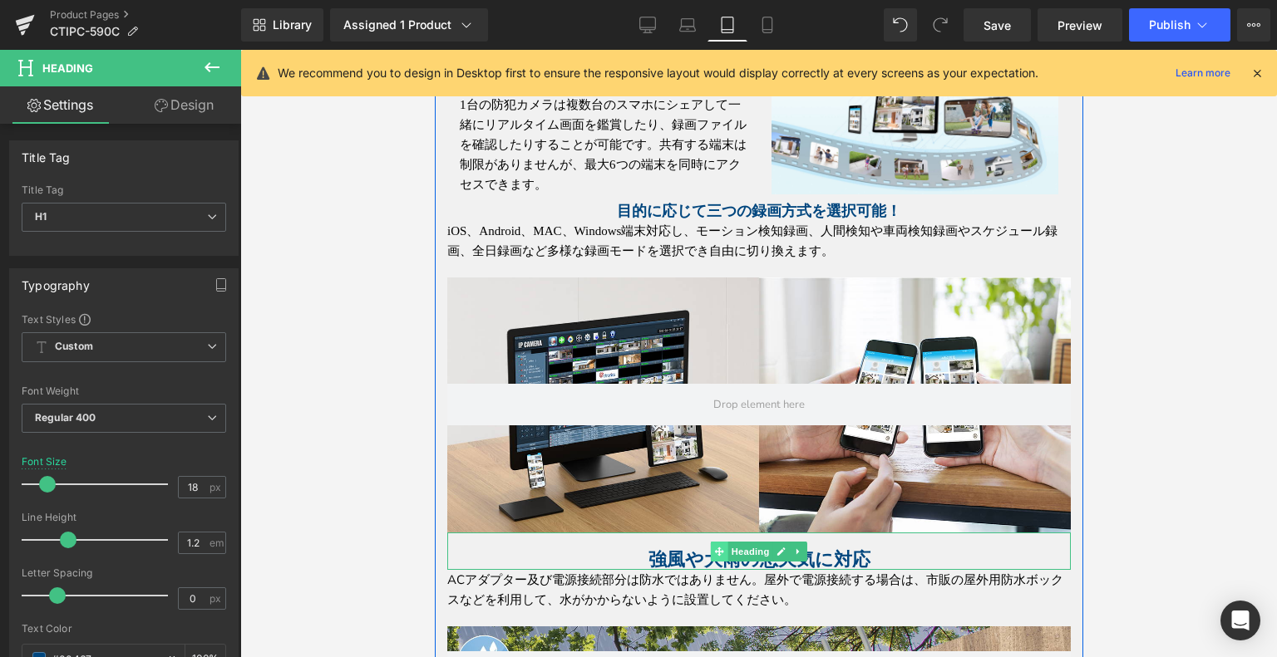
click at [714, 547] on icon at bounding box center [718, 552] width 9 height 10
click at [700, 549] on strong "強風や大雨の悪天気に対応" at bounding box center [758, 559] width 222 height 21
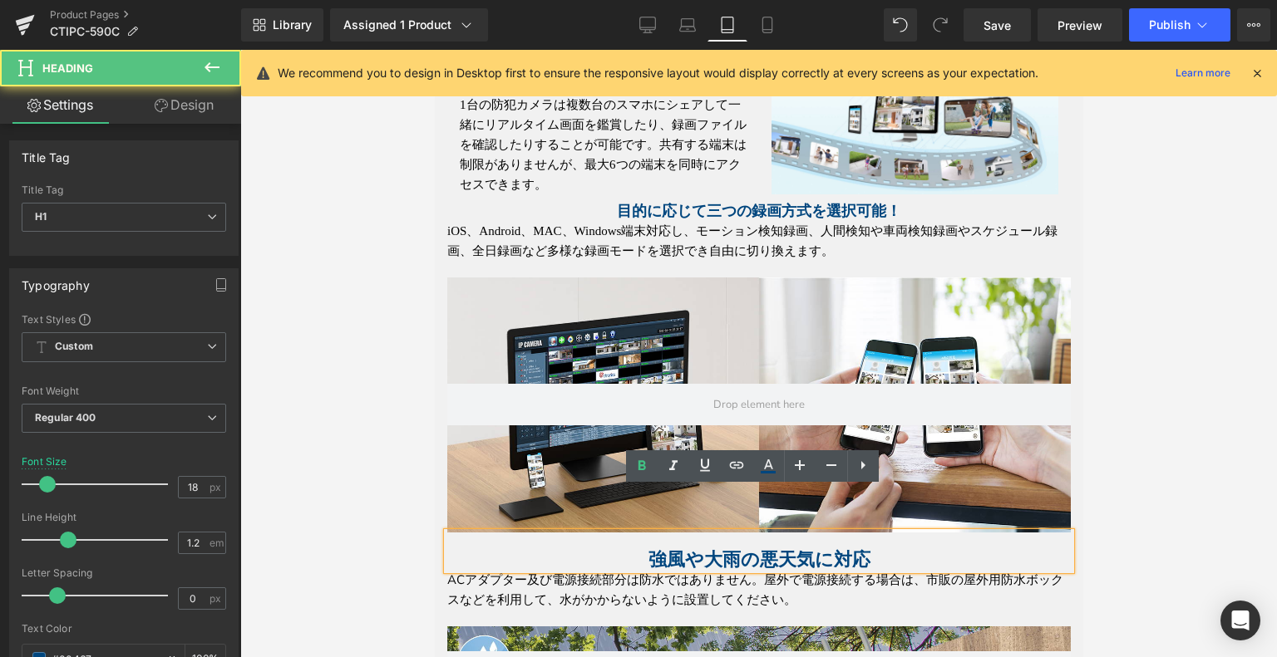
click at [707, 549] on strong "強風や大雨の悪天気に対応" at bounding box center [758, 559] width 222 height 21
click at [732, 549] on strong "強風や大雨の悪天気に対応" at bounding box center [758, 559] width 222 height 21
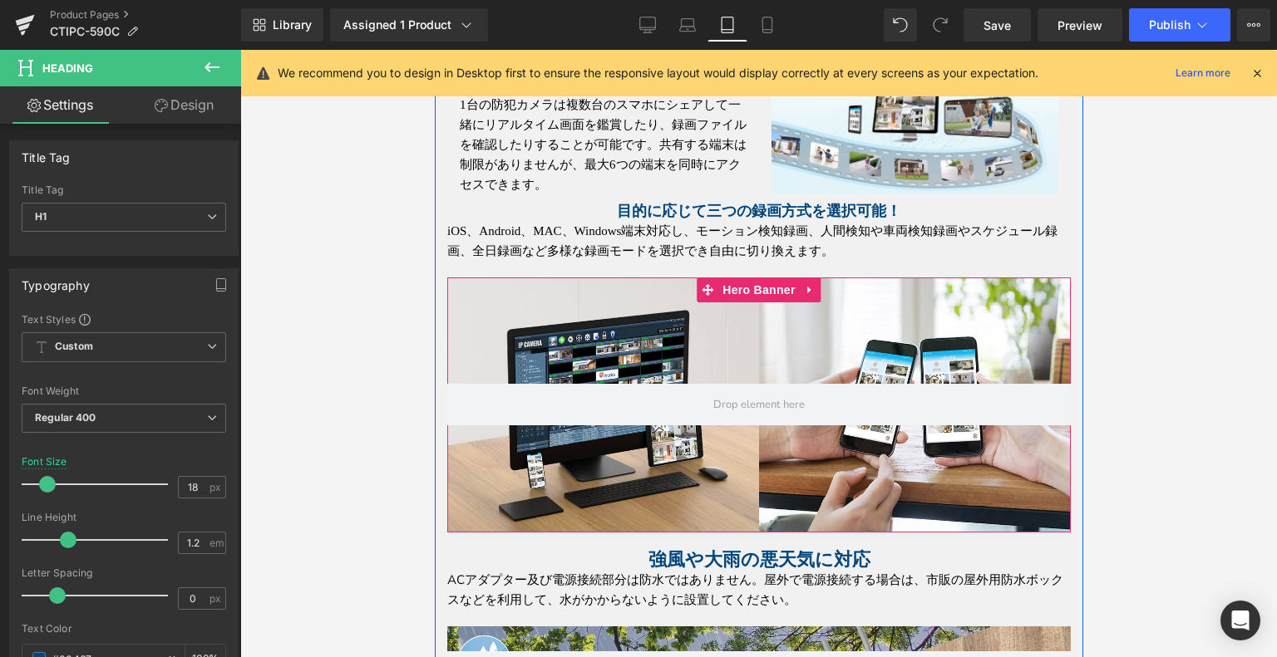
scroll to position [3411, 0]
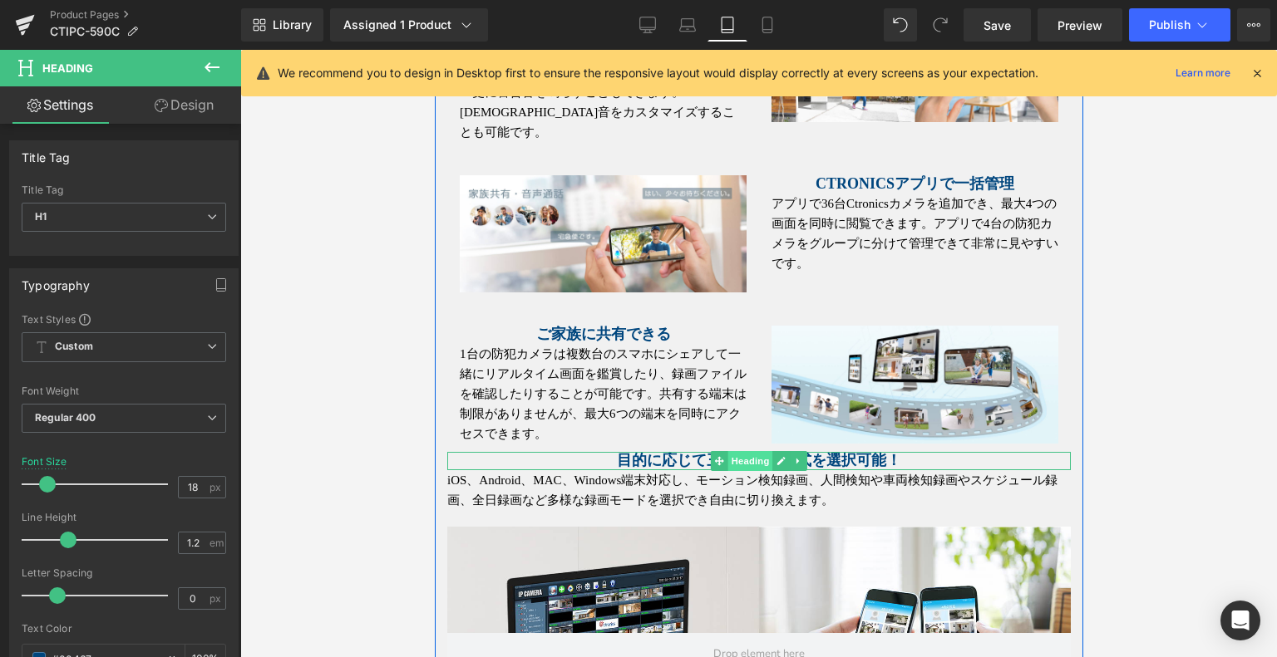
click at [731, 451] on span "Heading" at bounding box center [749, 461] width 45 height 20
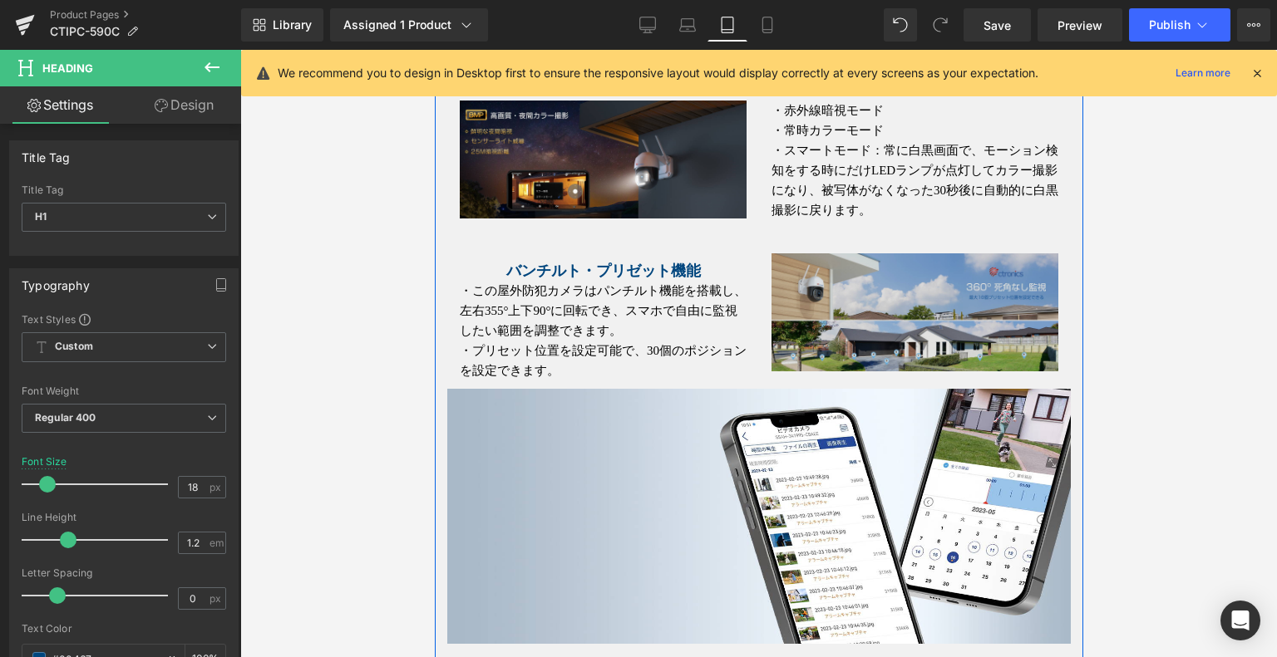
scroll to position [2331, 0]
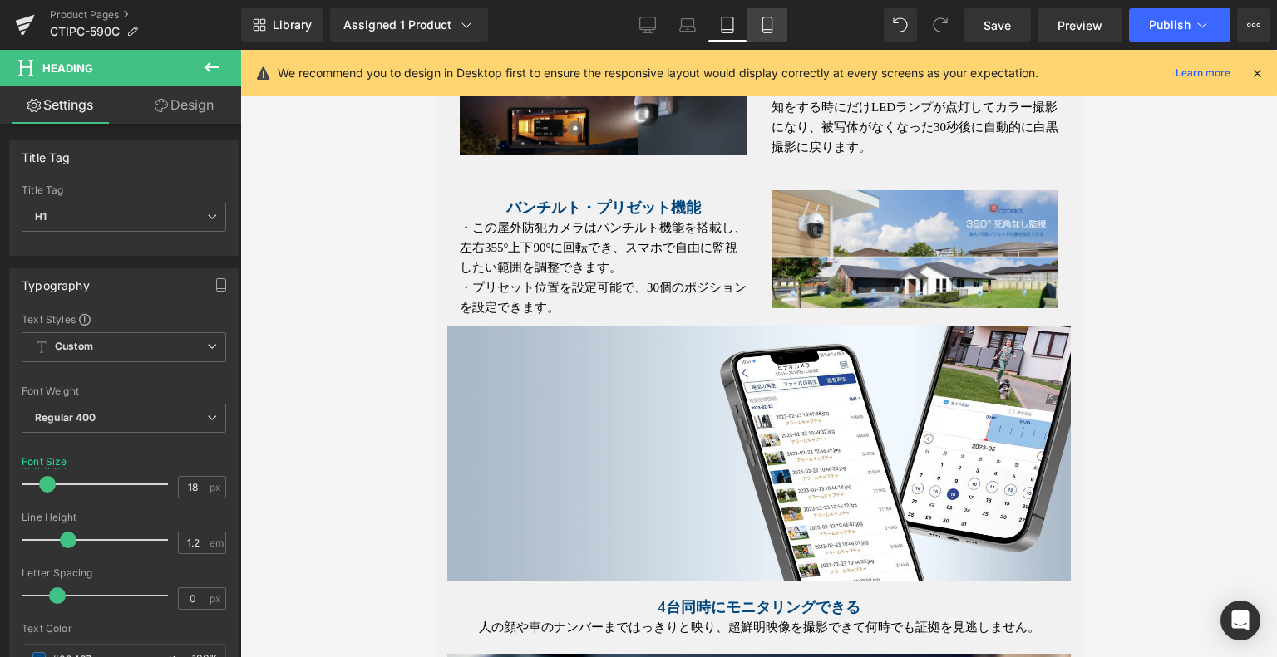
drag, startPoint x: 773, startPoint y: 23, endPoint x: 227, endPoint y: 152, distance: 561.1
click at [773, 23] on icon at bounding box center [767, 25] width 17 height 17
type input "22"
type input "100"
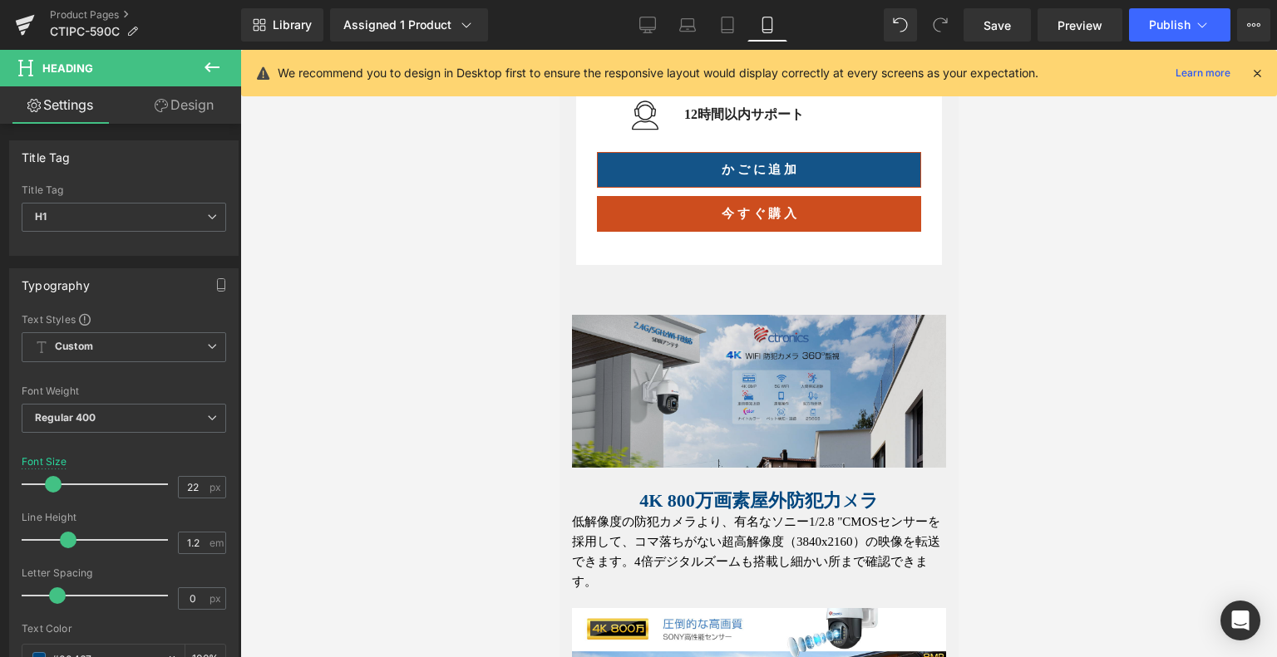
scroll to position [1133, 0]
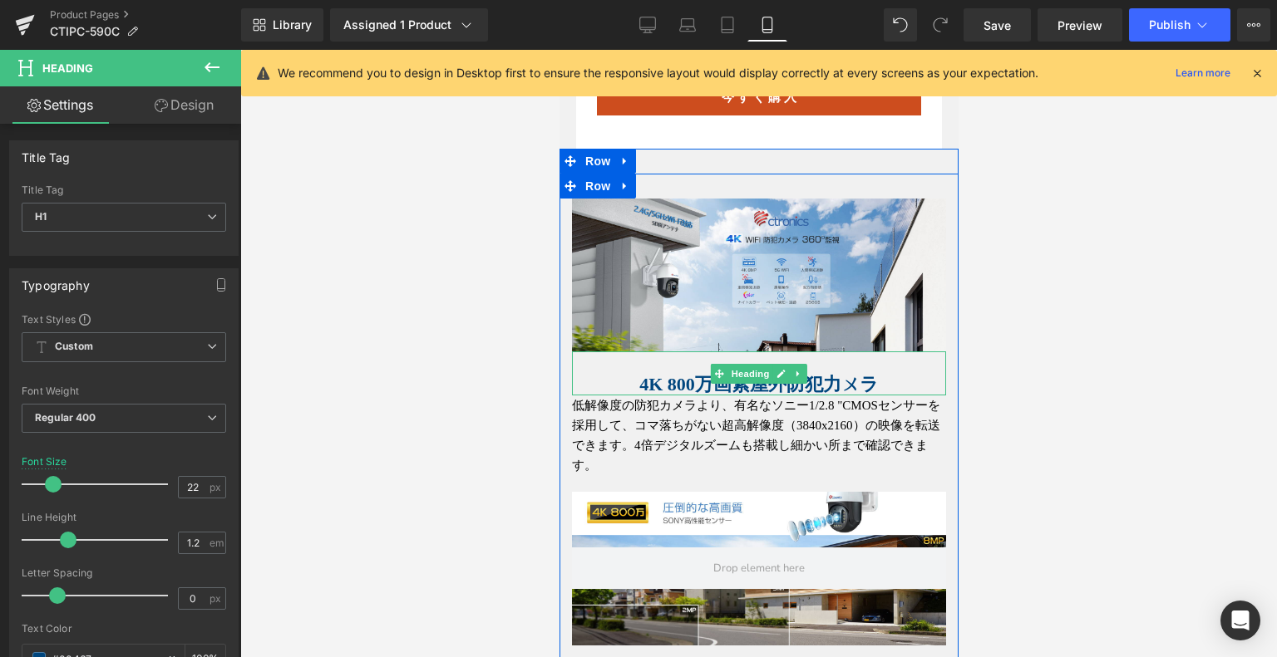
drag, startPoint x: 735, startPoint y: 389, endPoint x: 562, endPoint y: 405, distance: 173.6
click at [735, 389] on strong "4K 800万画素屋外防犯力ㄨラ" at bounding box center [757, 384] width 239 height 21
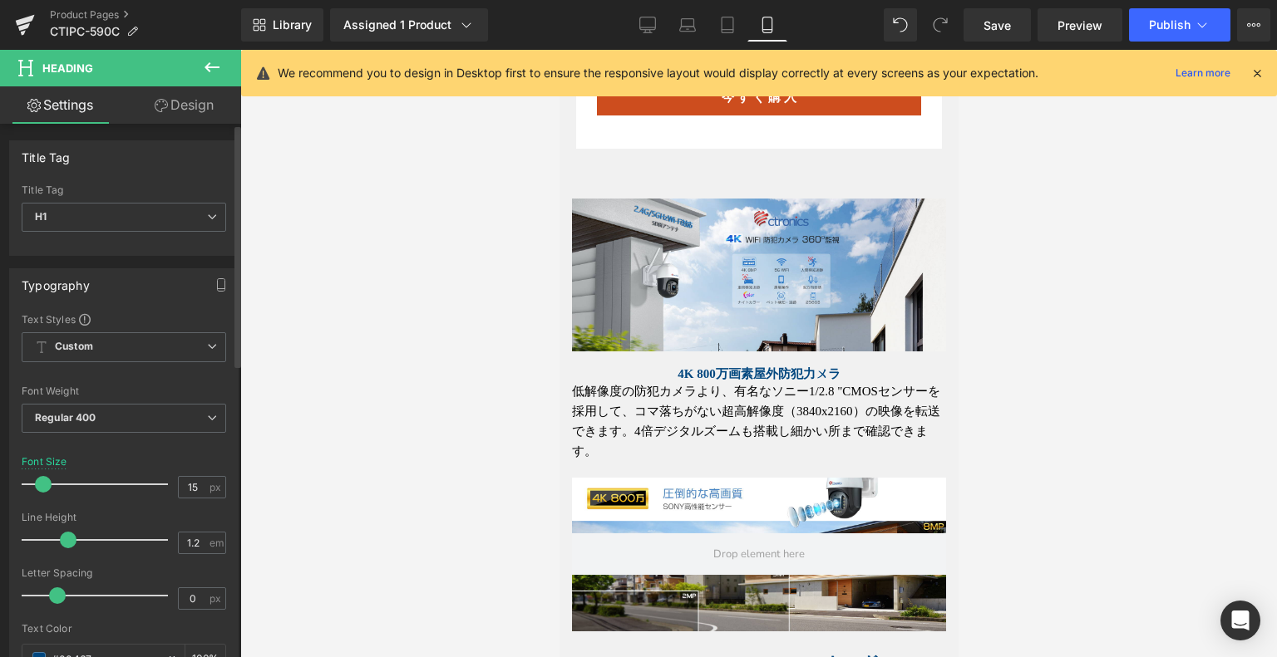
type input "16"
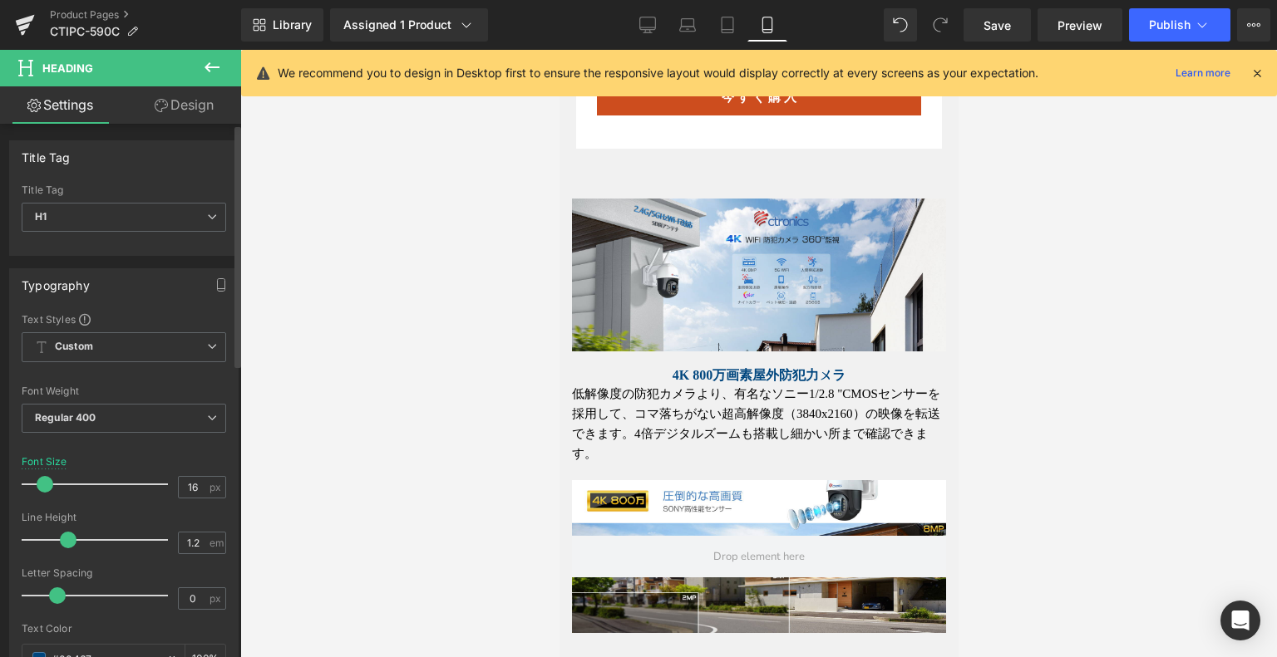
click at [42, 485] on span at bounding box center [45, 484] width 17 height 17
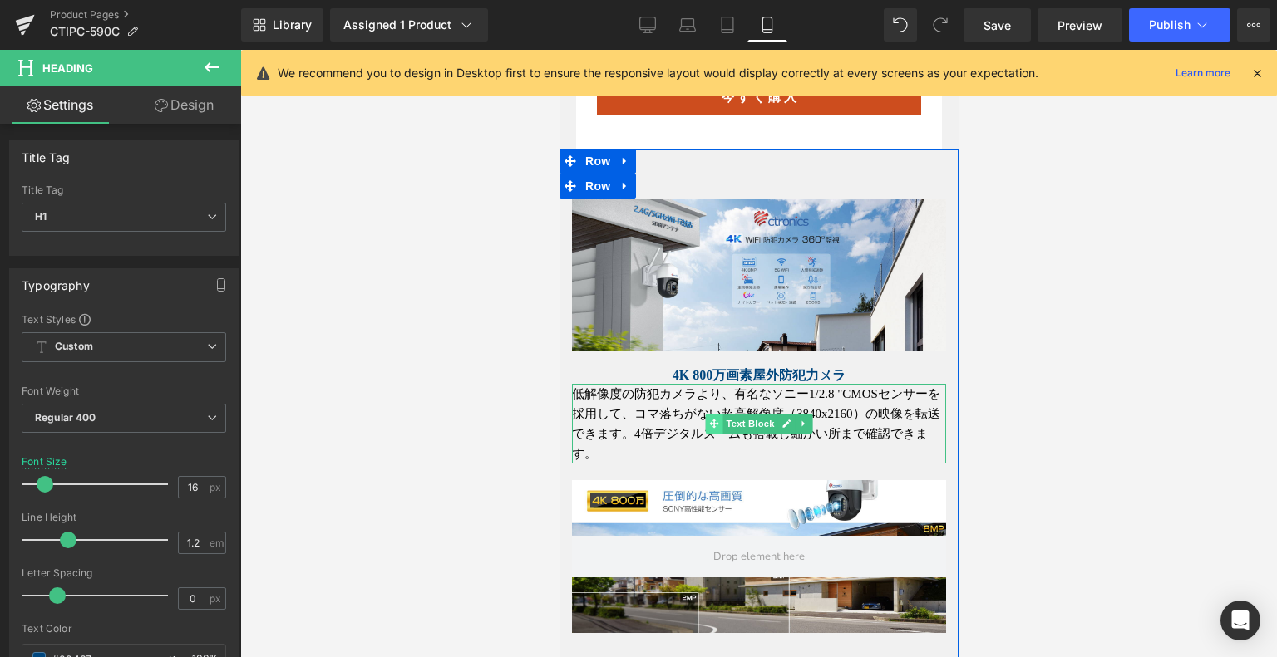
click at [714, 421] on span at bounding box center [713, 424] width 17 height 20
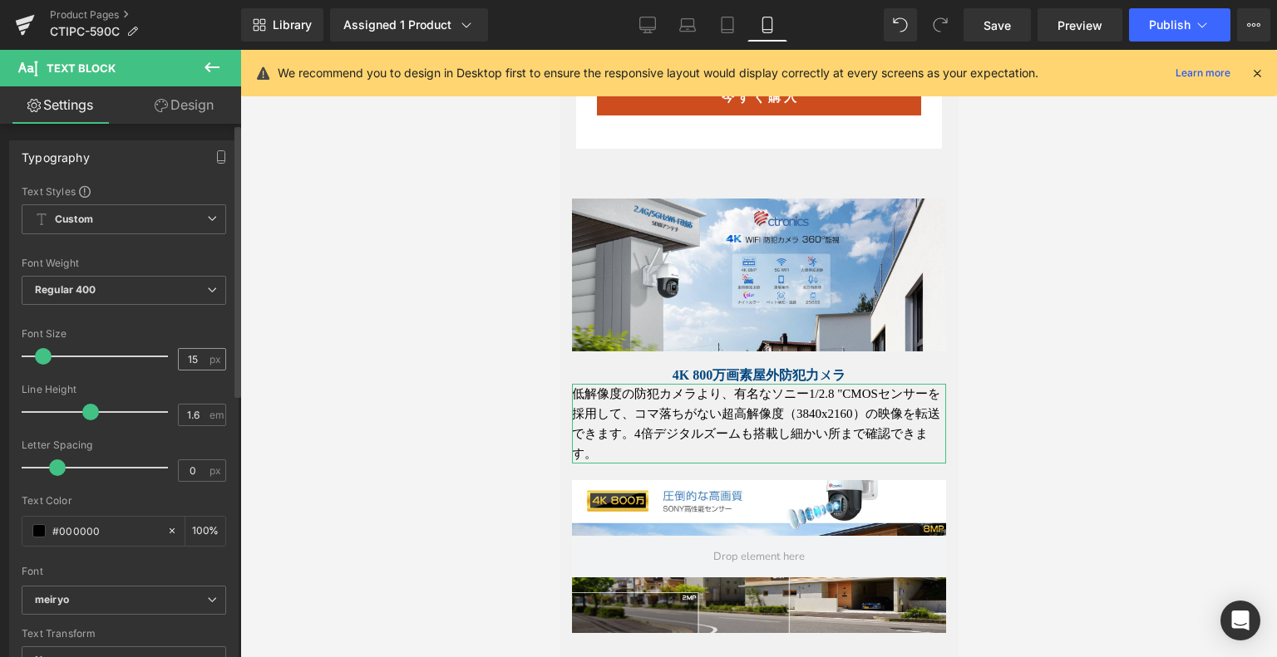
click at [199, 356] on div "15 px" at bounding box center [202, 359] width 48 height 22
drag, startPoint x: 197, startPoint y: 356, endPoint x: 185, endPoint y: 361, distance: 12.7
click at [180, 357] on input "15" at bounding box center [193, 359] width 29 height 21
type input "12"
click at [490, 427] on div at bounding box center [758, 354] width 1036 height 608
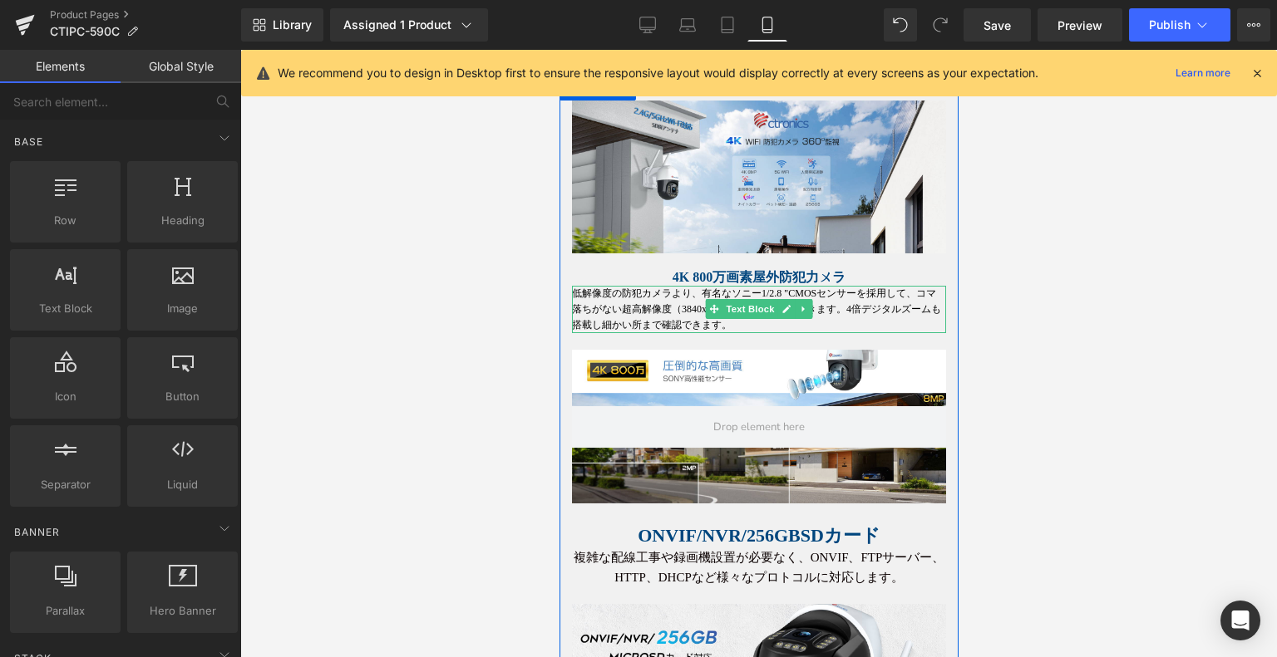
scroll to position [1299, 0]
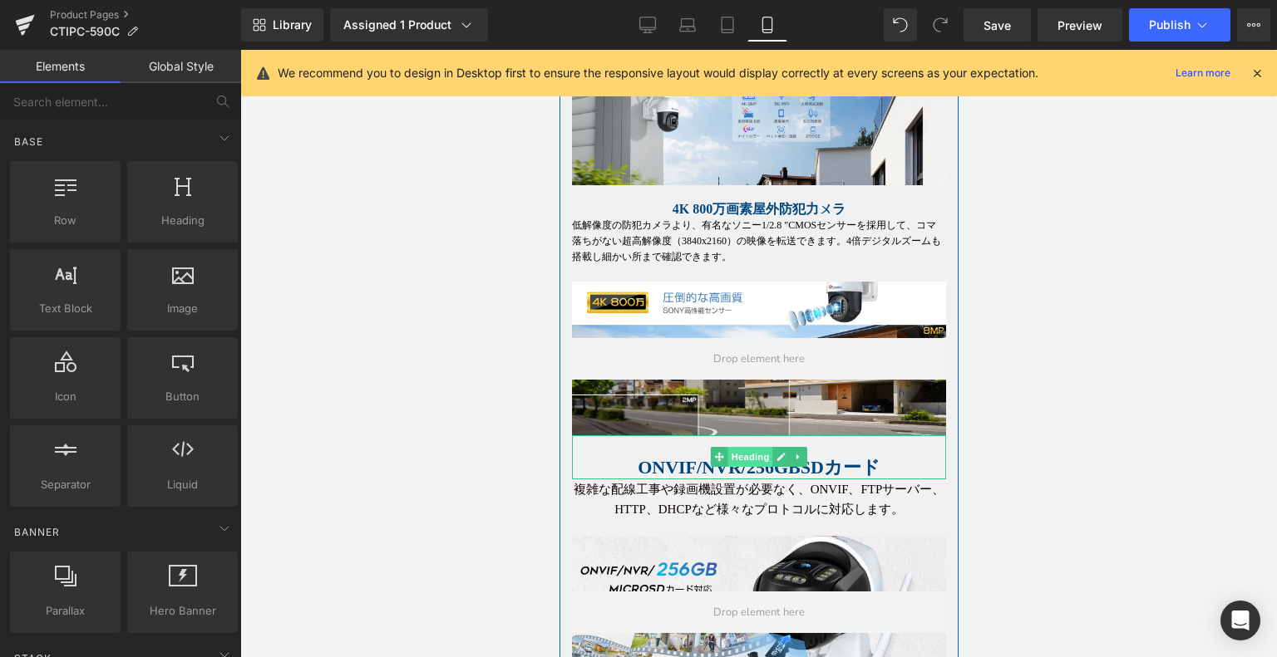
drag, startPoint x: 736, startPoint y: 455, endPoint x: 841, endPoint y: 444, distance: 106.2
click at [736, 455] on span "Heading" at bounding box center [749, 457] width 45 height 20
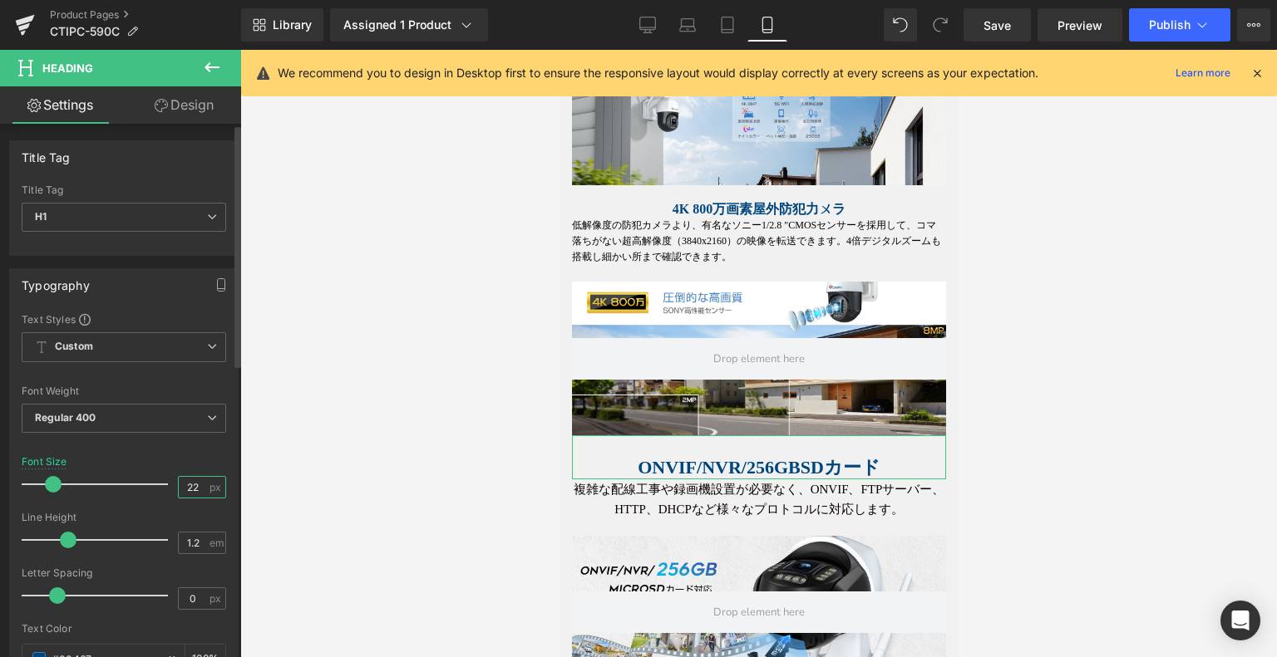
drag, startPoint x: 193, startPoint y: 480, endPoint x: 170, endPoint y: 479, distance: 23.3
click at [168, 479] on div "Font Size 22 px" at bounding box center [124, 484] width 204 height 56
type input "16"
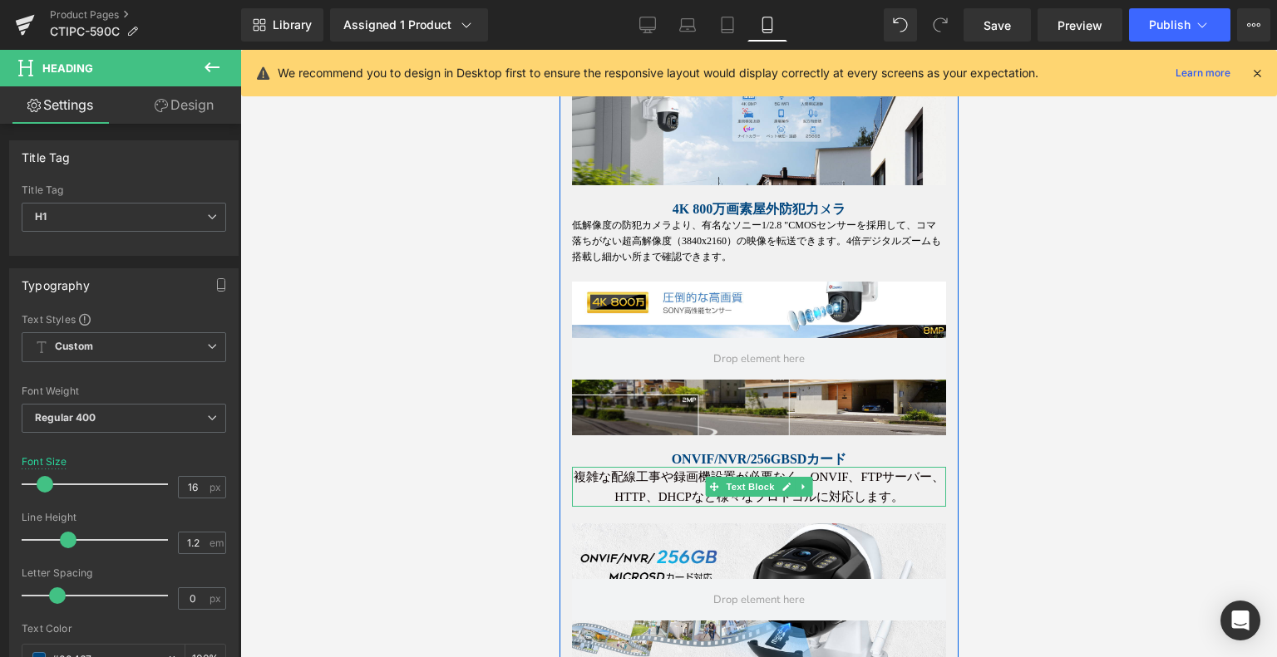
click at [662, 491] on p "複雑な配線工事や録画機設置が必要なく、ONVIF、FTPサーバー、HTTP、DHCPなど様々なプロトコルに対応します。" at bounding box center [758, 487] width 374 height 40
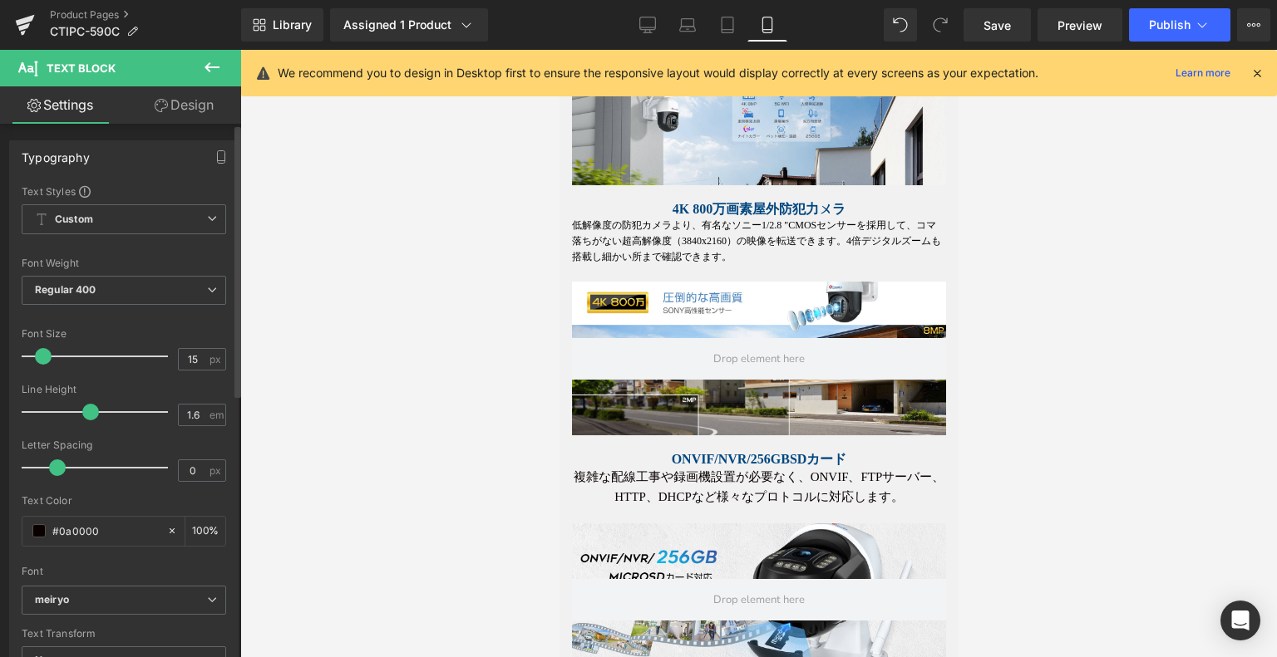
drag, startPoint x: 193, startPoint y: 355, endPoint x: 168, endPoint y: 357, distance: 25.0
click at [168, 355] on div "Font Size 15 px" at bounding box center [124, 356] width 204 height 56
type input "12"
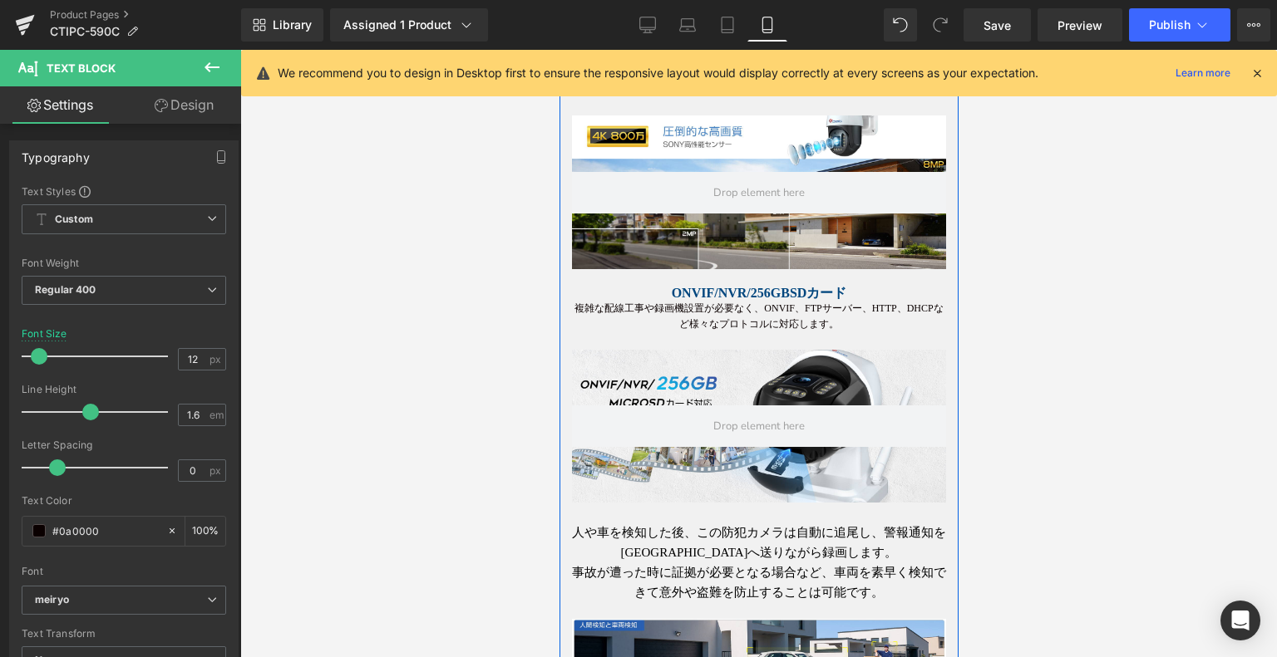
scroll to position [1548, 0]
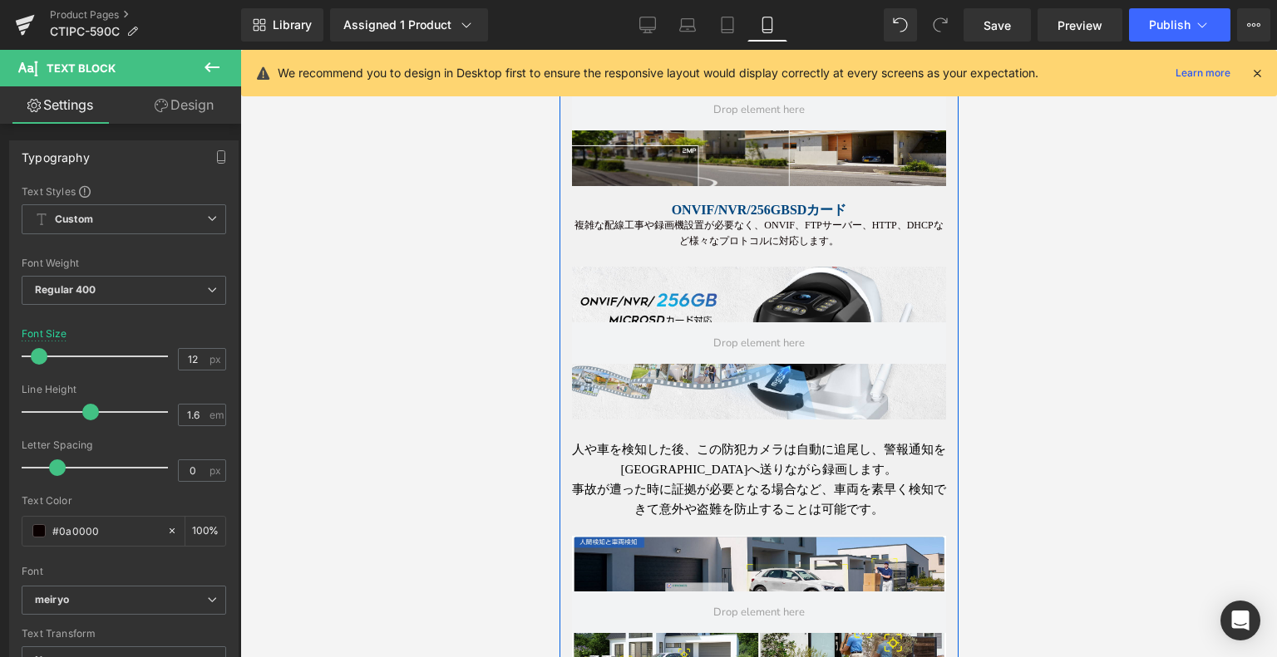
click at [713, 491] on p "事故が遭った時に証拠が必要となる場合など、車両を素早く検知できて意外や盗難を防止することは可能です。" at bounding box center [758, 500] width 374 height 40
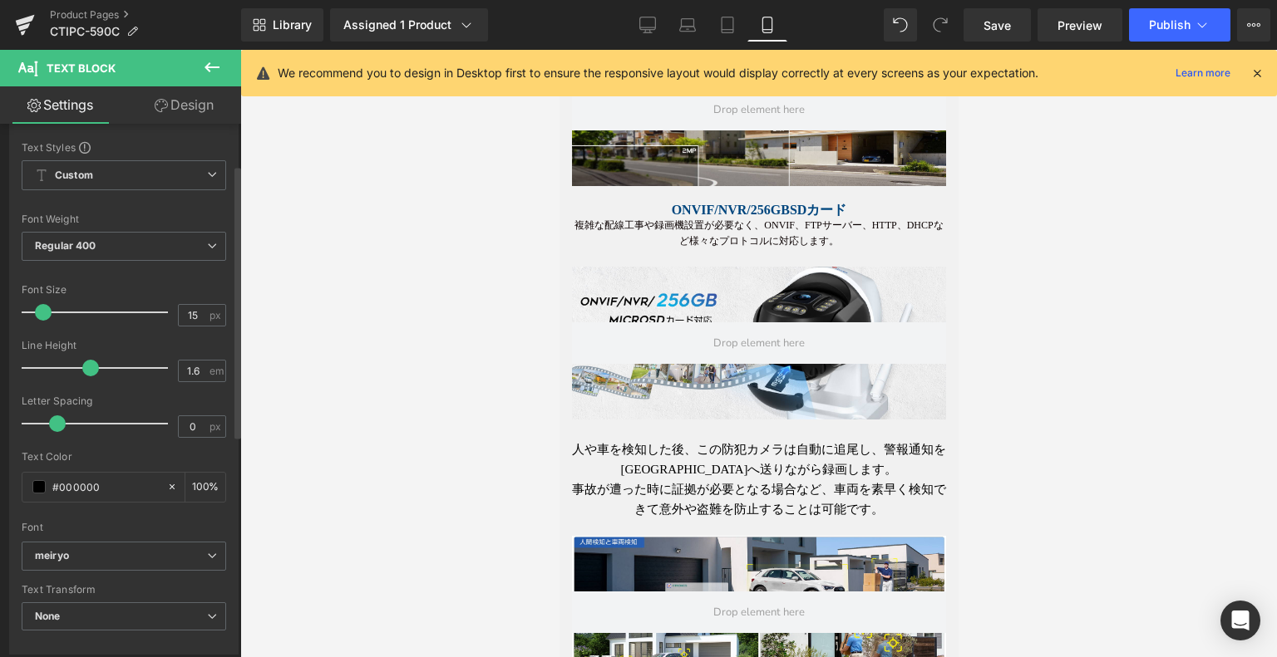
scroll to position [83, 0]
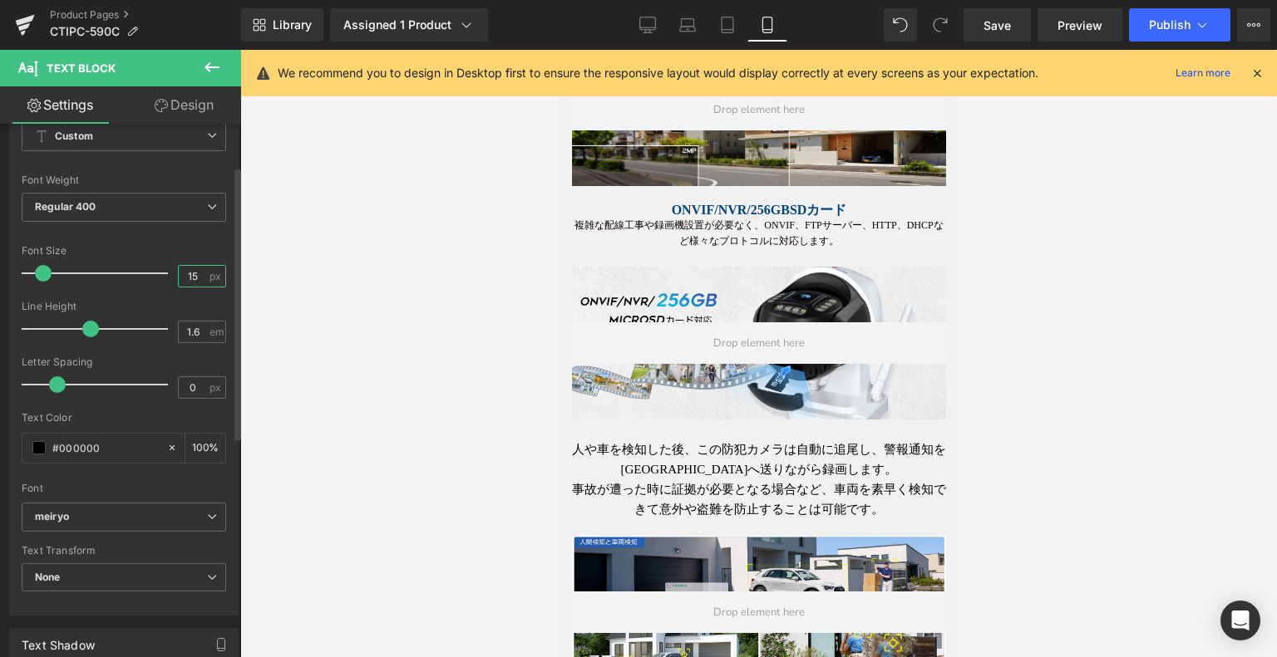
drag, startPoint x: 197, startPoint y: 273, endPoint x: 172, endPoint y: 275, distance: 25.0
click at [179, 275] on input "15" at bounding box center [193, 276] width 29 height 21
type input "12"
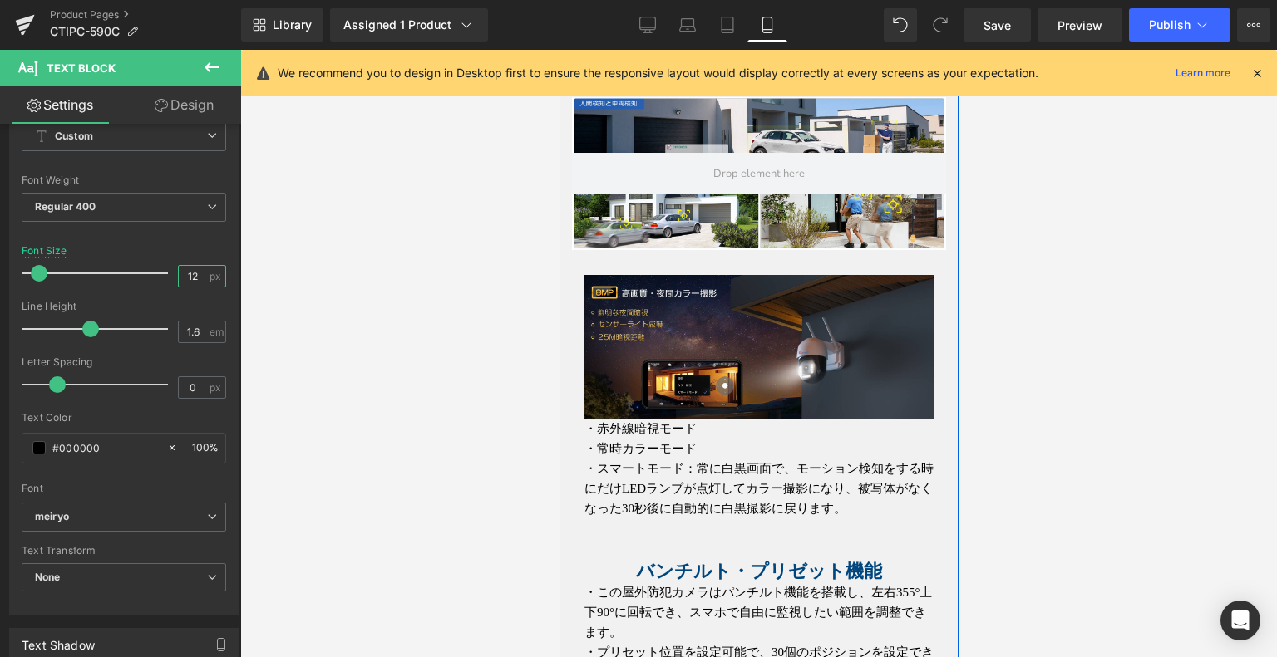
scroll to position [2047, 0]
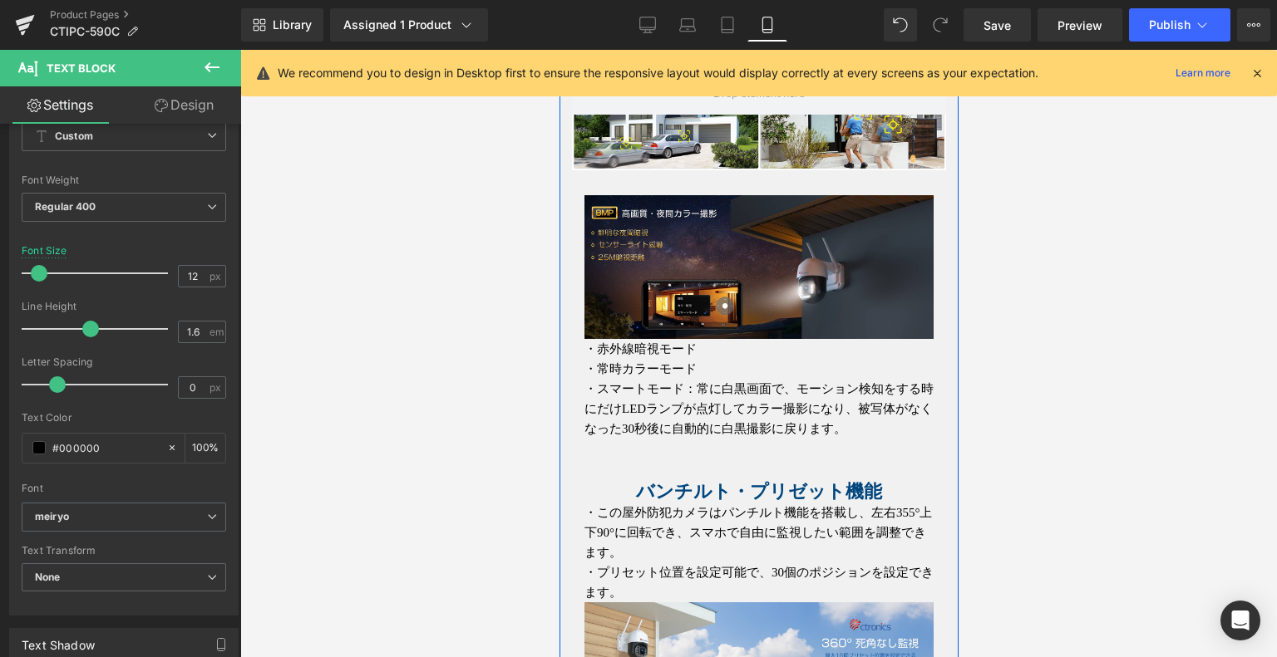
click at [651, 396] on p "・スマートモード：常に白黒画面で、モーション検知をする時にだけLEDランプが点灯してカラー撮影になり、被写体がなくなった30秒後に自動的に白黒撮影に戻ります。" at bounding box center [757, 409] width 349 height 60
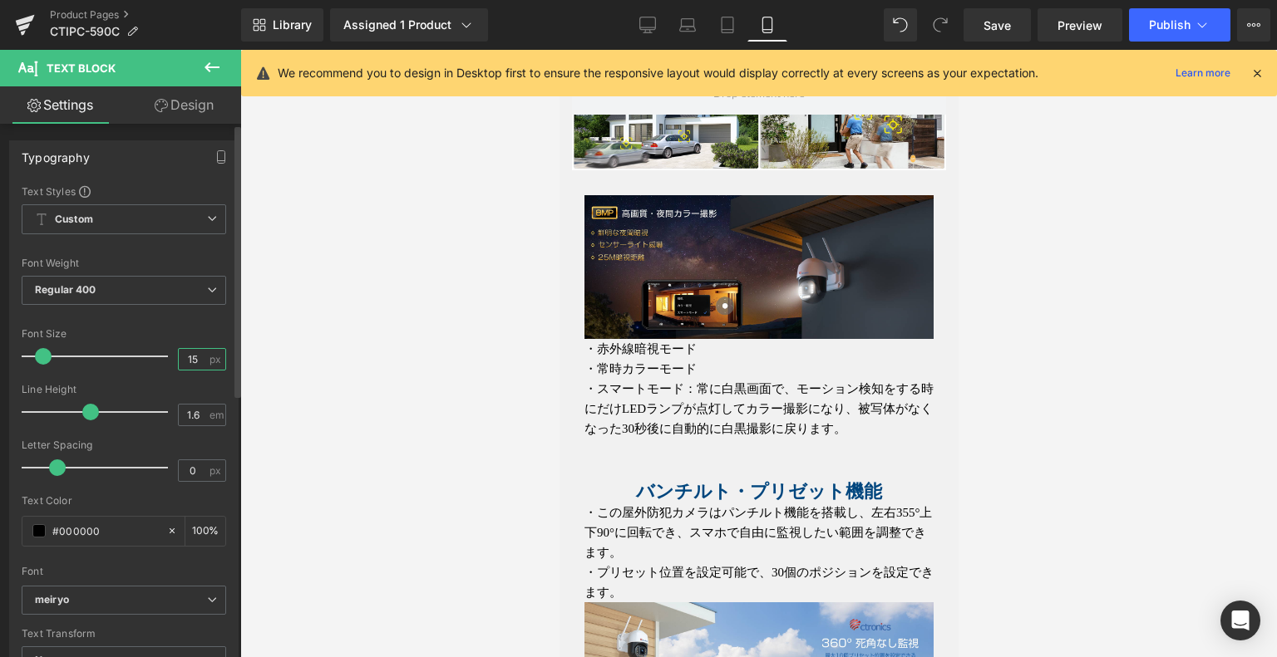
drag, startPoint x: 194, startPoint y: 357, endPoint x: 165, endPoint y: 360, distance: 29.2
click at [166, 358] on div "Font Size 15 px" at bounding box center [124, 356] width 204 height 56
type input "12"
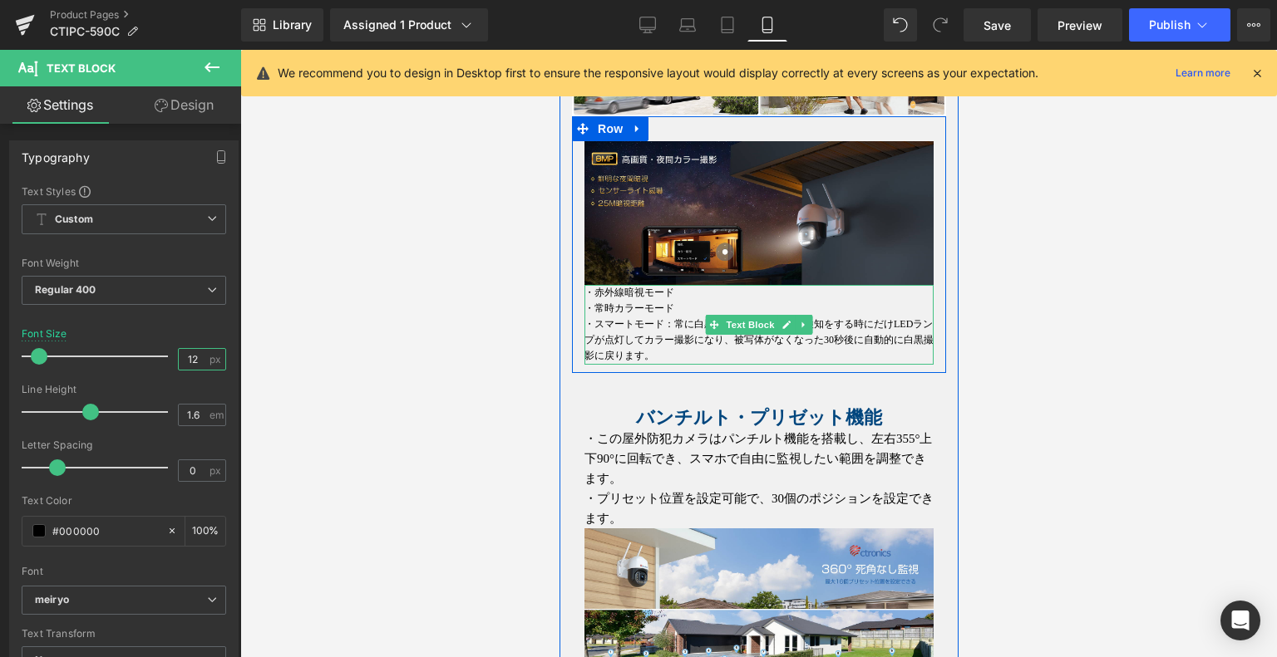
scroll to position [2130, 0]
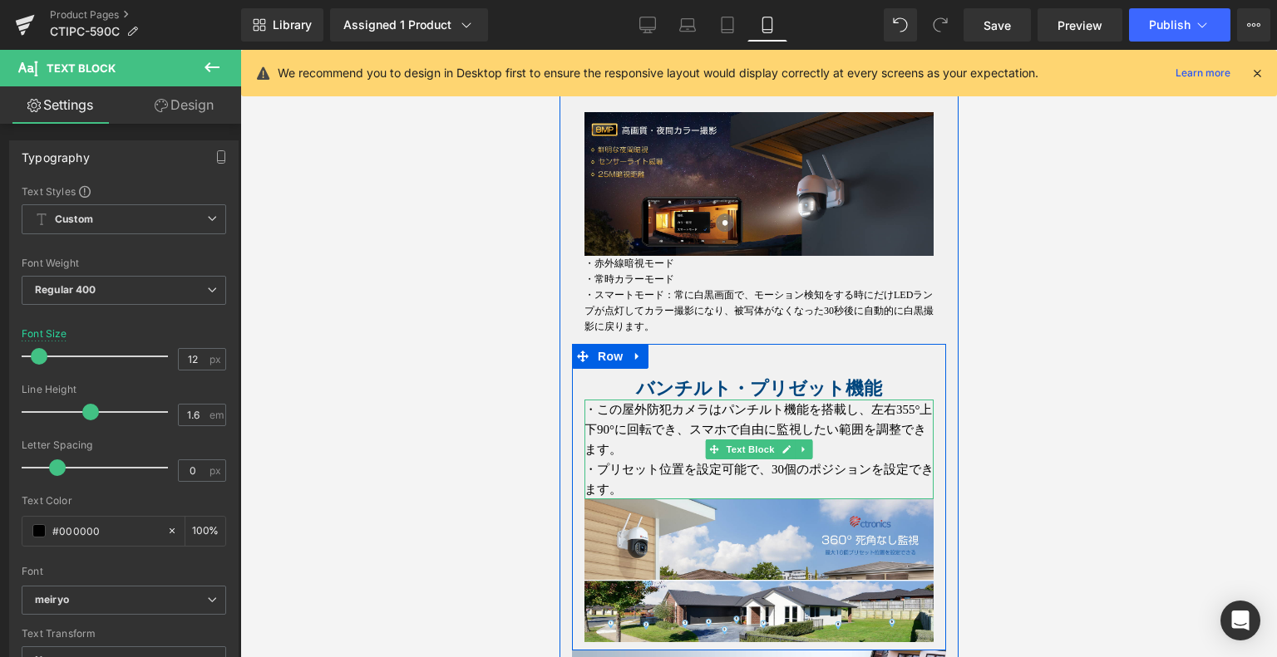
drag, startPoint x: 682, startPoint y: 419, endPoint x: 635, endPoint y: 426, distance: 48.0
click at [682, 418] on p "・この屋外防犯カメラはパンチルト機能を搭載し、左右355°上下90°に回転でき、スマホで自由に監視したい範囲を調整できます。" at bounding box center [757, 430] width 349 height 60
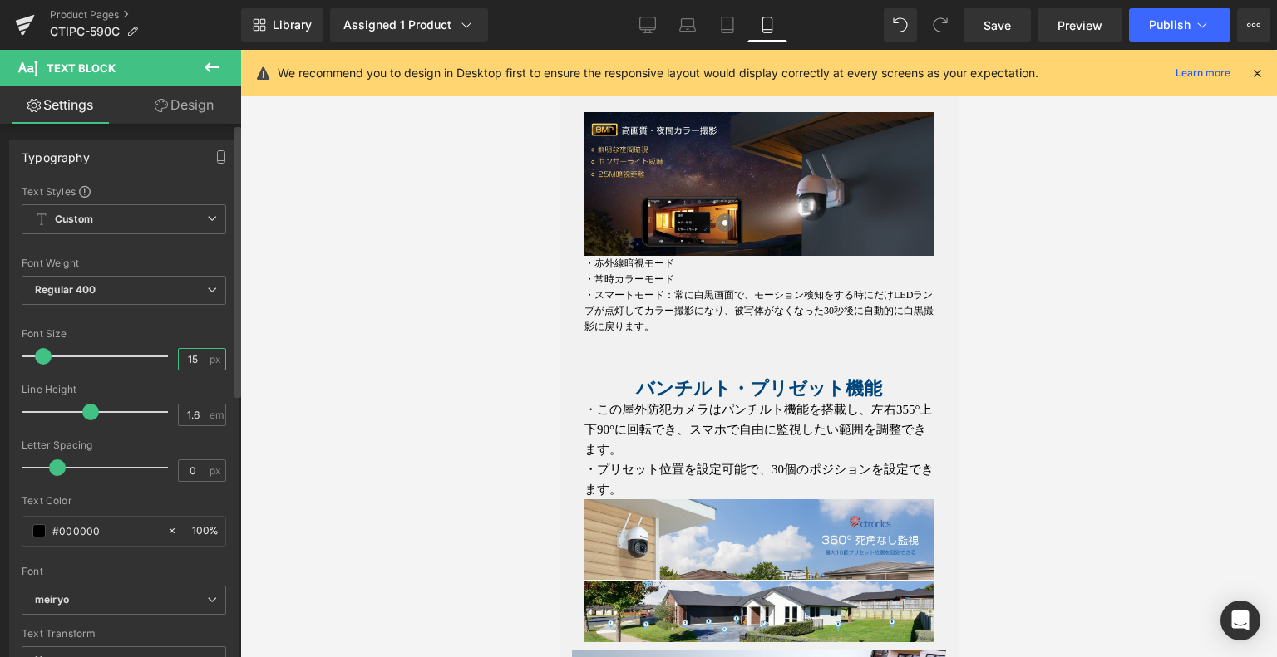
drag, startPoint x: 192, startPoint y: 352, endPoint x: 163, endPoint y: 351, distance: 29.1
click at [163, 351] on div "Font Size 15 px" at bounding box center [124, 356] width 204 height 56
type input "12"
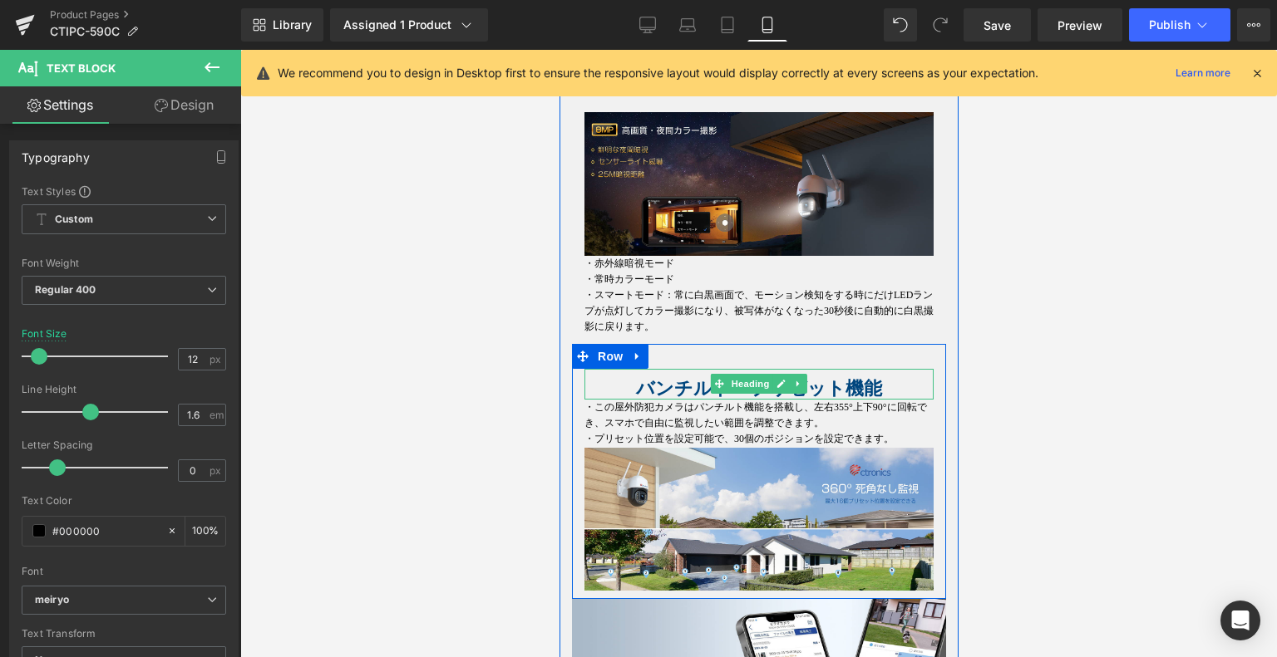
click at [815, 382] on strong "バンチルト・プリゼット機能" at bounding box center [758, 388] width 246 height 21
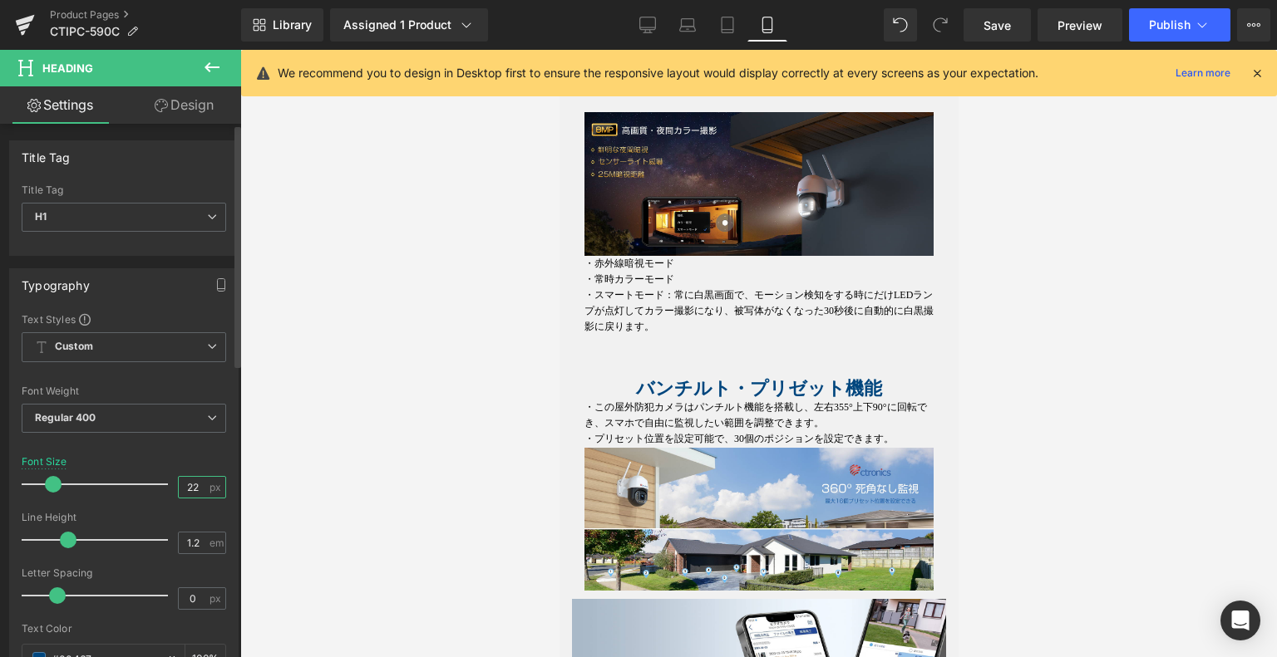
drag, startPoint x: 198, startPoint y: 482, endPoint x: 101, endPoint y: 476, distance: 97.4
click at [101, 476] on div "Font Size 22 px" at bounding box center [124, 484] width 204 height 56
type input "16"
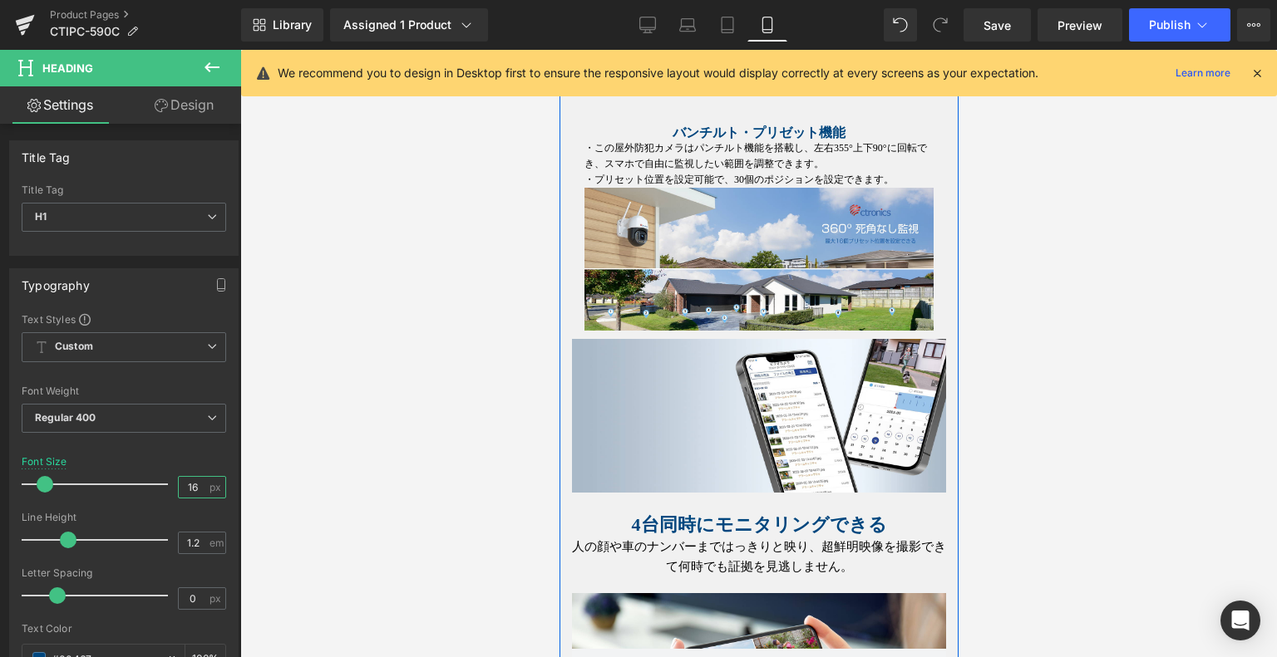
scroll to position [2463, 0]
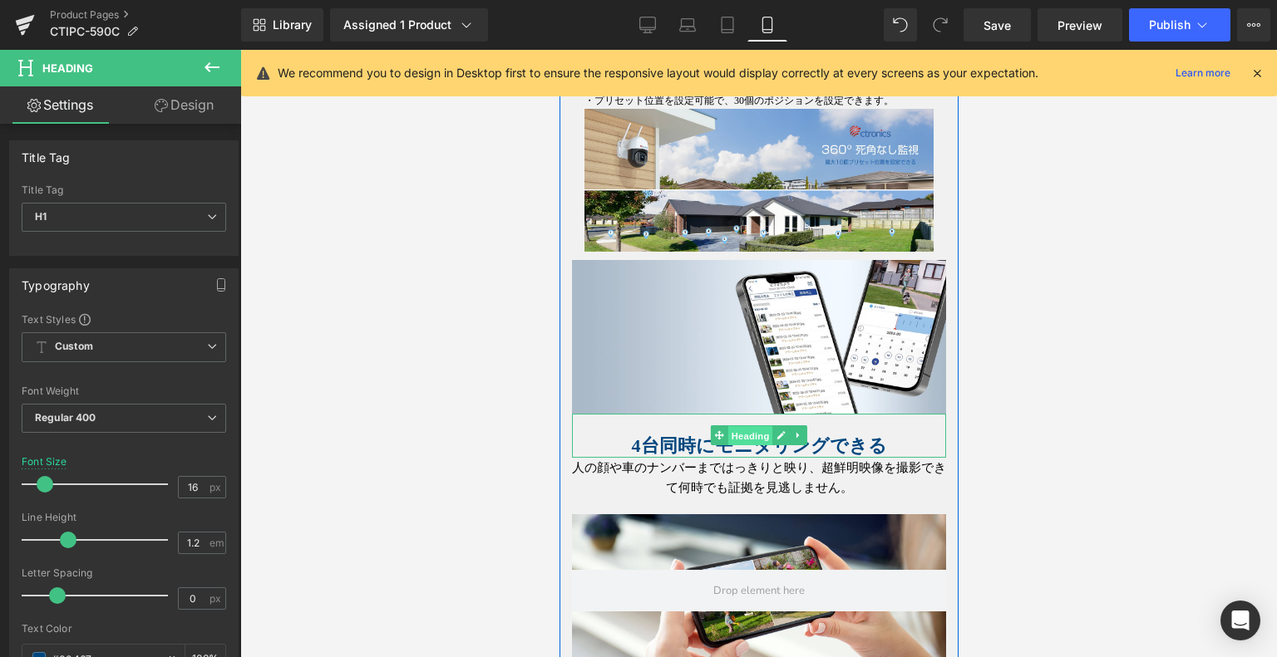
click at [735, 436] on span "Heading" at bounding box center [749, 436] width 45 height 20
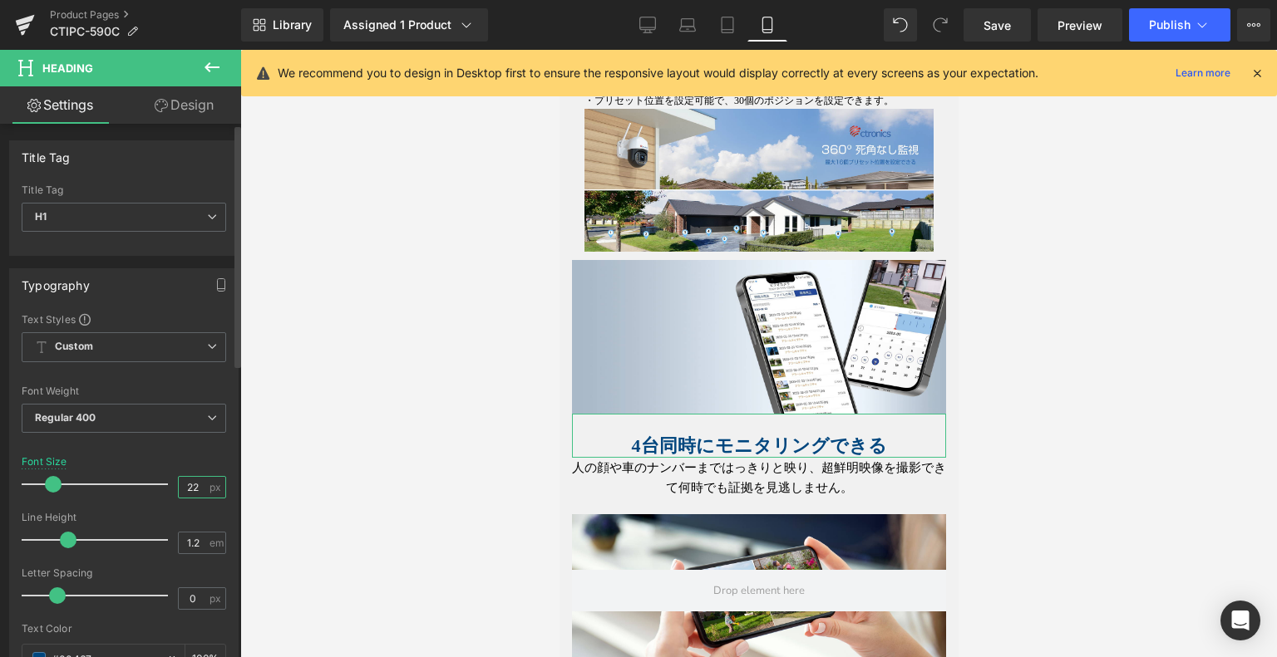
drag, startPoint x: 190, startPoint y: 478, endPoint x: 165, endPoint y: 482, distance: 24.5
click at [167, 480] on div "Font Size 22 px" at bounding box center [124, 484] width 204 height 56
type input "16"
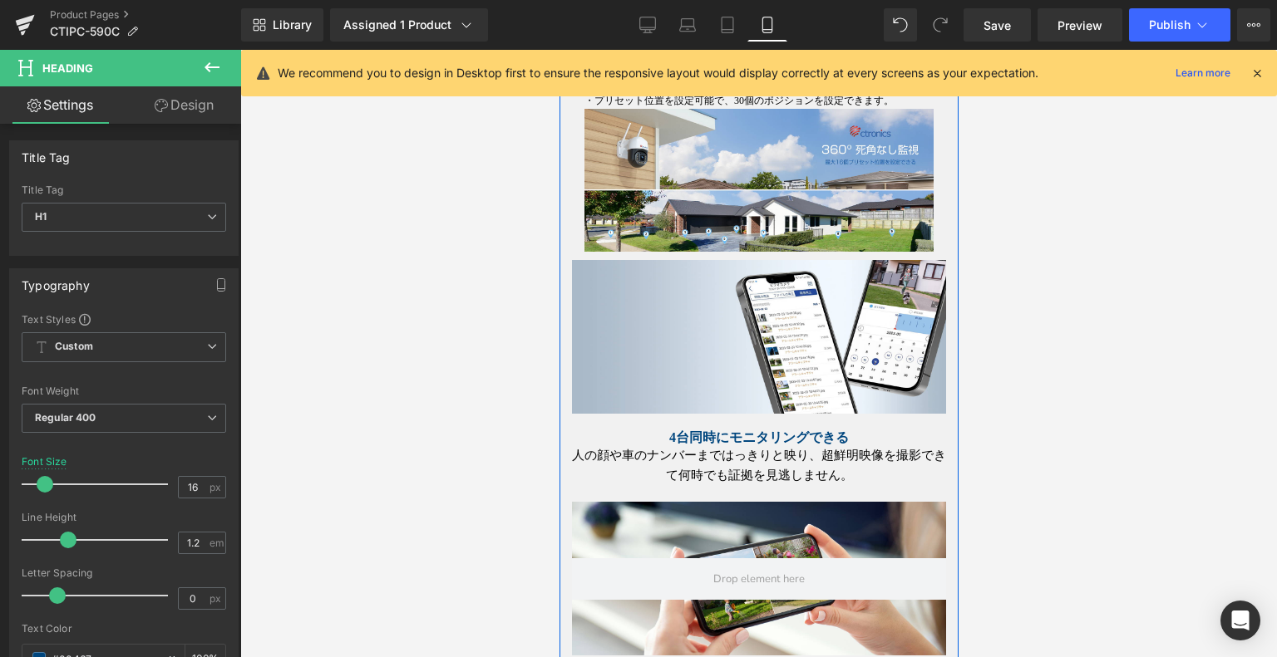
click at [749, 470] on span "Text Block" at bounding box center [748, 465] width 55 height 20
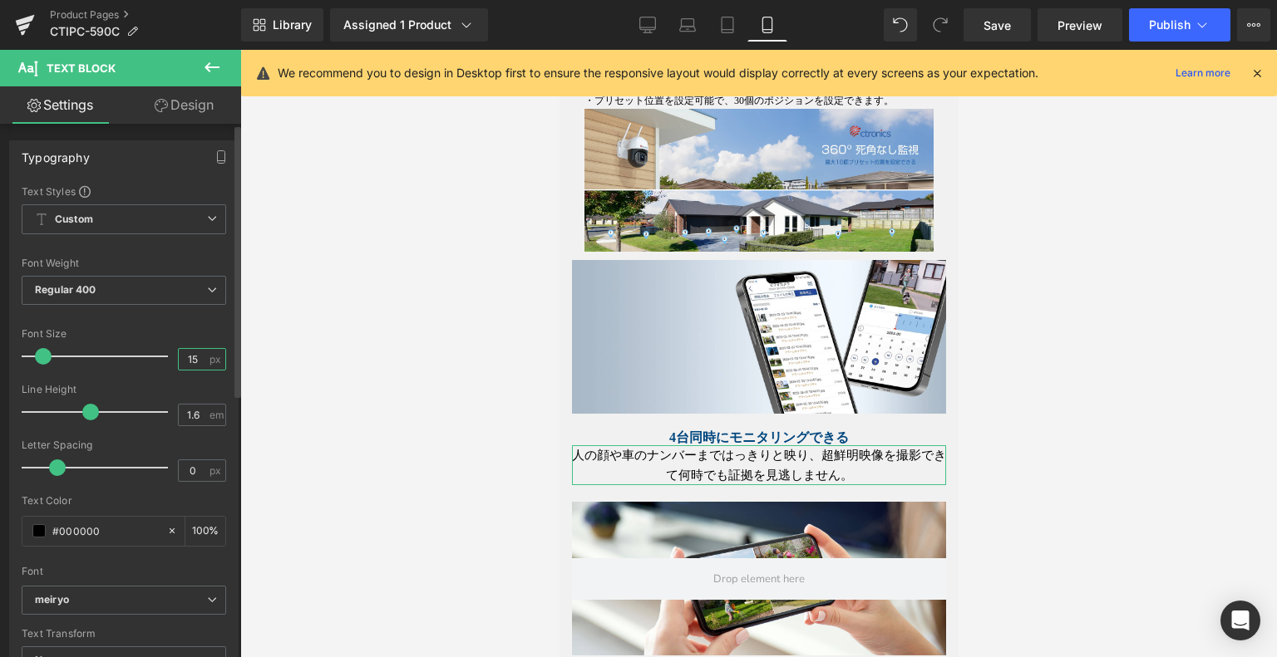
click at [133, 358] on div "Font Size 15 px" at bounding box center [124, 356] width 204 height 56
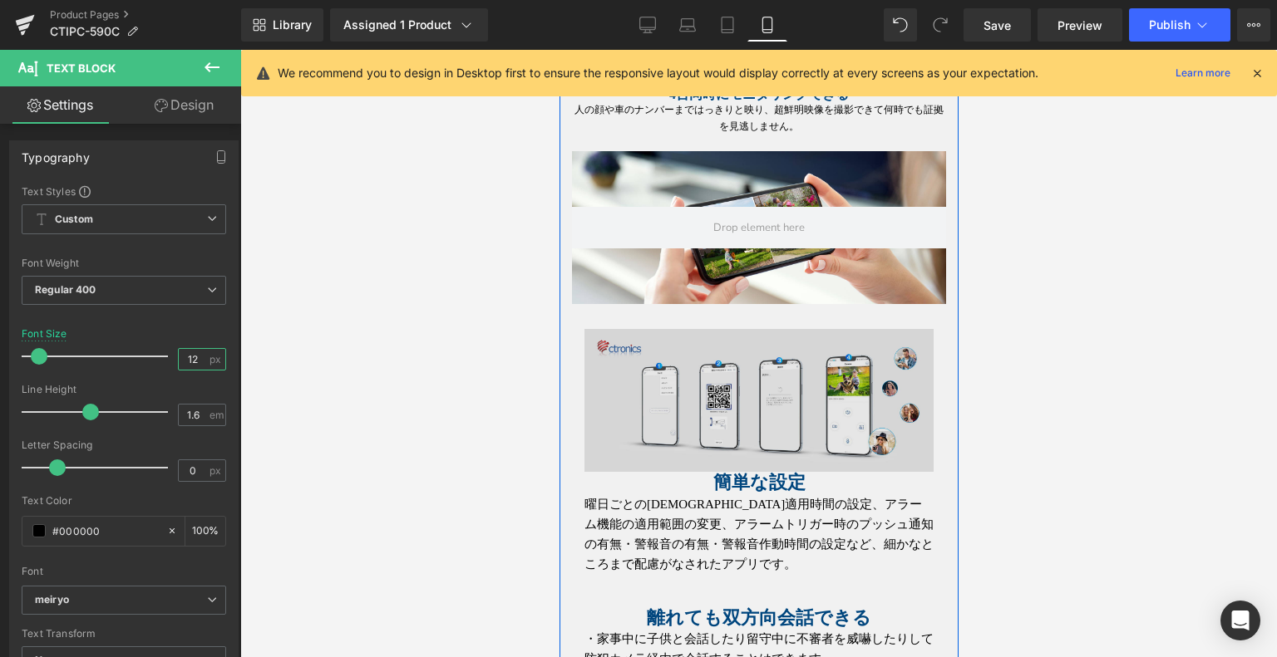
scroll to position [2878, 0]
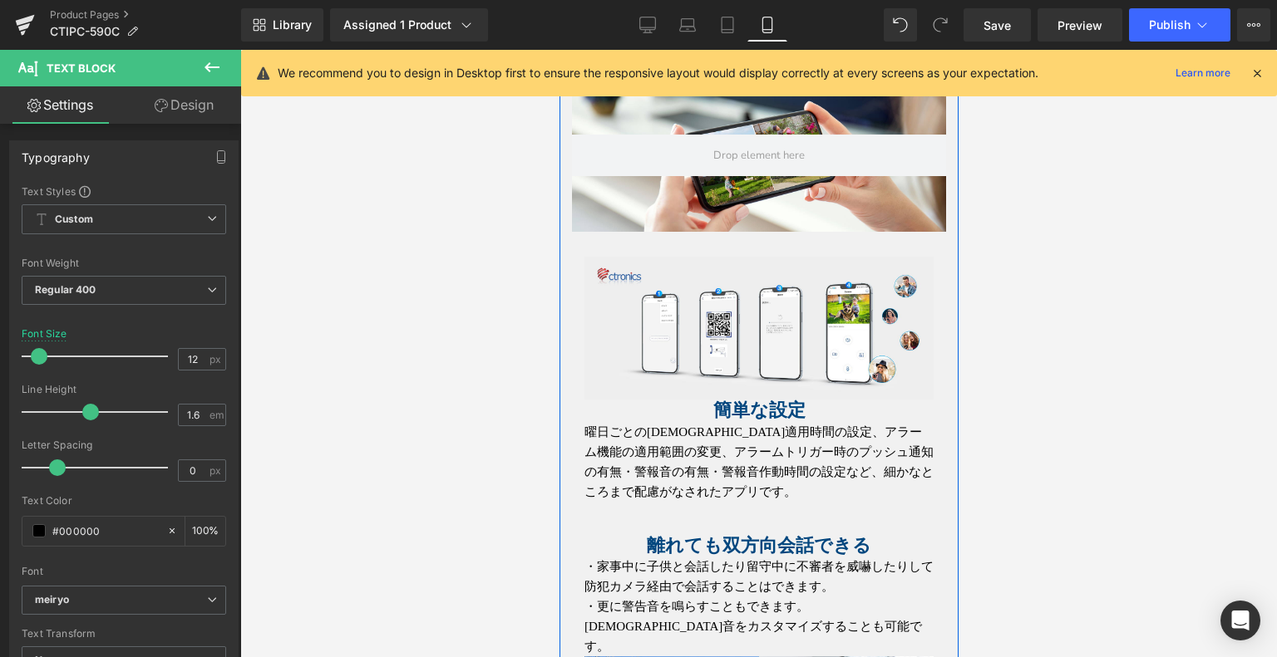
click at [741, 416] on span "Heading" at bounding box center [718, 411] width 45 height 20
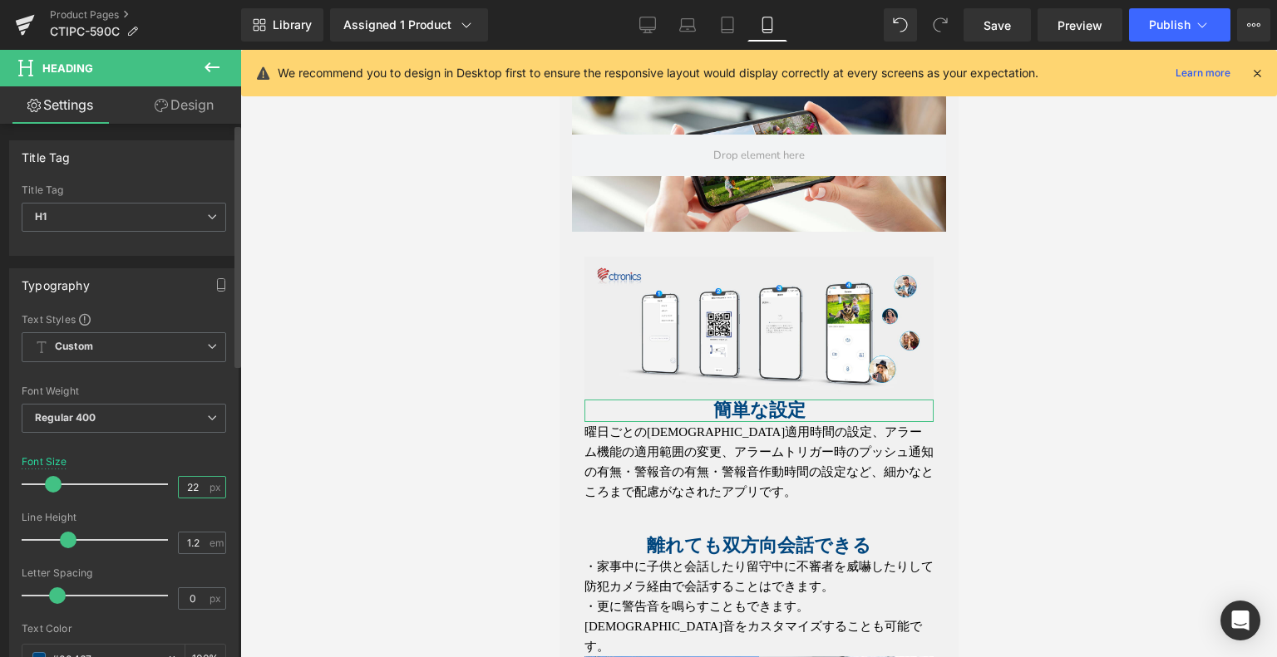
drag, startPoint x: 194, startPoint y: 480, endPoint x: 143, endPoint y: 478, distance: 50.7
click at [143, 478] on div "Font Size 22 px" at bounding box center [124, 484] width 204 height 56
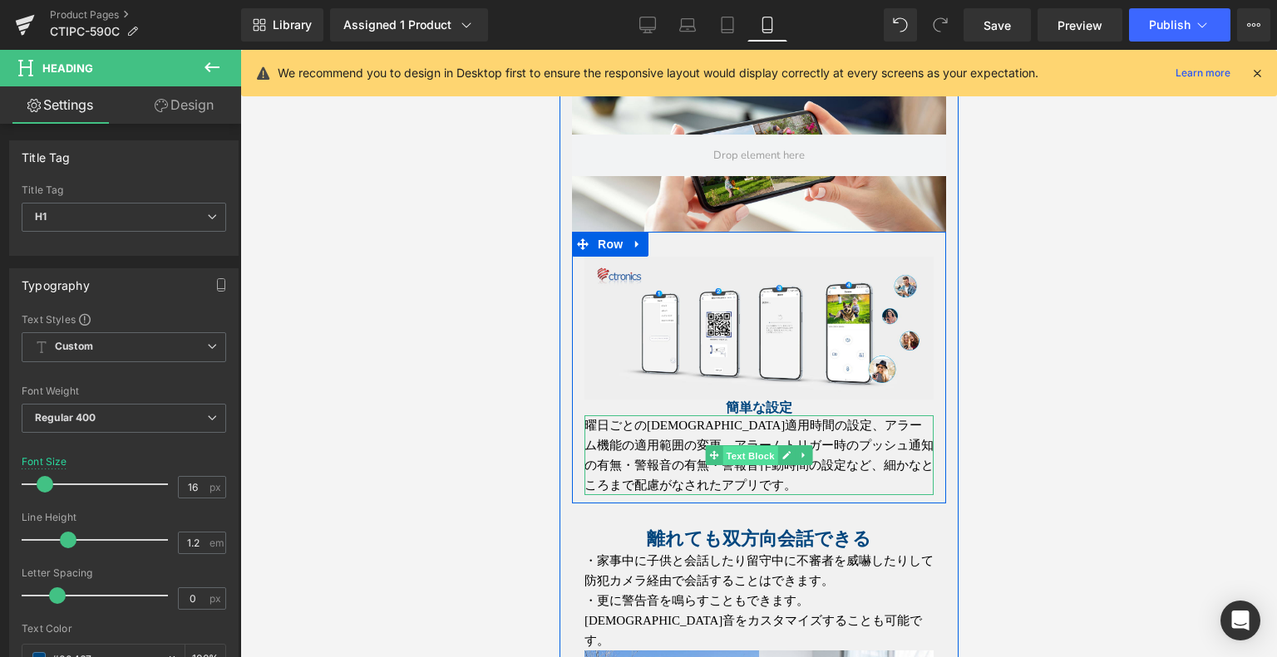
click at [747, 455] on span "Text Block" at bounding box center [748, 456] width 55 height 20
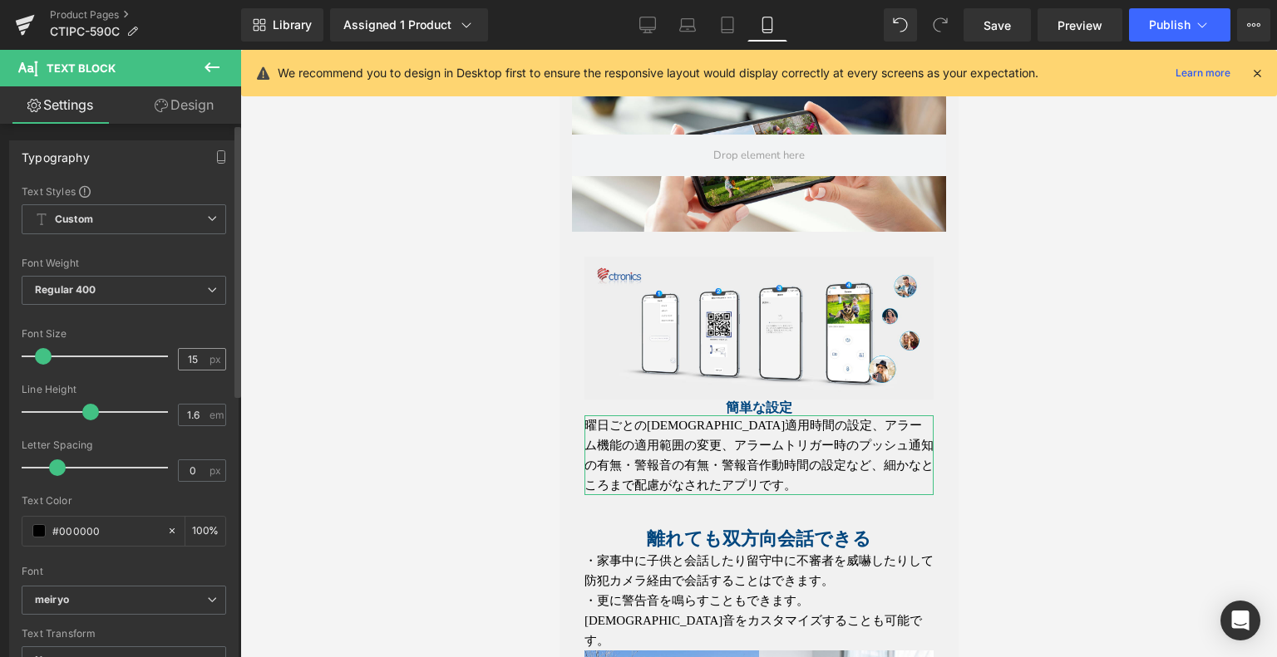
click at [202, 348] on div "15 px" at bounding box center [202, 359] width 48 height 22
click at [199, 349] on input "15" at bounding box center [193, 359] width 29 height 21
drag, startPoint x: 198, startPoint y: 355, endPoint x: 165, endPoint y: 354, distance: 33.3
click at [165, 354] on div "Font Size 15 px" at bounding box center [124, 356] width 204 height 56
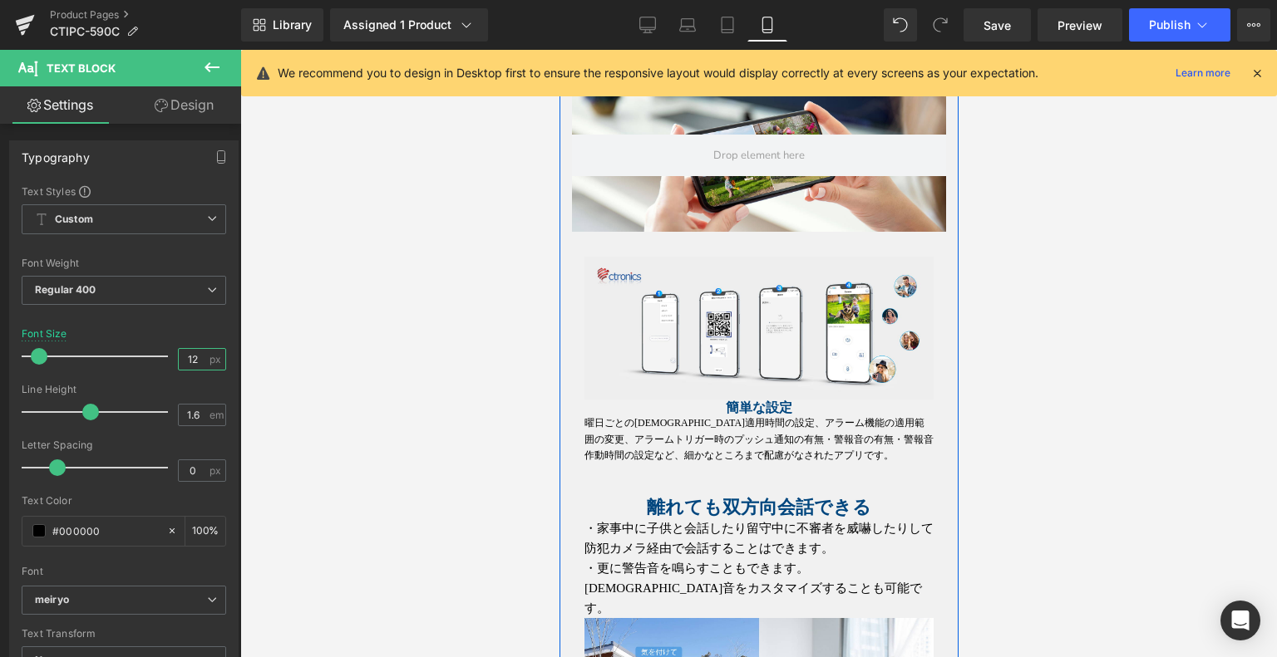
scroll to position [2962, 0]
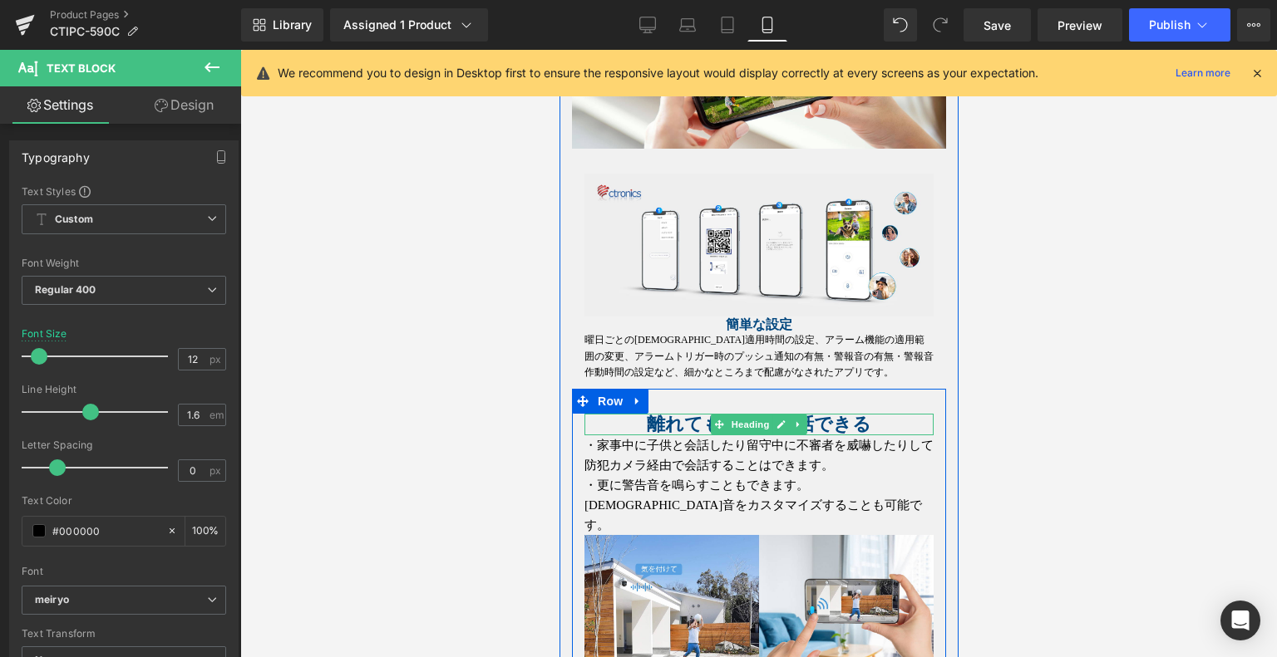
click at [695, 418] on strong "離れても双方向会話できる" at bounding box center [758, 424] width 224 height 21
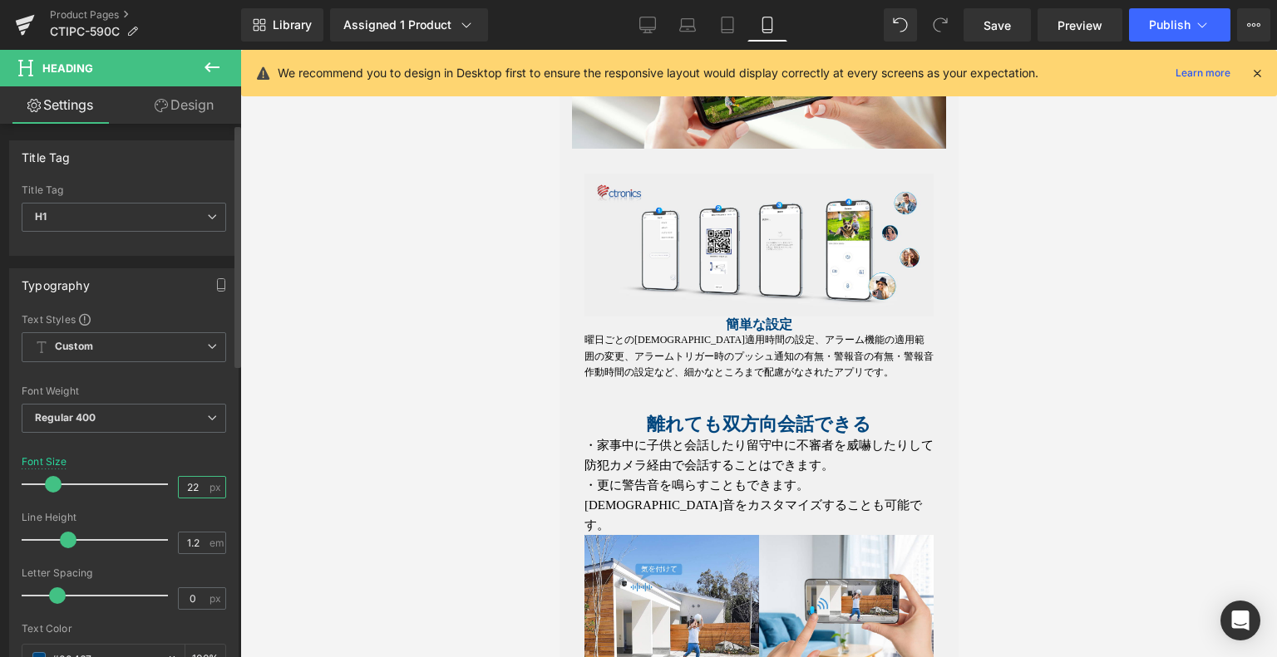
drag, startPoint x: 185, startPoint y: 485, endPoint x: 150, endPoint y: 478, distance: 35.5
click at [150, 478] on div "Font Size 22 px" at bounding box center [124, 484] width 204 height 56
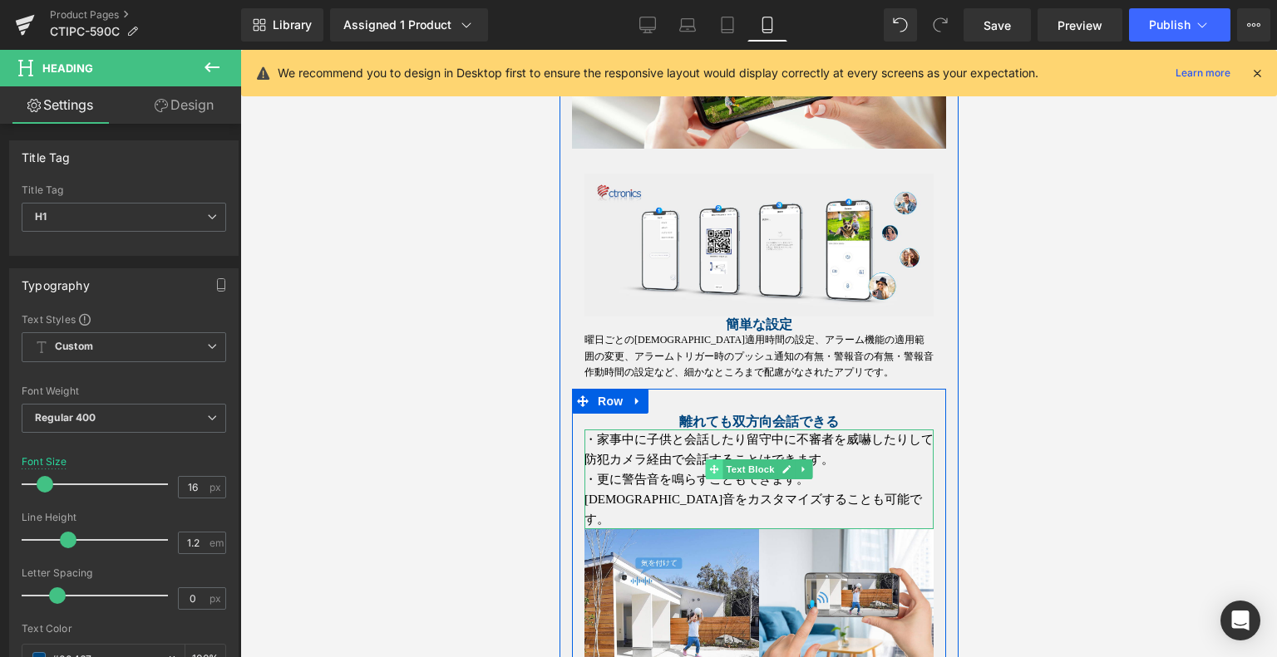
click at [708, 475] on span at bounding box center [713, 470] width 17 height 20
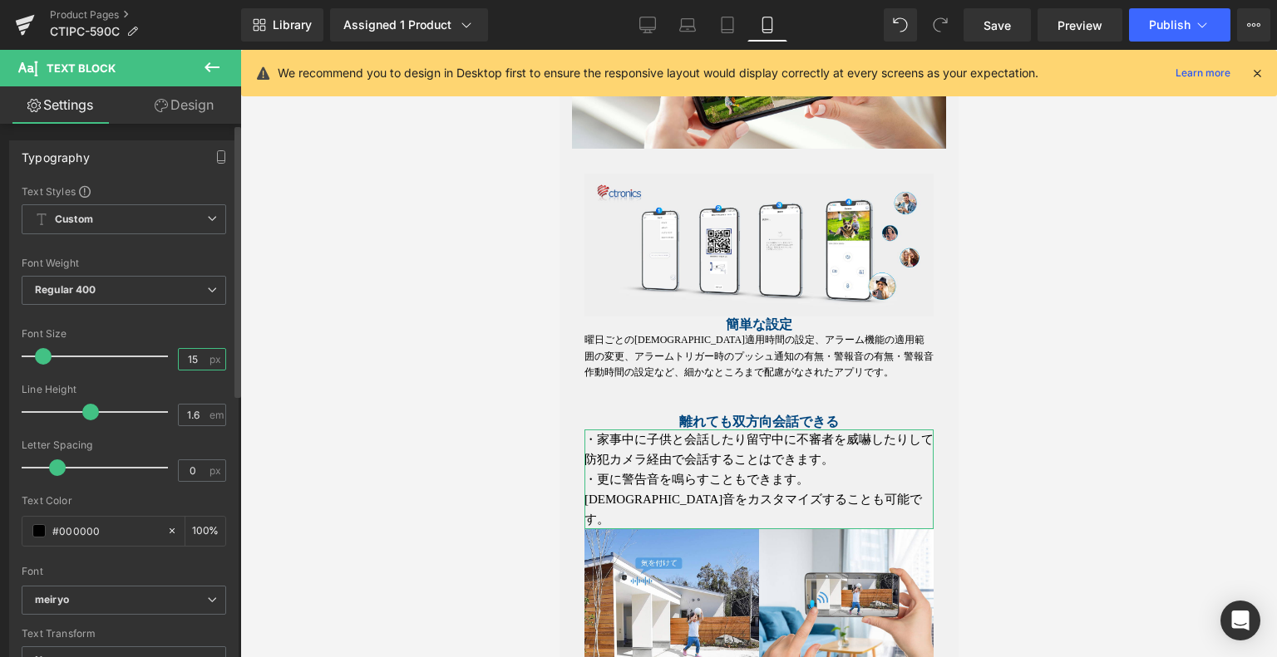
drag, startPoint x: 195, startPoint y: 360, endPoint x: 150, endPoint y: 361, distance: 45.7
click at [146, 357] on div "Font Size 15 px" at bounding box center [124, 356] width 204 height 56
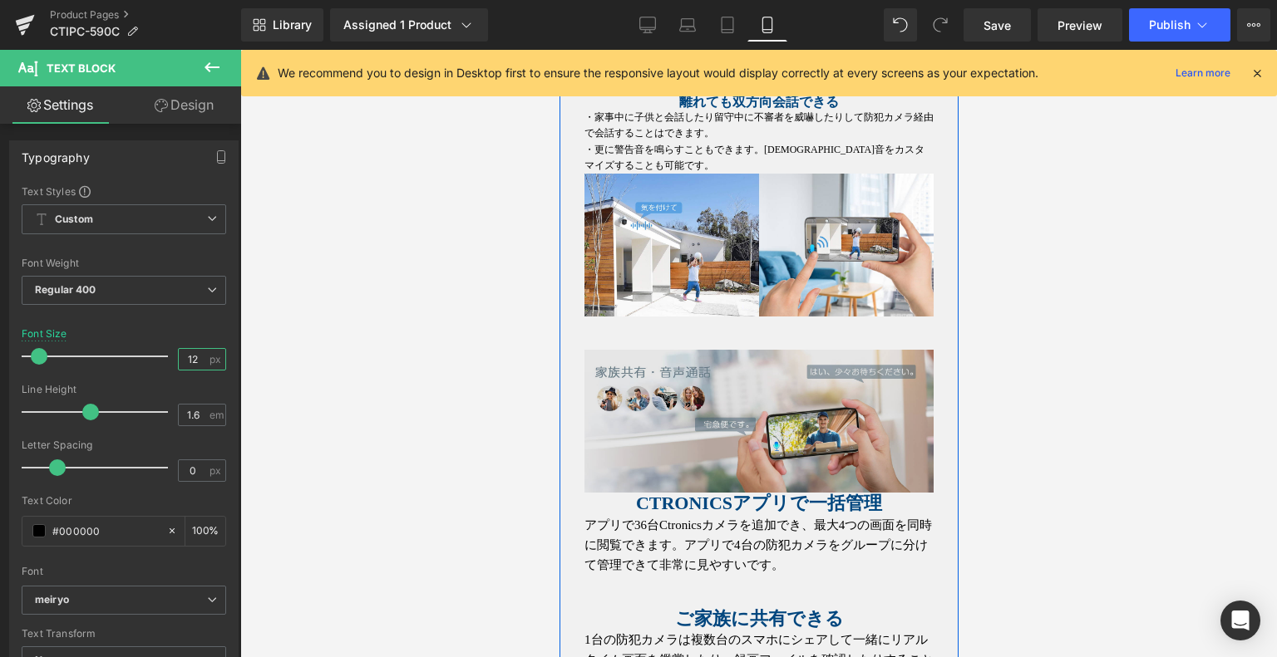
scroll to position [3294, 0]
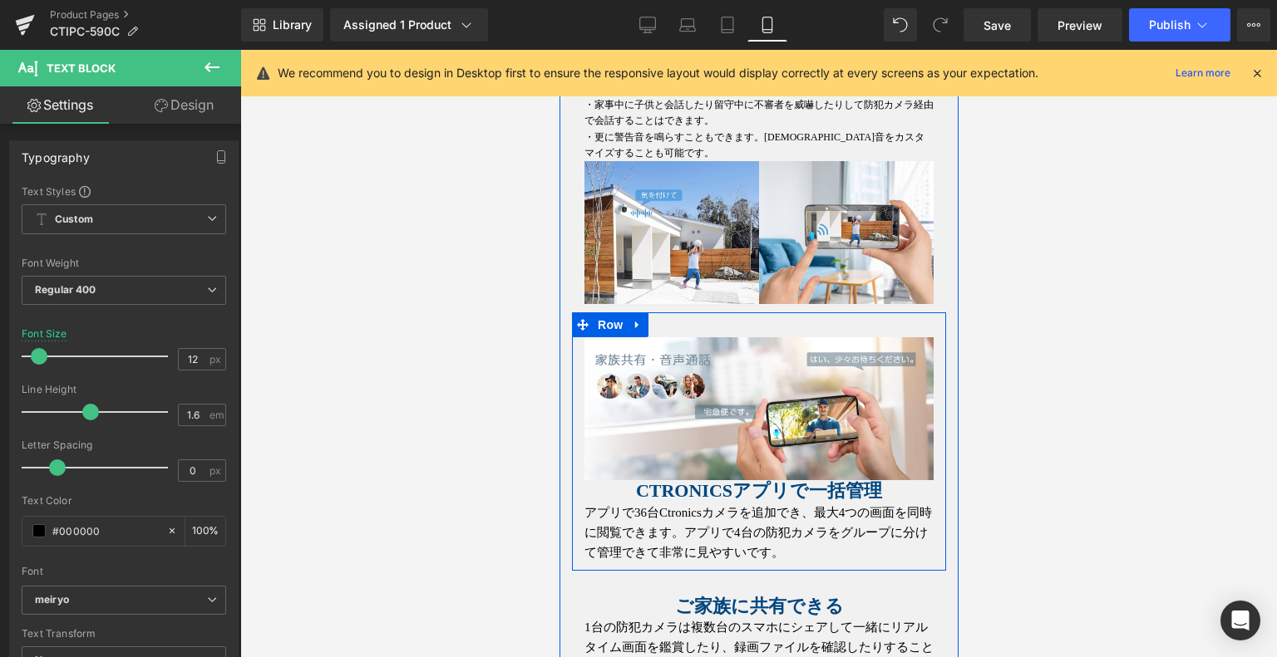
click at [696, 482] on span at bounding box center [686, 492] width 17 height 20
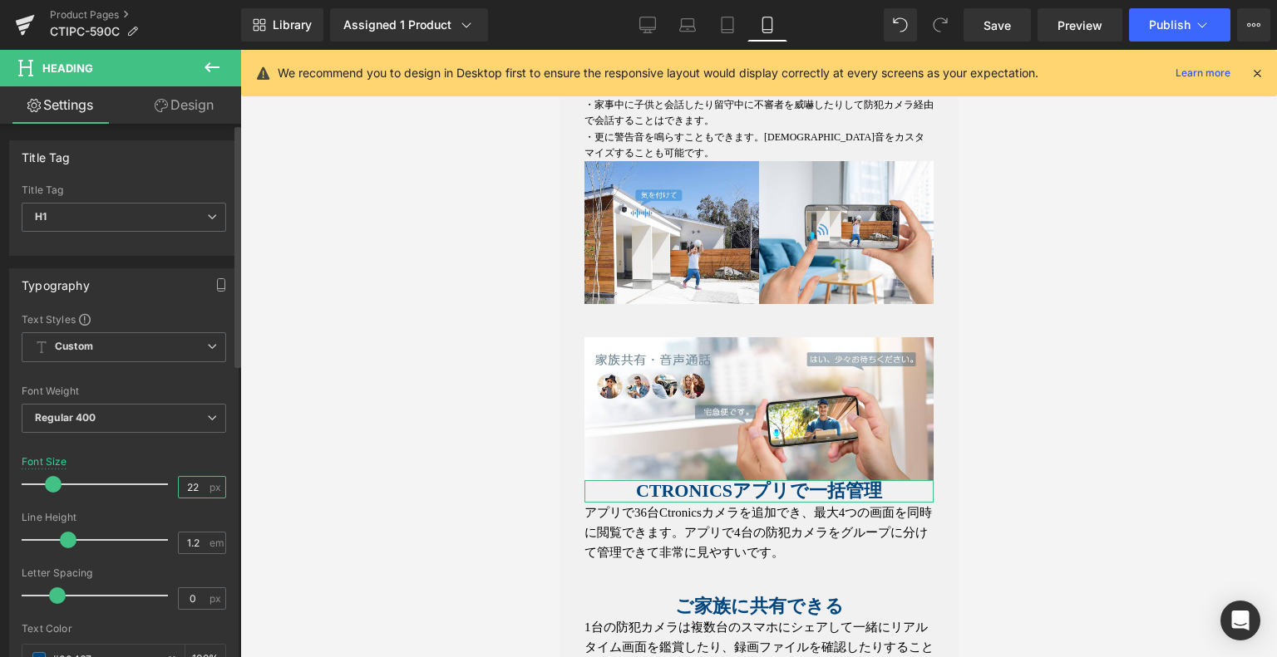
drag, startPoint x: 197, startPoint y: 478, endPoint x: 139, endPoint y: 475, distance: 58.3
click at [139, 475] on div "Font Size 22 px" at bounding box center [124, 484] width 204 height 56
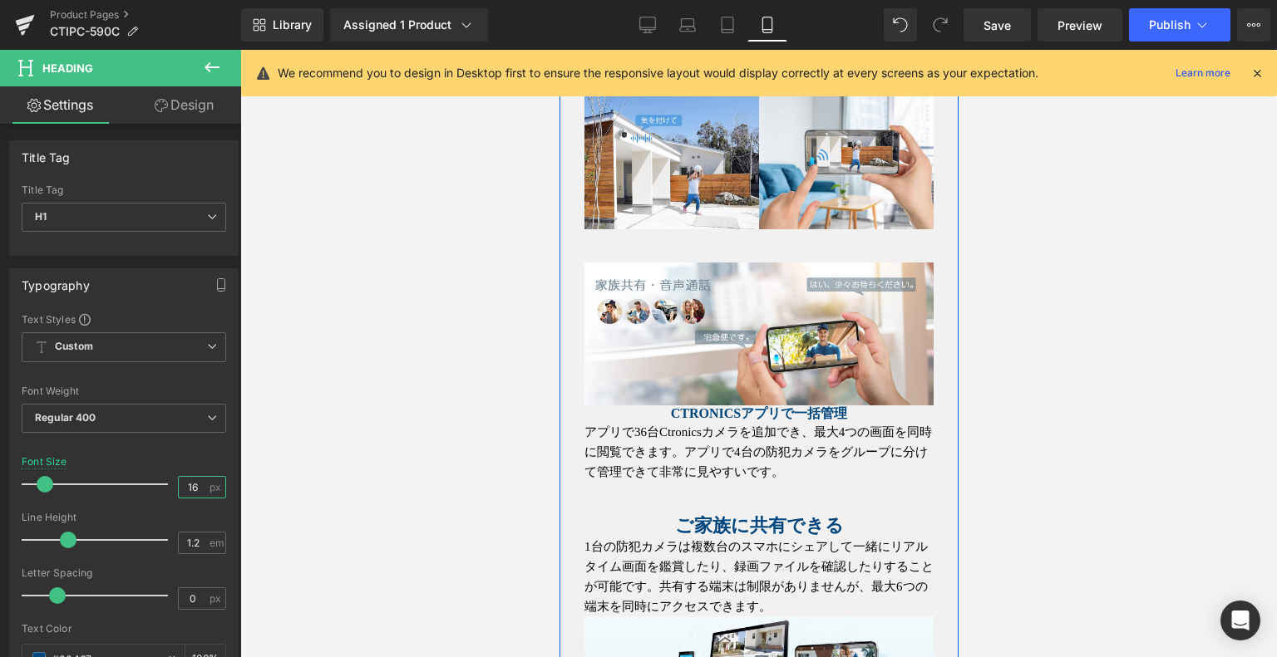
scroll to position [3460, 0]
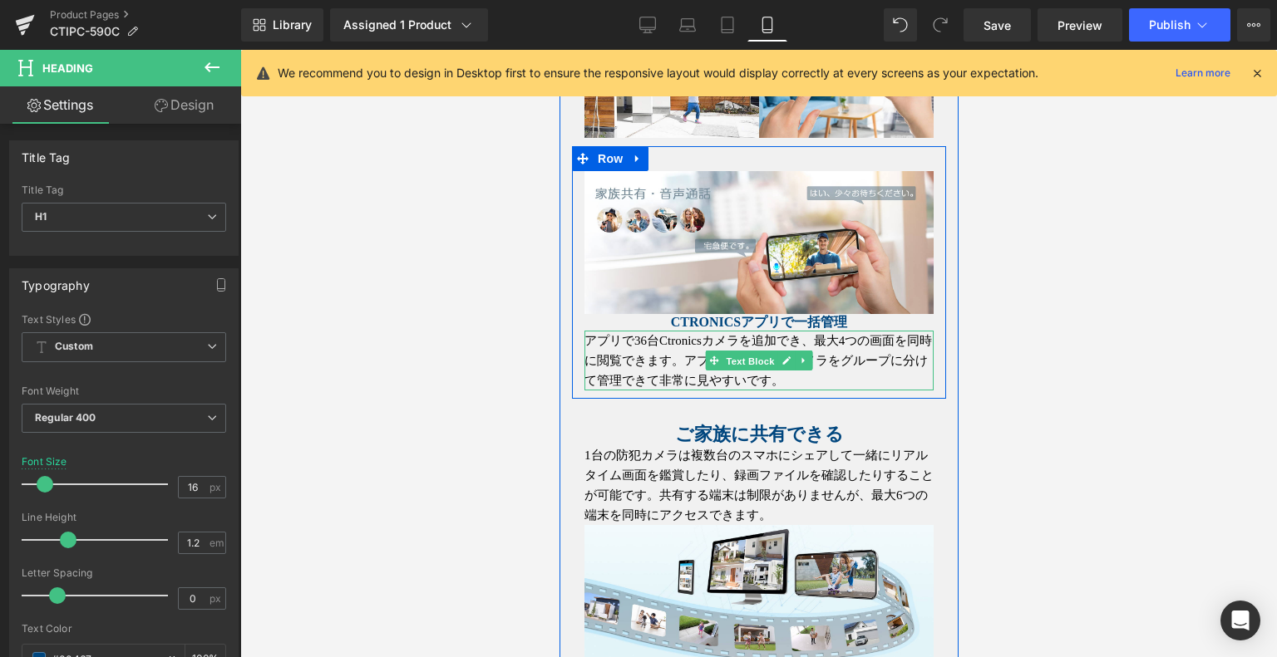
click at [721, 367] on span "Text Block" at bounding box center [748, 361] width 55 height 20
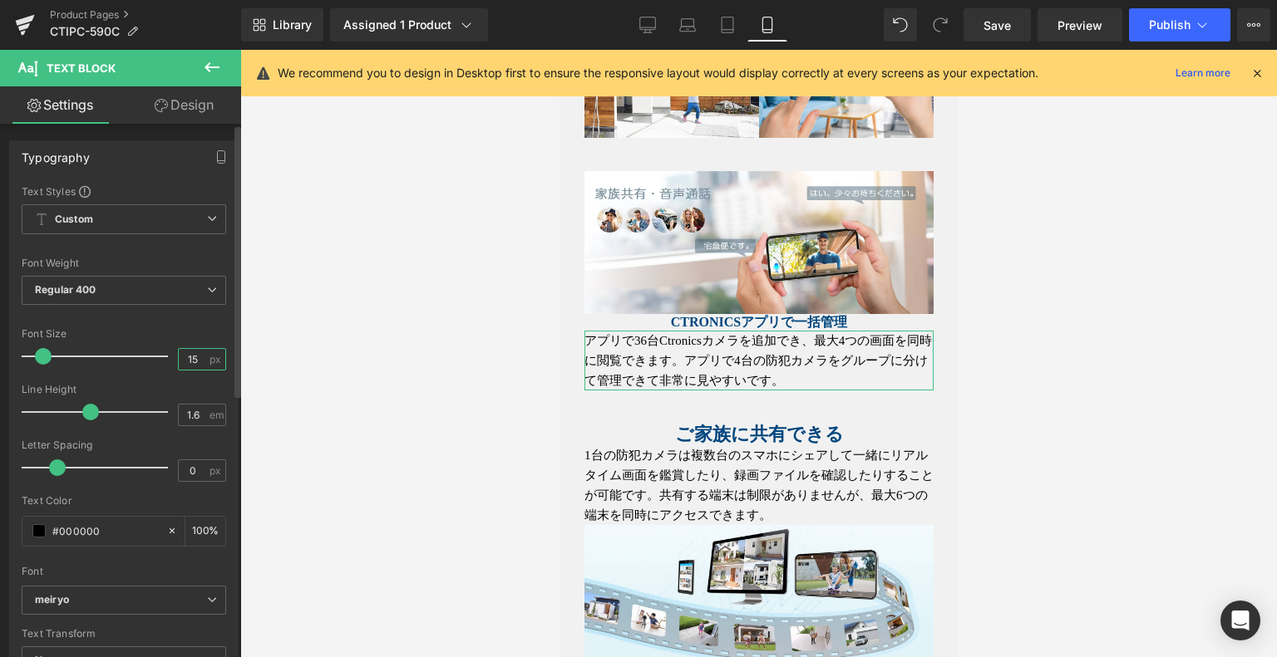
drag, startPoint x: 195, startPoint y: 357, endPoint x: 174, endPoint y: 359, distance: 21.8
click at [179, 357] on input "15" at bounding box center [193, 359] width 29 height 21
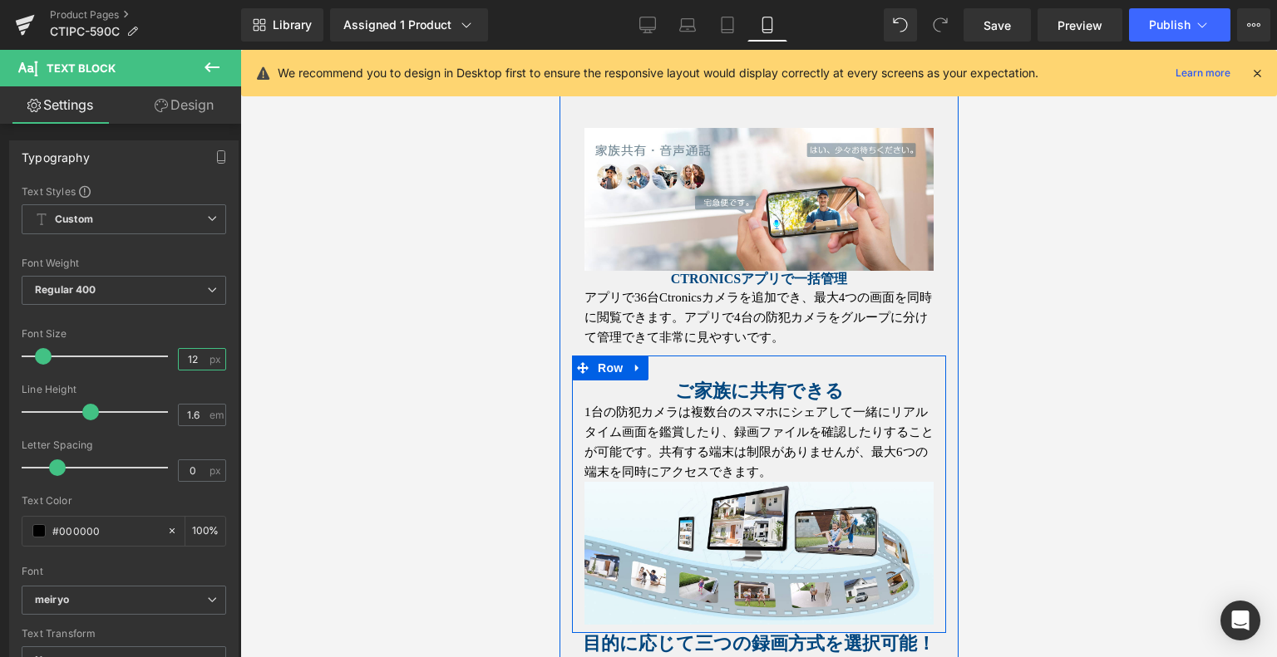
scroll to position [3543, 0]
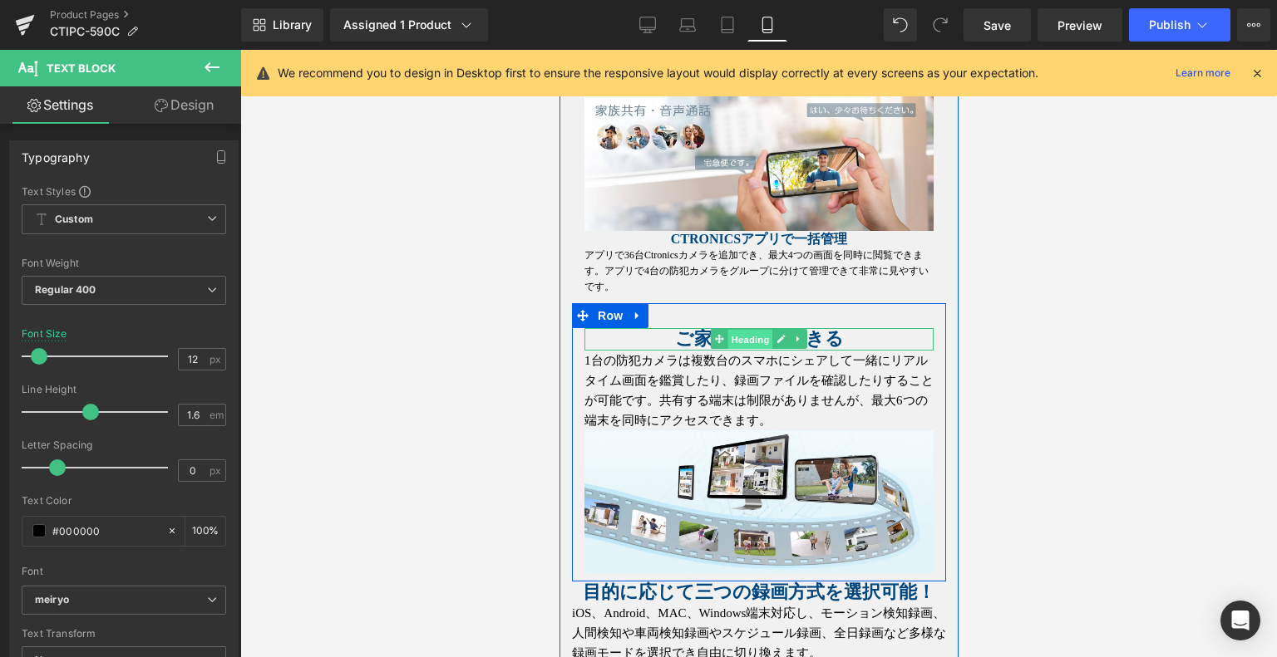
click at [756, 338] on span "Heading" at bounding box center [749, 340] width 45 height 20
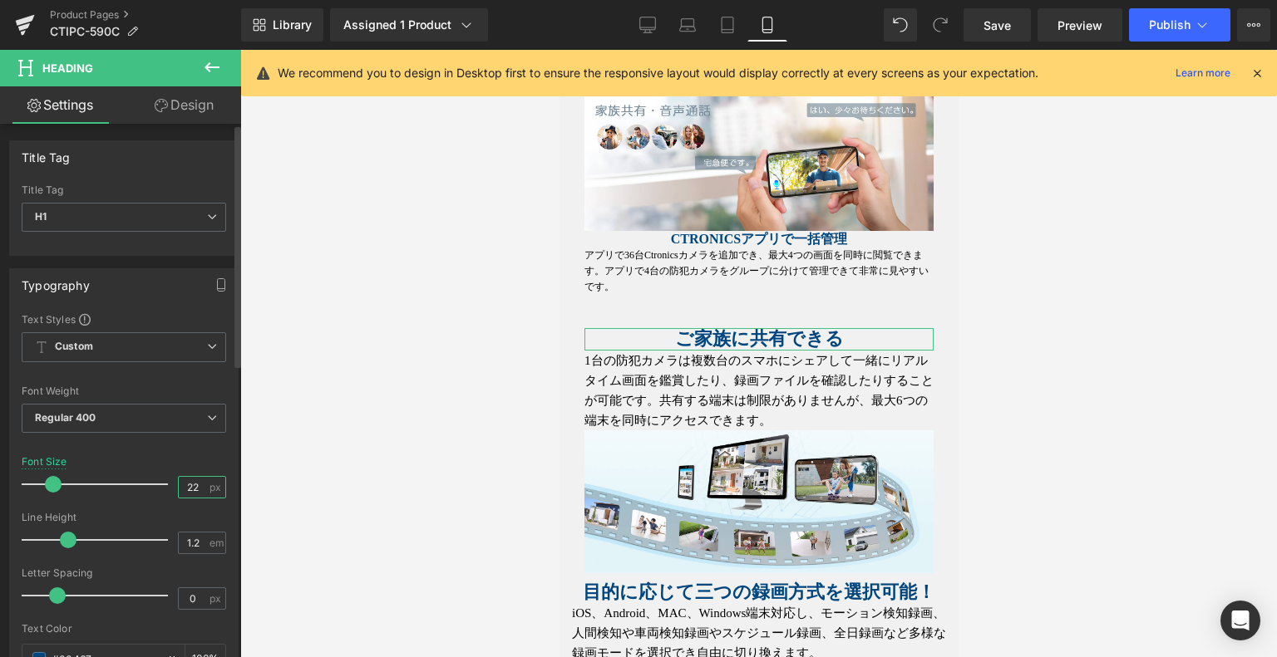
drag, startPoint x: 199, startPoint y: 481, endPoint x: 150, endPoint y: 490, distance: 48.9
click at [142, 489] on div "Font Size 22 px" at bounding box center [124, 484] width 204 height 56
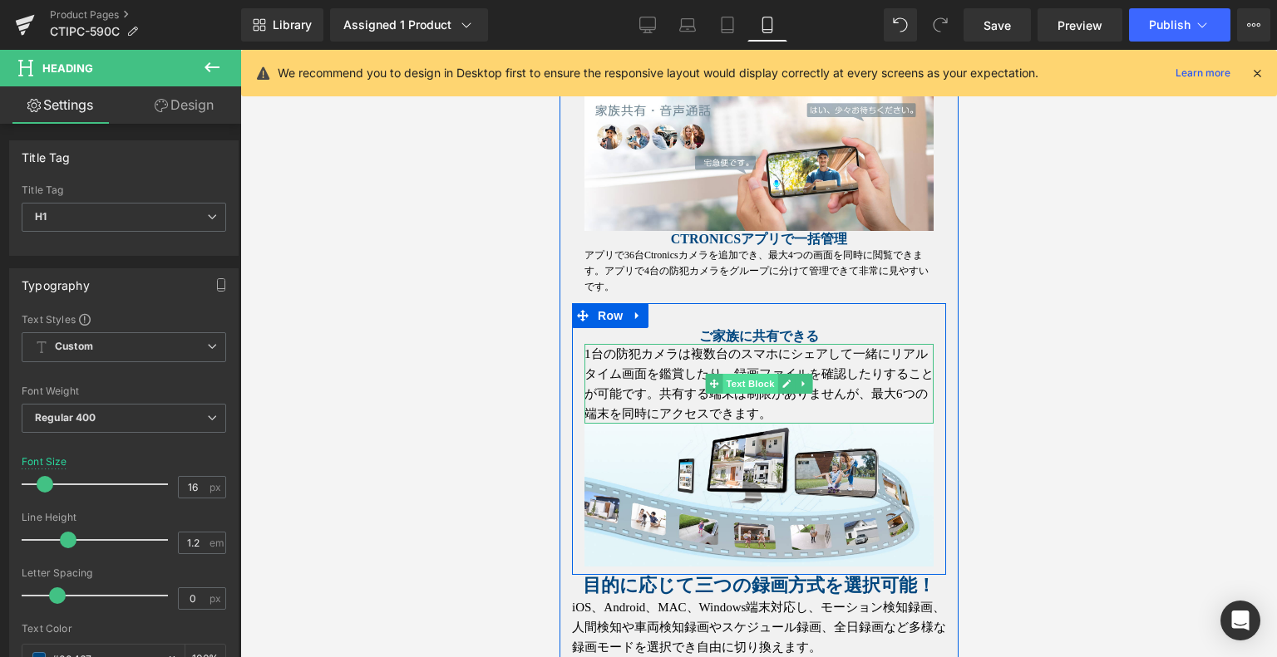
click at [737, 382] on span "Text Block" at bounding box center [748, 384] width 55 height 20
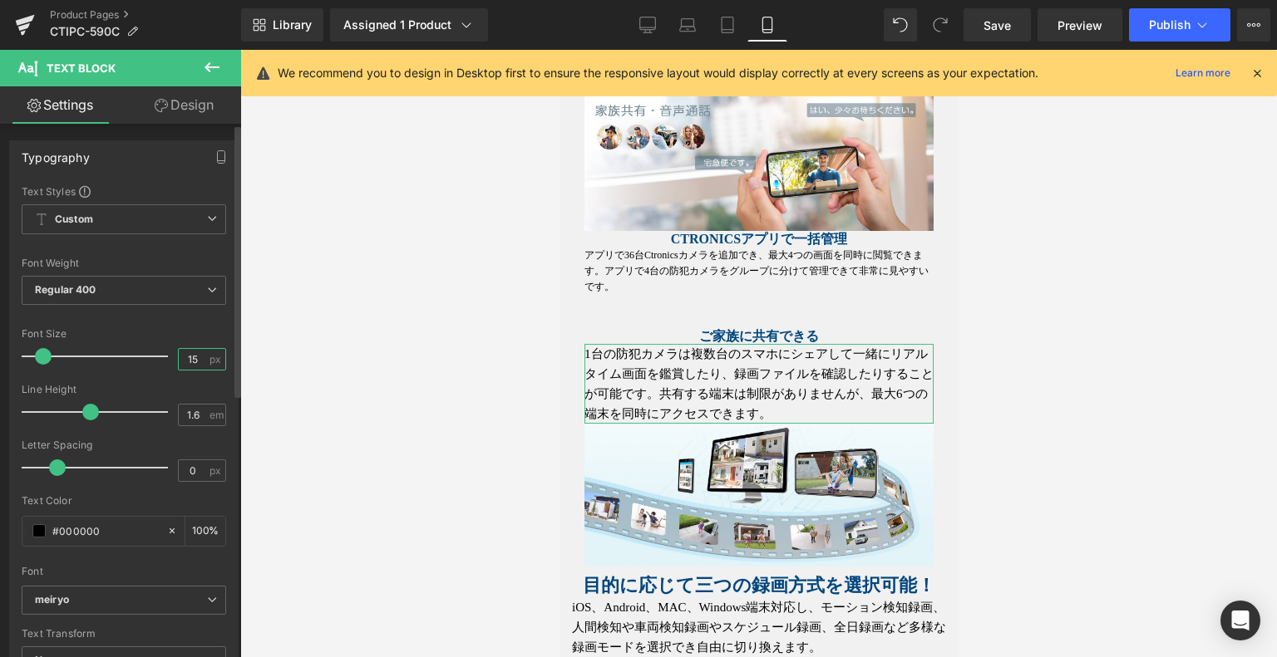
drag, startPoint x: 194, startPoint y: 358, endPoint x: 179, endPoint y: 360, distance: 15.1
click at [179, 360] on input "15" at bounding box center [193, 359] width 29 height 21
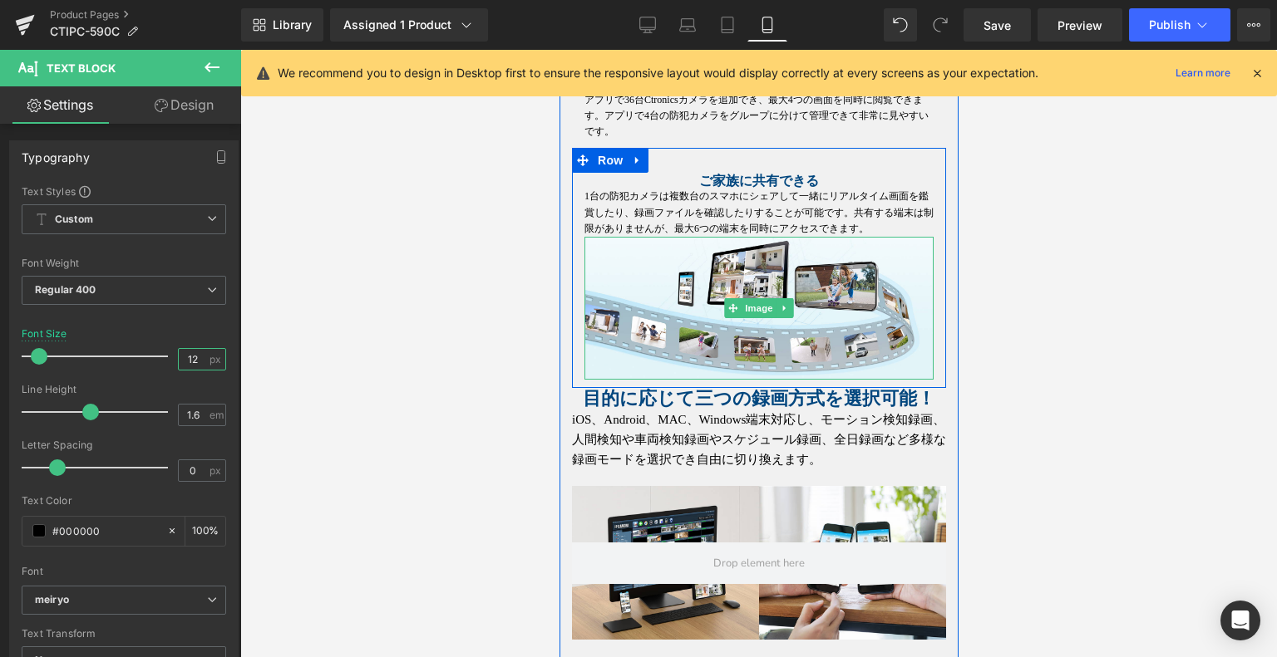
scroll to position [3710, 0]
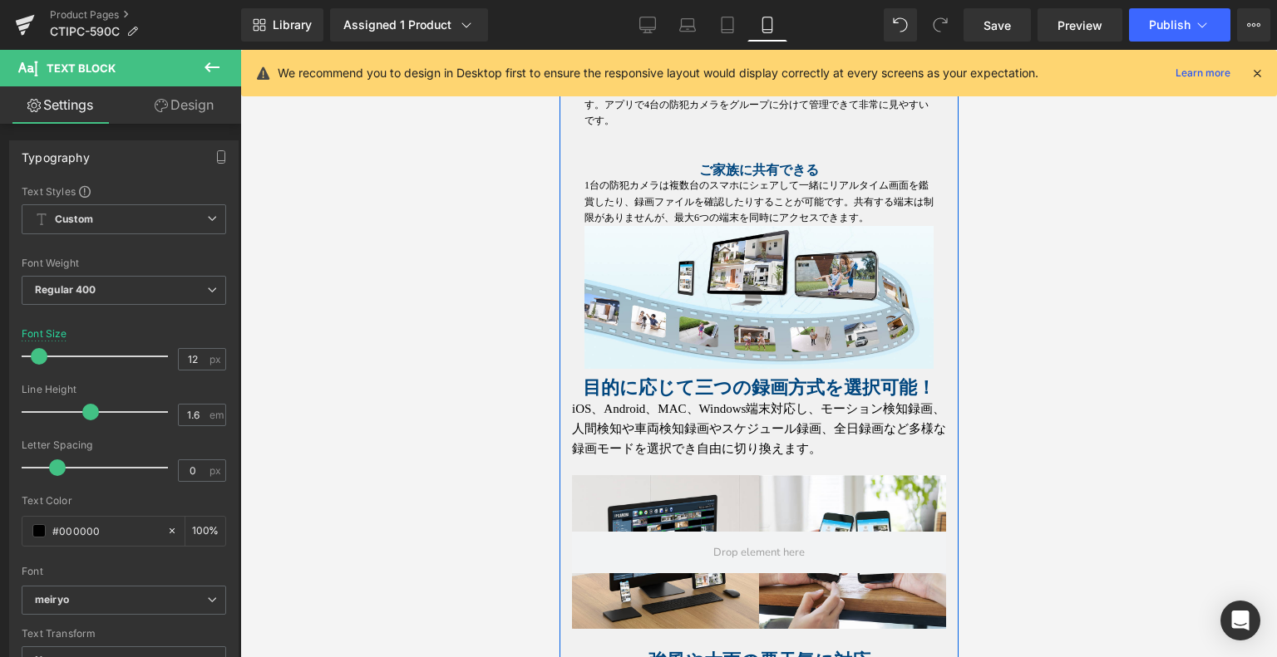
click at [852, 385] on span "Heading" at bounding box center [874, 388] width 45 height 20
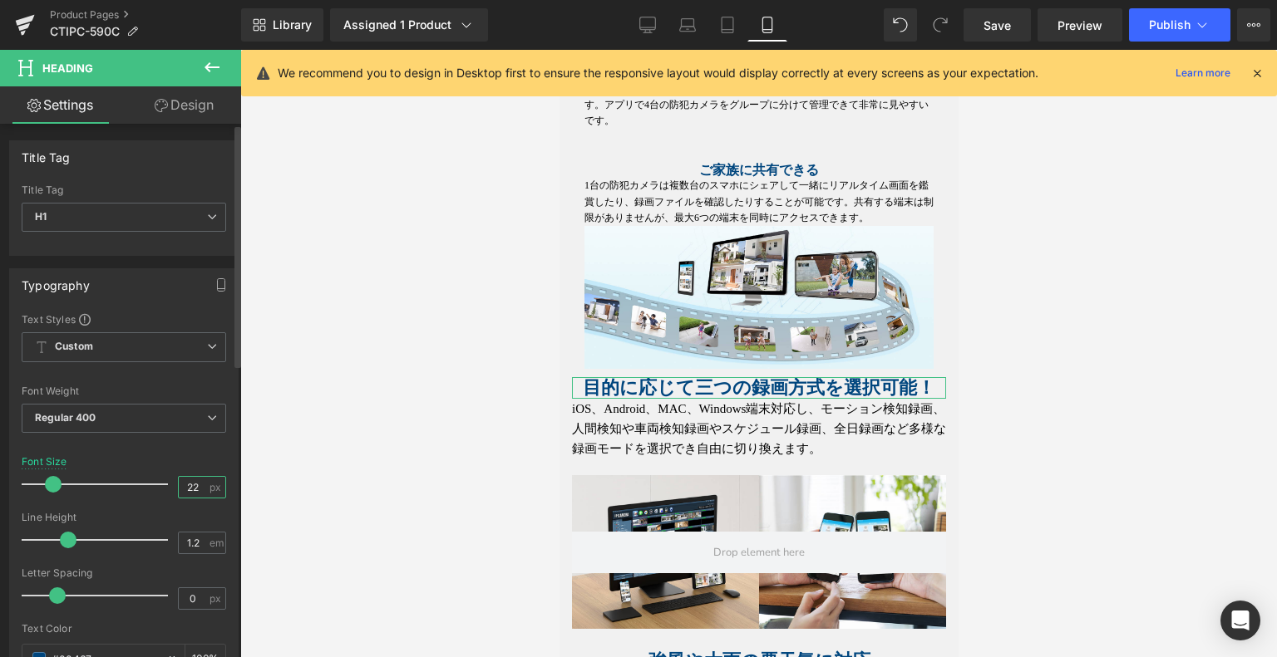
drag, startPoint x: 194, startPoint y: 480, endPoint x: 168, endPoint y: 480, distance: 25.8
click at [168, 480] on div "Font Size 22 px" at bounding box center [124, 484] width 204 height 56
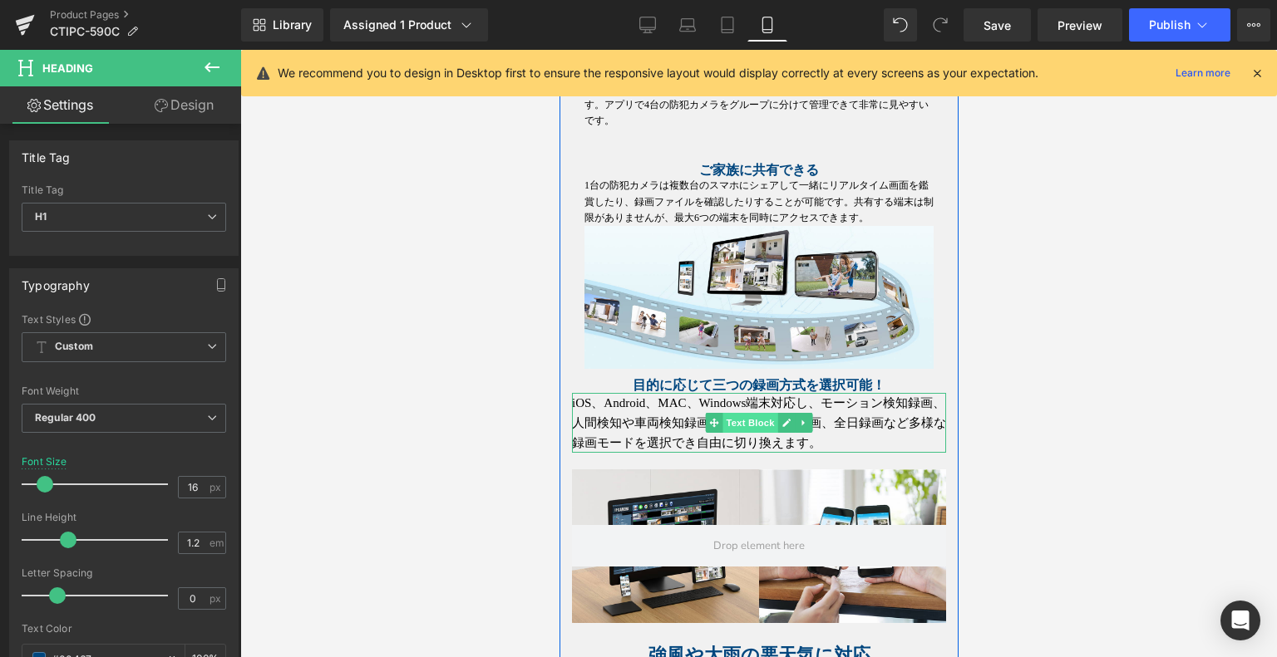
click at [747, 426] on span "Text Block" at bounding box center [748, 423] width 55 height 20
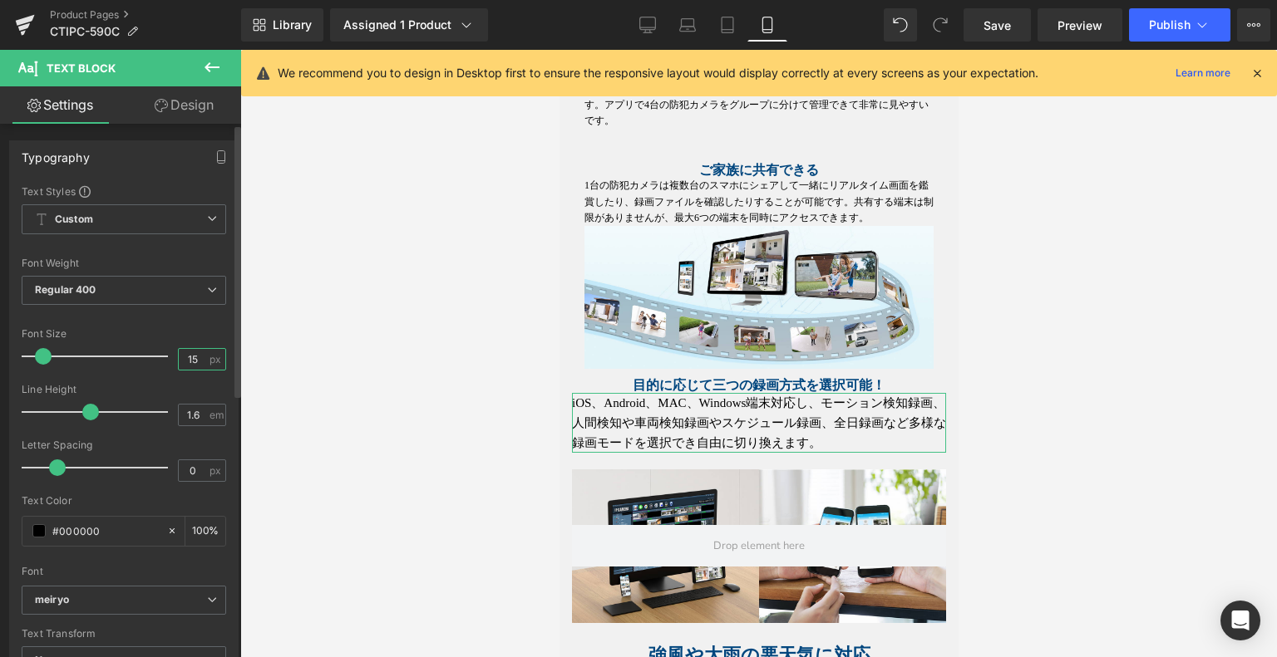
drag, startPoint x: 191, startPoint y: 361, endPoint x: 163, endPoint y: 358, distance: 28.4
click at [163, 358] on div "Font Size 15 px" at bounding box center [124, 356] width 204 height 56
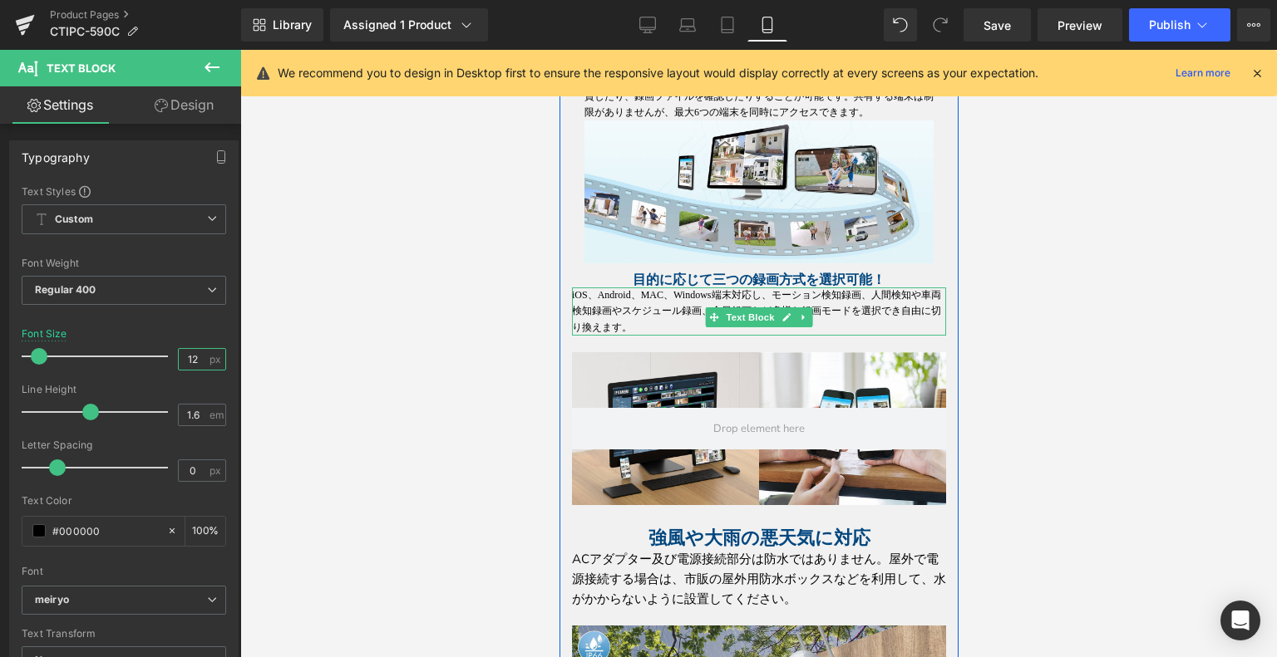
scroll to position [3959, 0]
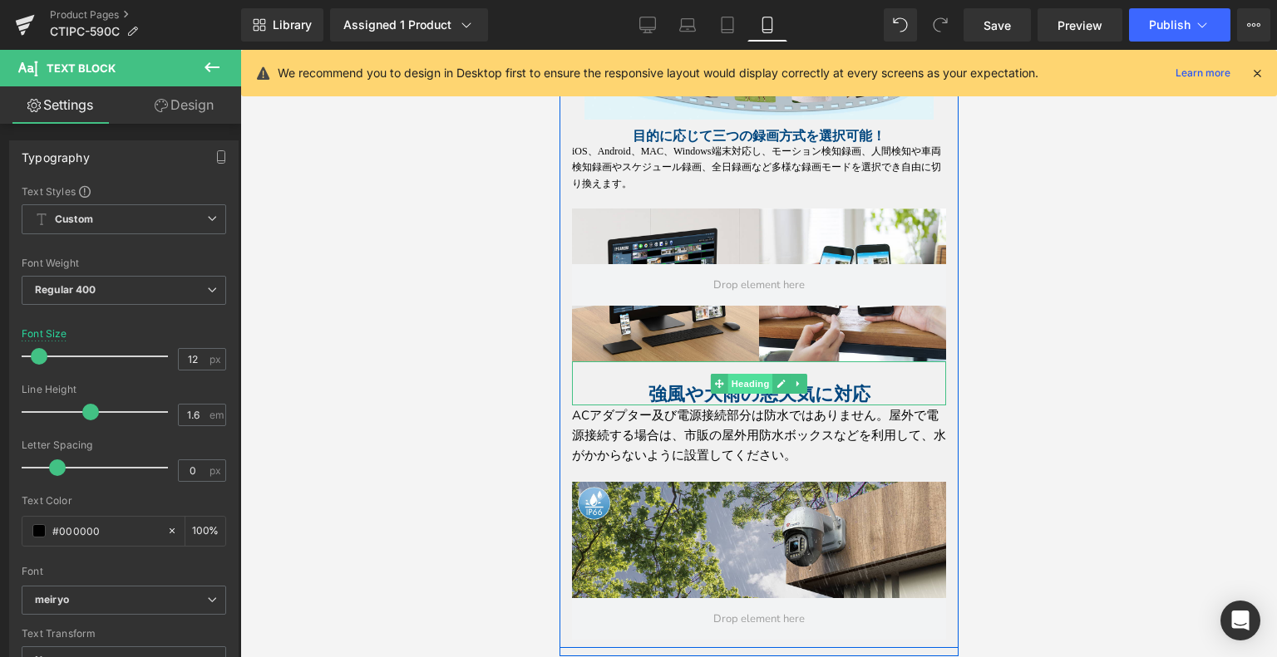
click at [739, 388] on span "Heading" at bounding box center [749, 384] width 45 height 20
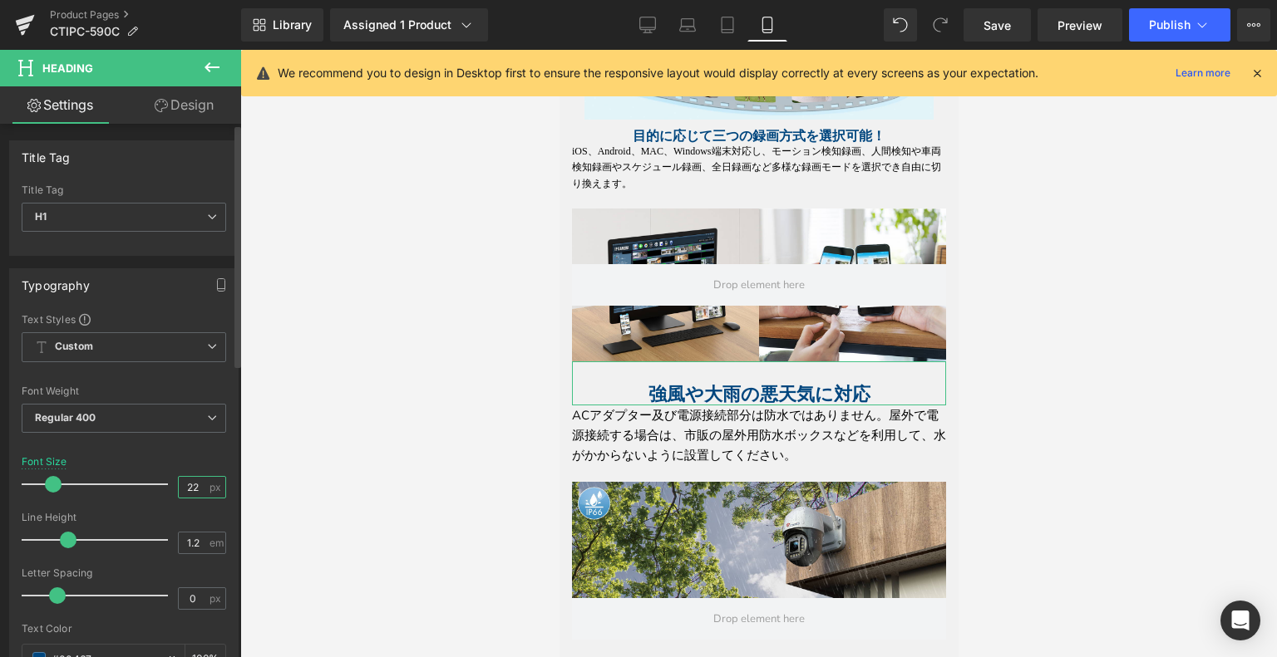
drag, startPoint x: 194, startPoint y: 484, endPoint x: 145, endPoint y: 485, distance: 49.9
click at [134, 483] on div "Font Size 22 px" at bounding box center [124, 484] width 204 height 56
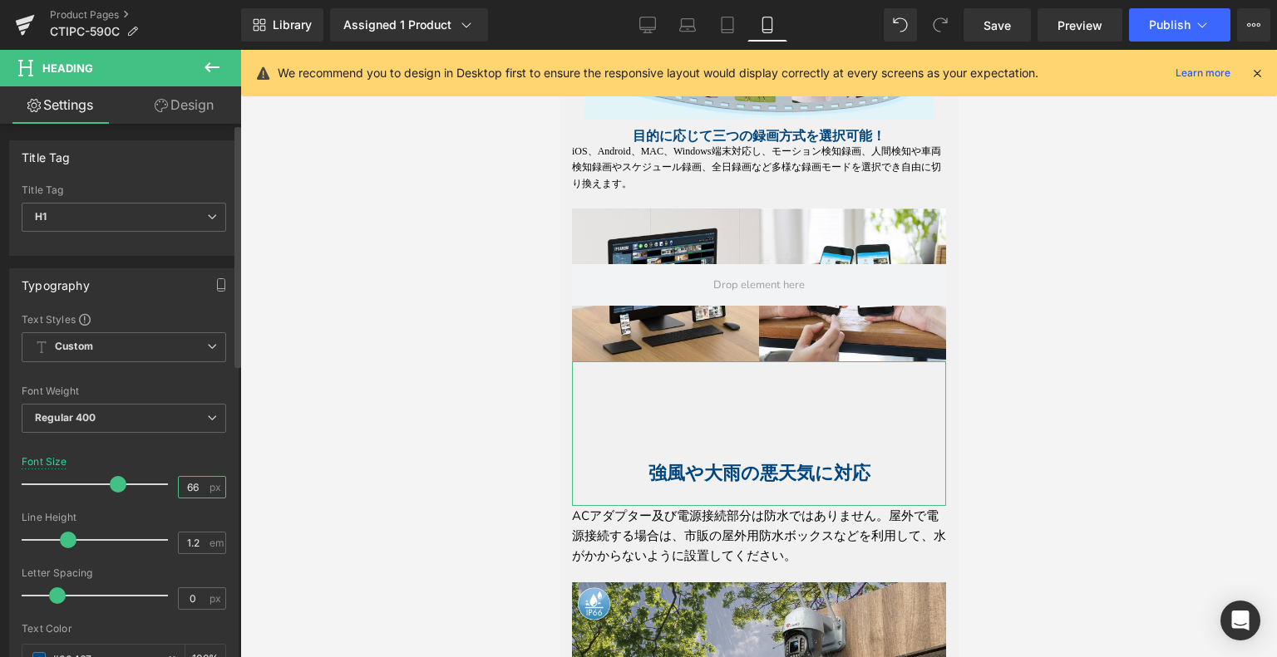
drag, startPoint x: 193, startPoint y: 478, endPoint x: 125, endPoint y: 473, distance: 68.3
click at [125, 472] on div "Font Size 66 px" at bounding box center [124, 484] width 204 height 56
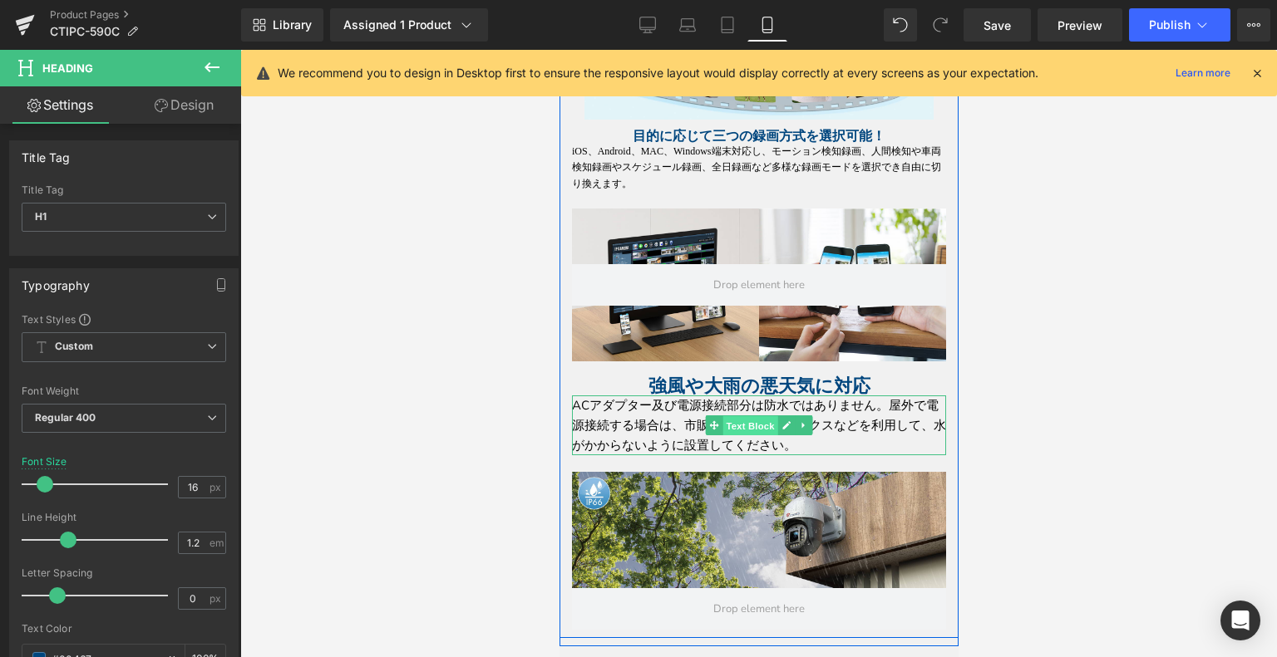
click at [736, 423] on span "Text Block" at bounding box center [748, 426] width 55 height 20
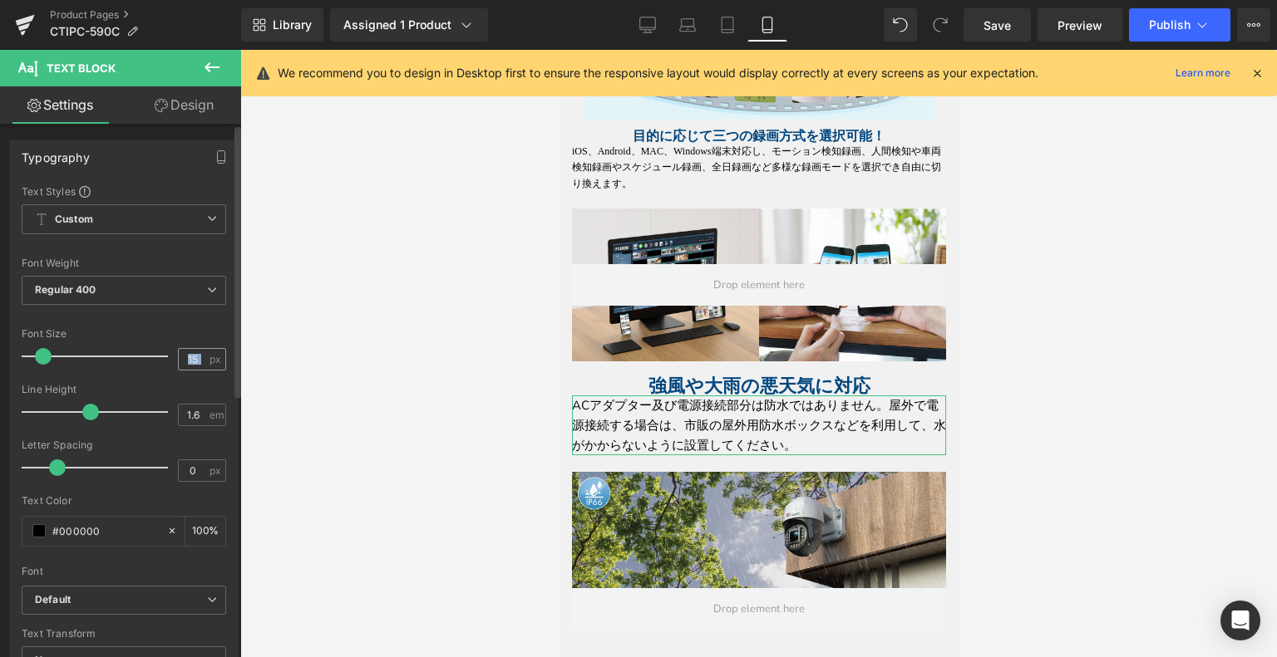
drag, startPoint x: 194, startPoint y: 361, endPoint x: 170, endPoint y: 362, distance: 24.2
click at [178, 362] on div "15 px" at bounding box center [202, 359] width 48 height 22
click at [157, 358] on div at bounding box center [99, 356] width 138 height 33
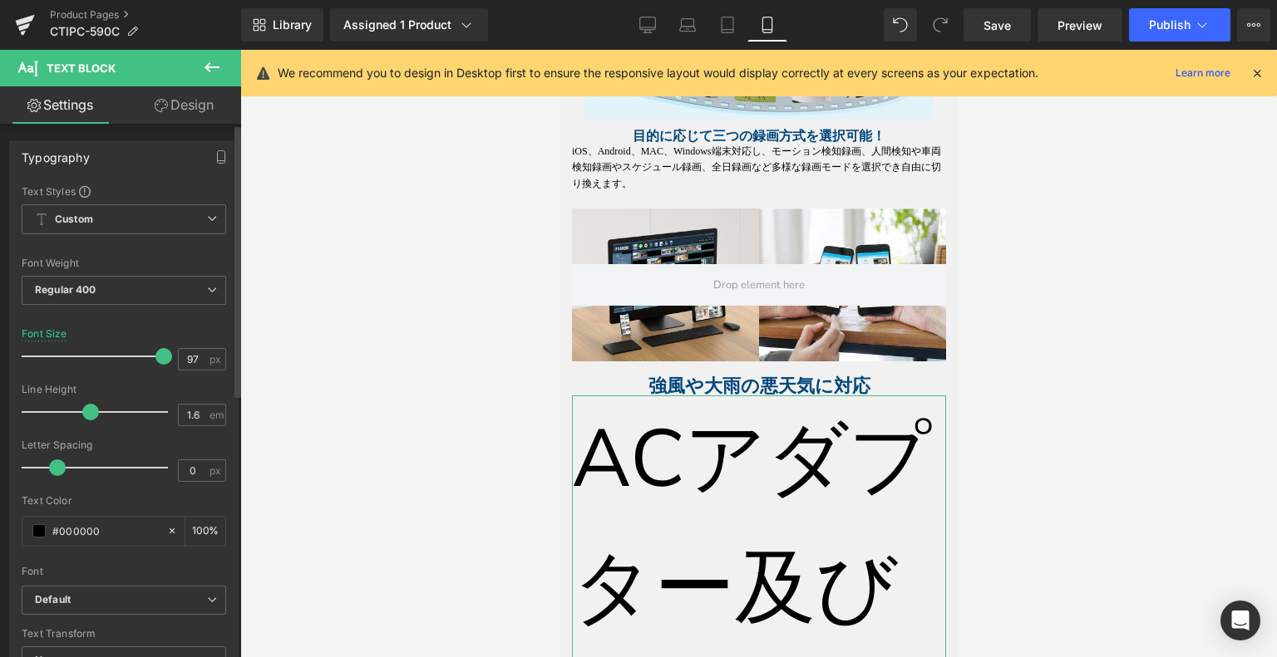
drag, startPoint x: 165, startPoint y: 398, endPoint x: 173, endPoint y: 386, distance: 15.0
click at [165, 398] on div "Line Height 1.6 em" at bounding box center [124, 412] width 204 height 56
drag, startPoint x: 193, startPoint y: 358, endPoint x: 170, endPoint y: 359, distance: 22.5
click at [178, 359] on div "97 px" at bounding box center [202, 359] width 48 height 22
click at [201, 384] on div "Line Height" at bounding box center [124, 390] width 204 height 12
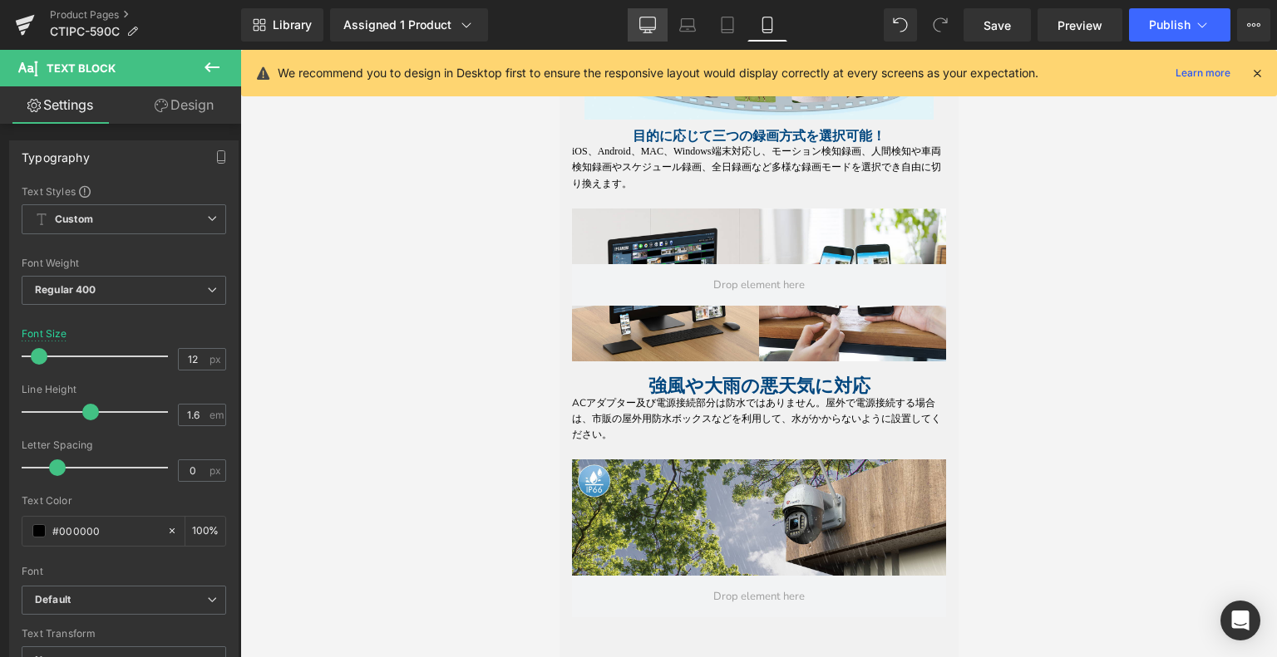
click at [634, 16] on link "Desktop" at bounding box center [648, 24] width 40 height 33
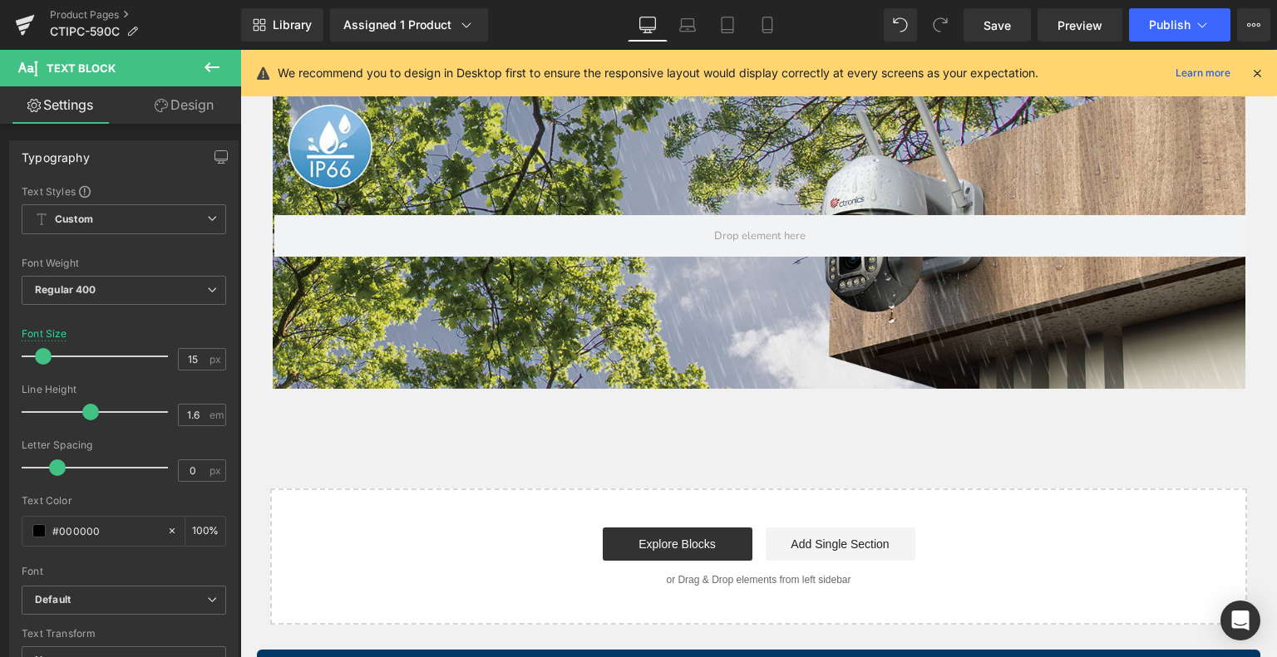
scroll to position [5286, 0]
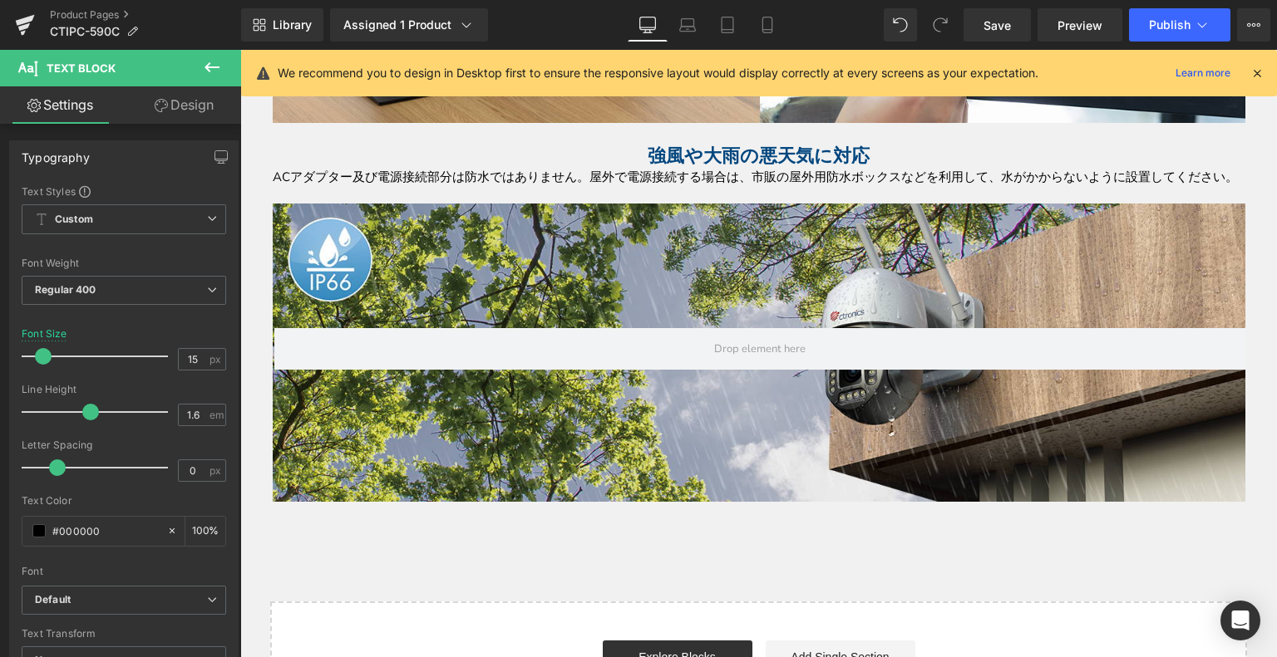
click at [691, 132] on h1 at bounding box center [759, 134] width 972 height 22
click at [654, 145] on strong "強風や大雨の悪天気に対応" at bounding box center [758, 155] width 222 height 21
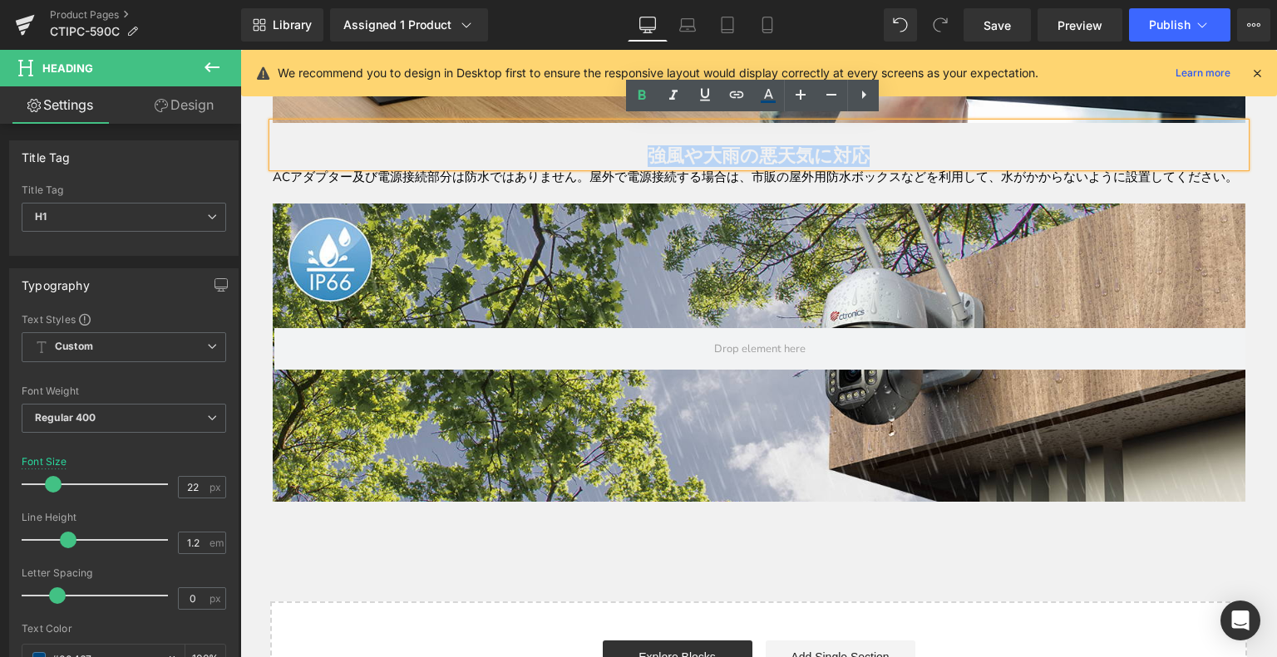
drag, startPoint x: 628, startPoint y: 144, endPoint x: 871, endPoint y: 152, distance: 242.8
click at [872, 152] on h1 "強風や大雨の悪天気に対応" at bounding box center [759, 156] width 972 height 22
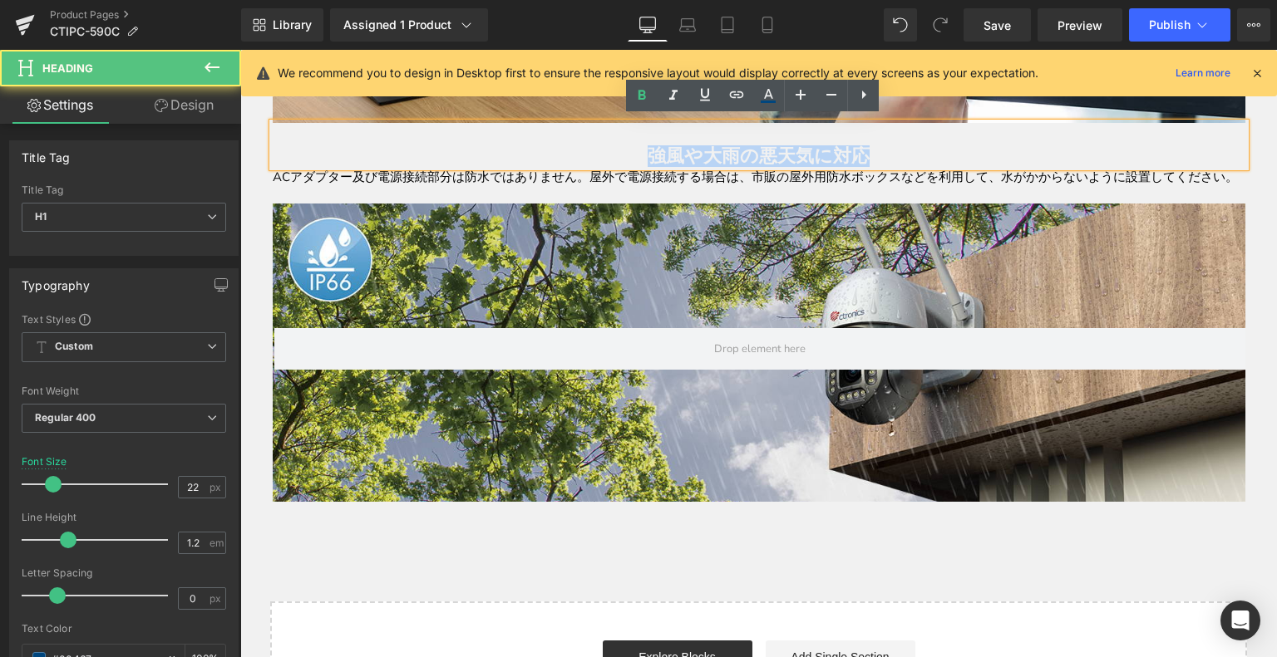
click at [871, 152] on h1 "強風や大雨の悪天気に対応" at bounding box center [759, 156] width 972 height 22
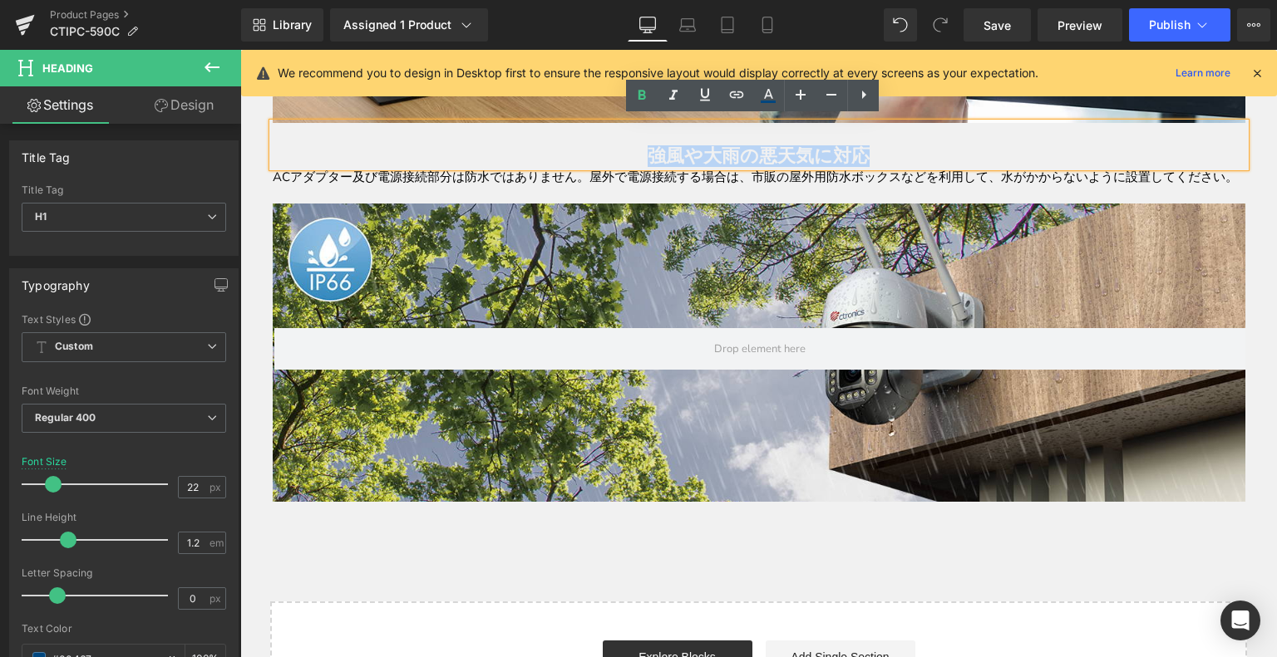
drag, startPoint x: 885, startPoint y: 151, endPoint x: 598, endPoint y: 152, distance: 286.8
click at [598, 151] on h1 "強風や大雨の悪天気に対応" at bounding box center [759, 156] width 972 height 22
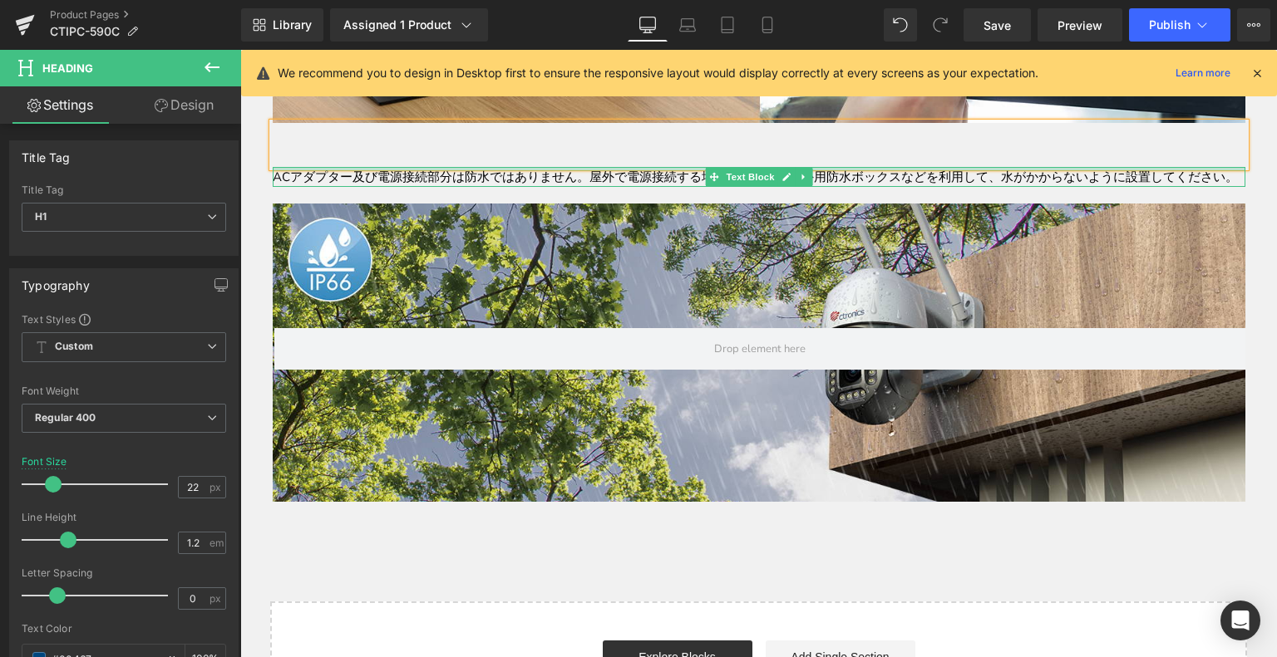
drag, startPoint x: 809, startPoint y: 163, endPoint x: 759, endPoint y: 505, distance: 345.2
click at [808, 167] on div at bounding box center [759, 169] width 972 height 4
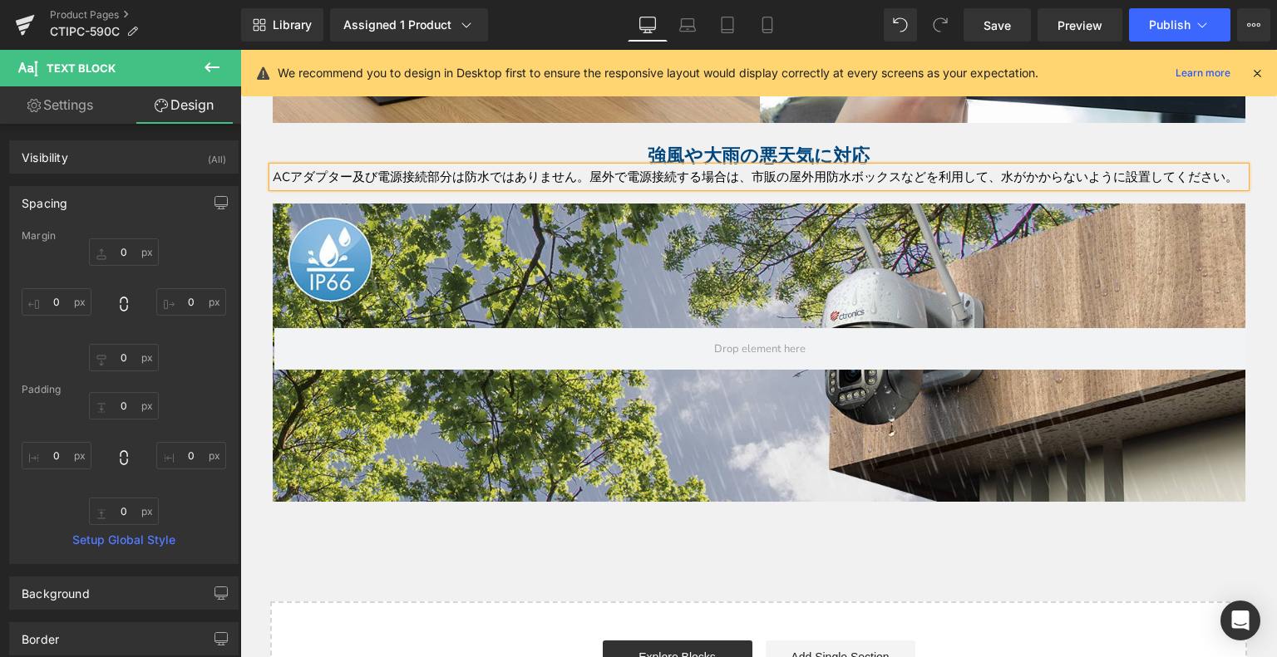
drag, startPoint x: 890, startPoint y: 186, endPoint x: 782, endPoint y: 158, distance: 111.7
click at [782, 167] on div "ACアダプター及び電源接続部分は防水ではありません。屋外で電源接続する場合は、市販の屋外用防水ボックスなどを利用して、水がかからないように設置してください。" at bounding box center [759, 177] width 972 height 20
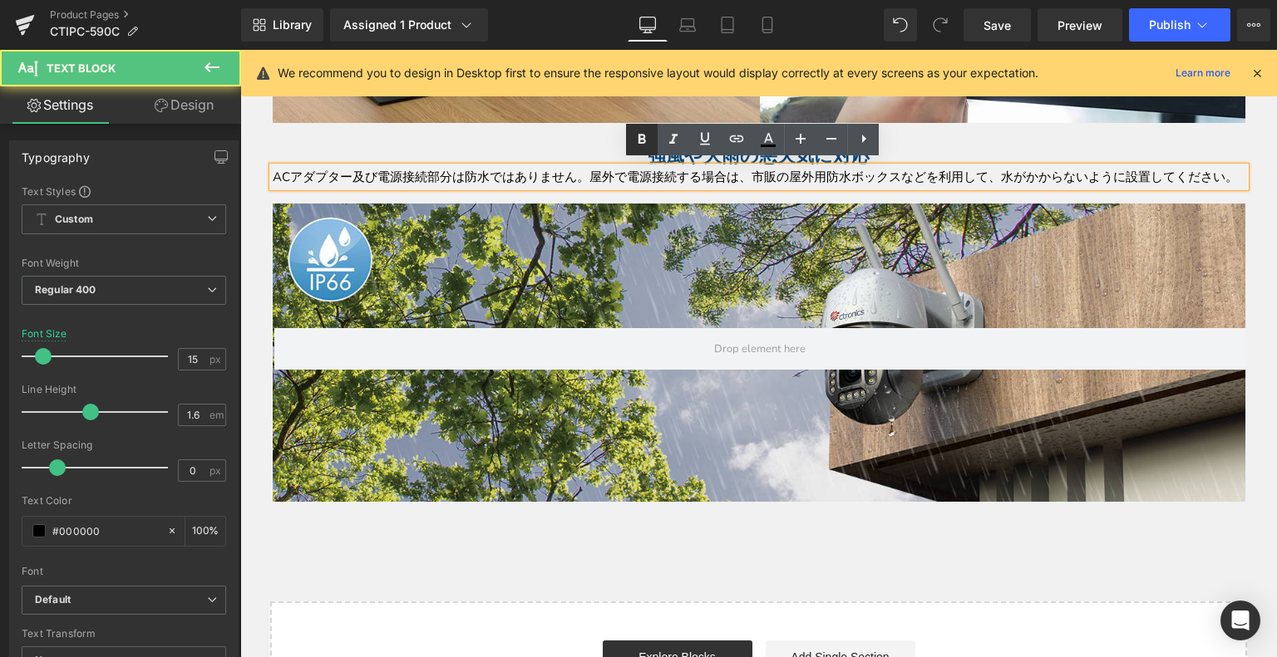
click at [646, 136] on icon at bounding box center [641, 139] width 7 height 10
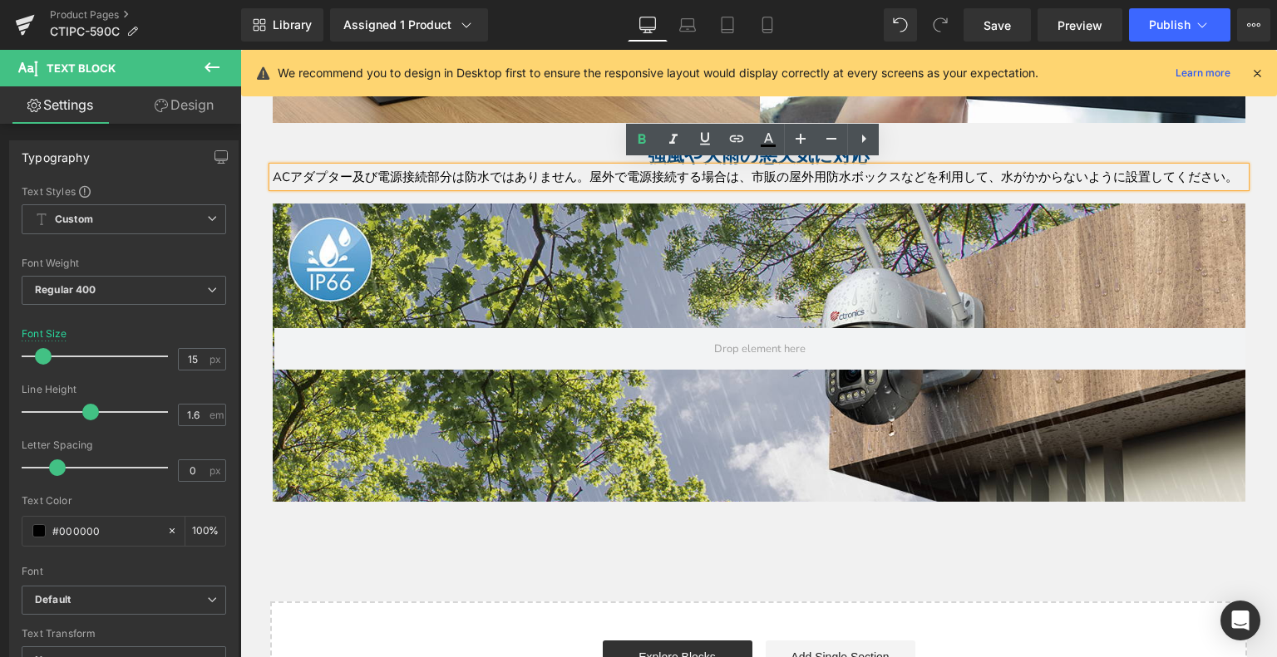
drag, startPoint x: 544, startPoint y: 169, endPoint x: 535, endPoint y: 173, distance: 10.0
click at [544, 169] on p "ACアダプター及び電源接続部分は防水ではありません。屋外で電源接続する場合は、市販の屋外用防水ボックスなどを利用して、水がかからないように設置してください。" at bounding box center [759, 177] width 972 height 20
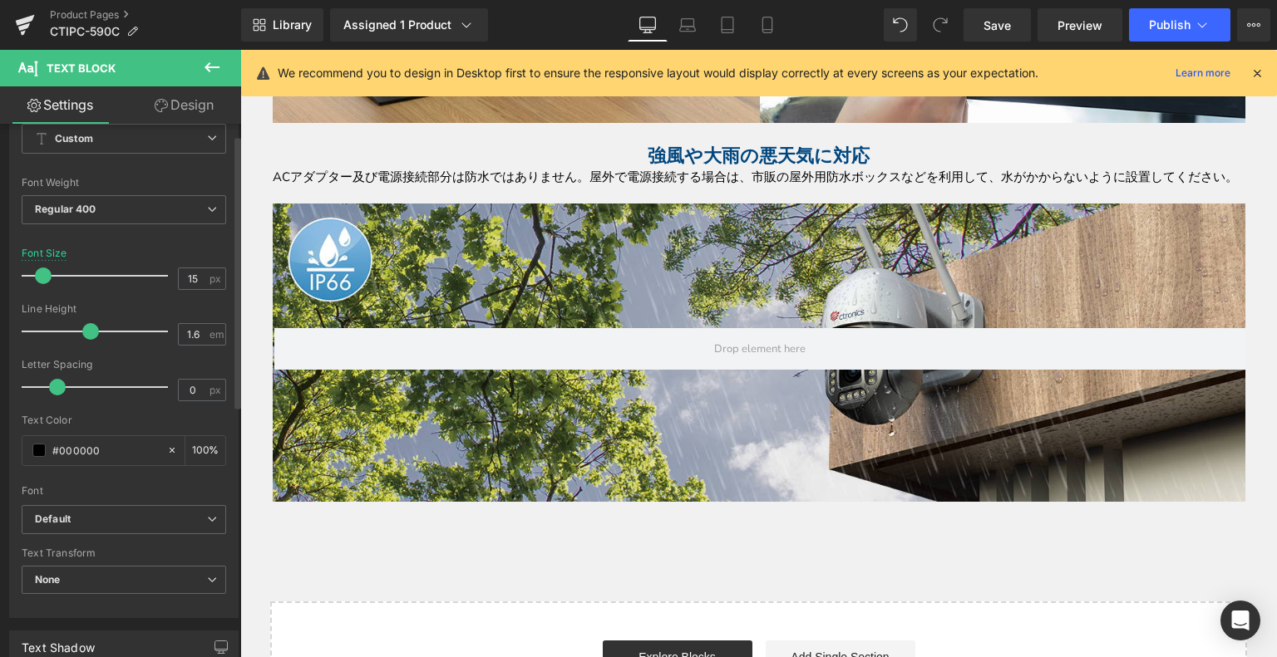
scroll to position [166, 0]
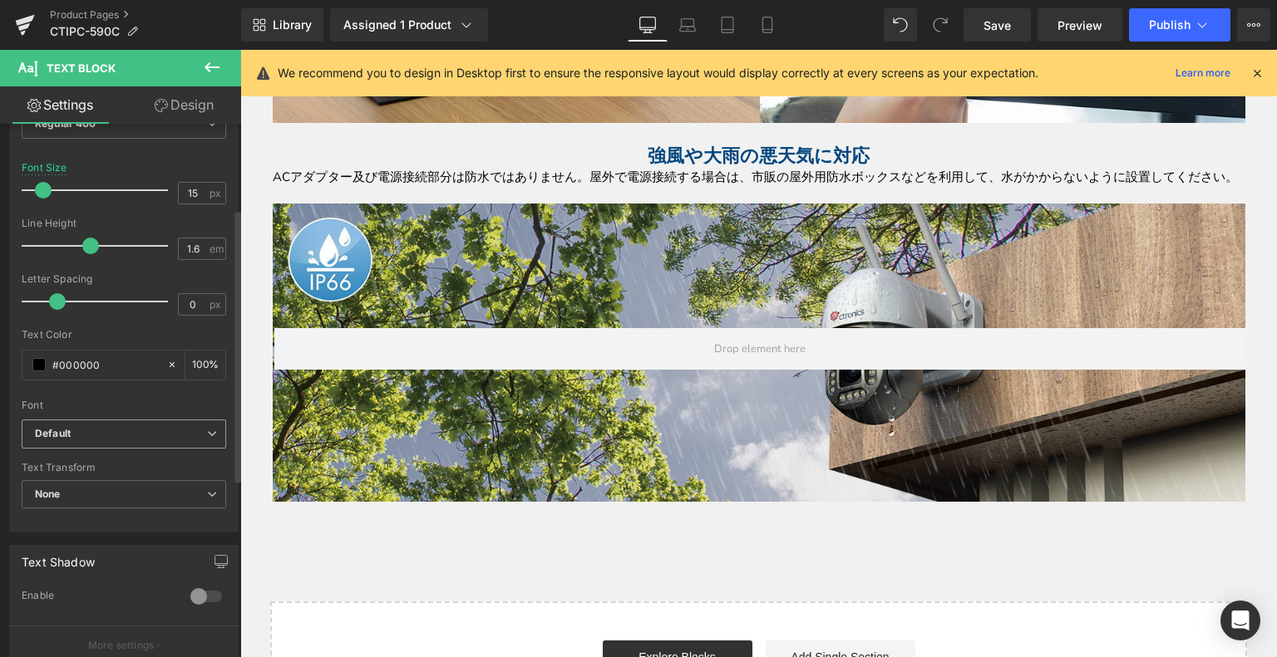
click at [84, 446] on span "Default" at bounding box center [124, 434] width 204 height 29
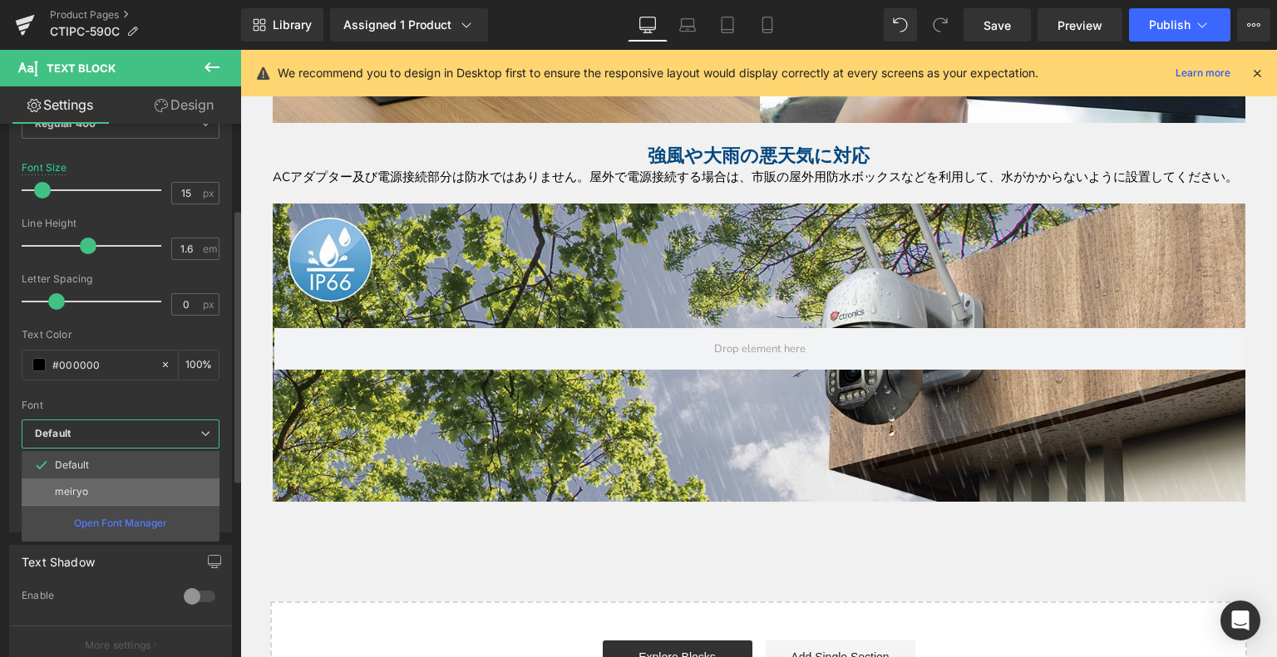
click at [101, 496] on li "meiryo" at bounding box center [121, 492] width 198 height 27
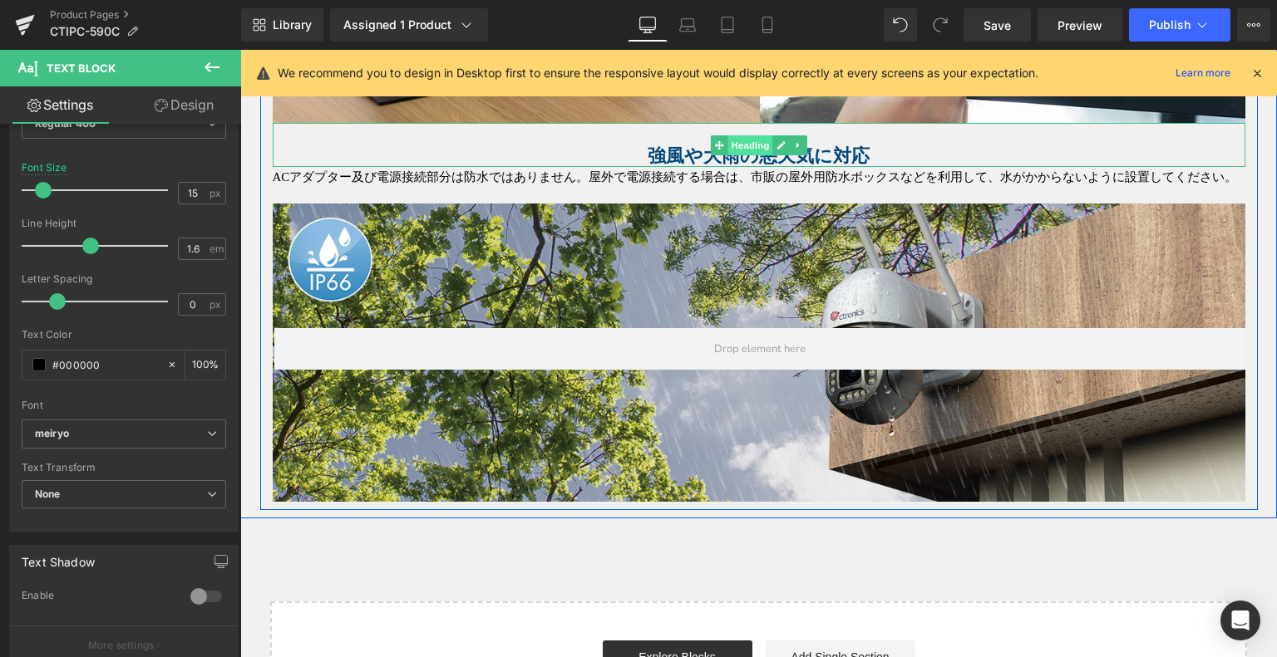
click at [751, 145] on span "Heading" at bounding box center [749, 145] width 45 height 20
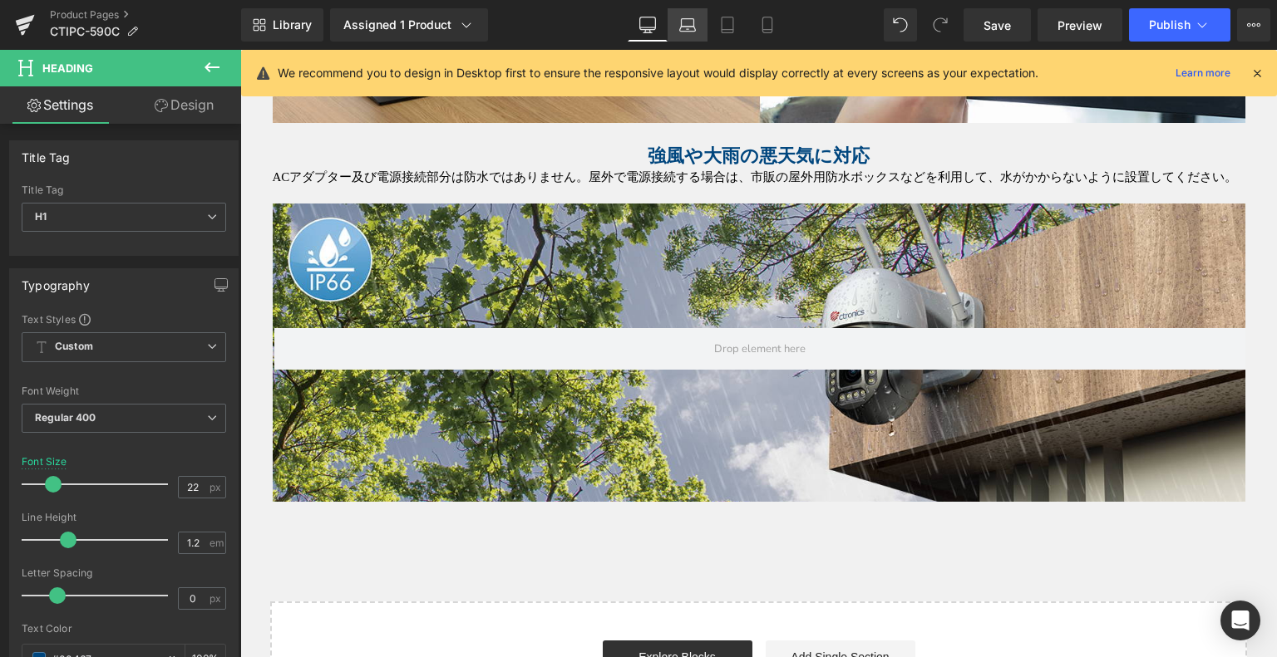
click at [684, 19] on icon at bounding box center [688, 22] width 12 height 7
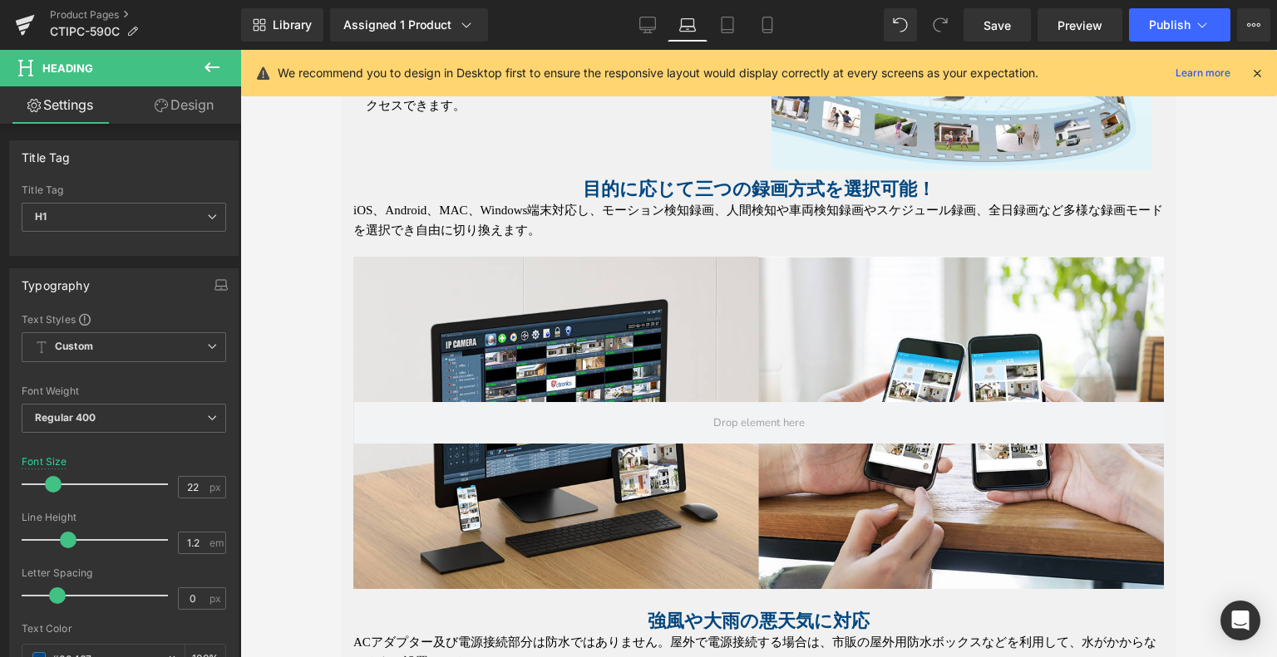
scroll to position [3955, 0]
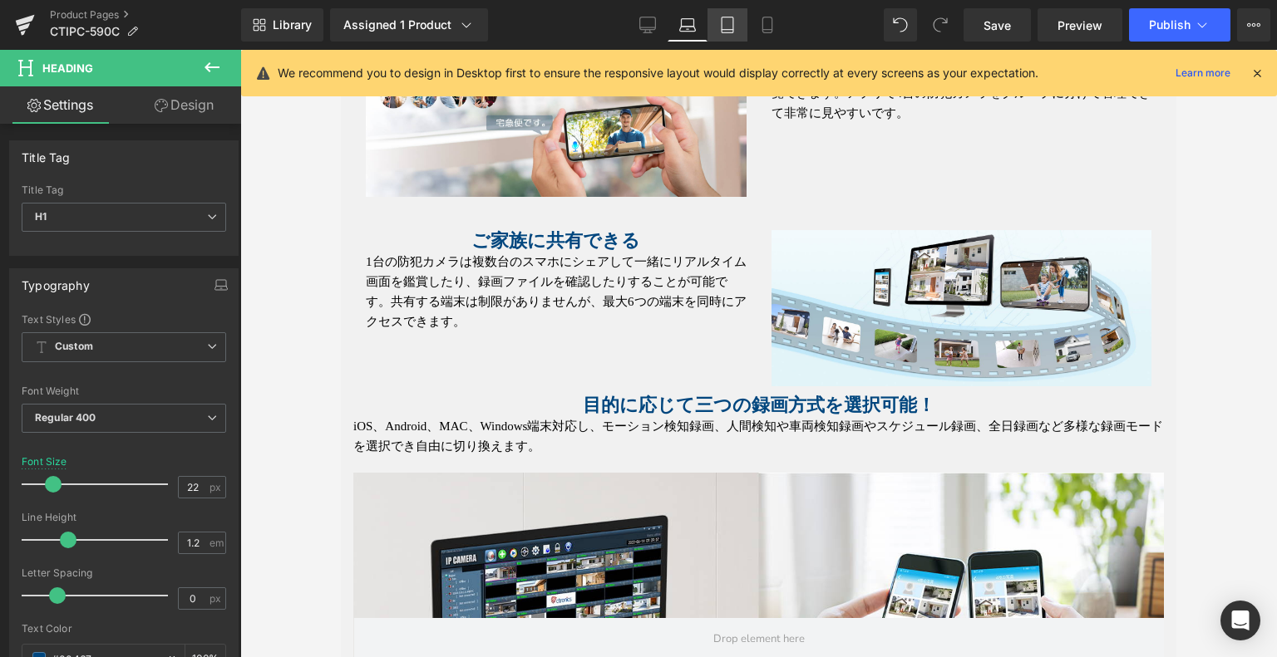
drag, startPoint x: 728, startPoint y: 23, endPoint x: 554, endPoint y: 223, distance: 264.5
click at [728, 23] on icon at bounding box center [727, 25] width 17 height 17
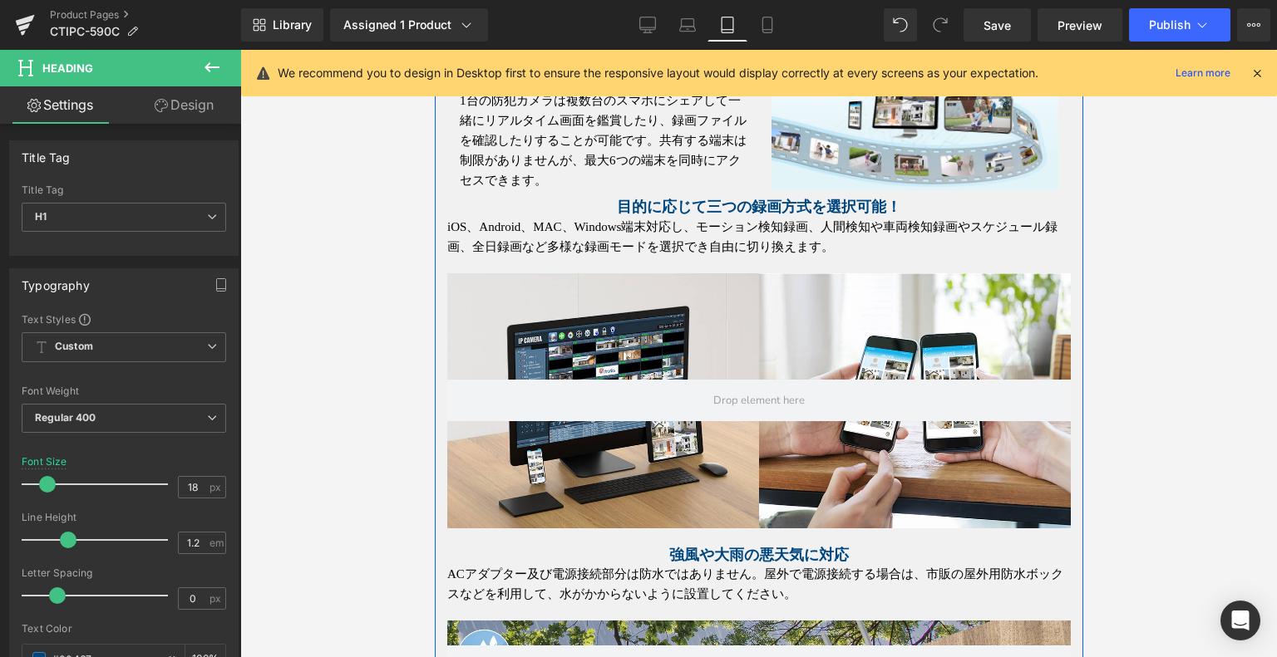
scroll to position [3748, 0]
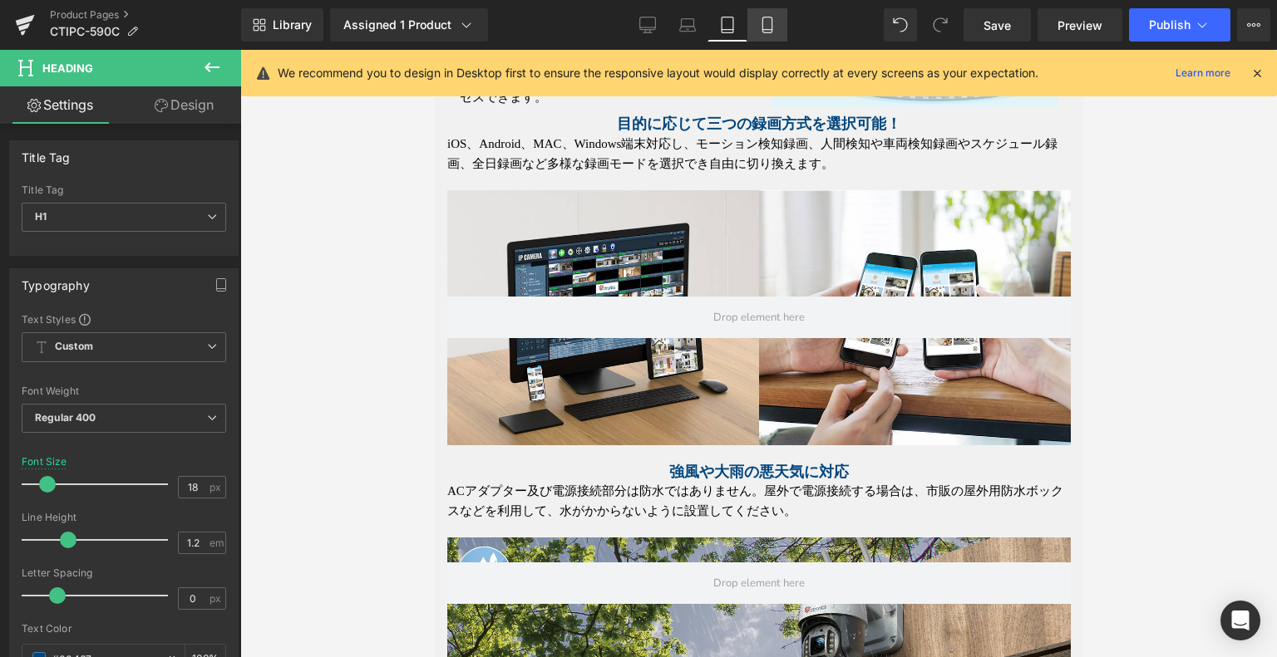
click at [779, 22] on link "Mobile" at bounding box center [767, 24] width 40 height 33
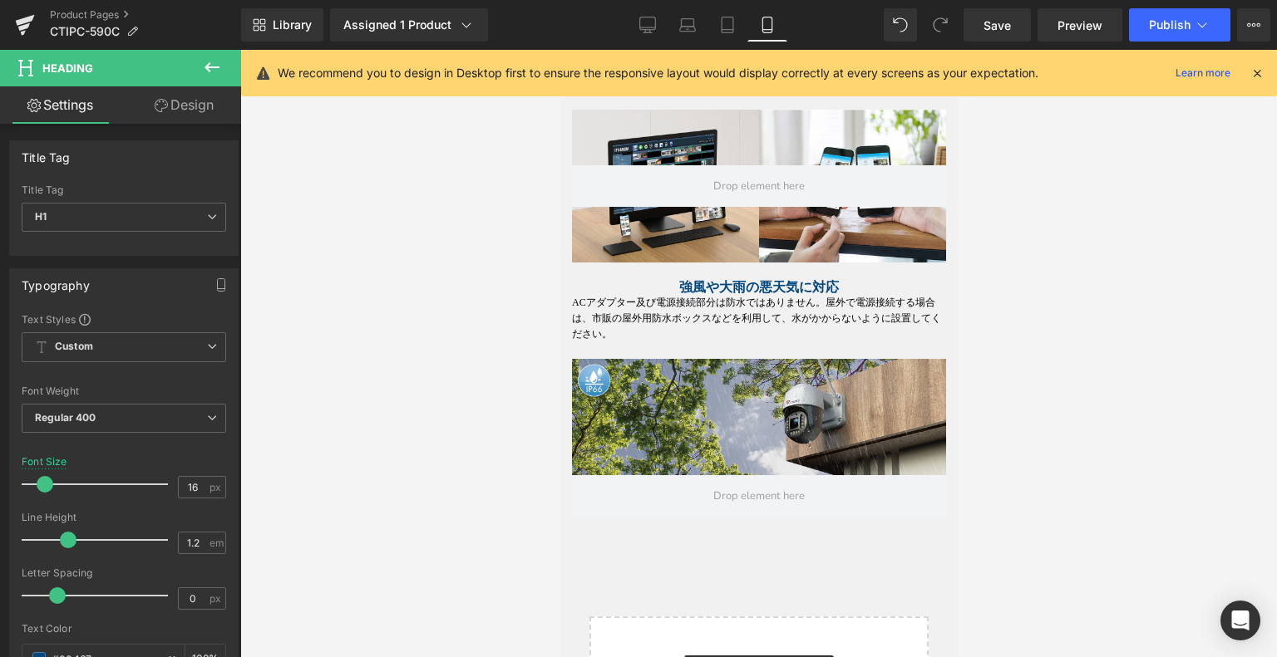
scroll to position [3986, 0]
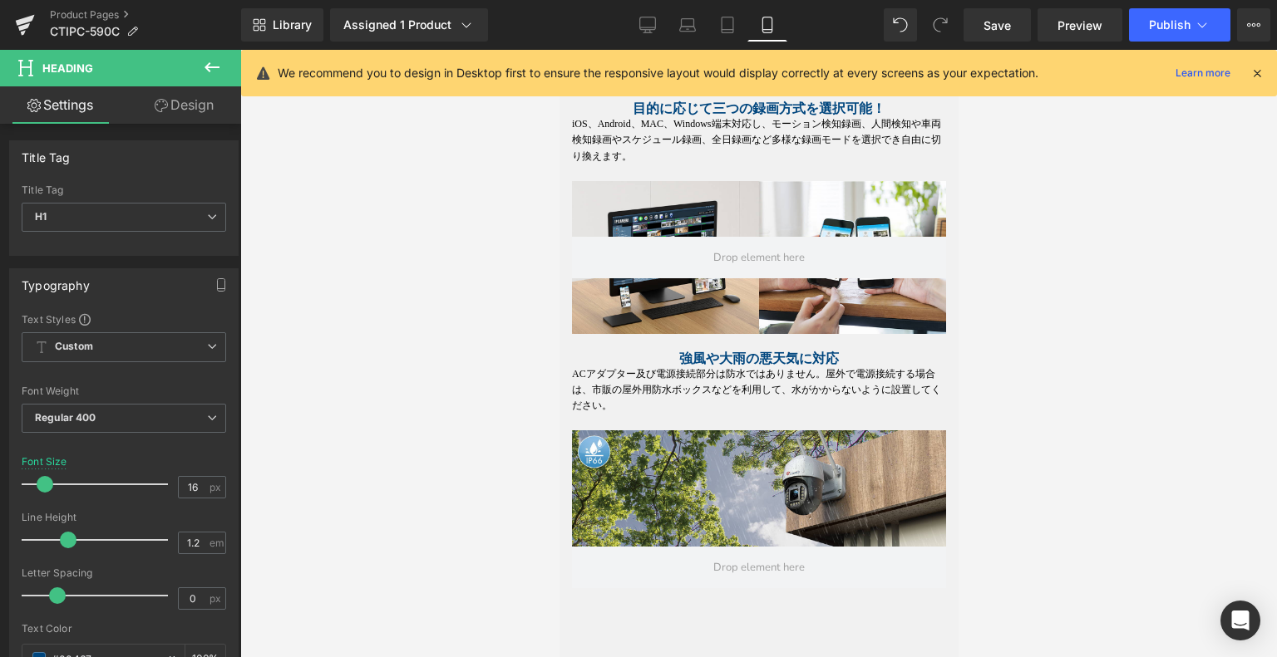
click at [1027, 357] on span "Heading" at bounding box center [1049, 351] width 45 height 20
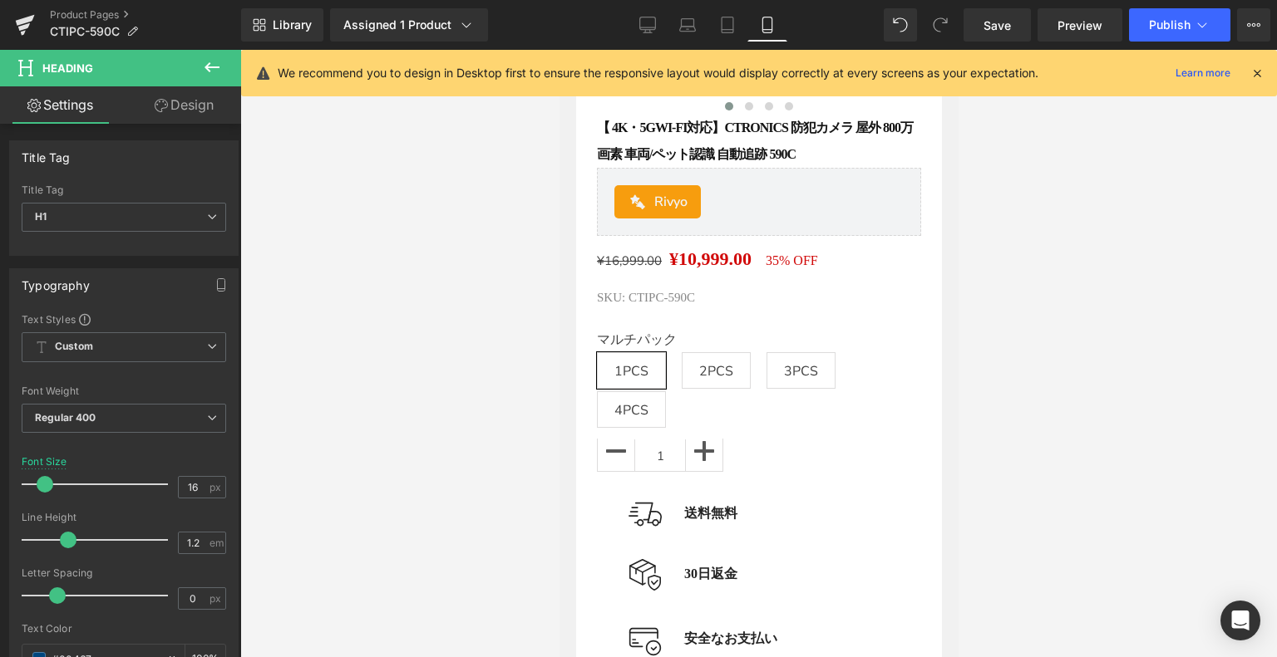
scroll to position [329, 0]
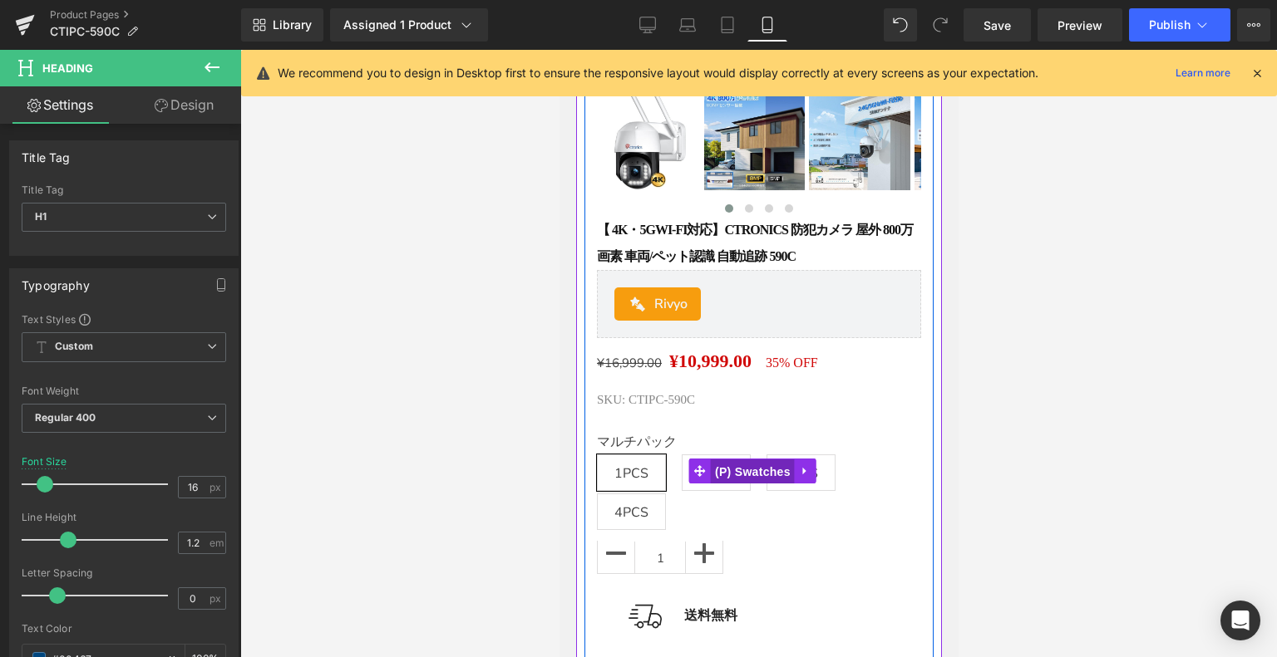
click at [734, 484] on span "(P) Swatches" at bounding box center [752, 472] width 84 height 25
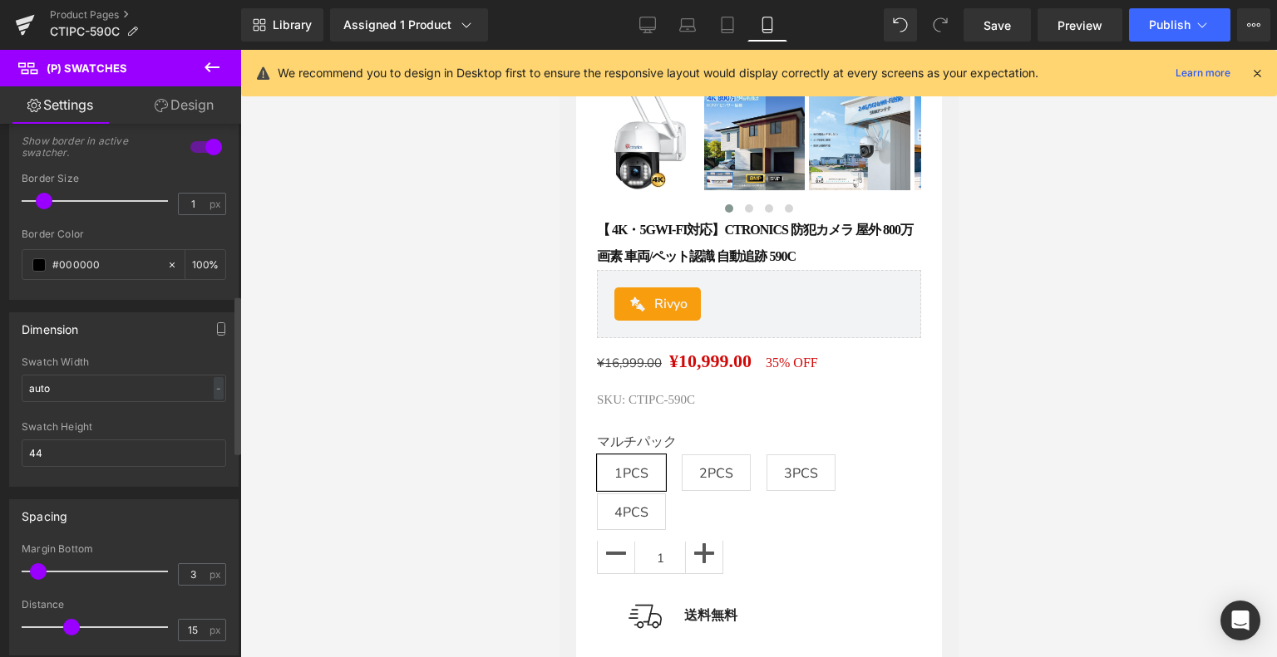
scroll to position [582, 0]
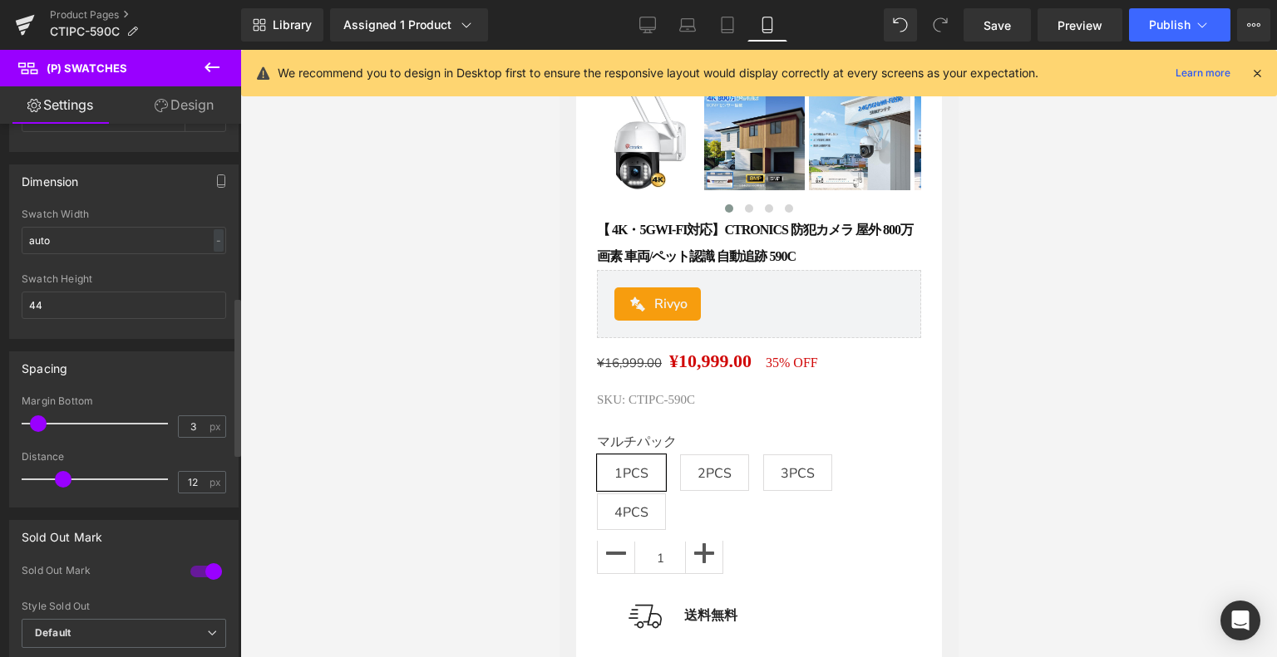
click at [62, 477] on span at bounding box center [63, 479] width 17 height 17
drag, startPoint x: 61, startPoint y: 477, endPoint x: 51, endPoint y: 478, distance: 10.0
click at [51, 478] on span at bounding box center [55, 479] width 17 height 17
click at [54, 478] on span at bounding box center [55, 479] width 17 height 17
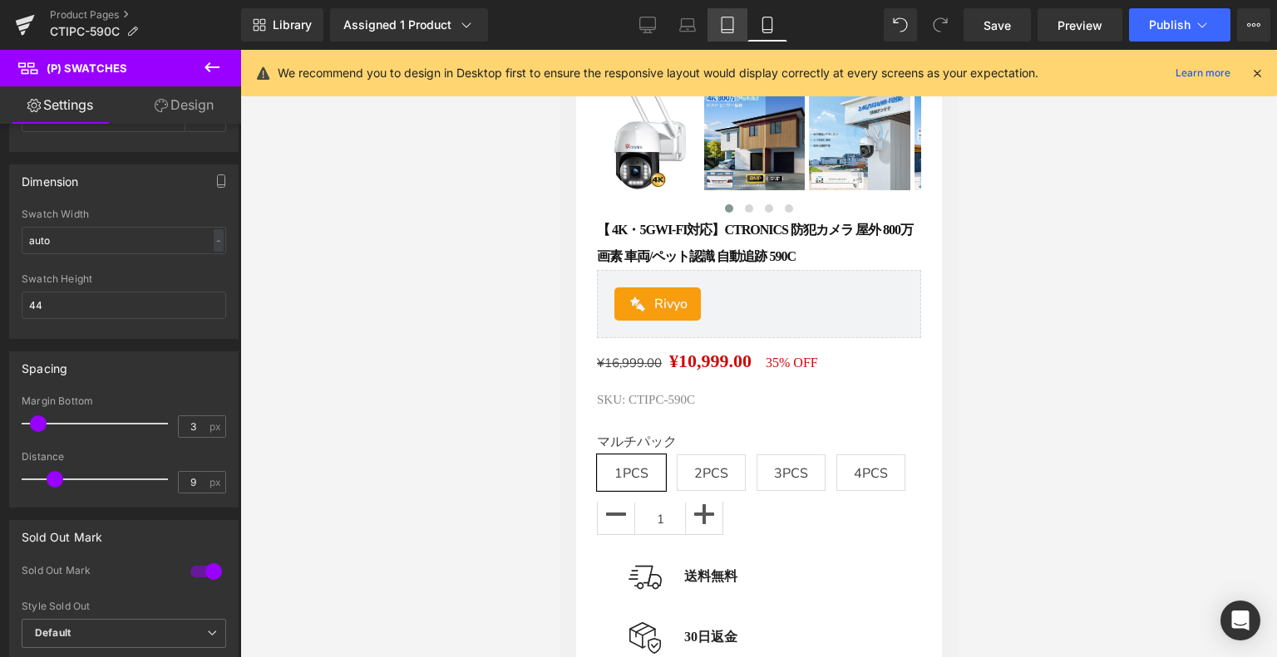
click at [735, 16] on link "Tablet" at bounding box center [727, 24] width 40 height 33
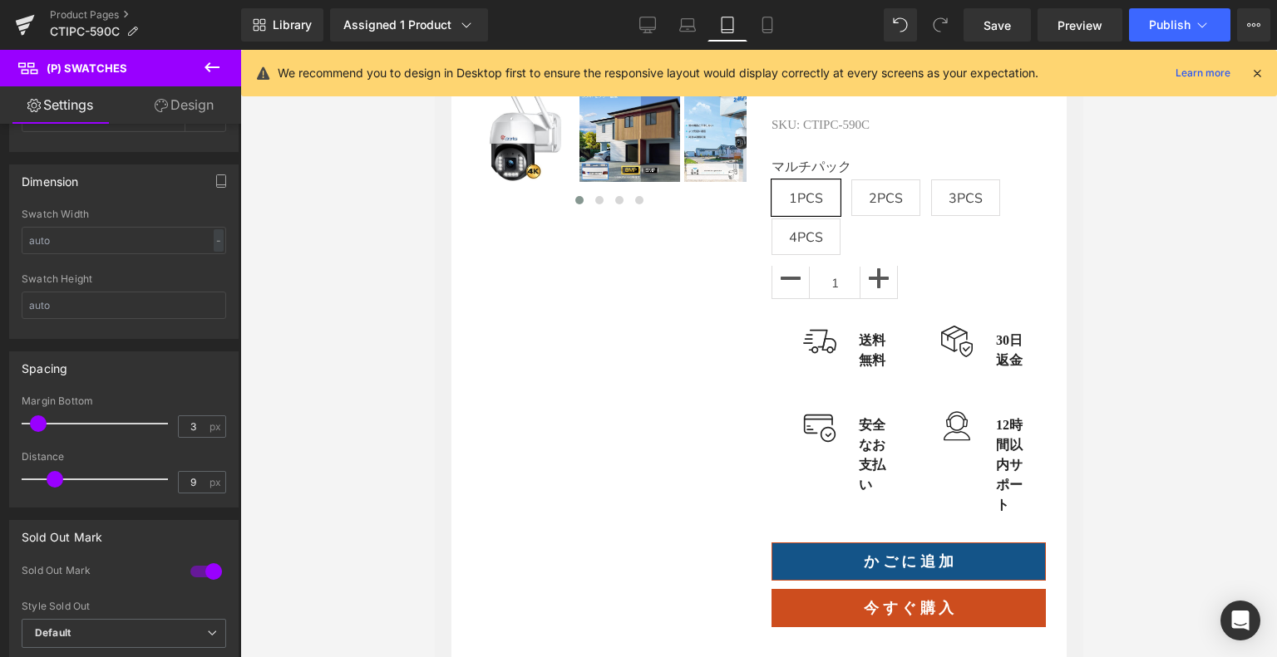
scroll to position [47, 0]
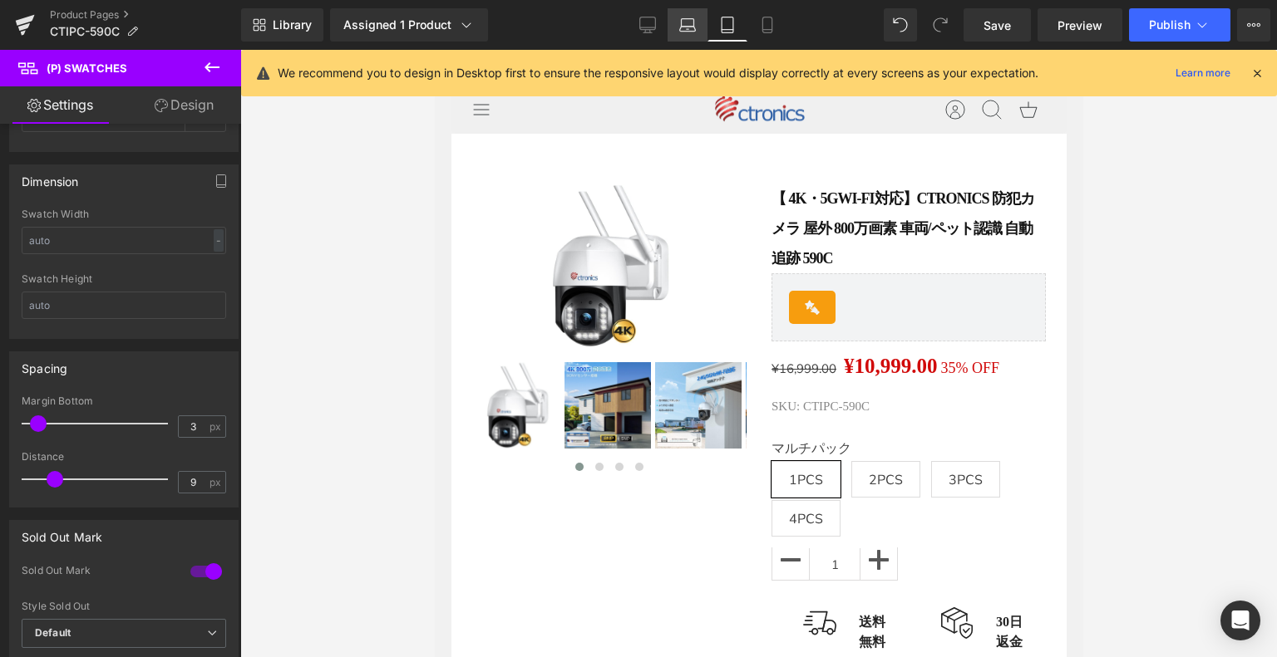
click at [680, 20] on icon at bounding box center [687, 25] width 17 height 17
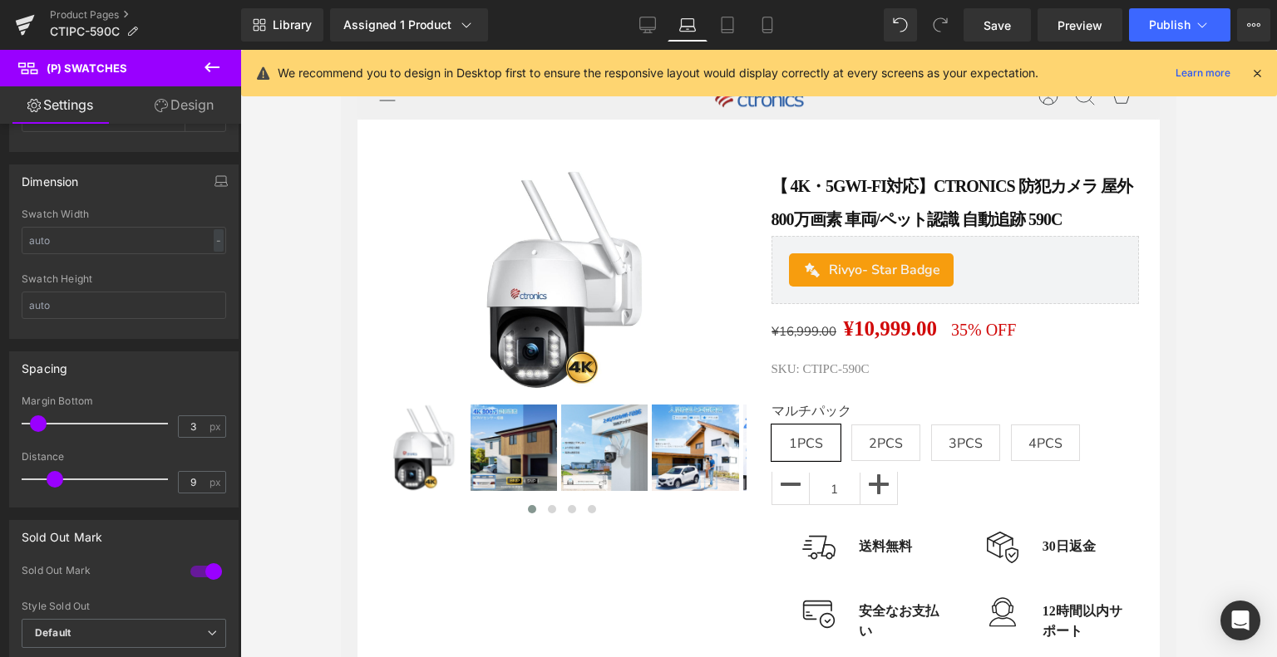
scroll to position [10, 0]
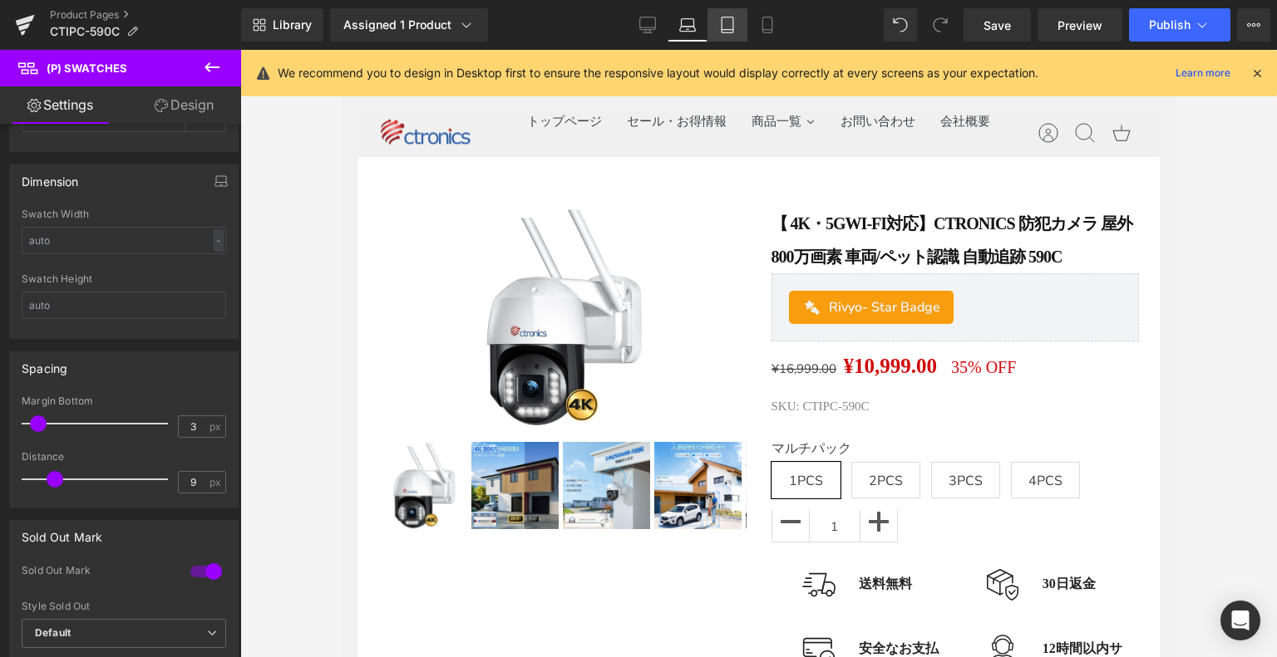
drag, startPoint x: 715, startPoint y: 20, endPoint x: 358, endPoint y: 143, distance: 377.2
click at [715, 20] on link "Tablet" at bounding box center [727, 24] width 40 height 33
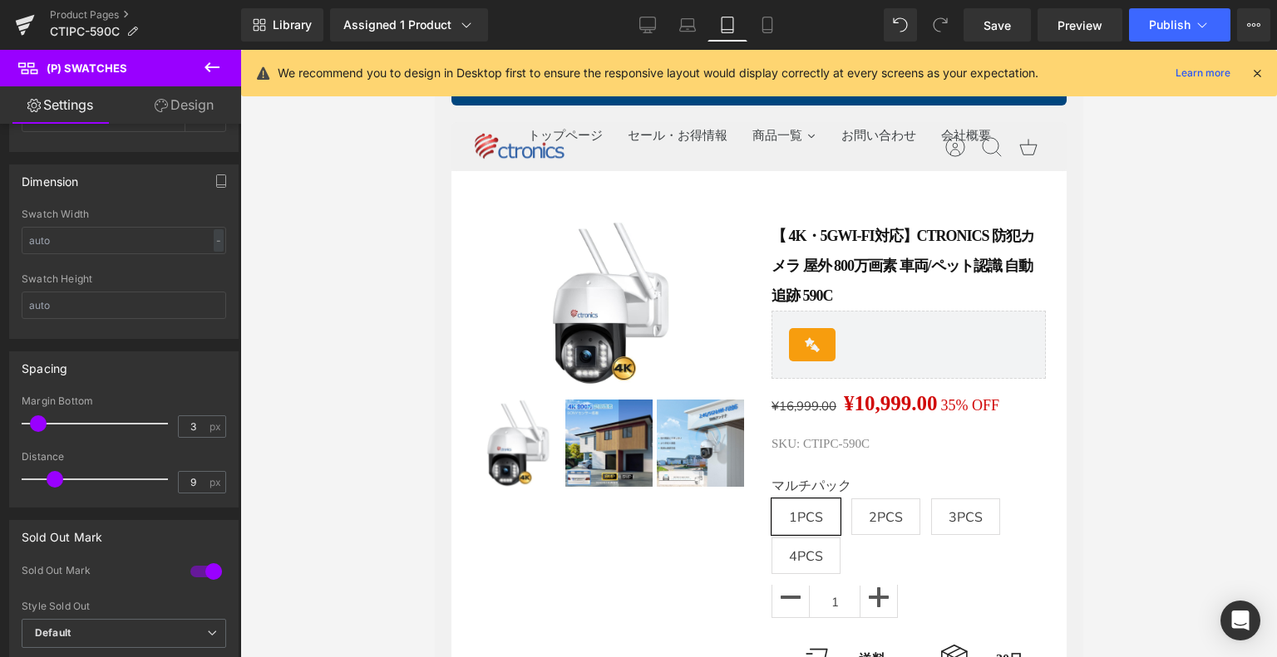
scroll to position [47, 0]
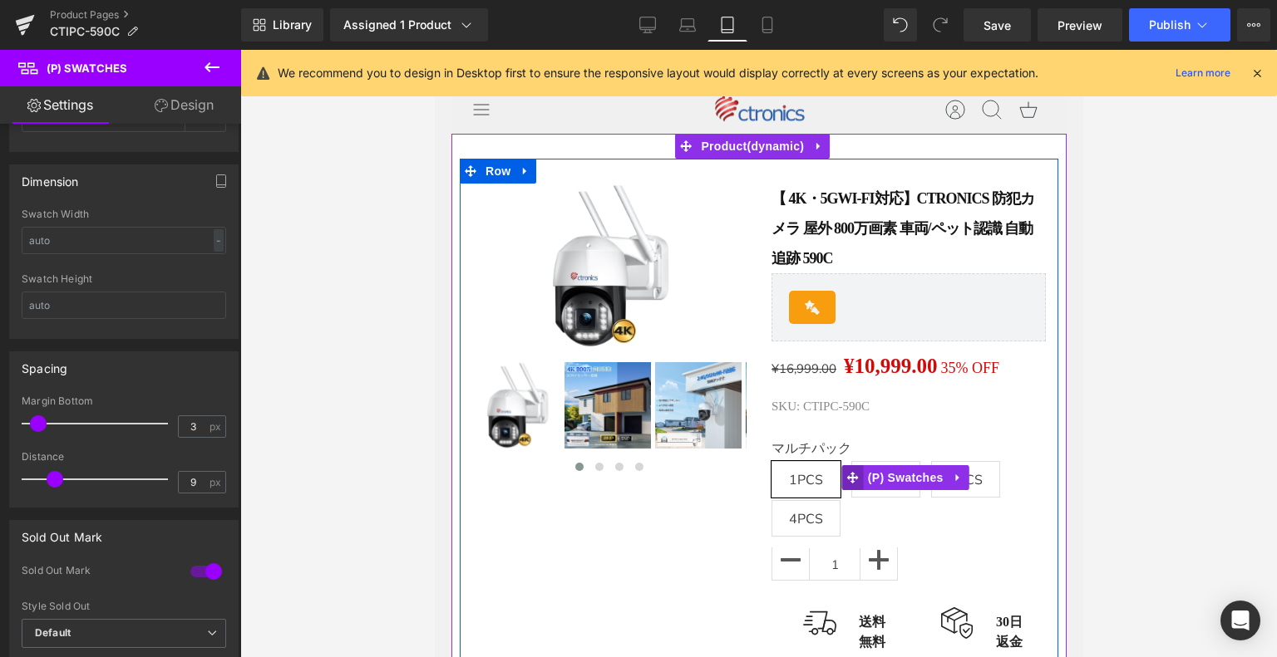
click at [854, 481] on span at bounding box center [852, 477] width 22 height 25
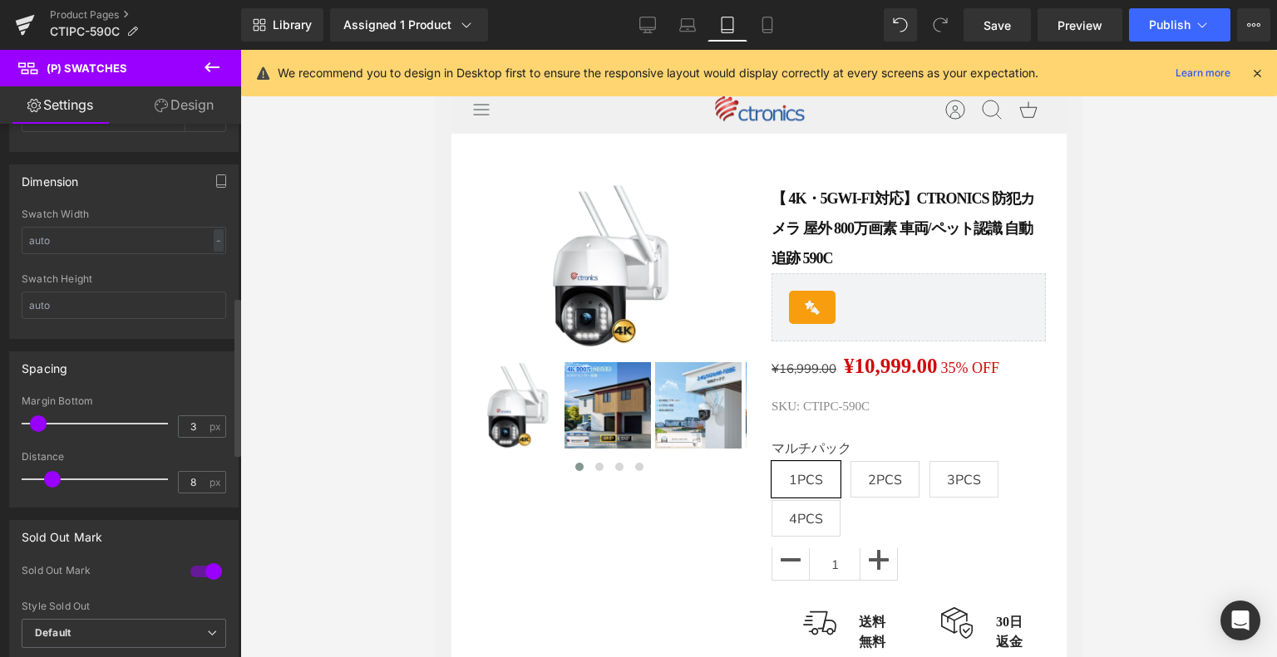
click at [53, 477] on span at bounding box center [52, 479] width 17 height 17
drag, startPoint x: 51, startPoint y: 477, endPoint x: 0, endPoint y: 488, distance: 51.8
click at [0, 488] on div "Spacing 3px Margin Bottom 3 px 0px Distance 0 px" at bounding box center [124, 423] width 249 height 169
drag, startPoint x: 27, startPoint y: 478, endPoint x: 52, endPoint y: 479, distance: 24.9
click at [52, 479] on span at bounding box center [55, 479] width 17 height 17
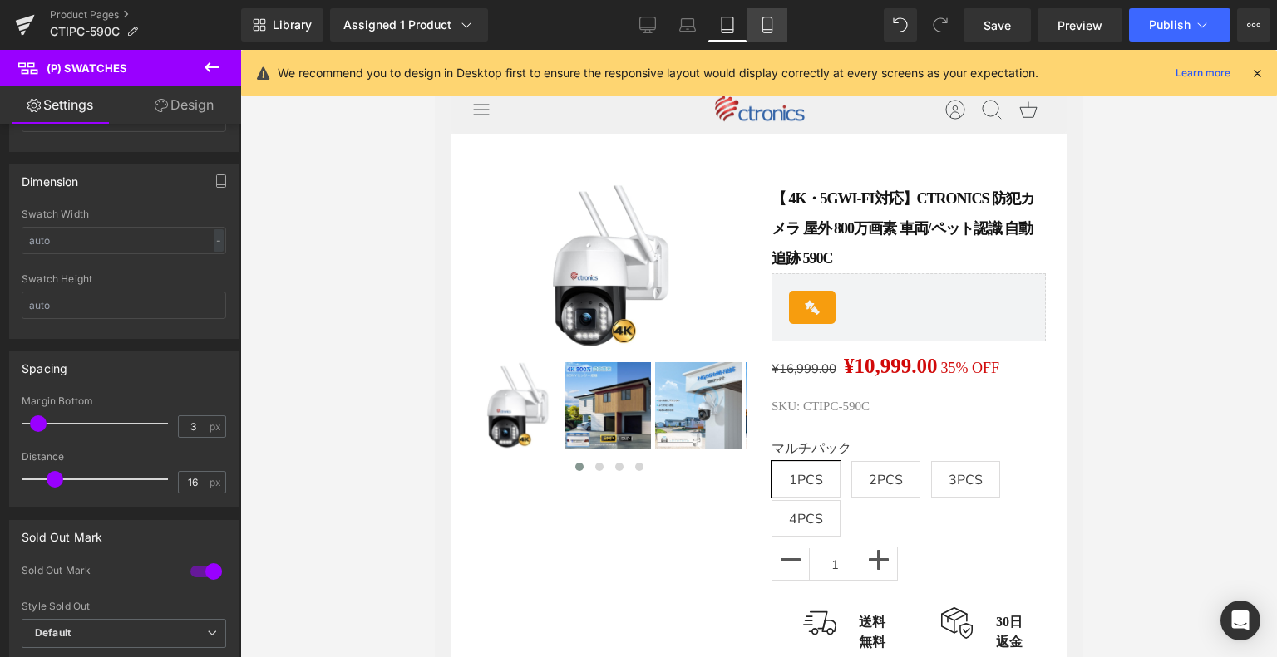
click at [777, 37] on link "Mobile" at bounding box center [767, 24] width 40 height 33
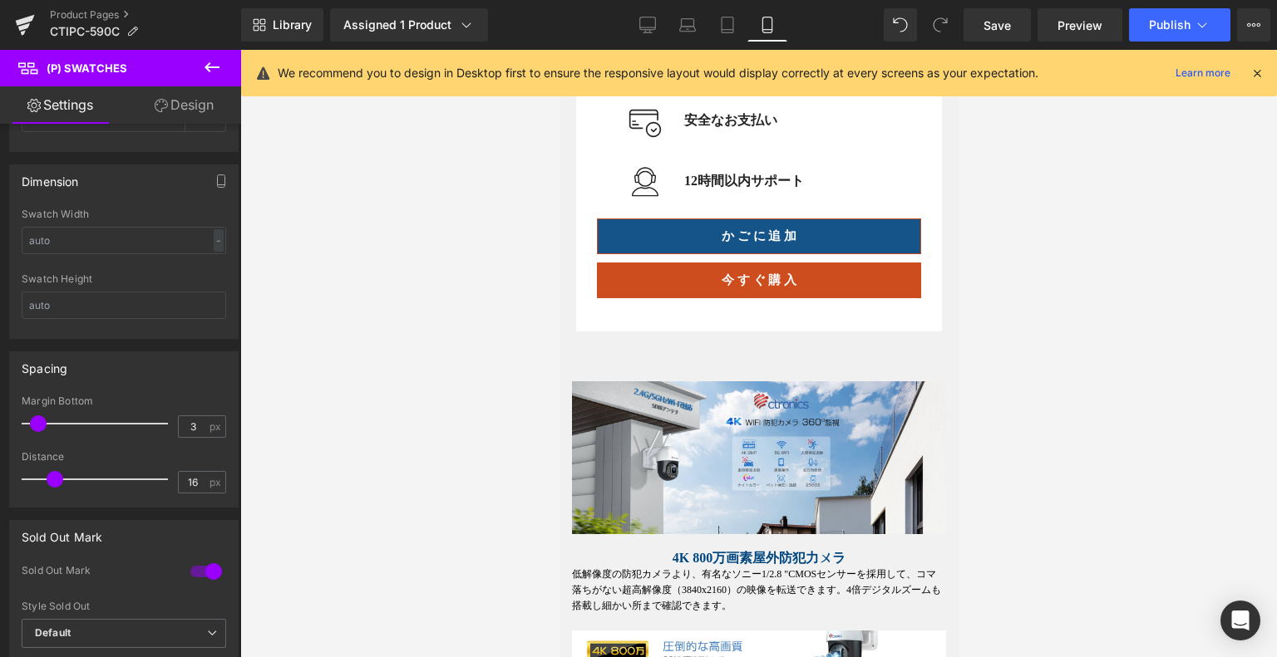
scroll to position [730, 0]
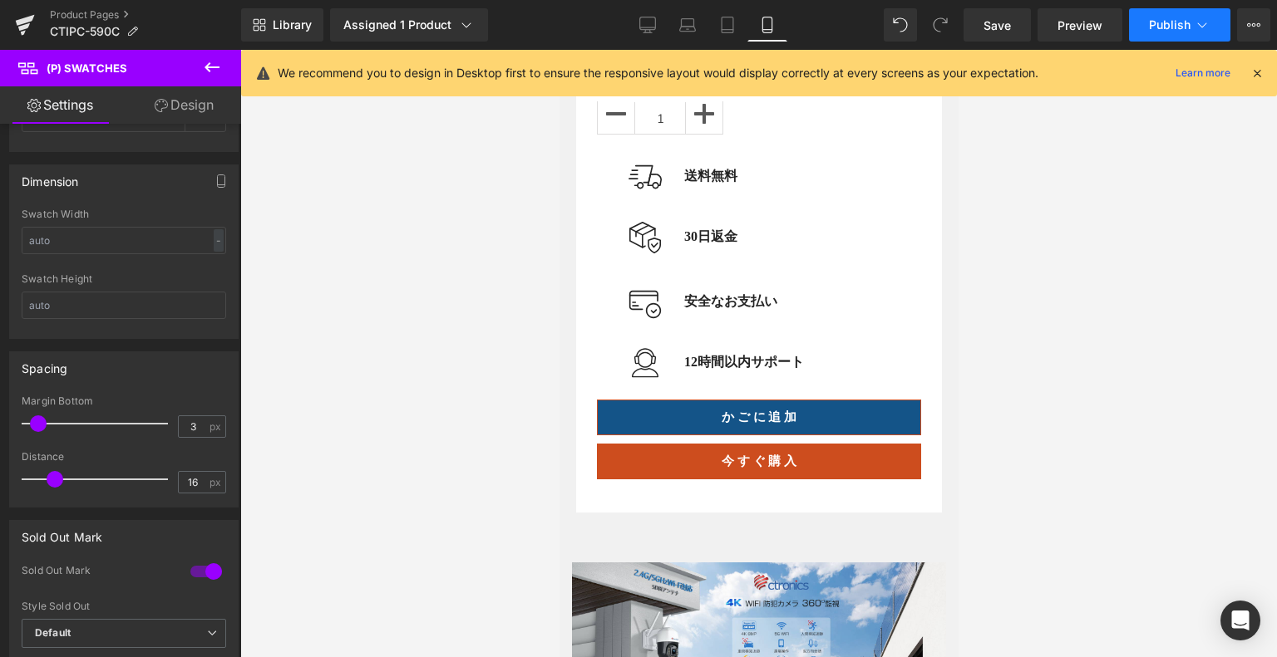
click at [1184, 16] on button "Publish" at bounding box center [1179, 24] width 101 height 33
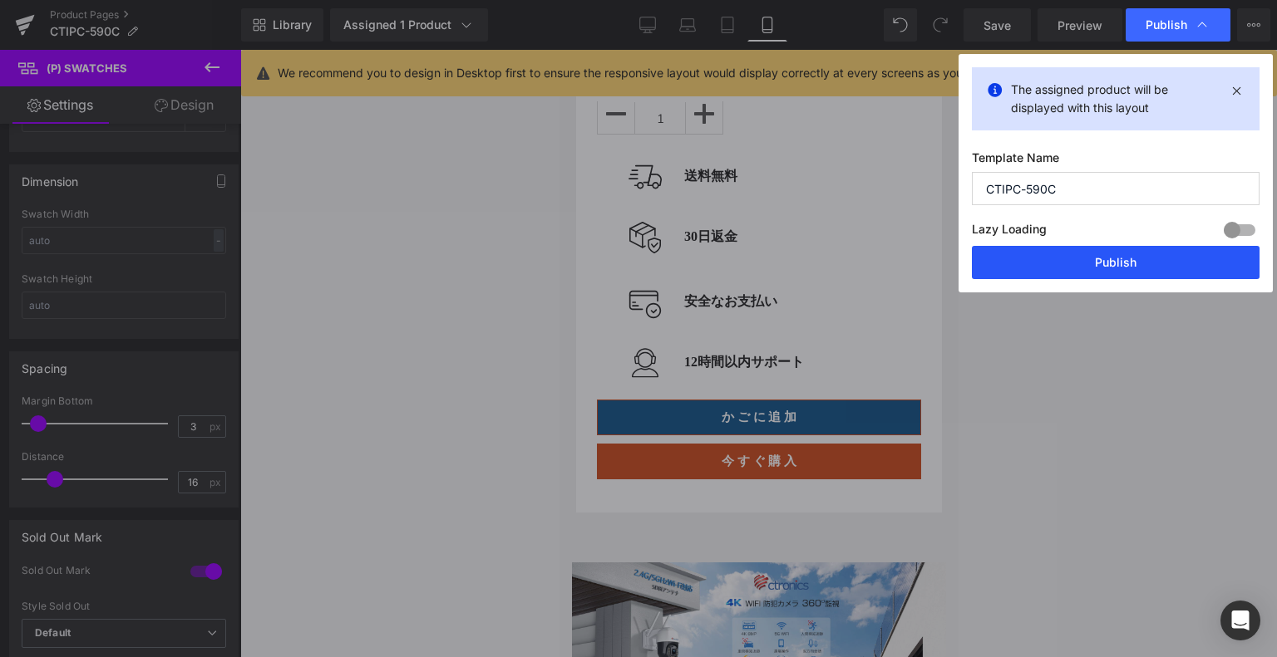
click at [1117, 268] on button "Publish" at bounding box center [1116, 262] width 288 height 33
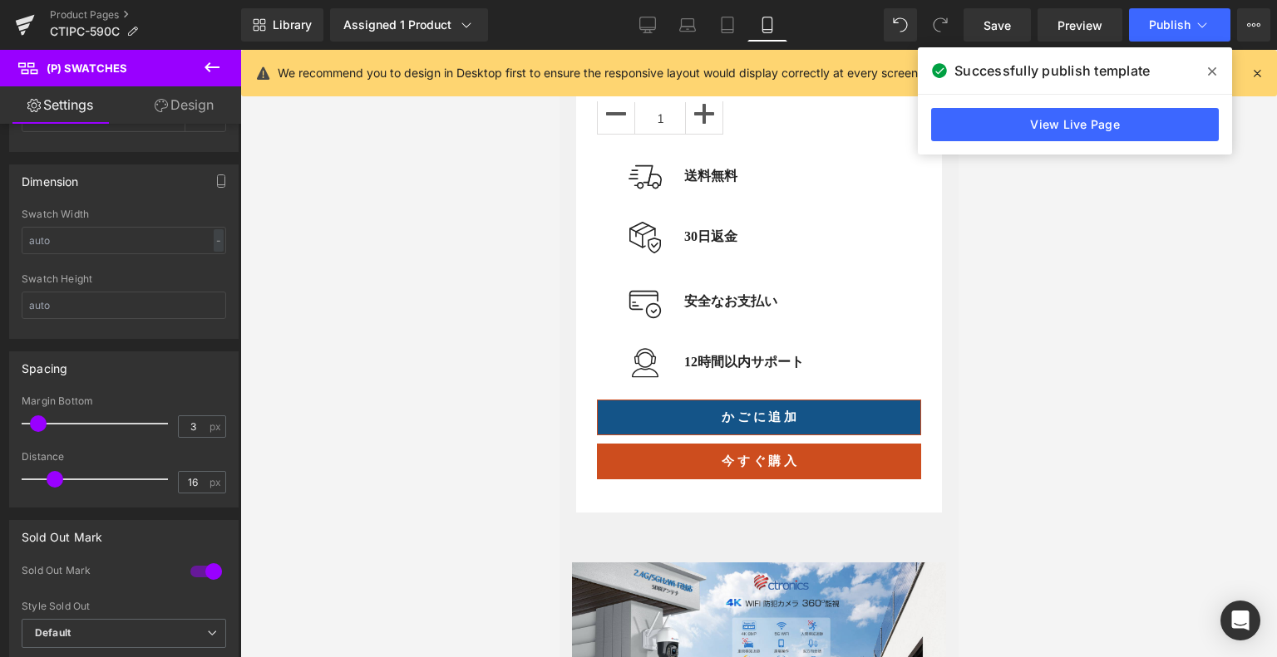
click at [1119, 116] on link "View Live Page" at bounding box center [1075, 124] width 288 height 33
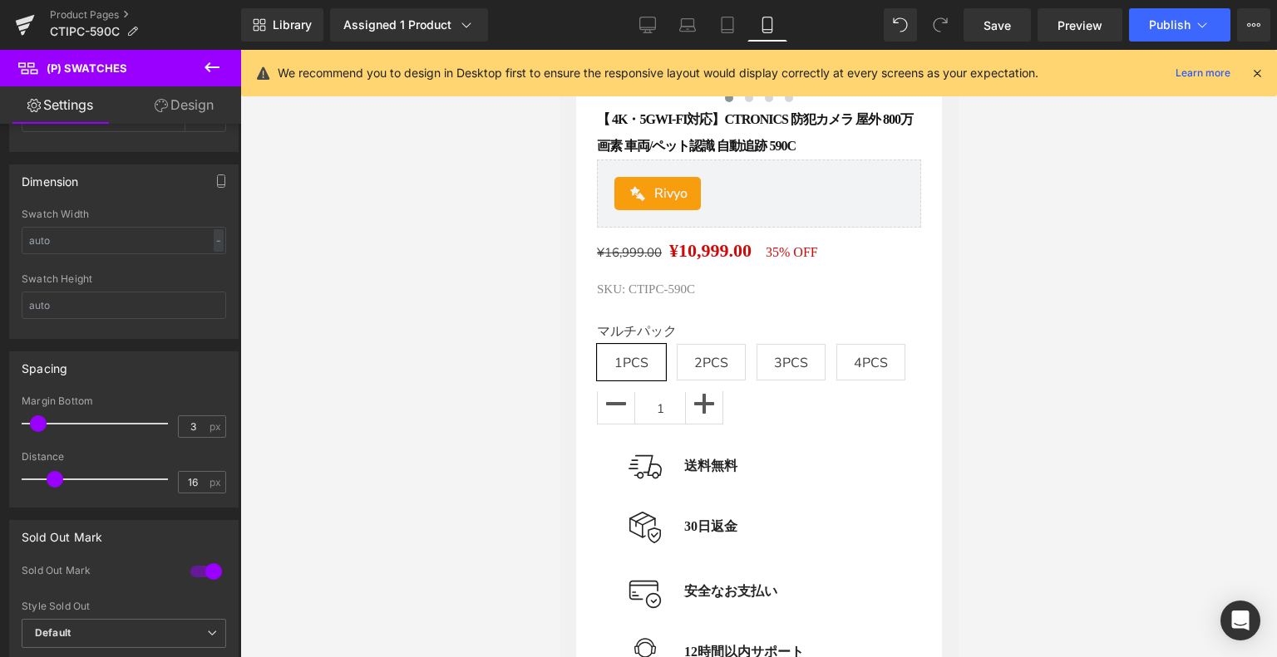
scroll to position [480, 0]
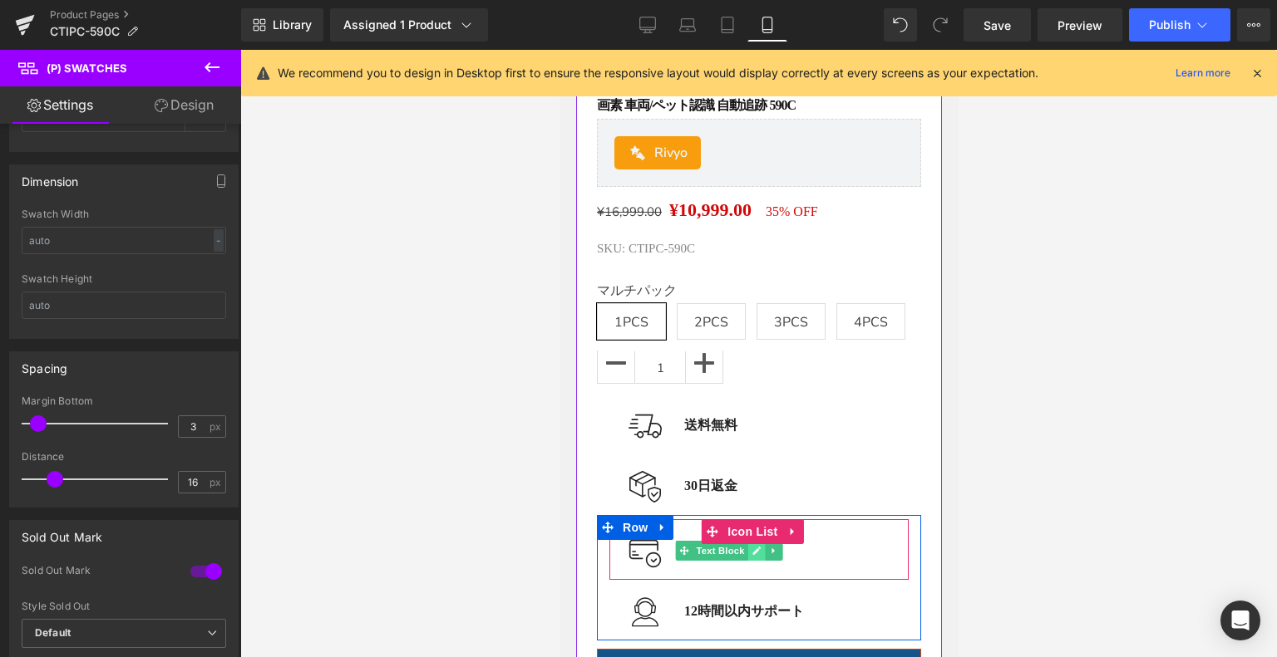
click at [748, 552] on link at bounding box center [754, 551] width 17 height 20
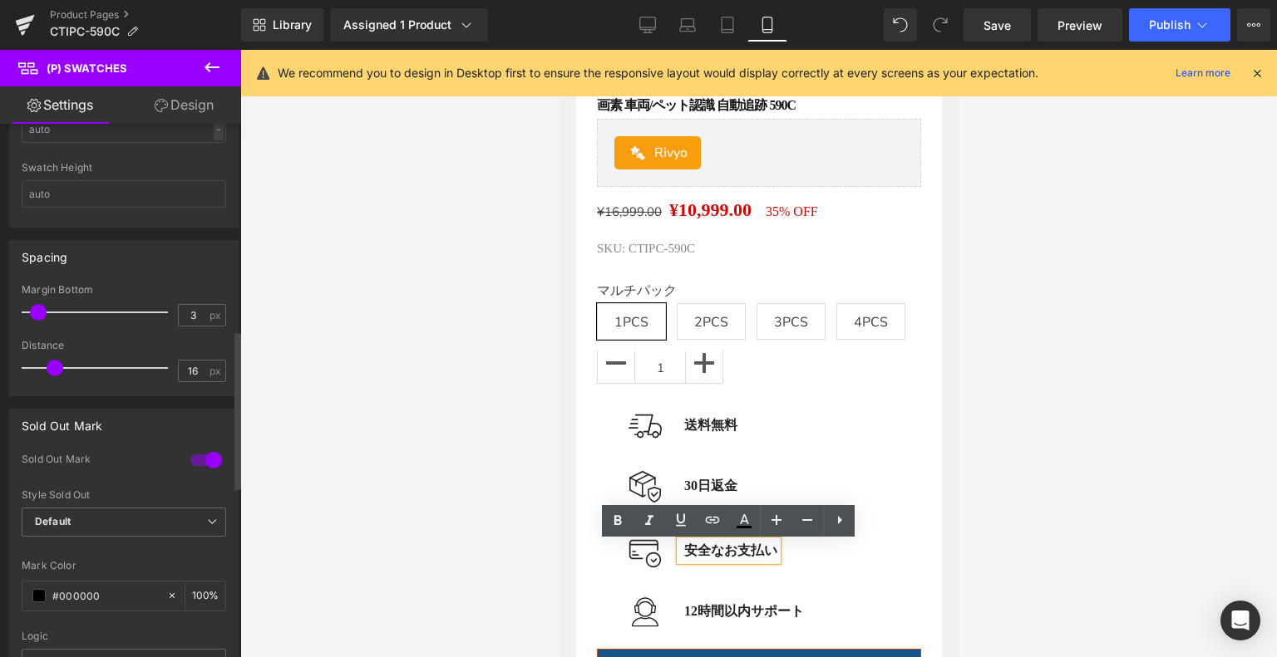
scroll to position [831, 0]
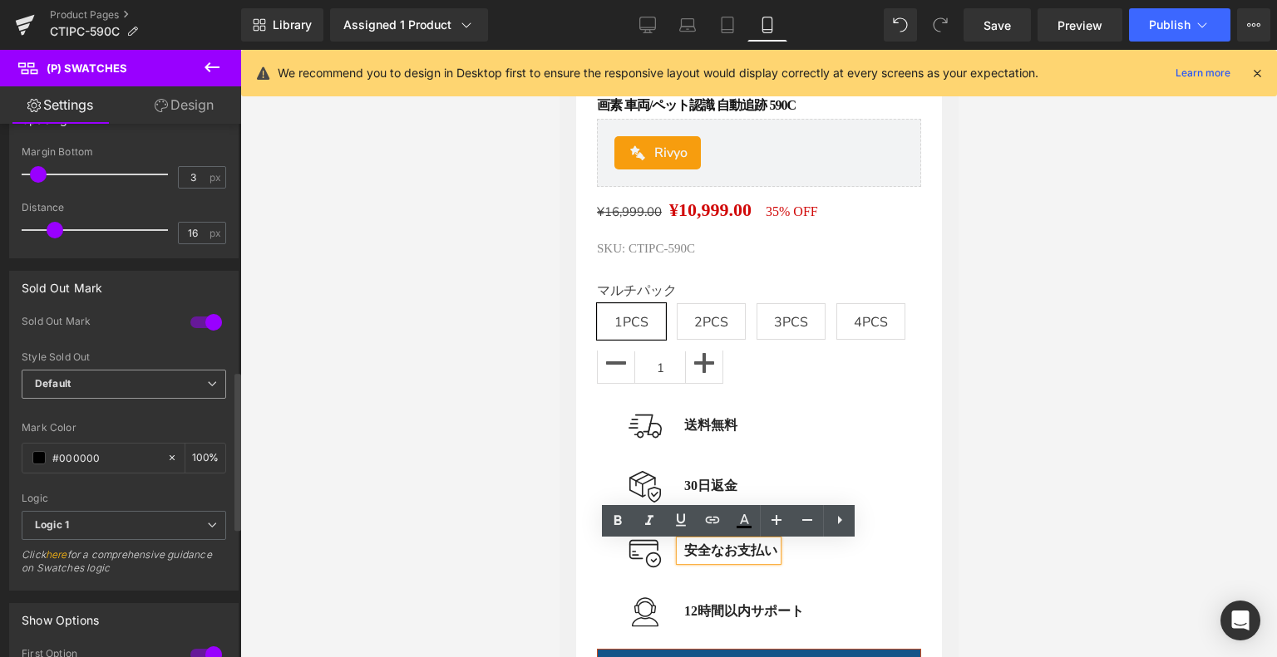
click at [106, 376] on span "Default" at bounding box center [124, 384] width 204 height 29
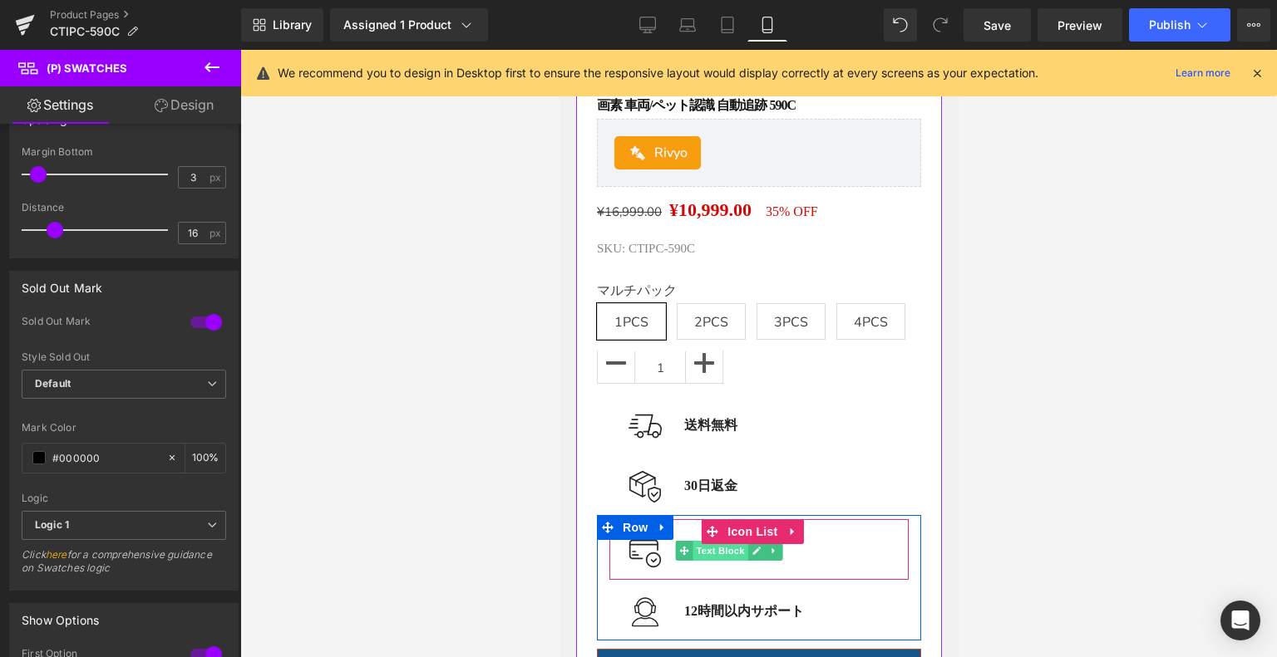
click at [728, 554] on span "Text Block" at bounding box center [719, 551] width 55 height 20
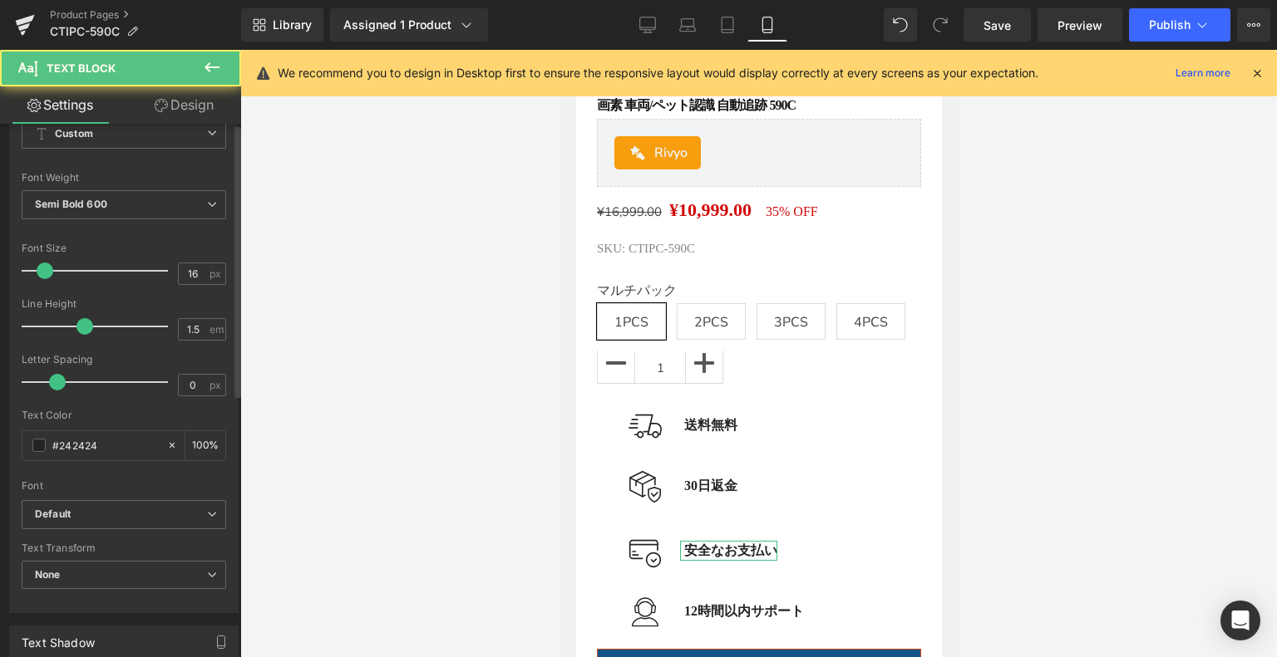
scroll to position [166, 0]
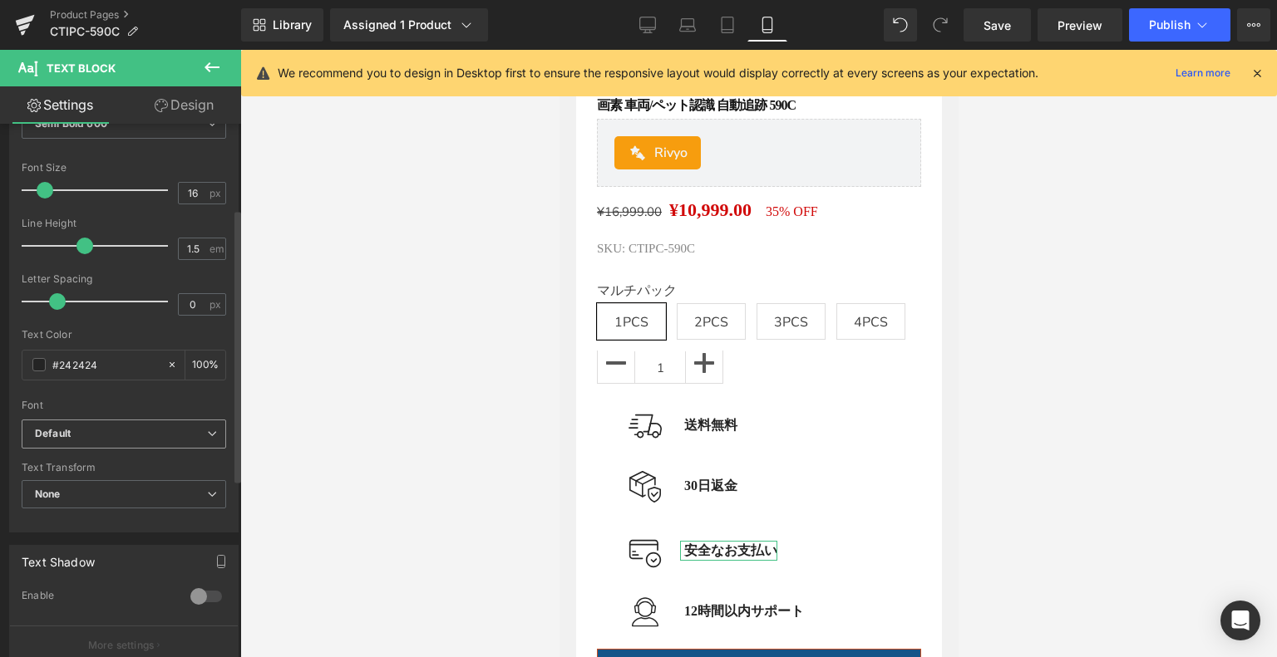
click at [101, 427] on b "Default" at bounding box center [121, 434] width 172 height 14
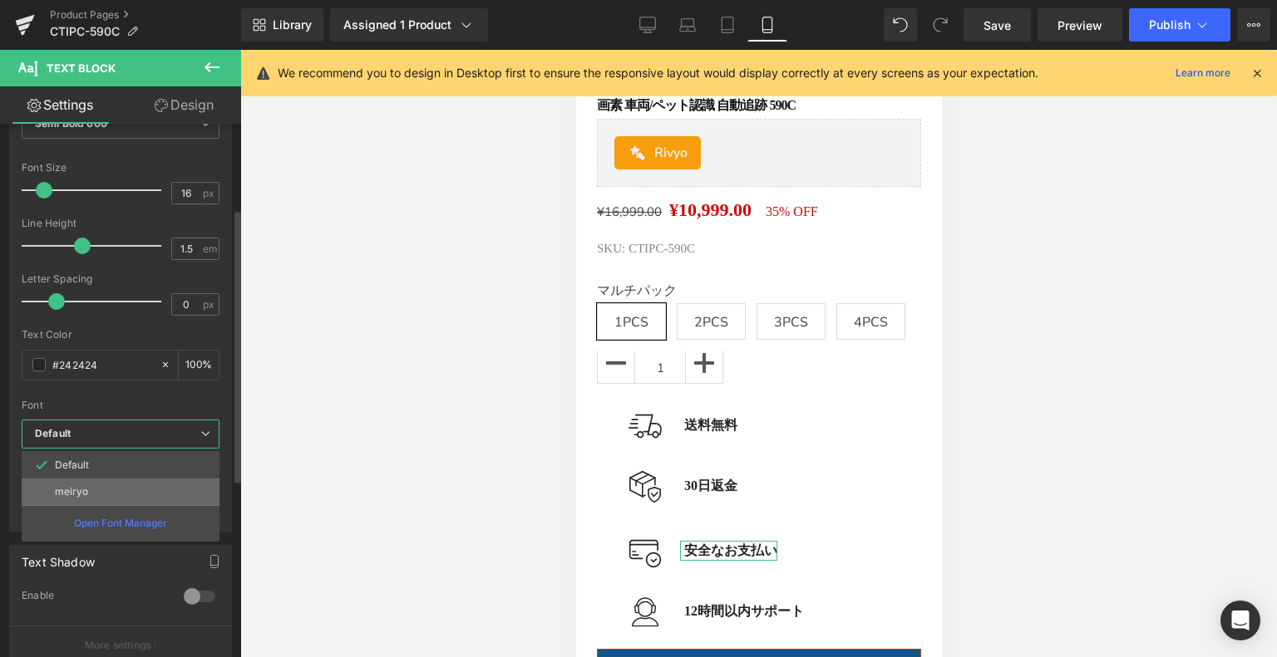
click at [101, 487] on li "meiryo" at bounding box center [121, 492] width 198 height 27
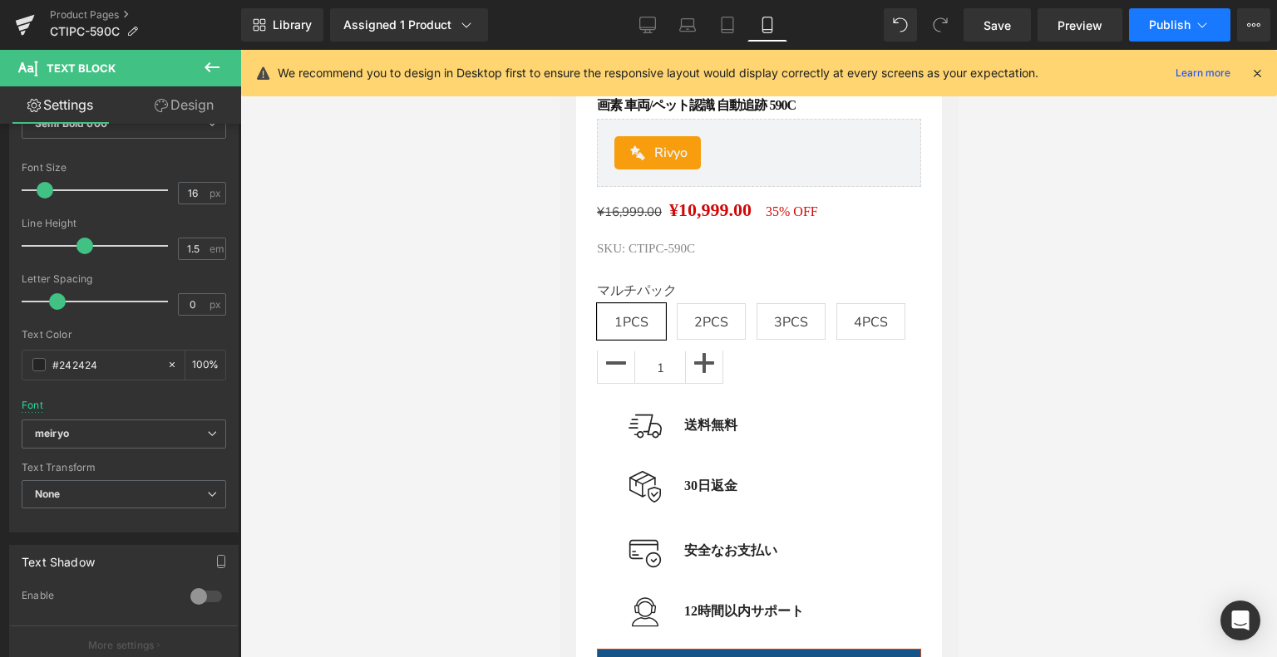
click at [1174, 24] on span "Publish" at bounding box center [1170, 24] width 42 height 13
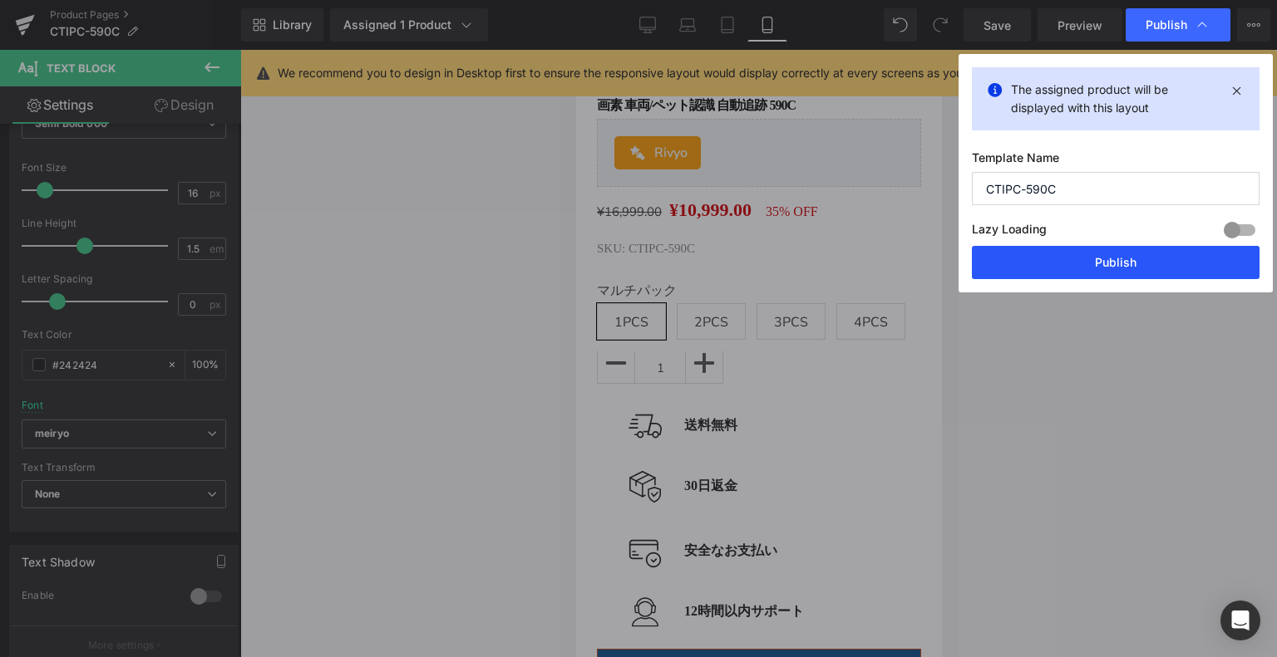
click at [1071, 265] on button "Publish" at bounding box center [1116, 262] width 288 height 33
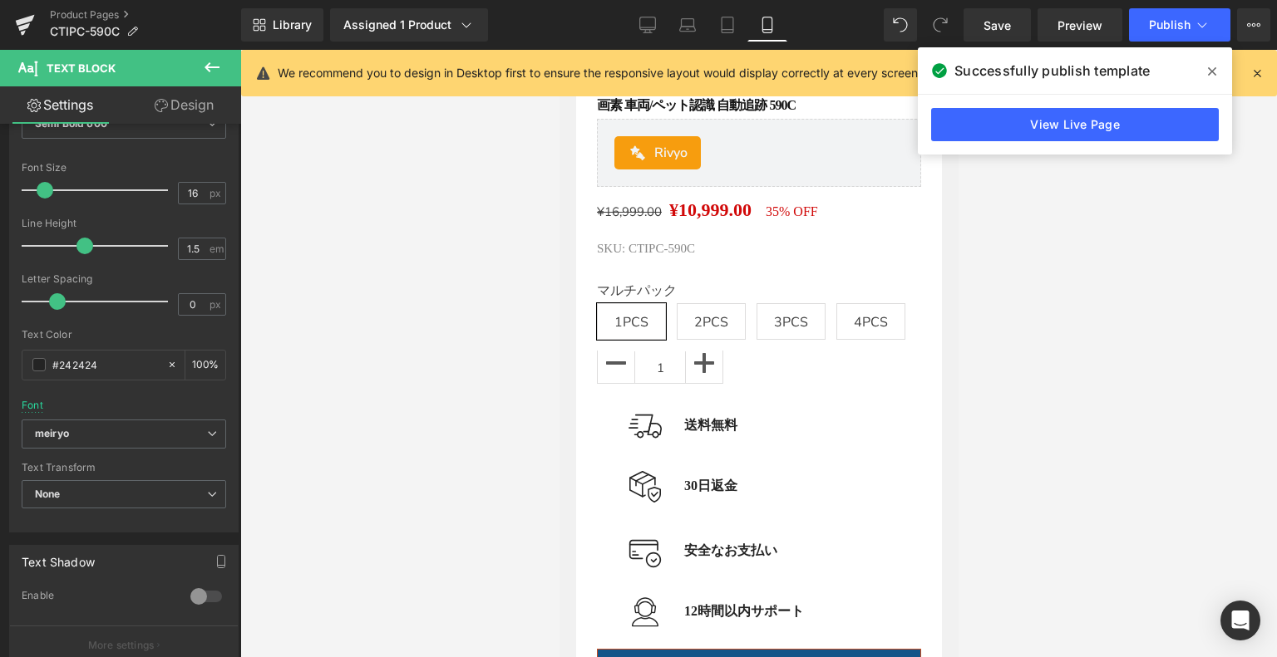
drag, startPoint x: 1167, startPoint y: 210, endPoint x: 1171, endPoint y: 200, distance: 10.8
click at [1169, 209] on div at bounding box center [758, 354] width 1036 height 608
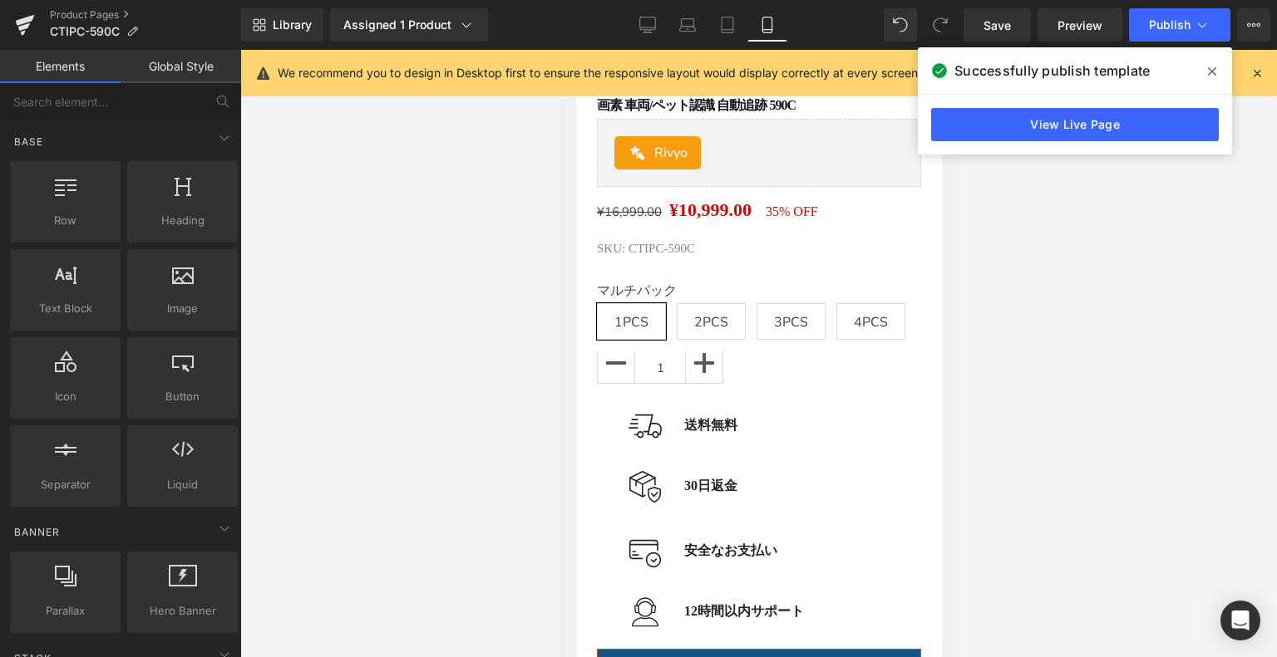
click at [1200, 71] on span at bounding box center [1212, 71] width 27 height 27
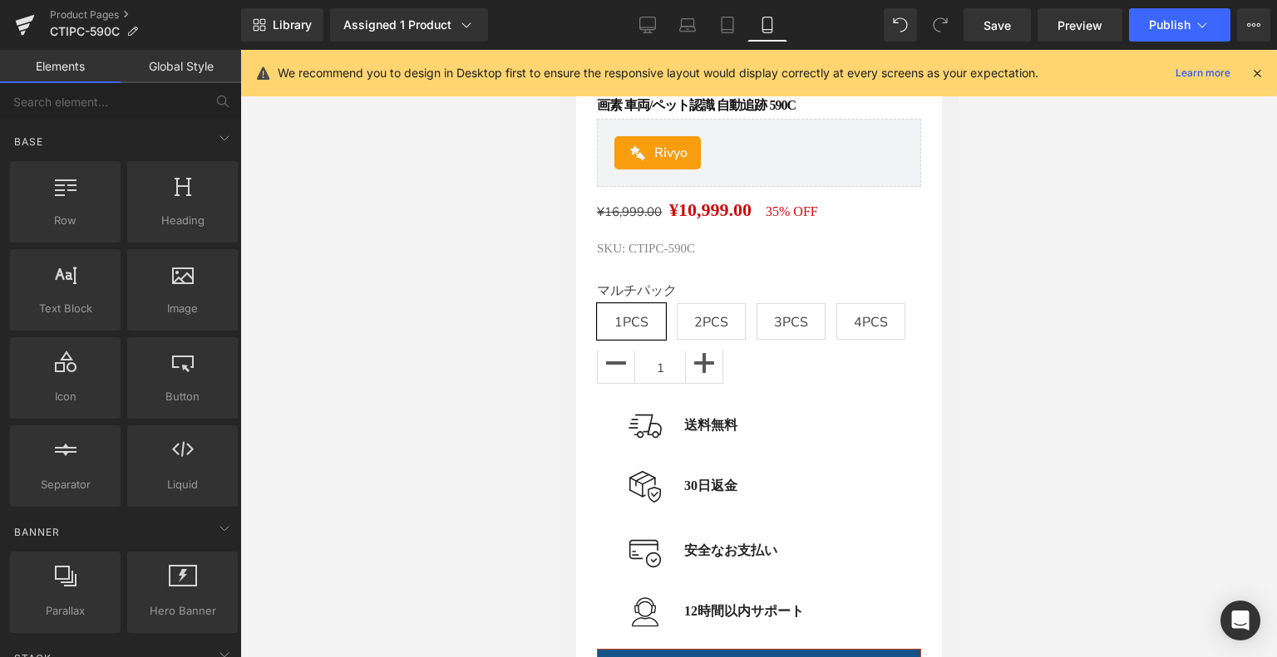
click at [495, 197] on div at bounding box center [758, 354] width 1036 height 608
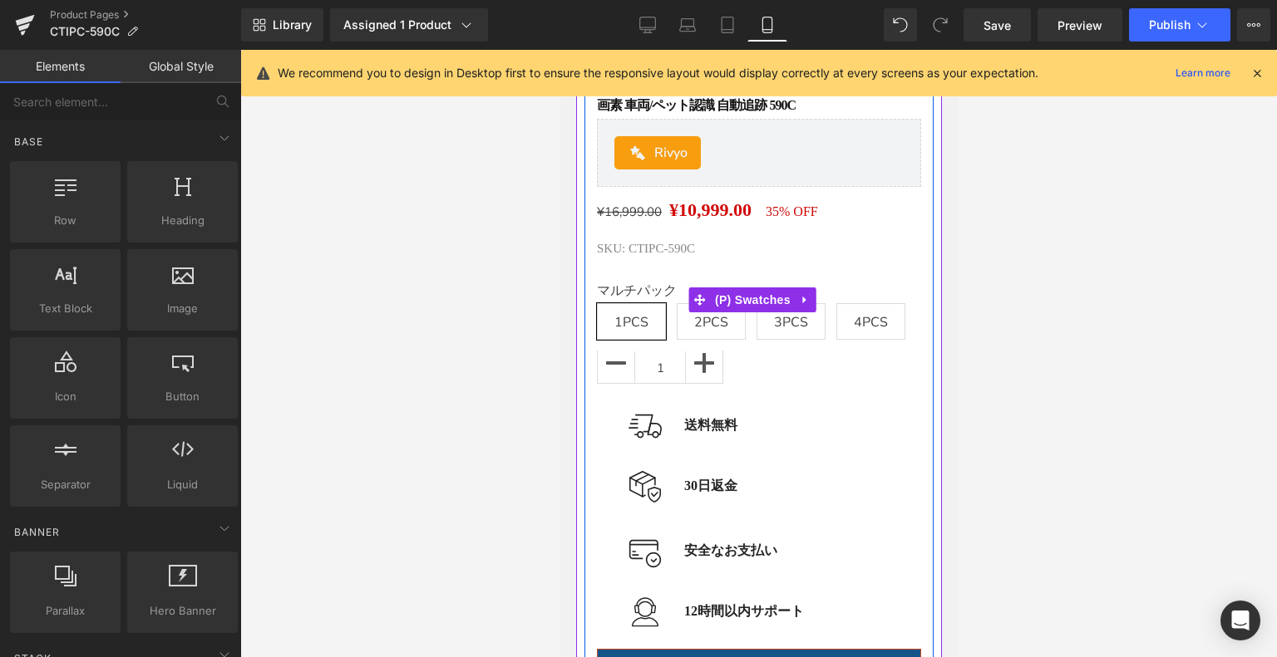
scroll to position [148, 0]
